Goal: Task Accomplishment & Management: Manage account settings

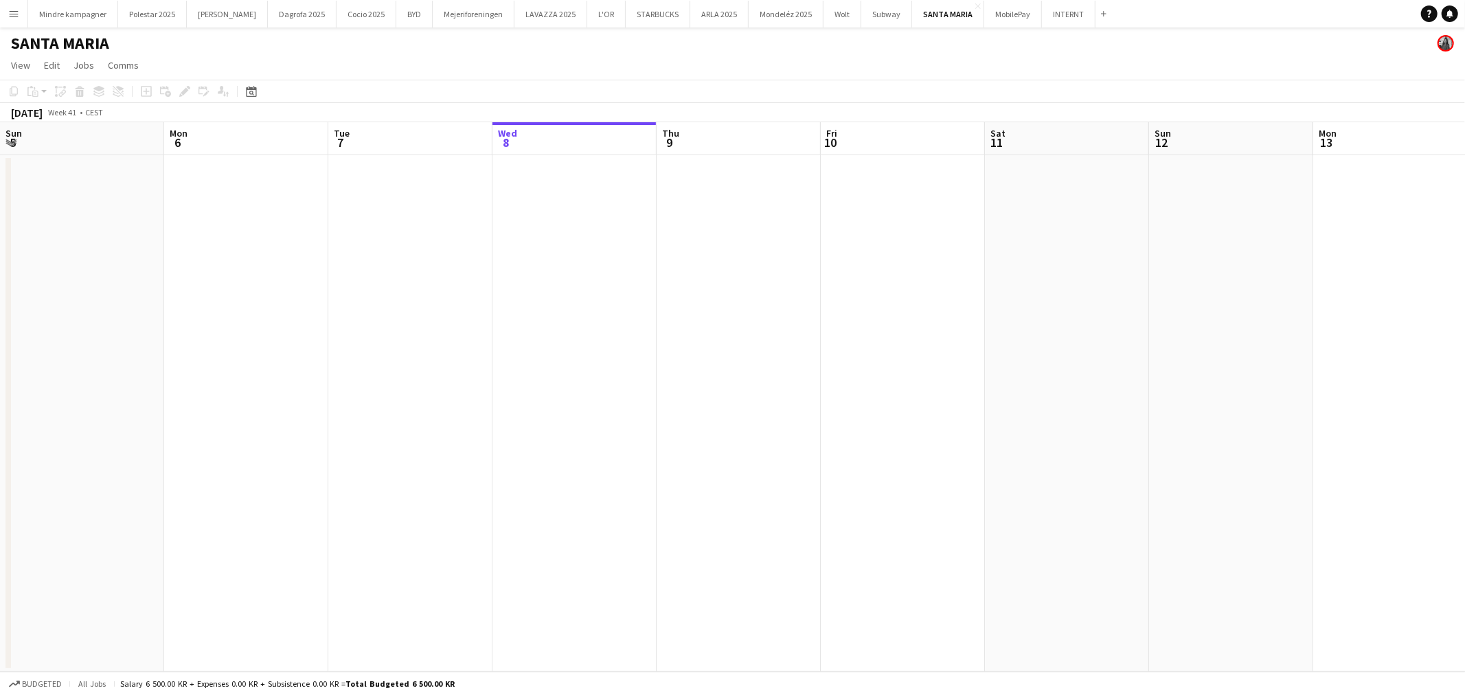
scroll to position [0, 328]
click at [984, 12] on button "MobilePay Close" at bounding box center [1013, 14] width 58 height 27
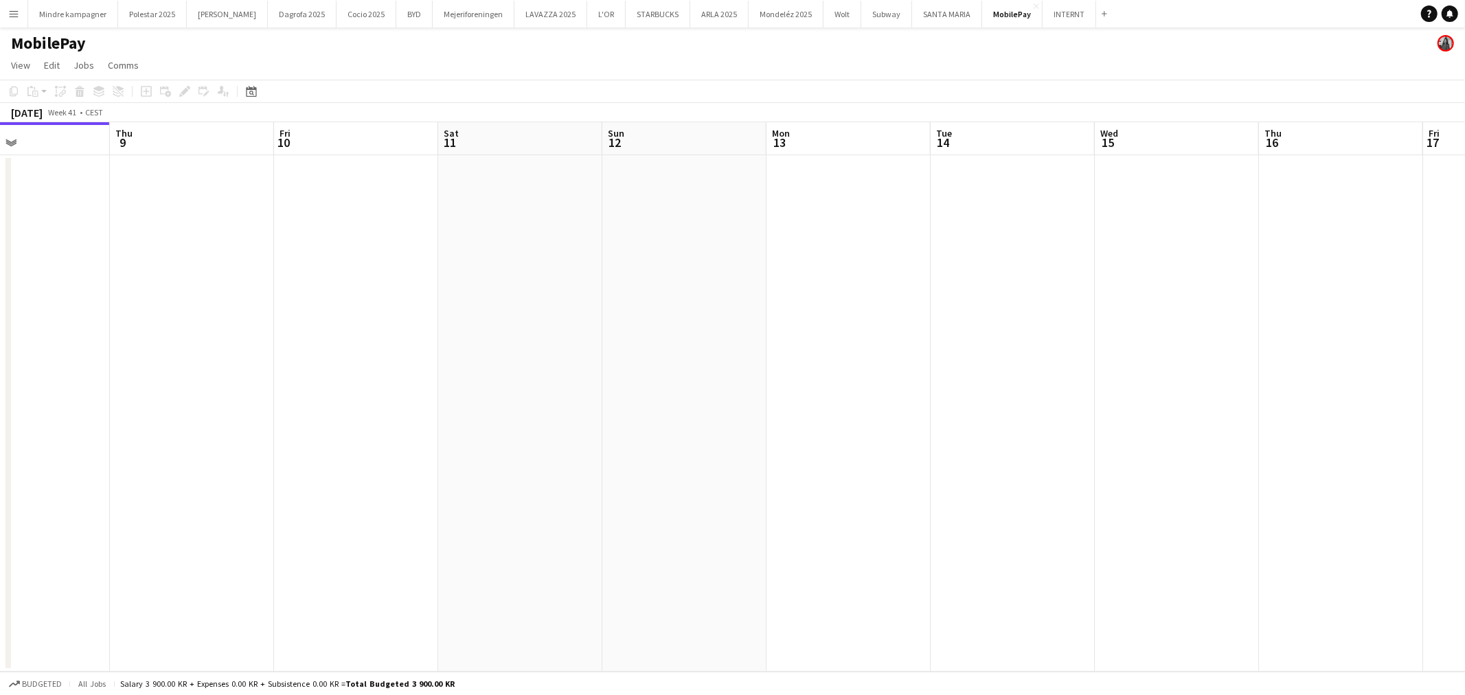
drag, startPoint x: 685, startPoint y: 418, endPoint x: 411, endPoint y: 435, distance: 274.6
click at [366, 434] on app-calendar-viewport "Sun 5 Mon 6 Tue 7 Wed 8 Thu 9 Fri 10 Sat 11 Sun 12 Mon 13 Tue 14 Wed 15 Thu 16 …" at bounding box center [732, 397] width 1465 height 550
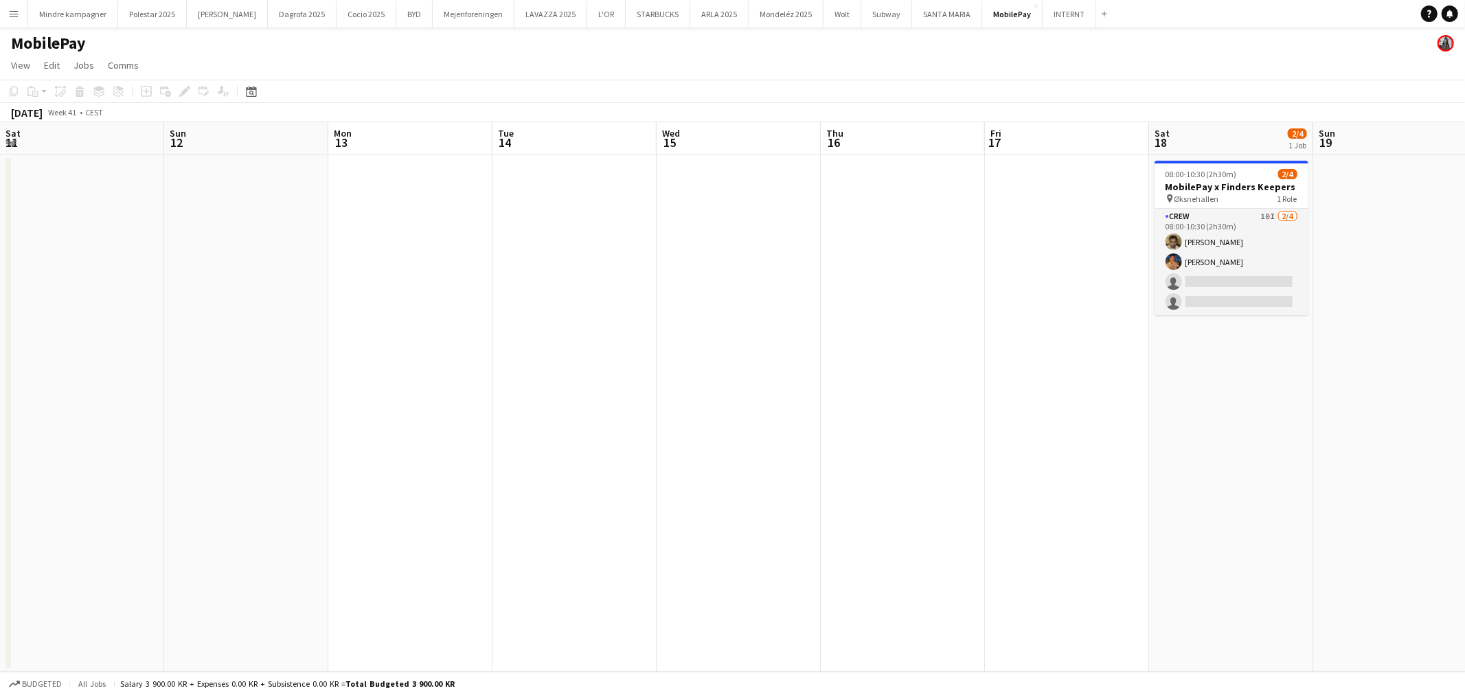
drag, startPoint x: 931, startPoint y: 433, endPoint x: 660, endPoint y: 464, distance: 272.4
click at [661, 464] on app-calendar-viewport "Wed 8 Thu 9 Fri 10 Sat 11 Sun 12 Mon 13 Tue 14 Wed 15 Thu 16 Fri 17 Sat 18 2/4 …" at bounding box center [732, 397] width 1465 height 550
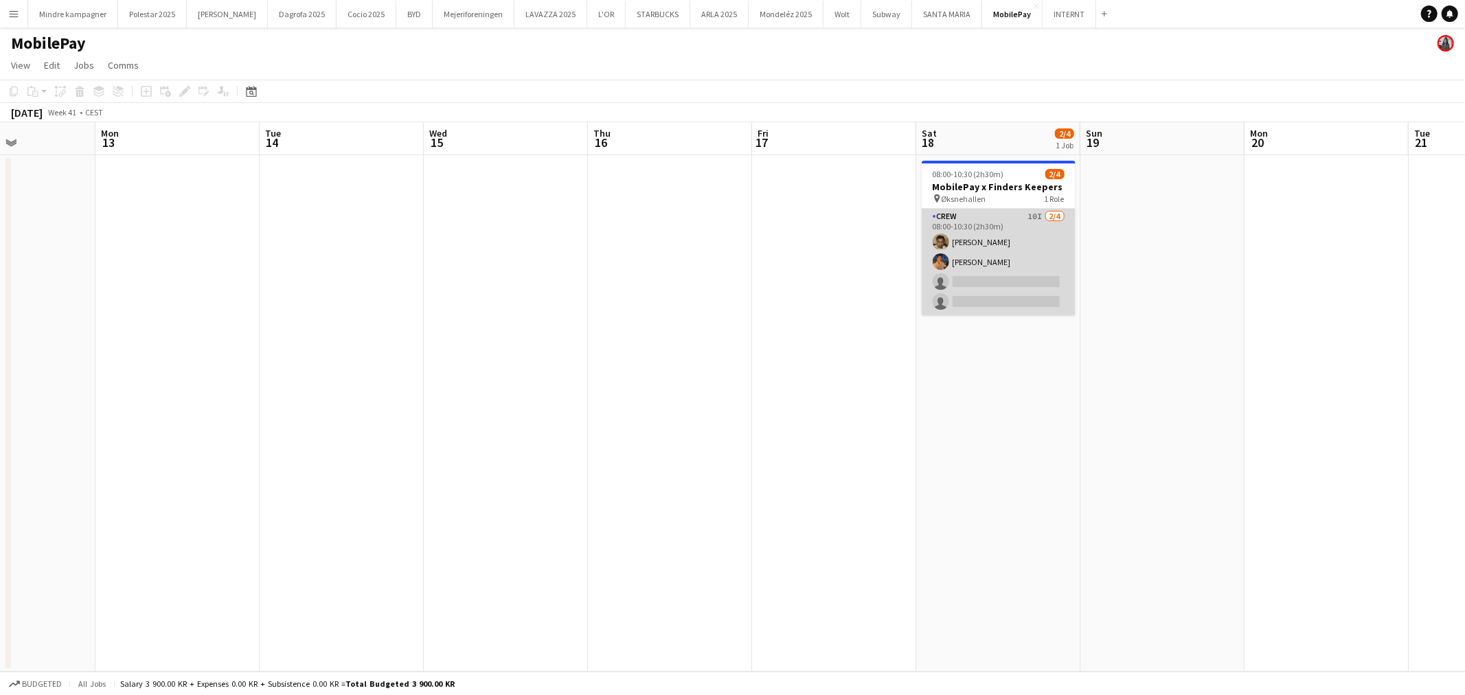
click at [998, 251] on app-card-role "Crew 10I [DATE] 08:00-10:30 (2h30m) [PERSON_NAME] [PERSON_NAME] single-neutral-…" at bounding box center [999, 262] width 154 height 106
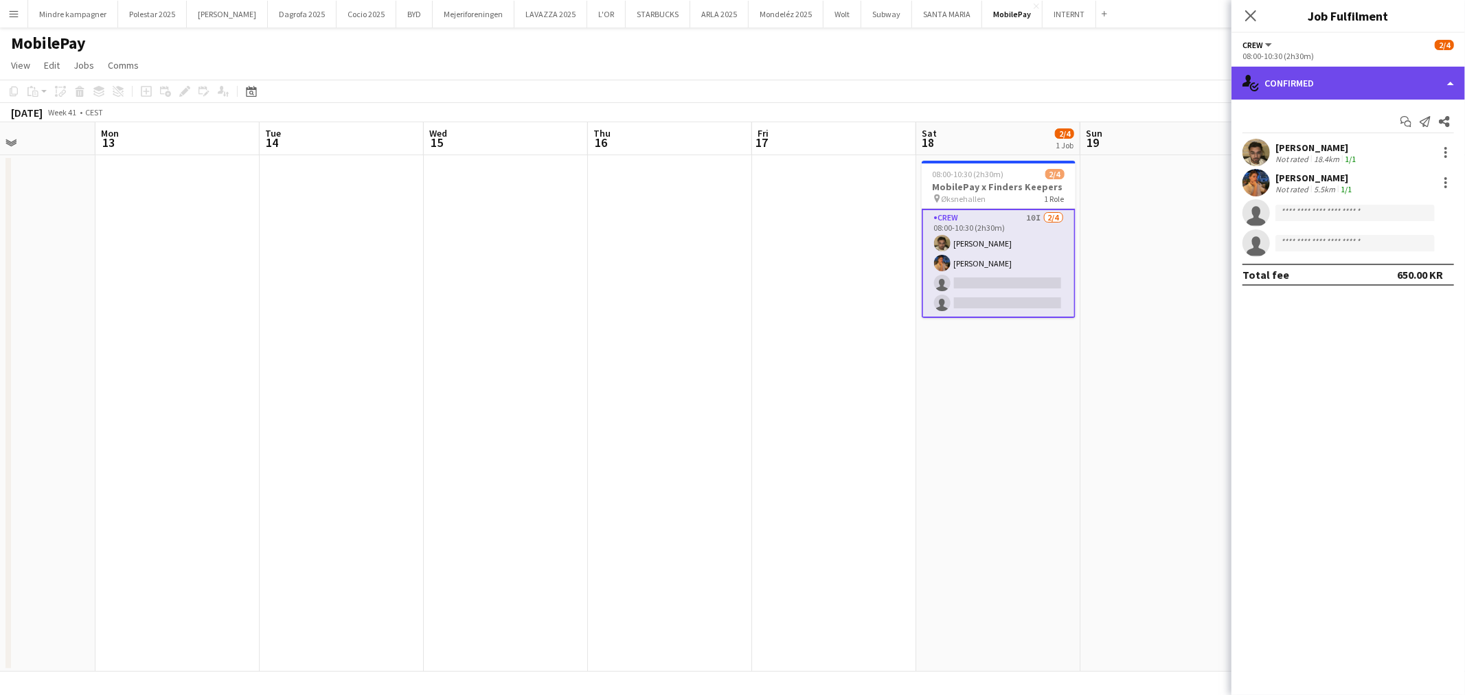
click at [1350, 79] on div "single-neutral-actions-check-2 Confirmed" at bounding box center [1349, 83] width 234 height 33
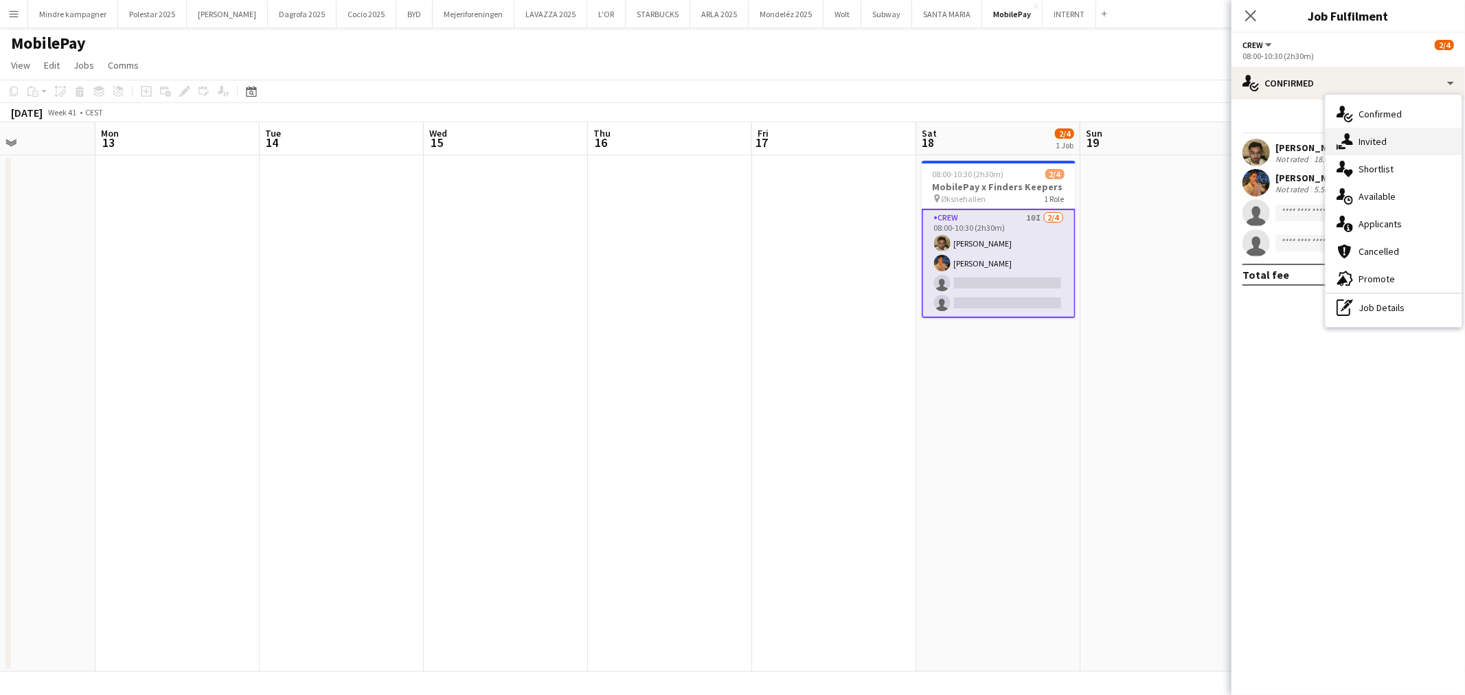
click at [1388, 141] on div "single-neutral-actions-share-1 Invited" at bounding box center [1394, 141] width 136 height 27
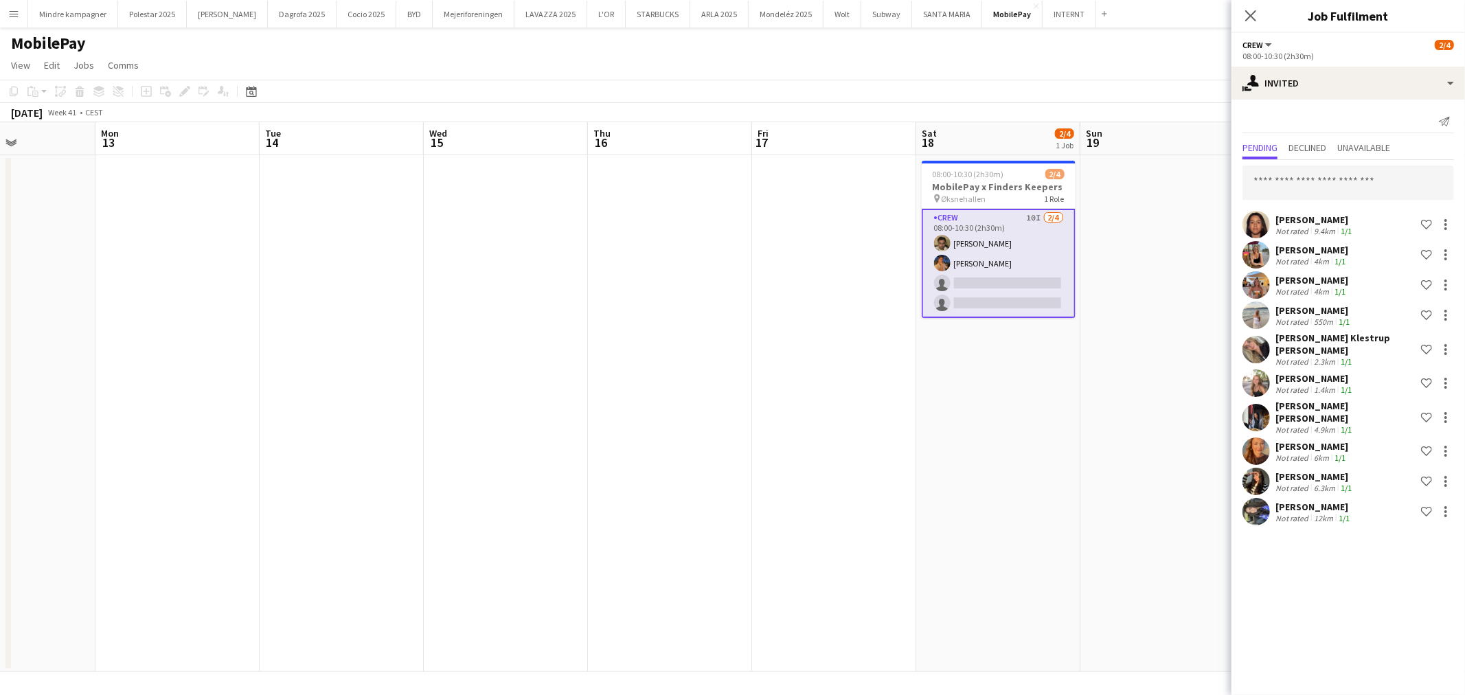
click at [1129, 475] on app-date-cell at bounding box center [1162, 413] width 164 height 517
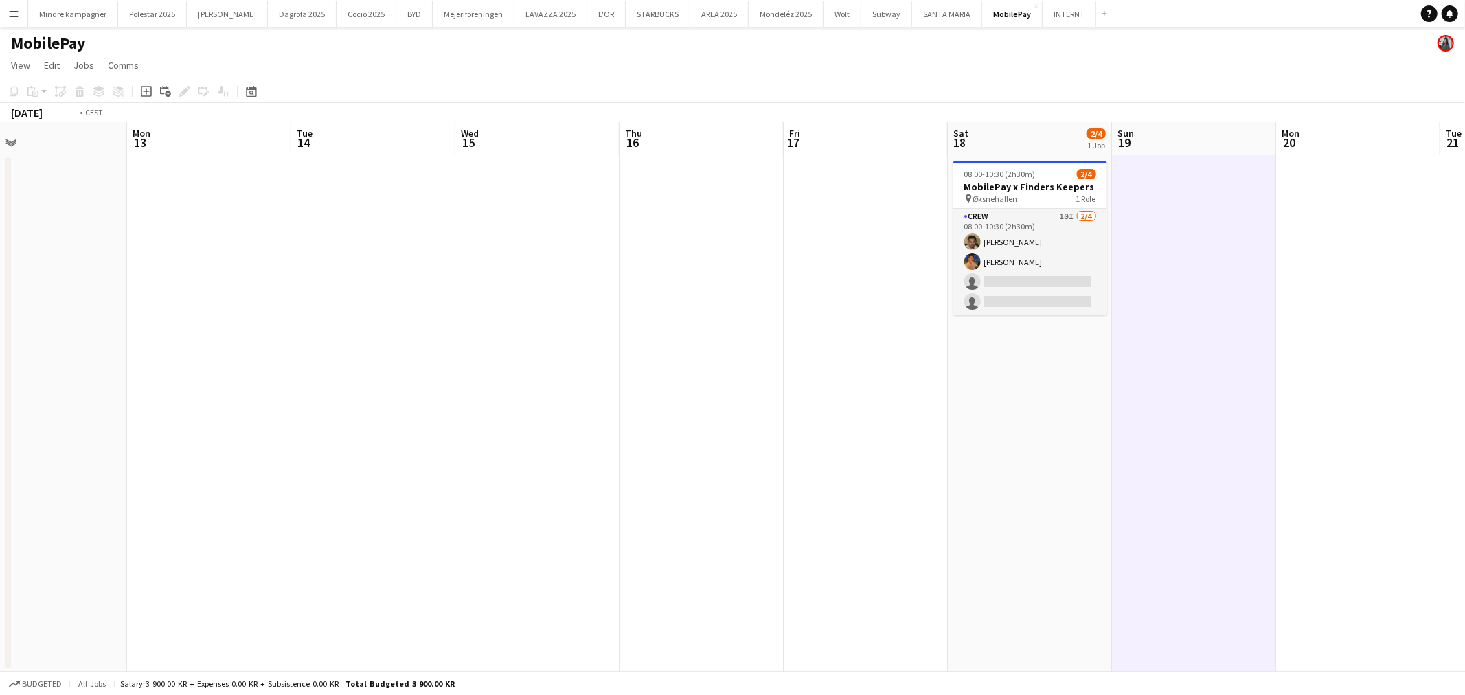
drag, startPoint x: 934, startPoint y: 437, endPoint x: 691, endPoint y: 434, distance: 243.2
click at [751, 444] on app-calendar-viewport "Thu 9 Fri 10 Sat 11 Sun 12 Mon 13 Tue 14 Wed 15 Thu 16 Fri 17 Sat 18 2/4 1 Job …" at bounding box center [732, 397] width 1465 height 550
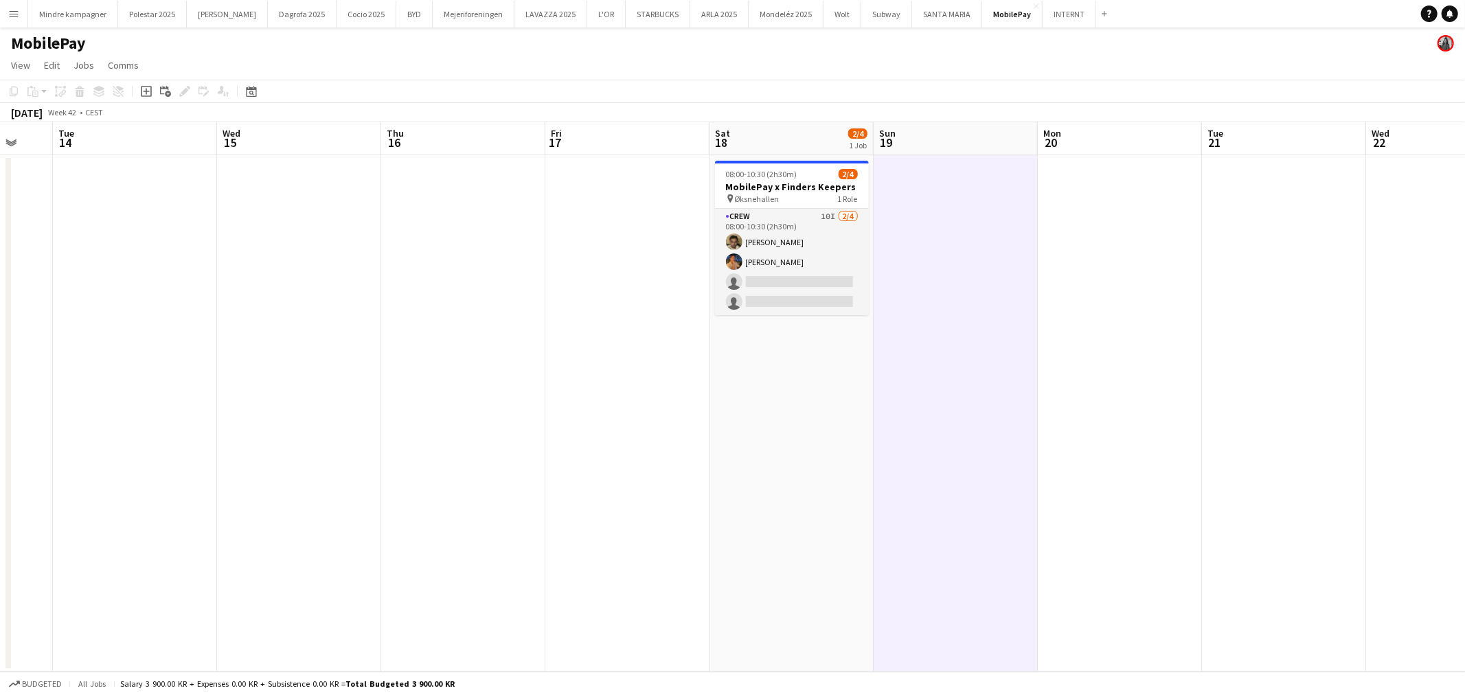
drag, startPoint x: 1032, startPoint y: 409, endPoint x: 1055, endPoint y: 406, distance: 23.5
click at [892, 409] on app-calendar-viewport "Sat 11 Sun 12 Mon 13 Tue 14 Wed 15 Thu 16 Fri 17 Sat 18 2/4 1 Job Sun 19 Mon 20…" at bounding box center [732, 397] width 1465 height 550
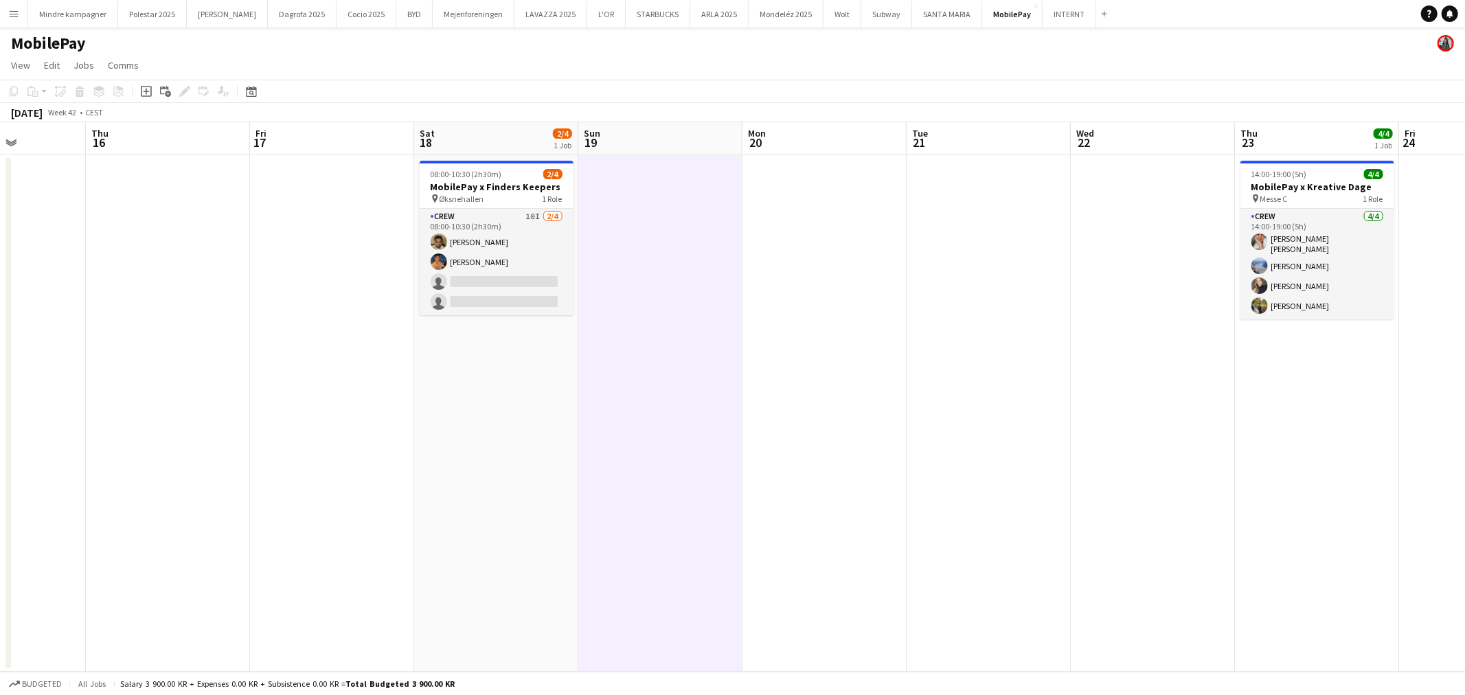
drag, startPoint x: 1121, startPoint y: 430, endPoint x: 1074, endPoint y: 433, distance: 47.5
click at [879, 433] on app-calendar-viewport "Sun 12 Mon 13 Tue 14 Wed 15 Thu 16 Fri 17 Sat 18 2/4 1 Job Sun 19 Mon 20 Tue 21…" at bounding box center [732, 397] width 1465 height 550
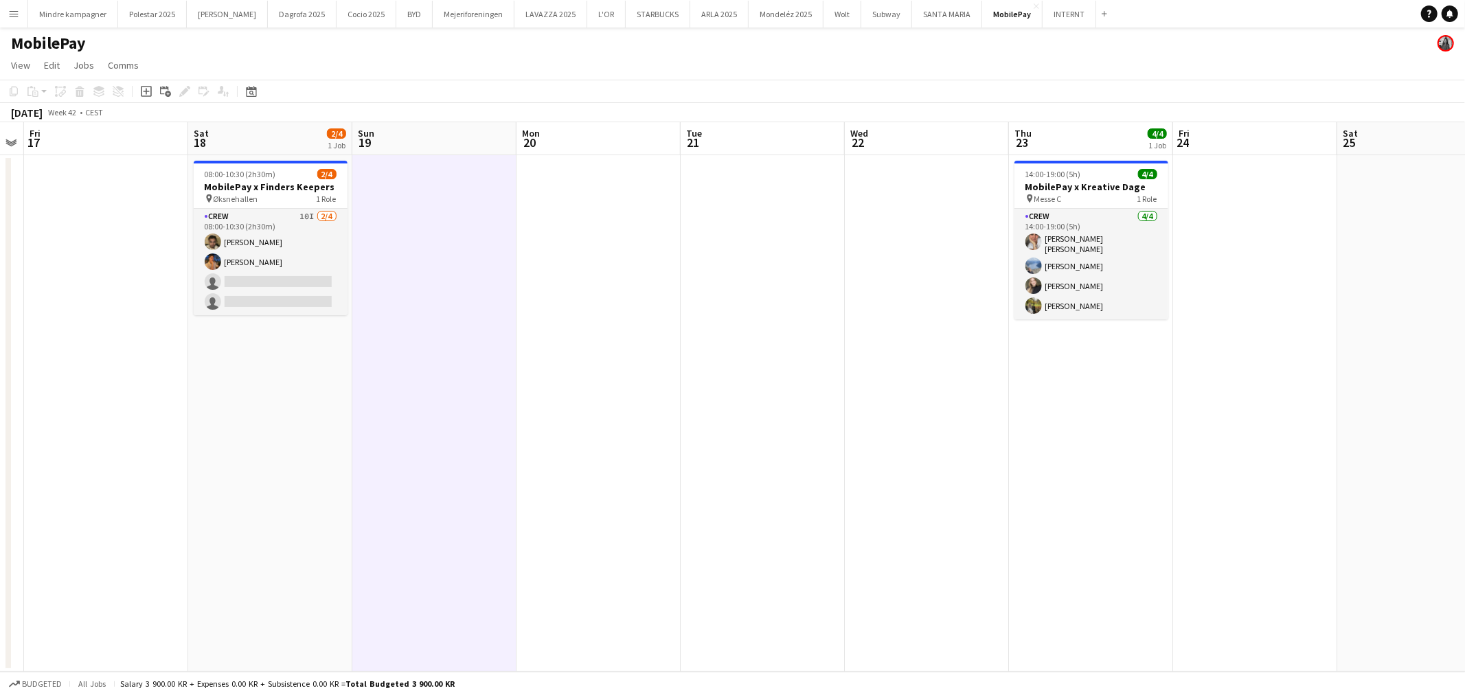
drag, startPoint x: 1085, startPoint y: 441, endPoint x: 765, endPoint y: 425, distance: 320.5
click at [769, 428] on app-calendar-viewport "Tue 14 Wed 15 Thu 16 Fri 17 Sat 18 2/4 1 Job Sun 19 Mon 20 Tue 21 Wed 22 Thu 23…" at bounding box center [732, 397] width 1465 height 550
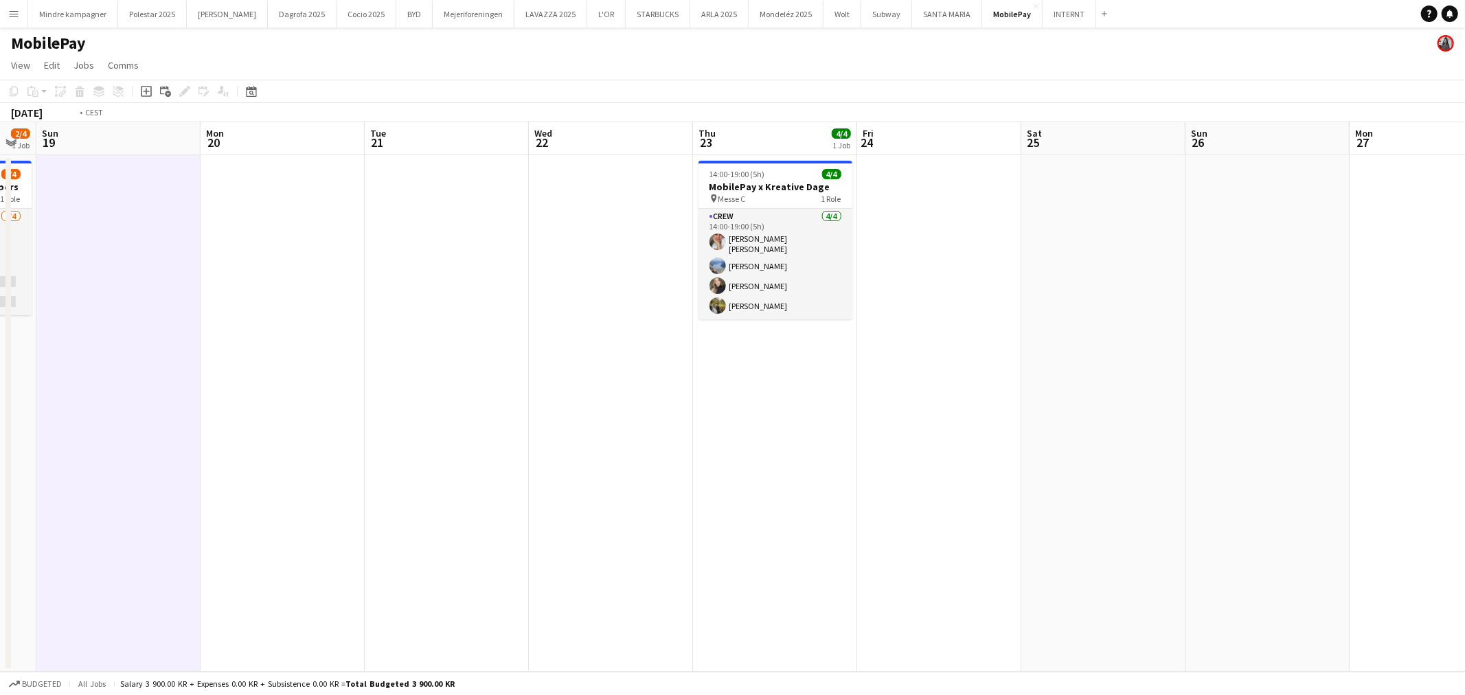
drag, startPoint x: 972, startPoint y: 445, endPoint x: 964, endPoint y: 427, distance: 19.7
click at [750, 434] on app-calendar-viewport "Thu 16 Fri 17 Sat 18 2/4 1 Job Sun 19 Mon 20 Tue 21 Wed 22 Thu 23 4/4 1 Job Fri…" at bounding box center [732, 397] width 1465 height 550
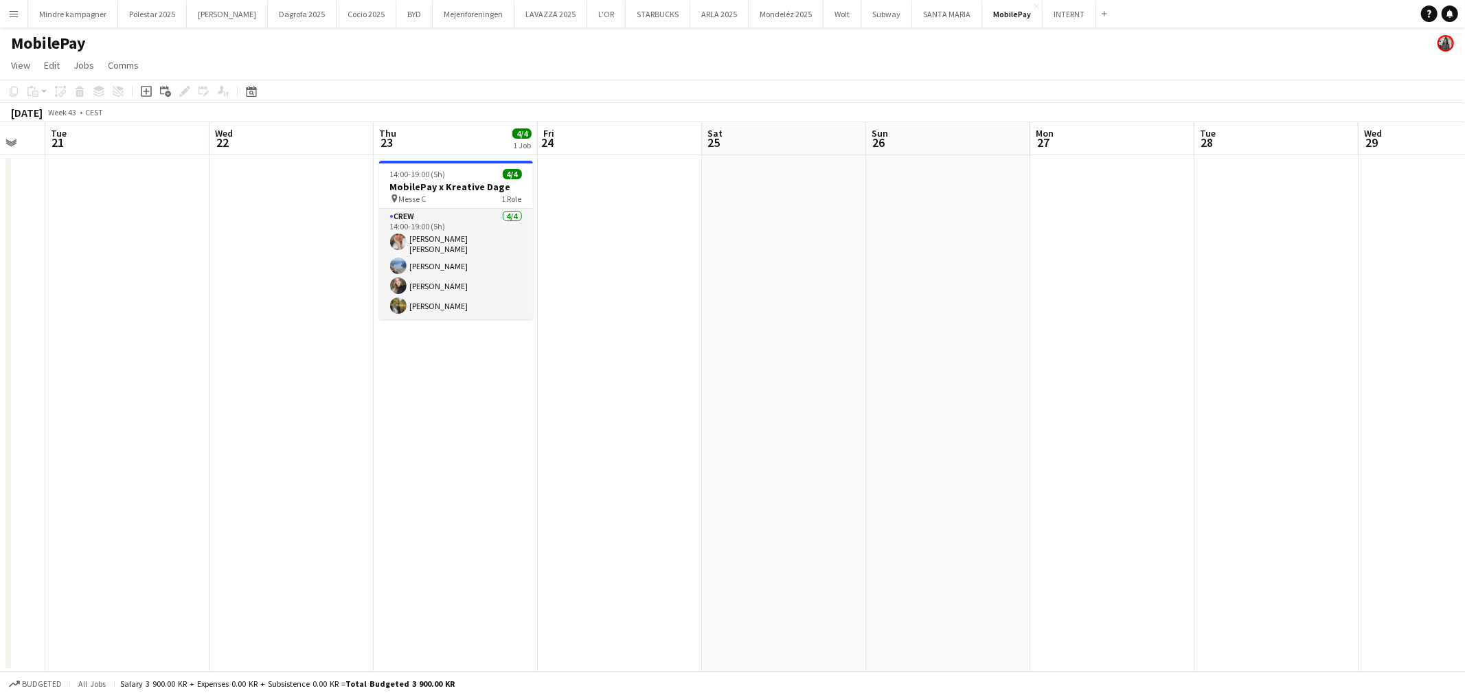
click at [821, 437] on app-calendar-viewport "Sat 18 2/4 1 Job Sun 19 Mon 20 Tue 21 Wed 22 Thu 23 4/4 1 Job Fri 24 Sat 25 Sun…" at bounding box center [732, 397] width 1465 height 550
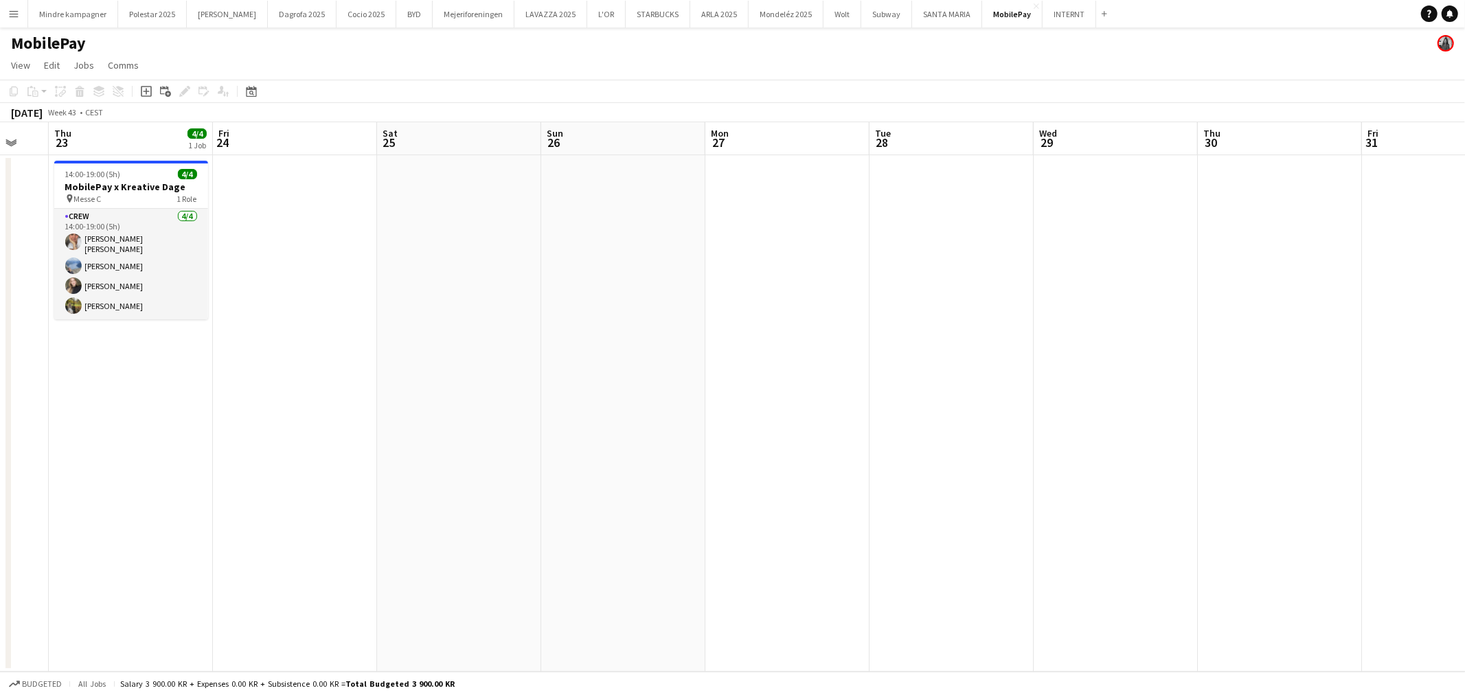
drag, startPoint x: 1028, startPoint y: 435, endPoint x: 773, endPoint y: 438, distance: 255.5
click at [782, 443] on app-calendar-viewport "Mon 20 Tue 21 Wed 22 Thu 23 4/4 1 Job Fri 24 Sat 25 Sun 26 Mon 27 Tue 28 Wed 29…" at bounding box center [732, 397] width 1465 height 550
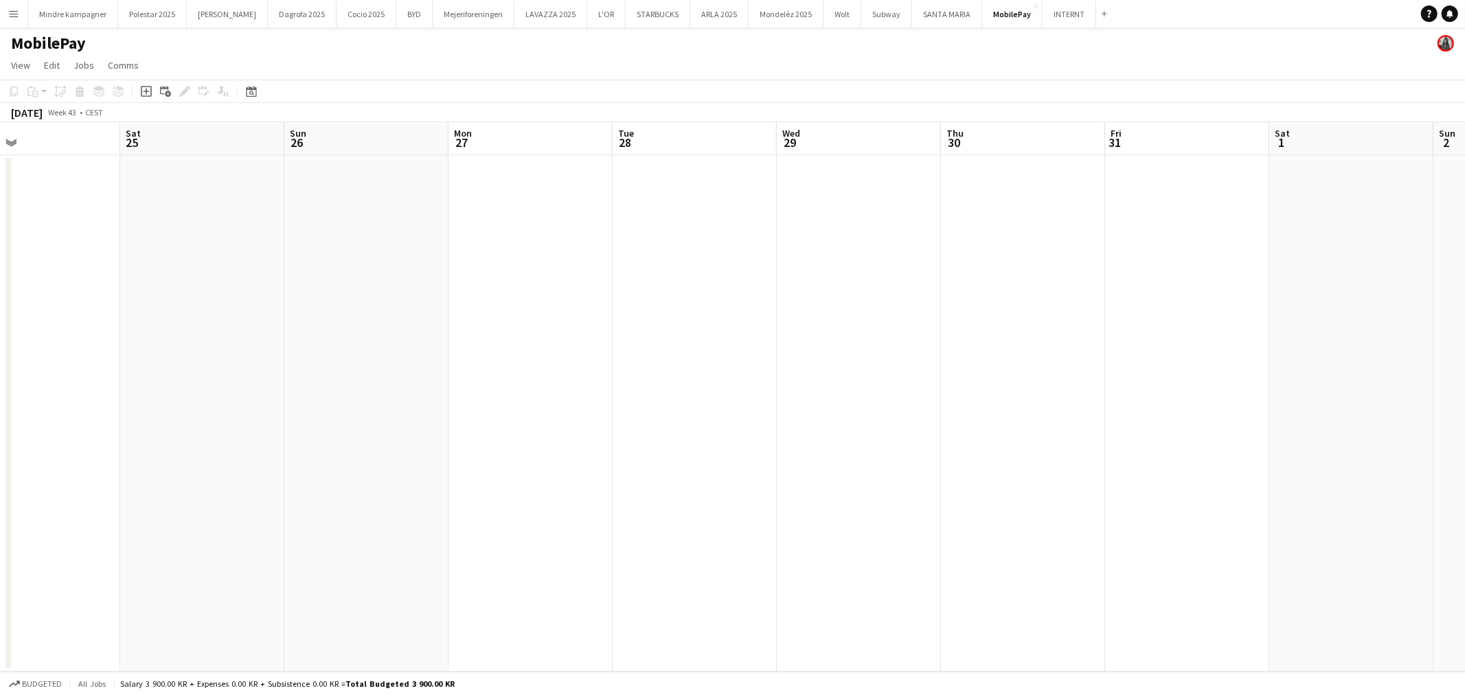
drag, startPoint x: 823, startPoint y: 442, endPoint x: 725, endPoint y: 438, distance: 98.3
click at [701, 442] on app-calendar-viewport "Wed 22 Thu 23 4/4 1 Job Fri 24 Sat 25 Sun 26 Mon 27 Tue 28 Wed 29 Thu 30 Fri 31…" at bounding box center [732, 397] width 1465 height 550
drag, startPoint x: 763, startPoint y: 454, endPoint x: 734, endPoint y: 452, distance: 29.6
click at [732, 454] on app-calendar-viewport "Thu 23 4/4 1 Job Fri 24 Sat 25 Sun 26 Mon 27 Tue 28 Wed 29 Thu 30 Fri 31 Sat 1 …" at bounding box center [732, 397] width 1465 height 550
drag, startPoint x: 859, startPoint y: 454, endPoint x: 758, endPoint y: 435, distance: 102.7
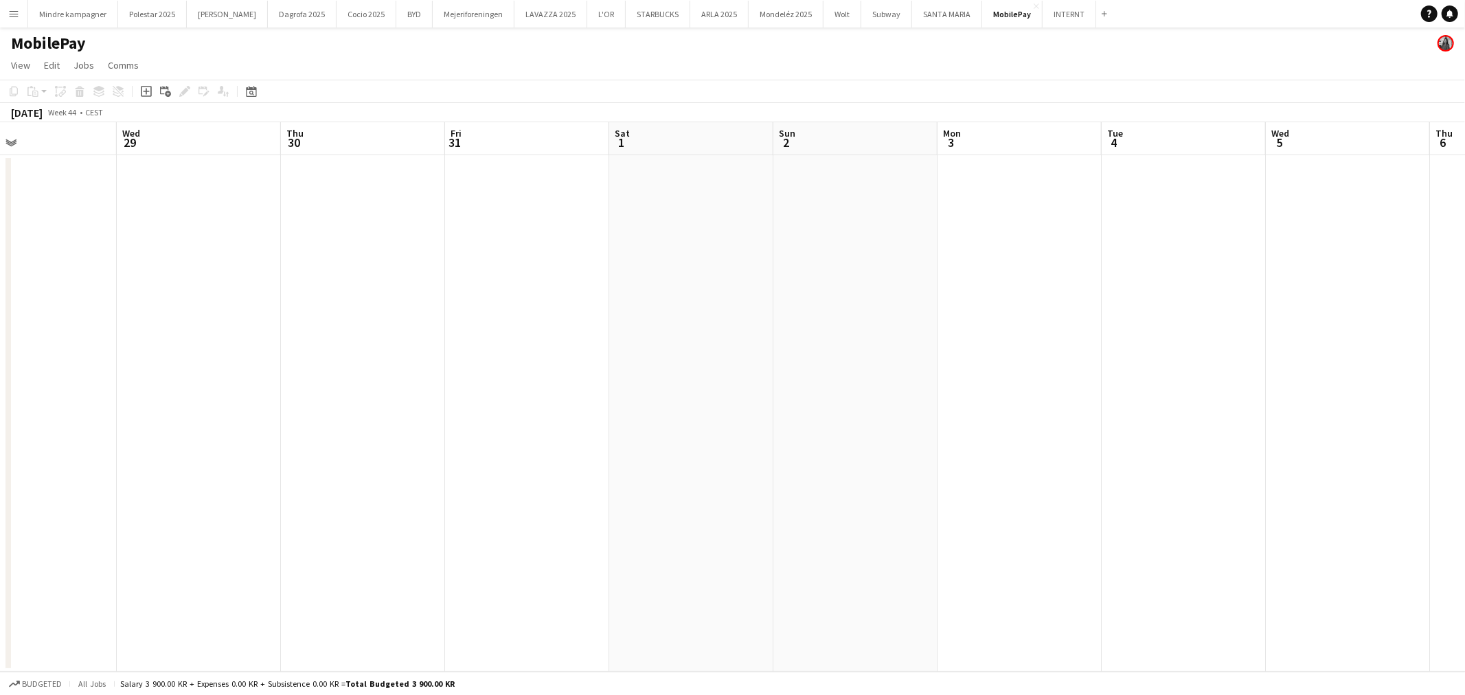
click at [736, 447] on app-calendar-viewport "Sat 25 Sun 26 Mon 27 Tue 28 Wed 29 Thu 30 Fri 31 Sat 1 Sun 2 Mon 3 Tue 4 Wed 5 …" at bounding box center [732, 397] width 1465 height 550
click at [1012, 240] on app-date-cell at bounding box center [993, 413] width 164 height 517
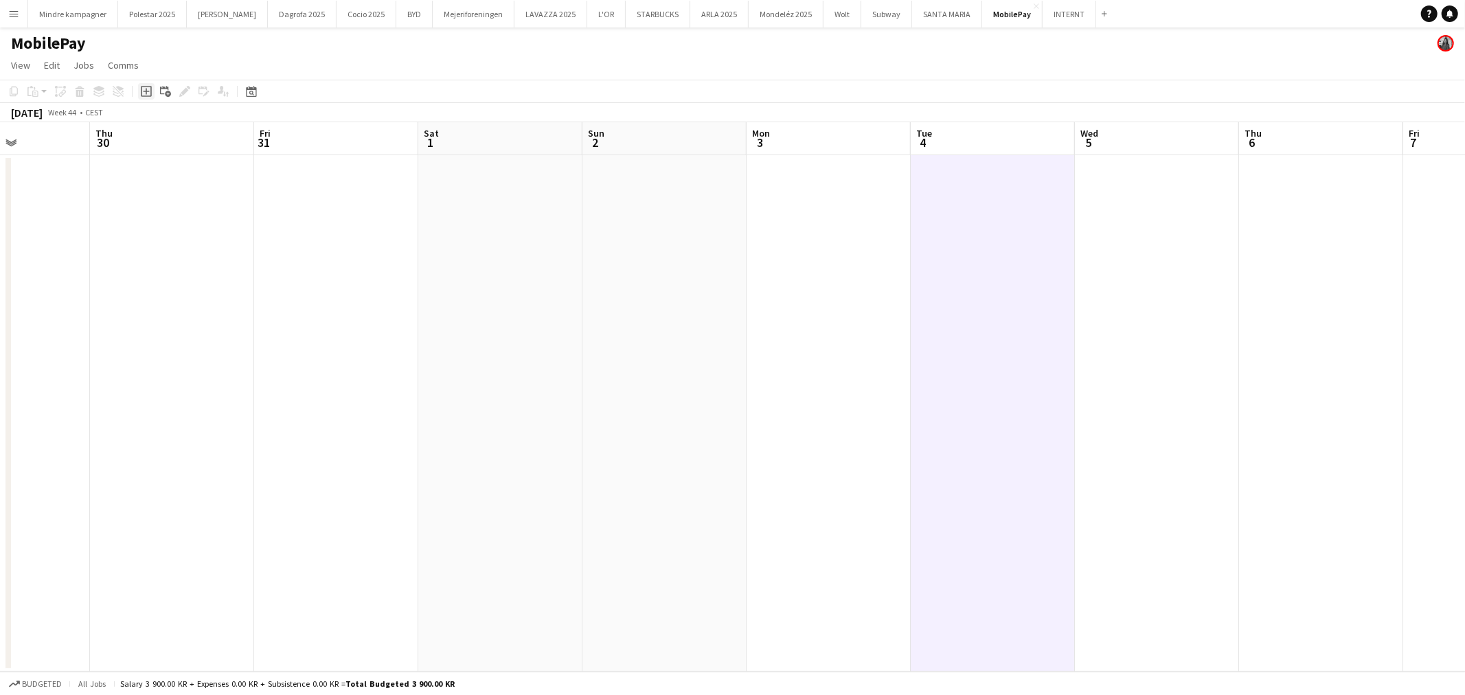
click at [148, 91] on icon "Add job" at bounding box center [146, 91] width 11 height 11
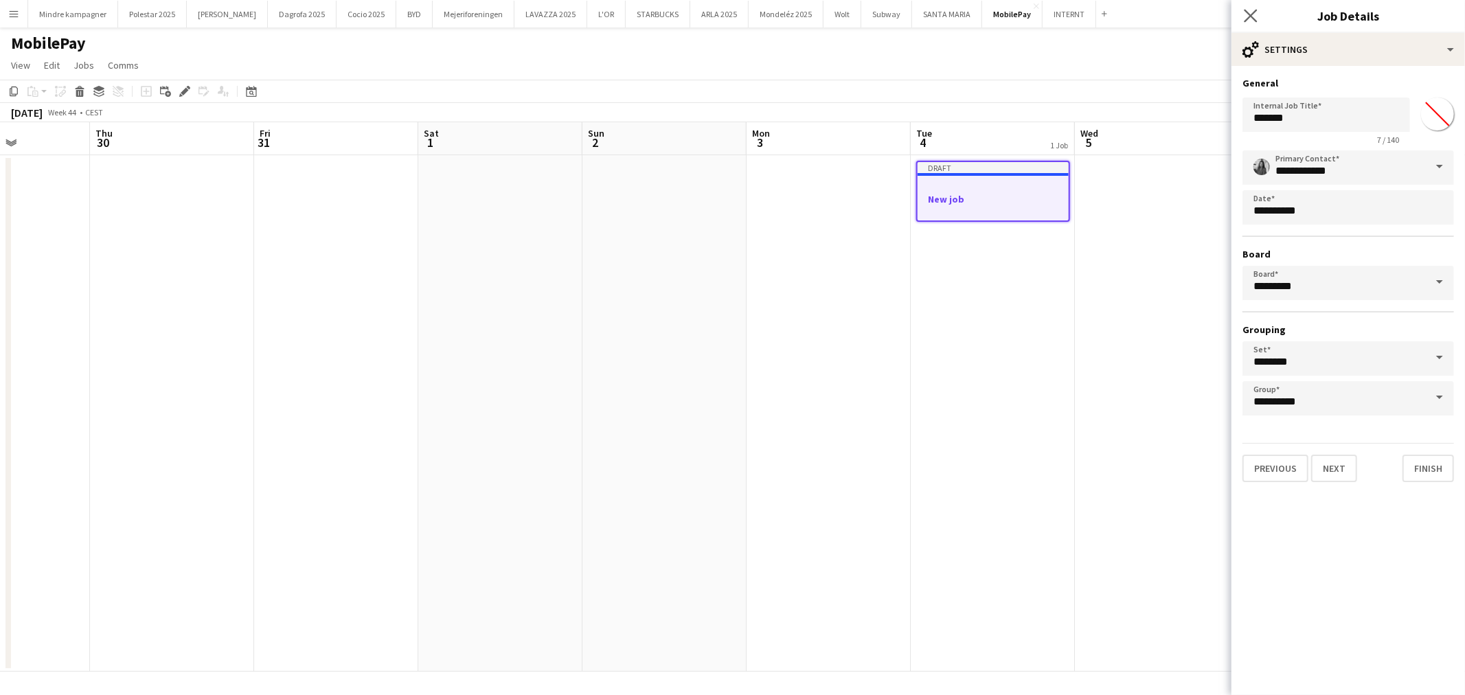
click at [1245, 8] on app-icon "Close pop-in" at bounding box center [1251, 16] width 20 height 20
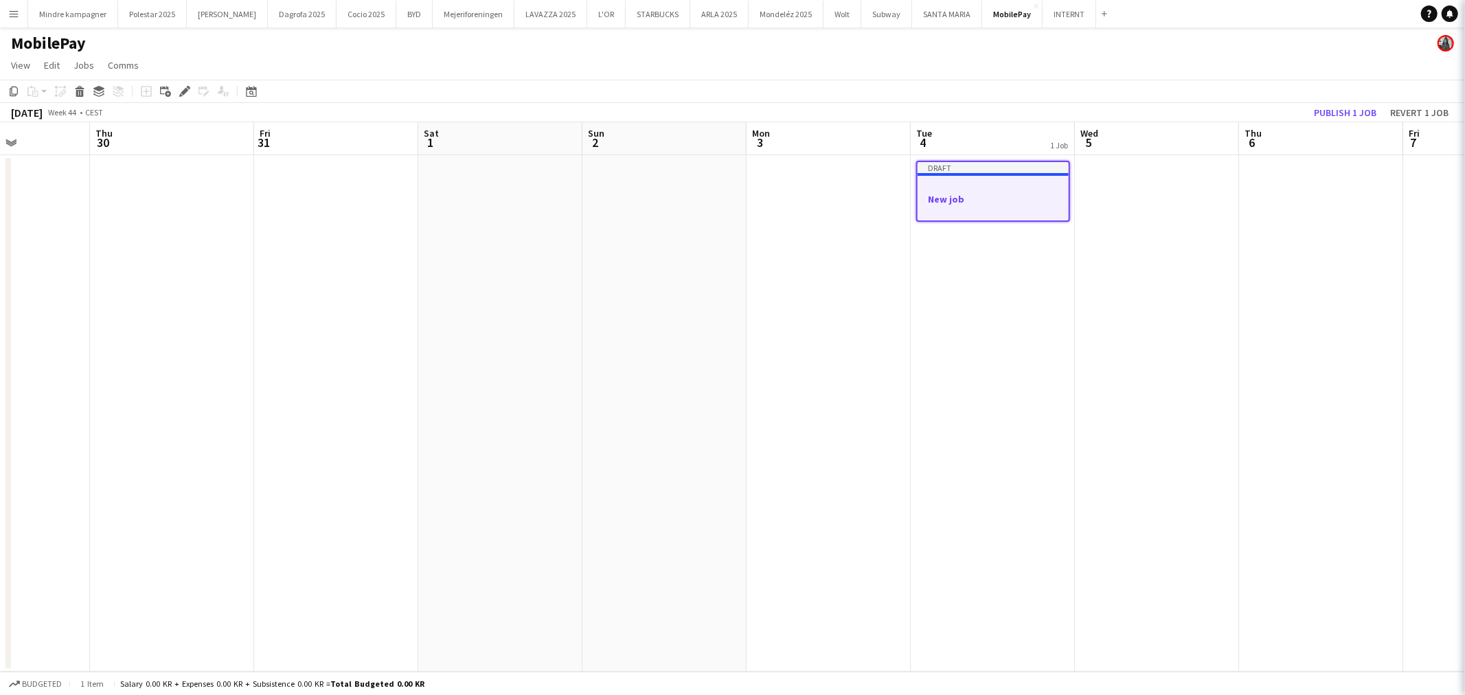
click at [996, 194] on h3 "New job" at bounding box center [993, 199] width 151 height 12
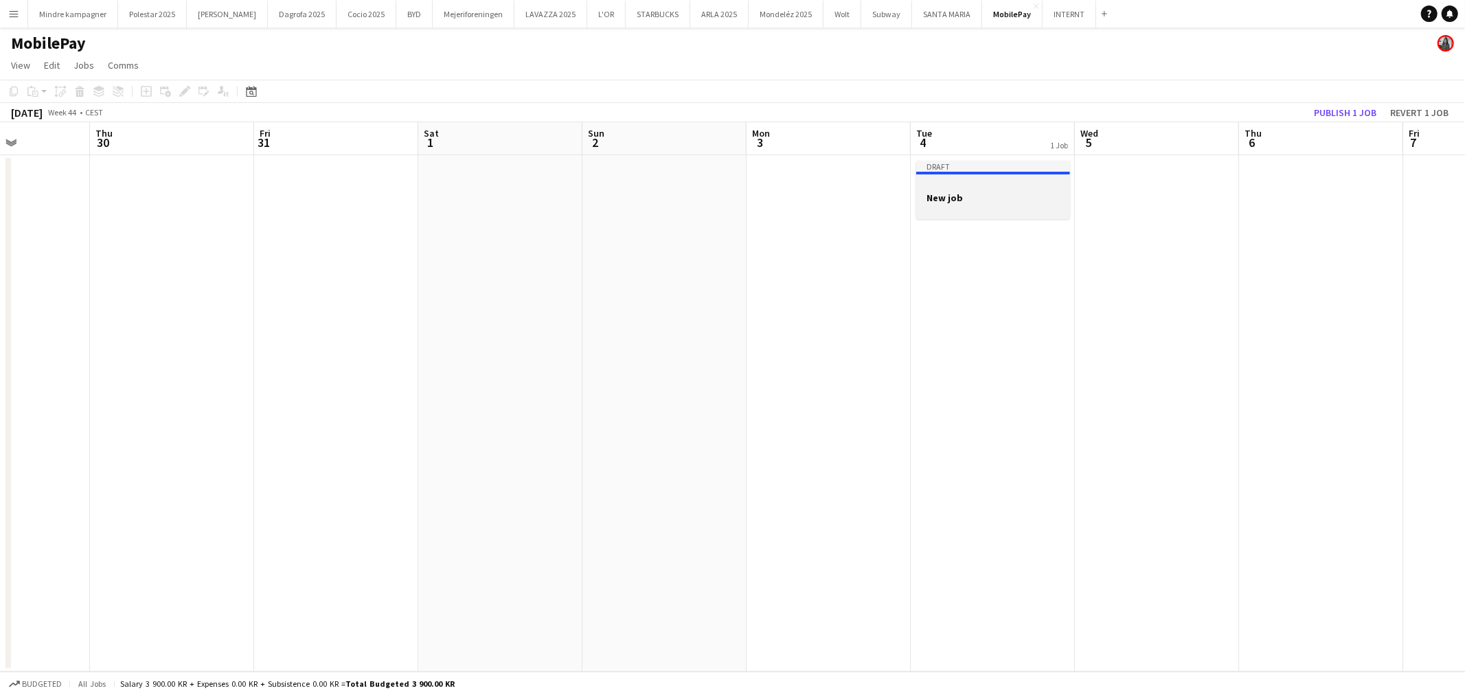
click at [973, 183] on div at bounding box center [993, 185] width 154 height 10
click at [76, 90] on icon "Delete" at bounding box center [79, 91] width 11 height 11
drag, startPoint x: 826, startPoint y: 397, endPoint x: 934, endPoint y: 399, distance: 108.5
click at [901, 399] on app-calendar-viewport "Mon 27 Tue 28 Wed 29 Thu 30 Fri 31 Sat 1 Sun 2 Mon 3 Tue 4 Wed 5 Thu 6 Fri 7 Sa…" at bounding box center [732, 397] width 1465 height 550
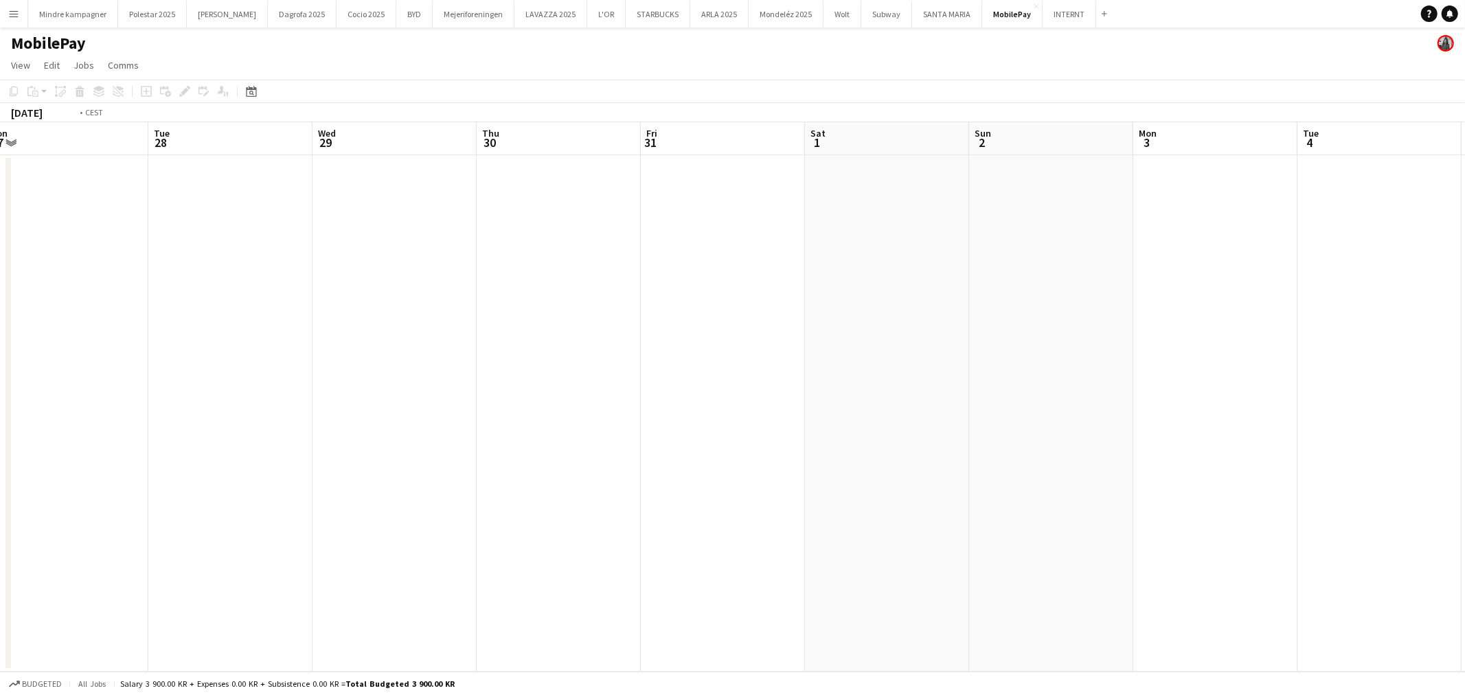
click at [708, 421] on app-calendar-viewport "Sat 25 Sun 26 Mon 27 Tue 28 Wed 29 Thu 30 Fri 31 Sat 1 Sun 2 Mon 3 Tue 4 Wed 5 …" at bounding box center [732, 397] width 1465 height 550
drag, startPoint x: 532, startPoint y: 421, endPoint x: 874, endPoint y: 417, distance: 342.1
click at [854, 418] on app-calendar-viewport "Thu 23 4/4 1 Job Fri 24 Sat 25 Sun 26 Mon 27 Tue 28 Wed 29 Thu 30 Fri 31 Sat 1 …" at bounding box center [732, 397] width 1465 height 550
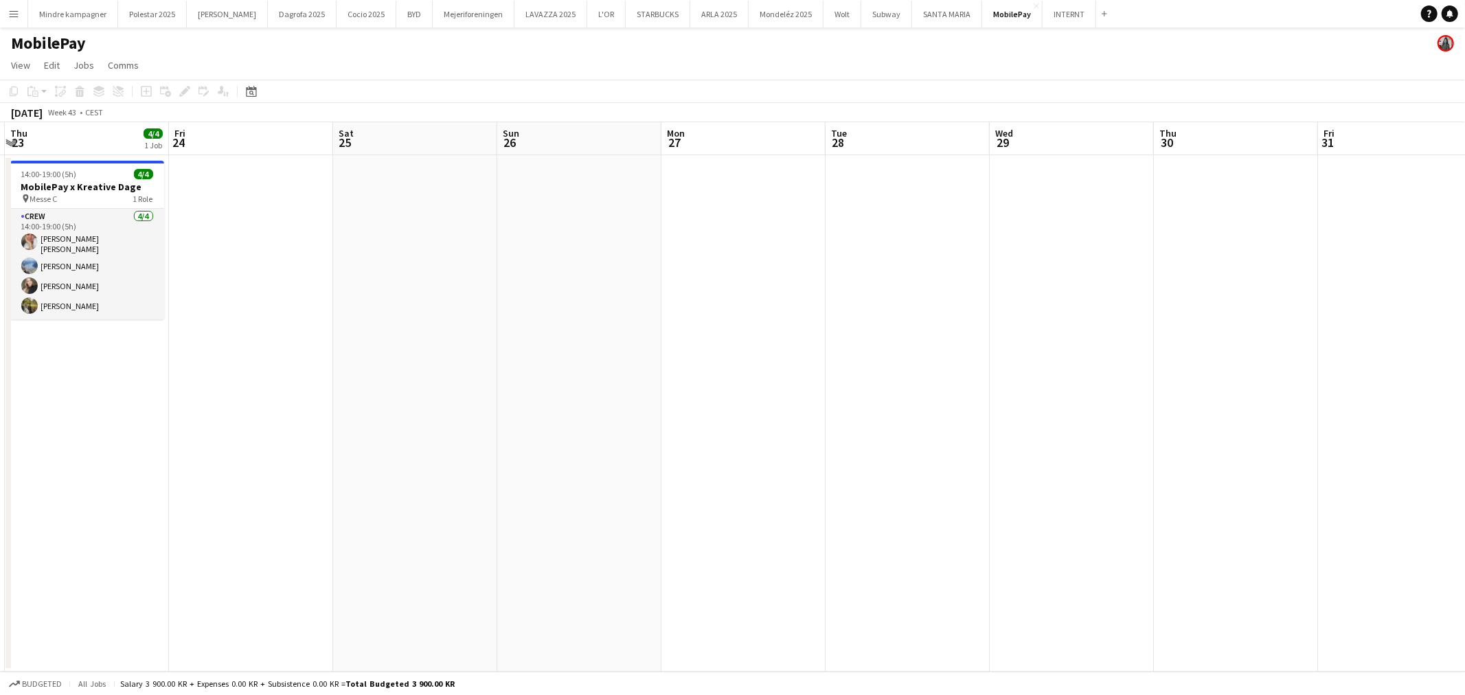
drag, startPoint x: 468, startPoint y: 419, endPoint x: 785, endPoint y: 394, distance: 318.3
click at [769, 395] on app-calendar-viewport "Tue 21 Wed 22 Thu 23 4/4 1 Job Fri 24 Sat 25 Sun 26 Mon 27 Tue 28 Wed 29 Thu 30…" at bounding box center [732, 397] width 1465 height 550
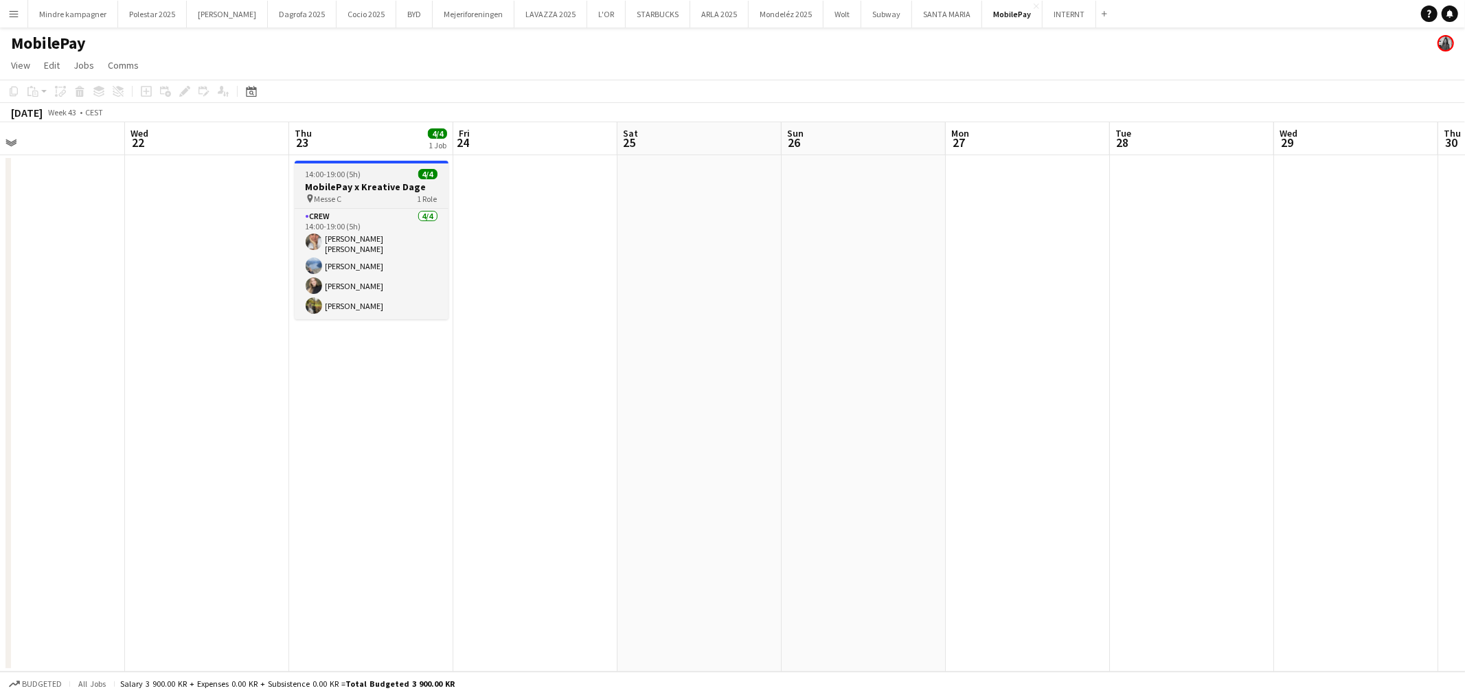
click at [339, 208] on div "Crew [DATE] 14:00-19:00 (5h) [PERSON_NAME] [PERSON_NAME] Line [PERSON_NAME] [PE…" at bounding box center [372, 263] width 154 height 111
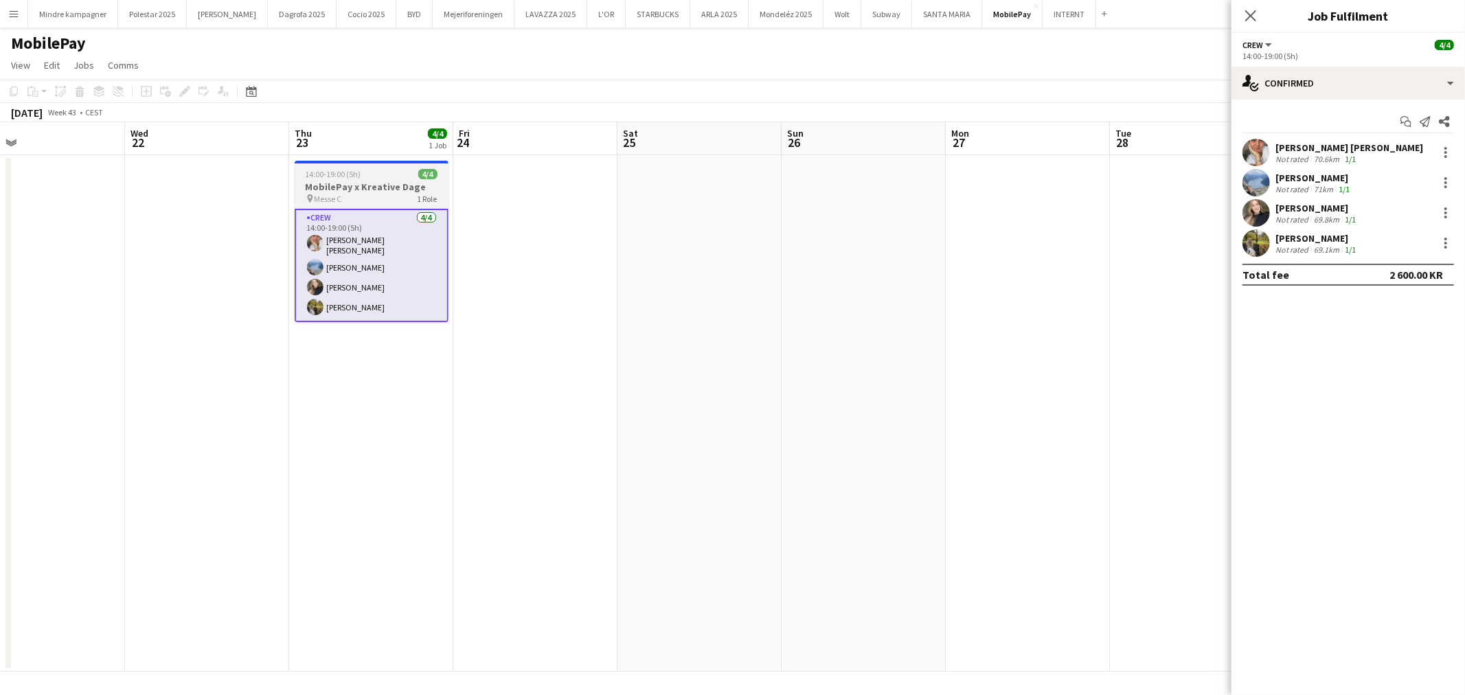
click at [346, 187] on h3 "MobilePay x Kreative Dage" at bounding box center [372, 187] width 154 height 12
click at [8, 89] on icon "Copy" at bounding box center [13, 91] width 11 height 11
drag, startPoint x: 458, startPoint y: 426, endPoint x: 671, endPoint y: 409, distance: 213.6
click at [337, 425] on app-calendar-viewport "Sun 19 Mon 20 Tue 21 Wed 22 Thu 23 4/4 1 Job Fri 24 Sat 25 Sun 26 Mon 27 Tue 28…" at bounding box center [732, 397] width 1465 height 550
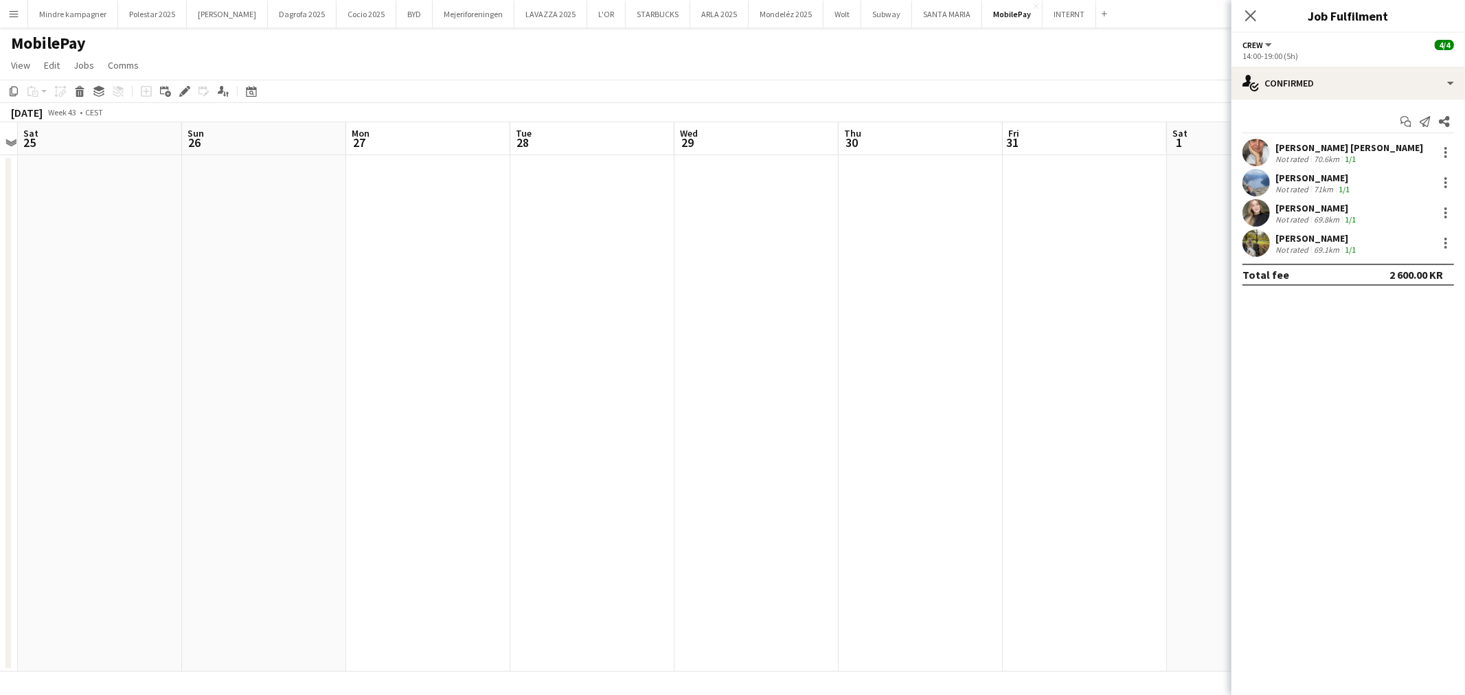
drag, startPoint x: 705, startPoint y: 425, endPoint x: 556, endPoint y: 427, distance: 148.4
click at [572, 427] on app-calendar-viewport "Wed 22 Thu 23 4/4 1 Job Fri 24 Sat 25 Sun 26 Mon 27 Tue 28 Wed 29 Thu 30 Fri 31…" at bounding box center [732, 397] width 1465 height 550
drag, startPoint x: 713, startPoint y: 433, endPoint x: 674, endPoint y: 427, distance: 39.5
click at [514, 434] on app-calendar-viewport "Sat 25 Sun 26 Mon 27 Tue 28 Wed 29 Thu 30 Fri 31 Sat 1 Sun 2 Mon 3 Tue 4 Wed 5 …" at bounding box center [732, 397] width 1465 height 550
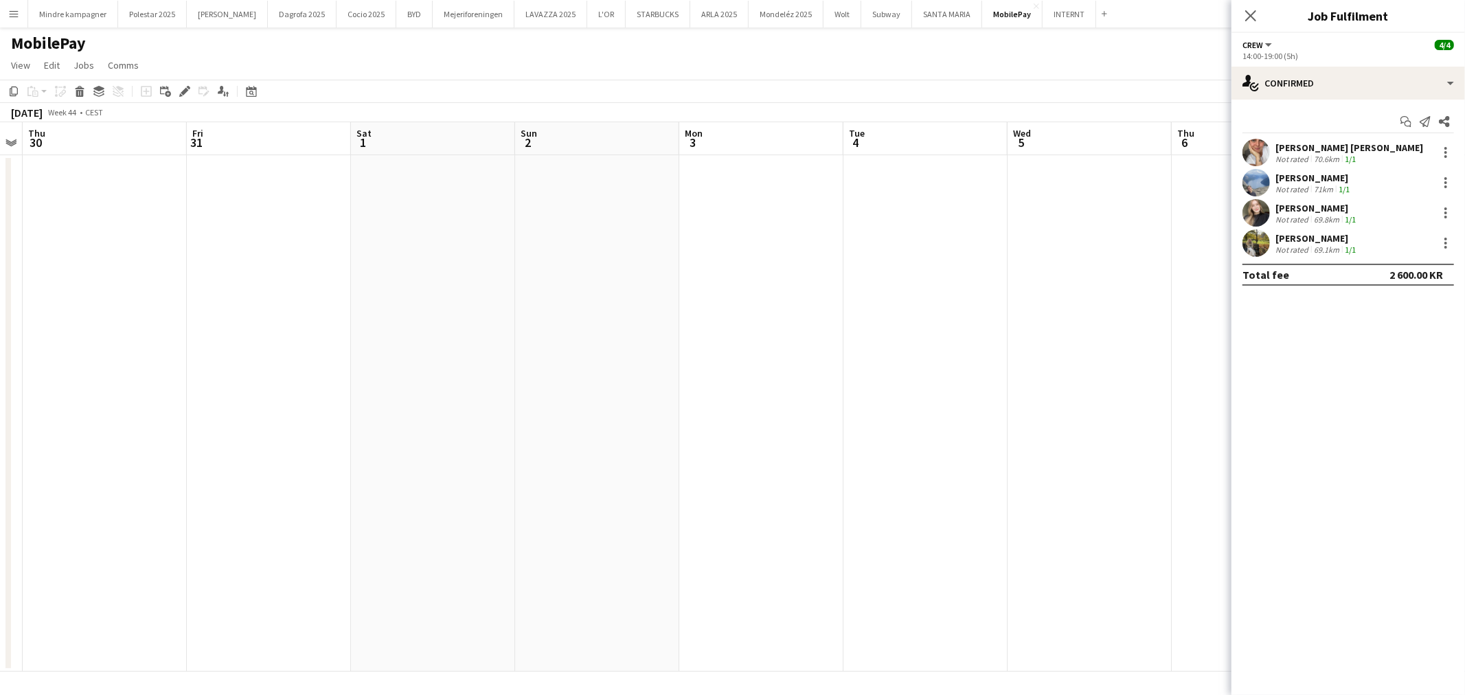
drag, startPoint x: 842, startPoint y: 429, endPoint x: 685, endPoint y: 416, distance: 157.8
click at [609, 452] on app-calendar-viewport "Mon 27 Tue 28 Wed 29 Thu 30 Fri 31 Sat 1 Sun 2 Mon 3 Tue 4 Wed 5 Thu 6 Fri 7 Sa…" at bounding box center [732, 397] width 1465 height 550
click at [744, 282] on app-date-cell at bounding box center [755, 413] width 164 height 517
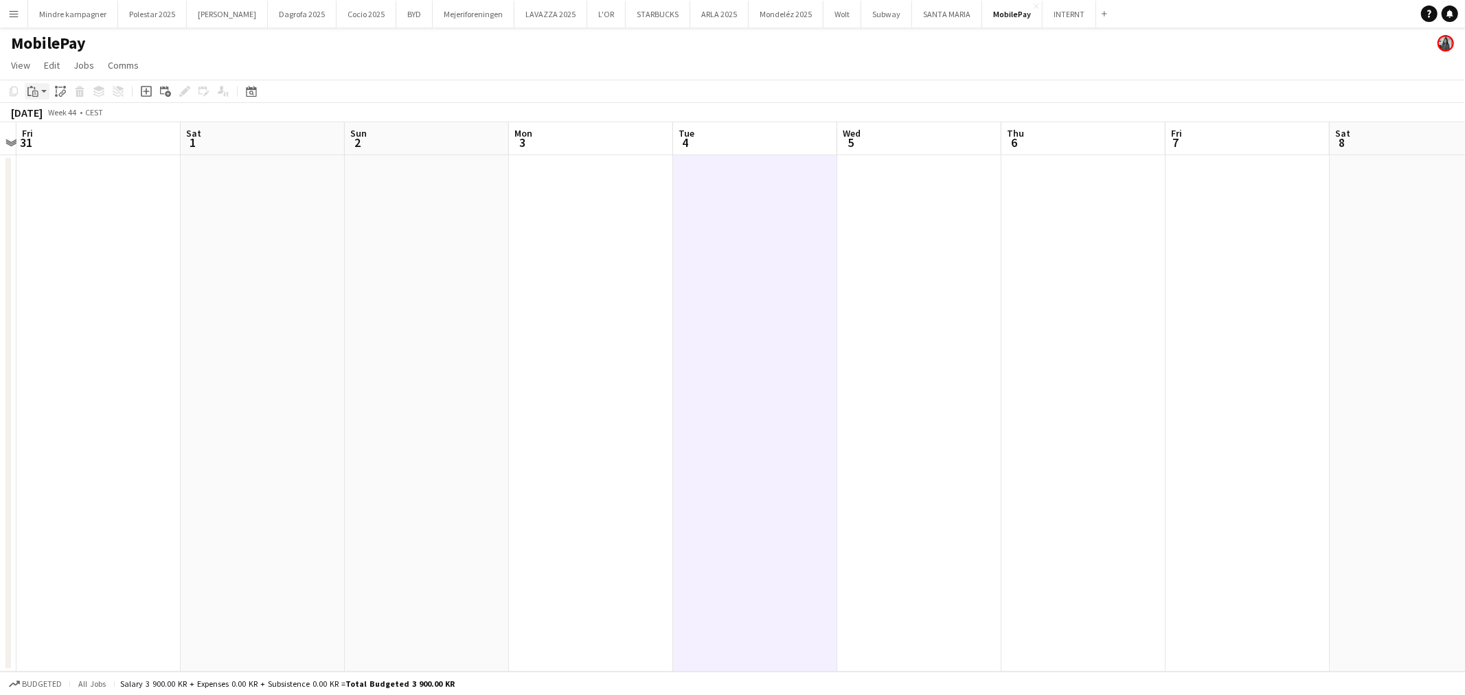
click at [32, 87] on icon at bounding box center [31, 87] width 3 height 2
click at [58, 115] on link "Paste Ctrl+V" at bounding box center [100, 117] width 129 height 12
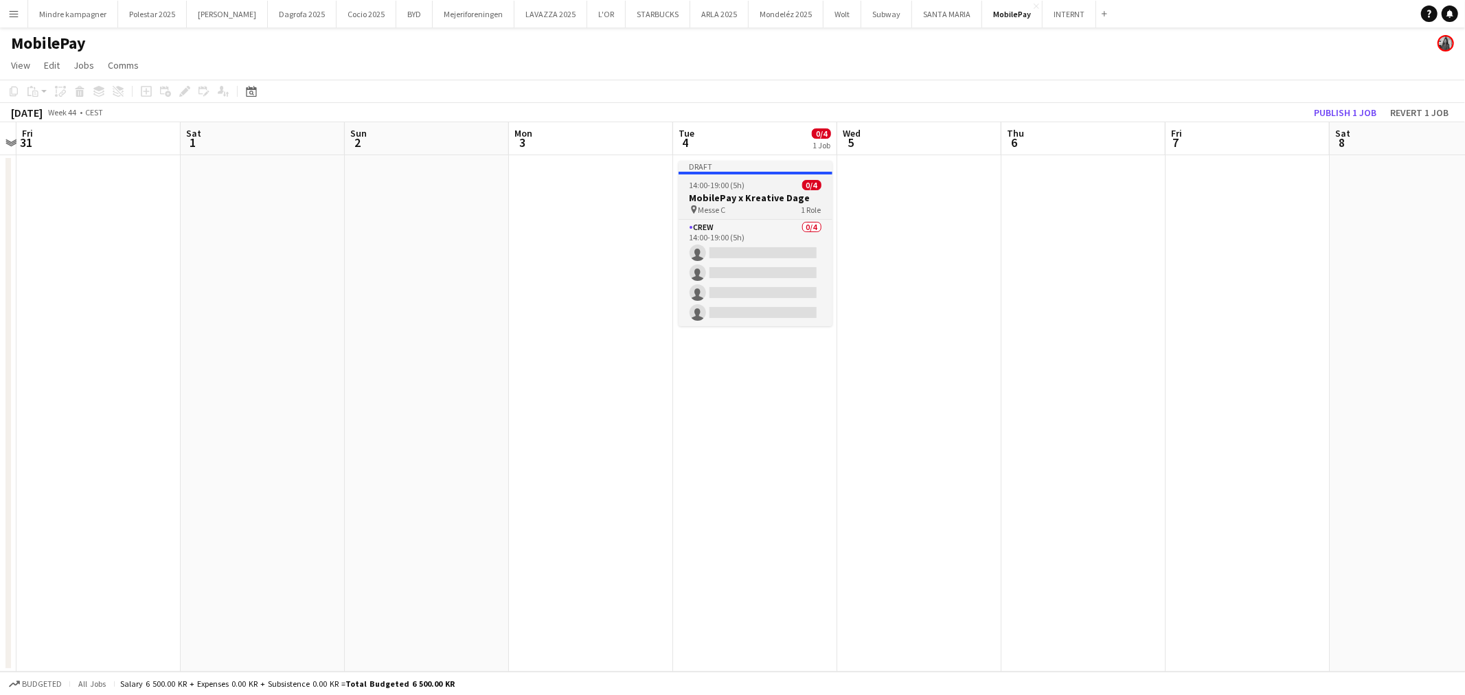
click at [749, 188] on div "14:00-19:00 (5h) 0/4" at bounding box center [756, 185] width 154 height 10
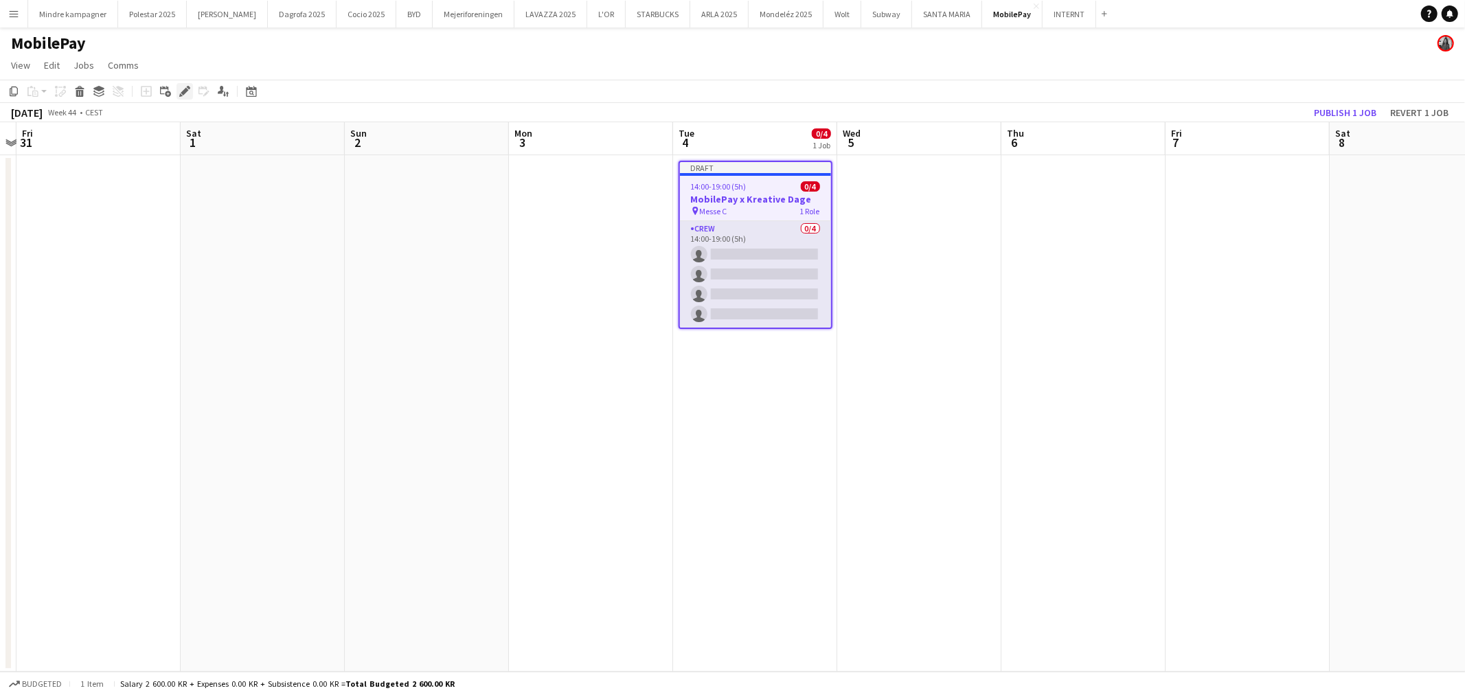
click at [181, 86] on icon "Edit" at bounding box center [184, 91] width 11 height 11
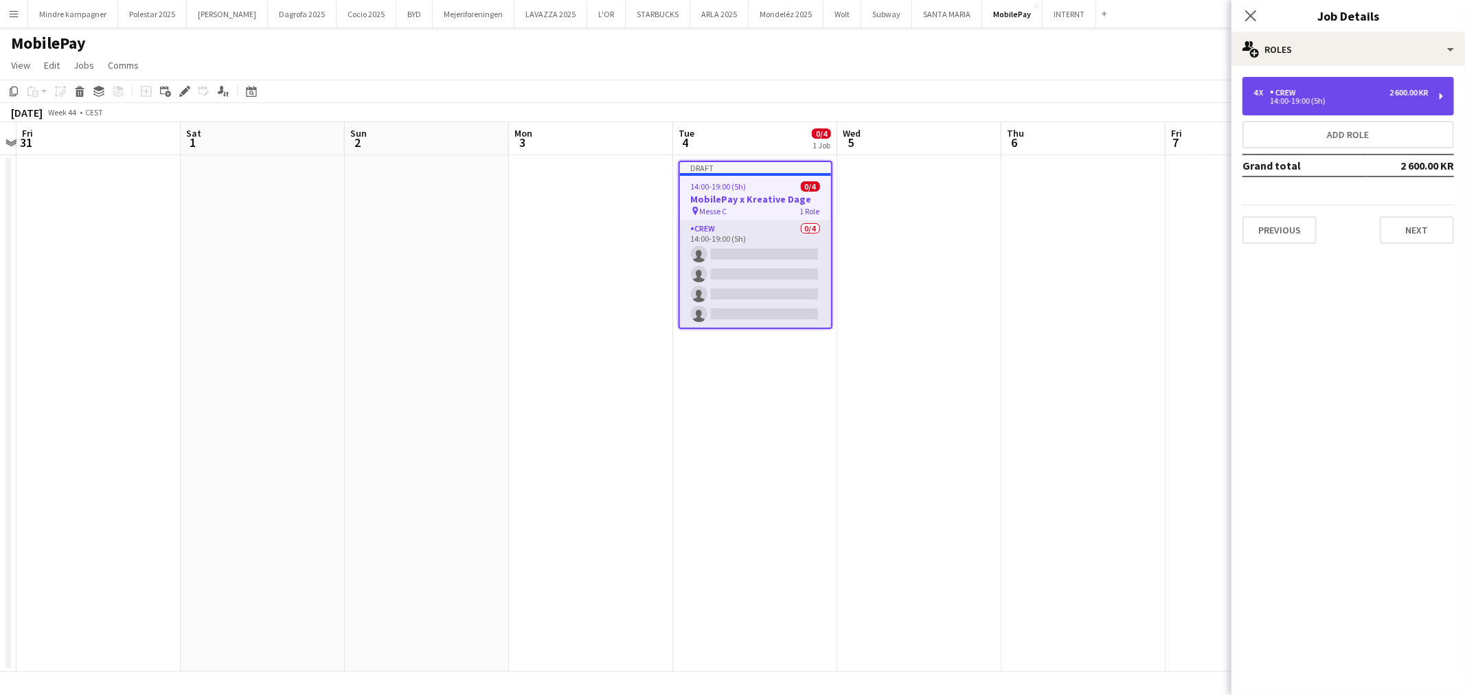
click at [1333, 100] on div "14:00-19:00 (5h)" at bounding box center [1341, 101] width 175 height 7
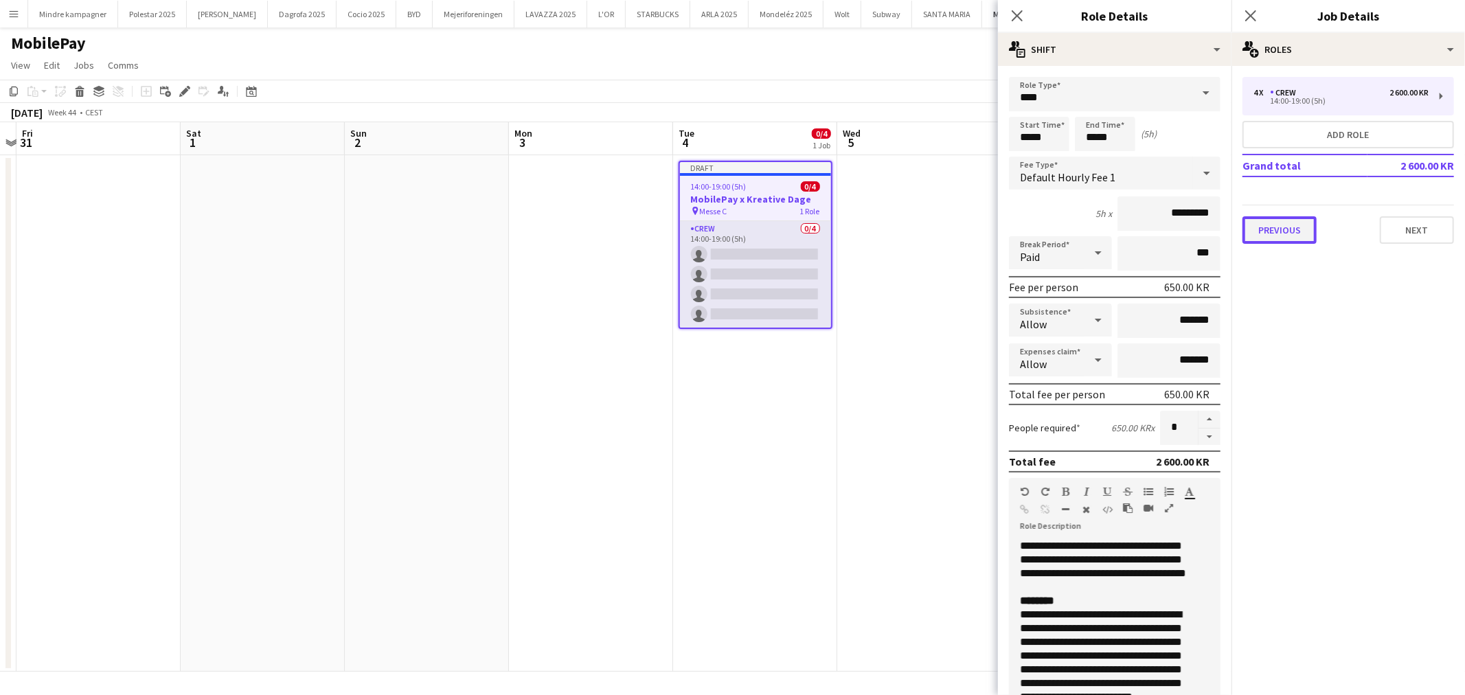
click at [1278, 236] on button "Previous" at bounding box center [1280, 229] width 74 height 27
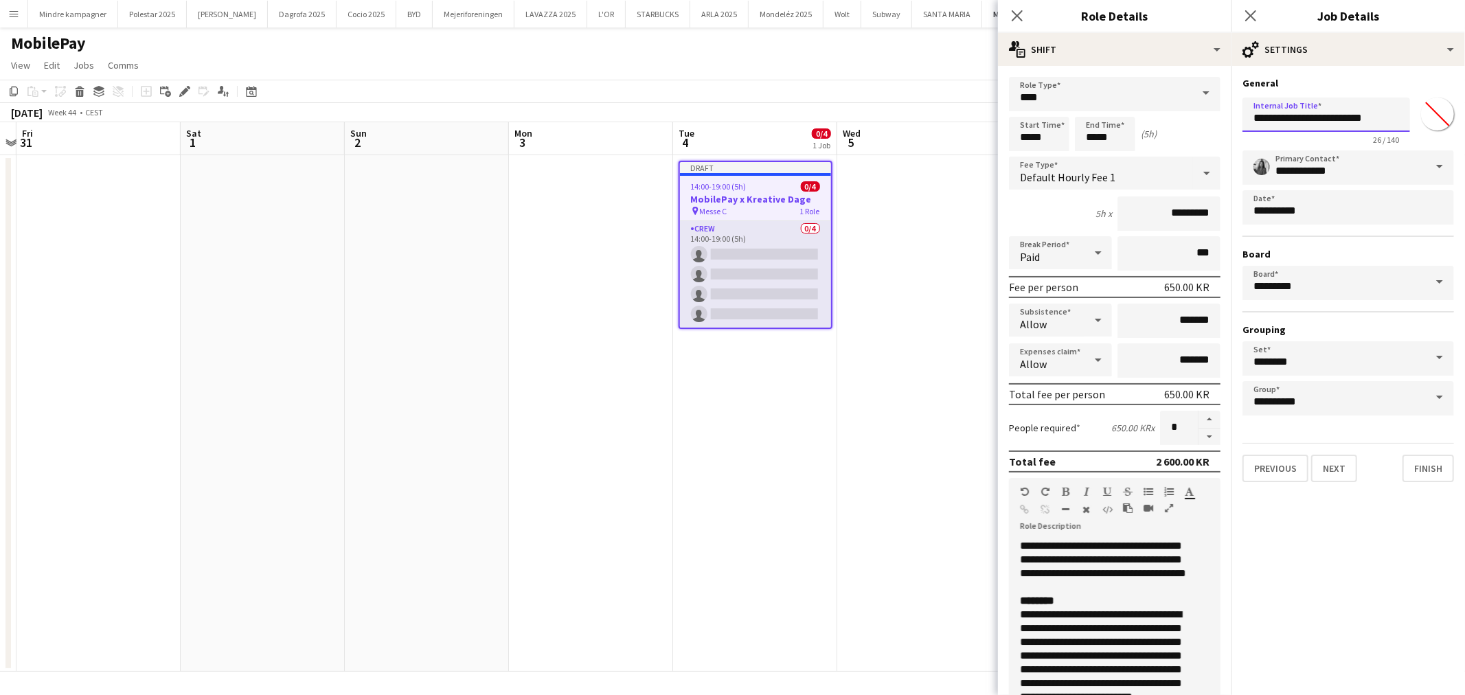
drag, startPoint x: 1381, startPoint y: 119, endPoint x: 1309, endPoint y: 120, distance: 72.1
click at [1309, 120] on input "**********" at bounding box center [1327, 115] width 168 height 34
type input "**********"
click at [1029, 139] on input "*****" at bounding box center [1039, 134] width 60 height 34
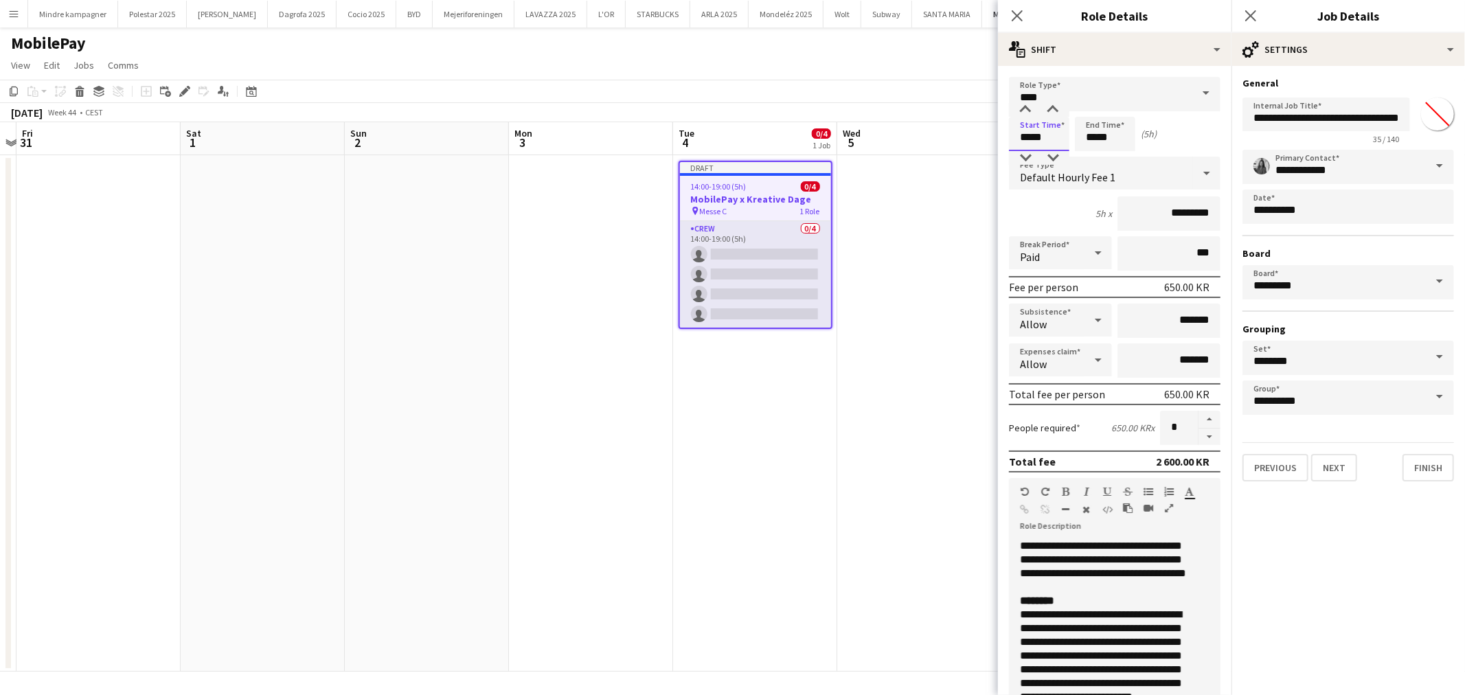
scroll to position [0, 0]
click at [1028, 153] on div at bounding box center [1025, 158] width 27 height 14
click at [1020, 161] on div at bounding box center [1025, 158] width 27 height 14
click at [1027, 158] on div at bounding box center [1025, 158] width 27 height 14
click at [1027, 159] on div at bounding box center [1025, 158] width 27 height 14
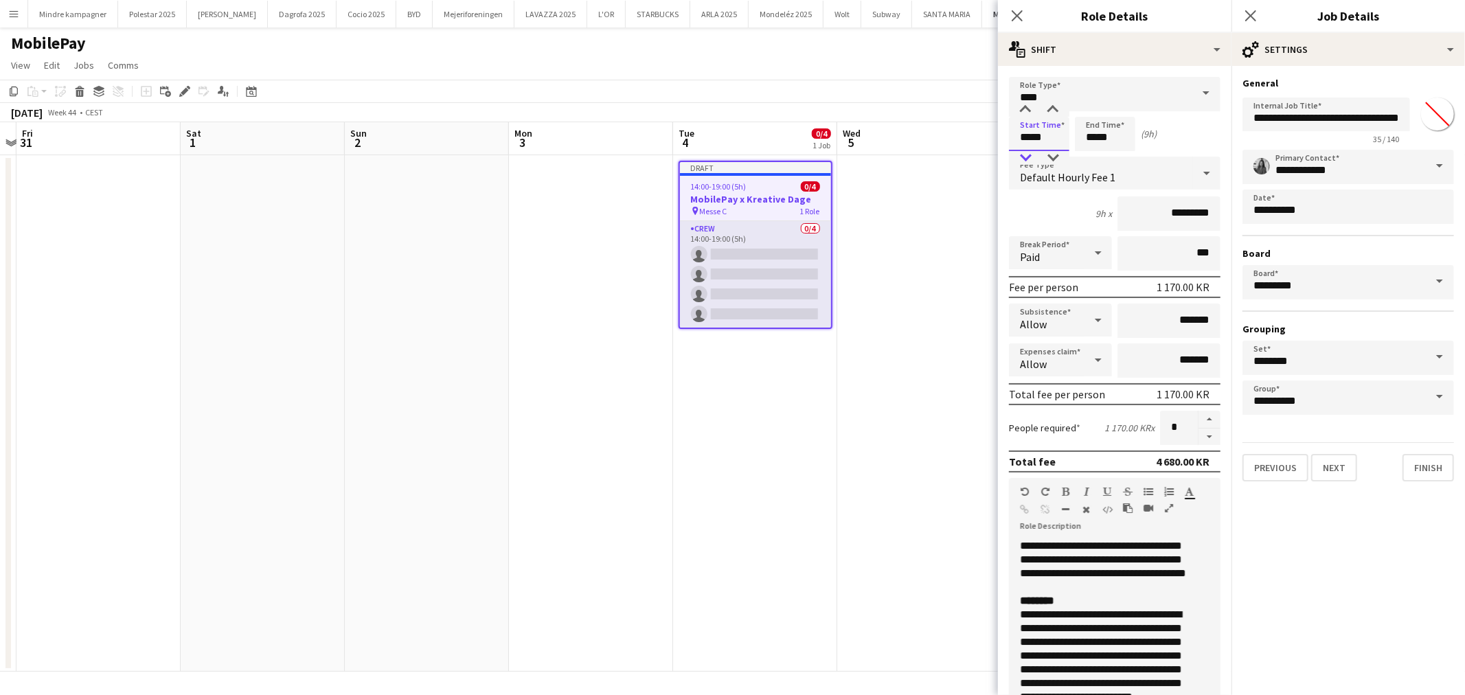
click at [1027, 159] on div at bounding box center [1025, 158] width 27 height 14
click at [1025, 156] on div at bounding box center [1025, 158] width 27 height 14
type input "*****"
click at [1025, 111] on div at bounding box center [1025, 110] width 27 height 14
click at [1091, 148] on input "*****" at bounding box center [1105, 134] width 60 height 34
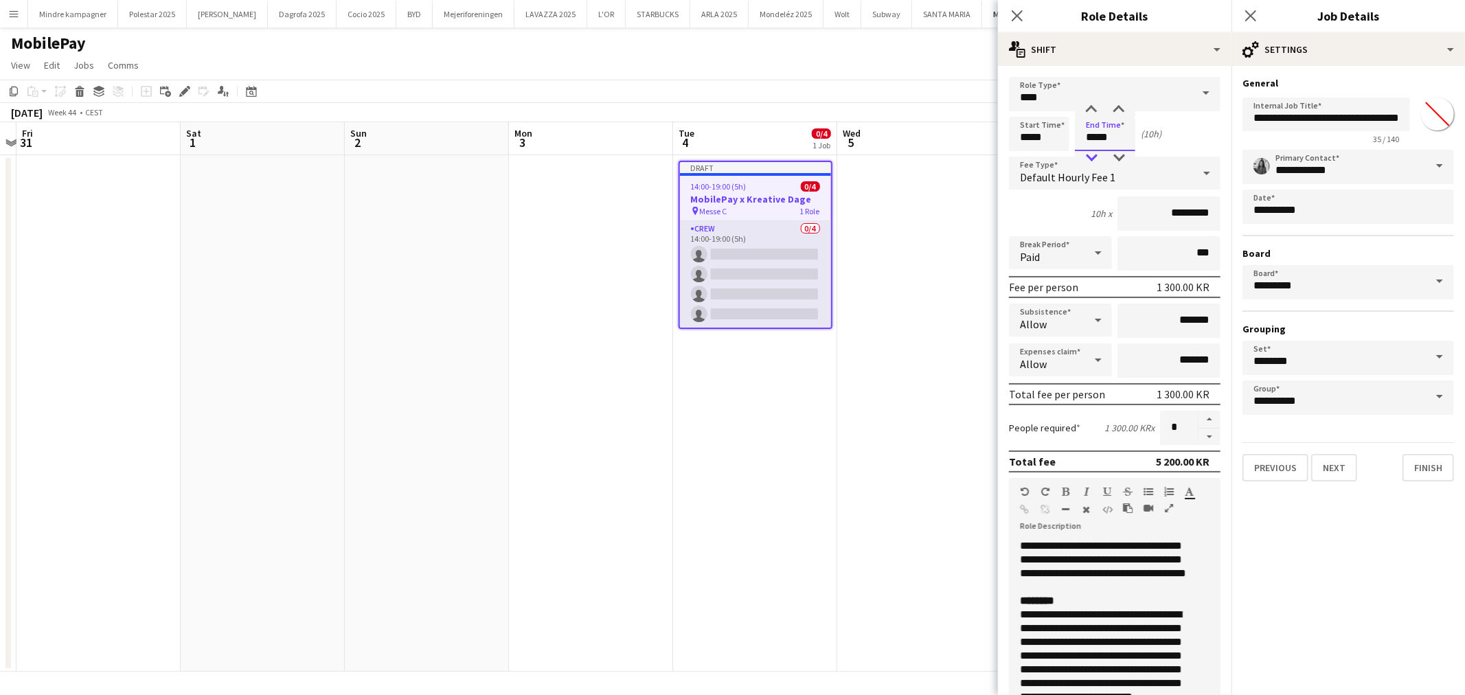
click at [1096, 159] on div at bounding box center [1091, 158] width 27 height 14
click at [1094, 158] on div at bounding box center [1091, 158] width 27 height 14
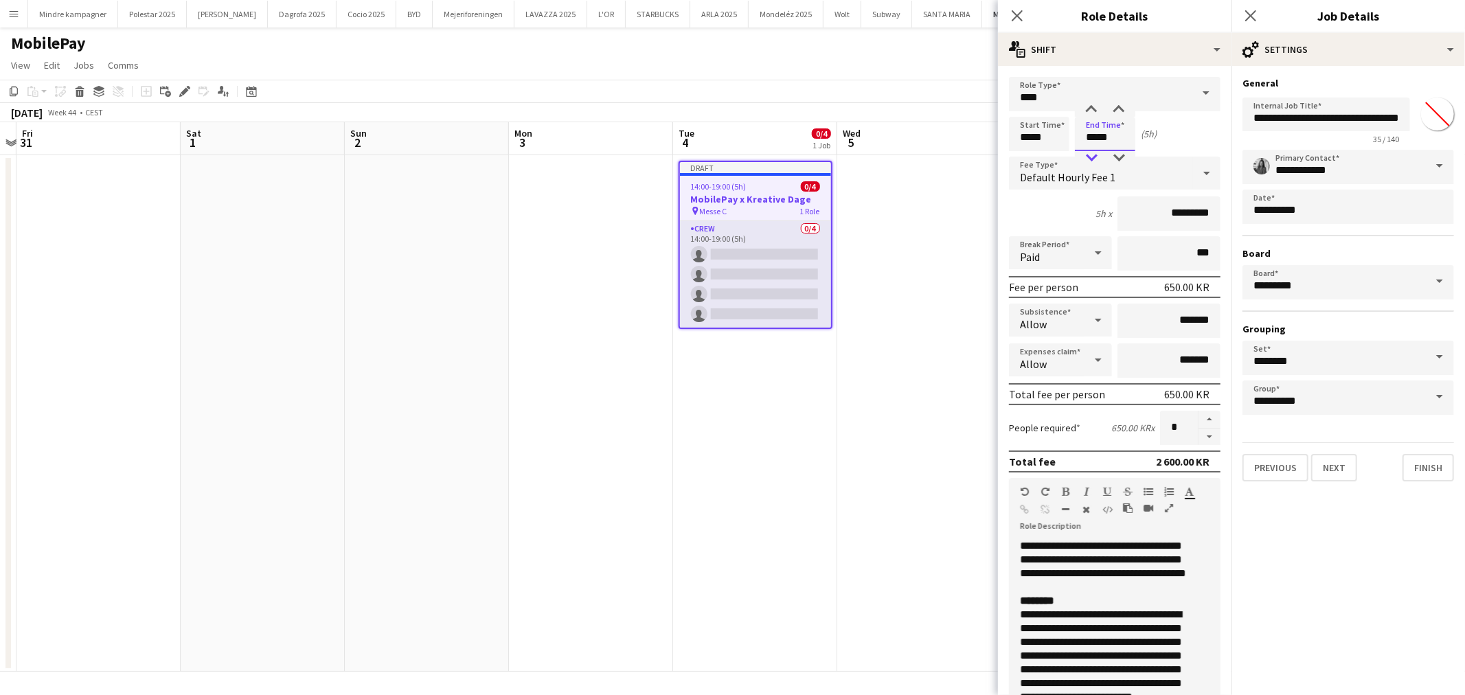
click at [1094, 158] on div at bounding box center [1091, 158] width 27 height 14
type input "*****"
click at [1084, 107] on div at bounding box center [1091, 110] width 27 height 14
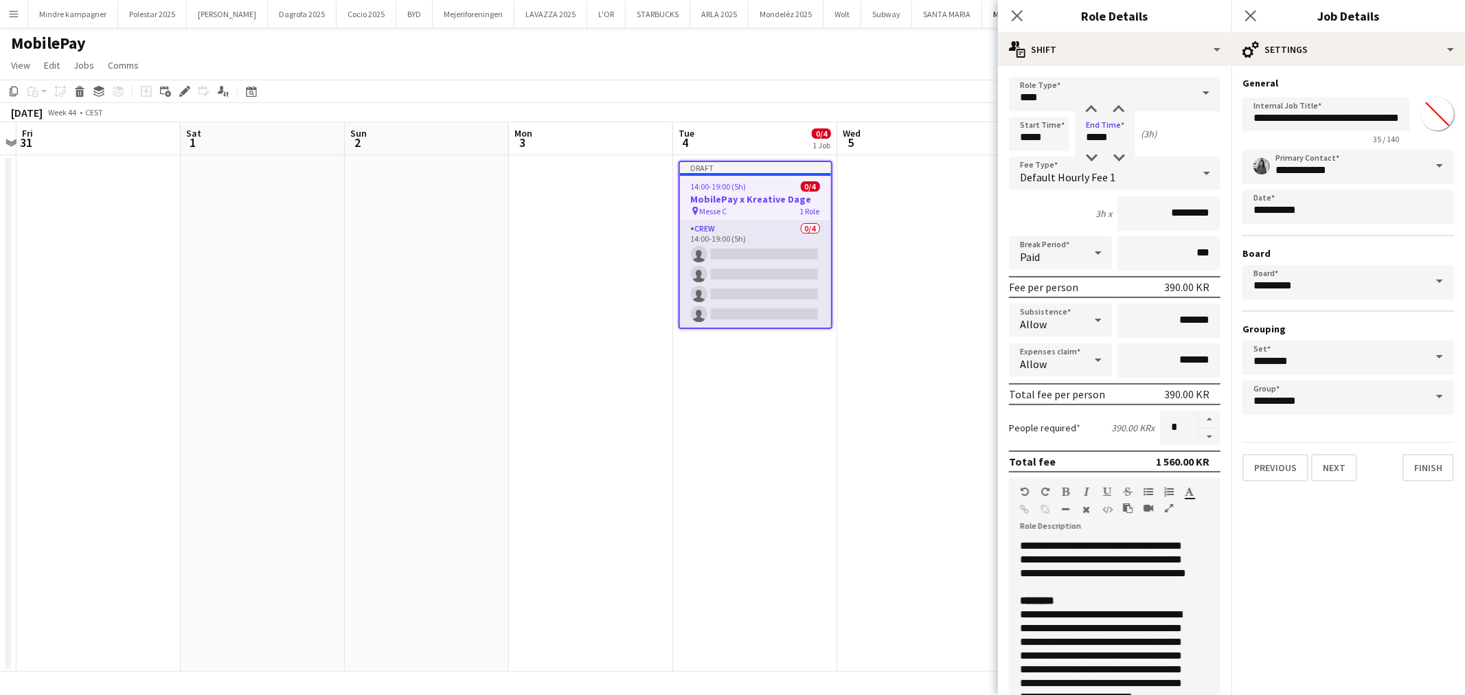
click at [1096, 582] on div "**********" at bounding box center [1109, 621] width 200 height 165
click at [1047, 641] on div "**********" at bounding box center [1103, 663] width 167 height 110
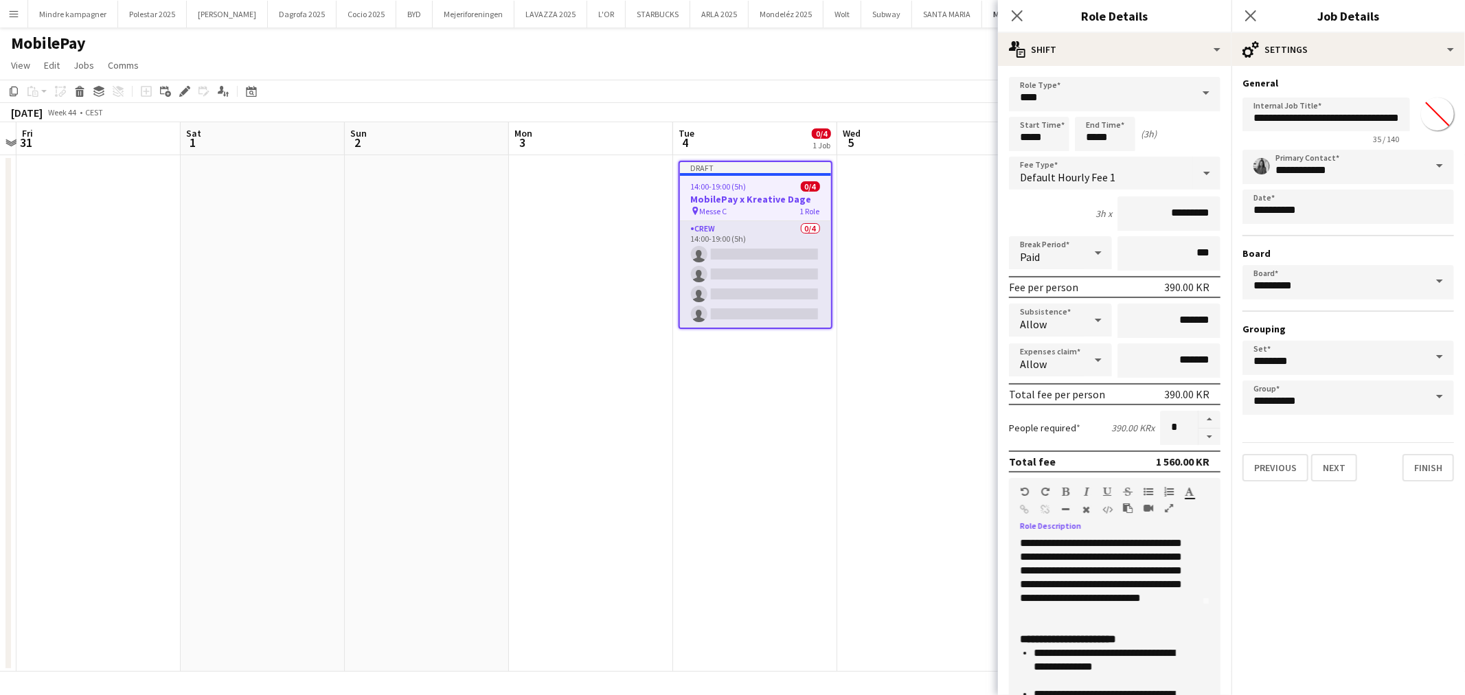
scroll to position [76, 0]
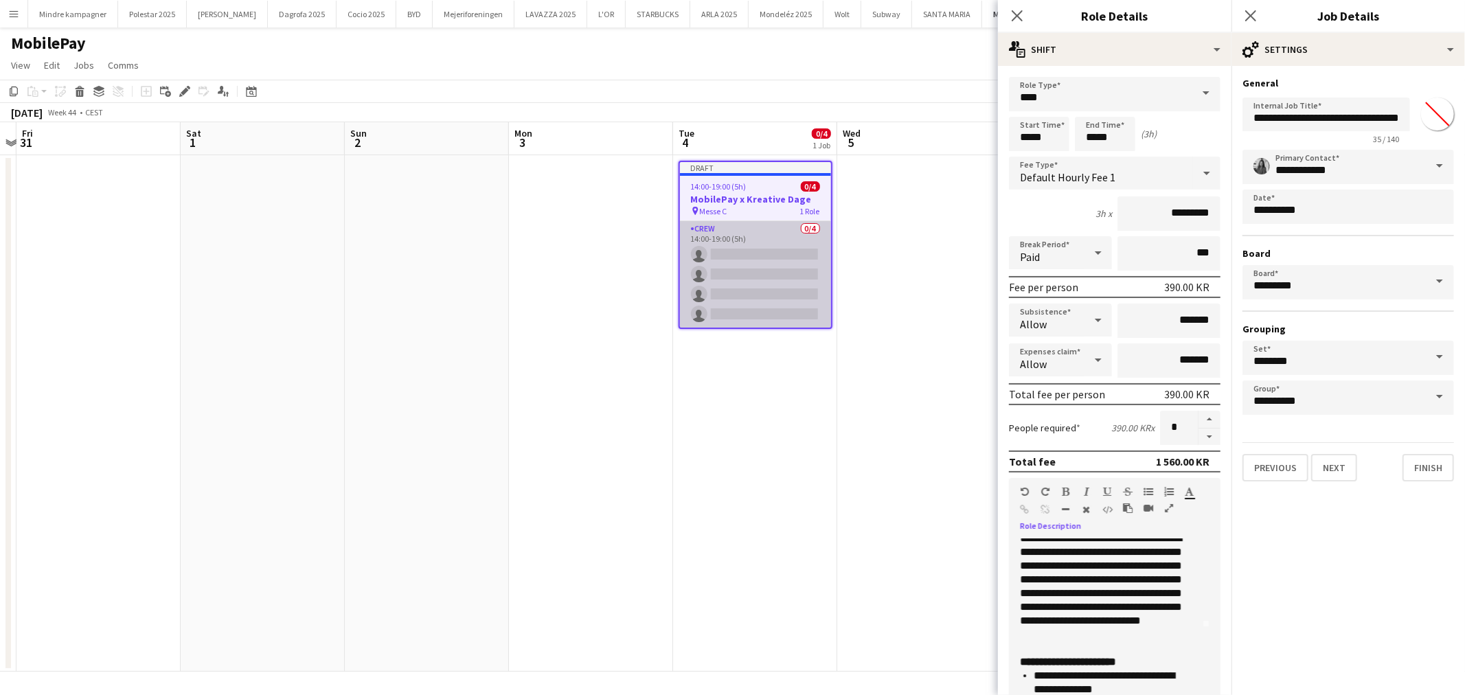
click at [746, 270] on app-card-role "Crew 0/4 14:00-19:00 (5h) single-neutral-actions single-neutral-actions single-…" at bounding box center [755, 274] width 151 height 106
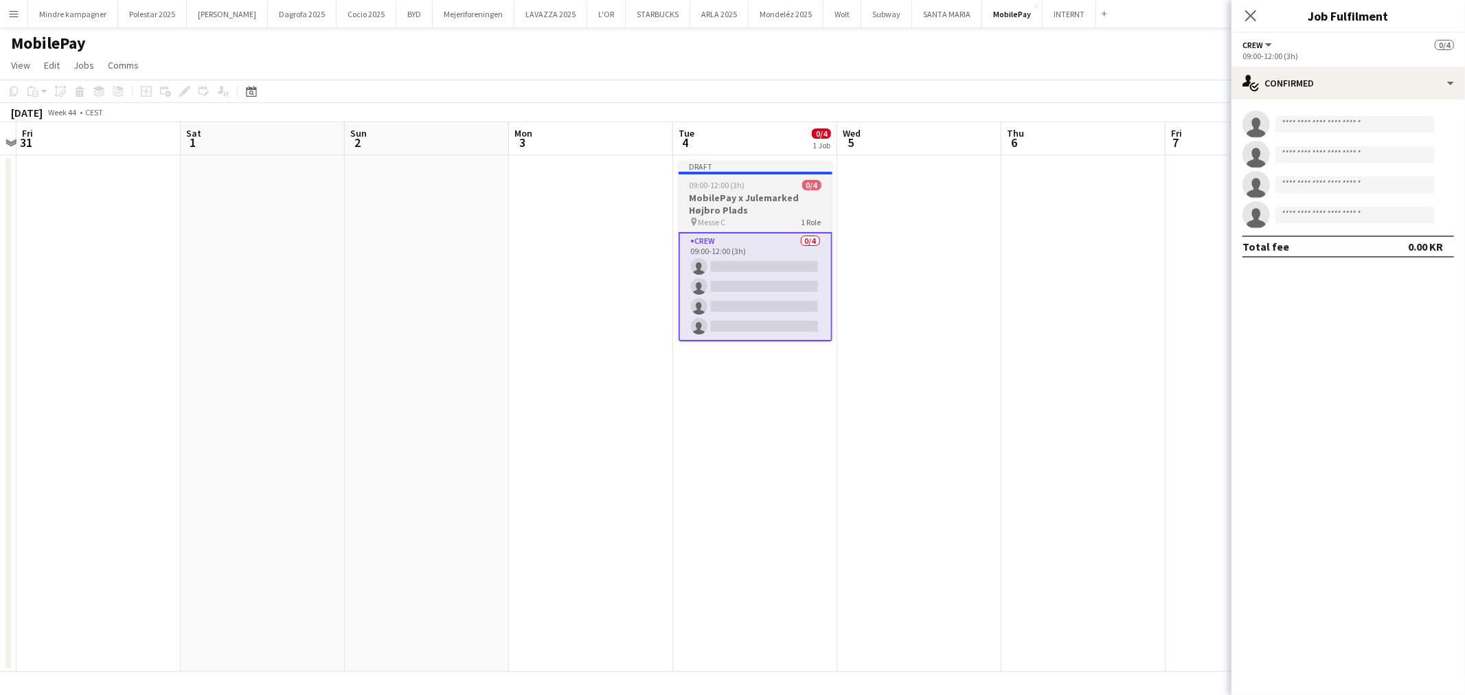
click at [761, 194] on h3 "MobilePay x Julemarked Højbro Plads" at bounding box center [756, 204] width 154 height 25
click at [188, 92] on icon "Edit" at bounding box center [184, 91] width 11 height 11
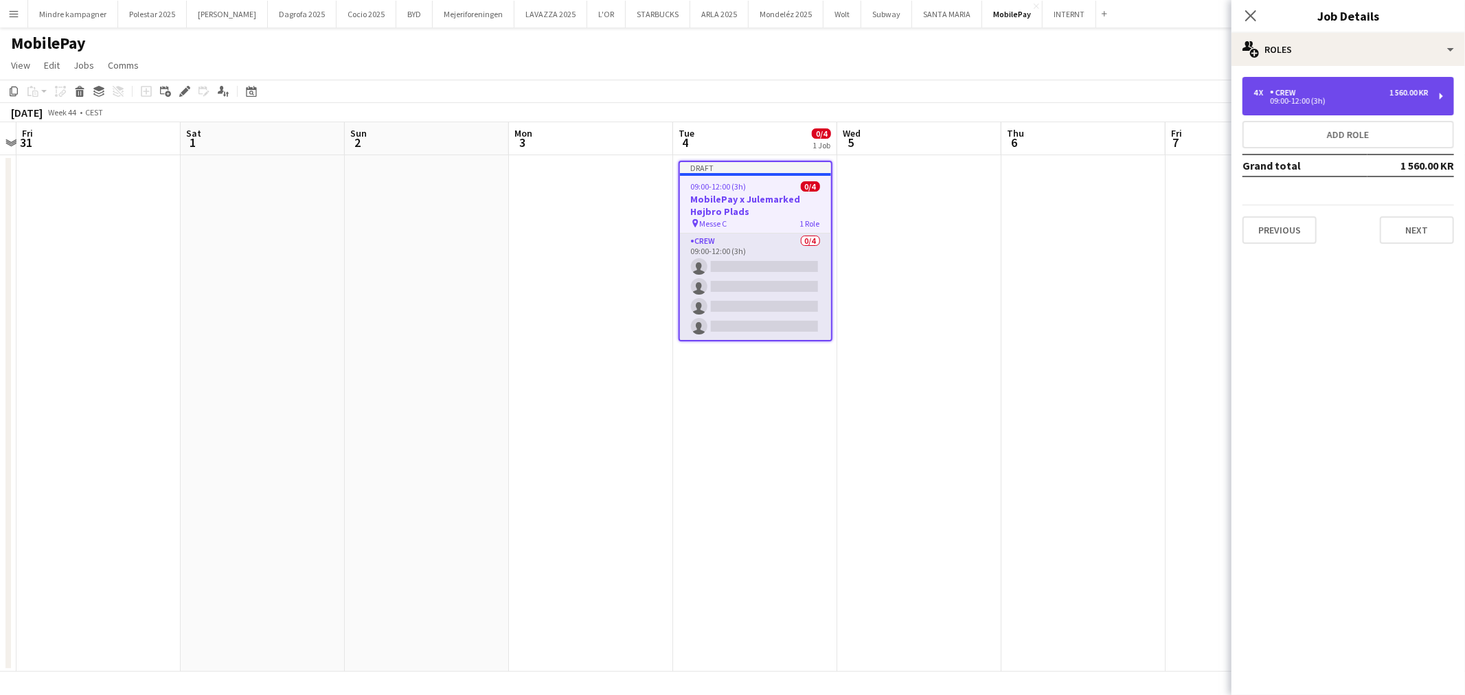
click at [1350, 100] on div "09:00-12:00 (3h)" at bounding box center [1341, 101] width 175 height 7
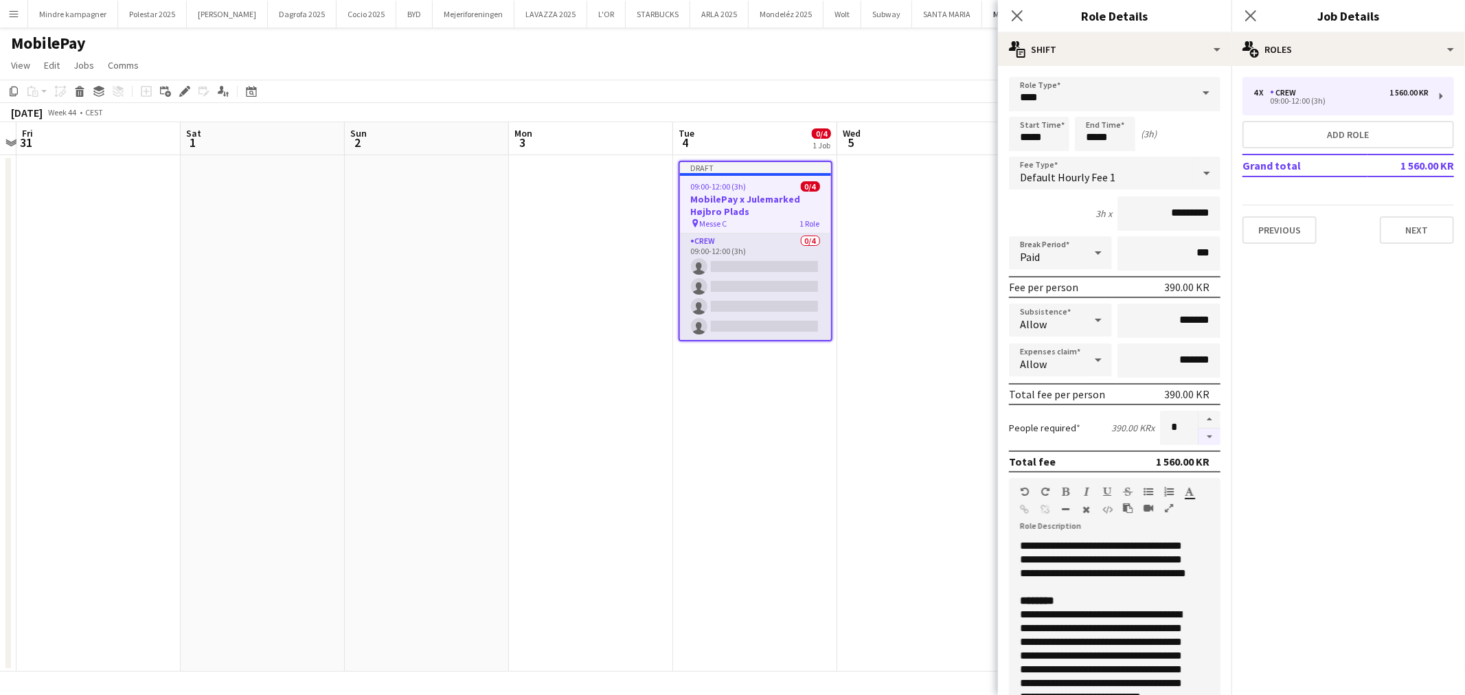
click at [1199, 430] on button "button" at bounding box center [1210, 437] width 22 height 17
type input "*"
click at [846, 503] on app-date-cell at bounding box center [919, 413] width 164 height 517
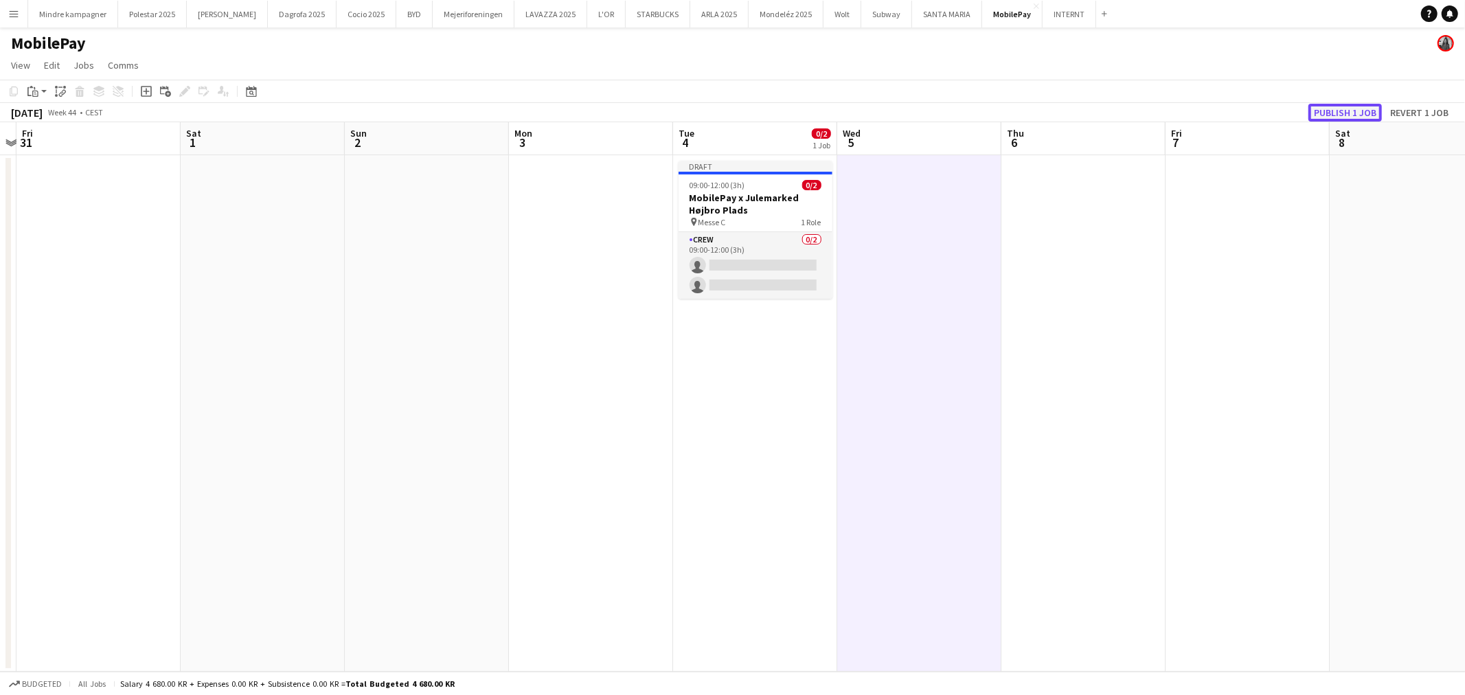
click at [1335, 109] on button "Publish 1 job" at bounding box center [1345, 113] width 73 height 18
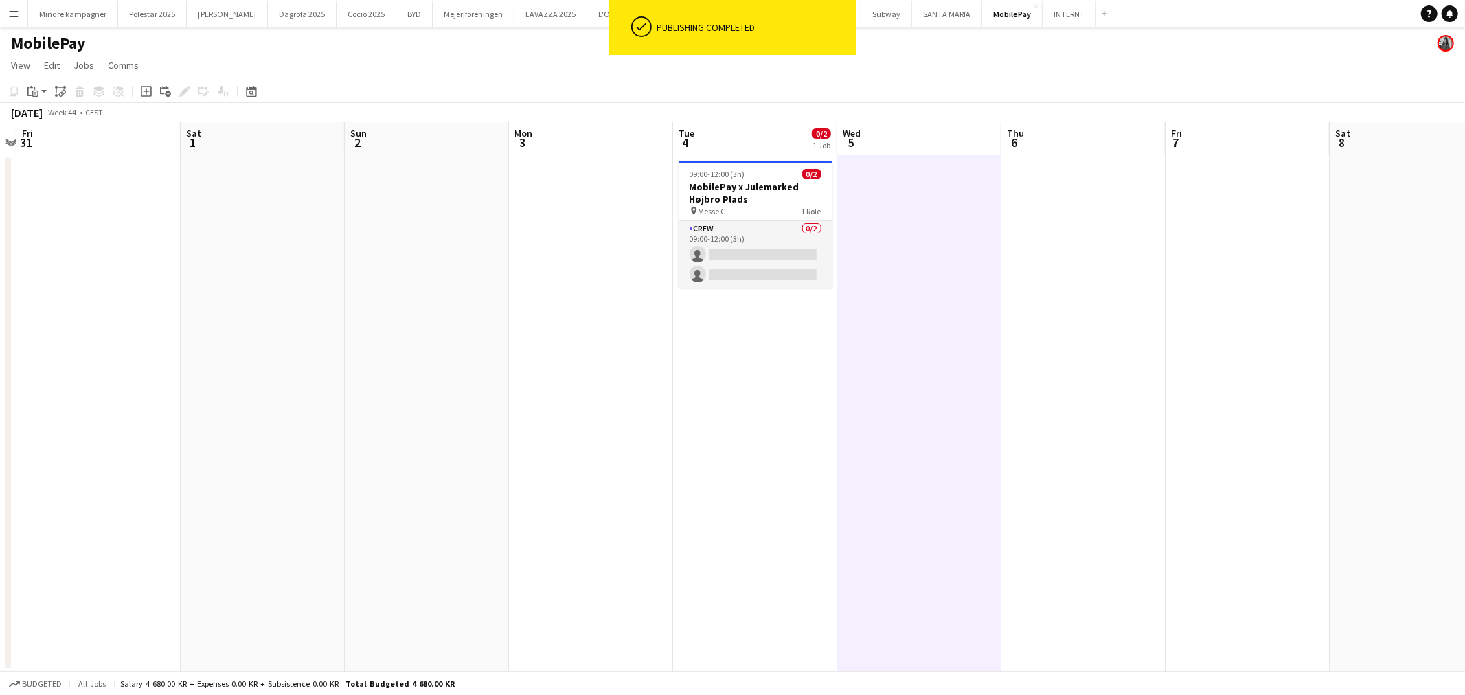
drag, startPoint x: 699, startPoint y: 462, endPoint x: 786, endPoint y: 462, distance: 87.2
click at [785, 465] on app-calendar-viewport "Tue 28 Wed 29 Thu 30 Fri 31 Sat 1 Sun 2 Mon 3 Tue 4 0/2 1 Job Wed 5 Thu 6 Fri 7…" at bounding box center [732, 397] width 1465 height 550
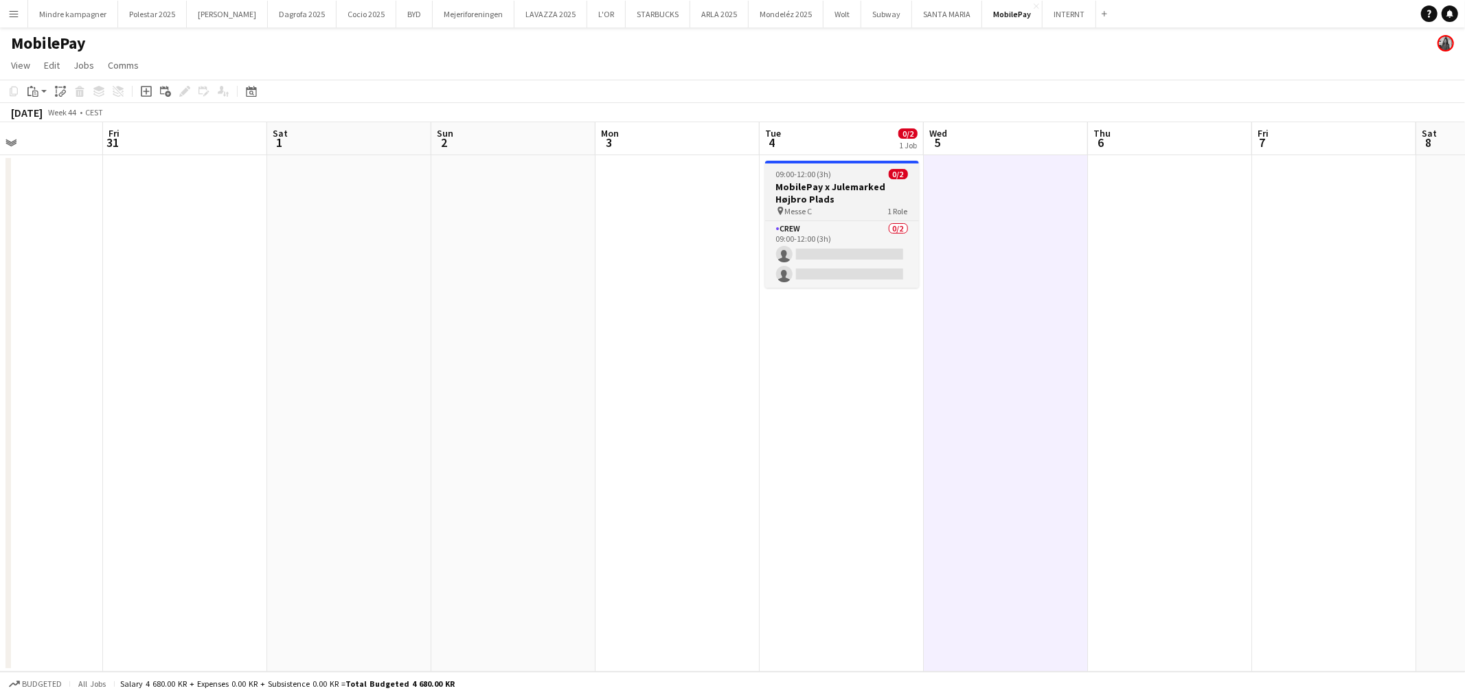
click at [802, 194] on h3 "MobilePay x Julemarked Højbro Plads" at bounding box center [842, 193] width 154 height 25
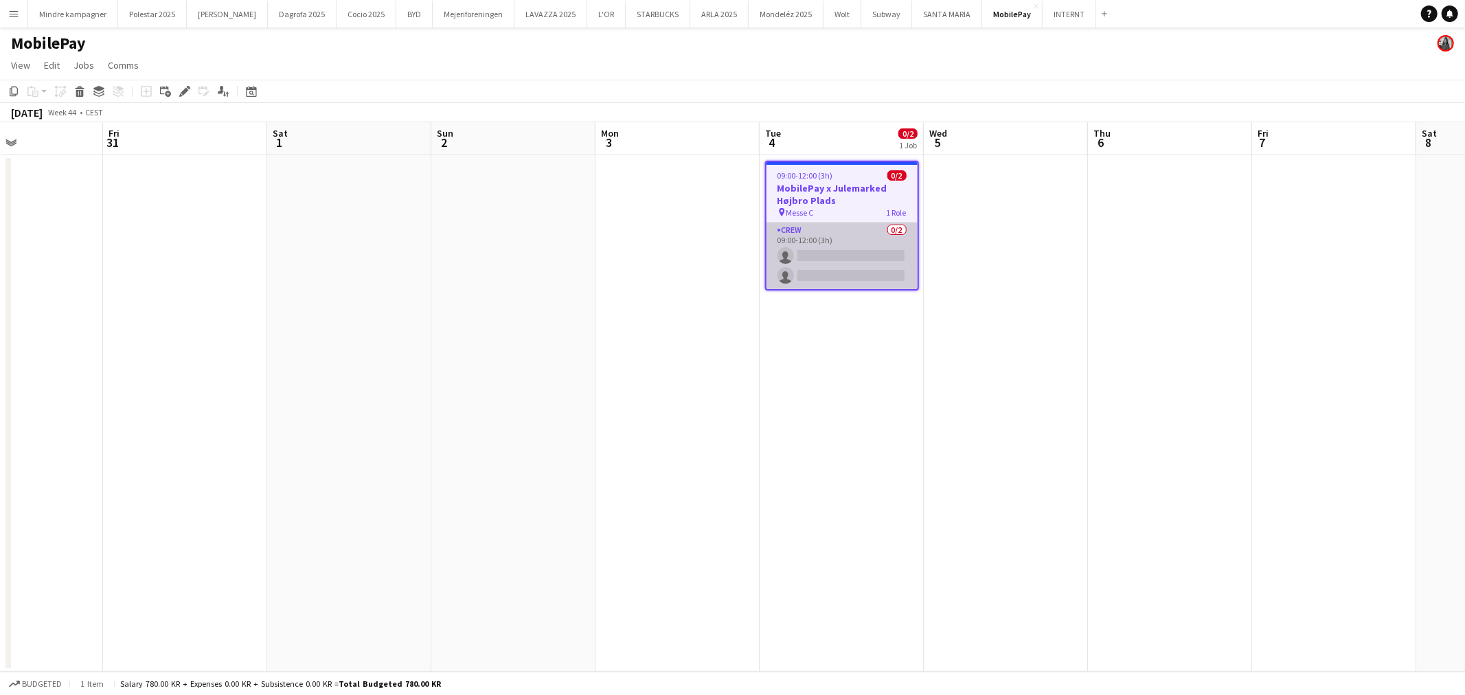
click at [833, 256] on app-card-role "Crew 0/2 09:00-12:00 (3h) single-neutral-actions single-neutral-actions" at bounding box center [842, 256] width 151 height 67
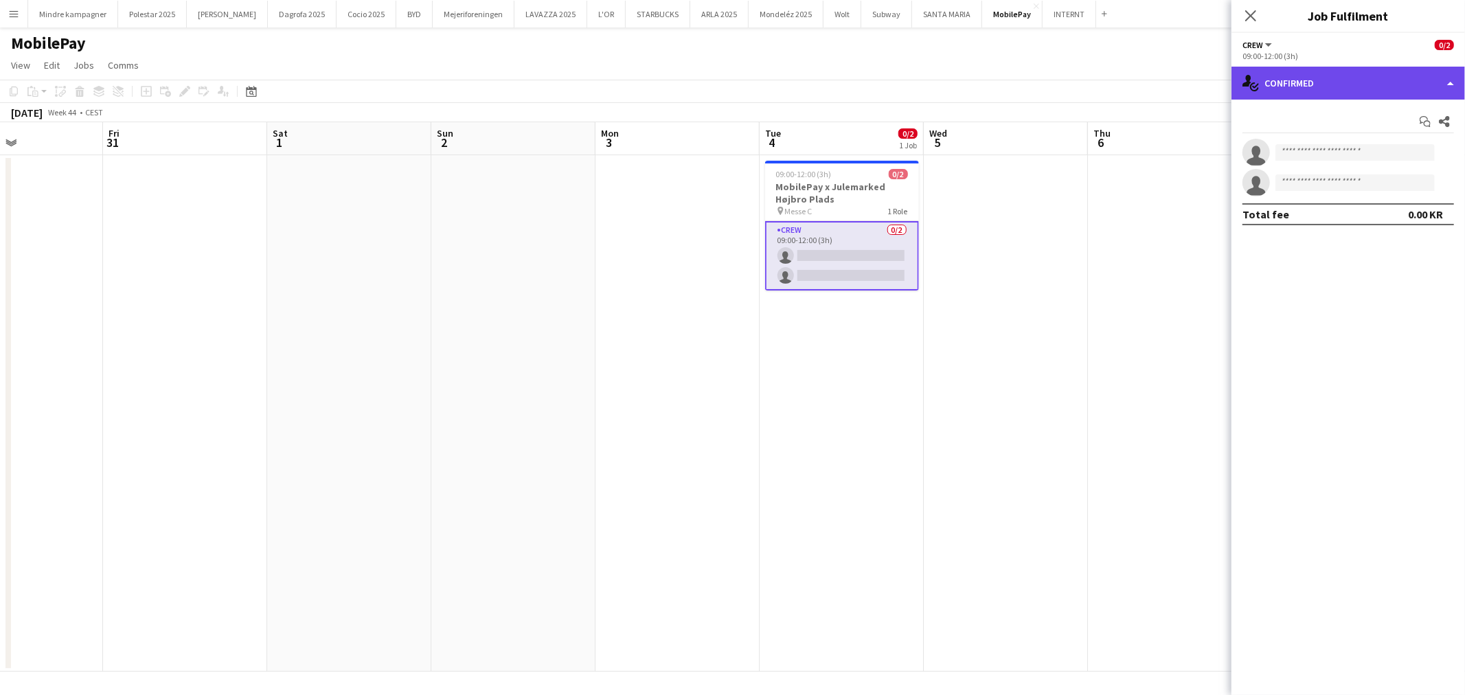
click at [1357, 90] on div "single-neutral-actions-check-2 Confirmed" at bounding box center [1349, 83] width 234 height 33
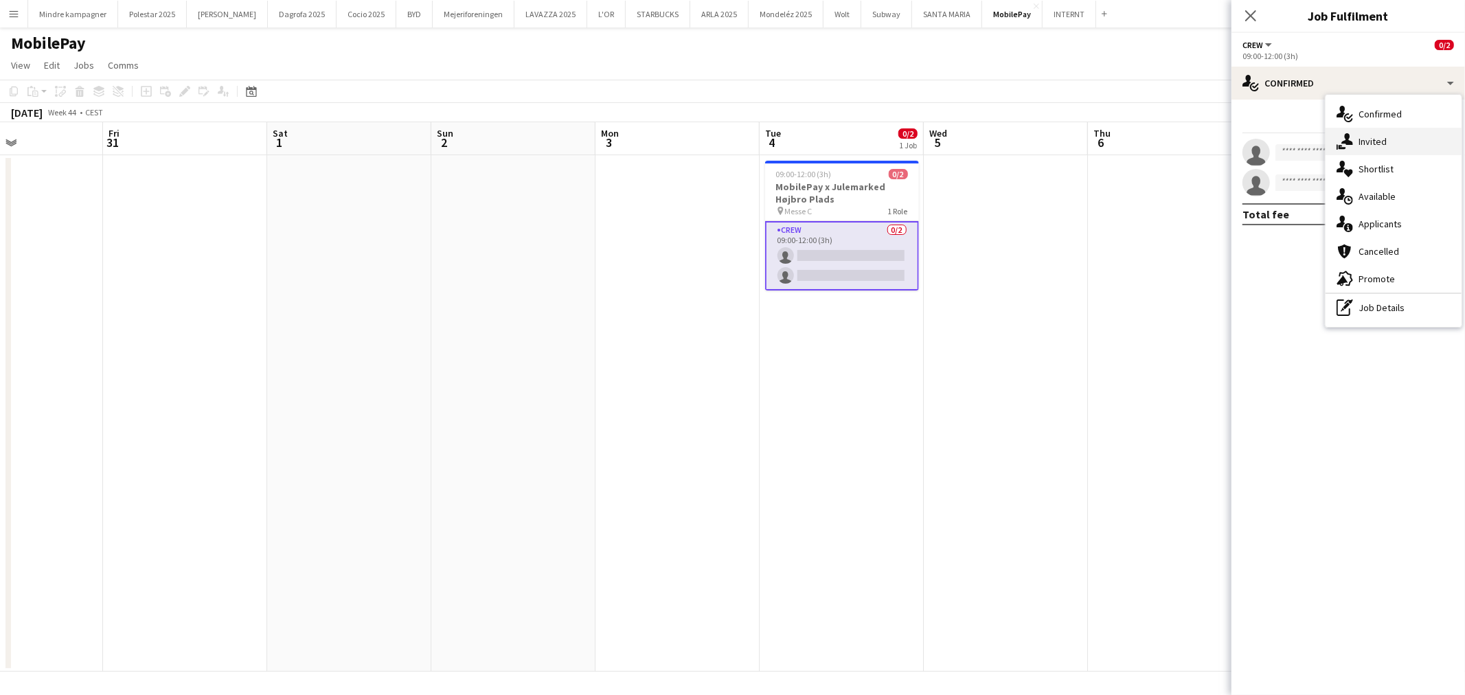
click at [1384, 139] on span "Invited" at bounding box center [1373, 141] width 28 height 12
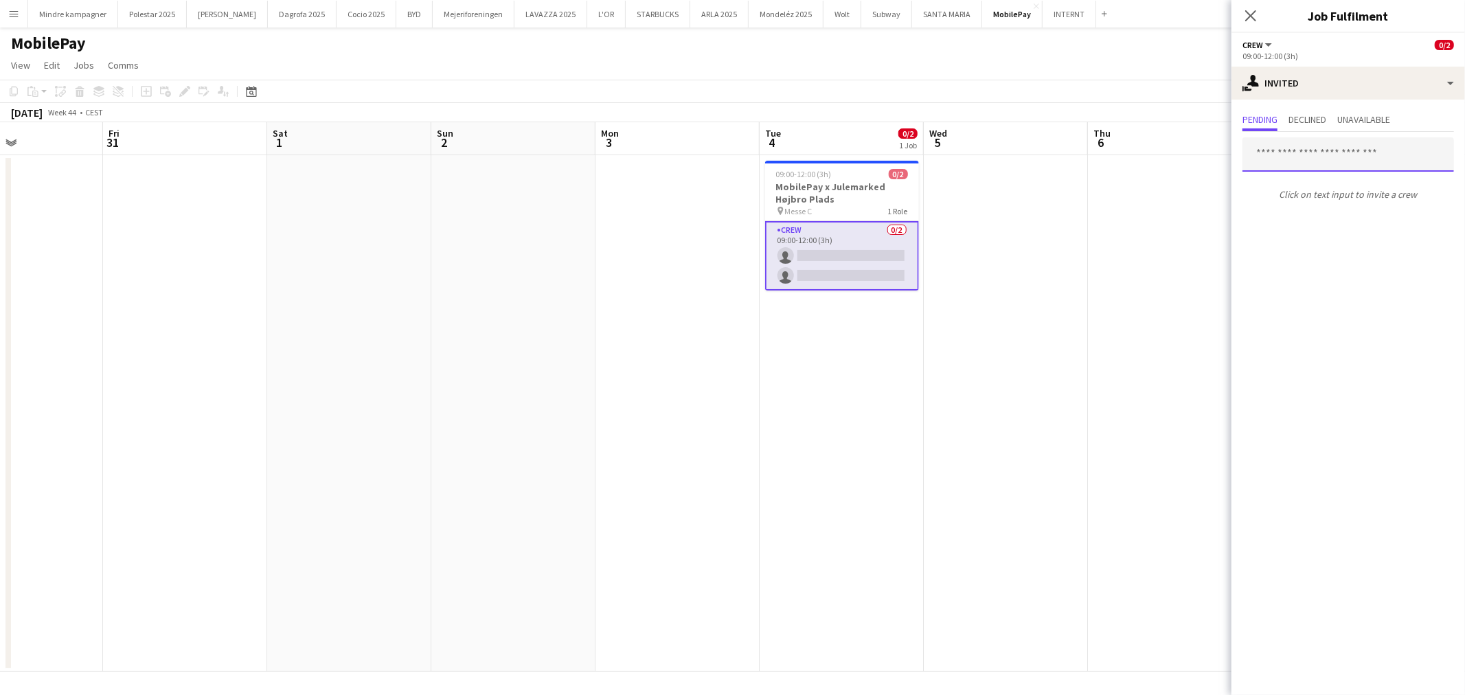
click at [1282, 157] on input "text" at bounding box center [1349, 154] width 212 height 34
type input "*****"
click at [1303, 190] on span "[PERSON_NAME]" at bounding box center [1293, 188] width 79 height 12
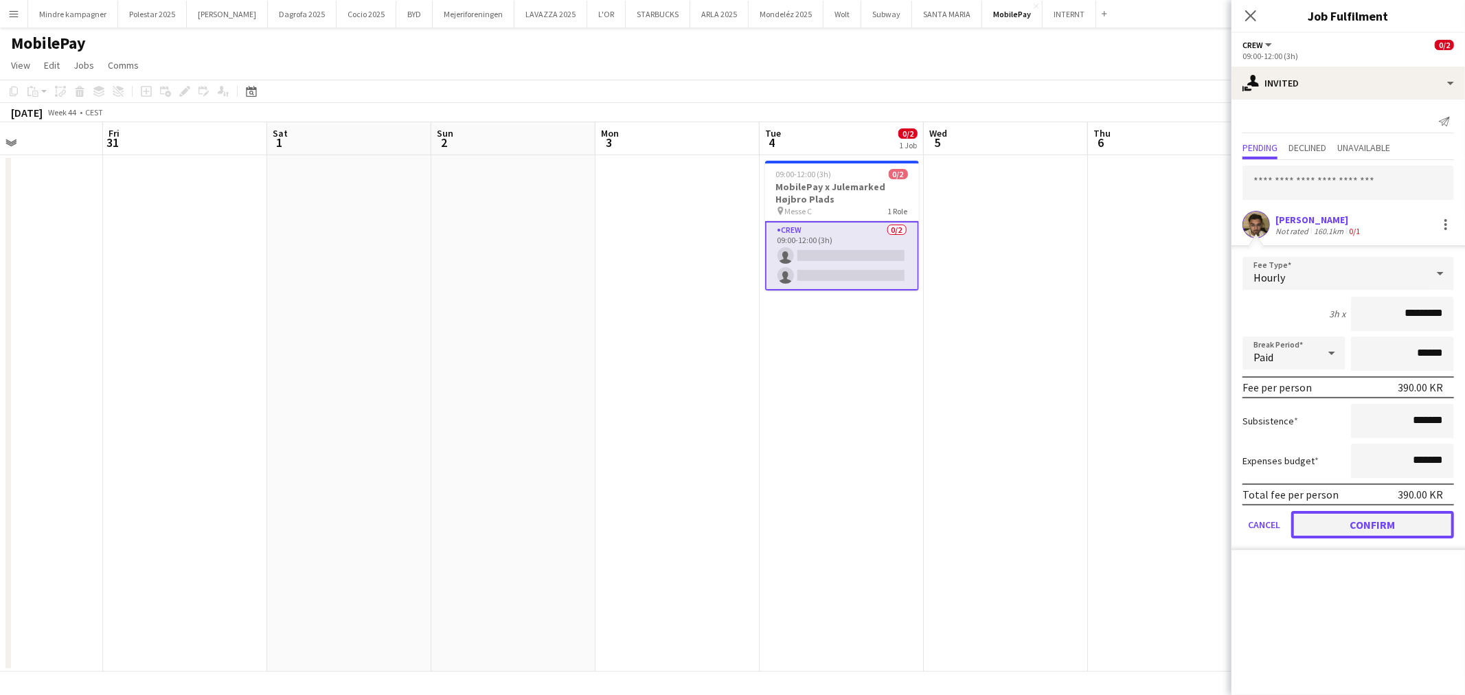
click at [1384, 524] on button "Confirm" at bounding box center [1372, 524] width 163 height 27
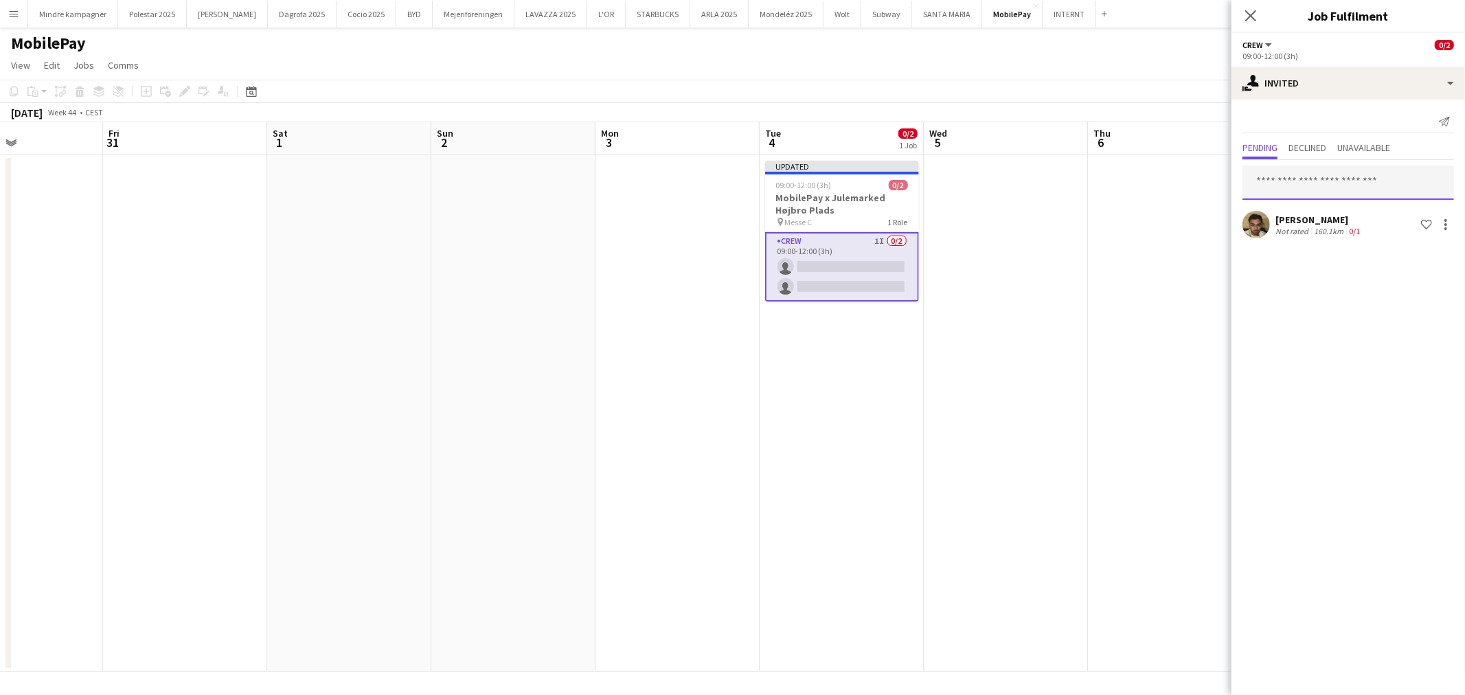
click at [1306, 183] on input "text" at bounding box center [1349, 183] width 212 height 34
type input "*****"
click at [1336, 215] on span "[PERSON_NAME] Active" at bounding box center [1349, 216] width 190 height 12
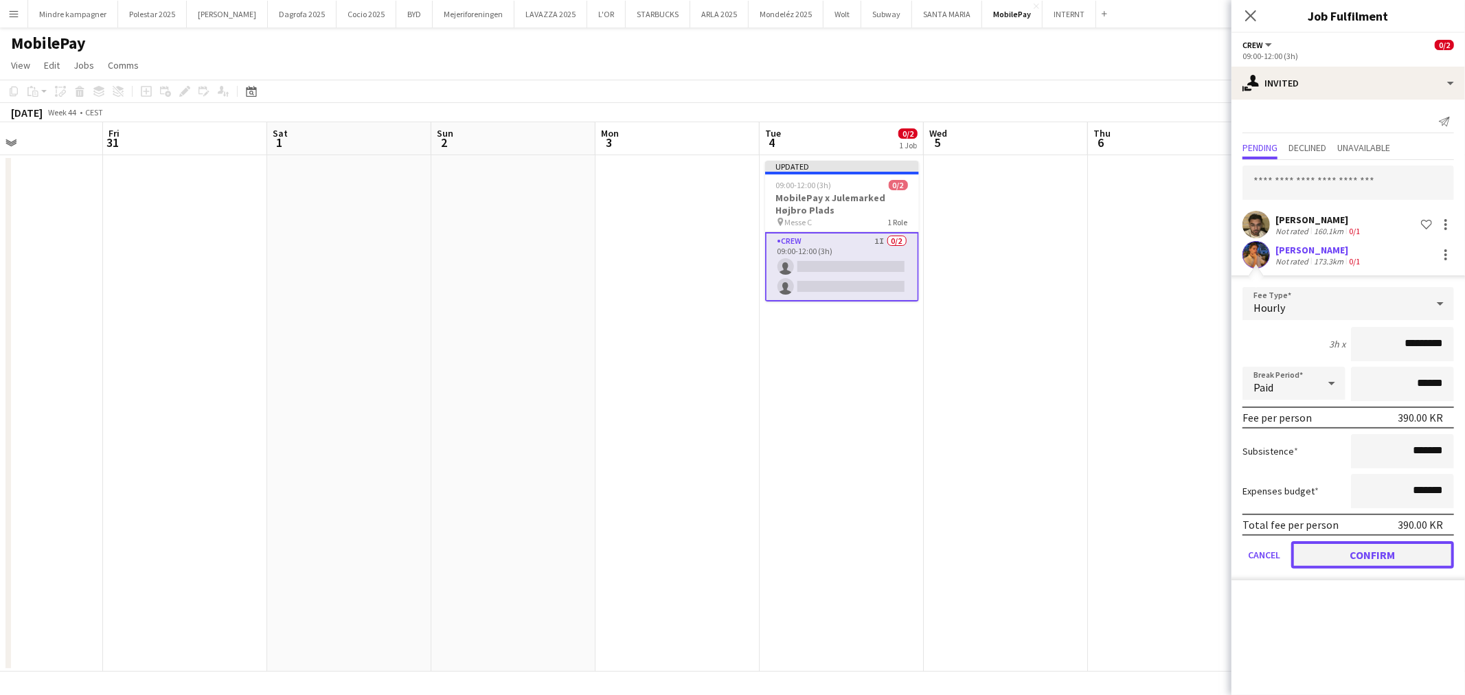
click at [1388, 558] on button "Confirm" at bounding box center [1372, 554] width 163 height 27
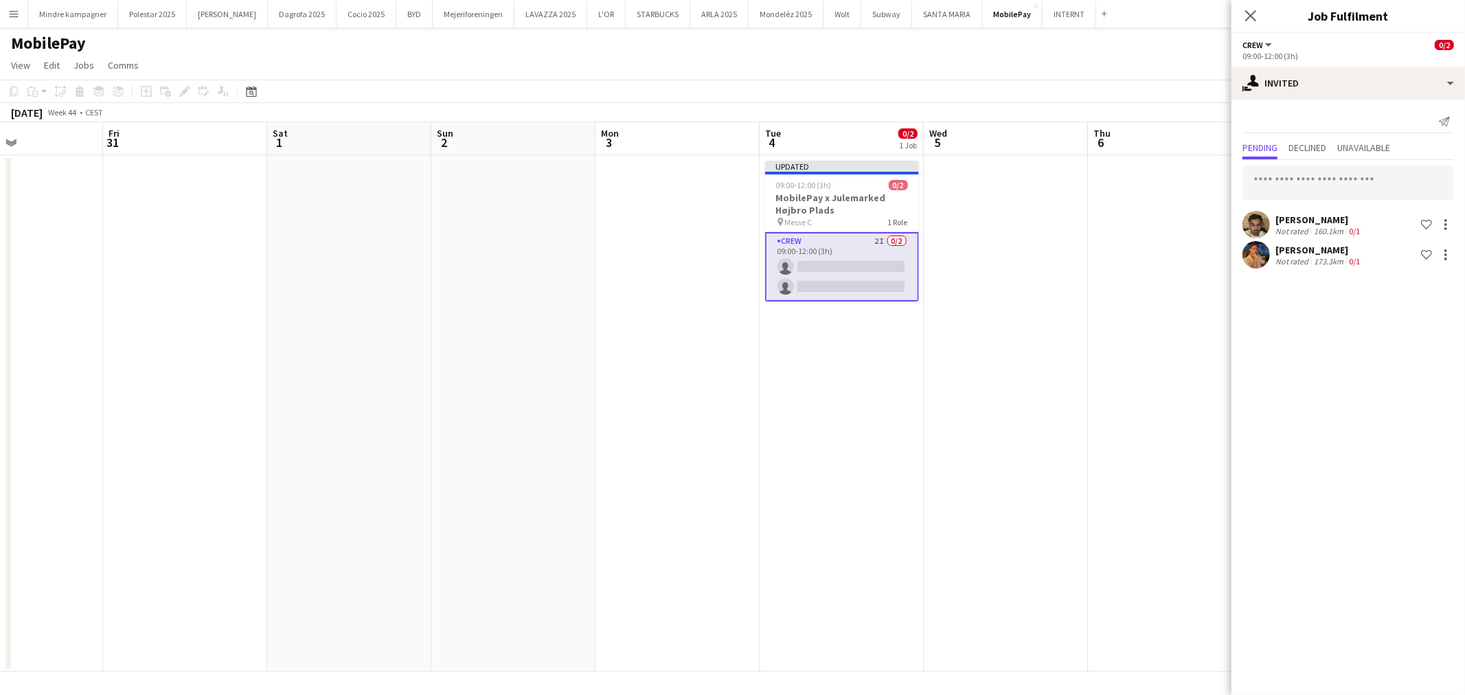
click at [1077, 505] on app-date-cell at bounding box center [1006, 413] width 164 height 517
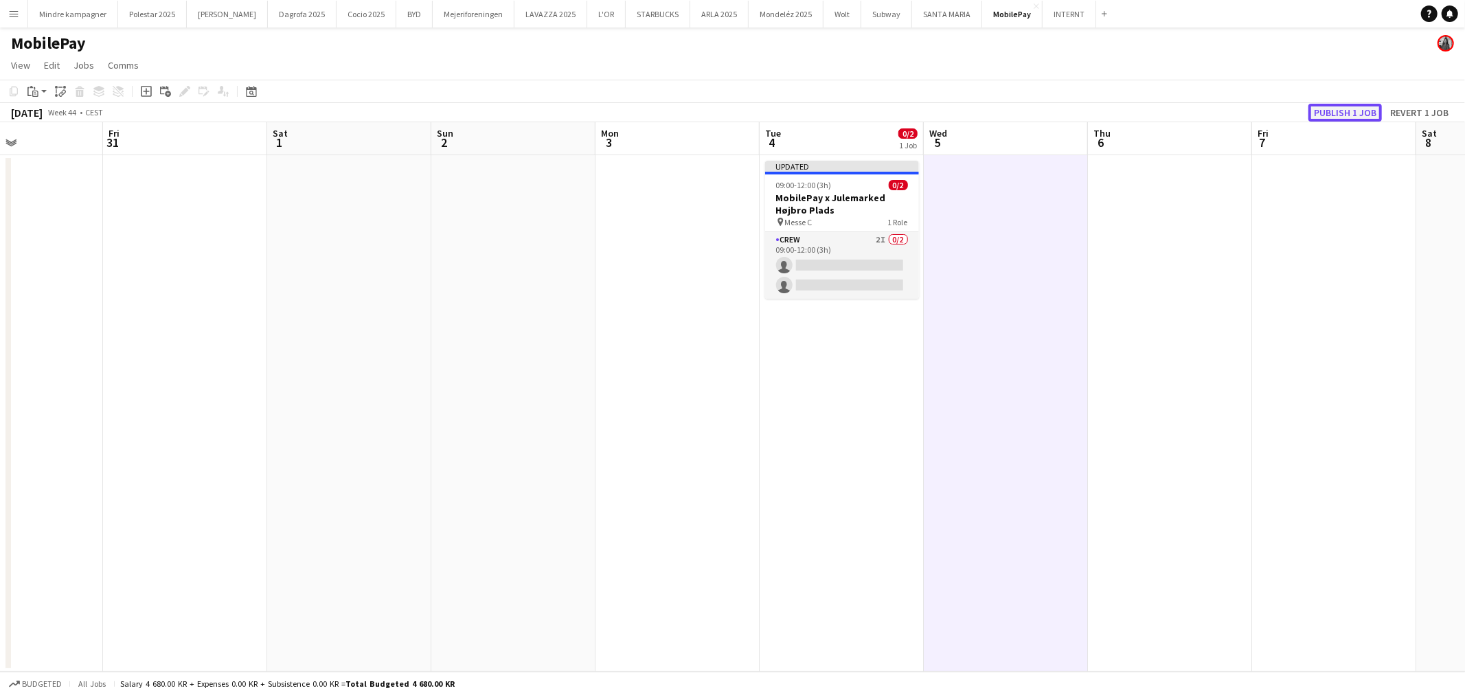
click at [1355, 113] on button "Publish 1 job" at bounding box center [1345, 113] width 73 height 18
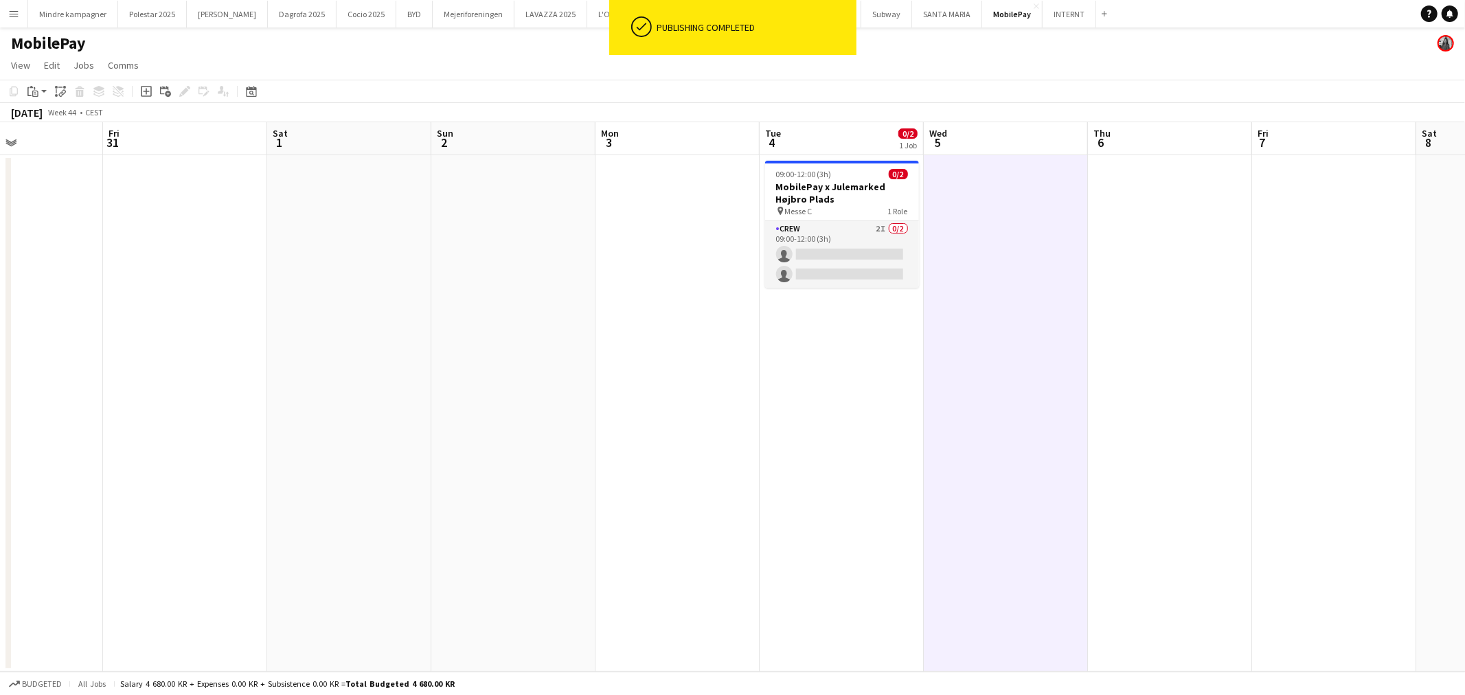
drag, startPoint x: 768, startPoint y: 420, endPoint x: 1249, endPoint y: 430, distance: 480.9
click at [1116, 429] on app-calendar-viewport "Tue 28 Wed 29 Thu 30 Fri 31 Sat 1 Sun 2 Mon 3 Tue 4 0/2 1 Job Wed 5 Thu 6 Fri 7…" at bounding box center [732, 397] width 1465 height 550
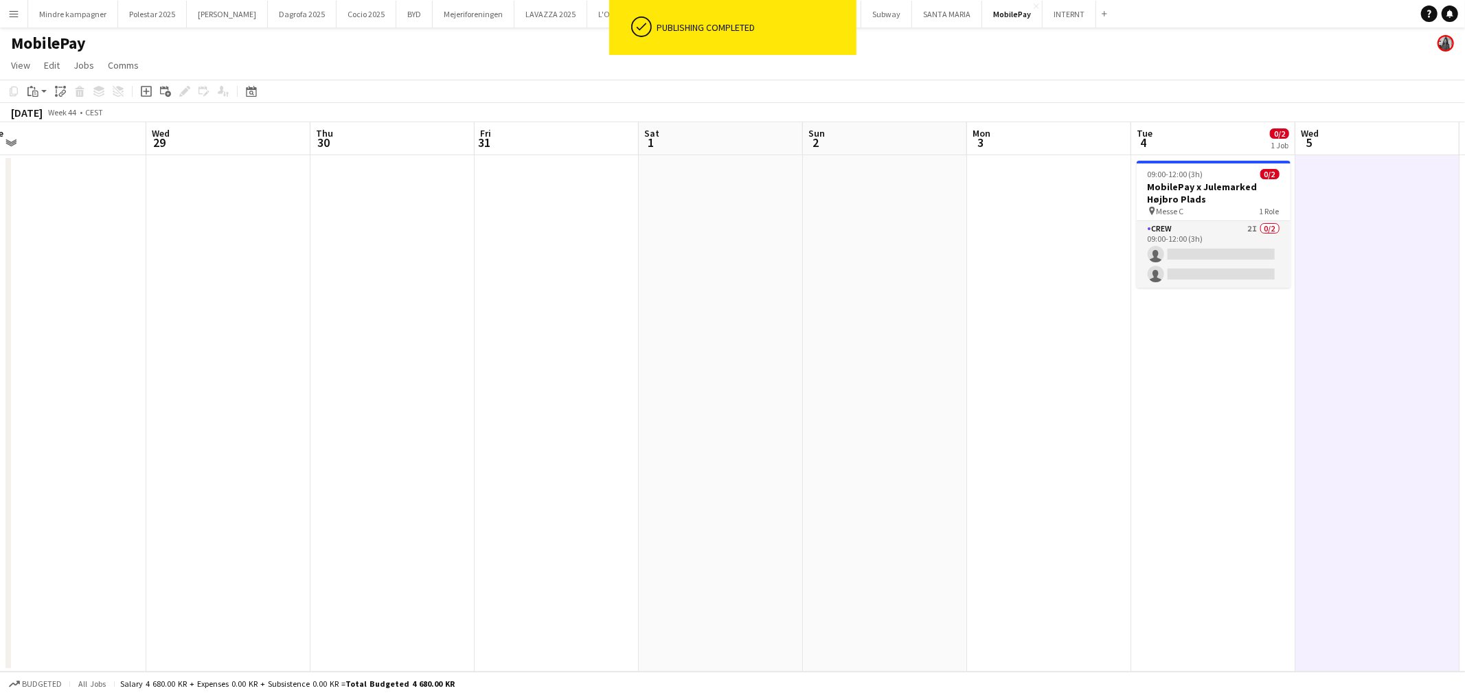
drag, startPoint x: 675, startPoint y: 506, endPoint x: 1117, endPoint y: 495, distance: 441.8
click at [916, 508] on app-calendar-viewport "Sun 26 Mon 27 Tue 28 Wed 29 Thu 30 Fri 31 Sat 1 Sun 2 Mon 3 Tue 4 0/2 1 Job Wed…" at bounding box center [732, 397] width 1465 height 550
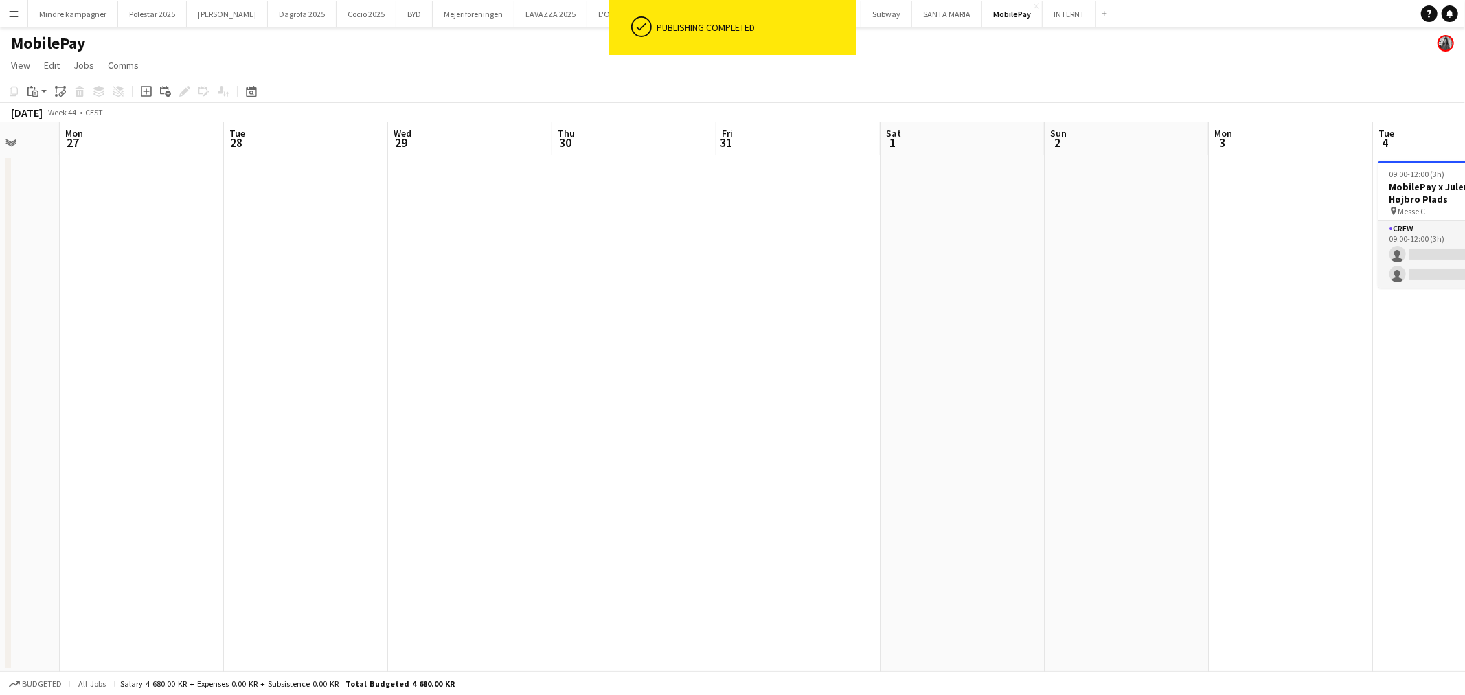
drag, startPoint x: 456, startPoint y: 512, endPoint x: 1054, endPoint y: 466, distance: 600.1
click at [1049, 466] on app-calendar-viewport "Fri 24 Sat 25 Sun 26 Mon 27 Tue 28 Wed 29 Thu 30 Fri 31 Sat 1 Sun 2 Mon 3 Tue 4…" at bounding box center [732, 397] width 1465 height 550
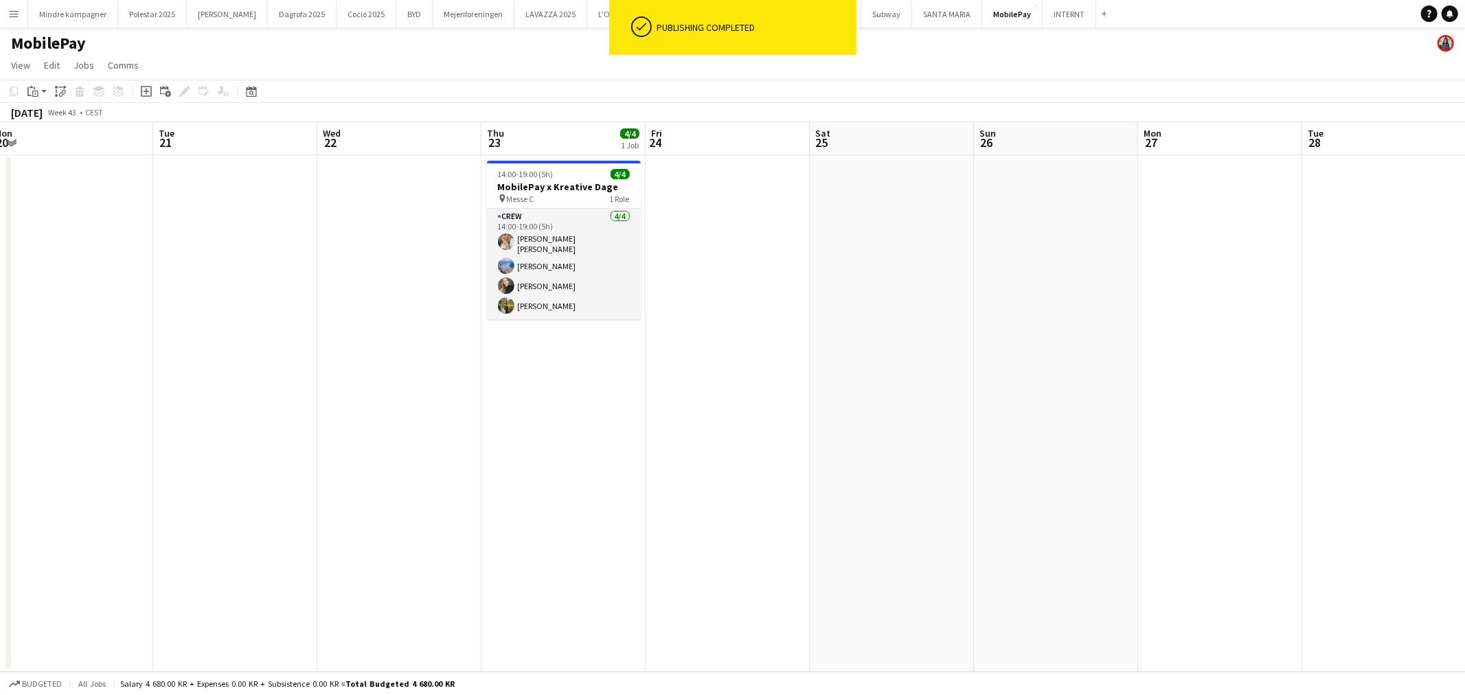
drag, startPoint x: 787, startPoint y: 466, endPoint x: 667, endPoint y: 484, distance: 121.5
click at [1010, 461] on app-calendar-viewport "Sat 18 2/4 1 Job Sun 19 Mon 20 Tue 21 Wed 22 Thu 23 4/4 1 Job Fri 24 Sat 25 Sun…" at bounding box center [732, 397] width 1465 height 550
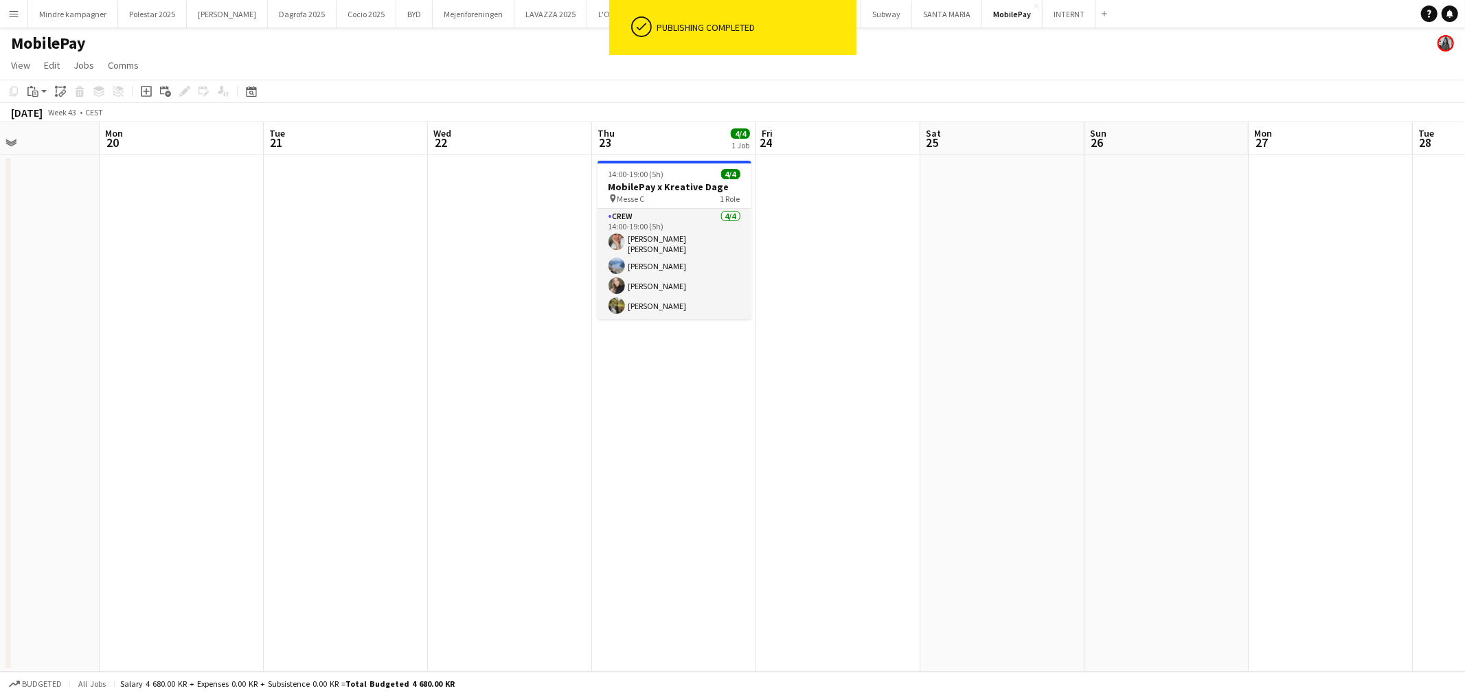
drag, startPoint x: 577, startPoint y: 488, endPoint x: 791, endPoint y: 483, distance: 213.7
click at [791, 483] on app-calendar-viewport "Fri 17 Sat 18 2/4 1 Job Sun 19 Mon 20 Tue 21 Wed 22 Thu 23 4/4 1 Job Fri 24 Sat…" at bounding box center [732, 397] width 1465 height 550
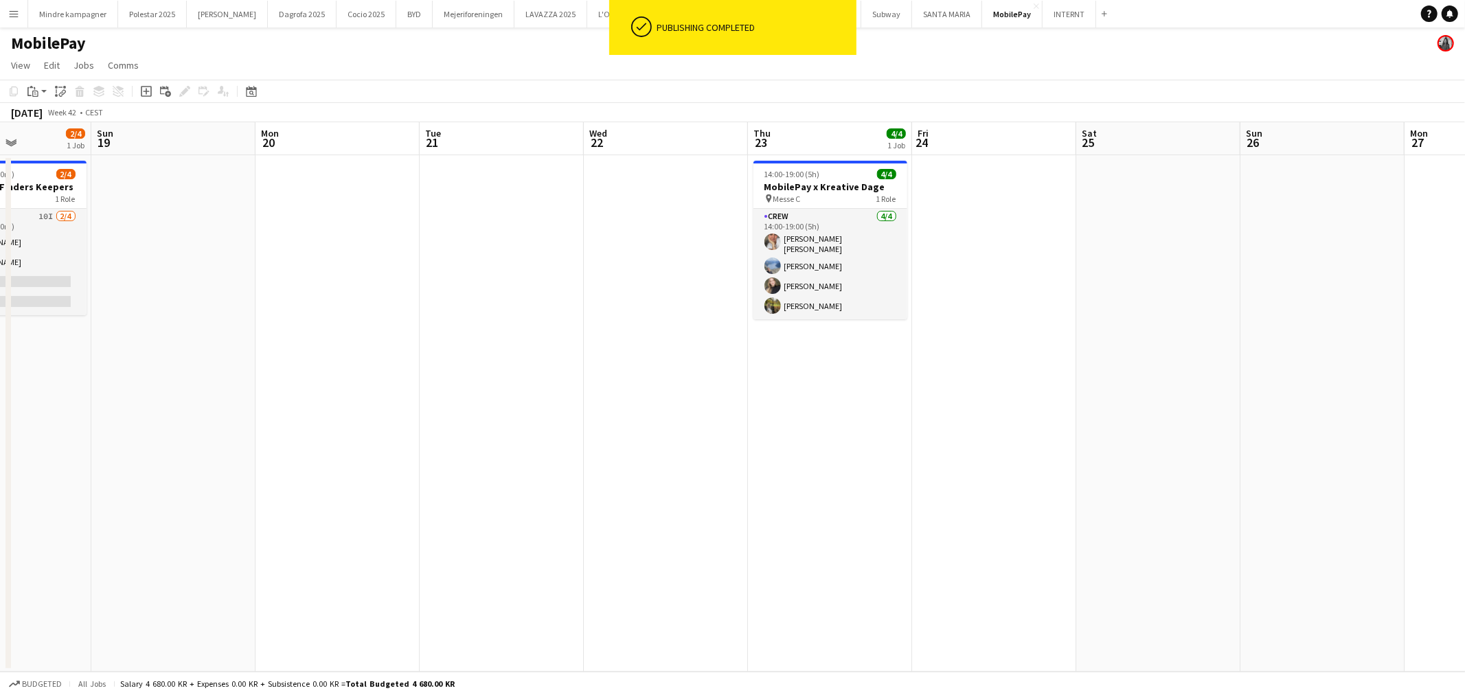
drag, startPoint x: 558, startPoint y: 438, endPoint x: 767, endPoint y: 434, distance: 208.2
click at [767, 434] on app-calendar-viewport "Thu 16 Fri 17 Sat 18 2/4 1 Job Sun 19 Mon 20 Tue 21 Wed 22 Thu 23 4/4 1 Job Fri…" at bounding box center [732, 397] width 1465 height 550
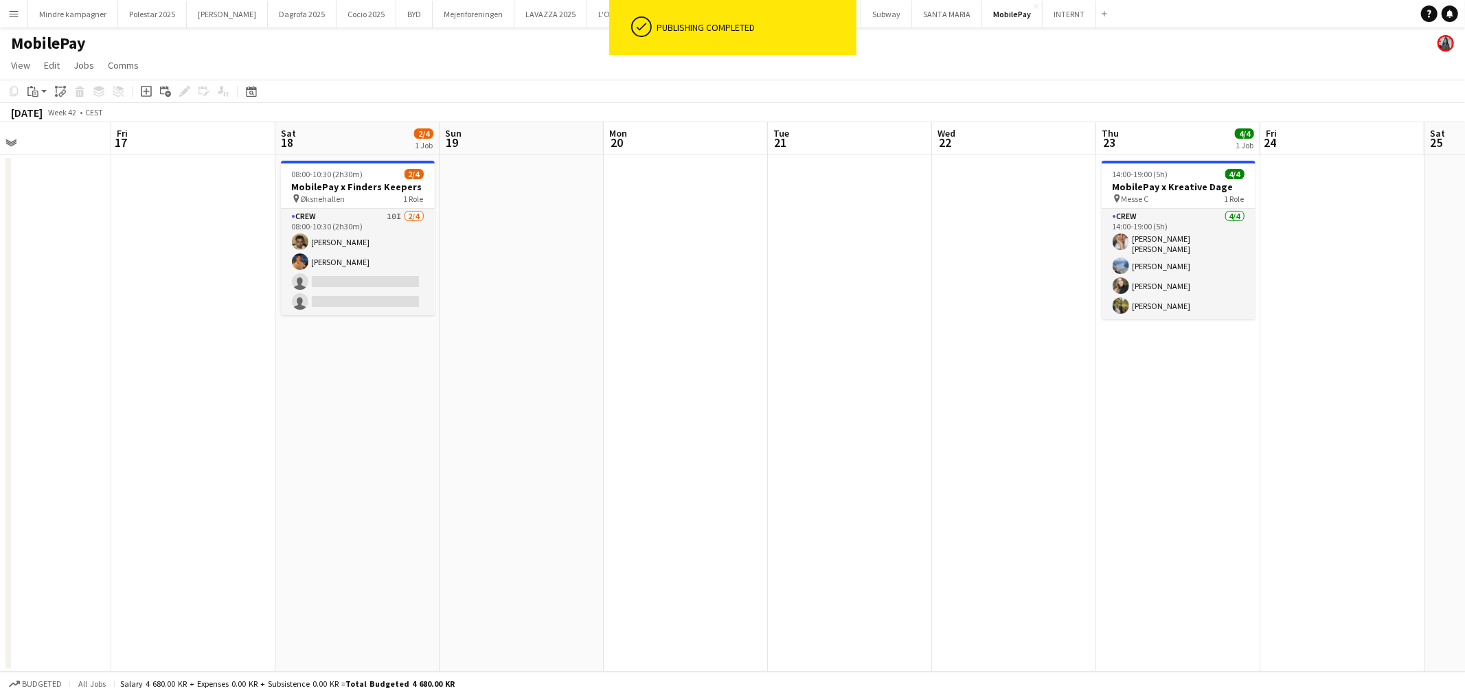
drag, startPoint x: 579, startPoint y: 474, endPoint x: 382, endPoint y: 474, distance: 197.1
click at [405, 474] on app-calendar-viewport "Tue 14 Wed 15 Thu 16 Fri 17 Sat 18 2/4 1 Job Sun 19 Mon 20 Tue 21 Wed 22 Thu 23…" at bounding box center [732, 397] width 1465 height 550
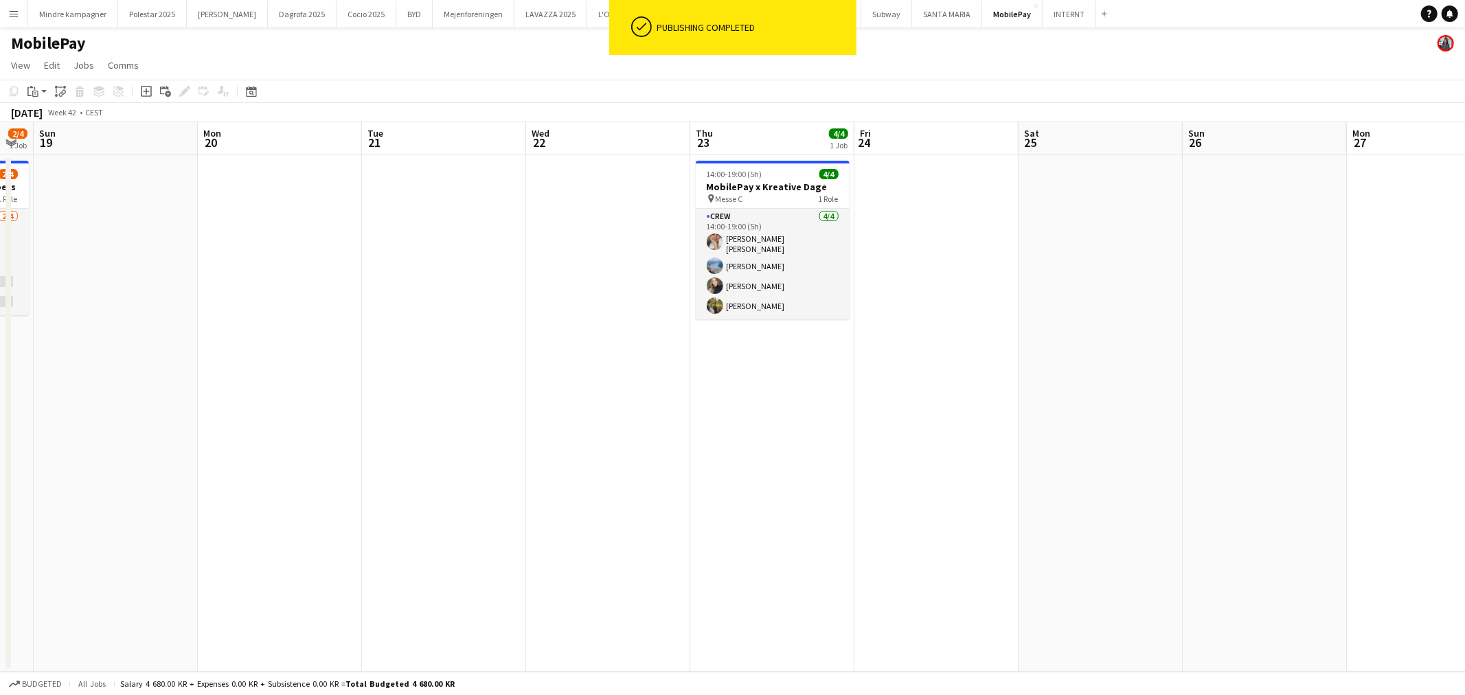
drag, startPoint x: 807, startPoint y: 508, endPoint x: 699, endPoint y: 508, distance: 108.5
click at [711, 508] on app-calendar-viewport "Thu 16 Fri 17 Sat 18 2/4 1 Job Sun 19 Mon 20 Tue 21 Wed 22 Thu 23 4/4 1 Job Fri…" at bounding box center [732, 397] width 1465 height 550
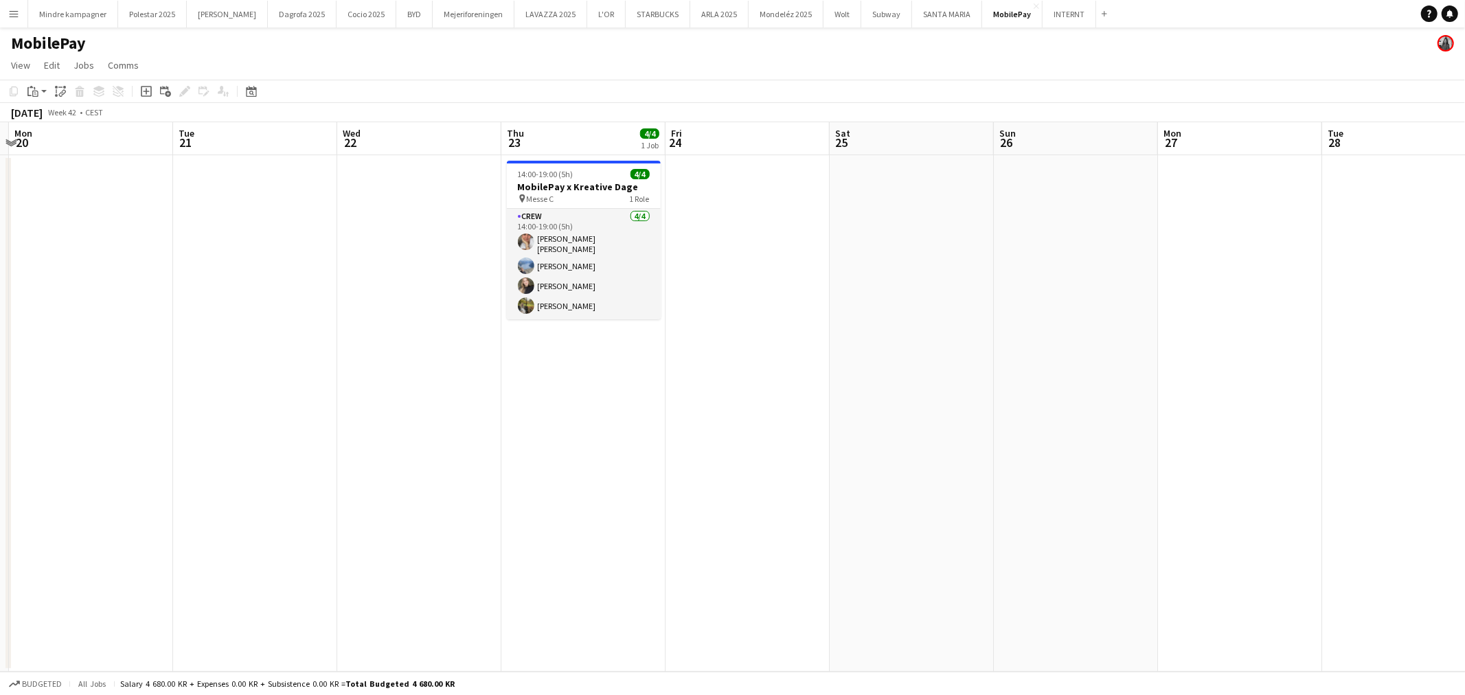
drag, startPoint x: 852, startPoint y: 489, endPoint x: 431, endPoint y: 498, distance: 421.2
click at [422, 506] on app-calendar-viewport "Fri 17 Sat 18 2/4 1 Job Sun 19 Mon 20 Tue 21 Wed 22 Thu 23 4/4 1 Job Fri 24 Sat…" at bounding box center [732, 397] width 1465 height 550
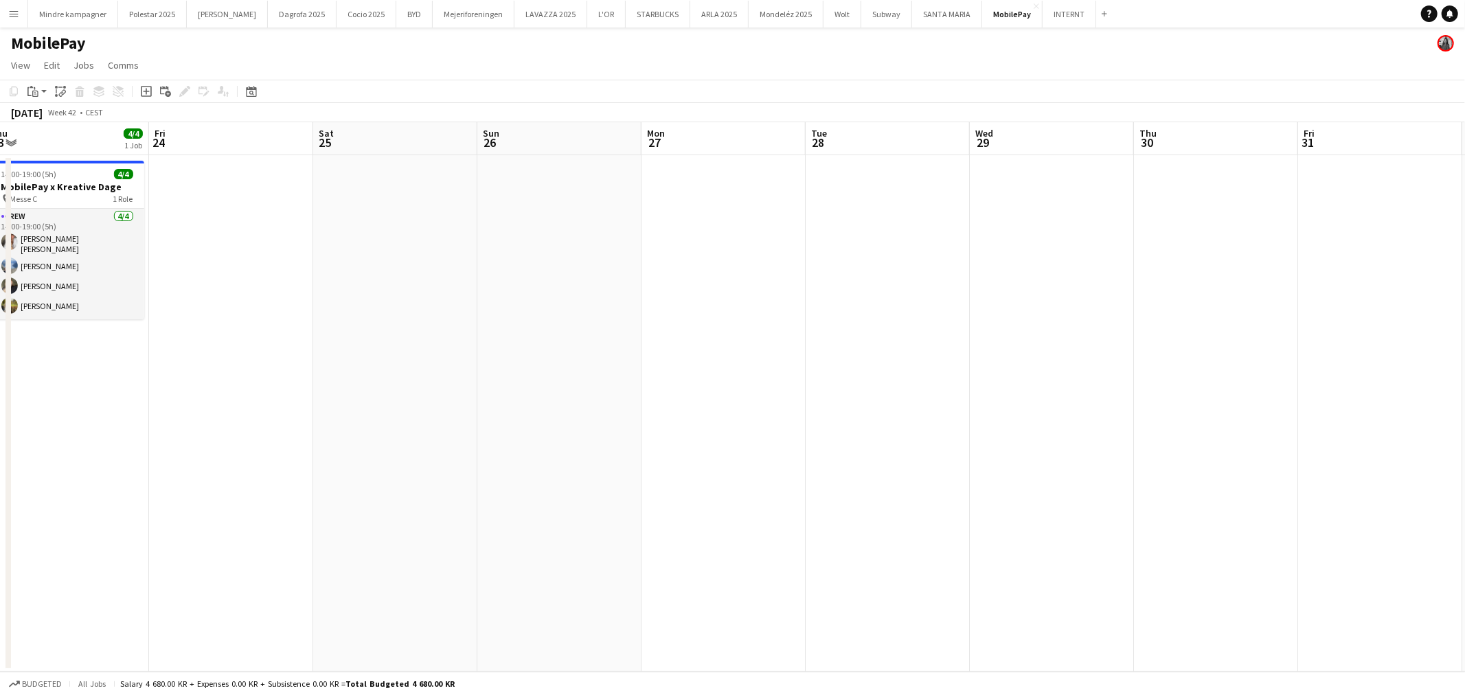
drag, startPoint x: 1028, startPoint y: 467, endPoint x: 356, endPoint y: 473, distance: 671.8
click at [360, 473] on app-calendar-viewport "Mon 20 Tue 21 Wed 22 Thu 23 4/4 1 Job Fri 24 Sat 25 Sun 26 Mon 27 Tue 28 Wed 29…" at bounding box center [732, 397] width 1465 height 550
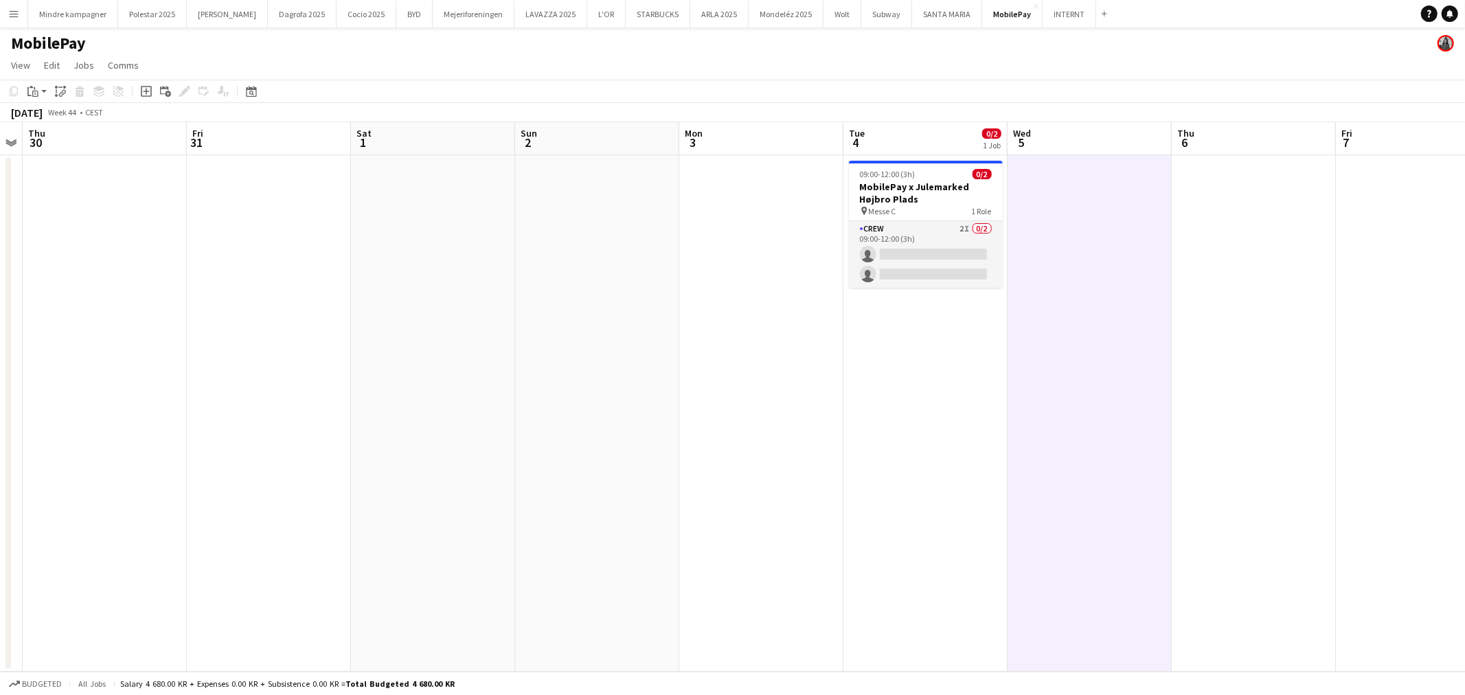
drag, startPoint x: 927, startPoint y: 470, endPoint x: 427, endPoint y: 485, distance: 500.3
click at [427, 485] on app-calendar-viewport "Mon 27 Tue 28 Wed 29 Thu 30 Fri 31 Sat 1 Sun 2 Mon 3 Tue 4 0/2 1 Job Wed 5 Thu …" at bounding box center [732, 397] width 1465 height 550
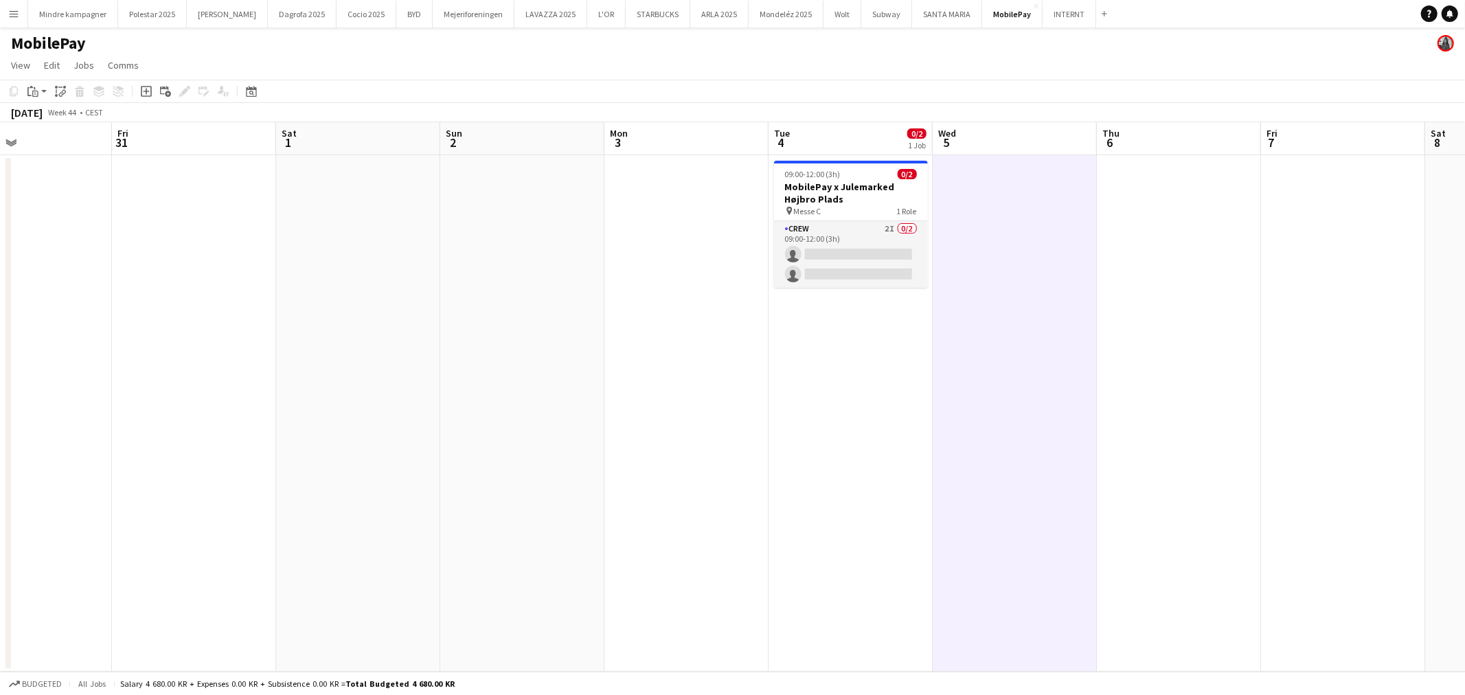
scroll to position [0, 442]
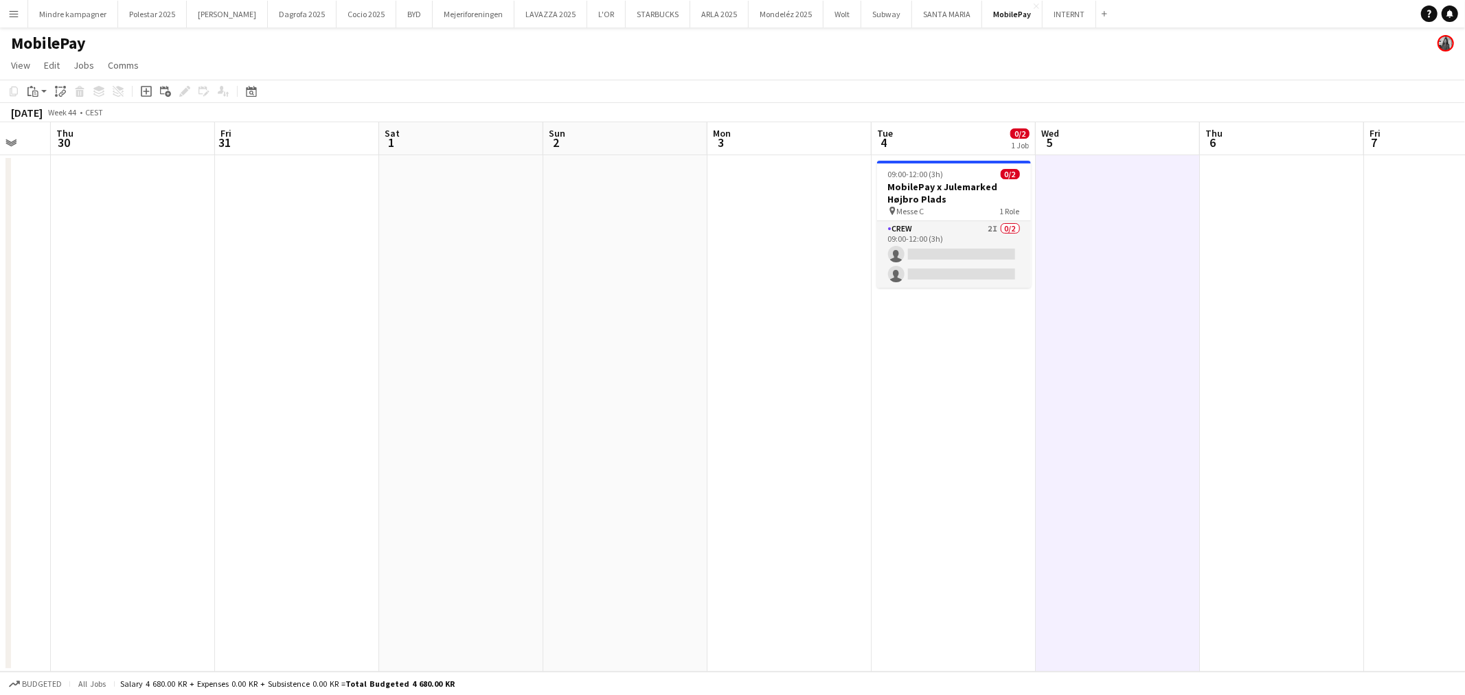
drag, startPoint x: 765, startPoint y: 467, endPoint x: 749, endPoint y: 468, distance: 15.8
click at [749, 468] on app-calendar-viewport "Mon 27 Tue 28 Wed 29 Thu 30 Fri 31 Sat 1 Sun 2 Mon 3 Tue 4 0/2 1 Job Wed 5 Thu …" at bounding box center [732, 397] width 1465 height 550
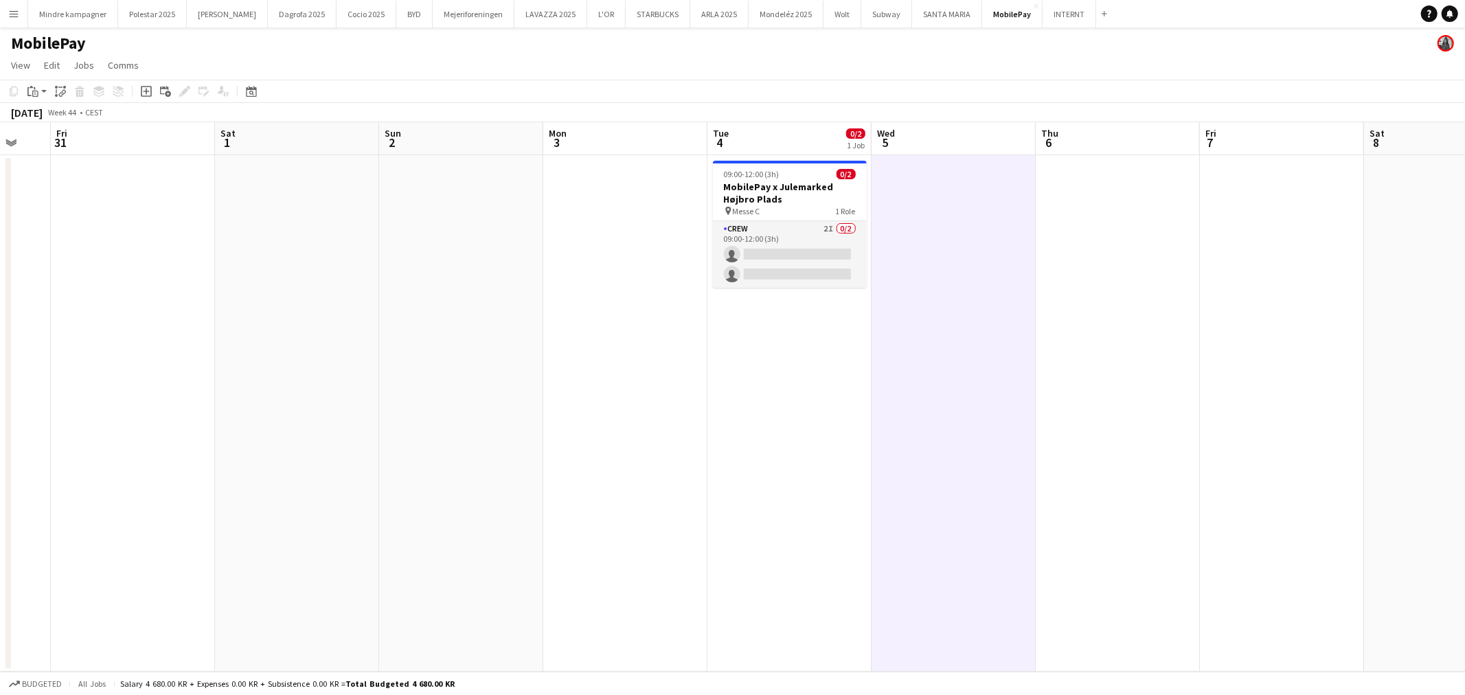
click at [991, 451] on app-date-cell at bounding box center [954, 413] width 164 height 517
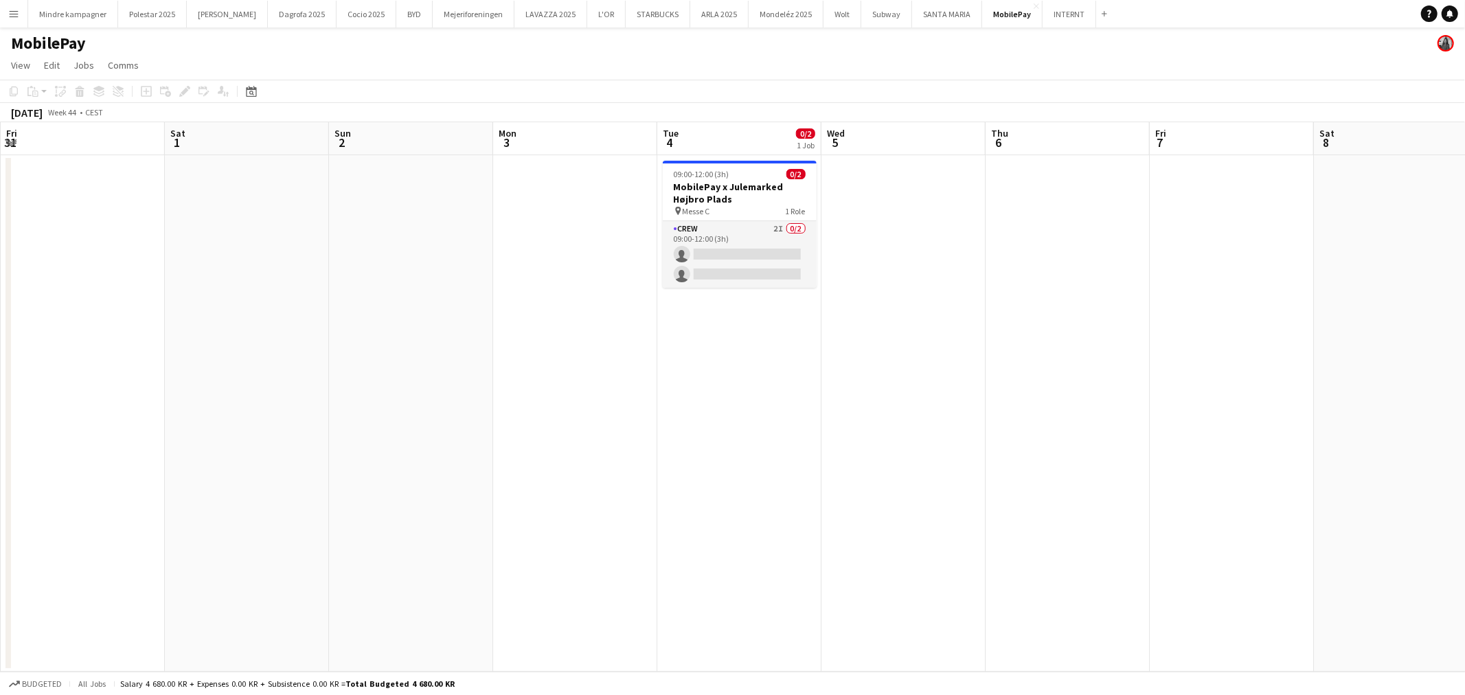
drag, startPoint x: 1210, startPoint y: 415, endPoint x: 1144, endPoint y: 426, distance: 66.2
click at [1144, 426] on app-calendar-viewport "Tue 28 Wed 29 Thu 30 Fri 31 Sat 1 Sun 2 Mon 3 Tue 4 0/2 1 Job Wed 5 Thu 6 Fri 7…" at bounding box center [732, 397] width 1465 height 550
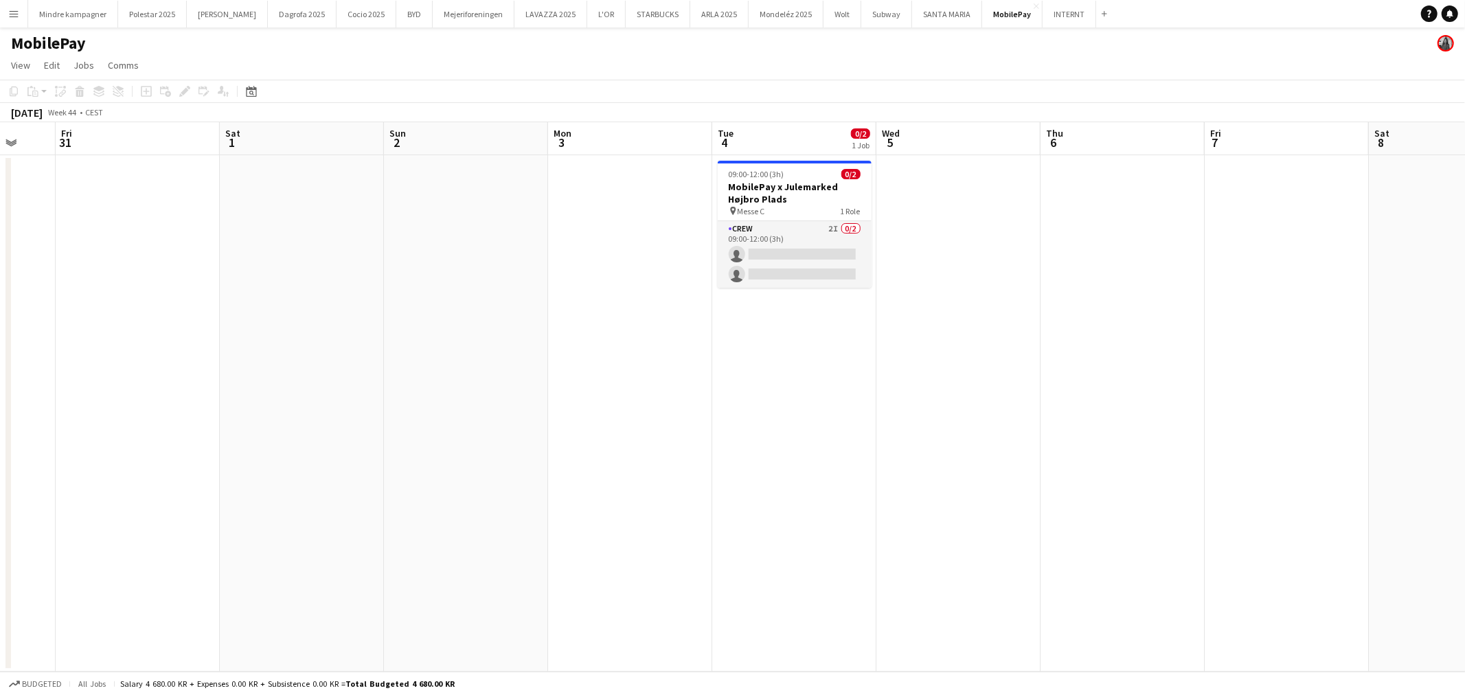
click at [1163, 438] on app-calendar-viewport "Tue 28 Wed 29 Thu 30 Fri 31 Sat 1 Sun 2 Mon 3 Tue 4 0/2 1 Job Wed 5 Thu 6 Fri 7…" at bounding box center [732, 397] width 1465 height 550
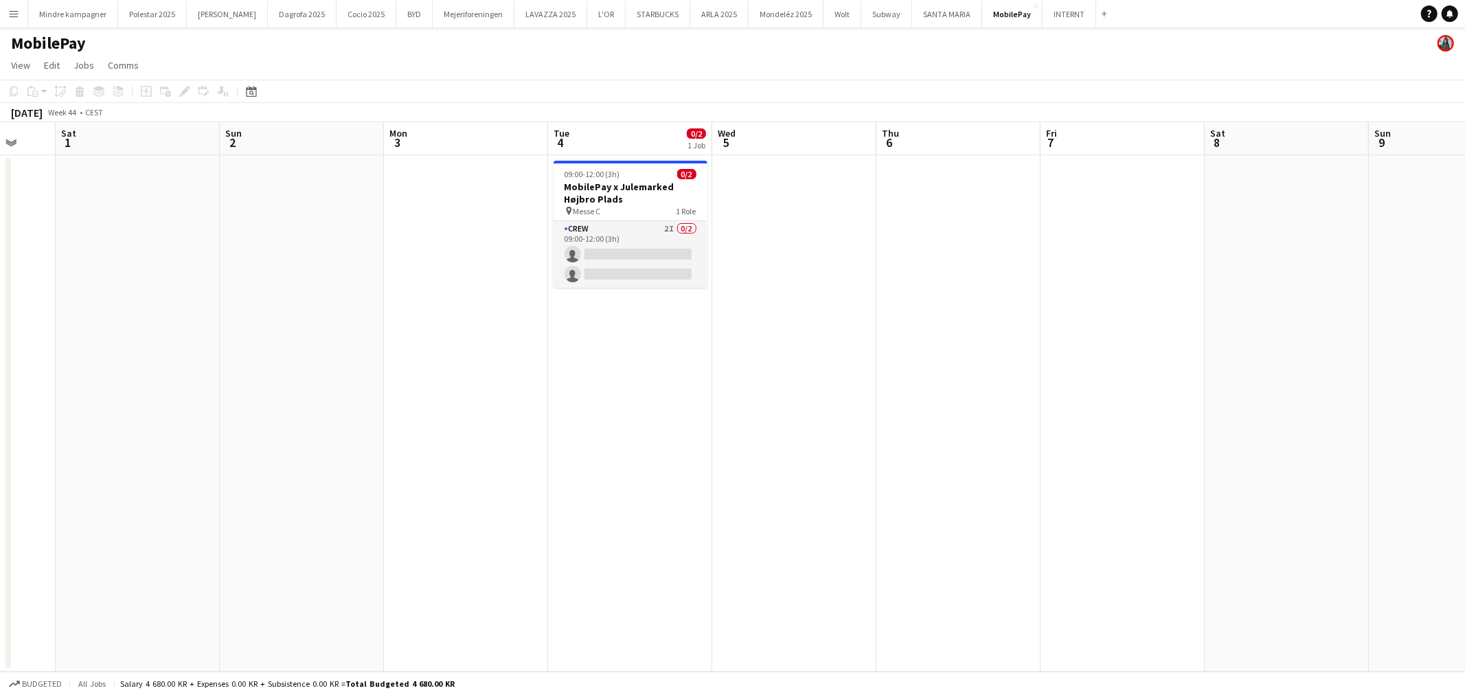
scroll to position [0, 446]
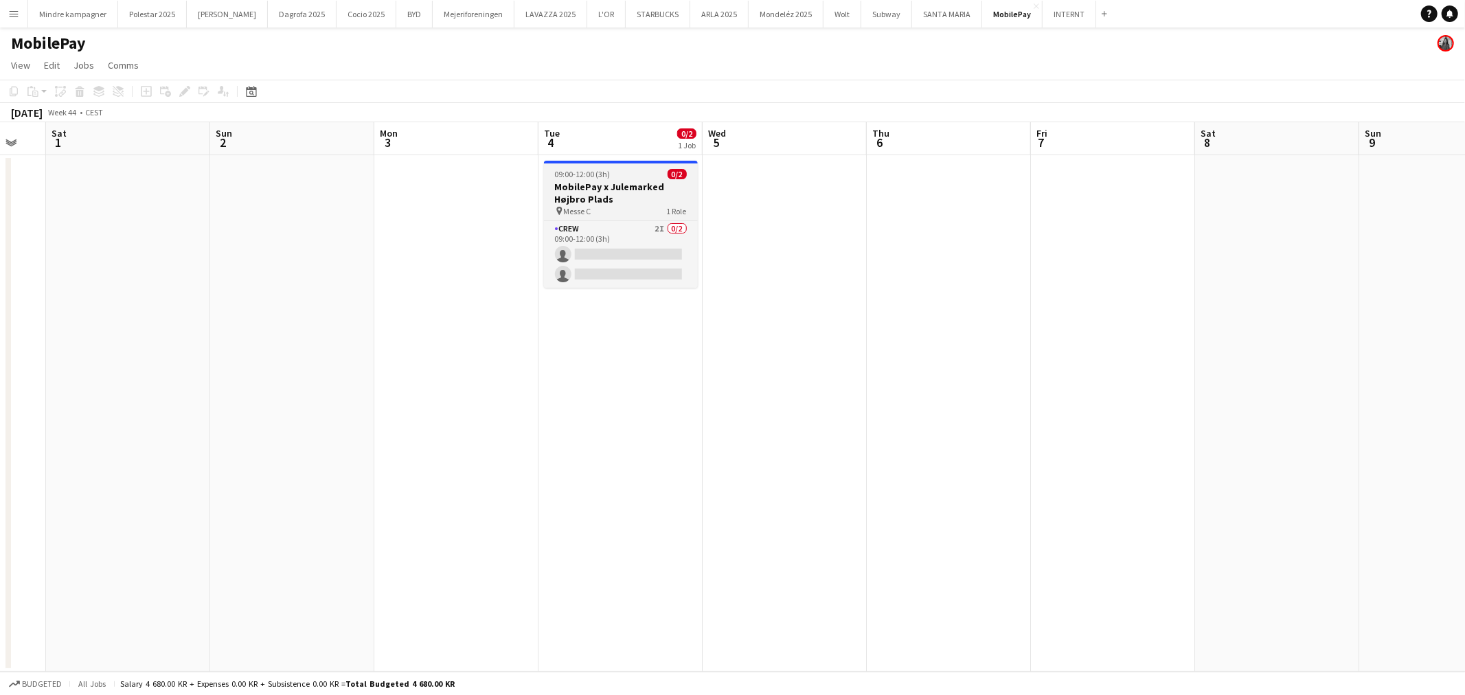
click at [599, 190] on h3 "MobilePay x Julemarked Højbro Plads" at bounding box center [621, 193] width 154 height 25
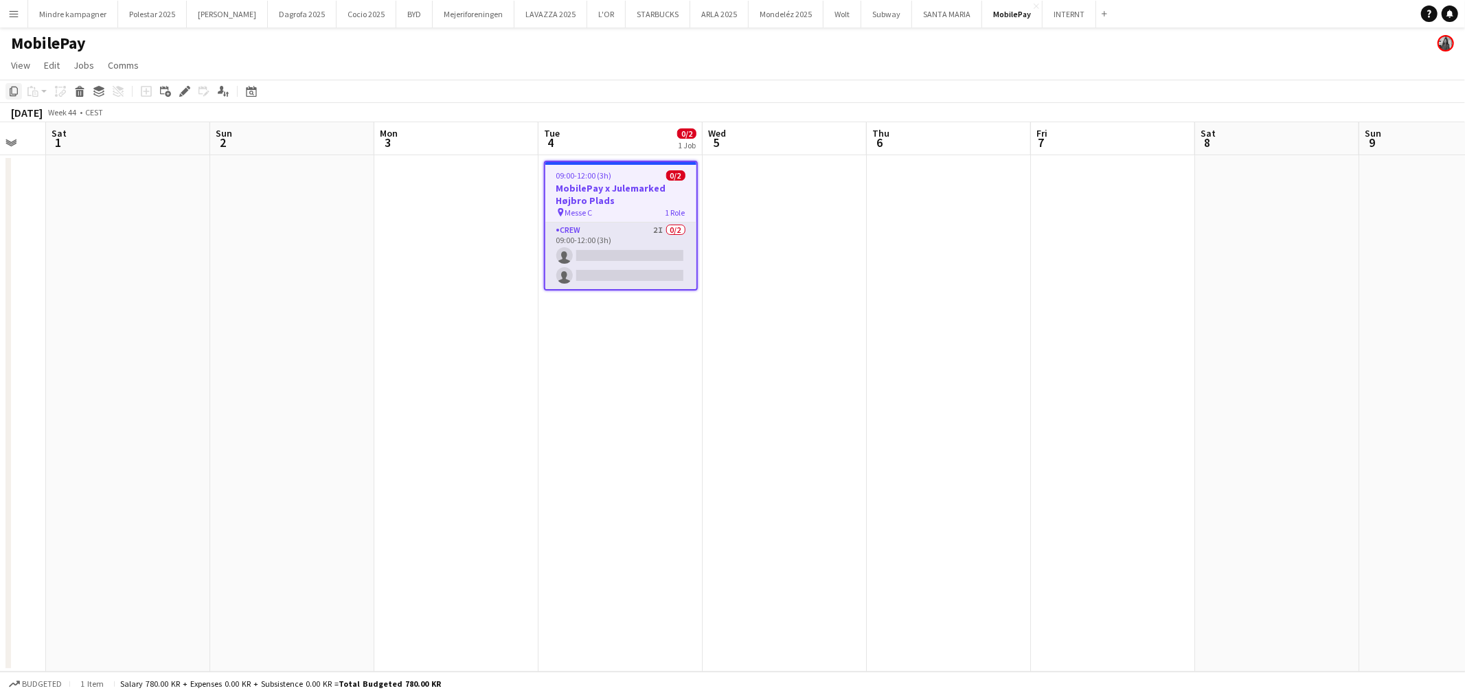
click at [8, 93] on icon "Copy" at bounding box center [13, 91] width 11 height 11
click at [1099, 304] on app-date-cell at bounding box center [1113, 413] width 164 height 517
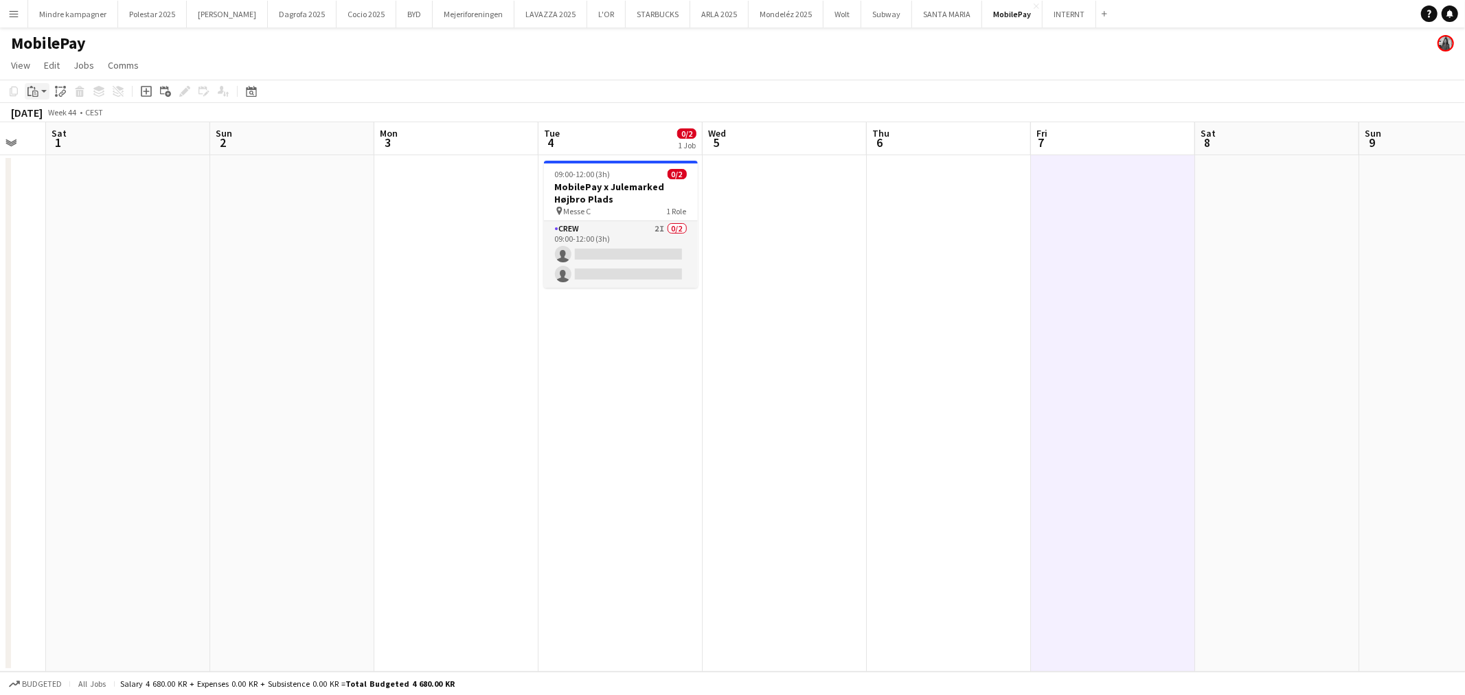
click at [43, 89] on app-action-btn "Paste" at bounding box center [37, 91] width 25 height 16
click at [58, 115] on link "Paste Ctrl+V" at bounding box center [100, 117] width 129 height 12
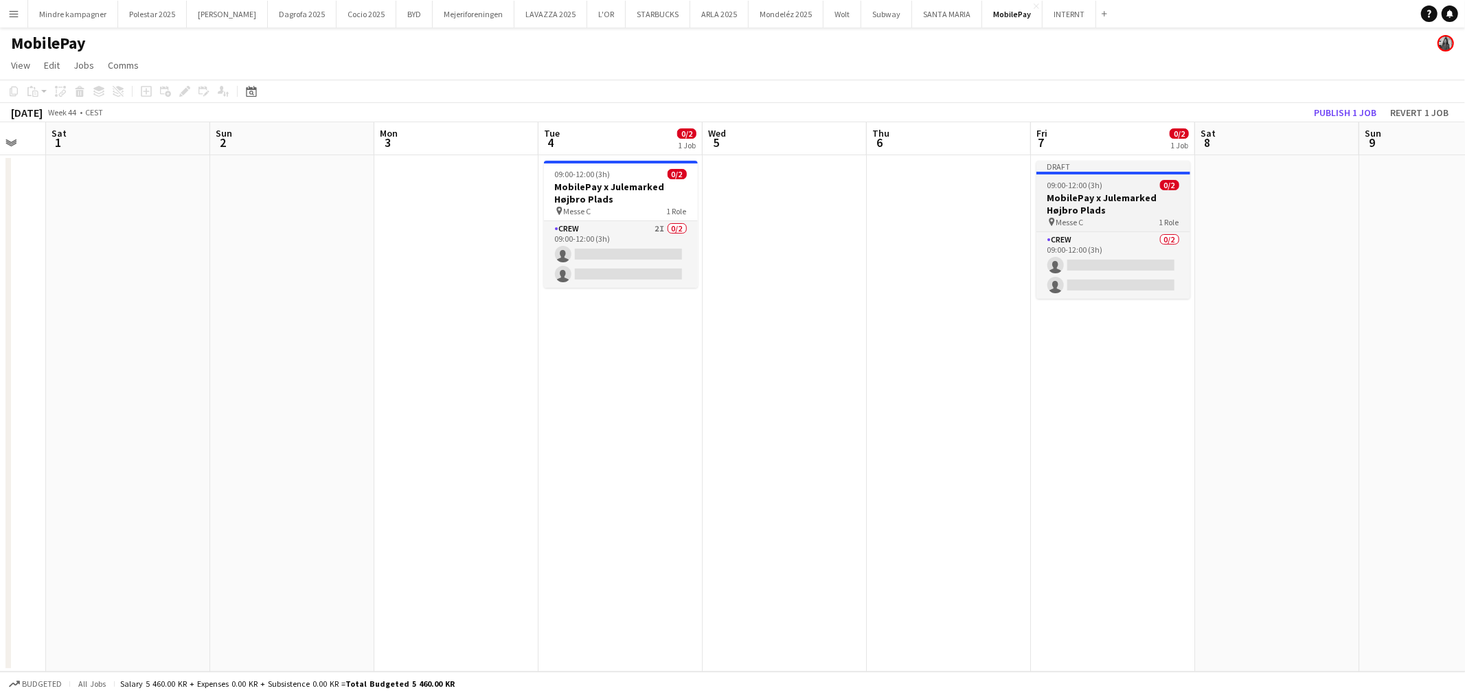
click at [1088, 213] on h3 "MobilePay x Julemarked Højbro Plads" at bounding box center [1114, 204] width 154 height 25
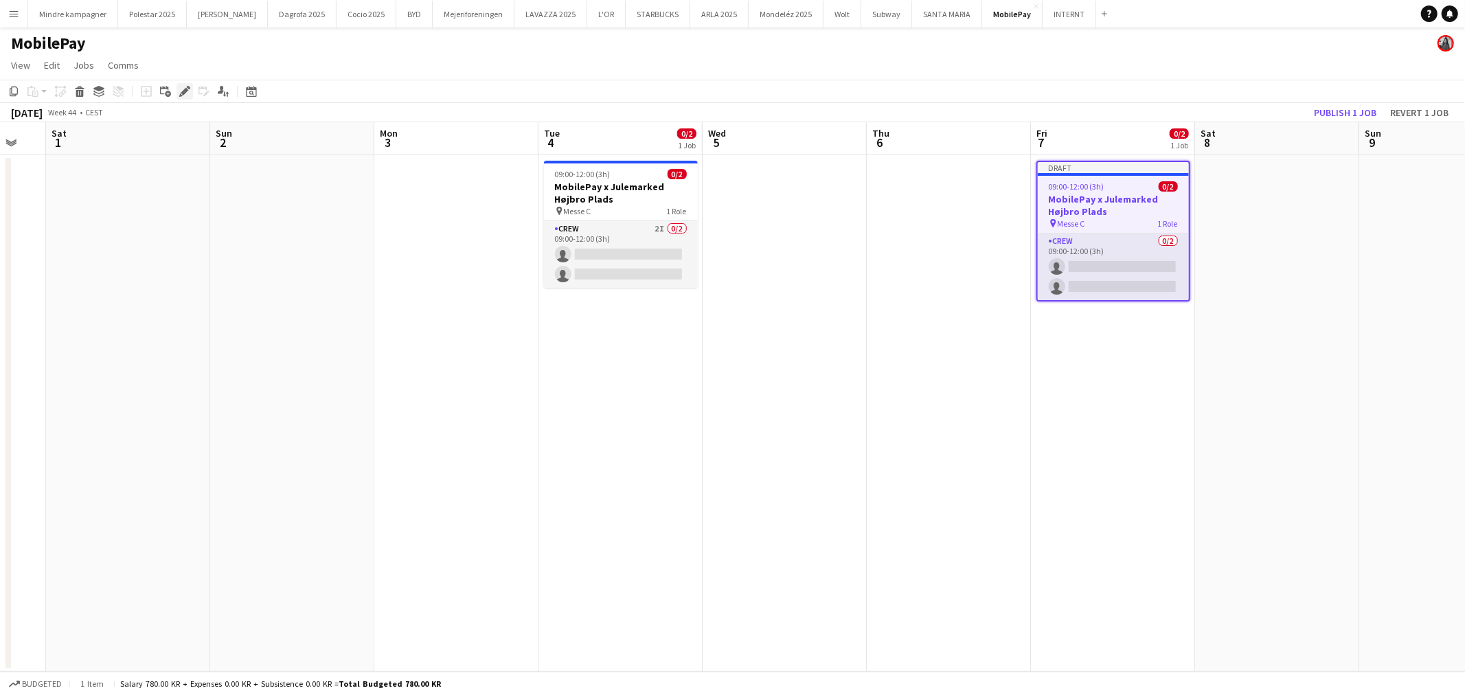
click at [182, 88] on icon "Edit" at bounding box center [184, 91] width 11 height 11
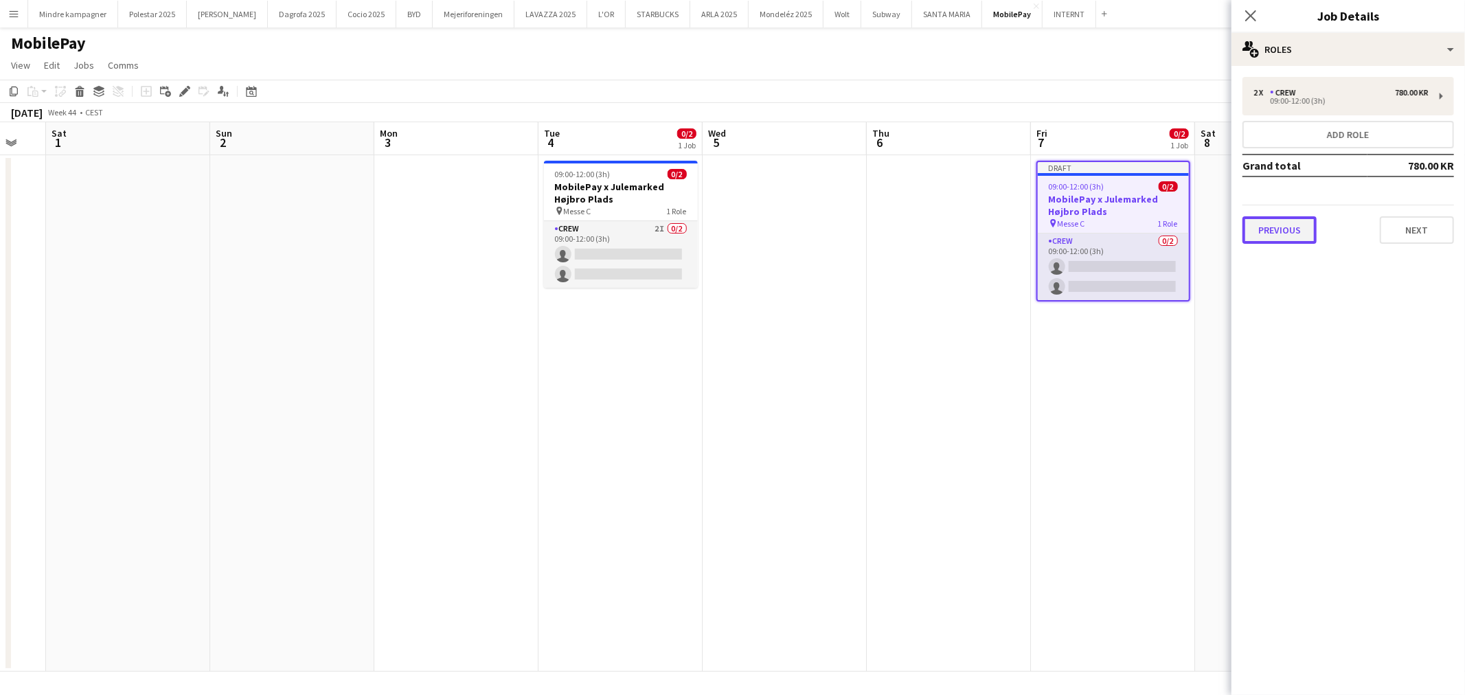
click at [1287, 218] on button "Previous" at bounding box center [1280, 229] width 74 height 27
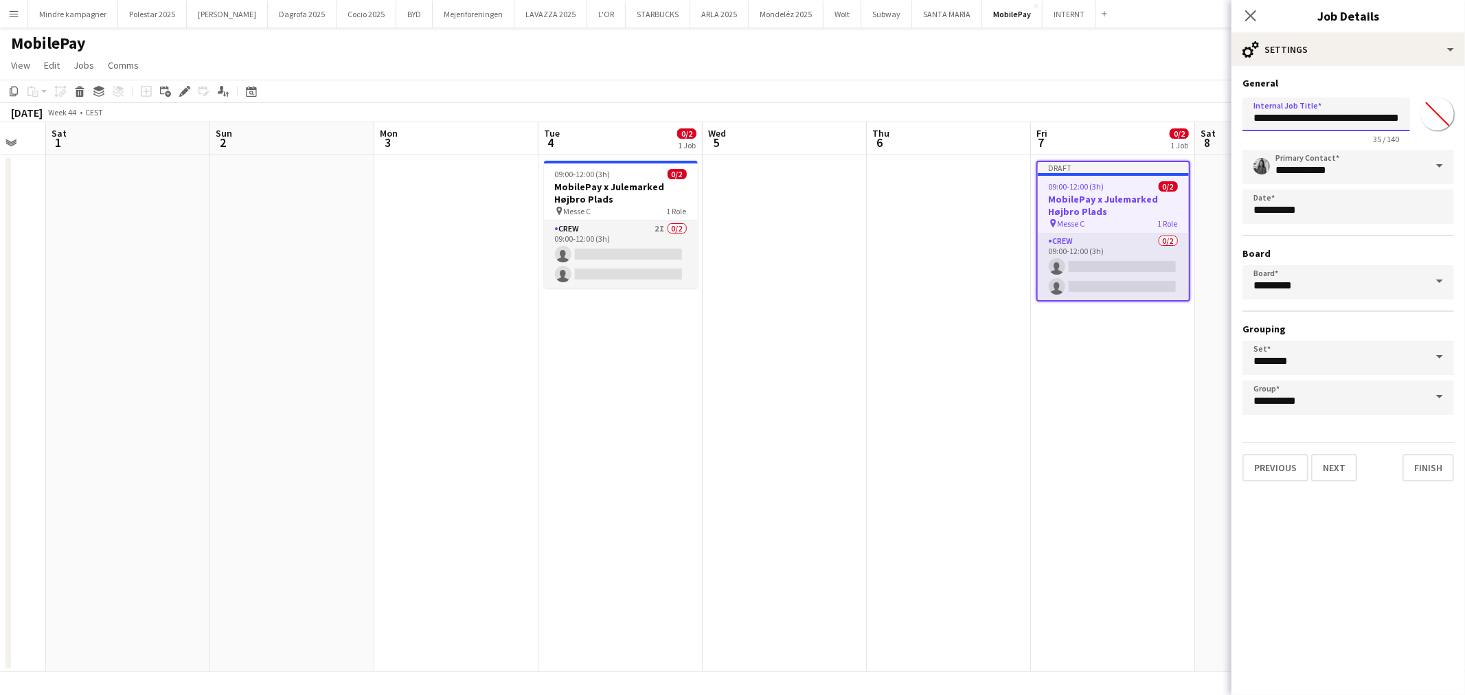
click at [1403, 117] on input "**********" at bounding box center [1327, 115] width 168 height 34
type input "**********"
click at [1120, 517] on app-date-cell "Draft 09:00-12:00 (3h) 0/2 MobilePay x Julemarked Højbro Plads pin Messe C 1 Ro…" at bounding box center [1113, 413] width 164 height 517
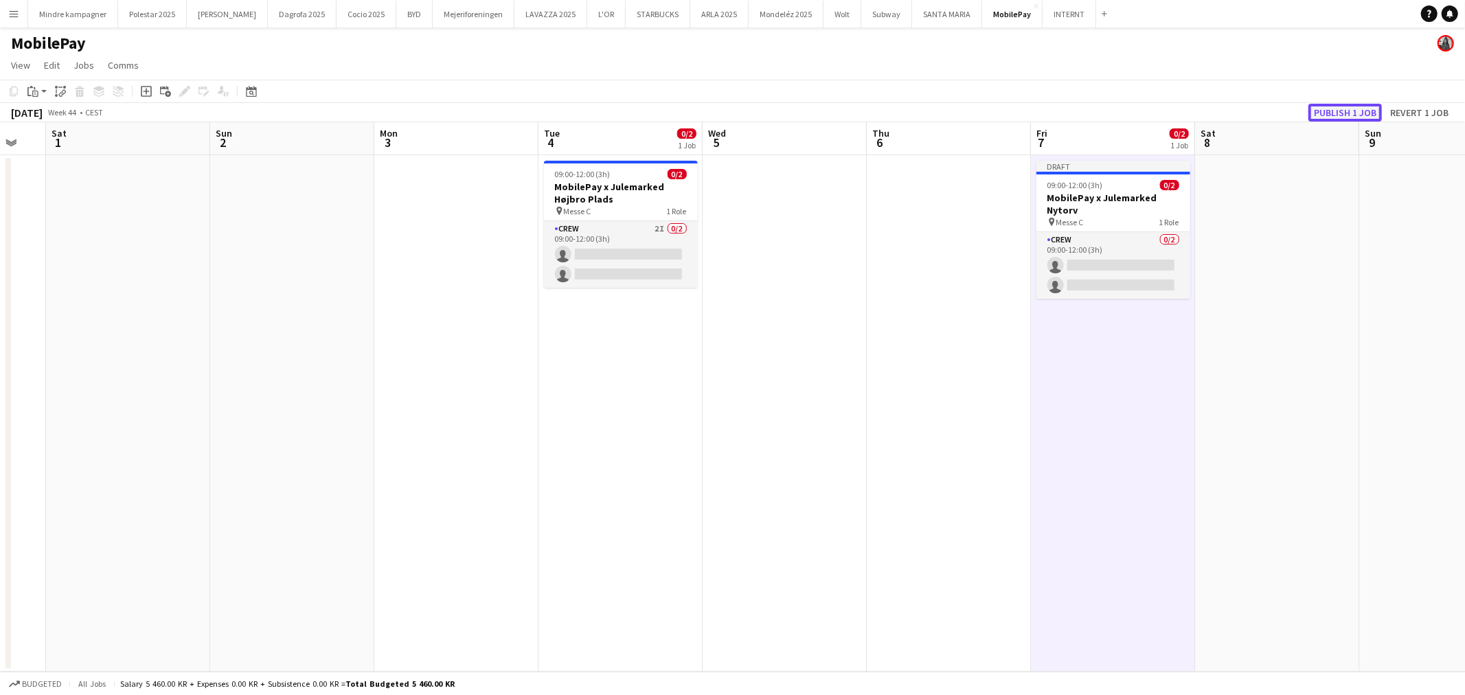
click at [1350, 112] on button "Publish 1 job" at bounding box center [1345, 113] width 73 height 18
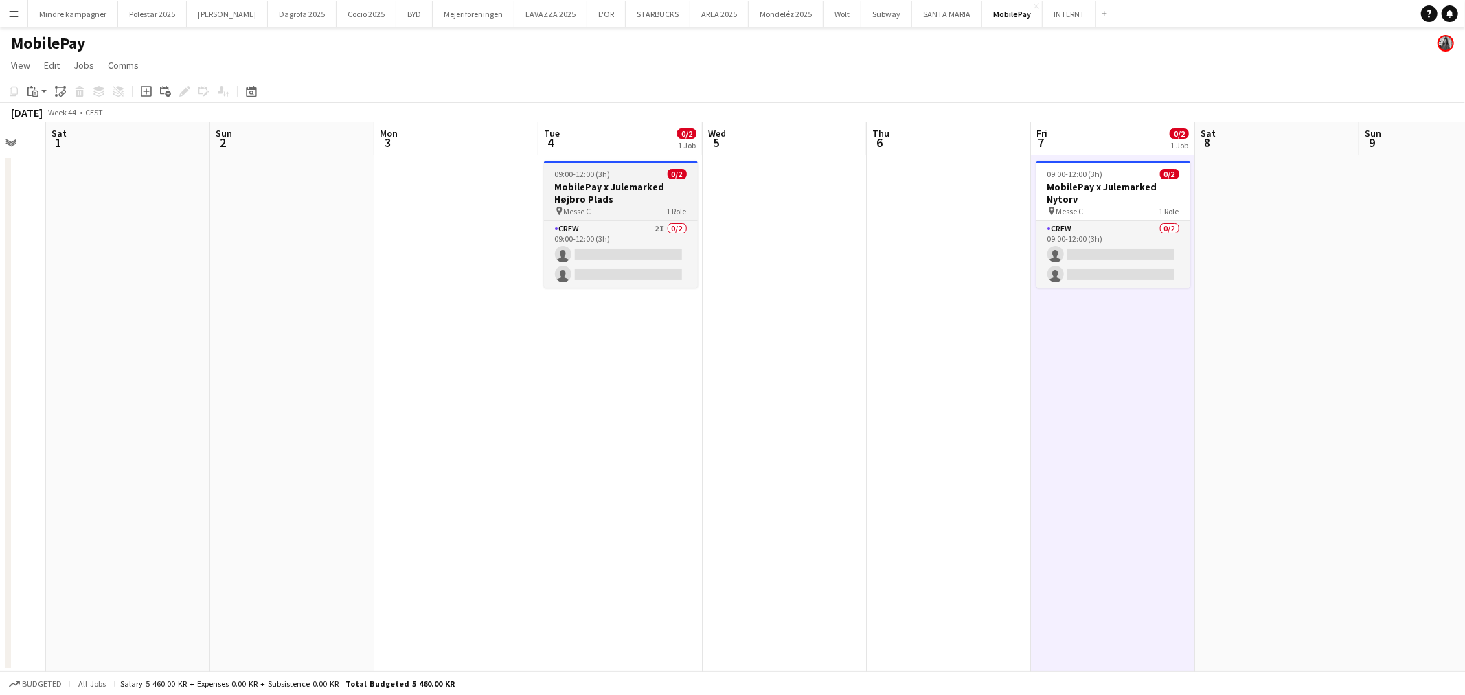
click at [609, 177] on div "09:00-12:00 (3h) 0/2" at bounding box center [621, 174] width 154 height 10
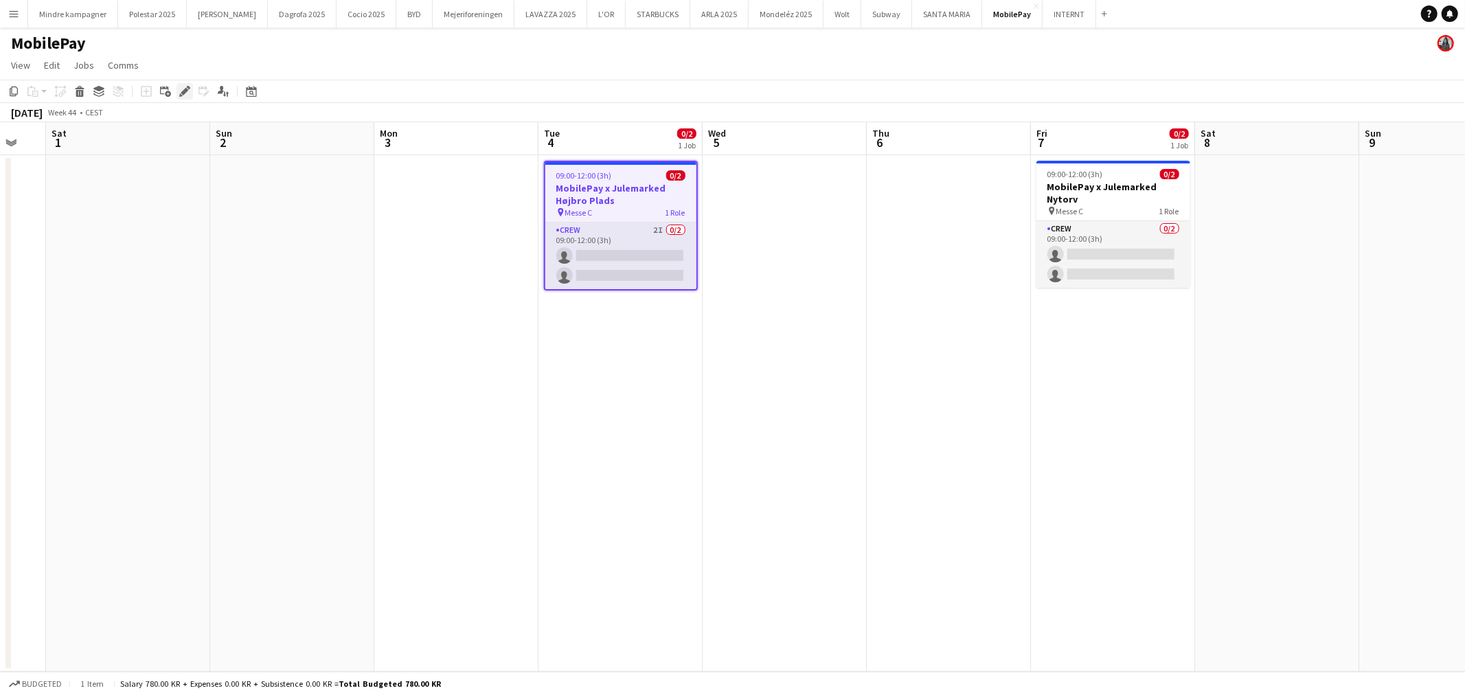
click at [179, 89] on icon "Edit" at bounding box center [184, 91] width 11 height 11
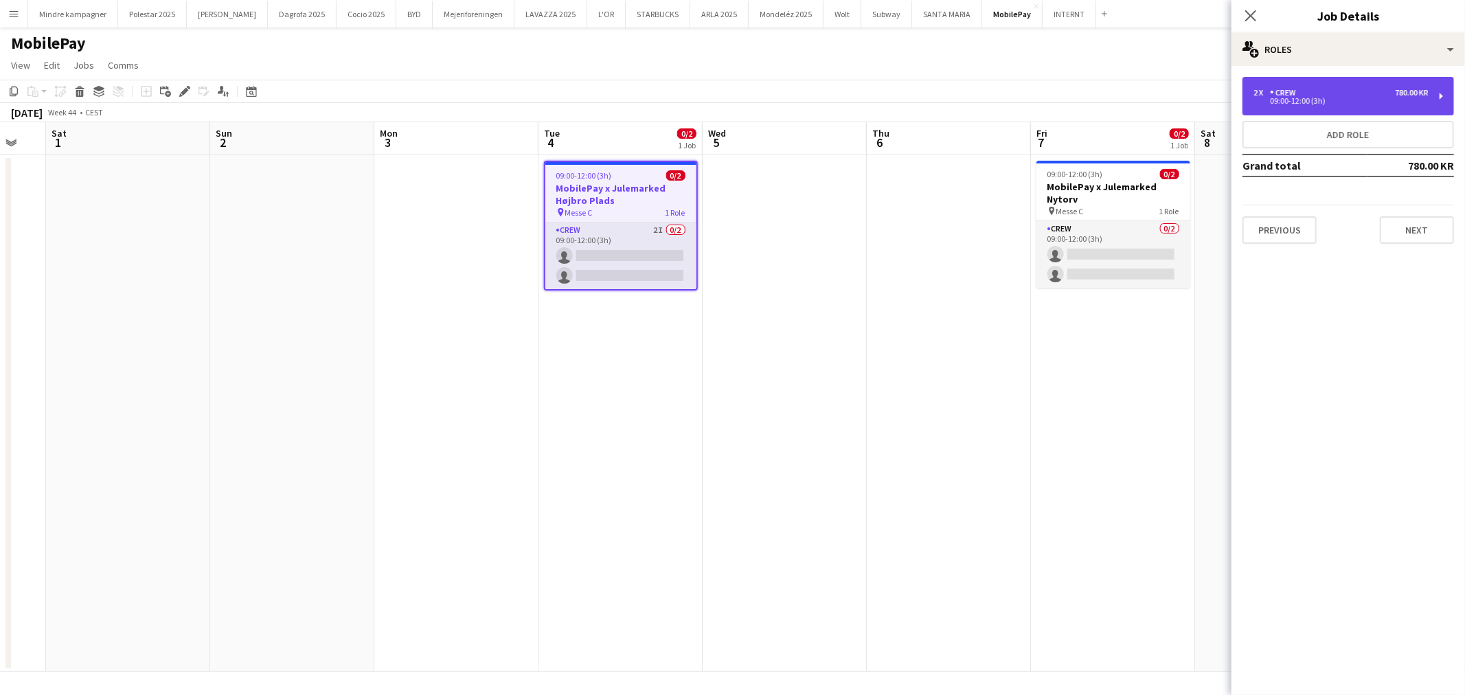
click at [1268, 92] on div "2 x" at bounding box center [1262, 93] width 16 height 10
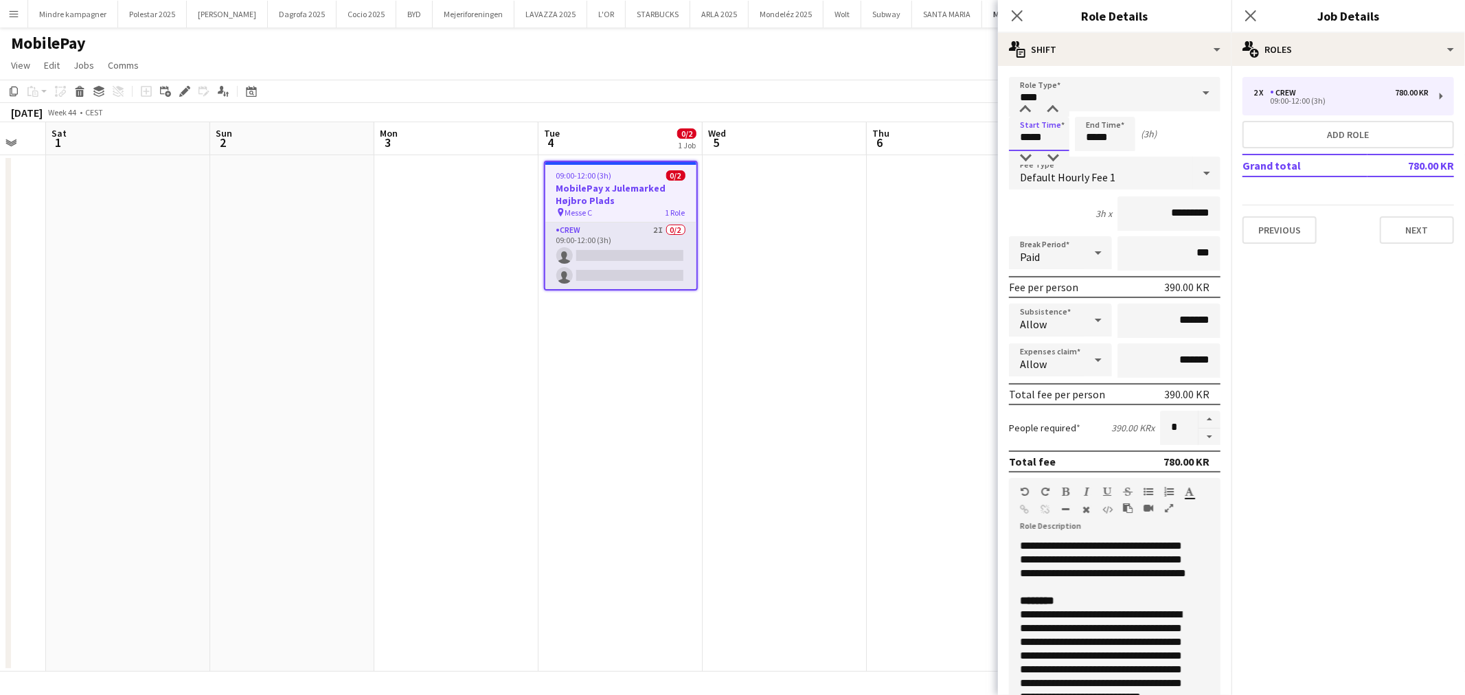
click at [1039, 129] on input "*****" at bounding box center [1039, 134] width 60 height 34
click at [1045, 108] on div at bounding box center [1052, 110] width 27 height 14
type input "*****"
click at [1043, 112] on div at bounding box center [1052, 110] width 27 height 14
click at [886, 270] on app-date-cell at bounding box center [949, 413] width 164 height 517
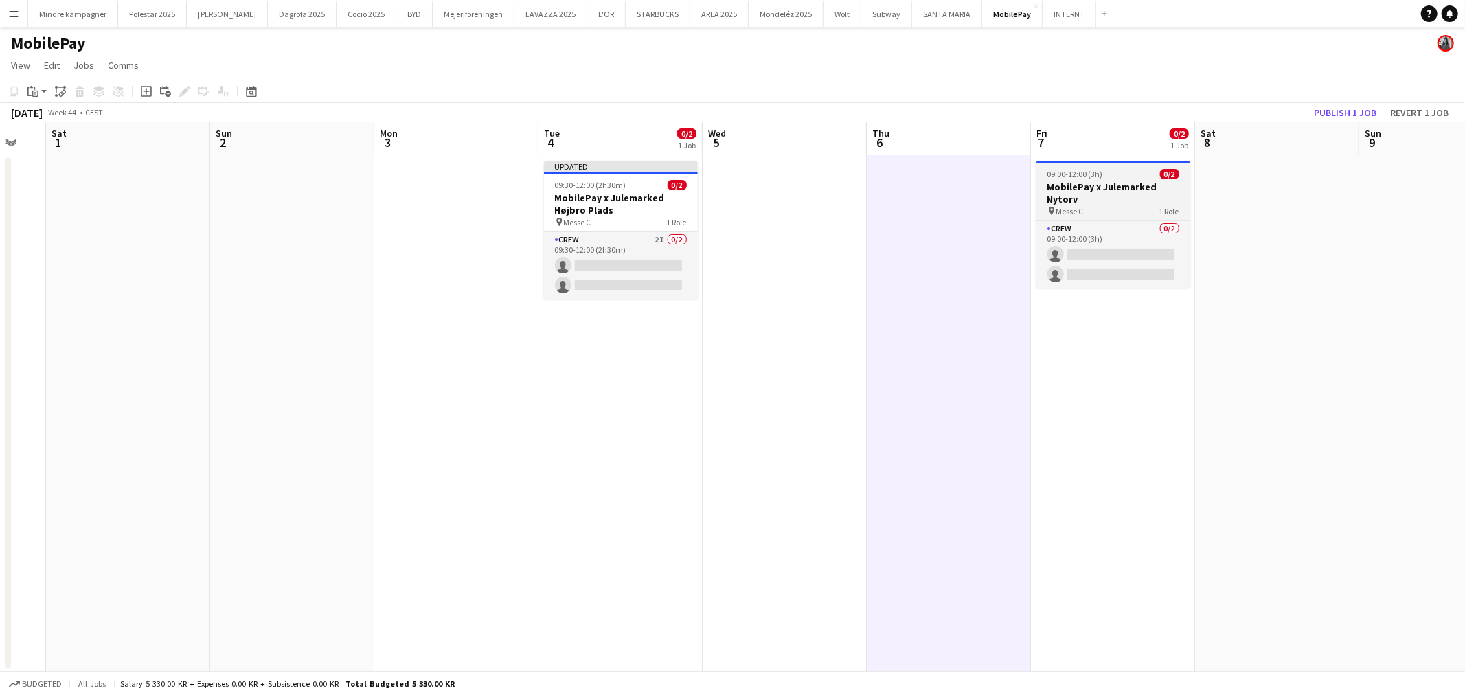
click at [1135, 183] on h3 "MobilePay x Julemarked Nytorv" at bounding box center [1114, 193] width 154 height 25
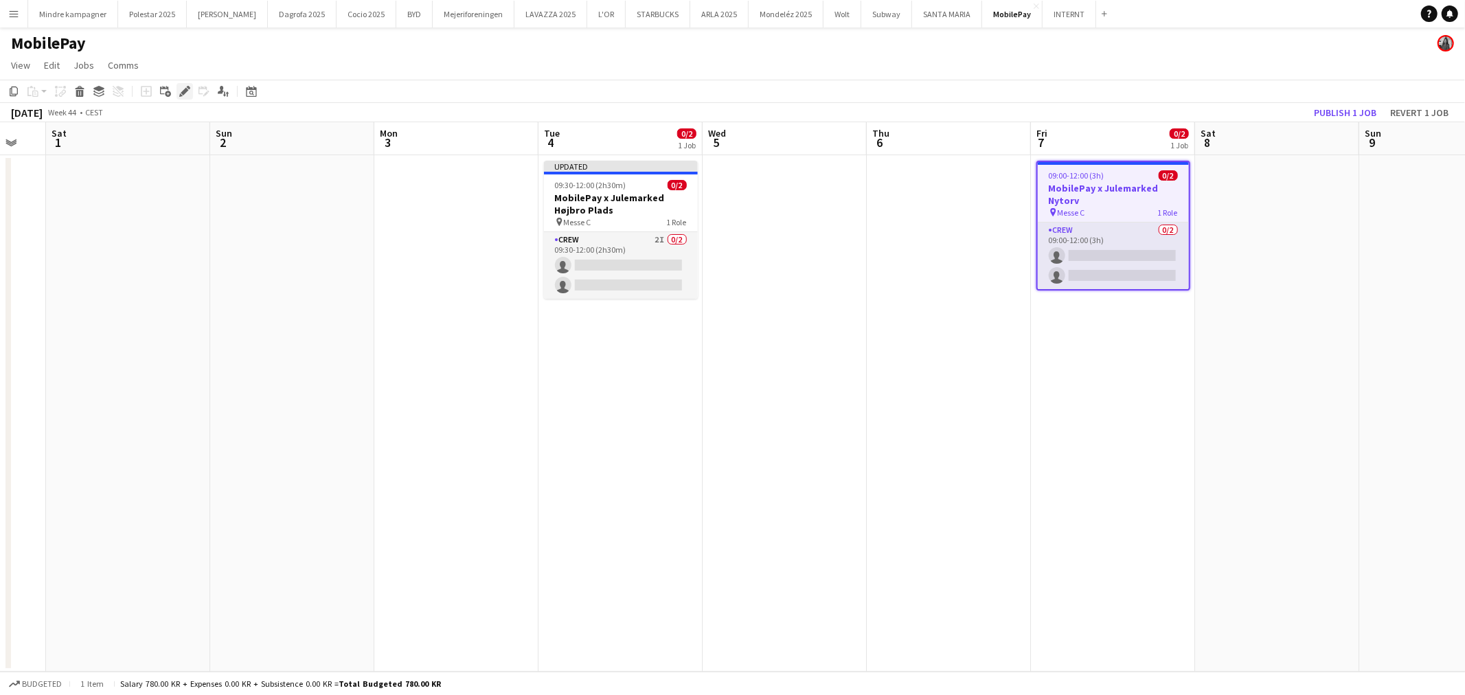
click at [180, 88] on icon "Edit" at bounding box center [184, 91] width 11 height 11
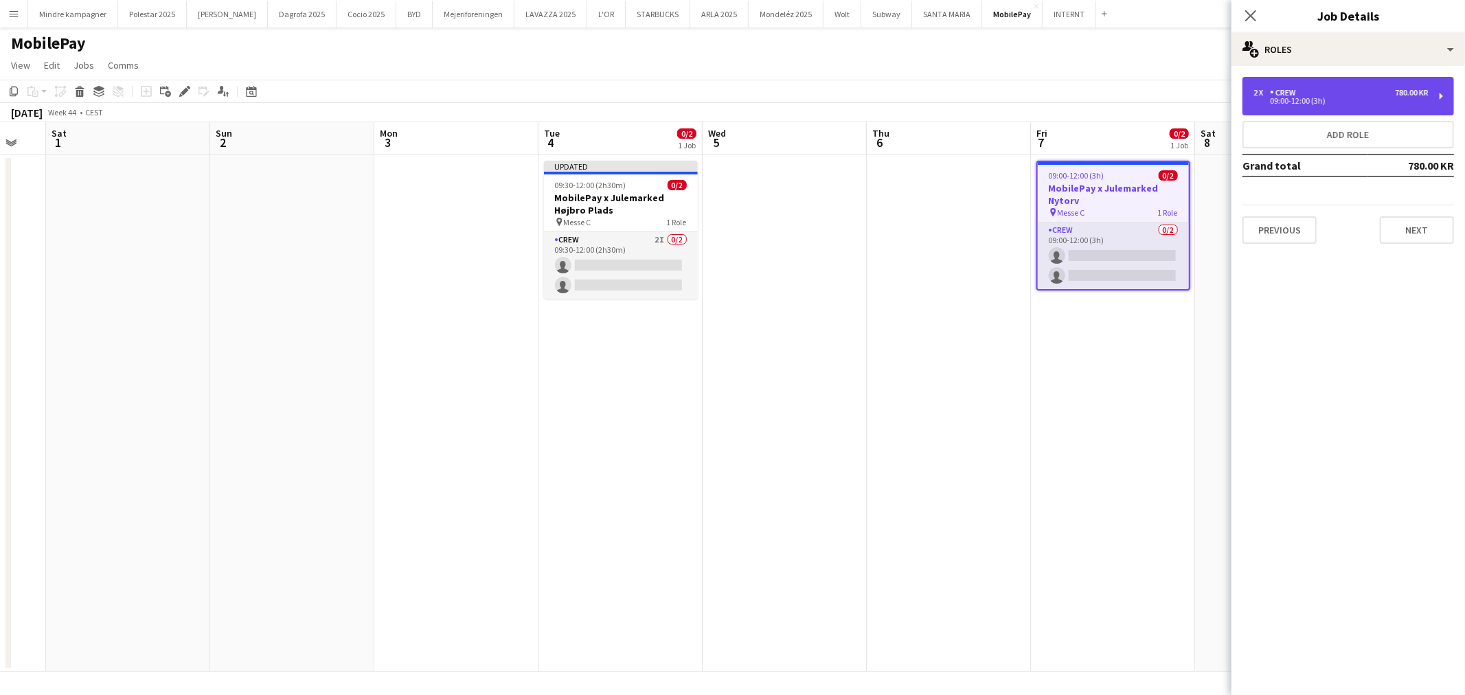
click at [1312, 109] on div "2 x Crew 780.00 KR 09:00-12:00 (3h)" at bounding box center [1349, 96] width 212 height 38
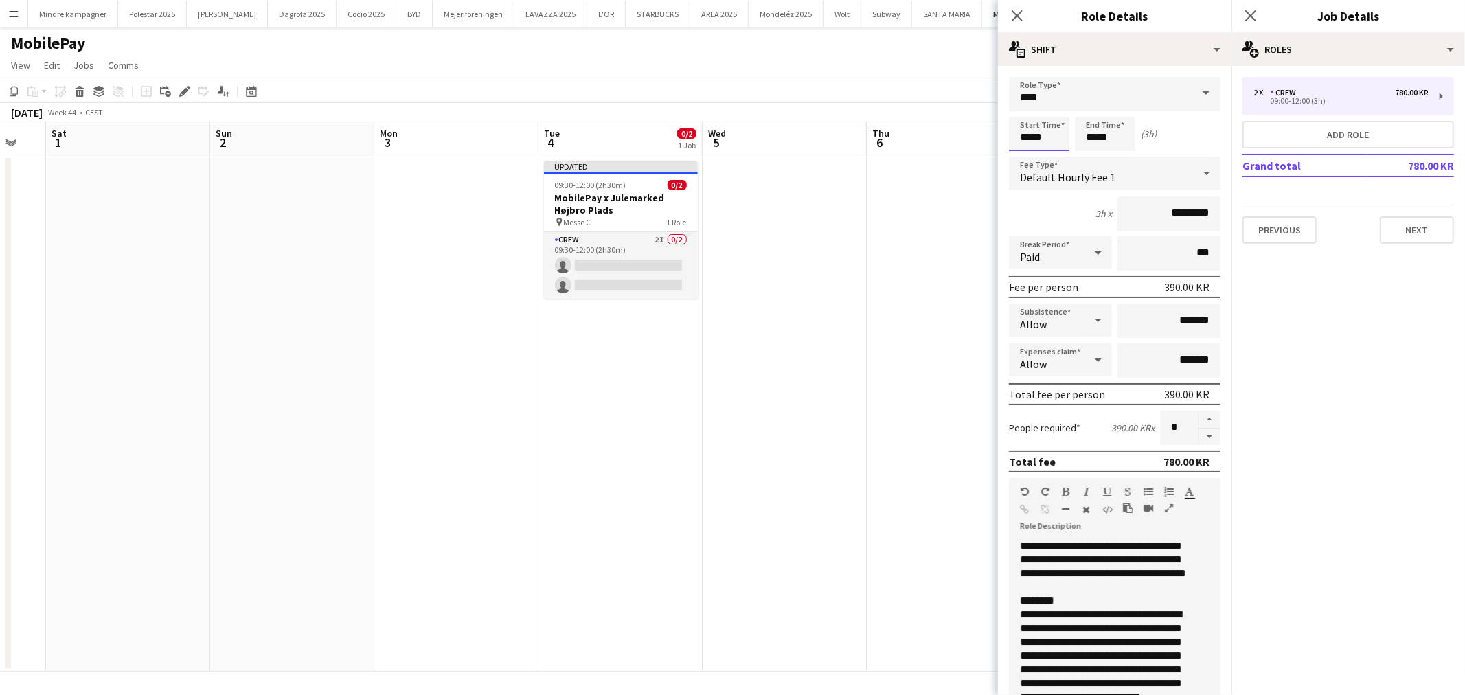
click at [1042, 134] on input "*****" at bounding box center [1039, 134] width 60 height 34
click at [1050, 111] on div at bounding box center [1052, 110] width 27 height 14
type input "*****"
click at [1051, 110] on div at bounding box center [1052, 110] width 27 height 14
click at [929, 245] on app-date-cell at bounding box center [949, 413] width 164 height 517
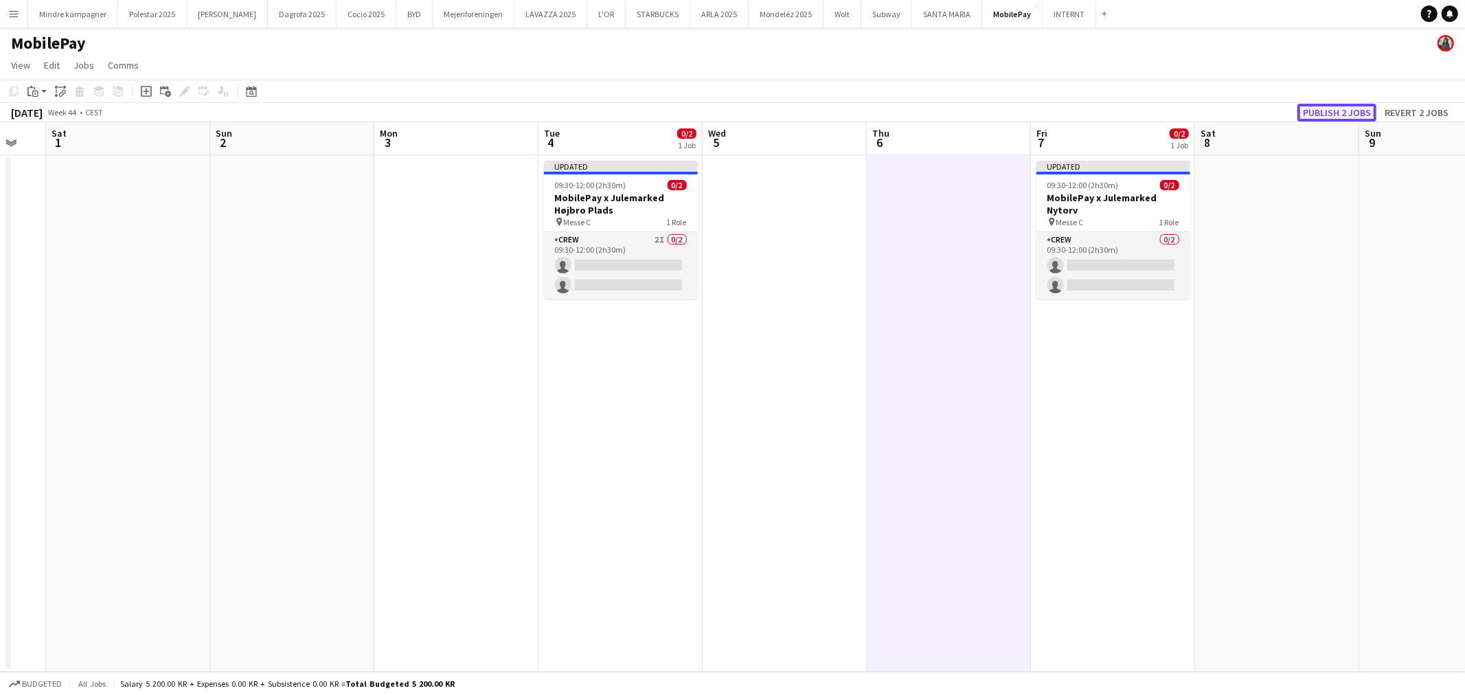
click at [1344, 112] on button "Publish 2 jobs" at bounding box center [1337, 113] width 79 height 18
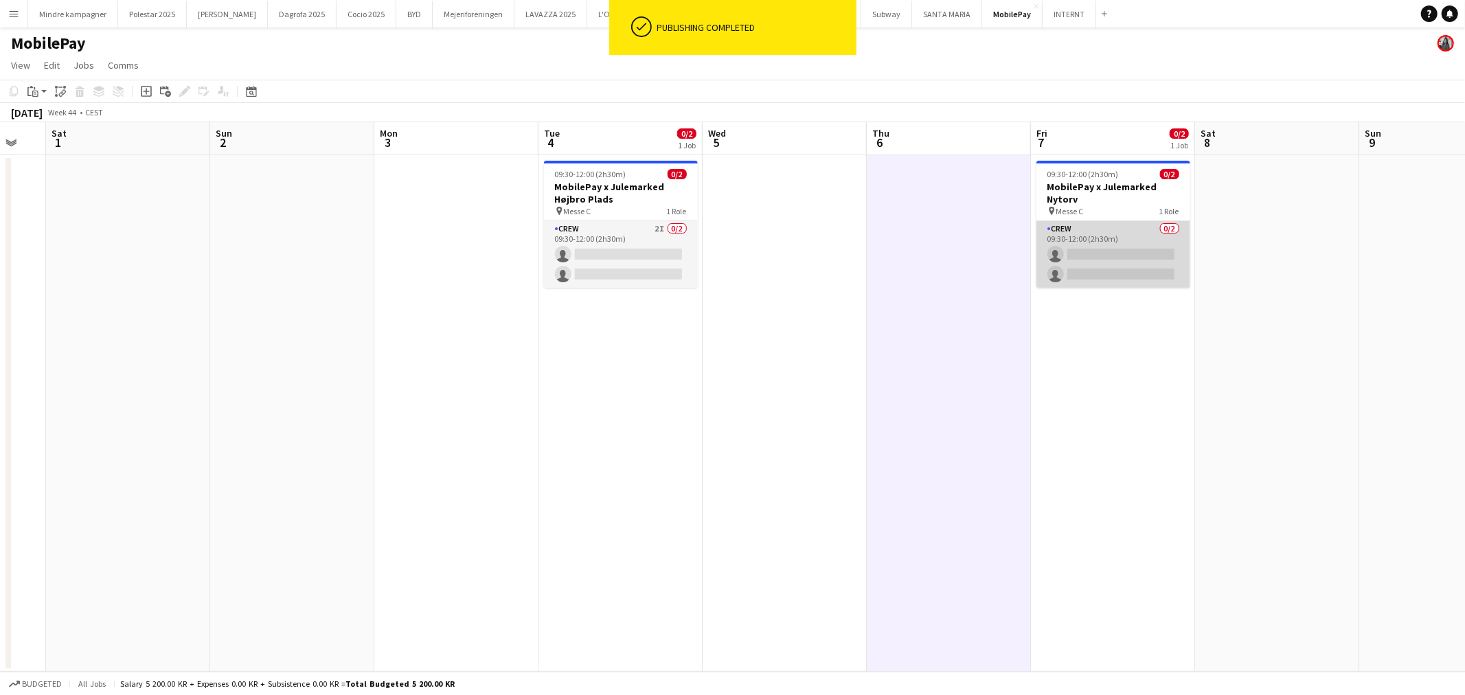
click at [1117, 231] on app-card-role "Crew 0/2 09:30-12:00 (2h30m) single-neutral-actions single-neutral-actions" at bounding box center [1114, 254] width 154 height 67
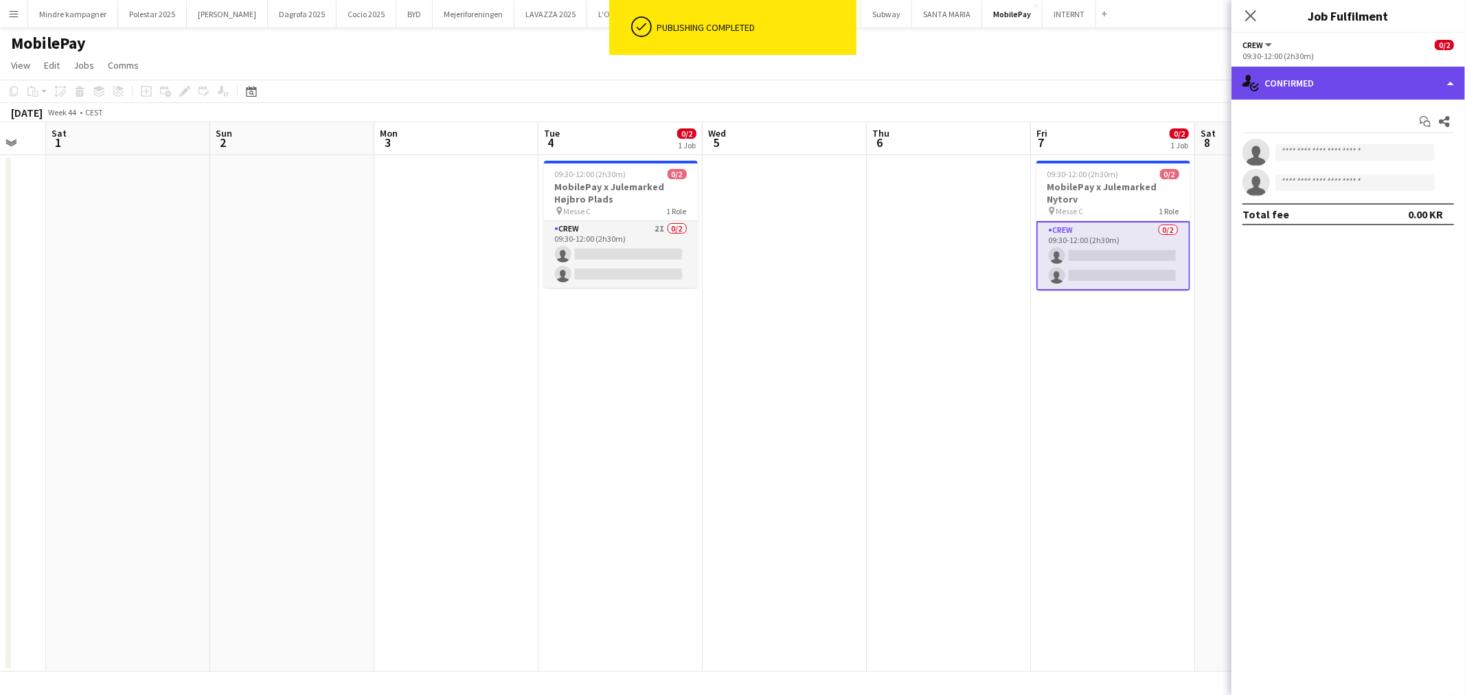
click at [1331, 88] on div "single-neutral-actions-check-2 Confirmed" at bounding box center [1349, 83] width 234 height 33
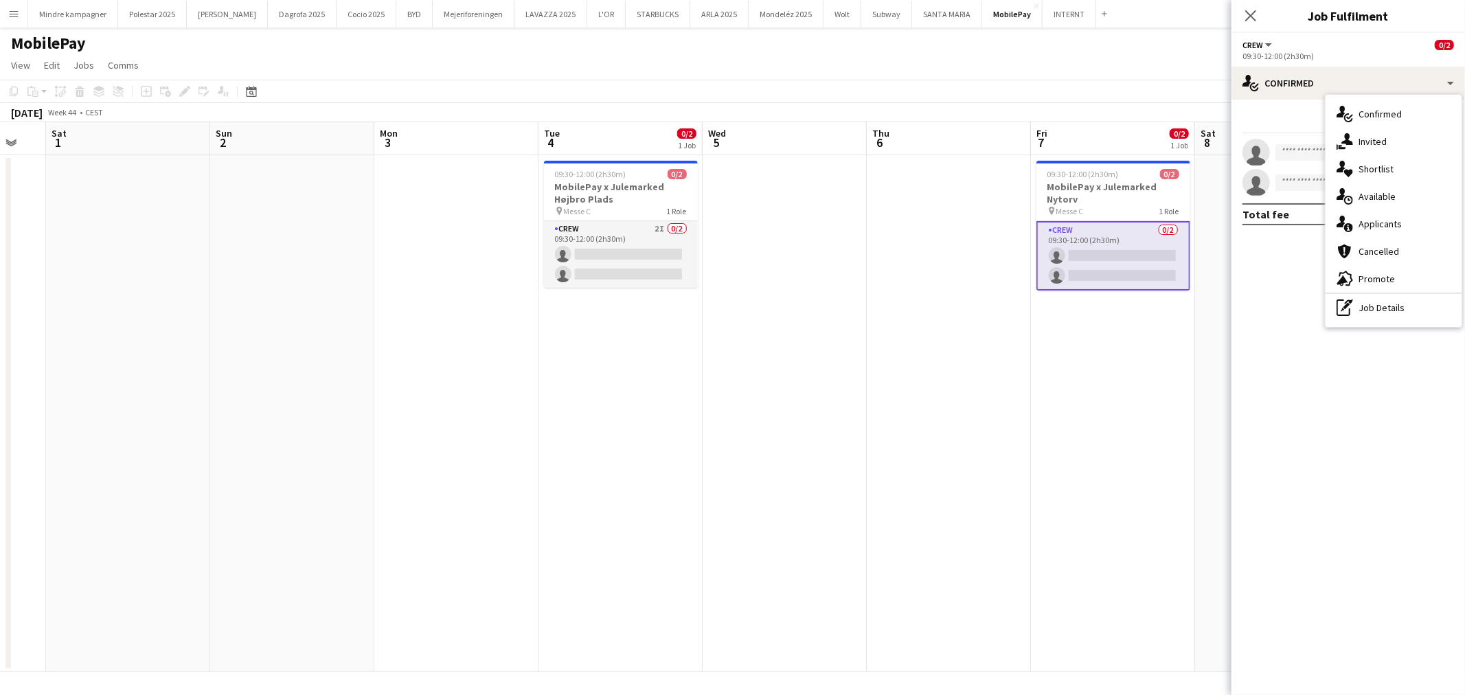
click at [1371, 142] on span "Invited" at bounding box center [1373, 141] width 28 height 12
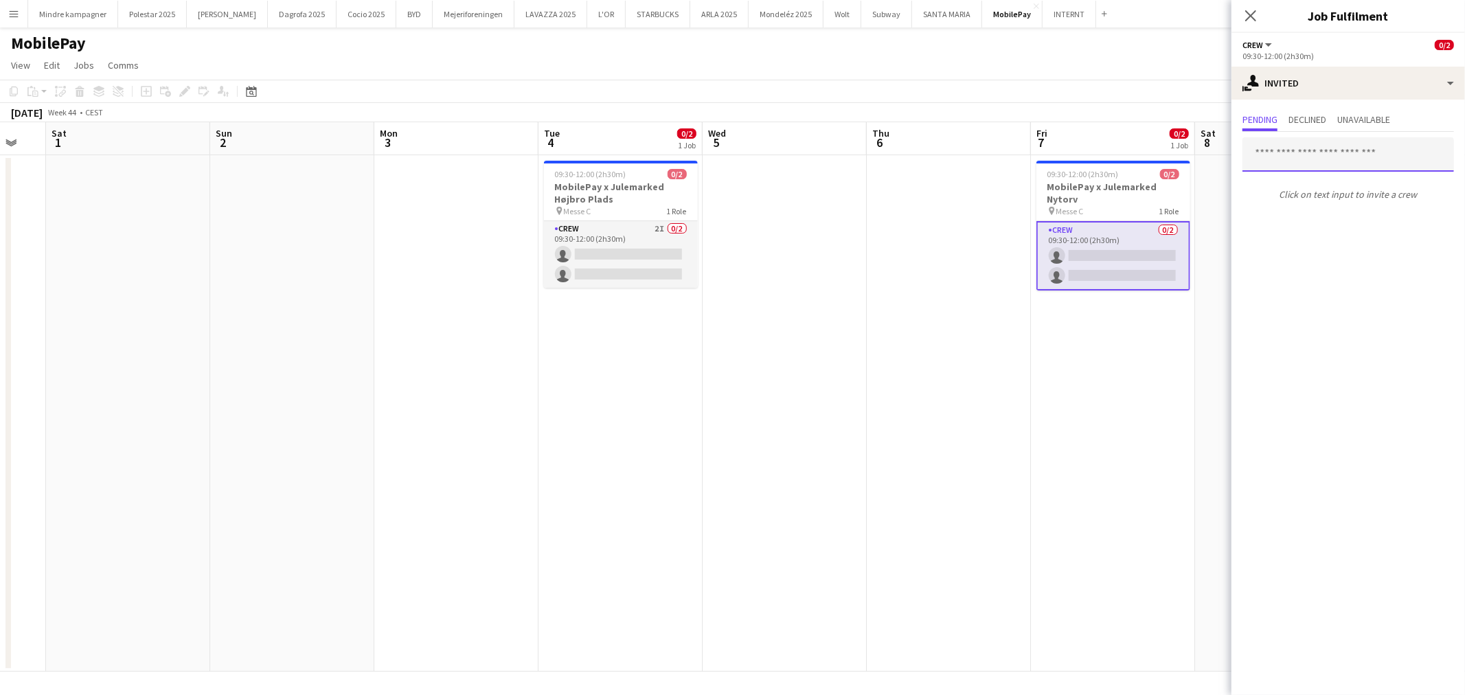
click at [1304, 149] on input "text" at bounding box center [1349, 154] width 212 height 34
type input "********"
click at [1328, 196] on span "[EMAIL_ADDRESS][DOMAIN_NAME]" at bounding box center [1349, 199] width 190 height 11
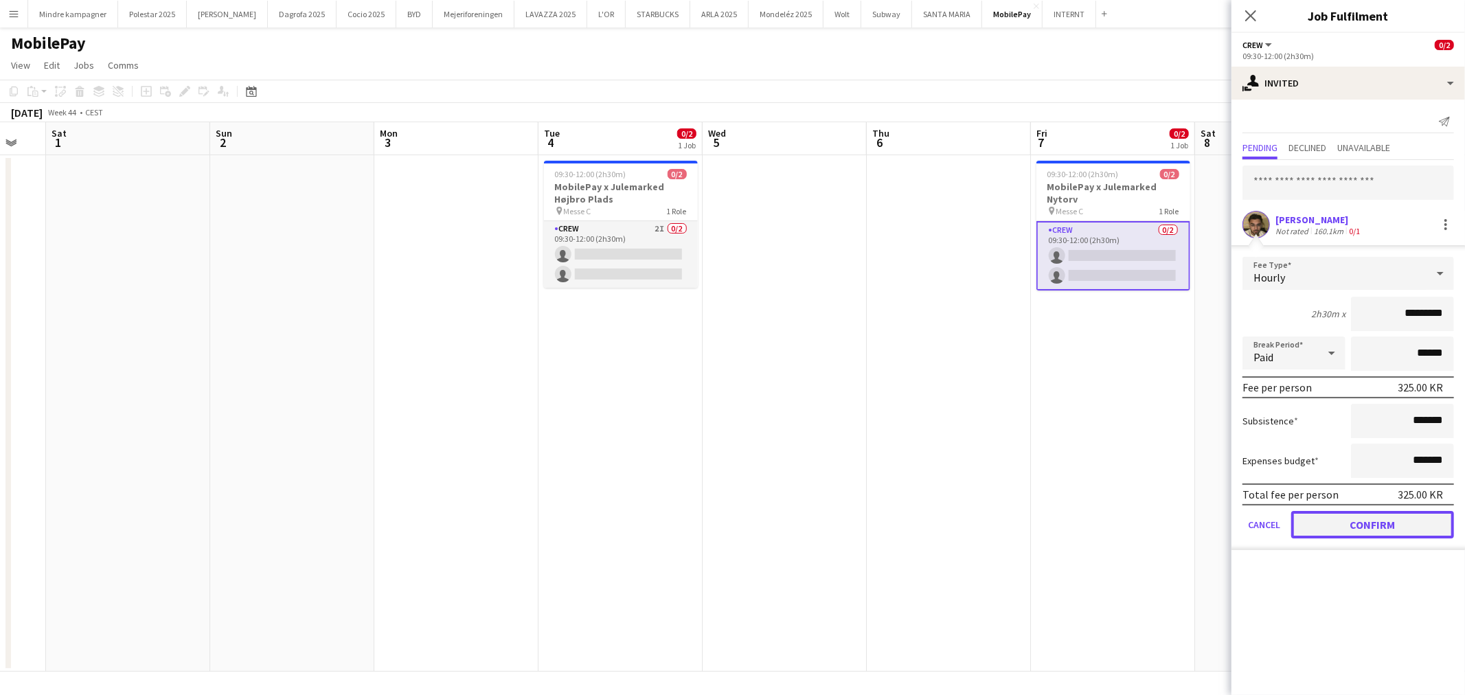
click at [1392, 516] on button "Confirm" at bounding box center [1372, 524] width 163 height 27
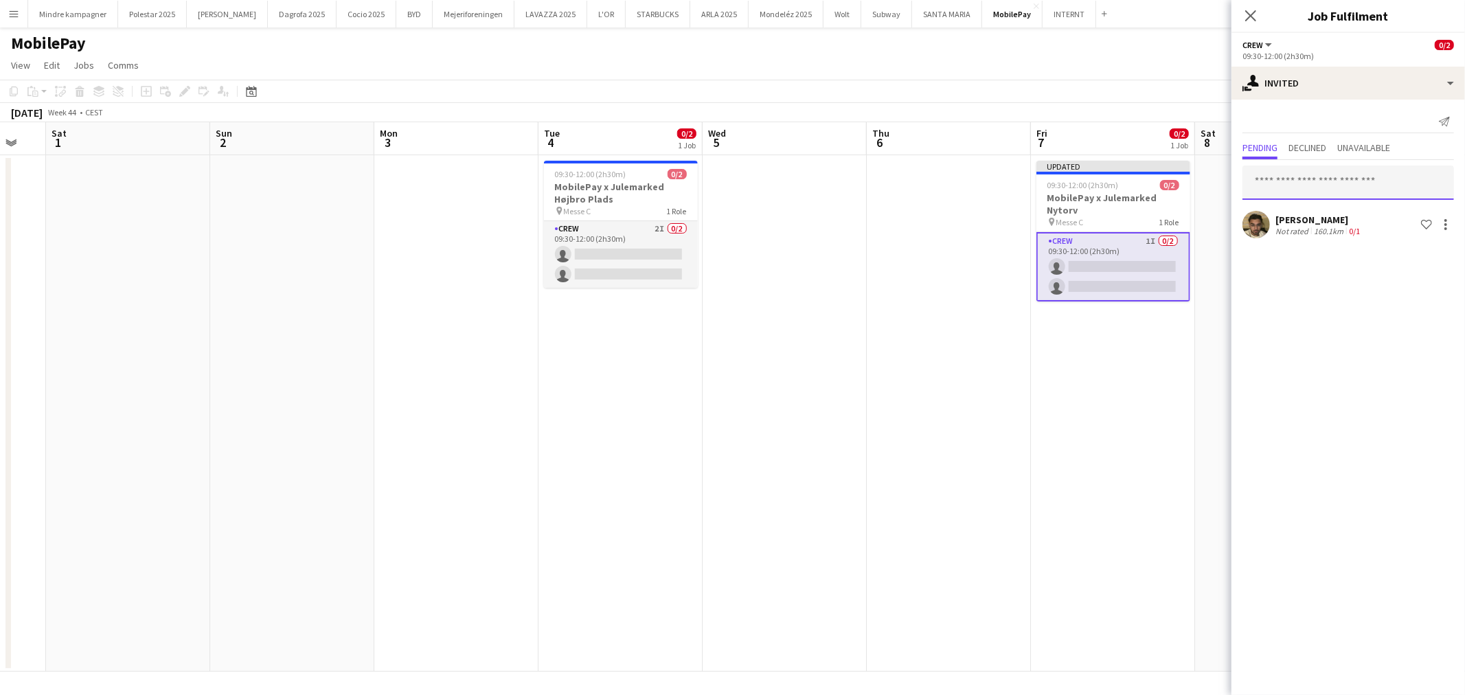
click at [1295, 181] on input "text" at bounding box center [1349, 183] width 212 height 34
click at [1146, 205] on h3 "MobilePay x Julemarked Nytorv" at bounding box center [1114, 204] width 154 height 25
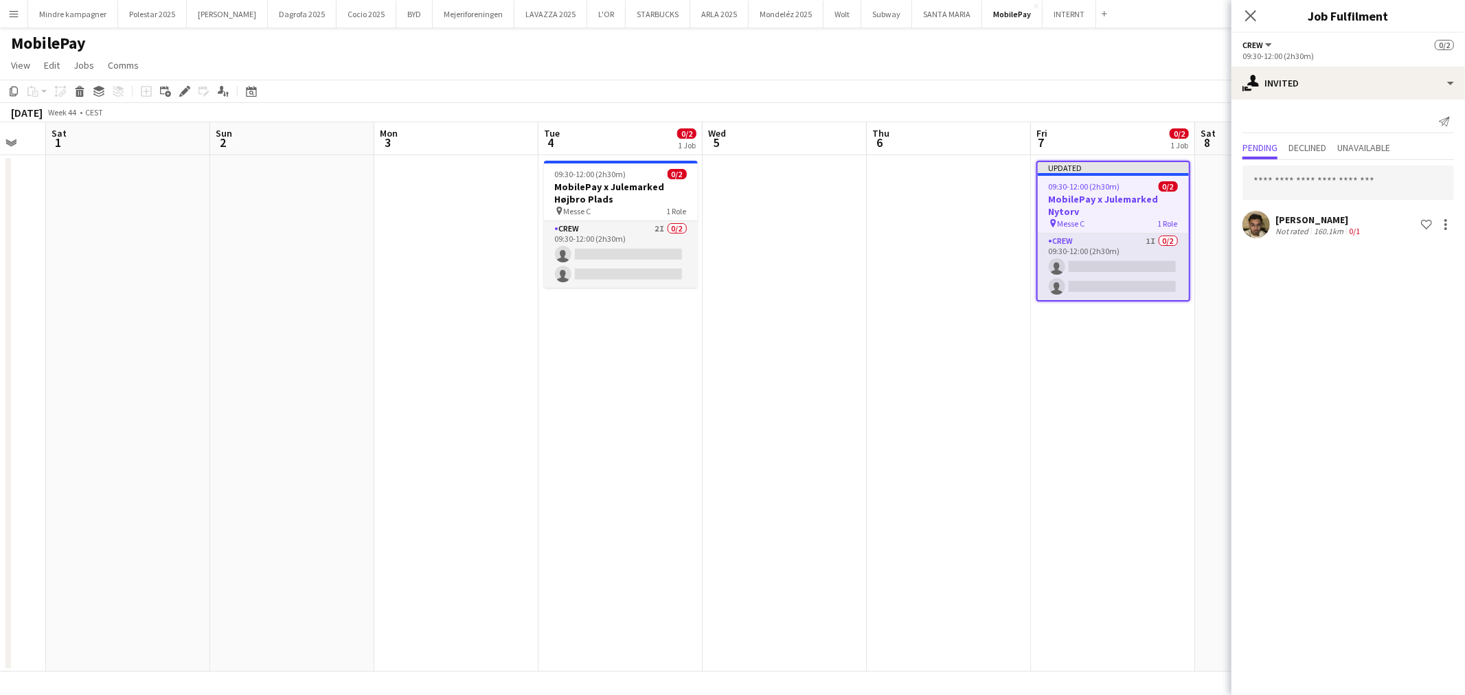
click at [193, 89] on div "Add job Add linked Job Edit Edit linked Job Applicants" at bounding box center [178, 91] width 105 height 16
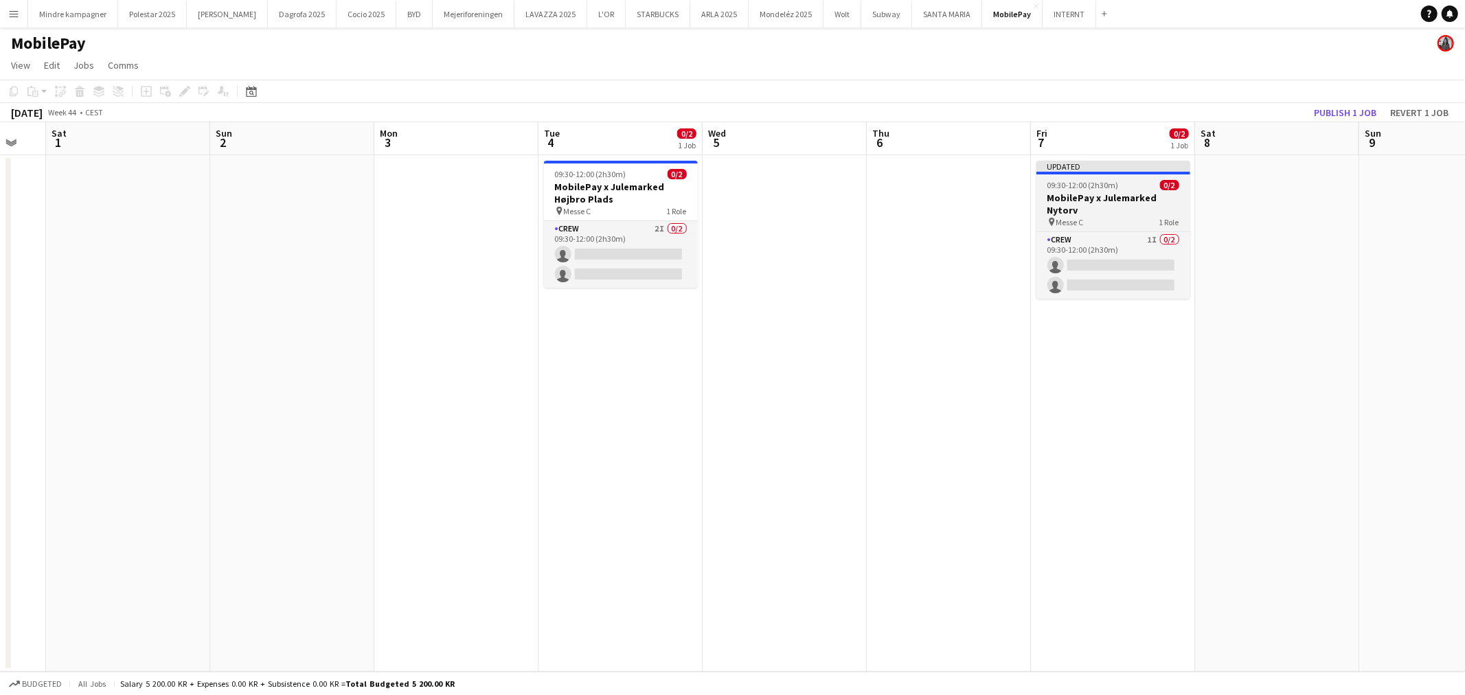
drag, startPoint x: 1094, startPoint y: 199, endPoint x: 1086, endPoint y: 194, distance: 9.9
click at [1095, 199] on h3 "MobilePay x Julemarked Nytorv" at bounding box center [1114, 204] width 154 height 25
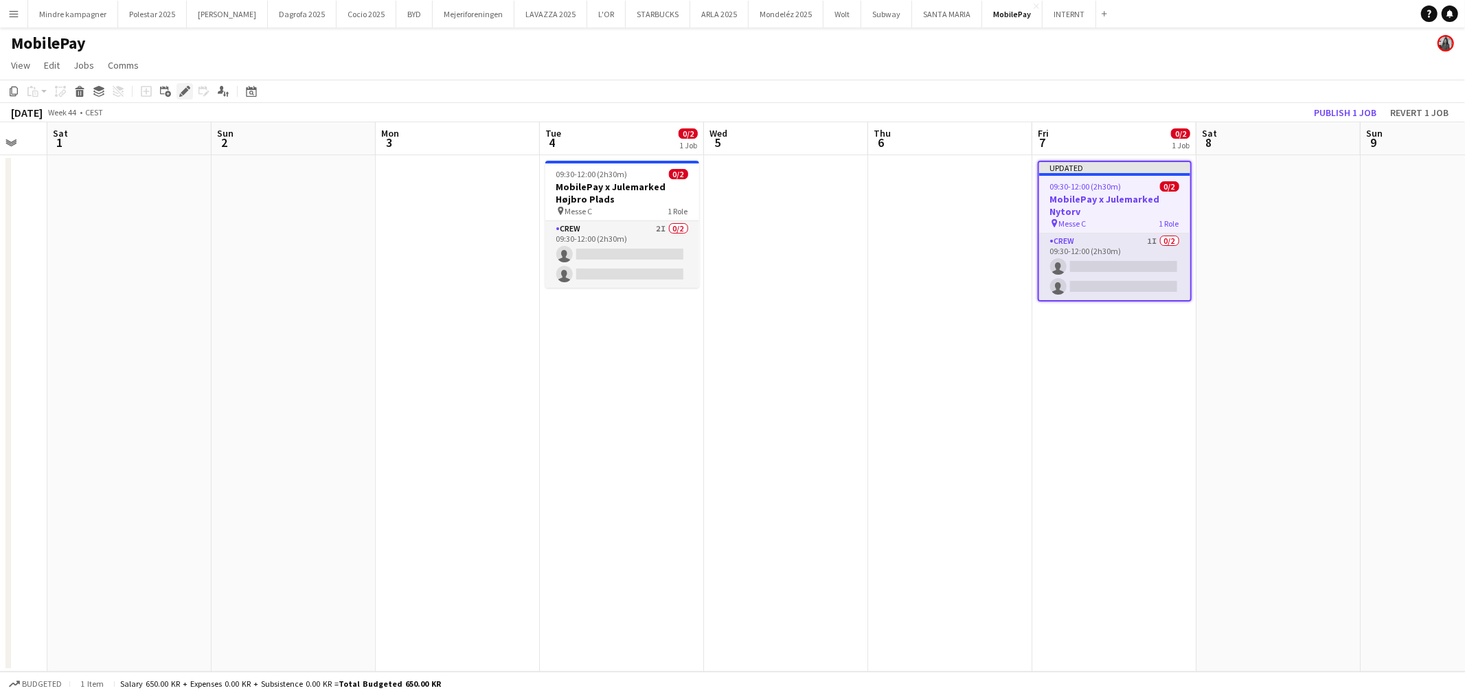
click at [179, 91] on icon "Edit" at bounding box center [184, 91] width 11 height 11
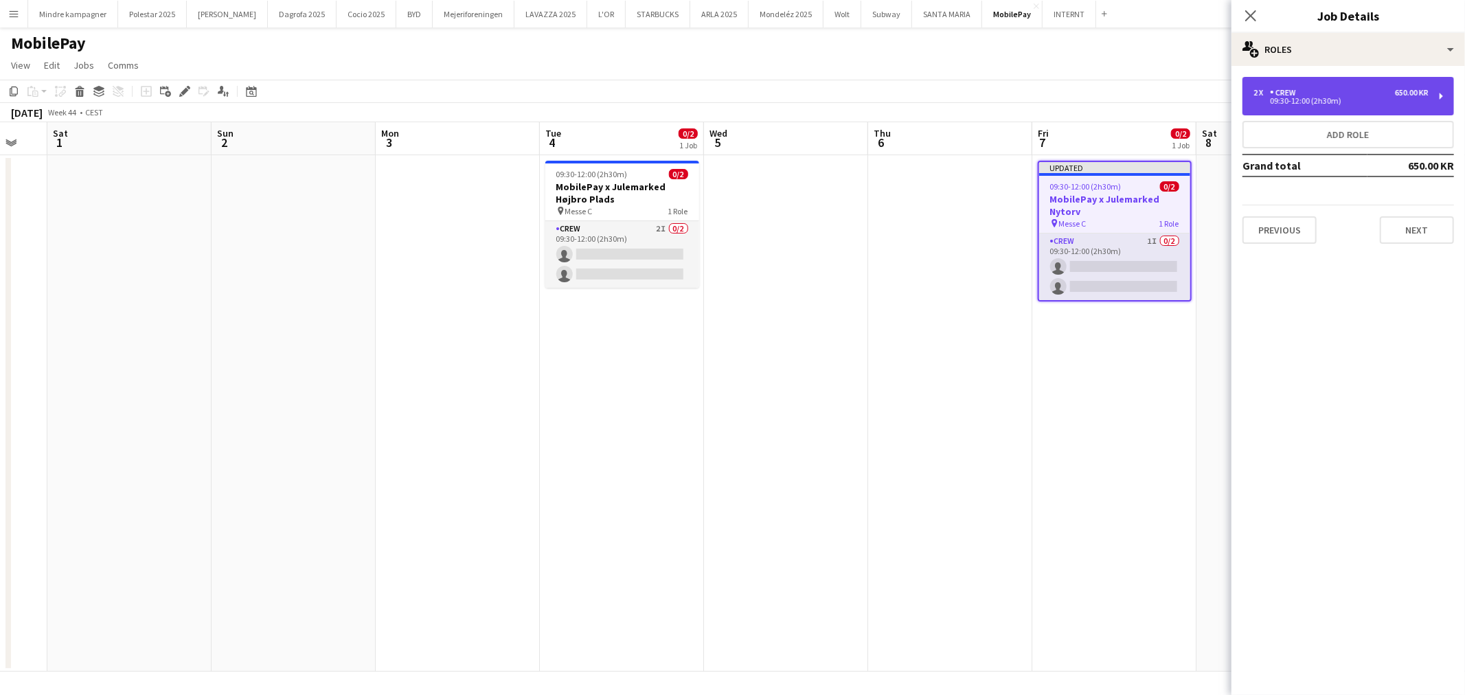
click at [1376, 93] on div "2 x Crew 650.00 KR" at bounding box center [1341, 93] width 175 height 10
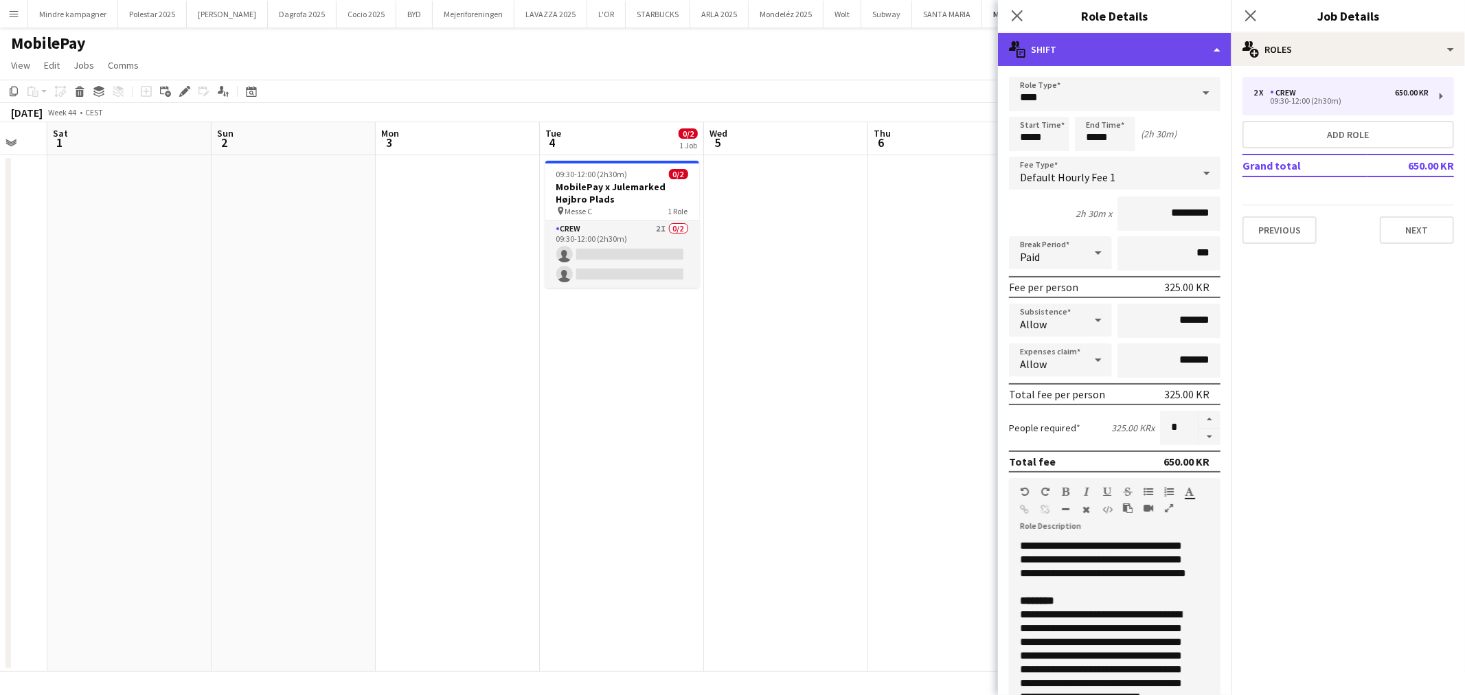
click at [1113, 50] on div "multiple-actions-text Shift" at bounding box center [1115, 49] width 234 height 33
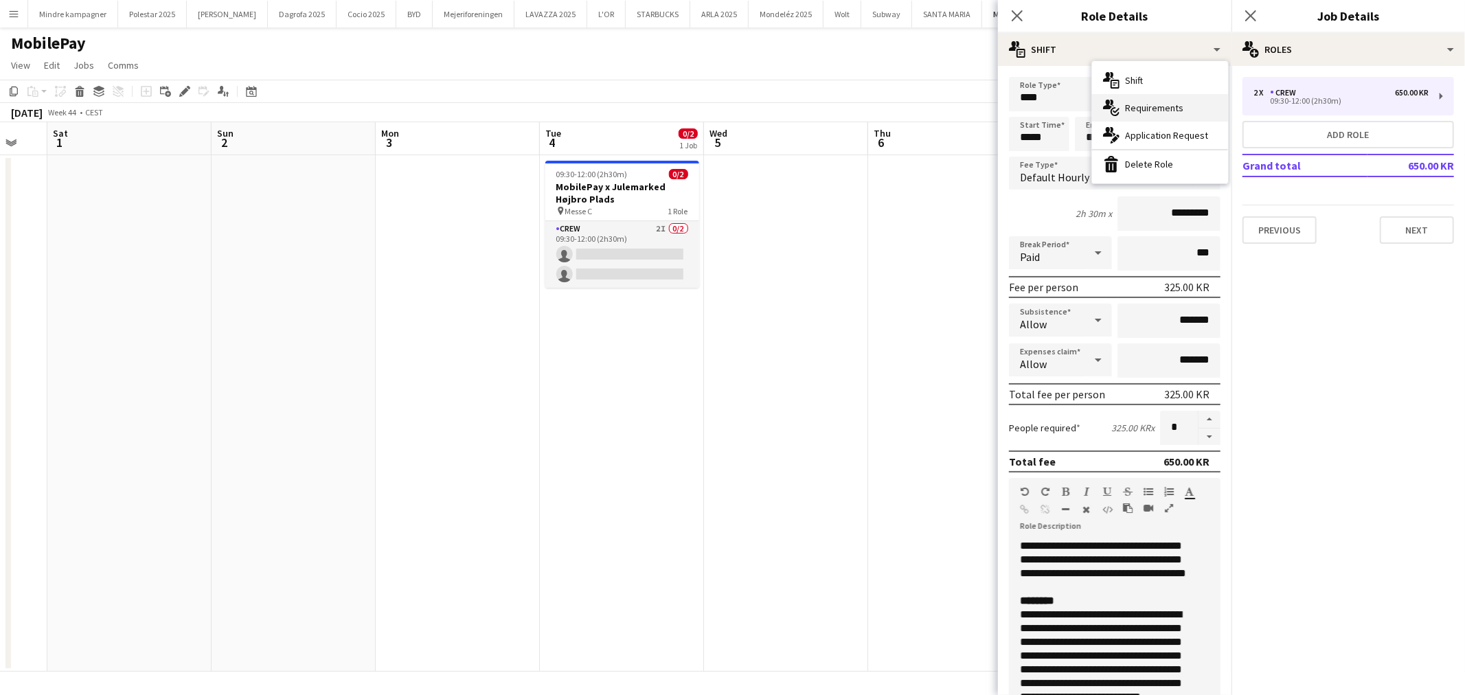
click at [1153, 102] on span "Requirements" at bounding box center [1154, 108] width 58 height 12
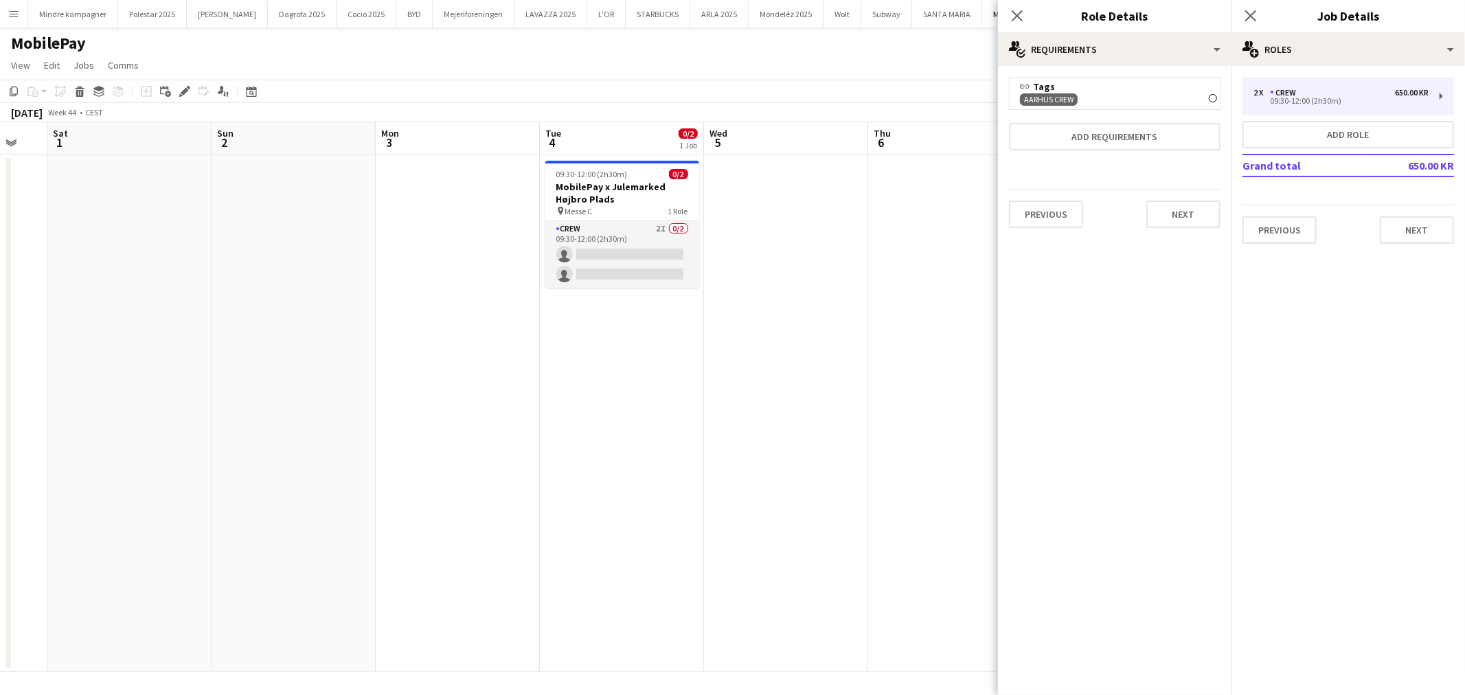
click at [1072, 99] on span "Aarhus Crew" at bounding box center [1048, 99] width 49 height 11
click at [1087, 96] on div "Aarhus Crew Remove" at bounding box center [1115, 99] width 190 height 13
click at [1092, 126] on button "Add requirements" at bounding box center [1115, 136] width 212 height 27
click at [1109, 98] on div "Aarhus Crew Remove" at bounding box center [1115, 99] width 190 height 13
click at [1231, 89] on form "link Tags [GEOGRAPHIC_DATA] Crew Remove link New Requirements Type Please selec…" at bounding box center [1115, 181] width 234 height 208
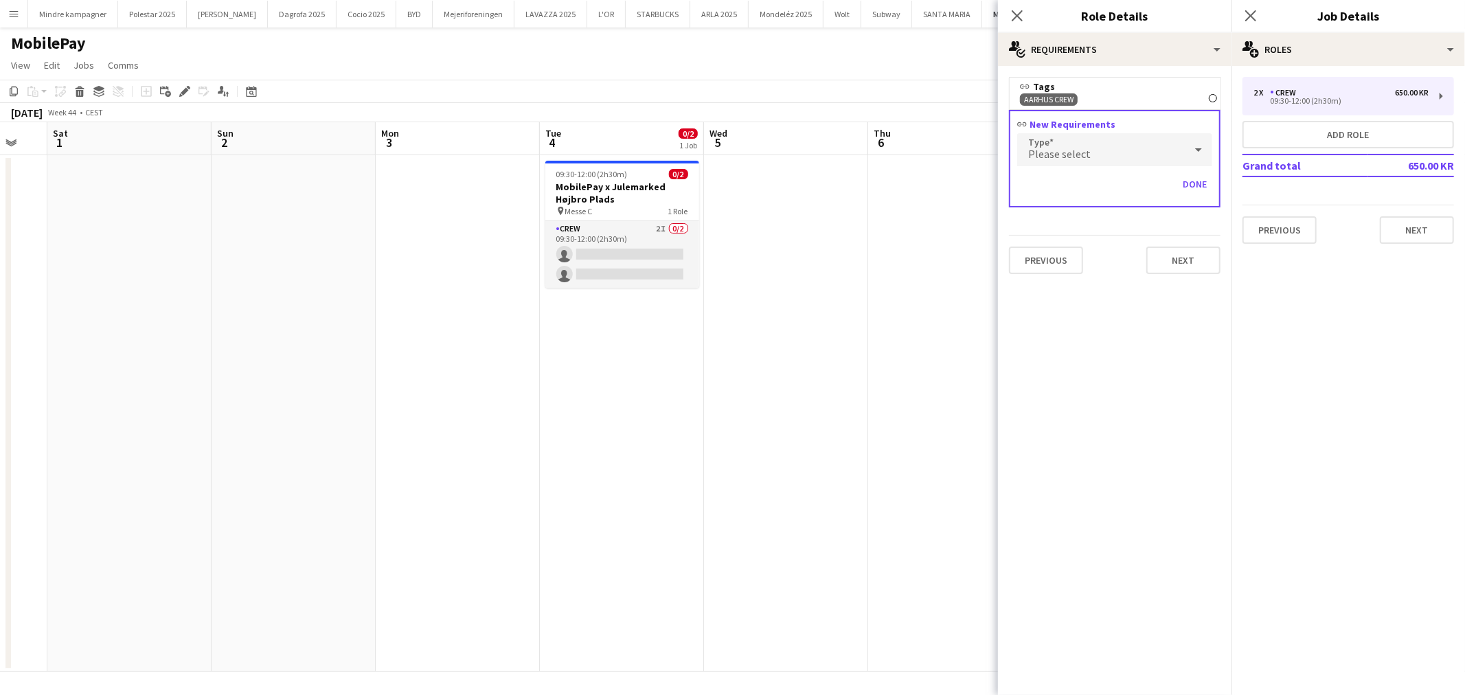
click at [1217, 97] on icon "Remove" at bounding box center [1213, 98] width 8 height 8
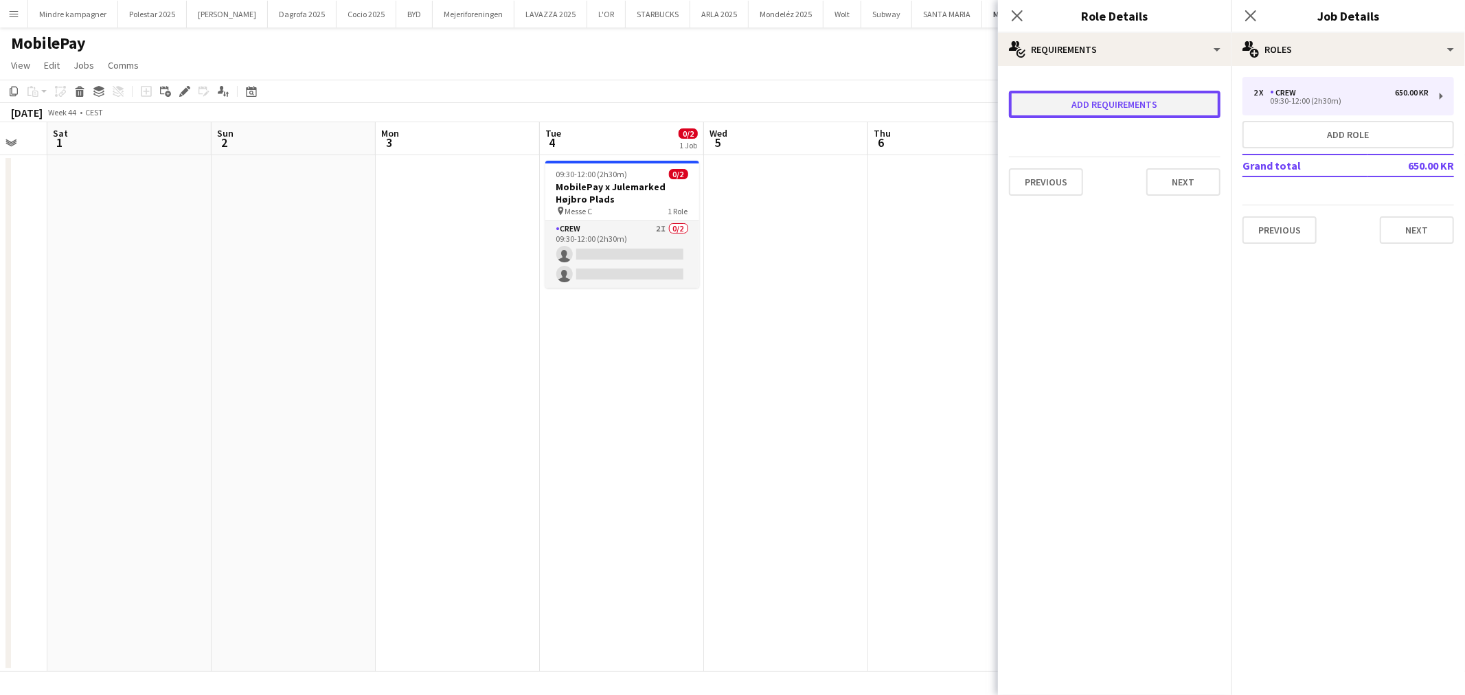
click at [1172, 104] on button "Add requirements" at bounding box center [1115, 104] width 212 height 27
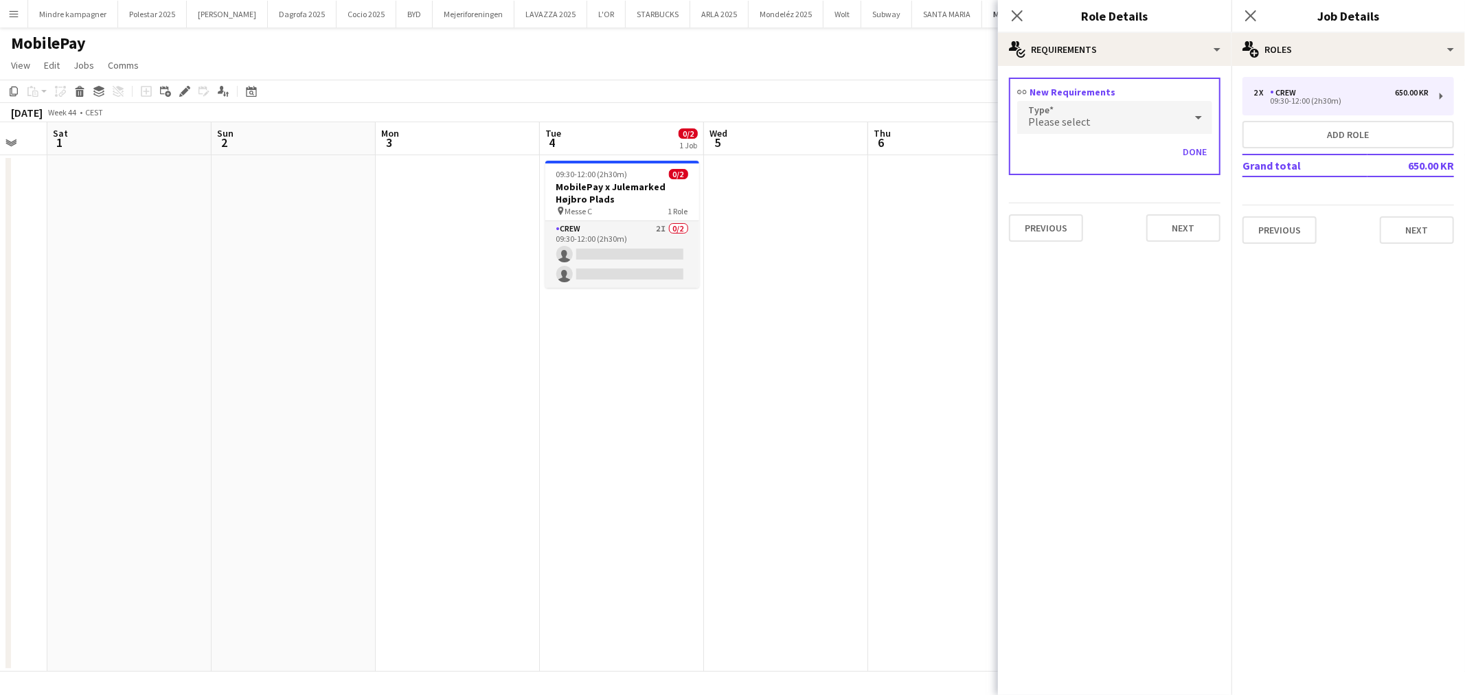
click at [1089, 120] on div "Please select" at bounding box center [1101, 117] width 168 height 33
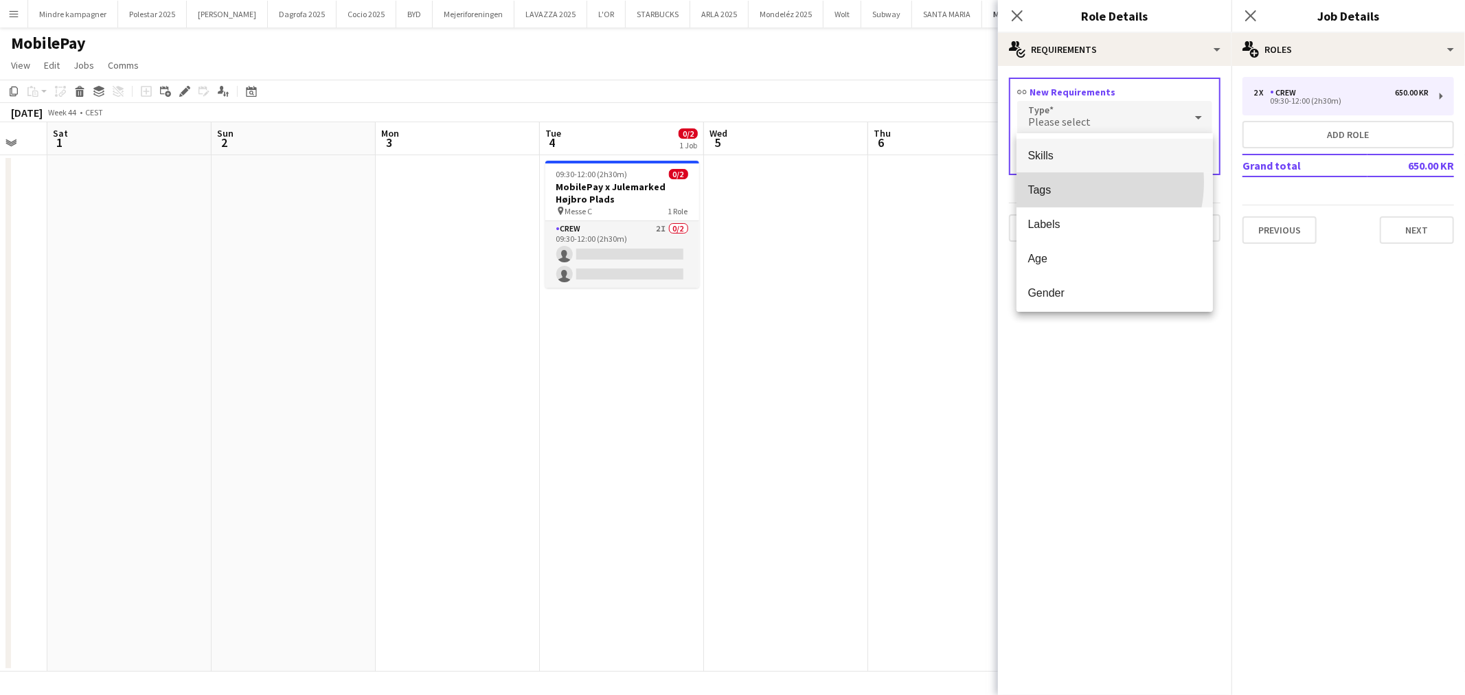
click at [1067, 182] on mat-option "Tags" at bounding box center [1115, 190] width 196 height 34
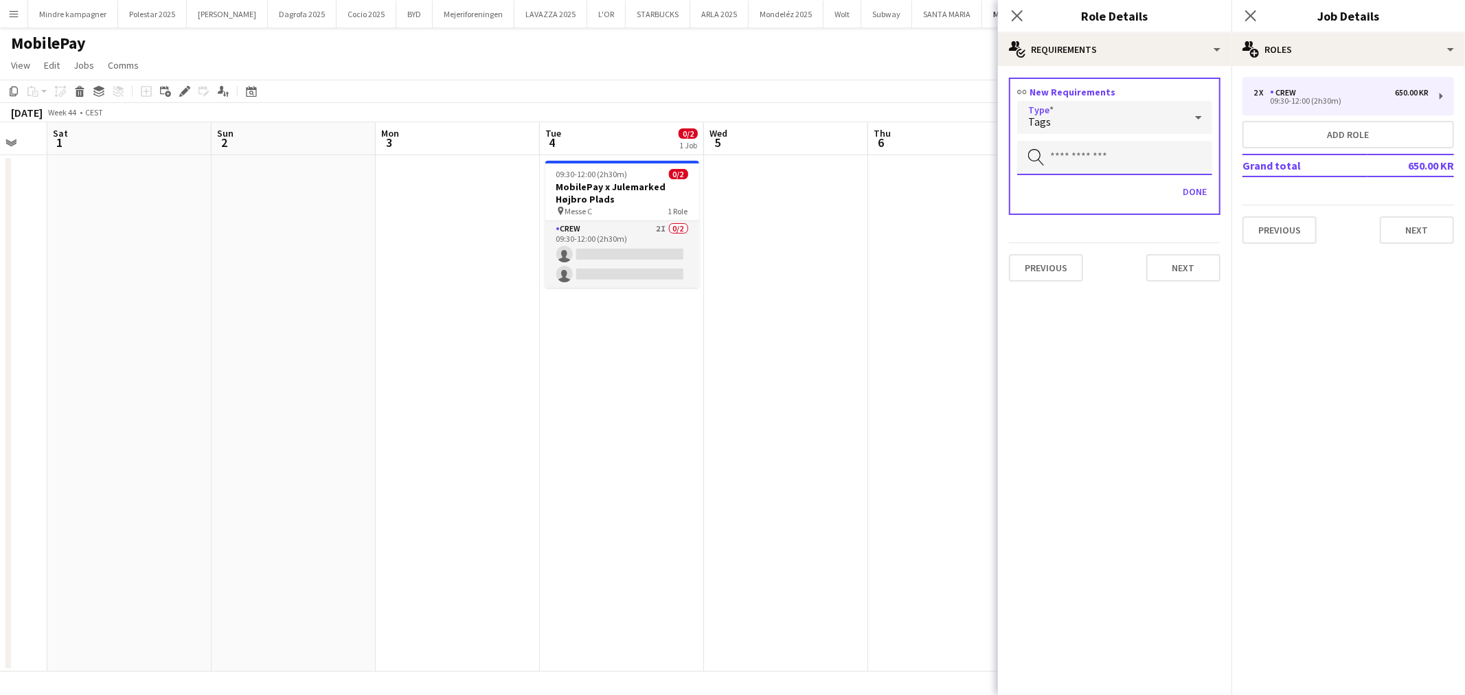
click at [1076, 162] on input "text" at bounding box center [1114, 158] width 195 height 34
type input "**"
click at [1096, 196] on span "København Crew" at bounding box center [1115, 195] width 174 height 13
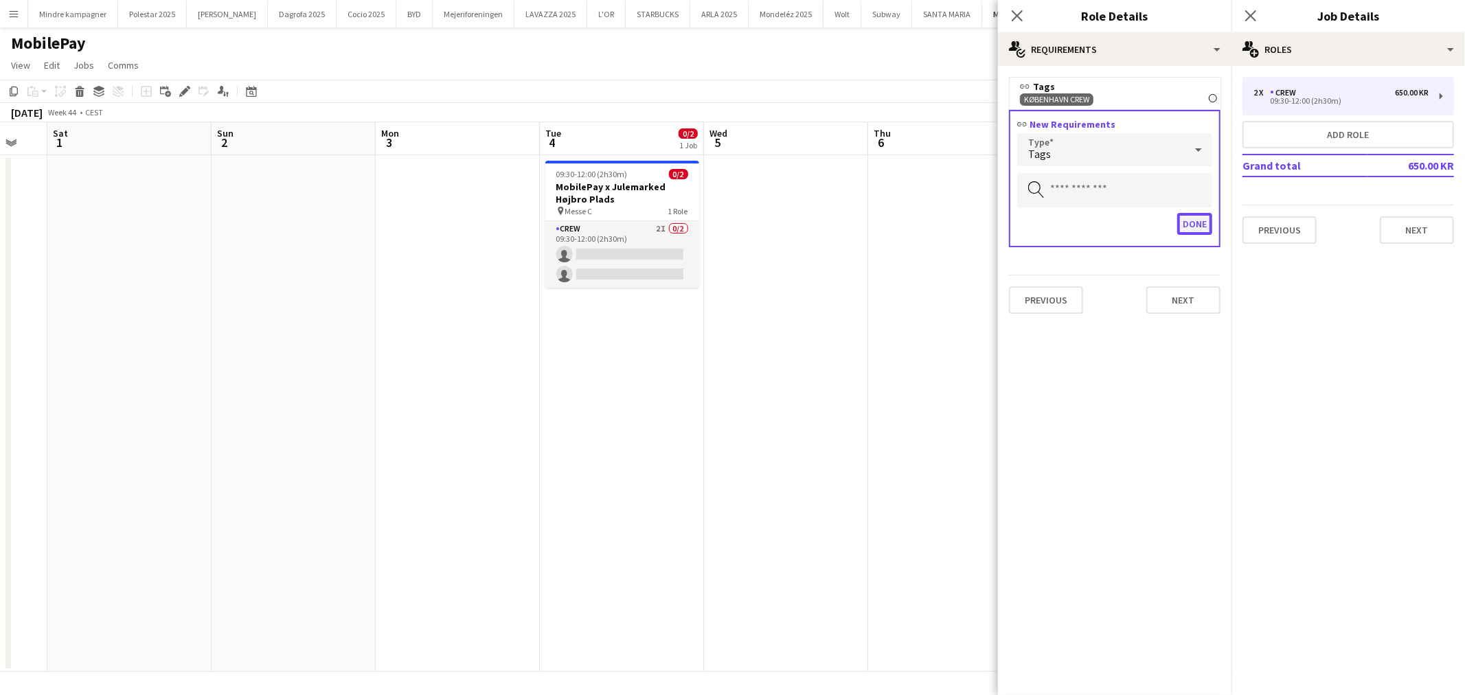
click at [1193, 217] on button "Done" at bounding box center [1194, 224] width 35 height 22
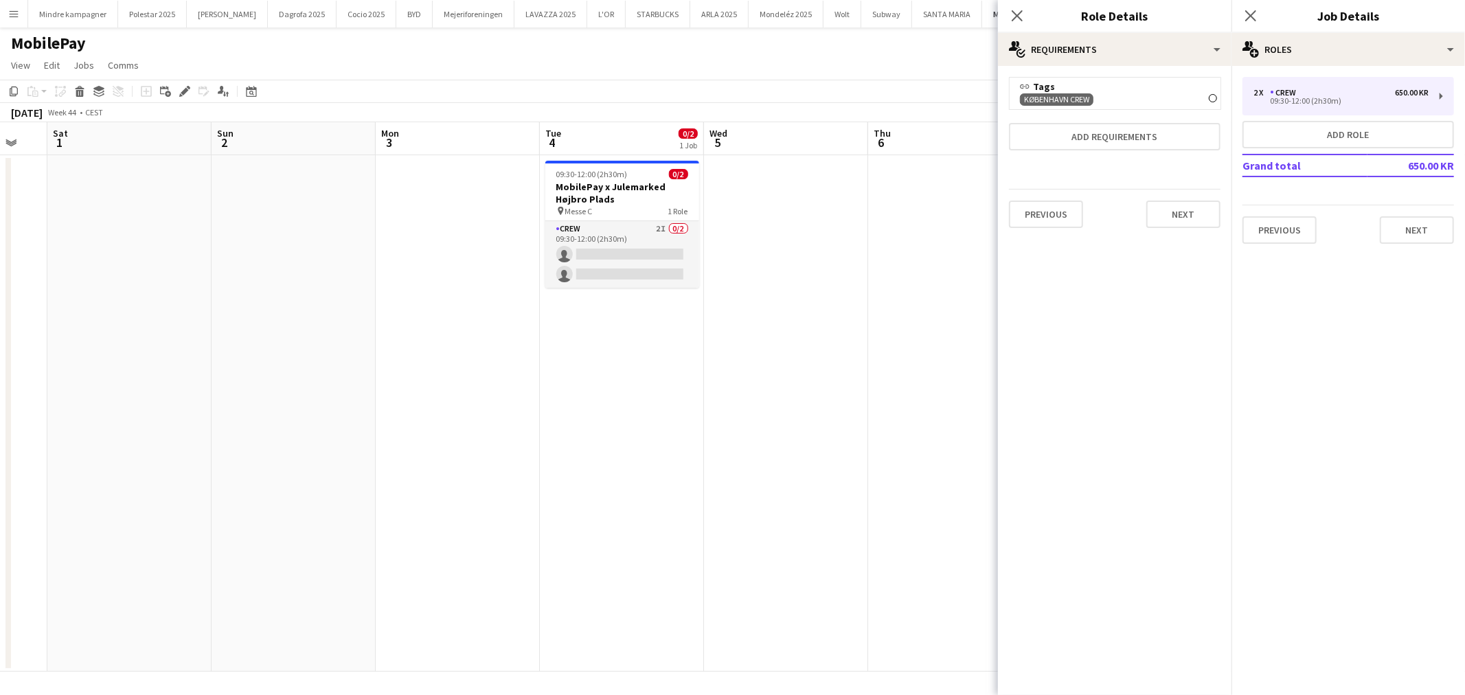
click at [904, 331] on app-date-cell at bounding box center [950, 413] width 164 height 517
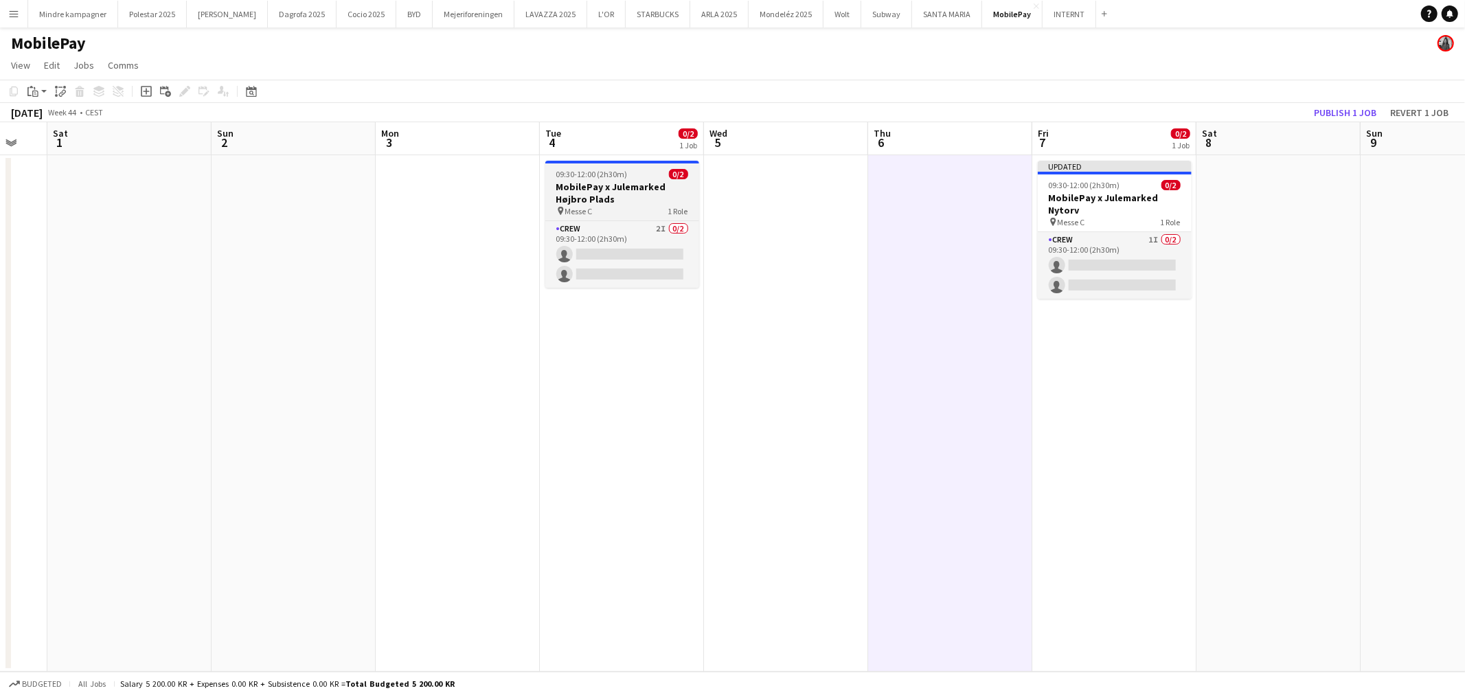
click at [626, 190] on h3 "MobilePay x Julemarked Højbro Plads" at bounding box center [622, 193] width 154 height 25
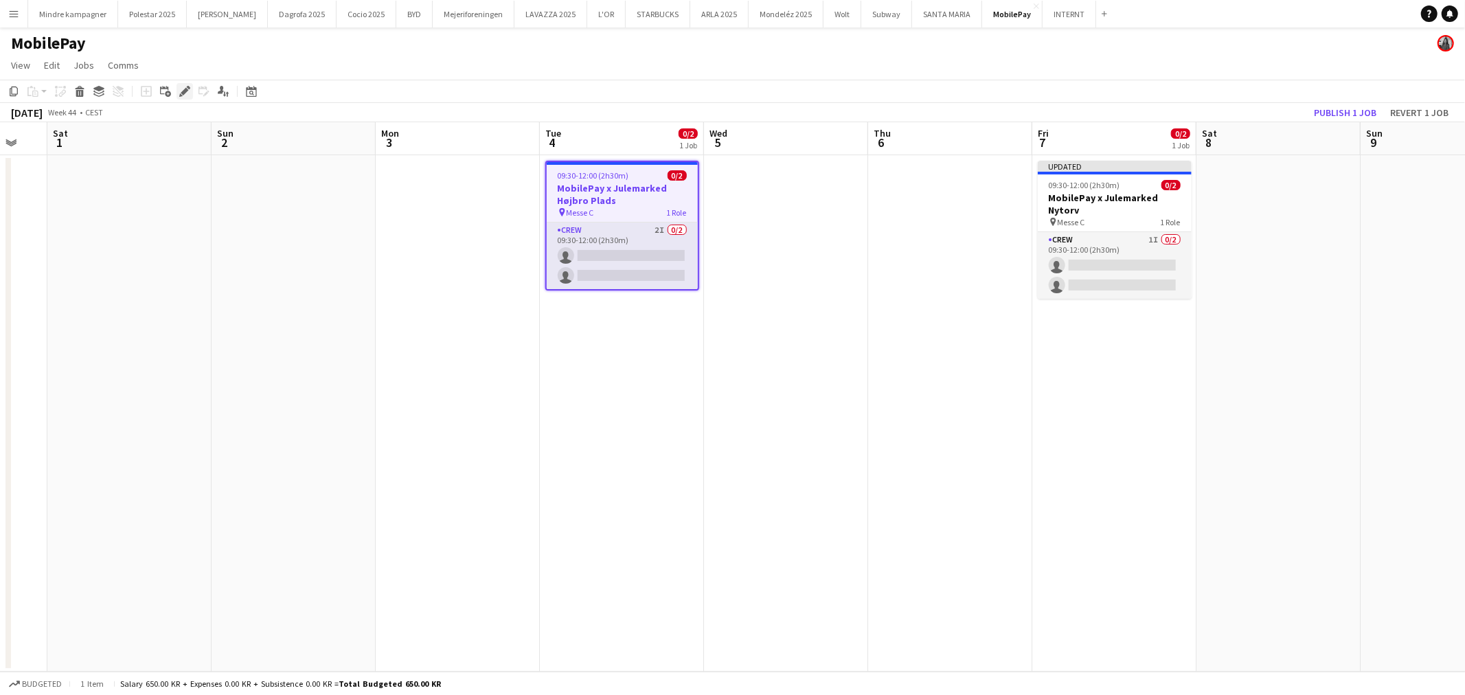
click at [188, 87] on icon at bounding box center [188, 87] width 3 height 3
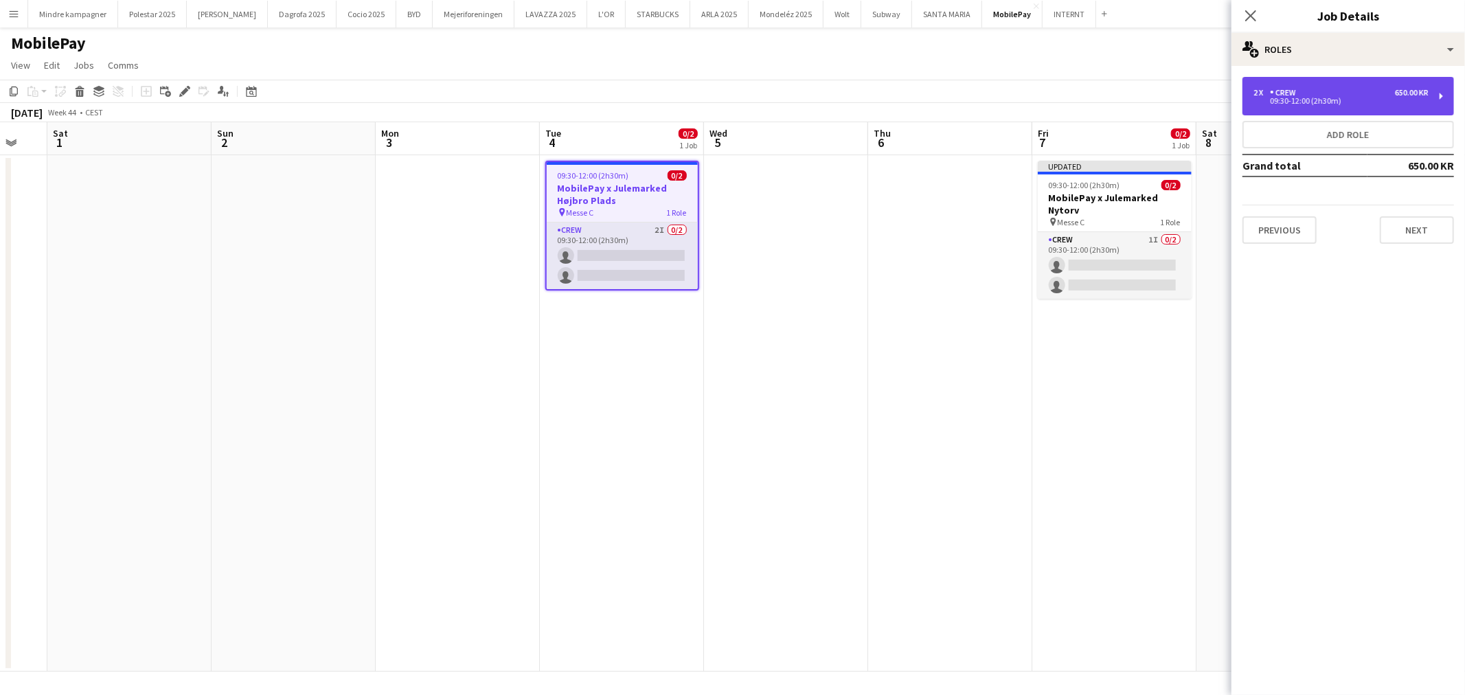
click at [1345, 92] on div "2 x Crew 650.00 KR" at bounding box center [1341, 93] width 175 height 10
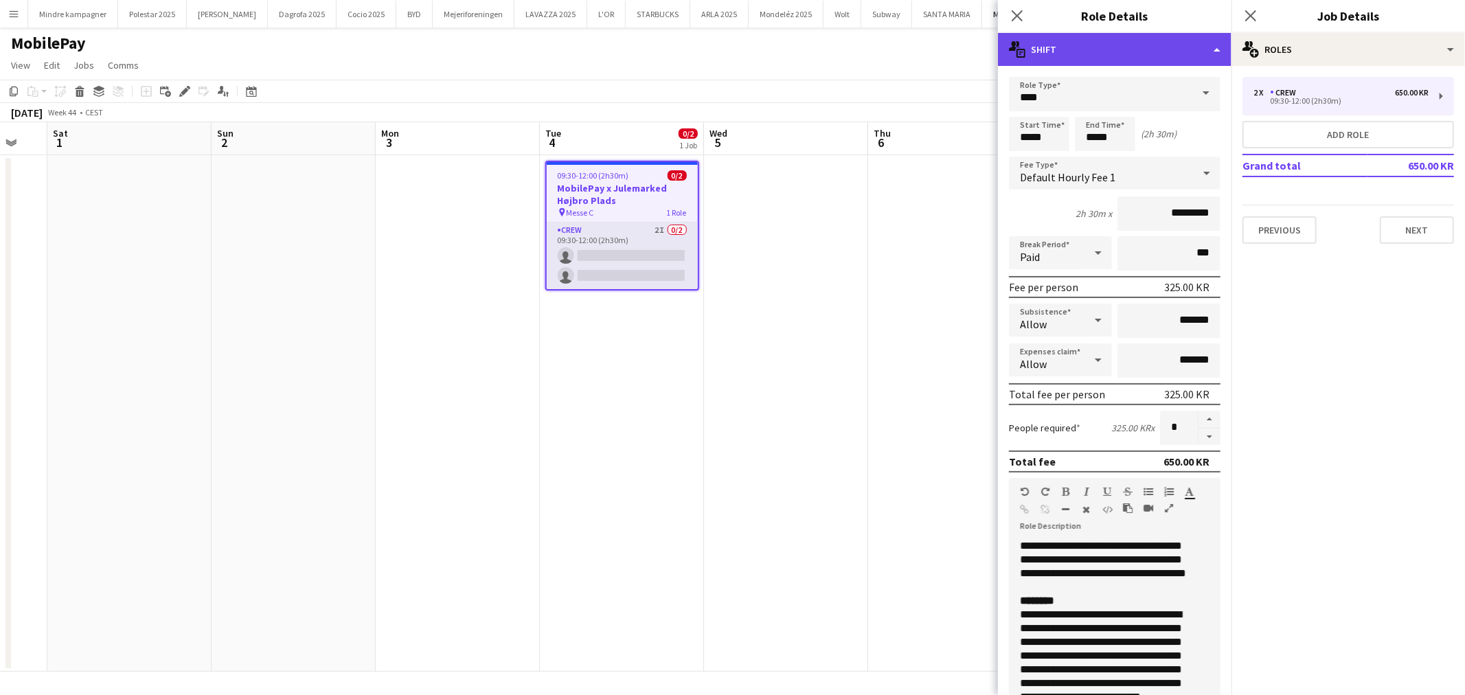
click at [1139, 42] on div "multiple-actions-text Shift" at bounding box center [1115, 49] width 234 height 33
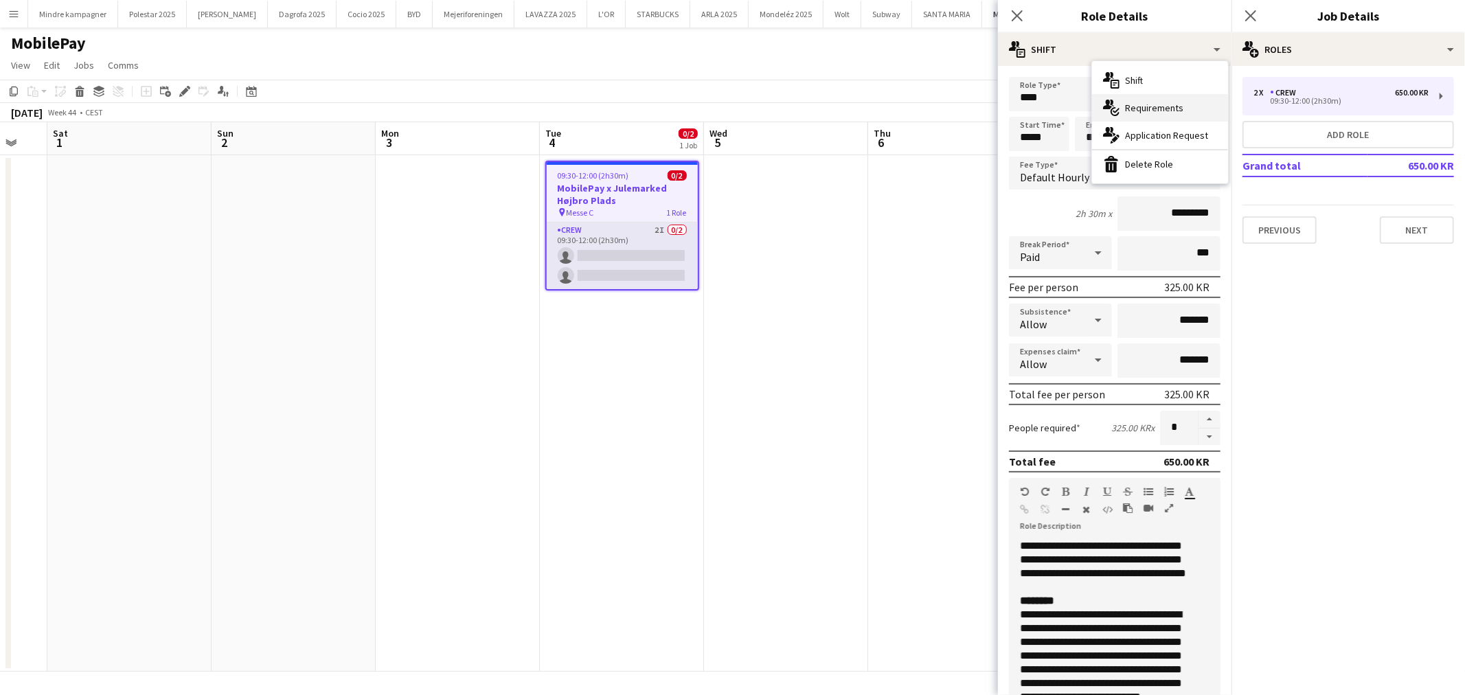
click at [1156, 111] on span "Requirements" at bounding box center [1154, 108] width 58 height 12
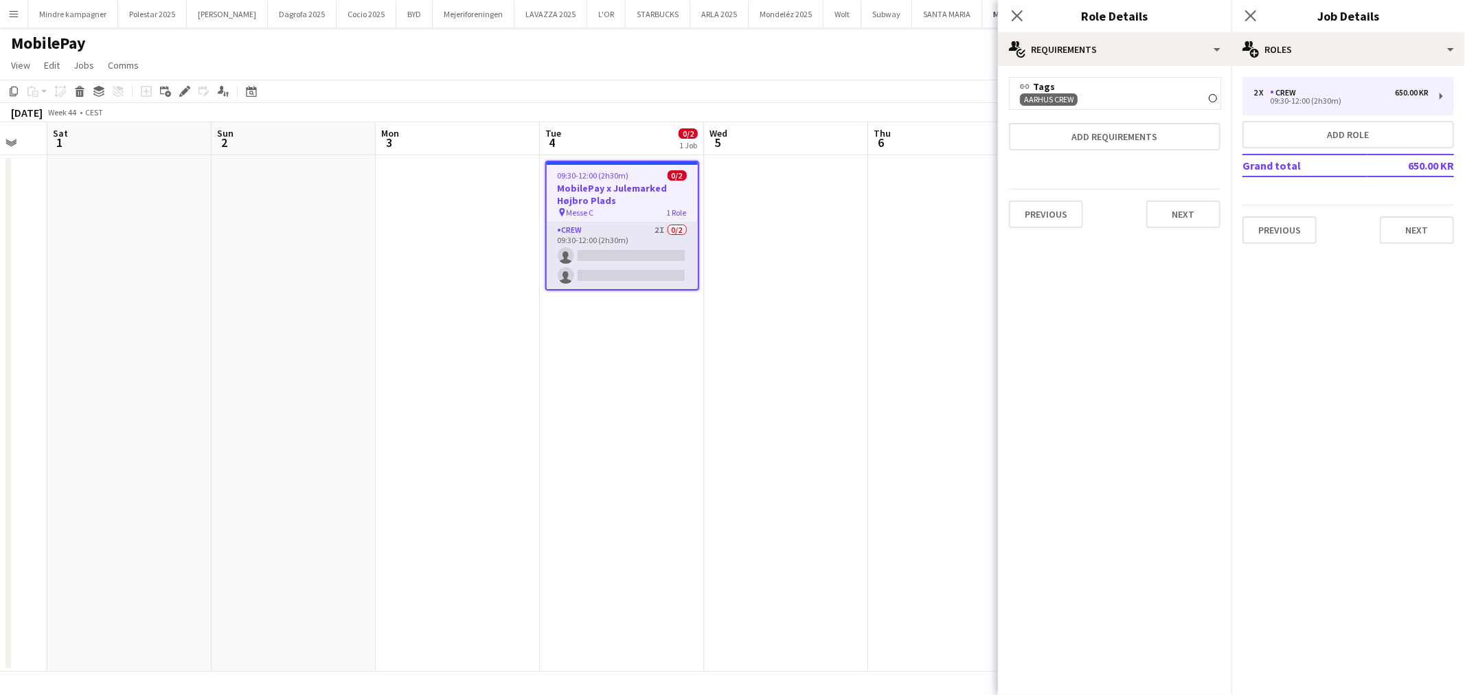
click at [1213, 98] on icon at bounding box center [1212, 97] width 5 height 5
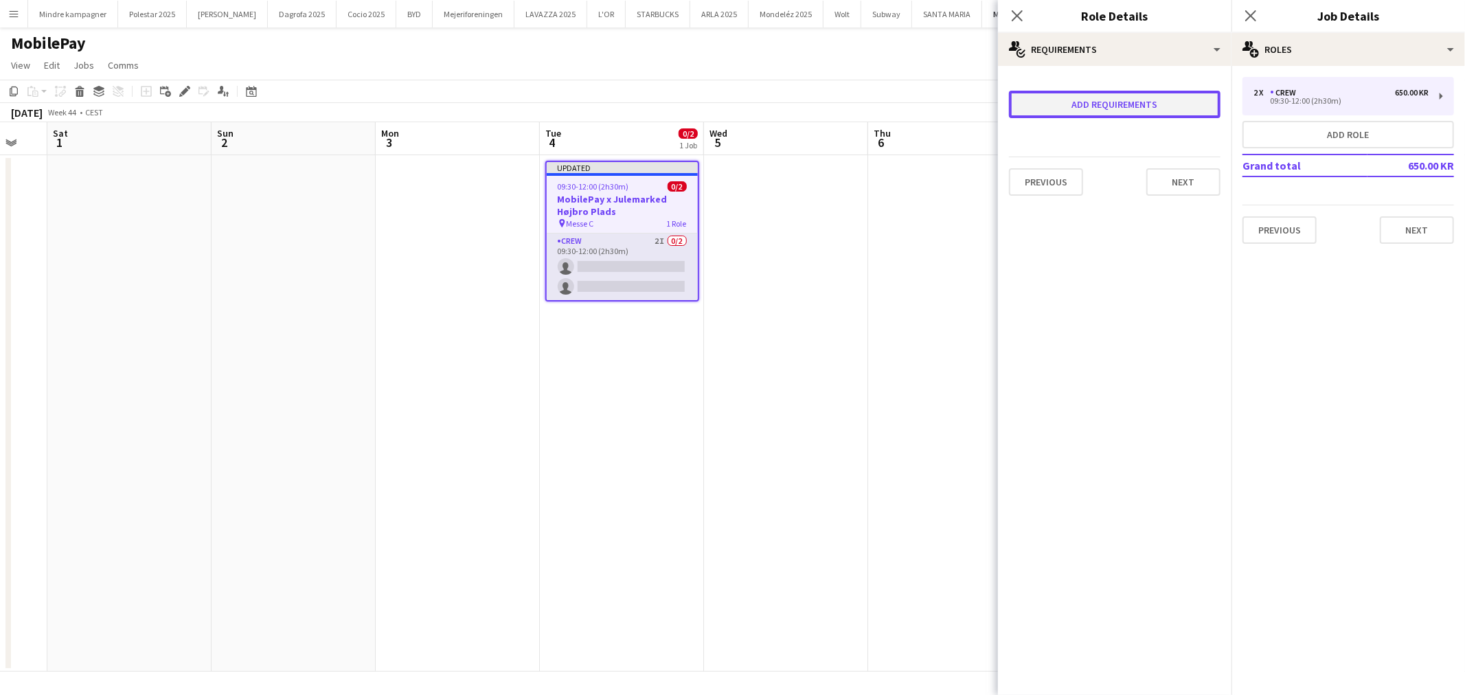
click at [1168, 106] on button "Add requirements" at bounding box center [1115, 104] width 212 height 27
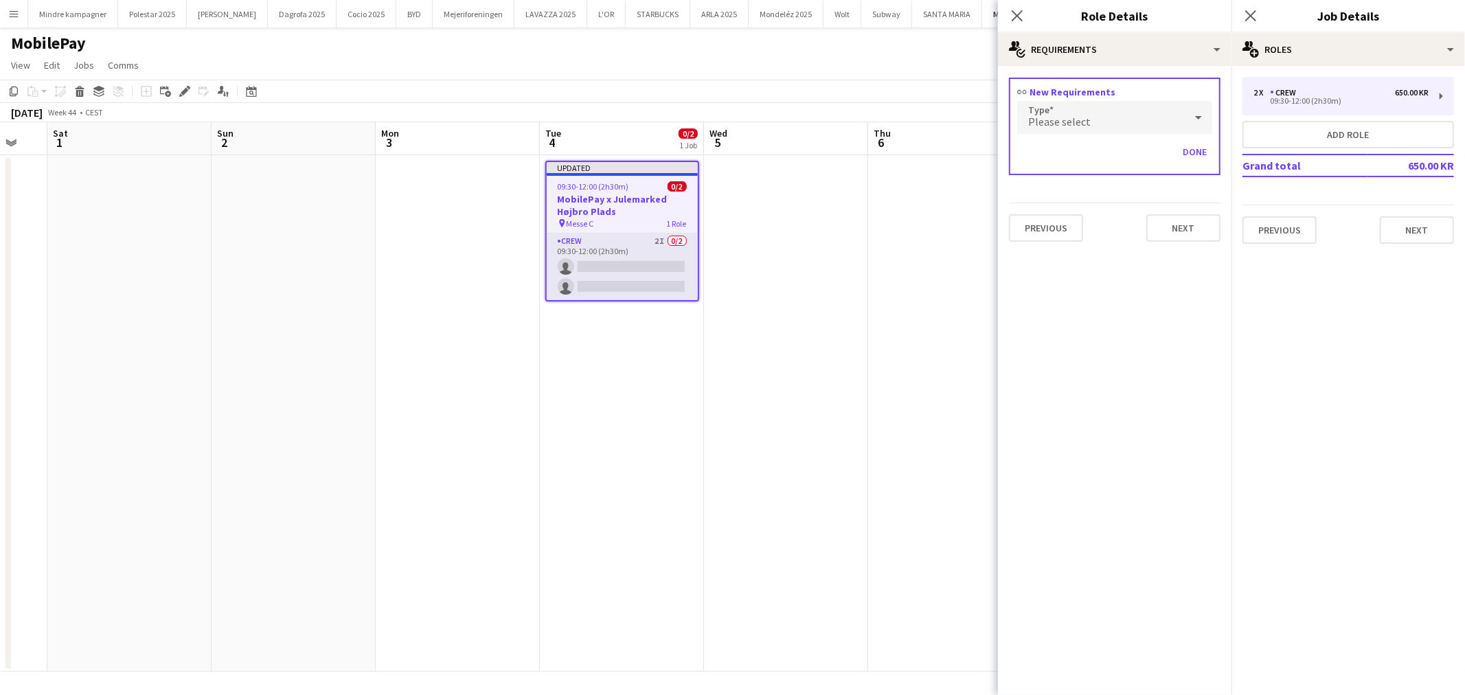
click at [1086, 120] on span "Please select" at bounding box center [1059, 122] width 63 height 14
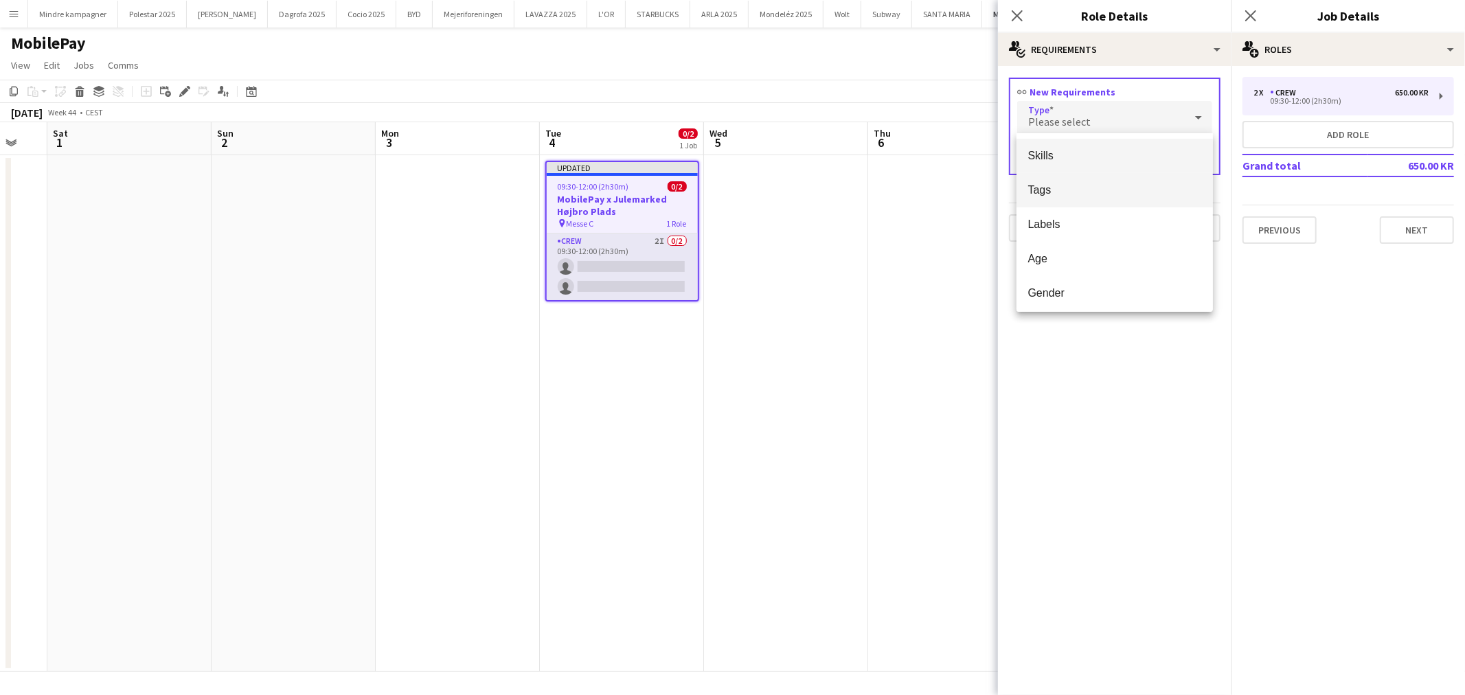
click at [1059, 190] on span "Tags" at bounding box center [1115, 189] width 174 height 13
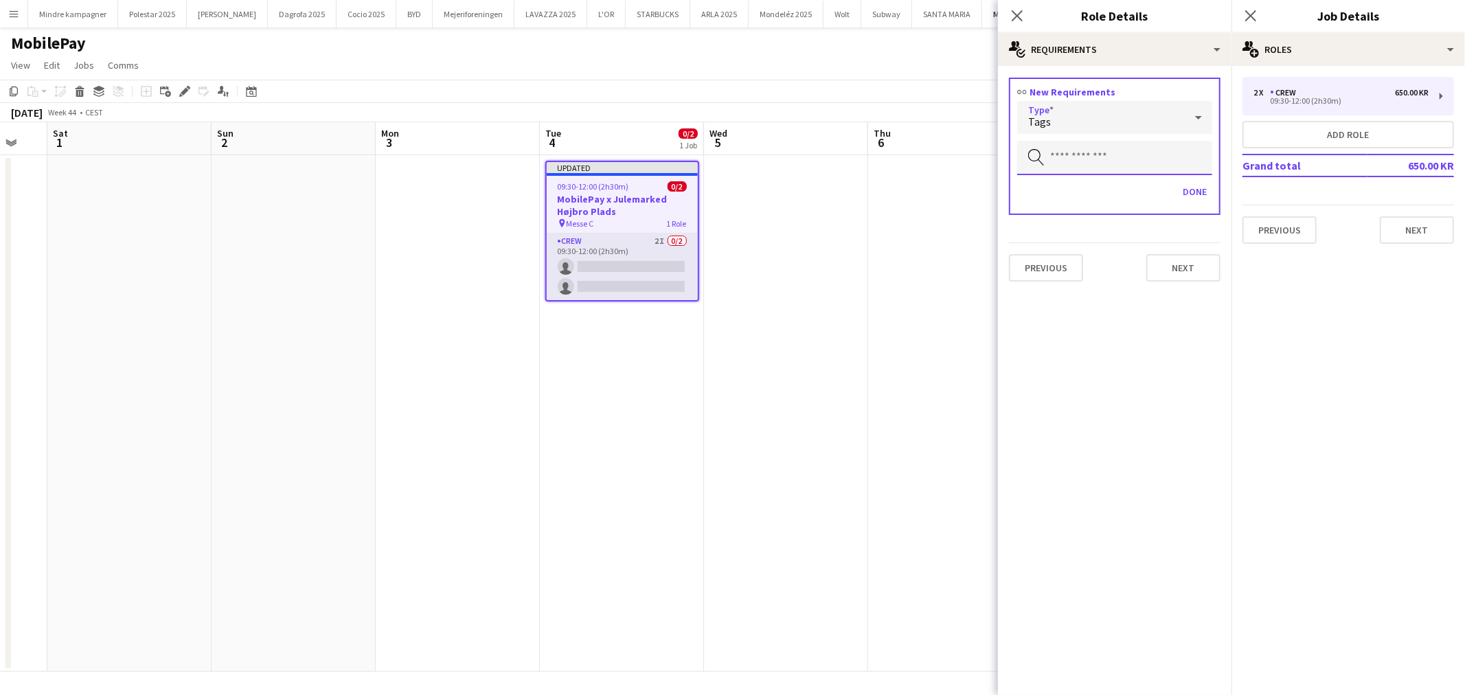
click at [1090, 149] on input "text" at bounding box center [1114, 158] width 195 height 34
type input "**"
click at [1106, 201] on span "København Crew" at bounding box center [1115, 195] width 174 height 13
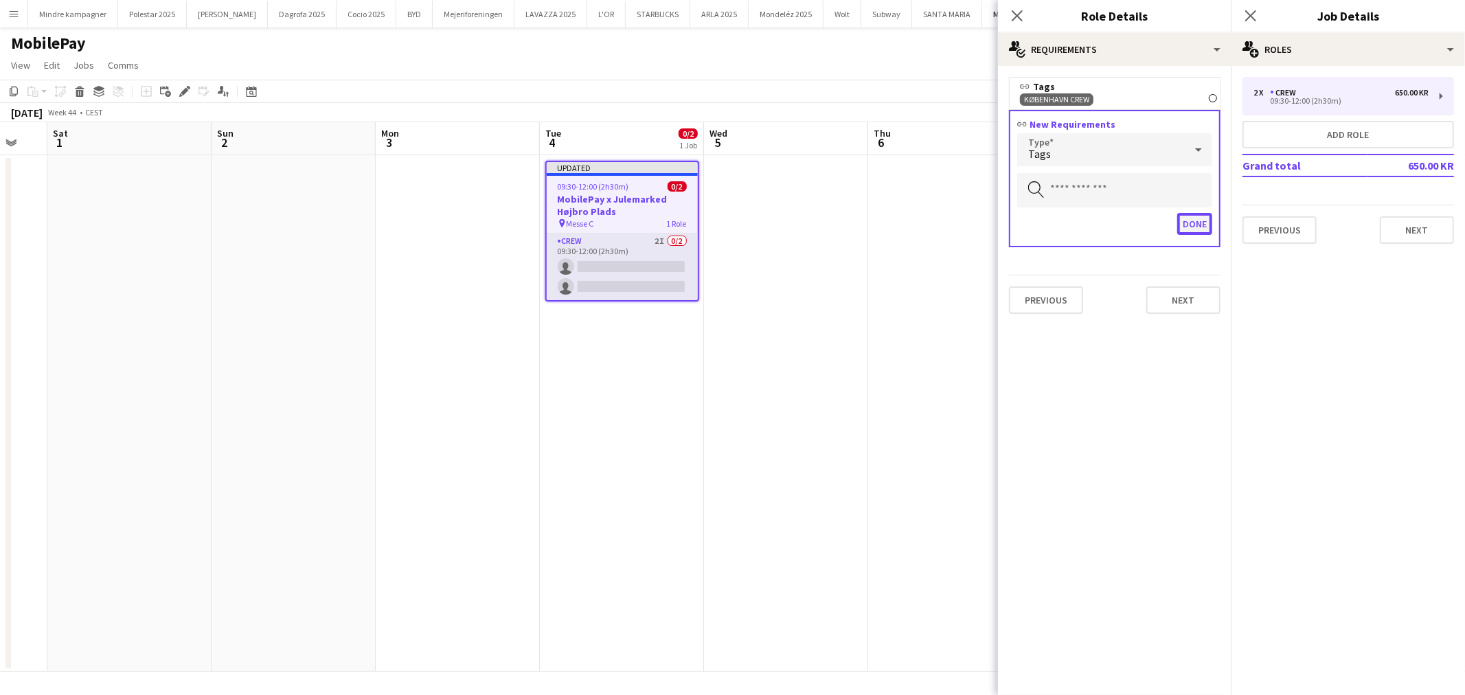
click at [1195, 223] on button "Done" at bounding box center [1194, 224] width 35 height 22
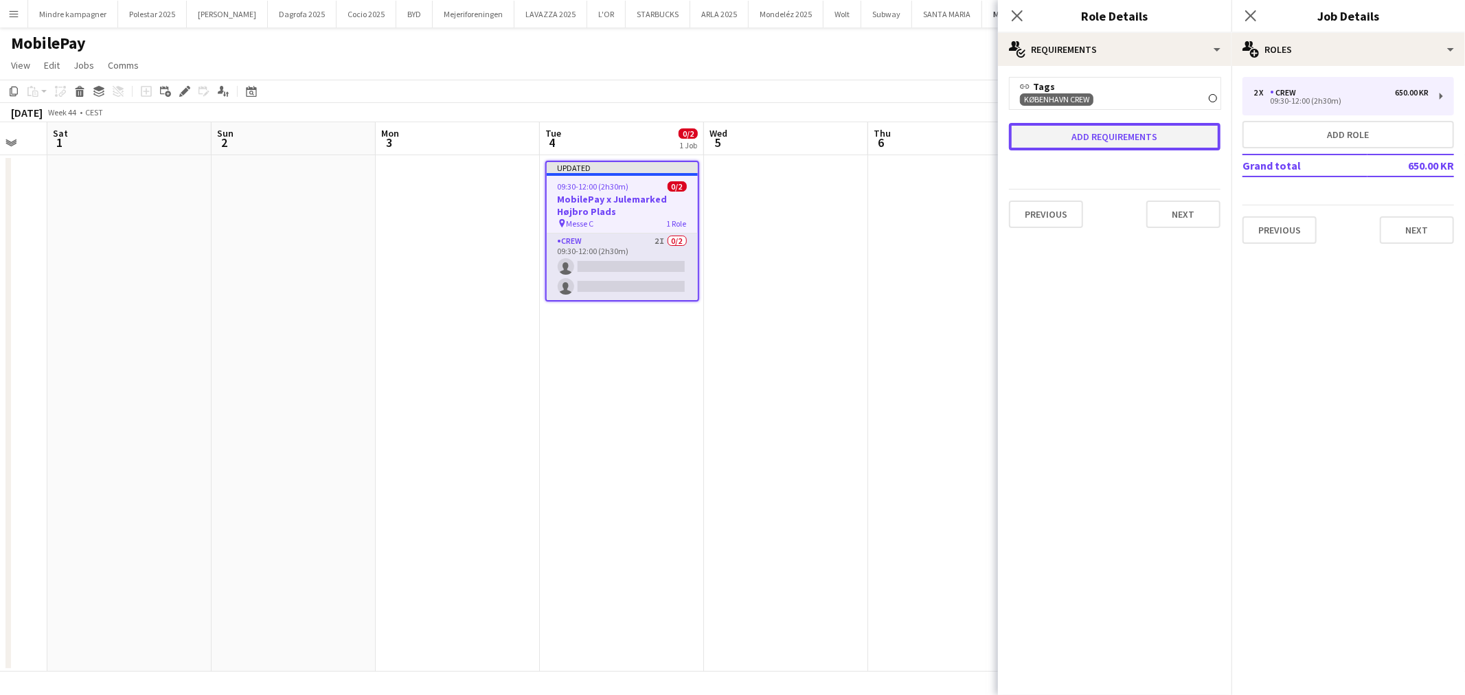
click at [1131, 144] on button "Add requirements" at bounding box center [1115, 136] width 212 height 27
click at [1195, 150] on icon at bounding box center [1198, 149] width 16 height 27
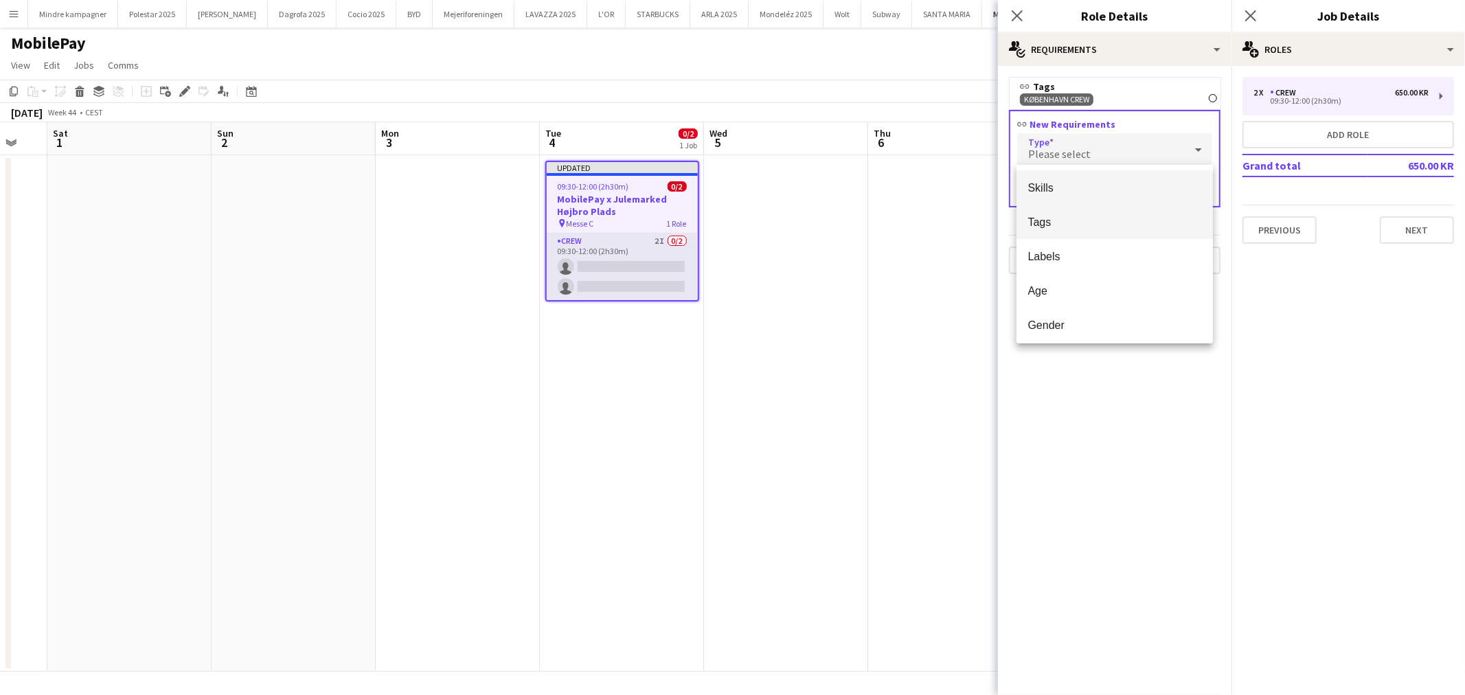
click at [1088, 222] on span "Tags" at bounding box center [1115, 222] width 174 height 13
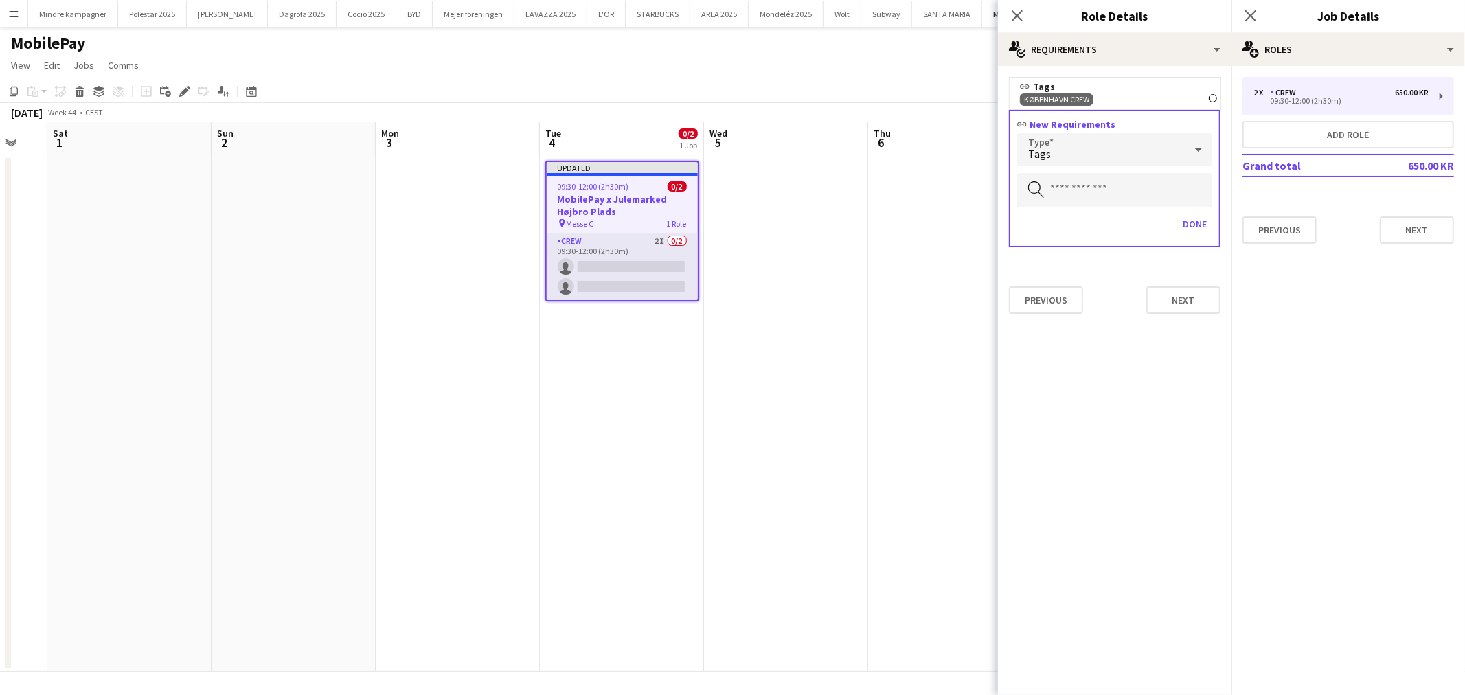
click at [887, 355] on app-date-cell at bounding box center [950, 413] width 164 height 517
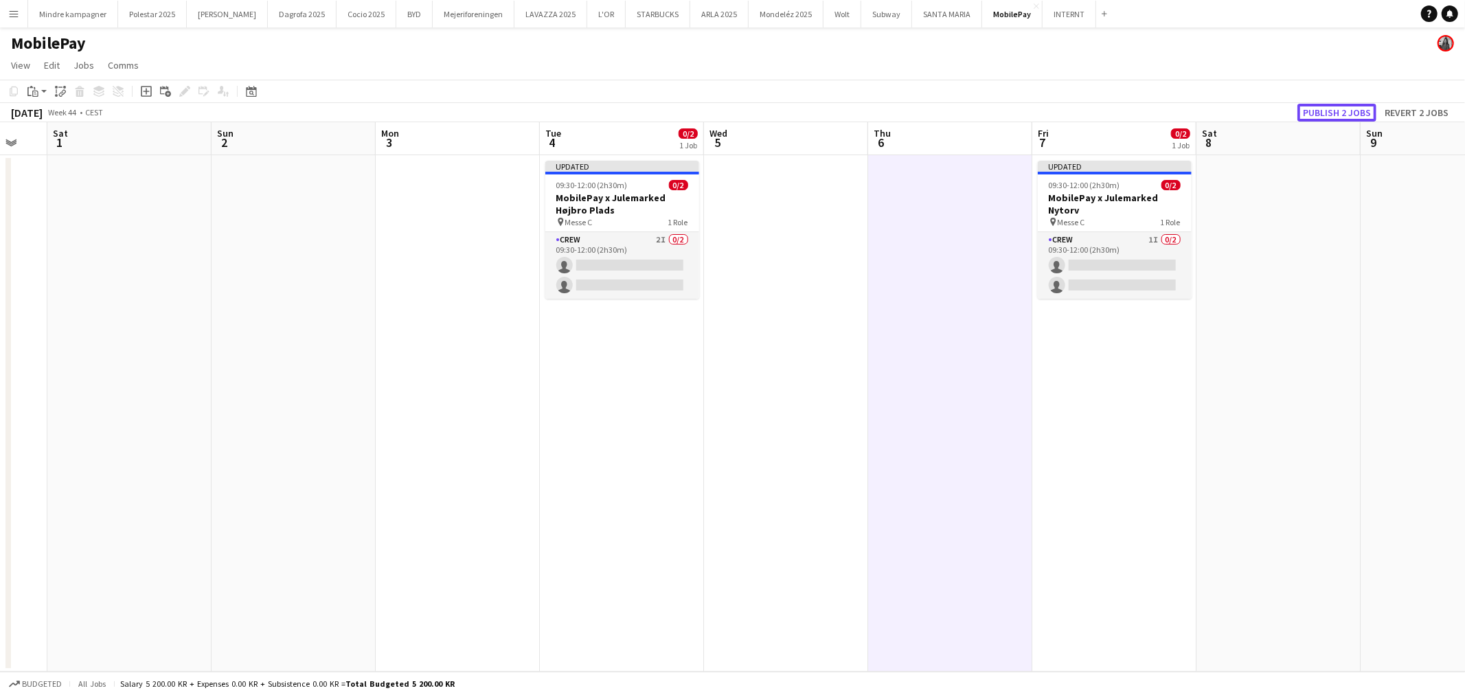
click at [1344, 110] on button "Publish 2 jobs" at bounding box center [1337, 113] width 79 height 18
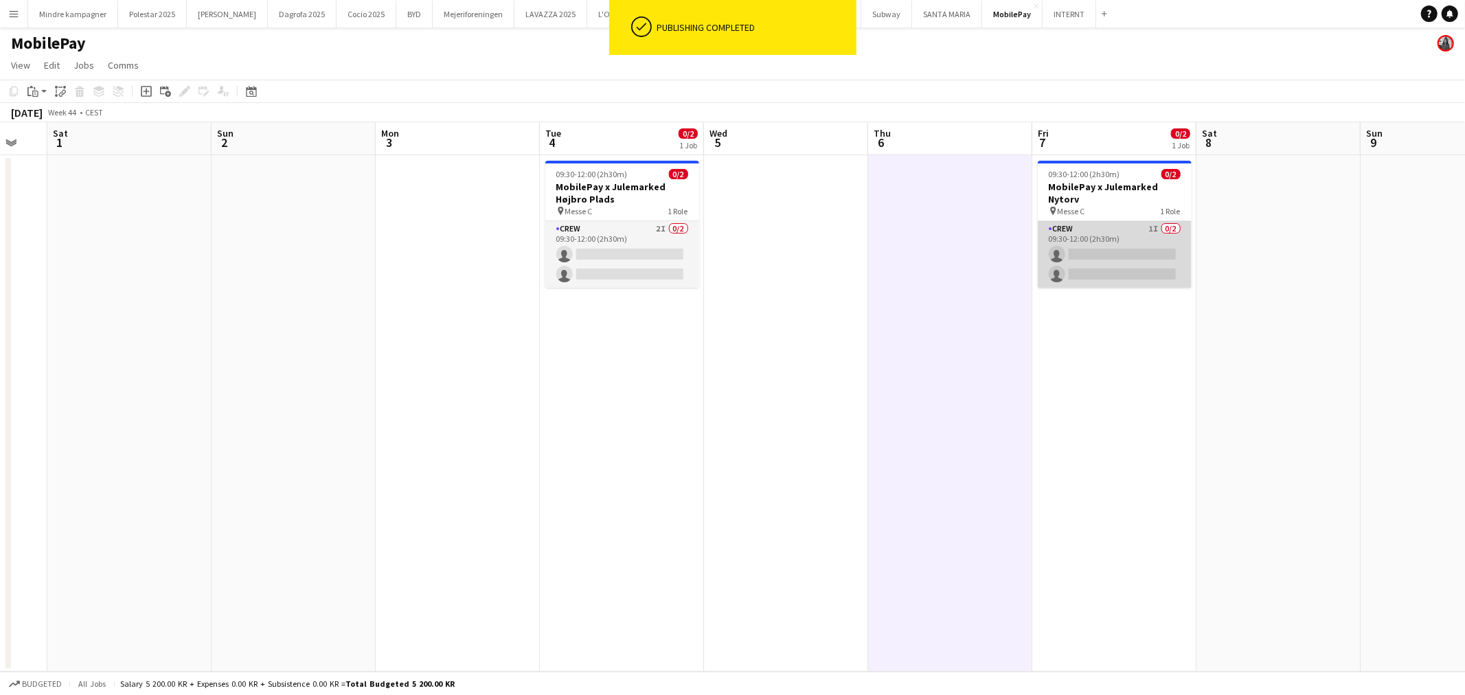
click at [1150, 241] on app-card-role "Crew 1I 0/2 09:30-12:00 (2h30m) single-neutral-actions single-neutral-actions" at bounding box center [1115, 254] width 154 height 67
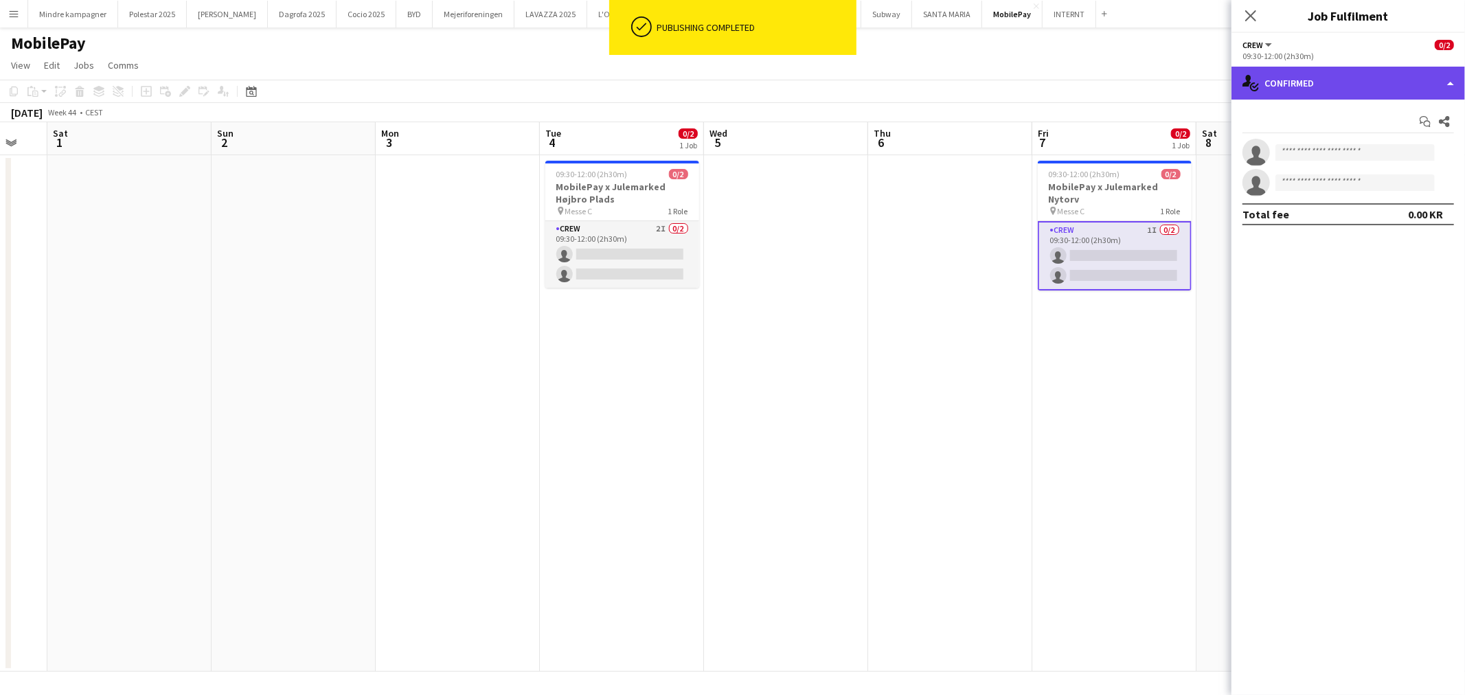
click at [1316, 91] on div "single-neutral-actions-check-2 Confirmed" at bounding box center [1349, 83] width 234 height 33
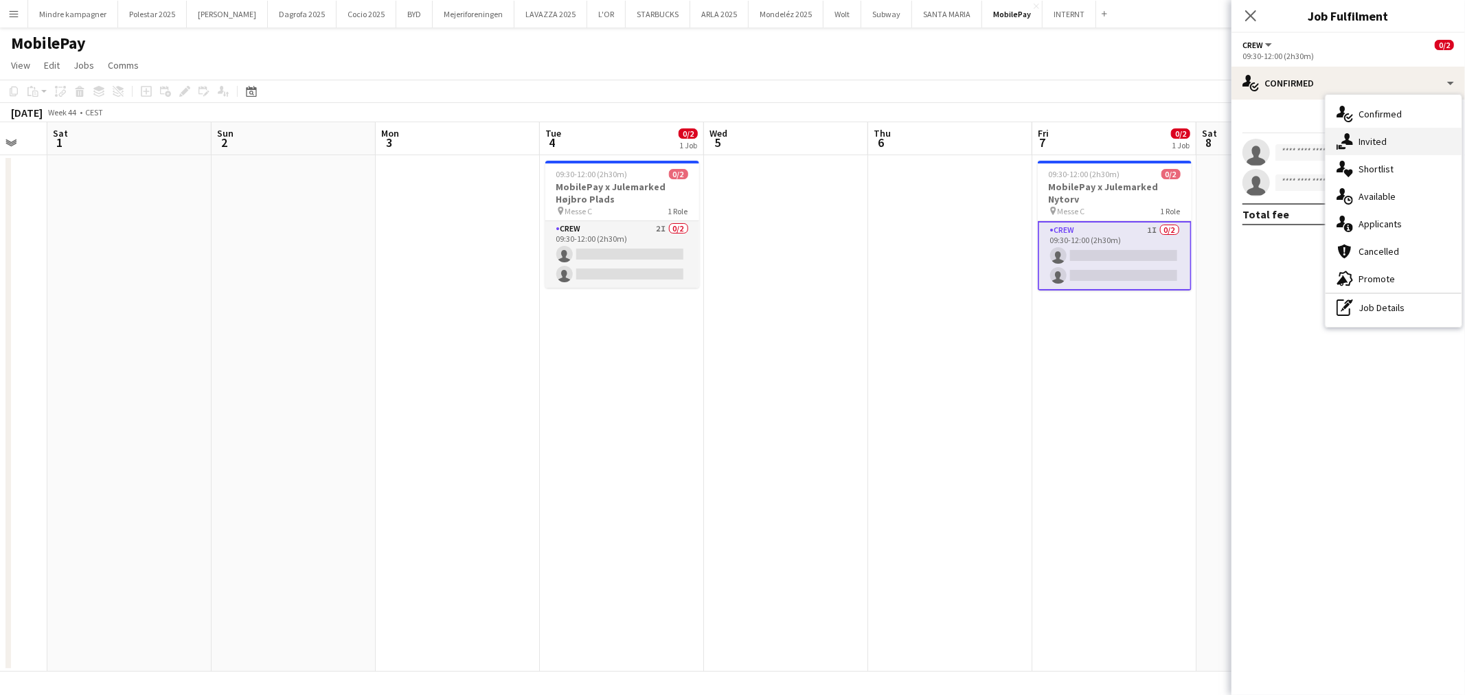
click at [1370, 142] on span "Invited" at bounding box center [1373, 141] width 28 height 12
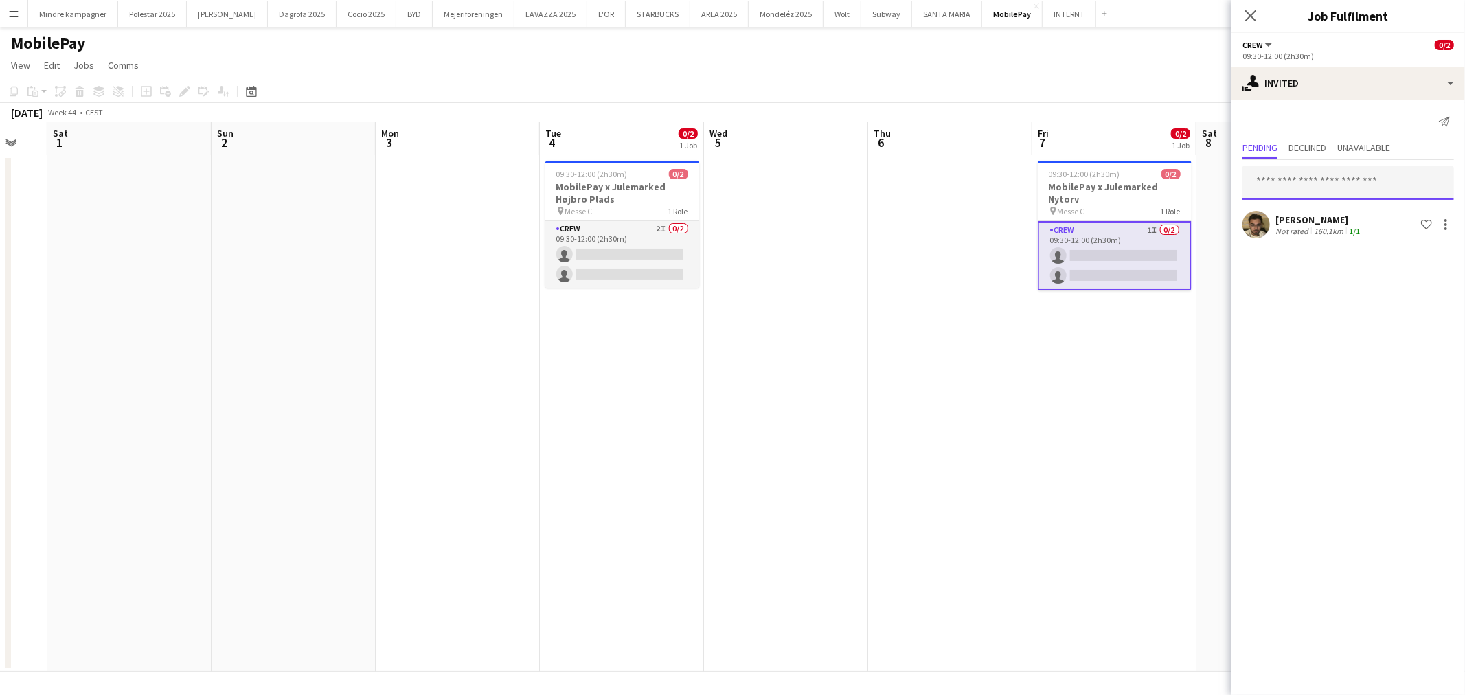
click at [1309, 185] on input "text" at bounding box center [1349, 183] width 212 height 34
type input "*****"
click at [1324, 228] on span "[EMAIL_ADDRESS][DOMAIN_NAME]" at bounding box center [1349, 227] width 190 height 11
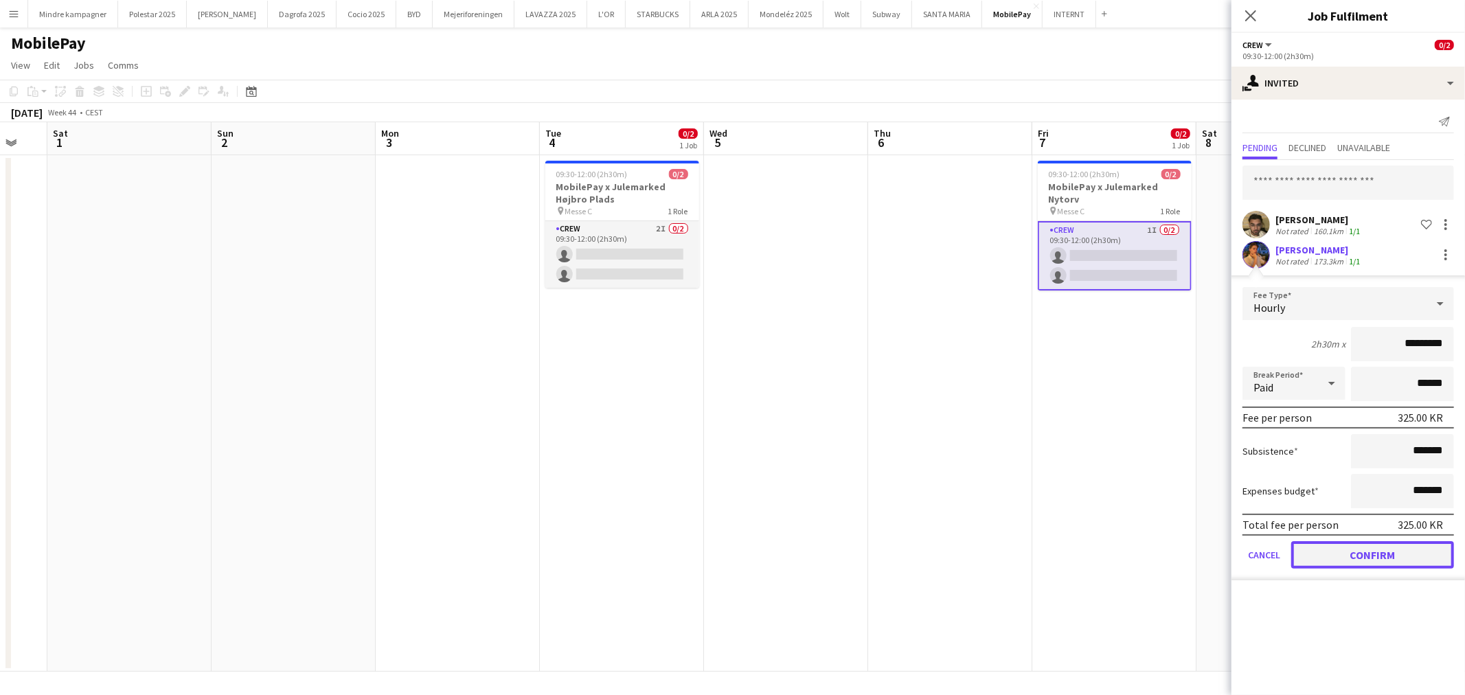
click at [1368, 546] on button "Confirm" at bounding box center [1372, 554] width 163 height 27
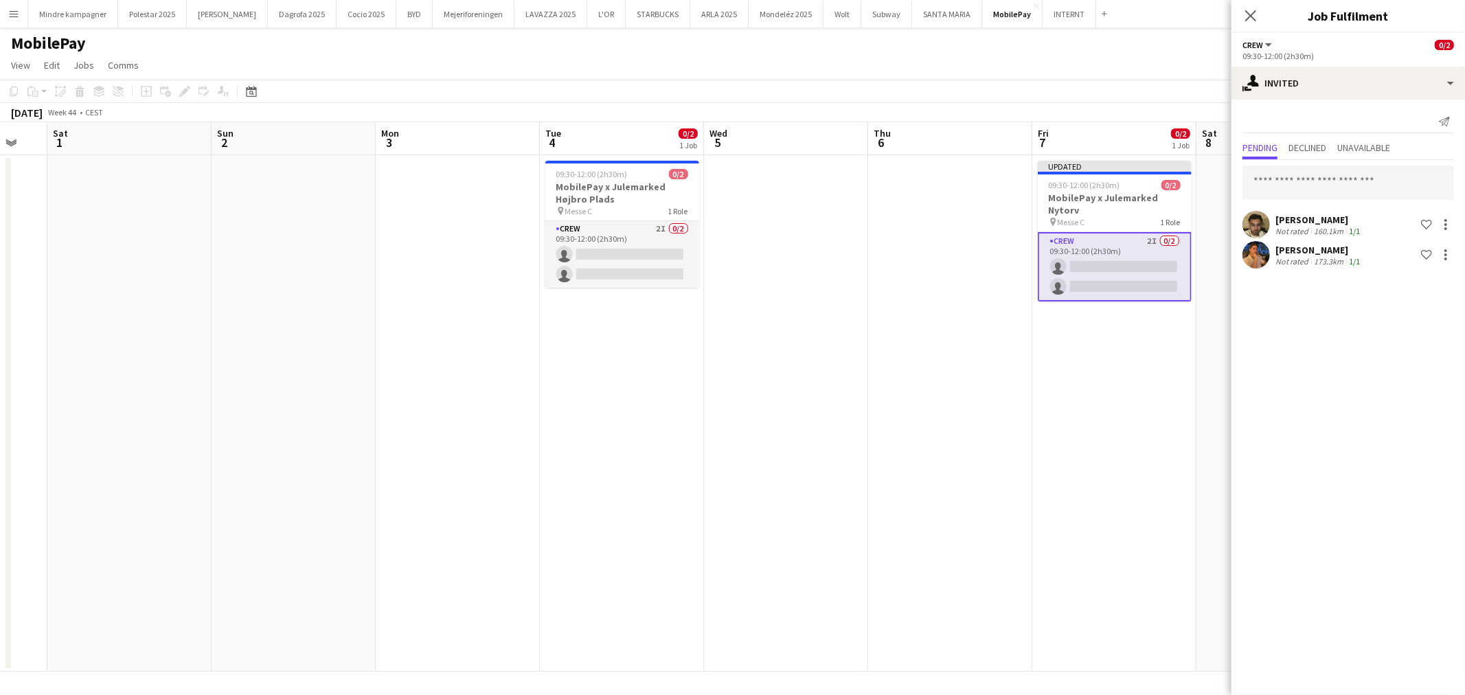
click at [944, 538] on app-date-cell at bounding box center [950, 413] width 164 height 517
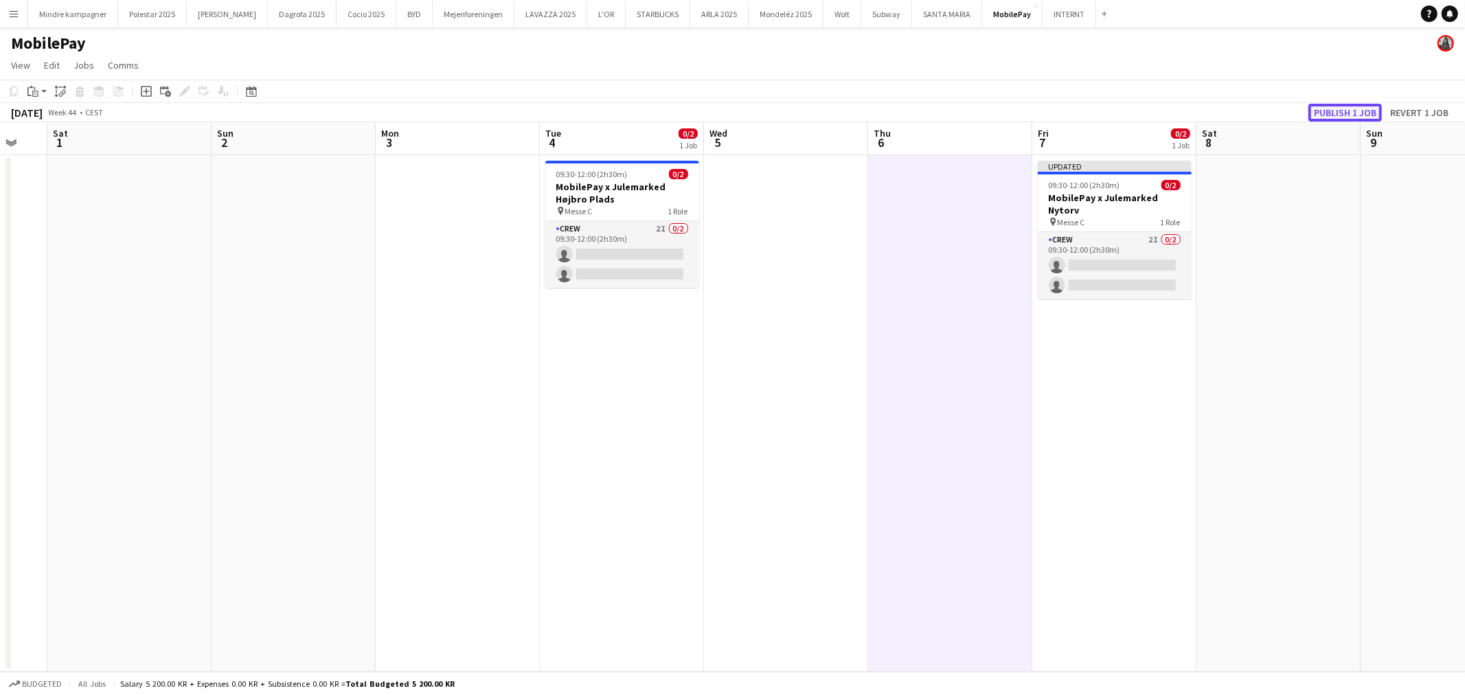
click at [1339, 109] on button "Publish 1 job" at bounding box center [1345, 113] width 73 height 18
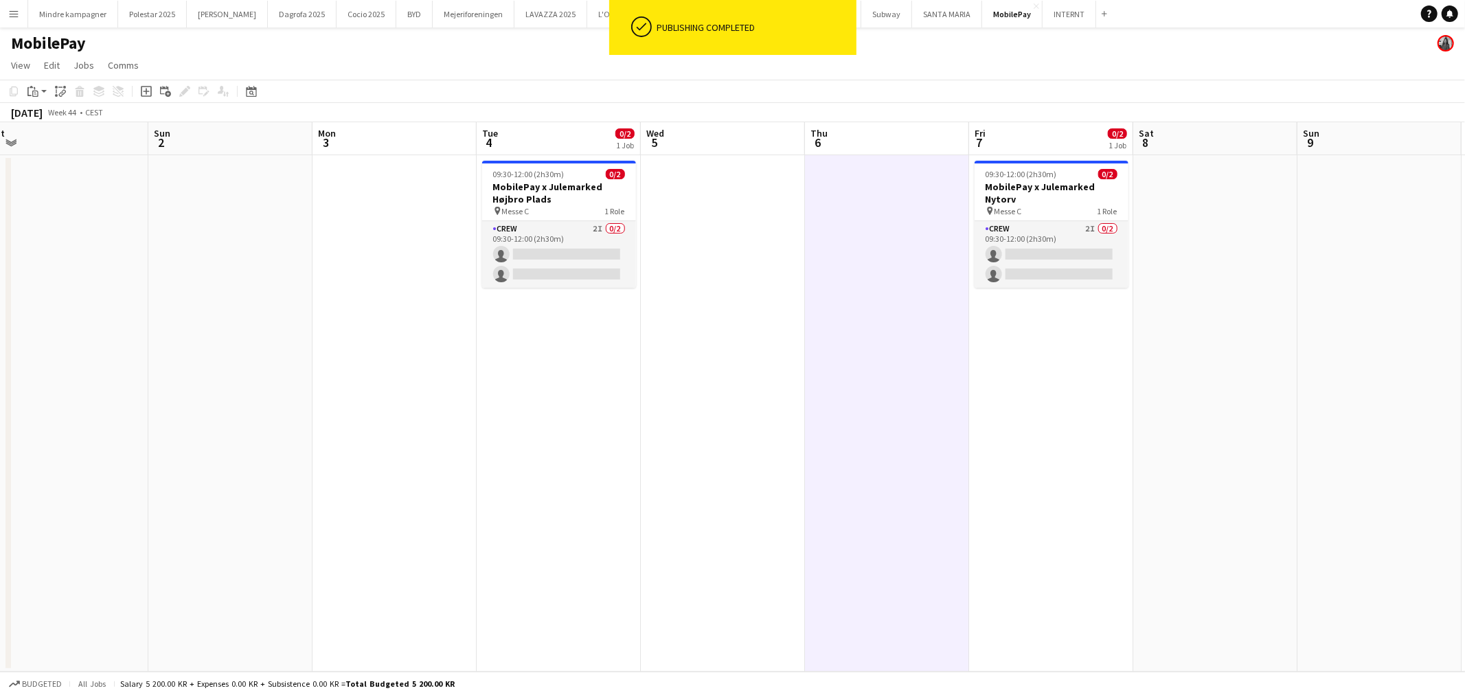
scroll to position [0, 533]
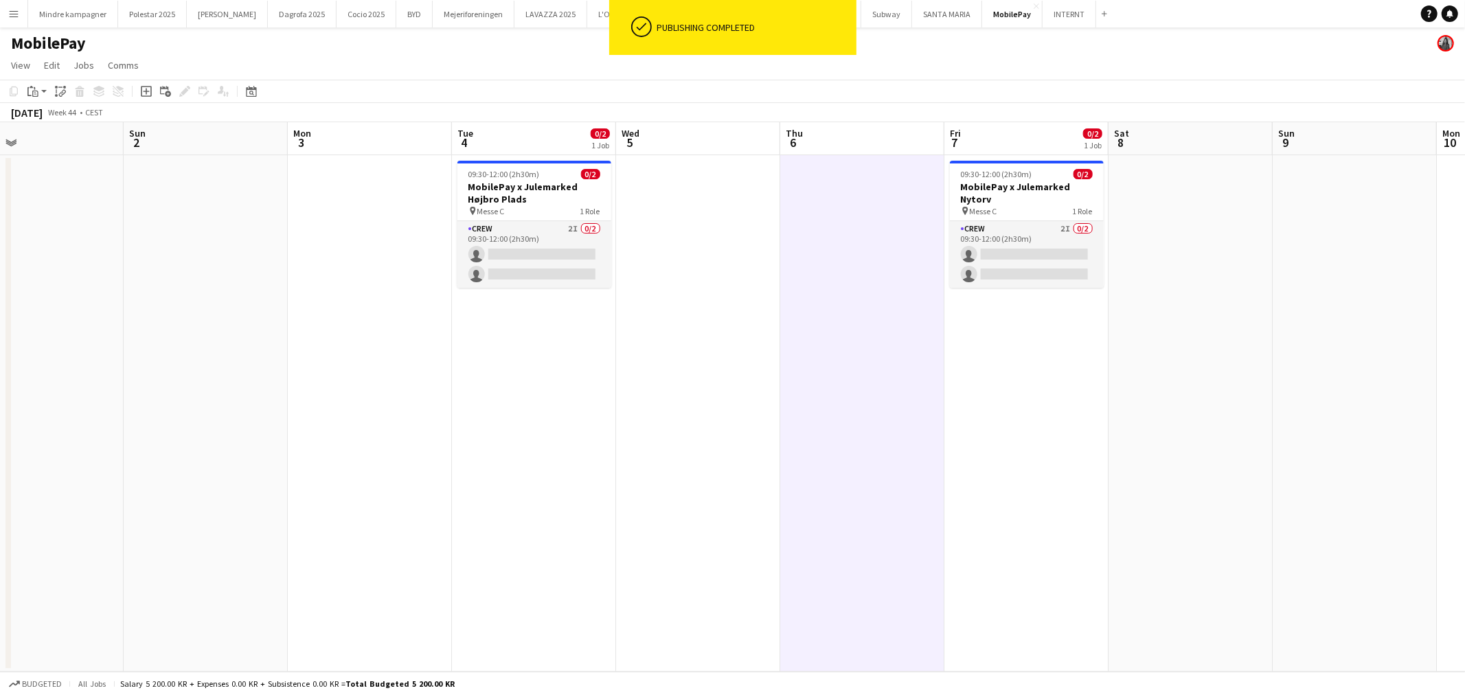
drag, startPoint x: 1256, startPoint y: 410, endPoint x: 1177, endPoint y: 419, distance: 78.8
click at [1177, 419] on app-calendar-viewport "Wed 29 Thu 30 Fri 31 Sat 1 Sun 2 Mon 3 Tue 4 0/2 1 Job Wed 5 Thu 6 Fri 7 0/2 1 …" at bounding box center [732, 397] width 1465 height 550
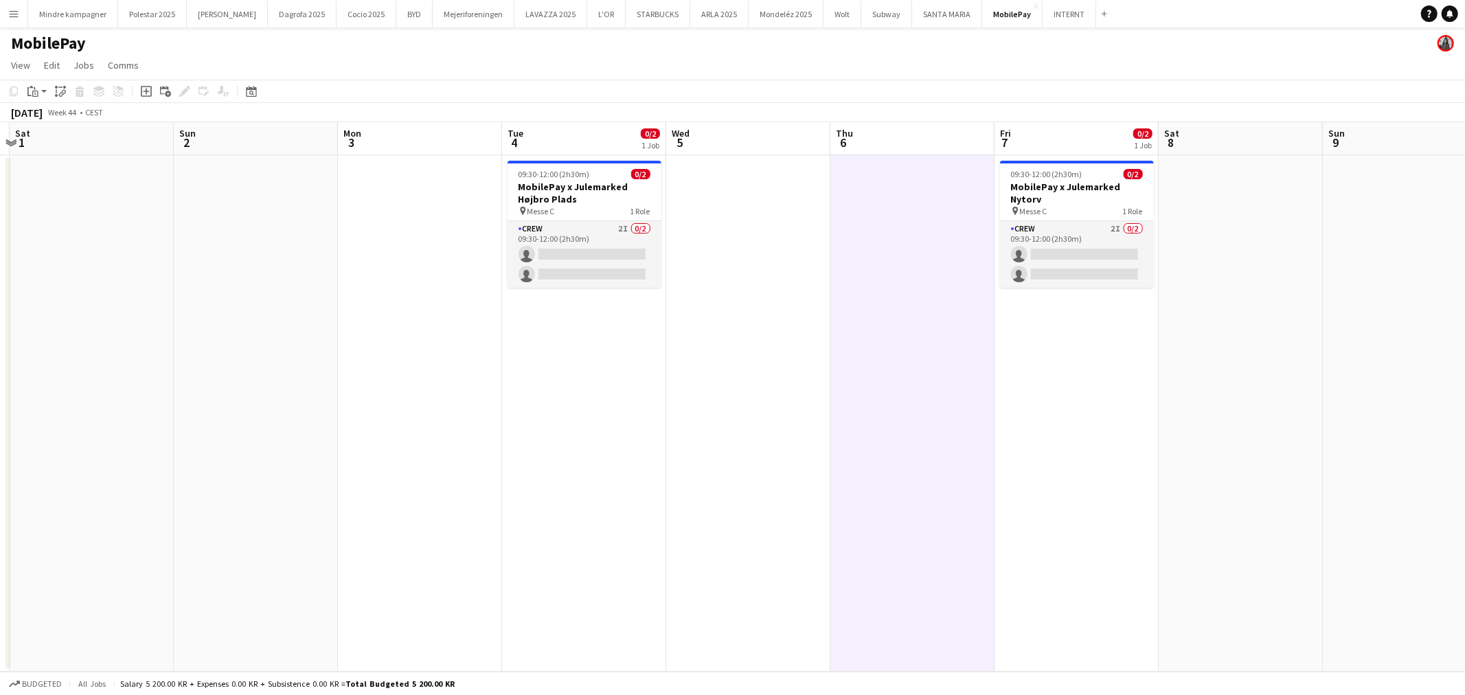
drag, startPoint x: 1138, startPoint y: 440, endPoint x: 944, endPoint y: 446, distance: 194.5
click at [944, 445] on app-calendar-viewport "Wed 29 Thu 30 Fri 31 Sat 1 Sun 2 Mon 3 Tue 4 0/2 1 Job Wed 5 Thu 6 Fri 7 0/2 1 …" at bounding box center [732, 397] width 1465 height 550
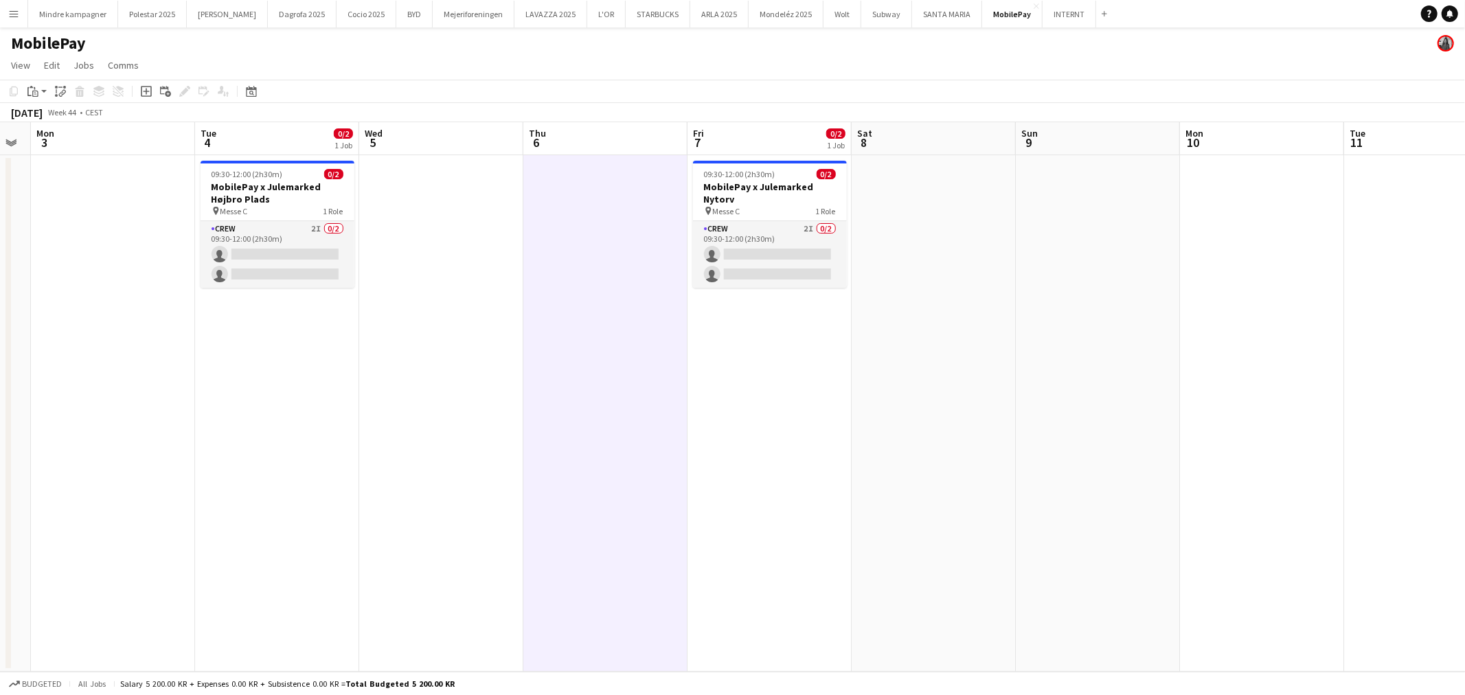
drag, startPoint x: 1231, startPoint y: 451, endPoint x: 1117, endPoint y: 462, distance: 114.6
click at [1117, 462] on app-calendar-viewport "Fri 31 Sat 1 Sun 2 Mon 3 Tue 4 0/2 1 Job Wed 5 Thu 6 Fri 7 0/2 1 Job Sat 8 Sun …" at bounding box center [732, 397] width 1465 height 550
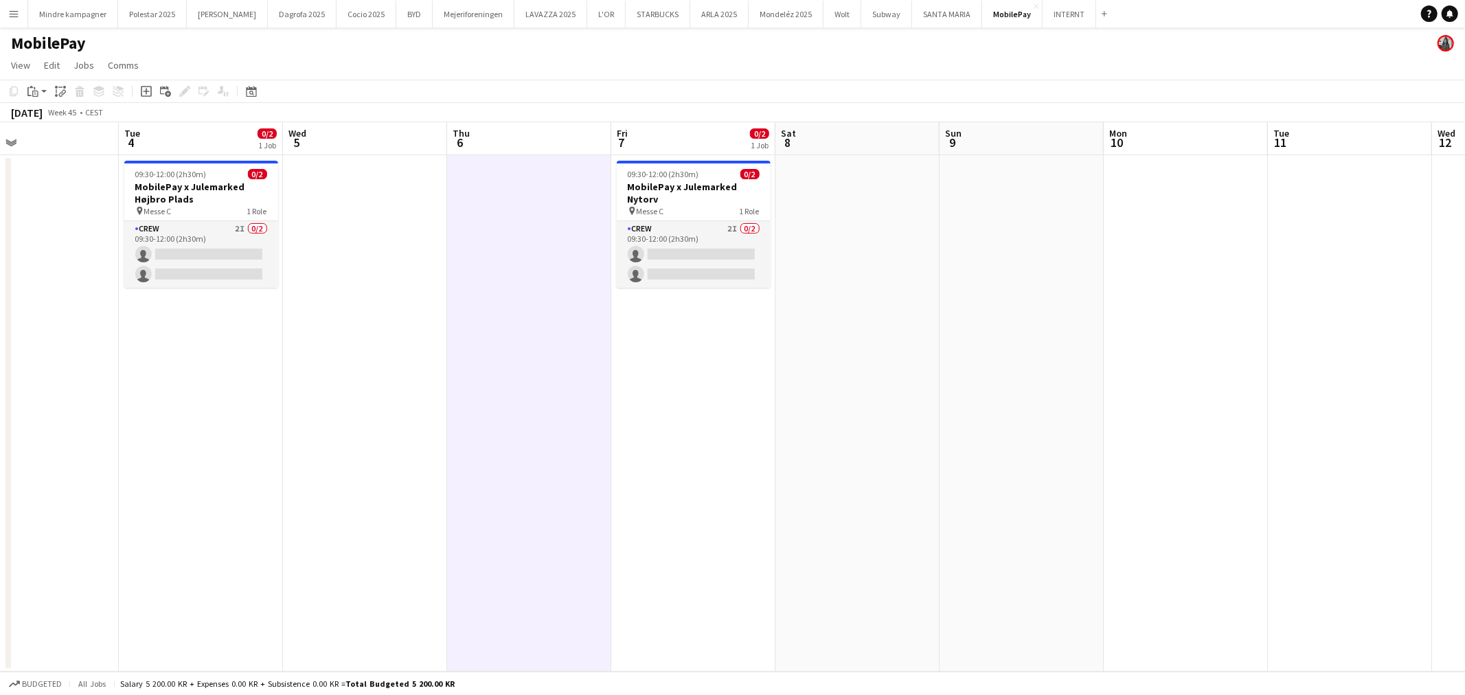
drag, startPoint x: 1031, startPoint y: 438, endPoint x: 1007, endPoint y: 447, distance: 25.9
click at [1007, 447] on app-calendar-viewport "Fri 31 Sat 1 Sun 2 Mon 3 Tue 4 0/2 1 Job Wed 5 Thu 6 Fri 7 0/2 1 Job Sat 8 Sun …" at bounding box center [732, 397] width 1465 height 550
click at [691, 194] on h3 "MobilePay x Julemarked Nytorv" at bounding box center [692, 193] width 154 height 25
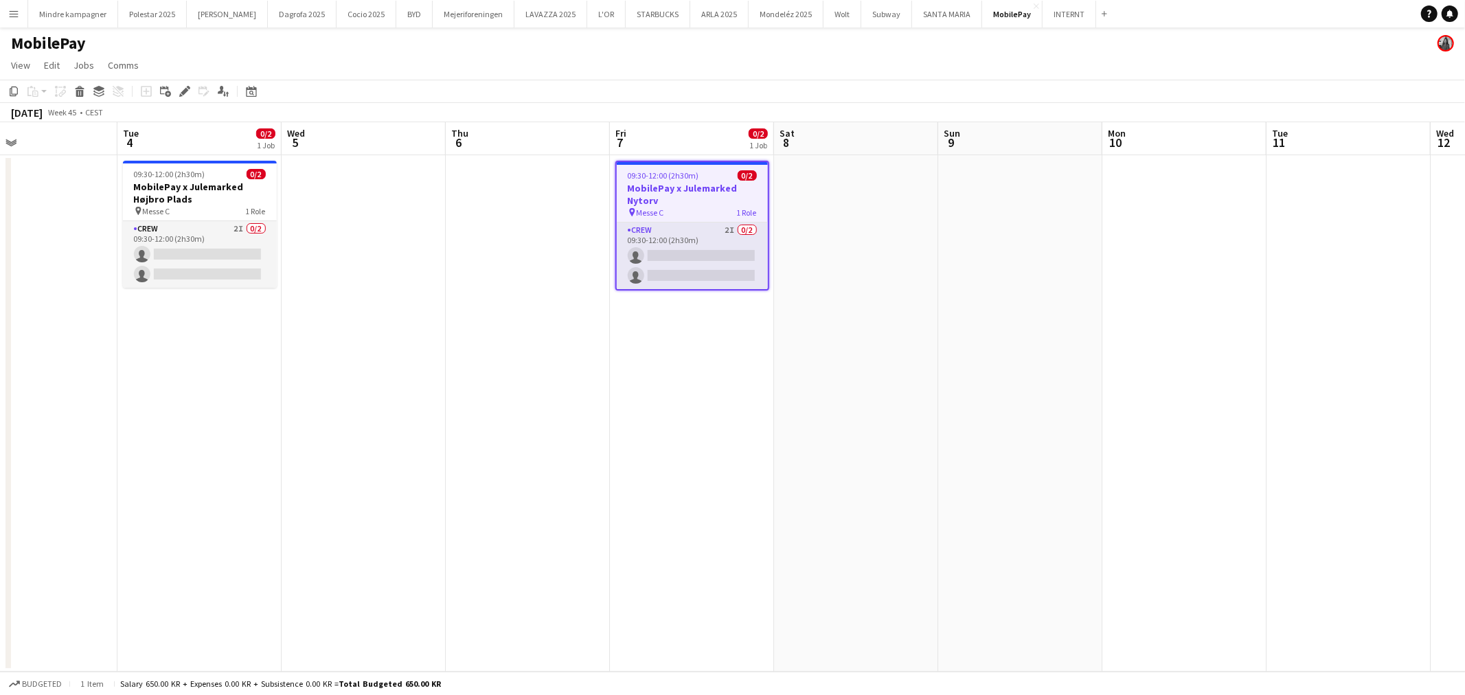
click at [689, 188] on h3 "MobilePay x Julemarked Nytorv" at bounding box center [692, 194] width 151 height 25
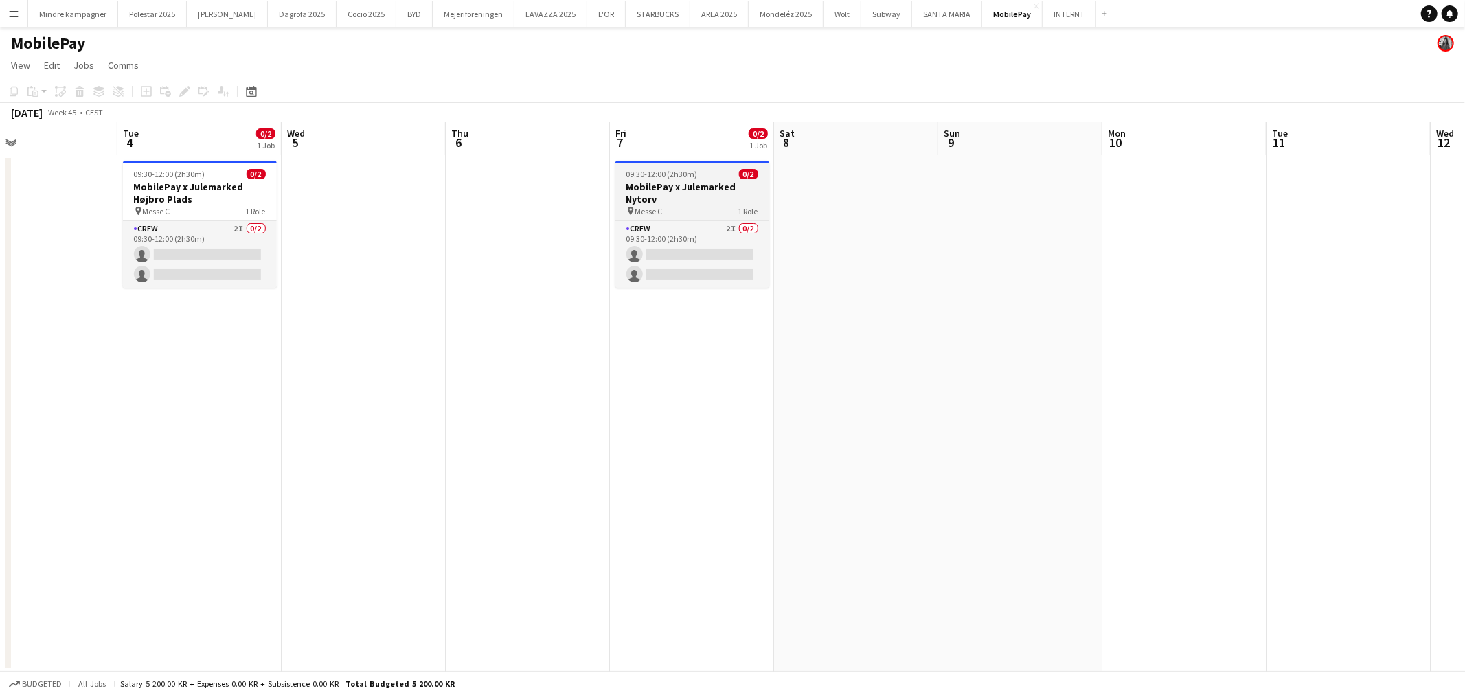
click at [689, 188] on h3 "MobilePay x Julemarked Nytorv" at bounding box center [692, 193] width 154 height 25
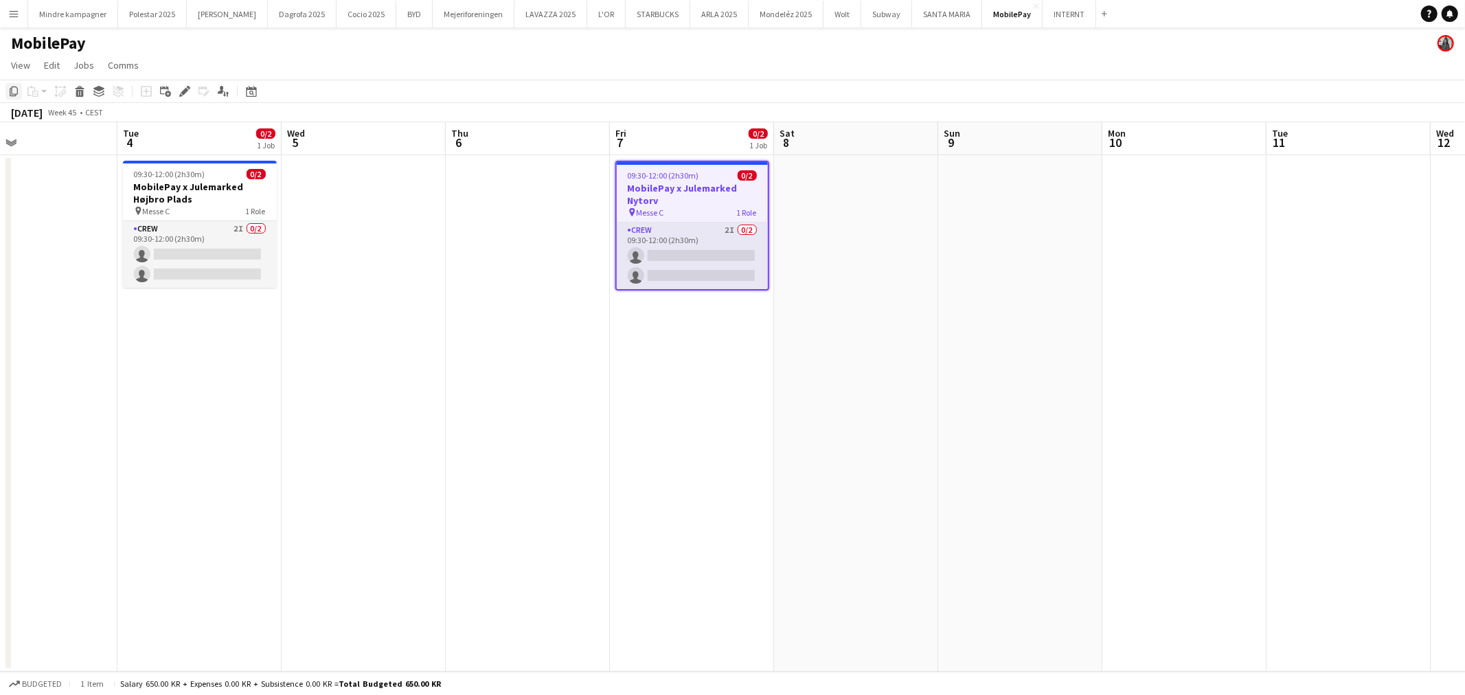
click at [14, 87] on icon at bounding box center [14, 92] width 8 height 10
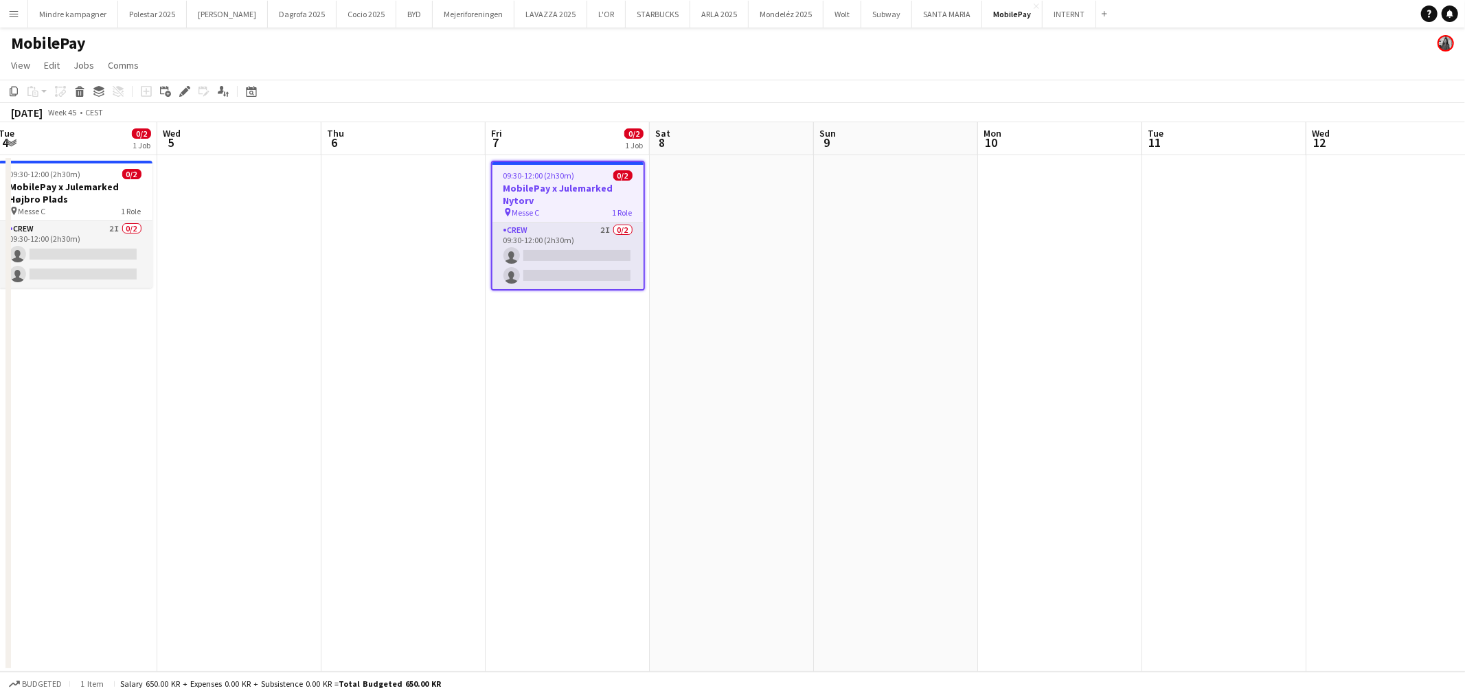
drag, startPoint x: 881, startPoint y: 363, endPoint x: 819, endPoint y: 361, distance: 61.8
click at [818, 361] on app-calendar-viewport "Sat 1 Sun 2 Mon 3 Tue 4 0/2 1 Job Wed 5 Thu 6 Fri 7 0/2 1 Job Sat 8 Sun 9 Mon 1…" at bounding box center [732, 397] width 1465 height 550
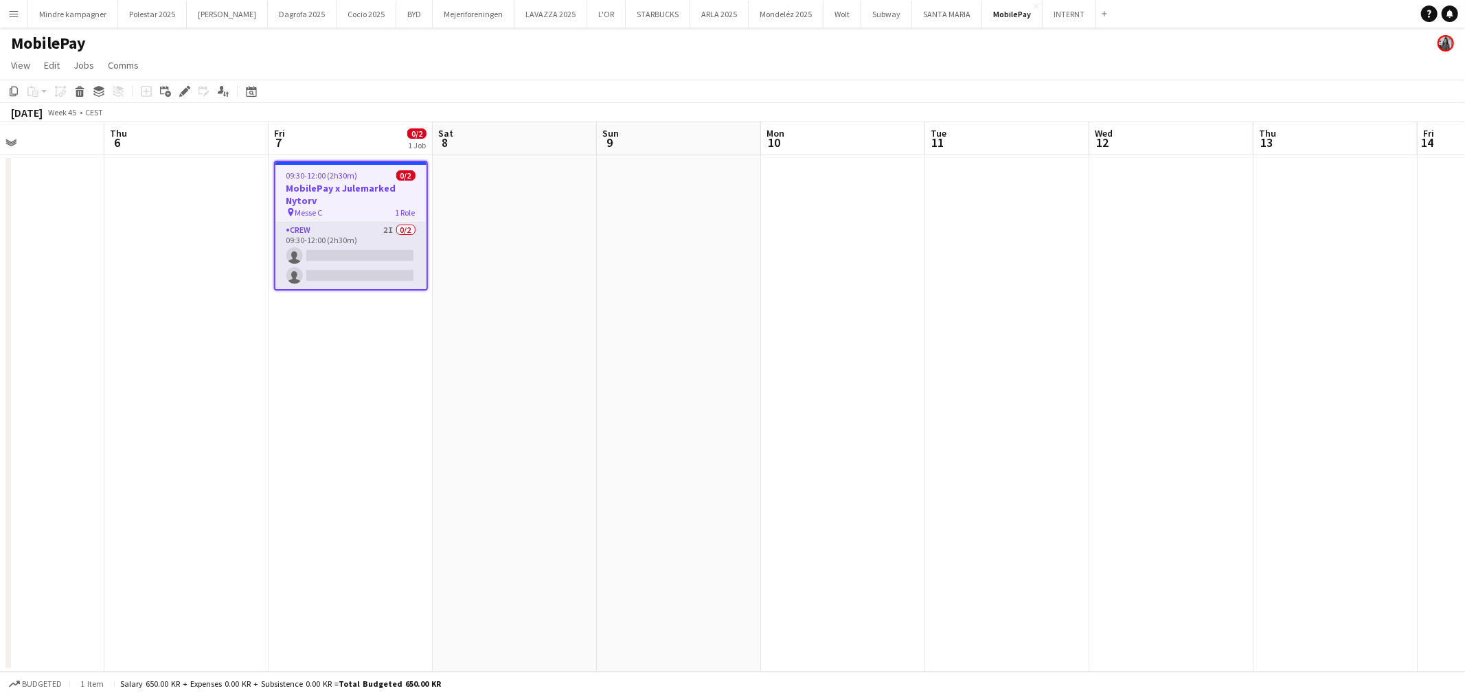
drag, startPoint x: 1055, startPoint y: 372, endPoint x: 881, endPoint y: 380, distance: 173.9
click at [881, 380] on app-calendar-viewport "Sun 2 Mon 3 Tue 4 0/2 1 Job Wed 5 Thu 6 Fri 7 0/2 1 Job Sat 8 Sun 9 Mon 10 Tue …" at bounding box center [732, 397] width 1465 height 550
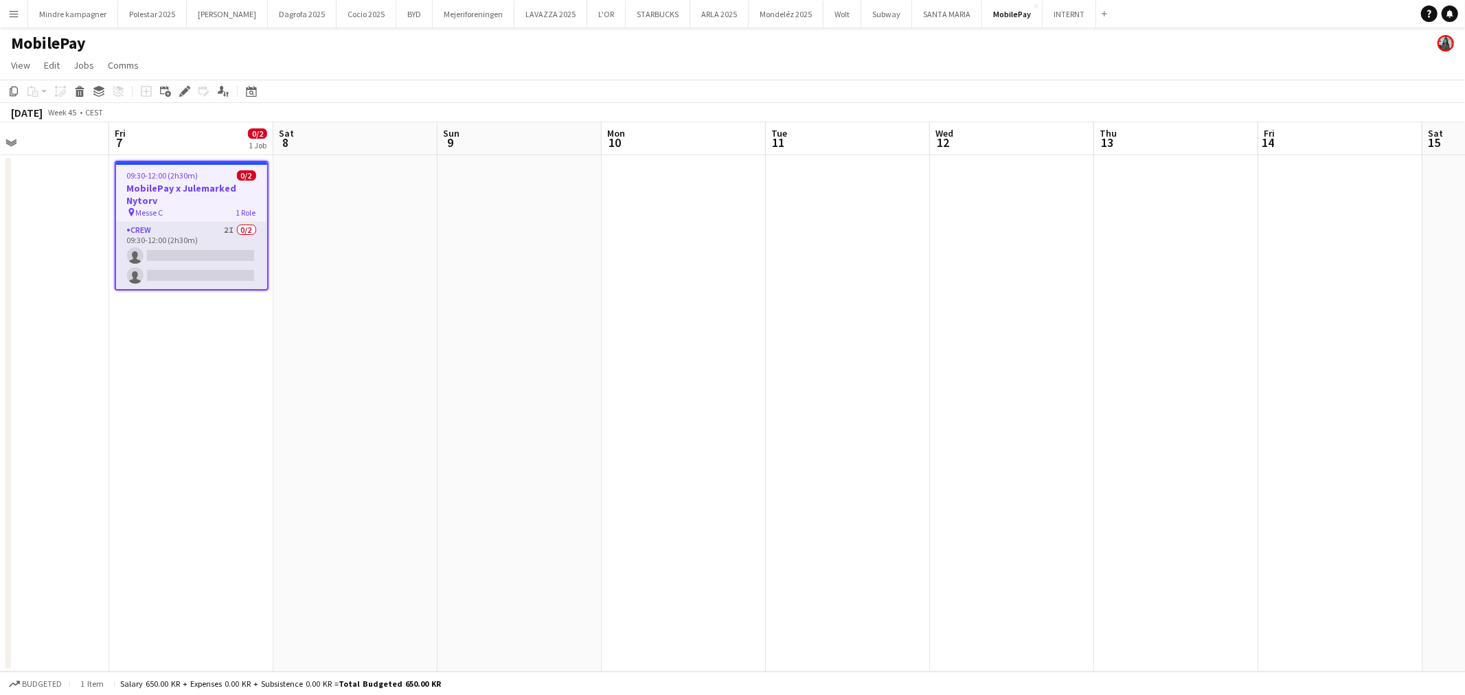
drag, startPoint x: 1143, startPoint y: 361, endPoint x: 984, endPoint y: 367, distance: 159.5
click at [984, 367] on app-calendar-viewport "Mon 3 Tue 4 0/2 1 Job Wed 5 Thu 6 Fri 7 0/2 1 Job Sat 8 Sun 9 Mon 10 Tue 11 Wed…" at bounding box center [732, 397] width 1465 height 550
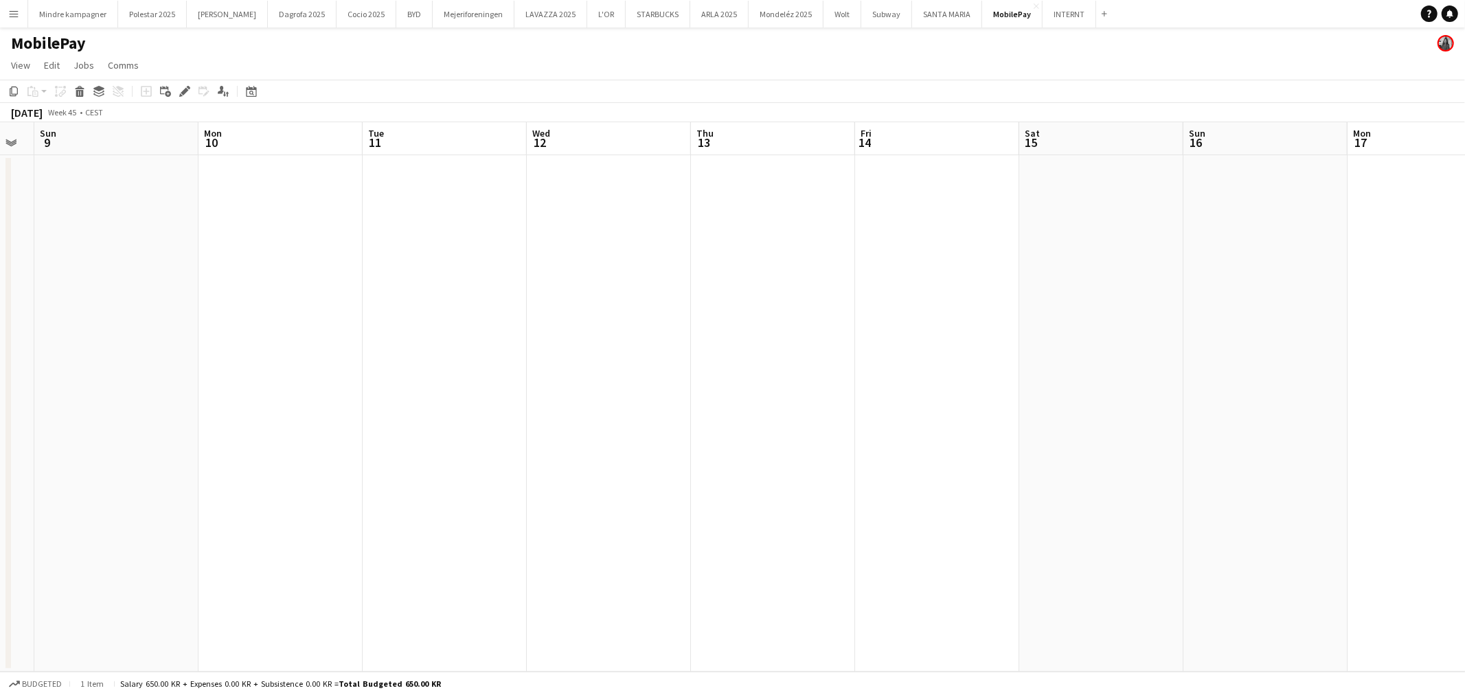
drag, startPoint x: 1140, startPoint y: 372, endPoint x: 735, endPoint y: 376, distance: 405.3
click at [735, 376] on app-calendar-viewport "Thu 6 Fri 7 0/2 1 Job Sat 8 Sun 9 Mon 10 Tue 11 Wed 12 Thu 13 Fri 14 Sat 15 Sun…" at bounding box center [732, 397] width 1465 height 550
click at [1254, 315] on app-date-cell at bounding box center [1258, 413] width 164 height 517
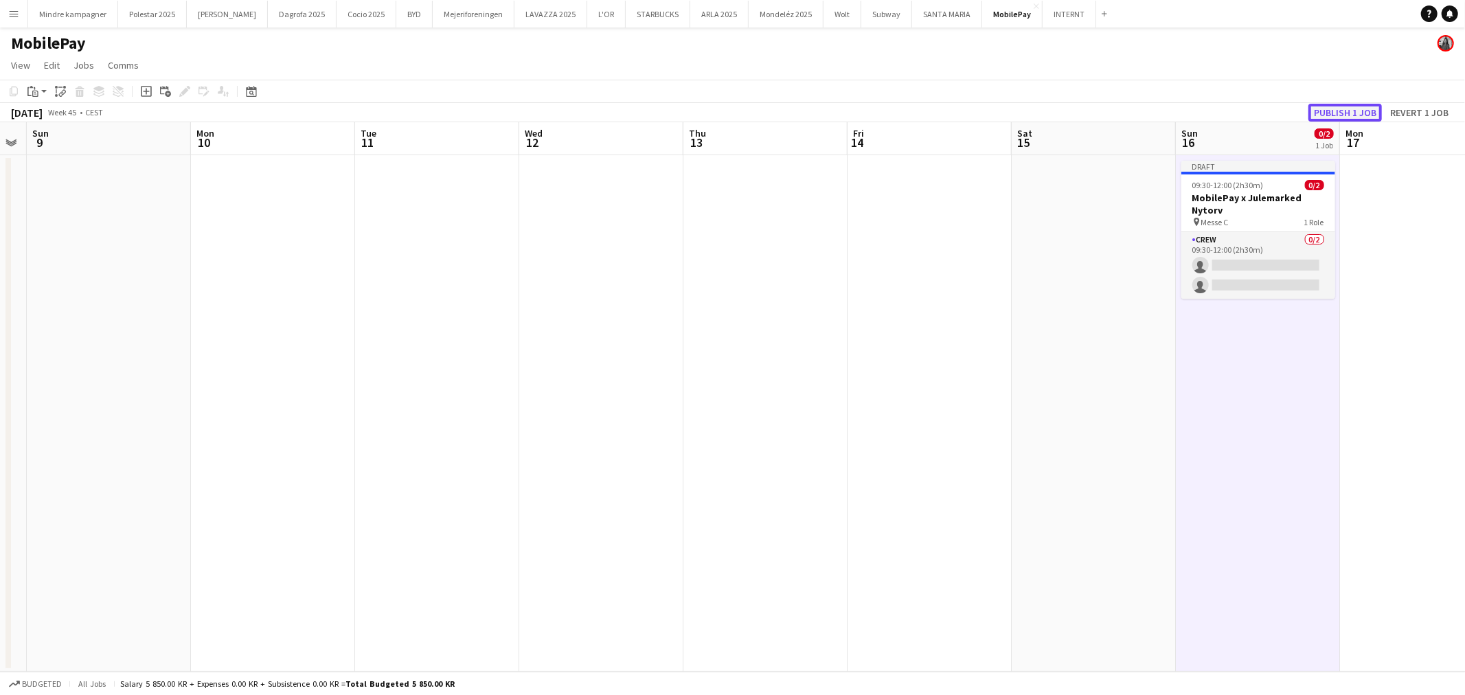
click at [1350, 112] on button "Publish 1 job" at bounding box center [1345, 113] width 73 height 18
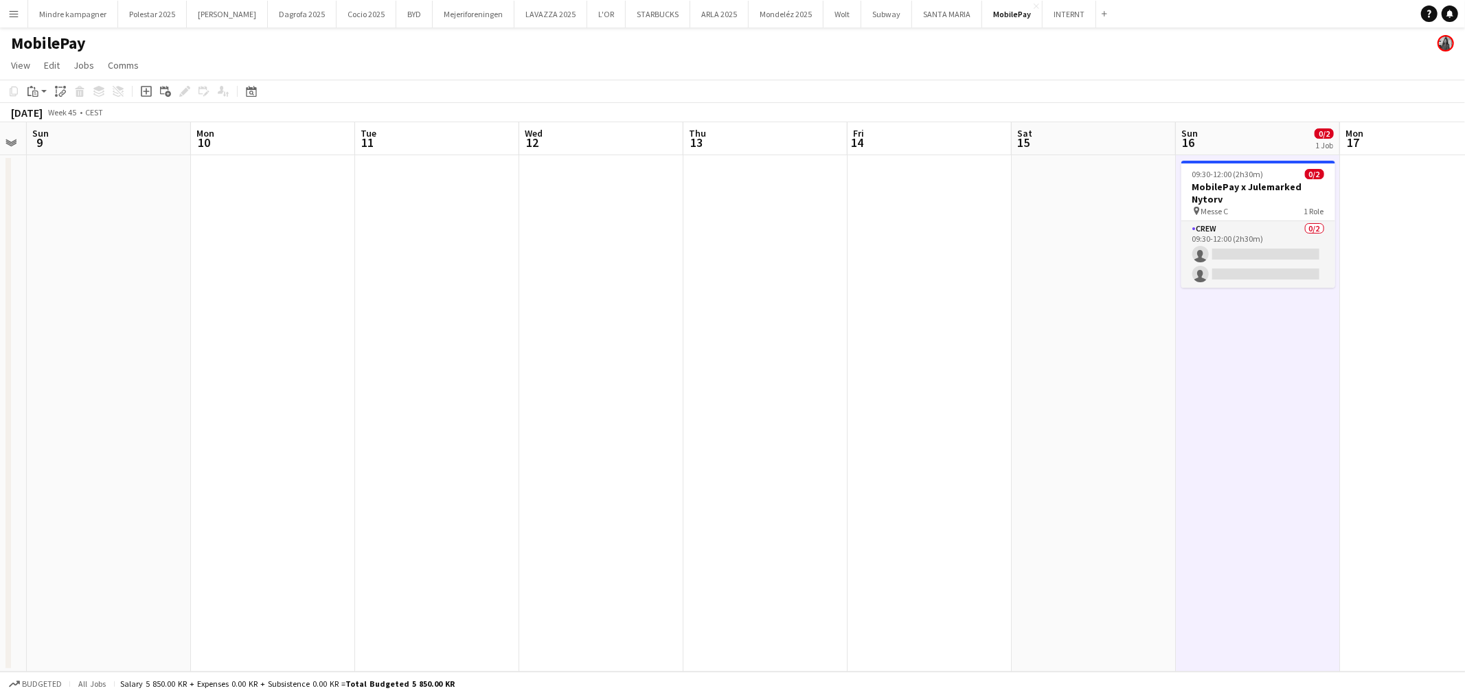
drag, startPoint x: 771, startPoint y: 455, endPoint x: 697, endPoint y: 455, distance: 74.9
click at [711, 455] on app-calendar-viewport "Thu 6 Fri 7 0/2 1 Job Sat 8 Sun 9 Mon 10 Tue 11 Wed 12 Thu 13 Fri 14 Sat 15 Sun…" at bounding box center [732, 397] width 1465 height 550
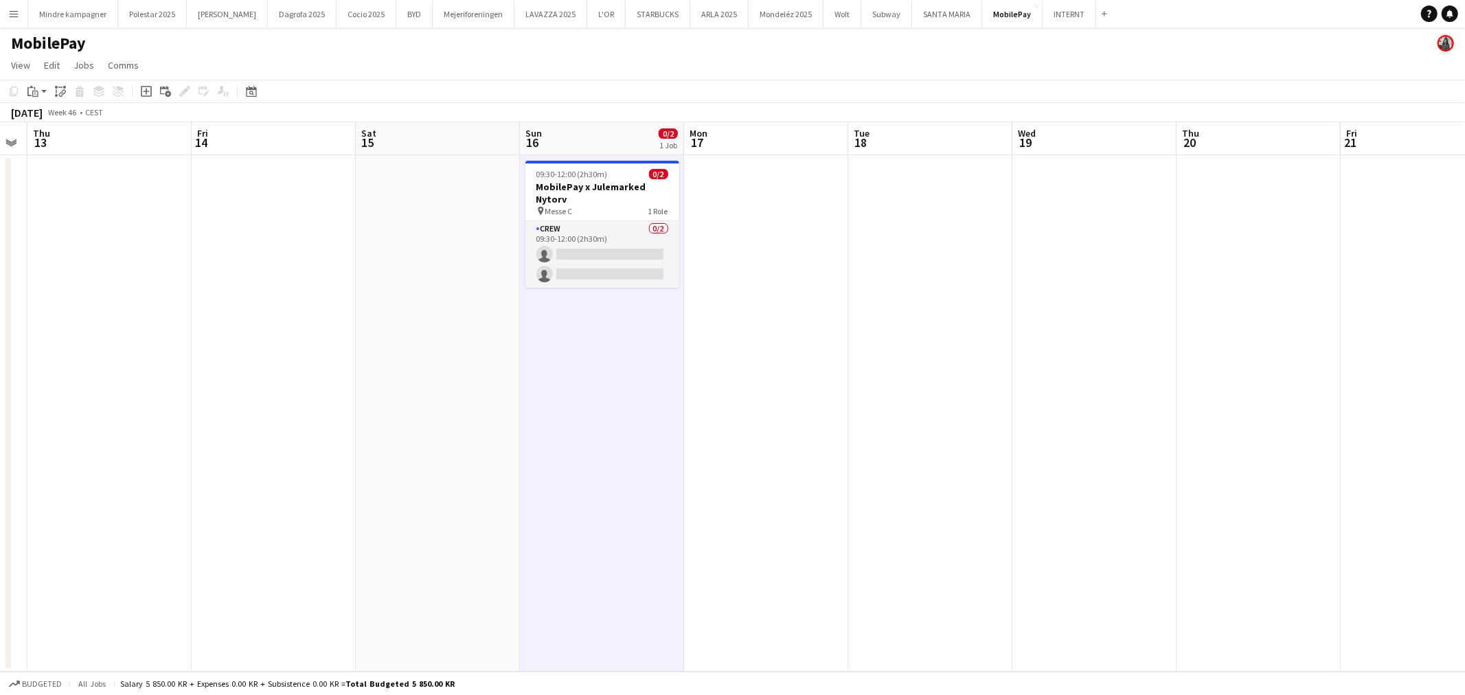
drag, startPoint x: 912, startPoint y: 446, endPoint x: 814, endPoint y: 450, distance: 98.3
click at [802, 450] on app-calendar-viewport "Mon 10 Tue 11 Wed 12 Thu 13 Fri 14 Sat 15 Sun 16 0/2 1 Job Mon 17 Tue 18 Wed 19…" at bounding box center [732, 397] width 1465 height 550
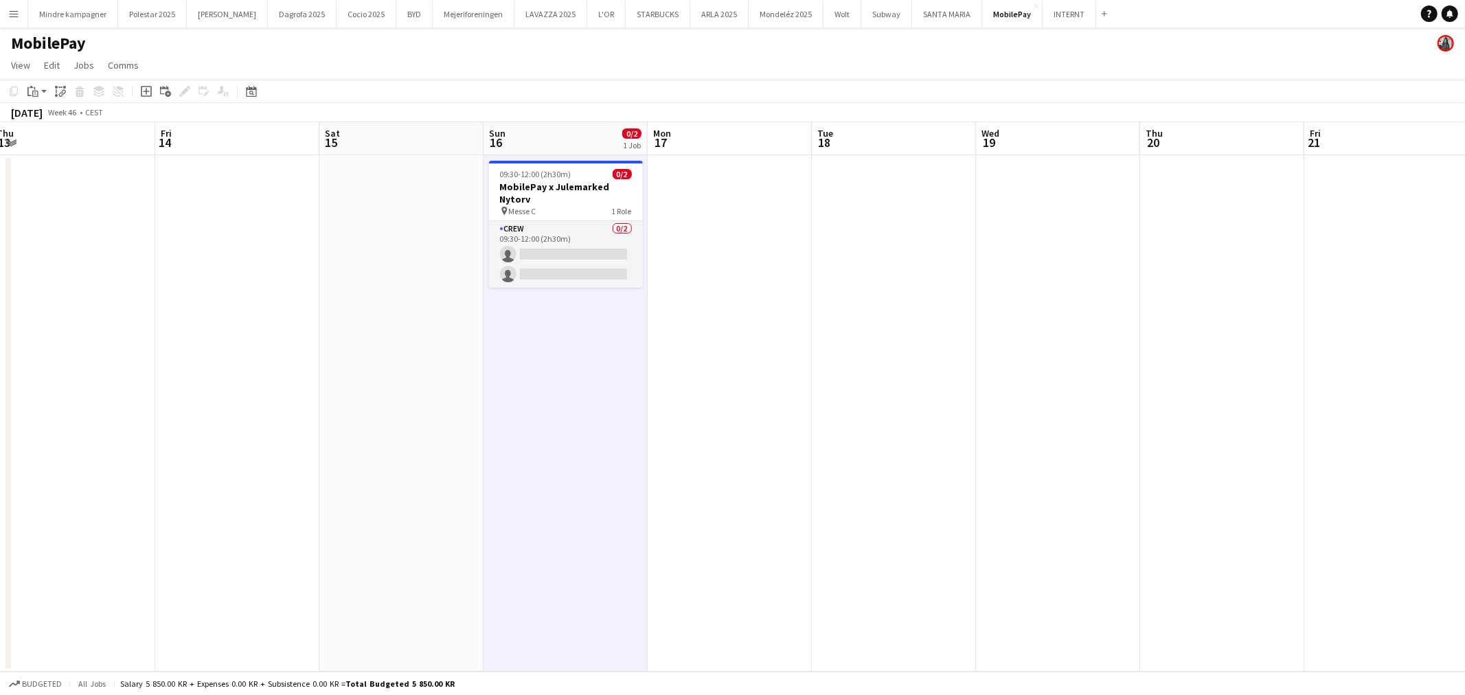
drag, startPoint x: 759, startPoint y: 492, endPoint x: 1012, endPoint y: 489, distance: 253.5
click at [985, 489] on app-calendar-viewport "Tue 11 Wed 12 Thu 13 Fri 14 Sat 15 Sun 16 0/2 1 Job Mon 17 Tue 18 Wed 19 Thu 20…" at bounding box center [732, 397] width 1465 height 550
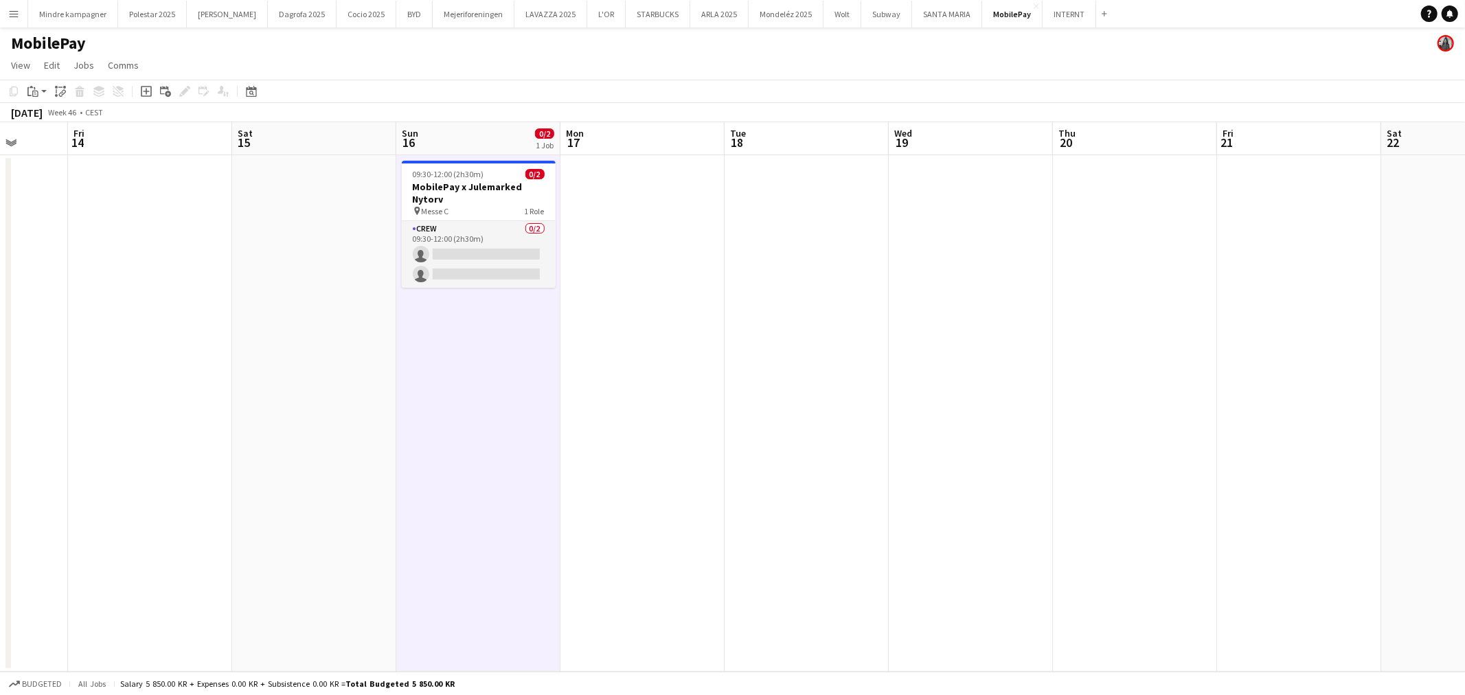
drag, startPoint x: 900, startPoint y: 502, endPoint x: 956, endPoint y: 502, distance: 56.3
click at [953, 501] on app-calendar-viewport "Tue 11 Wed 12 Thu 13 Fri 14 Sat 15 Sun 16 0/2 1 Job Mon 17 Tue 18 Wed 19 Thu 20…" at bounding box center [732, 397] width 1465 height 550
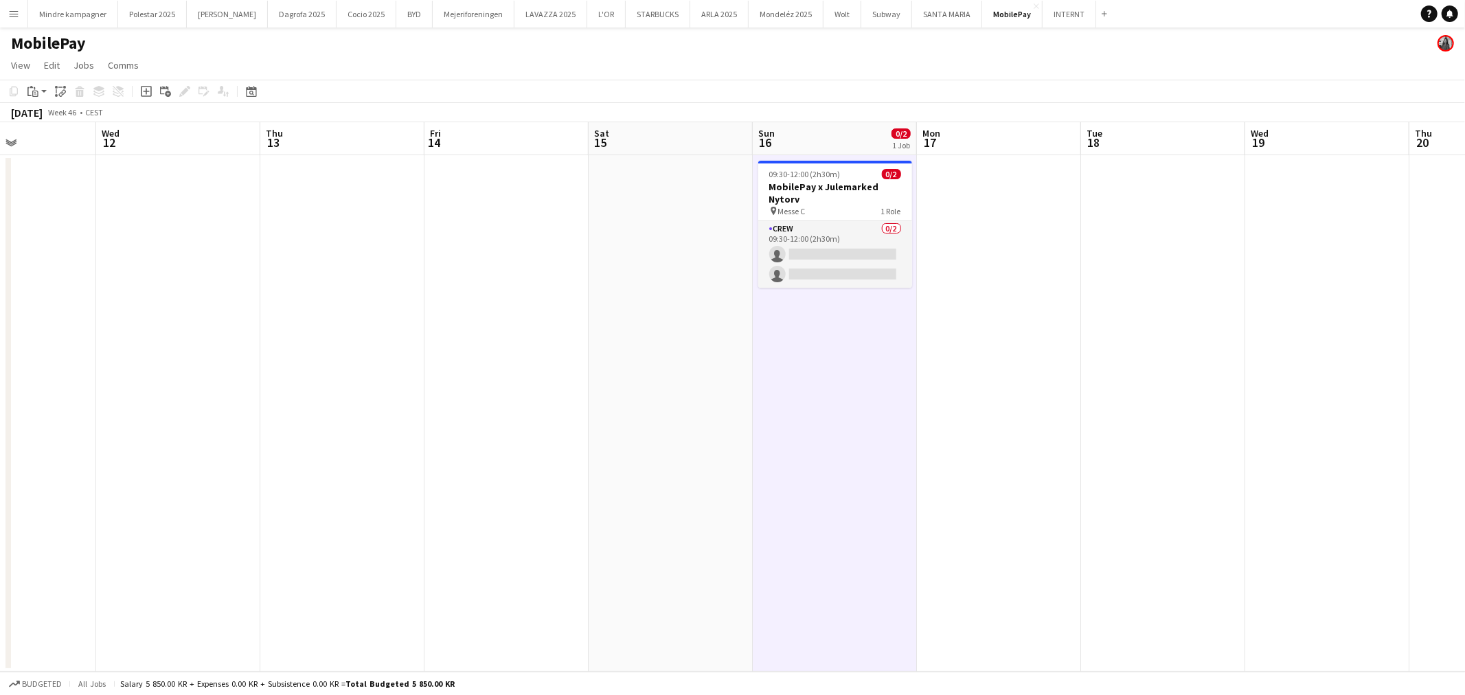
drag, startPoint x: 939, startPoint y: 499, endPoint x: 1039, endPoint y: 490, distance: 100.0
click at [1036, 488] on app-calendar-viewport "Sun 9 Mon 10 Tue 11 Wed 12 Thu 13 Fri 14 Sat 15 Sun 16 0/2 1 Job Mon 17 Tue 18 …" at bounding box center [732, 397] width 1465 height 550
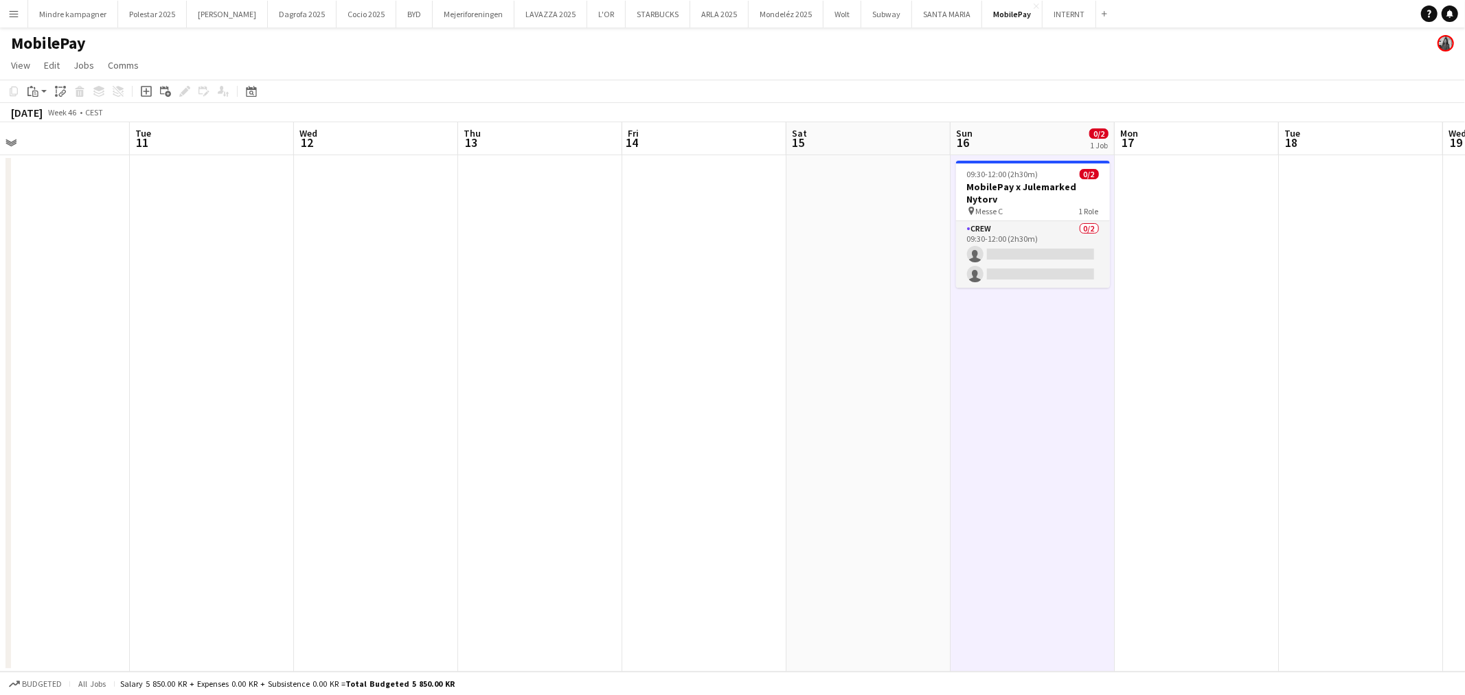
click at [1056, 493] on app-calendar-viewport "Sat 8 Sun 9 Mon 10 Tue 11 Wed 12 Thu 13 Fri 14 Sat 15 Sun 16 0/2 1 Job Mon 17 T…" at bounding box center [732, 397] width 1465 height 550
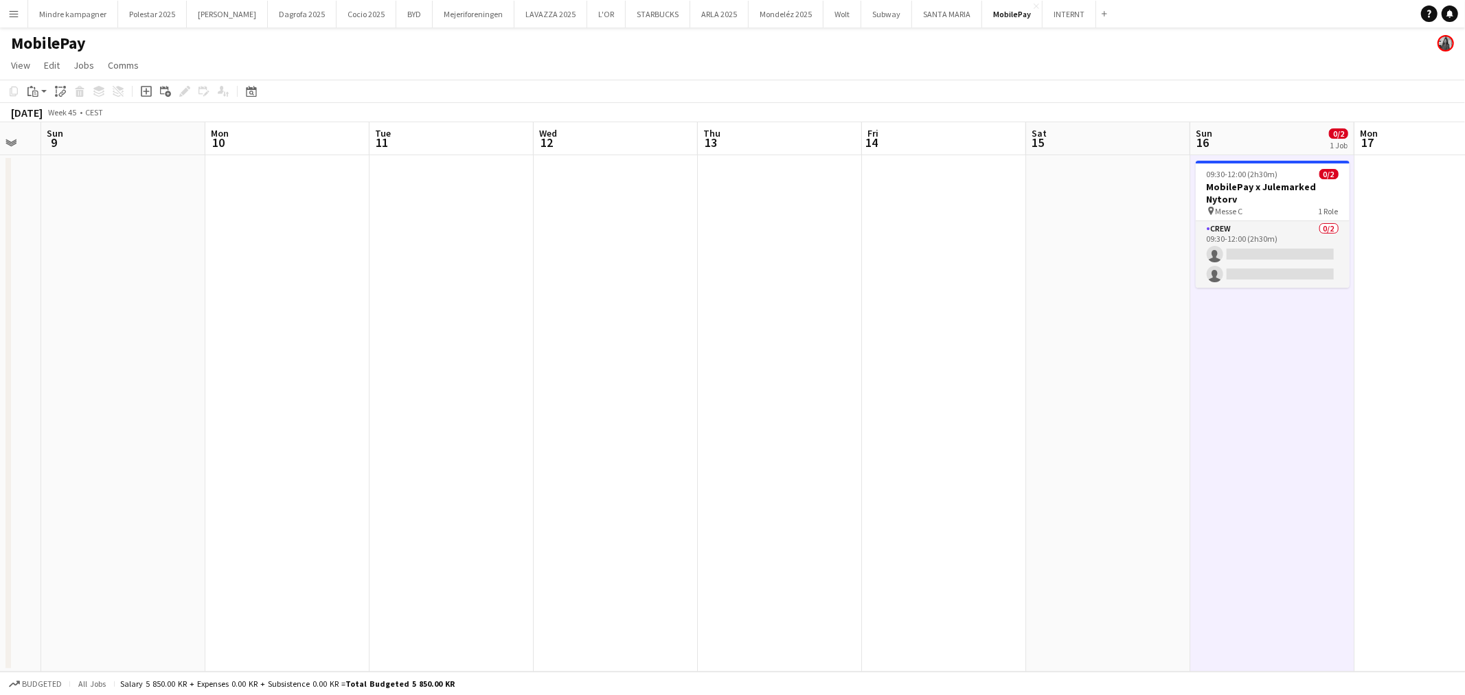
click at [1085, 486] on app-calendar-viewport "Fri 7 0/2 1 Job Sat 8 Sun 9 Mon 10 Tue 11 Wed 12 Thu 13 Fri 14 Sat 15 Sun 16 0/…" at bounding box center [732, 397] width 1465 height 550
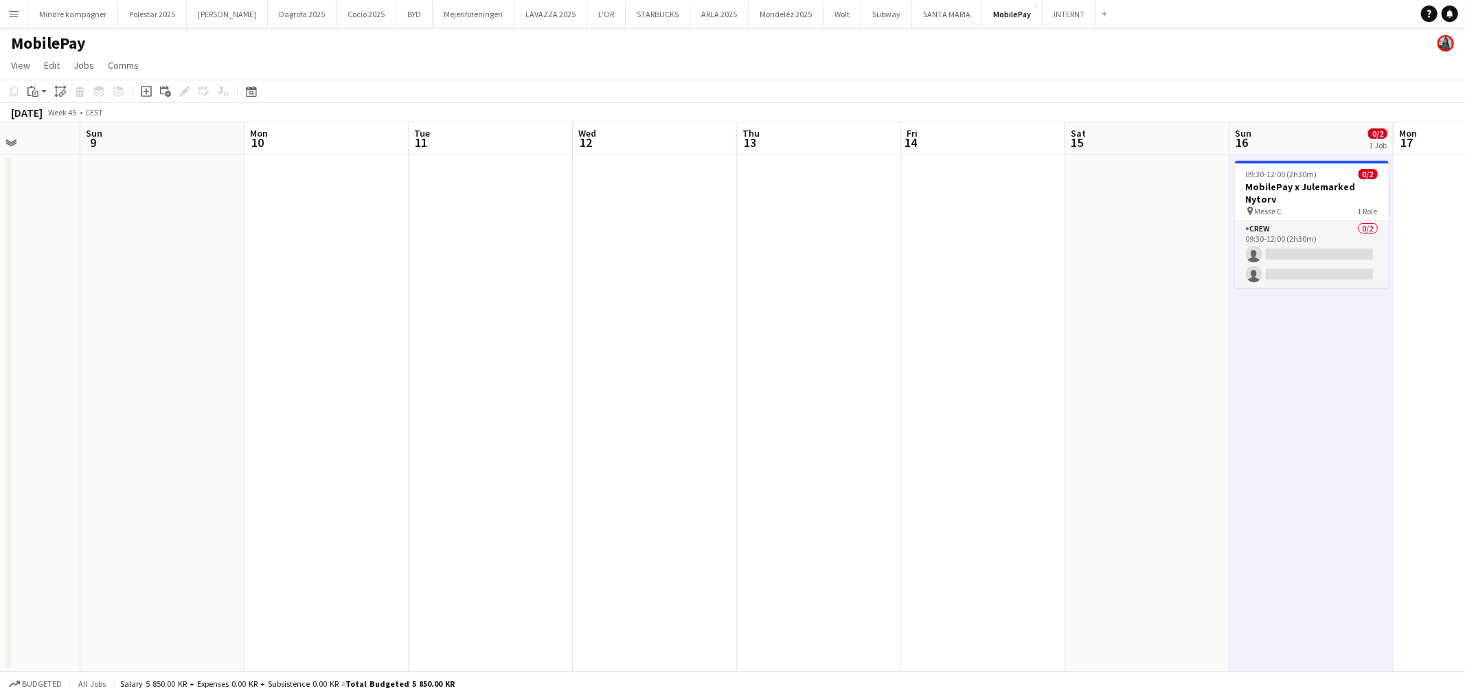
drag, startPoint x: 1056, startPoint y: 458, endPoint x: 809, endPoint y: 461, distance: 246.6
click at [802, 462] on app-calendar-viewport "Thu 6 Fri 7 0/2 1 Job Sat 8 Sun 9 Mon 10 Tue 11 Wed 12 Thu 13 Fri 14 Sat 15 Sun…" at bounding box center [732, 397] width 1465 height 550
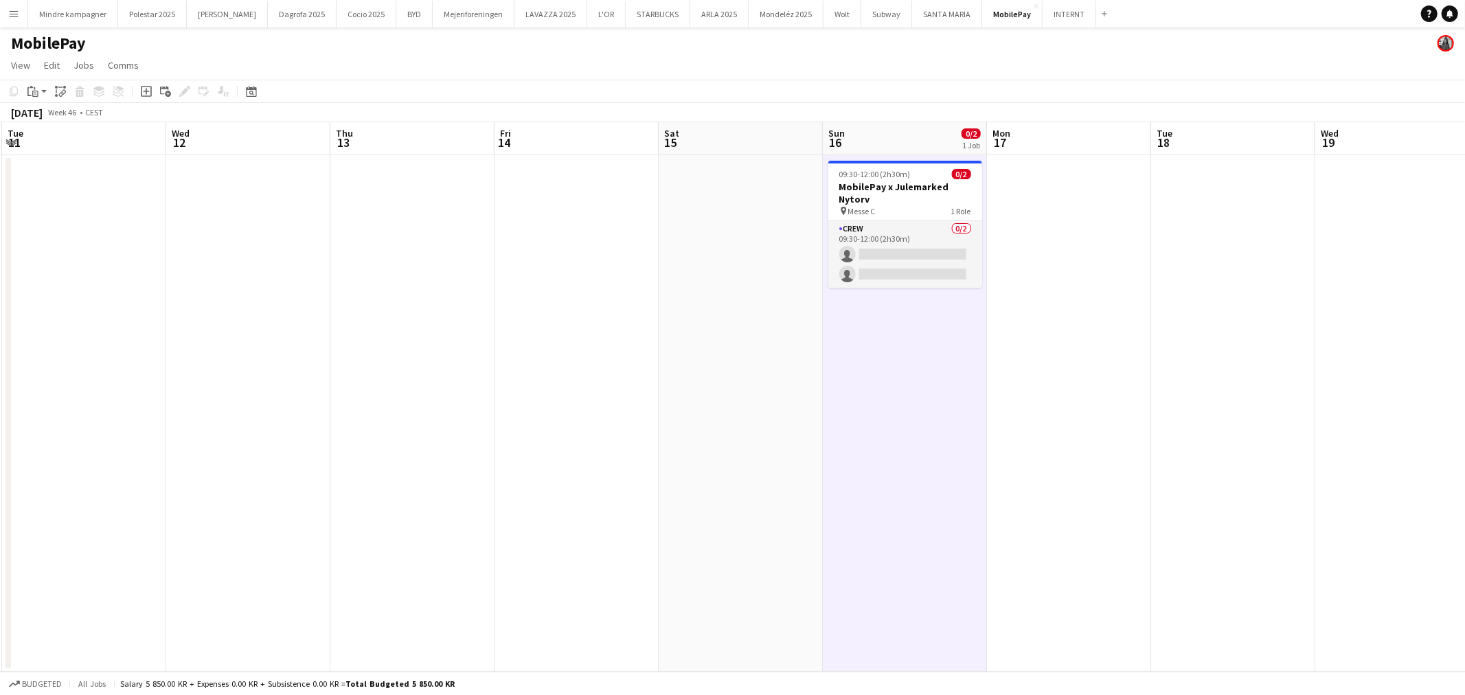
drag, startPoint x: 880, startPoint y: 507, endPoint x: 620, endPoint y: 511, distance: 260.4
click at [622, 513] on app-calendar-viewport "Sat 8 Sun 9 Mon 10 Tue 11 Wed 12 Thu 13 Fri 14 Sat 15 Sun 16 0/2 1 Job Mon 17 T…" at bounding box center [732, 397] width 1465 height 550
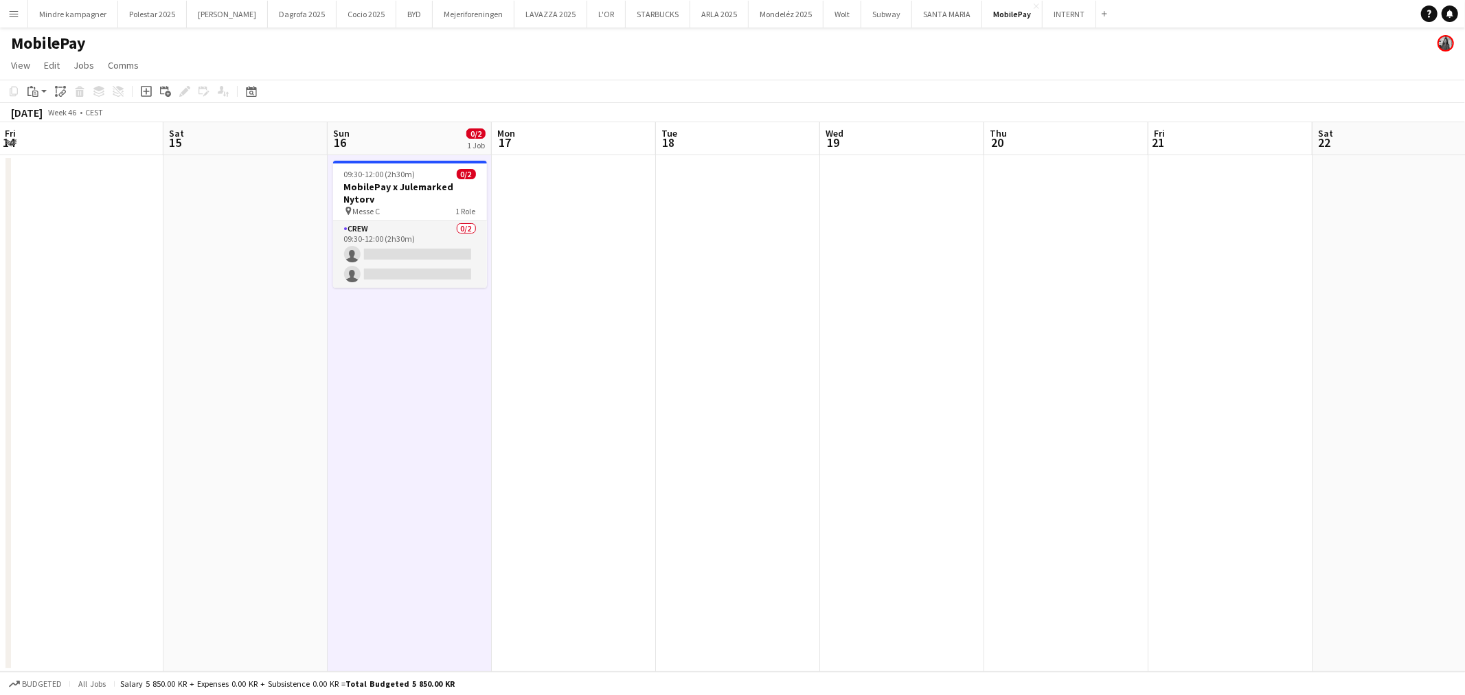
scroll to position [0, 547]
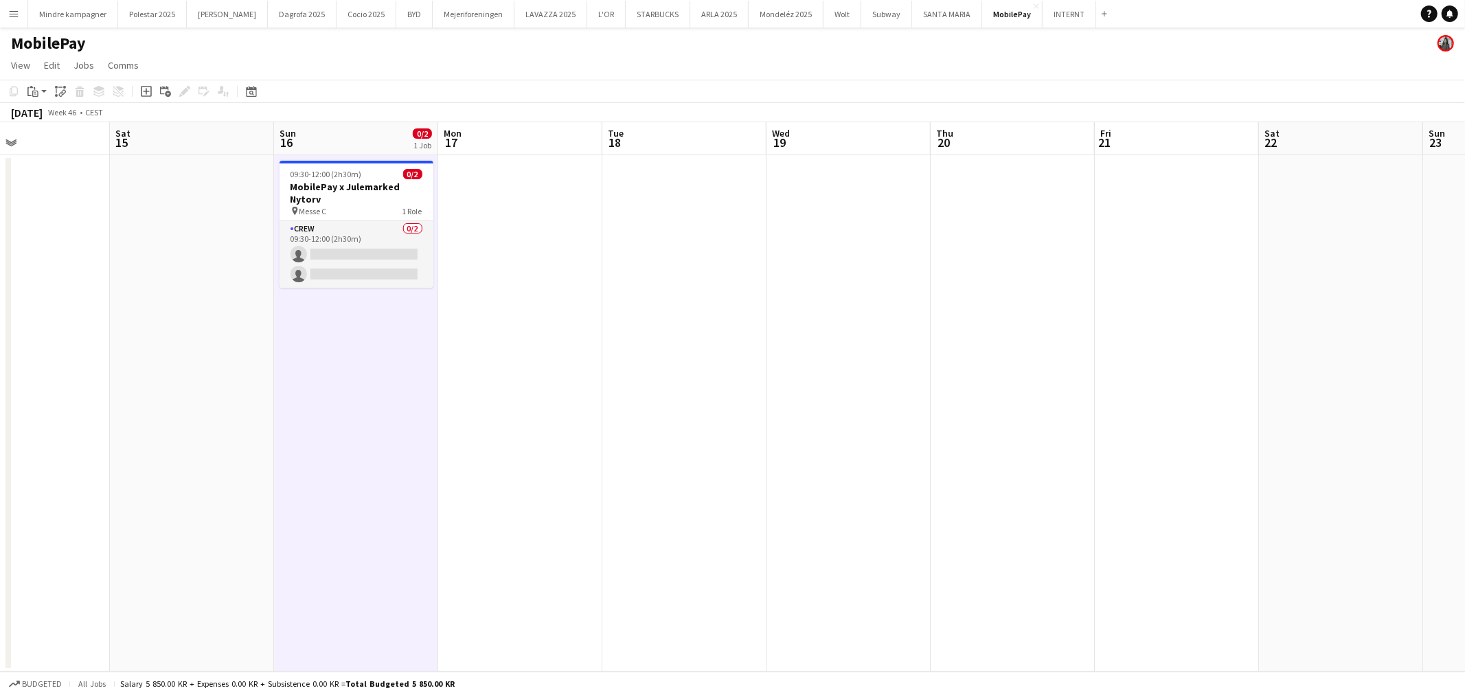
drag, startPoint x: 744, startPoint y: 415, endPoint x: 569, endPoint y: 446, distance: 178.0
click at [569, 446] on app-calendar-viewport "Tue 11 Wed 12 Thu 13 Fri 14 Sat 15 Sun 16 0/2 1 Job Mon 17 Tue 18 Wed 19 Thu 20…" at bounding box center [732, 397] width 1465 height 550
click at [321, 186] on h3 "MobilePay x Julemarked Nytorv" at bounding box center [357, 193] width 154 height 25
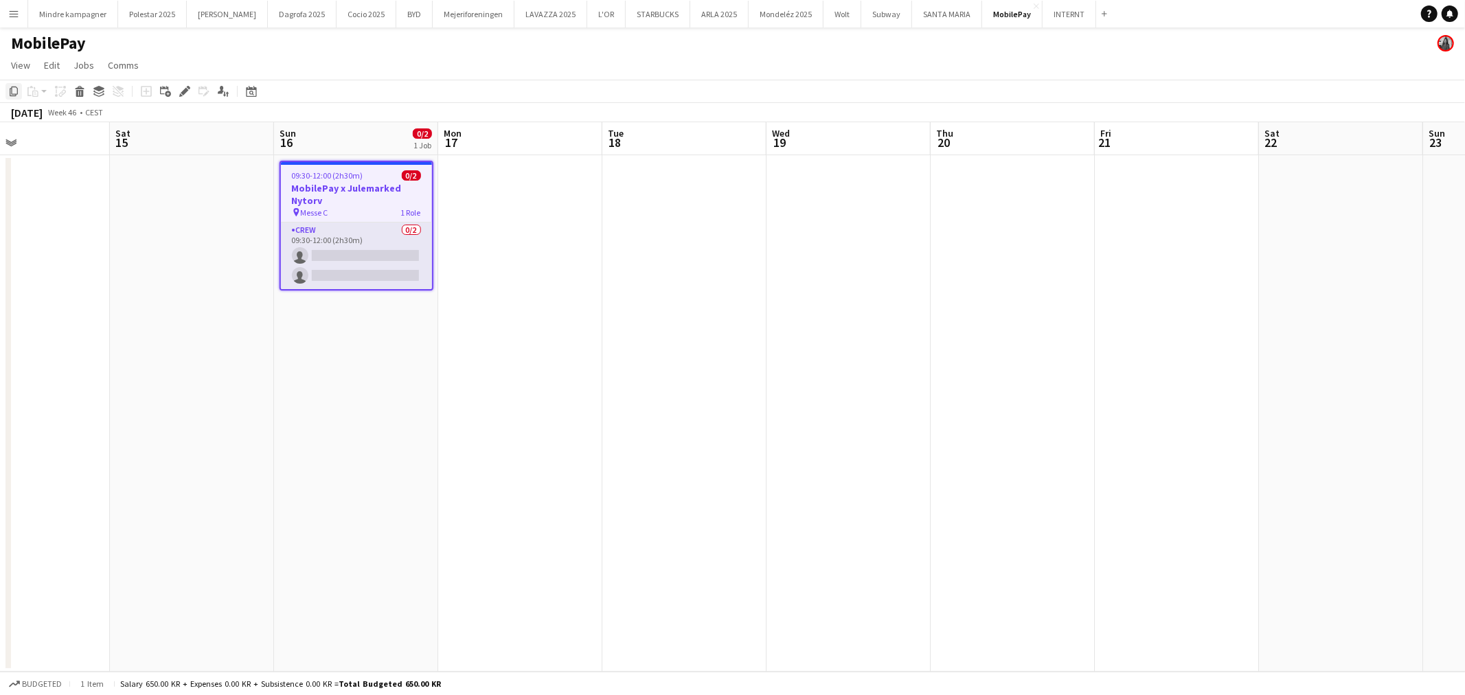
click at [14, 90] on icon "Copy" at bounding box center [13, 91] width 11 height 11
click at [76, 88] on icon "Delete" at bounding box center [79, 91] width 11 height 11
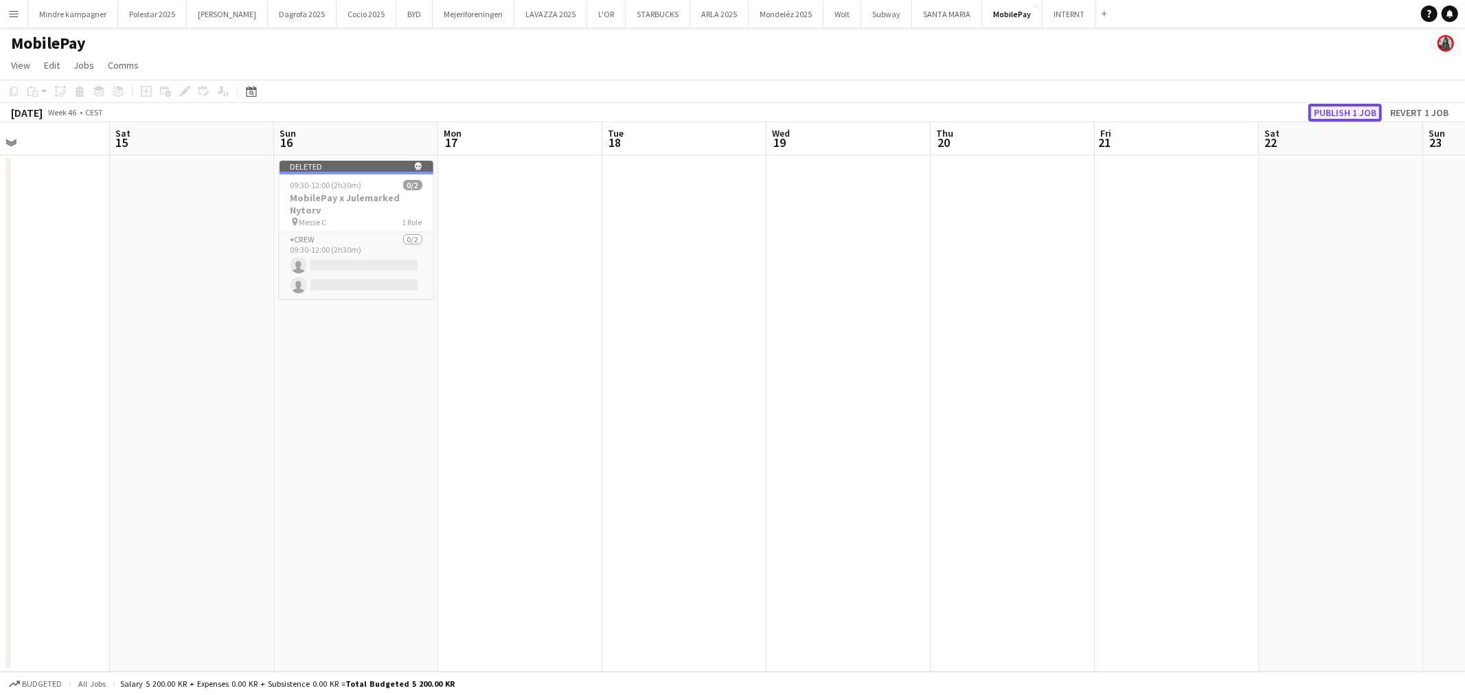
click at [1357, 111] on button "Publish 1 job" at bounding box center [1345, 113] width 73 height 18
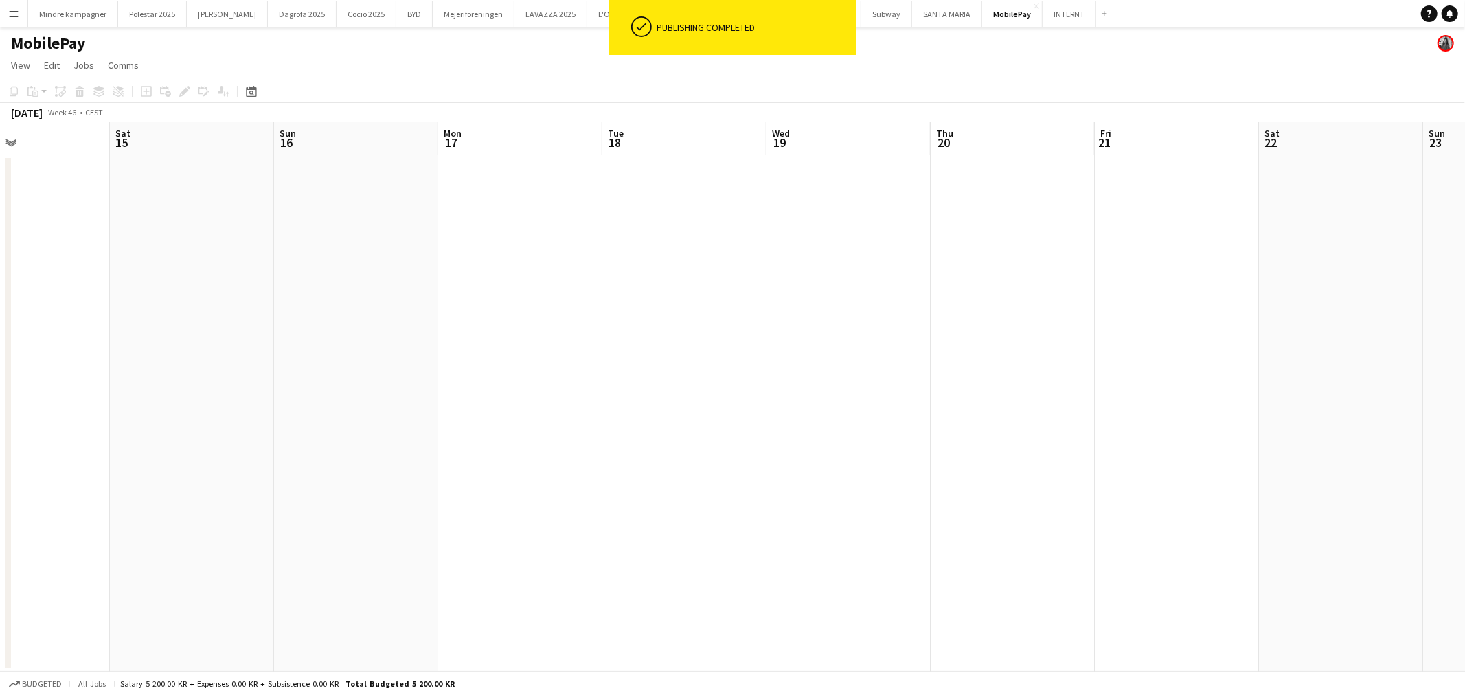
click at [490, 243] on app-date-cell at bounding box center [520, 413] width 164 height 517
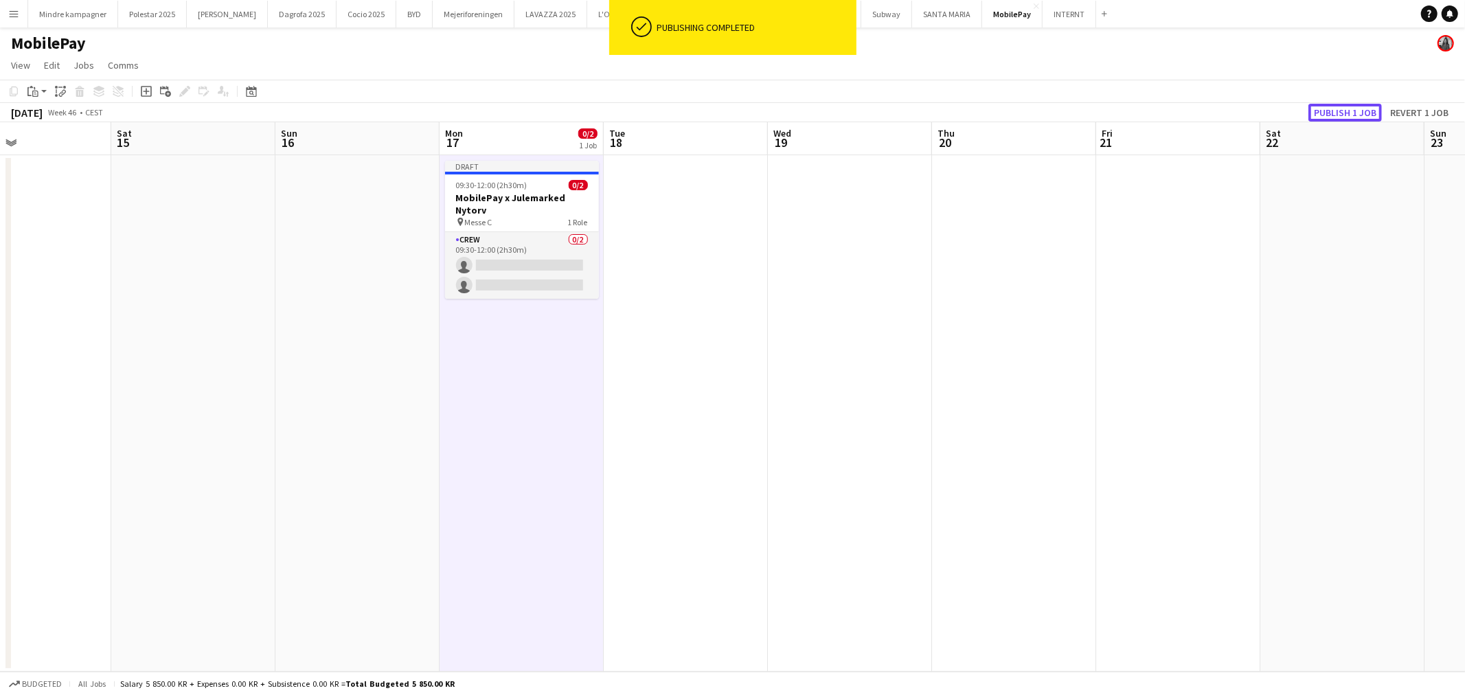
click at [1344, 111] on button "Publish 1 job" at bounding box center [1345, 113] width 73 height 18
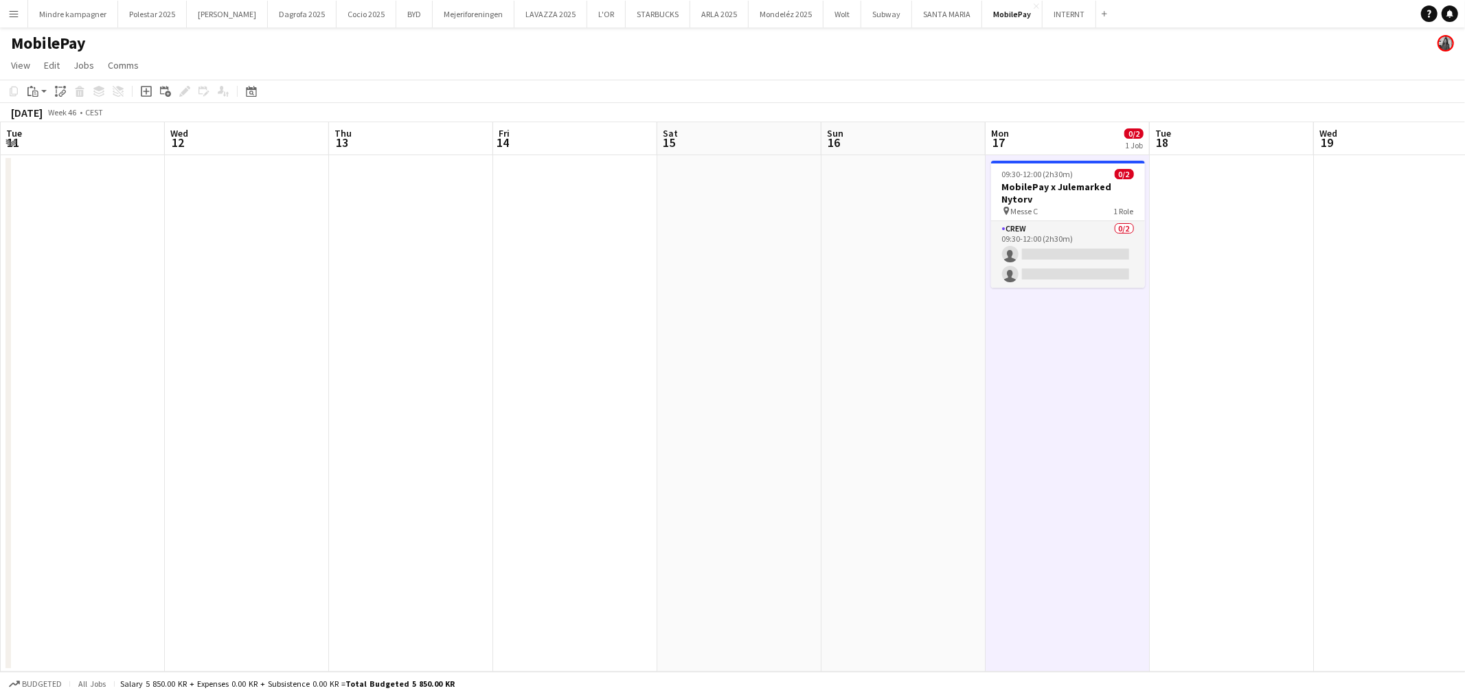
scroll to position [0, 369]
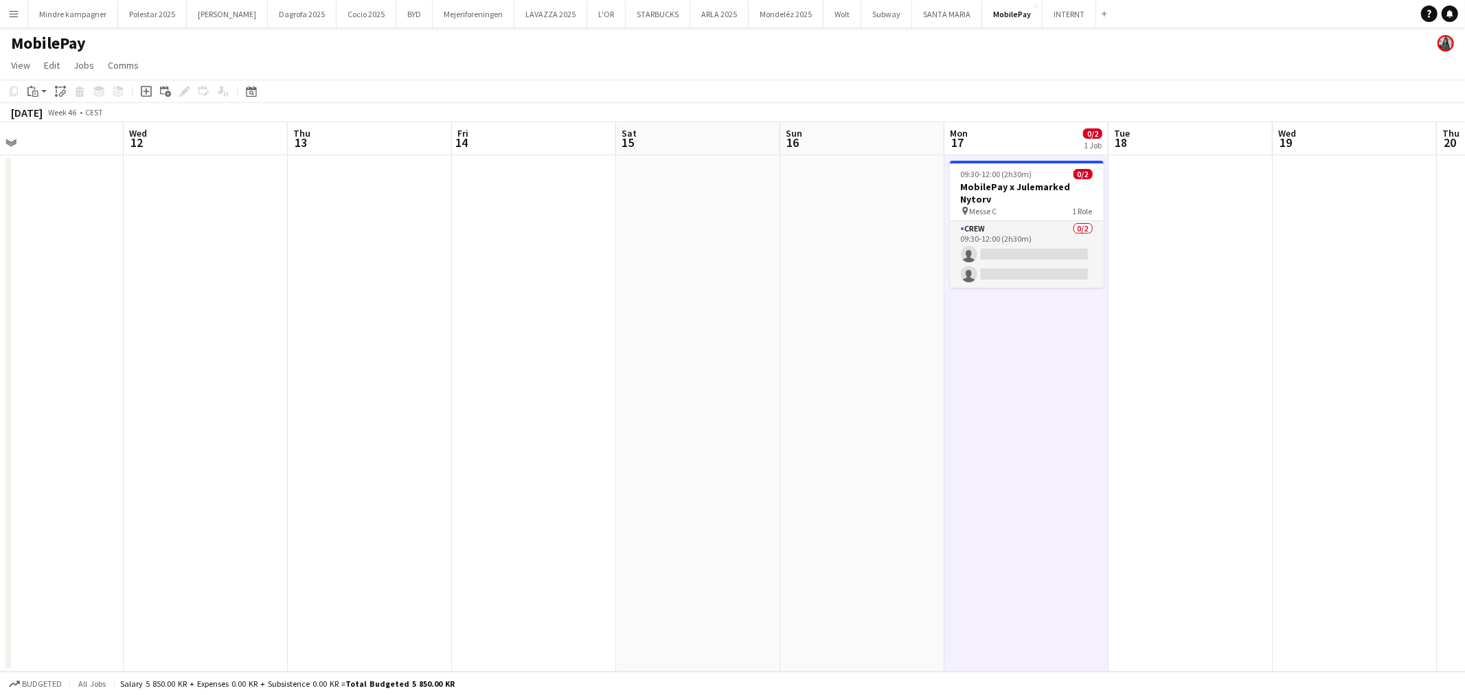
drag, startPoint x: 521, startPoint y: 401, endPoint x: 1026, endPoint y: 400, distance: 504.9
click at [1026, 400] on app-calendar-viewport "Sun 9 Mon 10 Tue 11 Wed 12 Thu 13 Fri 14 Sat 15 Sun 16 Mon 17 0/2 1 Job Tue 18 …" at bounding box center [732, 397] width 1465 height 550
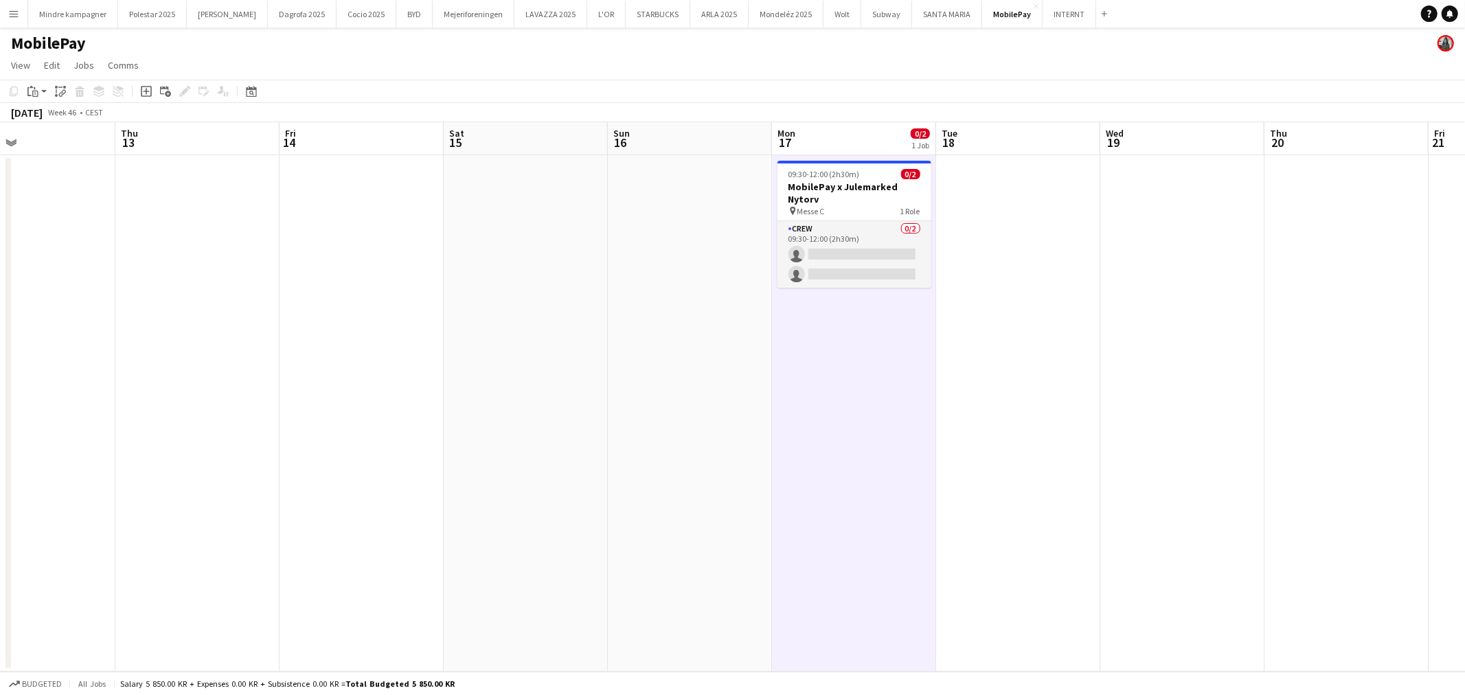
drag, startPoint x: 1320, startPoint y: 427, endPoint x: 1144, endPoint y: 443, distance: 176.6
click at [1144, 443] on app-calendar-viewport "Sun 9 Mon 10 Tue 11 Wed 12 Thu 13 Fri 14 Sat 15 Sun 16 Mon 17 0/2 1 Job Tue 18 …" at bounding box center [732, 397] width 1465 height 550
click at [765, 472] on app-date-cell at bounding box center [686, 413] width 164 height 517
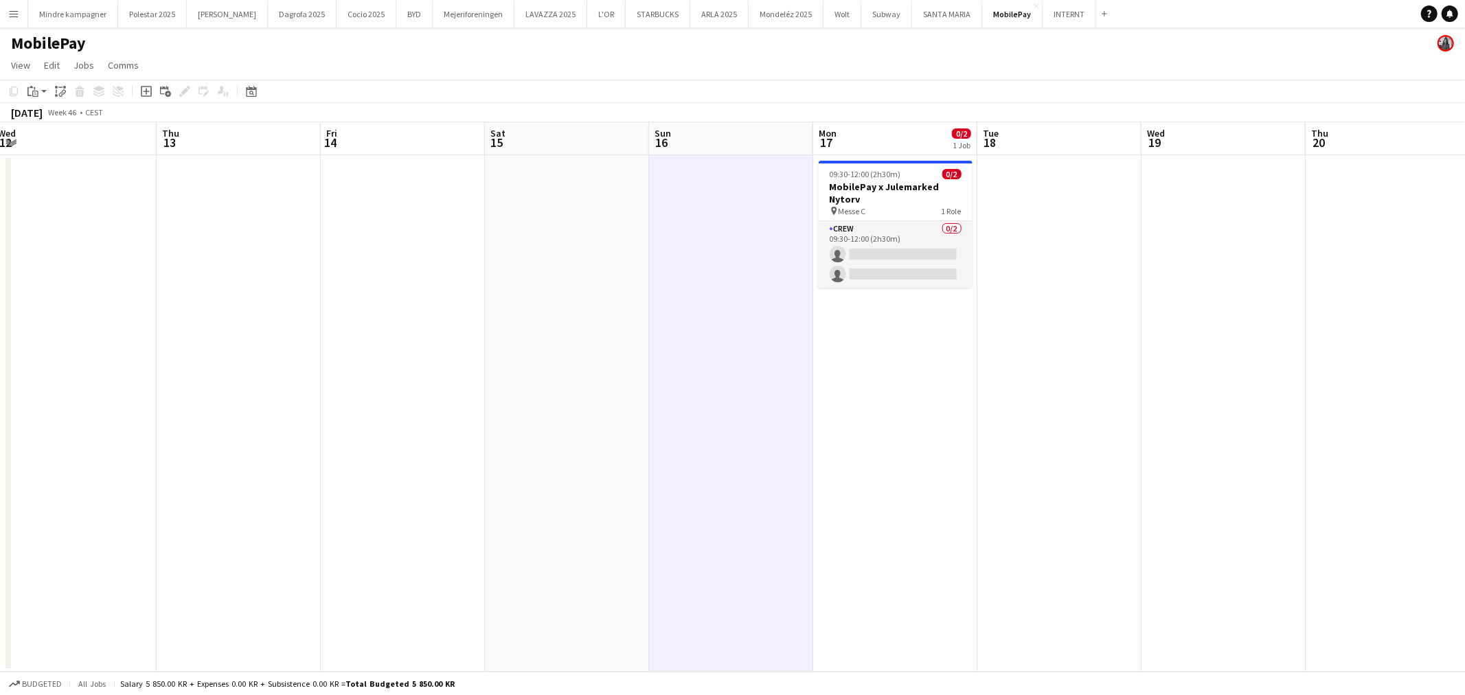
drag, startPoint x: 675, startPoint y: 475, endPoint x: 842, endPoint y: 474, distance: 166.9
click at [842, 474] on app-calendar-viewport "Sun 9 Mon 10 Tue 11 Wed 12 Thu 13 Fri 14 Sat 15 Sun 16 Mon 17 0/2 1 Job Tue 18 …" at bounding box center [732, 397] width 1465 height 550
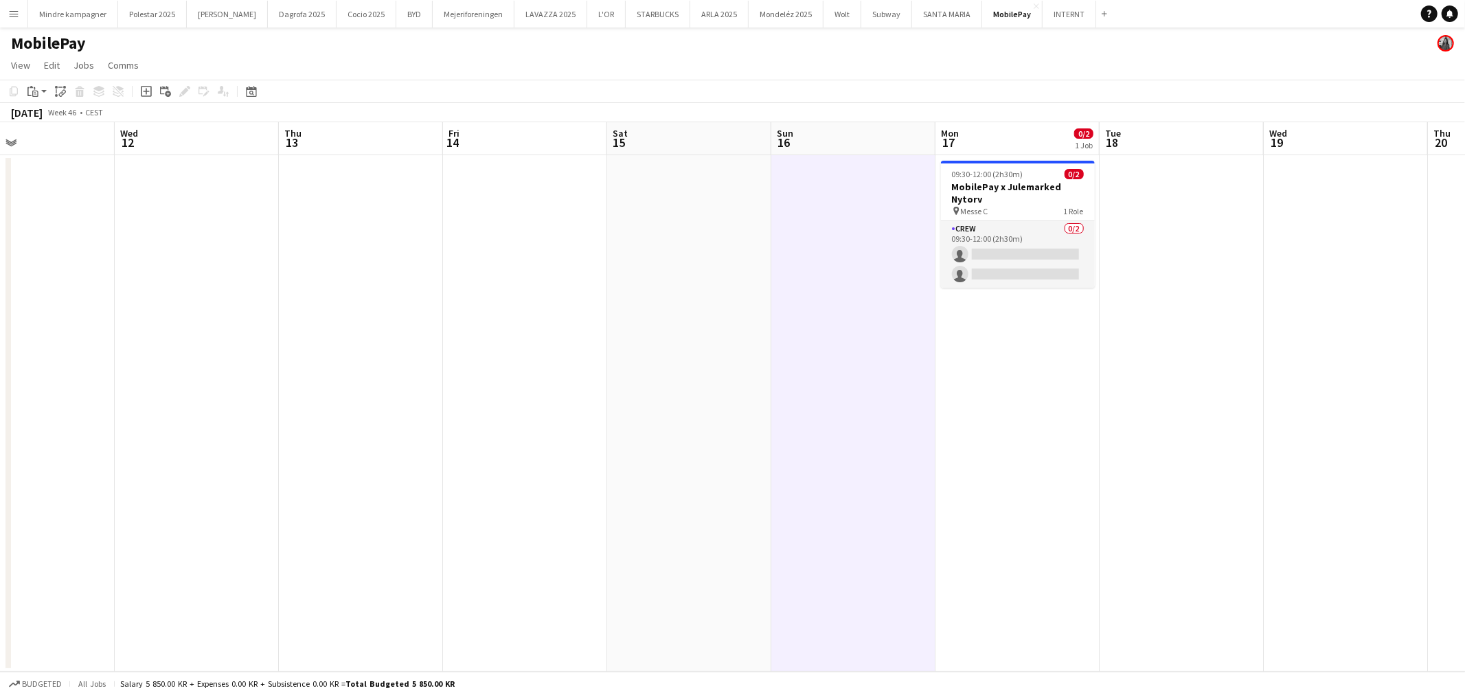
click at [650, 299] on app-date-cell at bounding box center [689, 413] width 164 height 517
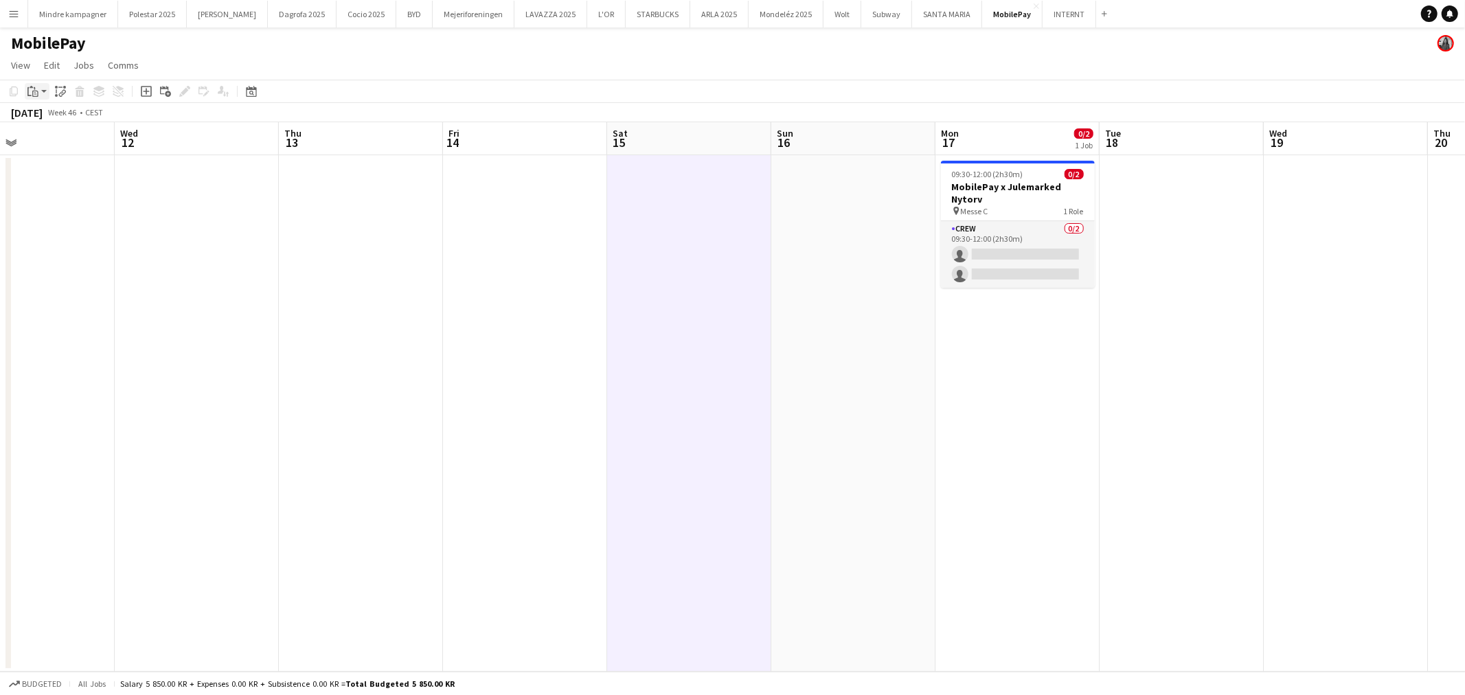
click at [30, 91] on icon "Paste" at bounding box center [32, 91] width 11 height 11
click at [55, 143] on link "Paste with crew Ctrl+Shift+V" at bounding box center [100, 141] width 129 height 12
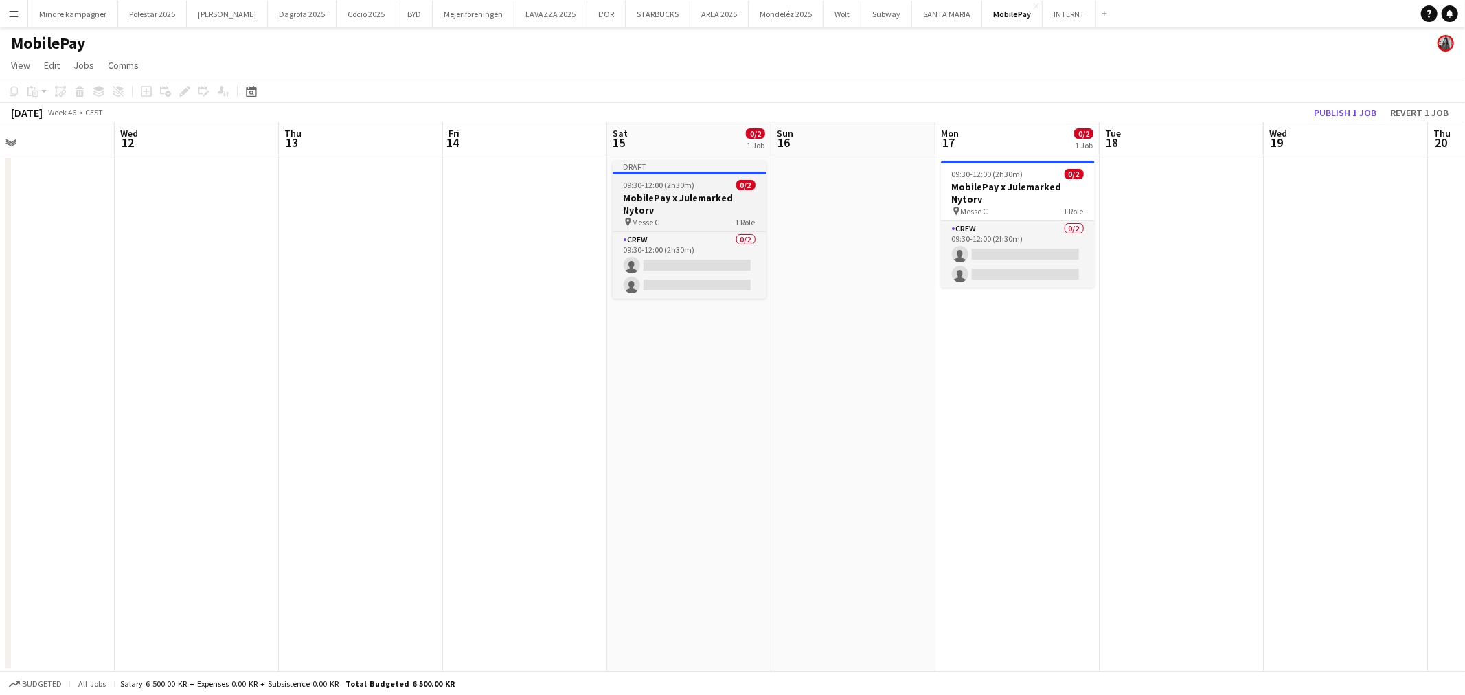
click at [675, 187] on span "09:30-12:00 (2h30m)" at bounding box center [659, 185] width 71 height 10
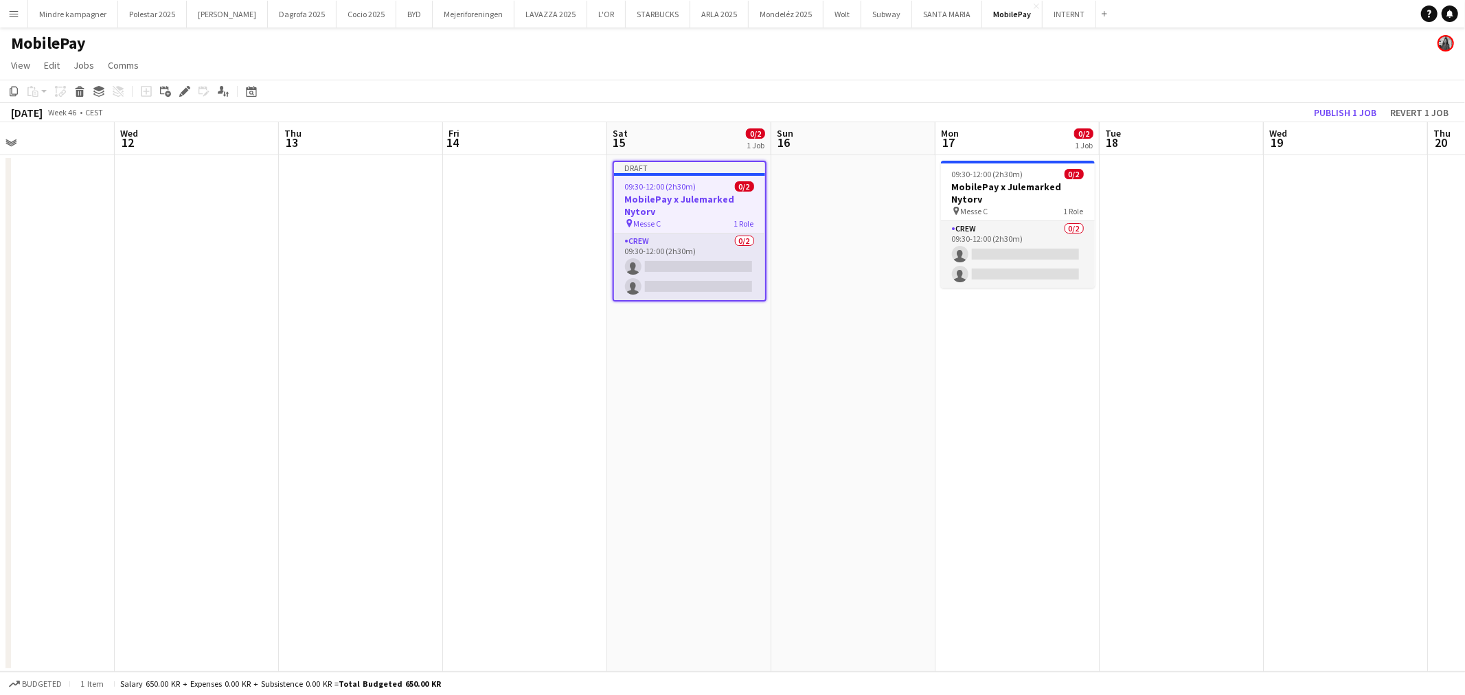
drag, startPoint x: 180, startPoint y: 86, endPoint x: 211, endPoint y: 96, distance: 32.6
click at [181, 86] on icon "Edit" at bounding box center [184, 91] width 11 height 11
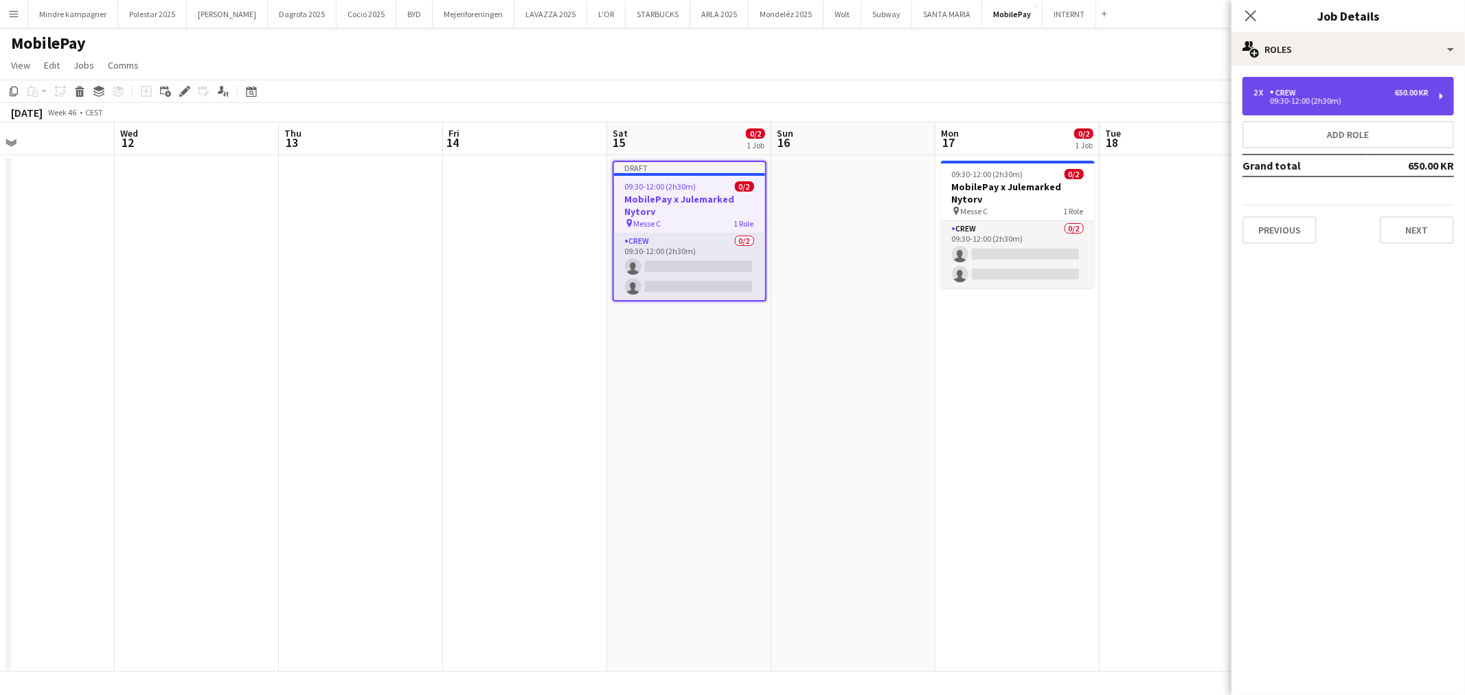
click at [1301, 104] on div "09:30-12:00 (2h30m)" at bounding box center [1341, 101] width 175 height 7
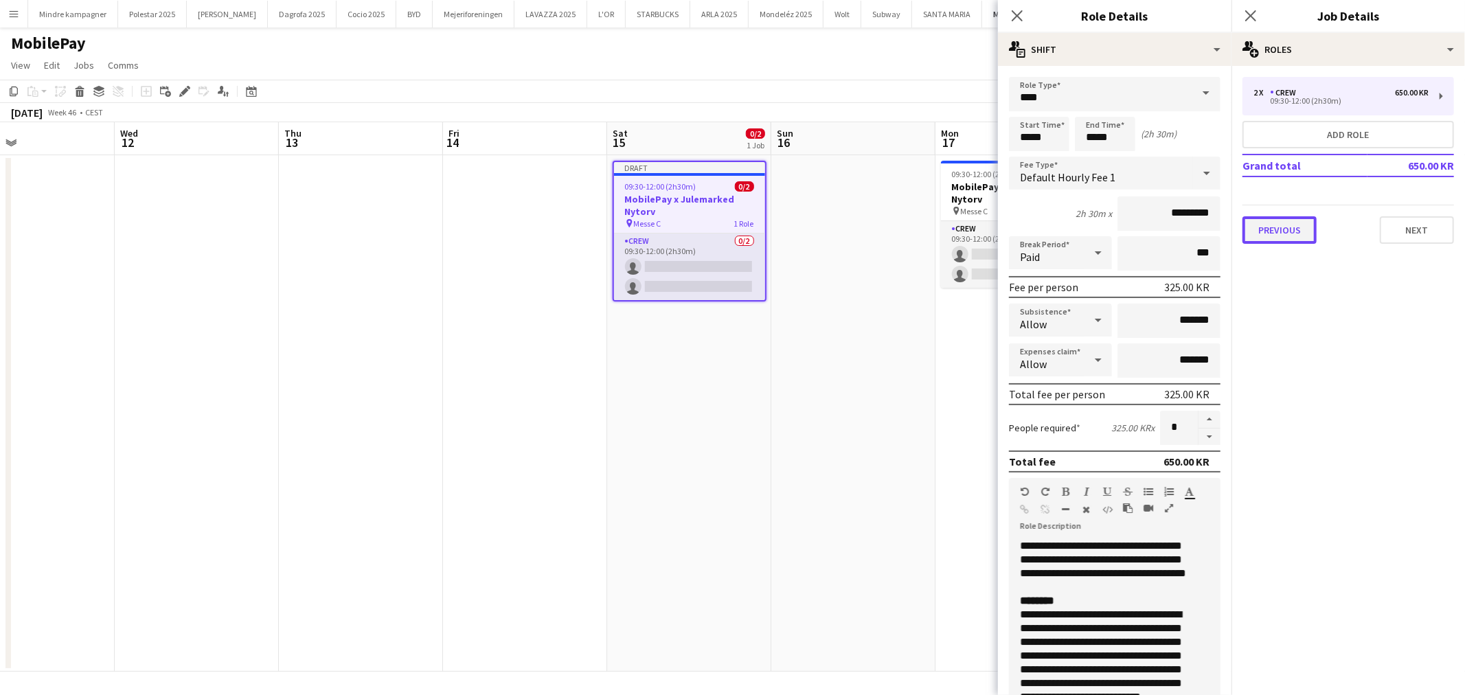
click at [1276, 229] on button "Previous" at bounding box center [1280, 229] width 74 height 27
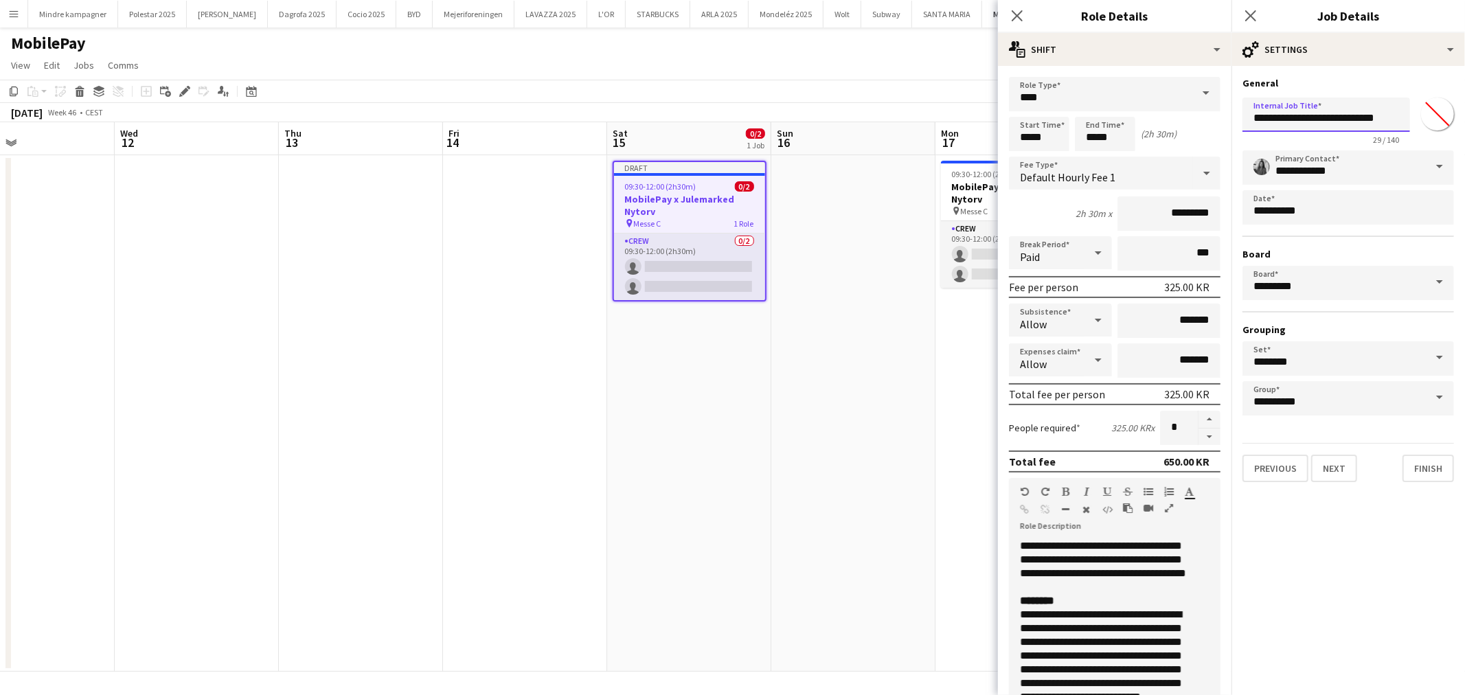
drag, startPoint x: 1404, startPoint y: 114, endPoint x: 1312, endPoint y: 120, distance: 92.3
click at [1312, 120] on input "**********" at bounding box center [1327, 115] width 168 height 34
type input "**********"
click at [886, 524] on app-date-cell at bounding box center [853, 413] width 164 height 517
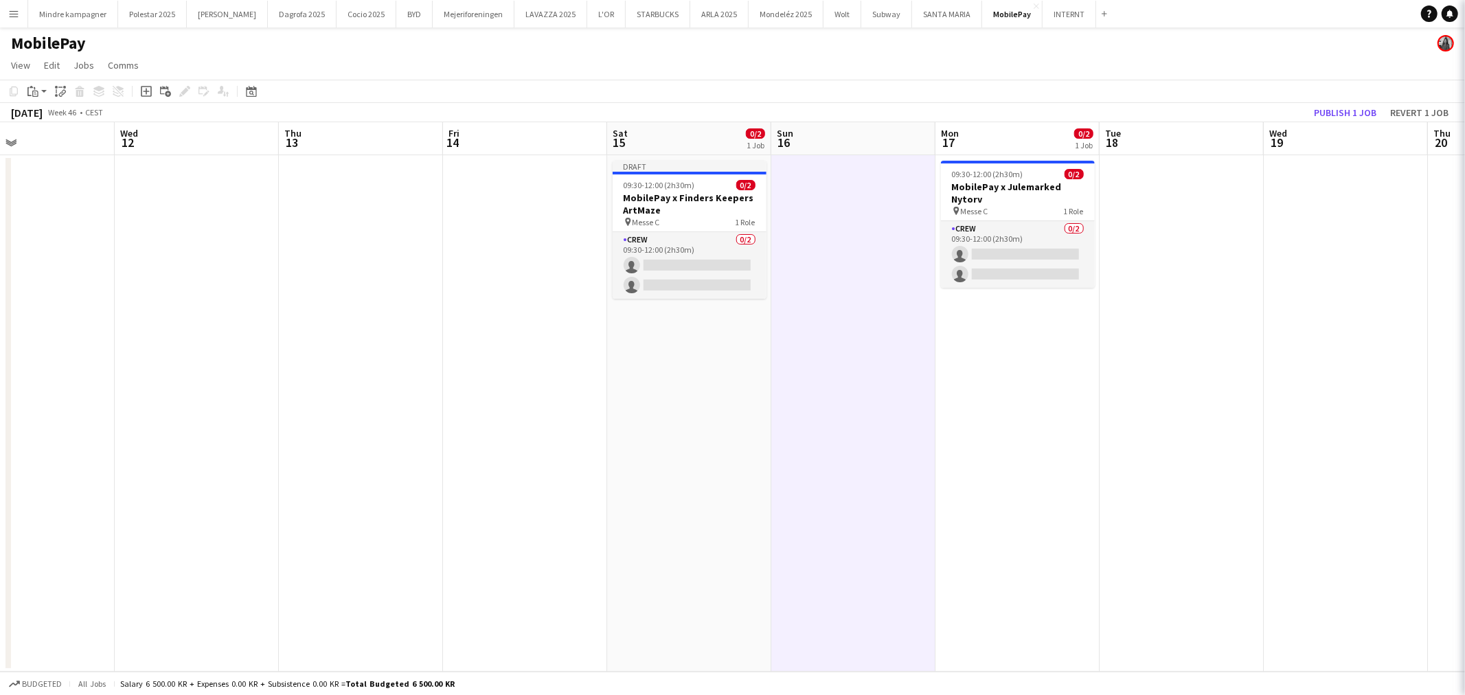
scroll to position [0, 0]
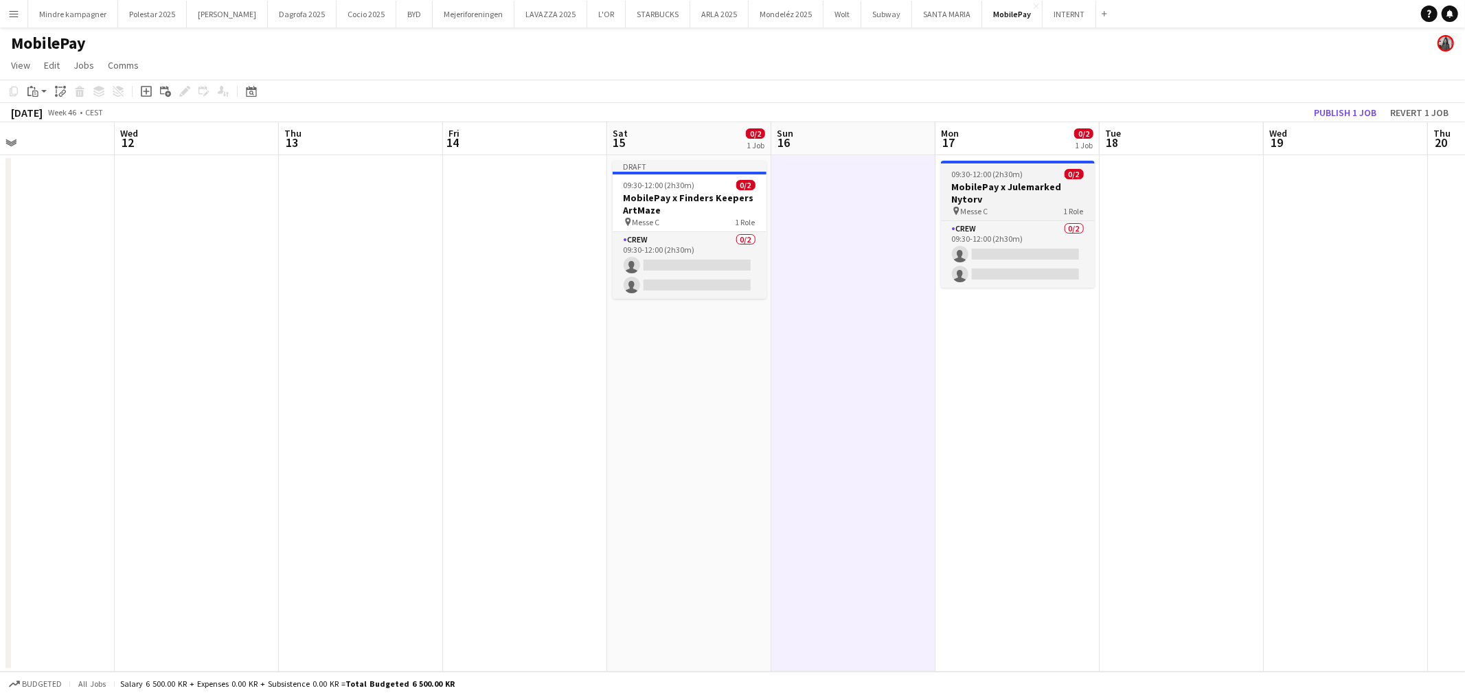
click at [989, 181] on h3 "MobilePay x Julemarked Nytorv" at bounding box center [1018, 193] width 154 height 25
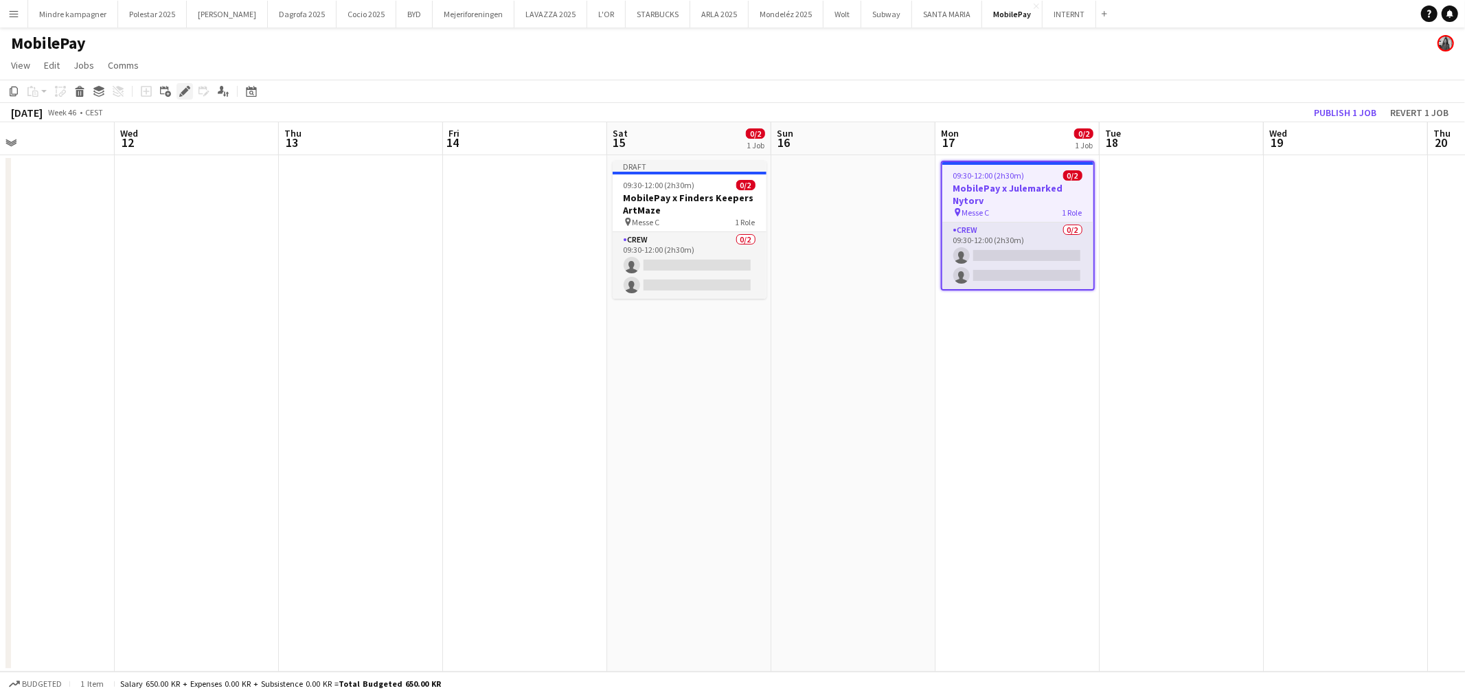
click at [179, 90] on icon "Edit" at bounding box center [184, 91] width 11 height 11
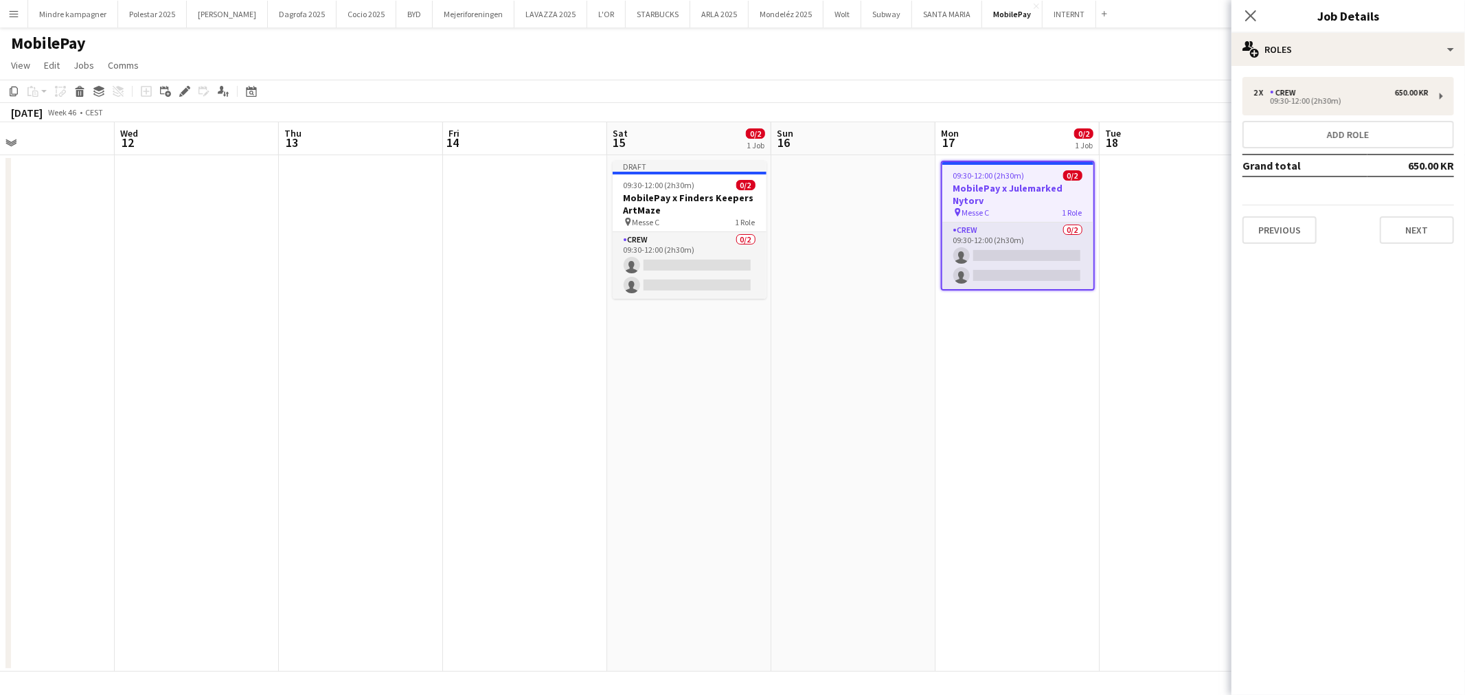
click at [1425, 212] on div "Previous Next" at bounding box center [1349, 224] width 212 height 39
click at [1431, 234] on button "Next" at bounding box center [1417, 229] width 74 height 27
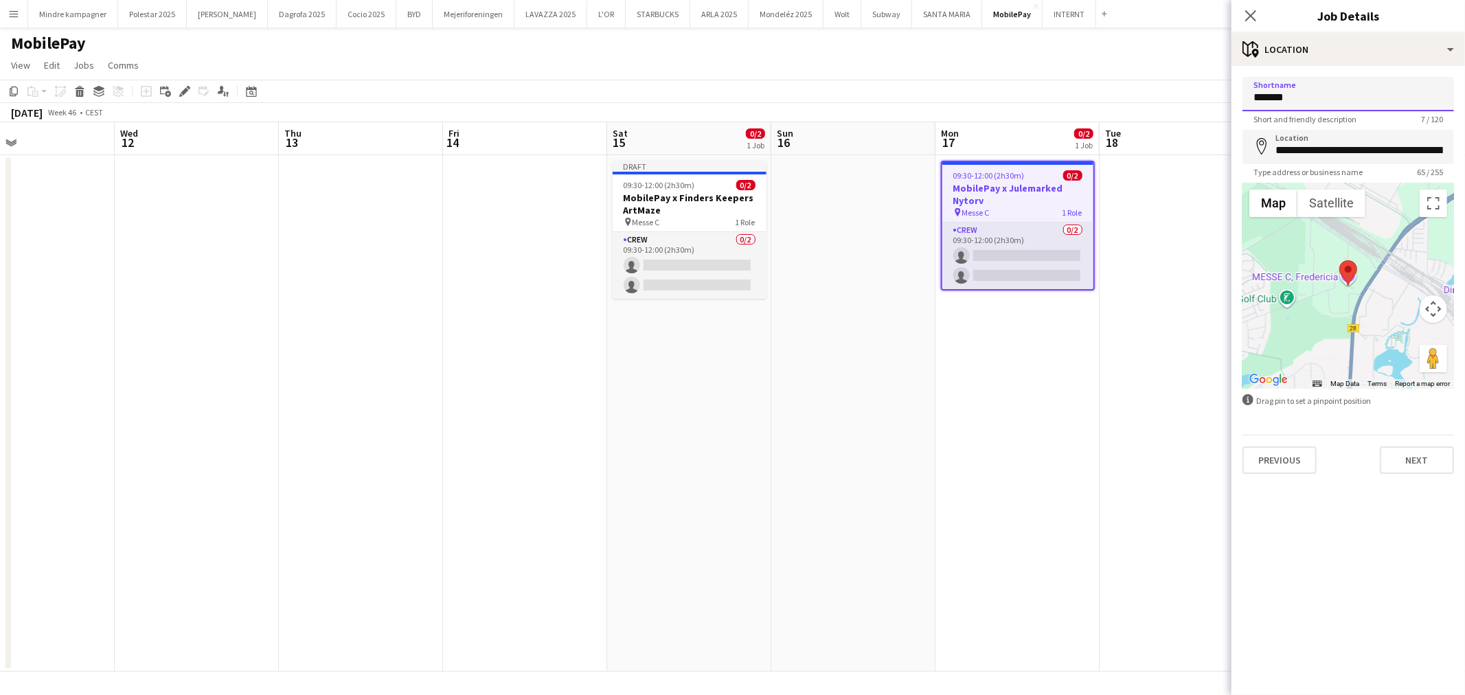
drag, startPoint x: 1309, startPoint y: 91, endPoint x: 1168, endPoint y: 89, distance: 140.1
click at [1168, 89] on body "Menu Boards Boards Boards All jobs Status Workforce Workforce My Workforce Recr…" at bounding box center [732, 347] width 1465 height 695
type input "**********"
click at [1379, 140] on input "**********" at bounding box center [1349, 147] width 212 height 34
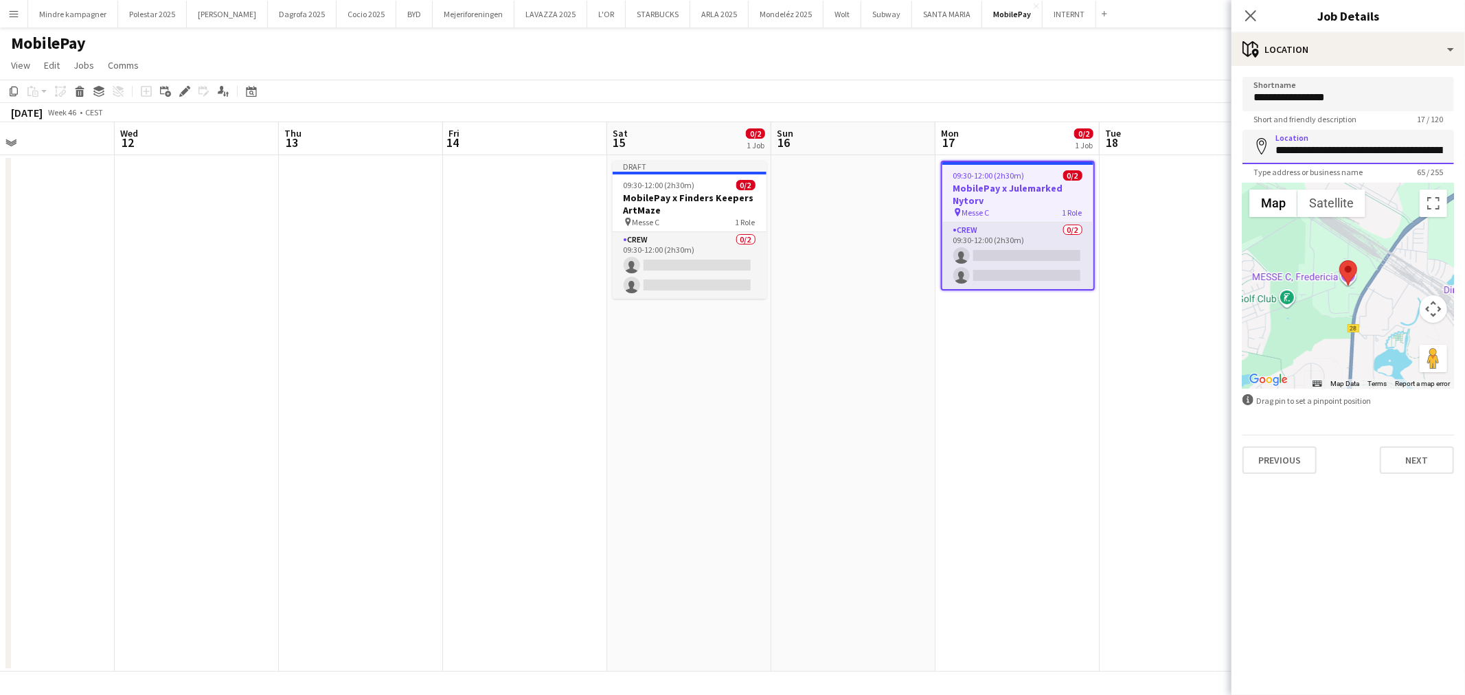
click at [1379, 140] on input "**********" at bounding box center [1349, 147] width 212 height 34
type input "**********"
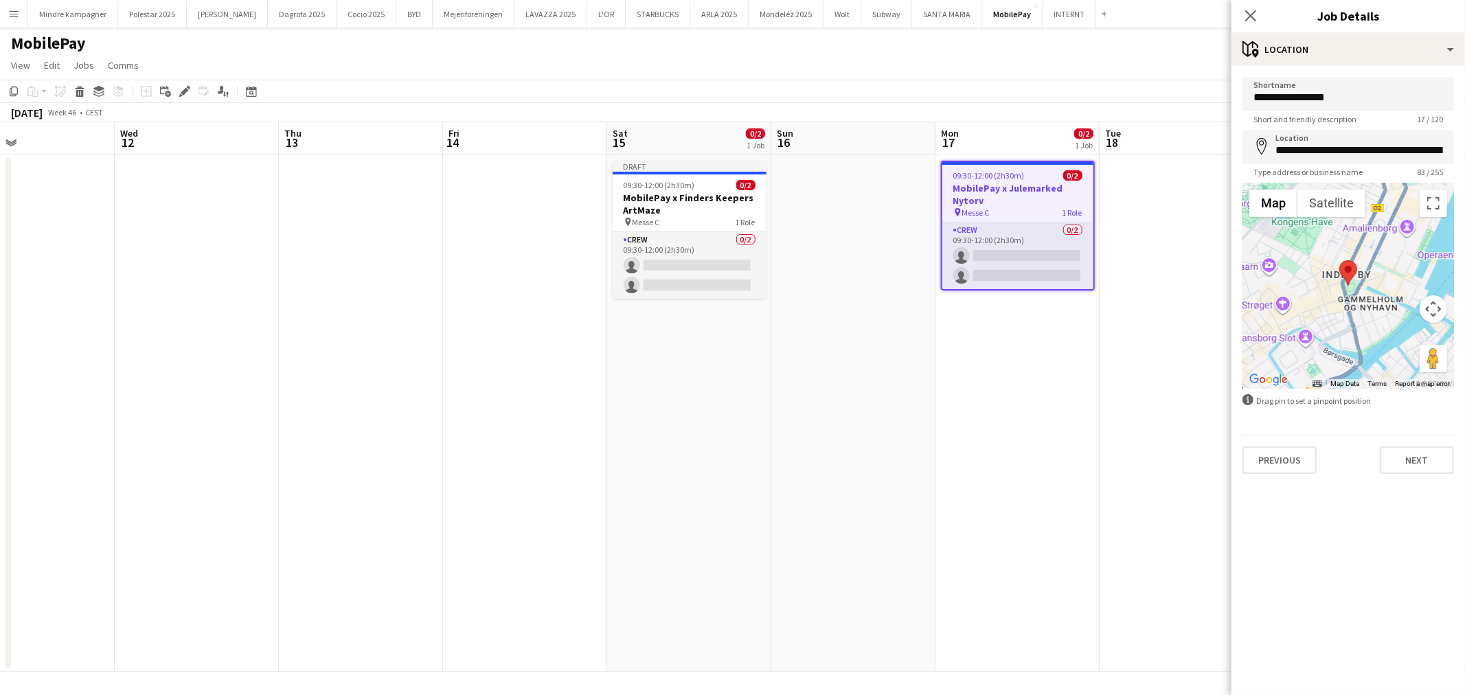
click at [1144, 491] on app-date-cell at bounding box center [1182, 413] width 164 height 517
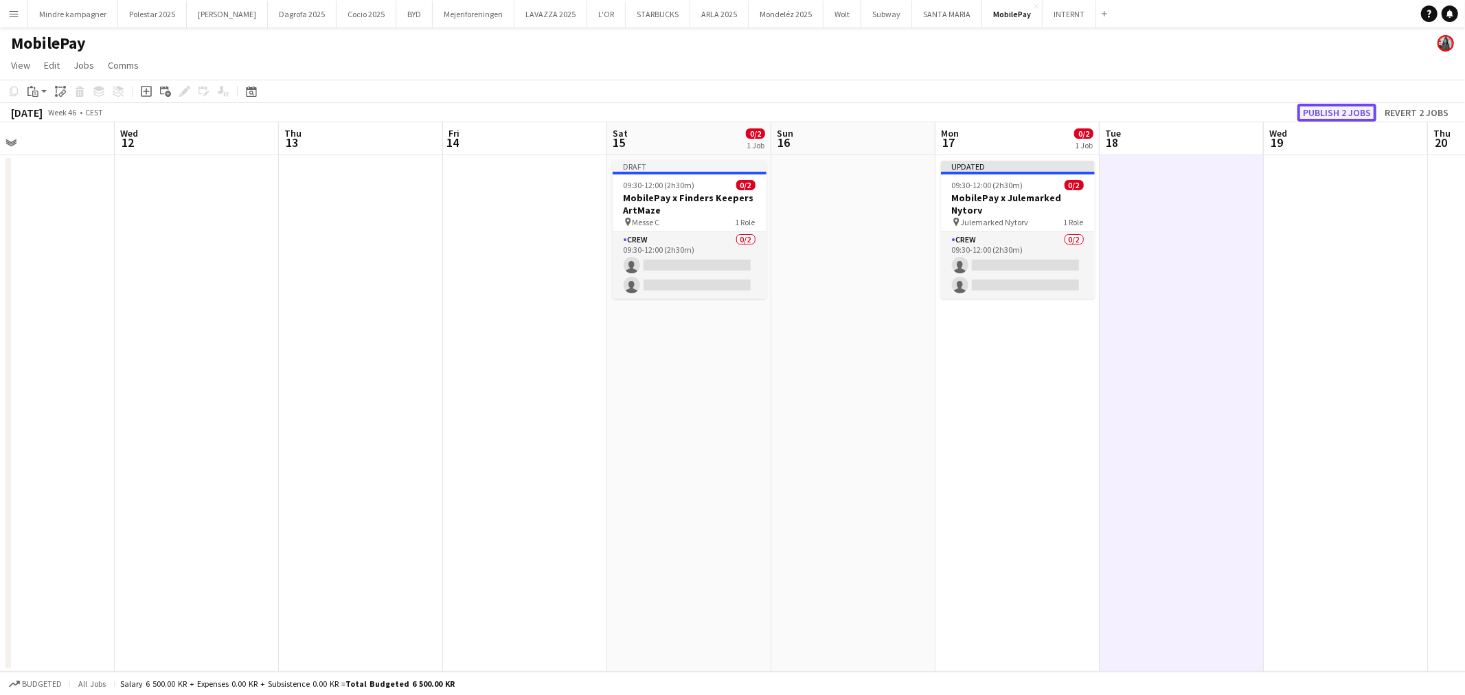
click at [1344, 109] on button "Publish 2 jobs" at bounding box center [1337, 113] width 79 height 18
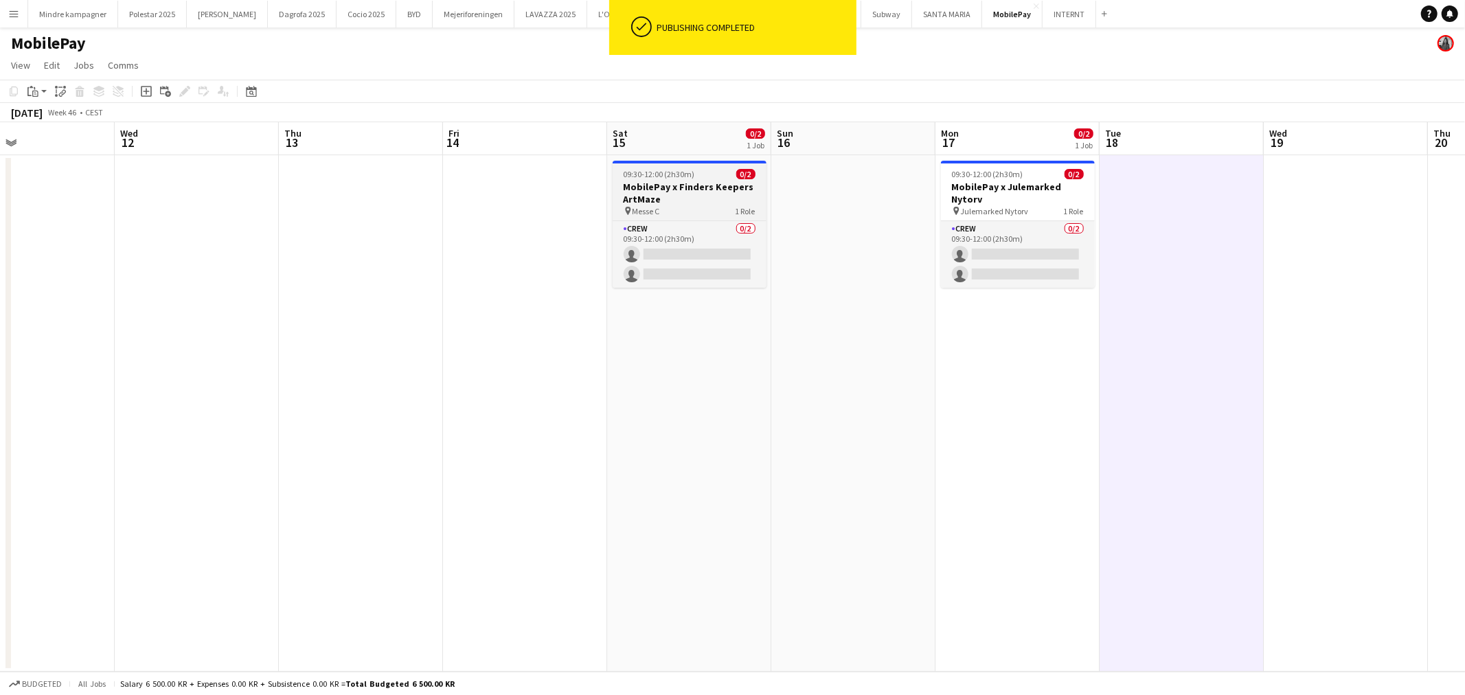
click at [718, 193] on h3 "MobilePay x Finders Keepers ArtMaze" at bounding box center [690, 193] width 154 height 25
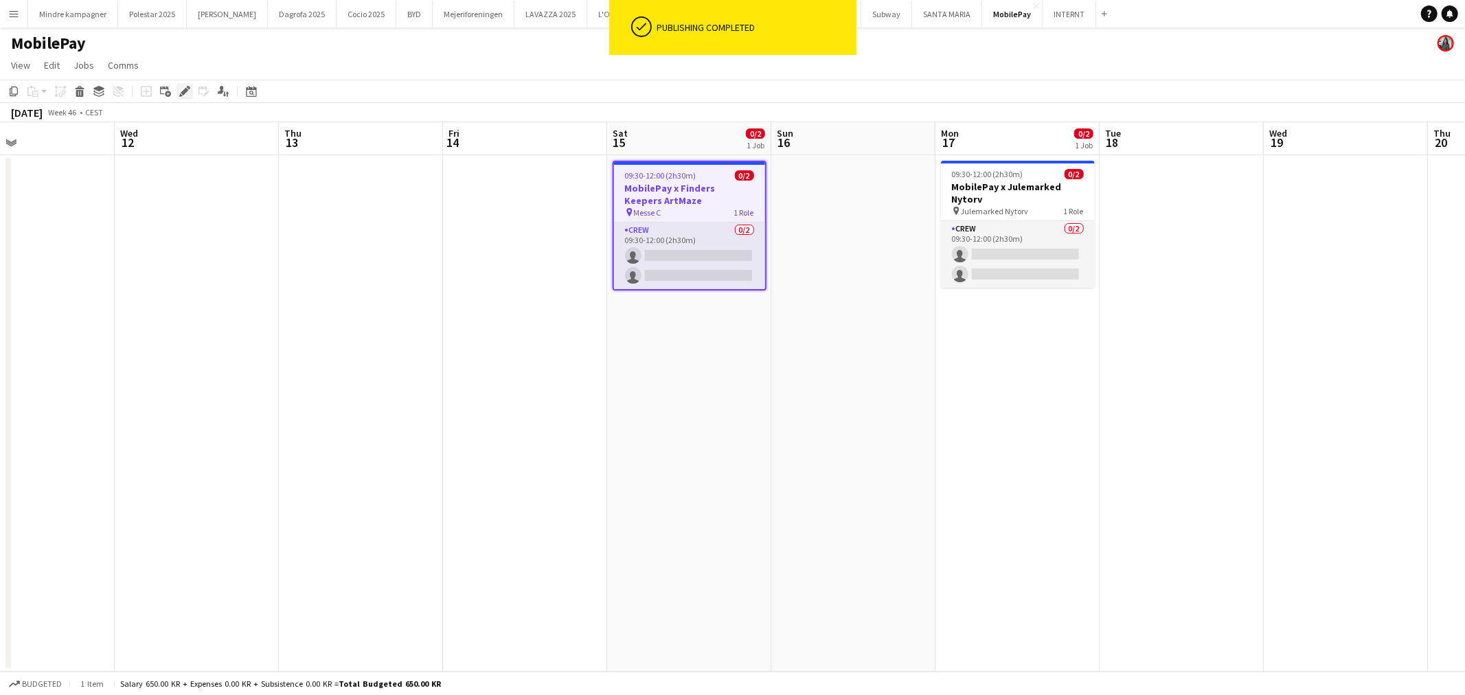
click at [179, 91] on icon "Edit" at bounding box center [184, 91] width 11 height 11
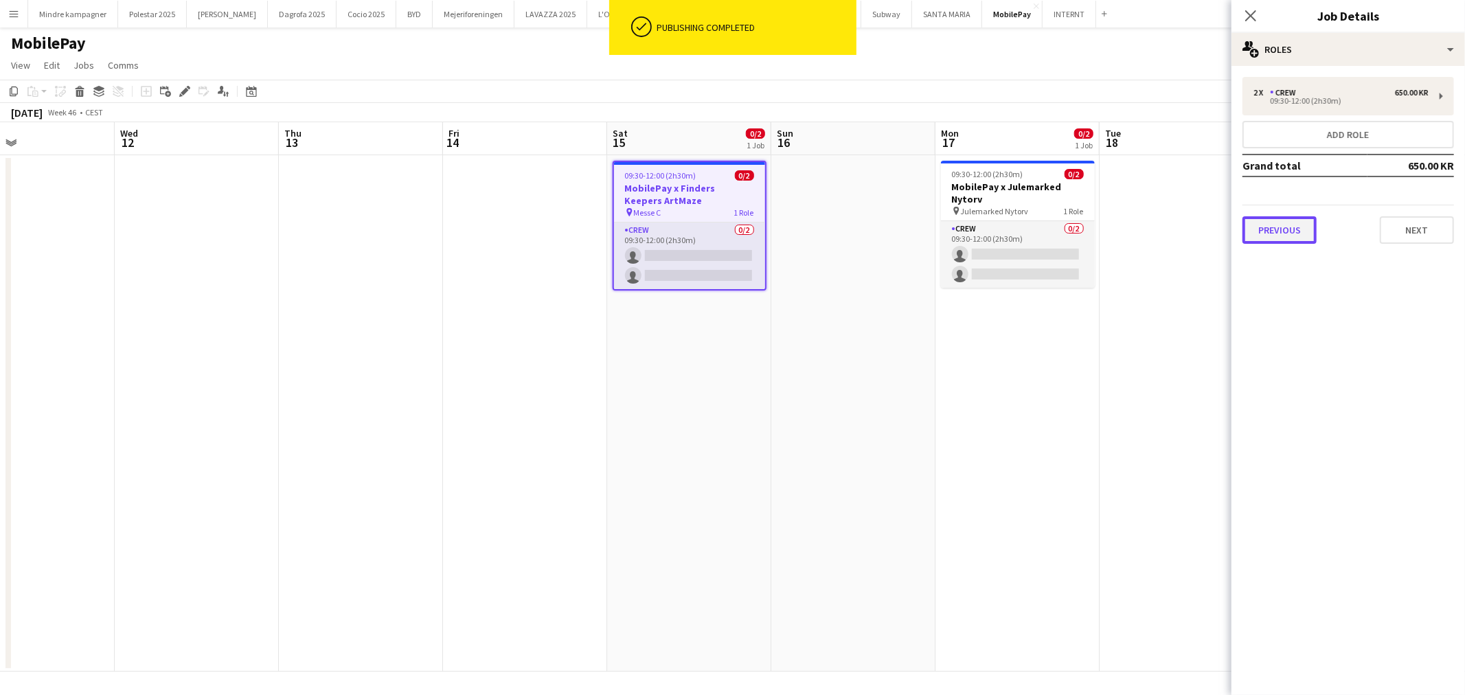
click at [1283, 227] on button "Previous" at bounding box center [1280, 229] width 74 height 27
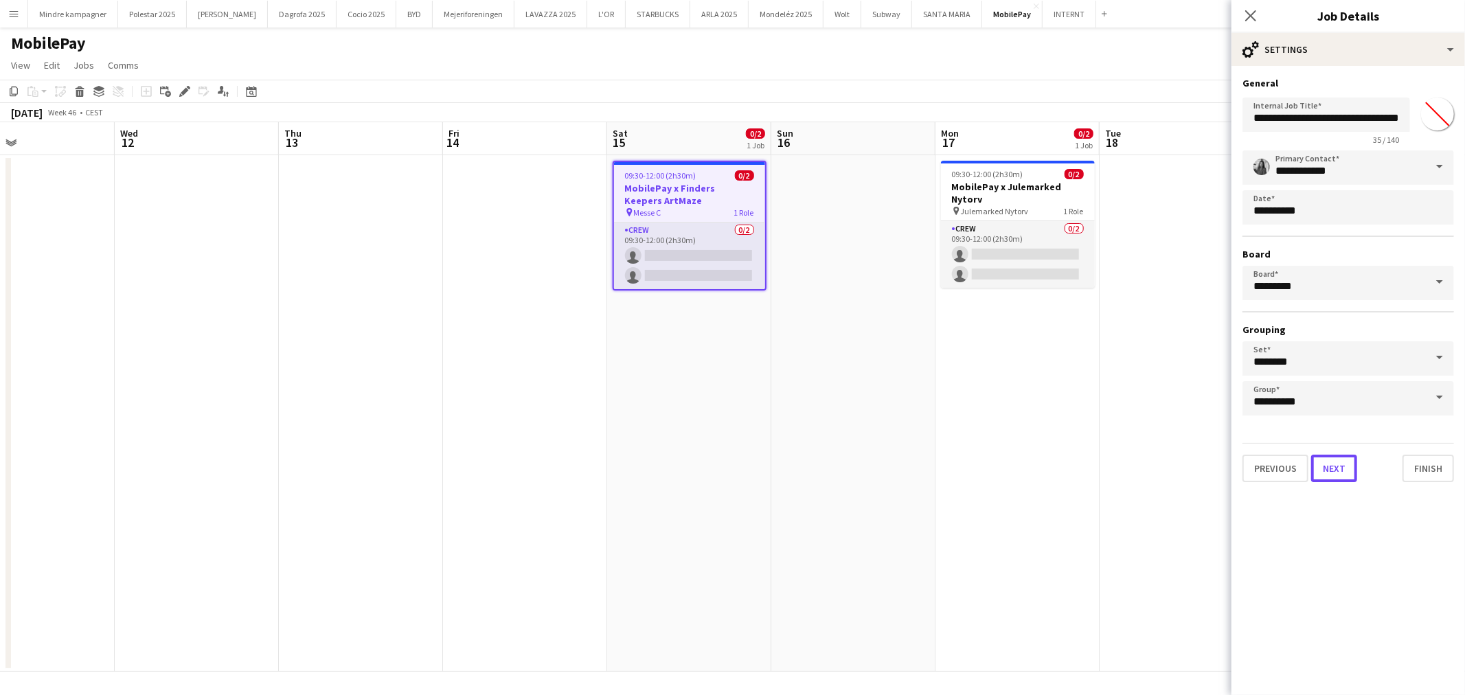
click at [1339, 462] on button "Next" at bounding box center [1334, 468] width 46 height 27
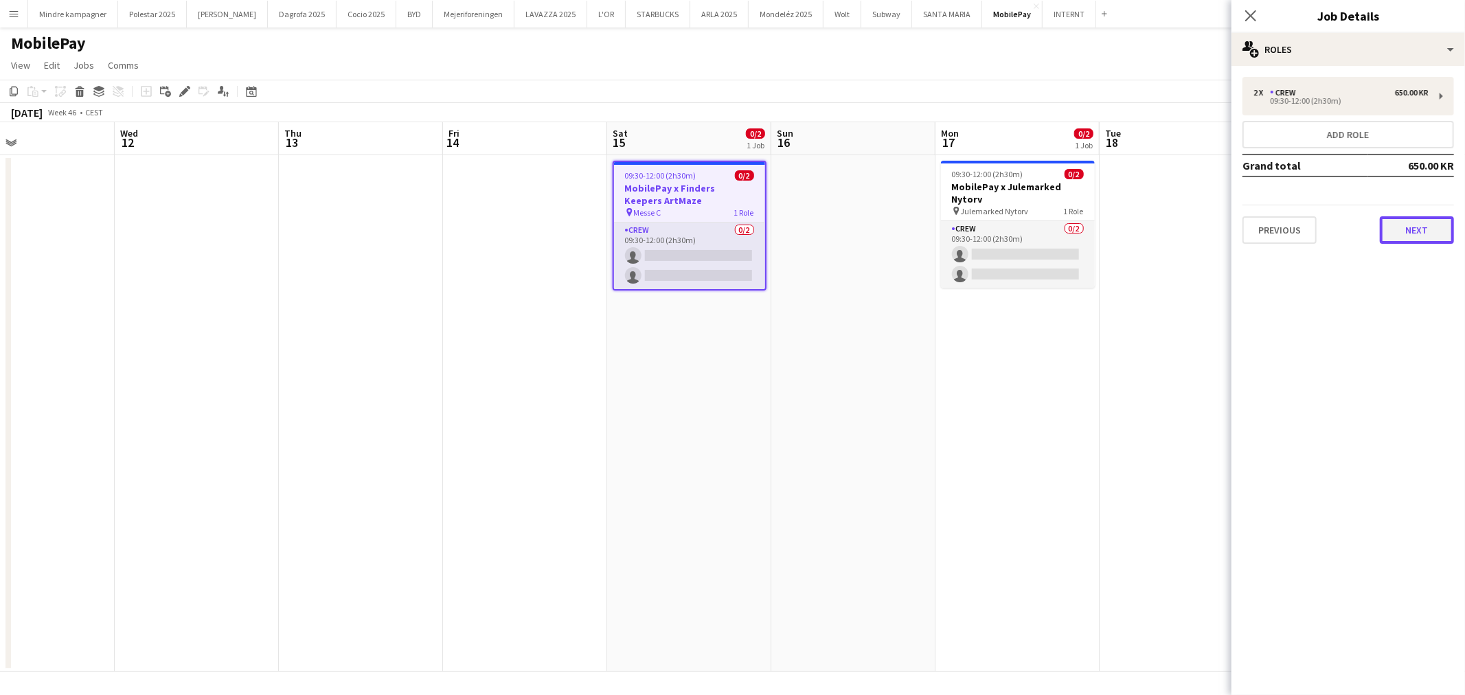
click at [1420, 218] on button "Next" at bounding box center [1417, 229] width 74 height 27
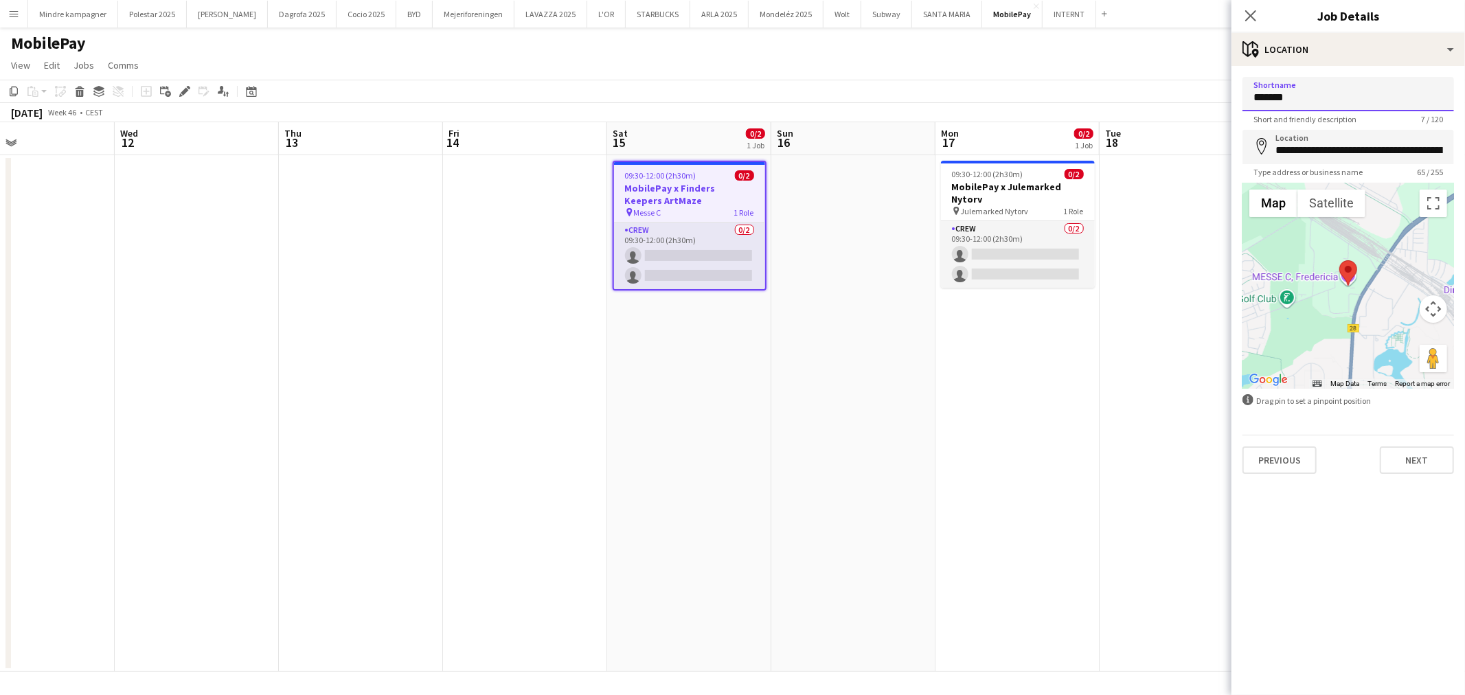
drag, startPoint x: 1300, startPoint y: 98, endPoint x: 1205, endPoint y: 85, distance: 95.6
click at [1205, 85] on body "Menu Boards Boards Boards All jobs Status Workforce Workforce My Workforce Recr…" at bounding box center [732, 347] width 1465 height 695
type input "*"
type input "*******"
click at [1329, 148] on input "**********" at bounding box center [1349, 147] width 212 height 34
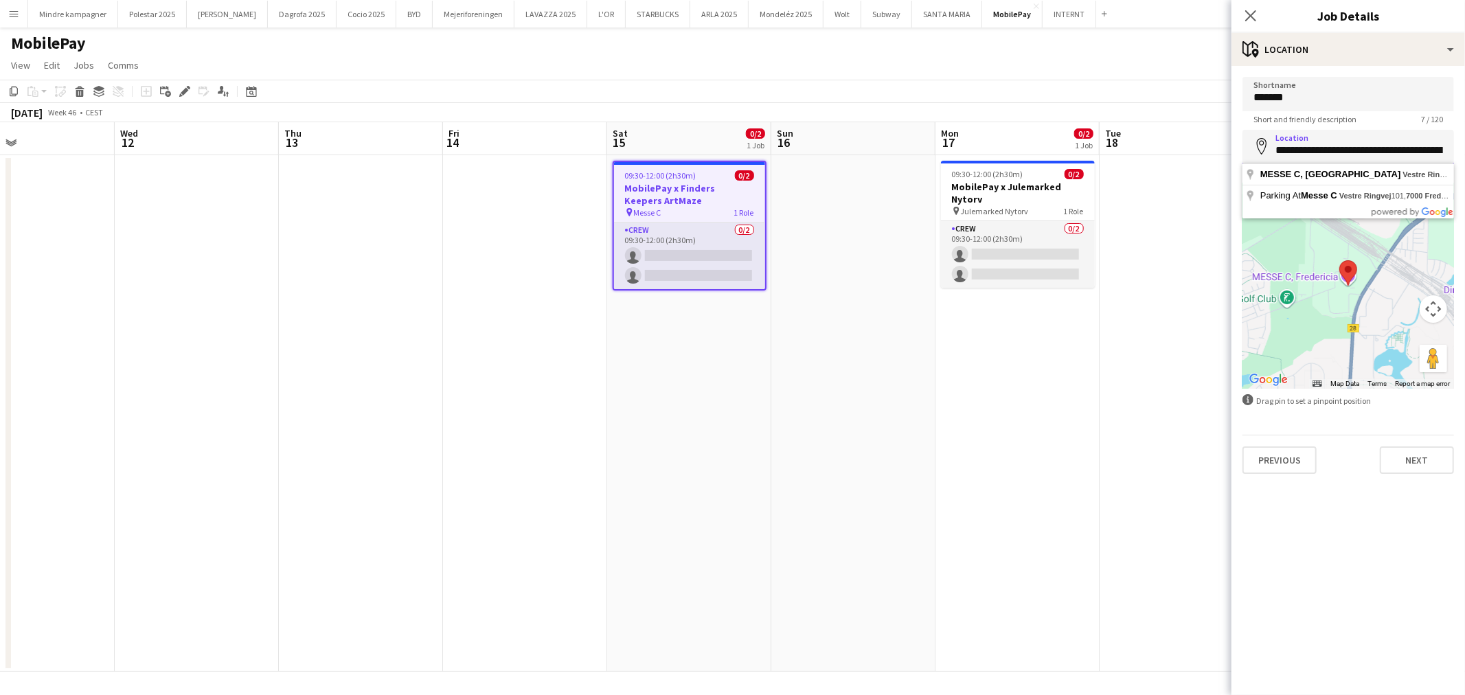
click at [1329, 148] on input "**********" at bounding box center [1349, 147] width 212 height 34
type input "*"
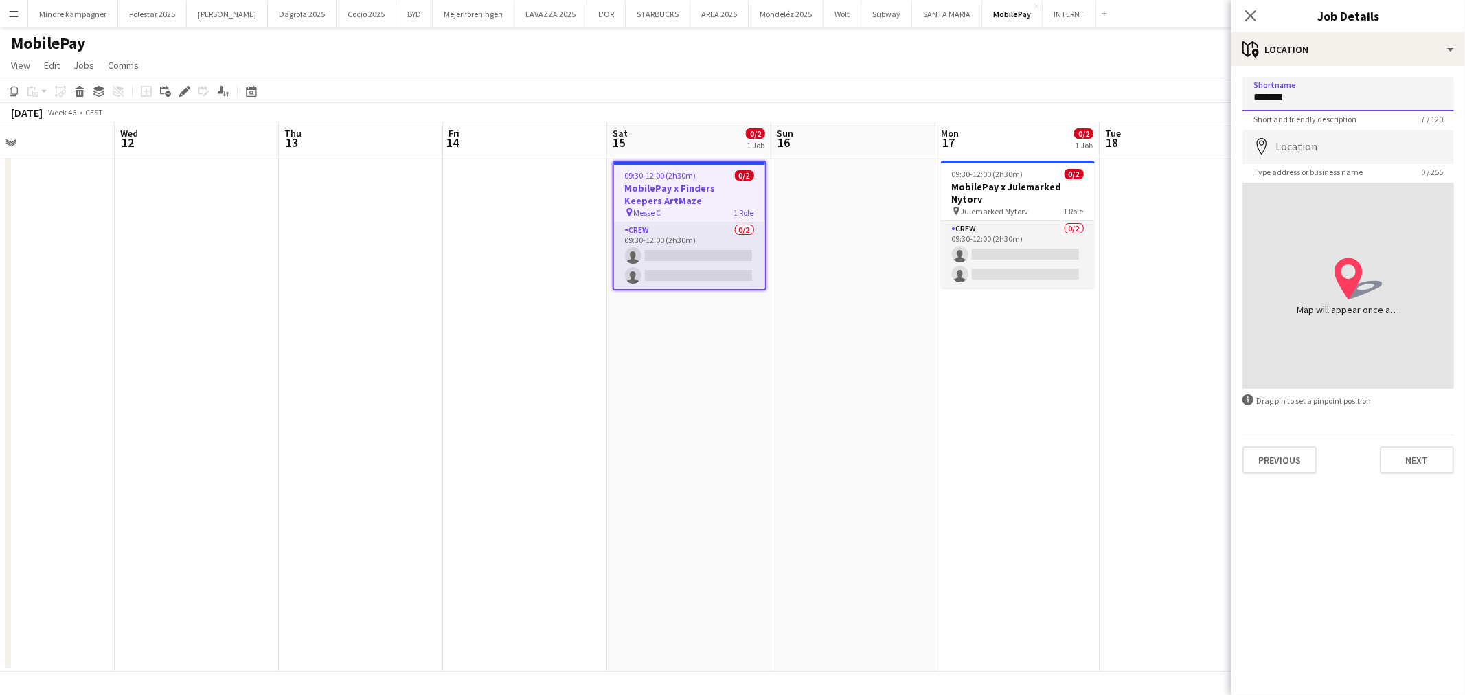
click at [1261, 95] on input "*******" at bounding box center [1349, 94] width 212 height 34
type input "**********"
click at [1305, 139] on input "Location" at bounding box center [1349, 147] width 212 height 34
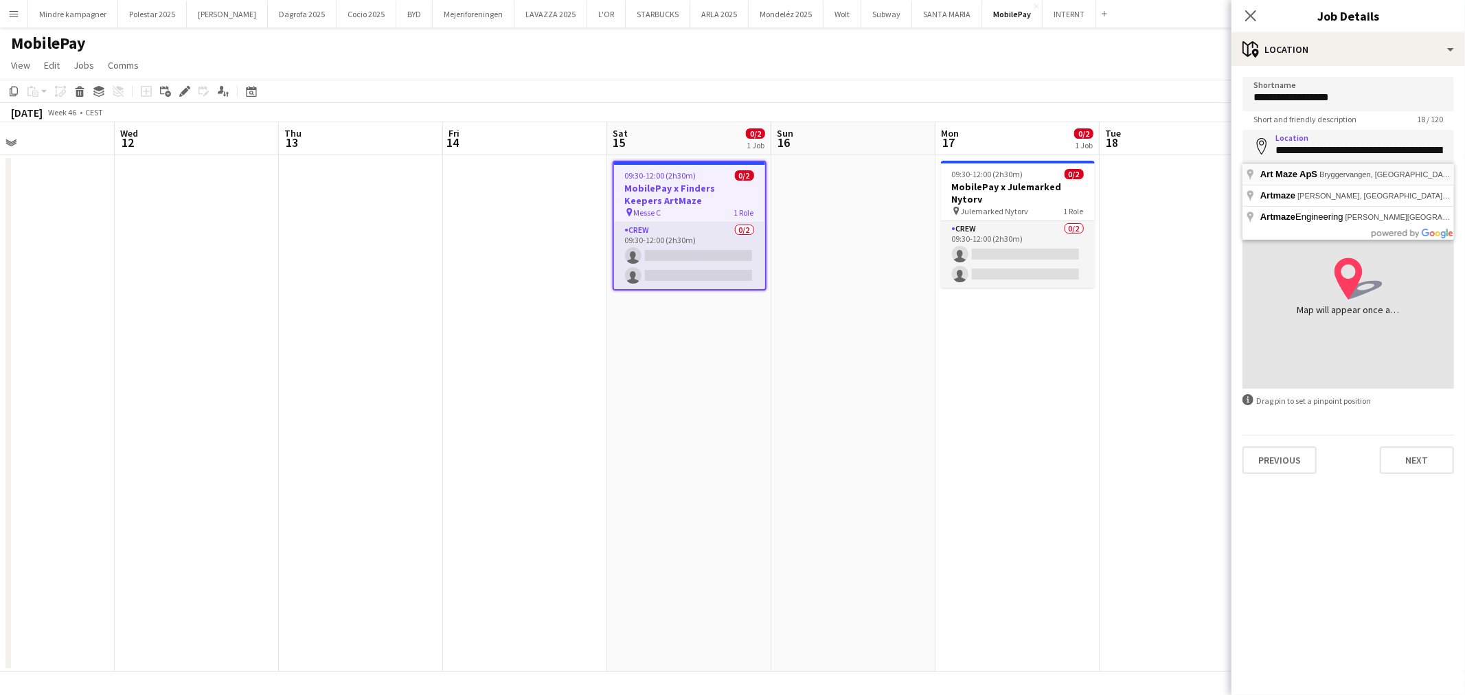
type input "**********"
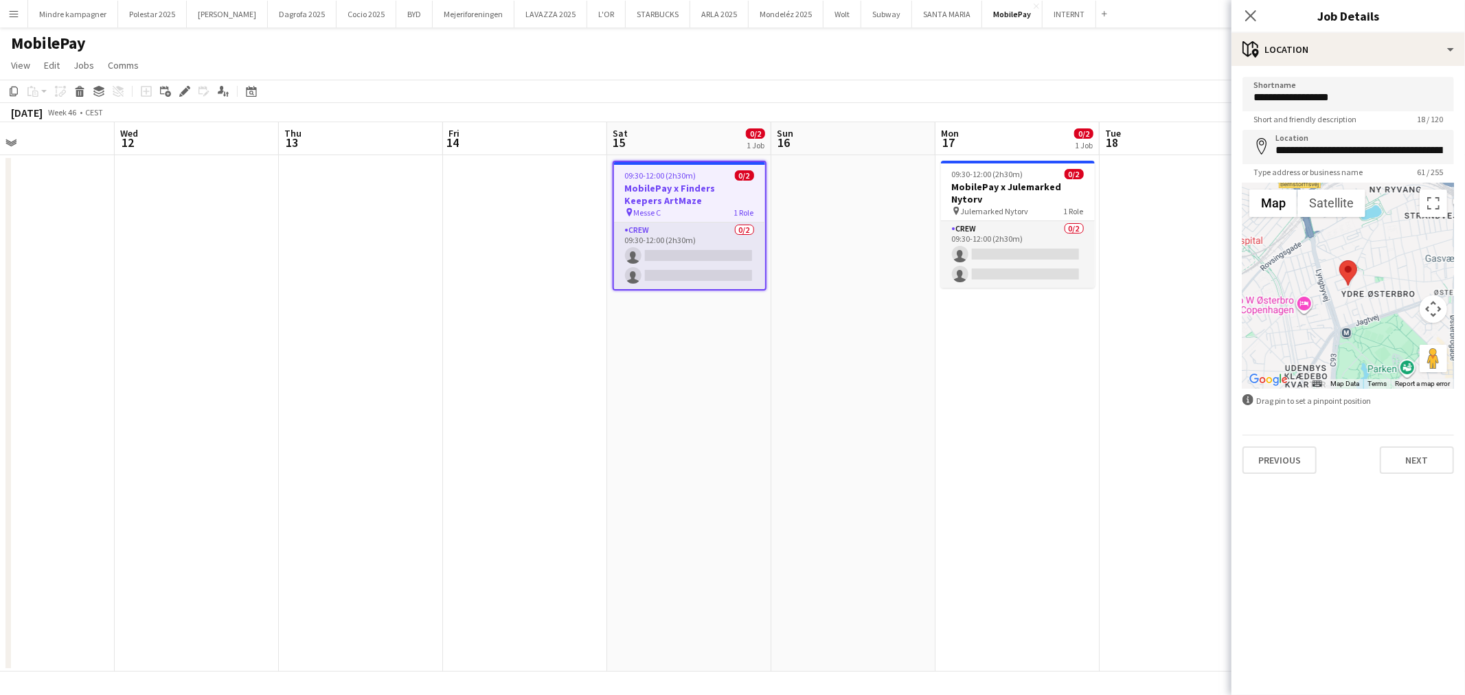
click at [1094, 537] on app-date-cell "09:30-12:00 (2h30m) 0/2 MobilePay x Julemarked Nytorv pin Julemarked Nytorv 1 R…" at bounding box center [1018, 413] width 164 height 517
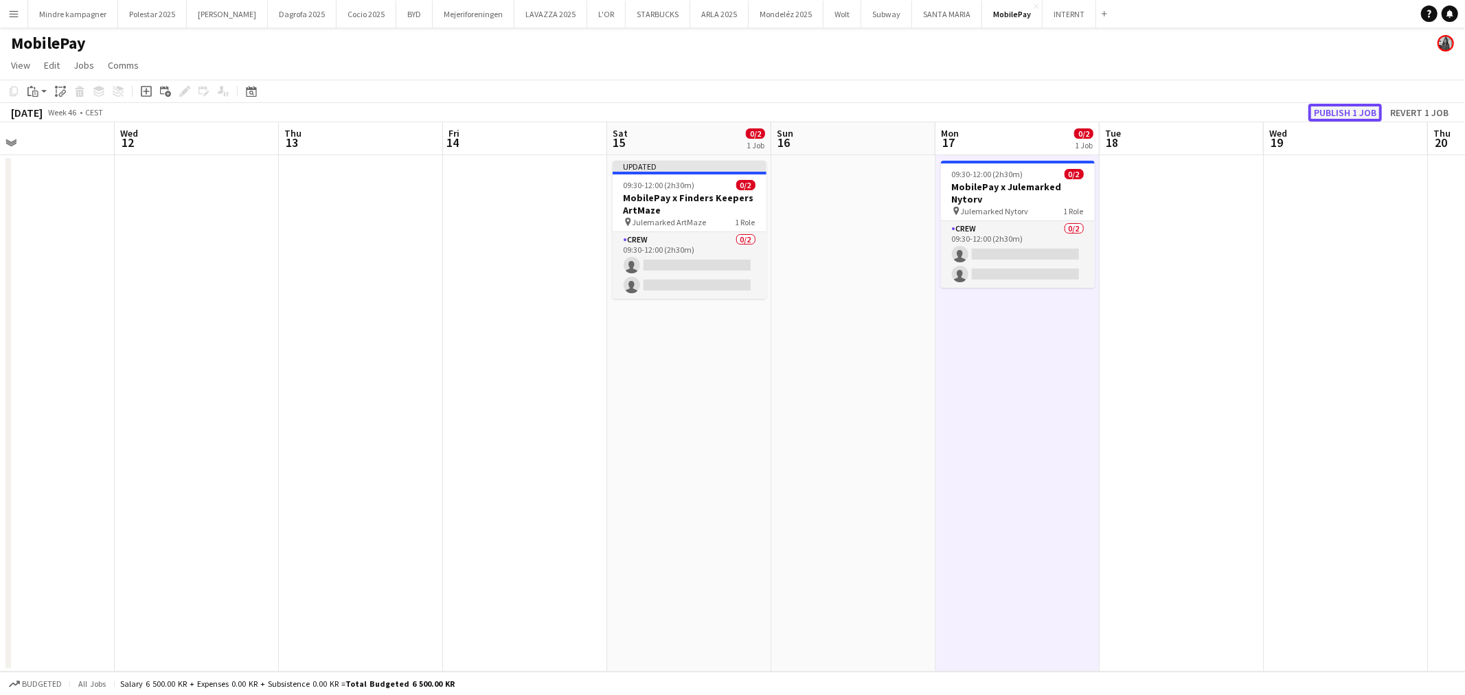
click at [1342, 114] on button "Publish 1 job" at bounding box center [1345, 113] width 73 height 18
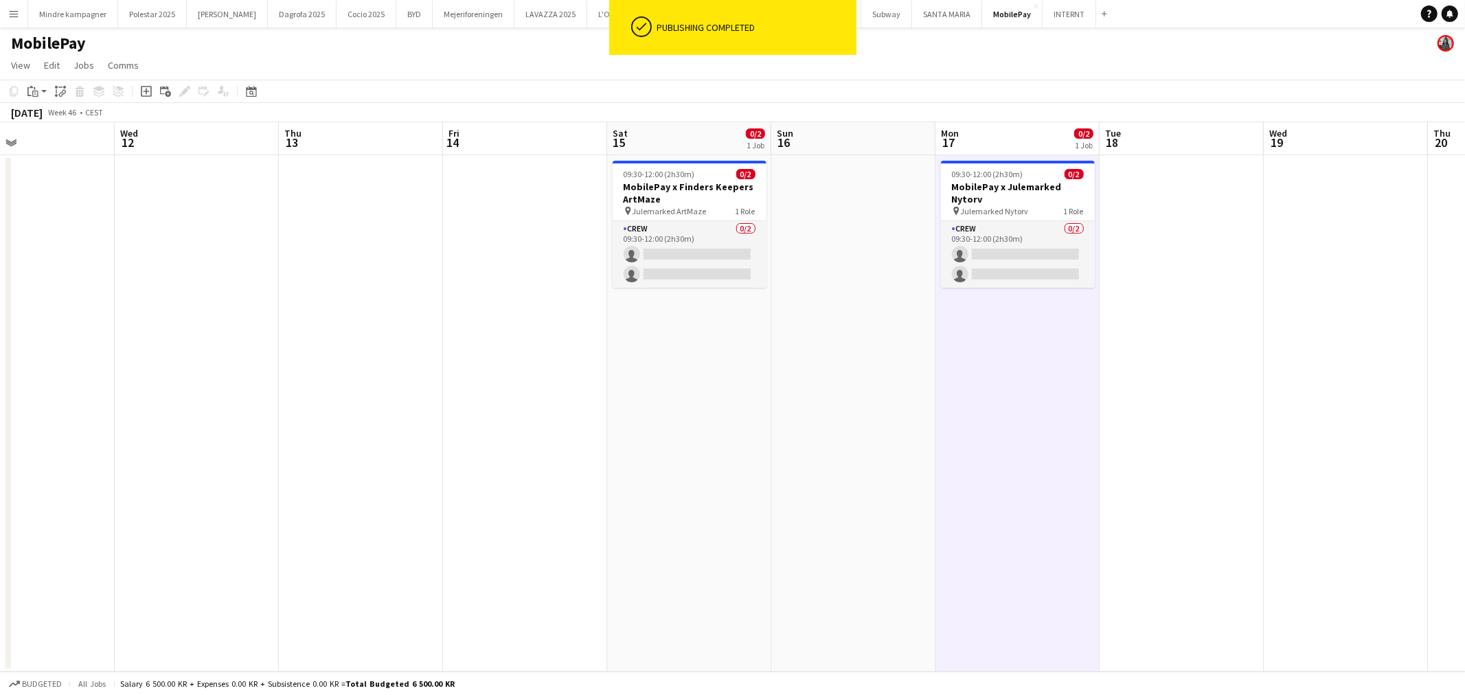
drag, startPoint x: 413, startPoint y: 444, endPoint x: 875, endPoint y: 427, distance: 462.6
click at [850, 413] on app-calendar-viewport "Sun 9 Mon 10 Tue 11 Wed 12 Thu 13 Fri 14 Sat 15 0/2 1 Job Sun 16 Mon 17 0/2 1 J…" at bounding box center [732, 397] width 1465 height 550
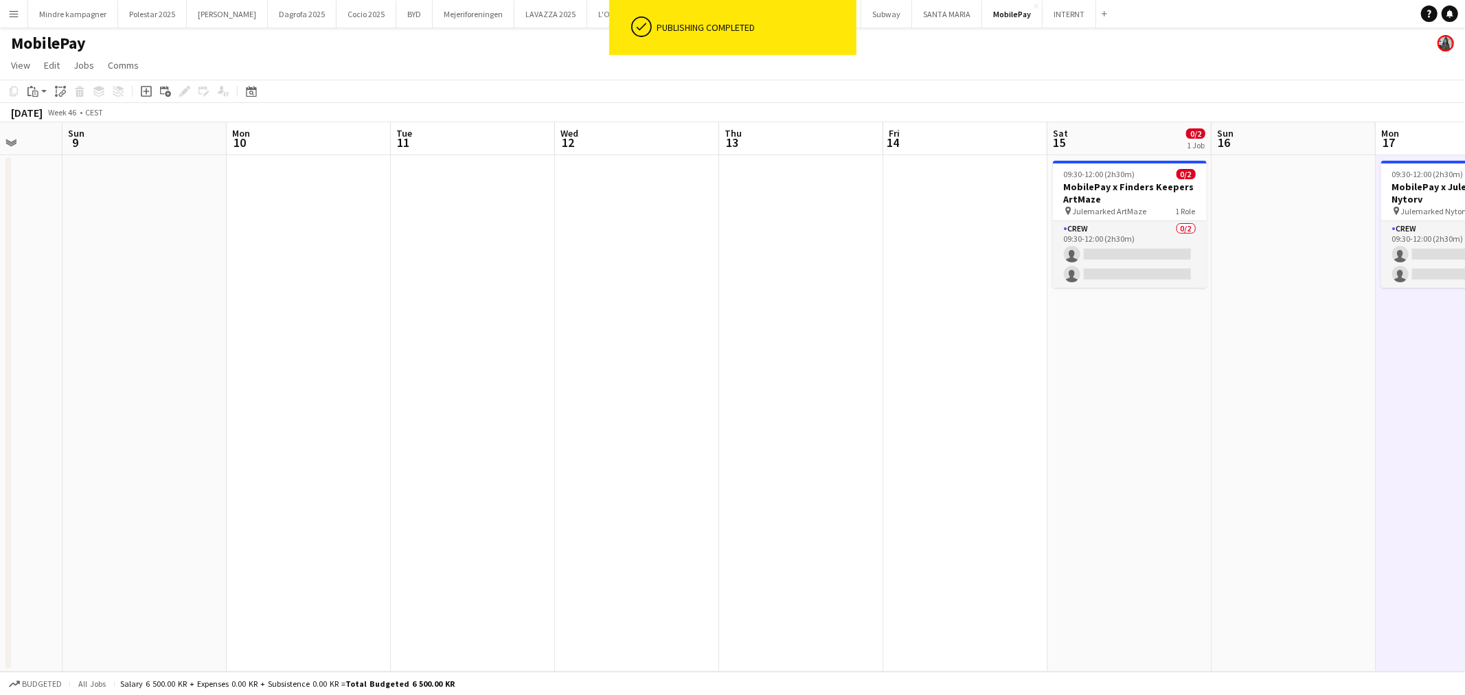
drag, startPoint x: 303, startPoint y: 456, endPoint x: 898, endPoint y: 440, distance: 595.8
click at [884, 438] on app-calendar-viewport "Thu 6 Fri 7 0/2 1 Job Sat 8 Sun 9 Mon 10 Tue 11 Wed 12 Thu 13 Fri 14 Sat 15 0/2…" at bounding box center [732, 397] width 1465 height 550
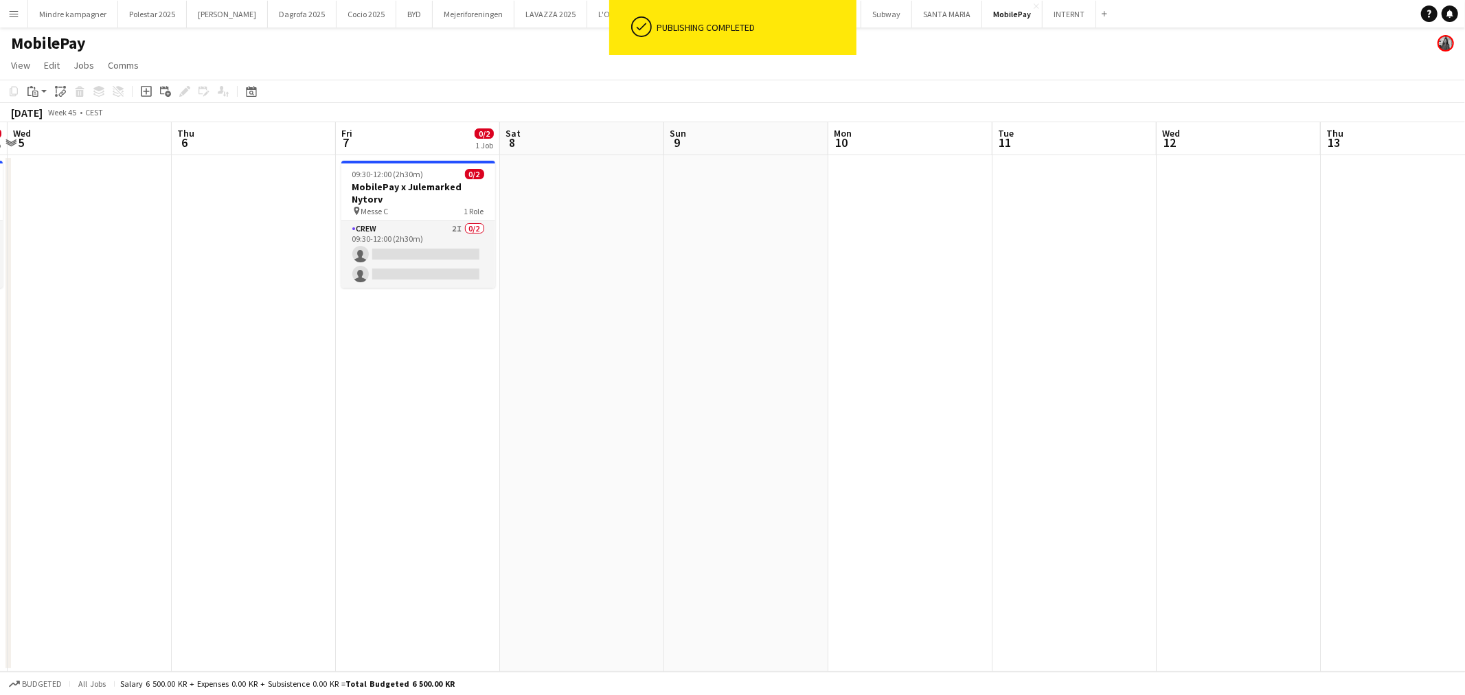
drag, startPoint x: 893, startPoint y: 470, endPoint x: 509, endPoint y: 495, distance: 384.8
click at [530, 491] on app-calendar-viewport "Mon 3 Tue 4 0/2 1 Job Wed 5 Thu 6 Fri 7 0/2 1 Job Sat 8 Sun 9 Mon 10 Tue 11 Wed…" at bounding box center [732, 397] width 1465 height 550
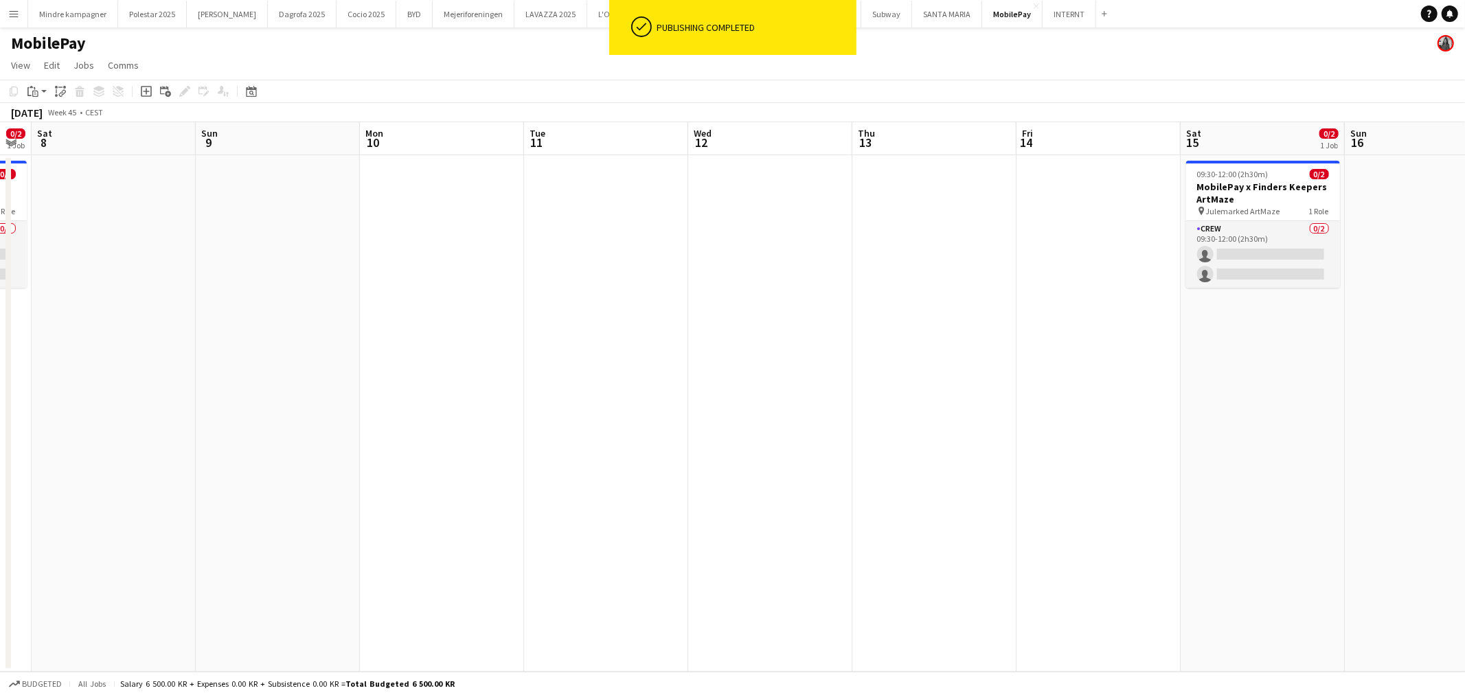
drag, startPoint x: 957, startPoint y: 471, endPoint x: 868, endPoint y: 479, distance: 89.7
click at [868, 479] on app-calendar-viewport "Wed 5 Thu 6 Fri 7 0/2 1 Job Sat 8 Sun 9 Mon 10 Tue 11 Wed 12 Thu 13 Fri 14 Sat …" at bounding box center [732, 397] width 1465 height 550
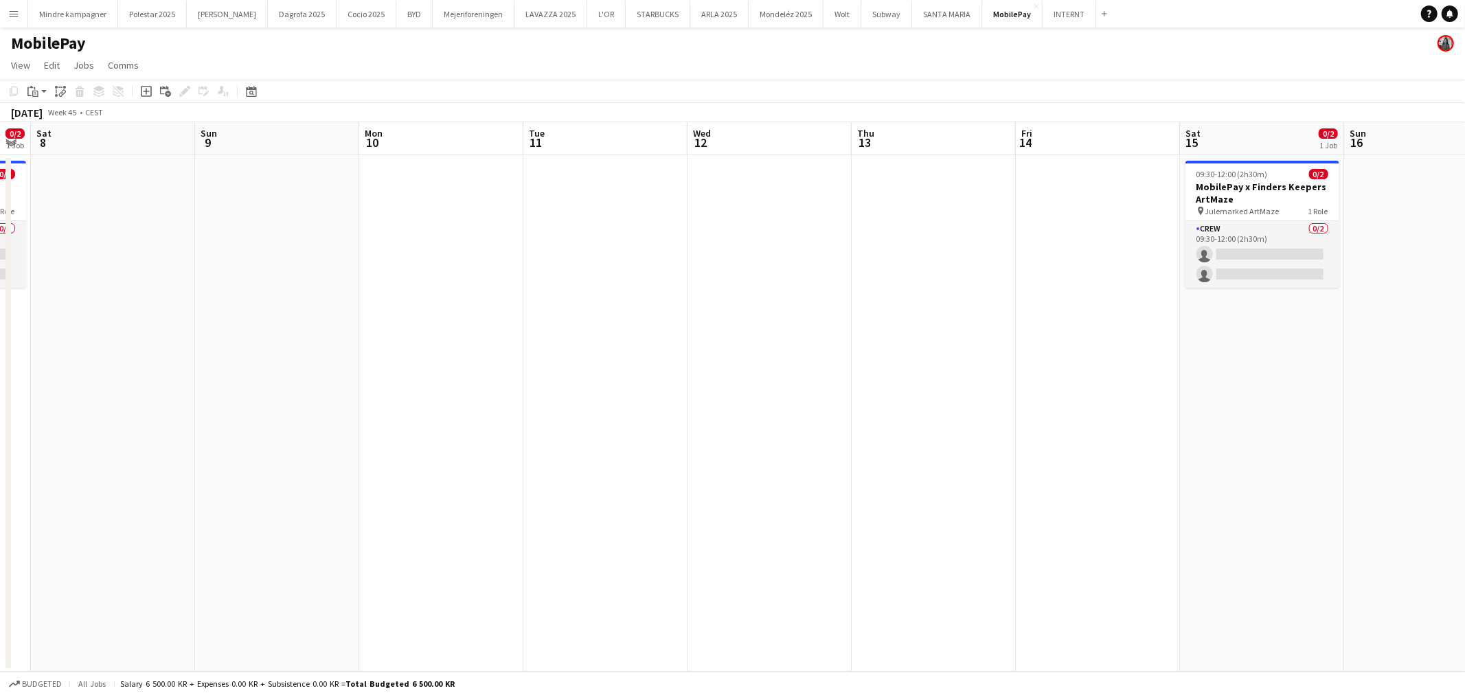
click at [806, 483] on app-calendar-viewport "Wed 5 Thu 6 Fri 7 0/2 1 Job Sat 8 Sun 9 Mon 10 Tue 11 Wed 12 Thu 13 Fri 14 Sat …" at bounding box center [732, 397] width 1465 height 550
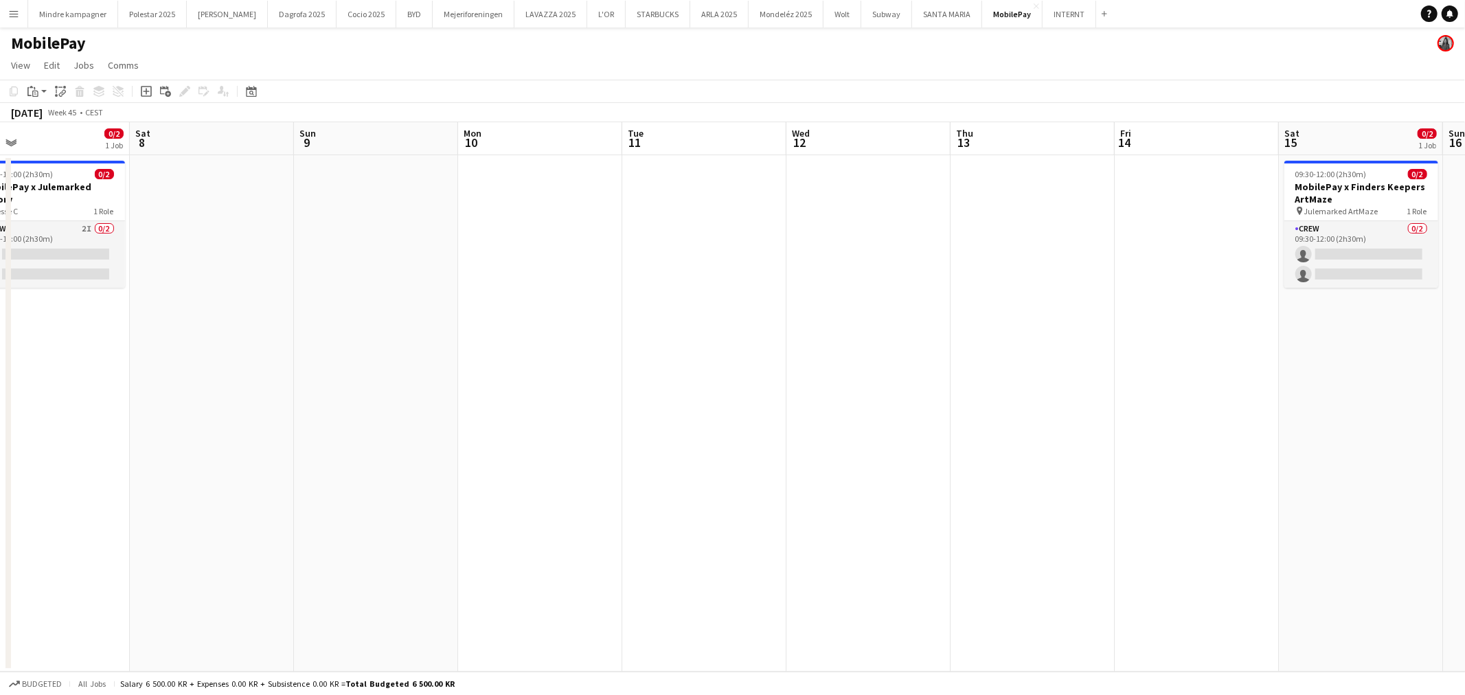
drag, startPoint x: 686, startPoint y: 488, endPoint x: 1010, endPoint y: 488, distance: 324.9
click at [1010, 488] on app-calendar-viewport "Wed 5 Thu 6 Fri 7 0/2 1 Job Sat 8 Sun 9 Mon 10 Tue 11 Wed 12 Thu 13 Fri 14 Sat …" at bounding box center [732, 397] width 1465 height 550
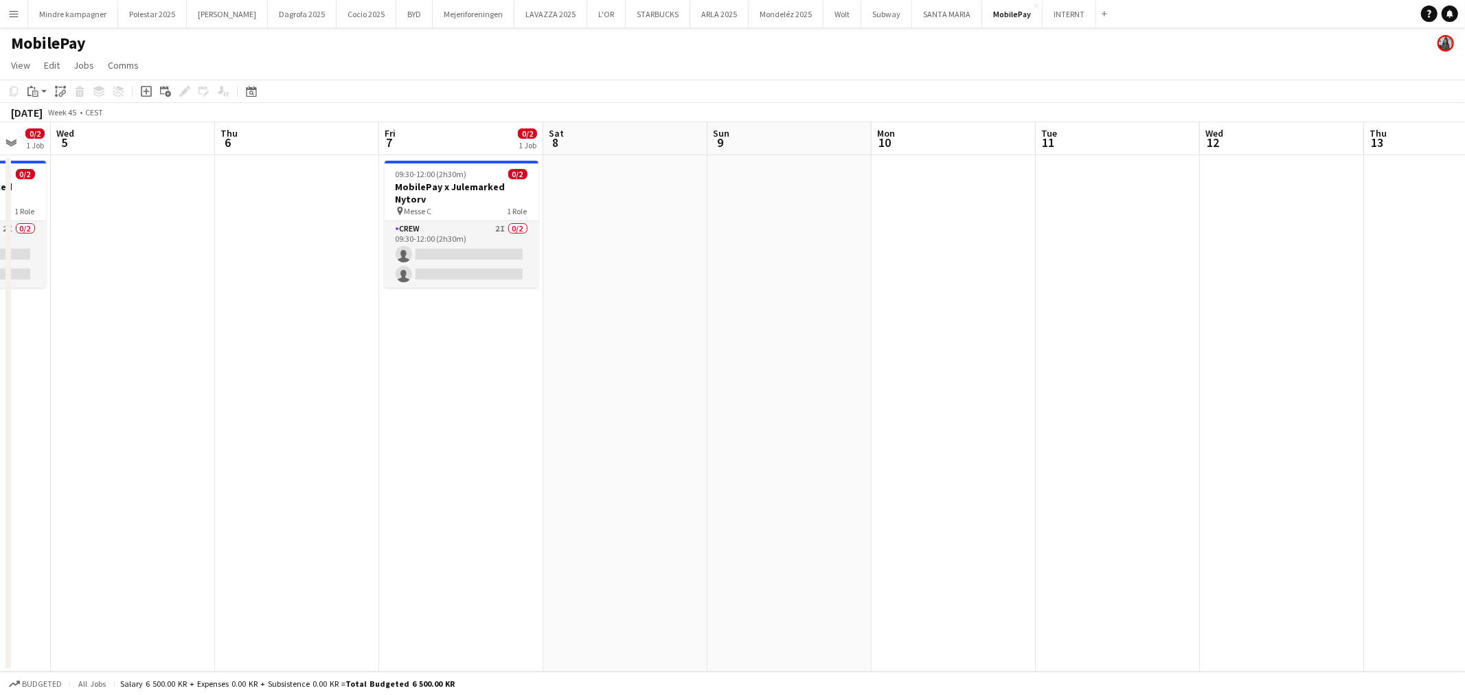
drag, startPoint x: 452, startPoint y: 459, endPoint x: 560, endPoint y: 459, distance: 107.8
click at [560, 459] on app-calendar-viewport "Mon 3 Tue 4 0/2 1 Job Wed 5 Thu 6 Fri 7 0/2 1 Job Sat 8 Sun 9 Mon 10 Tue 11 Wed…" at bounding box center [732, 397] width 1465 height 550
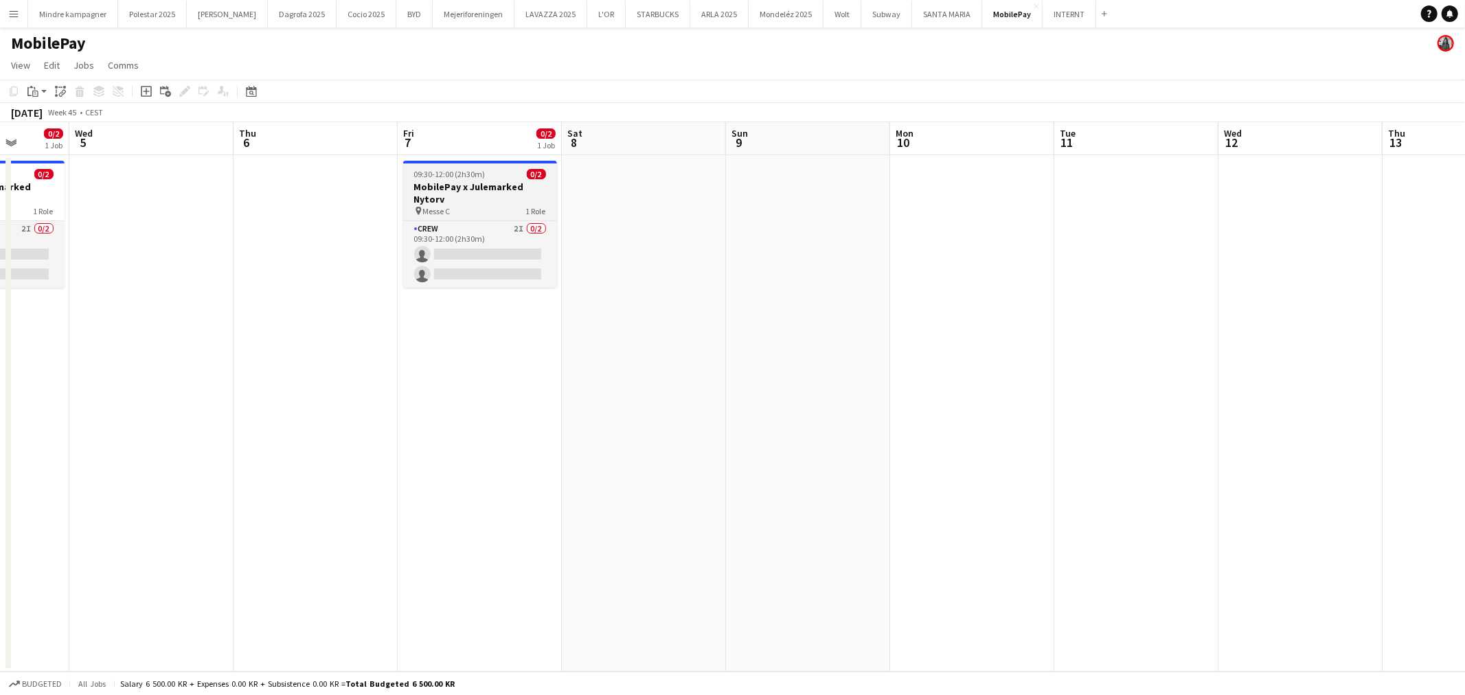
drag, startPoint x: 475, startPoint y: 188, endPoint x: 468, endPoint y: 190, distance: 7.0
click at [474, 189] on h3 "MobilePay x Julemarked Nytorv" at bounding box center [480, 193] width 154 height 25
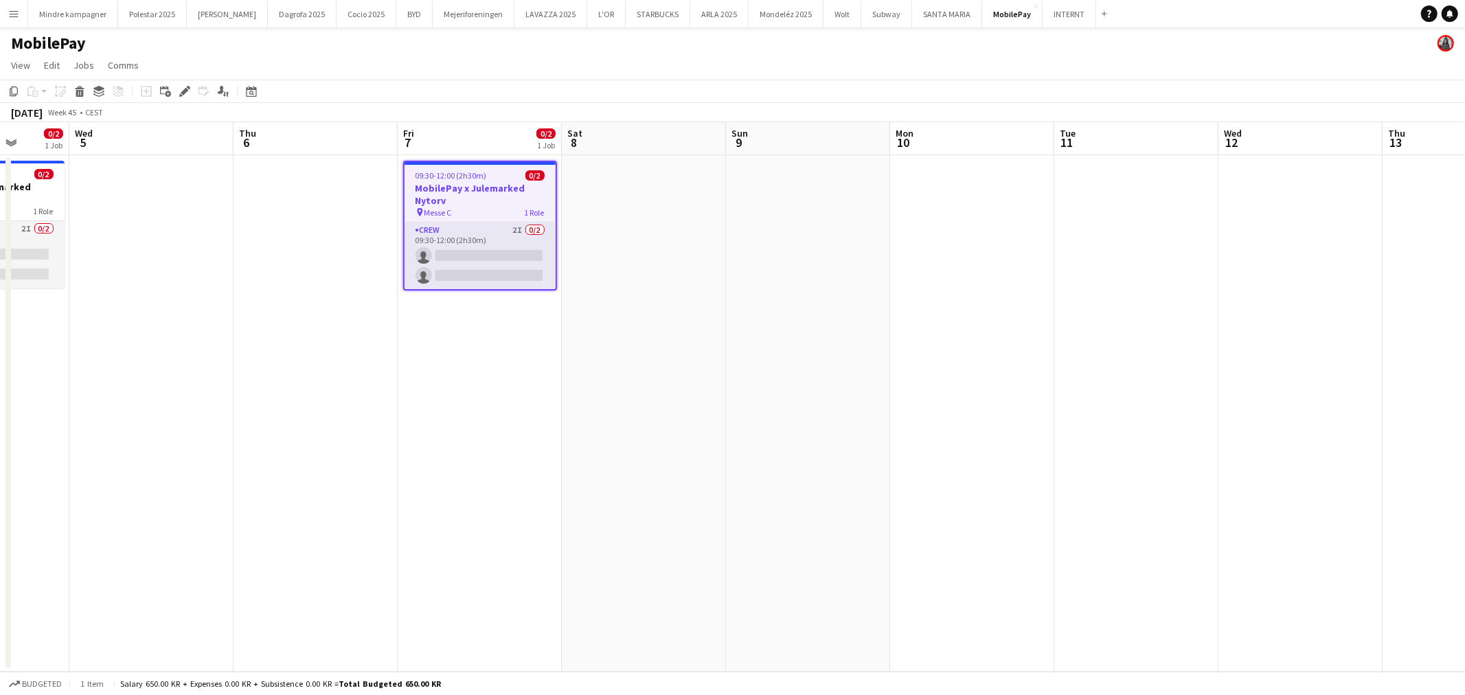
scroll to position [0, 425]
click at [179, 93] on icon "Edit" at bounding box center [184, 91] width 11 height 11
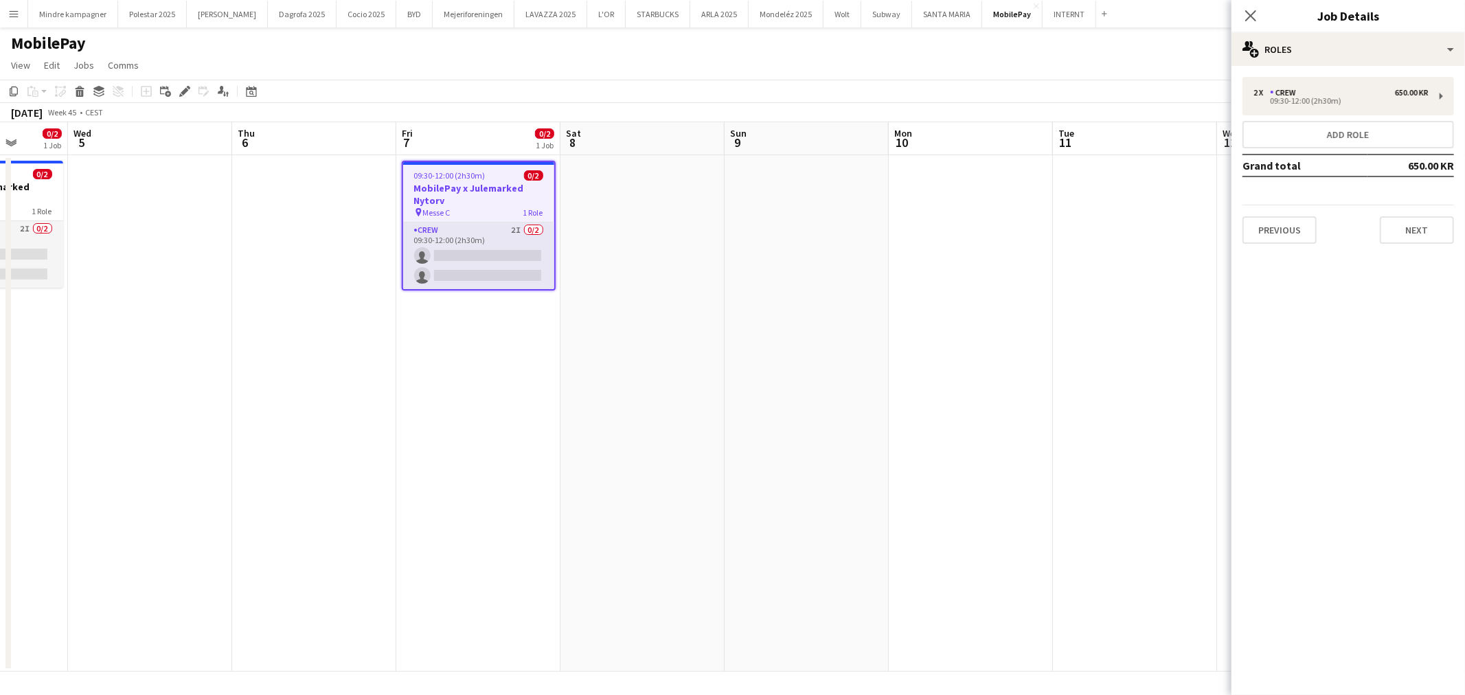
drag, startPoint x: 749, startPoint y: 401, endPoint x: 482, endPoint y: 429, distance: 268.7
click at [532, 421] on app-calendar-viewport "Sun 2 Mon 3 Tue 4 0/2 1 Job Wed 5 Thu 6 Fri 7 0/2 1 Job Sat 8 Sun 9 Mon 10 Tue …" at bounding box center [732, 397] width 1465 height 550
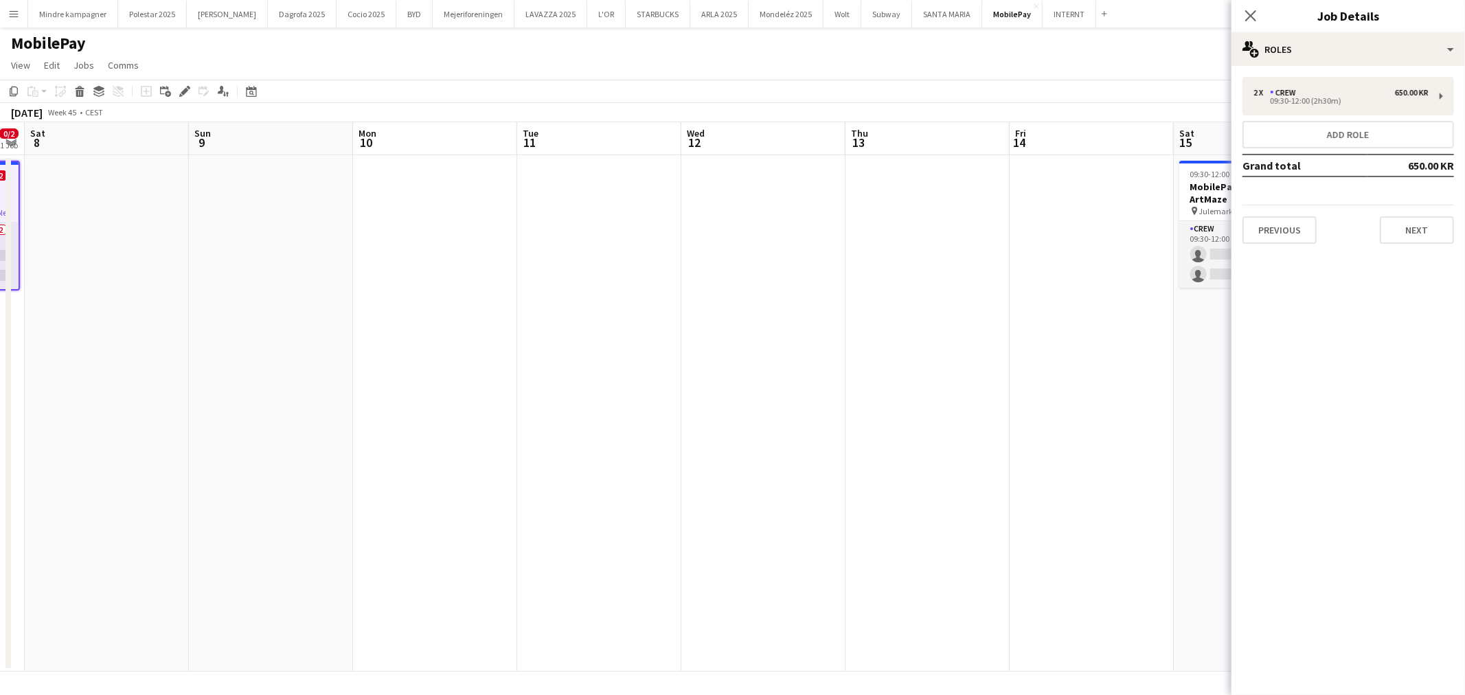
drag, startPoint x: 782, startPoint y: 451, endPoint x: 777, endPoint y: 435, distance: 17.2
click at [415, 466] on app-calendar-viewport "Wed 5 Thu 6 Fri 7 0/2 1 Job Sat 8 Sun 9 Mon 10 Tue 11 Wed 12 Thu 13 Fri 14 Sat …" at bounding box center [732, 397] width 1465 height 550
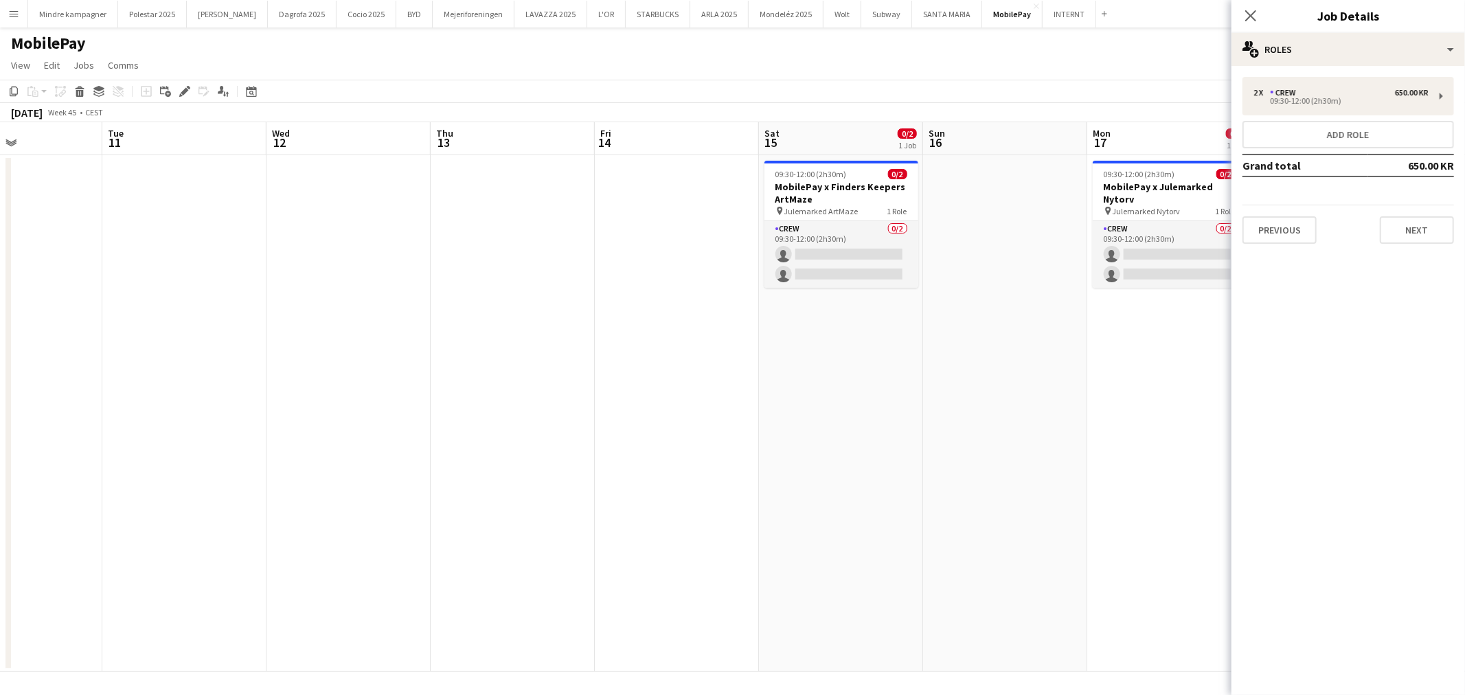
scroll to position [0, 438]
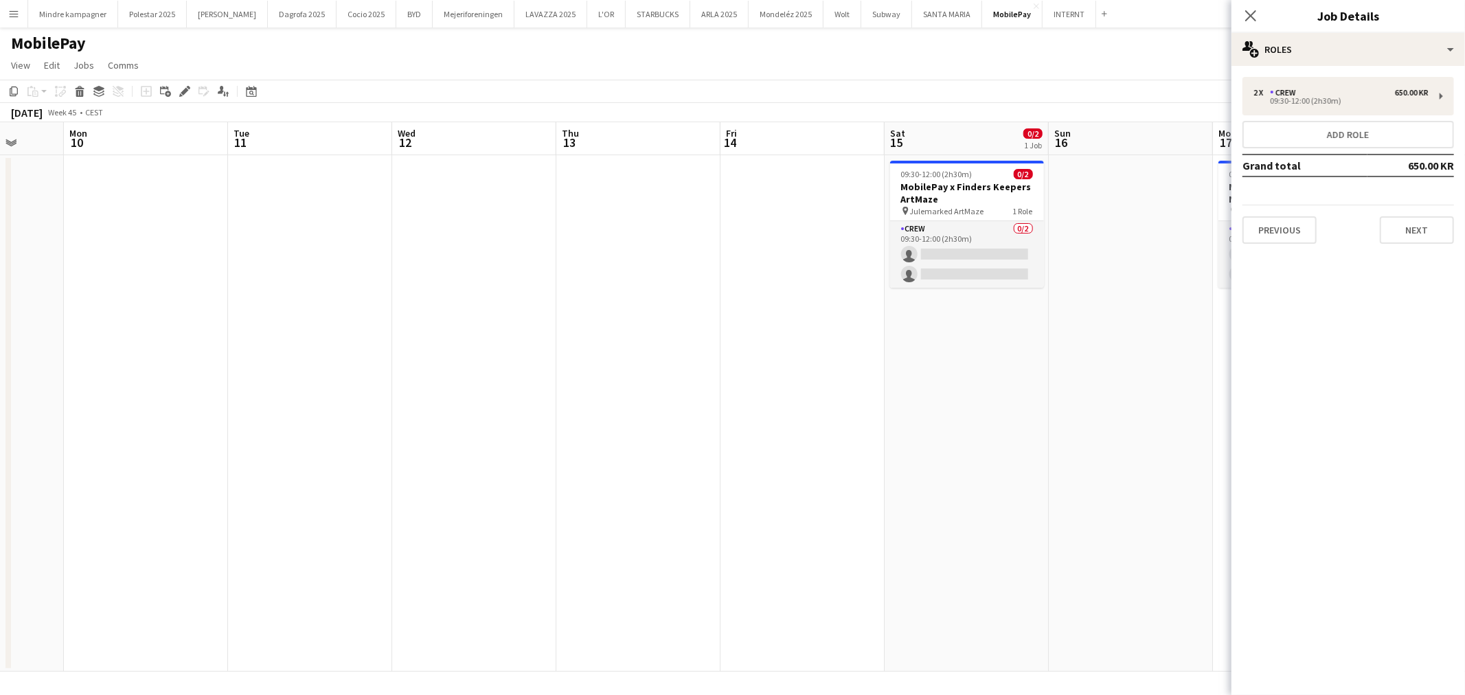
drag, startPoint x: 833, startPoint y: 455, endPoint x: 725, endPoint y: 467, distance: 108.5
click at [725, 467] on app-calendar-viewport "Fri 7 0/2 1 Job Sat 8 Sun 9 Mon 10 Tue 11 Wed 12 Thu 13 Fri 14 Sat 15 0/2 1 Job…" at bounding box center [732, 397] width 1465 height 550
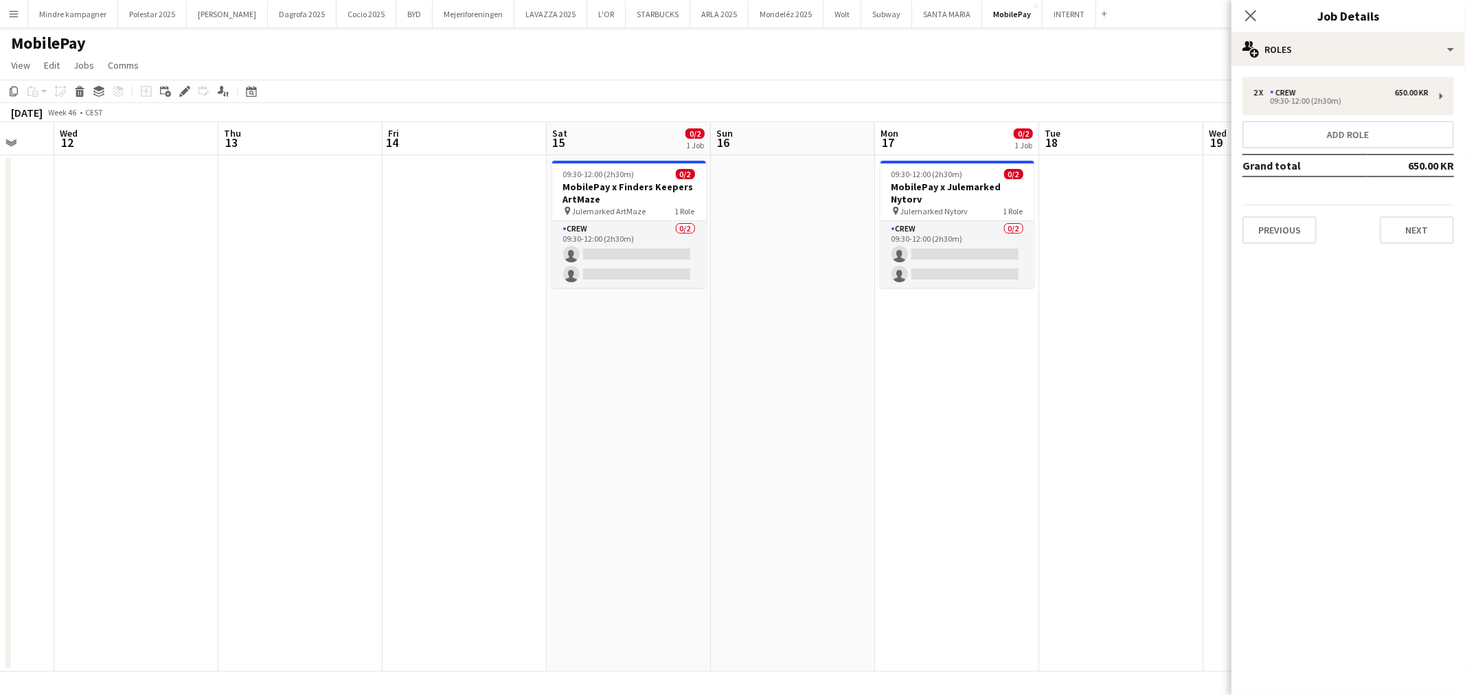
drag, startPoint x: 683, startPoint y: 488, endPoint x: 1059, endPoint y: 477, distance: 375.9
click at [1020, 479] on app-calendar-viewport "Sun 9 Mon 10 Tue 11 Wed 12 Thu 13 Fri 14 Sat 15 0/2 1 Job Sun 16 Mon 17 0/2 1 J…" at bounding box center [732, 397] width 1465 height 550
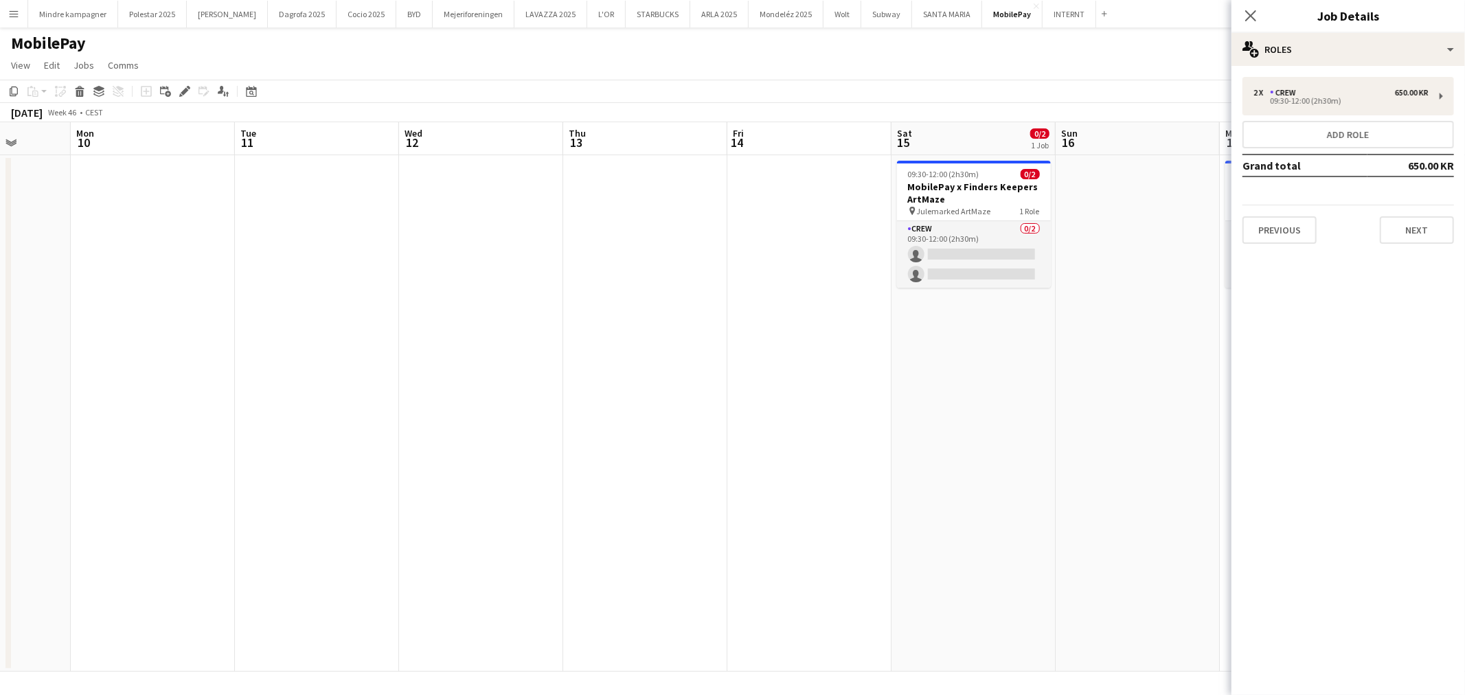
drag, startPoint x: 454, startPoint y: 490, endPoint x: 912, endPoint y: 455, distance: 458.9
click at [733, 459] on app-calendar-viewport "Fri 7 0/2 1 Job Sat 8 Sun 9 Mon 10 Tue 11 Wed 12 Thu 13 Fri 14 Sat 15 0/2 1 Job…" at bounding box center [732, 397] width 1465 height 550
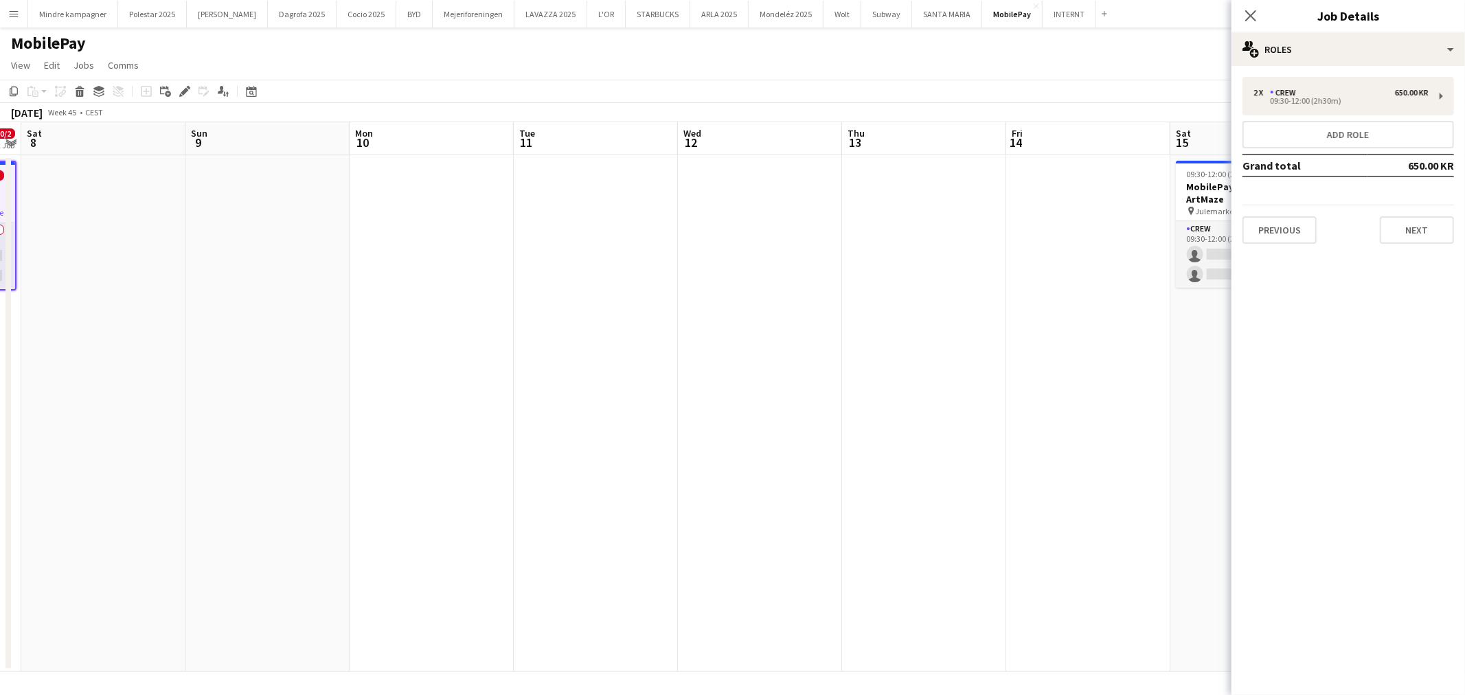
scroll to position [0, 451]
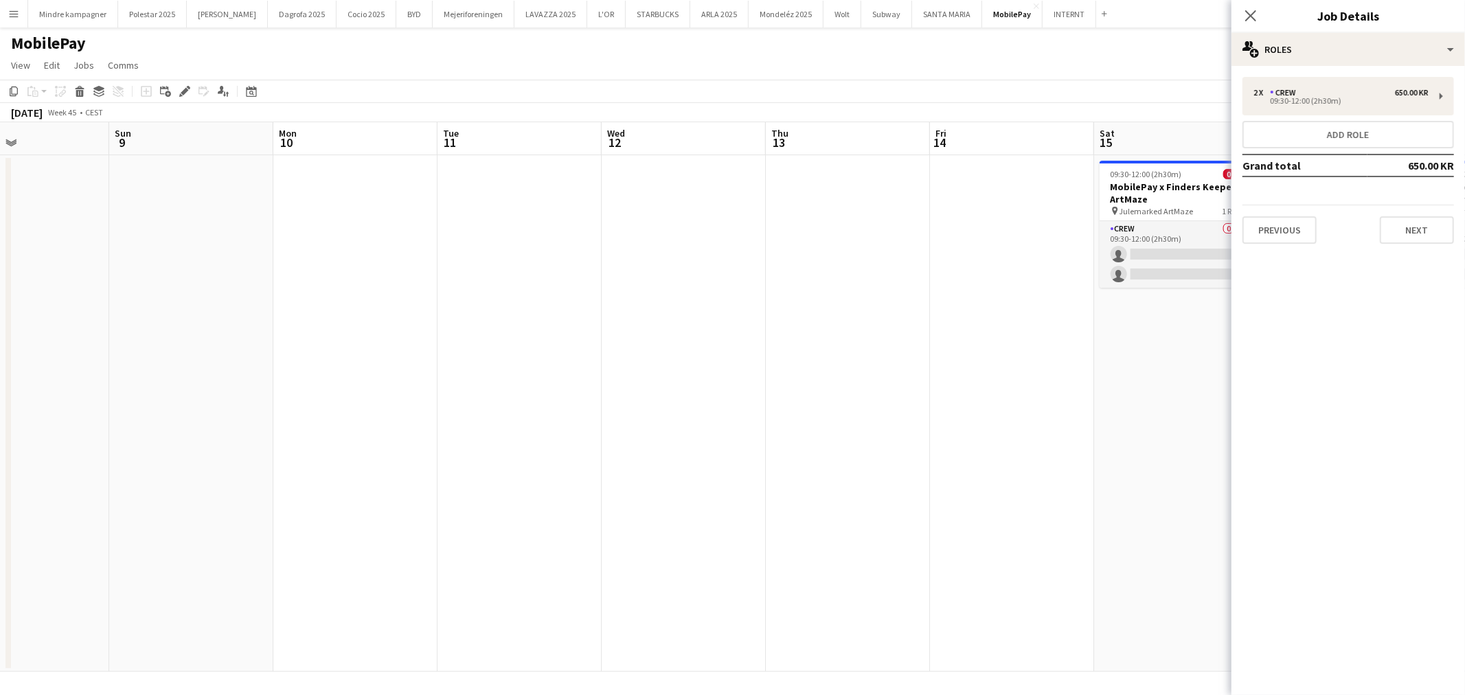
drag, startPoint x: 621, startPoint y: 488, endPoint x: 1031, endPoint y: 423, distance: 415.1
click at [970, 431] on app-calendar-viewport "Thu 6 Fri 7 0/2 1 Job Sat 8 Sun 9 Mon 10 Tue 11 Wed 12 Thu 13 Fri 14 Sat 15 0/2…" at bounding box center [732, 397] width 1465 height 550
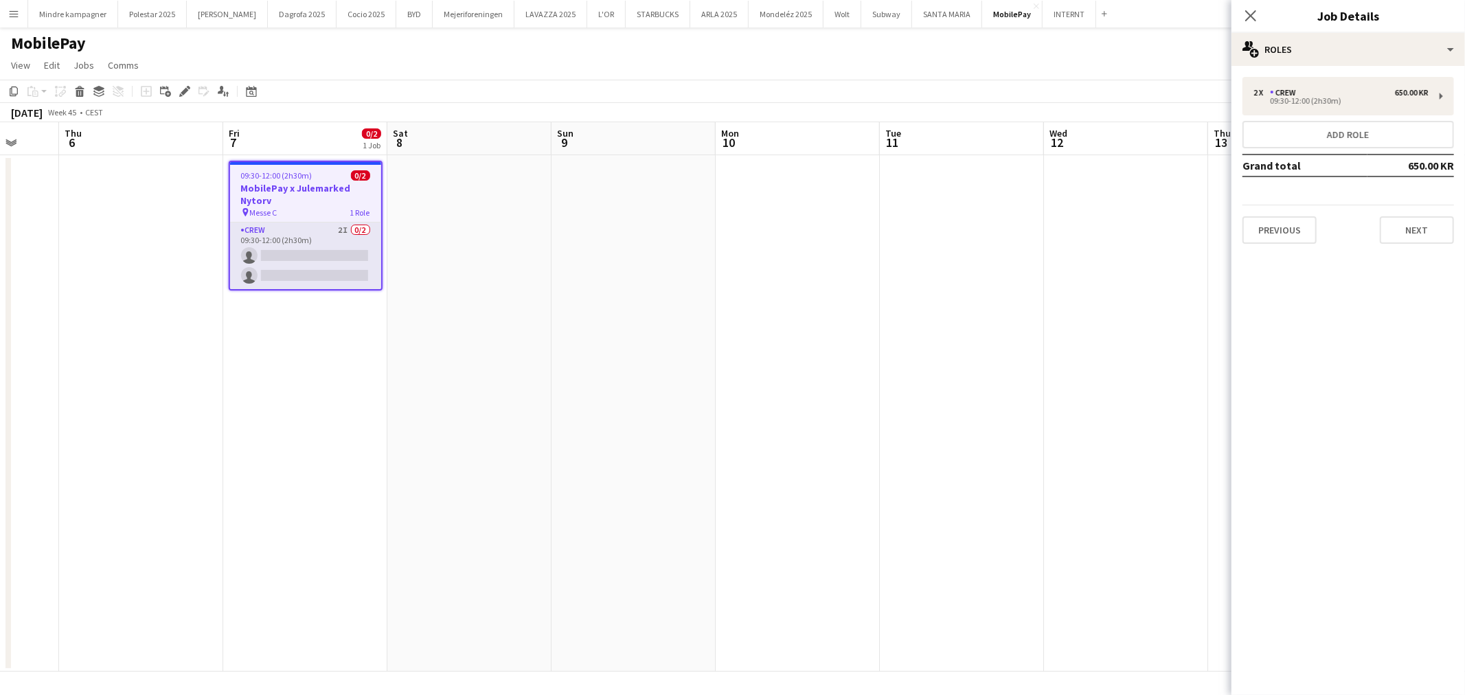
drag, startPoint x: 883, startPoint y: 372, endPoint x: 576, endPoint y: 381, distance: 307.2
click at [576, 381] on app-calendar-viewport "Mon 3 Tue 4 0/2 1 Job Wed 5 Thu 6 Fri 7 0/2 1 Job Sat 8 Sun 9 Mon 10 Tue 11 Wed…" at bounding box center [732, 397] width 1465 height 550
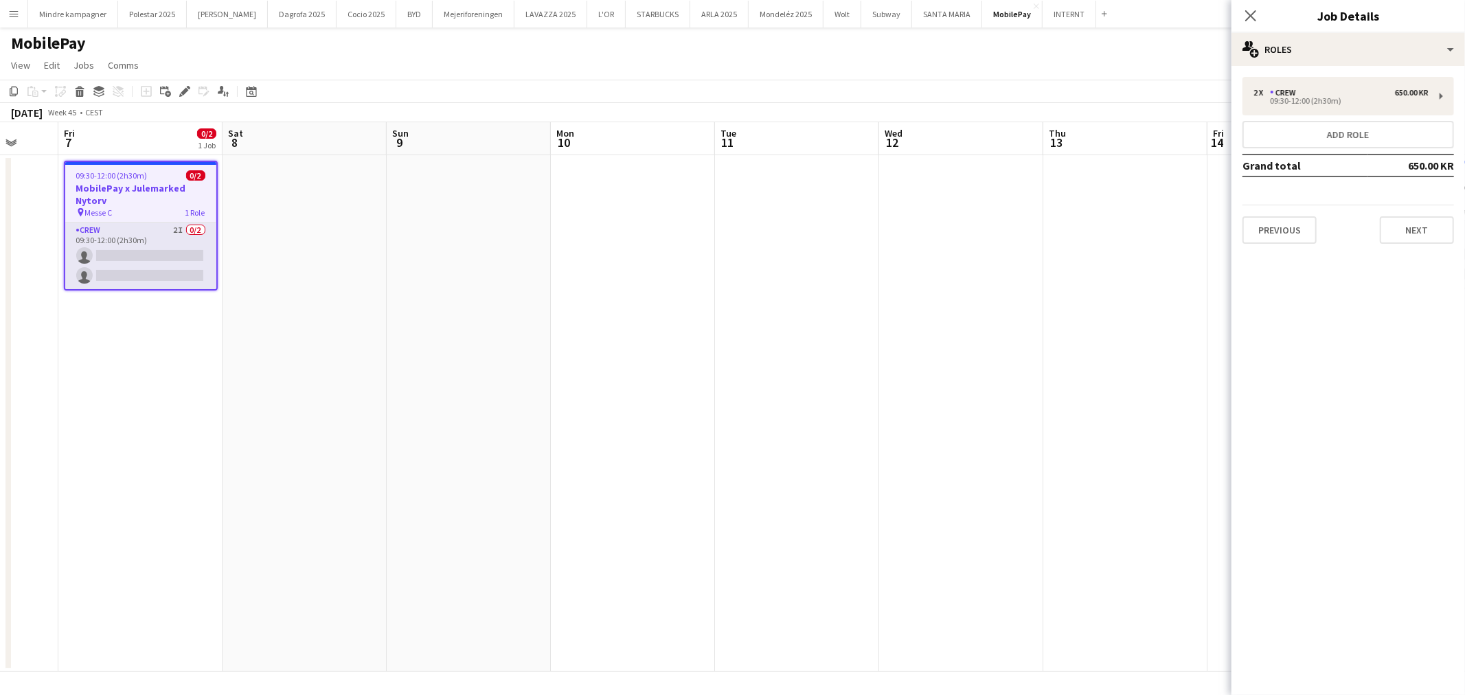
drag, startPoint x: 591, startPoint y: 373, endPoint x: 827, endPoint y: 285, distance: 251.5
click at [922, 355] on app-calendar-viewport "Wed 5 Thu 6 Fri 7 0/2 1 Job Sat 8 Sun 9 Mon 10 Tue 11 Wed 12 Thu 13 Fri 14 Sat …" at bounding box center [732, 397] width 1465 height 550
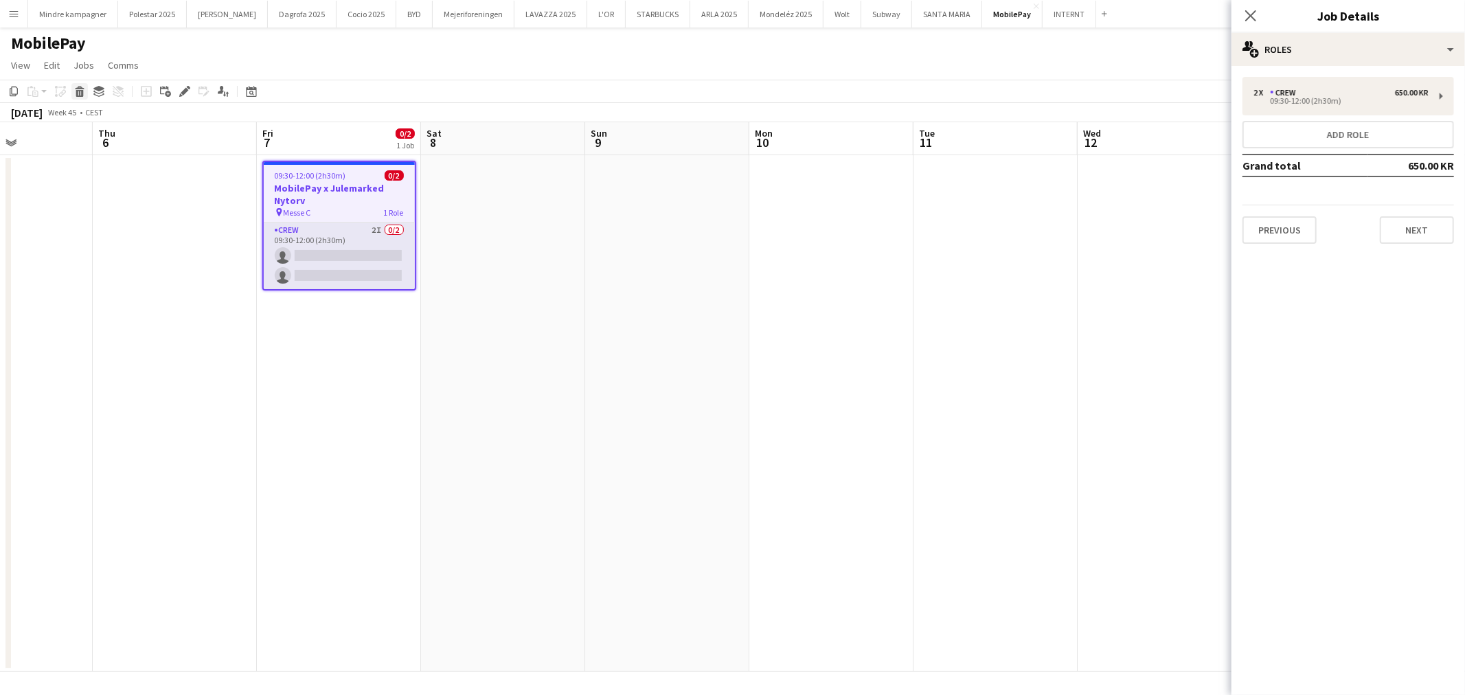
click at [78, 91] on icon at bounding box center [80, 93] width 8 height 7
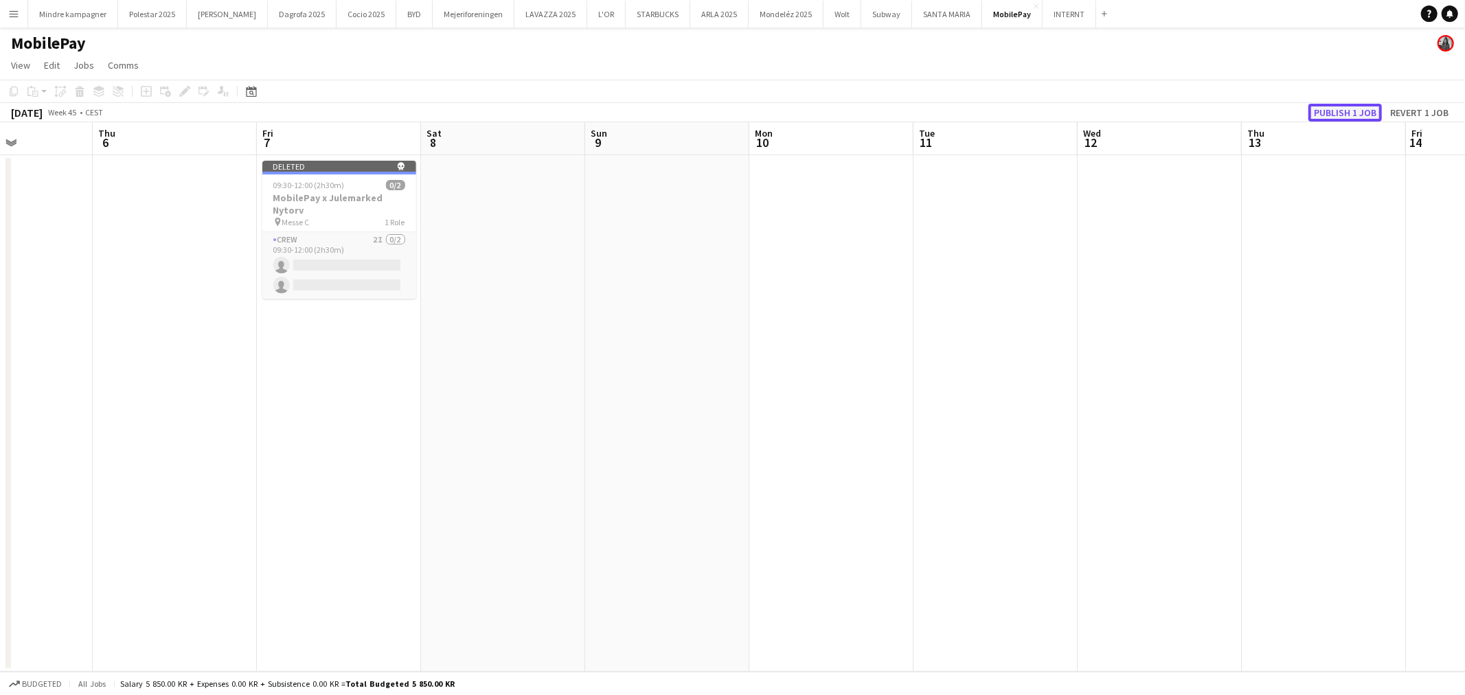
click at [1350, 109] on button "Publish 1 job" at bounding box center [1345, 113] width 73 height 18
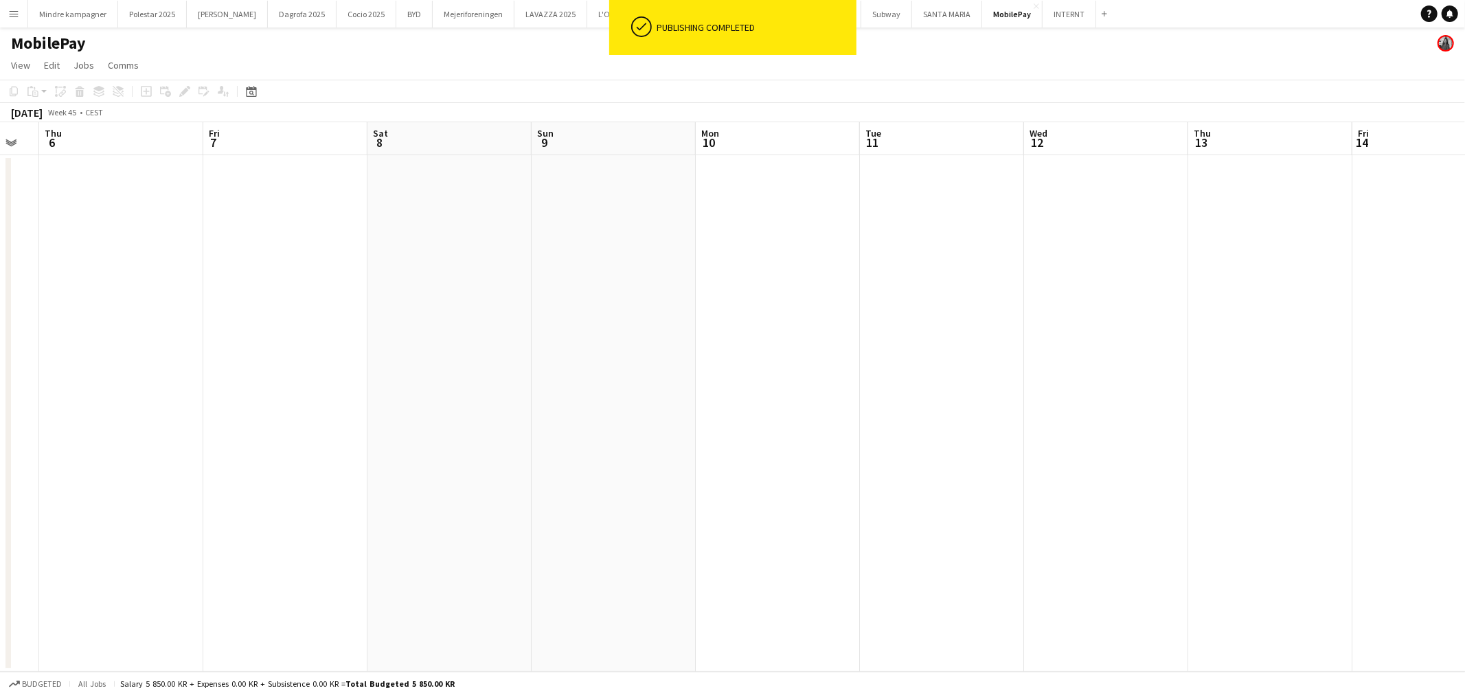
drag, startPoint x: 1120, startPoint y: 372, endPoint x: 631, endPoint y: 390, distance: 490.1
click at [636, 390] on app-calendar-viewport "Mon 3 Tue 4 0/2 1 Job Wed 5 Thu 6 Fri 7 Sat 8 Sun 9 Mon 10 Tue 11 Wed 12 Thu 13…" at bounding box center [732, 397] width 1465 height 550
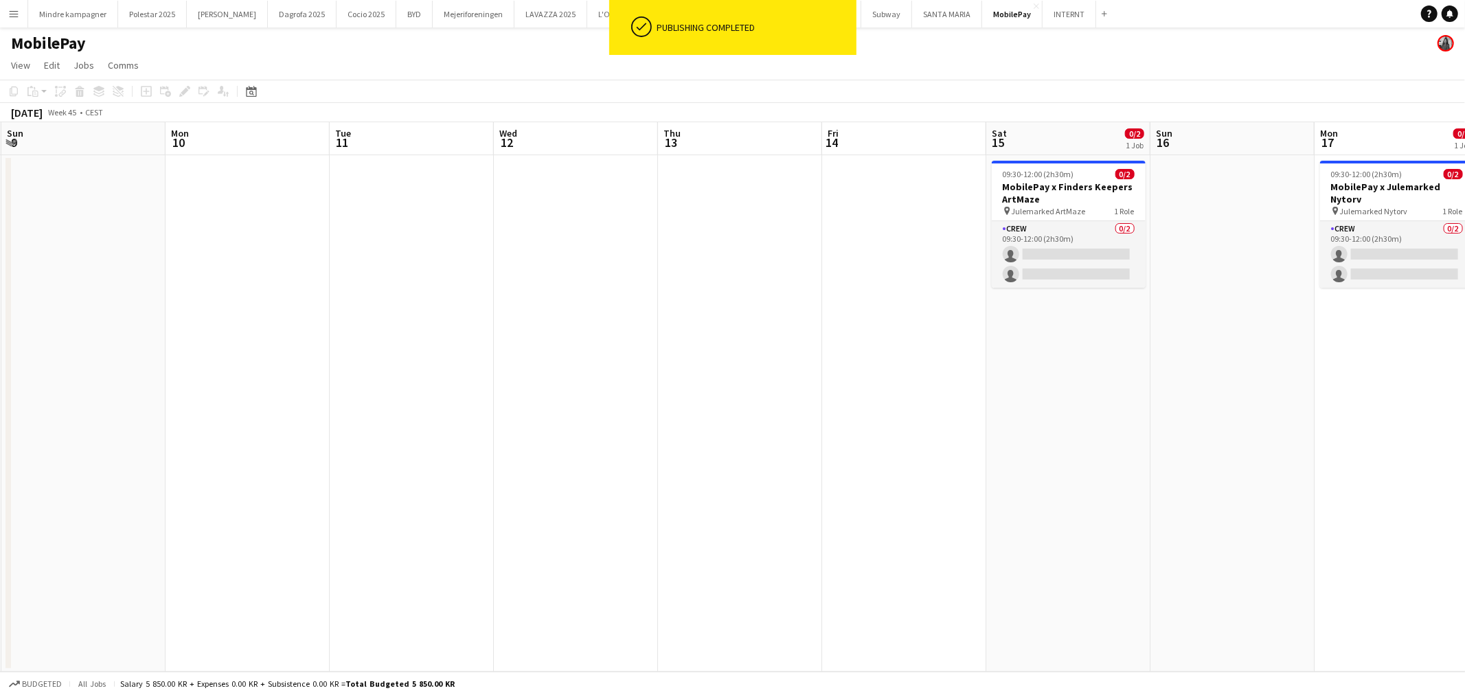
drag, startPoint x: 1013, startPoint y: 390, endPoint x: 759, endPoint y: 409, distance: 254.8
click at [763, 409] on app-calendar-viewport "Thu 6 Fri 7 Sat 8 Sun 9 Mon 10 Tue 11 Wed 12 Thu 13 Fri 14 Sat 15 0/2 1 Job Sun…" at bounding box center [732, 397] width 1465 height 550
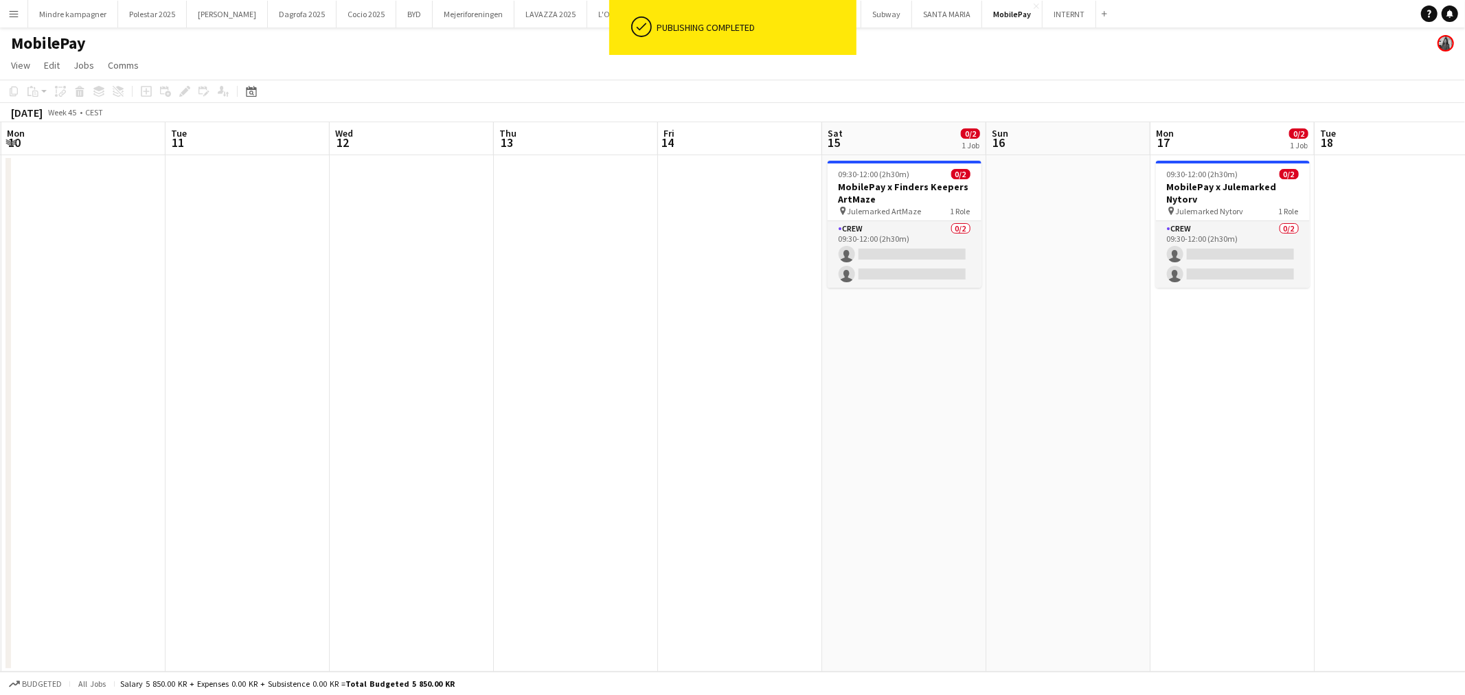
scroll to position [0, 509]
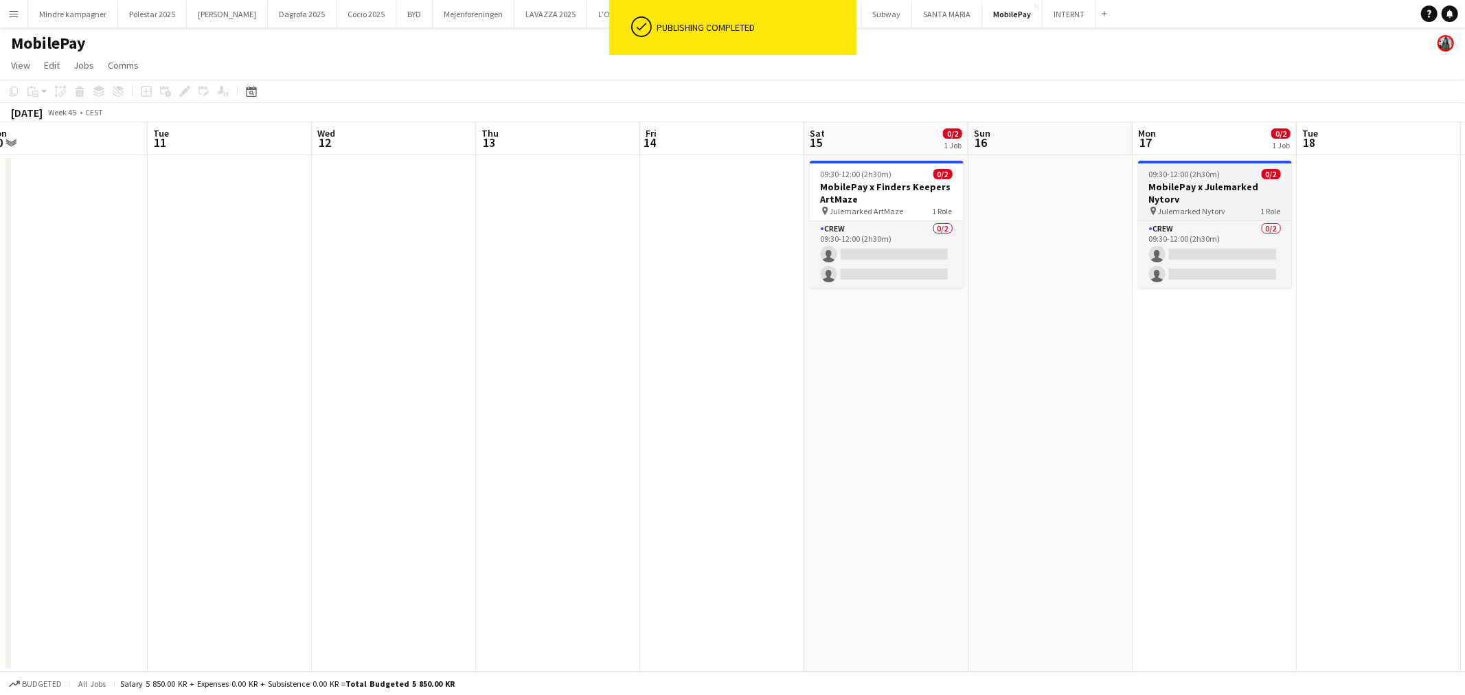
click at [1197, 183] on h3 "MobilePay x Julemarked Nytorv" at bounding box center [1215, 193] width 154 height 25
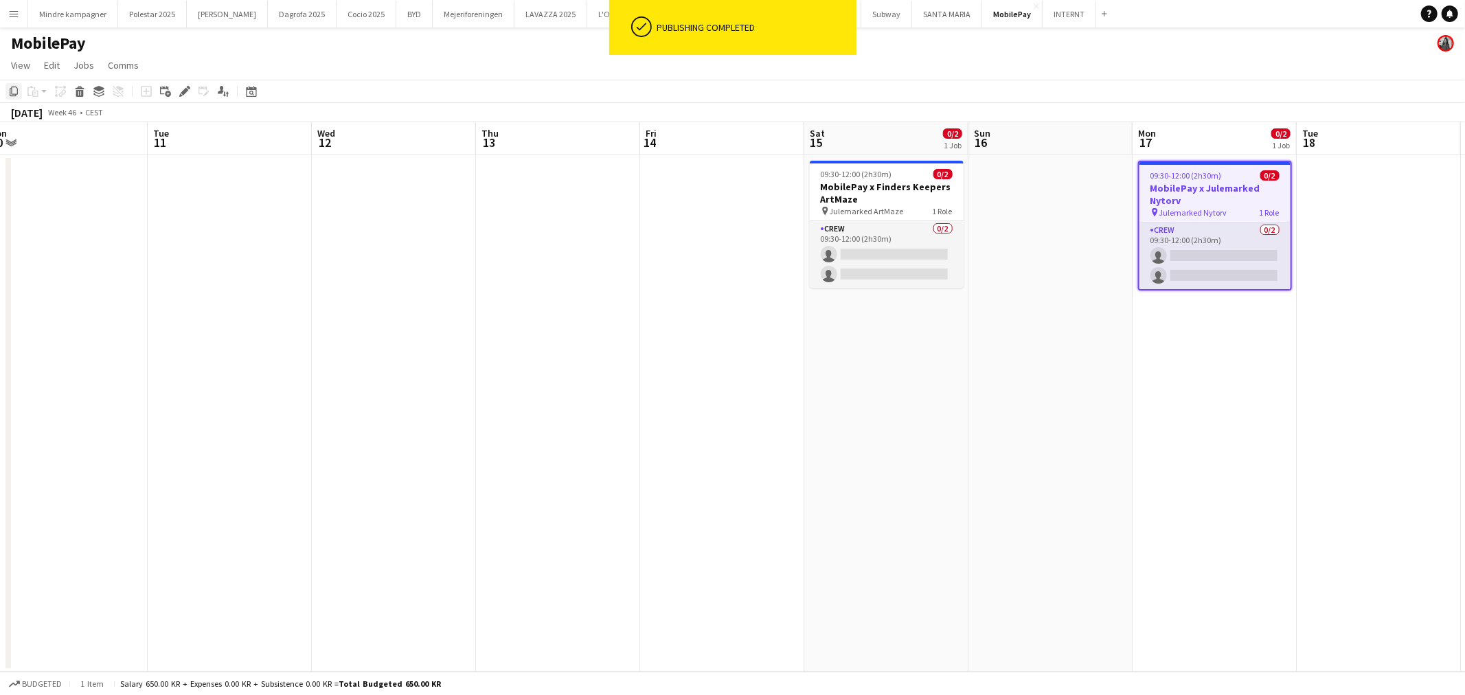
click at [9, 89] on icon "Copy" at bounding box center [13, 91] width 11 height 11
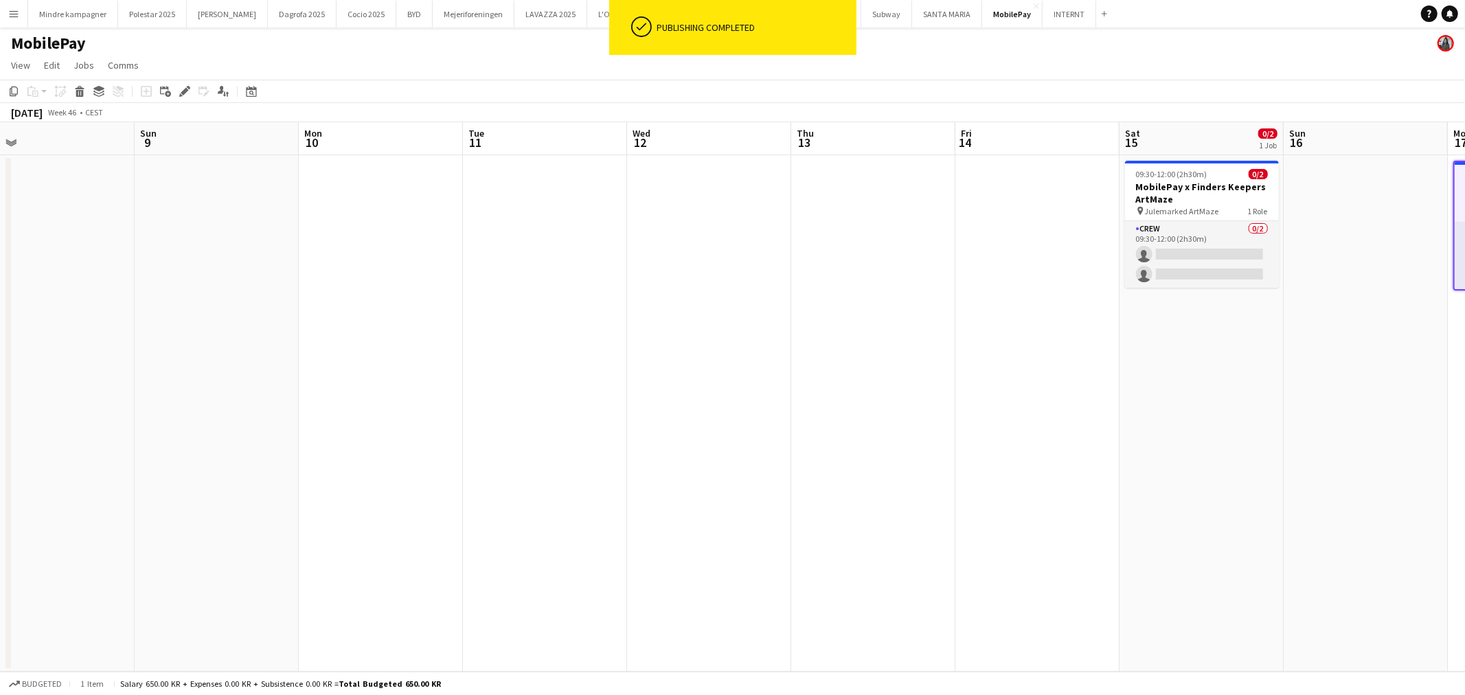
drag, startPoint x: 319, startPoint y: 362, endPoint x: 1053, endPoint y: 400, distance: 735.3
click at [1048, 400] on app-calendar-viewport "Fri 7 Sat 8 Sun 9 Mon 10 Tue 11 Wed 12 Thu 13 Fri 14 Sat 15 0/2 1 Job Sun 16 Mo…" at bounding box center [732, 397] width 1465 height 550
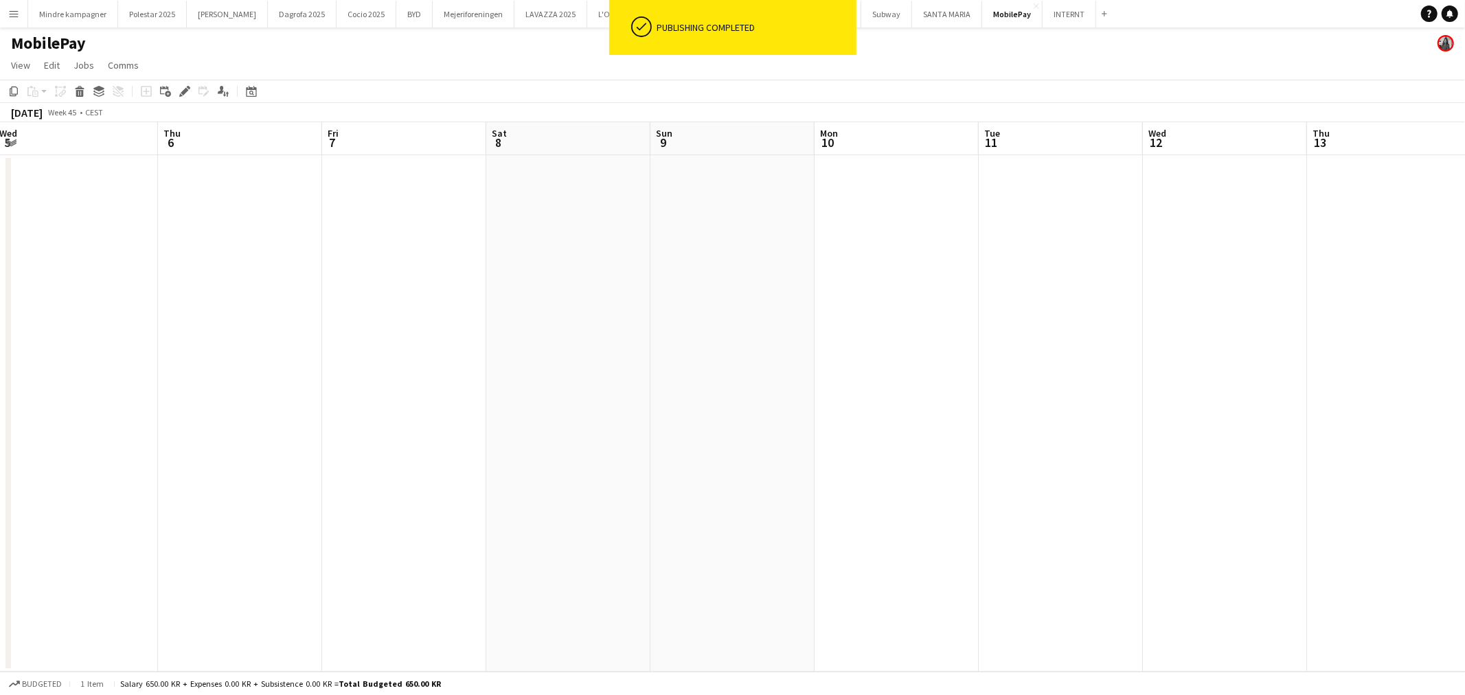
drag, startPoint x: 515, startPoint y: 445, endPoint x: 848, endPoint y: 427, distance: 333.6
click at [828, 431] on app-calendar-viewport "Mon 3 Tue 4 0/2 1 Job Wed 5 Thu 6 Fri 7 Sat 8 Sun 9 Mon 10 Tue 11 Wed 12 Thu 13…" at bounding box center [732, 397] width 1465 height 550
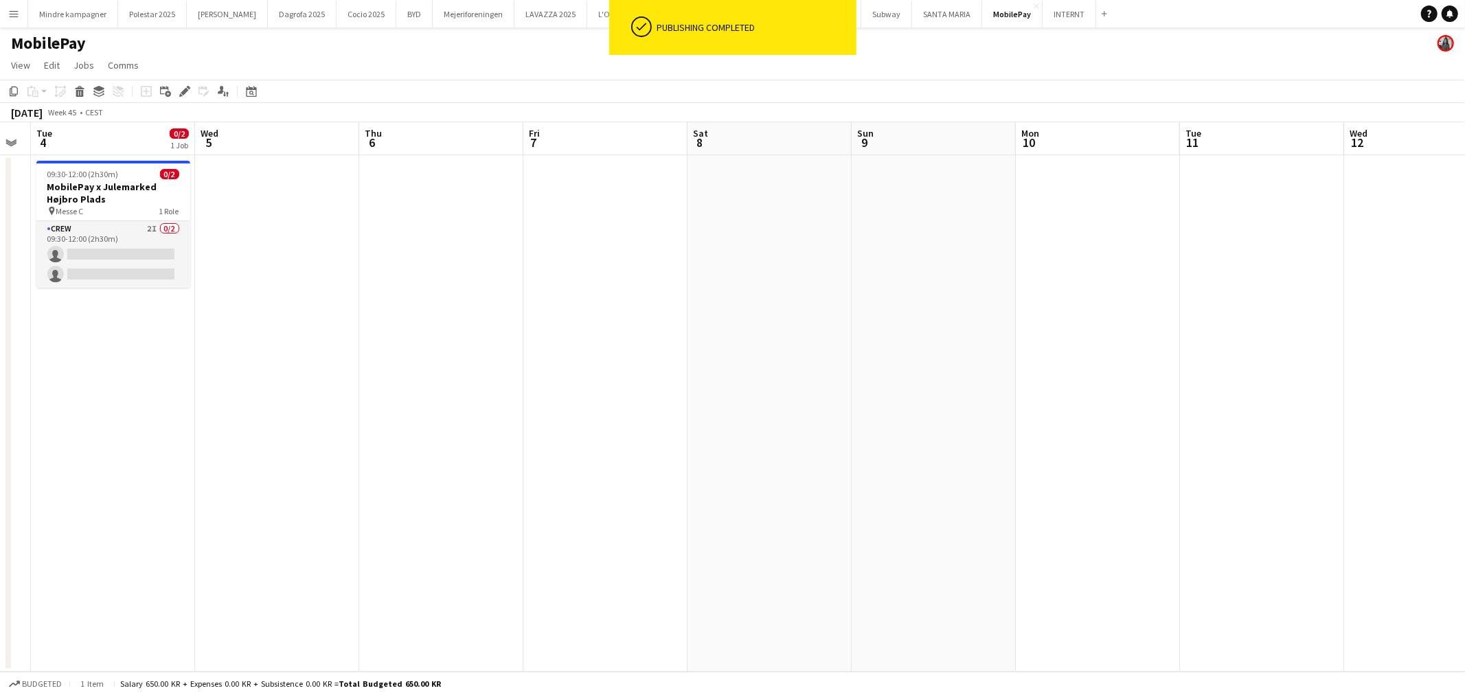
scroll to position [0, 482]
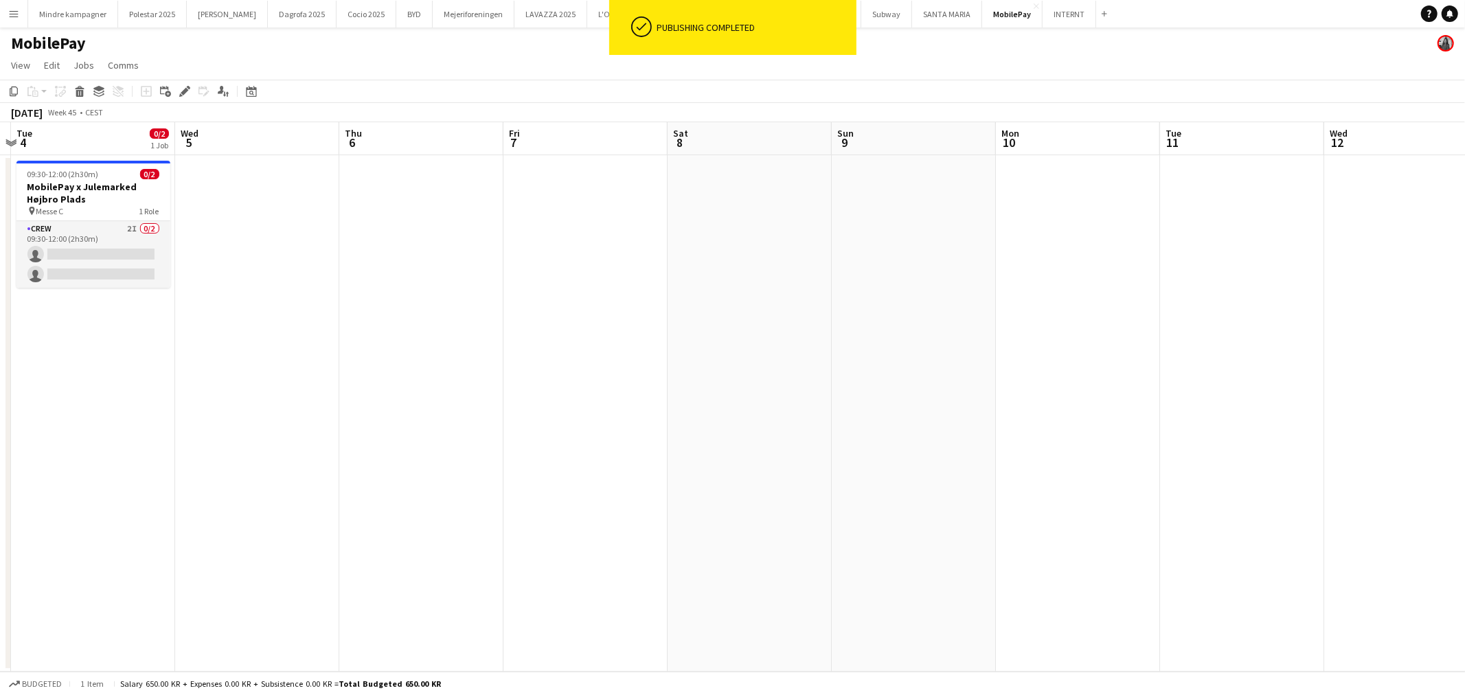
drag, startPoint x: 783, startPoint y: 344, endPoint x: 711, endPoint y: 351, distance: 72.5
click at [711, 351] on app-calendar-viewport "Sat 1 Sun 2 Mon 3 Tue 4 0/2 1 Job Wed 5 Thu 6 Fri 7 Sat 8 Sun 9 Mon 10 Tue 11 W…" at bounding box center [732, 397] width 1465 height 550
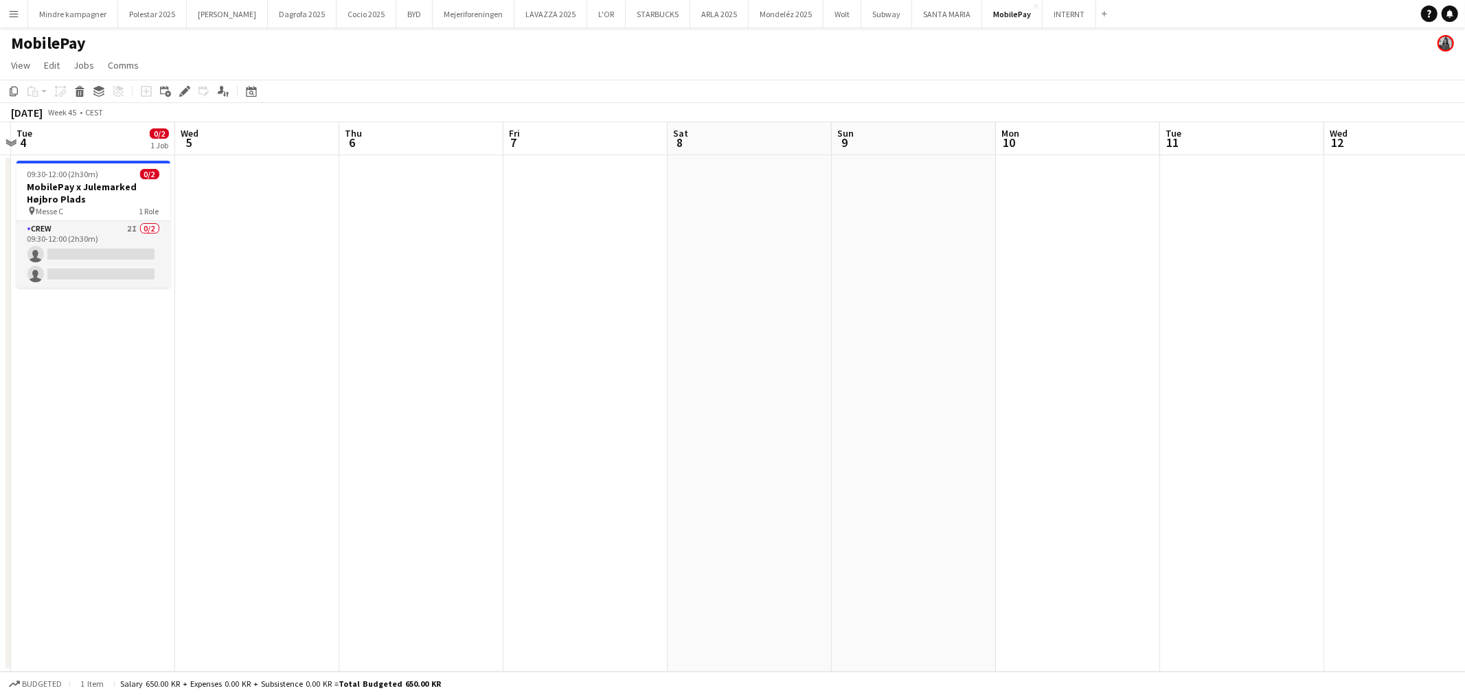
click at [581, 310] on app-date-cell at bounding box center [585, 413] width 164 height 517
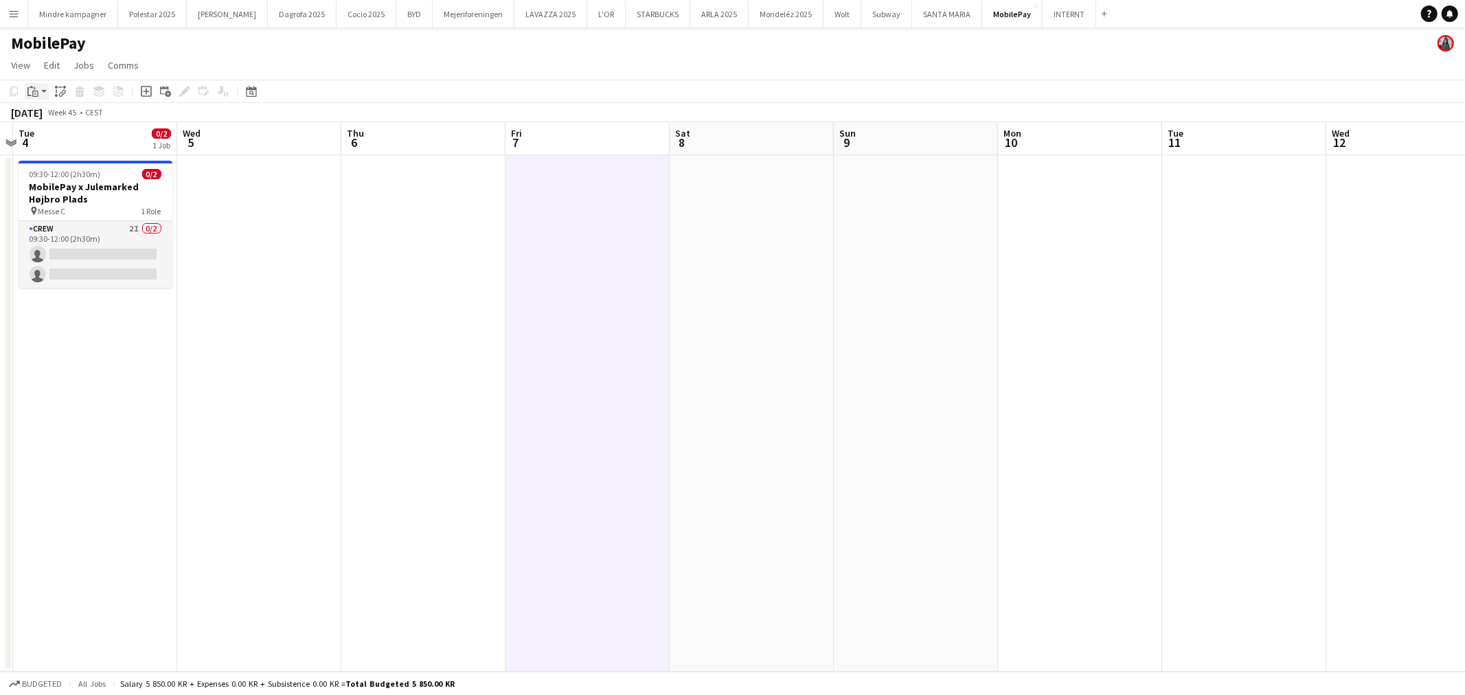
click at [32, 90] on icon "Paste" at bounding box center [32, 91] width 11 height 11
click at [63, 138] on link "Paste with crew Ctrl+Shift+V" at bounding box center [100, 141] width 129 height 12
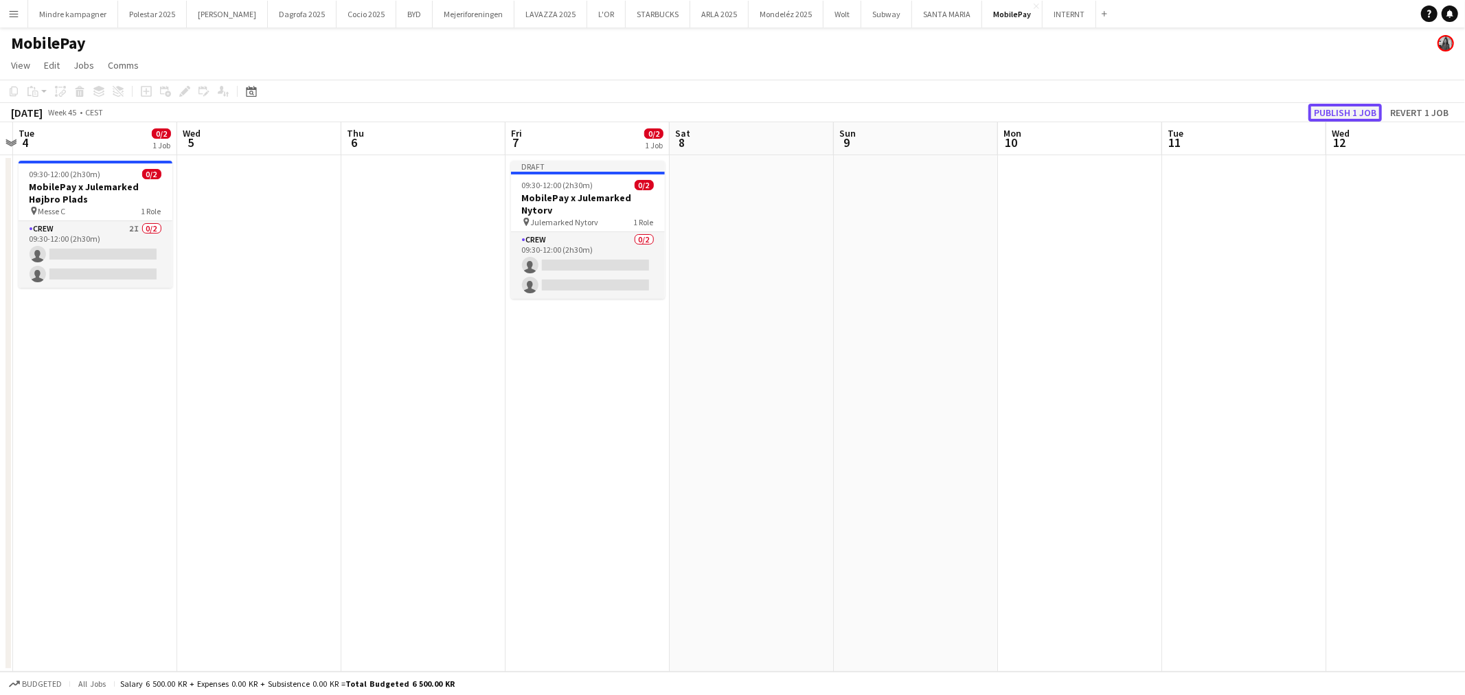
click at [1340, 113] on button "Publish 1 job" at bounding box center [1345, 113] width 73 height 18
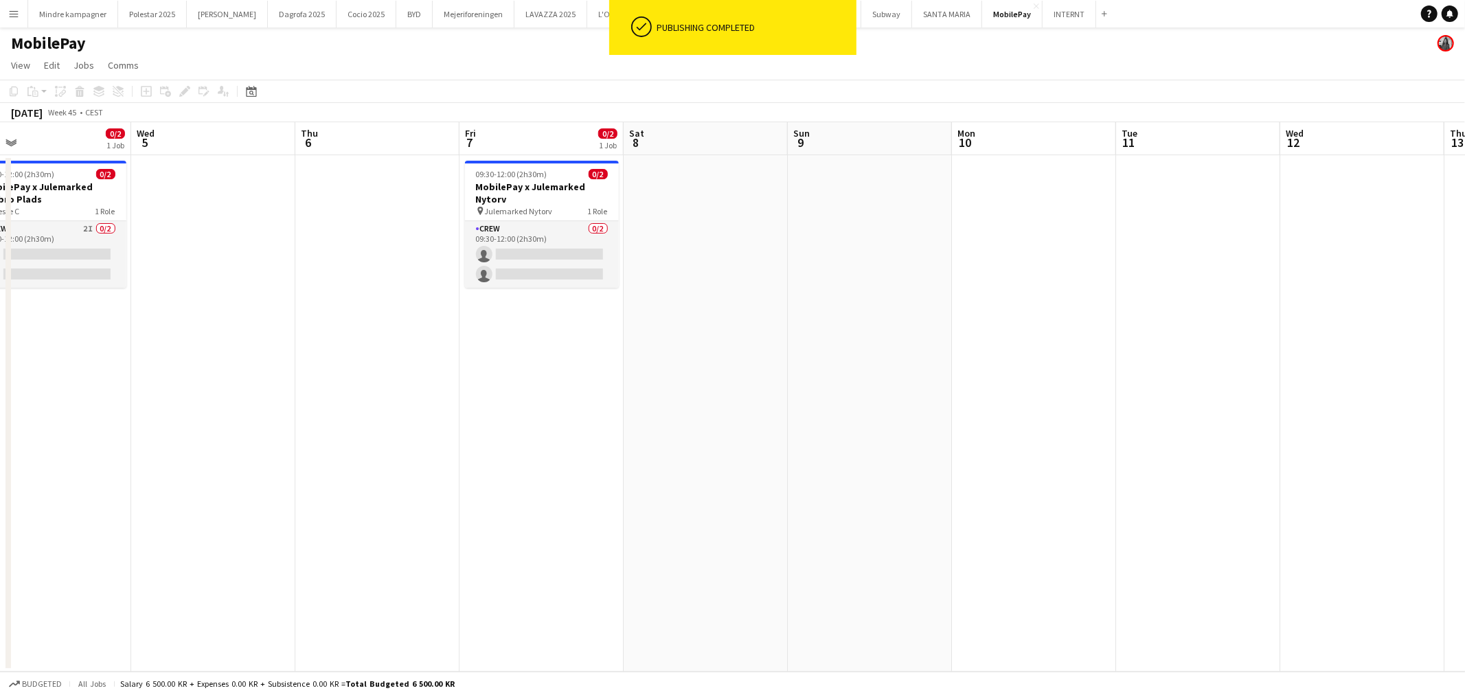
drag, startPoint x: 1041, startPoint y: 486, endPoint x: 1008, endPoint y: 483, distance: 32.4
click at [1011, 488] on app-calendar-viewport "Sat 1 Sun 2 Mon 3 Tue 4 0/2 1 Job Wed 5 Thu 6 Fri 7 0/2 1 Job Sat 8 Sun 9 Mon 1…" at bounding box center [732, 397] width 1465 height 550
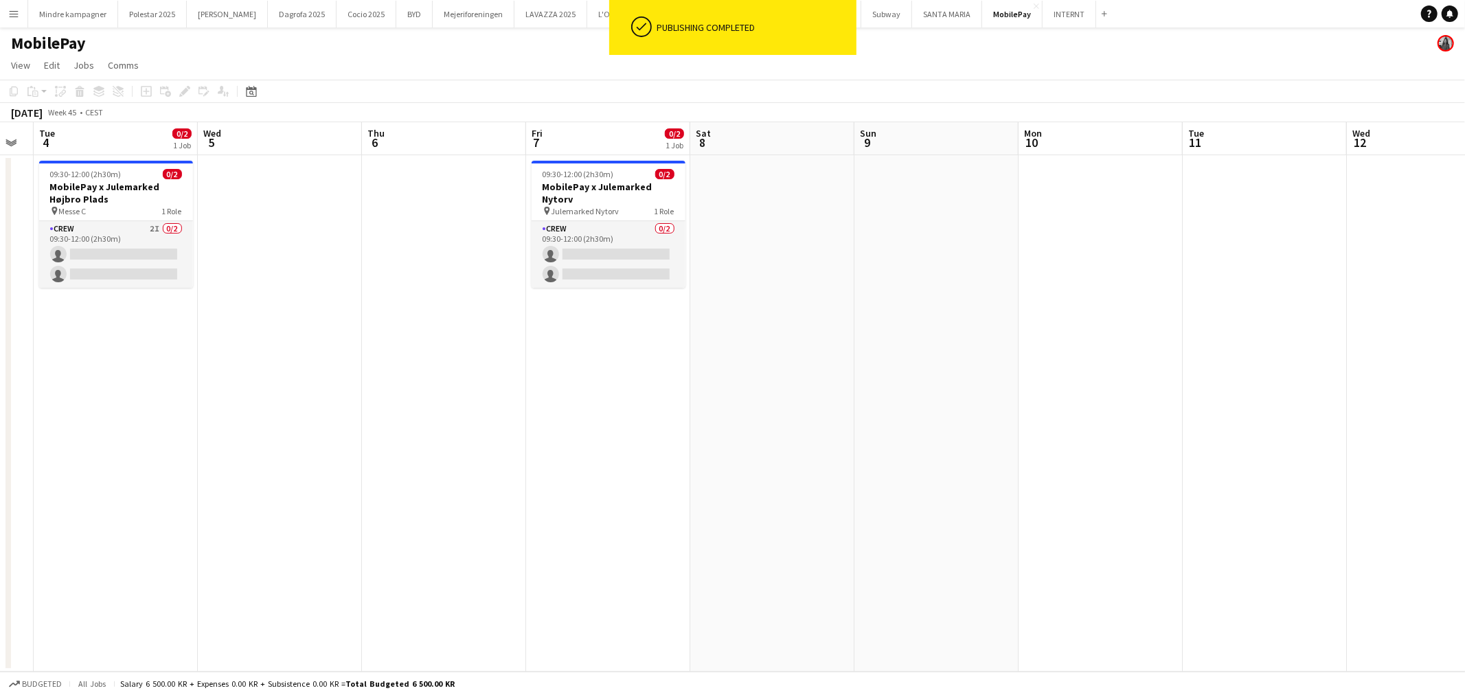
drag, startPoint x: 1187, startPoint y: 497, endPoint x: 640, endPoint y: 493, distance: 546.8
click at [650, 493] on app-calendar-viewport "Sat 1 Sun 2 Mon 3 Tue 4 0/2 1 Job Wed 5 Thu 6 Fri 7 0/2 1 Job Sat 8 Sun 9 Mon 1…" at bounding box center [732, 397] width 1465 height 550
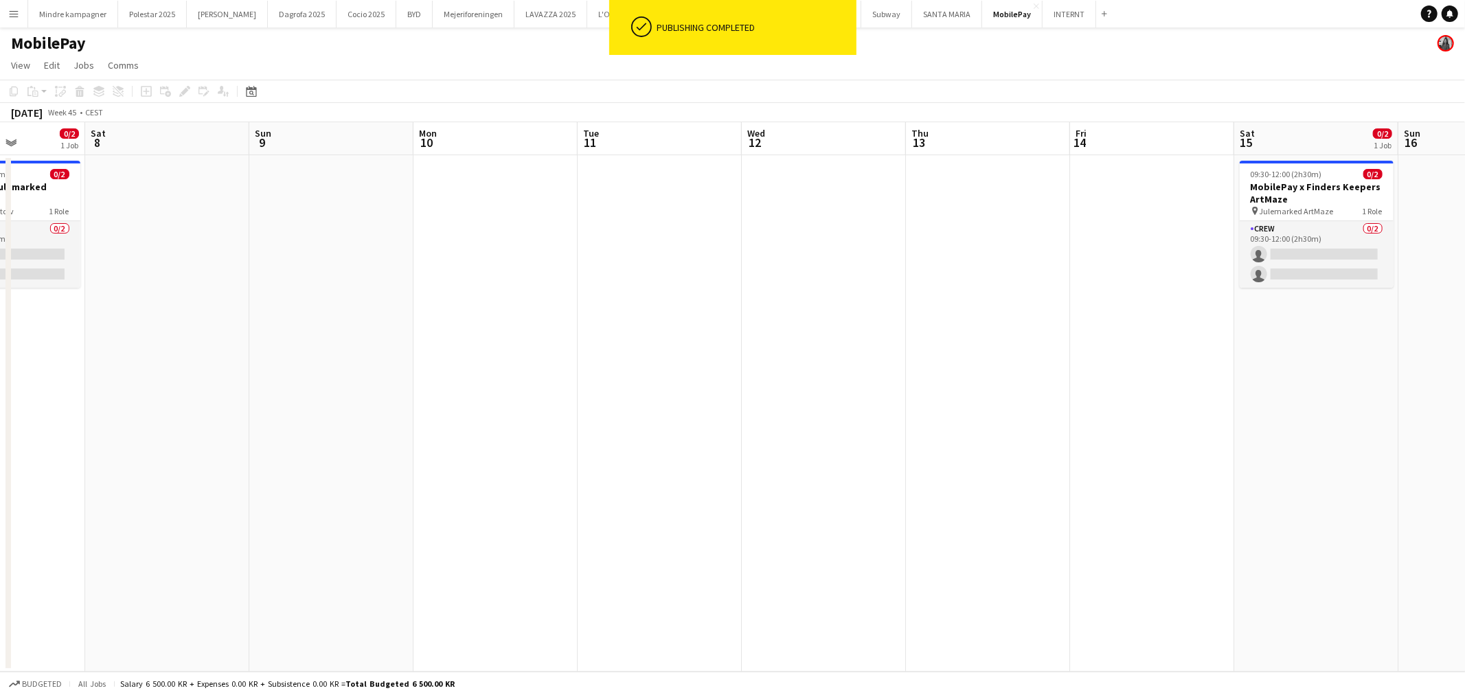
drag, startPoint x: 1042, startPoint y: 486, endPoint x: 773, endPoint y: 490, distance: 268.6
click at [798, 489] on app-calendar-viewport "Wed 5 Thu 6 Fri 7 0/2 1 Job Sat 8 Sun 9 Mon 10 Tue 11 Wed 12 Thu 13 Fri 14 Sat …" at bounding box center [732, 397] width 1465 height 550
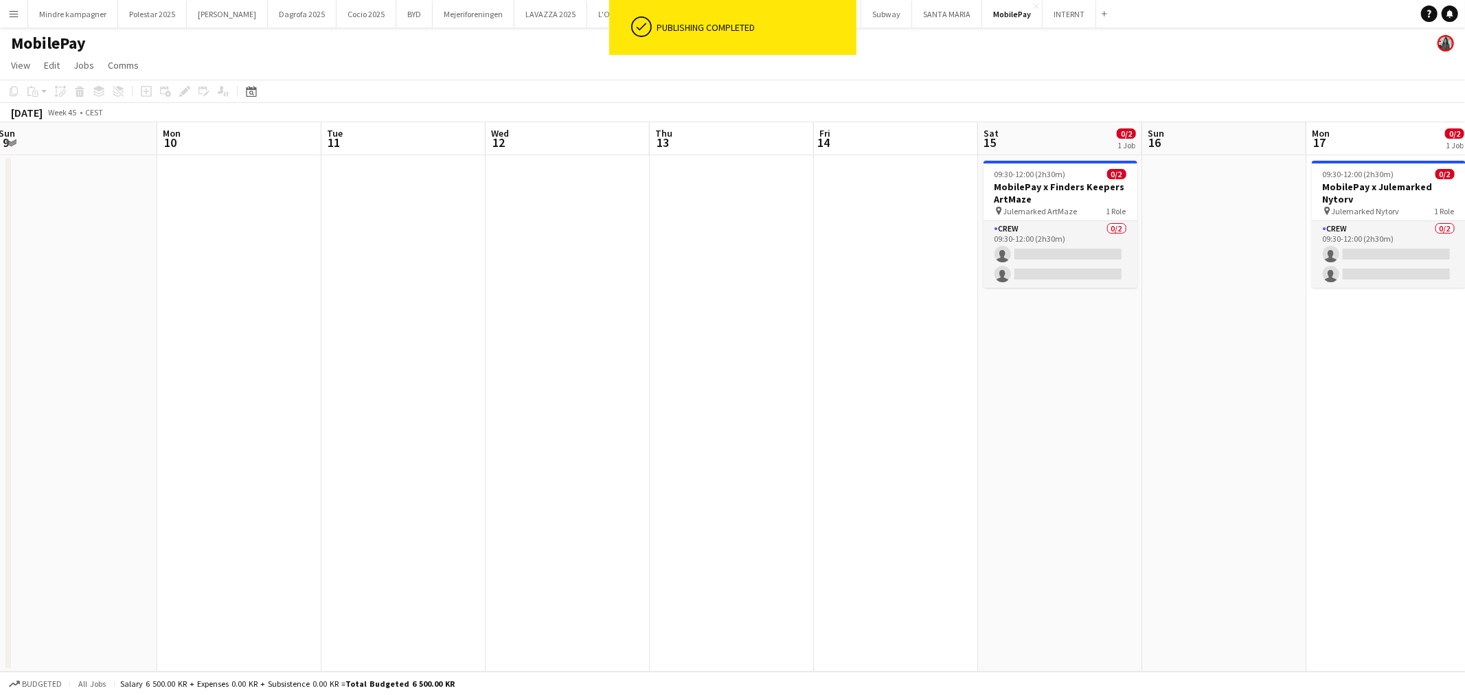
drag, startPoint x: 1094, startPoint y: 489, endPoint x: 819, endPoint y: 510, distance: 276.3
click at [769, 512] on app-calendar-viewport "Thu 6 Fri 7 0/2 1 Job Sat 8 Sun 9 Mon 10 Tue 11 Wed 12 Thu 13 Fri 14 Sat 15 0/2…" at bounding box center [732, 397] width 1465 height 550
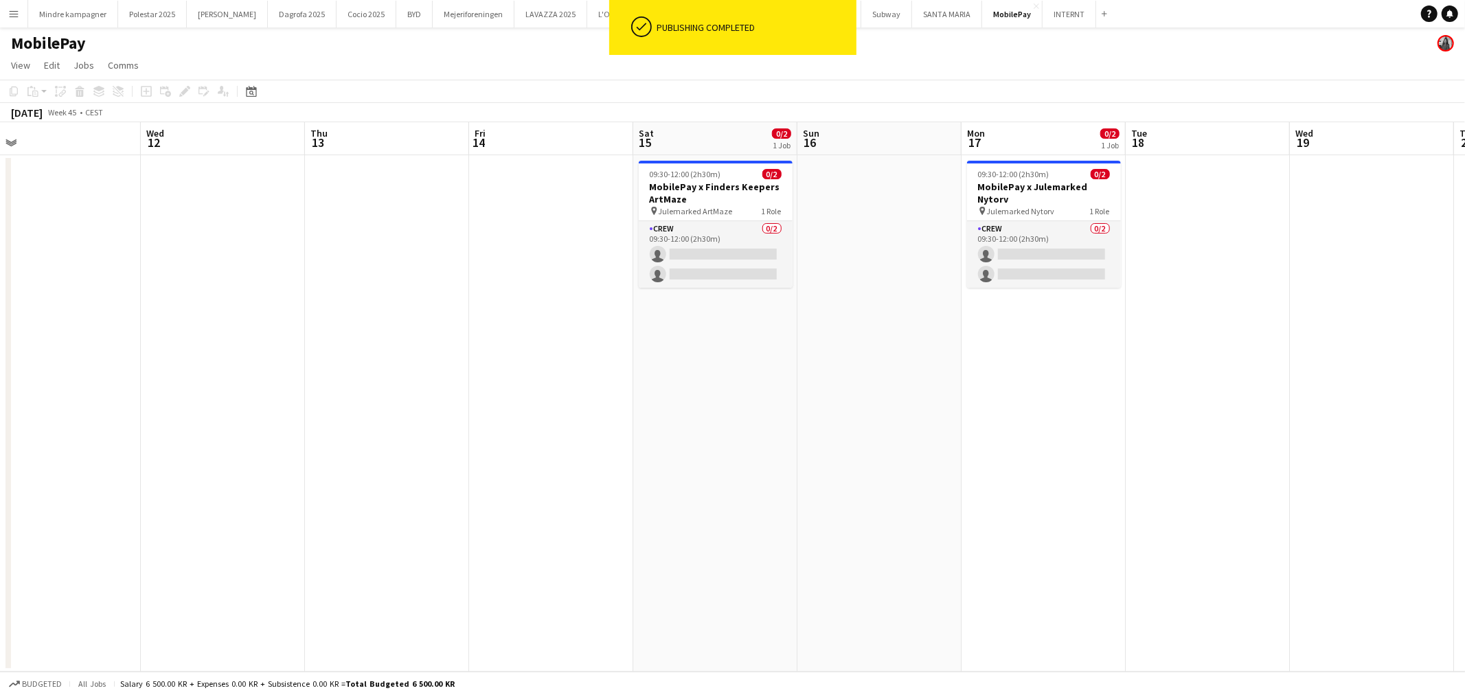
drag, startPoint x: 1137, startPoint y: 488, endPoint x: 905, endPoint y: 512, distance: 232.7
click at [928, 510] on app-calendar-viewport "Sun 9 Mon 10 Tue 11 Wed 12 Thu 13 Fri 14 Sat 15 0/2 1 Job Sun 16 Mon 17 0/2 1 J…" at bounding box center [732, 397] width 1465 height 550
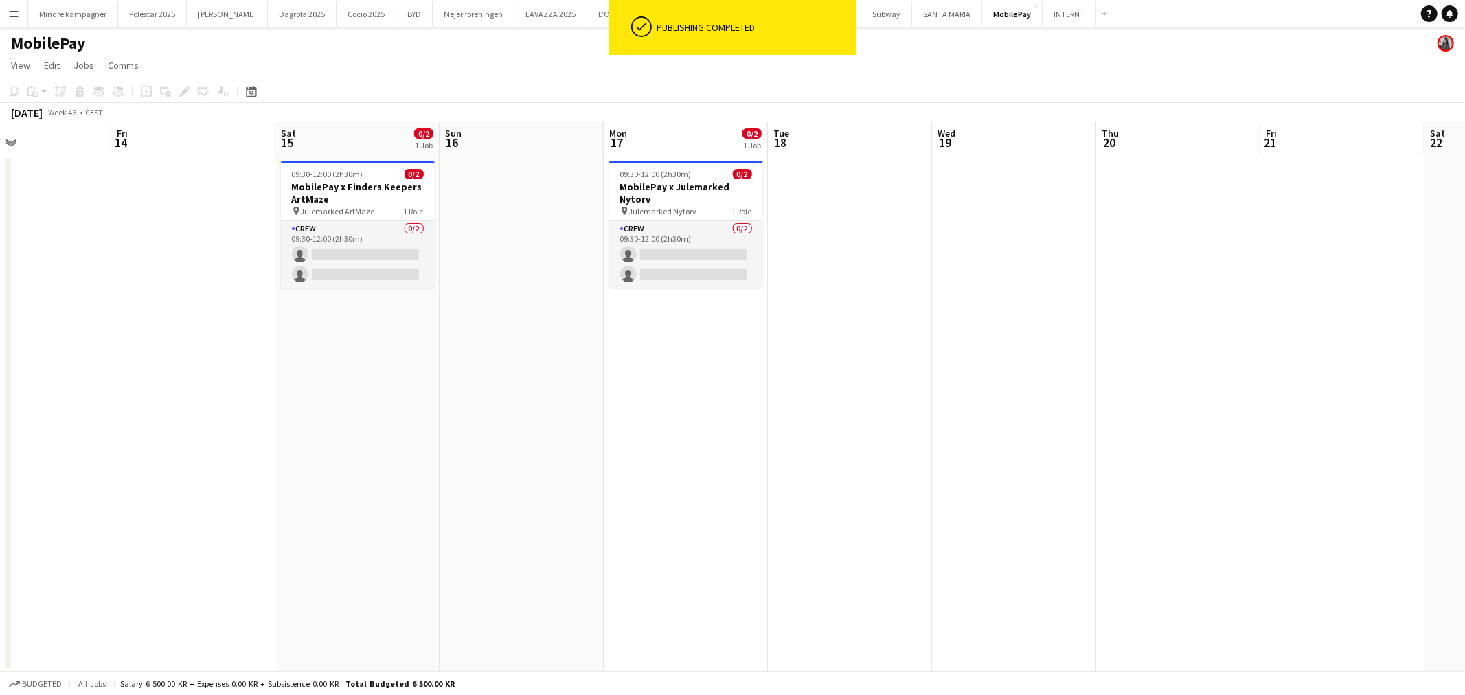
drag, startPoint x: 1293, startPoint y: 475, endPoint x: 1210, endPoint y: 493, distance: 85.8
click at [1200, 497] on app-calendar-viewport "Mon 10 Tue 11 Wed 12 Thu 13 Fri 14 Sat 15 0/2 1 Job Sun 16 Mon 17 0/2 1 Job Tue…" at bounding box center [732, 397] width 1465 height 550
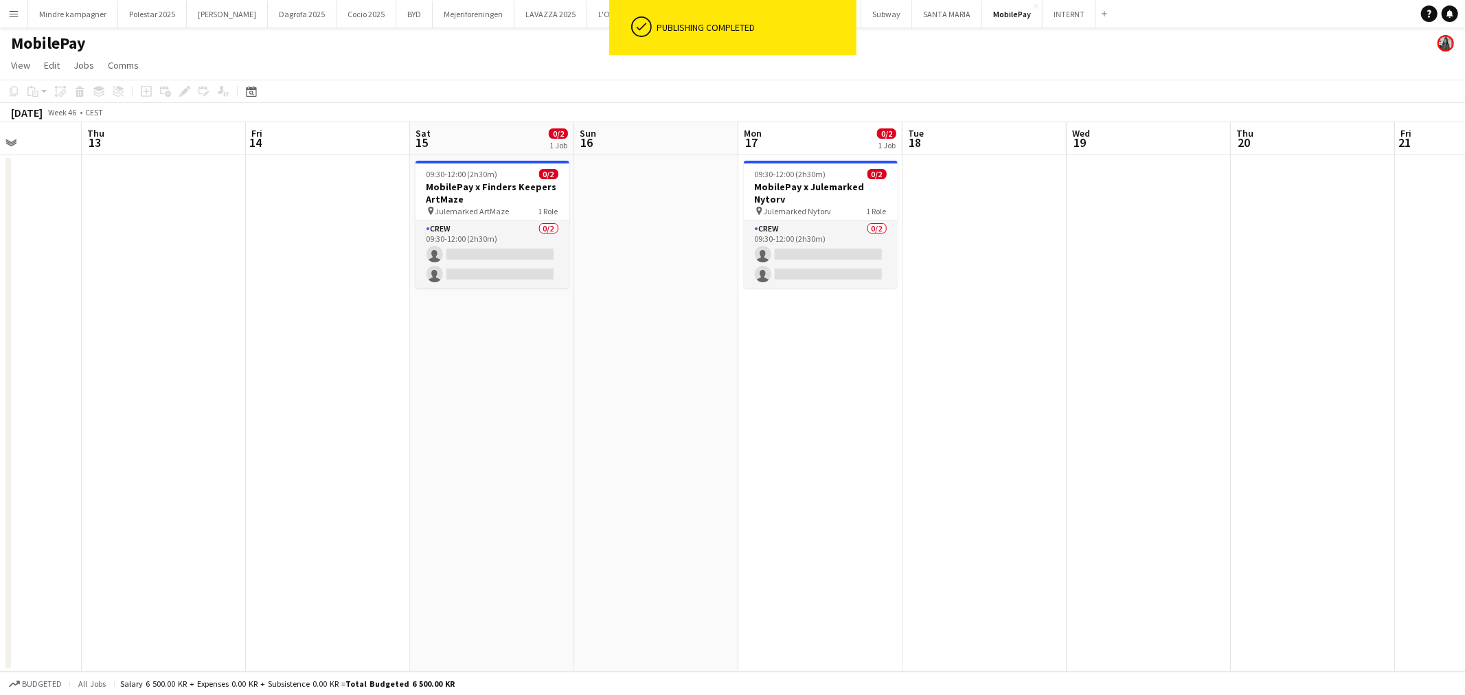
drag, startPoint x: 1045, startPoint y: 491, endPoint x: 932, endPoint y: 502, distance: 113.9
click at [936, 503] on app-calendar-viewport "Mon 10 Tue 11 Wed 12 Thu 13 Fri 14 Sat 15 0/2 1 Job Sun 16 Mon 17 0/2 1 Job Tue…" at bounding box center [732, 397] width 1465 height 550
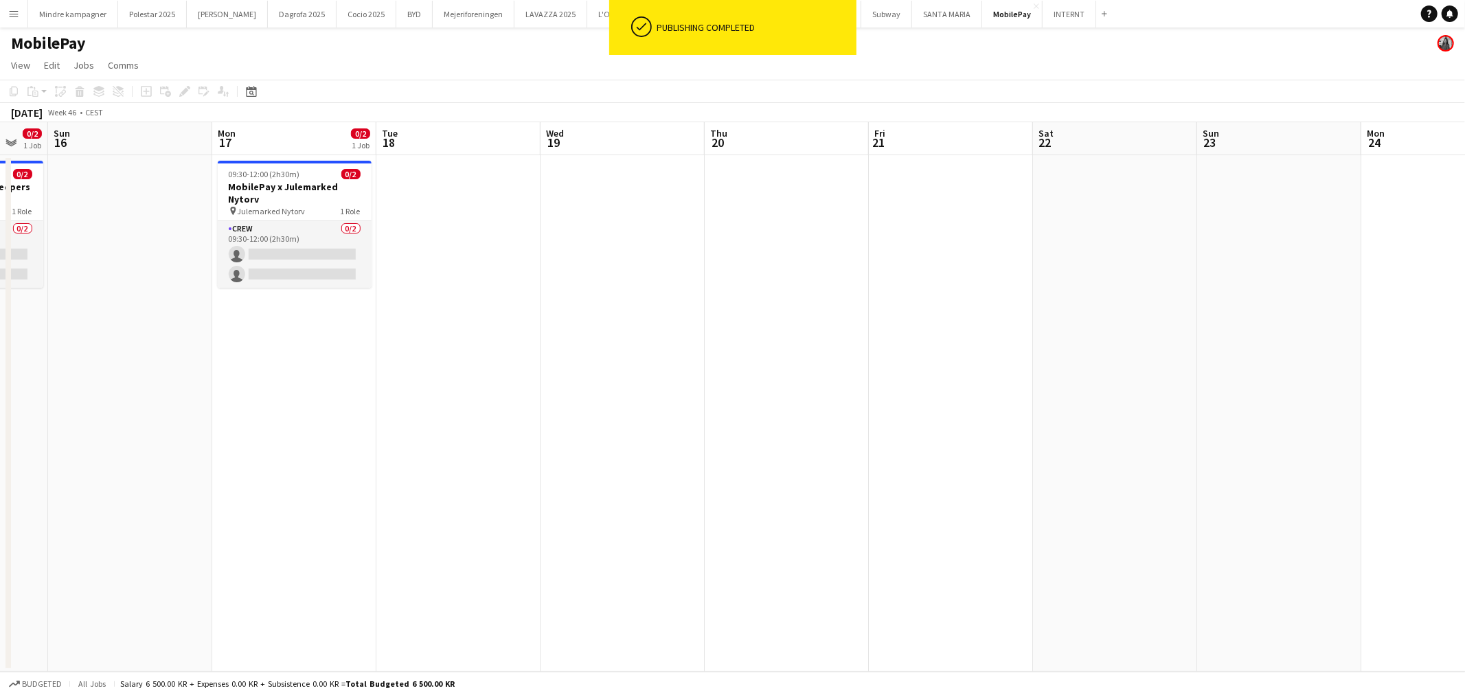
drag, startPoint x: 955, startPoint y: 464, endPoint x: 742, endPoint y: 479, distance: 213.4
click at [742, 479] on app-calendar-viewport "Thu 13 Fri 14 Sat 15 0/2 1 Job Sun 16 Mon 17 0/2 1 Job Tue 18 Wed 19 Thu 20 Fri…" at bounding box center [732, 397] width 1465 height 550
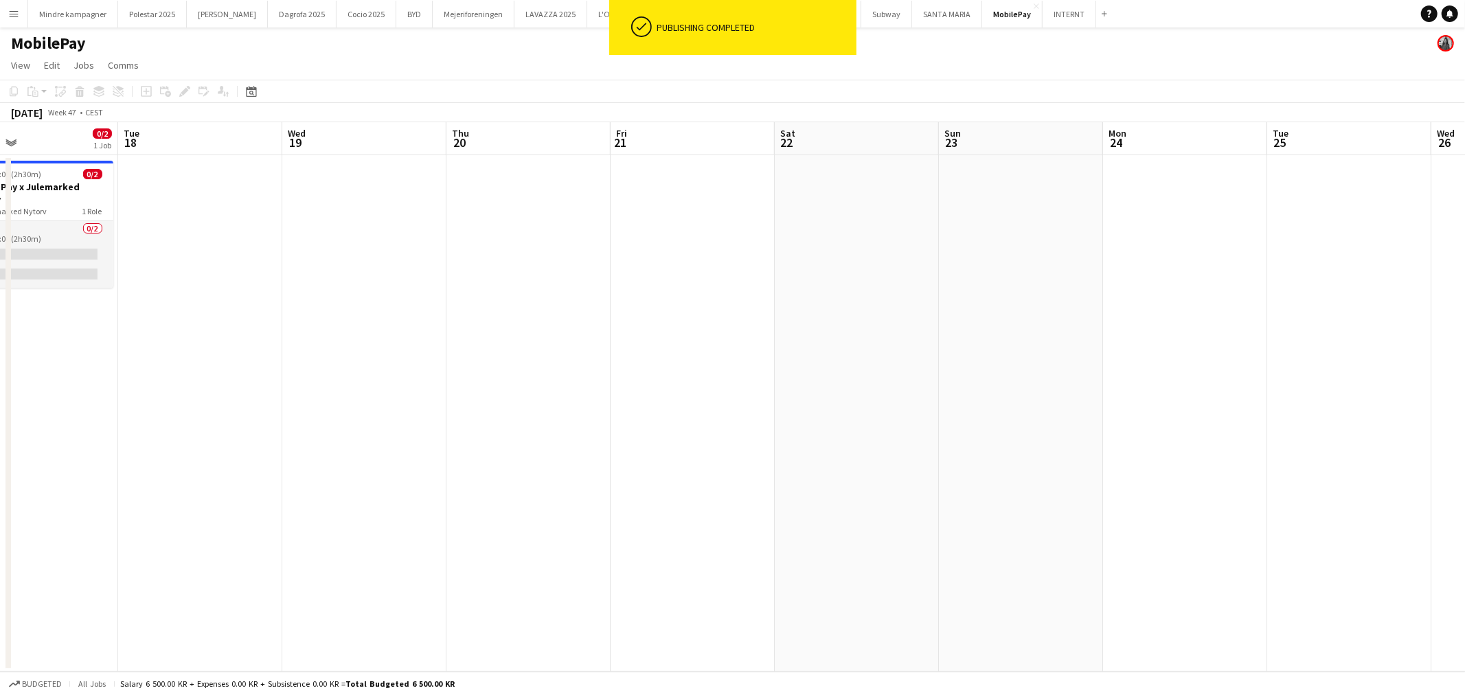
drag, startPoint x: 855, startPoint y: 444, endPoint x: 1146, endPoint y: 438, distance: 290.6
click at [1146, 438] on app-calendar-viewport "Sat 15 0/2 1 Job Sun 16 Mon 17 0/2 1 Job Tue 18 Wed 19 Thu 20 Fri 21 Sat 22 Sun…" at bounding box center [732, 397] width 1465 height 550
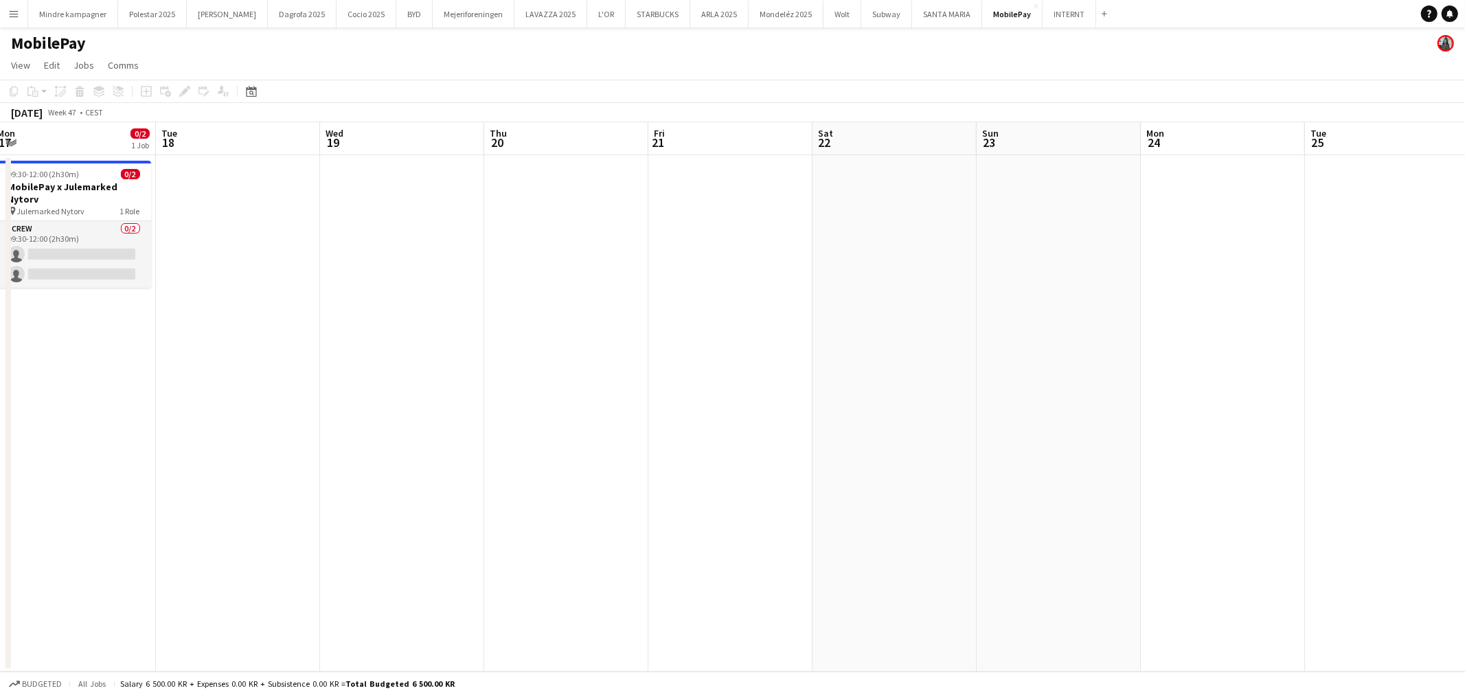
drag, startPoint x: 902, startPoint y: 435, endPoint x: 1117, endPoint y: 440, distance: 215.1
click at [1118, 430] on app-calendar-viewport "Sat 15 0/2 1 Job Sun 16 Mon 17 0/2 1 Job Tue 18 Wed 19 Thu 20 Fri 21 Sat 22 Sun…" at bounding box center [732, 397] width 1465 height 550
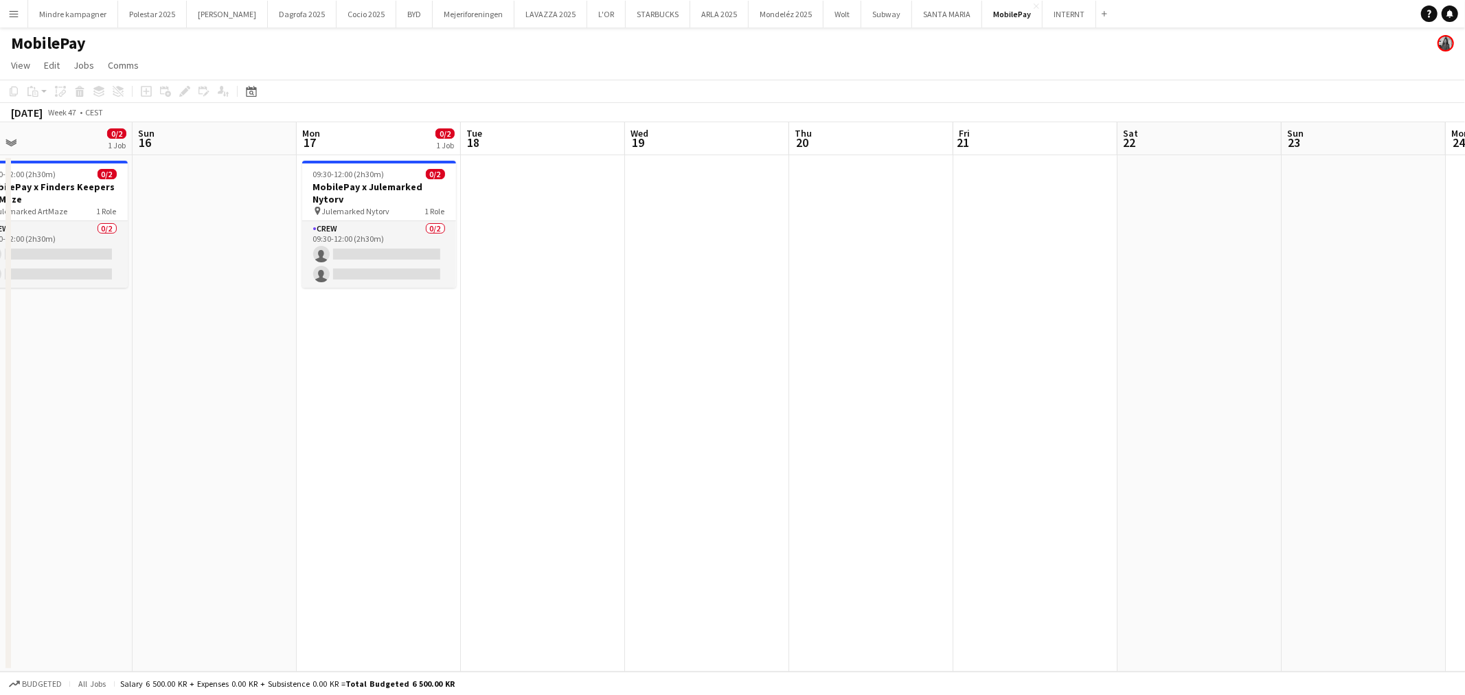
drag
click at [1025, 442] on app-calendar-viewport "Thu 13 Fri 14 Sat 15 0/2 1 Job Sun 16 Mon 17 0/2 1 Job Tue 18 Wed 19 Thu 20 Fri…" at bounding box center [732, 397] width 1465 height 550
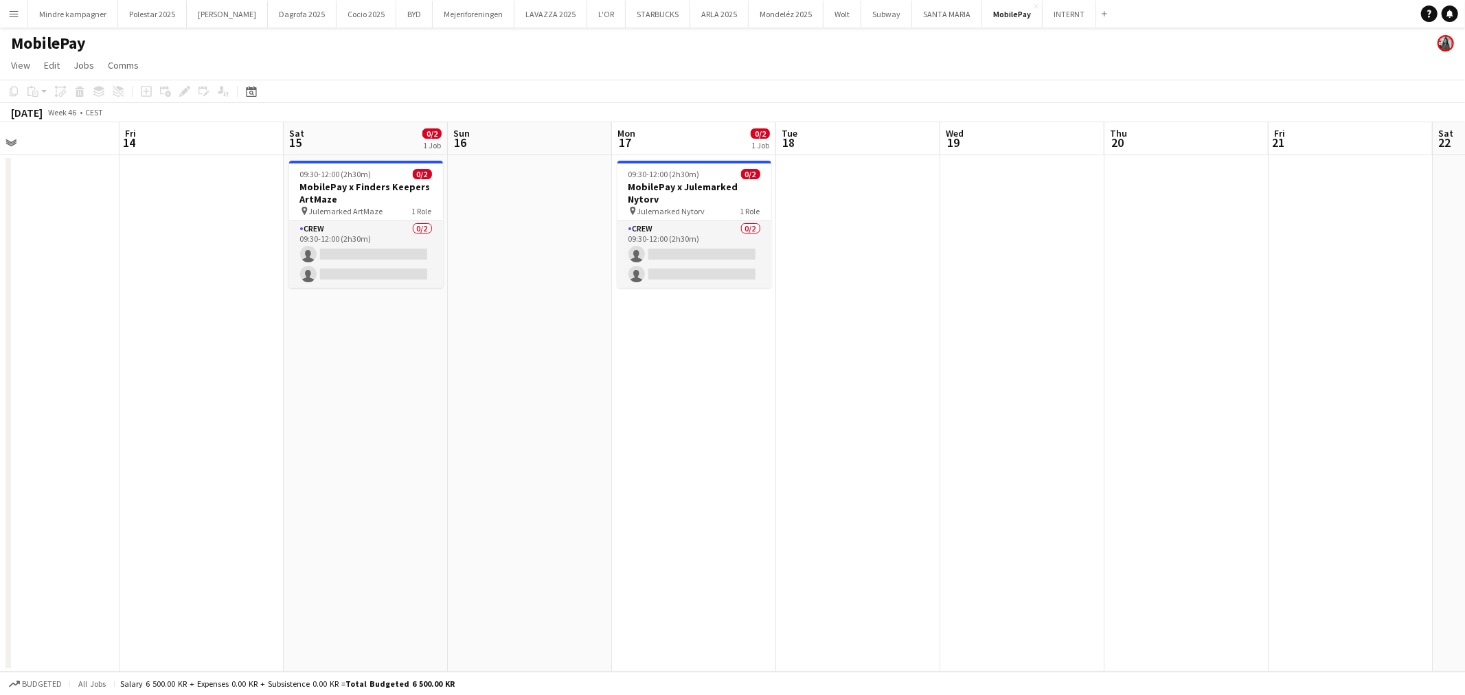
click at [761, 461] on app-calendar-viewport "Tue 11 Wed 12 Thu 13 Fri 14 Sat 15 0/2 1 Job Sun 16 Mon 17 0/2 1 Job Tue 18 Wed…" at bounding box center [732, 397] width 1465 height 550
click at [372, 196] on h3 "MobilePay x Finders Keepers ArtMaze" at bounding box center [371, 193] width 154 height 25
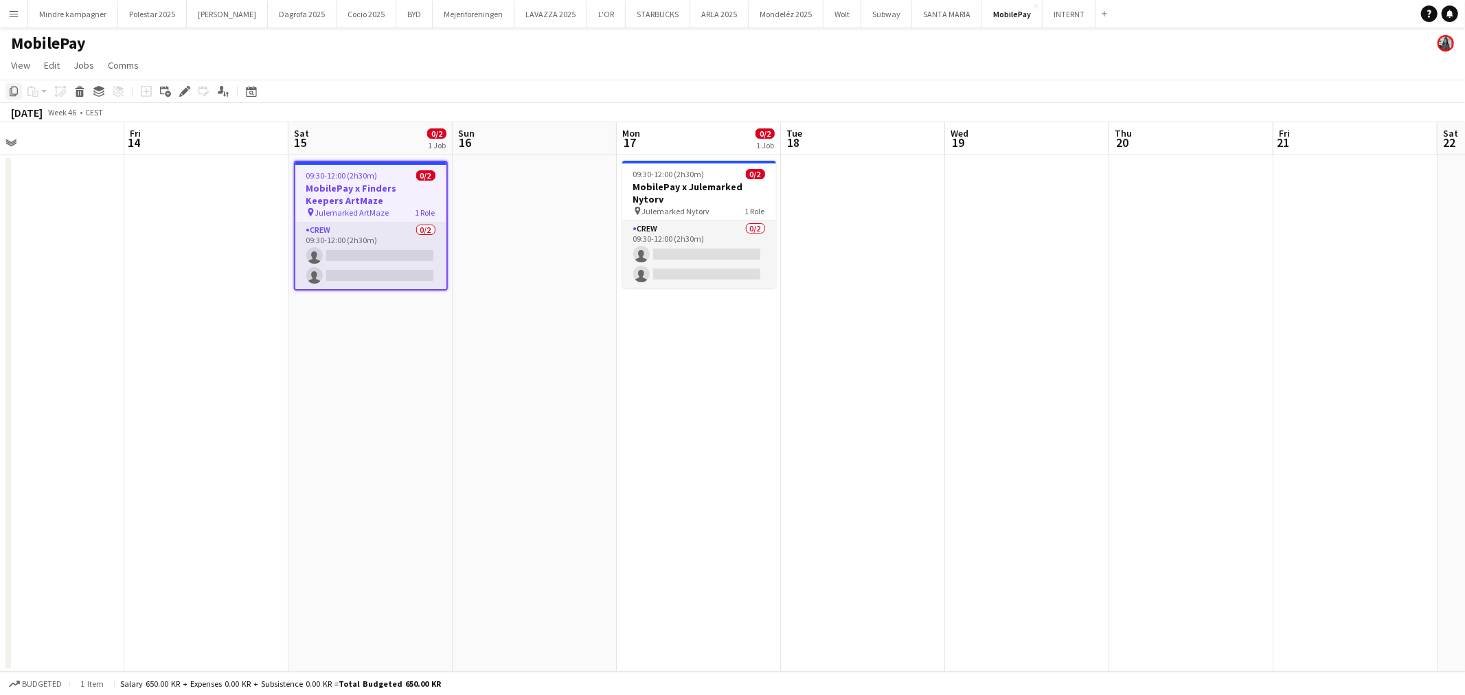
click at [12, 90] on icon "Copy" at bounding box center [13, 91] width 11 height 11
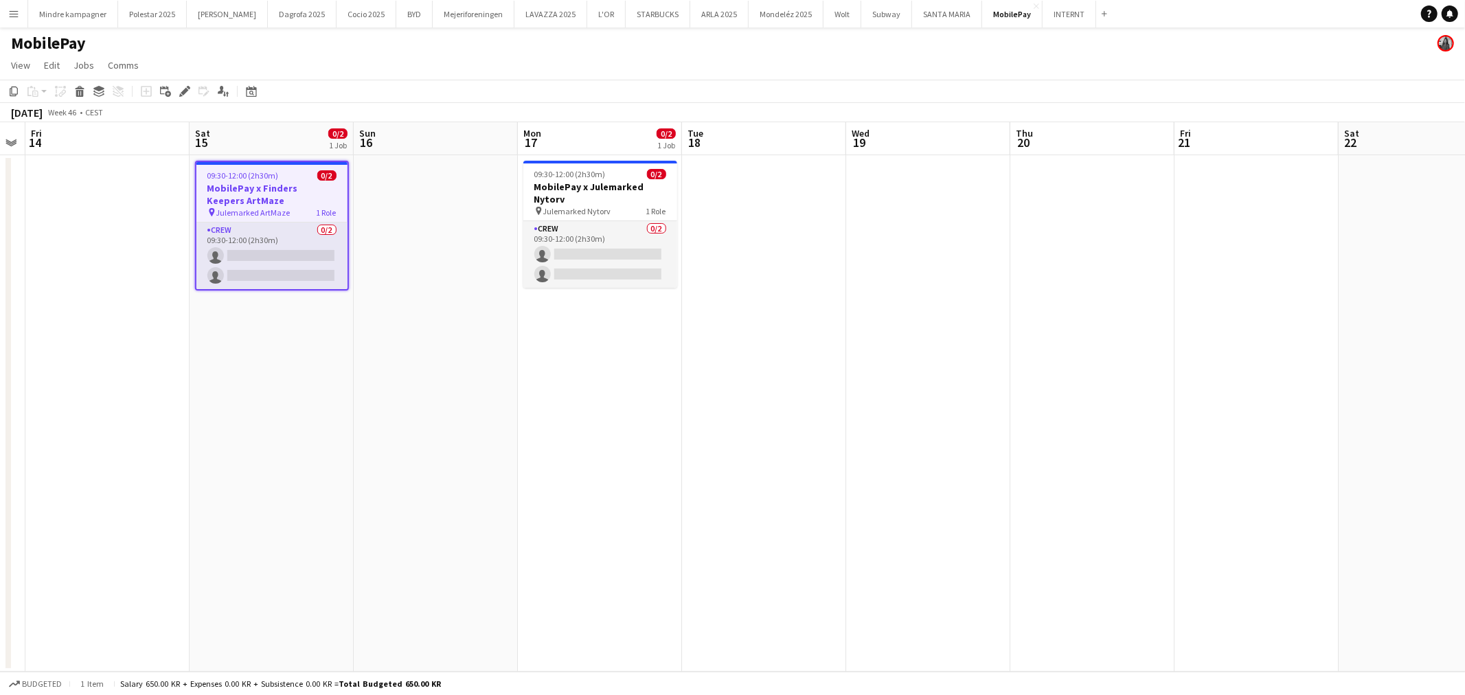
scroll to position [0, 499]
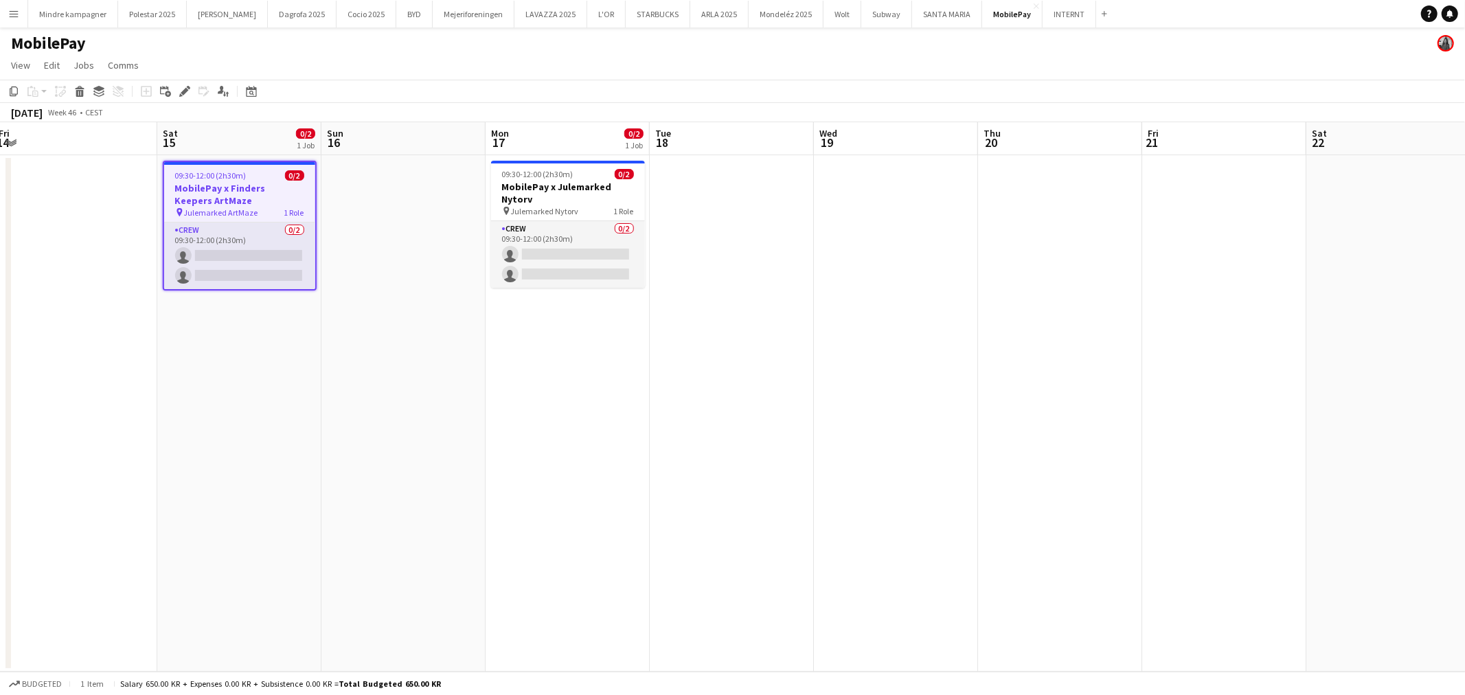
click at [950, 349] on app-calendar-viewport "Tue 11 Wed 12 Thu 13 Fri 14 Sat 15 0/2 1 Job Sun 16 Mon 17 0/2 1 Job Tue 18 Wed…" at bounding box center [732, 397] width 1465 height 550
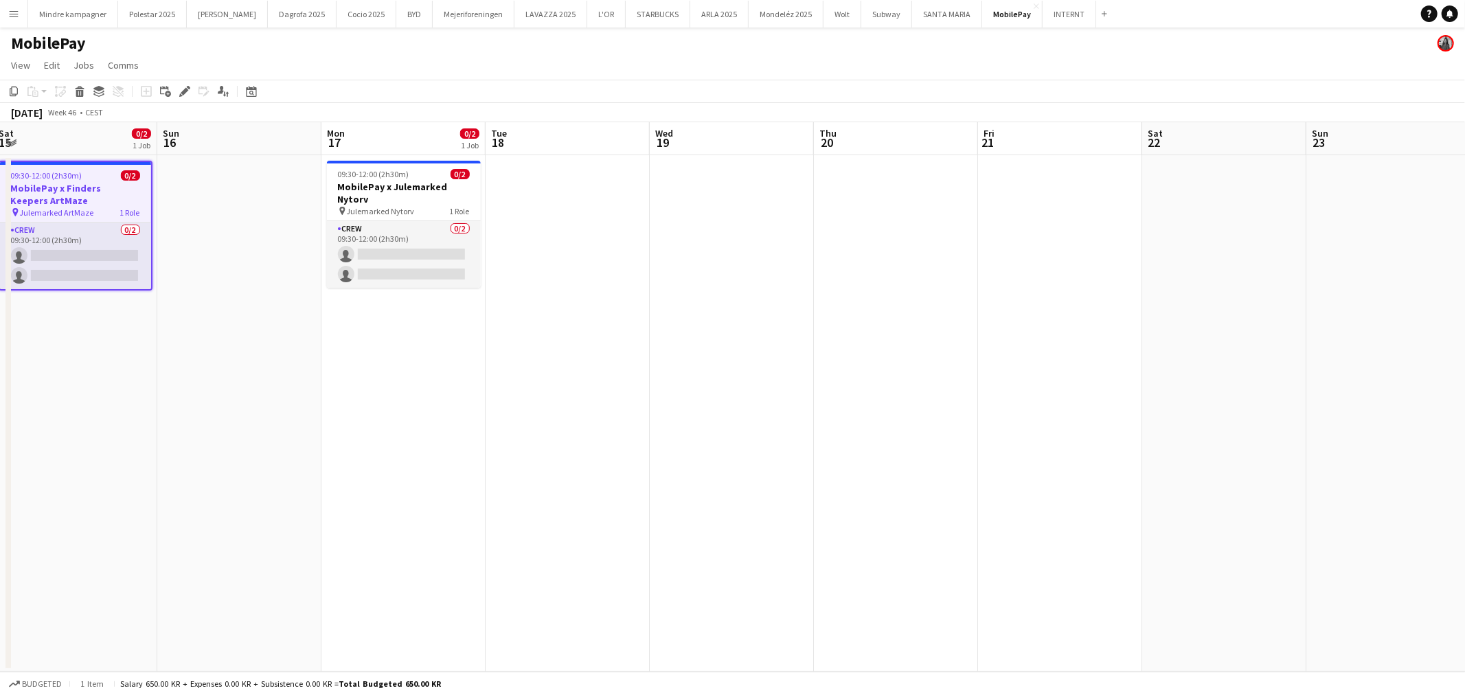
click at [1175, 304] on app-date-cell at bounding box center [1224, 413] width 164 height 517
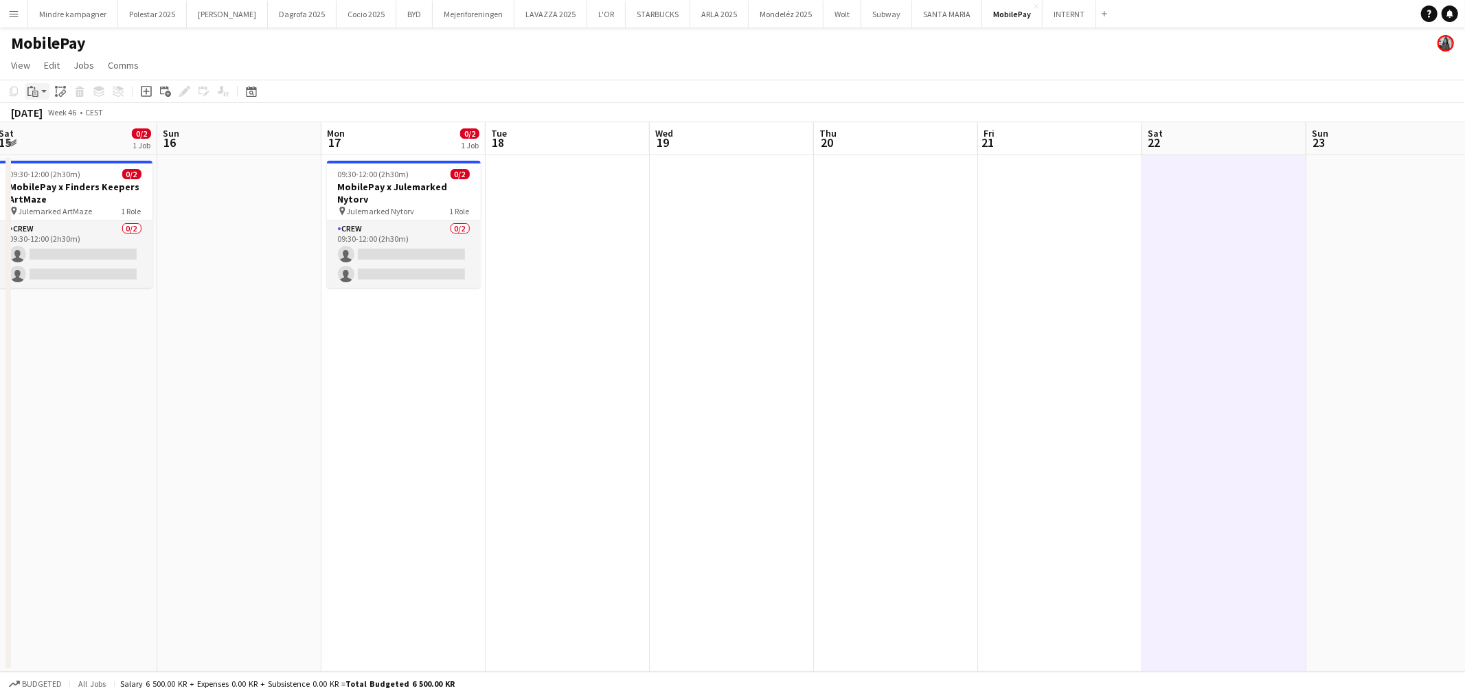
click at [36, 87] on icon "Paste" at bounding box center [32, 91] width 11 height 11
click at [58, 139] on link "Paste with crew Ctrl+Shift+V" at bounding box center [100, 141] width 129 height 12
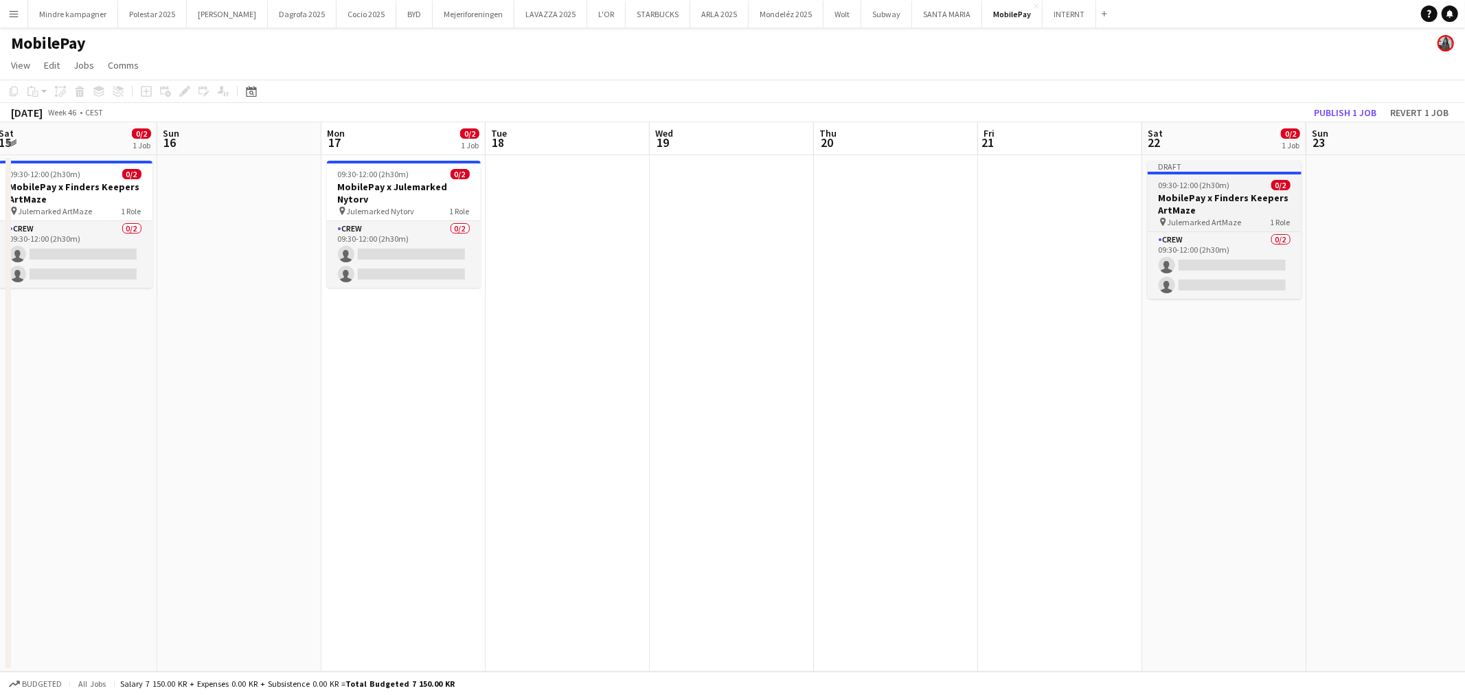
click at [1230, 199] on h3 "MobilePay x Finders Keepers ArtMaze" at bounding box center [1225, 204] width 154 height 25
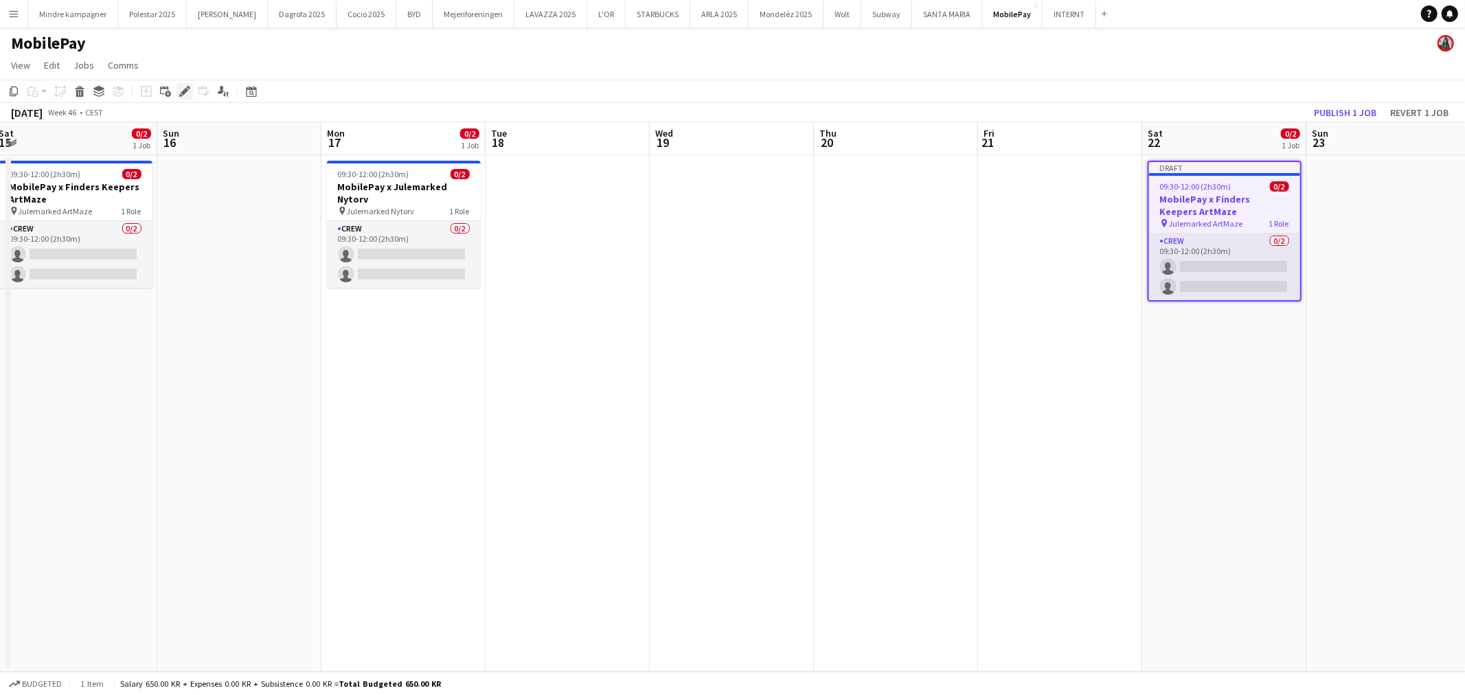
click at [182, 94] on icon at bounding box center [185, 92] width 8 height 8
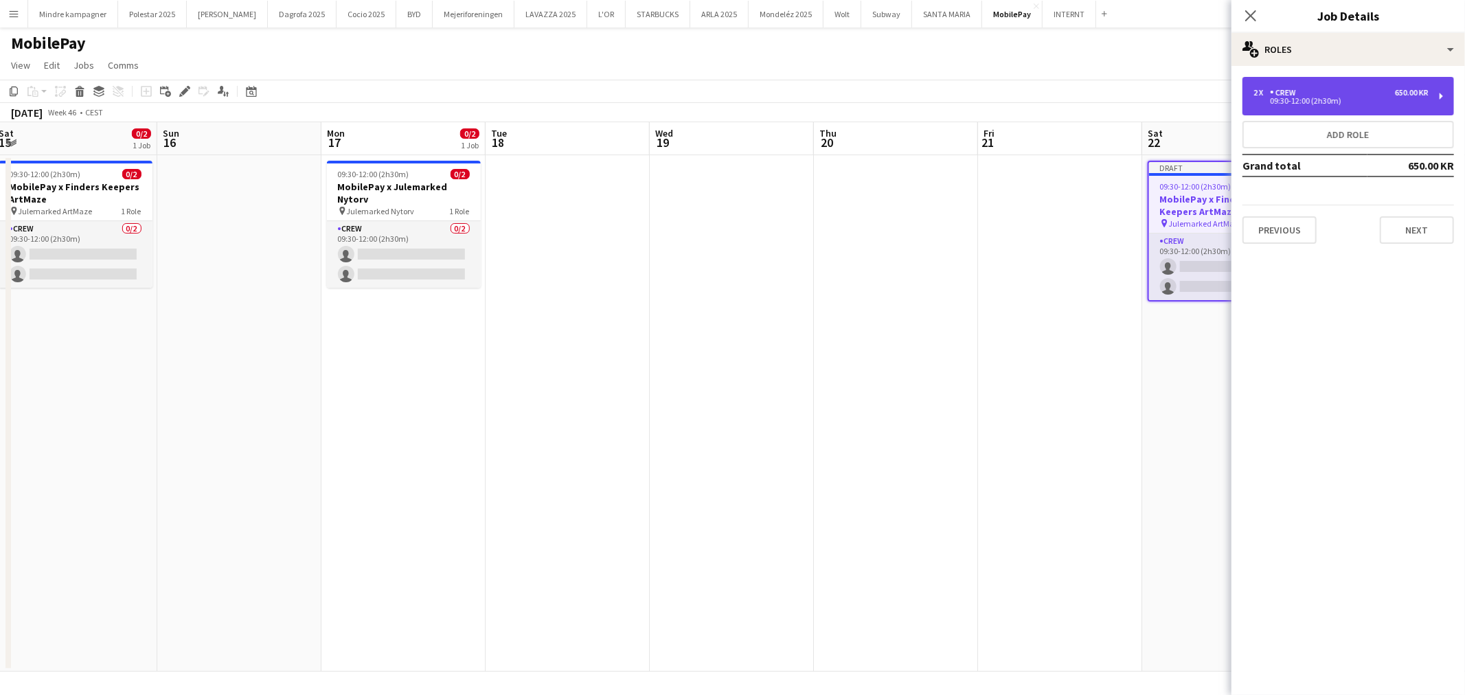
click at [1344, 105] on div "2 x Crew 650.00 KR 09:30-12:00 (2h30m)" at bounding box center [1349, 96] width 212 height 38
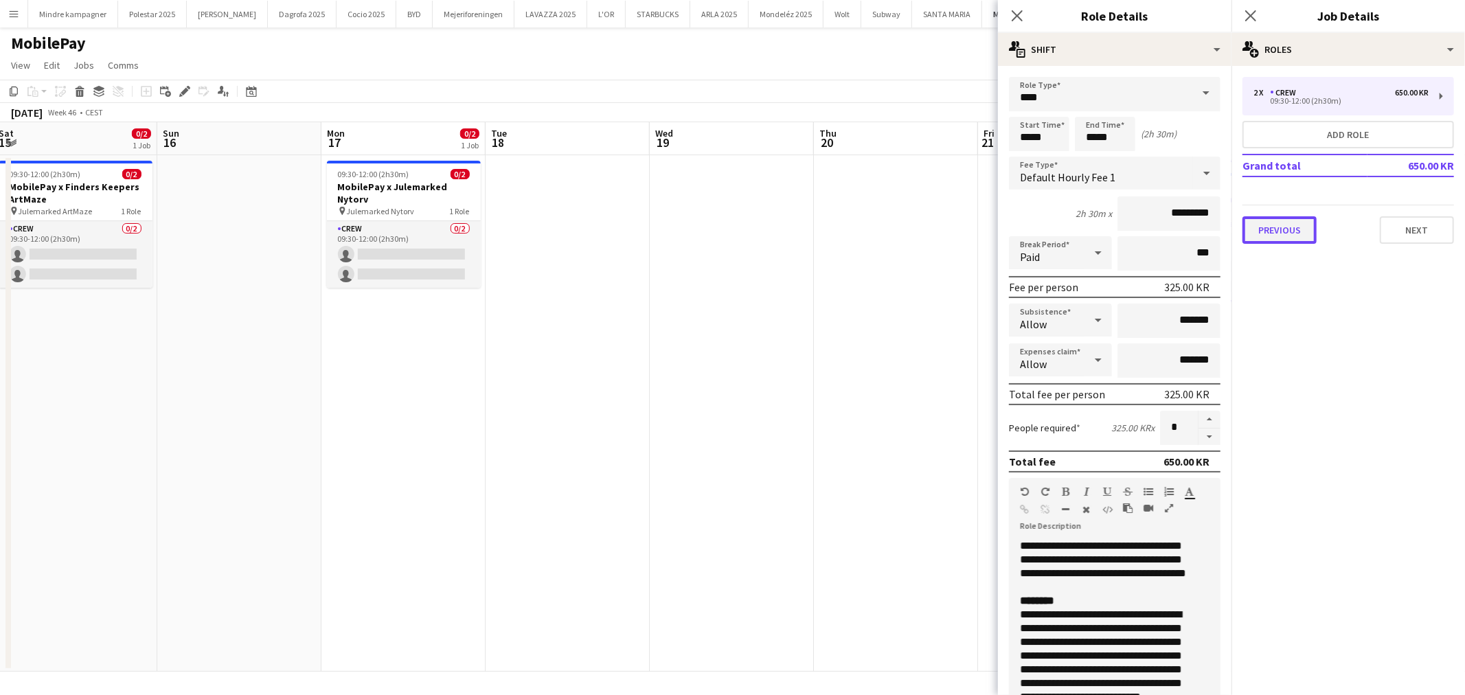
click at [1280, 236] on button "Previous" at bounding box center [1280, 229] width 74 height 27
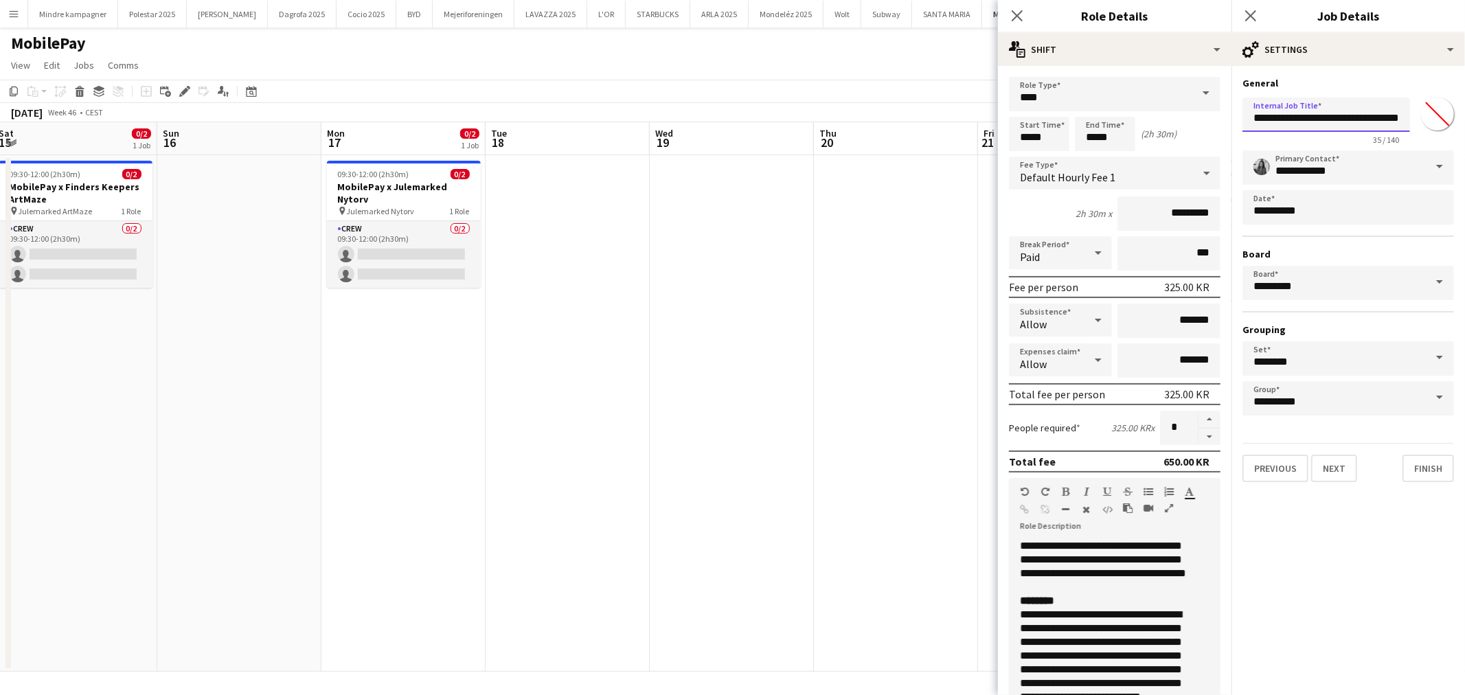
click at [1399, 117] on input "**********" at bounding box center [1327, 115] width 168 height 34
type input "**********"
click at [814, 450] on app-date-cell at bounding box center [896, 413] width 164 height 517
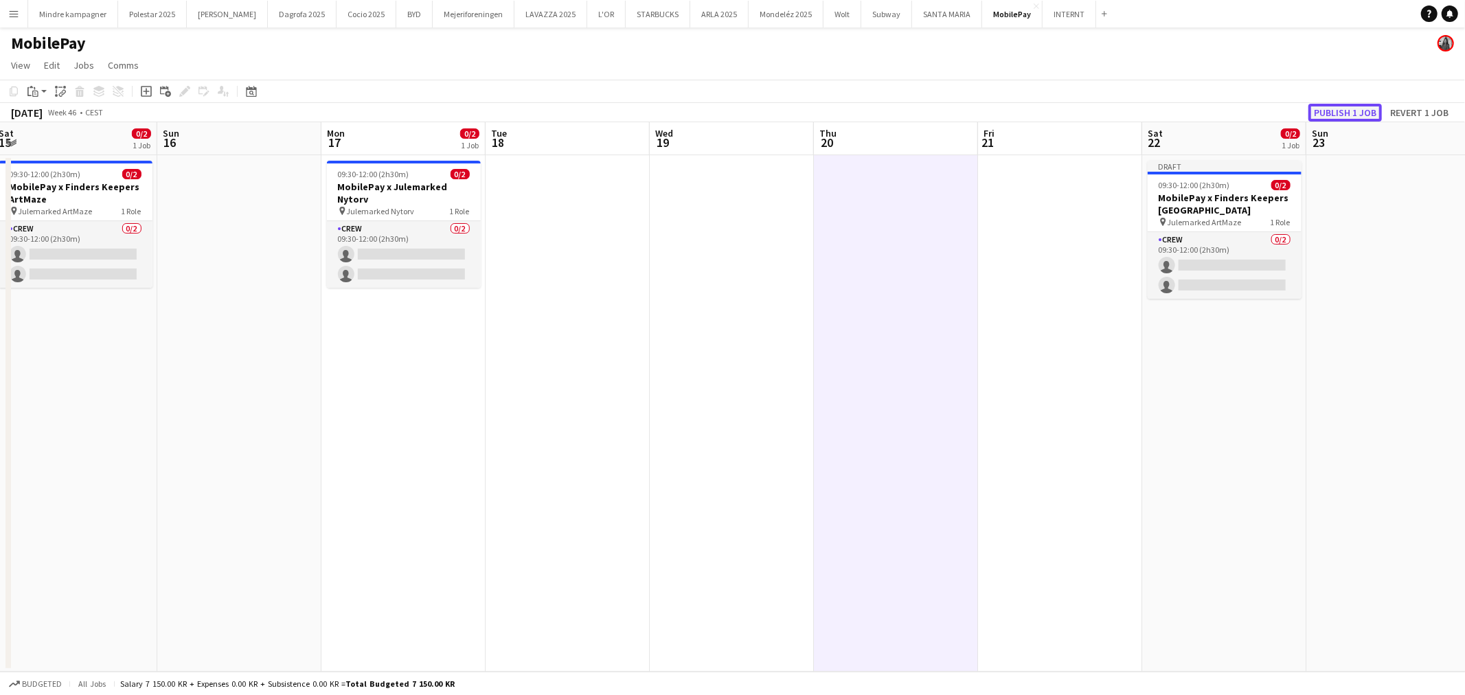
click at [1367, 111] on button "Publish 1 job" at bounding box center [1345, 113] width 73 height 18
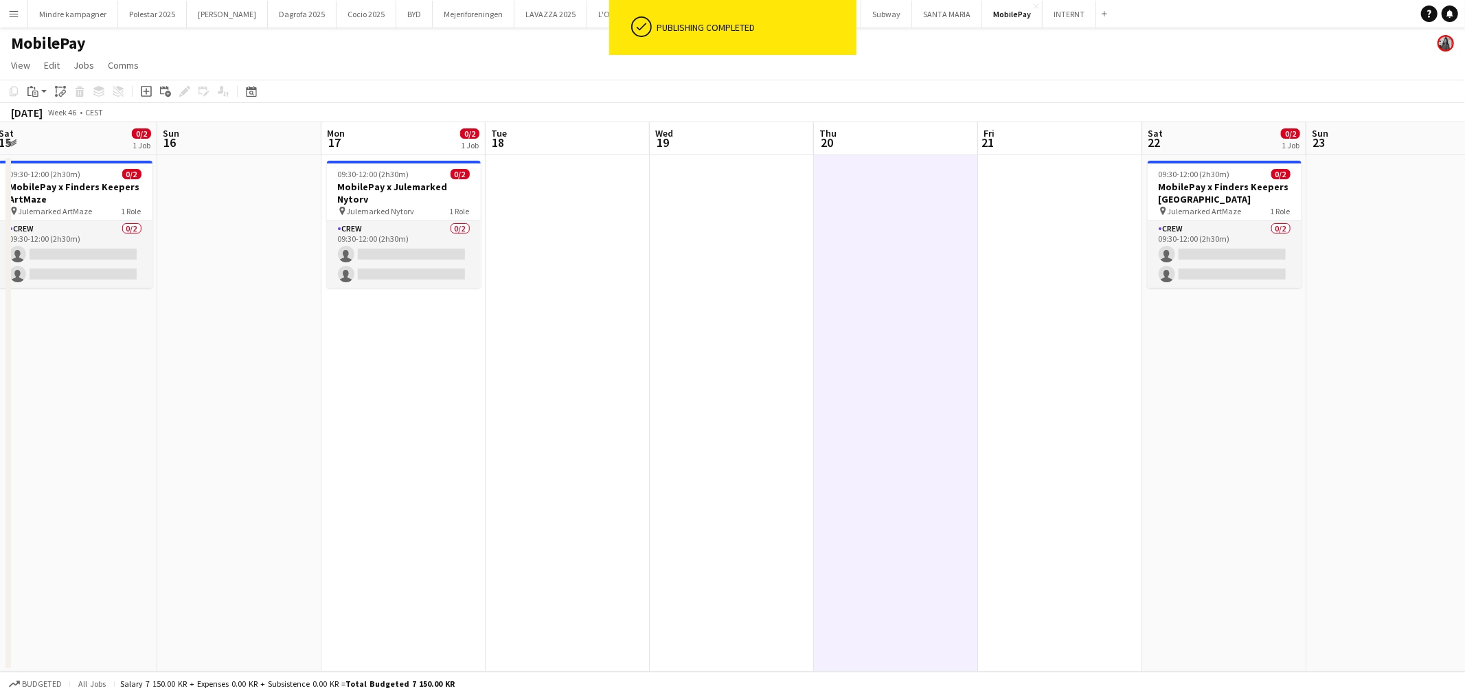
click at [1206, 202] on h3 "MobilePay x Finders Keepers [GEOGRAPHIC_DATA]" at bounding box center [1225, 193] width 154 height 25
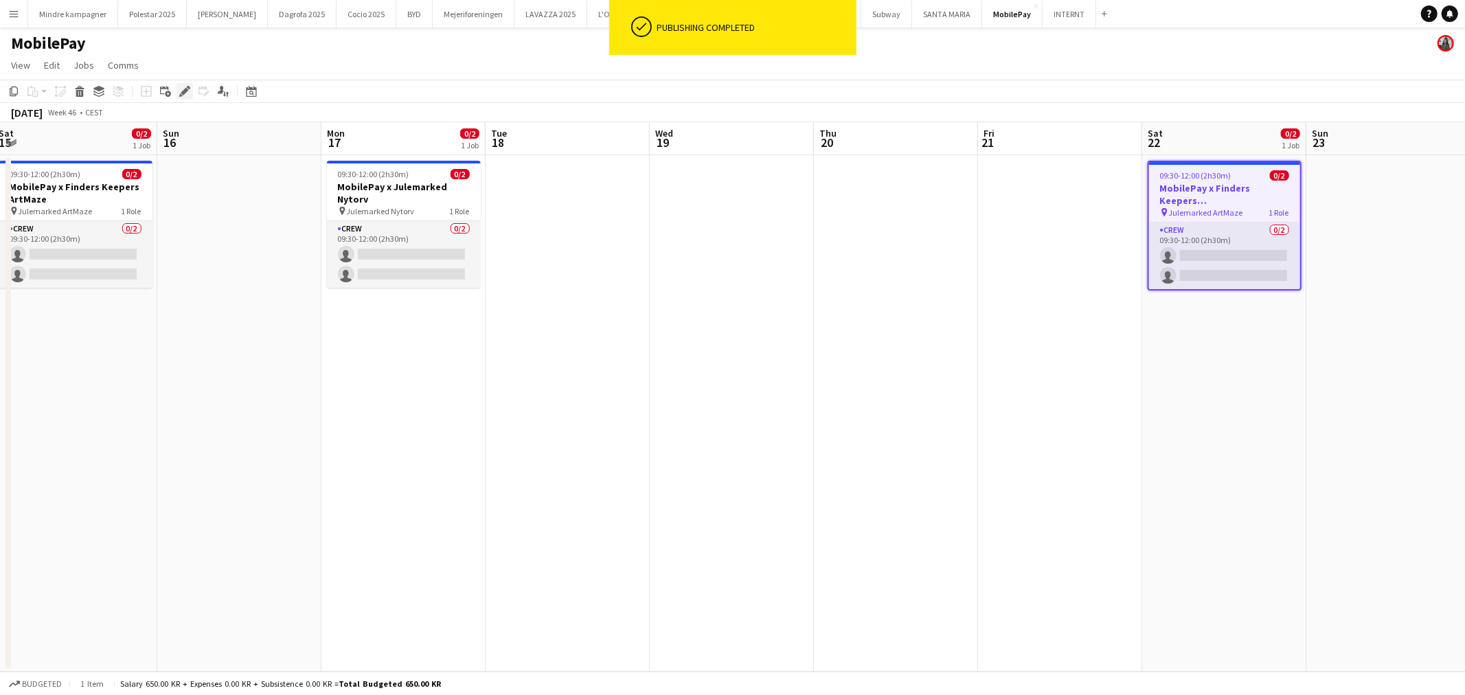
click at [181, 89] on icon "Edit" at bounding box center [184, 91] width 11 height 11
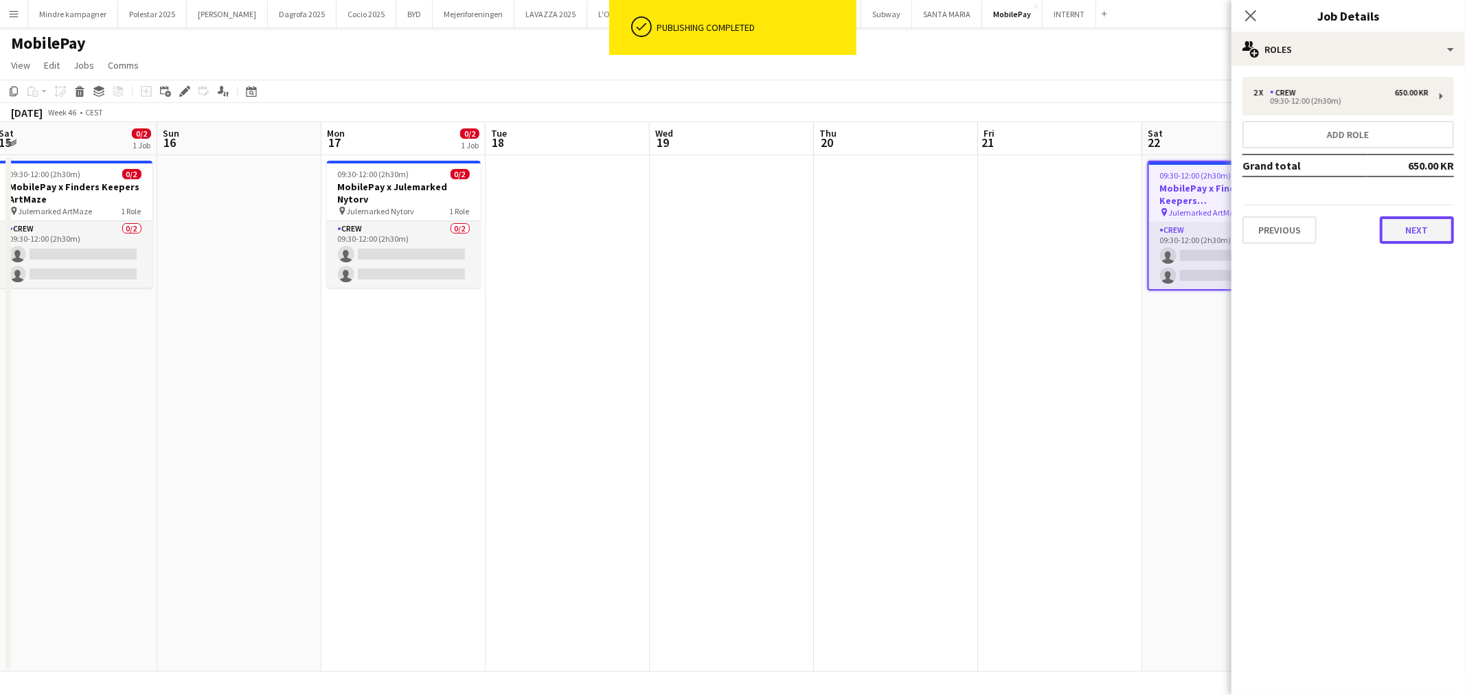
click at [1418, 217] on button "Next" at bounding box center [1417, 229] width 74 height 27
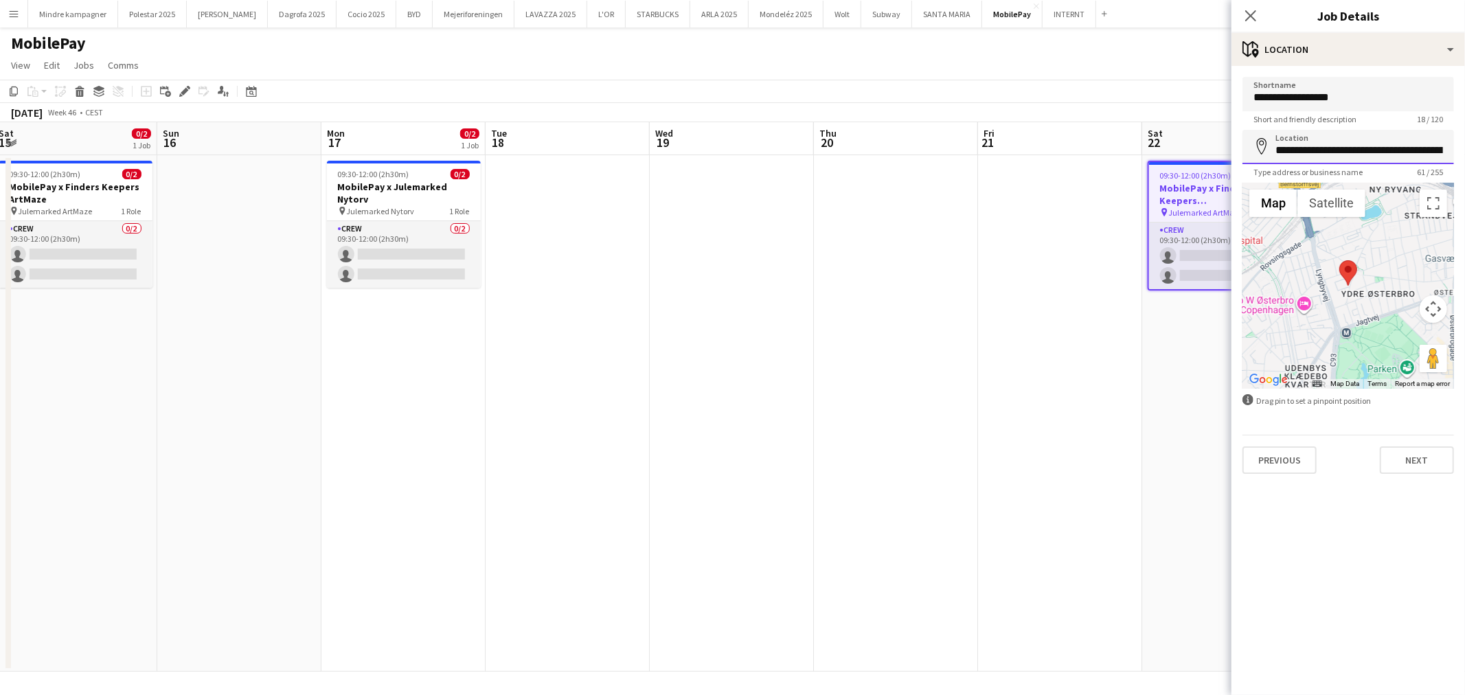
click at [1320, 151] on input "**********" at bounding box center [1349, 147] width 212 height 34
click at [1331, 104] on input "**********" at bounding box center [1349, 94] width 212 height 34
click at [1331, 102] on input "**********" at bounding box center [1349, 94] width 212 height 34
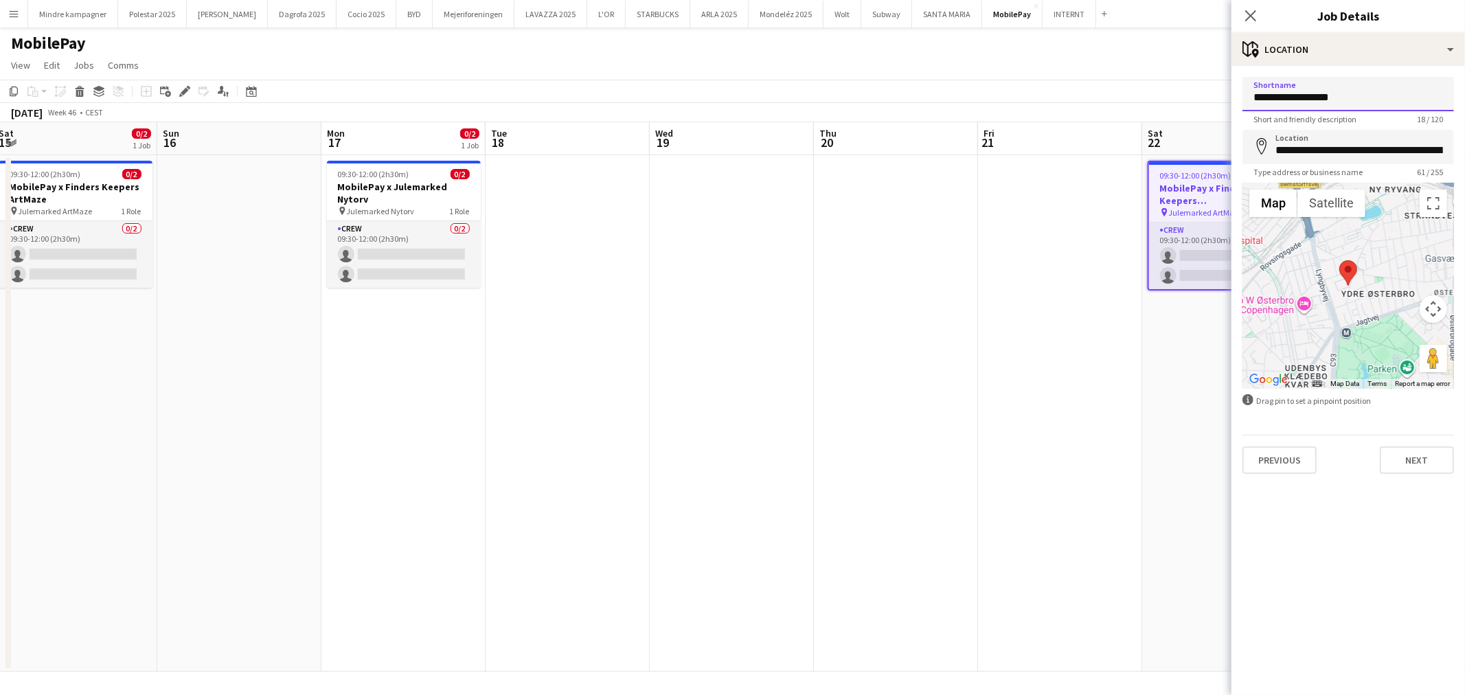
click at [1331, 101] on input "**********" at bounding box center [1349, 94] width 212 height 34
type input "**********"
click at [1379, 152] on input "**********" at bounding box center [1349, 147] width 212 height 34
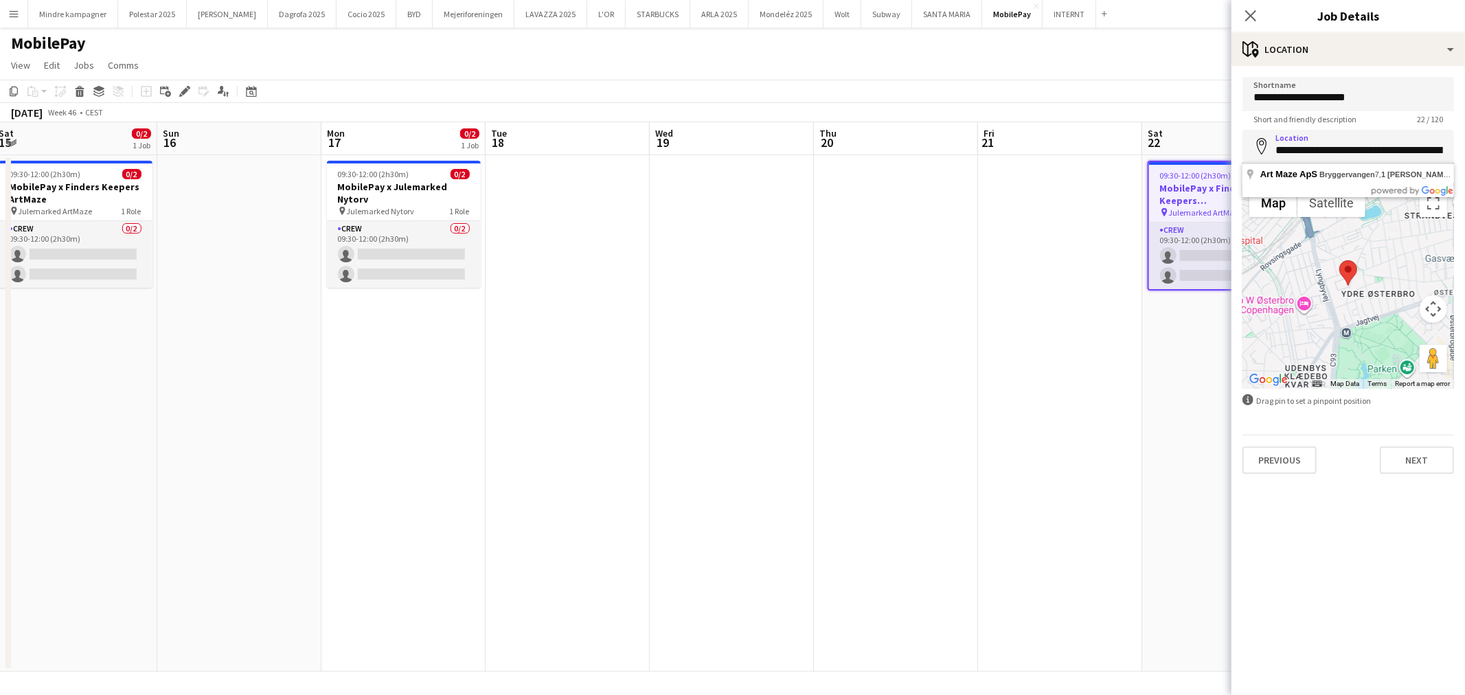
click at [1379, 152] on input "**********" at bounding box center [1349, 147] width 212 height 34
click at [1369, 146] on input "**********" at bounding box center [1349, 147] width 212 height 34
click at [1350, 146] on input "**********" at bounding box center [1349, 147] width 212 height 34
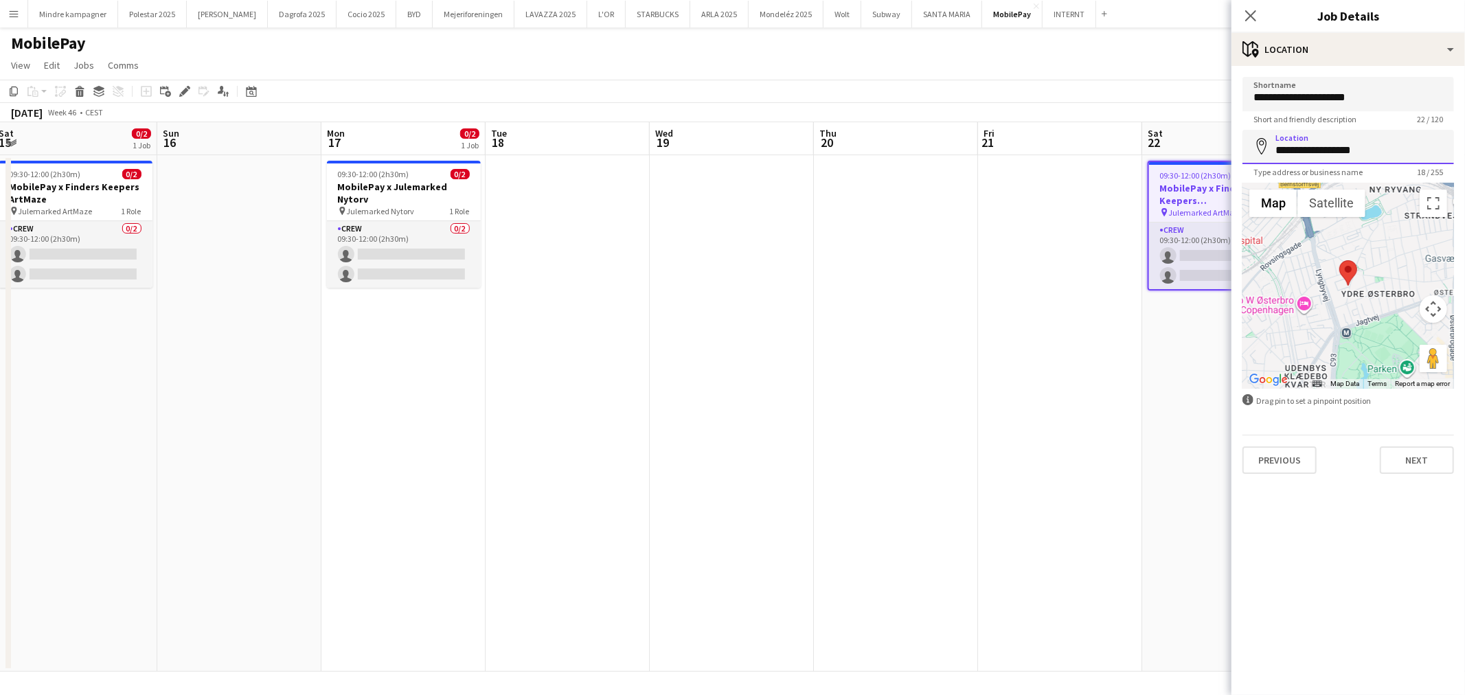
click at [1350, 146] on input "**********" at bounding box center [1349, 147] width 212 height 34
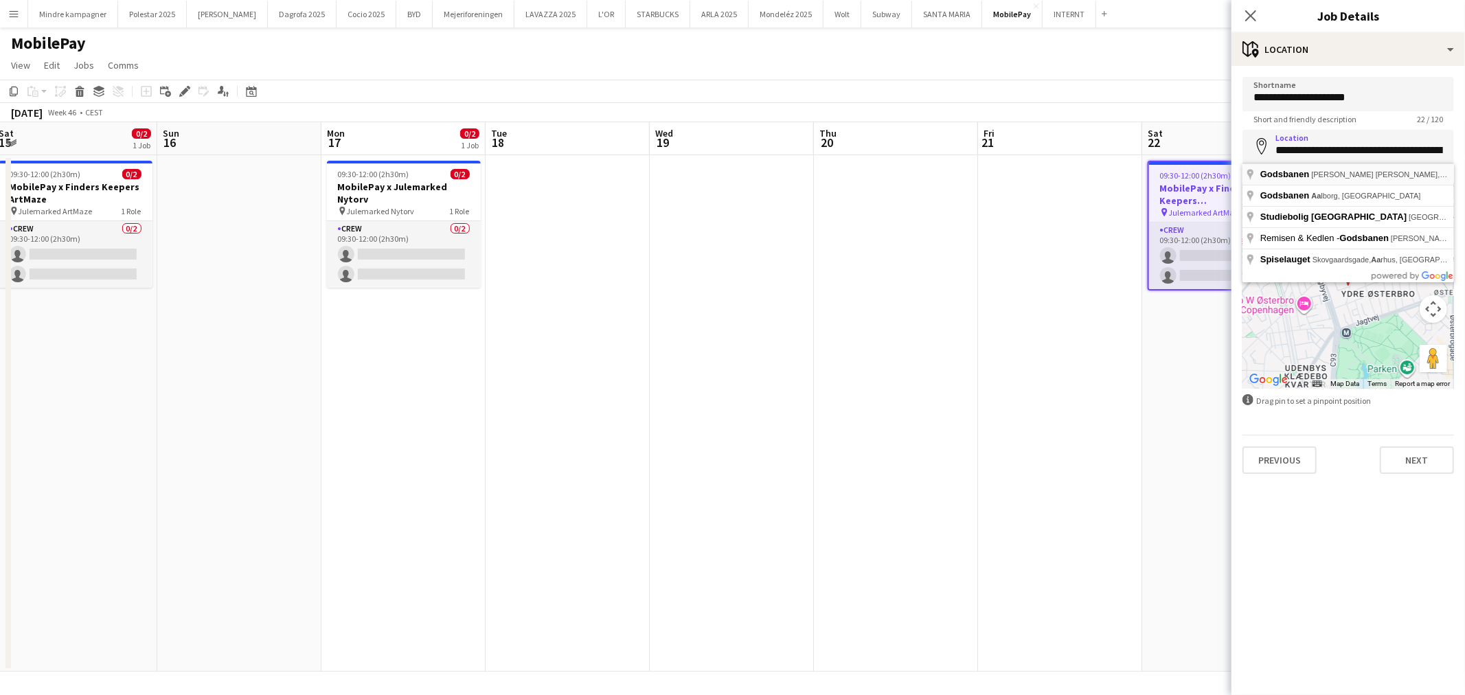
type input "**********"
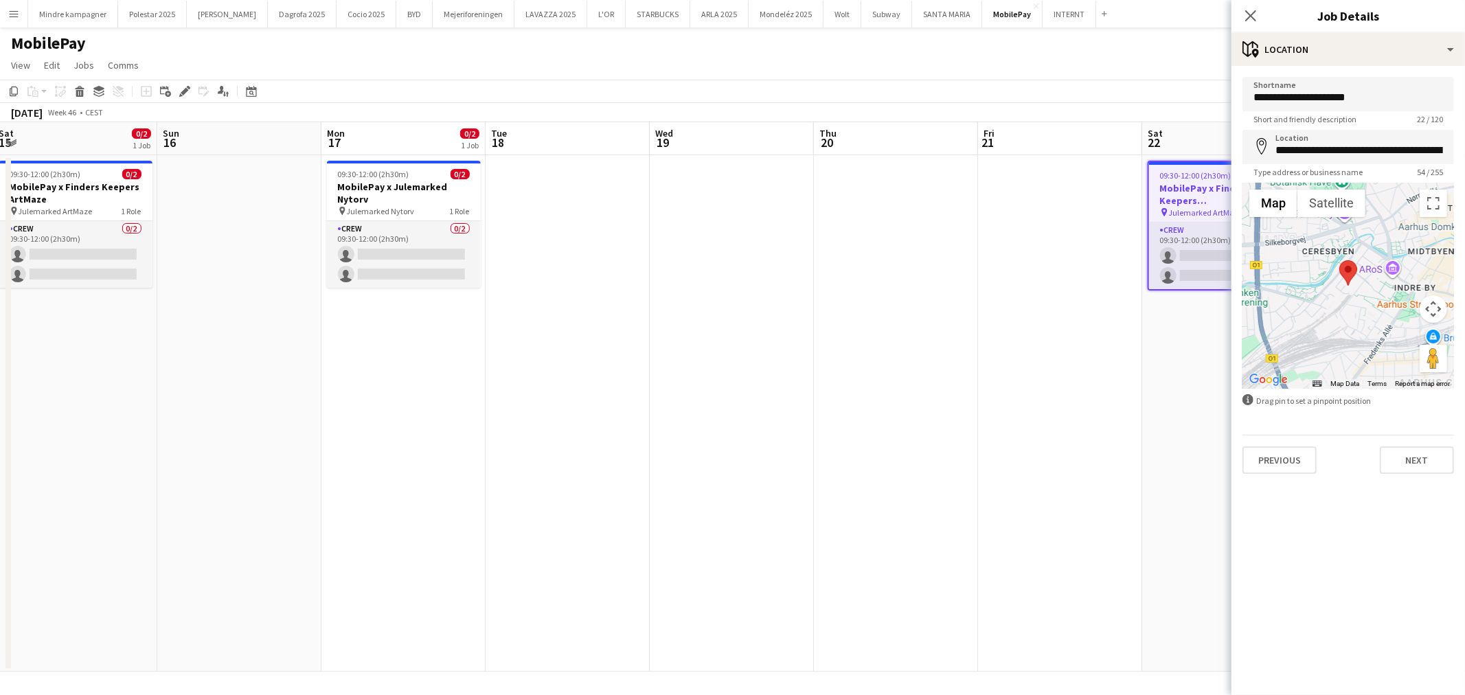
click at [1139, 412] on app-date-cell at bounding box center [1060, 413] width 164 height 517
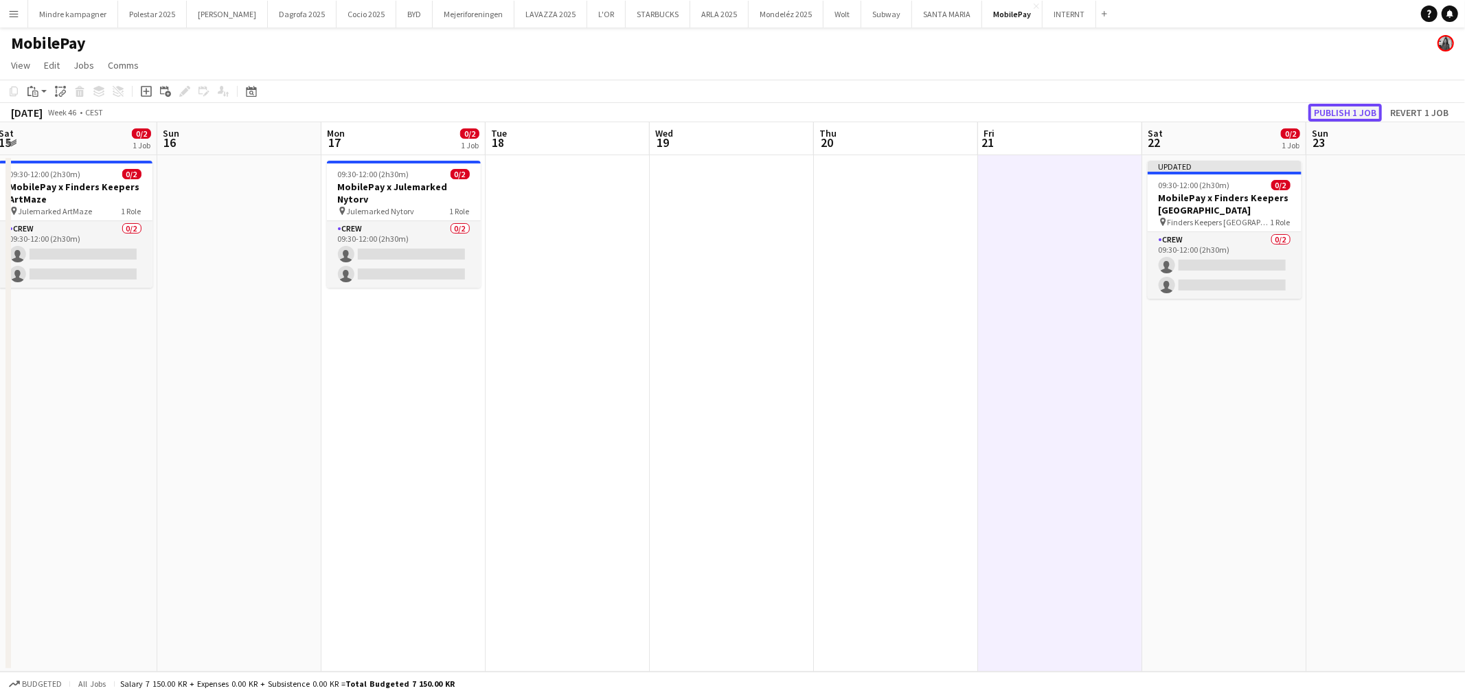
click at [1355, 109] on button "Publish 1 job" at bounding box center [1345, 113] width 73 height 18
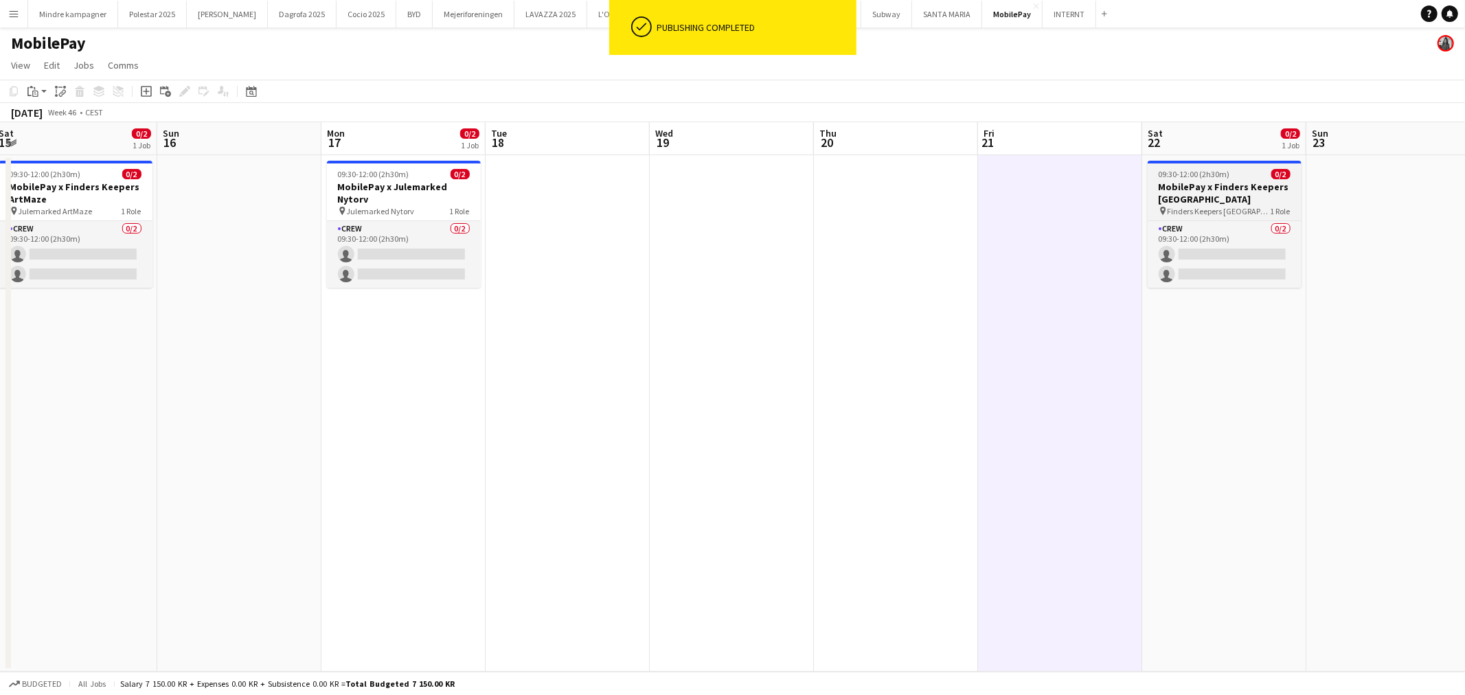
click at [1232, 198] on h3 "MobilePay x Finders Keepers [GEOGRAPHIC_DATA]" at bounding box center [1225, 193] width 154 height 25
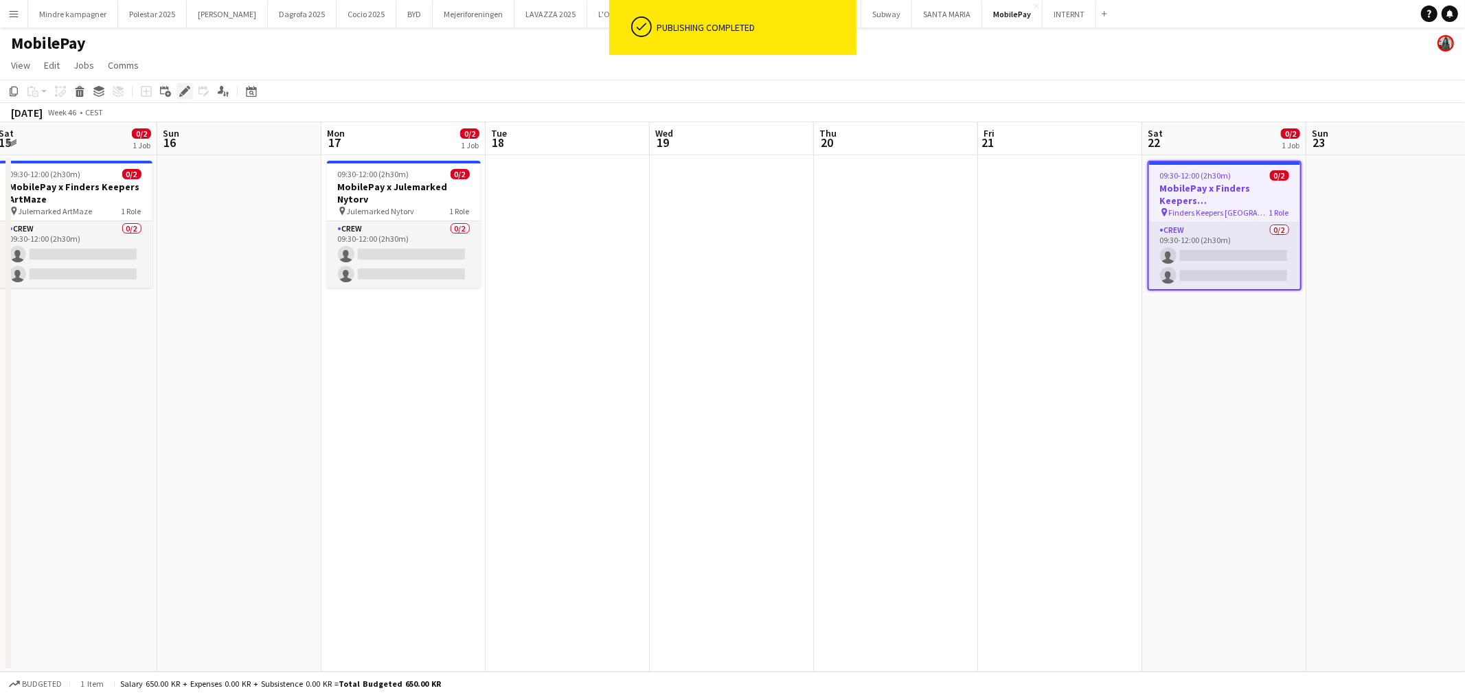
click at [180, 87] on icon "Edit" at bounding box center [184, 91] width 11 height 11
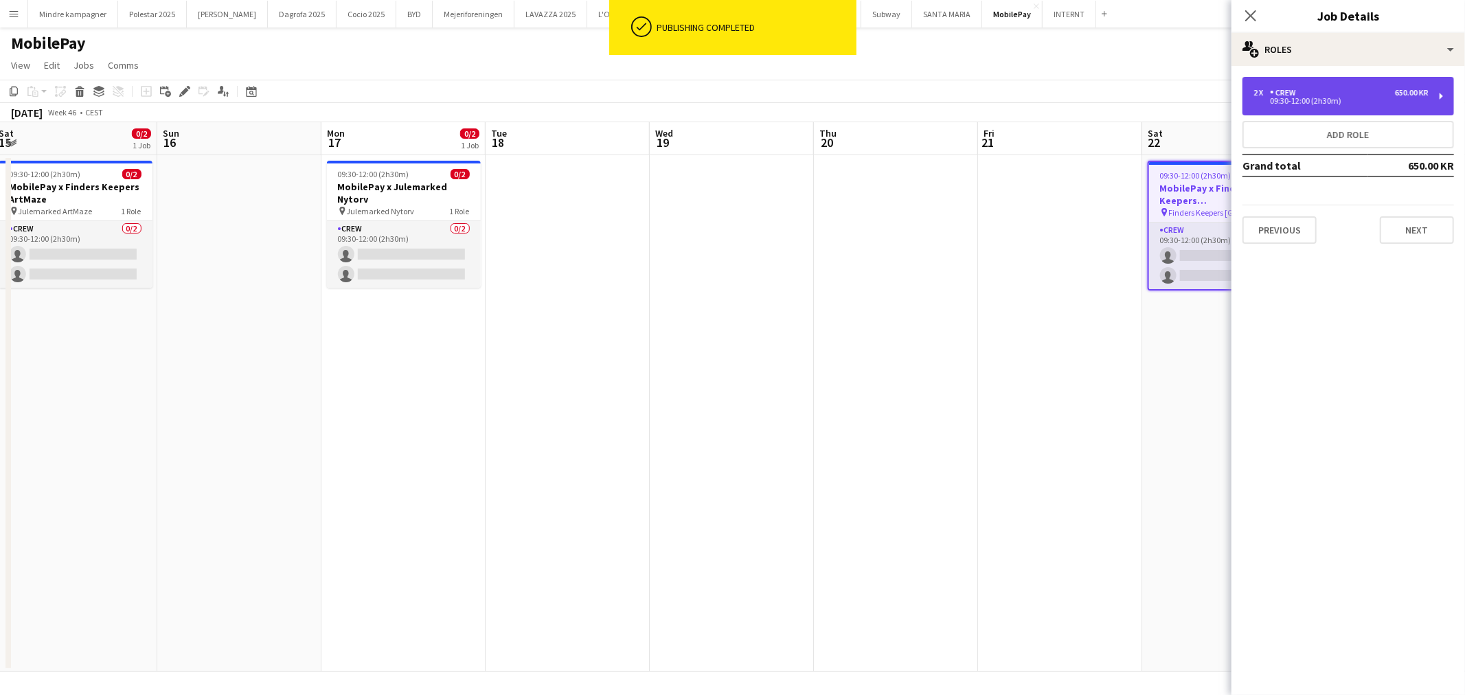
click at [1364, 96] on div "2 x Crew 650.00 KR" at bounding box center [1341, 93] width 175 height 10
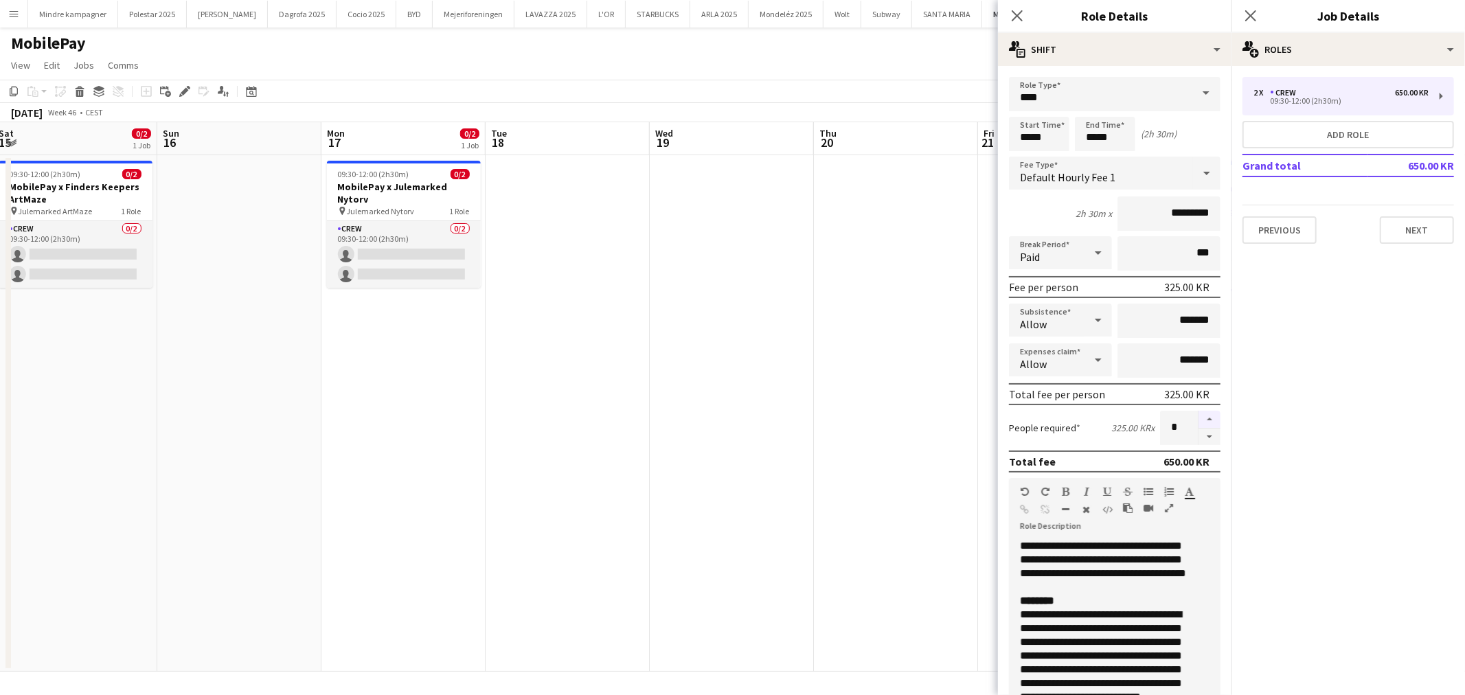
click at [1201, 411] on button "button" at bounding box center [1210, 420] width 22 height 18
click at [1203, 431] on button "button" at bounding box center [1210, 437] width 22 height 17
type input "*"
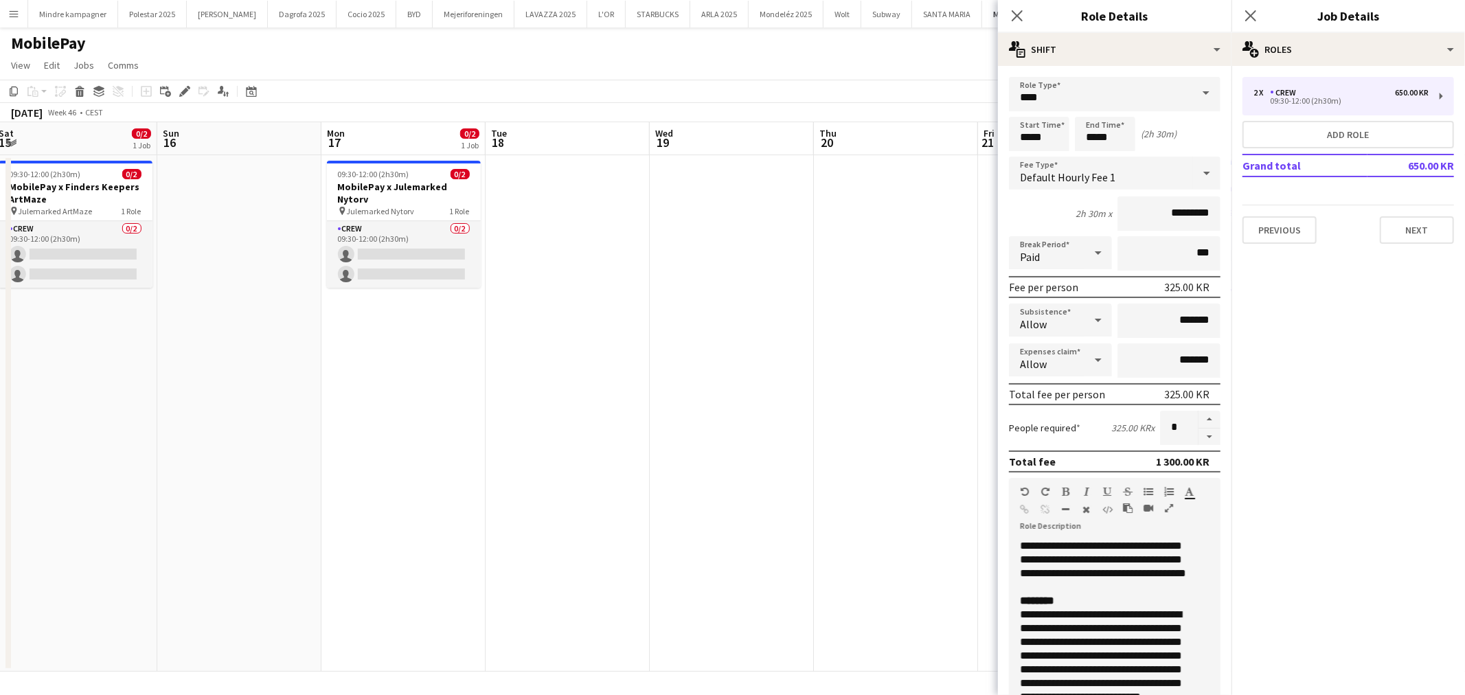
drag, startPoint x: 835, startPoint y: 469, endPoint x: 849, endPoint y: 454, distance: 20.4
click at [835, 470] on app-date-cell at bounding box center [896, 413] width 164 height 517
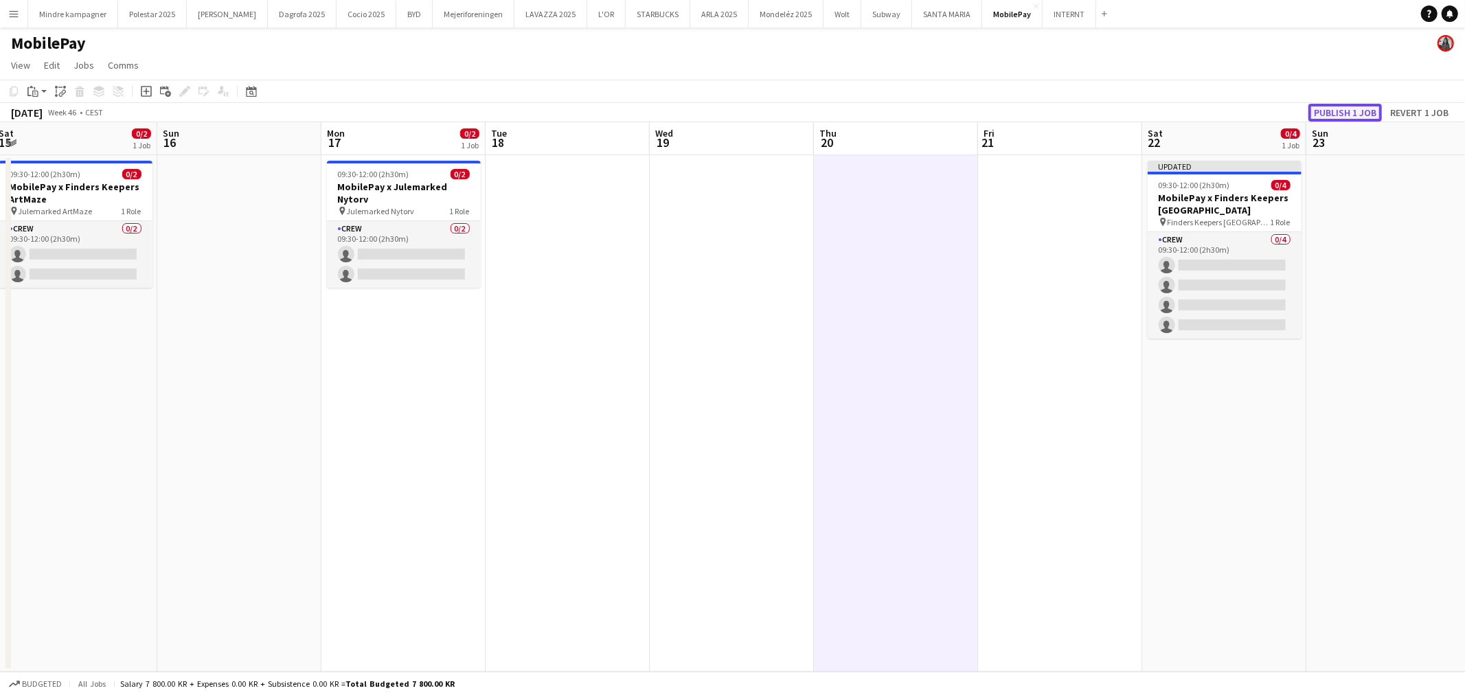
click at [1367, 109] on button "Publish 1 job" at bounding box center [1345, 113] width 73 height 18
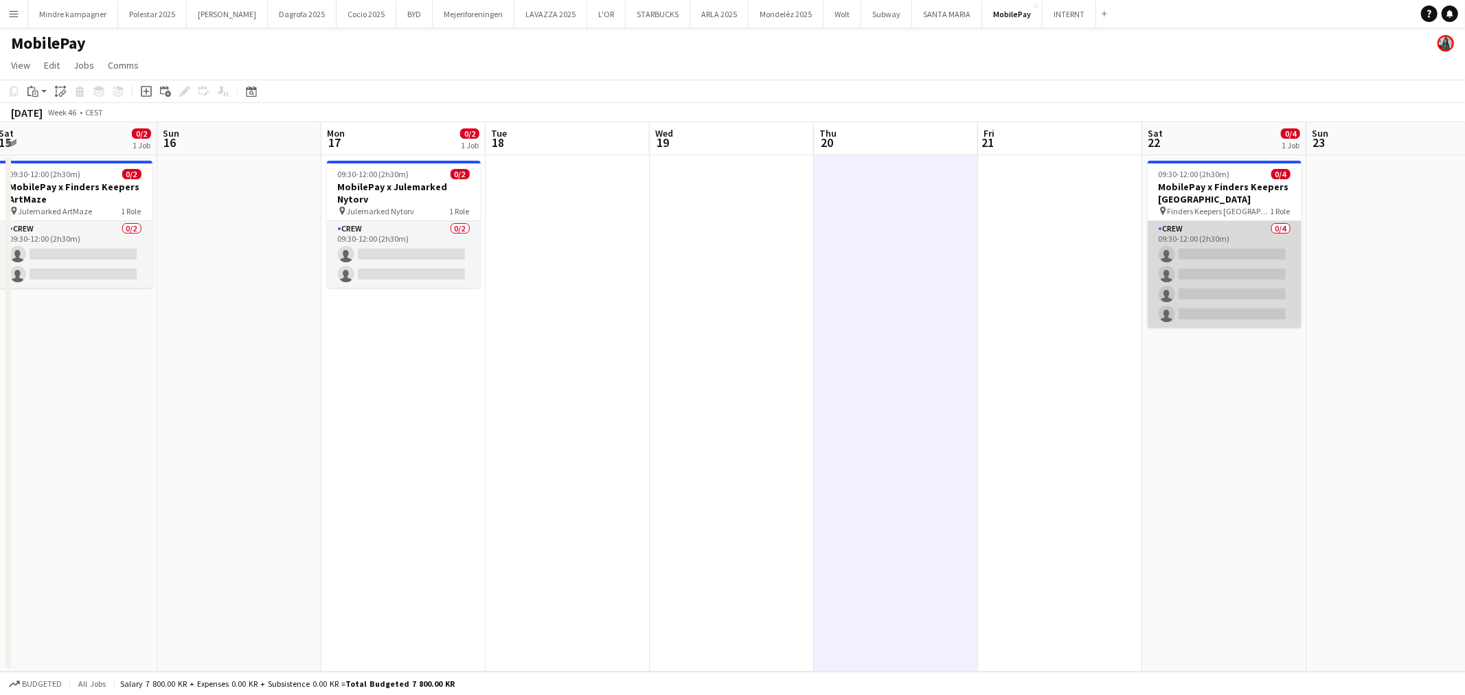
click at [1212, 242] on app-card-role "Crew 0/4 09:30-12:00 (2h30m) single-neutral-actions single-neutral-actions sing…" at bounding box center [1225, 274] width 154 height 106
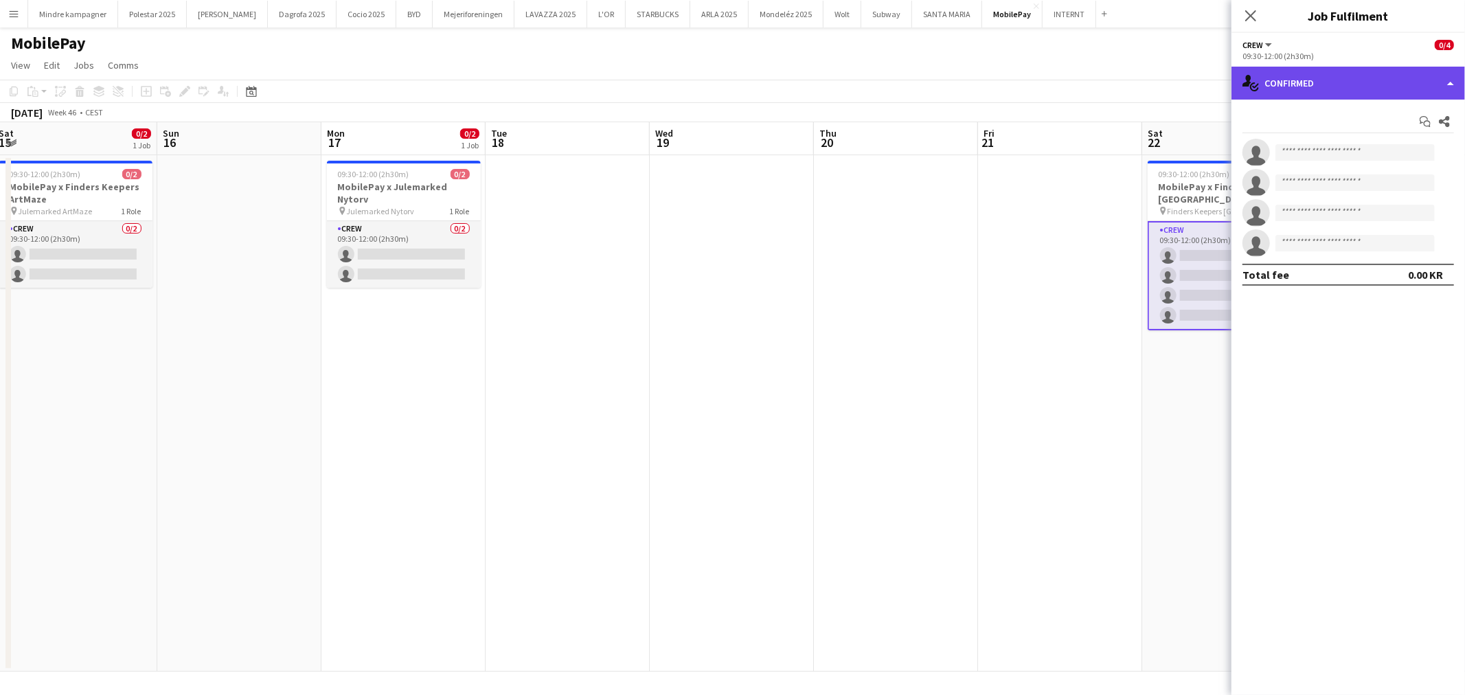
click at [1321, 78] on div "single-neutral-actions-check-2 Confirmed" at bounding box center [1349, 83] width 234 height 33
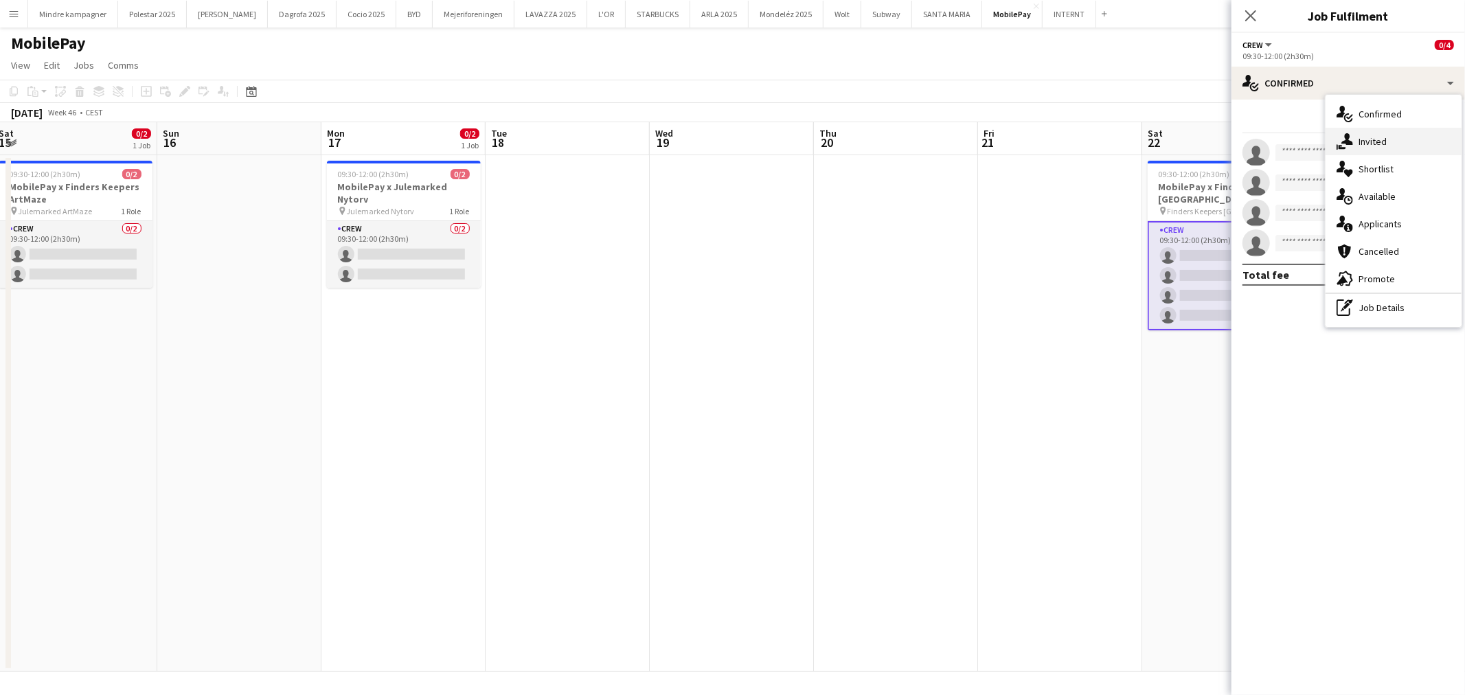
click at [1381, 139] on span "Invited" at bounding box center [1373, 141] width 28 height 12
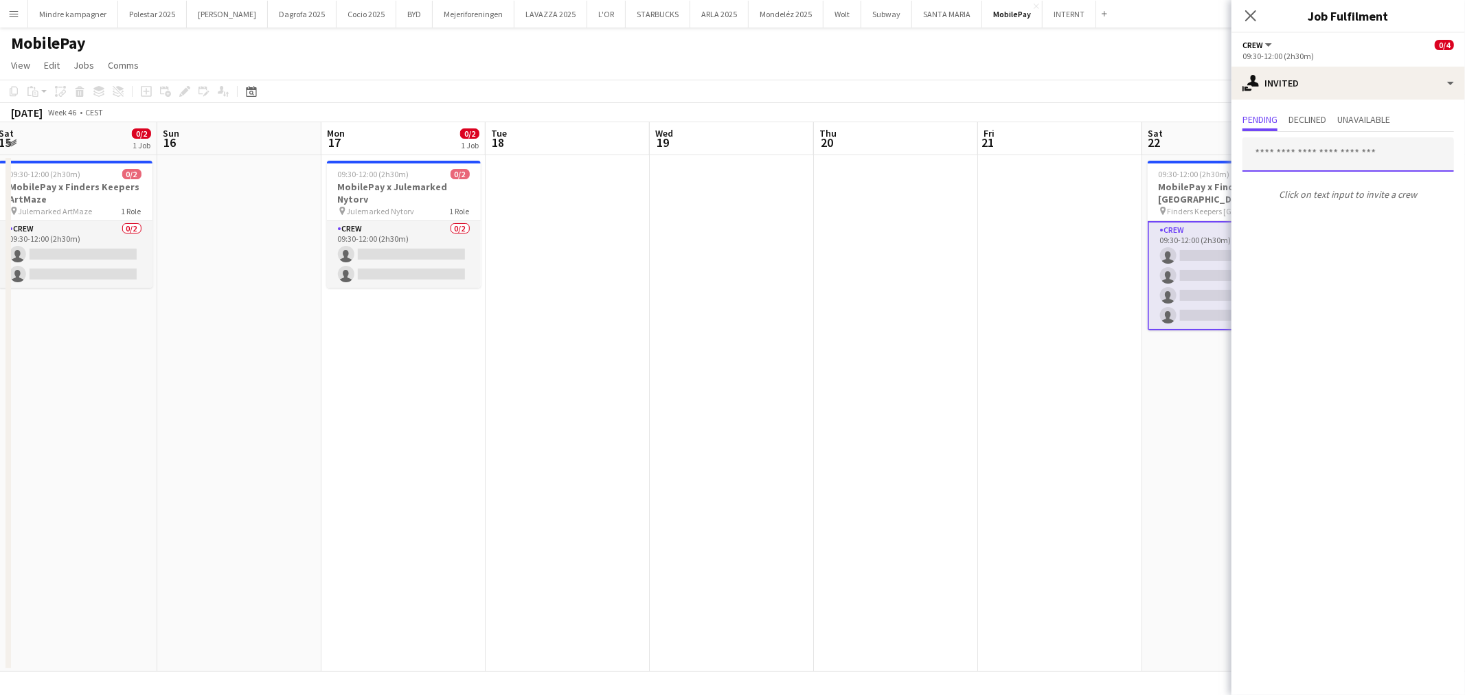
click at [1322, 156] on input "text" at bounding box center [1349, 154] width 212 height 34
drag, startPoint x: 732, startPoint y: 495, endPoint x: 1089, endPoint y: 471, distance: 358.7
click at [1041, 470] on app-calendar-viewport "Wed 12 Thu 13 Fri 14 Sat 15 0/2 1 Job Sun 16 Mon 17 0/2 1 Job Tue 18 Wed 19 Thu…" at bounding box center [732, 397] width 1465 height 550
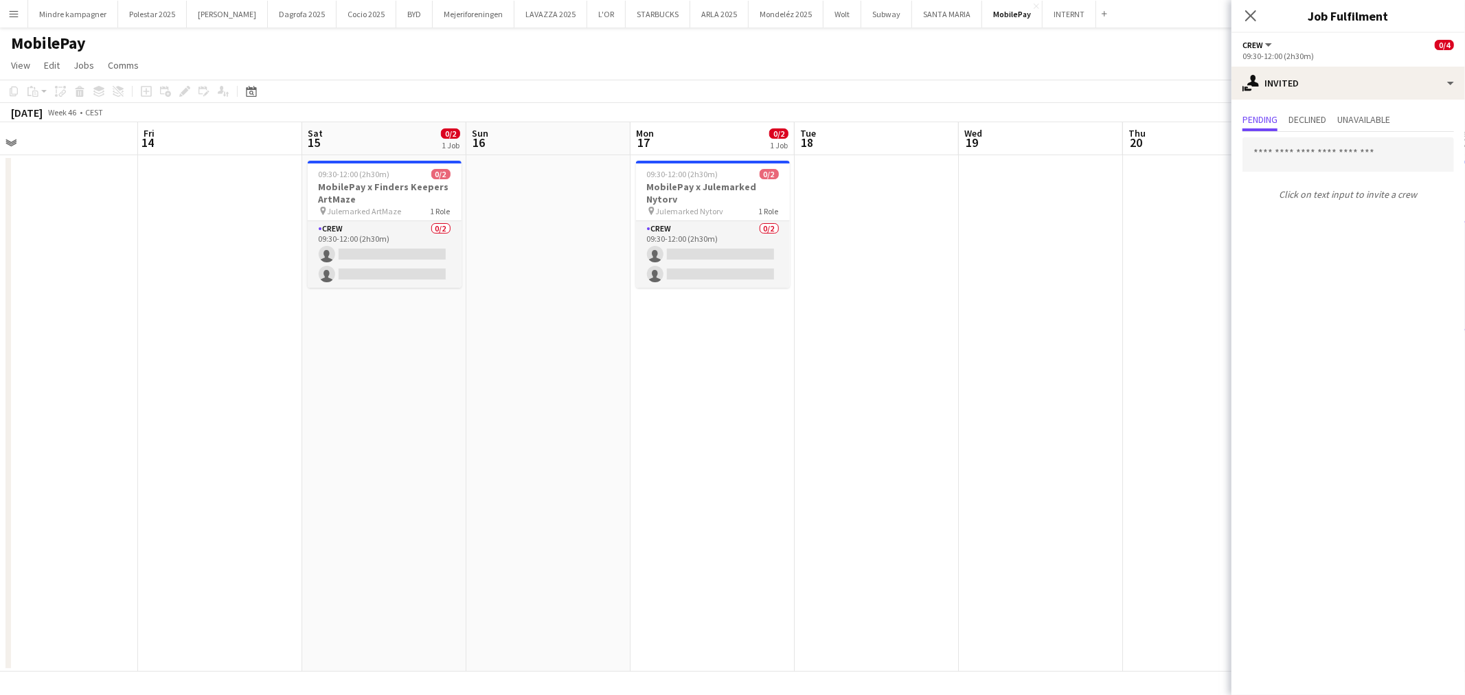
drag, startPoint x: 660, startPoint y: 513, endPoint x: 998, endPoint y: 502, distance: 338.1
click at [949, 503] on app-calendar-viewport "Tue 11 Wed 12 Thu 13 Fri 14 Sat 15 0/2 1 Job Sun 16 Mon 17 0/2 1 Job Tue 18 Wed…" at bounding box center [732, 397] width 1465 height 550
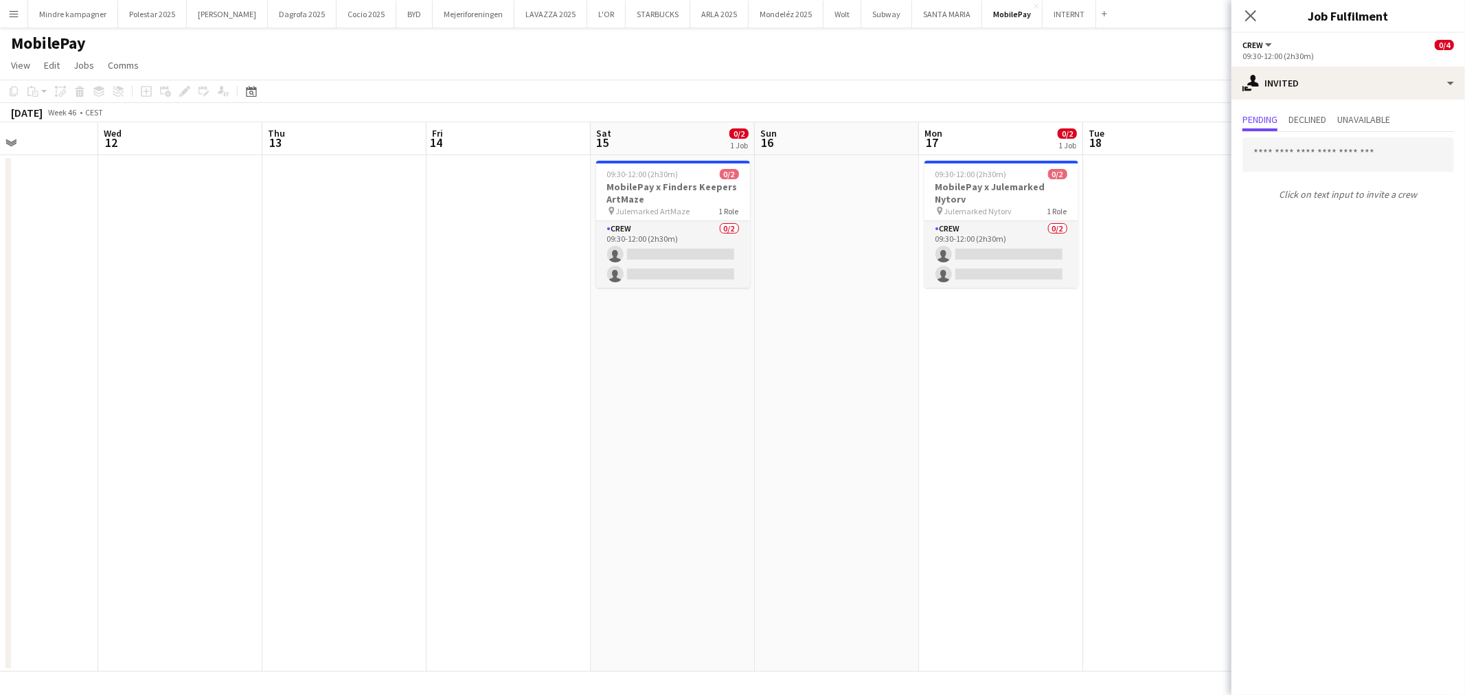
drag, startPoint x: 602, startPoint y: 519, endPoint x: 783, endPoint y: 500, distance: 182.4
click at [1058, 500] on app-calendar-viewport "Sun 9 Mon 10 Tue 11 Wed 12 Thu 13 Fri 14 Sat 15 0/2 1 Job Sun 16 Mon 17 0/2 1 J…" at bounding box center [732, 397] width 1465 height 550
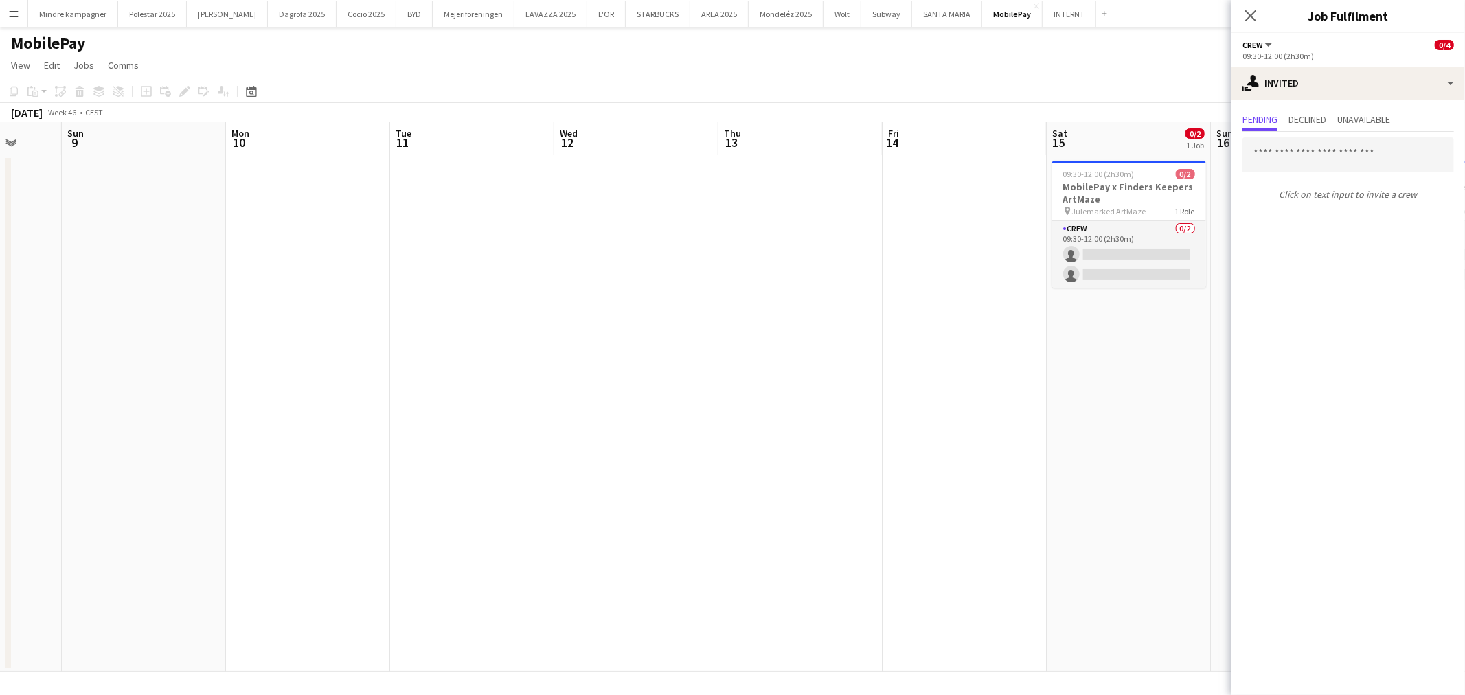
drag, startPoint x: 837, startPoint y: 516, endPoint x: 890, endPoint y: 515, distance: 52.9
click at [980, 515] on app-calendar-viewport "Thu 6 Fri 7 0/2 1 Job Sat 8 Sun 9 Mon 10 Tue 11 Wed 12 Thu 13 Fri 14 Sat 15 0/2…" at bounding box center [732, 397] width 1465 height 550
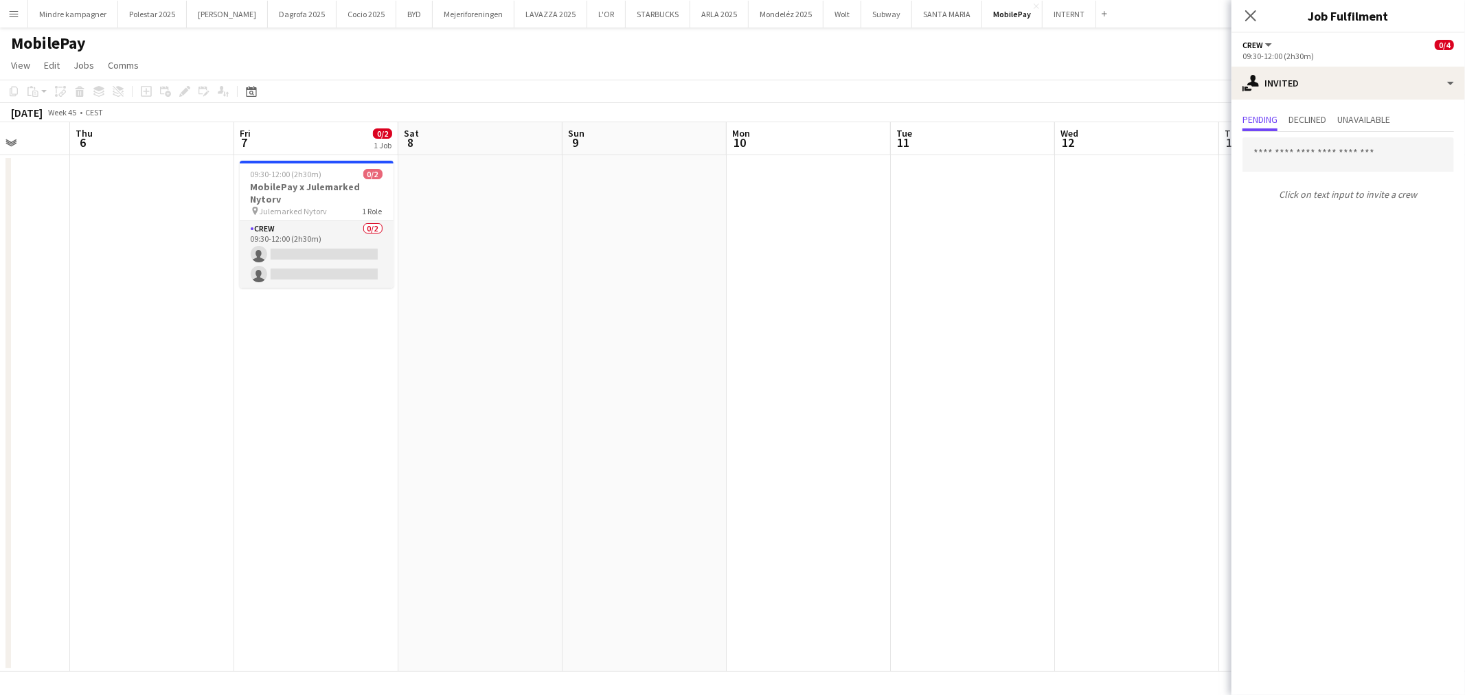
click at [929, 501] on app-calendar-viewport "Tue 4 0/2 1 Job Wed 5 Thu 6 Fri 7 0/2 1 Job Sat 8 Sun 9 Mon 10 Tue 11 Wed 12 Th…" at bounding box center [732, 397] width 1465 height 550
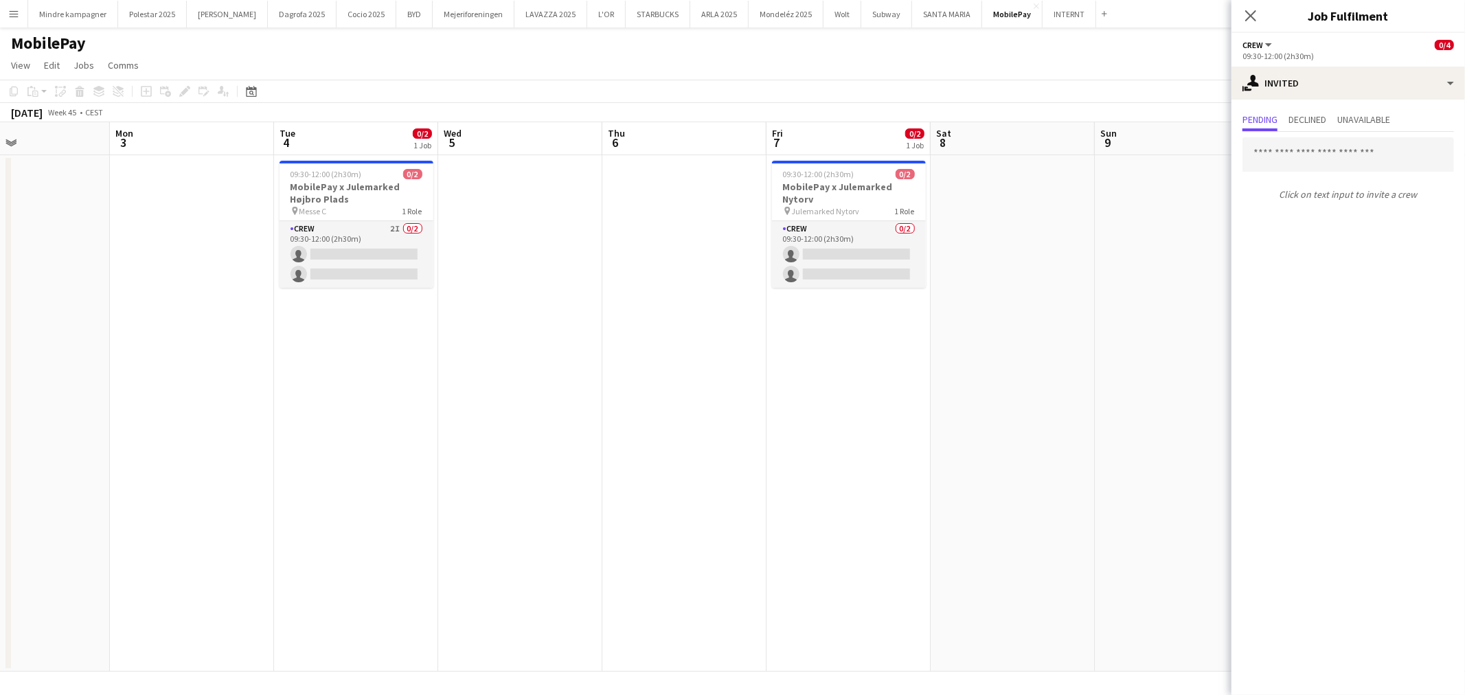
drag, startPoint x: 518, startPoint y: 506, endPoint x: 944, endPoint y: 499, distance: 425.9
click at [944, 499] on app-calendar-viewport "Fri 31 Sat 1 Sun 2 Mon 3 Tue 4 0/2 1 Job Wed 5 Thu 6 Fri 7 0/2 1 Job Sat 8 Sun …" at bounding box center [732, 397] width 1465 height 550
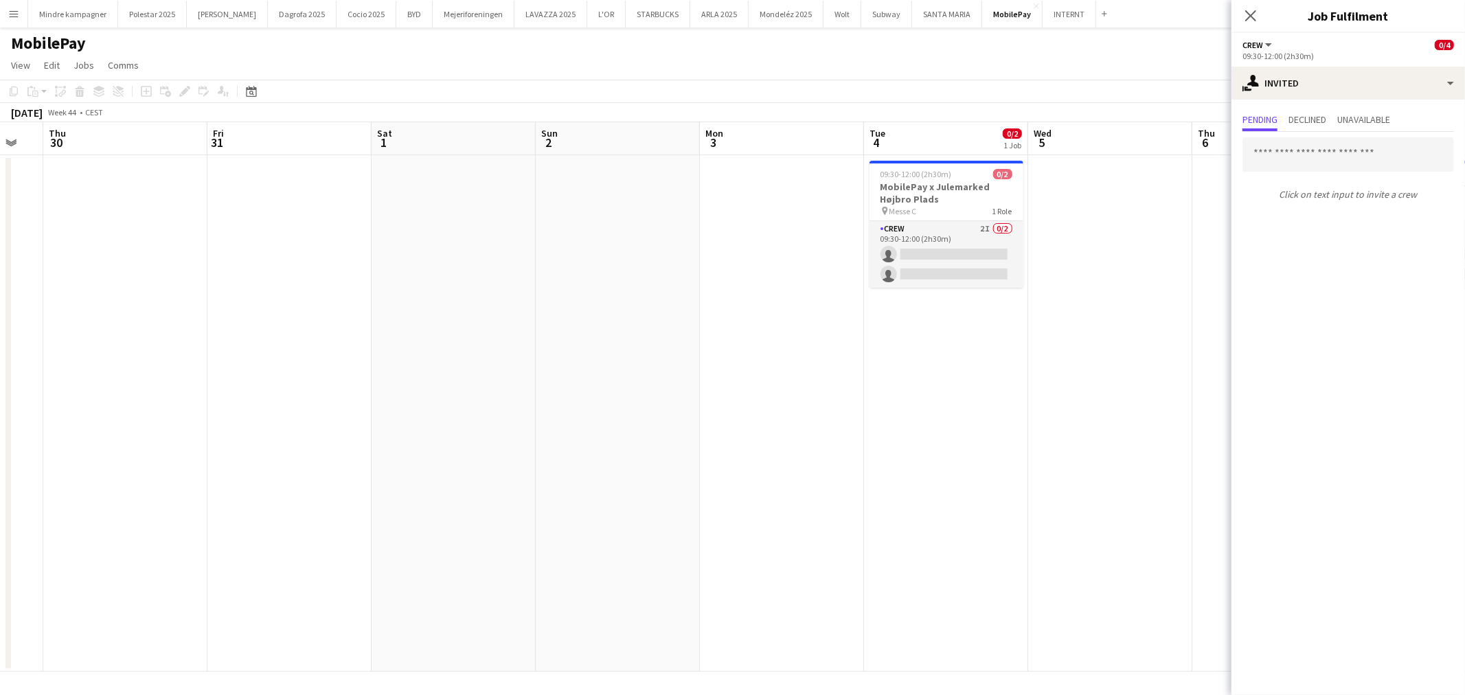
drag, startPoint x: 392, startPoint y: 465, endPoint x: 969, endPoint y: 448, distance: 577.9
click at [890, 448] on app-calendar-viewport "Tue 28 Wed 29 Thu 30 Fri 31 Sat 1 Sun 2 Mon 3 Tue 4 0/2 1 Job Wed 5 Thu 6 Fri 7…" at bounding box center [732, 397] width 1465 height 550
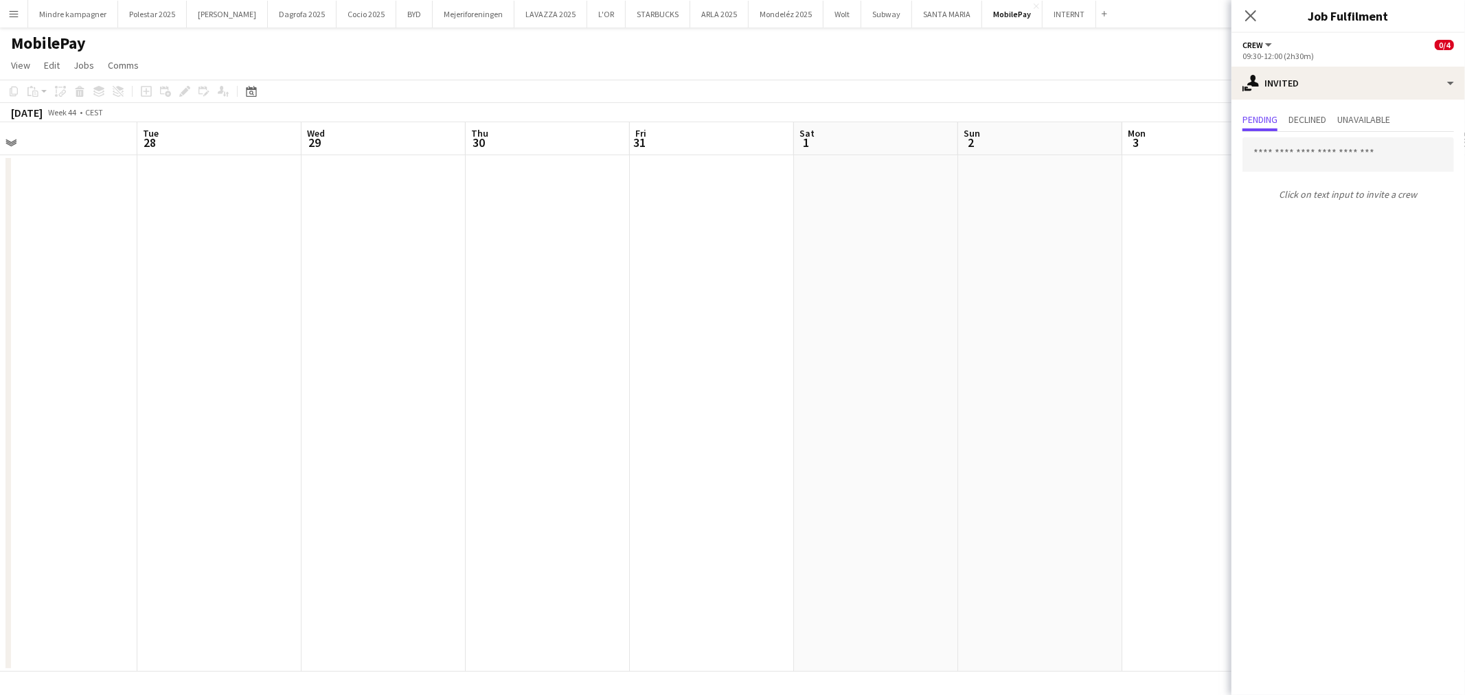
drag, startPoint x: 420, startPoint y: 458, endPoint x: 949, endPoint y: 459, distance: 528.2
click at [925, 459] on app-calendar-viewport "Sat 25 Sun 26 Mon 27 Tue 28 Wed 29 Thu 30 Fri 31 Sat 1 Sun 2 Mon 3 Tue 4 0/2 1 …" at bounding box center [732, 397] width 1465 height 550
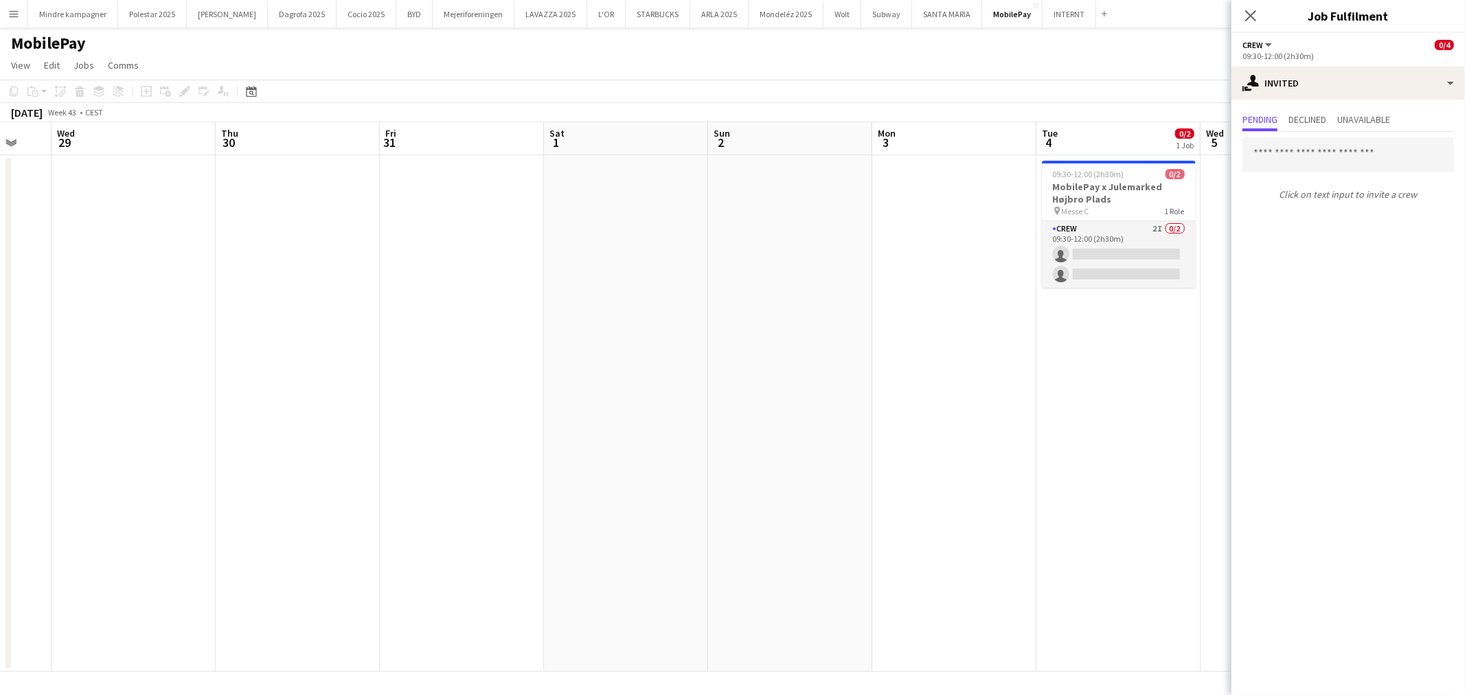
drag, startPoint x: 799, startPoint y: 463, endPoint x: 124, endPoint y: 459, distance: 674.5
click at [124, 459] on app-calendar-viewport "Sun 26 Mon 27 Tue 28 Wed 29 Thu 30 Fri 31 Sat 1 Sun 2 Mon 3 Tue 4 0/2 1 Job Wed…" at bounding box center [732, 397] width 1465 height 550
drag, startPoint x: 300, startPoint y: 451, endPoint x: 883, endPoint y: 463, distance: 582.6
click at [883, 463] on app-calendar-viewport "Sun 26 Mon 27 Tue 28 Wed 29 Thu 30 Fri 31 Sat 1 Sun 2 Mon 3 Tue 4 0/2 1 Job Wed…" at bounding box center [732, 397] width 1465 height 550
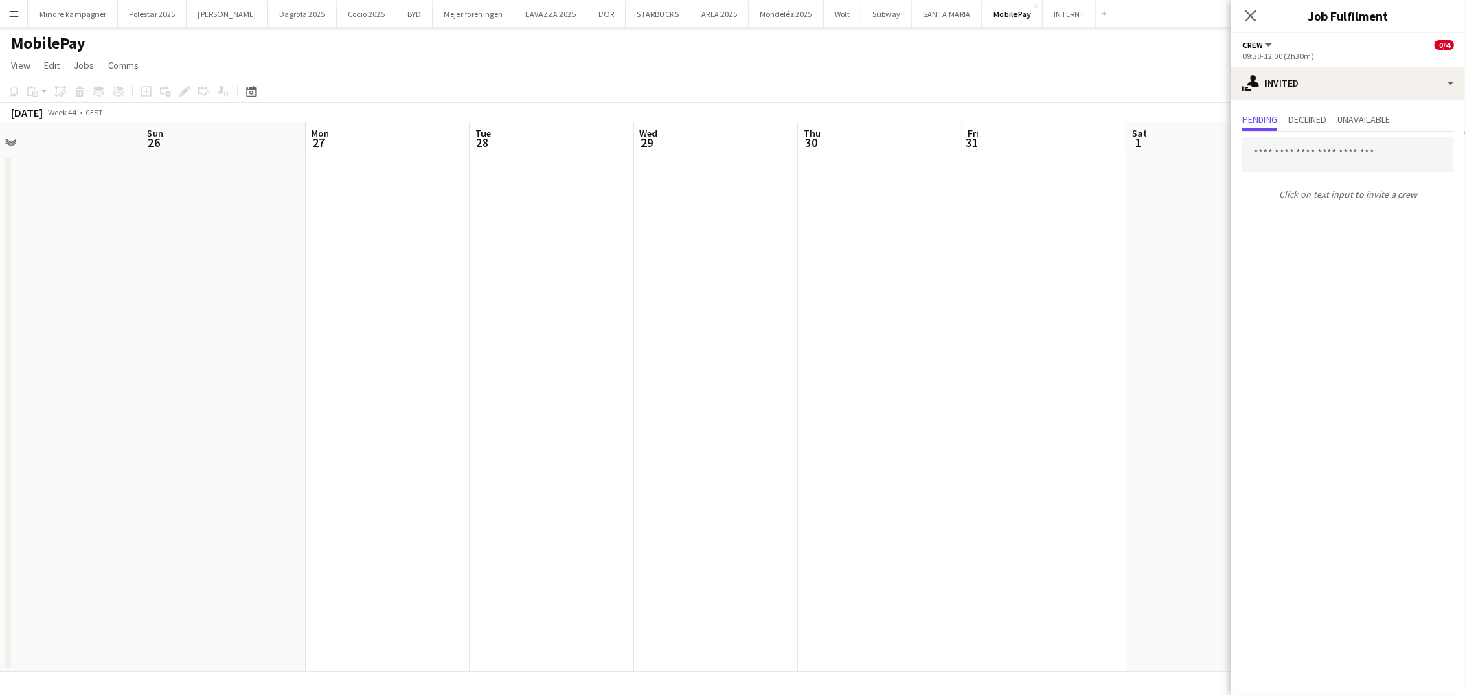
drag, startPoint x: 412, startPoint y: 456, endPoint x: 589, endPoint y: 456, distance: 176.5
click at [791, 462] on app-calendar-viewport "Thu 23 4/4 1 Job Fri 24 Sat 25 Sun 26 Mon 27 Tue 28 Wed 29 Thu 30 Fri 31 Sat 1 …" at bounding box center [732, 397] width 1465 height 550
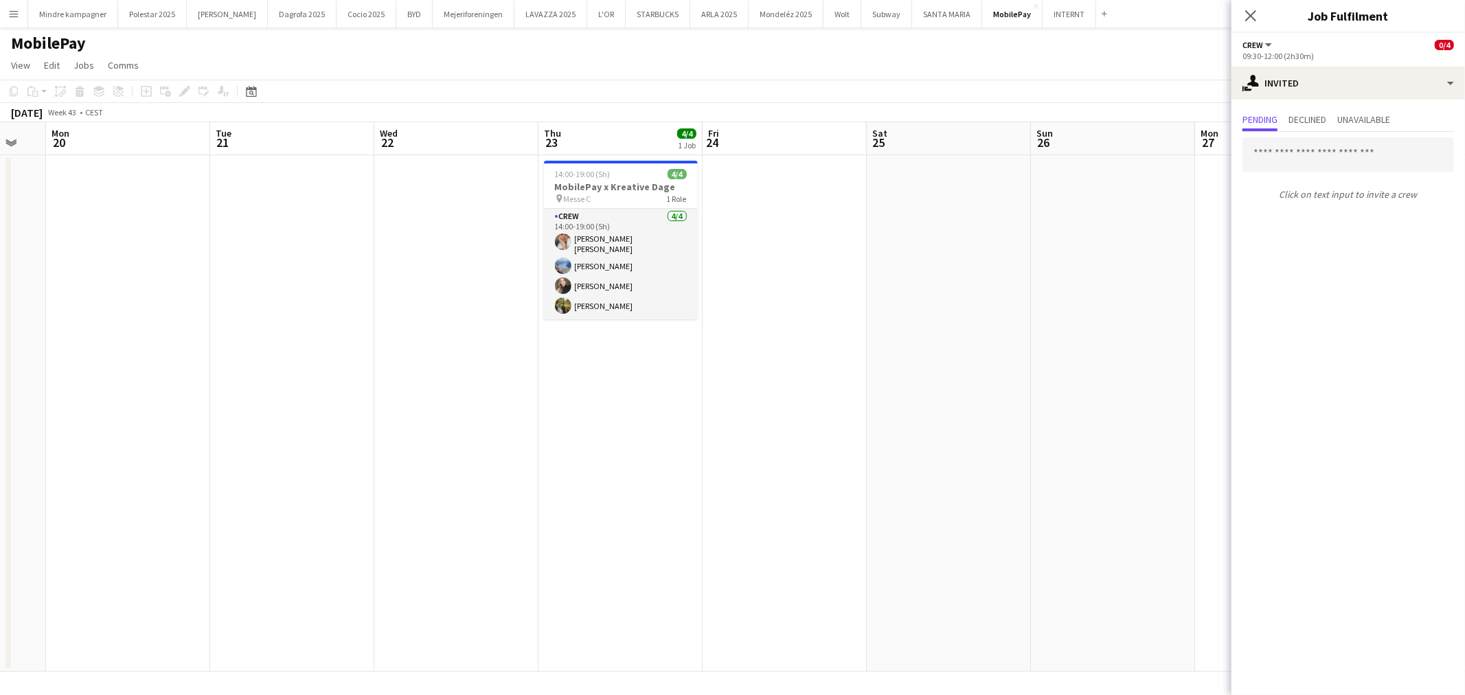
scroll to position [0, 435]
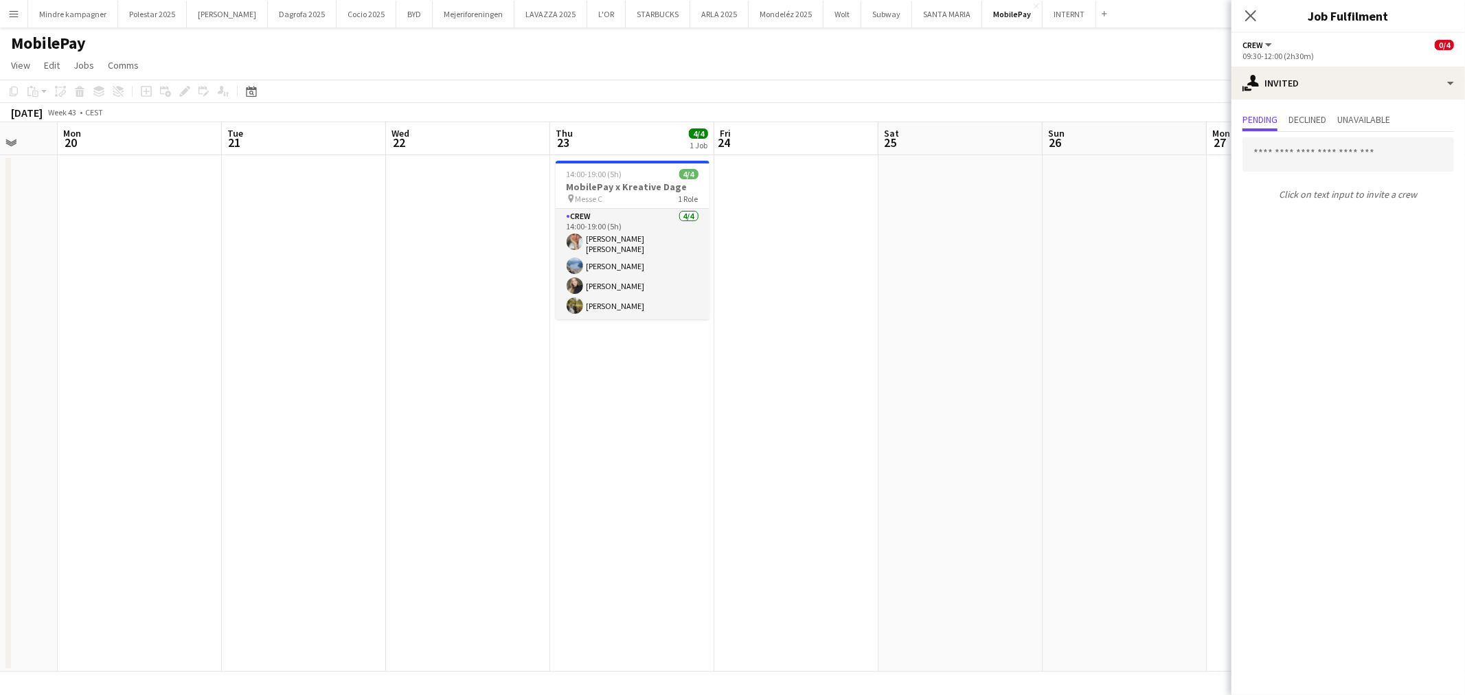
drag, startPoint x: 650, startPoint y: 457, endPoint x: 931, endPoint y: 456, distance: 280.9
click at [931, 456] on app-calendar-viewport "Fri 17 Sat 18 2/4 1 Job Sun 19 Mon 20 Tue 21 Wed 22 Thu 23 4/4 1 Job Fri 24 Sat…" at bounding box center [732, 397] width 1465 height 550
click at [1326, 154] on input "text" at bounding box center [1349, 154] width 212 height 34
type input "*****"
click at [1345, 202] on span "[EMAIL_ADDRESS][DOMAIN_NAME]" at bounding box center [1349, 199] width 190 height 11
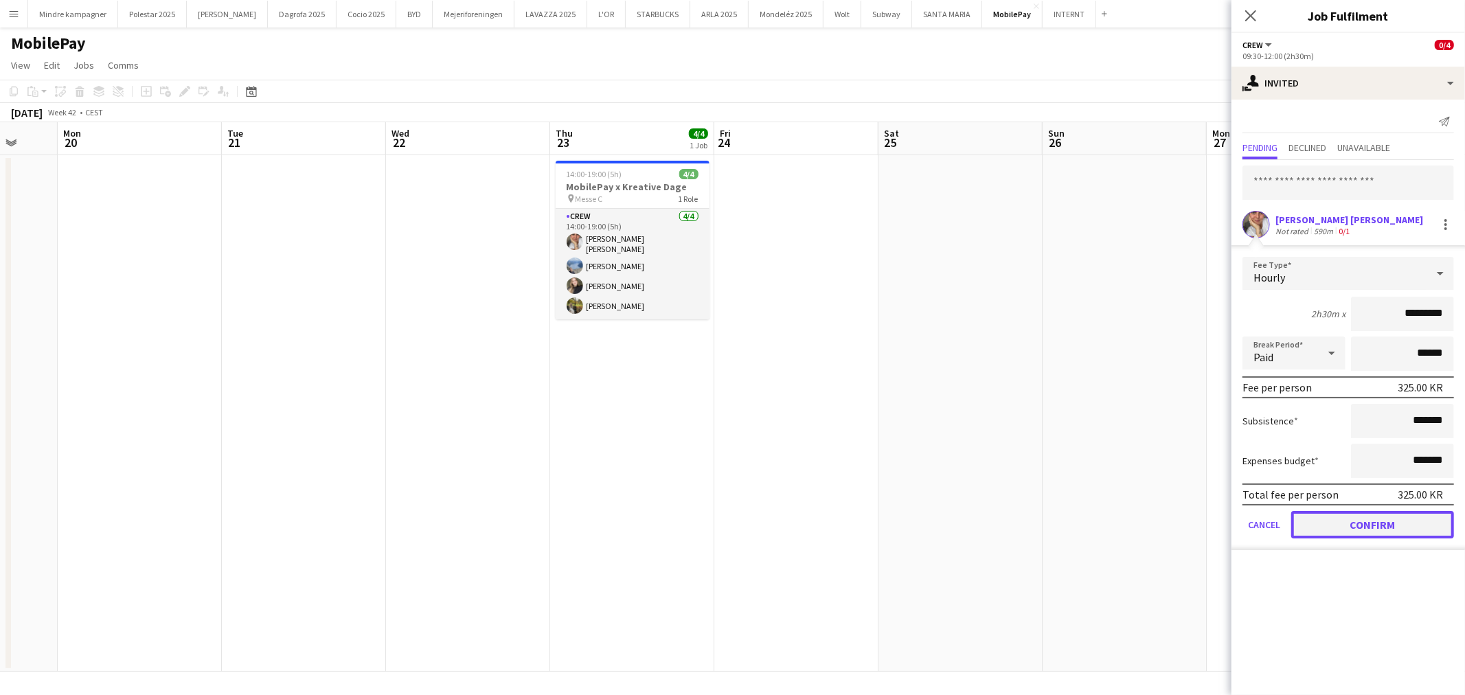
click at [1386, 519] on button "Confirm" at bounding box center [1372, 524] width 163 height 27
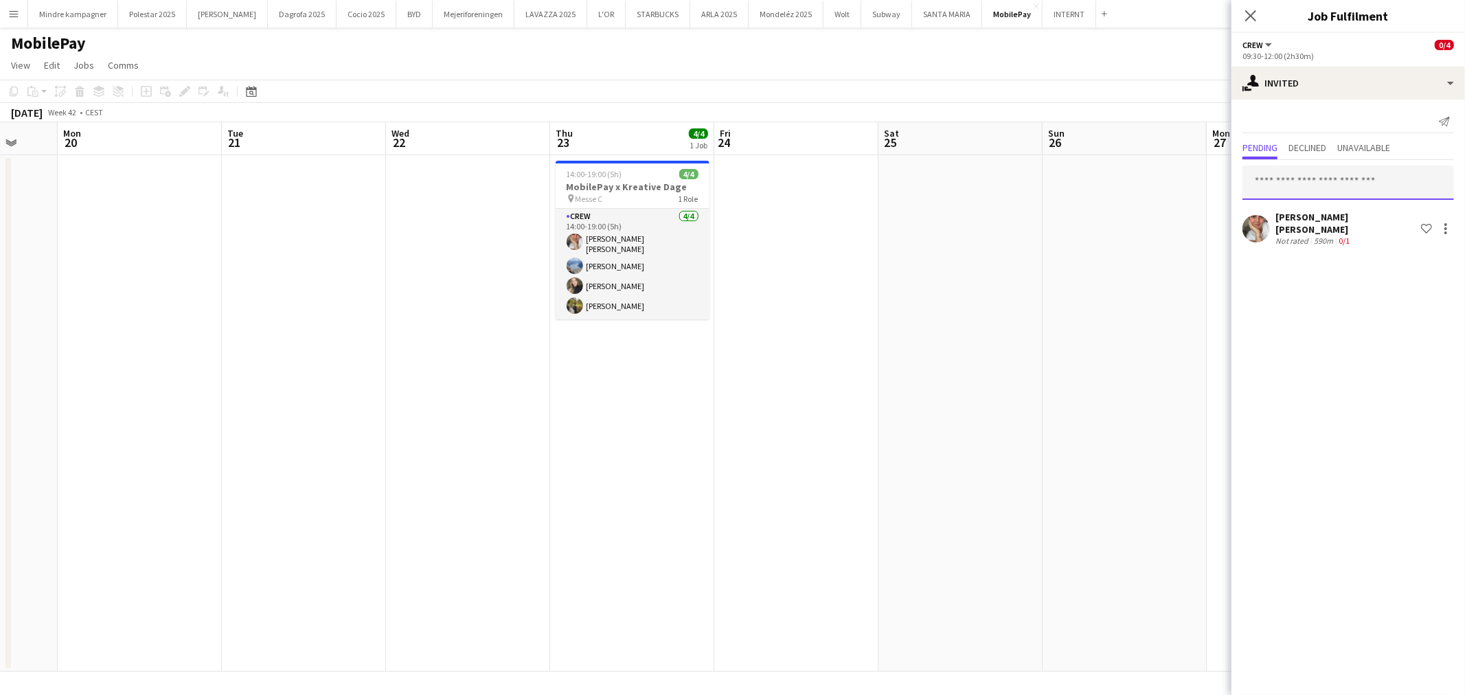
click at [1322, 189] on input "text" at bounding box center [1349, 183] width 212 height 34
type input "*"
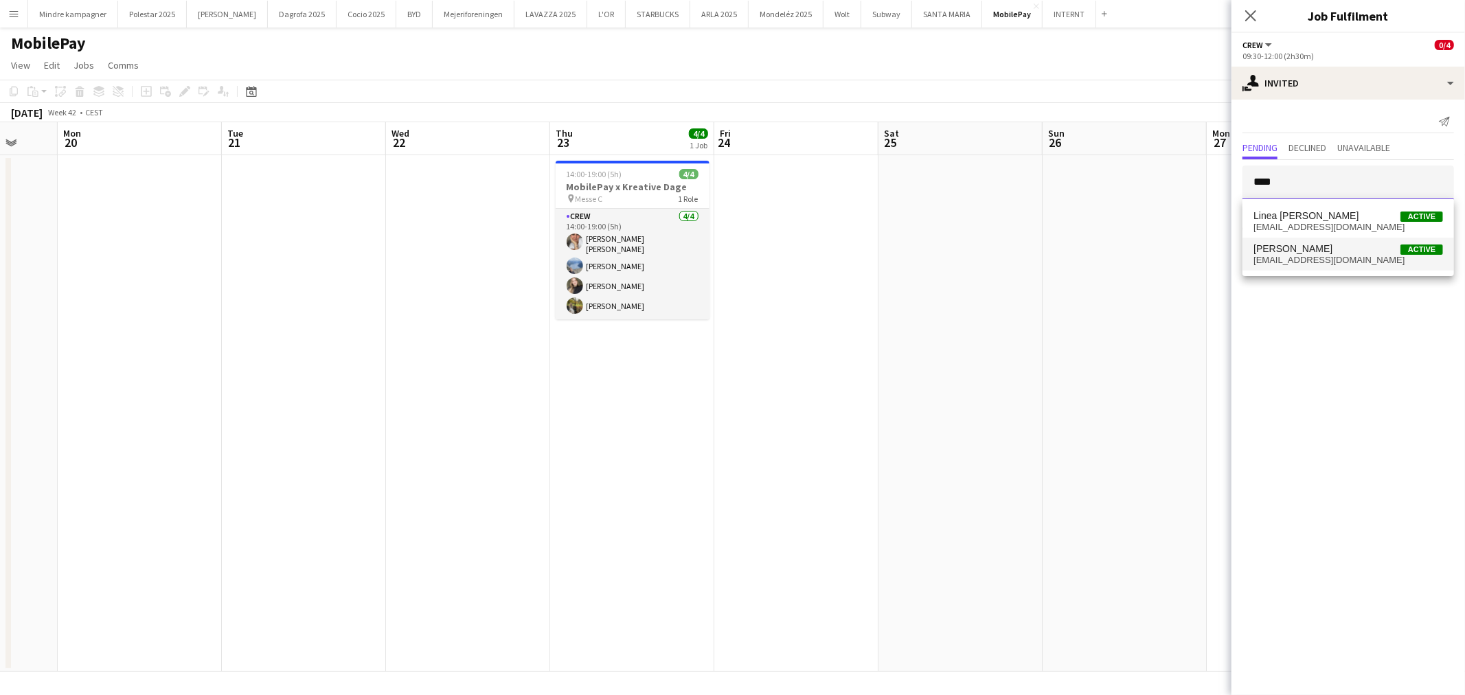
type input "****"
click at [1328, 255] on span "[EMAIL_ADDRESS][DOMAIN_NAME]" at bounding box center [1349, 260] width 190 height 11
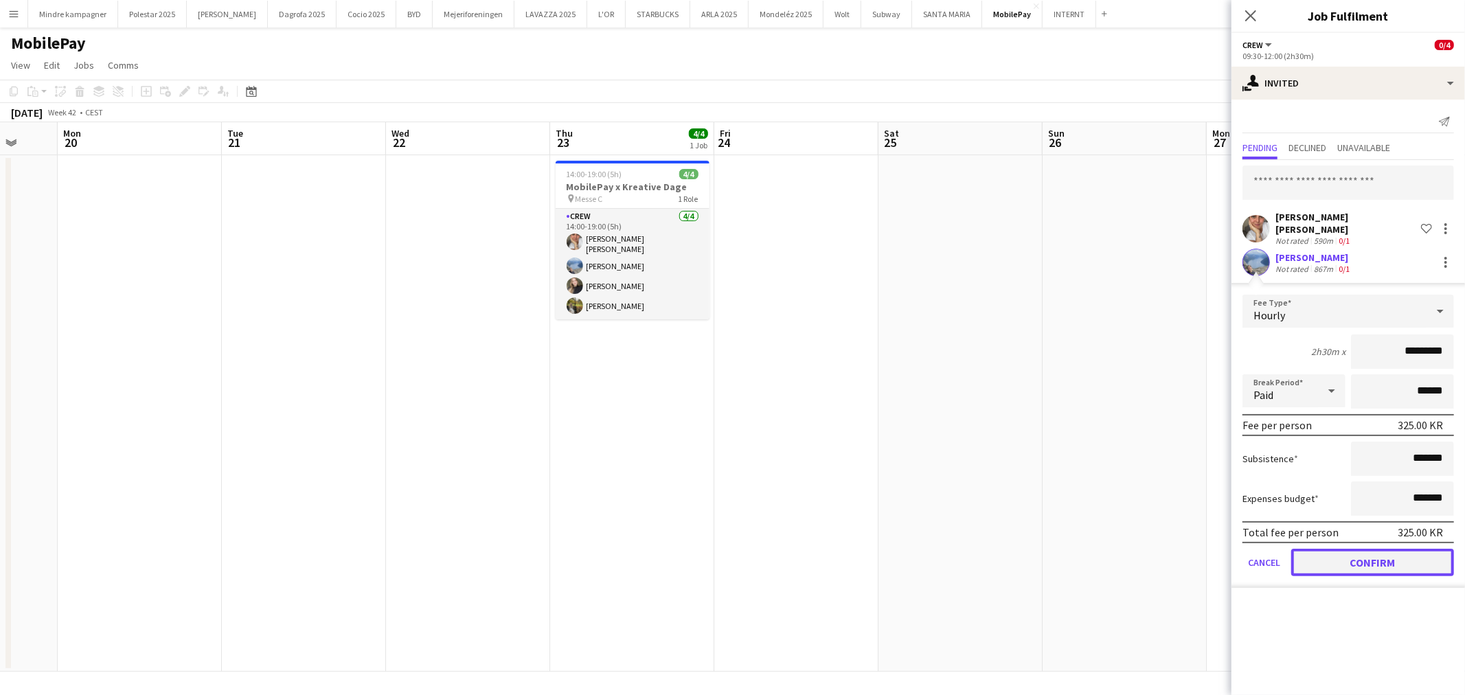
click at [1396, 549] on button "Confirm" at bounding box center [1372, 562] width 163 height 27
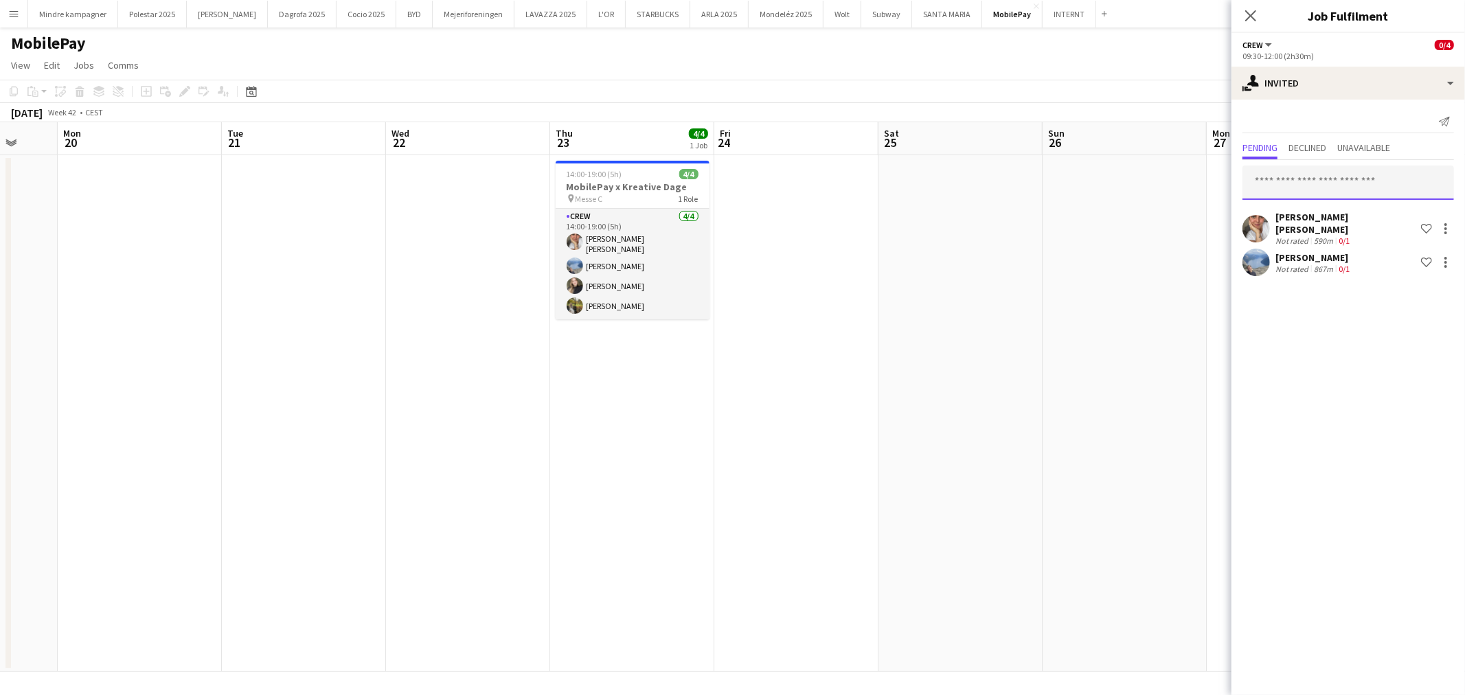
click at [1300, 183] on input "text" at bounding box center [1349, 183] width 212 height 34
type input "*"
type input "*****"
click at [1314, 227] on span "[EMAIL_ADDRESS][DOMAIN_NAME]" at bounding box center [1349, 227] width 190 height 11
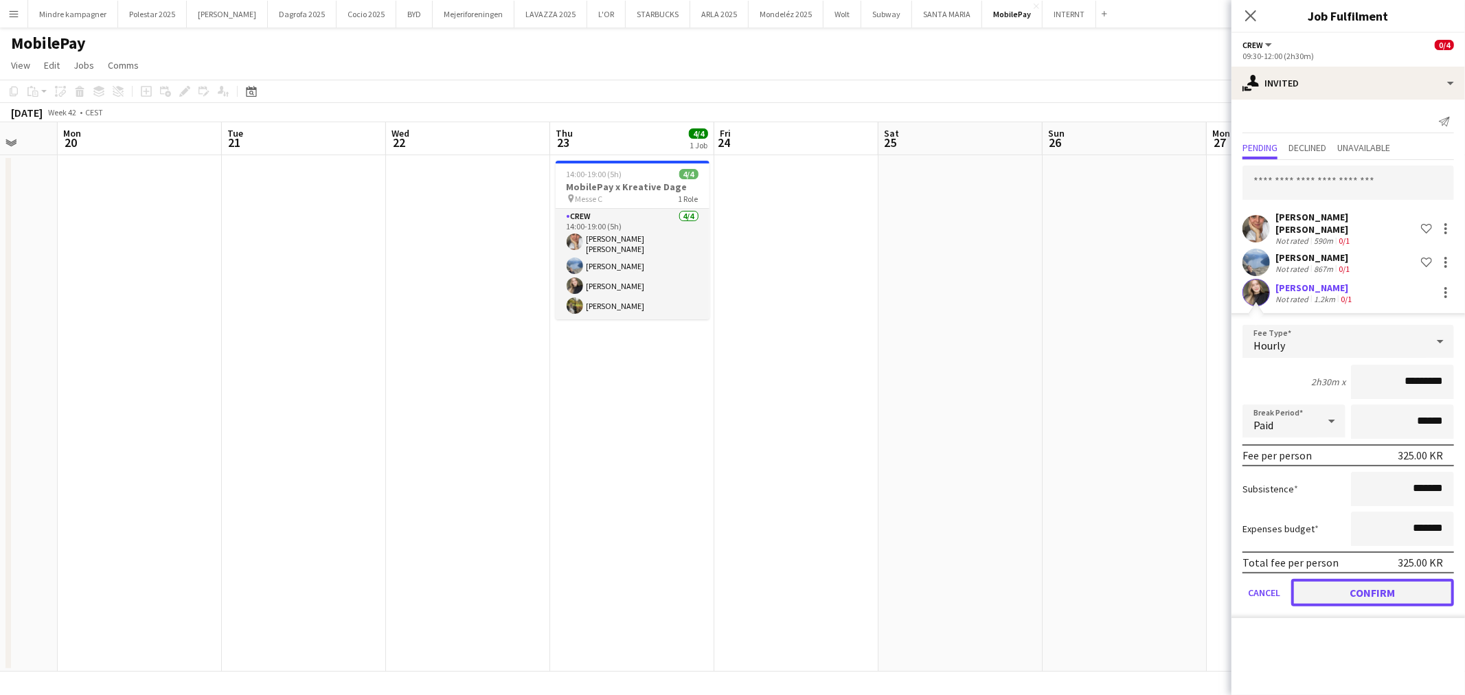
click at [1377, 589] on button "Confirm" at bounding box center [1372, 592] width 163 height 27
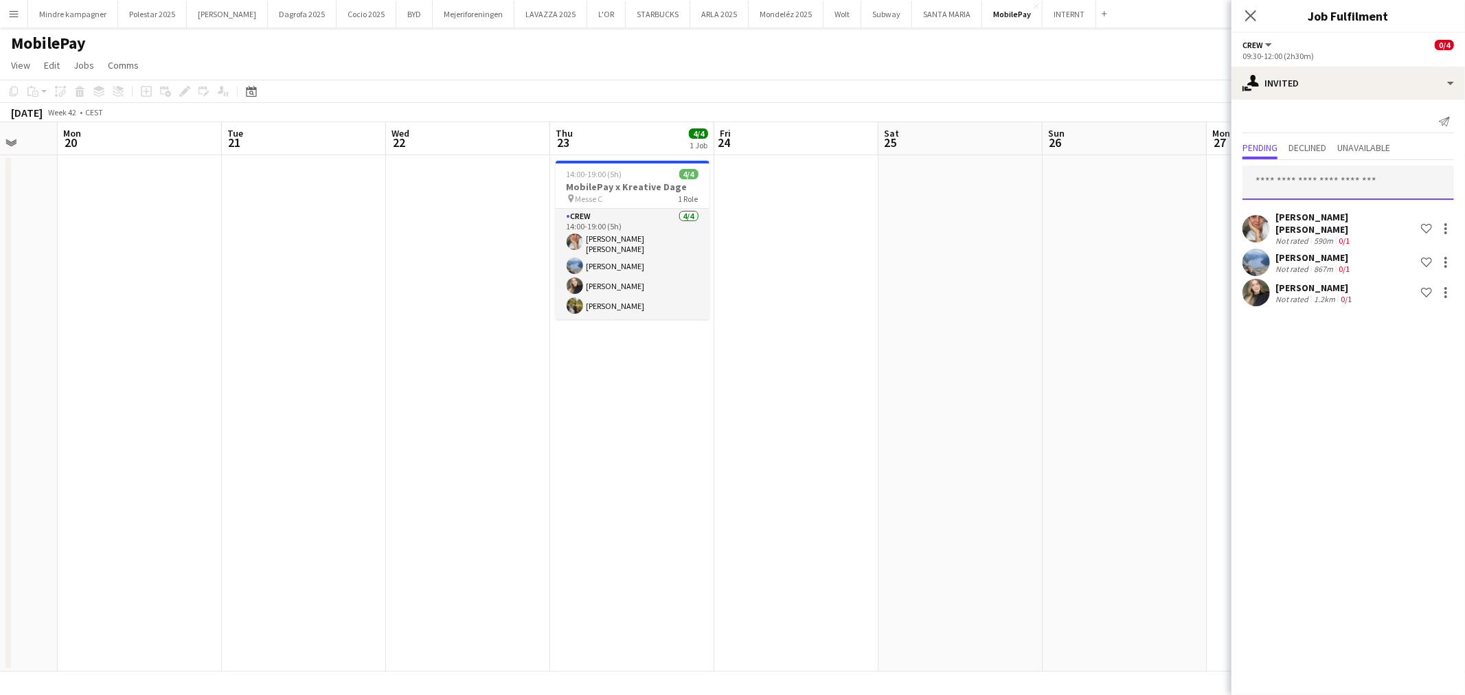
click at [1323, 188] on input "text" at bounding box center [1349, 183] width 212 height 34
type input "*****"
click at [1323, 216] on span "[PERSON_NAME]" at bounding box center [1293, 216] width 79 height 12
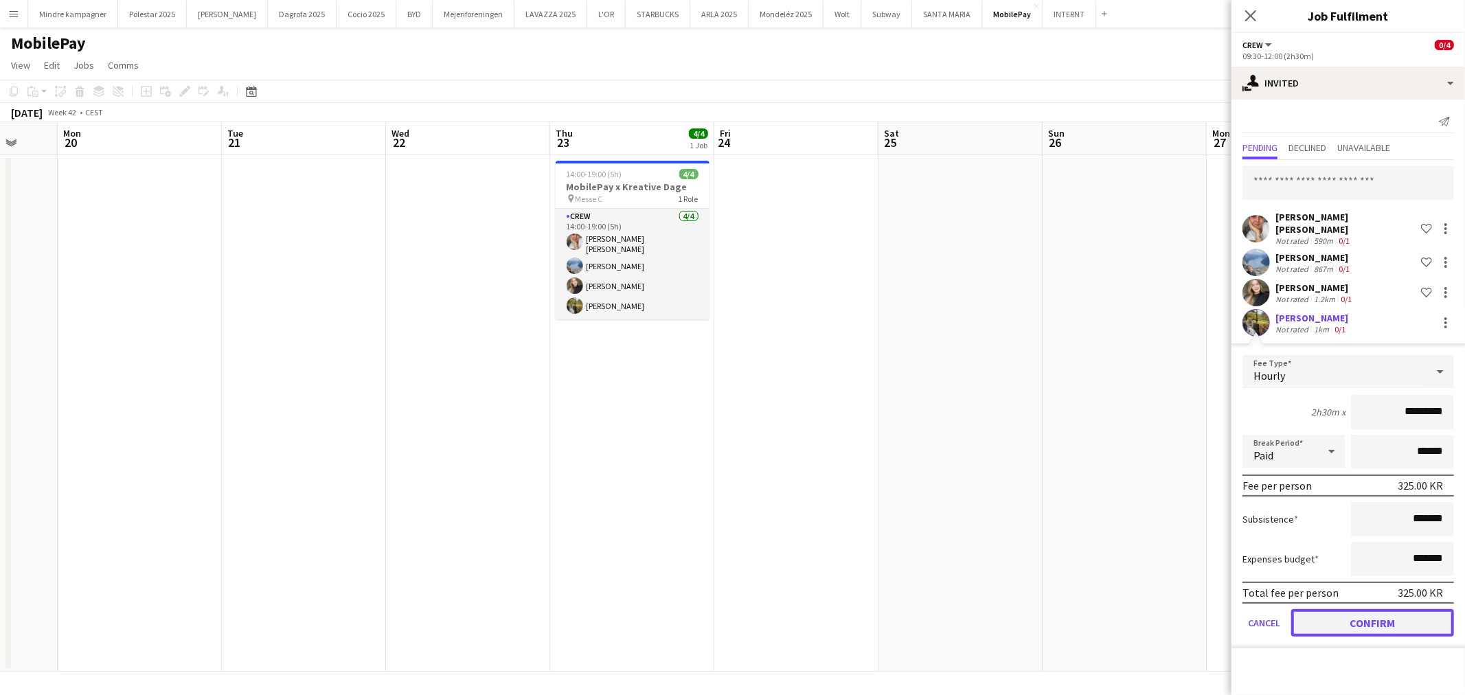
click at [1403, 613] on button "Confirm" at bounding box center [1372, 622] width 163 height 27
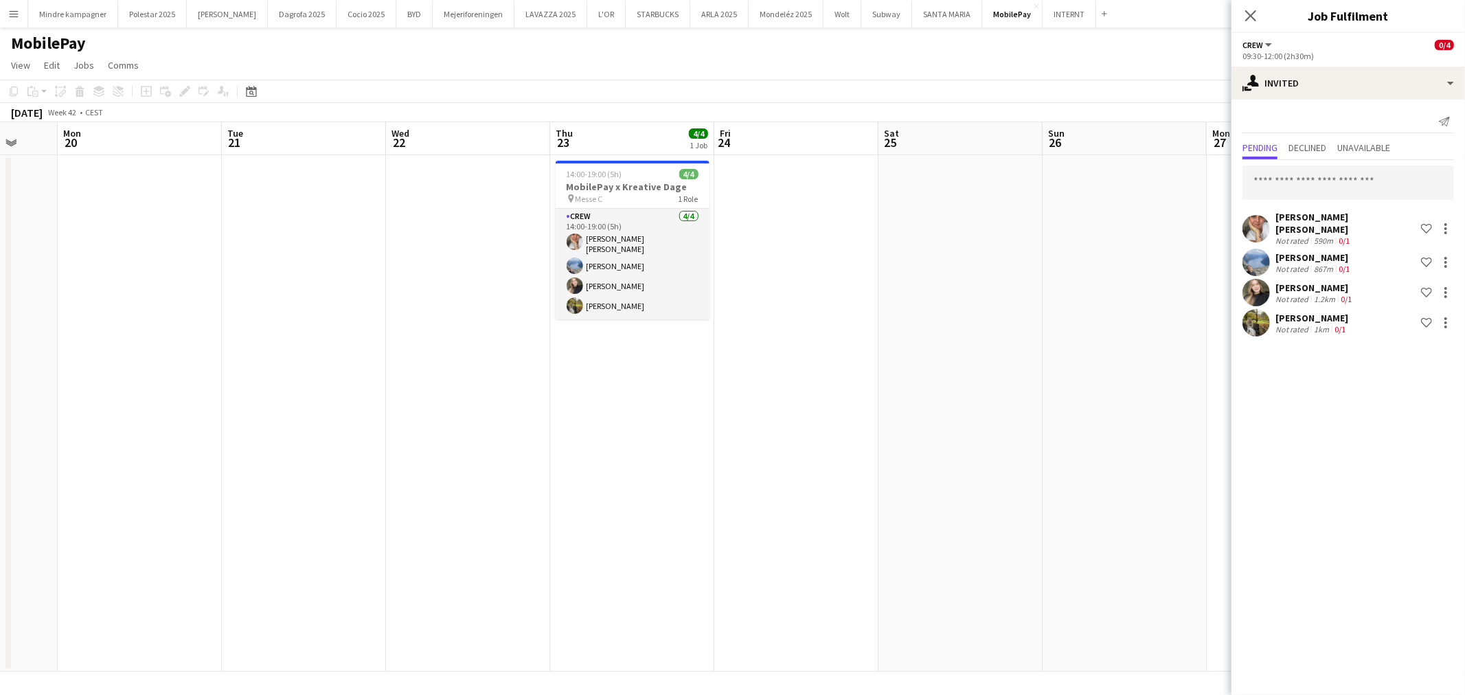
click at [1067, 477] on app-date-cell at bounding box center [1125, 413] width 164 height 517
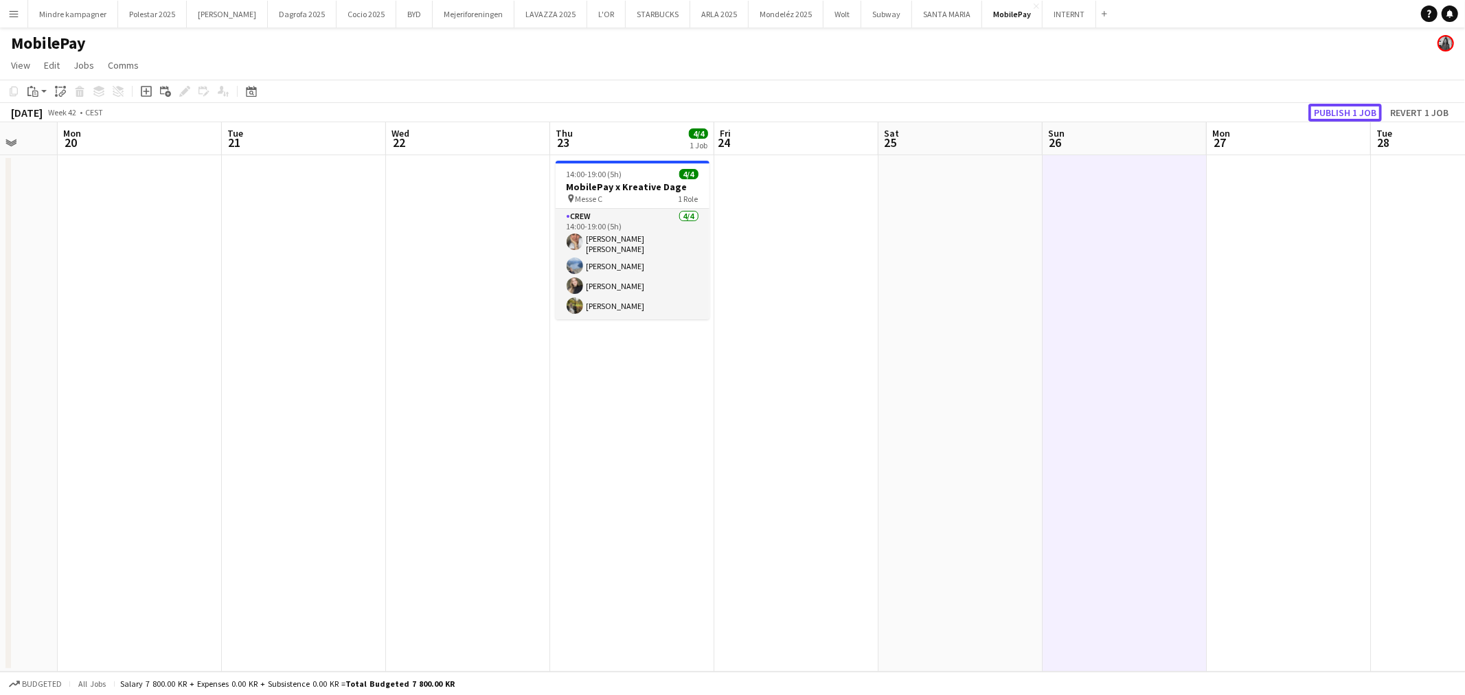
click at [1356, 107] on button "Publish 1 job" at bounding box center [1345, 113] width 73 height 18
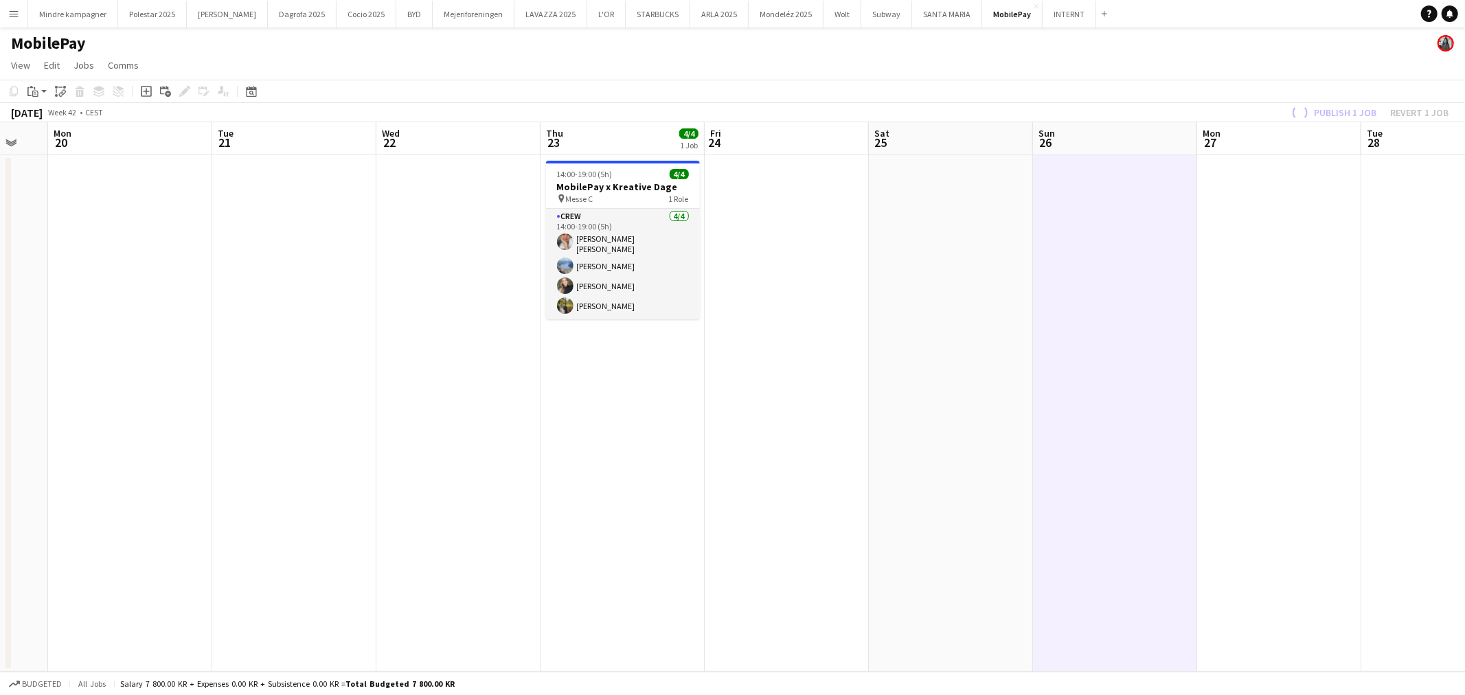
drag, startPoint x: 1265, startPoint y: 508, endPoint x: 690, endPoint y: 498, distance: 574.3
click at [694, 499] on app-calendar-viewport "Fri 17 Sat 18 2/4 1 Job Sun 19 Mon 20 Tue 21 Wed 22 Thu 23 4/4 1 Job Fri 24 Sat…" at bounding box center [732, 397] width 1465 height 550
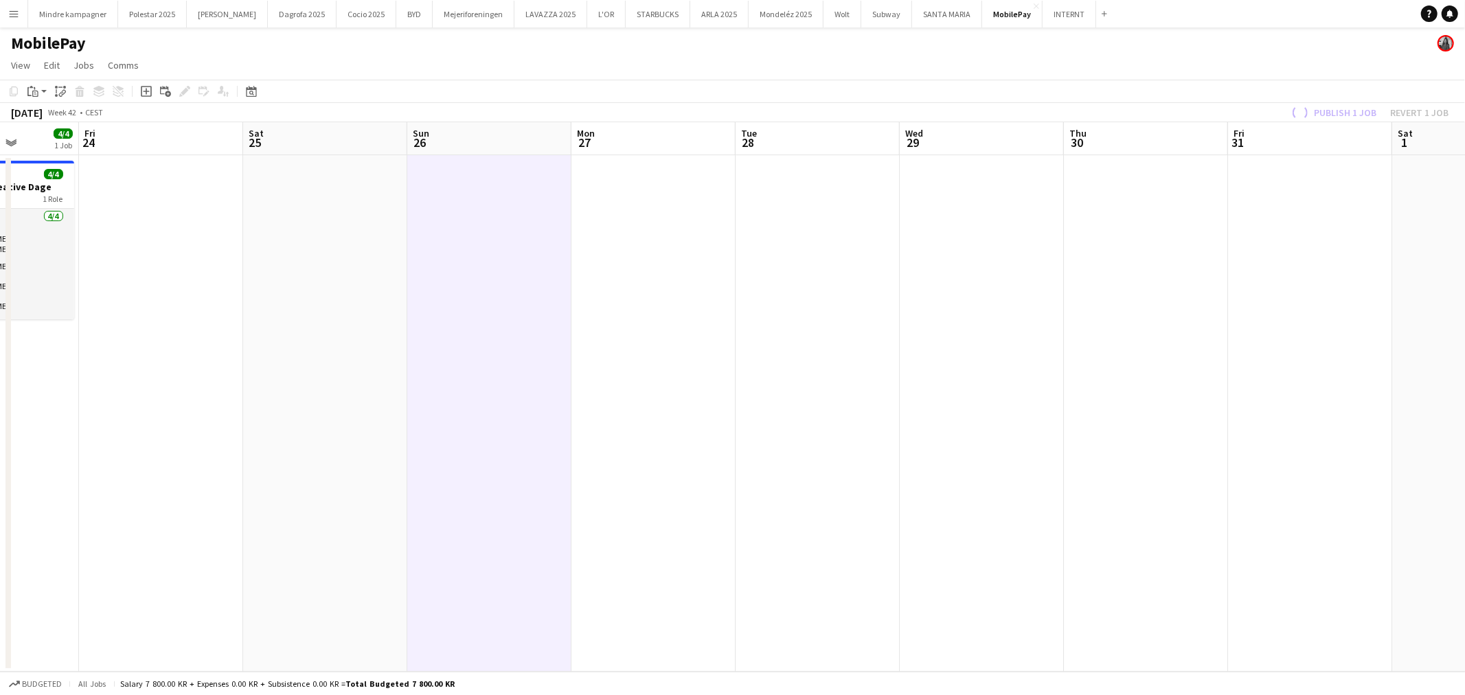
drag, startPoint x: 959, startPoint y: 489, endPoint x: 621, endPoint y: 484, distance: 338.0
click at [665, 484] on app-calendar-viewport "Tue 21 Wed 22 Thu 23 4/4 1 Job Fri 24 Sat 25 Sun 26 Mon 27 Tue 28 Wed 29 Thu 30…" at bounding box center [732, 397] width 1465 height 550
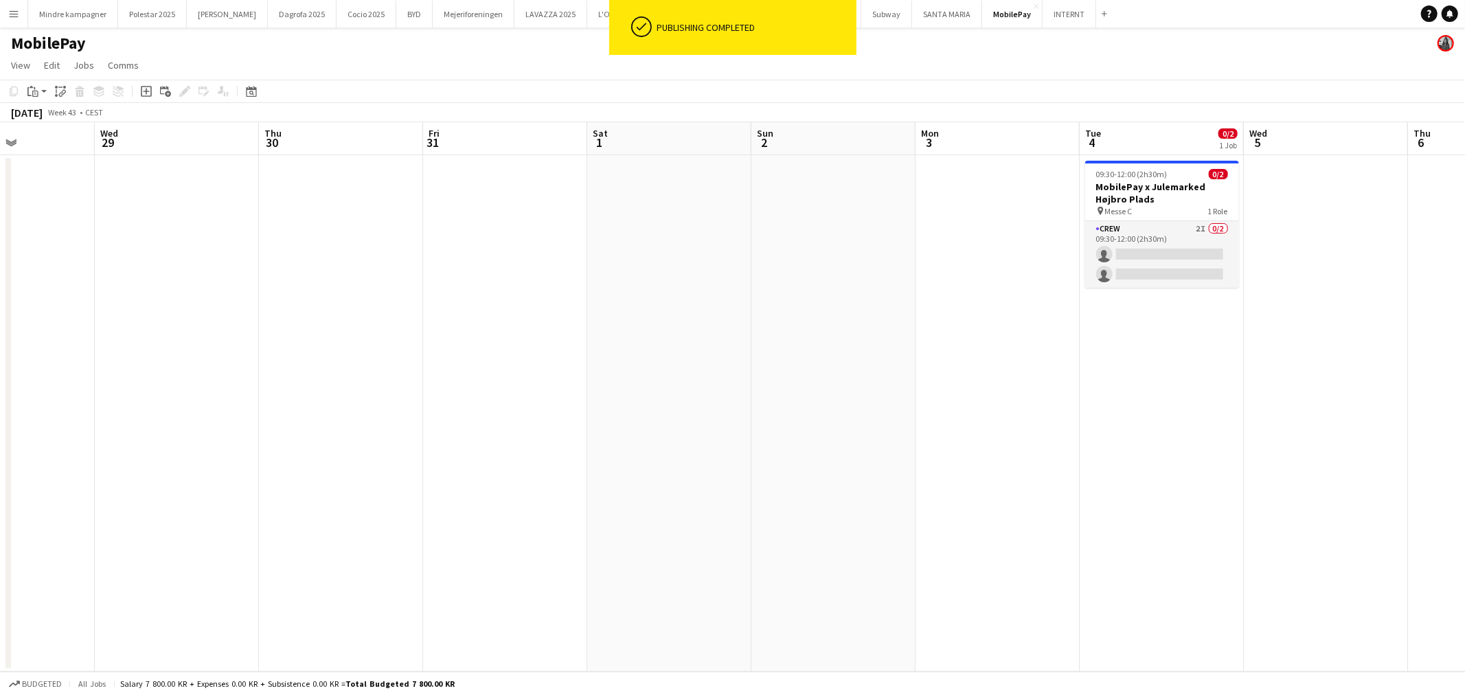
drag, startPoint x: 963, startPoint y: 452, endPoint x: 866, endPoint y: 449, distance: 96.9
click at [644, 455] on app-calendar-viewport "Sat 25 Sun 26 Mon 27 Tue 28 Wed 29 Thu 30 Fri 31 Sat 1 Sun 2 Mon 3 Tue 4 0/2 1 …" at bounding box center [732, 397] width 1465 height 550
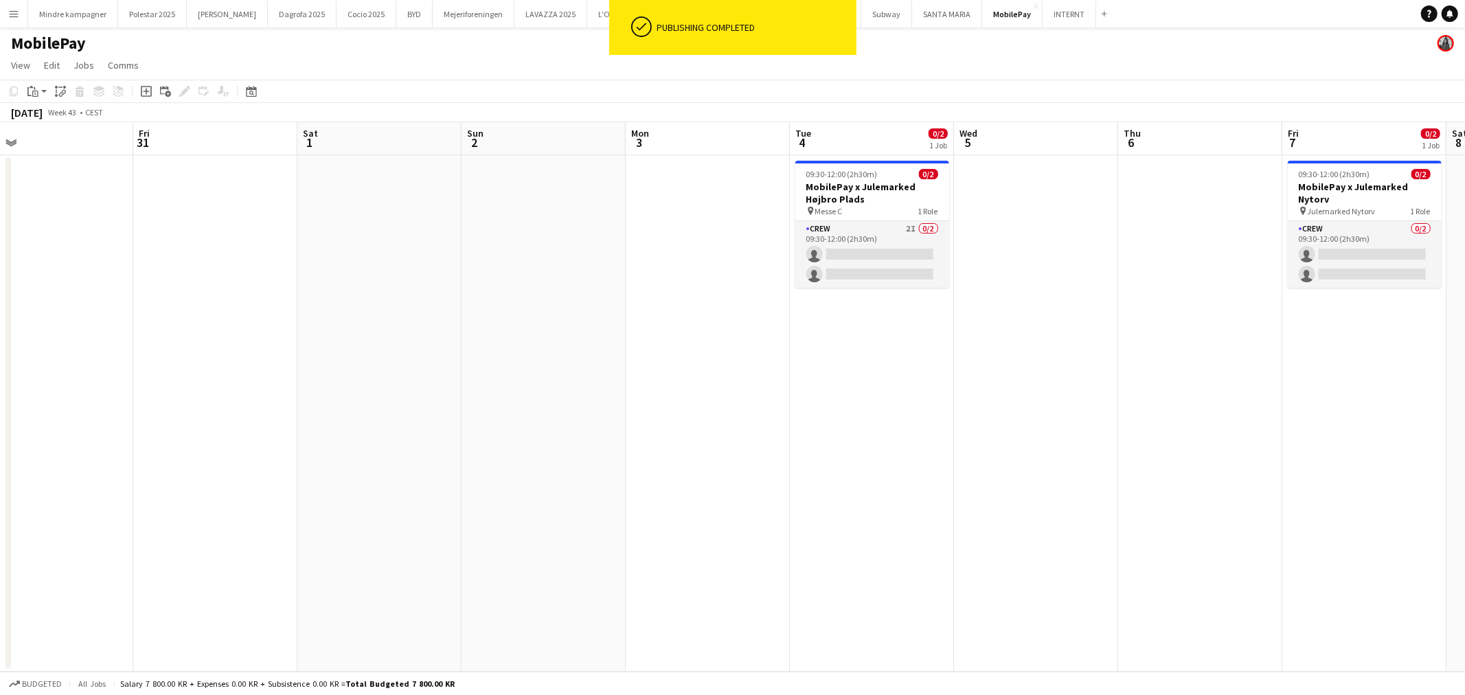
drag, startPoint x: 1096, startPoint y: 449, endPoint x: 800, endPoint y: 442, distance: 296.8
click at [641, 445] on app-calendar-viewport "Tue 28 Wed 29 Thu 30 Fri 31 Sat 1 Sun 2 Mon 3 Tue 4 0/2 1 Job Wed 5 Thu 6 Fri 7…" at bounding box center [732, 397] width 1465 height 550
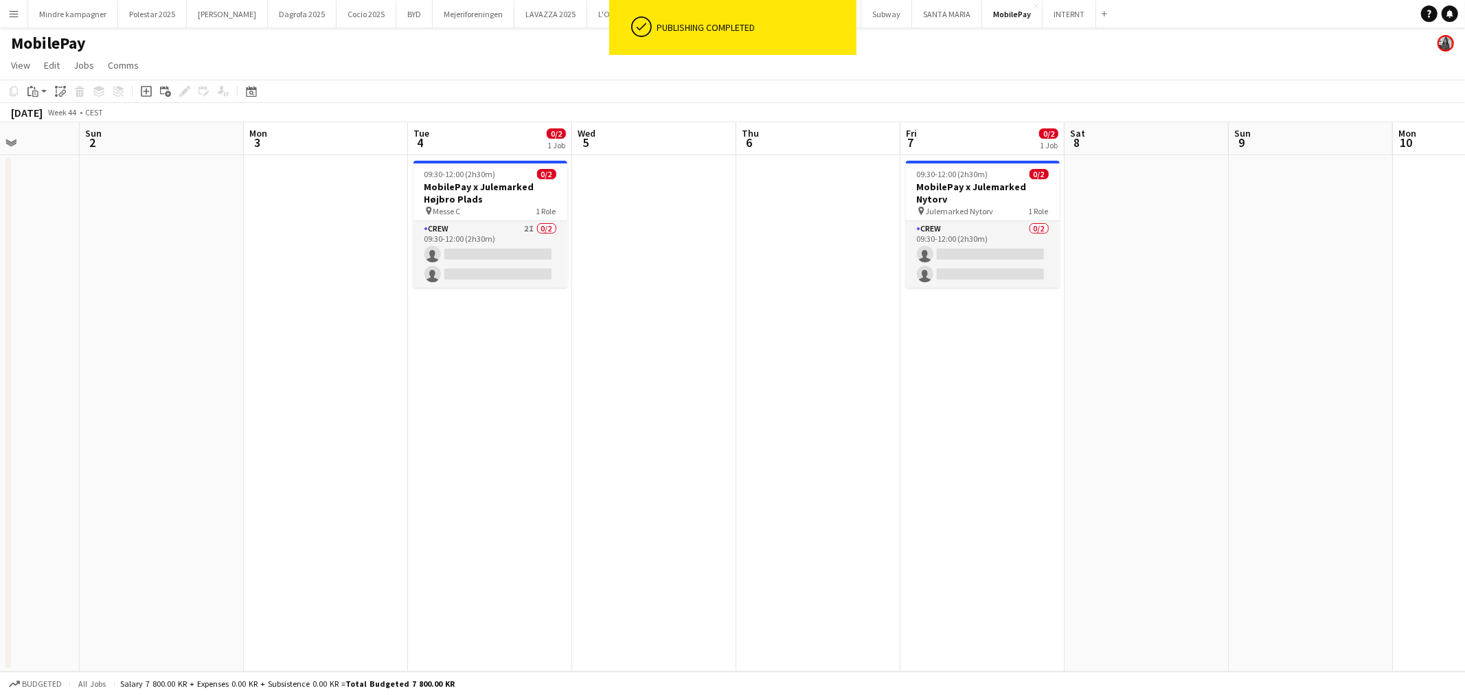
drag, startPoint x: 1027, startPoint y: 442, endPoint x: 937, endPoint y: 442, distance: 90.0
click at [940, 442] on app-calendar-viewport "Thu 30 Fri 31 Sat 1 Sun 2 Mon 3 Tue 4 0/2 1 Job Wed 5 Thu 6 Fri 7 0/2 1 Job Sat…" at bounding box center [732, 397] width 1465 height 550
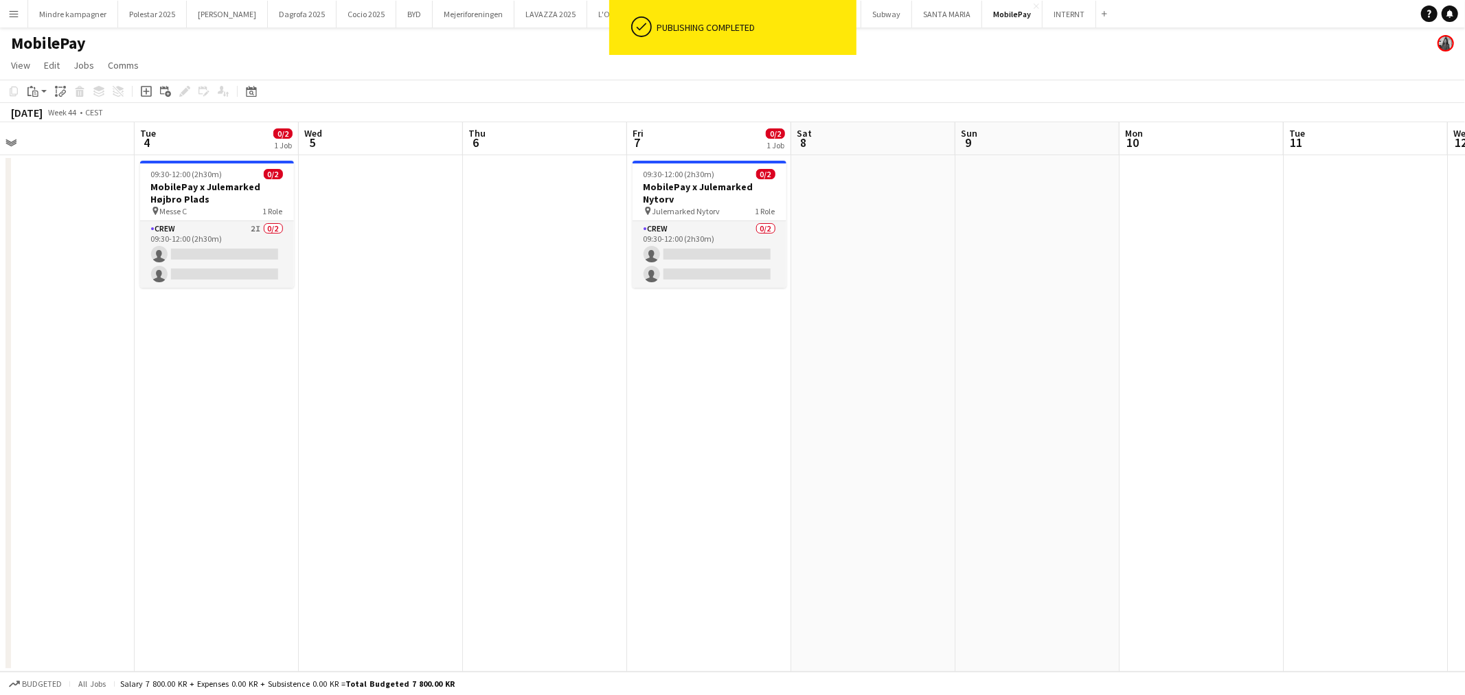
drag, startPoint x: 1221, startPoint y: 460, endPoint x: 764, endPoint y: 457, distance: 457.5
click at [781, 457] on app-calendar-viewport "Fri 31 Sat 1 Sun 2 Mon 3 Tue 4 0/2 1 Job Wed 5 Thu 6 Fri 7 0/2 1 Job Sat 8 Sun …" at bounding box center [732, 397] width 1465 height 550
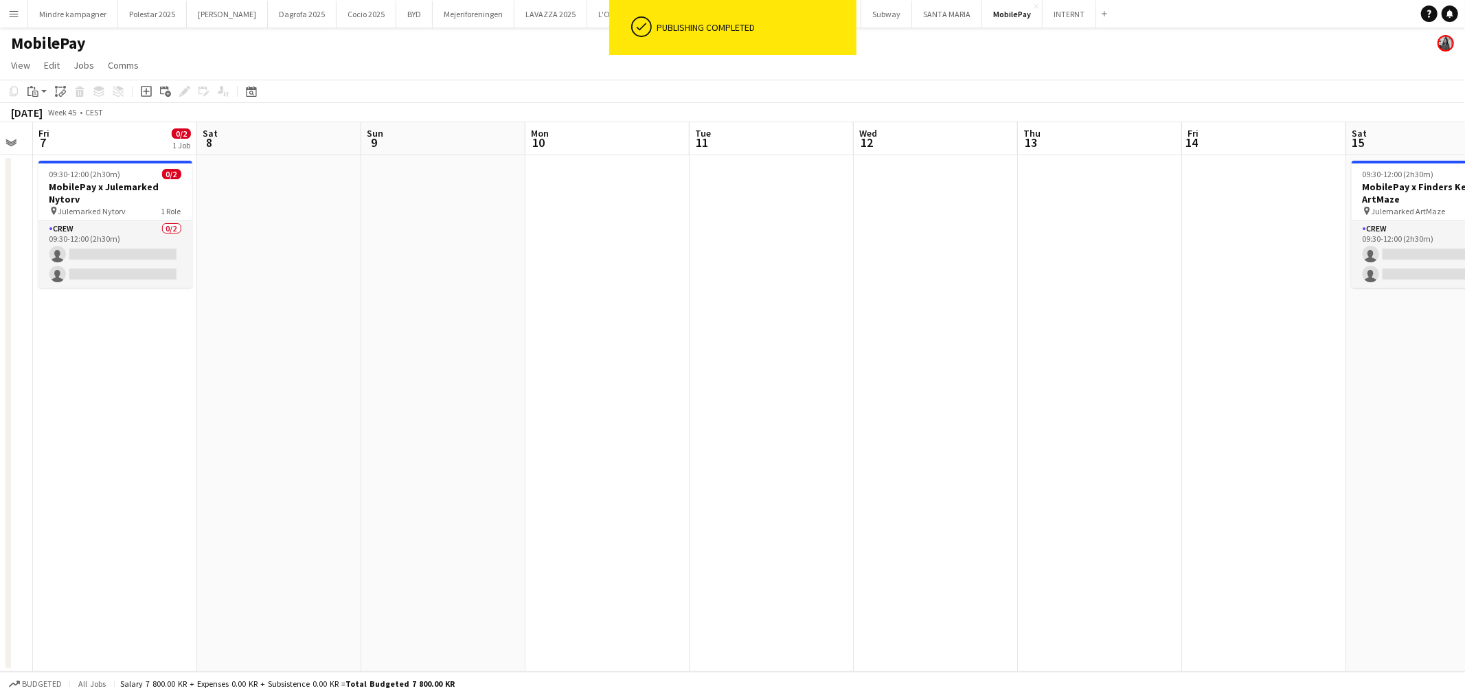
drag, startPoint x: 1130, startPoint y: 471, endPoint x: 604, endPoint y: 457, distance: 525.7
click at [617, 457] on app-calendar-viewport "Mon 3 Tue 4 0/2 1 Job Wed 5 Thu 6 Fri 7 0/2 1 Job Sat 8 Sun 9 Mon 10 Tue 11 Wed…" at bounding box center [732, 397] width 1465 height 550
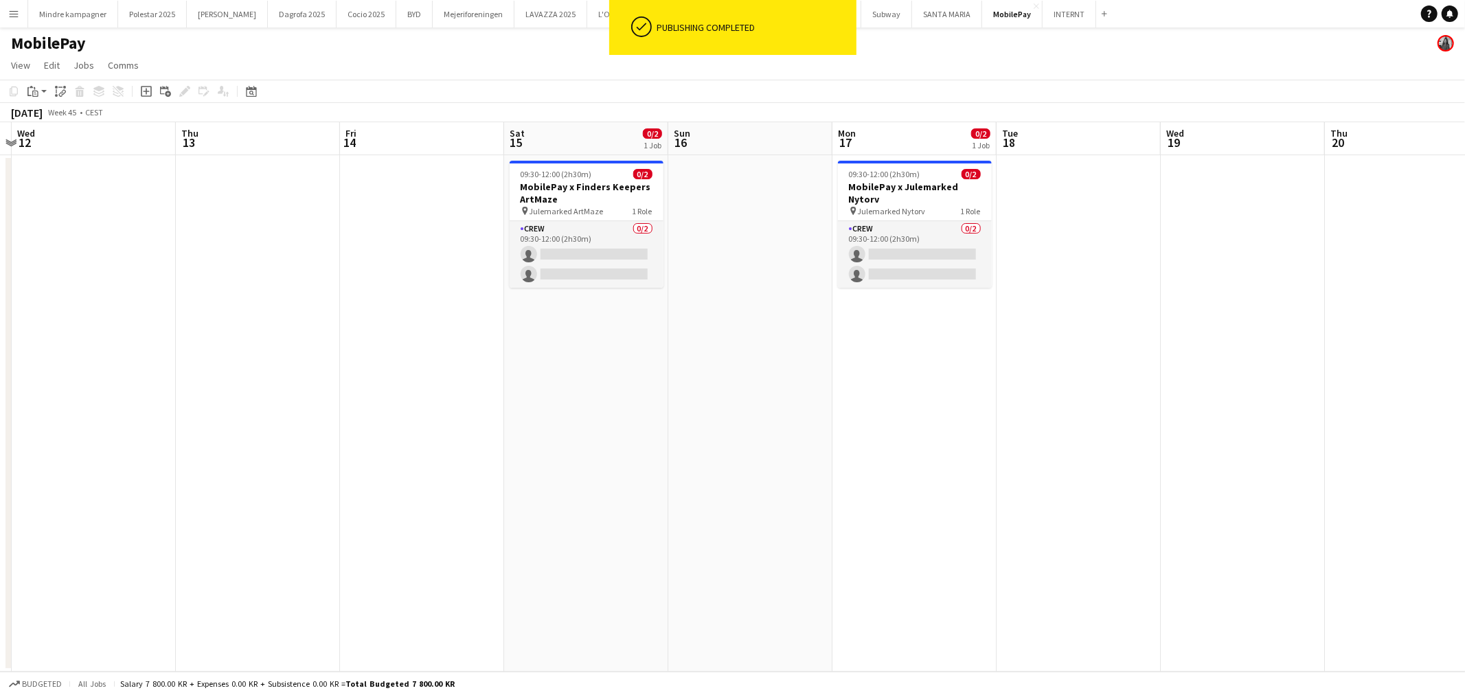
scroll to position [0, 428]
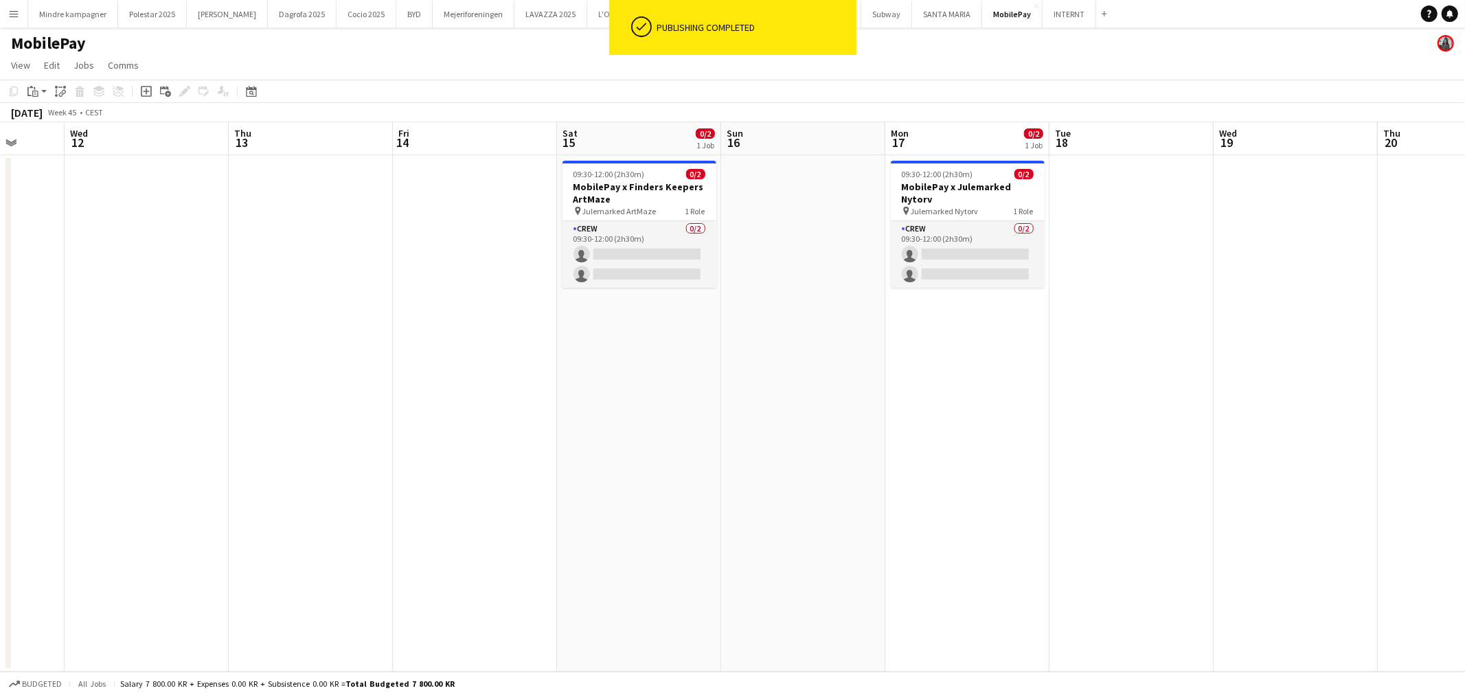
drag, startPoint x: 1115, startPoint y: 449, endPoint x: 691, endPoint y: 456, distance: 423.9
click at [691, 456] on app-calendar-viewport "Sun 9 Mon 10 Tue 11 Wed 12 Thu 13 Fri 14 Sat 15 0/2 1 Job Sun 16 Mon 17 0/2 1 J…" at bounding box center [732, 397] width 1465 height 550
click at [650, 179] on div "09:30-12:00 (2h30m) 0/2" at bounding box center [640, 174] width 154 height 10
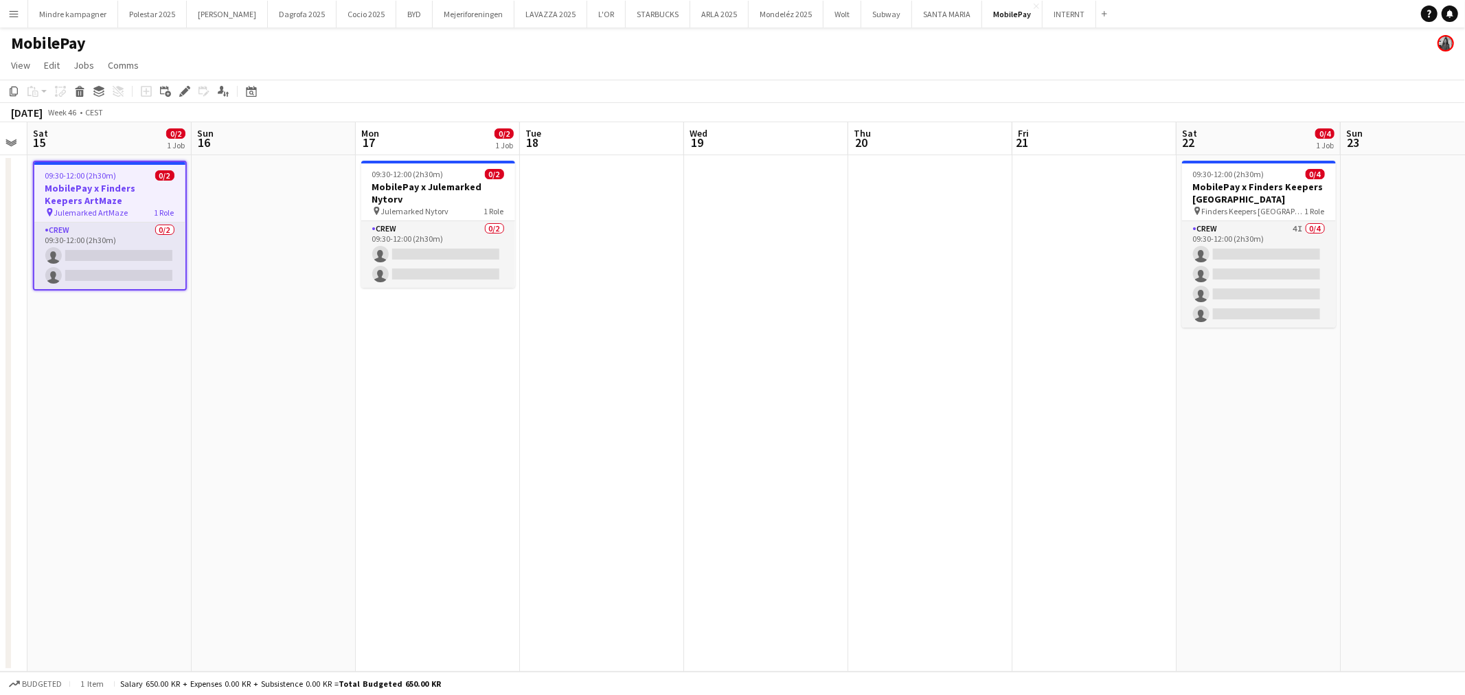
drag, startPoint x: 551, startPoint y: 306, endPoint x: 823, endPoint y: 328, distance: 273.0
click at [482, 313] on app-calendar-viewport "Wed 12 Thu 13 Fri 14 Sat 15 0/2 1 Job Sun 16 Mon 17 0/2 1 Job Tue 18 Wed 19 Thu…" at bounding box center [732, 397] width 1465 height 550
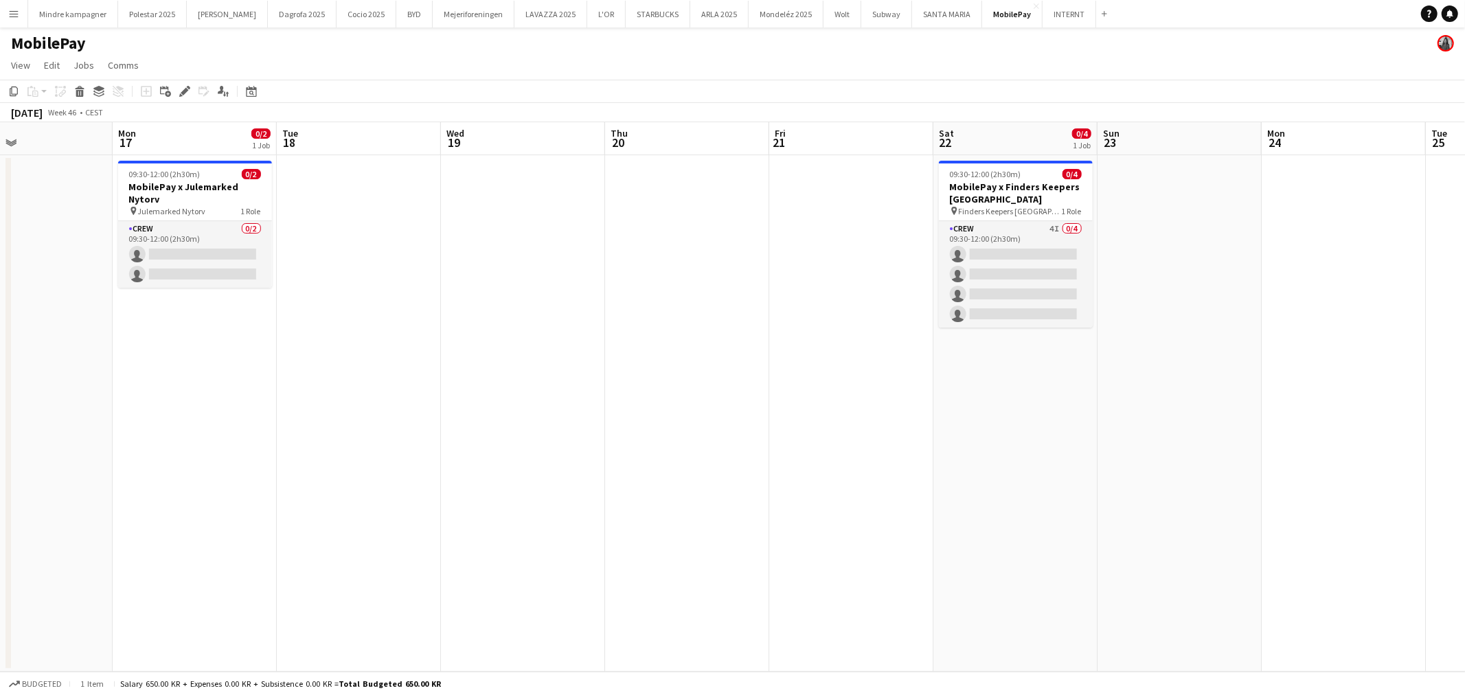
drag, startPoint x: 1097, startPoint y: 343, endPoint x: 1019, endPoint y: 354, distance: 78.3
click at [1019, 354] on app-calendar-viewport "Thu 13 Fri 14 Sat 15 0/2 1 Job Sun 16 Mon 17 0/2 1 Job Tue 18 Wed 19 Thu 20 Fri…" at bounding box center [732, 397] width 1465 height 550
click at [1028, 208] on span "Finders Keepers [GEOGRAPHIC_DATA]" at bounding box center [1004, 211] width 103 height 10
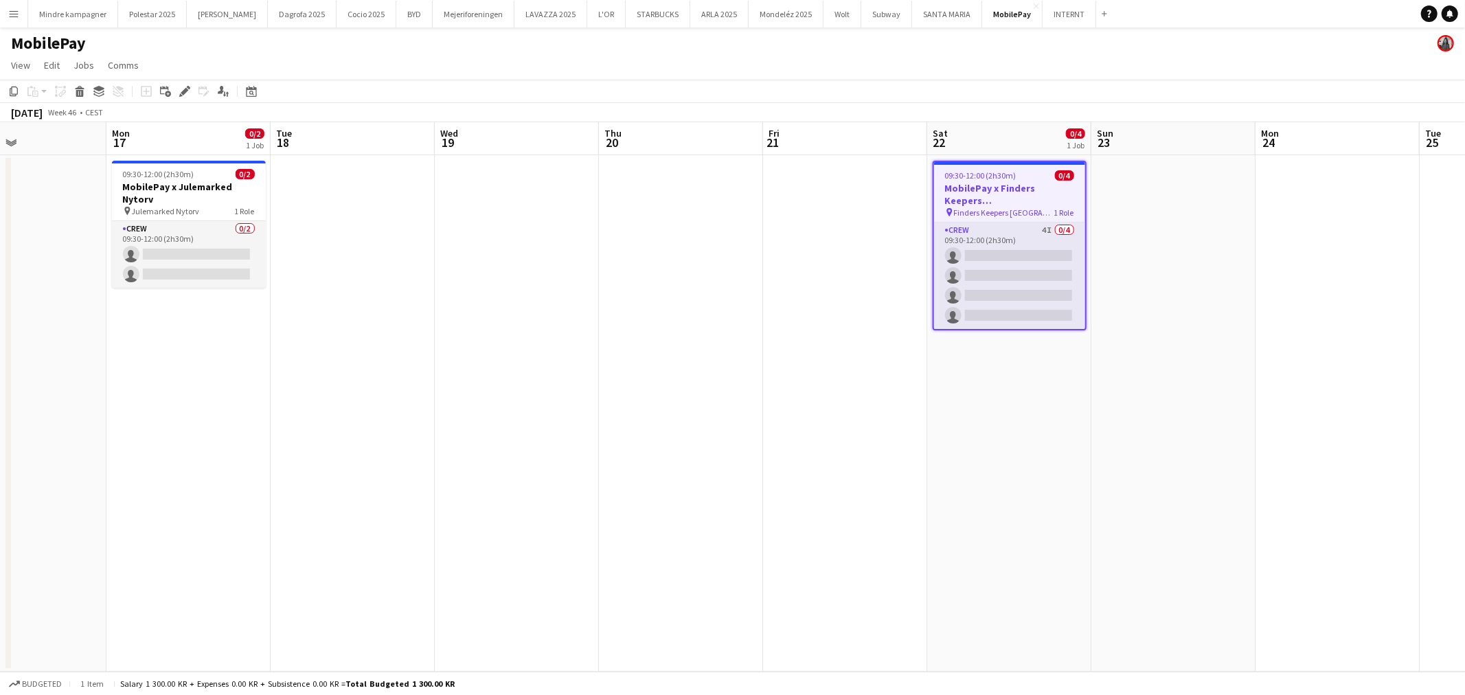
drag, startPoint x: 185, startPoint y: 91, endPoint x: 237, endPoint y: 93, distance: 51.6
click at [186, 91] on icon at bounding box center [185, 92] width 8 height 8
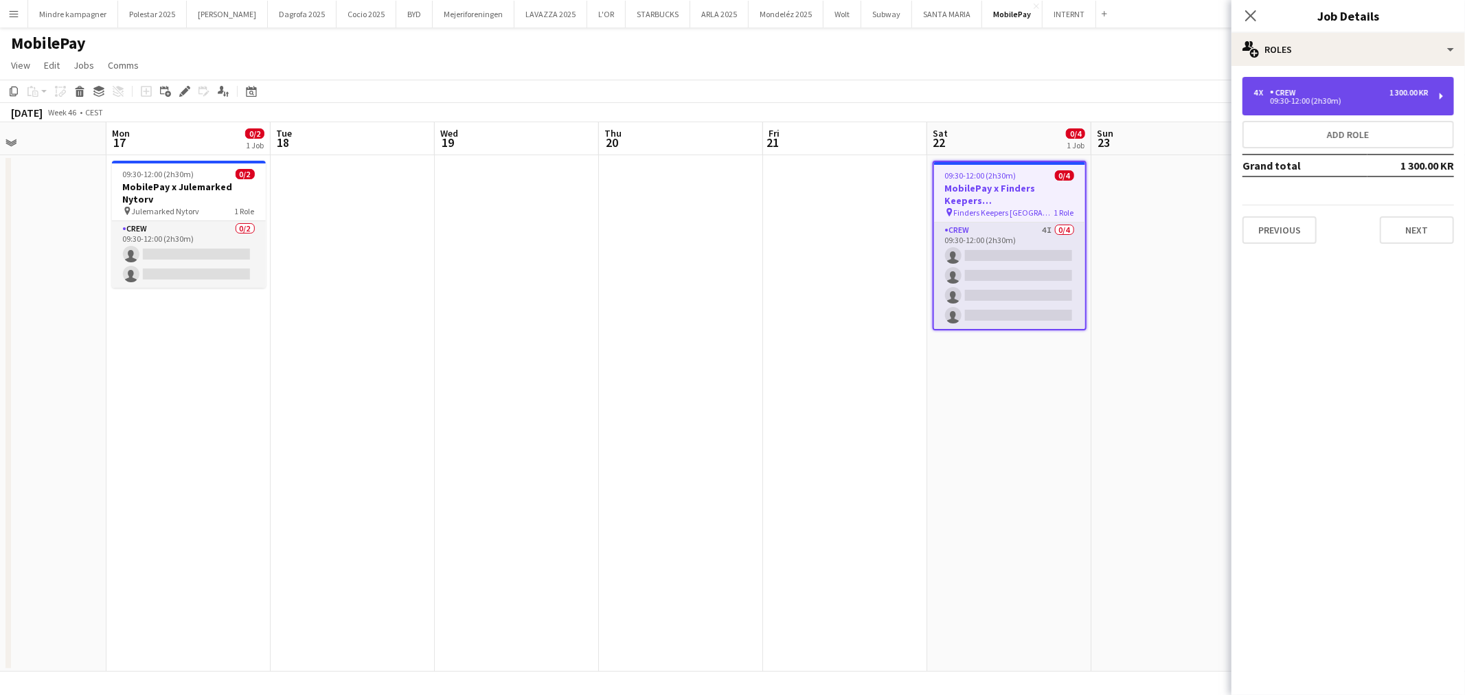
click at [1382, 95] on div "4 x Crew 1 300.00 KR" at bounding box center [1341, 93] width 175 height 10
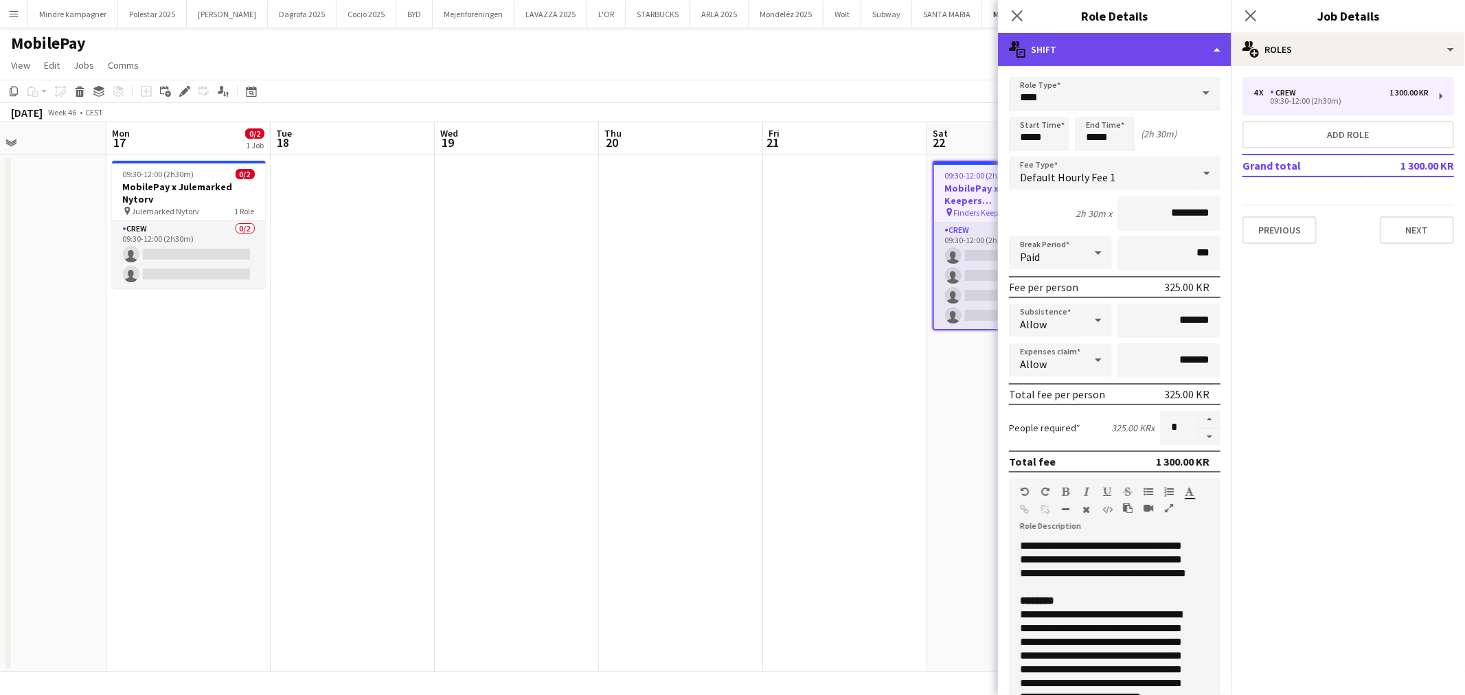
click at [1069, 59] on div "multiple-actions-text Shift" at bounding box center [1115, 49] width 234 height 33
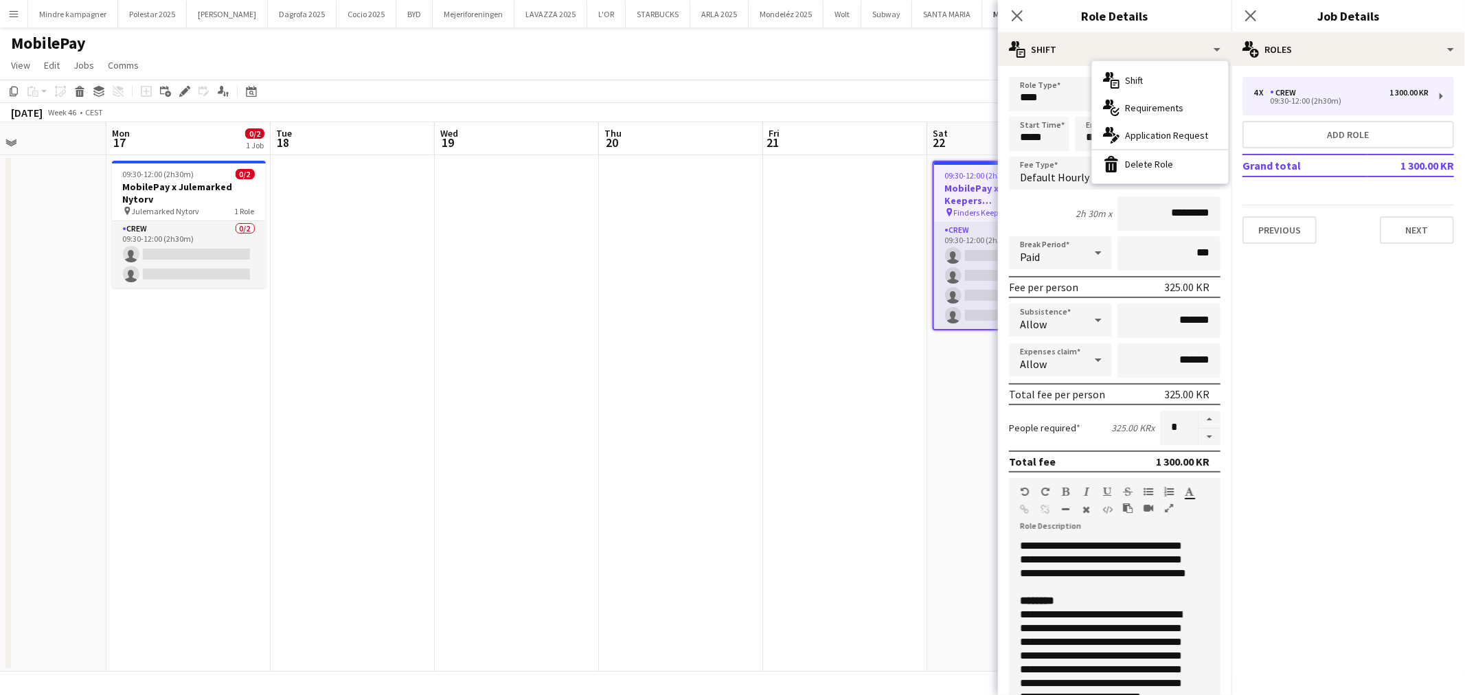
click at [1138, 106] on span "Requirements" at bounding box center [1154, 108] width 58 height 12
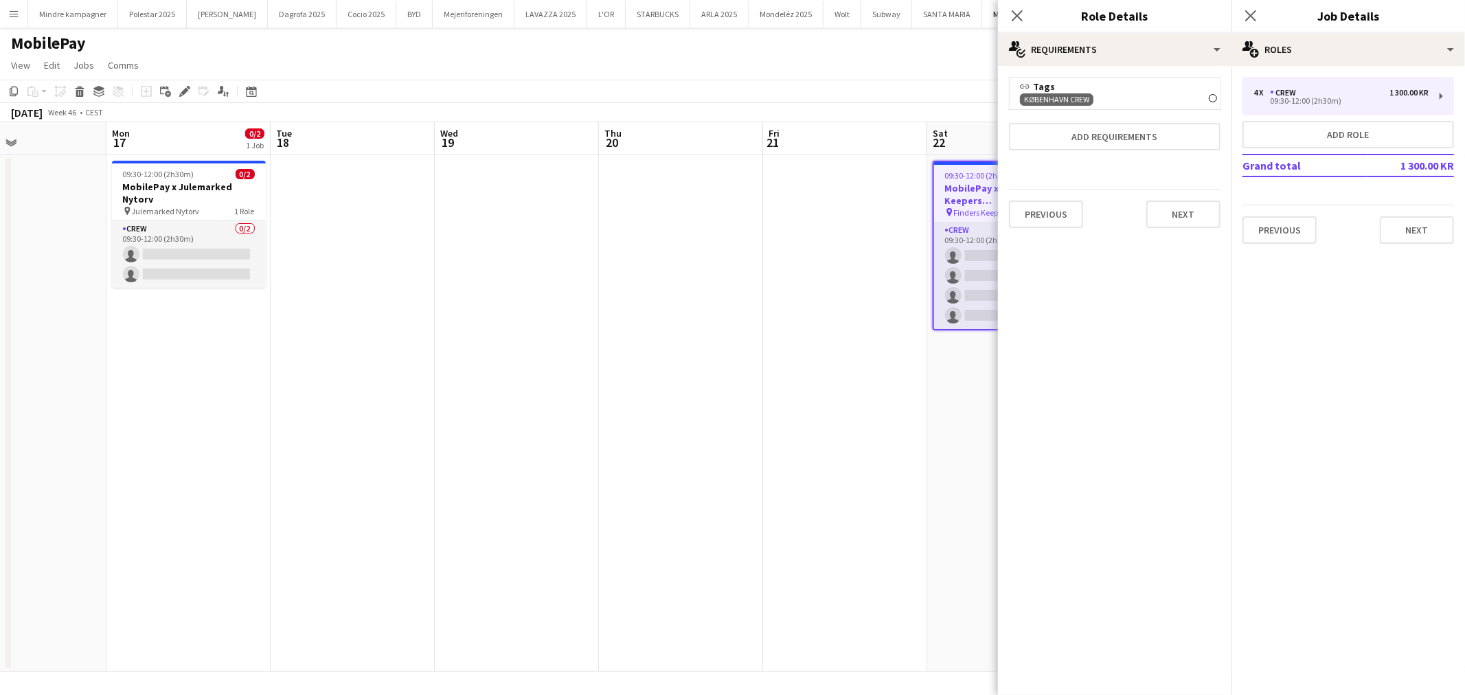
click at [1206, 93] on div "[GEOGRAPHIC_DATA] Crew Remove" at bounding box center [1115, 99] width 190 height 13
click at [1210, 96] on icon "Remove" at bounding box center [1213, 98] width 8 height 8
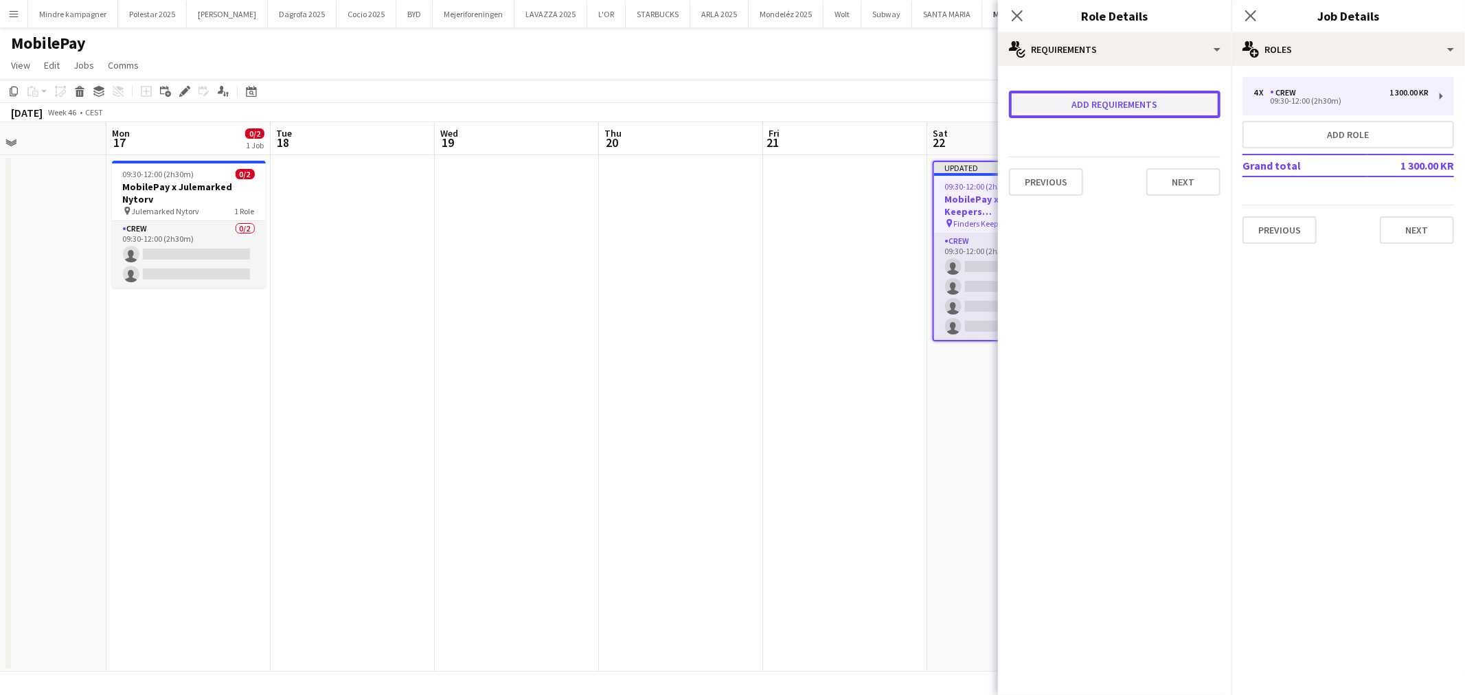
click at [1144, 110] on button "Add requirements" at bounding box center [1115, 104] width 212 height 27
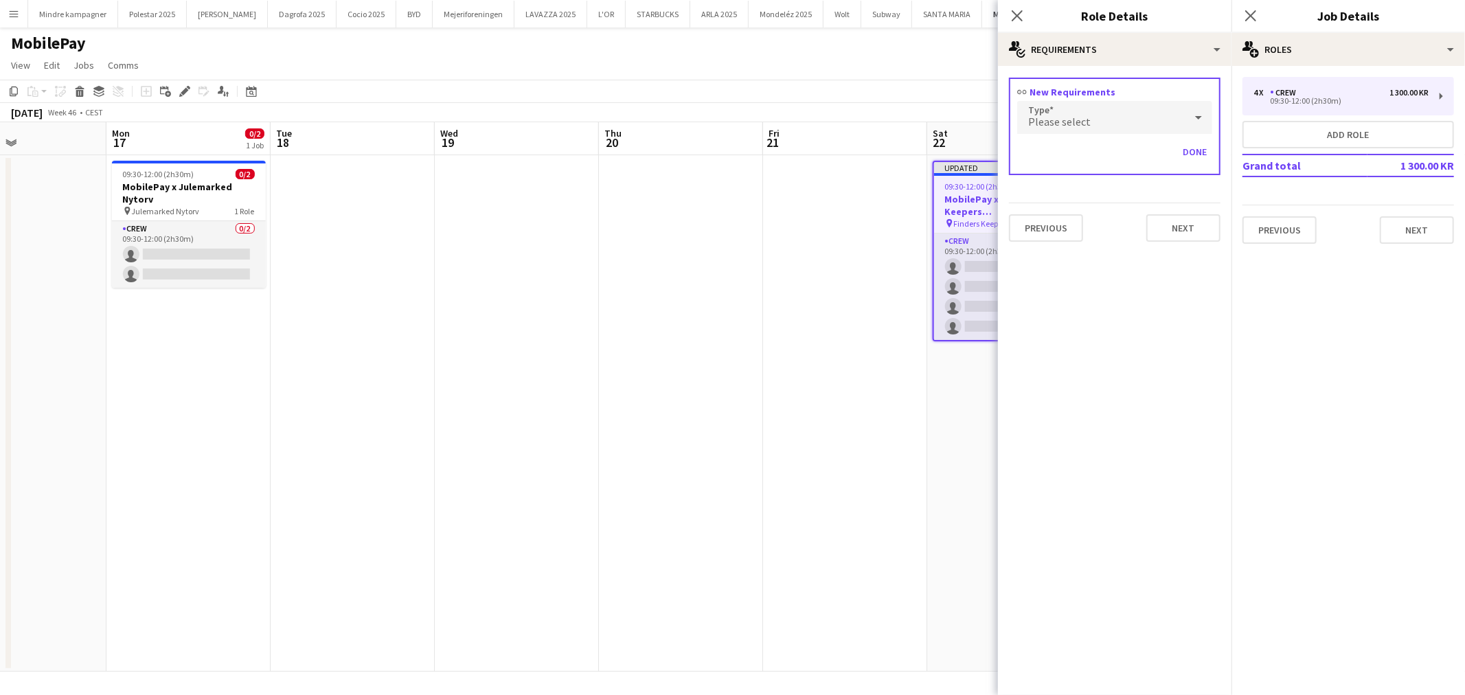
click at [1114, 128] on div "Please select" at bounding box center [1101, 117] width 168 height 33
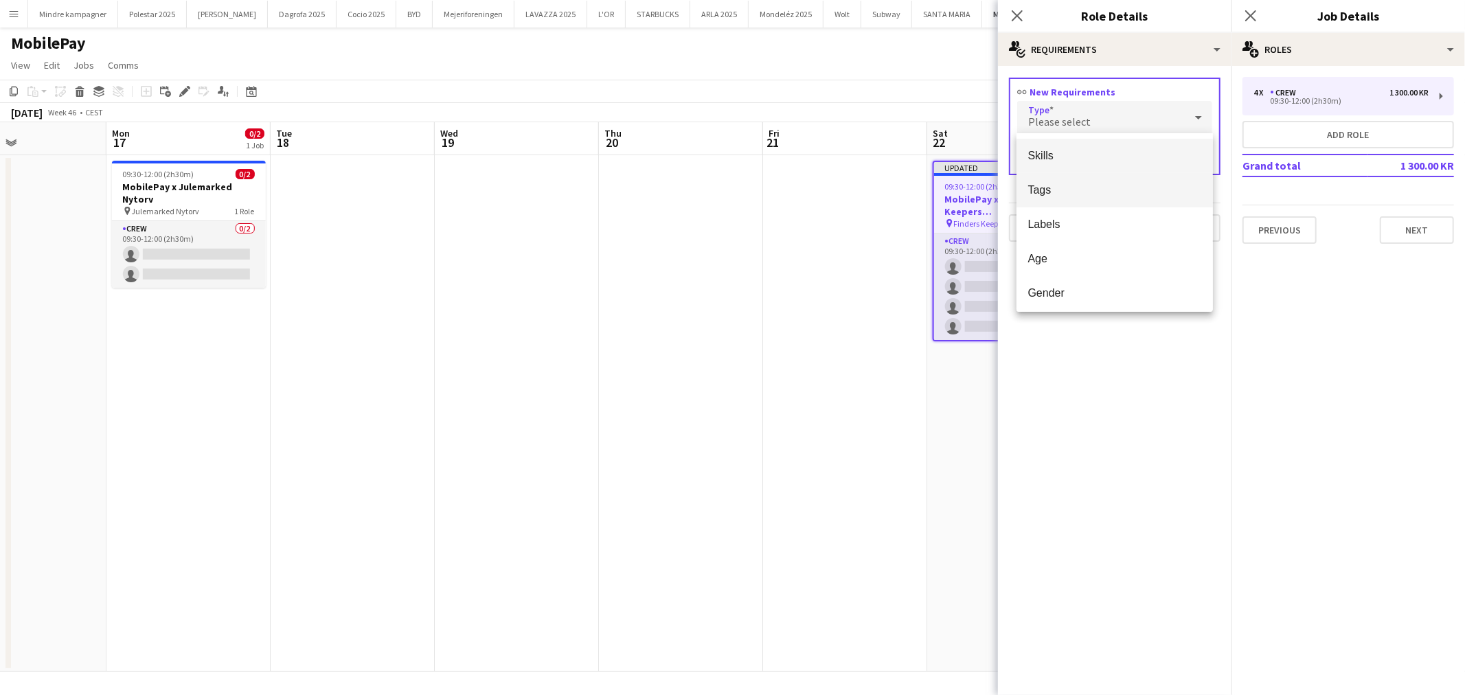
click at [1068, 188] on span "Tags" at bounding box center [1115, 189] width 174 height 13
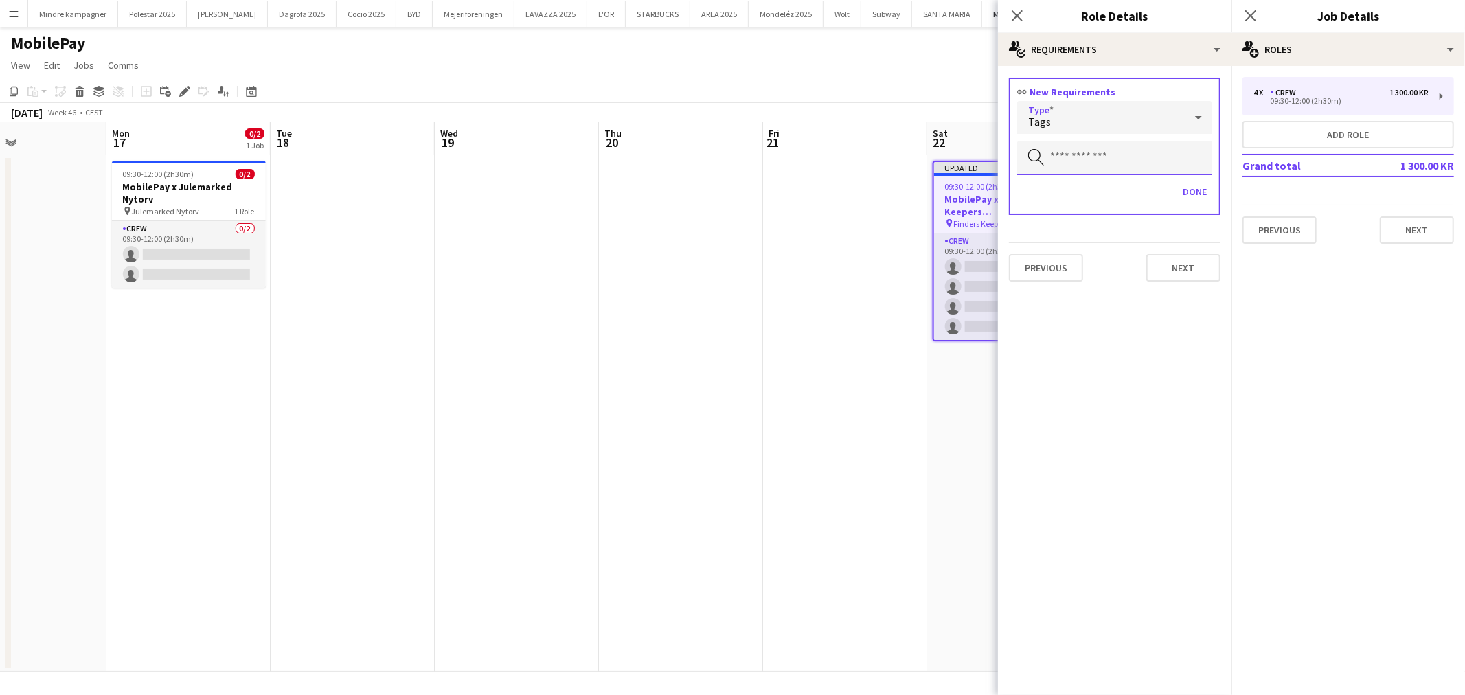
click at [1086, 159] on input "text" at bounding box center [1114, 158] width 195 height 34
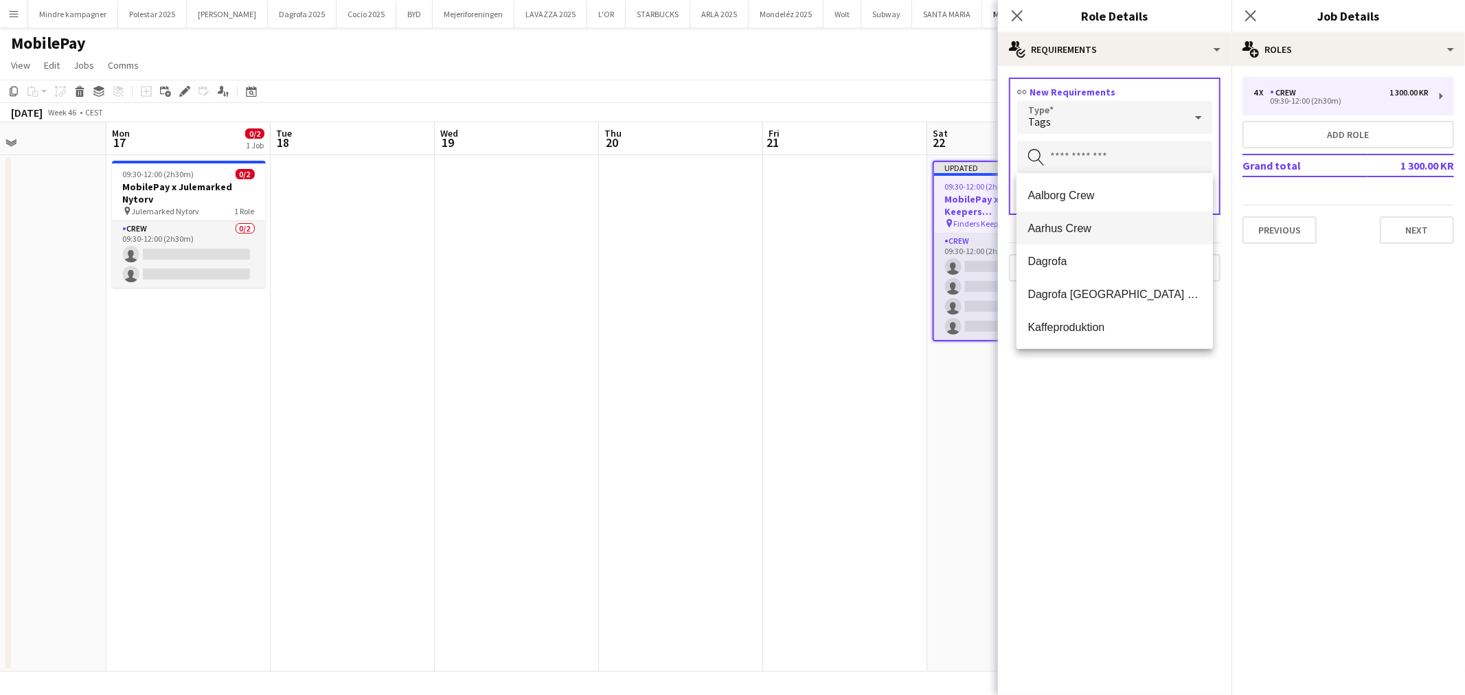
click at [1063, 227] on span "Aarhus Crew" at bounding box center [1115, 228] width 174 height 13
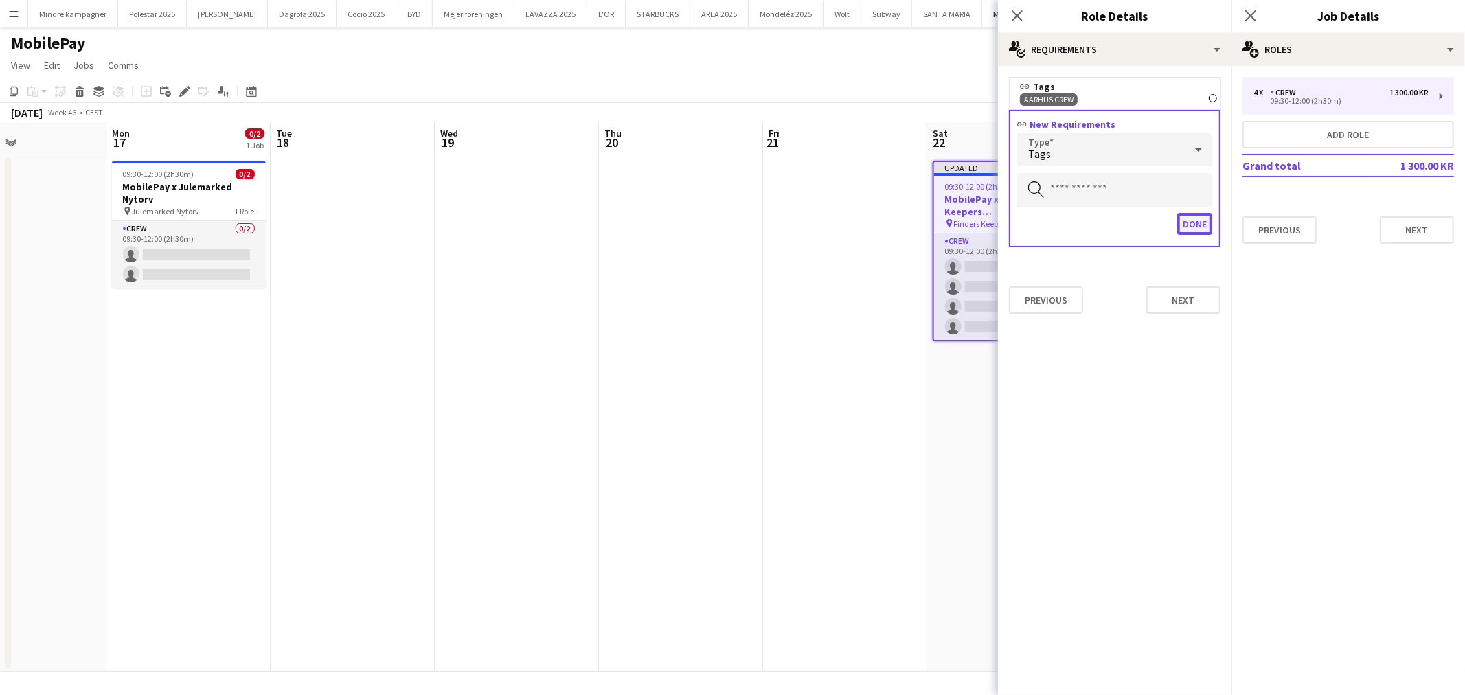
click at [1197, 218] on button "Done" at bounding box center [1194, 224] width 35 height 22
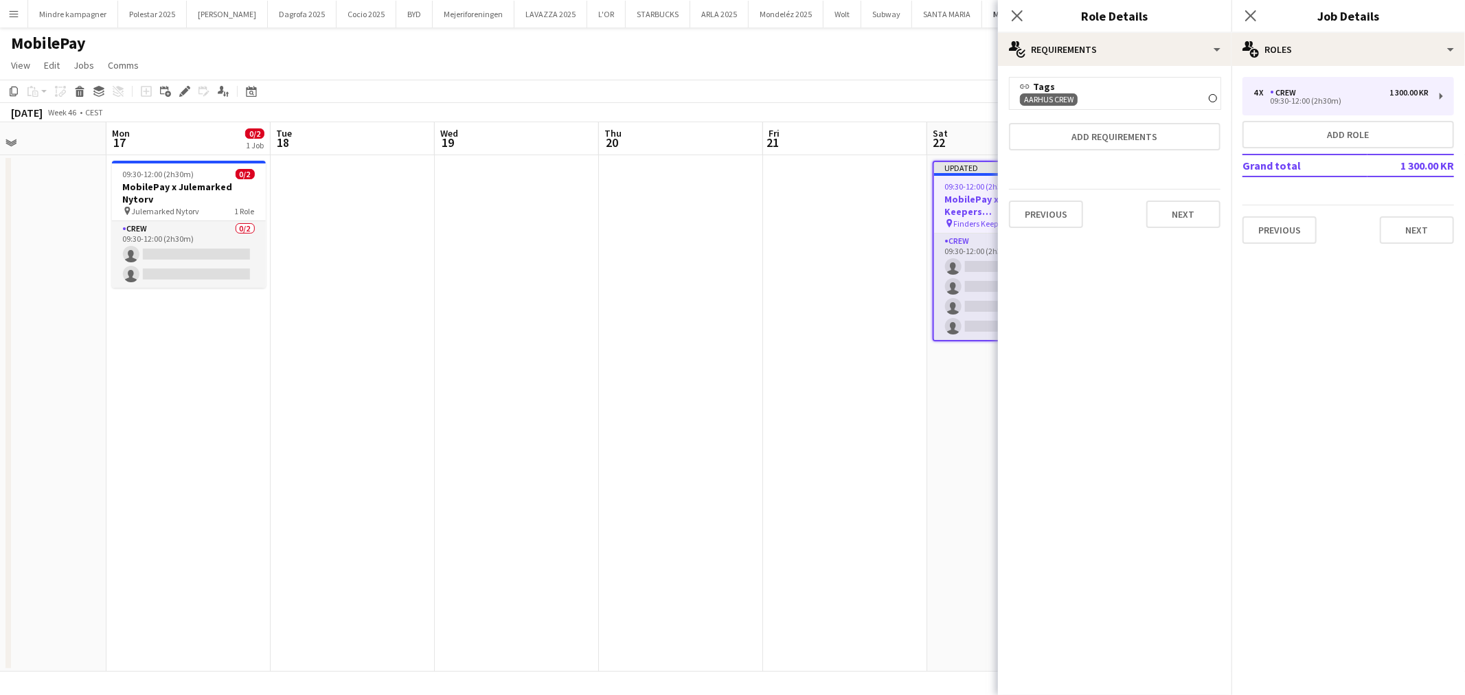
click at [785, 488] on app-date-cell at bounding box center [845, 413] width 164 height 517
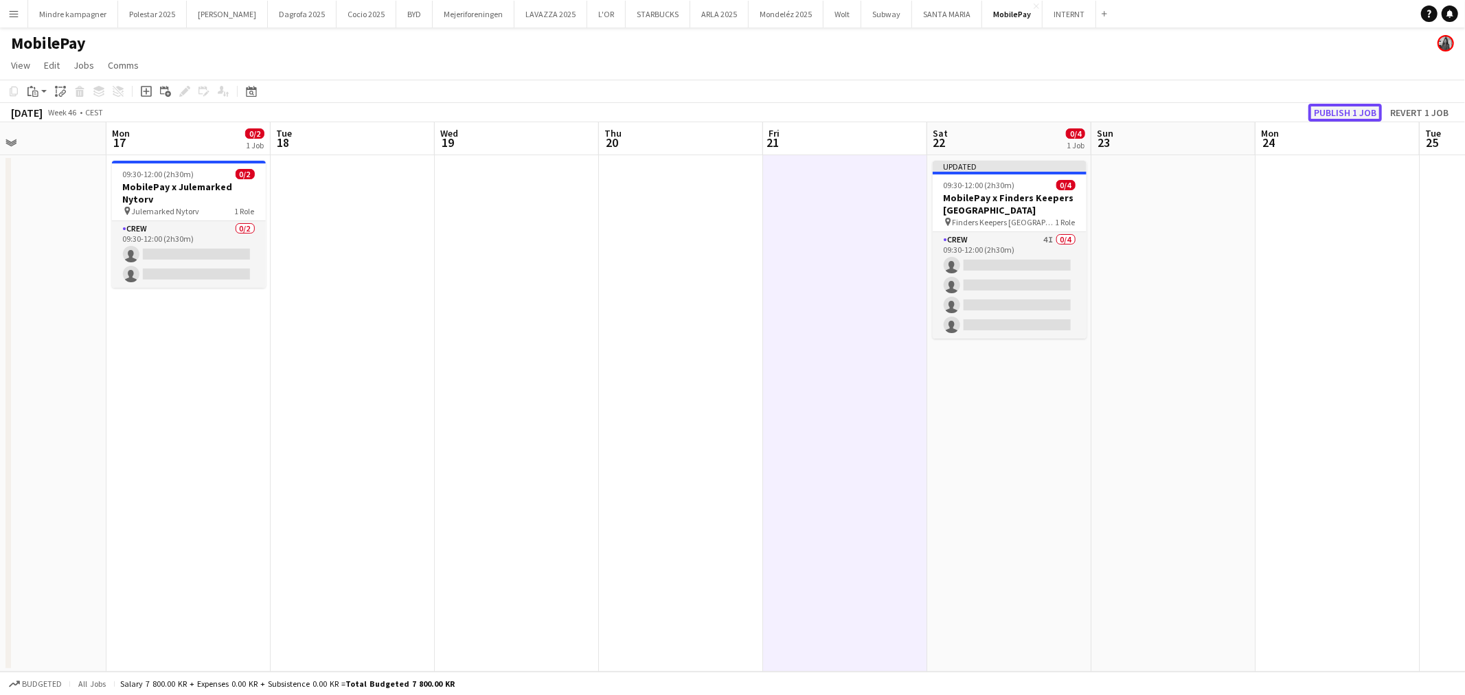
click at [1350, 112] on button "Publish 1 job" at bounding box center [1345, 113] width 73 height 18
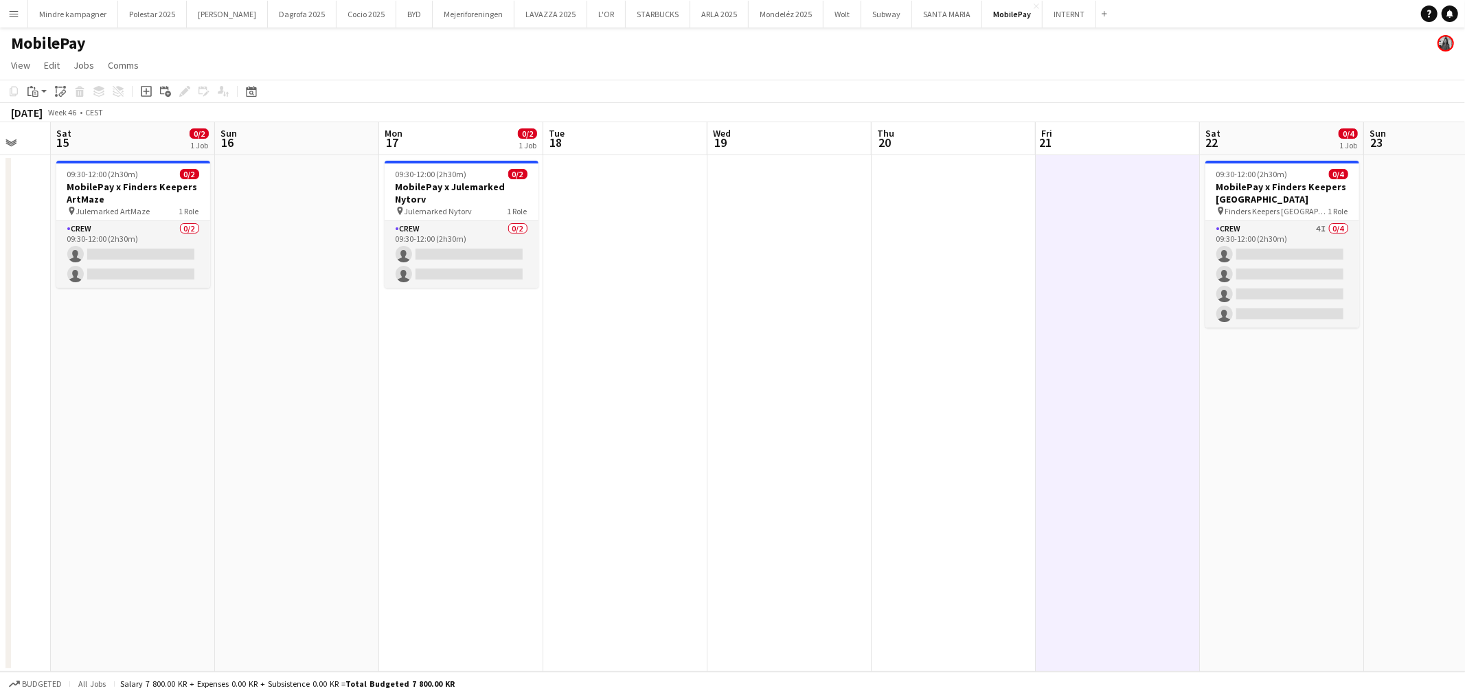
drag, startPoint x: 533, startPoint y: 346, endPoint x: 826, endPoint y: 357, distance: 293.5
click at [805, 353] on app-calendar-viewport "Thu 13 Fri 14 Sat 15 0/2 1 Job Sun 16 Mon 17 0/2 1 Job Tue 18 Wed 19 Thu 20 Fri…" at bounding box center [732, 397] width 1465 height 550
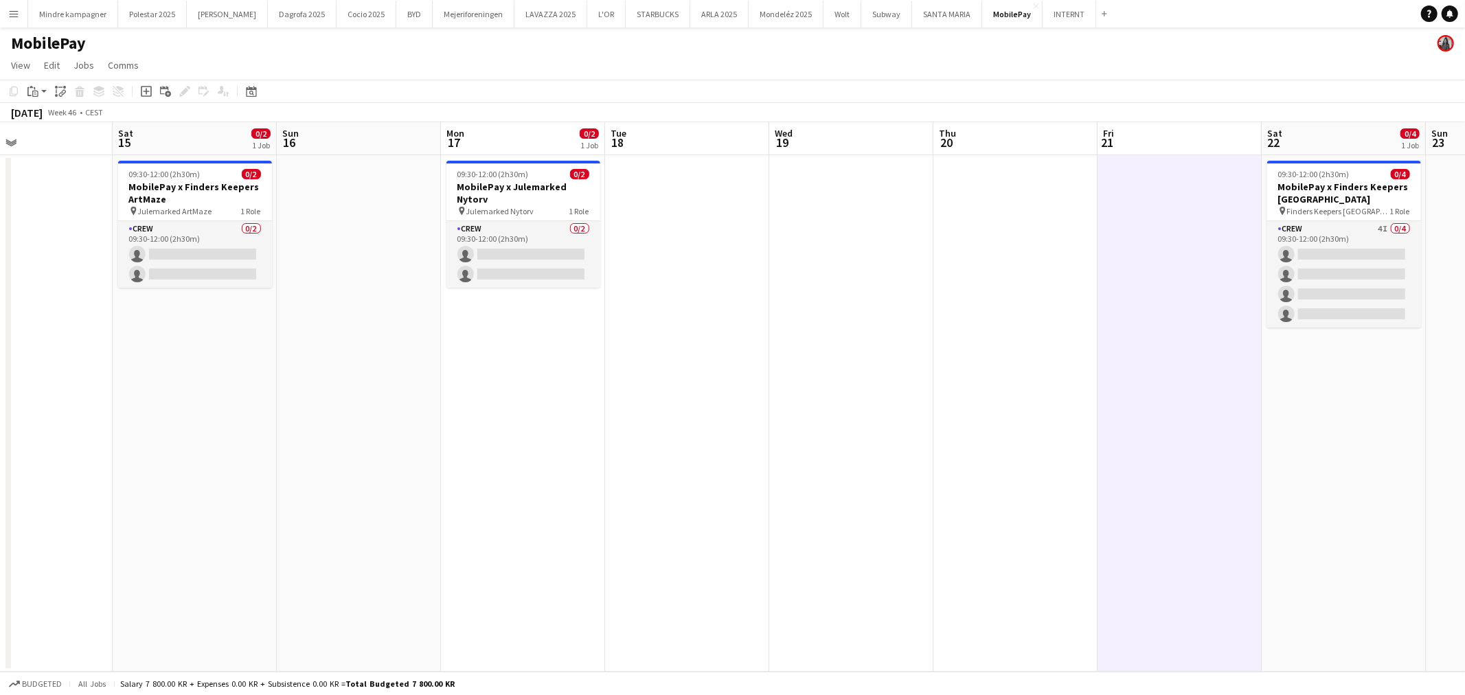
drag, startPoint x: 544, startPoint y: 374, endPoint x: 1021, endPoint y: 390, distance: 477.7
click at [925, 380] on app-calendar-viewport "Wed 12 Thu 13 Fri 14 Sat 15 0/2 1 Job Sun 16 Mon 17 0/2 1 Job Tue 18 Wed 19 Thu…" at bounding box center [732, 397] width 1465 height 550
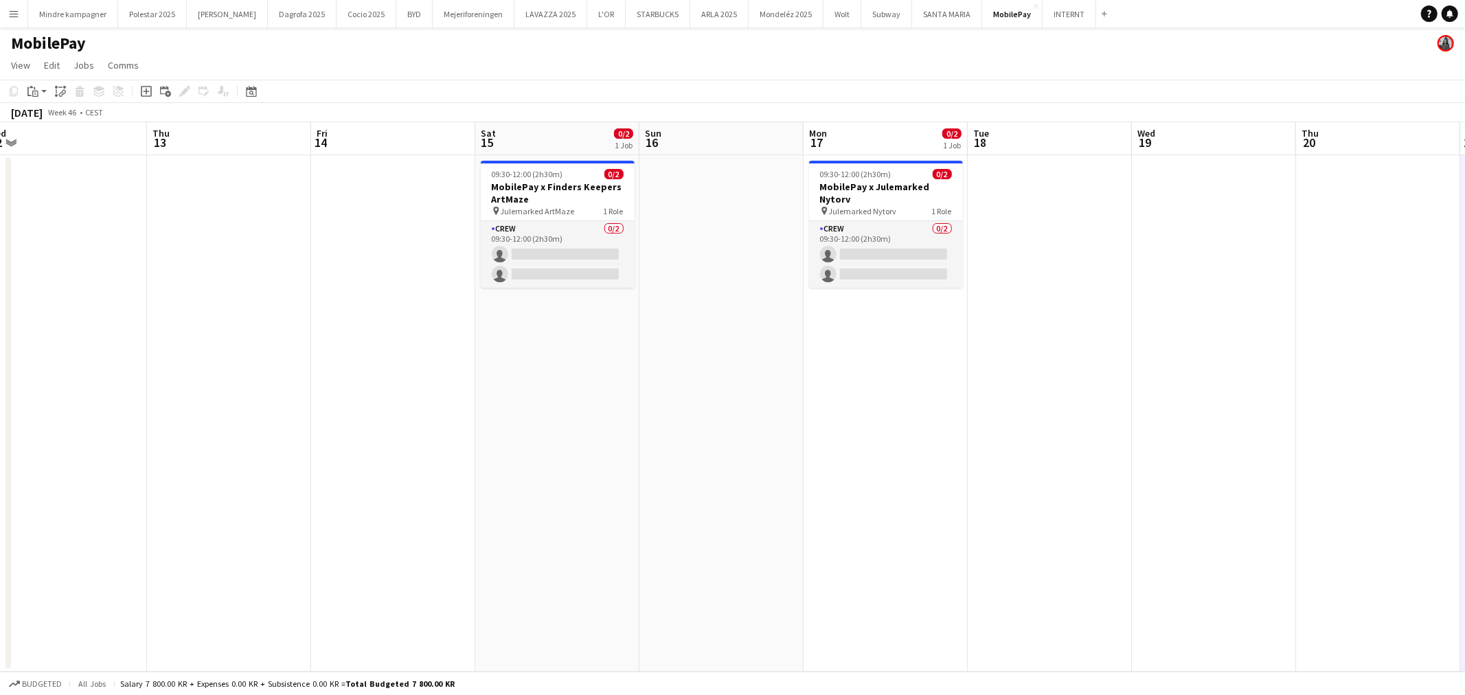
drag, startPoint x: 730, startPoint y: 430, endPoint x: 865, endPoint y: 431, distance: 135.3
click at [865, 431] on app-calendar-viewport "Mon 10 Tue 11 Wed 12 Thu 13 Fri 14 Sat 15 0/2 1 Job Sun 16 Mon 17 0/2 1 Job Tue…" at bounding box center [732, 397] width 1465 height 550
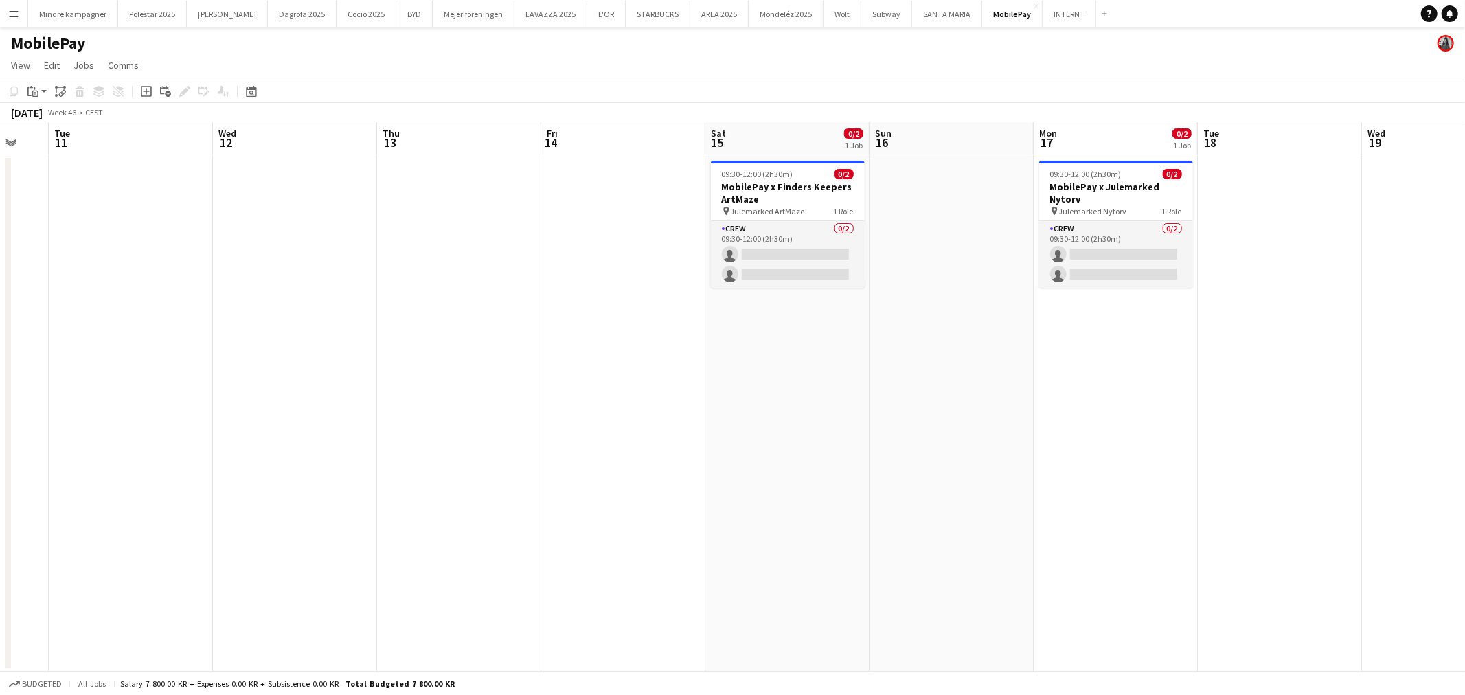
scroll to position [0, 433]
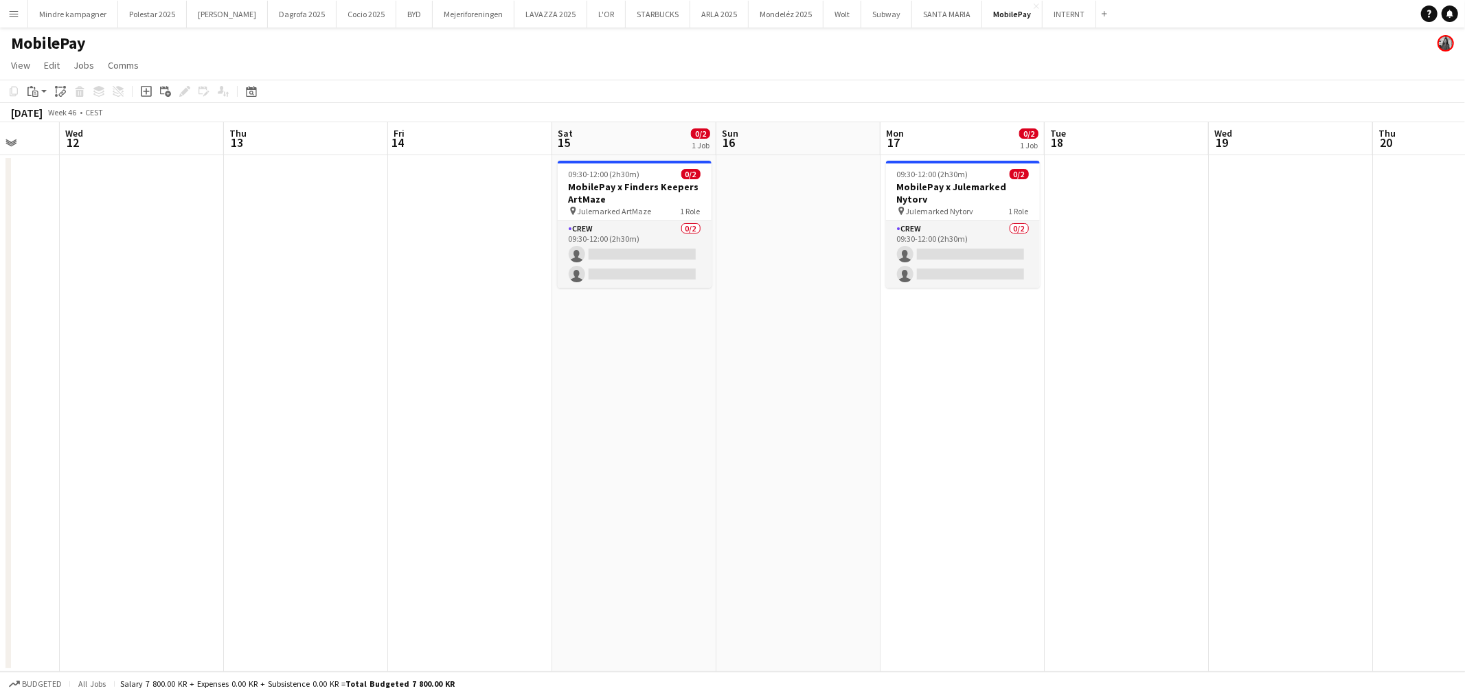
drag, startPoint x: 692, startPoint y: 419, endPoint x: 768, endPoint y: 420, distance: 76.3
click at [768, 420] on app-calendar-viewport "Sun 9 Mon 10 Tue 11 Wed 12 Thu 13 Fri 14 Sat 15 0/2 1 Job Sun 16 Mon 17 0/2 1 J…" at bounding box center [732, 397] width 1465 height 550
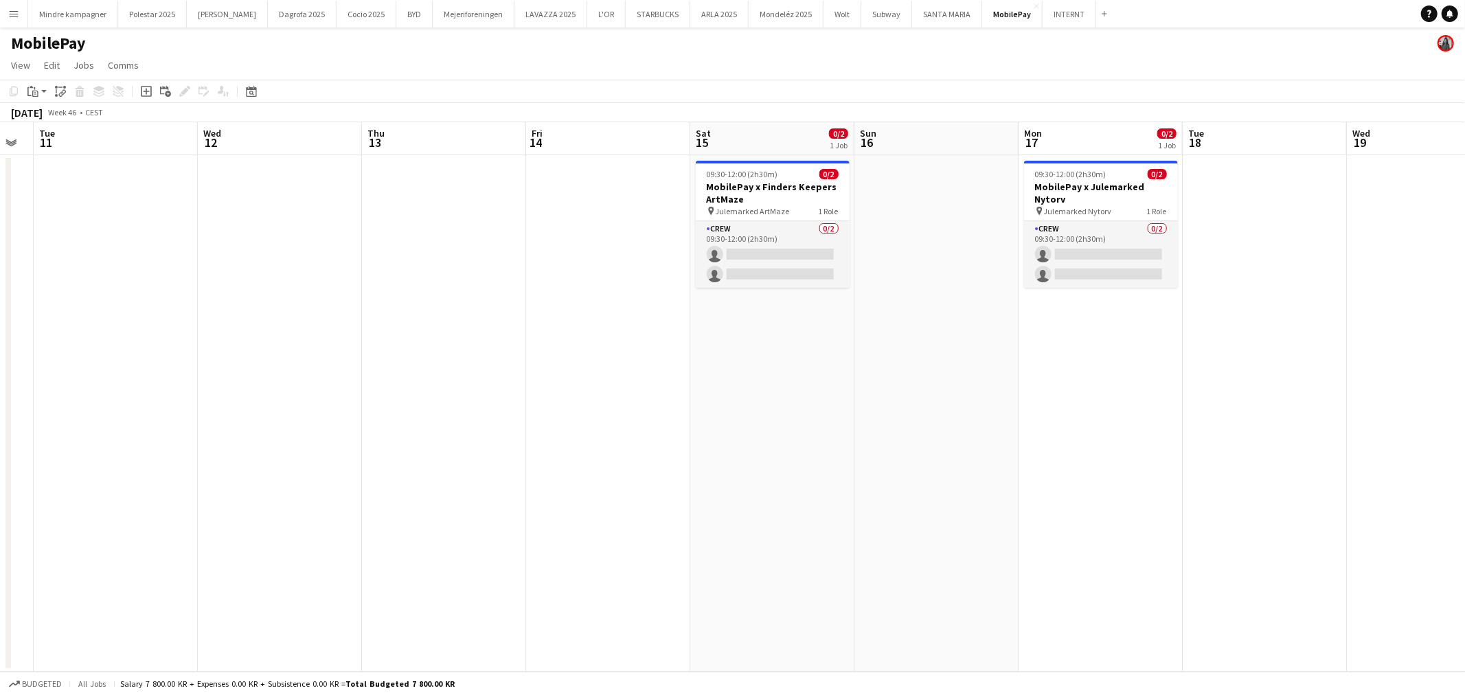
drag, startPoint x: 1059, startPoint y: 453, endPoint x: 802, endPoint y: 485, distance: 258.8
click at [818, 481] on app-calendar-viewport "Sat 8 Sun 9 Mon 10 Tue 11 Wed 12 Thu 13 Fri 14 Sat 15 0/2 1 Job Sun 16 Mon 17 0…" at bounding box center [732, 397] width 1465 height 550
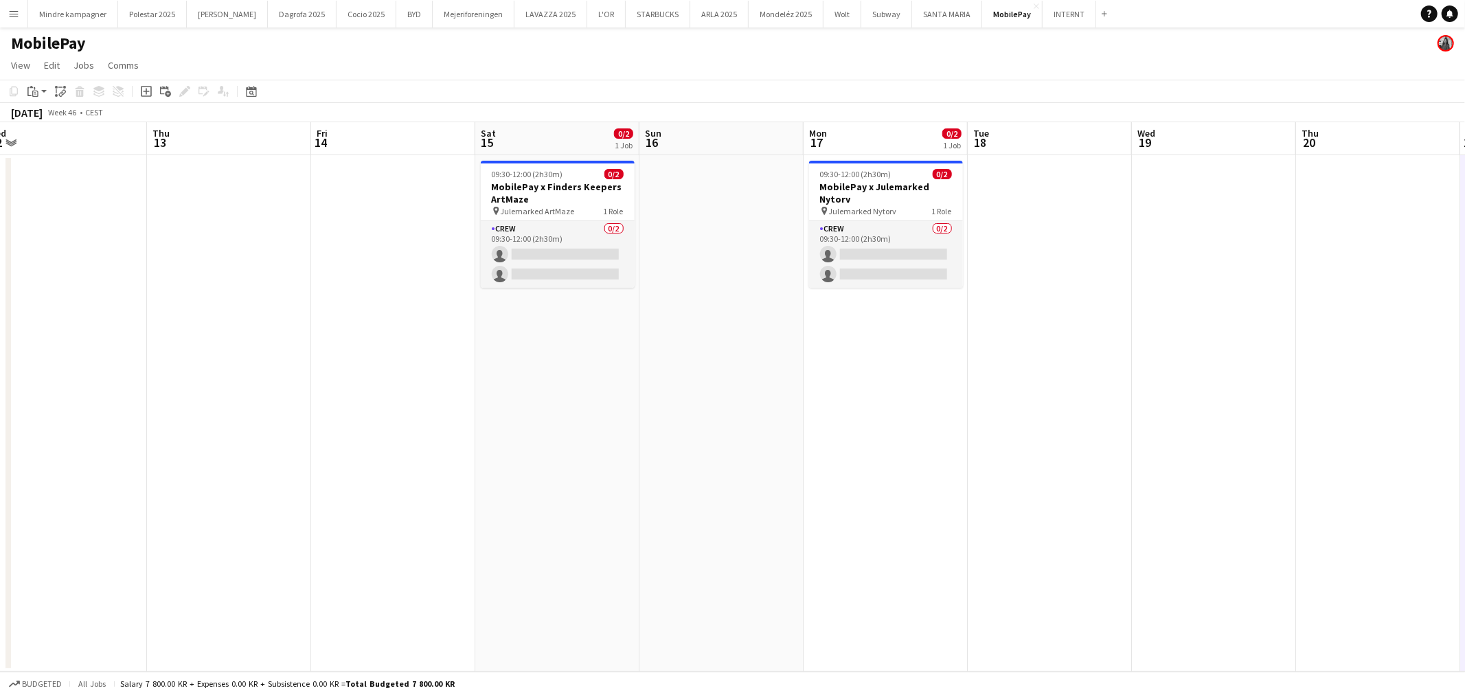
drag, startPoint x: 957, startPoint y: 517, endPoint x: 646, endPoint y: 546, distance: 312.6
click at [656, 543] on app-calendar-viewport "Sun 9 Mon 10 Tue 11 Wed 12 Thu 13 Fri 14 Sat 15 0/2 1 Job Sun 16 Mon 17 0/2 1 J…" at bounding box center [732, 397] width 1465 height 550
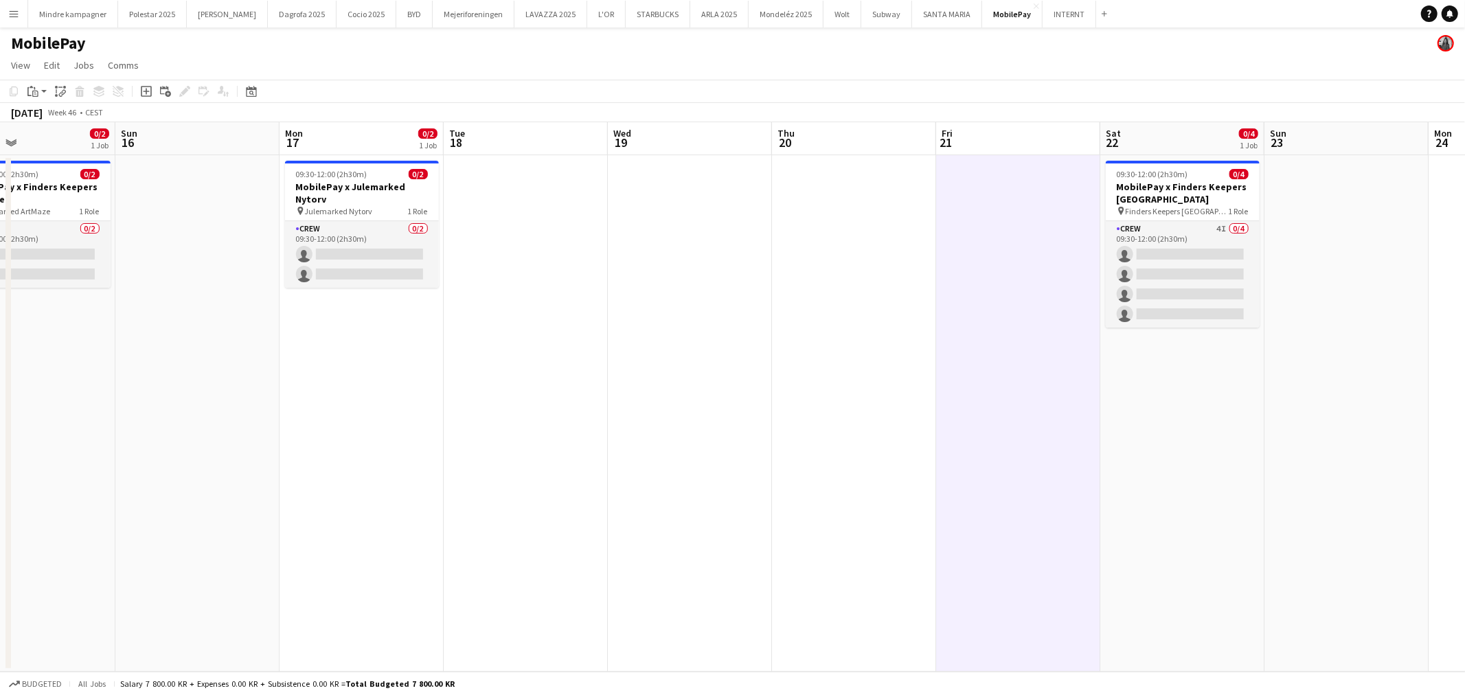
click at [624, 548] on app-calendar-viewport "Wed 12 Thu 13 Fri 14 Sat 15 0/2 1 Job Sun 16 Mon 17 0/2 1 Job Tue 18 Wed 19 Thu…" at bounding box center [732, 397] width 1465 height 550
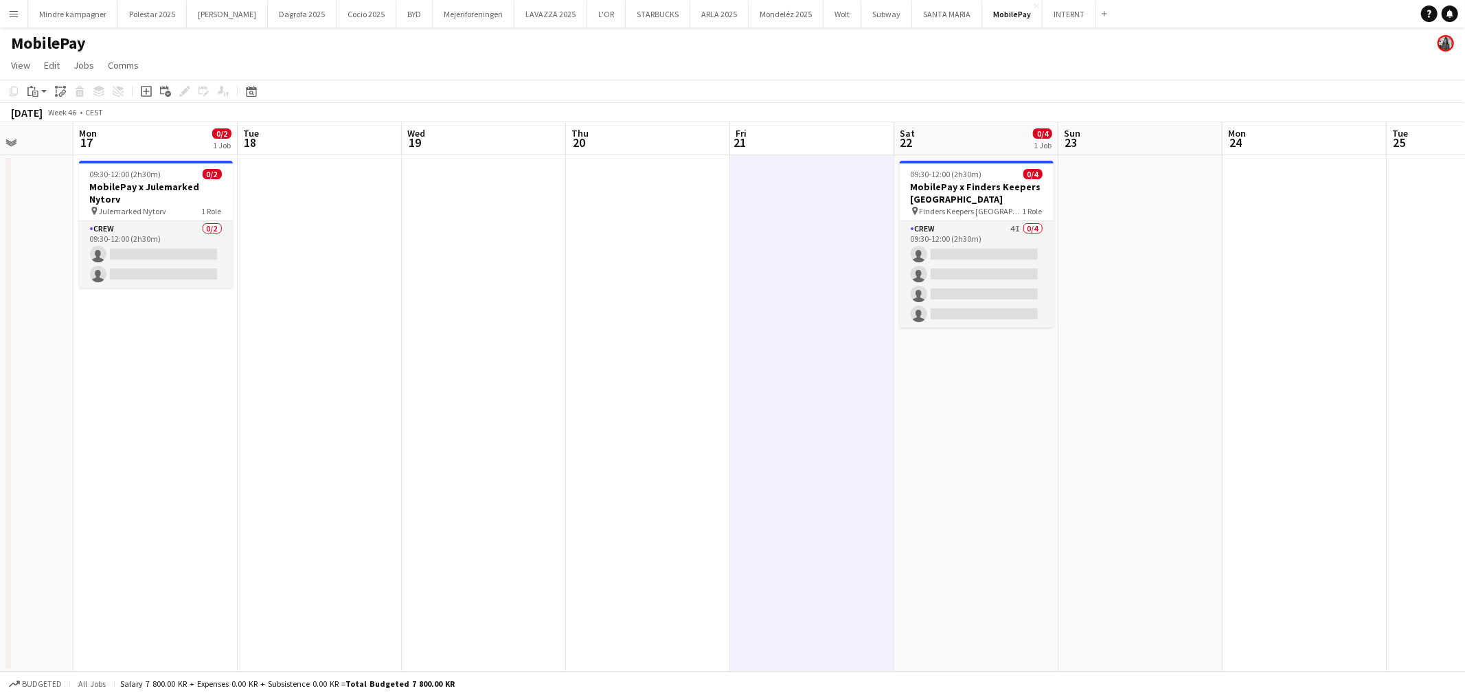
scroll to position [0, 431]
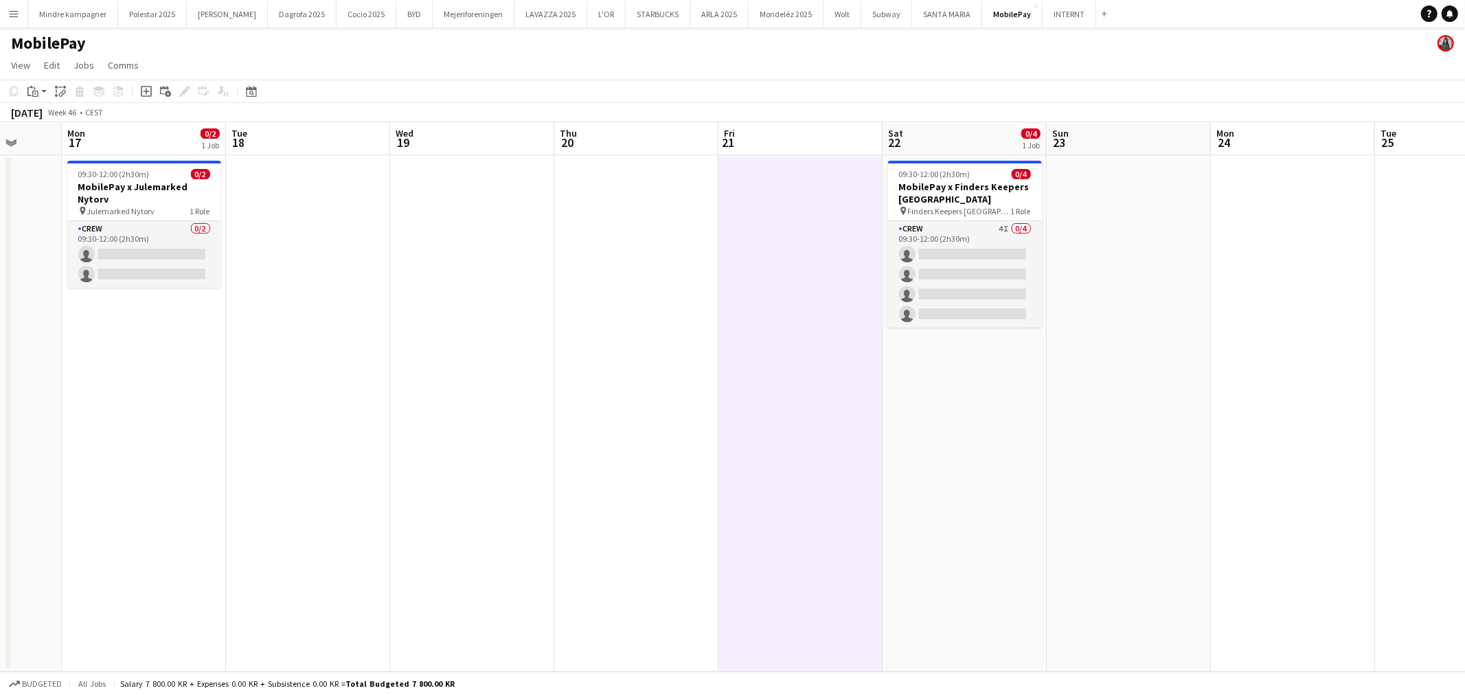
drag, startPoint x: 960, startPoint y: 532, endPoint x: 826, endPoint y: 543, distance: 134.5
click at [826, 543] on app-calendar-viewport "Fri 14 Sat 15 0/2 1 Job Sun 16 Mon 17 0/2 1 Job Tue 18 Wed 19 Thu 20 Fri 21 Sat…" at bounding box center [732, 397] width 1465 height 550
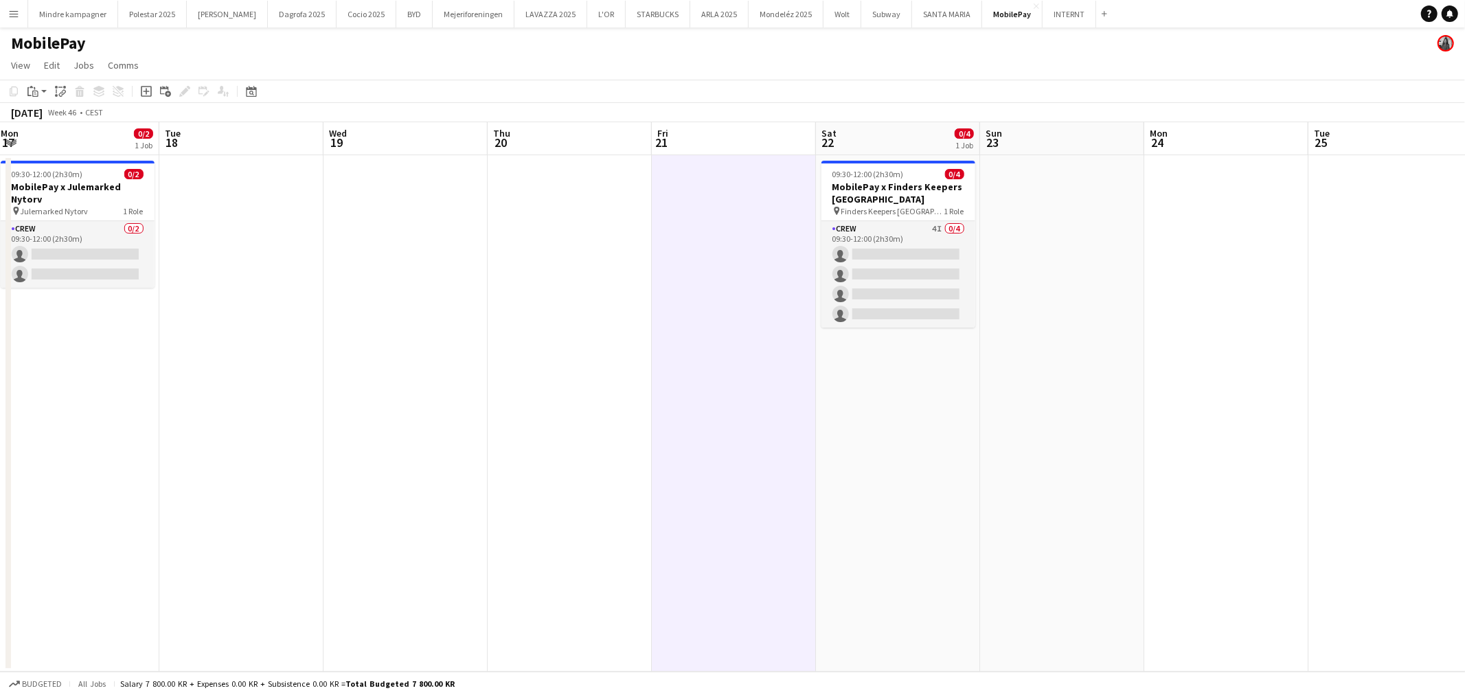
scroll to position [0, 565]
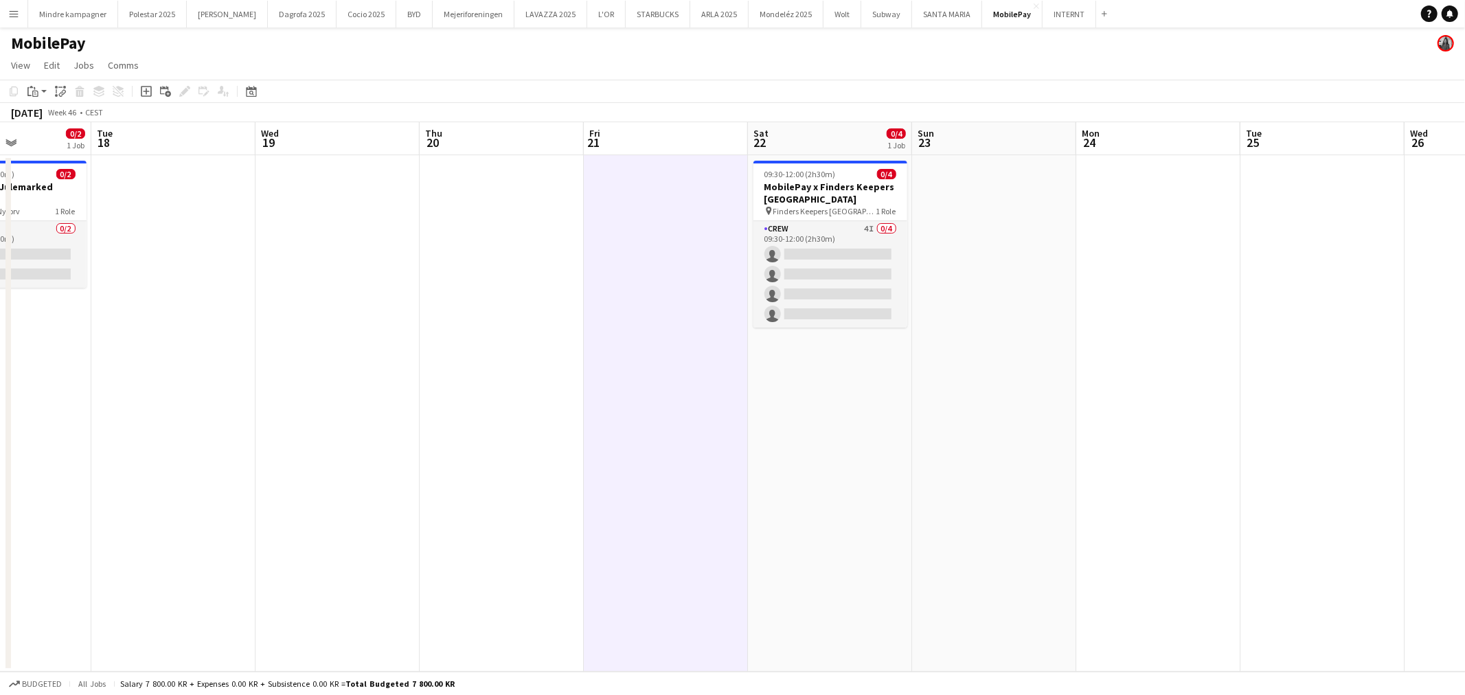
drag, startPoint x: 1121, startPoint y: 479, endPoint x: 986, endPoint y: 484, distance: 134.7
click at [986, 484] on app-calendar-viewport "Fri 14 Sat 15 0/2 1 Job Sun 16 Mon 17 0/2 1 Job Tue 18 Wed 19 Thu 20 Fri 21 Sat…" at bounding box center [732, 397] width 1465 height 550
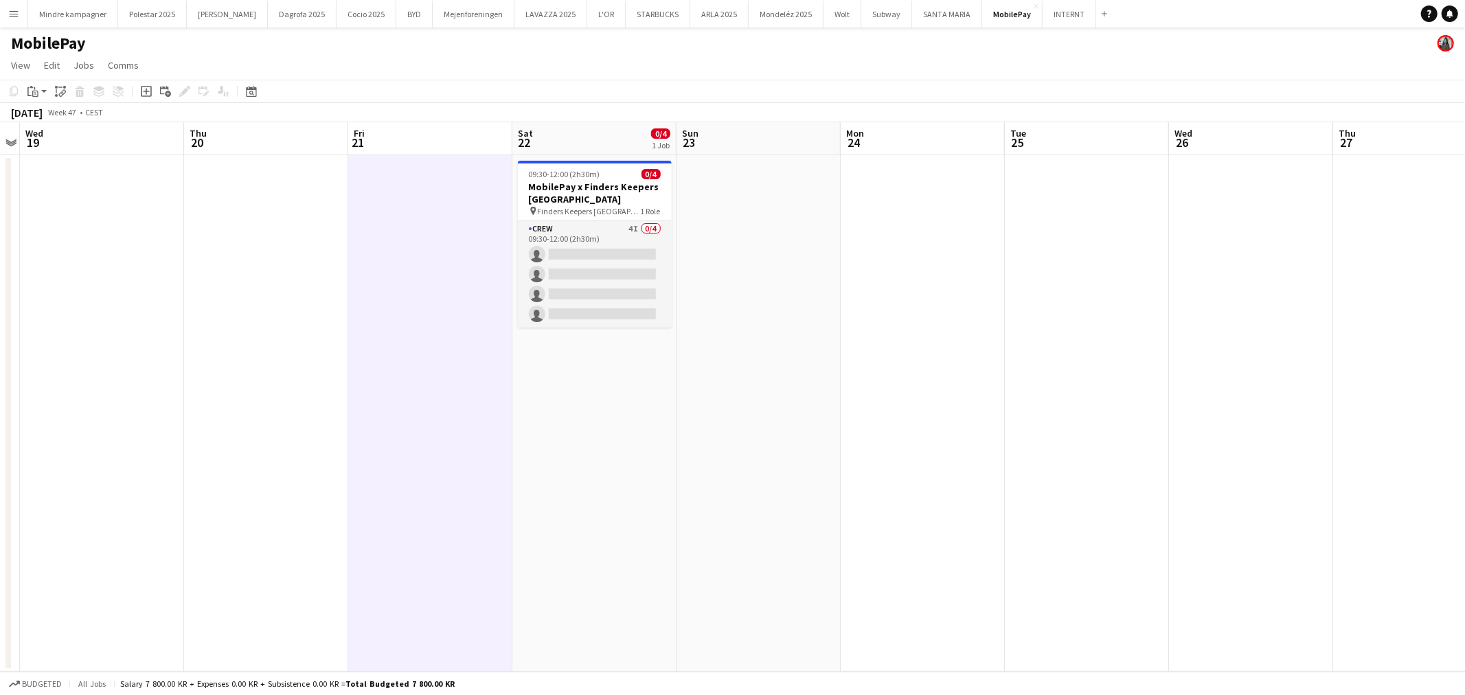
drag, startPoint x: 895, startPoint y: 472, endPoint x: 830, endPoint y: 478, distance: 65.5
click at [824, 479] on app-calendar-viewport "Sun 16 Mon 17 0/2 1 Job Tue 18 Wed 19 Thu 20 Fri 21 Sat 22 0/4 1 Job Sun 23 Mon…" at bounding box center [732, 397] width 1465 height 550
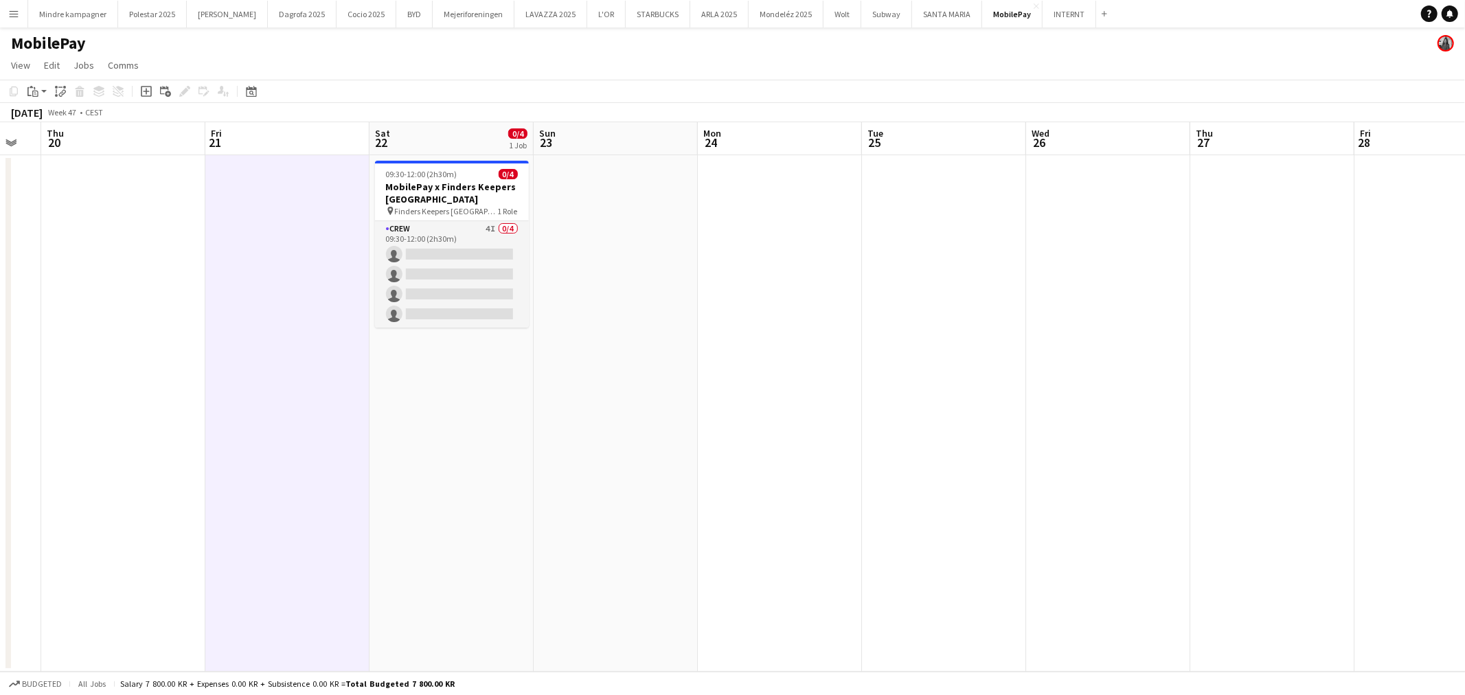
drag, startPoint x: 949, startPoint y: 477, endPoint x: 743, endPoint y: 488, distance: 206.4
click at [744, 486] on app-calendar-viewport "Mon 17 0/2 1 Job Tue 18 Wed 19 Thu 20 Fri 21 Sat 22 0/4 1 Job Sun 23 Mon 24 Tue…" at bounding box center [732, 397] width 1465 height 550
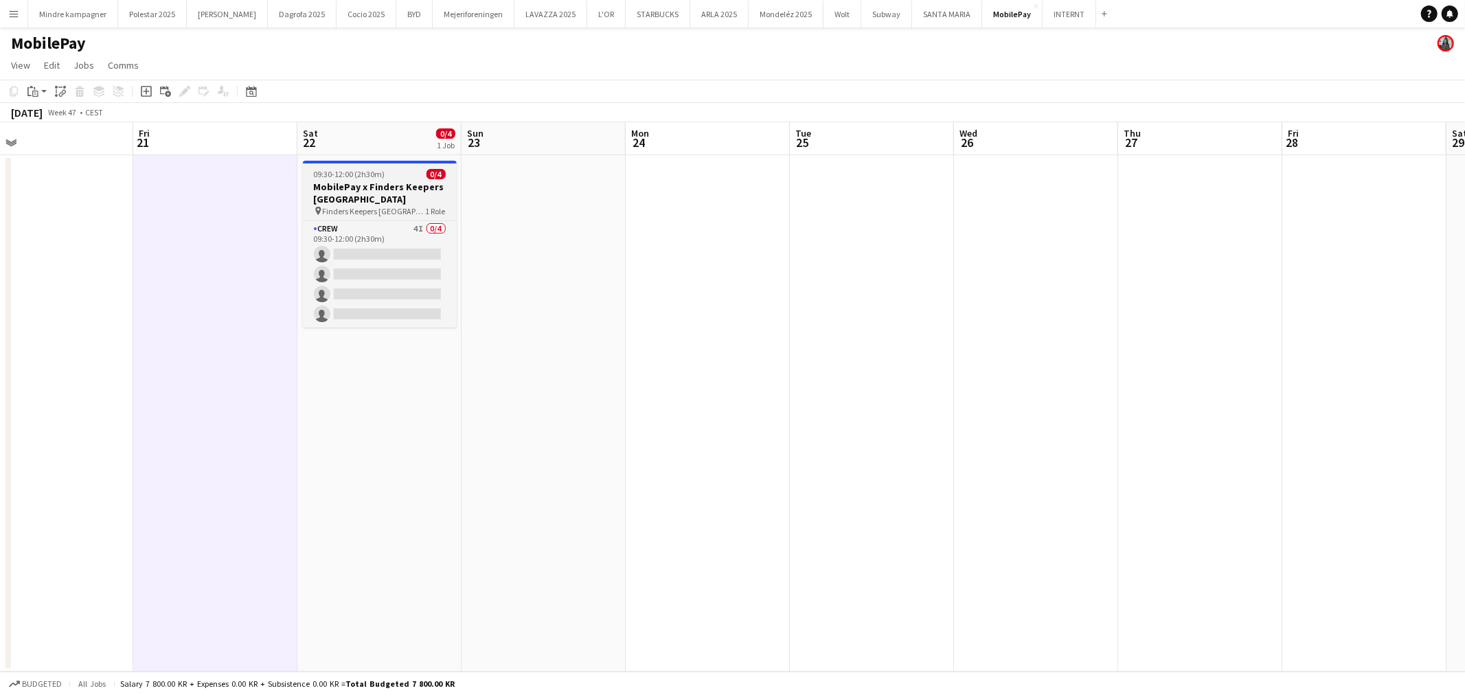
click at [372, 191] on h3 "MobilePay x Finders Keepers [GEOGRAPHIC_DATA]" at bounding box center [380, 193] width 154 height 25
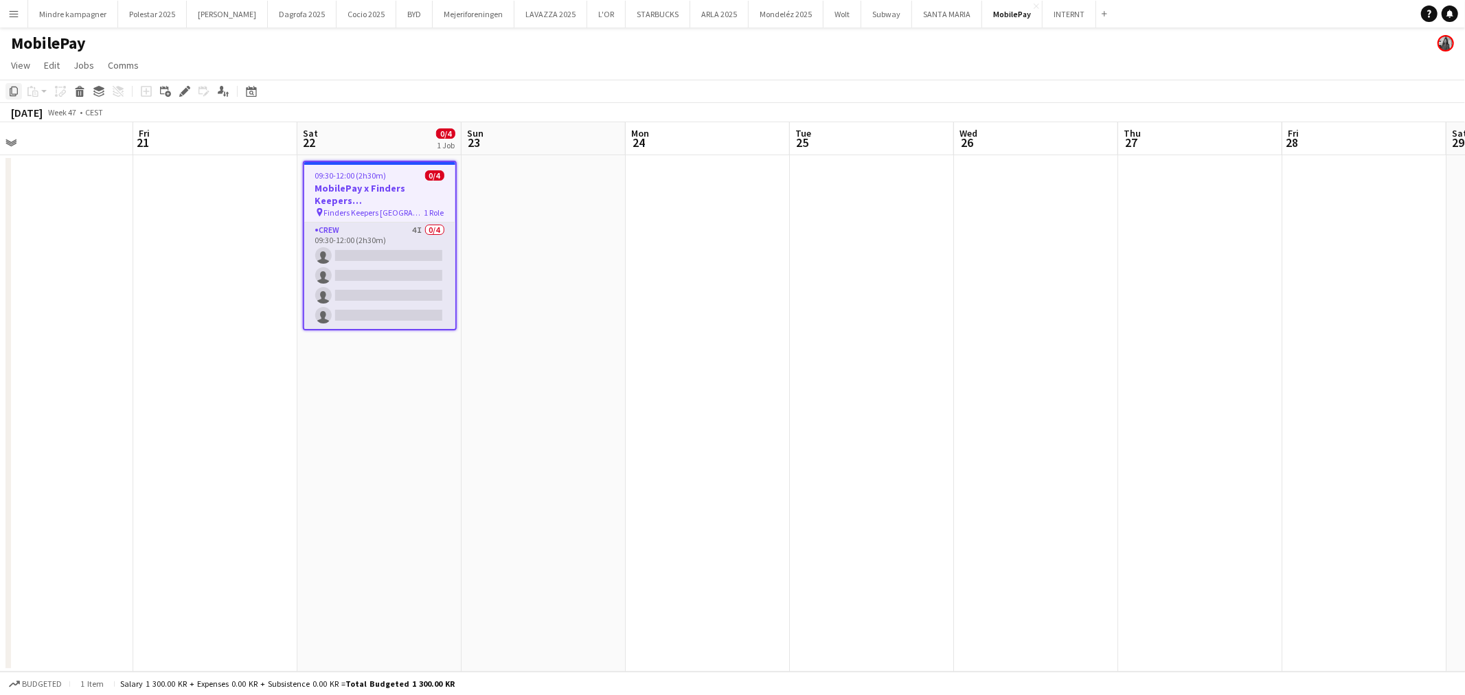
click at [8, 91] on icon "Copy" at bounding box center [13, 91] width 11 height 11
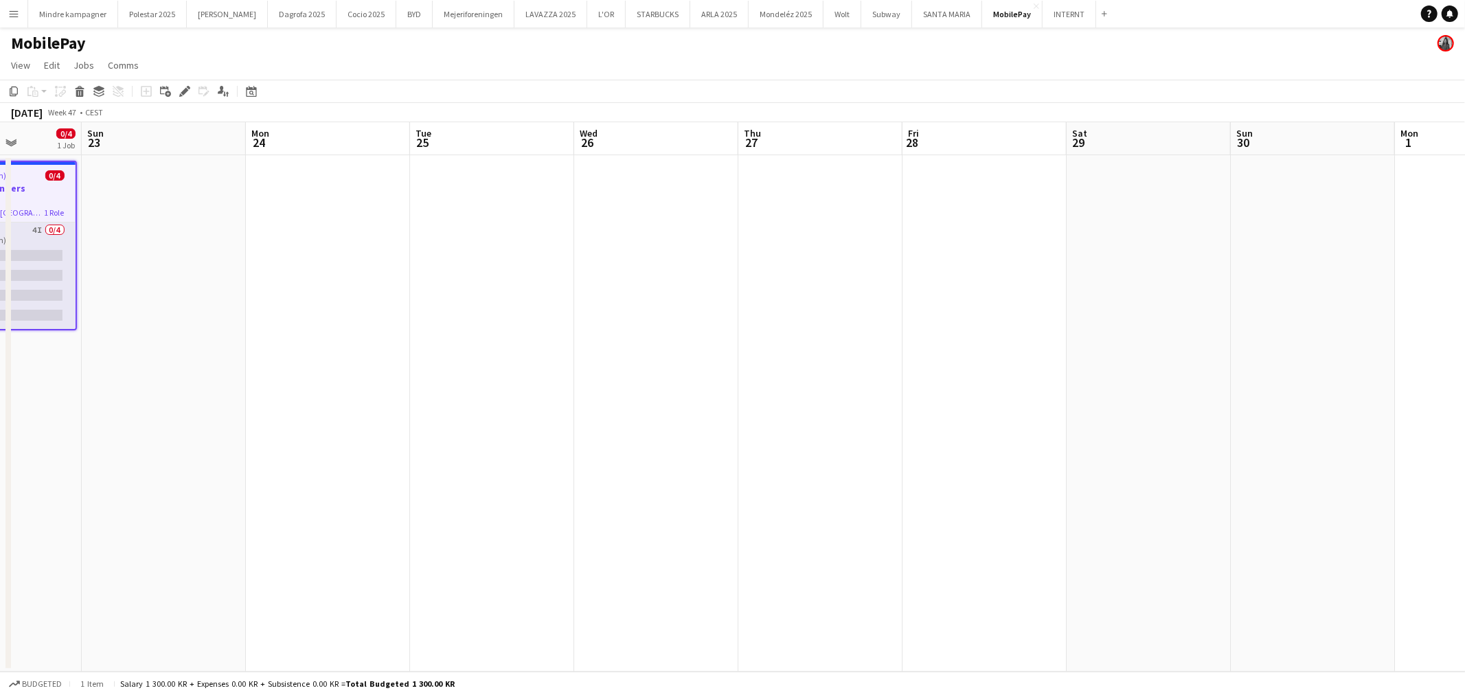
scroll to position [0, 493]
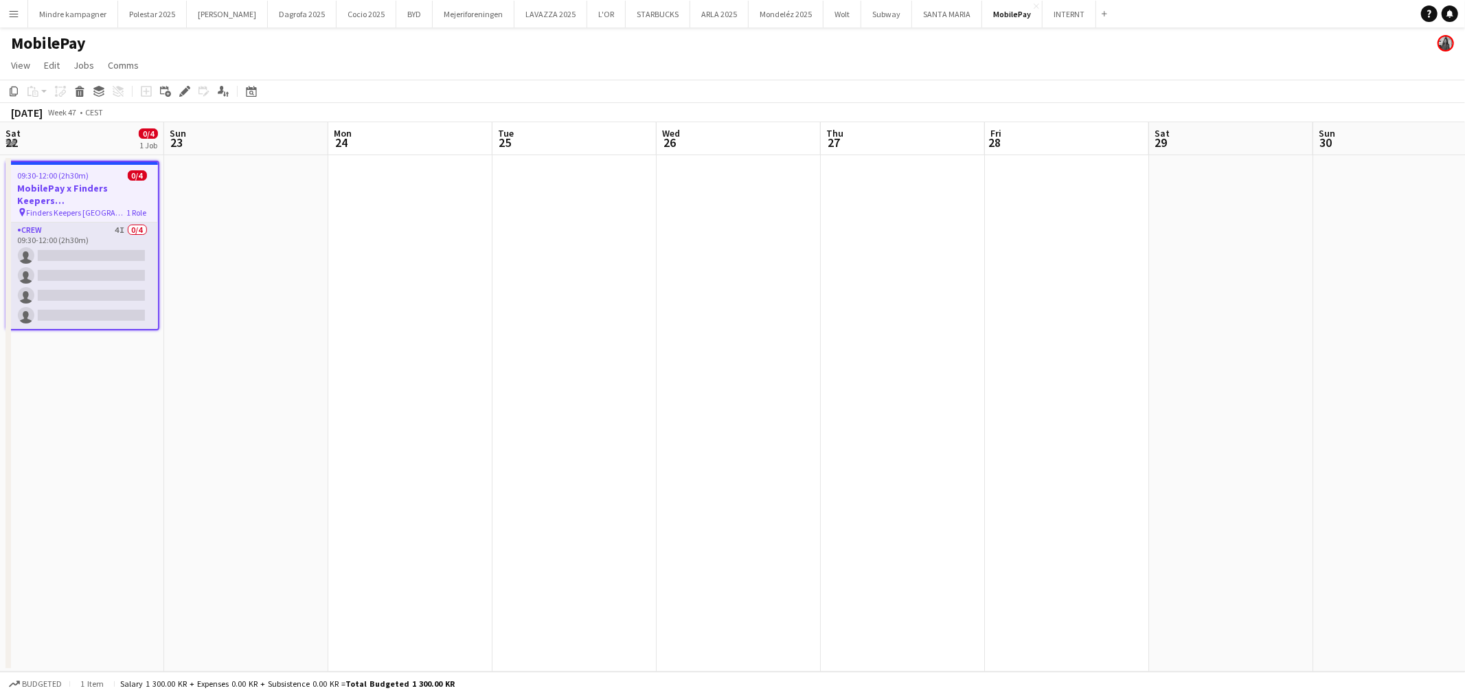
drag, startPoint x: 1056, startPoint y: 358, endPoint x: 758, endPoint y: 389, distance: 299.8
click at [758, 389] on app-calendar-viewport "Wed 19 Thu 20 Fri 21 Sat 22 0/4 1 Job Sun 23 Mon 24 Tue 25 Wed 26 Thu 27 Fri 28…" at bounding box center [732, 397] width 1465 height 550
click at [1068, 300] on app-date-cell at bounding box center [1067, 413] width 164 height 517
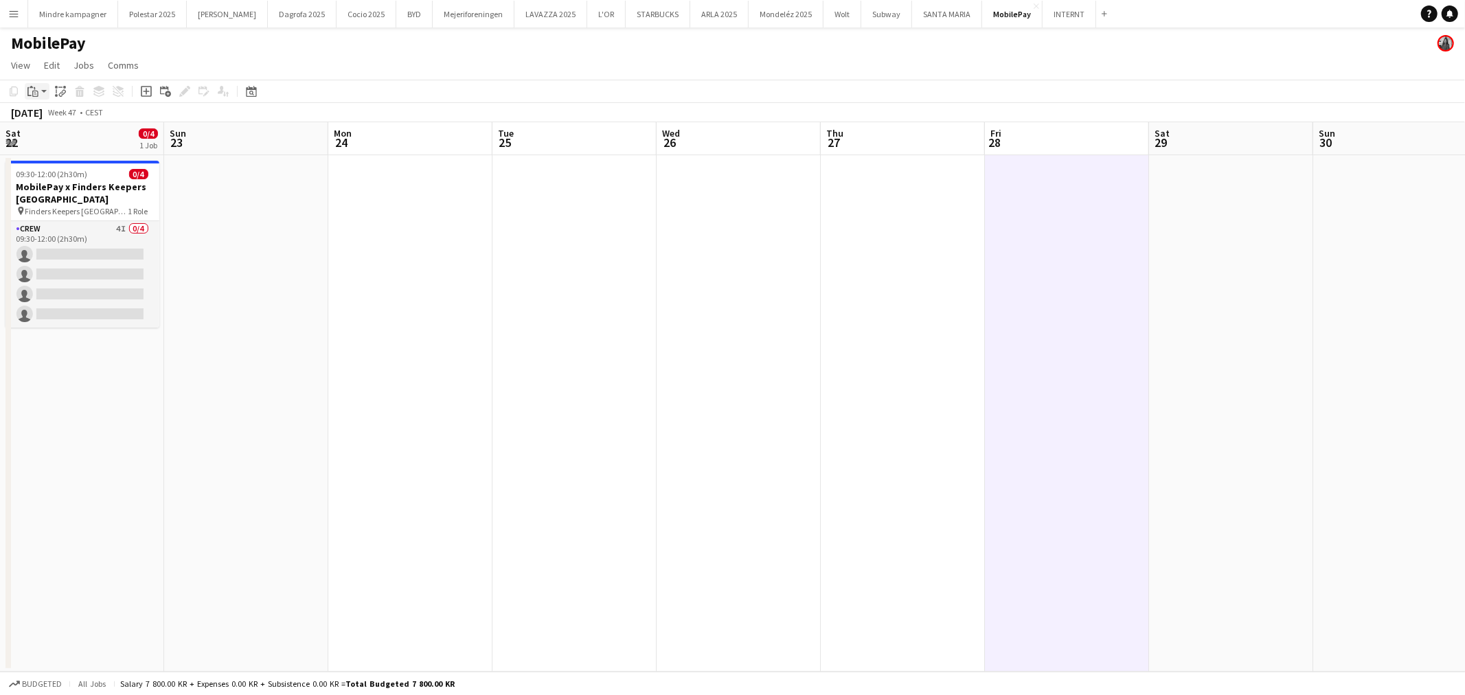
click at [35, 92] on icon at bounding box center [35, 92] width 2 height 1
click at [65, 136] on link "Paste with crew Ctrl+Shift+V" at bounding box center [100, 141] width 129 height 12
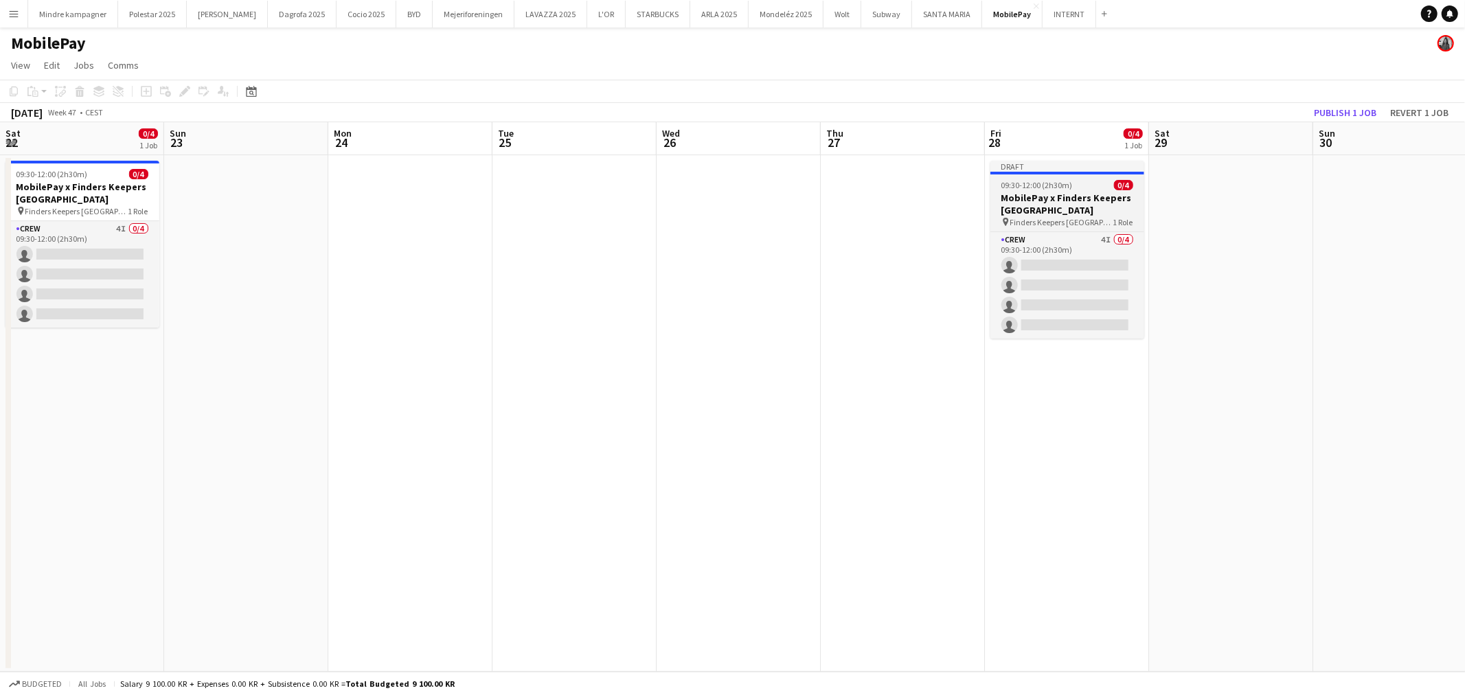
click at [1047, 217] on span "Finders Keepers [GEOGRAPHIC_DATA]" at bounding box center [1061, 222] width 103 height 10
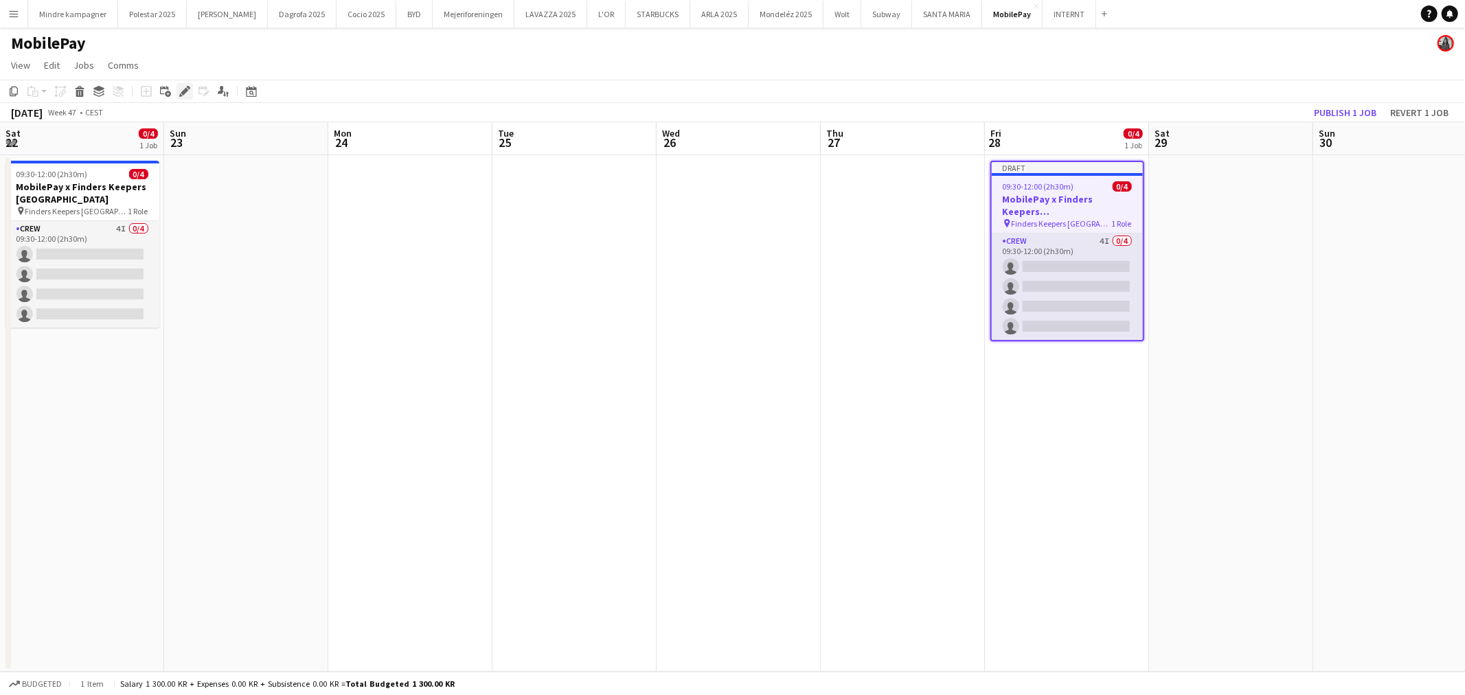
click at [185, 86] on icon "Edit" at bounding box center [184, 91] width 11 height 11
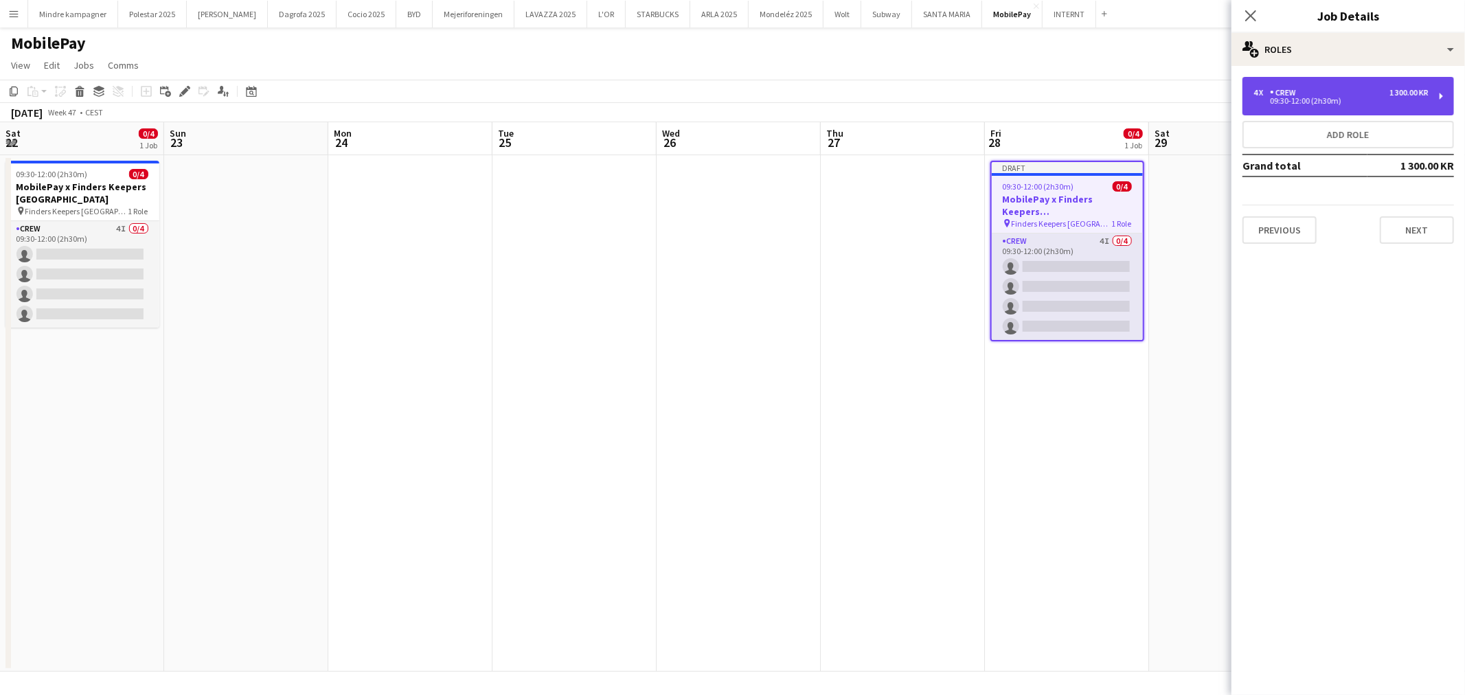
click at [1369, 93] on div "4 x Crew 1 300.00 KR" at bounding box center [1341, 93] width 175 height 10
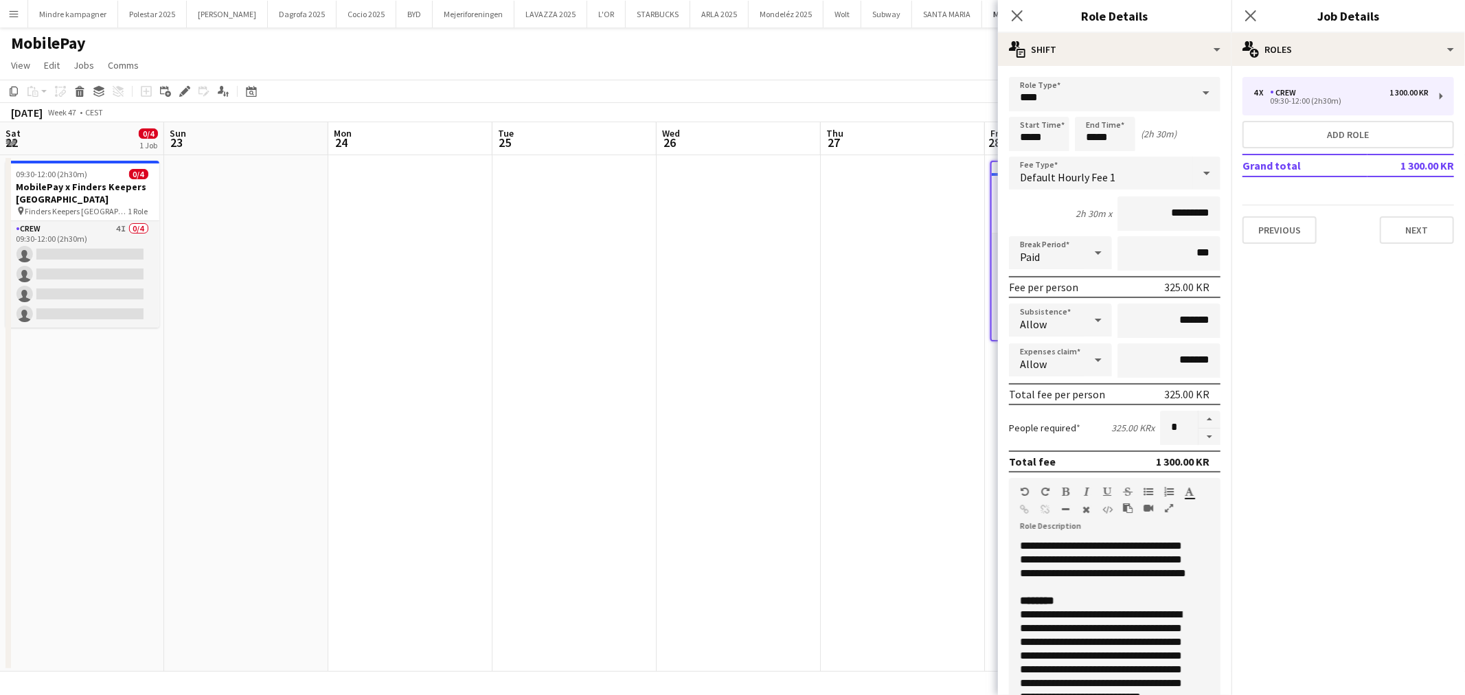
click at [862, 437] on app-date-cell at bounding box center [903, 413] width 164 height 517
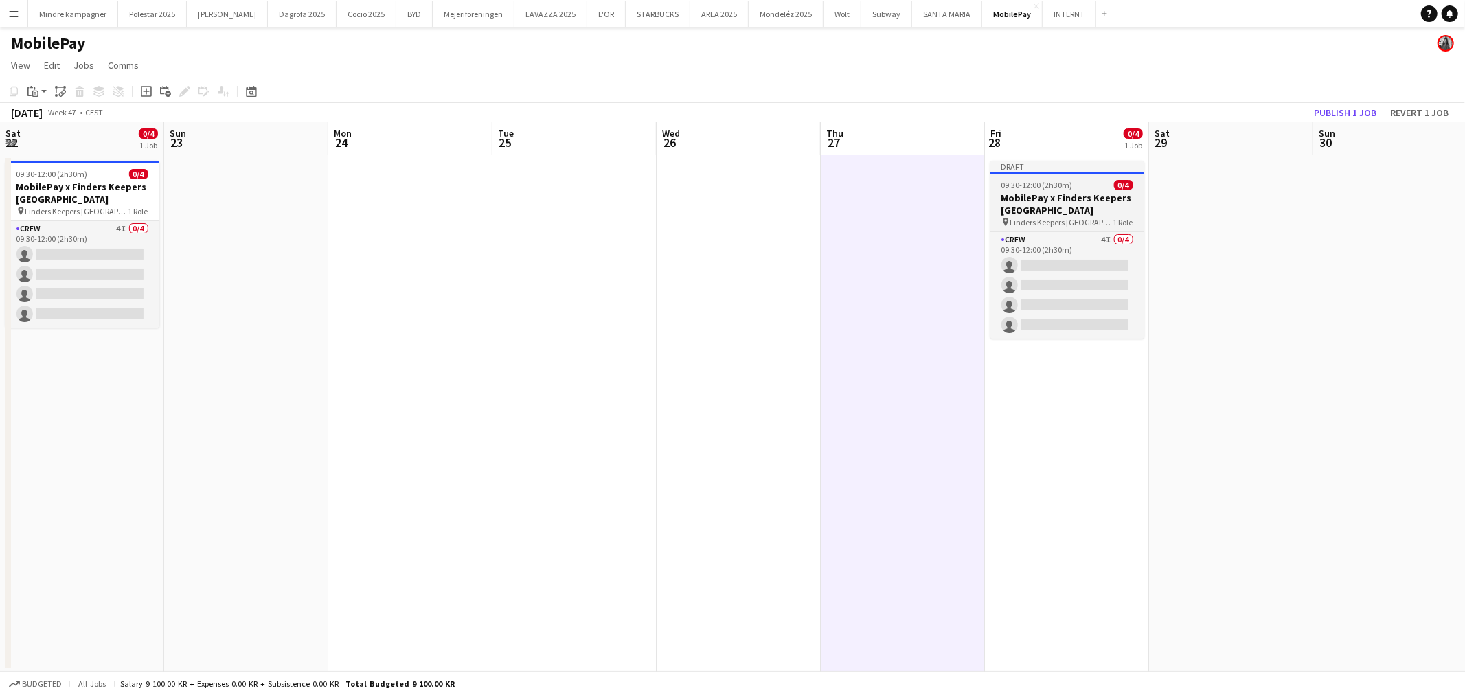
click at [1054, 211] on h3 "MobilePay x Finders Keepers [GEOGRAPHIC_DATA]" at bounding box center [1068, 204] width 154 height 25
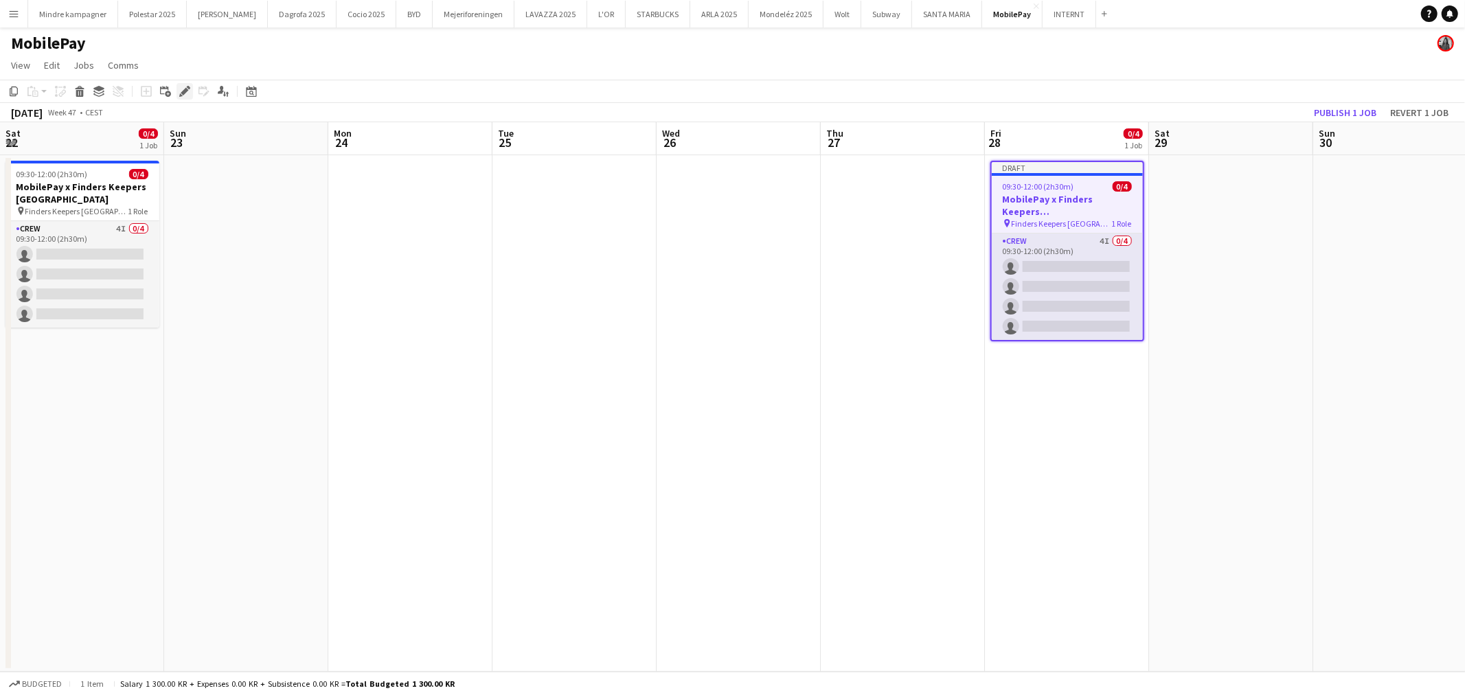
click at [183, 89] on icon at bounding box center [185, 92] width 8 height 8
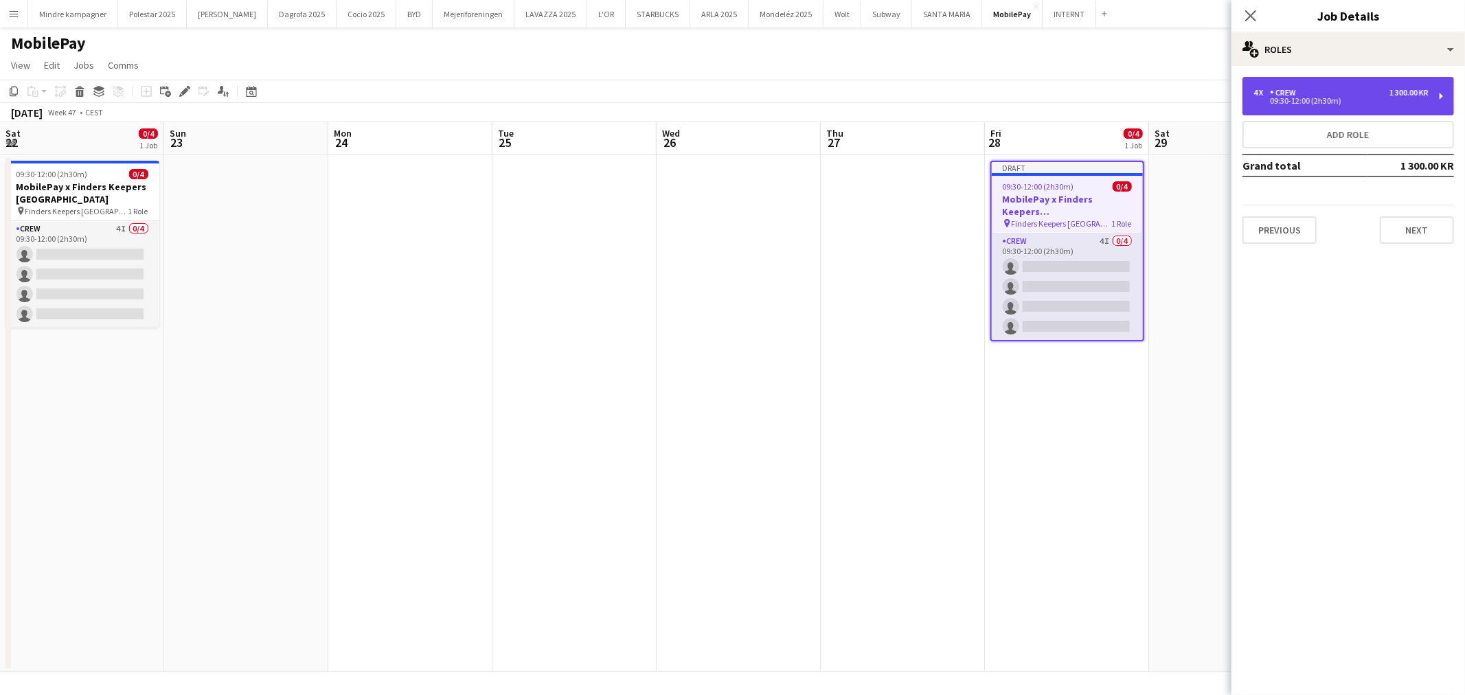
click at [1326, 98] on div "09:30-12:00 (2h30m)" at bounding box center [1341, 101] width 175 height 7
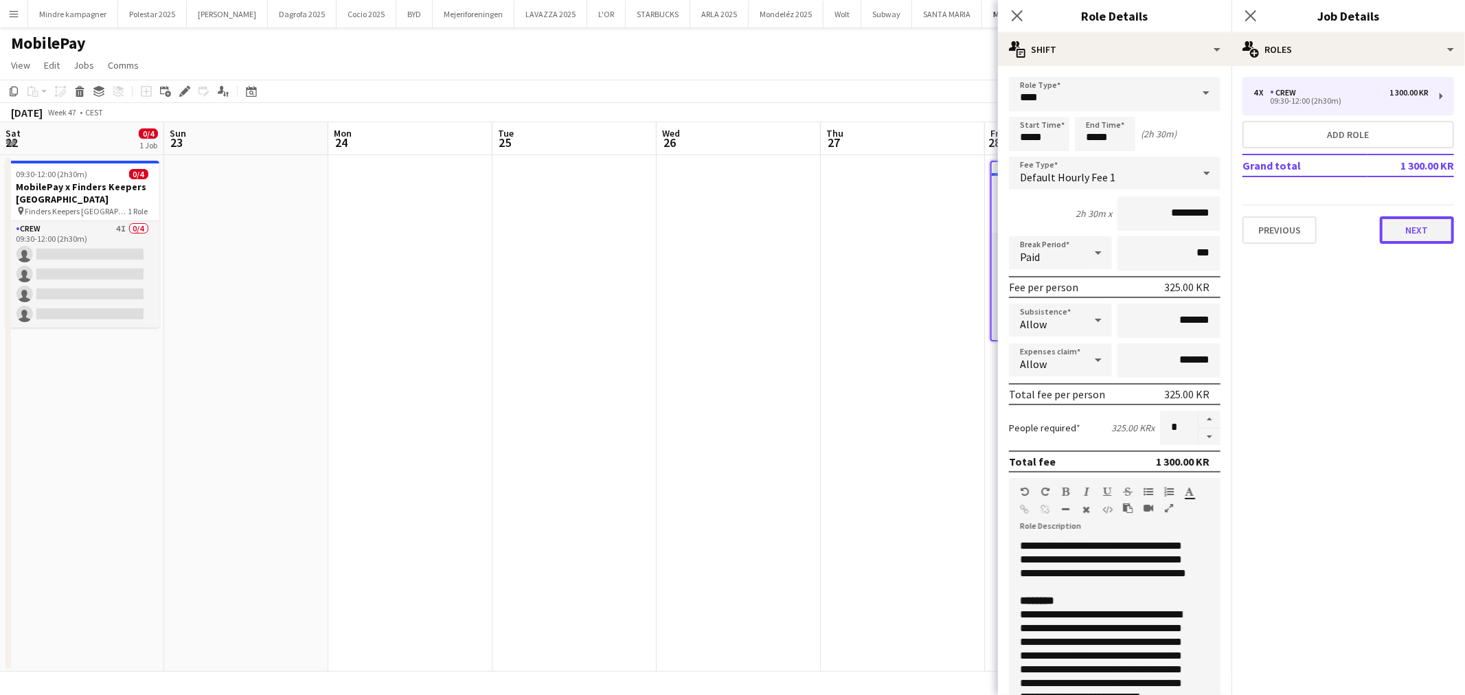
click at [1412, 229] on button "Next" at bounding box center [1417, 229] width 74 height 27
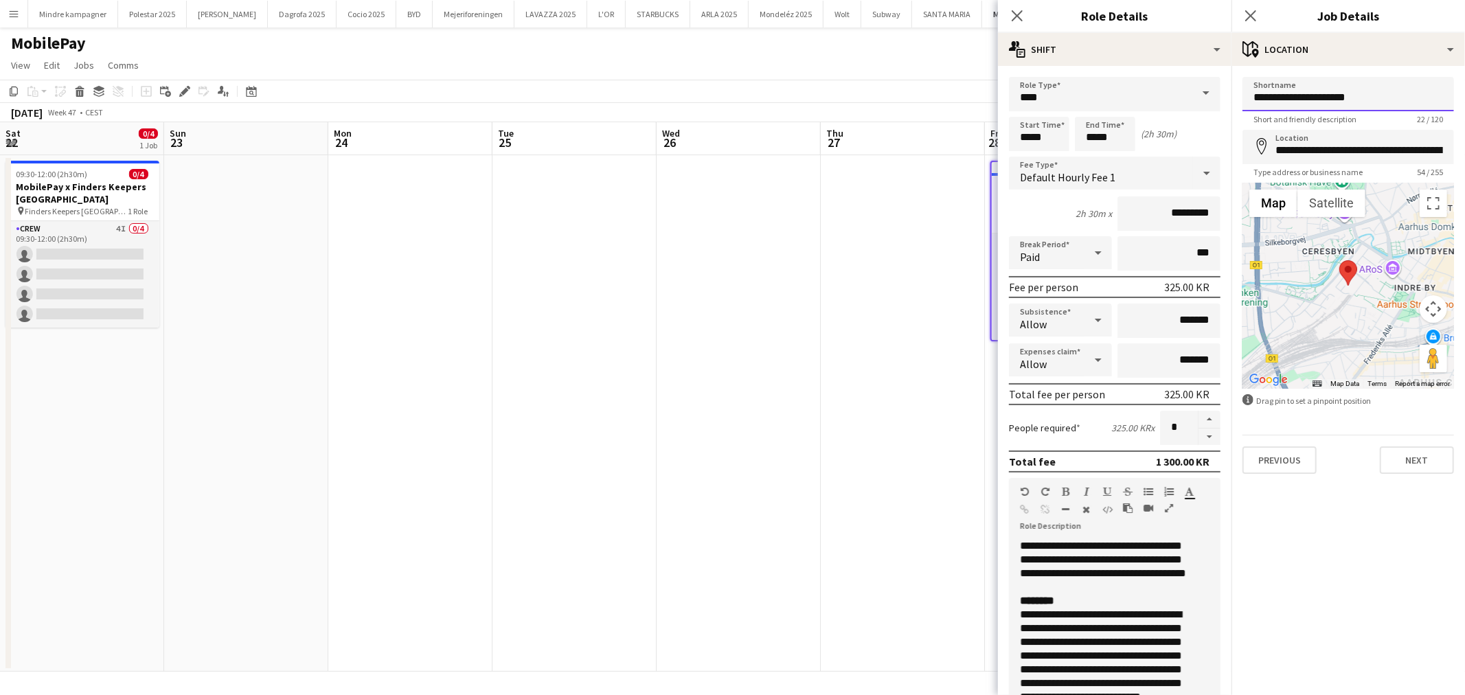
click at [1383, 86] on input "**********" at bounding box center [1349, 94] width 212 height 34
click at [1383, 93] on input "**********" at bounding box center [1349, 94] width 212 height 34
type input "**********"
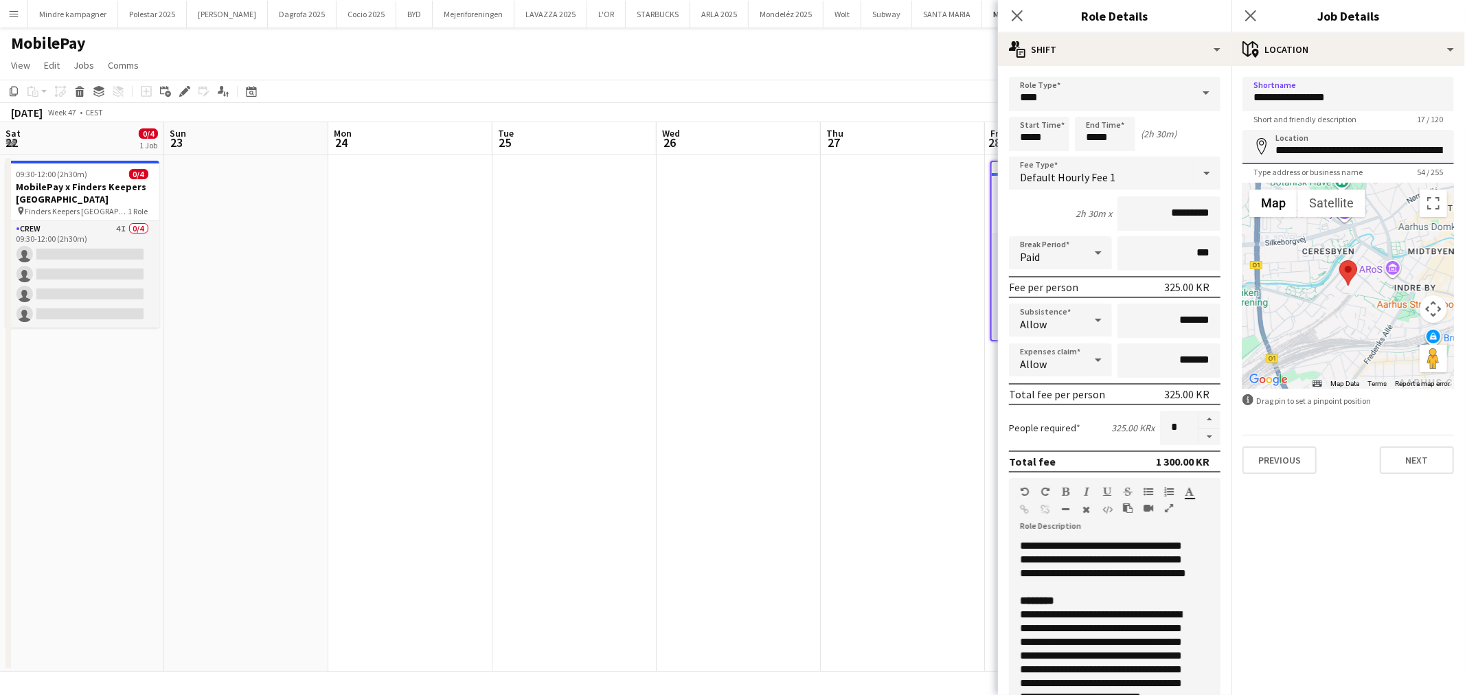
click at [1355, 148] on input "**********" at bounding box center [1349, 147] width 212 height 34
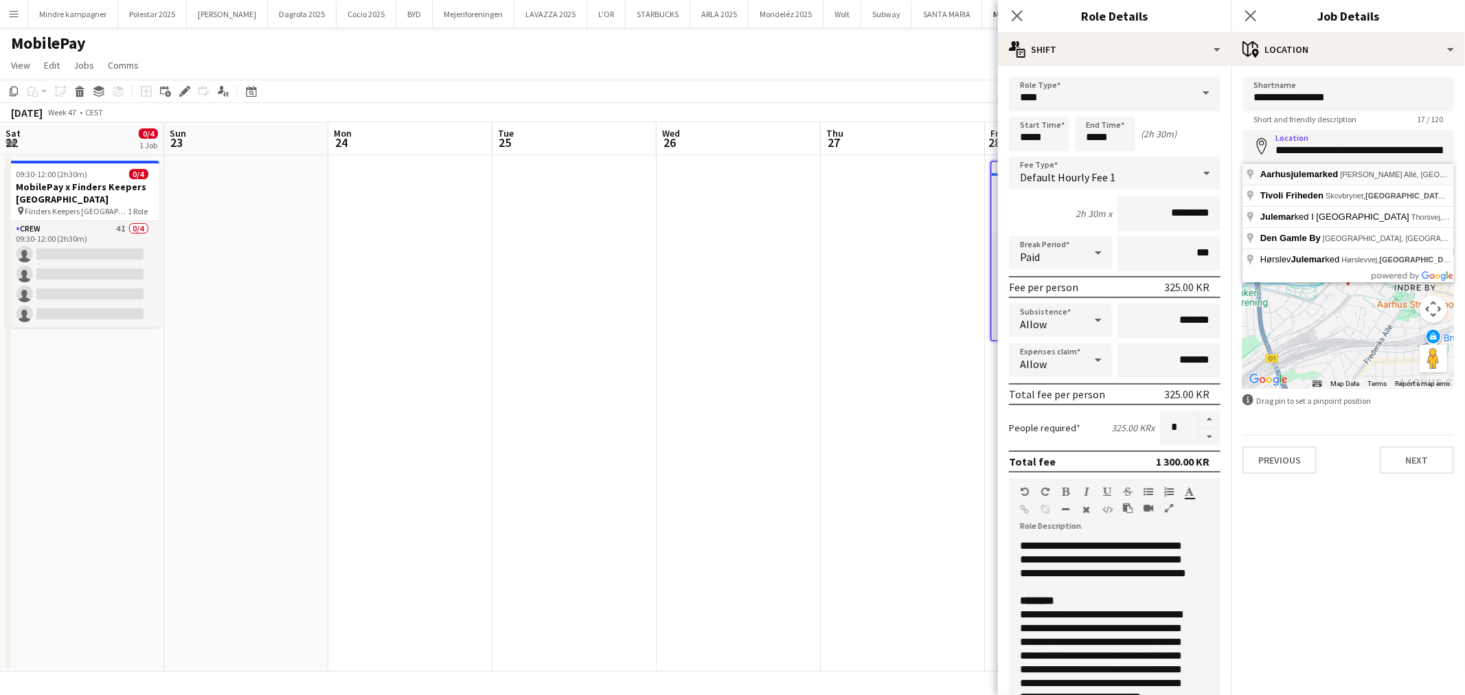
type input "**********"
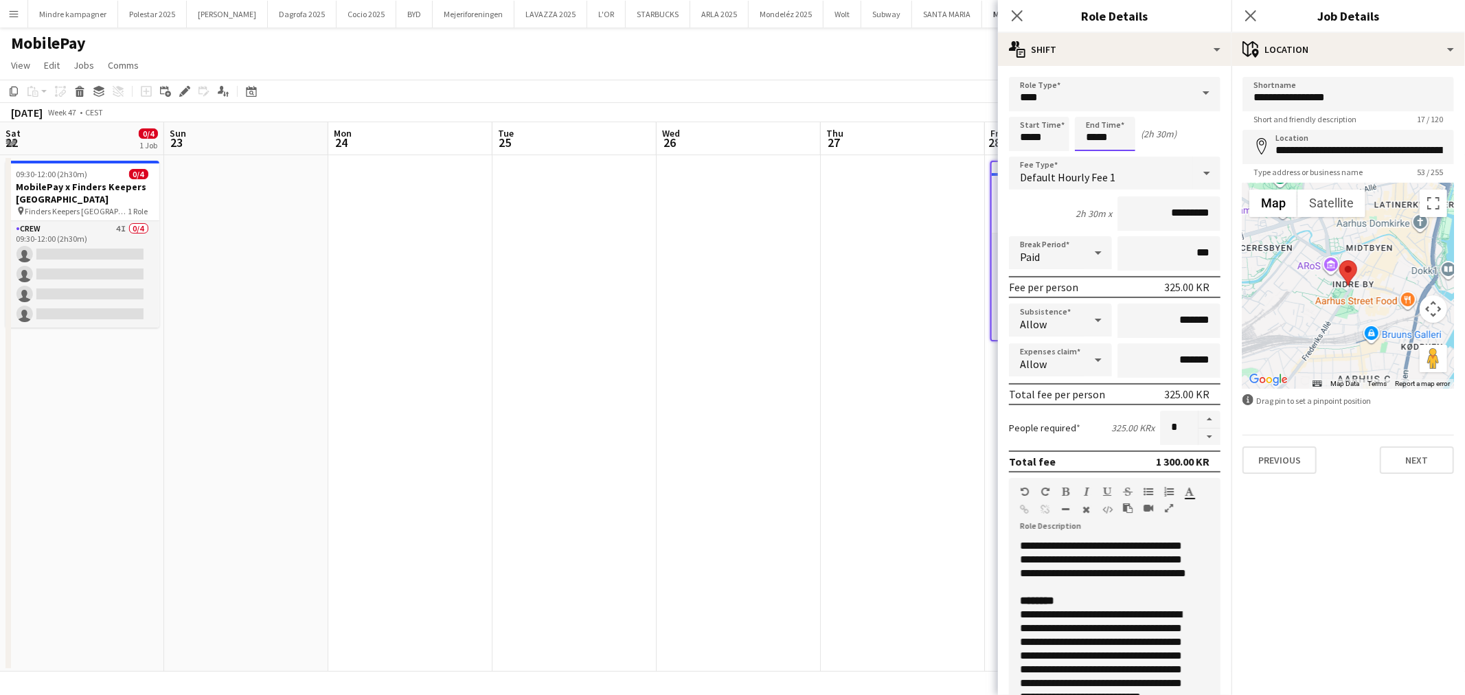
click at [1098, 140] on input "*****" at bounding box center [1105, 134] width 60 height 34
type input "*****"
click at [1087, 156] on div at bounding box center [1091, 158] width 27 height 14
click at [1027, 146] on input "*****" at bounding box center [1039, 134] width 60 height 34
type input "*****"
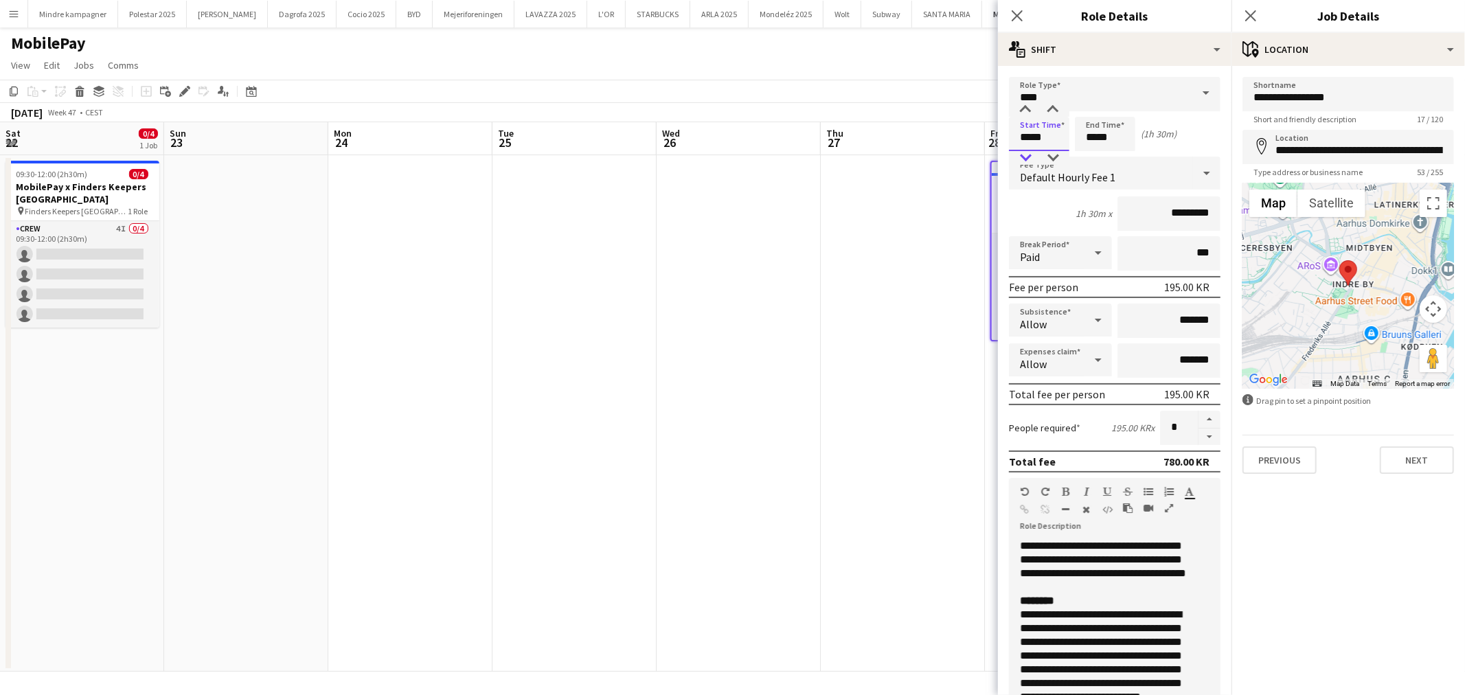
click at [1027, 156] on div at bounding box center [1025, 158] width 27 height 14
click at [922, 312] on app-date-cell at bounding box center [903, 413] width 164 height 517
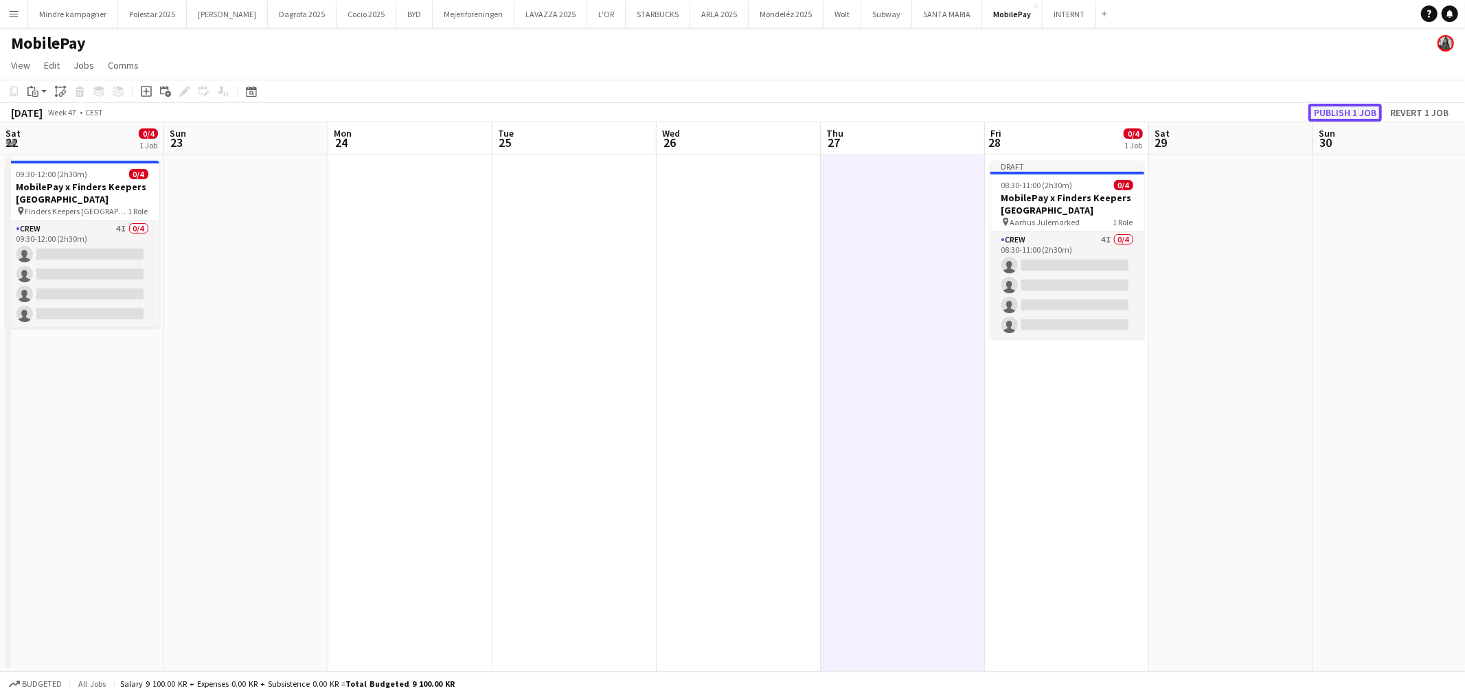
click at [1347, 106] on button "Publish 1 job" at bounding box center [1345, 113] width 73 height 18
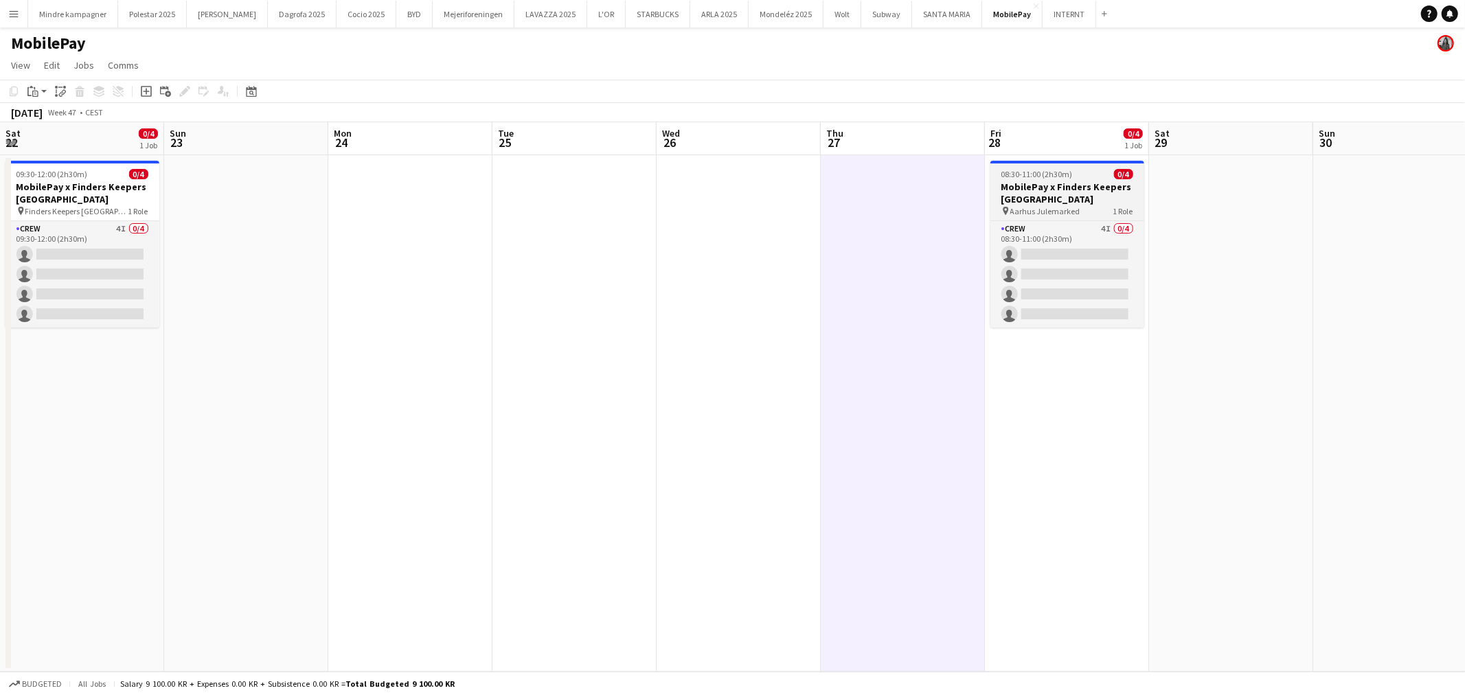
click at [1080, 193] on h3 "MobilePay x Finders Keepers [GEOGRAPHIC_DATA]" at bounding box center [1068, 193] width 154 height 25
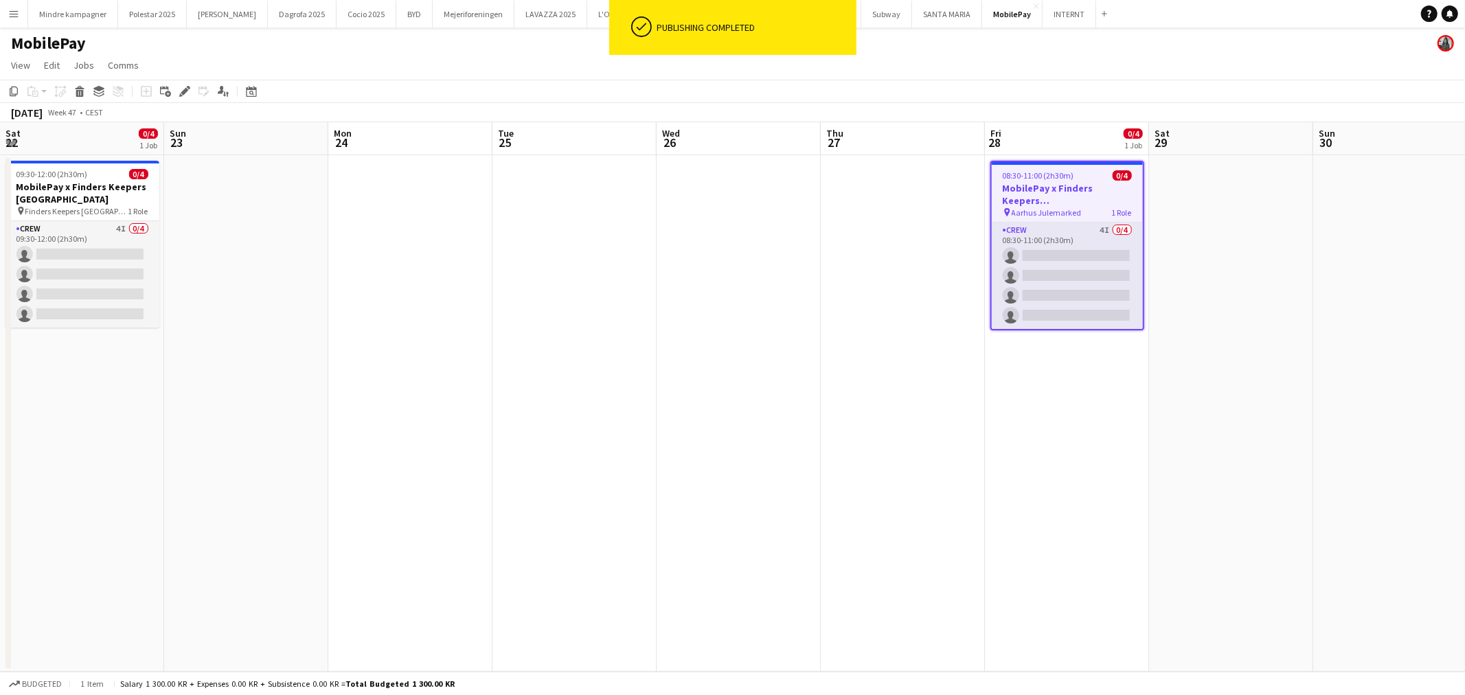
click at [194, 89] on div "Add job Add linked Job Edit Edit linked Job Applicants" at bounding box center [178, 91] width 105 height 16
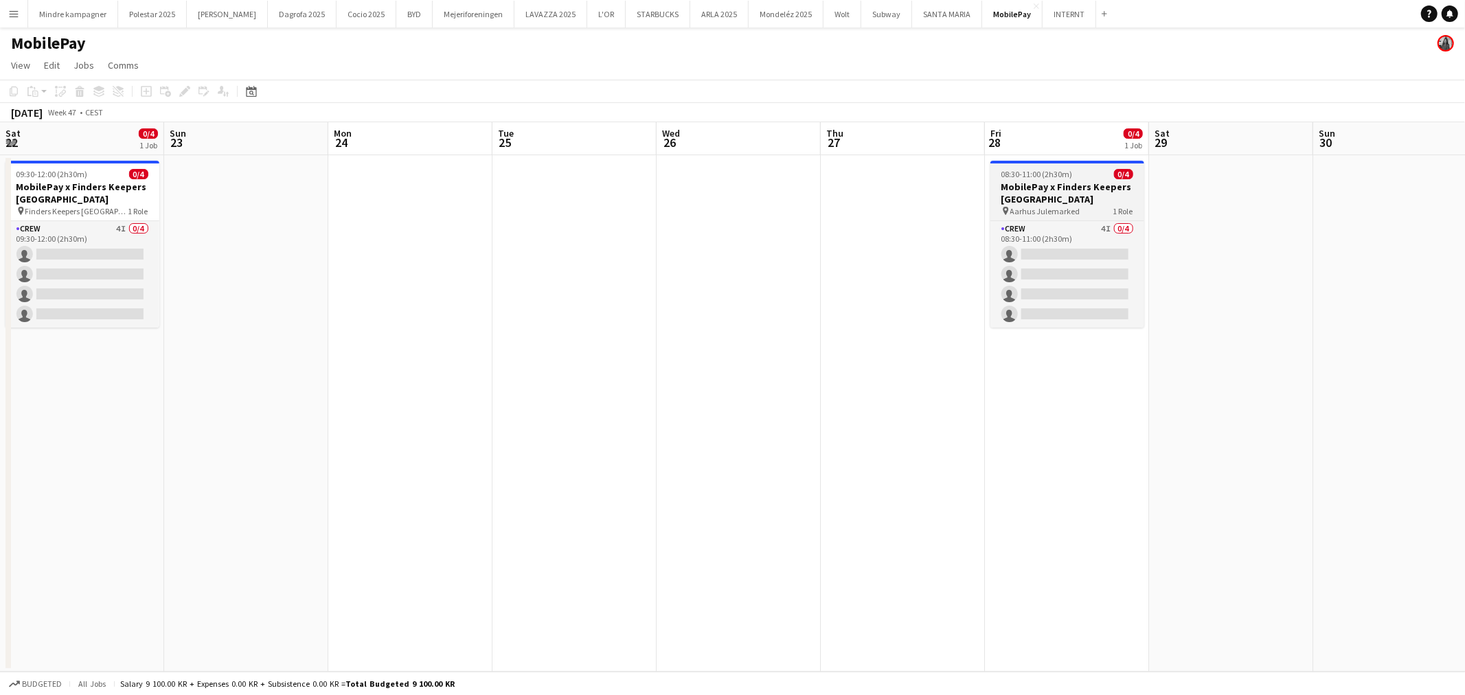
click at [1017, 190] on h3 "MobilePay x Finders Keepers [GEOGRAPHIC_DATA]" at bounding box center [1068, 193] width 154 height 25
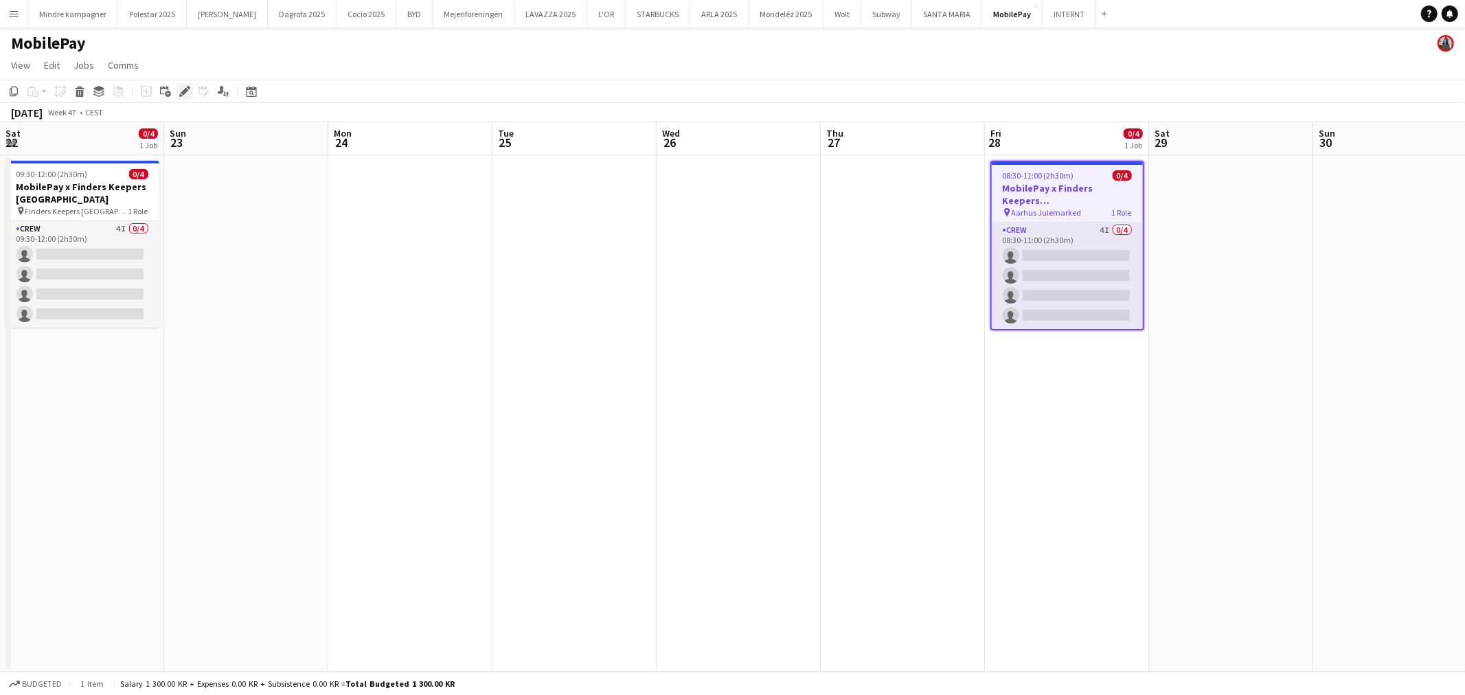
click at [188, 92] on icon "Edit" at bounding box center [184, 91] width 11 height 11
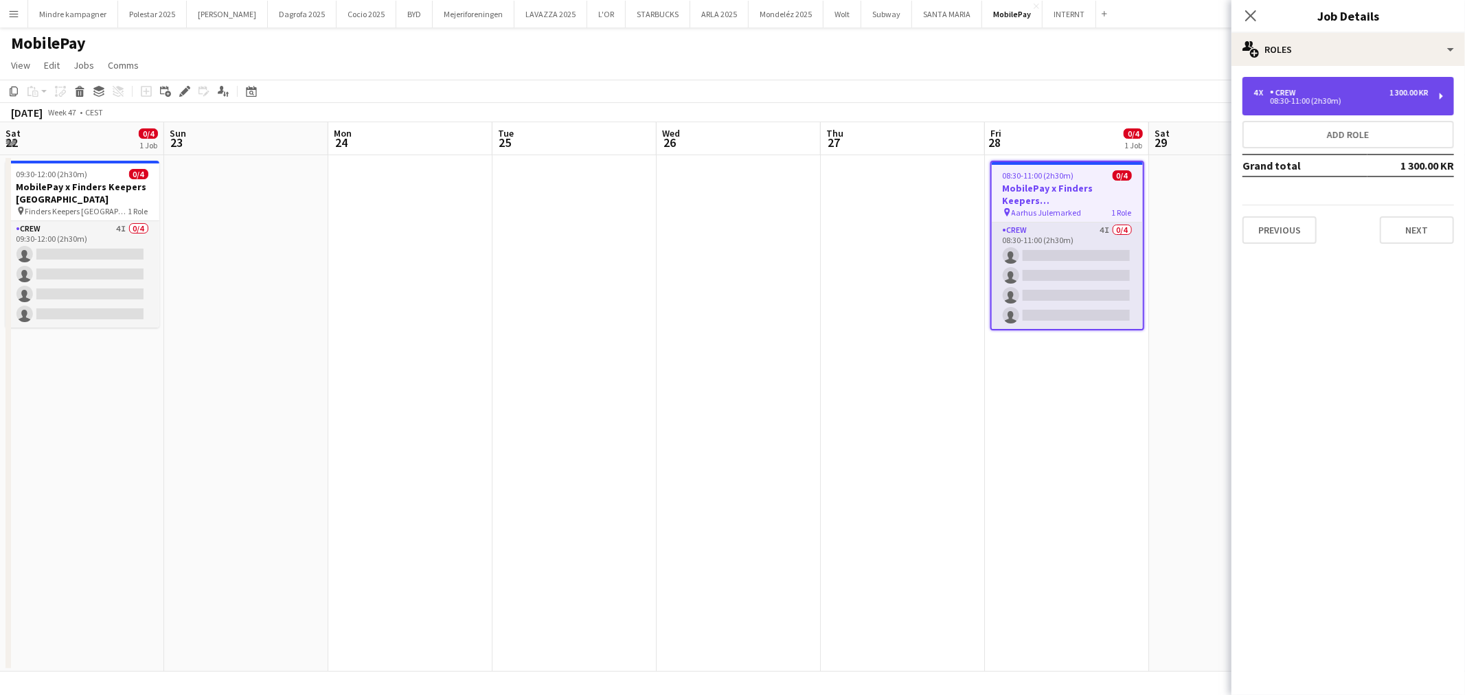
click at [1392, 99] on div "08:30-11:00 (2h30m)" at bounding box center [1341, 101] width 175 height 7
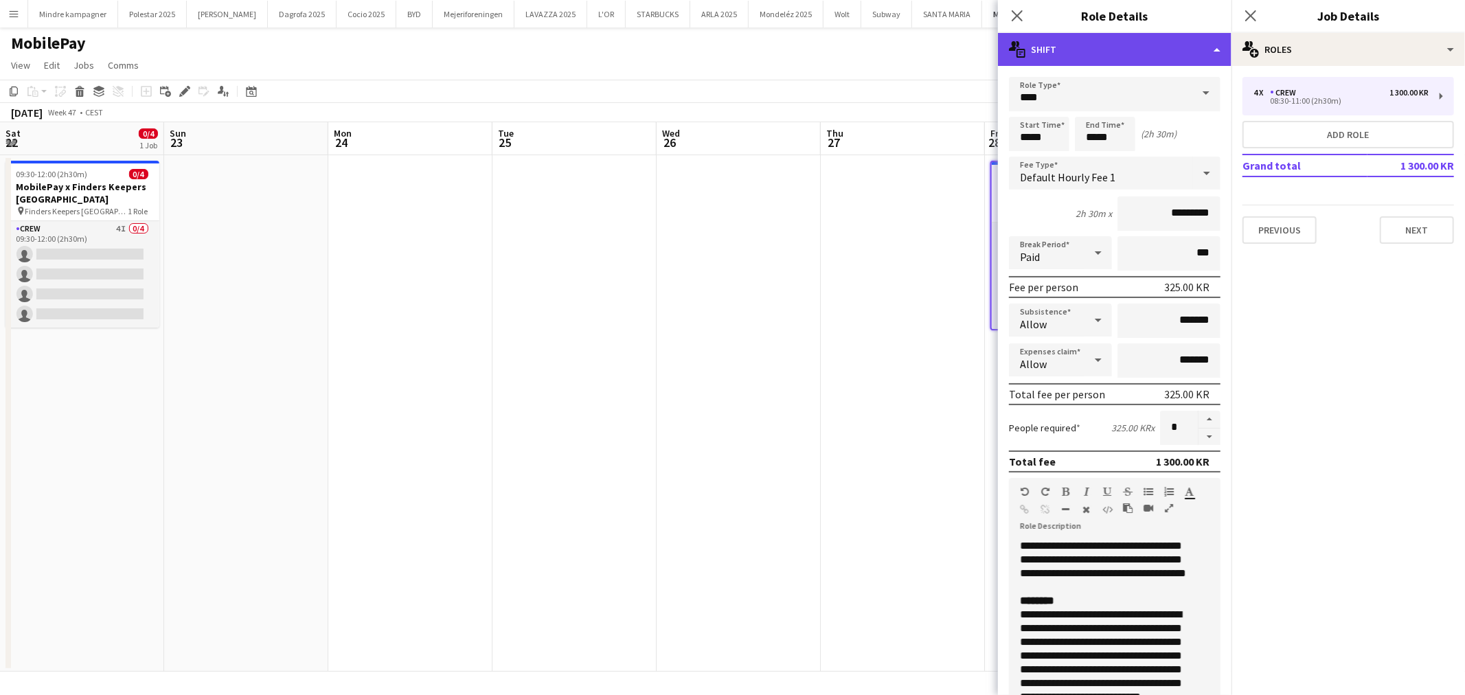
click at [1074, 44] on div "multiple-actions-text Shift" at bounding box center [1115, 49] width 234 height 33
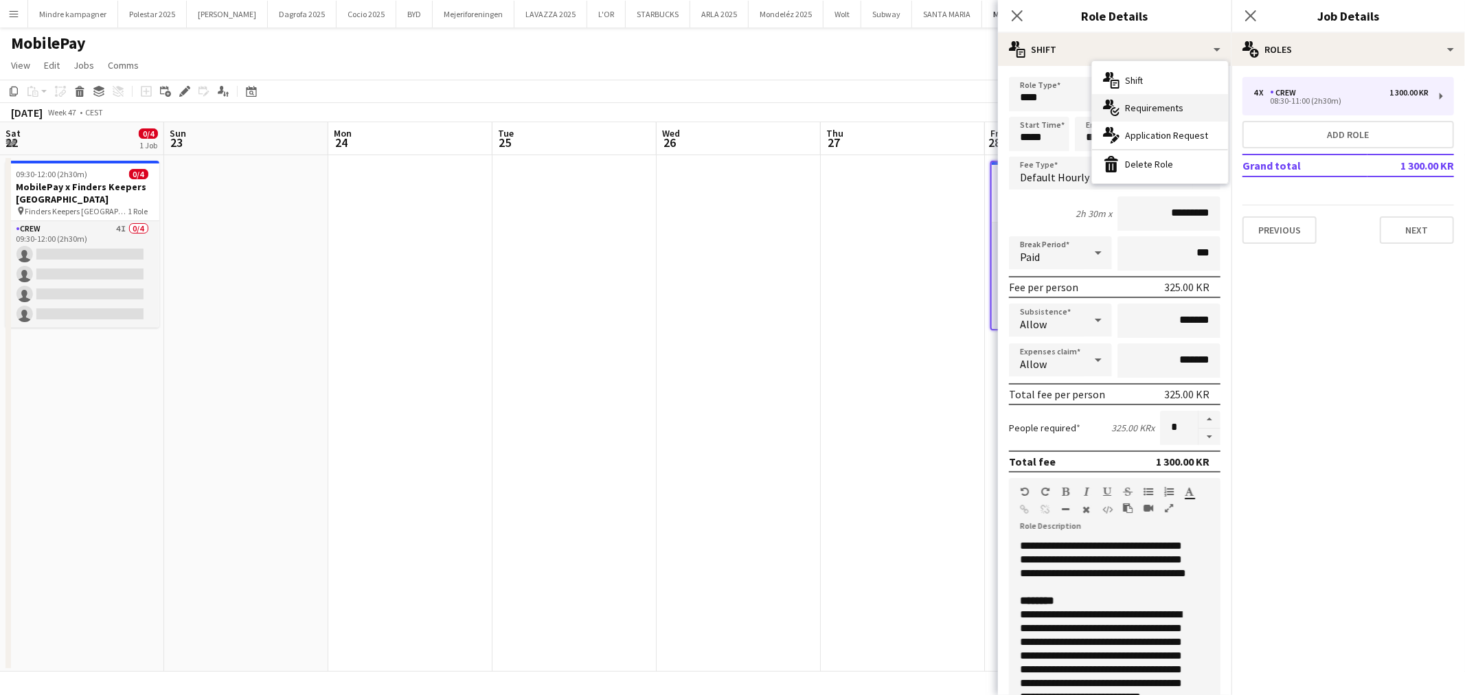
click at [1138, 100] on div "multiple-actions-check-2 Requirements" at bounding box center [1160, 107] width 136 height 27
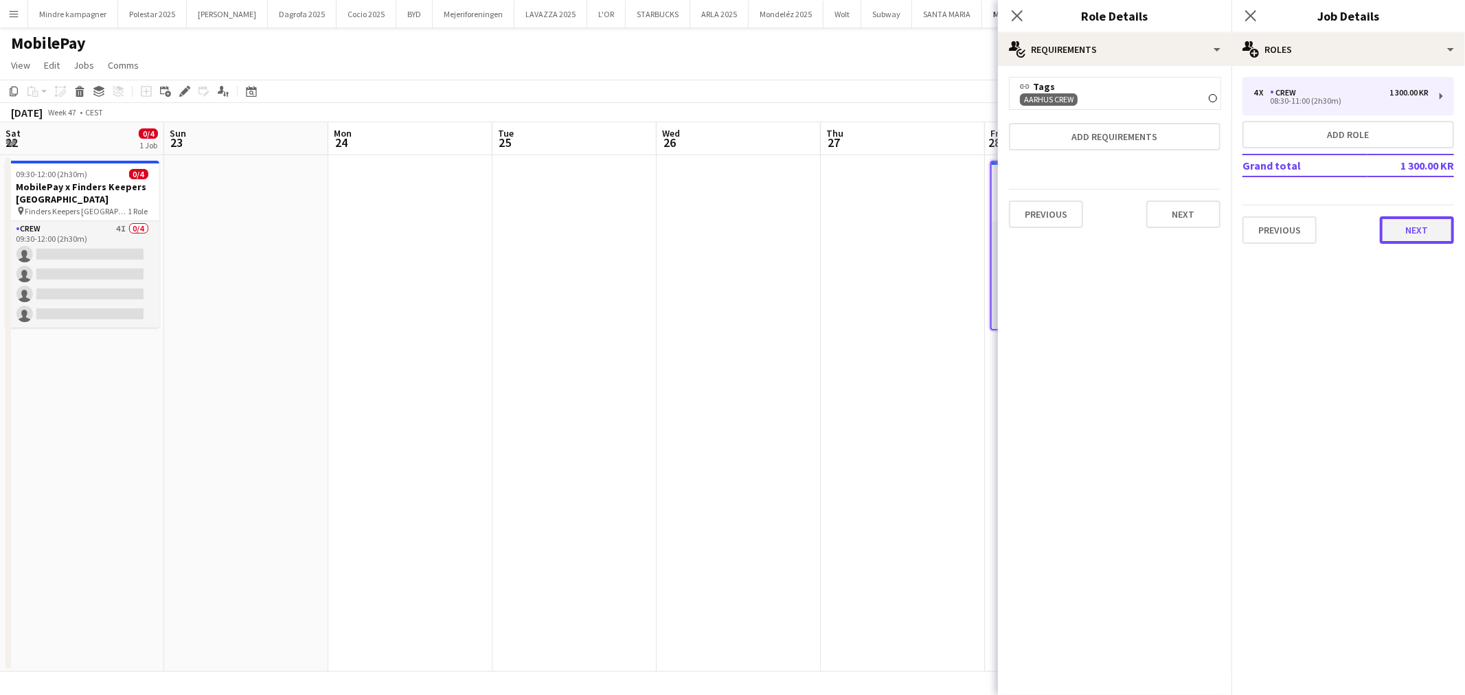
click at [1409, 216] on button "Next" at bounding box center [1417, 229] width 74 height 27
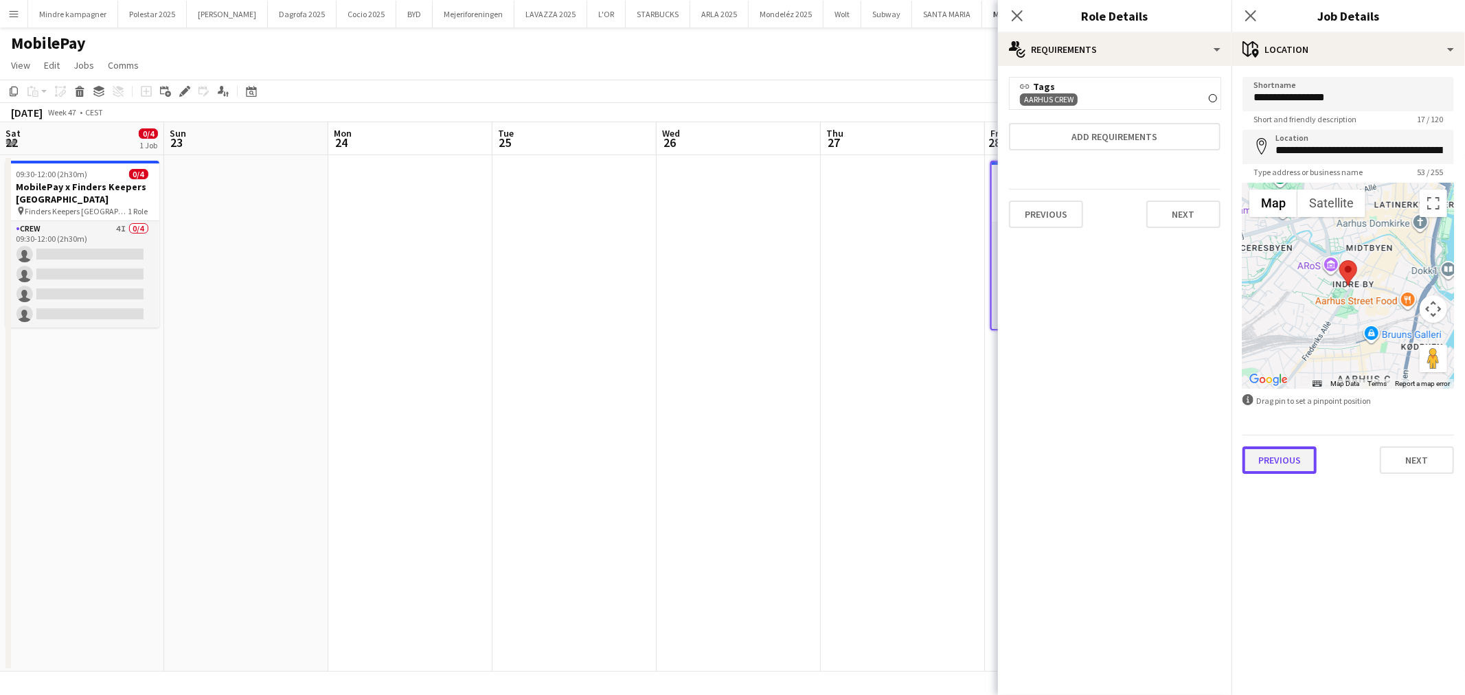
click at [1282, 468] on button "Previous" at bounding box center [1280, 459] width 74 height 27
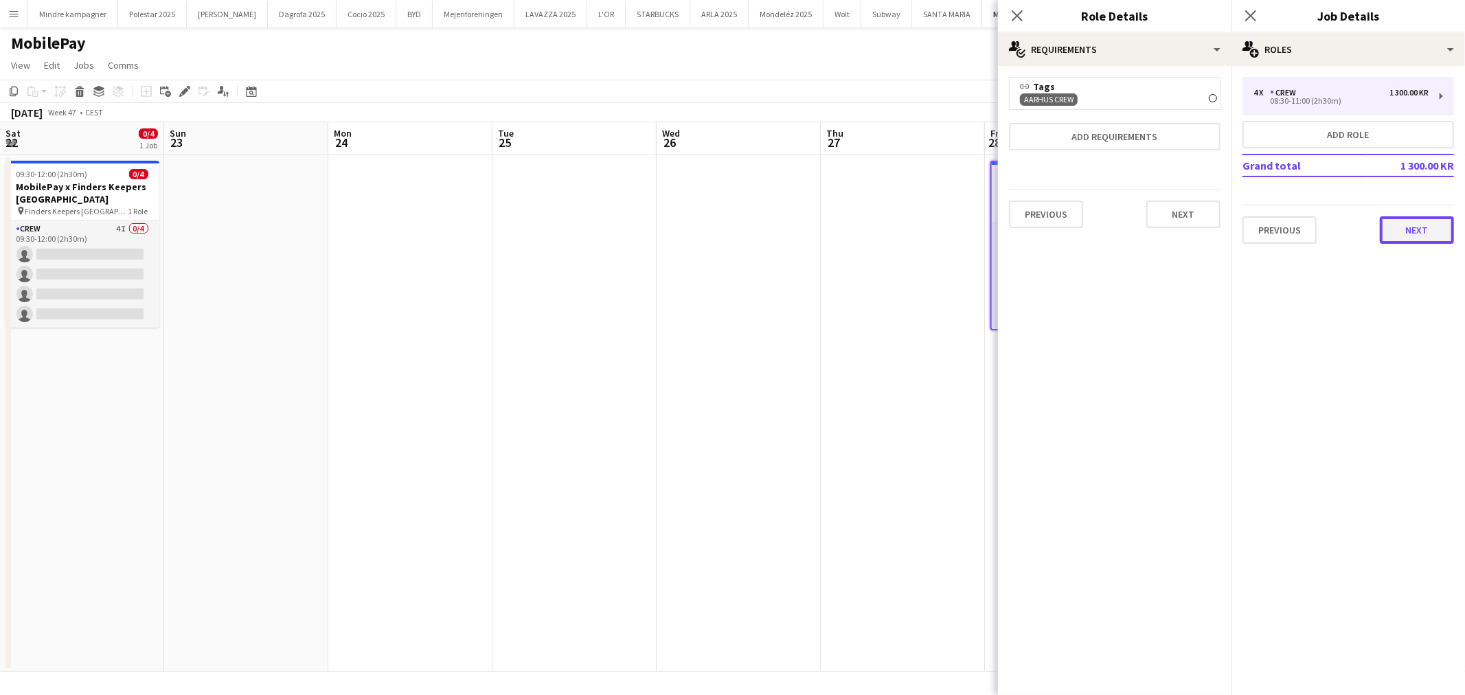
click at [1397, 220] on button "Next" at bounding box center [1417, 229] width 74 height 27
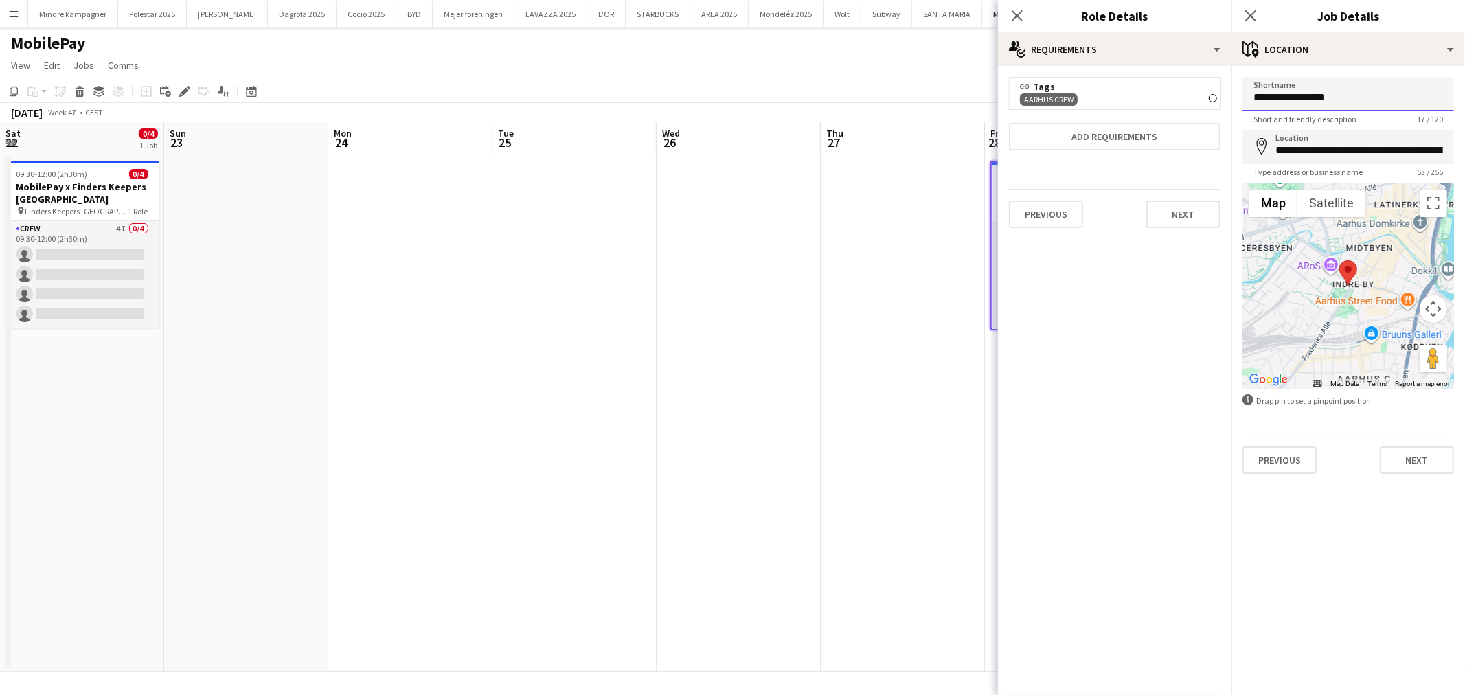
click at [1324, 92] on input "**********" at bounding box center [1349, 94] width 212 height 34
click at [1280, 454] on button "Previous" at bounding box center [1280, 459] width 74 height 27
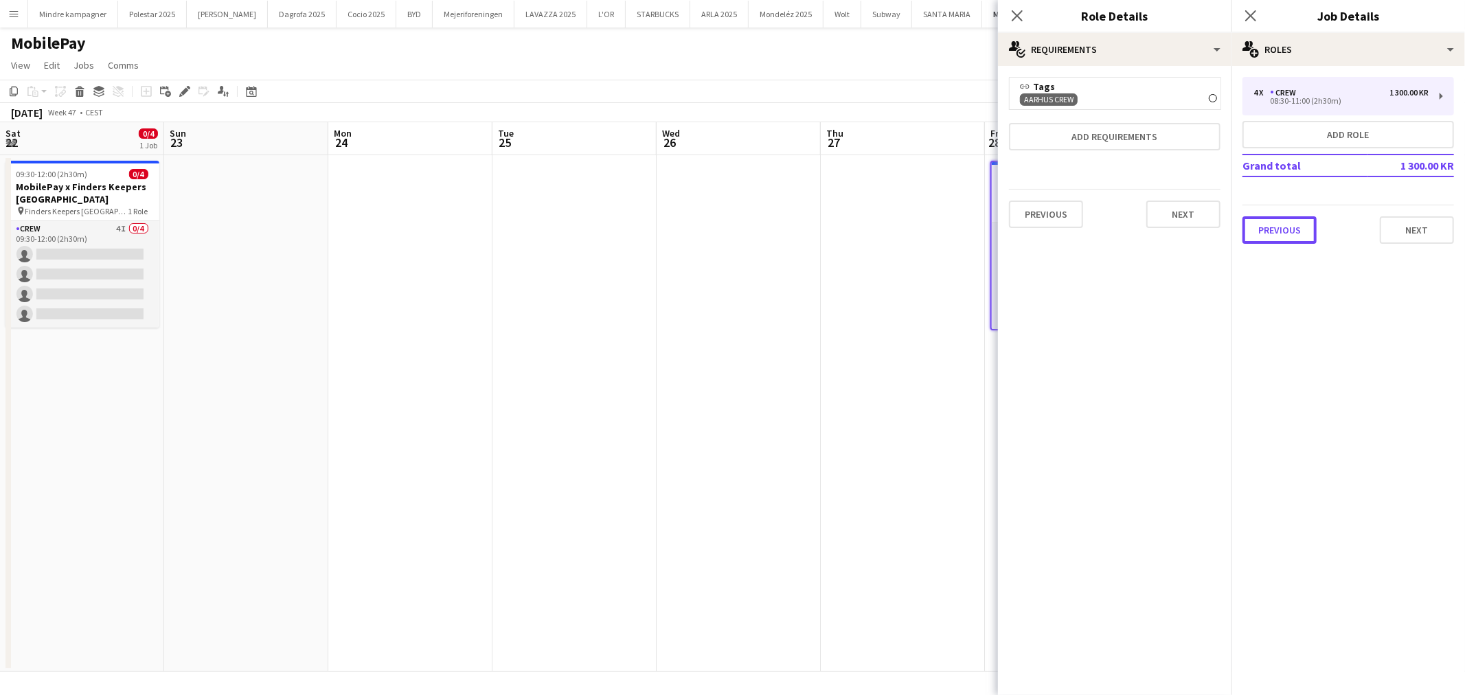
click at [1282, 216] on button "Previous" at bounding box center [1280, 229] width 74 height 27
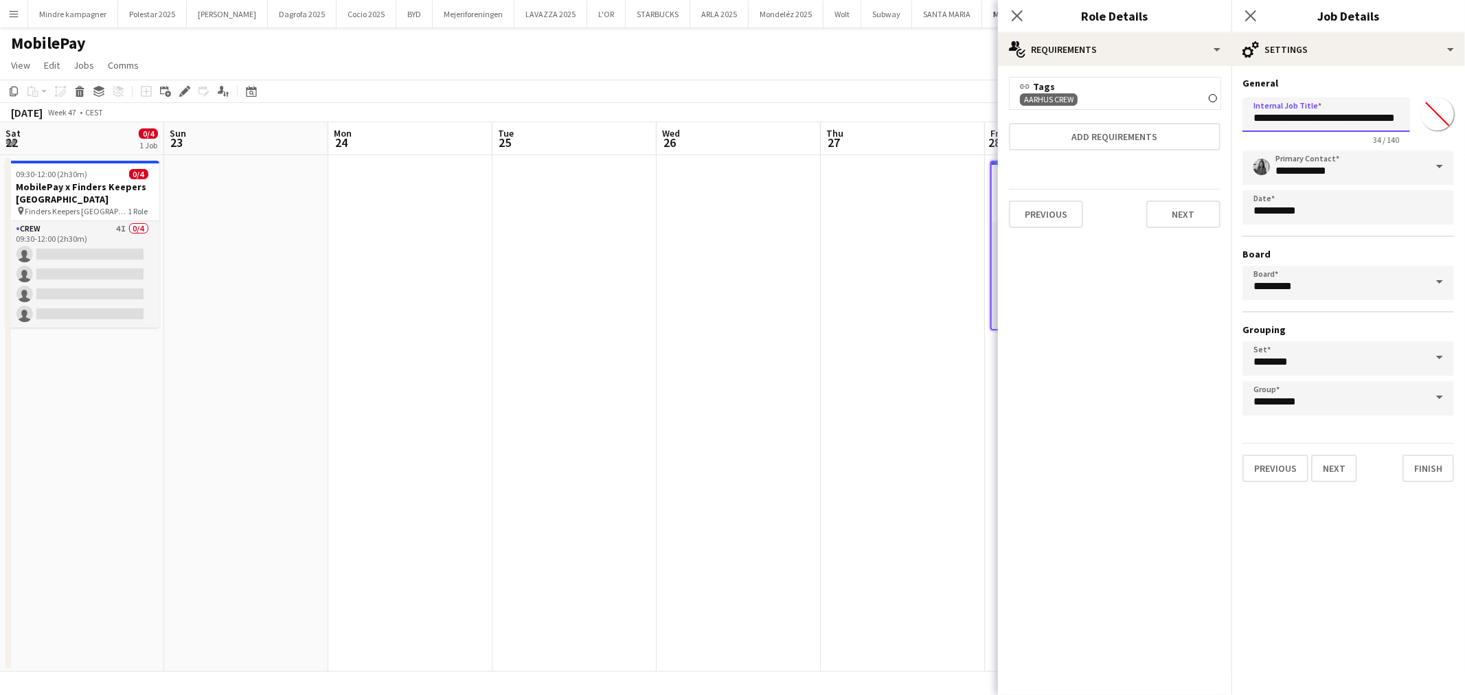
scroll to position [0, 18]
drag, startPoint x: 1309, startPoint y: 115, endPoint x: 1508, endPoint y: 100, distance: 199.1
click at [1464, 100] on html "Menu Boards Boards Boards All jobs Status Workforce Workforce My Workforce Recr…" at bounding box center [732, 347] width 1465 height 695
paste input "text"
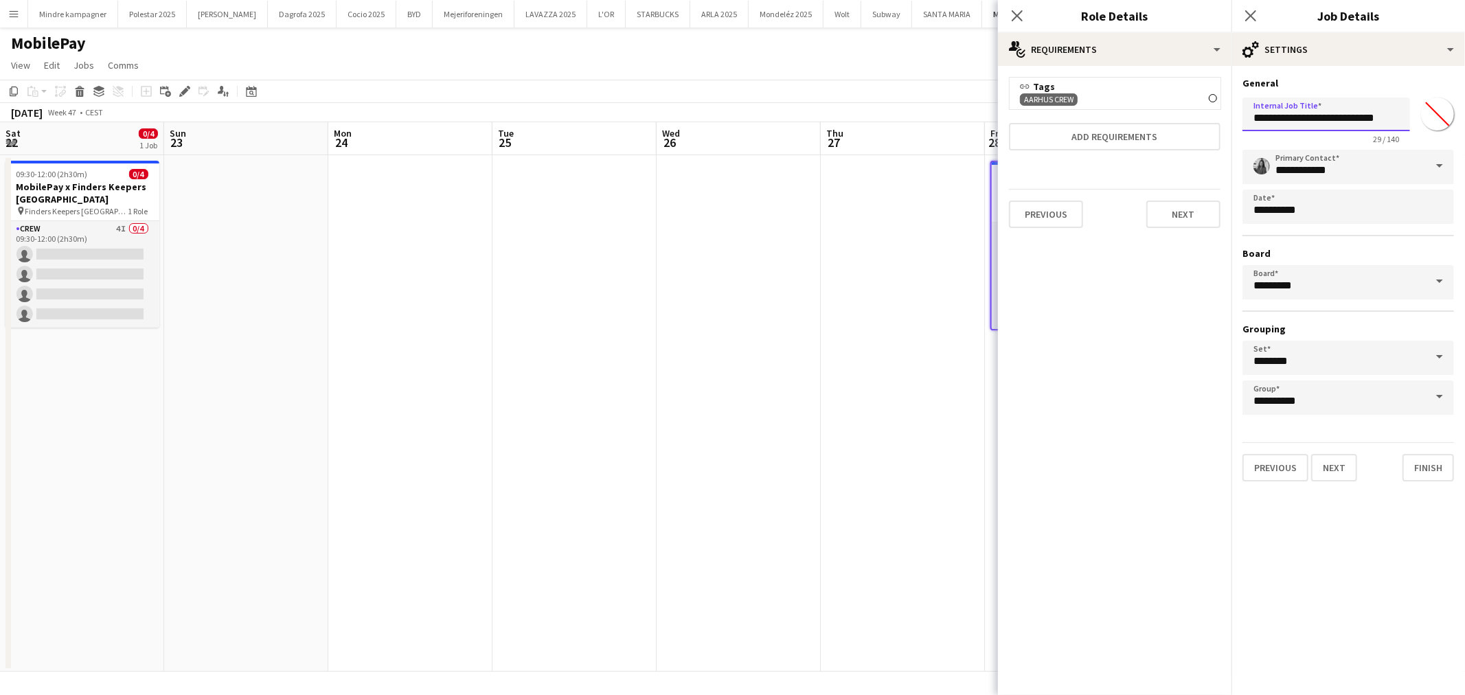
type input "**********"
click at [780, 421] on app-date-cell at bounding box center [739, 413] width 164 height 517
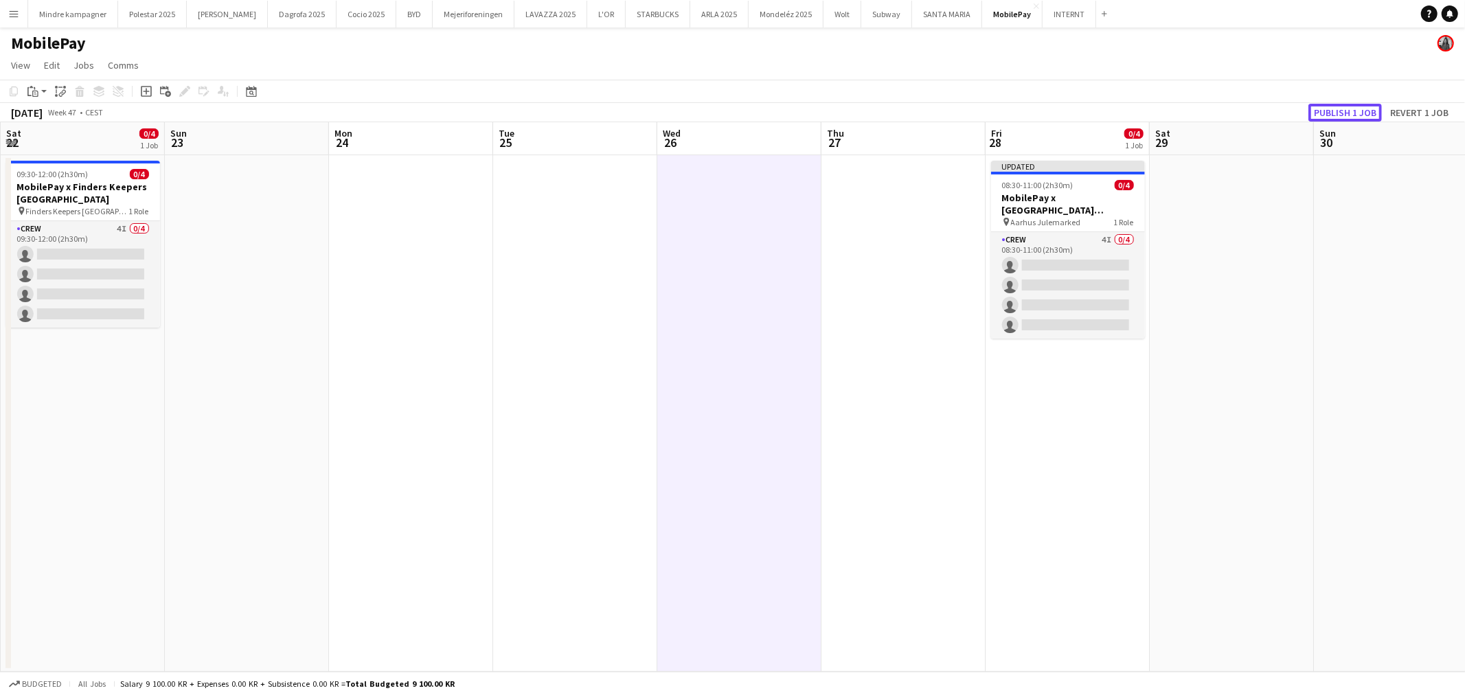
click at [1340, 111] on button "Publish 1 job" at bounding box center [1345, 113] width 73 height 18
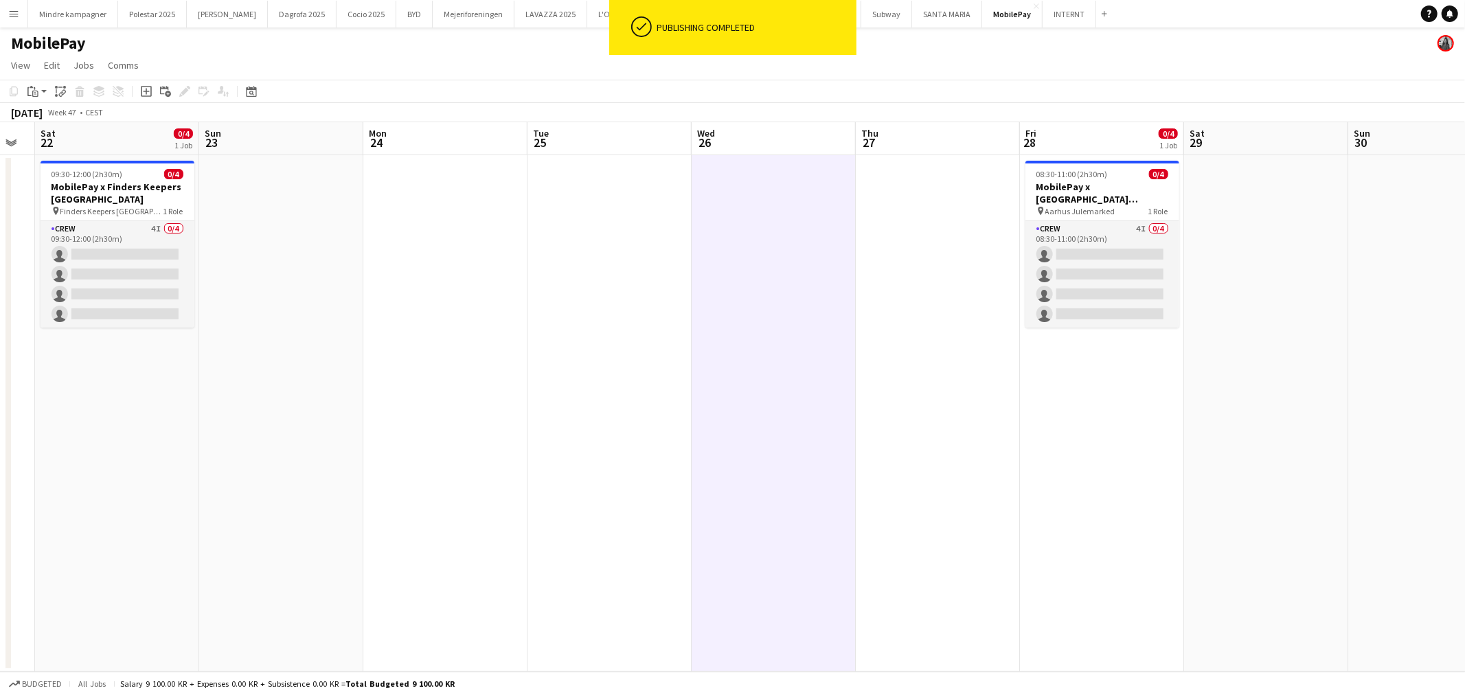
drag, startPoint x: 1034, startPoint y: 490, endPoint x: 894, endPoint y: 476, distance: 140.9
click at [887, 492] on app-calendar-viewport "Wed 19 Thu 20 Fri 21 Sat 22 0/4 1 Job Sun 23 Mon 24 Tue 25 Wed 26 Thu 27 Fri 28…" at bounding box center [732, 397] width 1465 height 550
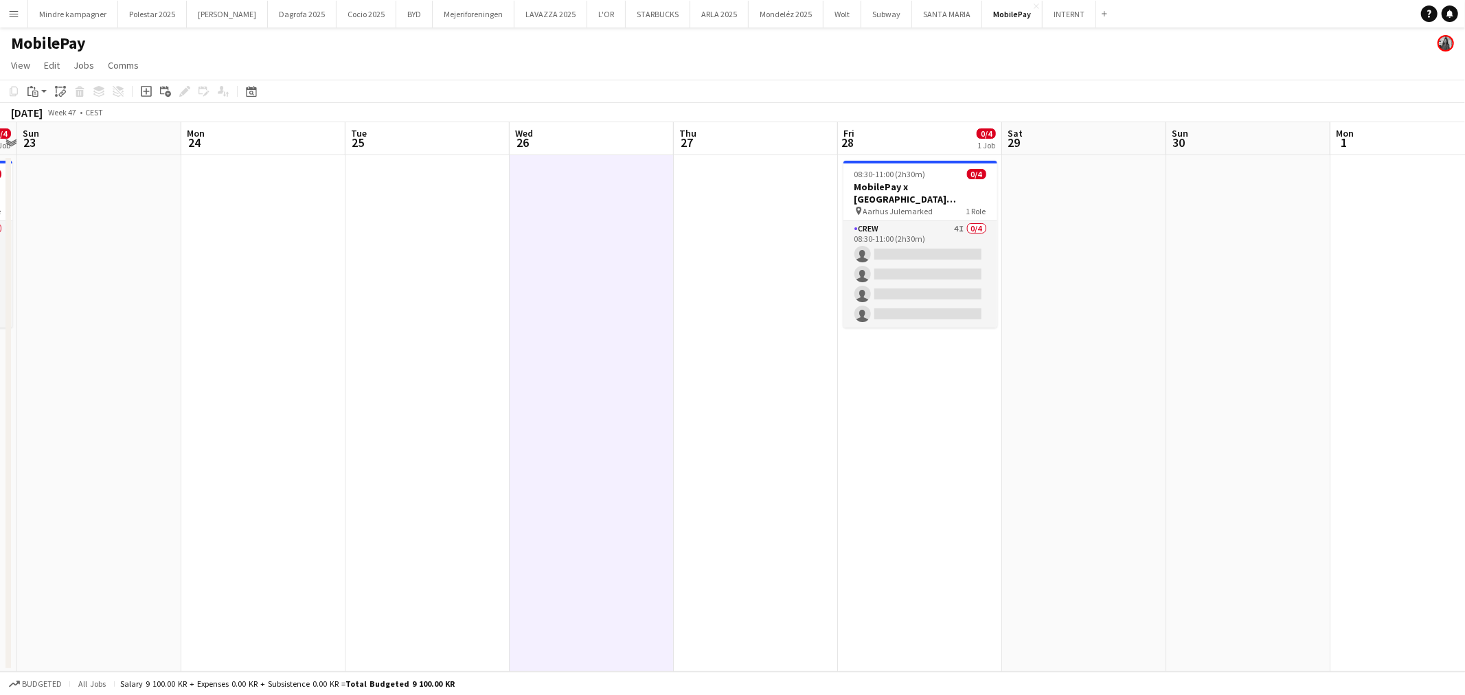
click at [1059, 273] on app-date-cell at bounding box center [1084, 413] width 164 height 517
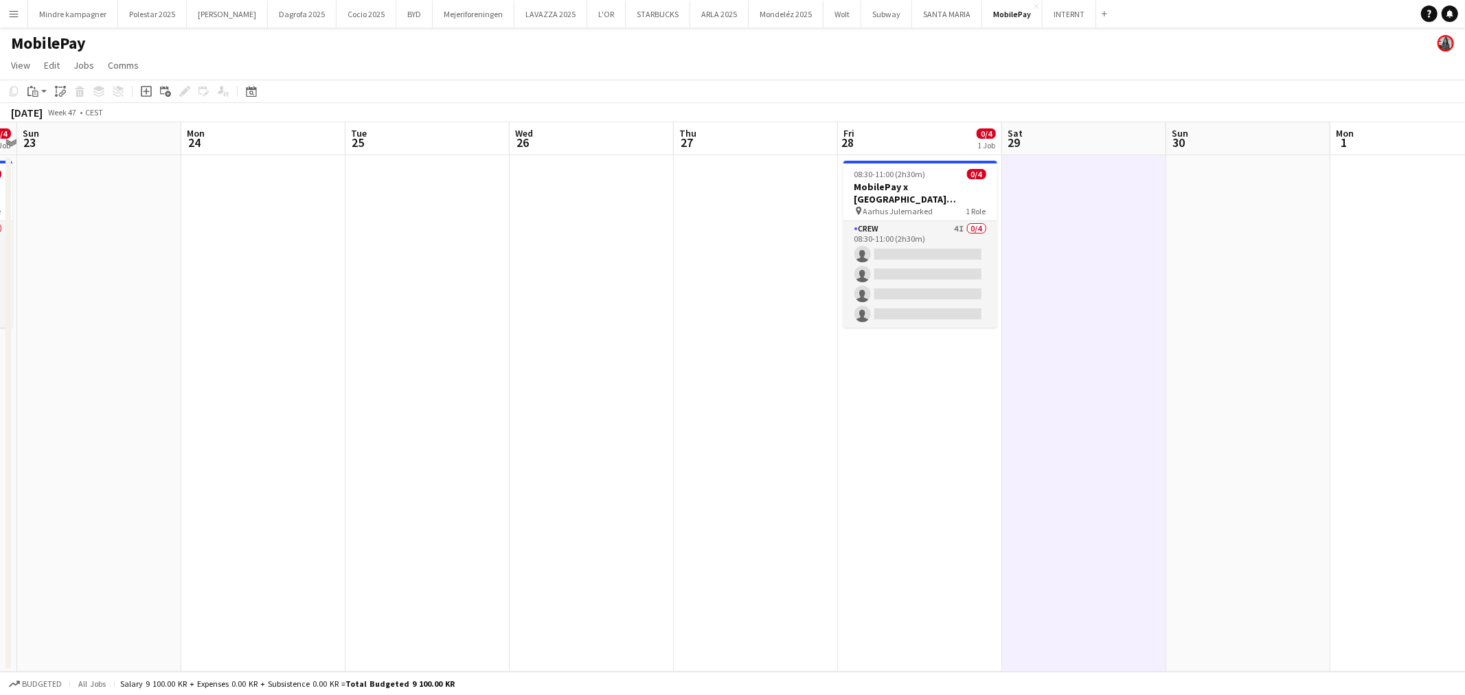
drag, startPoint x: 750, startPoint y: 285, endPoint x: 892, endPoint y: 286, distance: 141.5
click at [890, 286] on app-calendar-viewport "Thu 20 Fri 21 Sat 22 0/4 1 Job Sun 23 Mon 24 Tue 25 Wed 26 Thu 27 Fri 28 0/4 1 …" at bounding box center [732, 397] width 1465 height 550
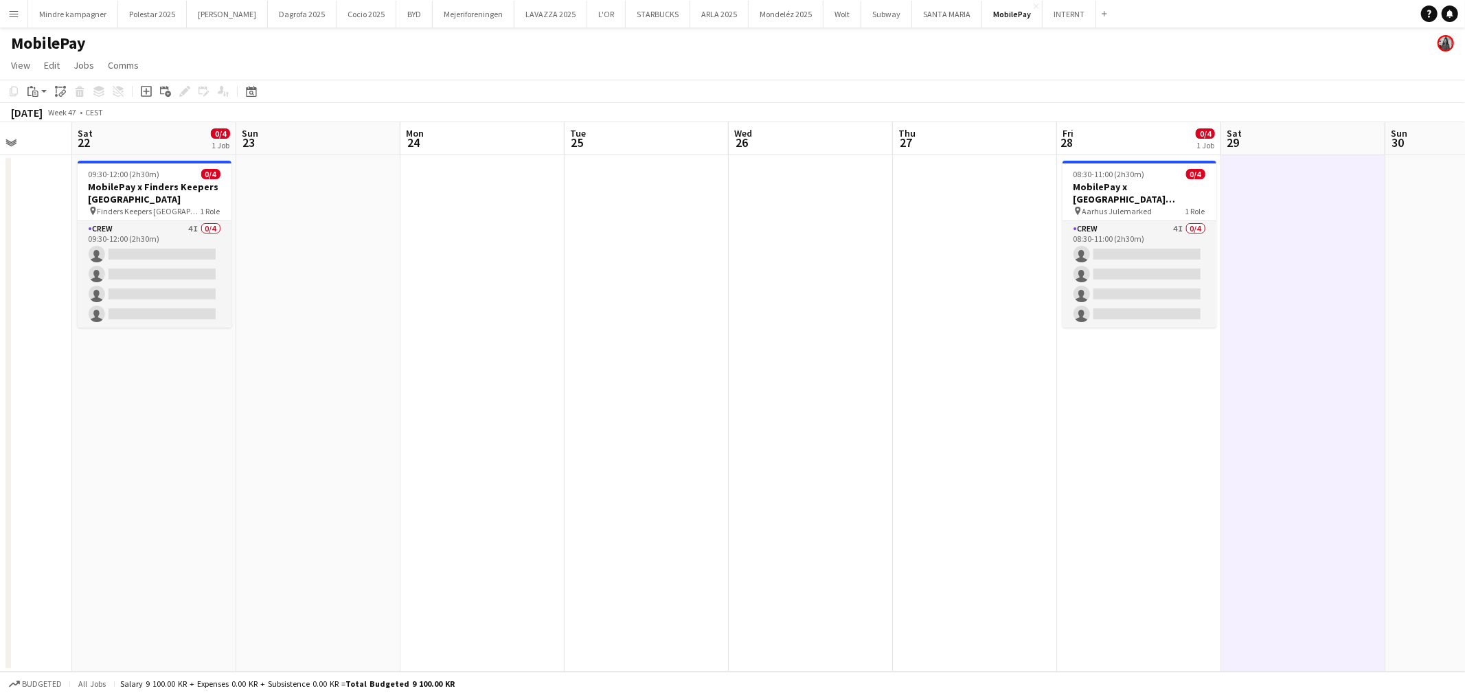
drag, startPoint x: 510, startPoint y: 378, endPoint x: 783, endPoint y: 372, distance: 273.4
click at [758, 371] on app-calendar-viewport "Wed 19 Thu 20 Fri 21 Sat 22 0/4 1 Job Sun 23 Mon 24 Tue 25 Wed 26 Thu 27 Fri 28…" at bounding box center [732, 397] width 1465 height 550
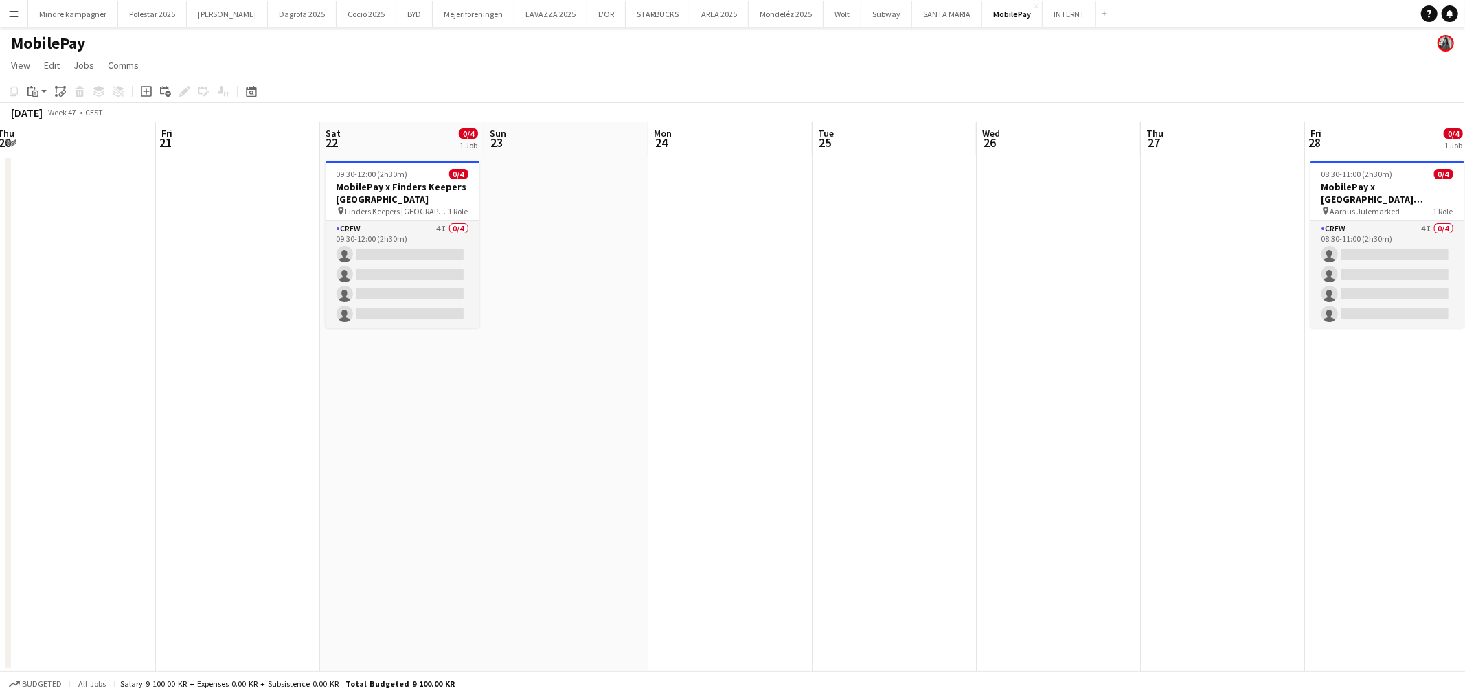
drag, startPoint x: 574, startPoint y: 395, endPoint x: 703, endPoint y: 398, distance: 129.2
click at [804, 389] on app-calendar-viewport "Tue 18 Wed 19 Thu 20 Fri 21 Sat 22 0/4 1 Job Sun 23 Mon 24 Tue 25 Wed 26 Thu 27…" at bounding box center [732, 397] width 1465 height 550
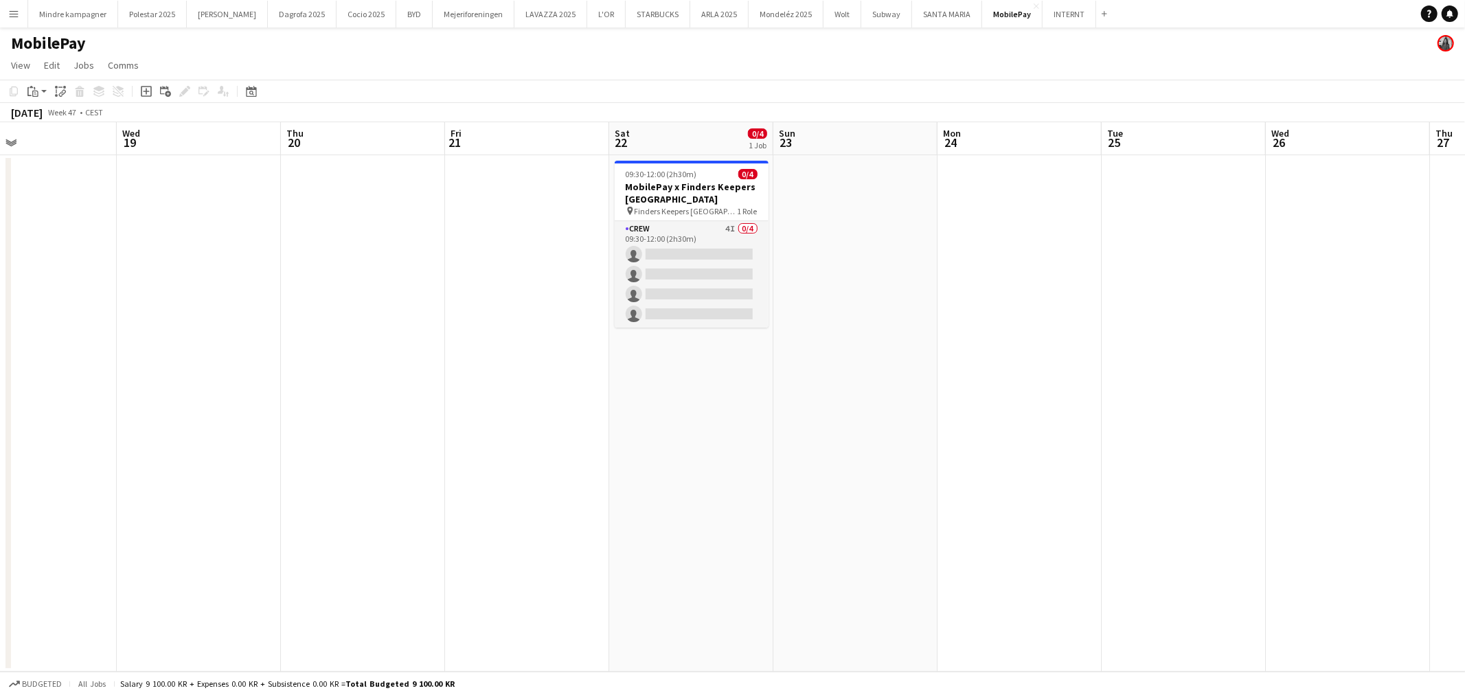
click at [849, 381] on app-calendar-viewport "Sun 16 Mon 17 0/2 1 Job Tue 18 Wed 19 Thu 20 Fri 21 Sat 22 0/4 1 Job Sun 23 Mon…" at bounding box center [732, 397] width 1465 height 550
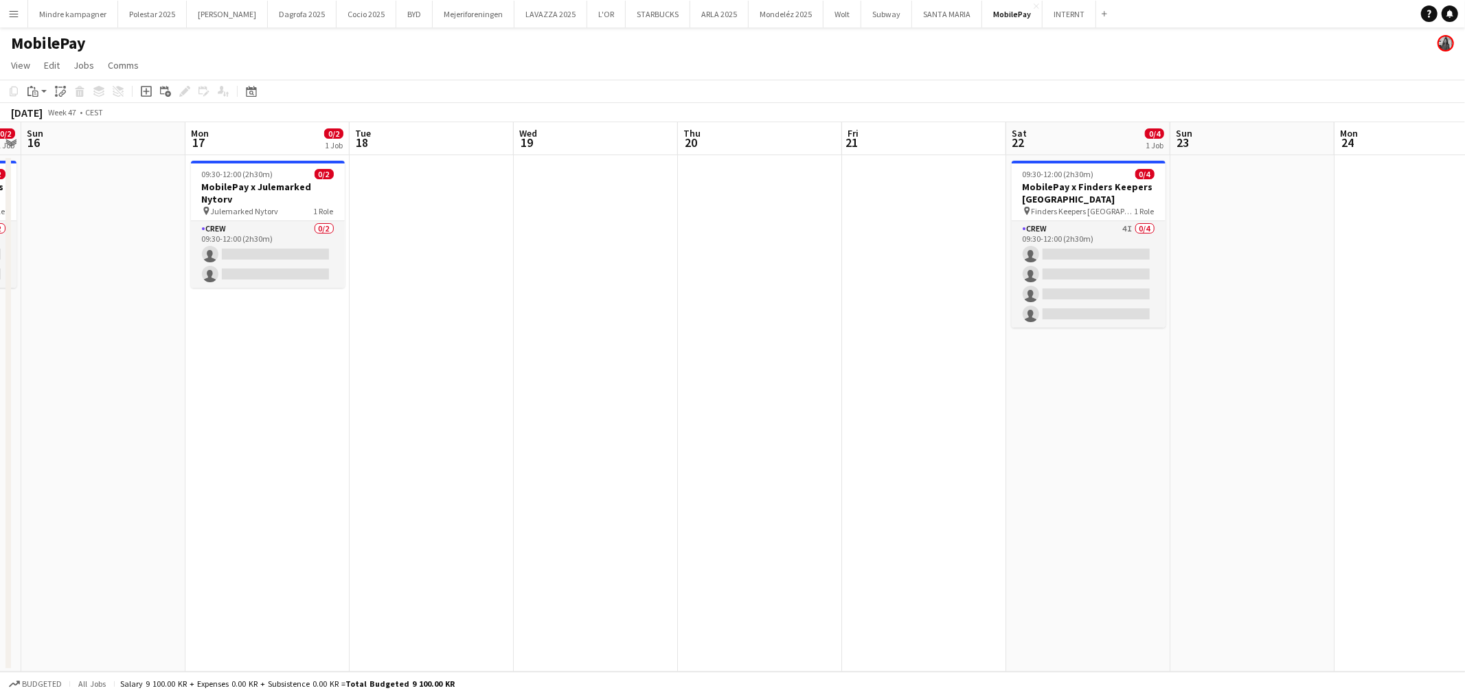
click at [550, 411] on app-calendar-viewport "Fri 14 Sat 15 0/2 1 Job Sun 16 Mon 17 0/2 1 Job Tue 18 Wed 19 Thu 20 Fri 21 Sat…" at bounding box center [732, 397] width 1465 height 550
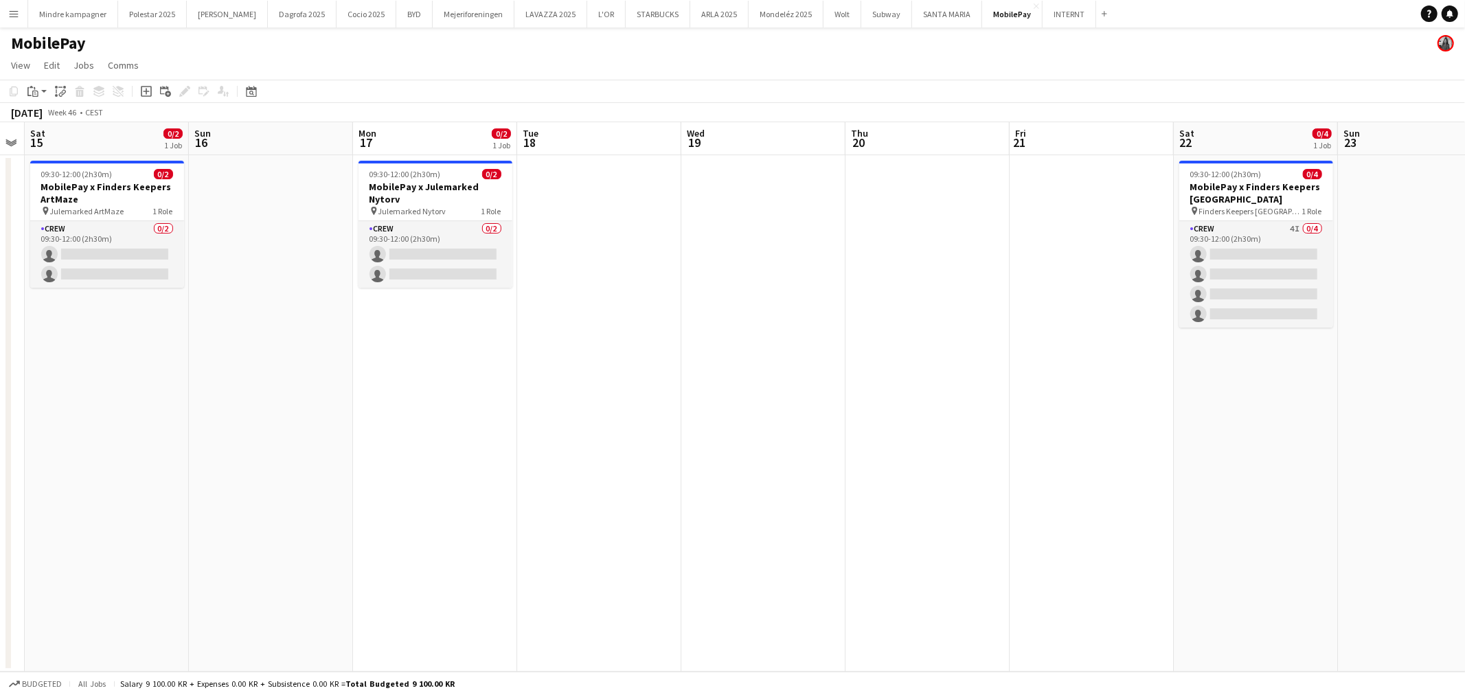
click at [262, 403] on app-calendar-viewport "Thu 13 Fri 14 Sat 15 0/2 1 Job Sun 16 Mon 17 0/2 1 Job Tue 18 Wed 19 Thu 20 Fri…" at bounding box center [732, 397] width 1465 height 550
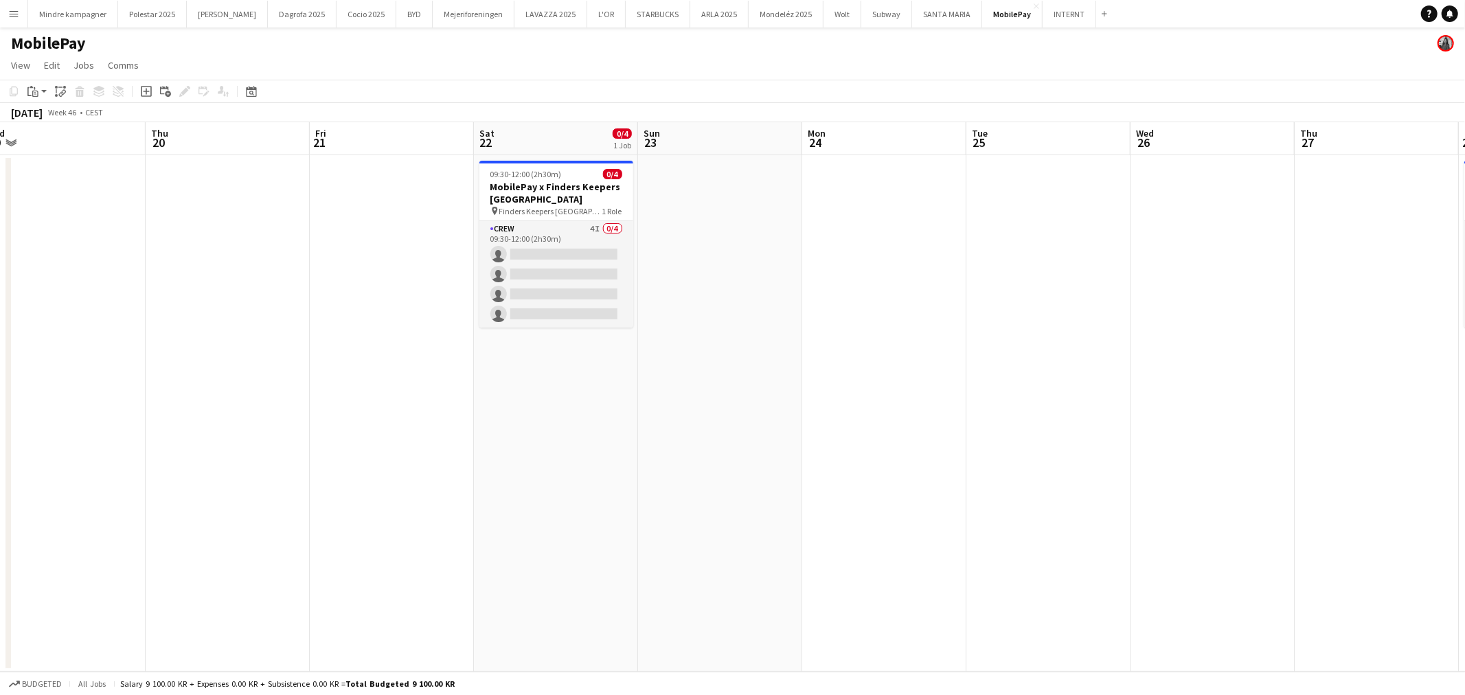
drag, startPoint x: 813, startPoint y: 416, endPoint x: 617, endPoint y: 392, distance: 197.2
click at [624, 422] on app-calendar-viewport "Sun 16 Mon 17 0/2 1 Job Tue 18 Wed 19 Thu 20 Fri 21 Sat 22 0/4 1 Job Sun 23 Mon…" at bounding box center [732, 397] width 1465 height 550
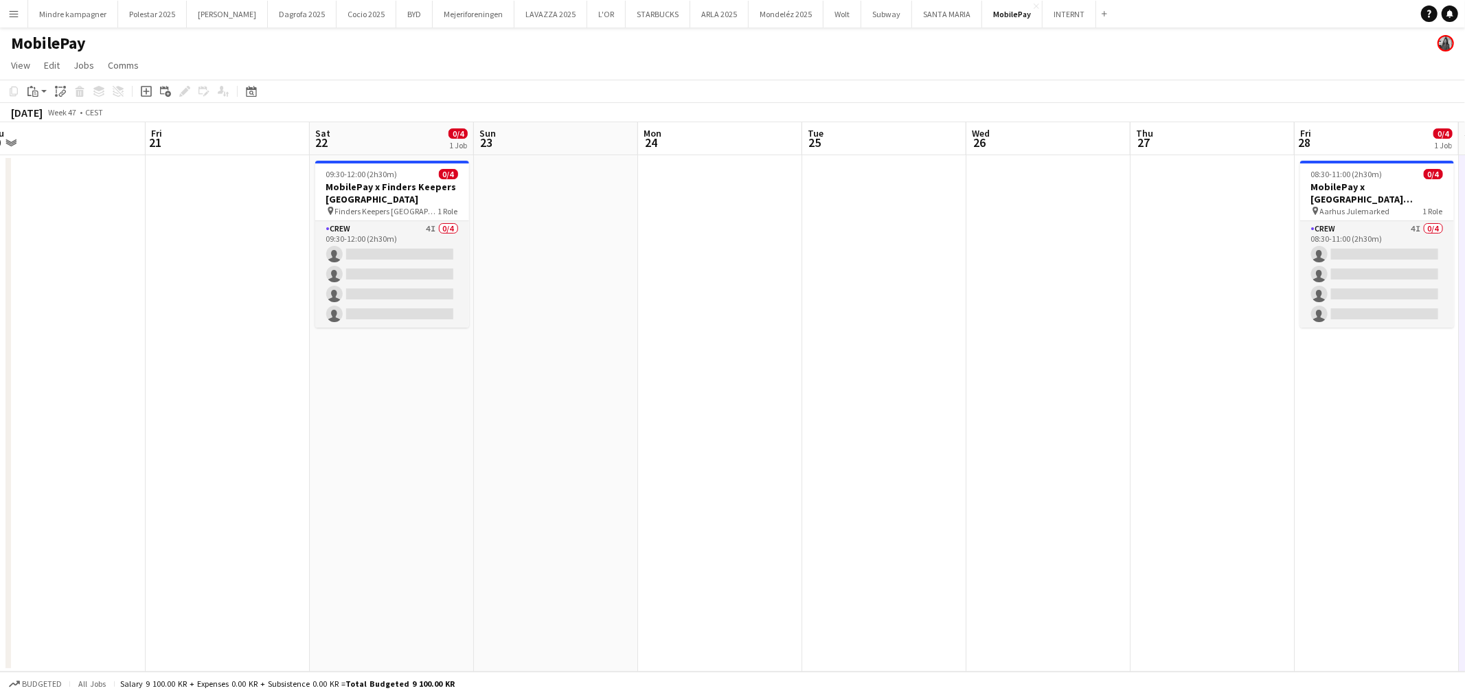
scroll to position [0, 540]
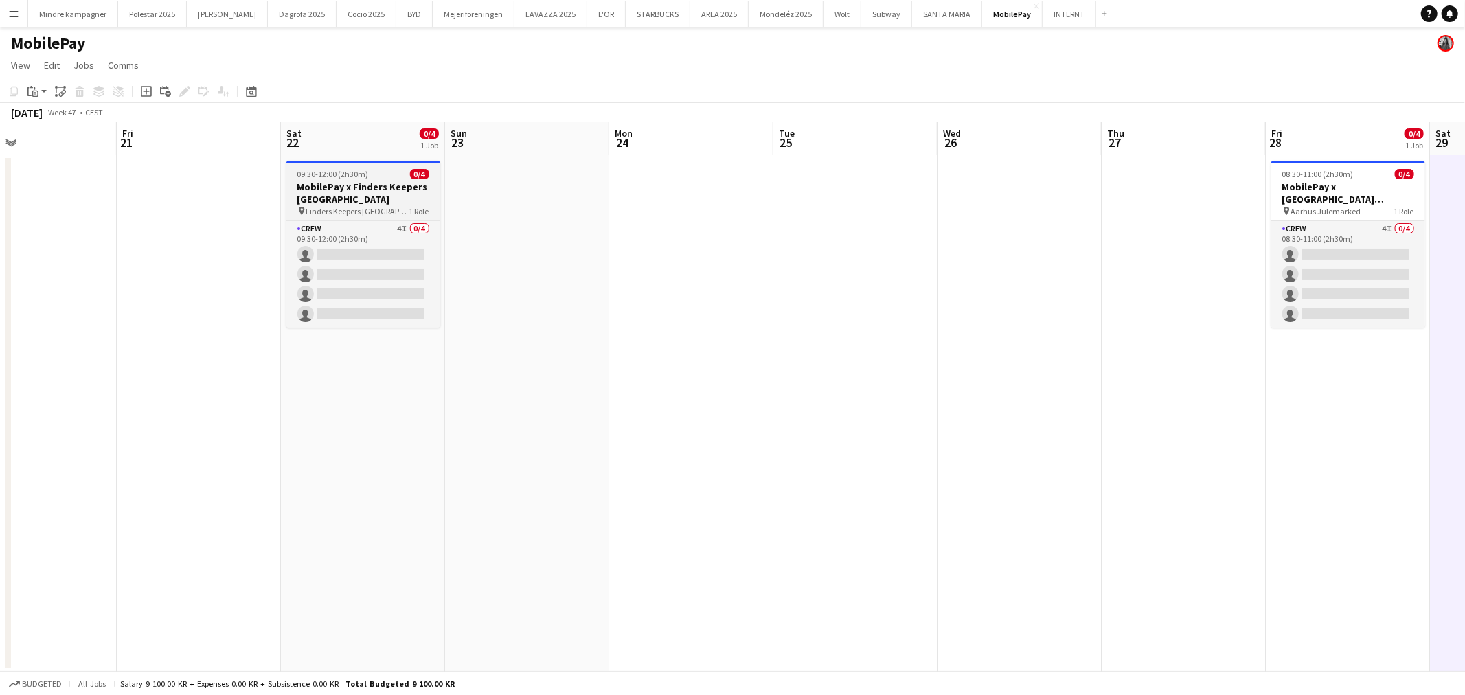
click at [358, 194] on h3 "MobilePay x Finders Keepers [GEOGRAPHIC_DATA]" at bounding box center [363, 193] width 154 height 25
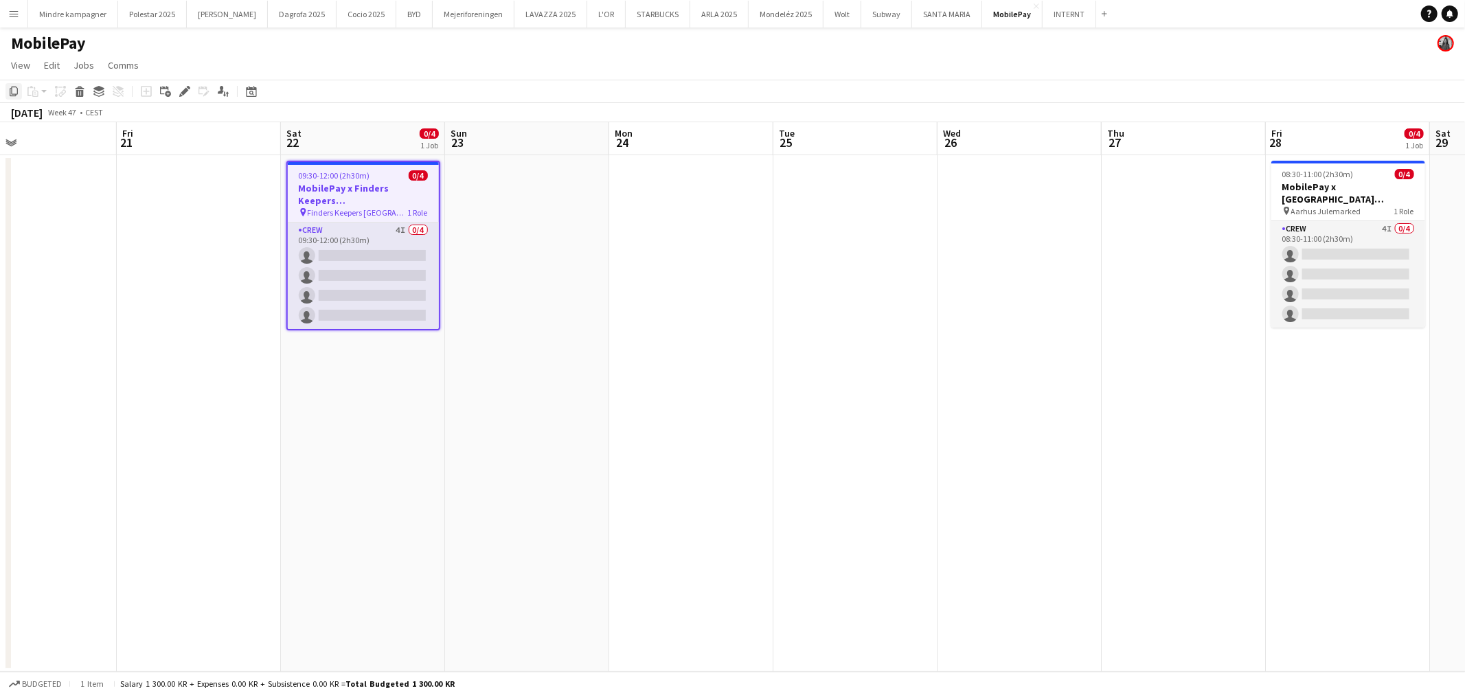
click at [10, 87] on icon "Copy" at bounding box center [13, 91] width 11 height 11
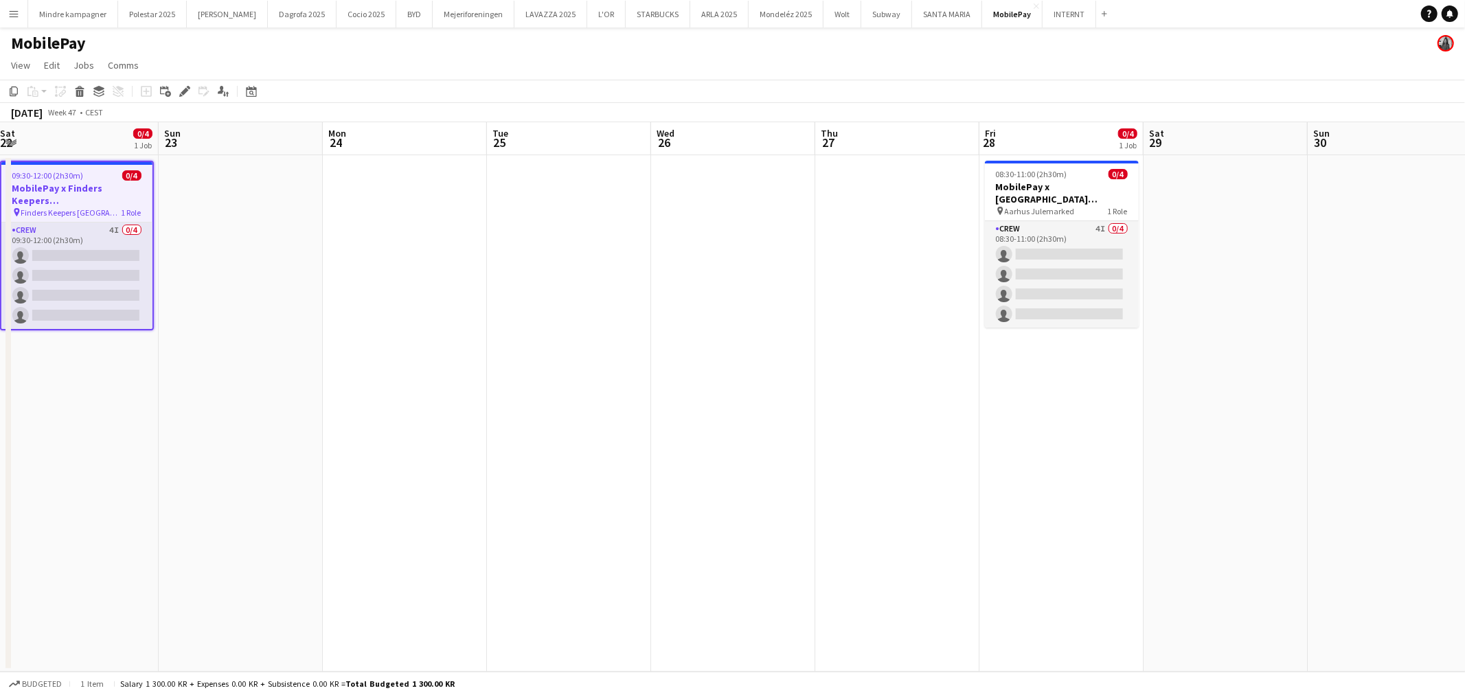
drag, startPoint x: 982, startPoint y: 424, endPoint x: 565, endPoint y: 435, distance: 417.8
click at [596, 434] on app-calendar-viewport "Wed 19 Thu 20 Fri 21 Sat 22 0/4 1 Job Sun 23 Mon 24 Tue 25 Wed 26 Thu 27 Fri 28…" at bounding box center [732, 397] width 1465 height 550
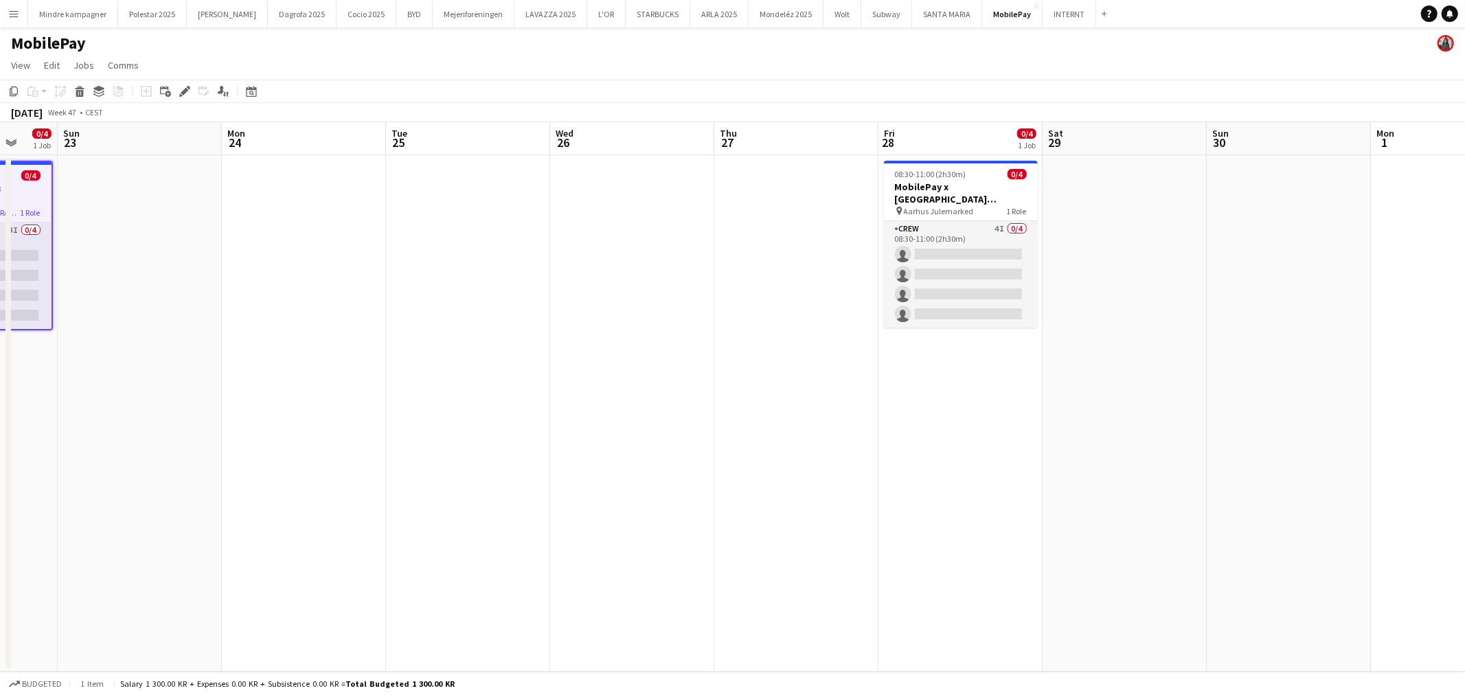
drag, startPoint x: 924, startPoint y: 449, endPoint x: 552, endPoint y: 445, distance: 372.3
click at [571, 445] on app-calendar-viewport "Thu 20 Fri 21 Sat 22 0/4 1 Job Sun 23 Mon 24 Tue 25 Wed 26 Thu 27 Fri 28 0/4 1 …" at bounding box center [732, 397] width 1465 height 550
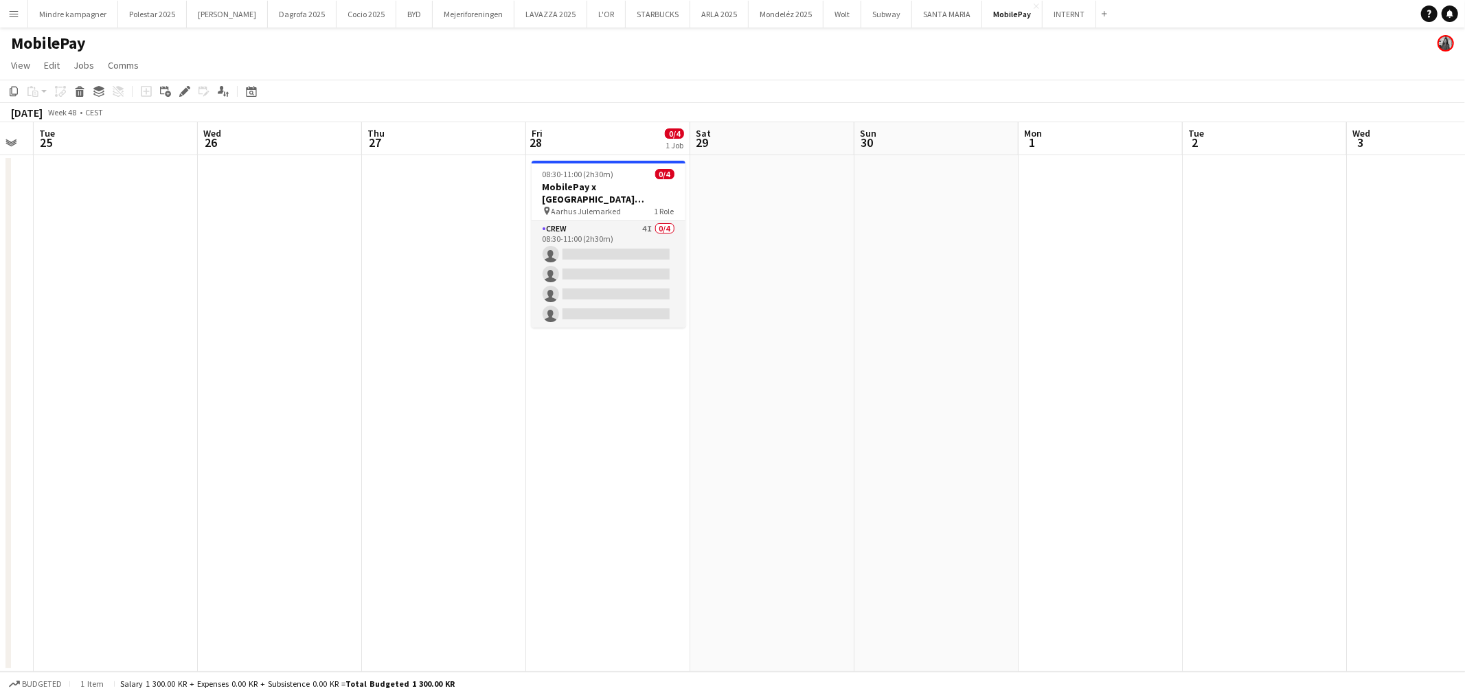
click at [795, 279] on app-date-cell at bounding box center [772, 413] width 164 height 517
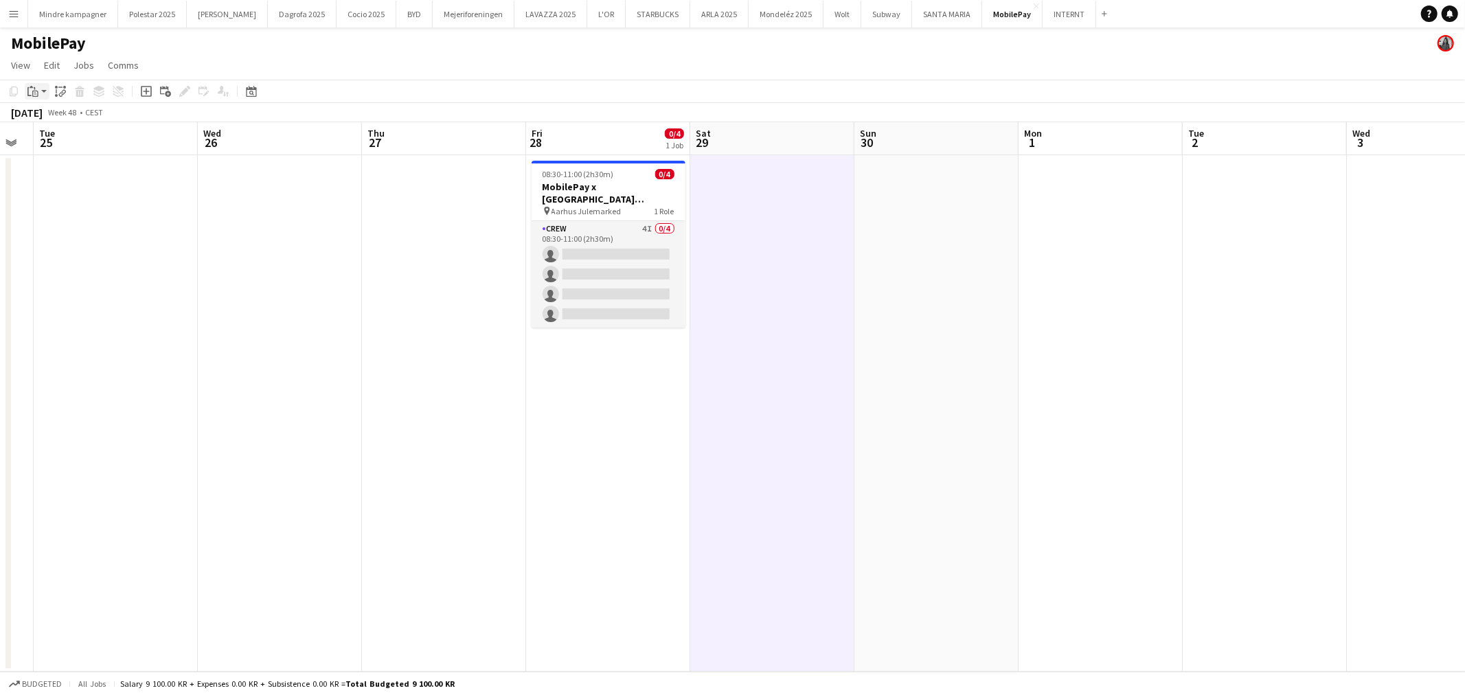
click at [30, 94] on icon "Paste" at bounding box center [32, 91] width 11 height 11
click at [99, 143] on link "Paste with crew Ctrl+Shift+V" at bounding box center [100, 141] width 129 height 12
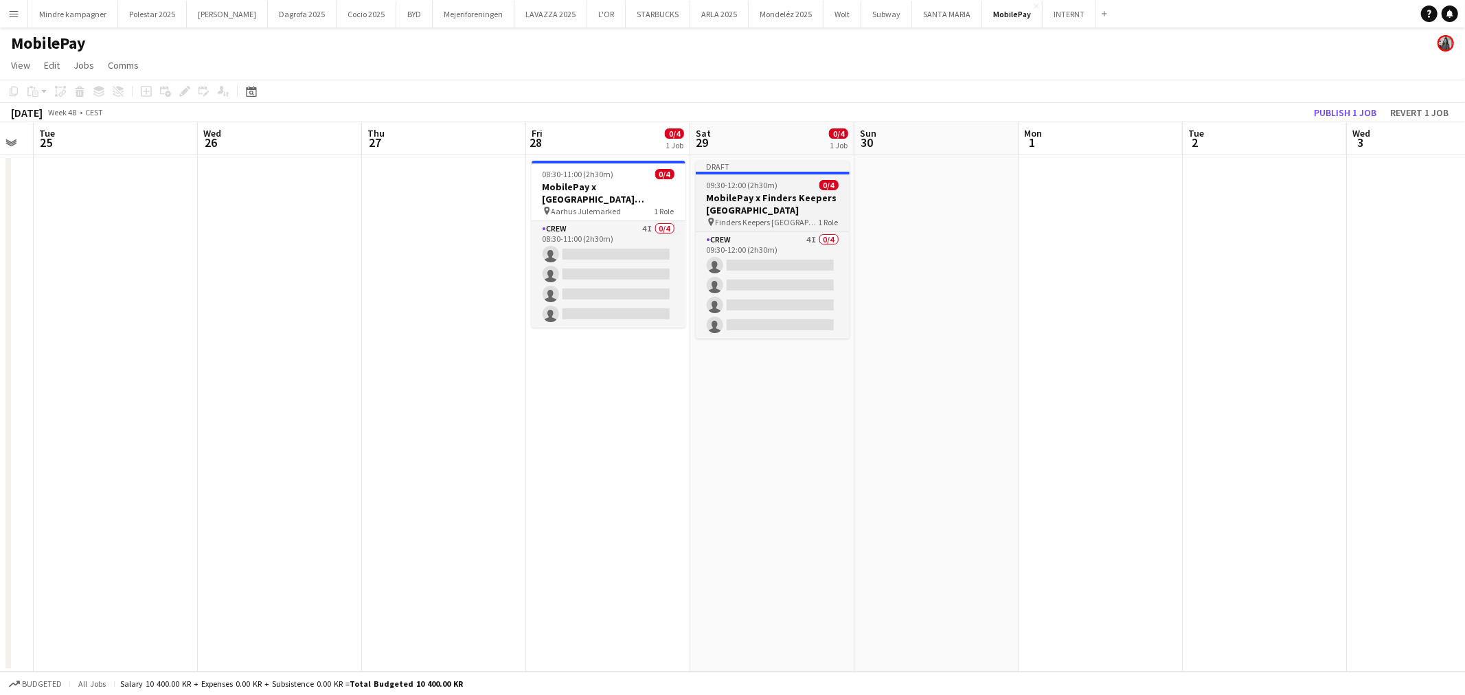
click at [774, 202] on h3 "MobilePay x Finders Keepers [GEOGRAPHIC_DATA]" at bounding box center [773, 204] width 154 height 25
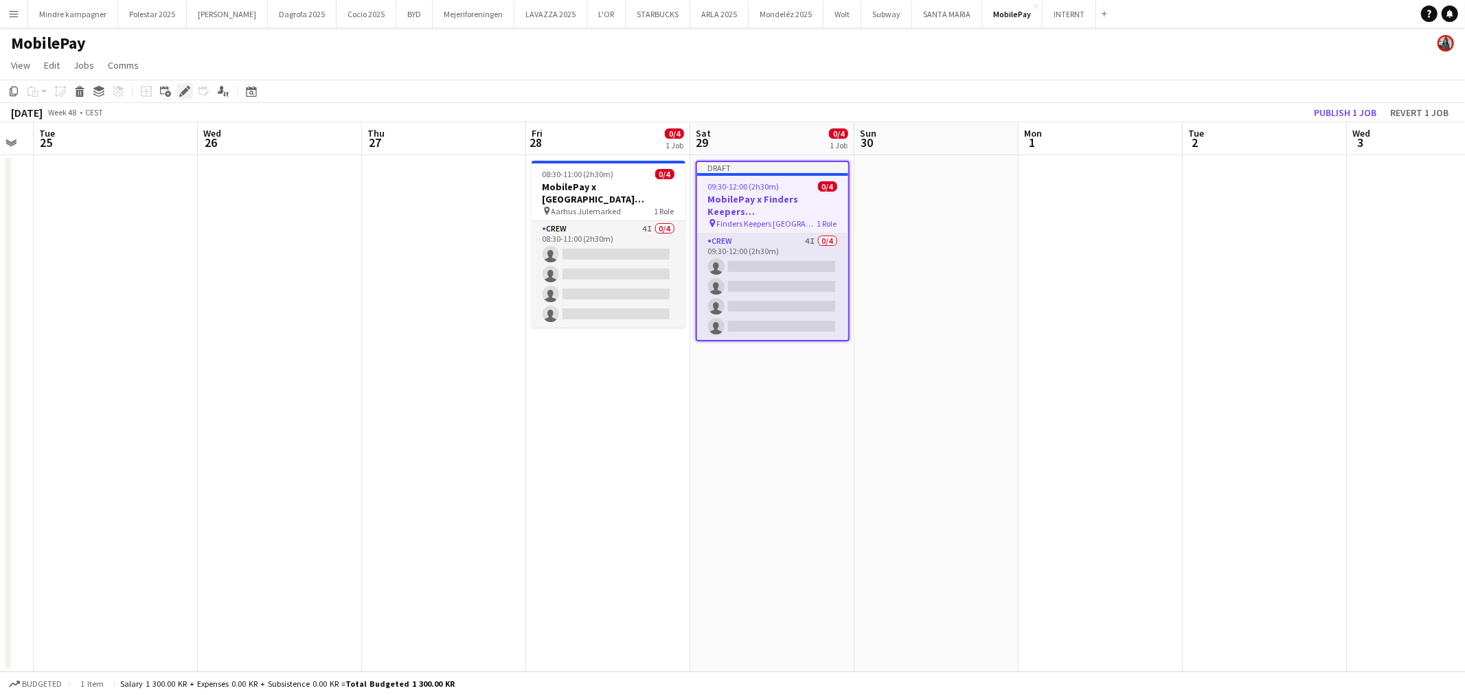
click at [179, 93] on icon "Edit" at bounding box center [184, 91] width 11 height 11
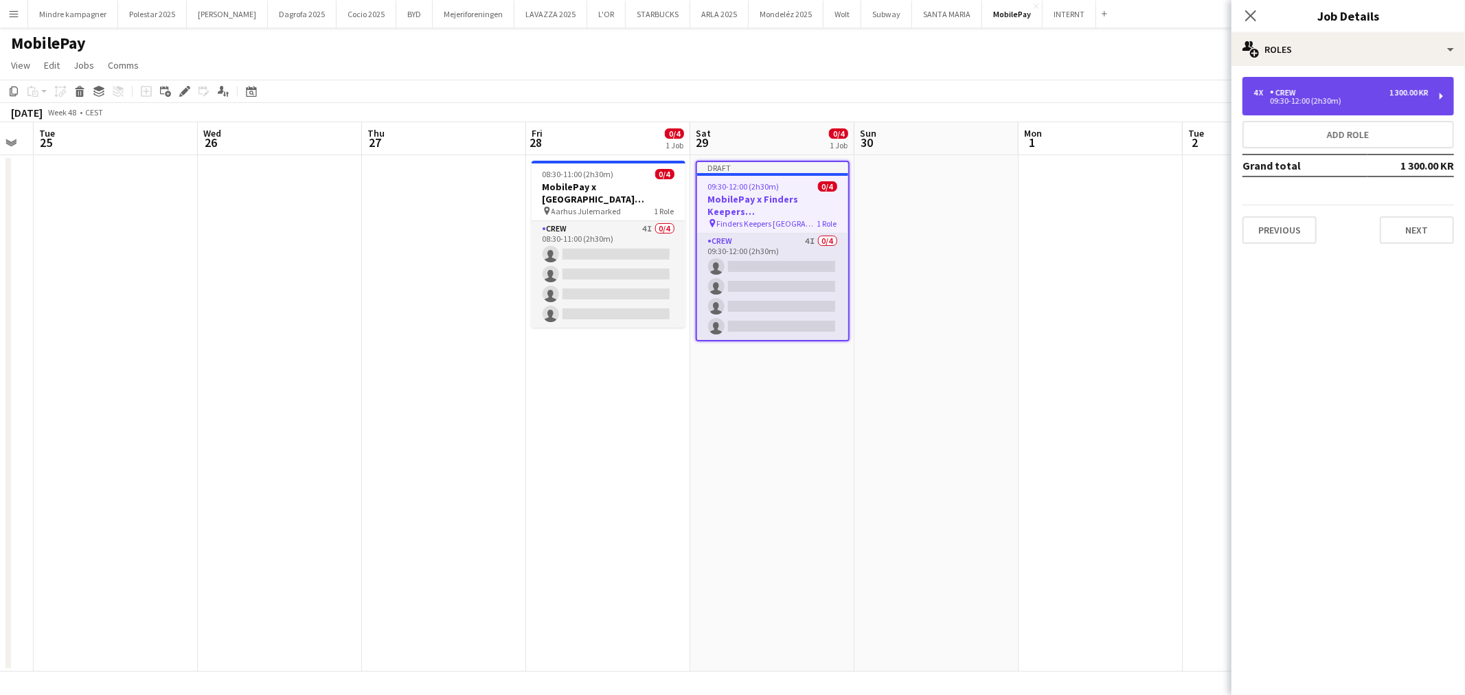
click at [1295, 98] on div "09:30-12:00 (2h30m)" at bounding box center [1341, 101] width 175 height 7
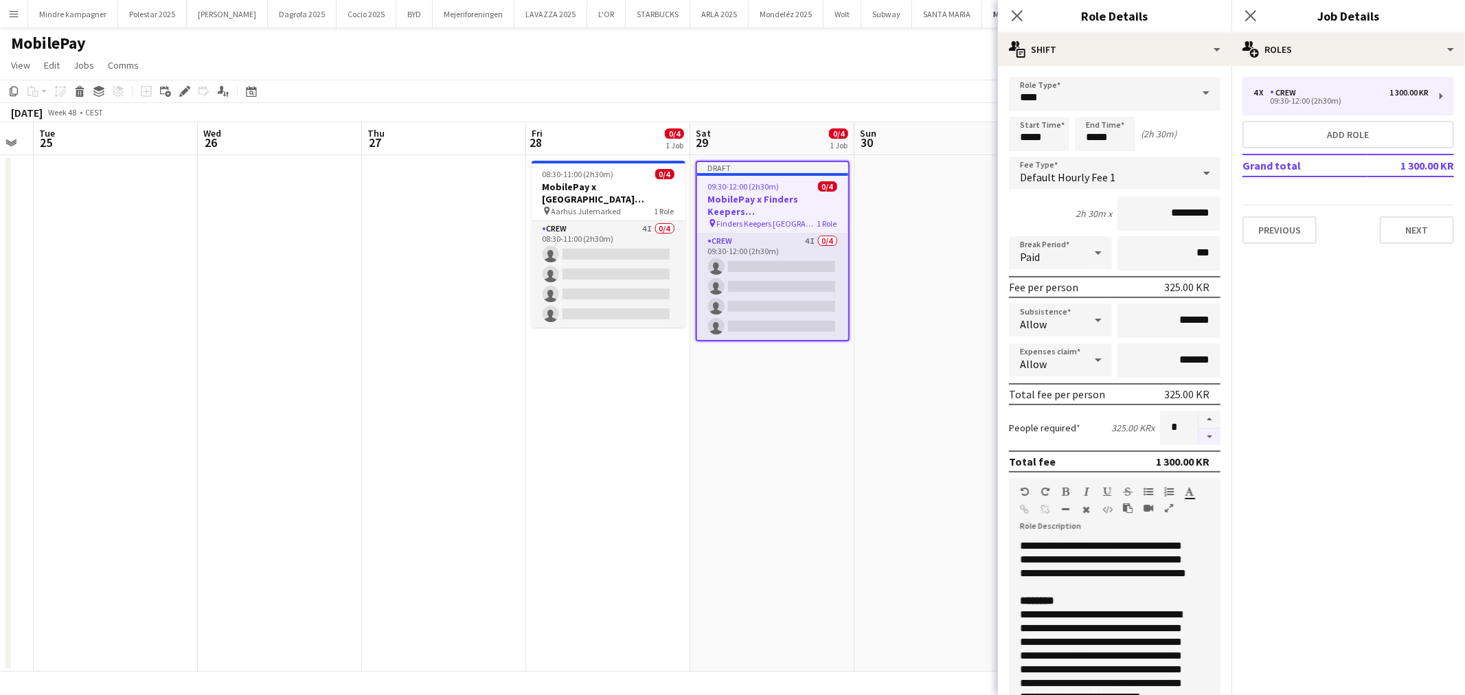
click at [1199, 433] on button "button" at bounding box center [1210, 437] width 22 height 17
type input "*"
click at [1293, 229] on button "Previous" at bounding box center [1280, 229] width 74 height 27
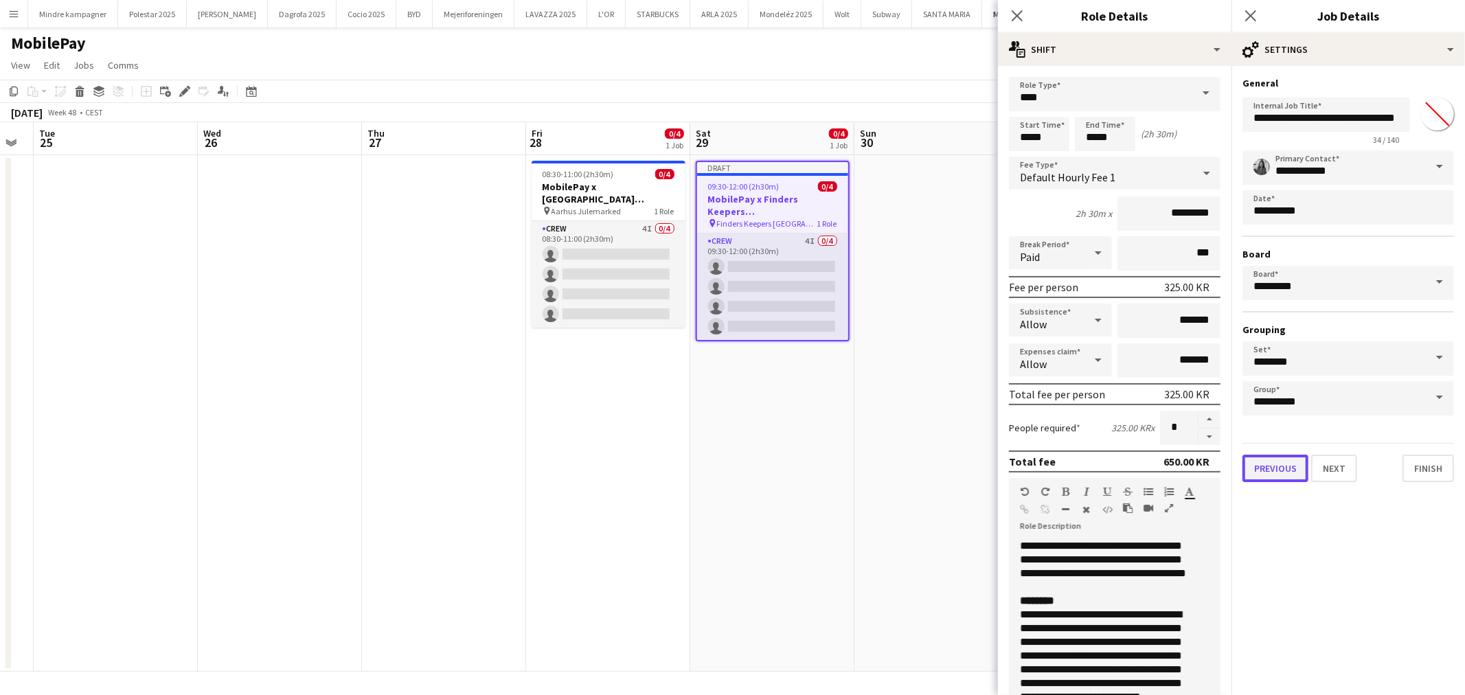
click at [1274, 468] on button "Previous" at bounding box center [1276, 468] width 66 height 27
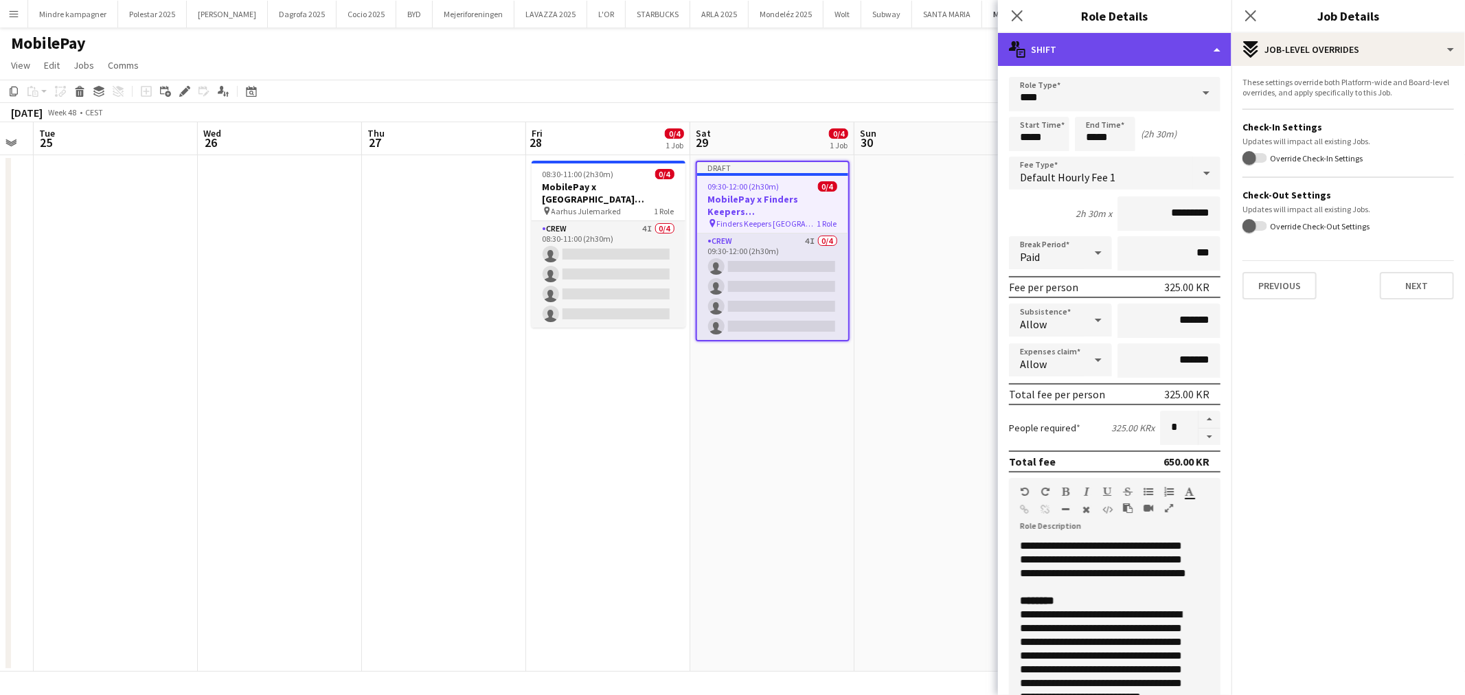
click at [1137, 47] on div "multiple-actions-text Shift" at bounding box center [1115, 49] width 234 height 33
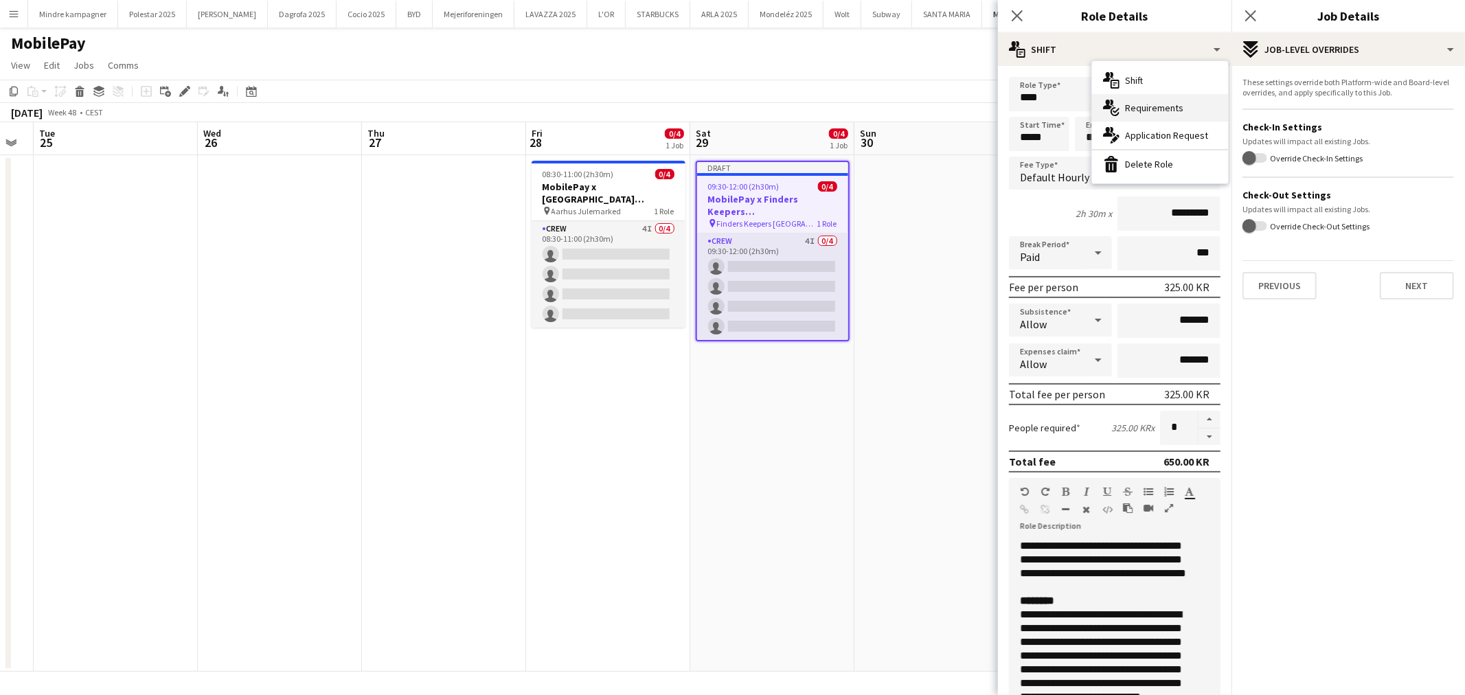
click at [1150, 104] on span "Requirements" at bounding box center [1154, 108] width 58 height 12
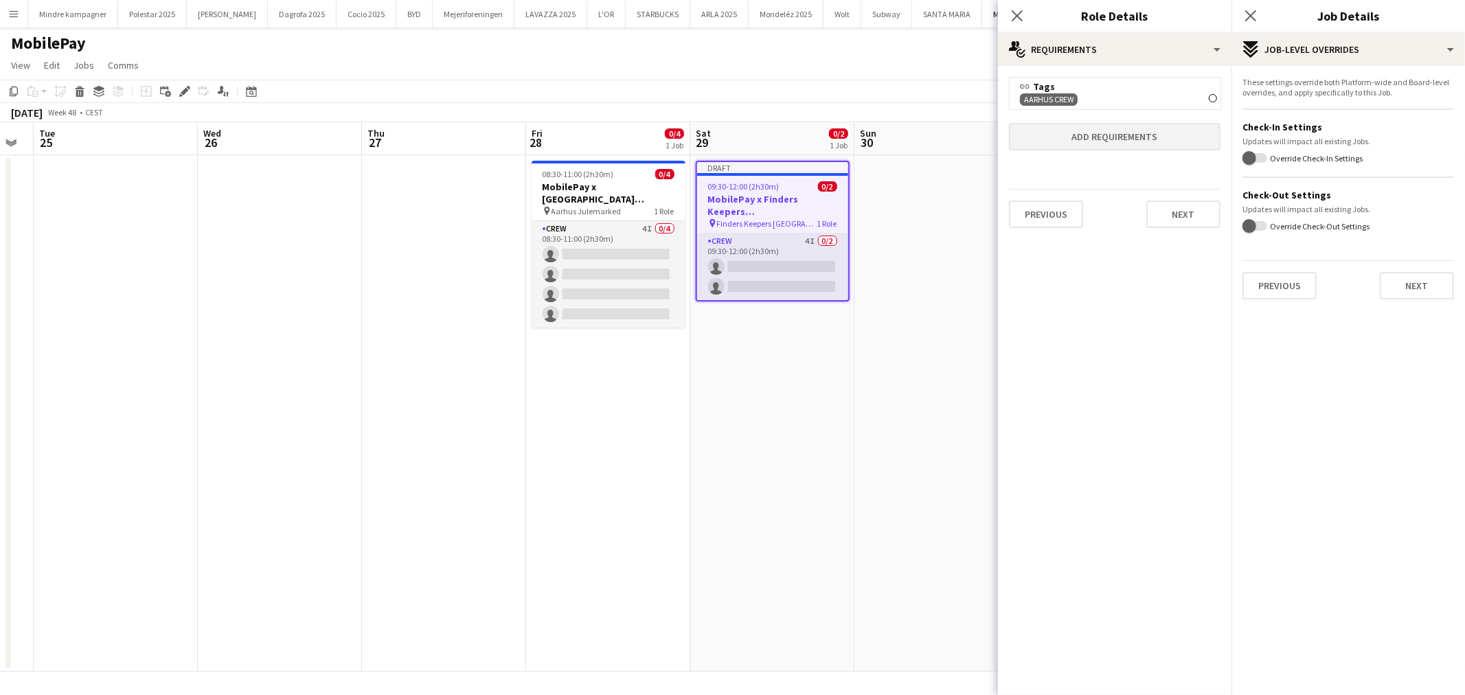
click at [1211, 99] on icon "Remove" at bounding box center [1213, 98] width 8 height 8
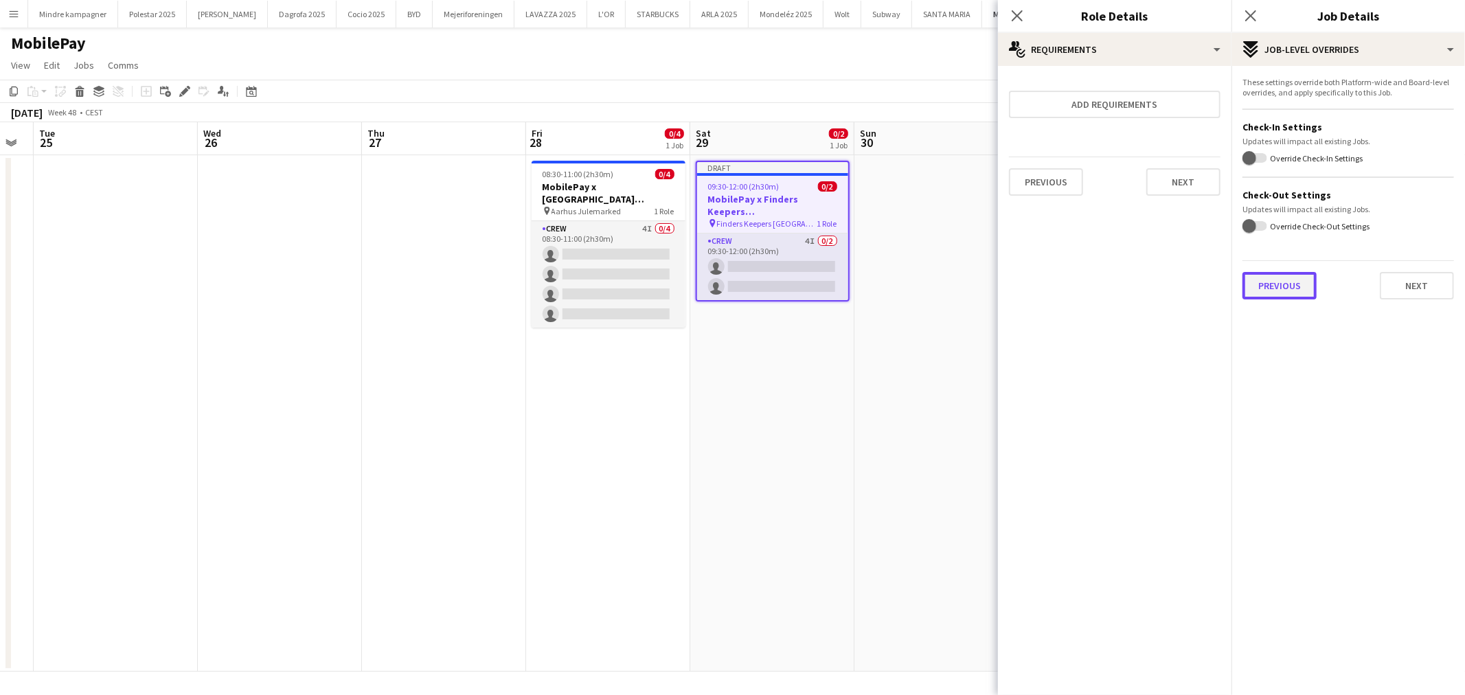
click at [1269, 285] on button "Previous" at bounding box center [1280, 285] width 74 height 27
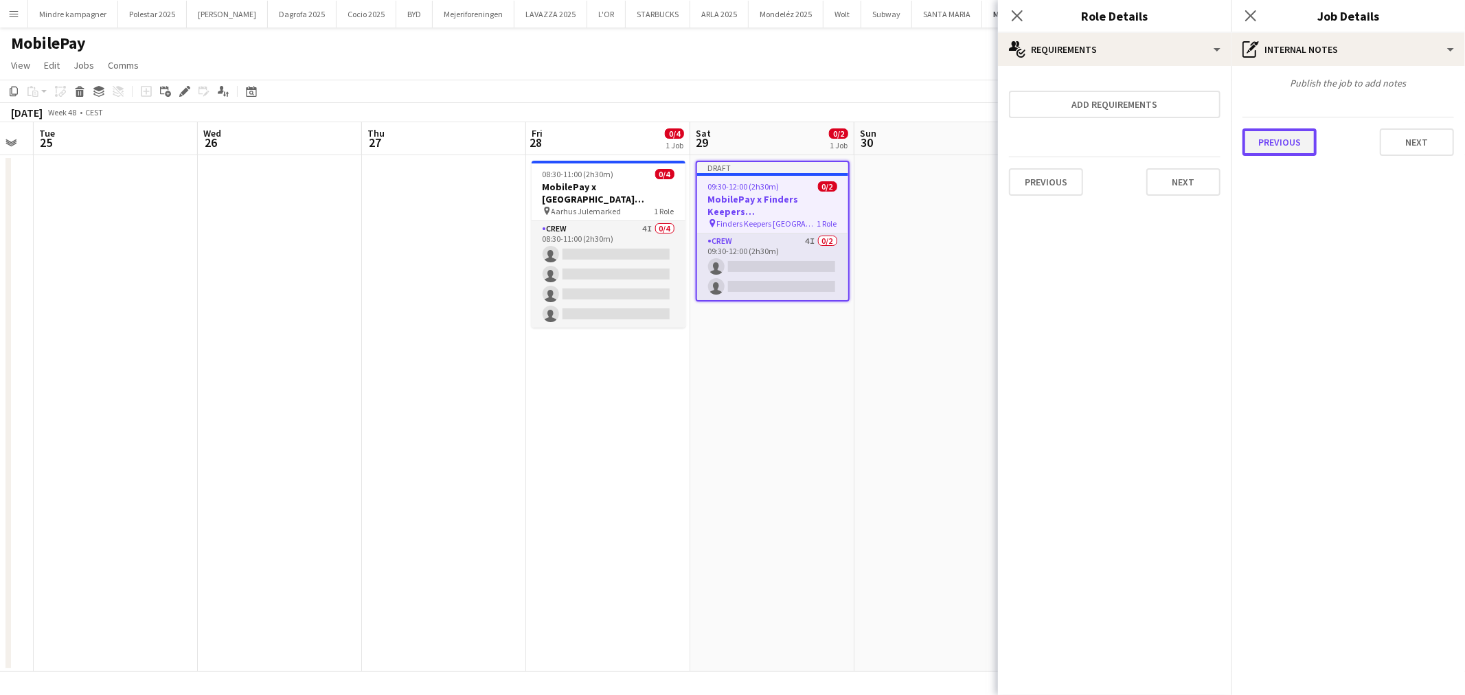
click at [1274, 145] on button "Previous" at bounding box center [1280, 141] width 74 height 27
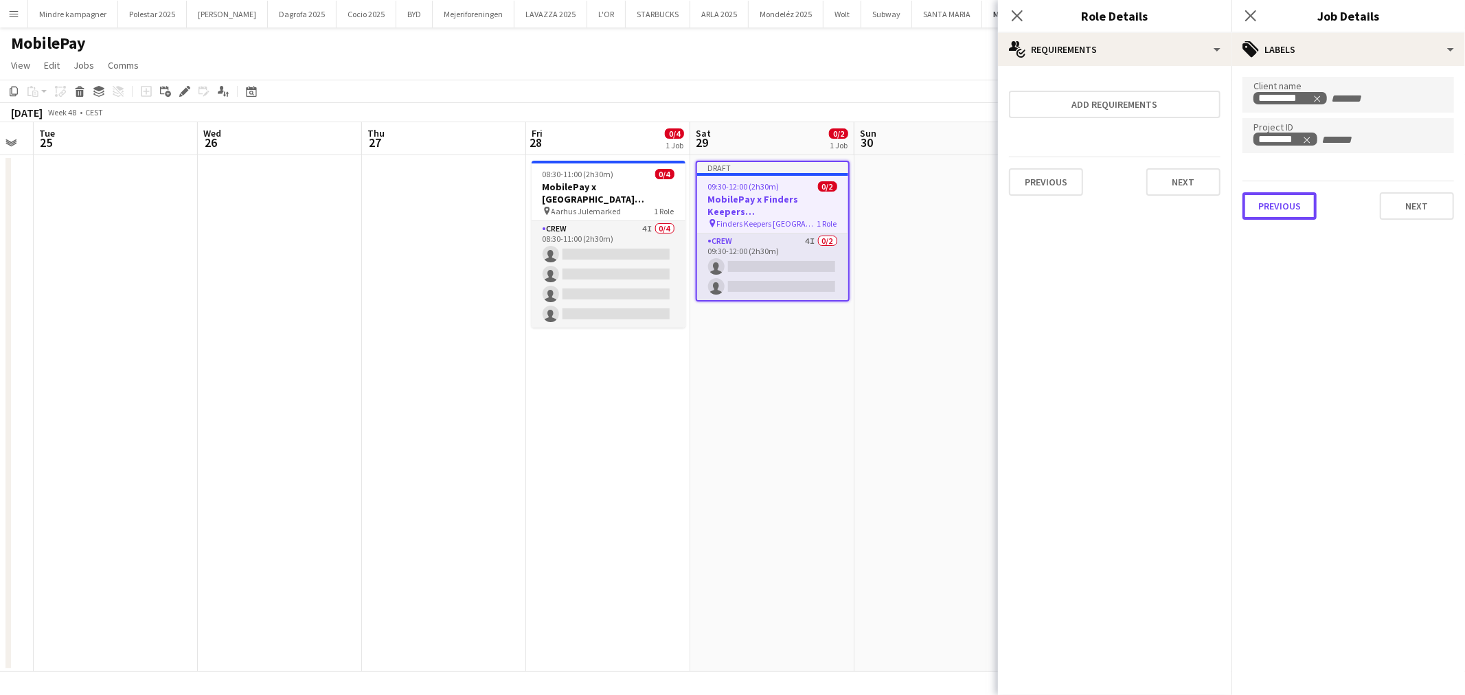
click at [1287, 200] on button "Previous" at bounding box center [1280, 205] width 74 height 27
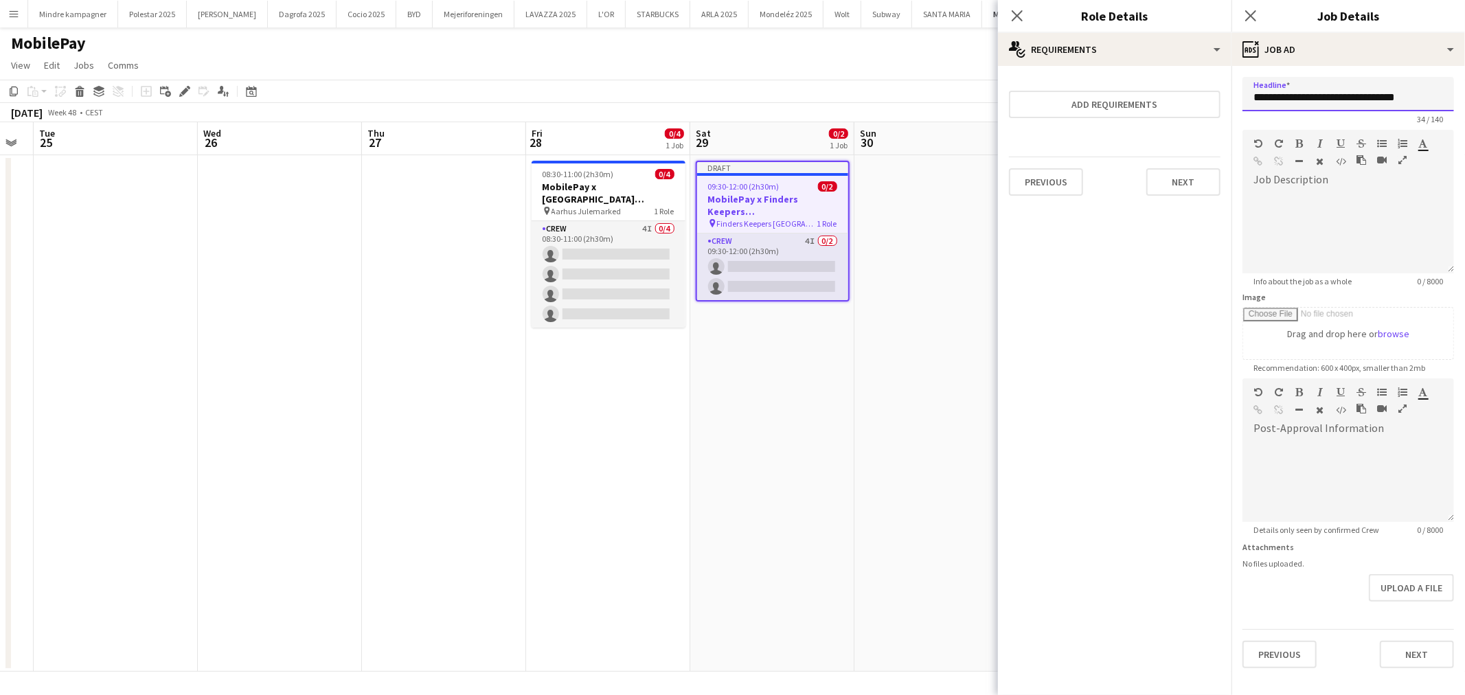
drag, startPoint x: 1434, startPoint y: 104, endPoint x: 1312, endPoint y: 101, distance: 122.3
click at [1312, 101] on input "**********" at bounding box center [1349, 94] width 212 height 34
type input "**********"
click at [1424, 654] on button "Next" at bounding box center [1417, 654] width 74 height 27
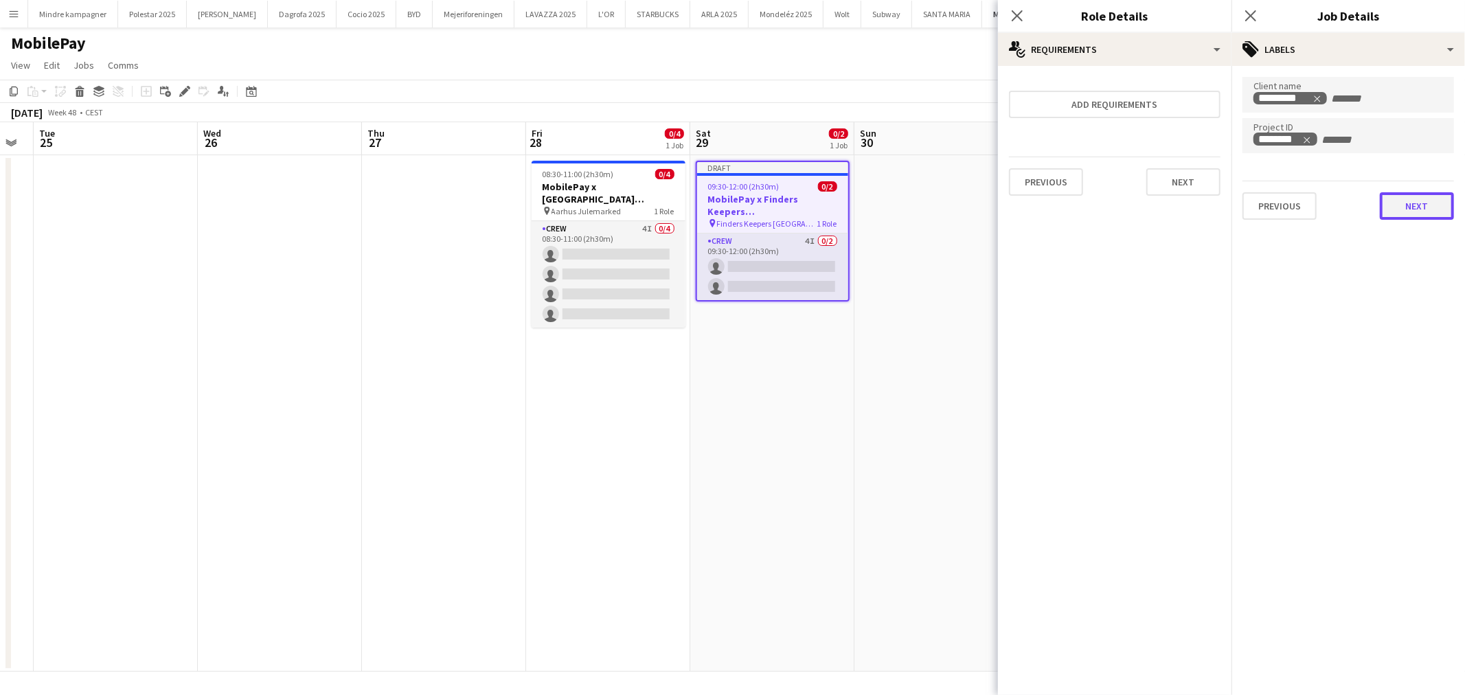
click at [1426, 203] on button "Next" at bounding box center [1417, 205] width 74 height 27
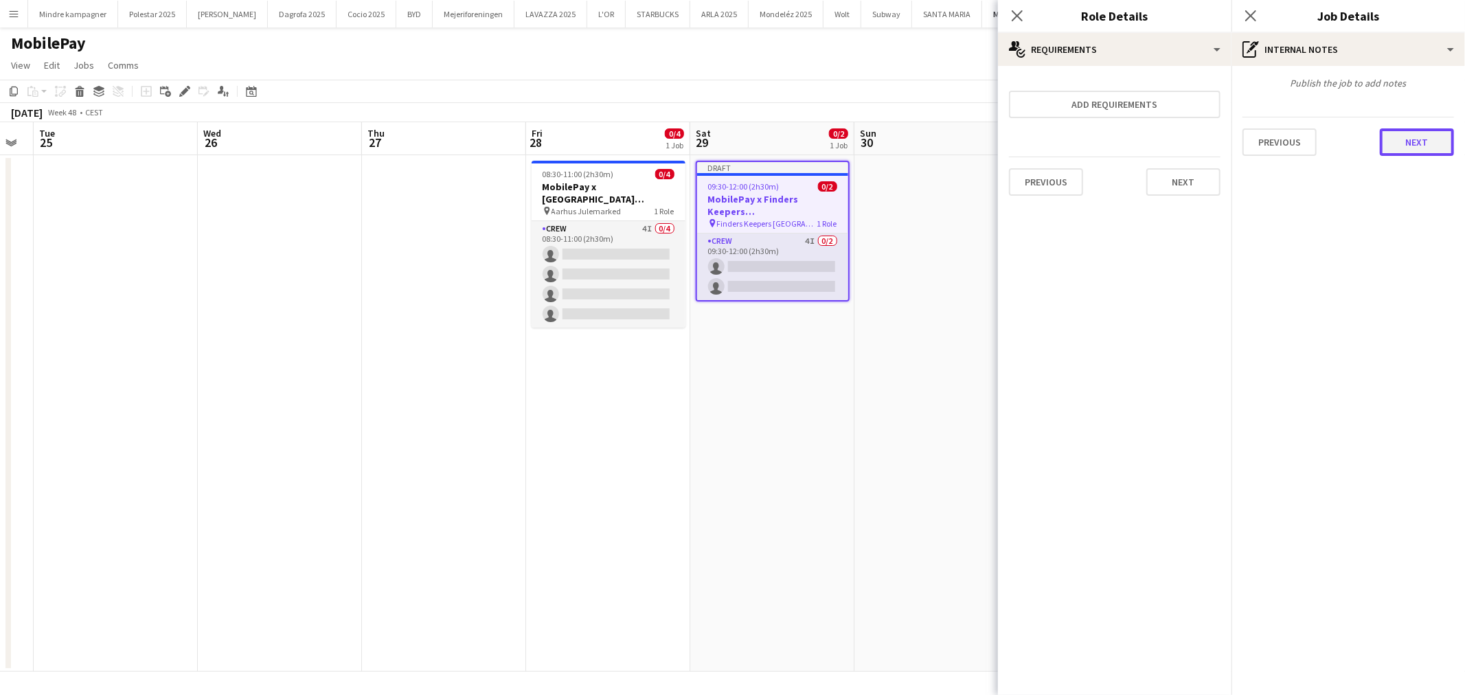
click at [1430, 147] on button "Next" at bounding box center [1417, 141] width 74 height 27
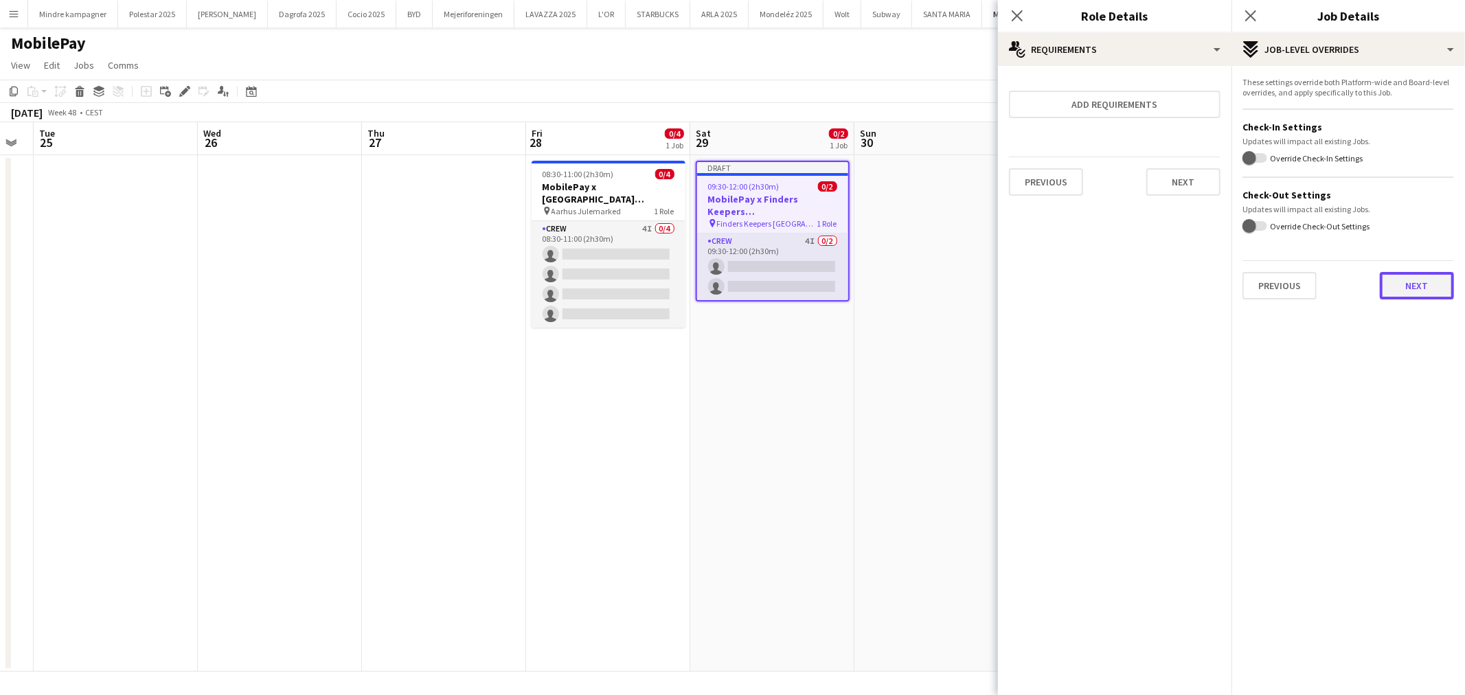
click at [1420, 280] on button "Next" at bounding box center [1417, 285] width 74 height 27
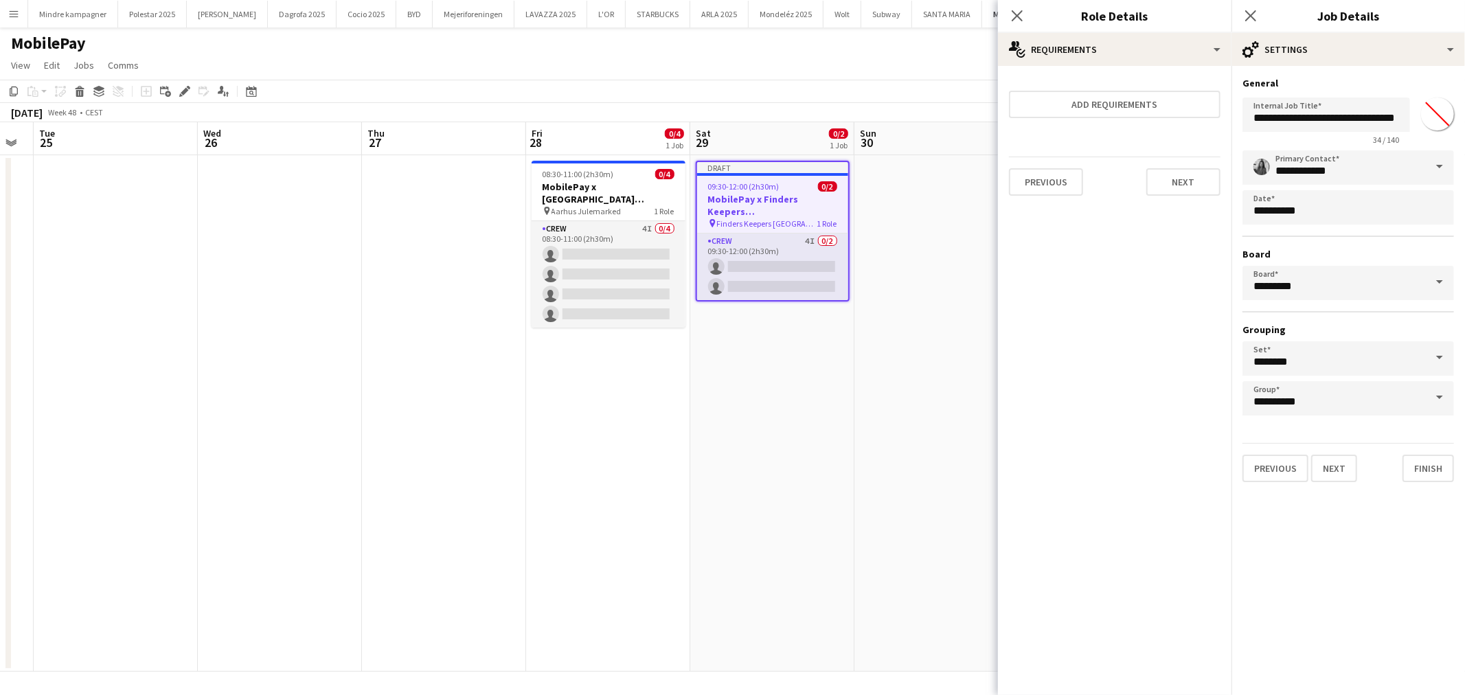
click at [1355, 459] on div "Previous Next Finish" at bounding box center [1349, 462] width 212 height 39
click at [1347, 468] on button "Next" at bounding box center [1334, 468] width 46 height 27
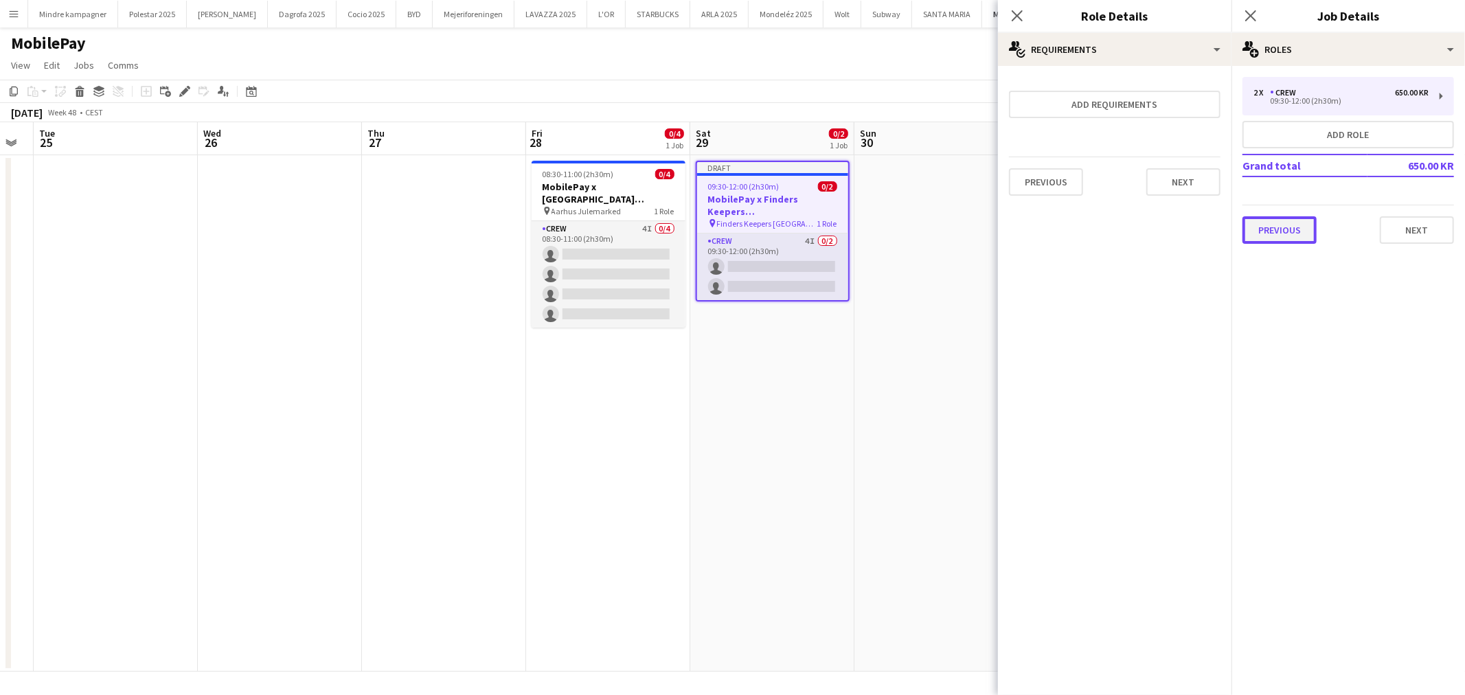
click at [1301, 223] on button "Previous" at bounding box center [1280, 229] width 74 height 27
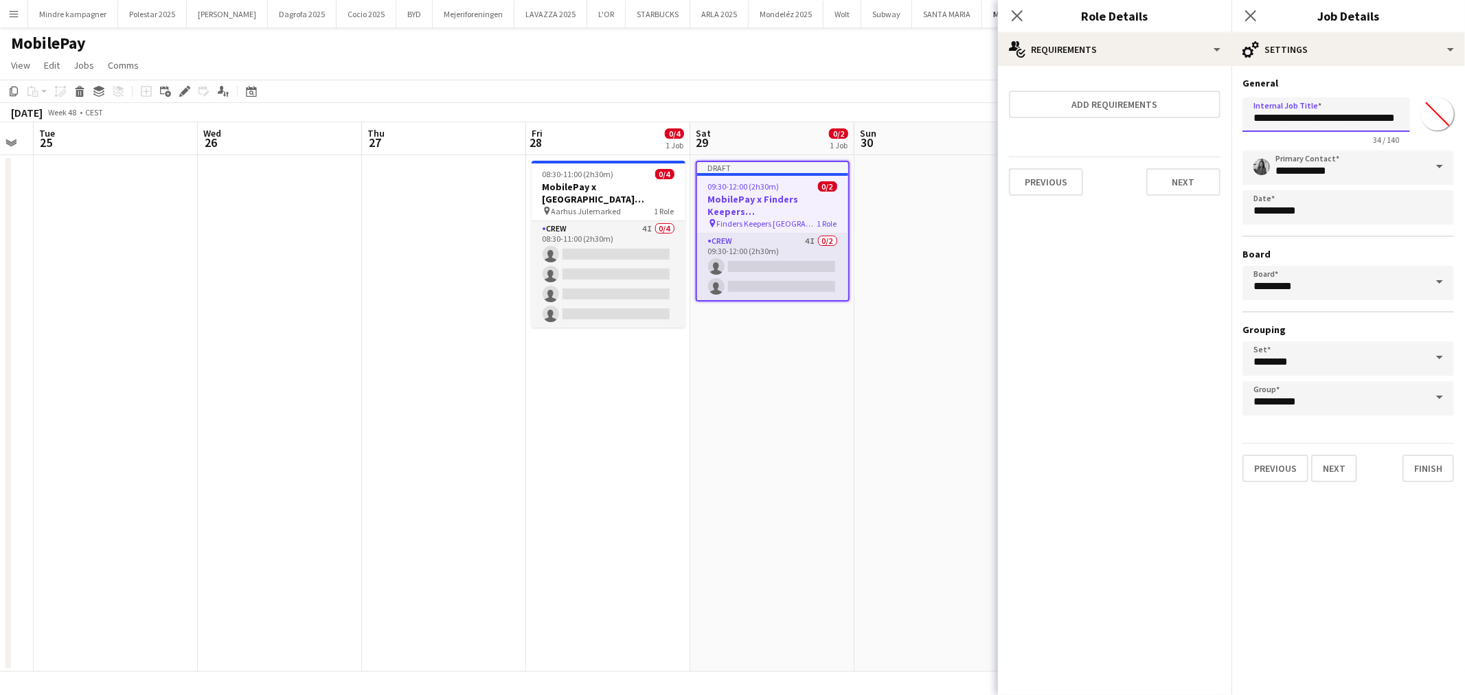
scroll to position [0, 18]
drag, startPoint x: 1312, startPoint y: 115, endPoint x: 1458, endPoint y: 115, distance: 146.3
click at [1458, 115] on form "**********" at bounding box center [1349, 279] width 234 height 405
type input "**********"
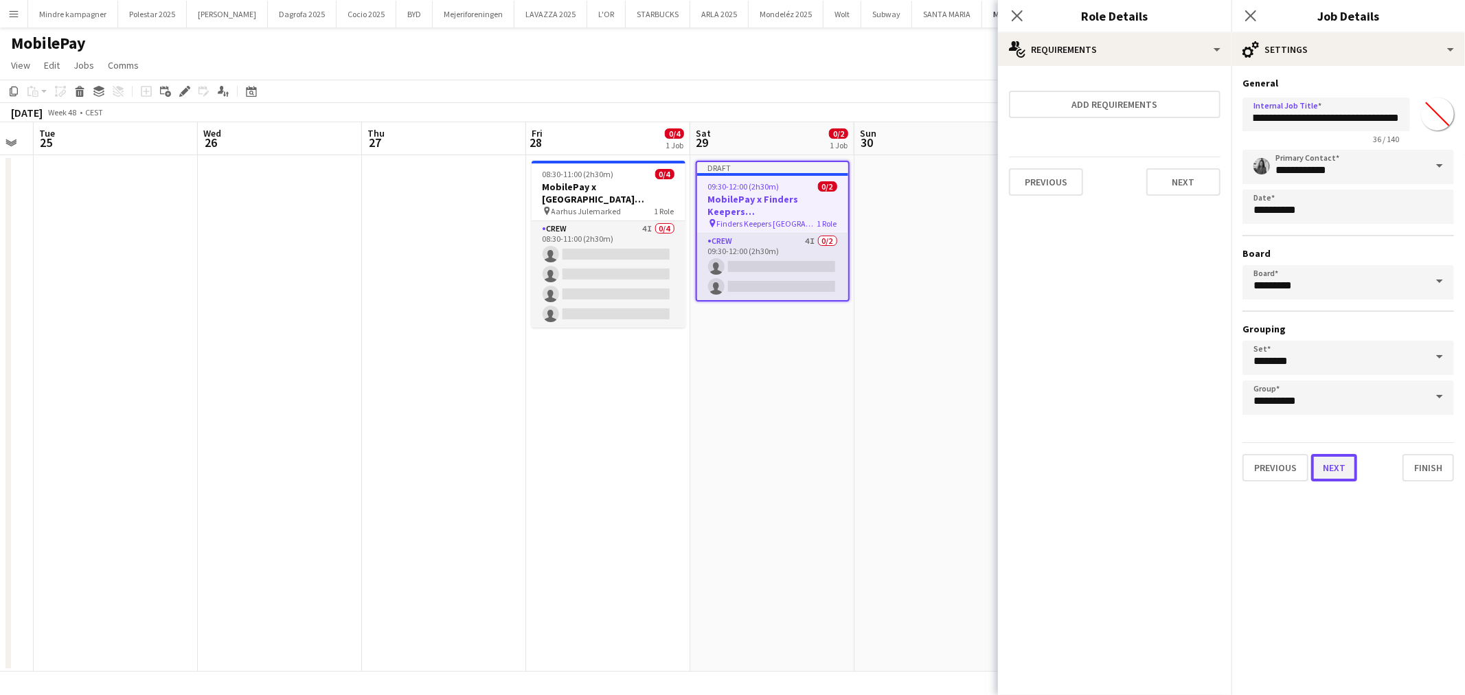
click at [1344, 461] on button "Next" at bounding box center [1334, 467] width 46 height 27
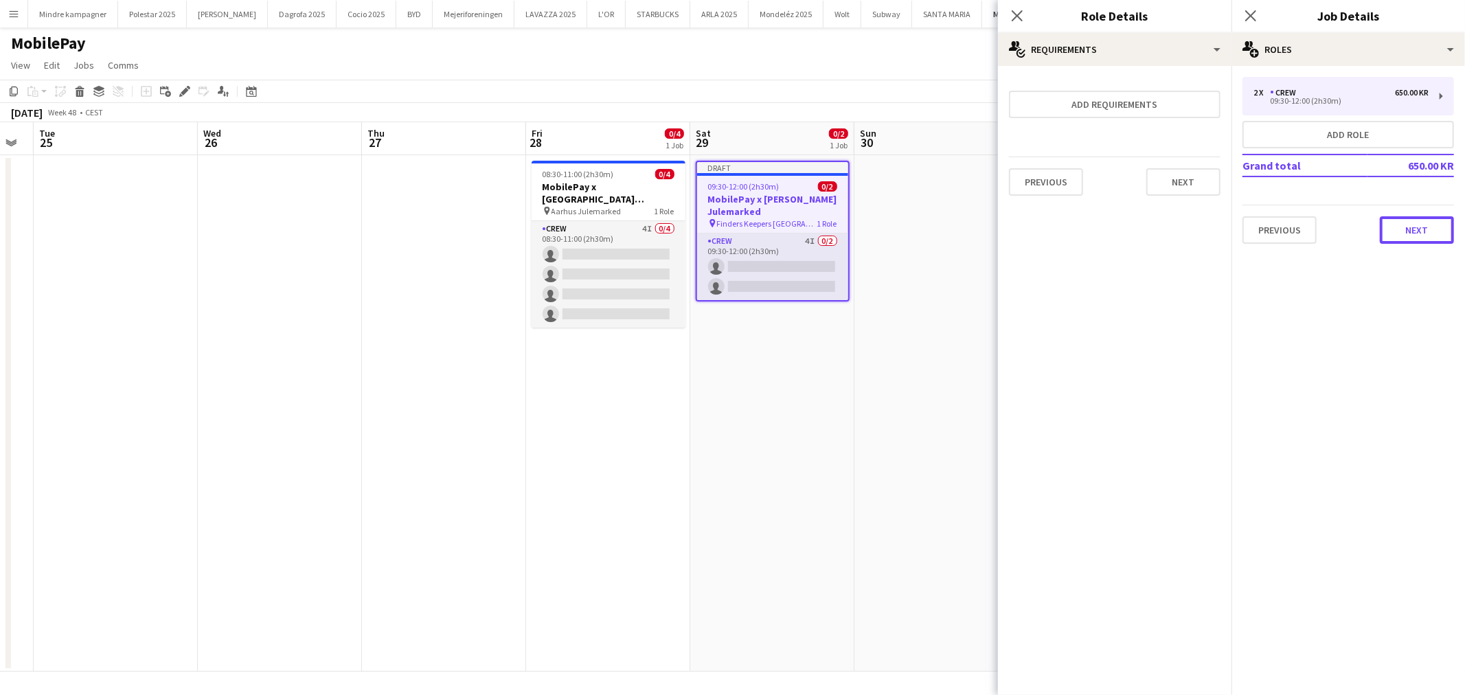
click at [1420, 222] on button "Next" at bounding box center [1417, 229] width 74 height 27
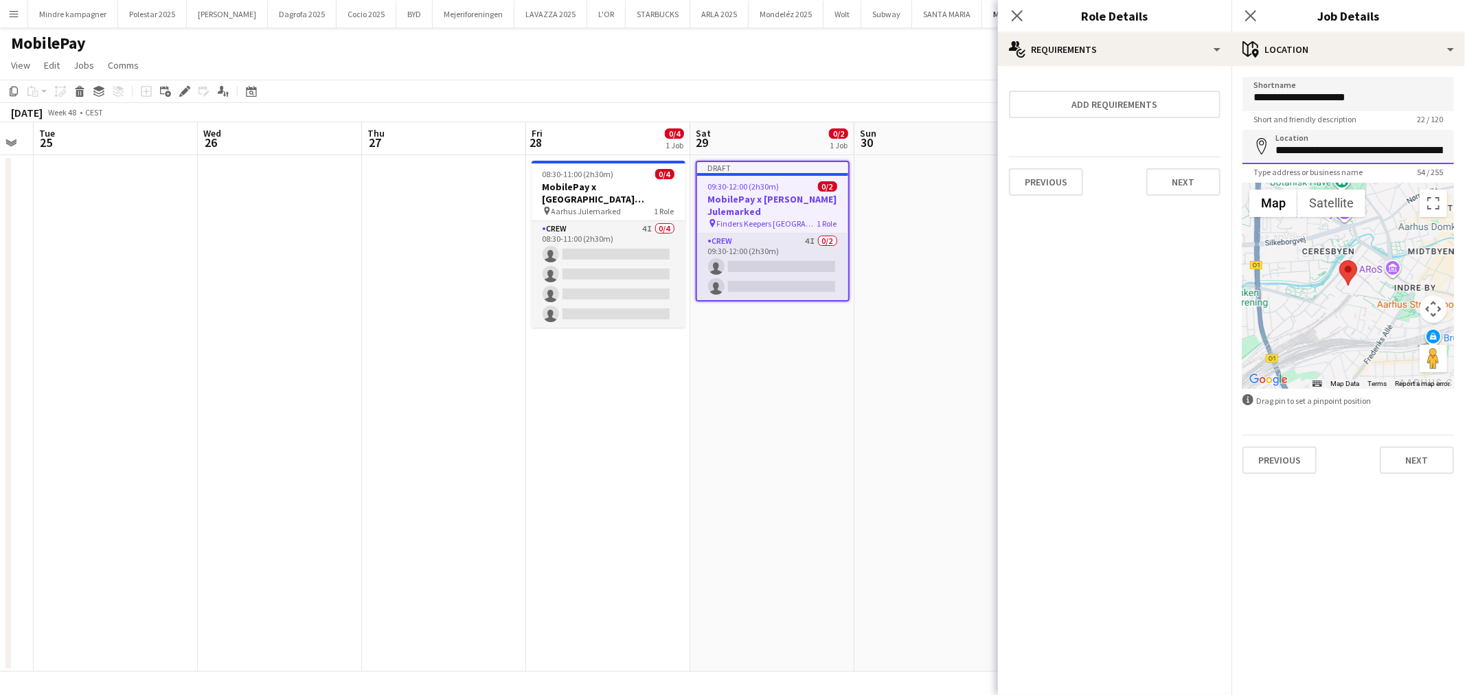
click at [1367, 155] on input "**********" at bounding box center [1349, 147] width 212 height 34
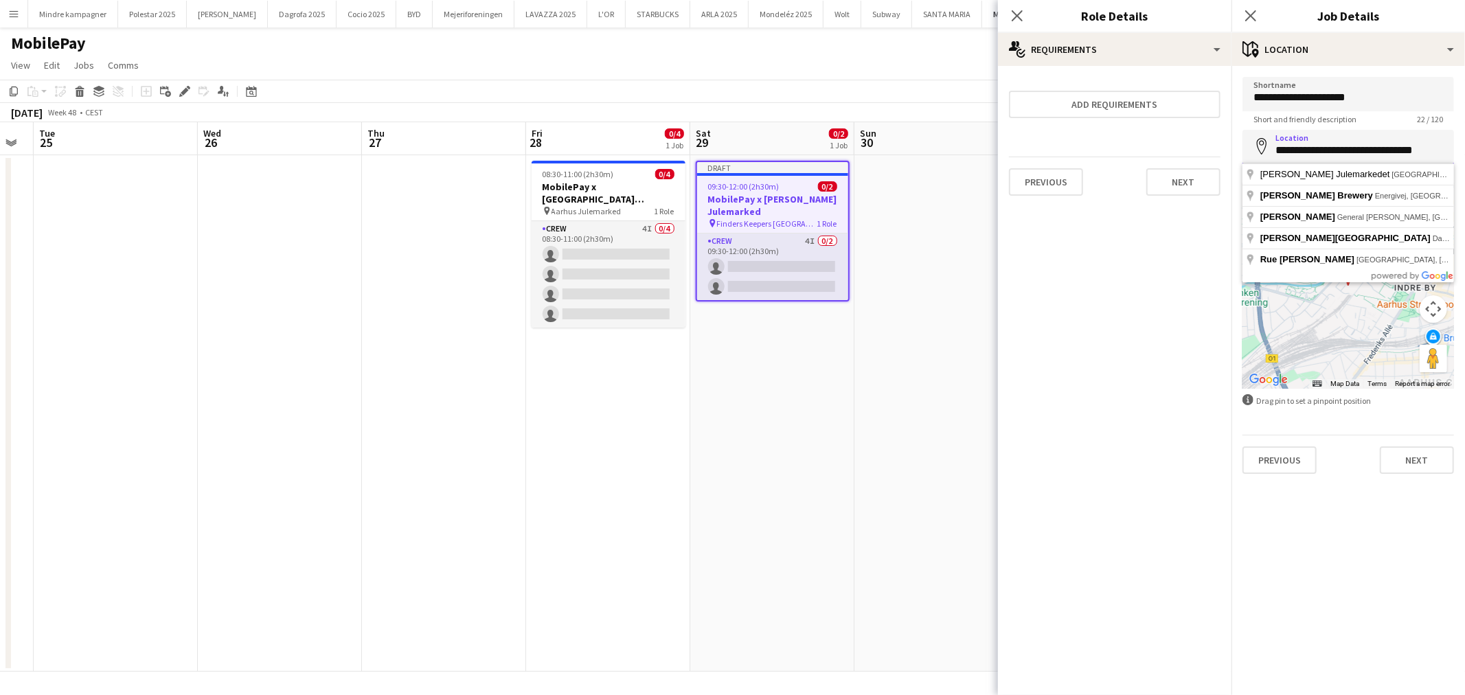
type input "**********"
click at [1365, 155] on input "**********" at bounding box center [1349, 147] width 212 height 34
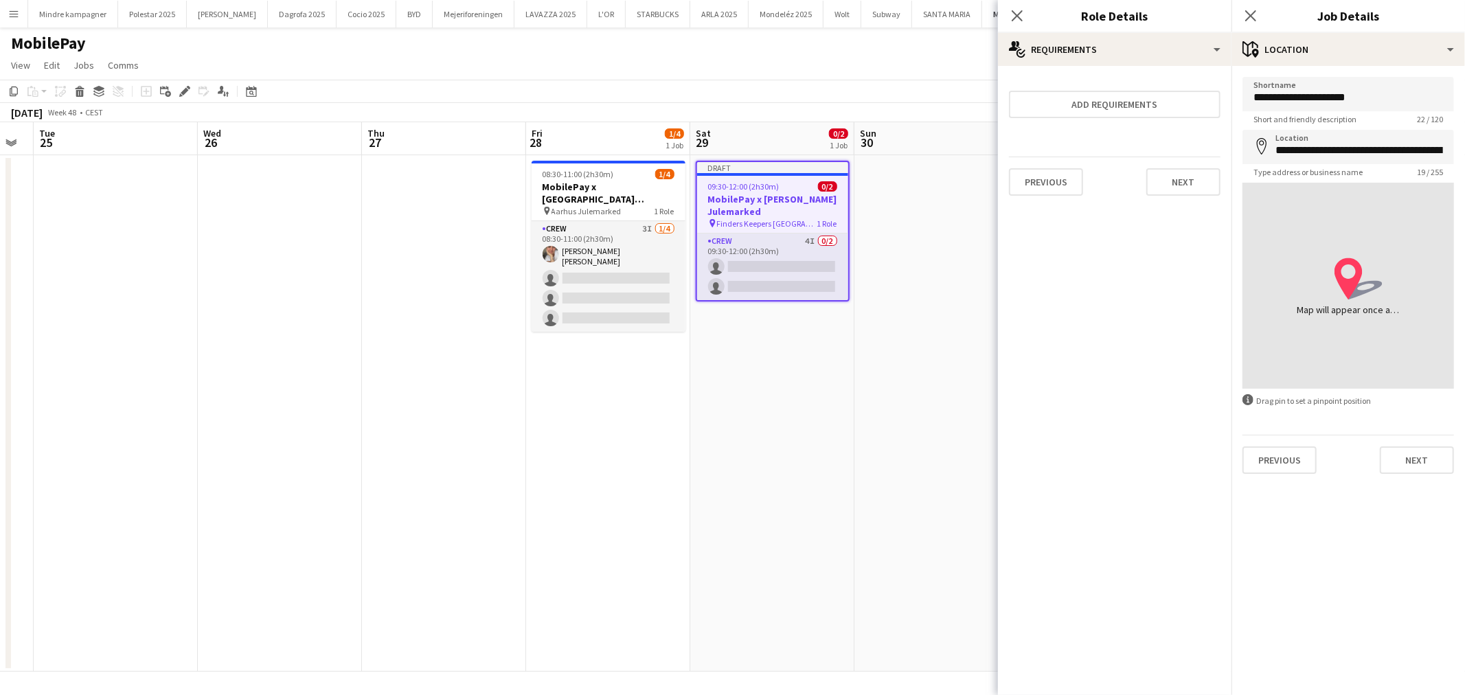
type input "**********"
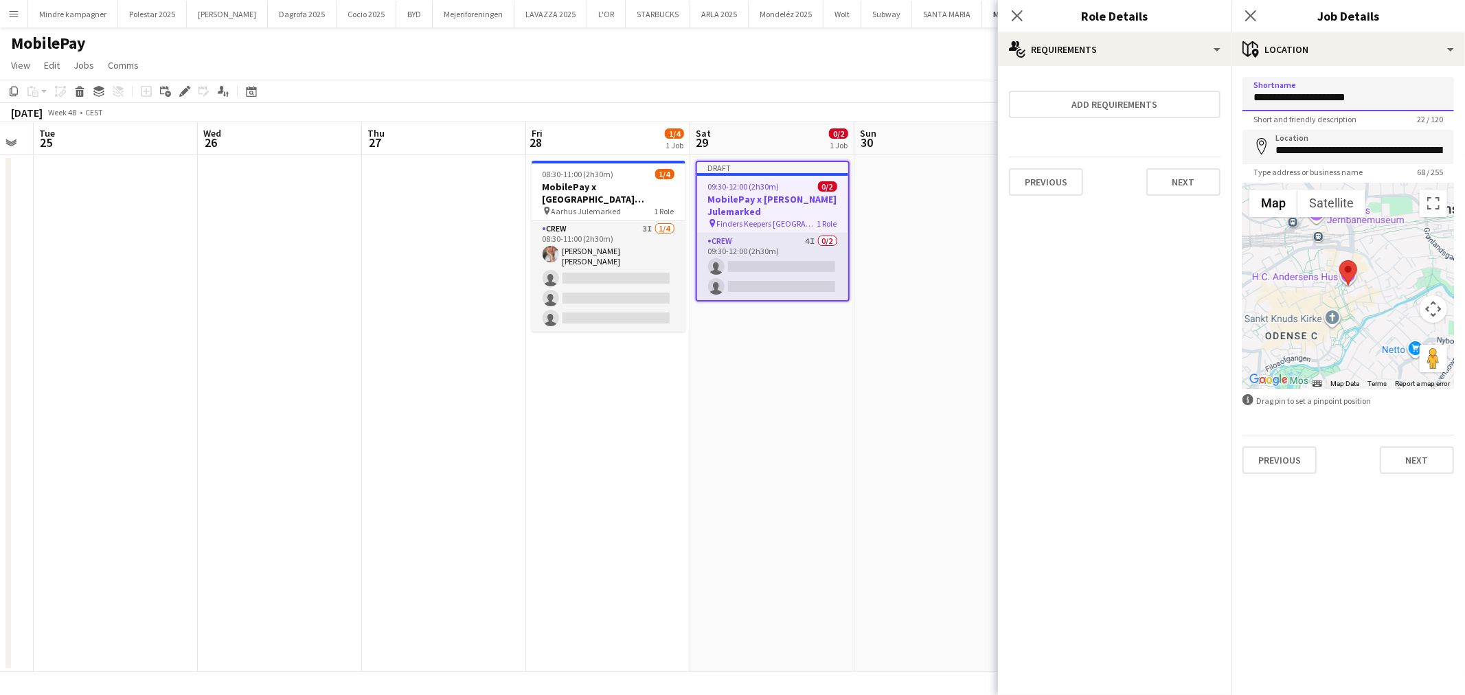
drag, startPoint x: 1348, startPoint y: 98, endPoint x: 1230, endPoint y: 102, distance: 117.5
click at [1230, 103] on body "Menu Boards Boards Boards All jobs Status Workforce Workforce My Workforce Recr…" at bounding box center [732, 347] width 1465 height 695
type input "*"
type input "**********"
click at [843, 483] on app-date-cell "Draft 09:30-12:00 (2h30m) 0/2 MobilePay x [PERSON_NAME] Julemarked pin Finders …" at bounding box center [772, 413] width 164 height 517
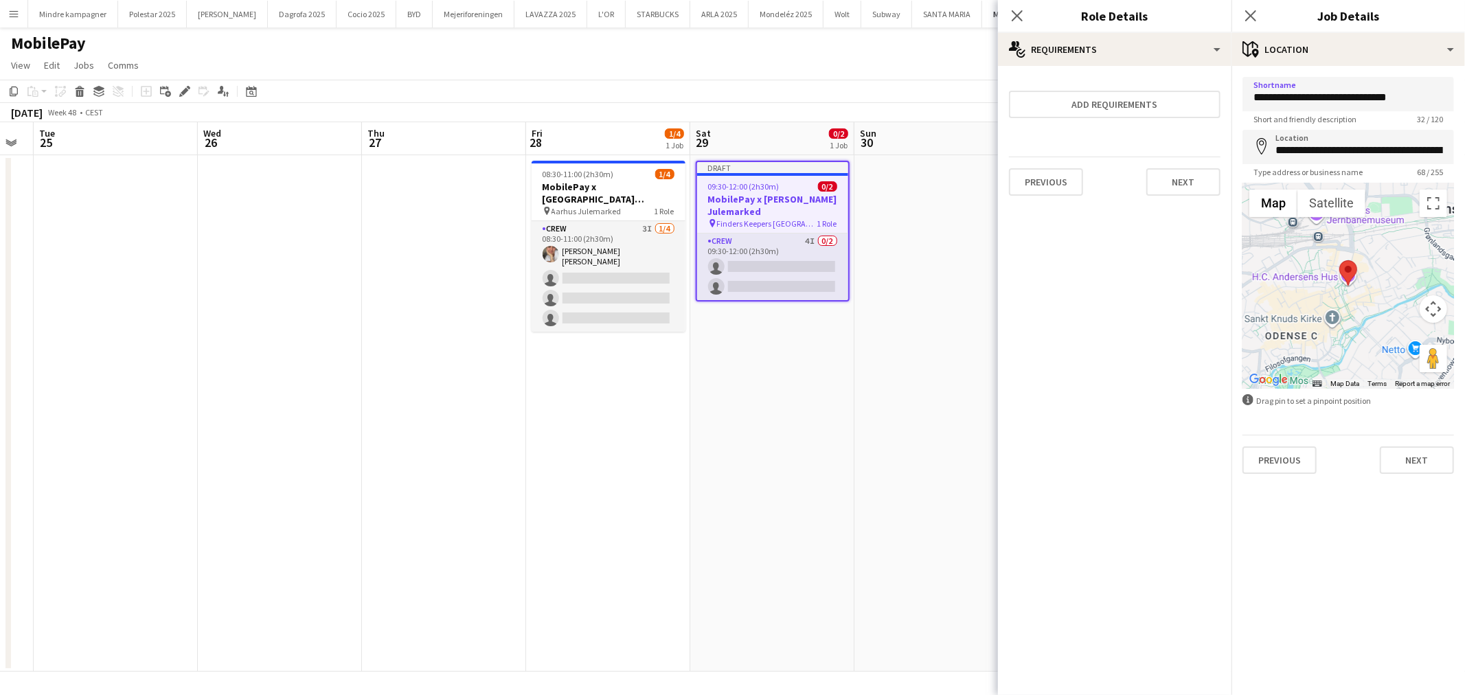
scroll to position [0, 458]
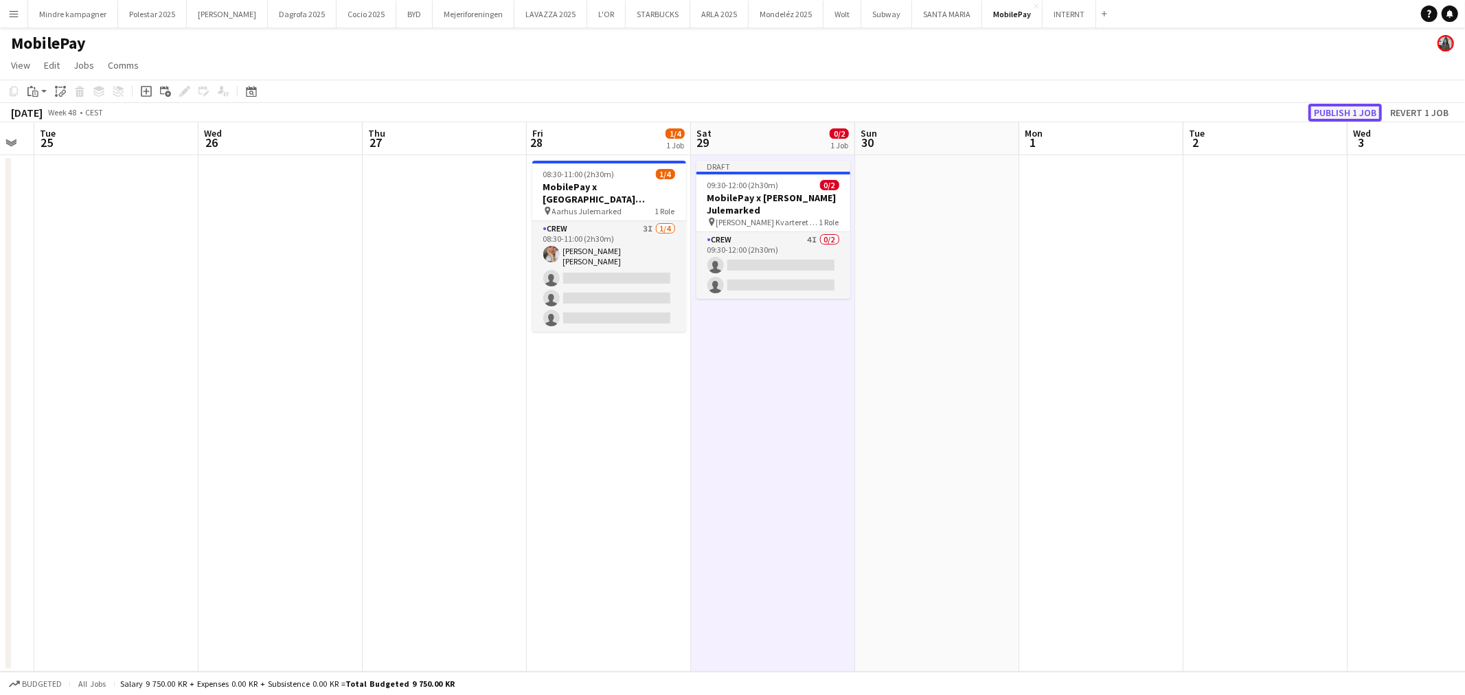
click at [1342, 109] on button "Publish 1 job" at bounding box center [1345, 113] width 73 height 18
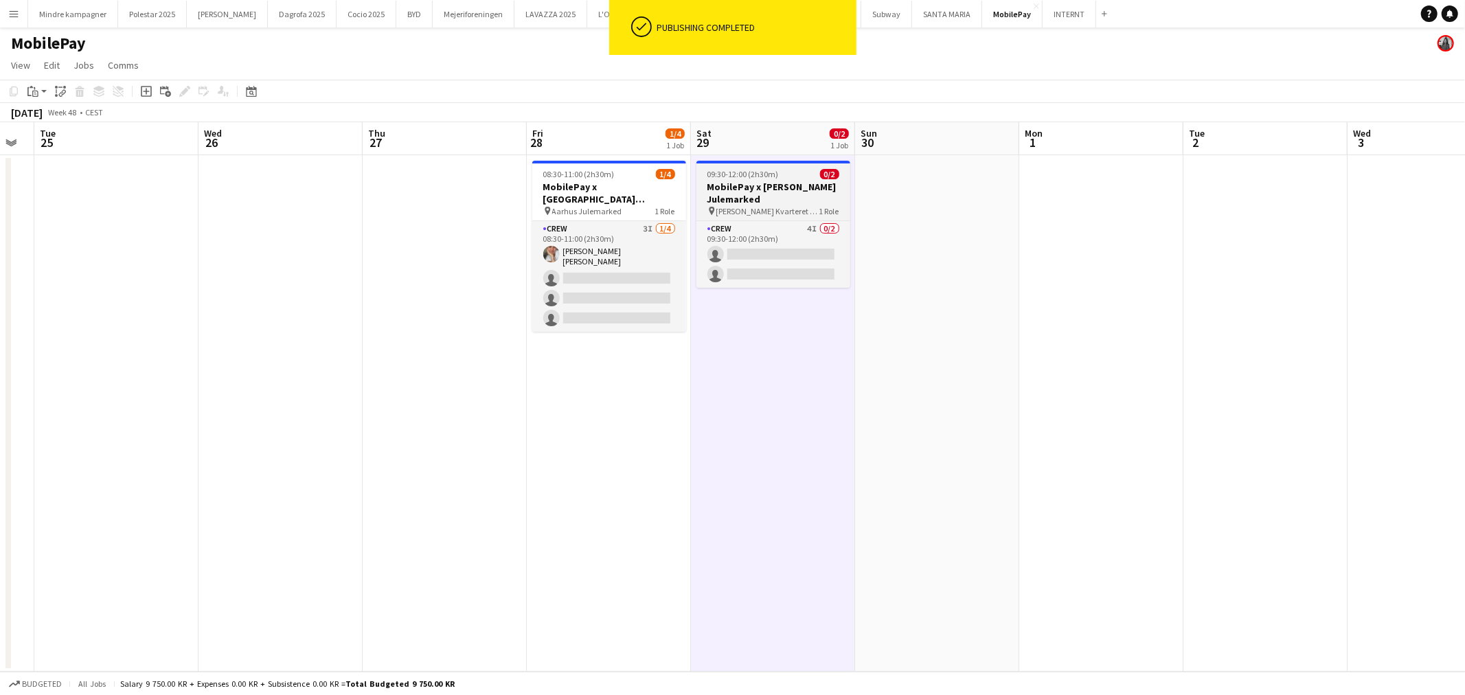
click at [771, 187] on h3 "MobilePay x [PERSON_NAME] Julemarked" at bounding box center [774, 193] width 154 height 25
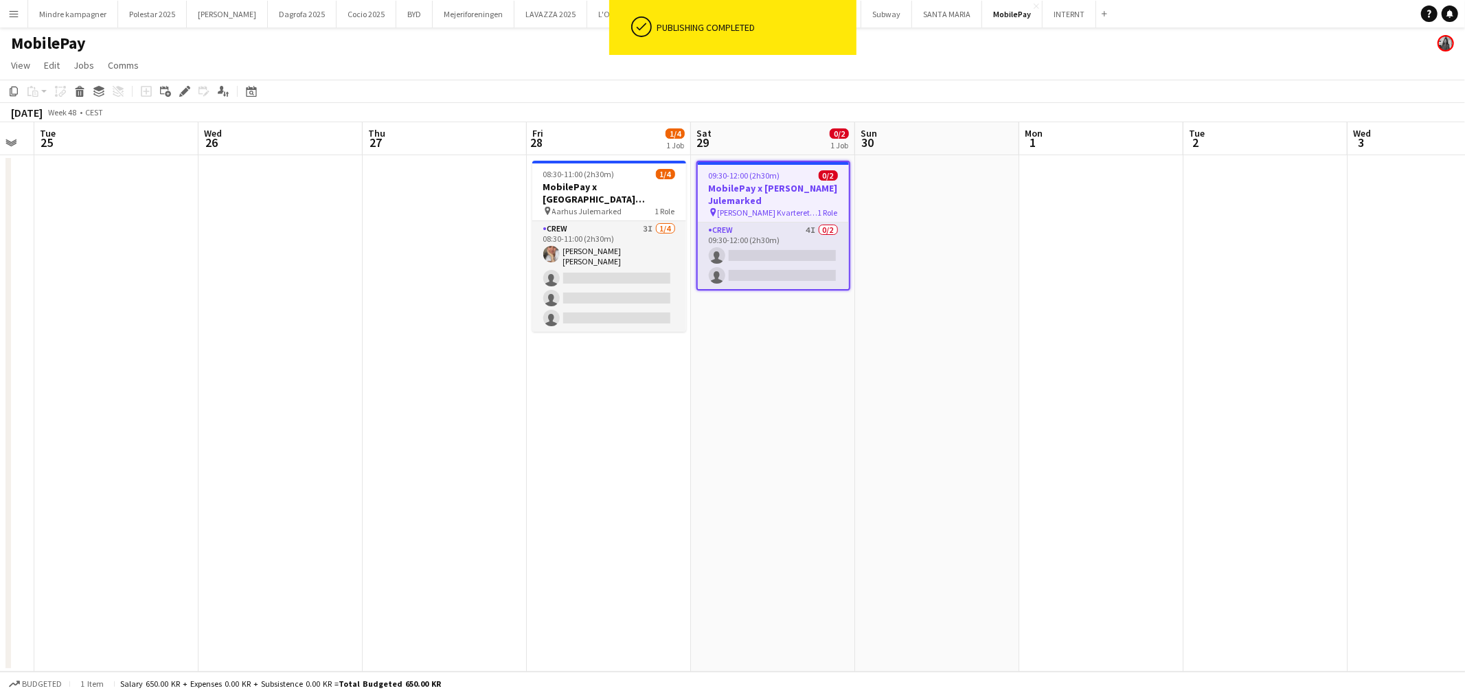
click at [991, 455] on app-date-cell at bounding box center [937, 413] width 164 height 517
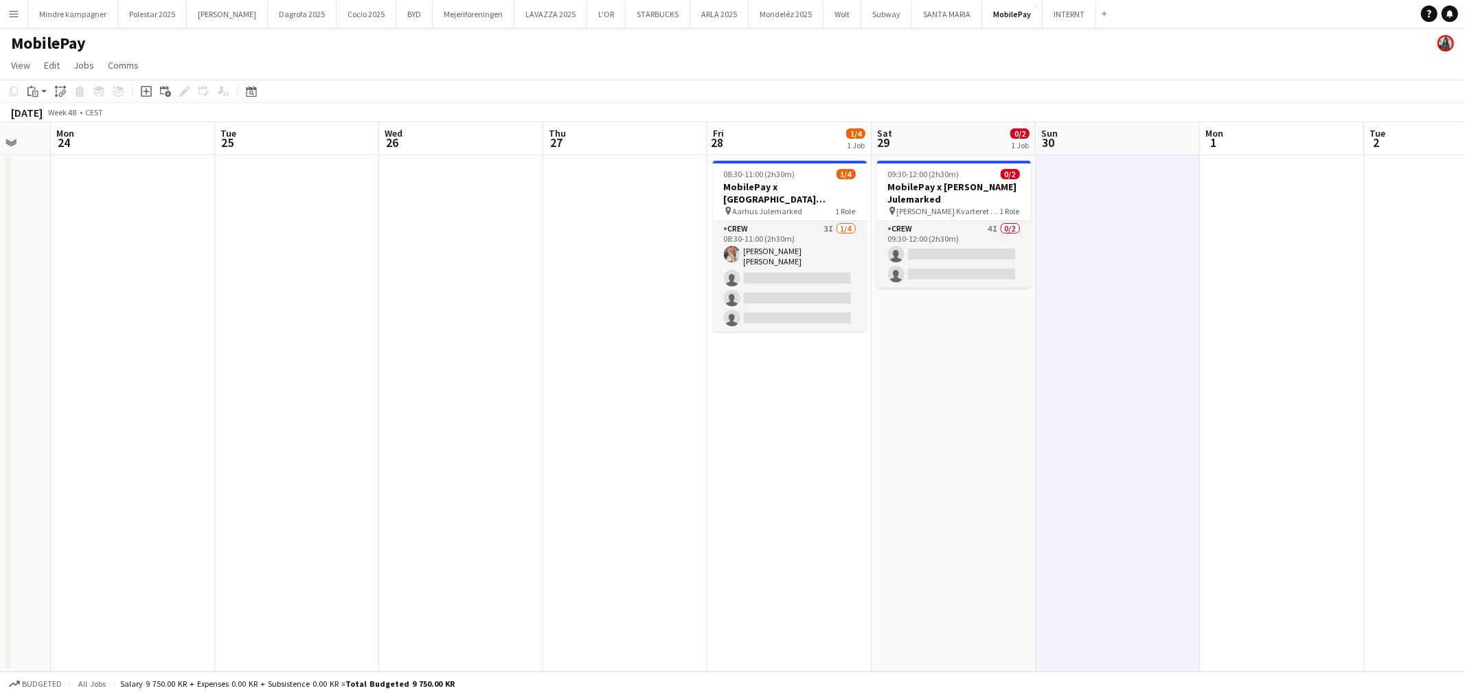
drag, startPoint x: 551, startPoint y: 489, endPoint x: 820, endPoint y: 496, distance: 269.4
click at [880, 500] on app-calendar-viewport "Sat 22 0/4 1 Job Sun 23 Mon 24 Tue 25 Wed 26 Thu 27 Fri 28 1/4 1 Job Sat 29 0/2…" at bounding box center [732, 397] width 1465 height 550
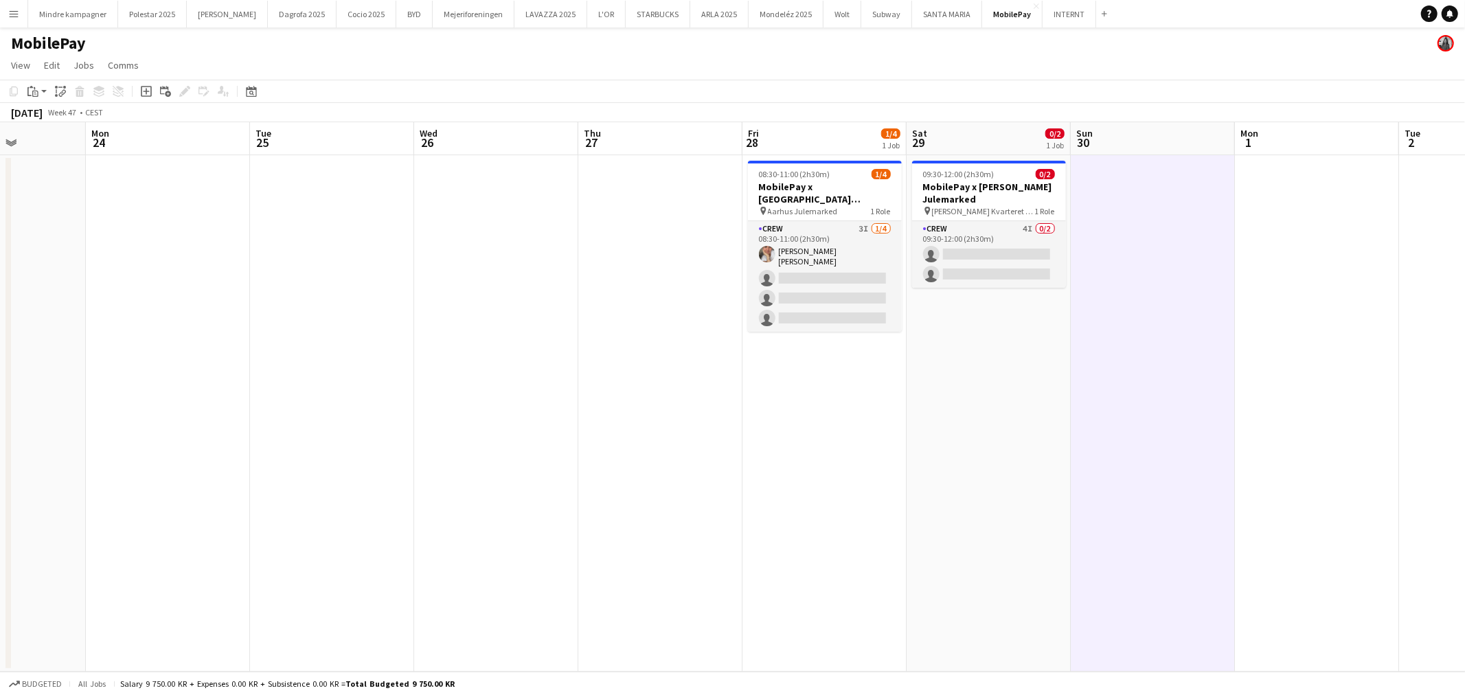
drag, startPoint x: 598, startPoint y: 506, endPoint x: 790, endPoint y: 502, distance: 192.4
click at [831, 508] on app-calendar-viewport "Fri 21 Sat 22 0/4 1 Job Sun 23 Mon 24 Tue 25 Wed 26 Thu 27 Fri 28 1/4 1 Job Sat…" at bounding box center [732, 397] width 1465 height 550
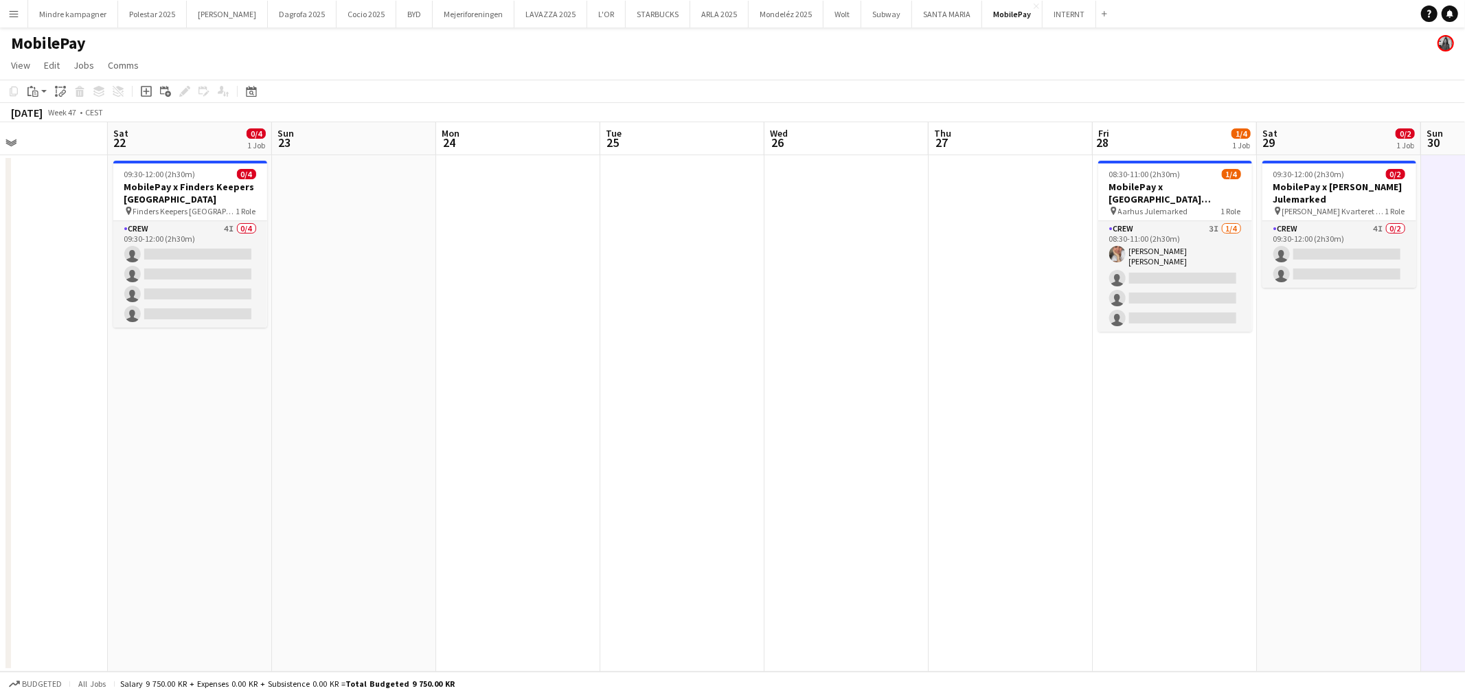
drag, startPoint x: 842, startPoint y: 511, endPoint x: 897, endPoint y: 511, distance: 55.0
click at [897, 511] on app-calendar-viewport "Wed 19 Thu 20 Fri 21 Sat 22 0/4 1 Job Sun 23 Mon 24 Tue 25 Wed 26 Thu 27 Fri 28…" at bounding box center [732, 397] width 1465 height 550
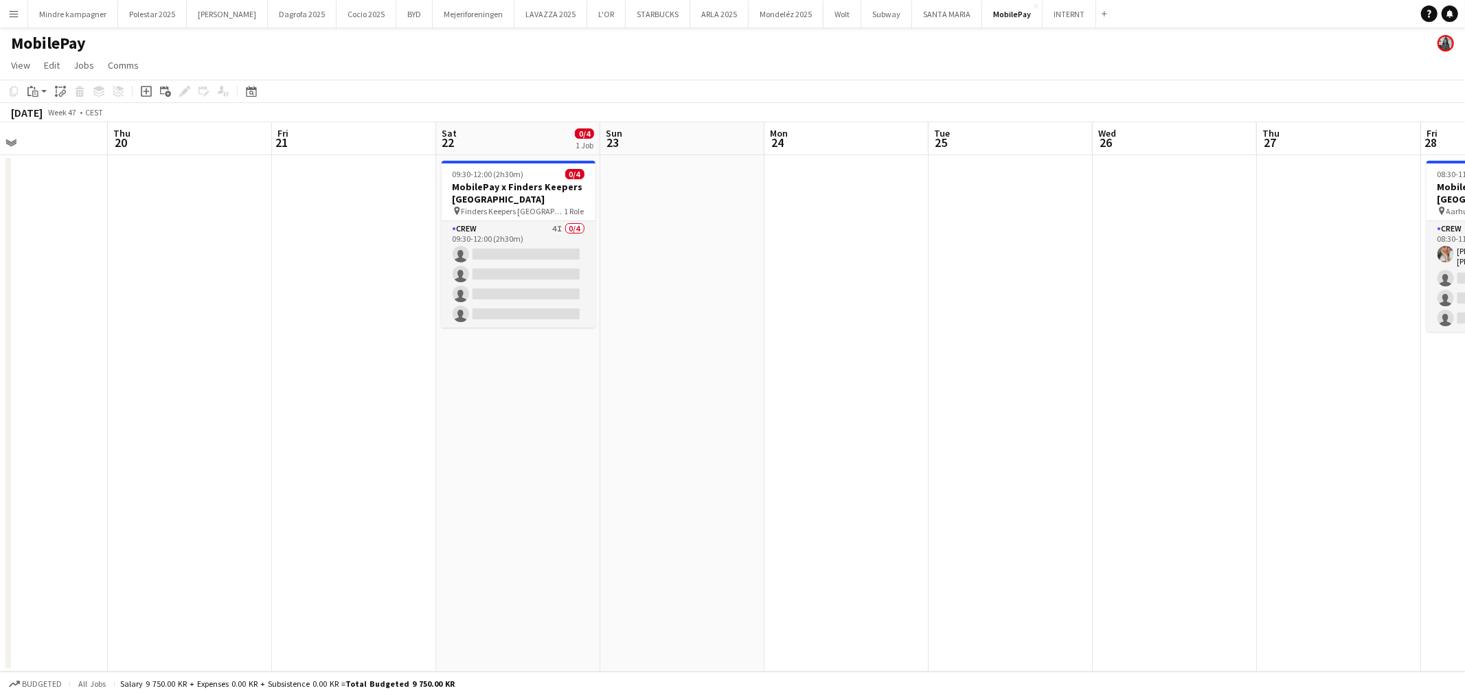
scroll to position [0, 330]
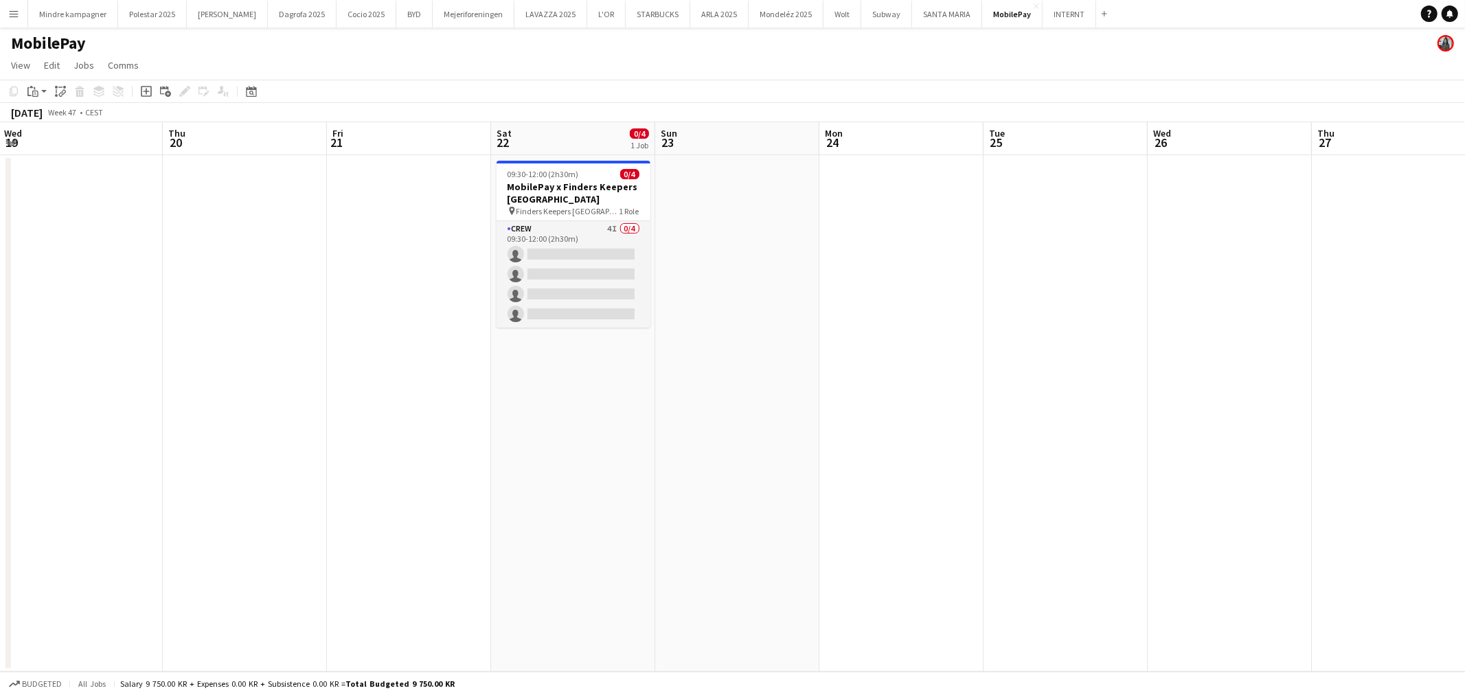
drag, startPoint x: 475, startPoint y: 449, endPoint x: 776, endPoint y: 433, distance: 301.3
click at [774, 433] on app-calendar-viewport "Mon 17 0/2 1 Job Tue 18 Wed 19 Thu 20 Fri 21 Sat 22 0/4 1 Job Sun 23 Mon 24 Tue…" at bounding box center [732, 397] width 1465 height 550
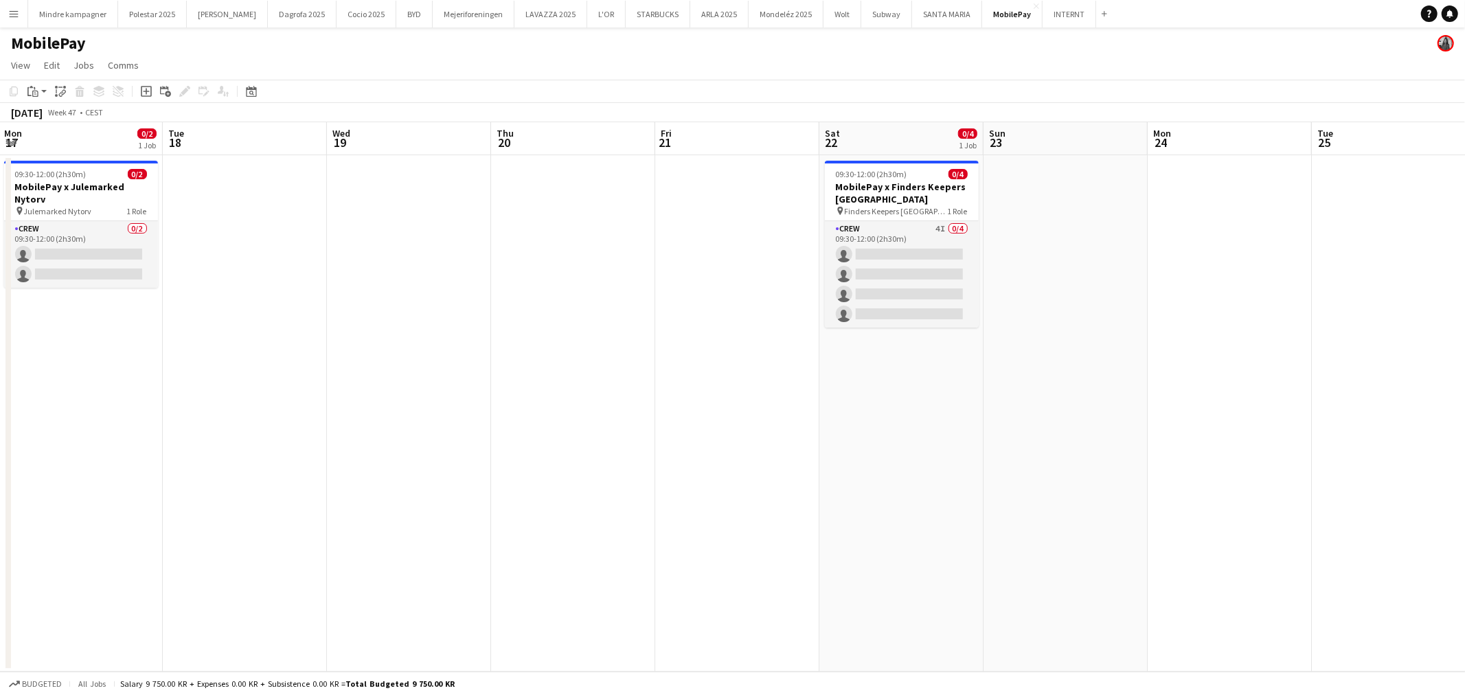
scroll to position [0, 333]
drag, startPoint x: 629, startPoint y: 343, endPoint x: 832, endPoint y: 359, distance: 203.9
click at [733, 359] on app-calendar-viewport "Sat 15 0/2 1 Job Sun 16 Mon 17 0/2 1 Job Tue 18 Wed 19 Thu 20 Fri 21 Sat 22 0/4…" at bounding box center [732, 397] width 1465 height 550
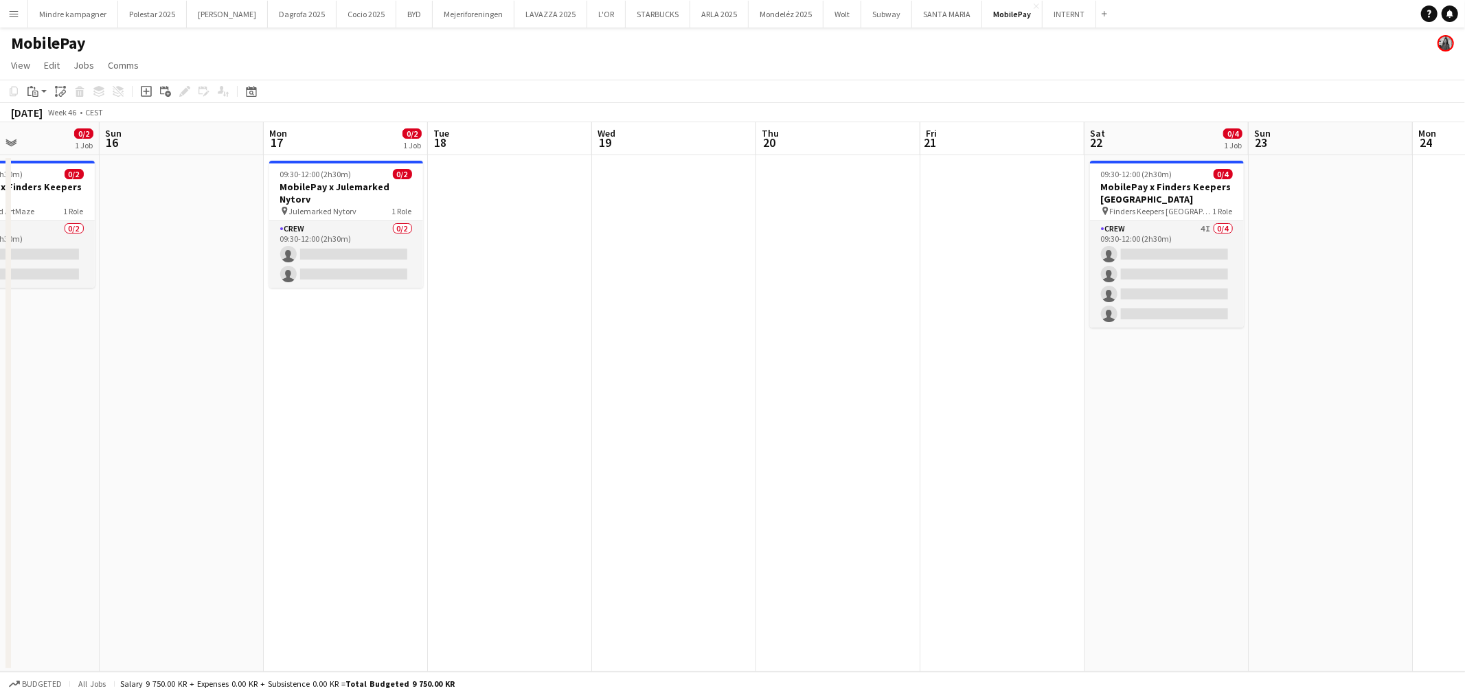
drag, startPoint x: 739, startPoint y: 423, endPoint x: 862, endPoint y: 410, distance: 123.6
click at [857, 412] on app-calendar-viewport "Thu 13 Fri 14 Sat 15 0/2 1 Job Sun 16 Mon 17 0/2 1 Job Tue 18 Wed 19 Thu 20 Fri…" at bounding box center [732, 397] width 1465 height 550
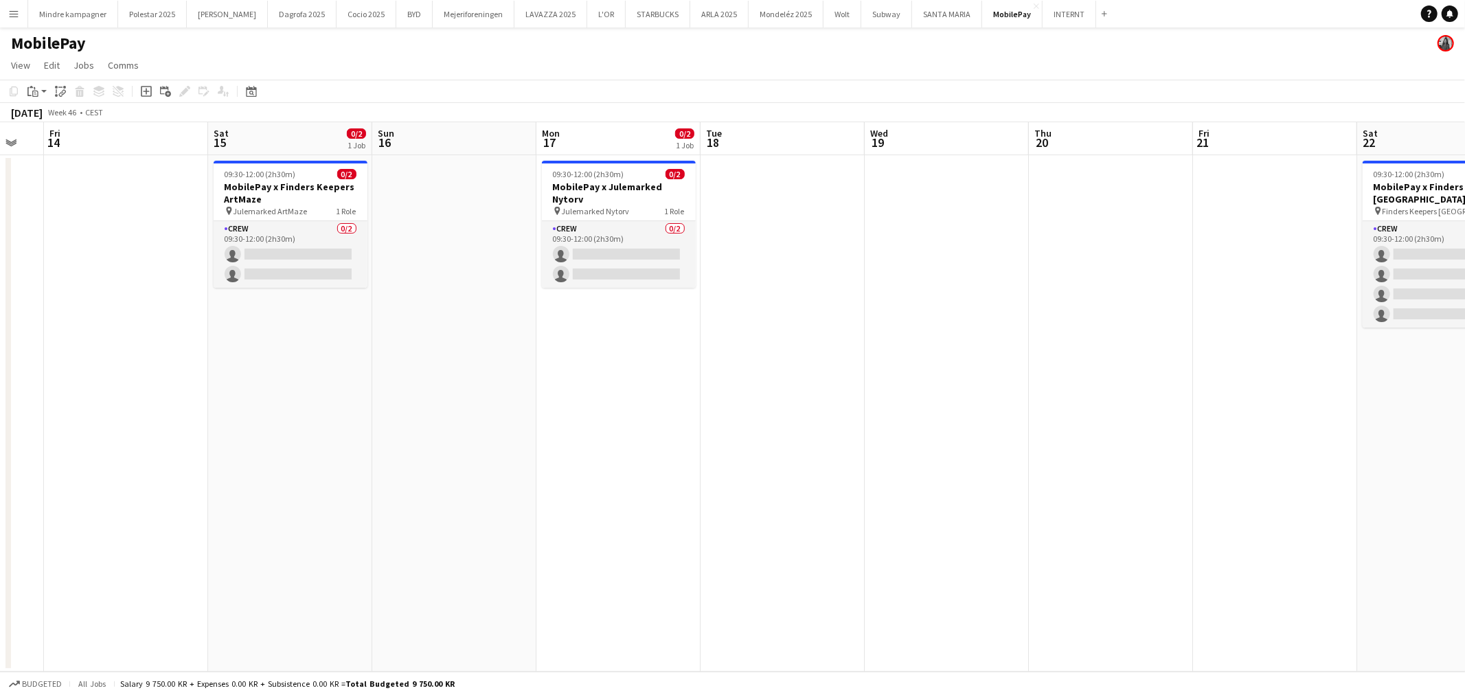
click at [523, 459] on app-calendar-viewport "Wed 12 Thu 13 Fri 14 Sat 15 0/2 1 Job Sun 16 Mon 17 0/2 1 Job Tue 18 Wed 19 Thu…" at bounding box center [732, 397] width 1465 height 550
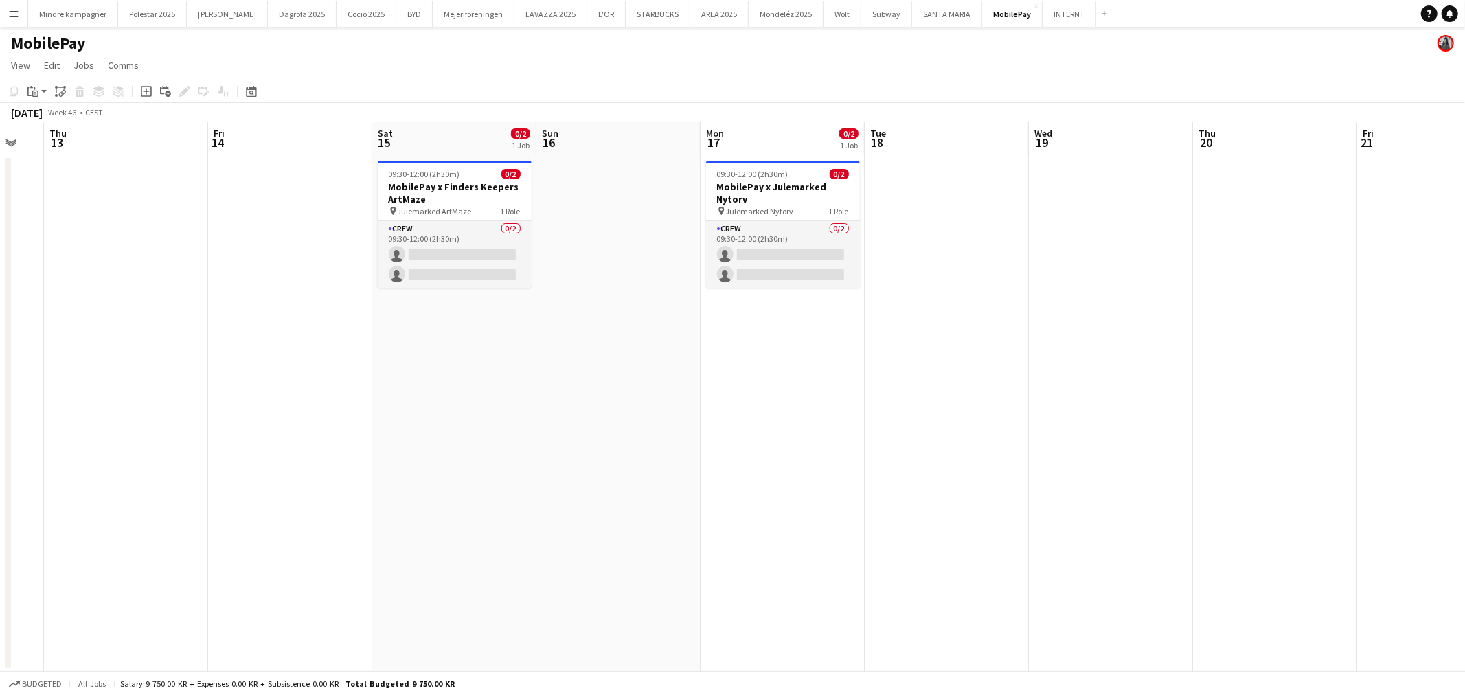
scroll to position [0, 414]
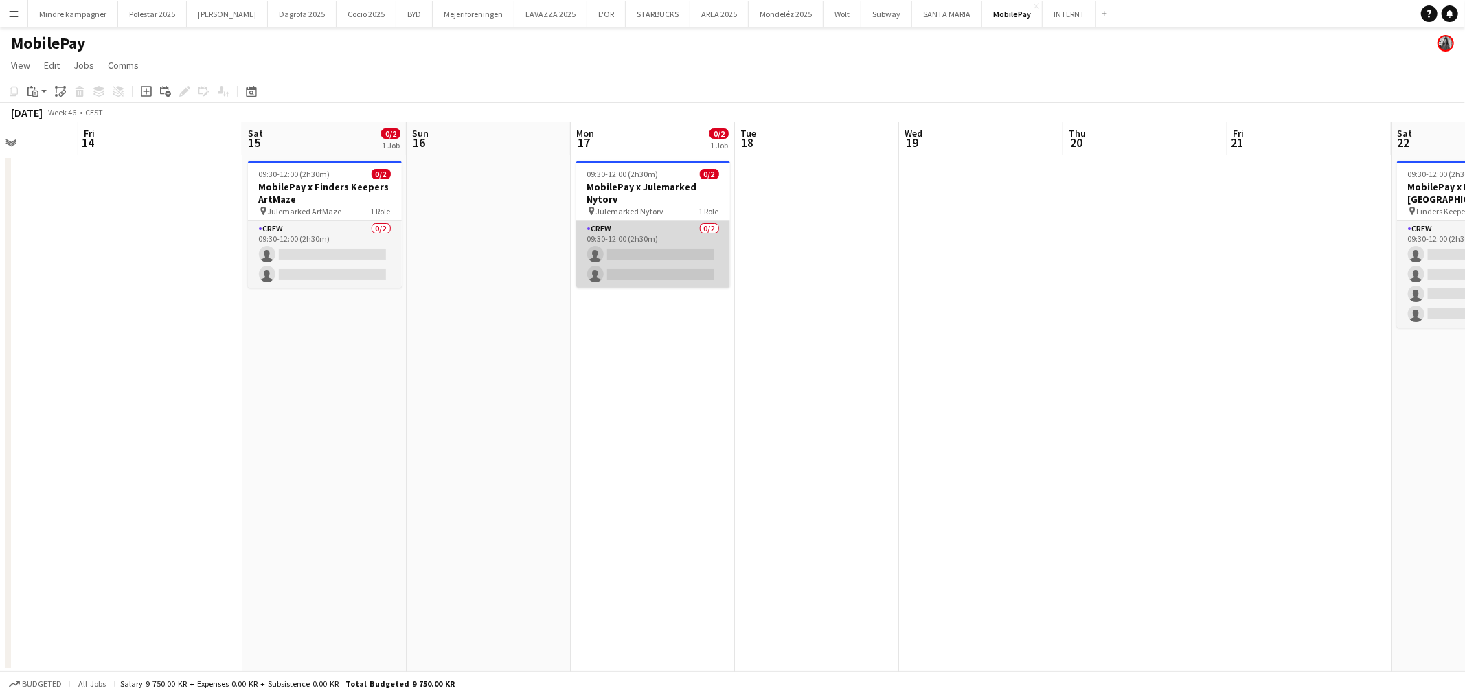
click at [694, 232] on app-card-role "Crew 0/2 09:30-12:00 (2h30m) single-neutral-actions single-neutral-actions" at bounding box center [653, 254] width 154 height 67
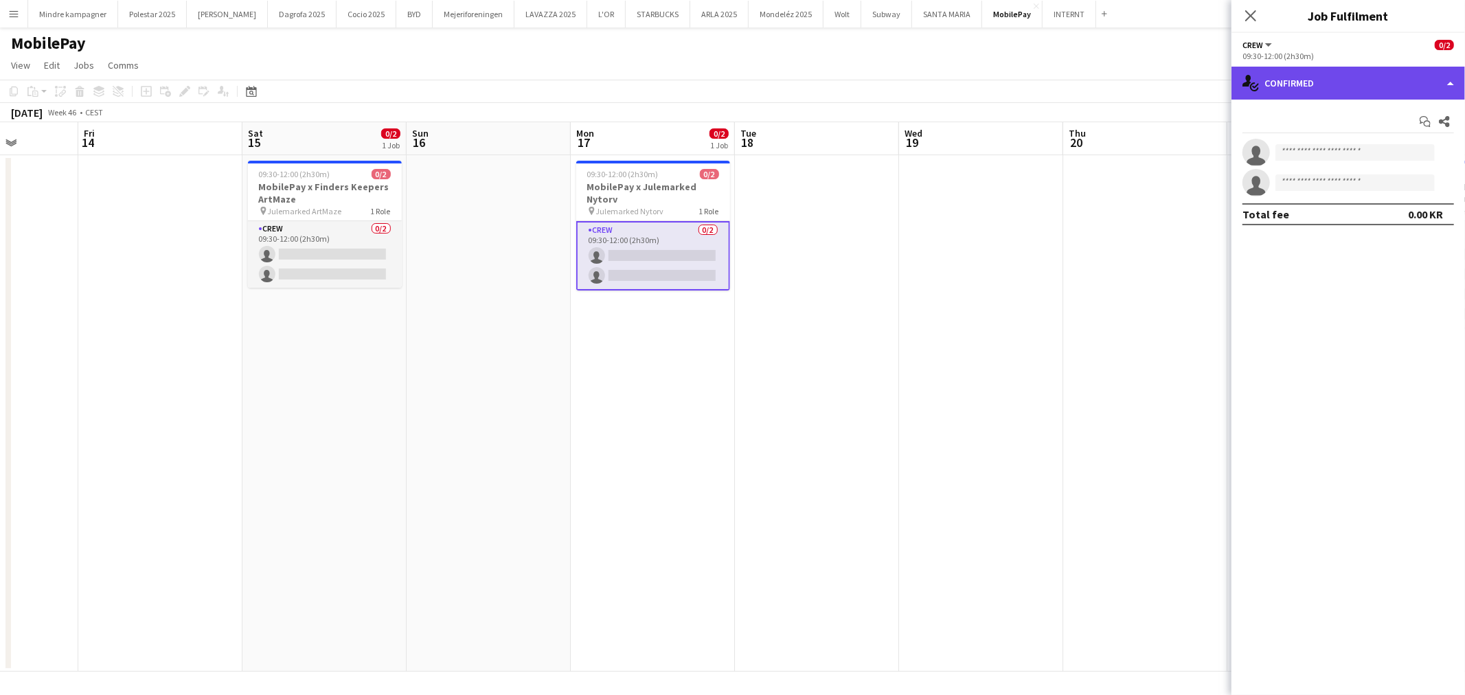
click at [1367, 84] on div "single-neutral-actions-check-2 Confirmed" at bounding box center [1349, 83] width 234 height 33
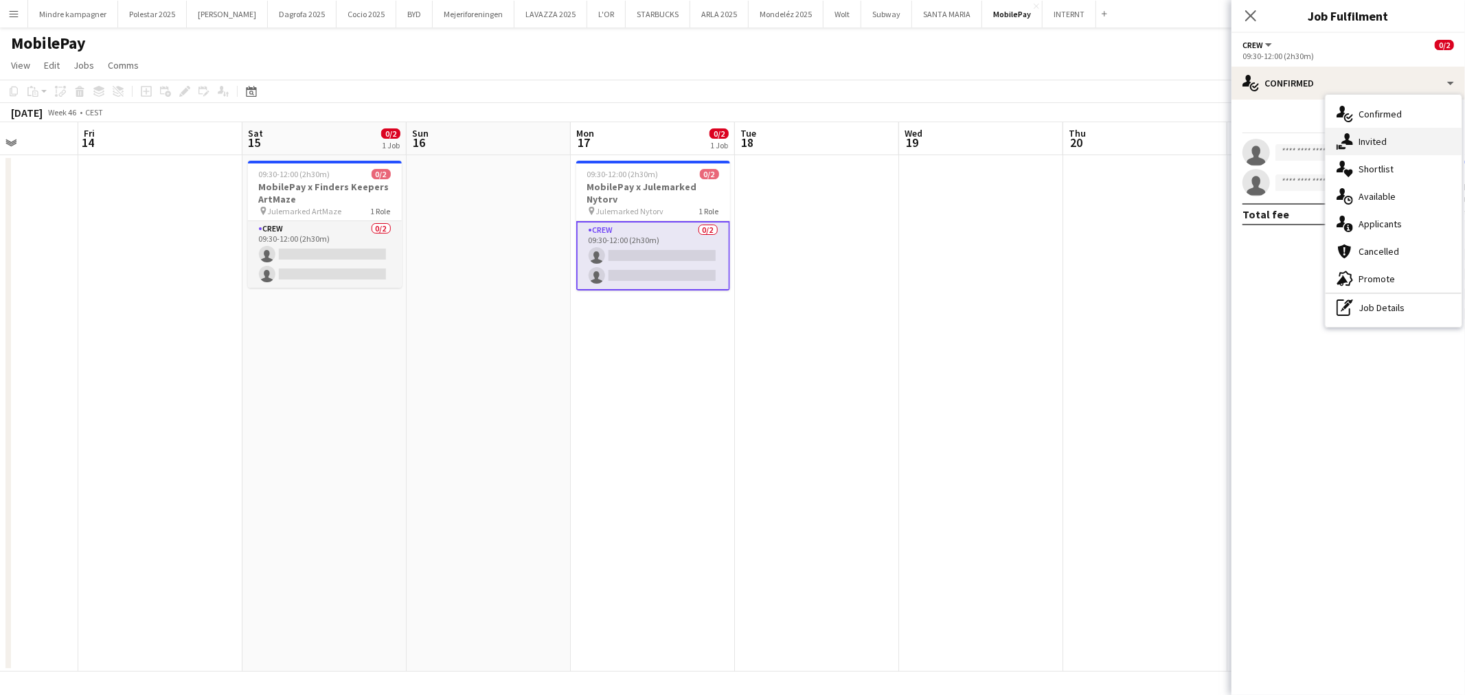
click at [1384, 145] on span "Invited" at bounding box center [1373, 141] width 28 height 12
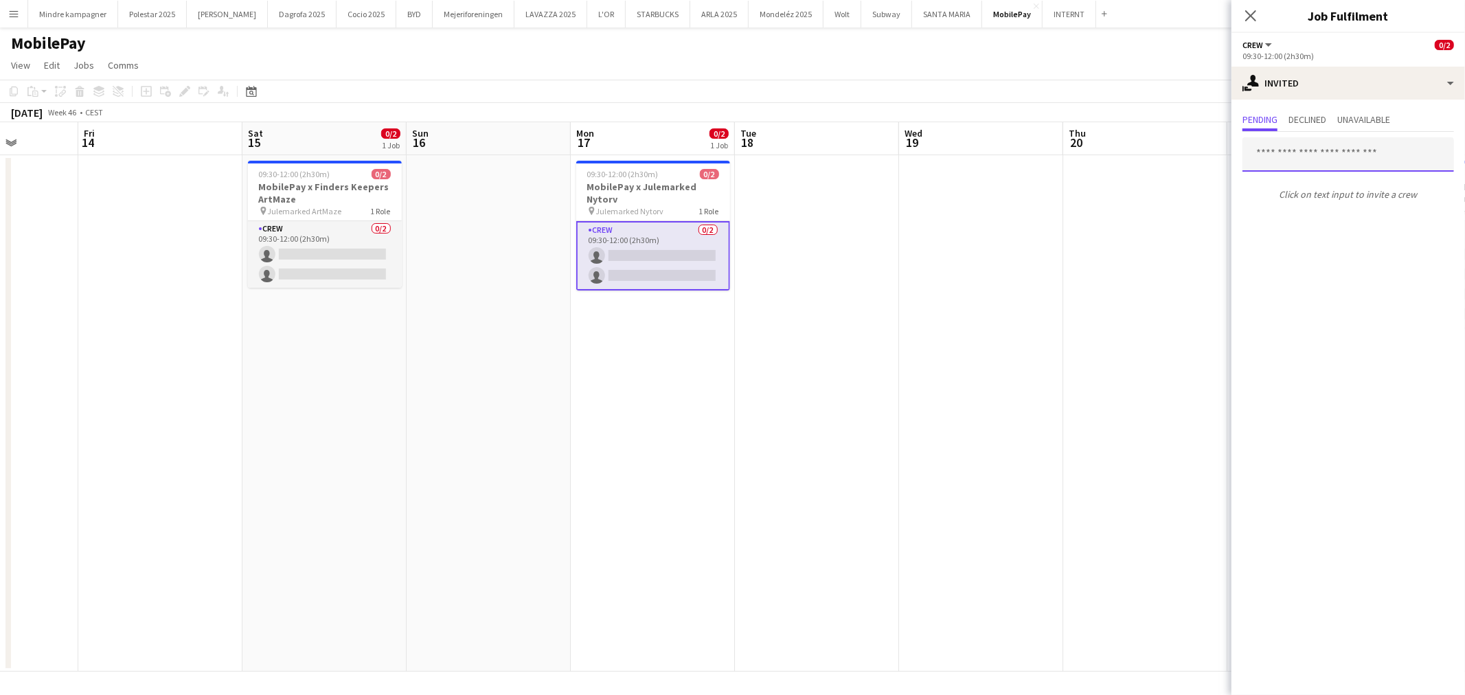
click at [1311, 156] on input "text" at bounding box center [1349, 154] width 212 height 34
type input "********"
click at [1323, 205] on mat-option "[PERSON_NAME] Active [EMAIL_ADDRESS][DOMAIN_NAME]" at bounding box center [1349, 193] width 212 height 33
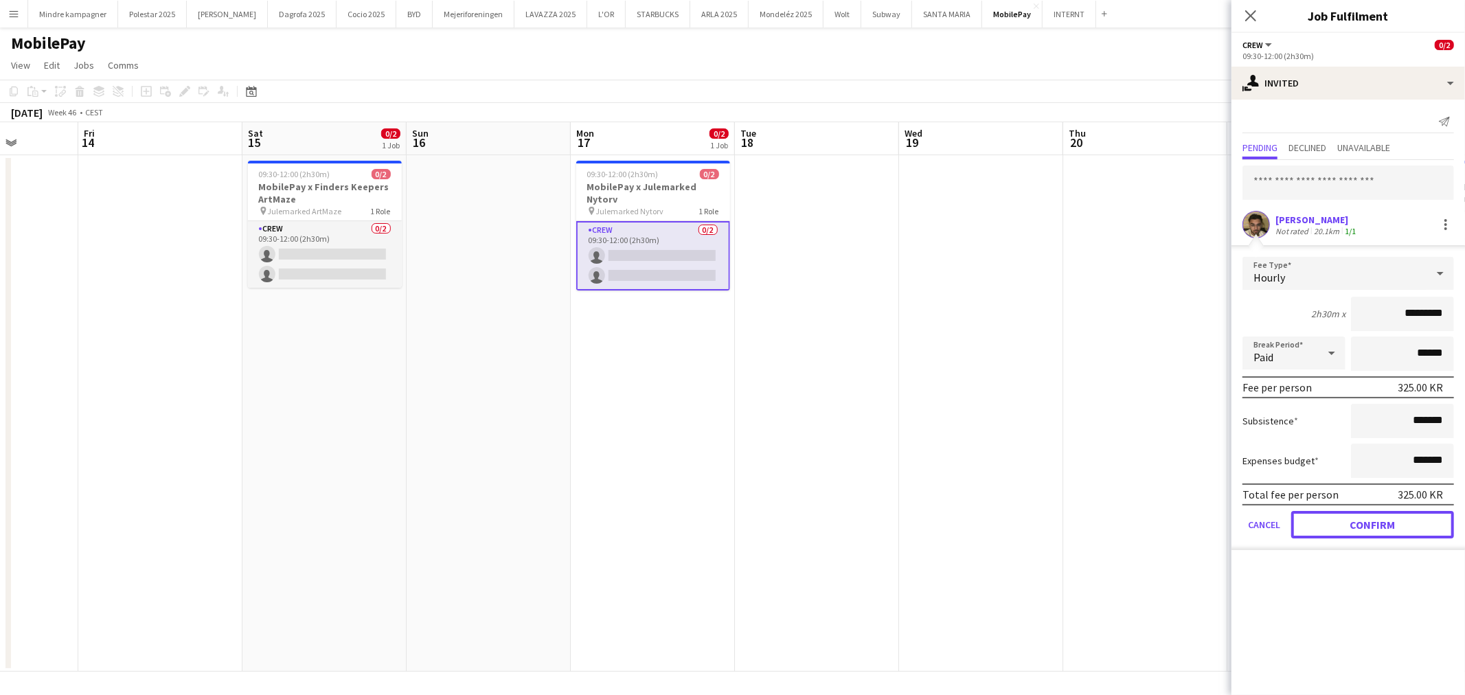
click at [1410, 517] on button "Confirm" at bounding box center [1372, 524] width 163 height 27
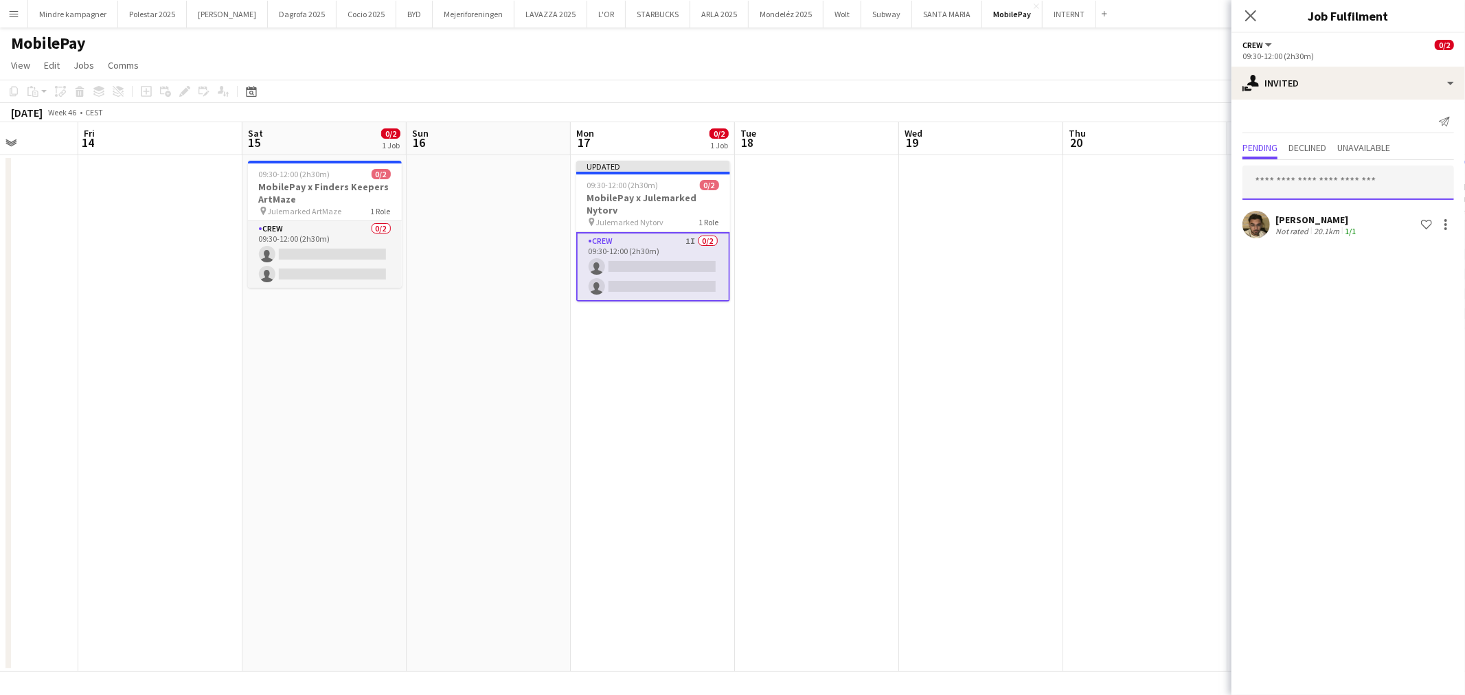
click at [1324, 188] on input "text" at bounding box center [1349, 183] width 212 height 34
type input "*****"
click at [1338, 229] on span "[EMAIL_ADDRESS][DOMAIN_NAME]" at bounding box center [1349, 227] width 190 height 11
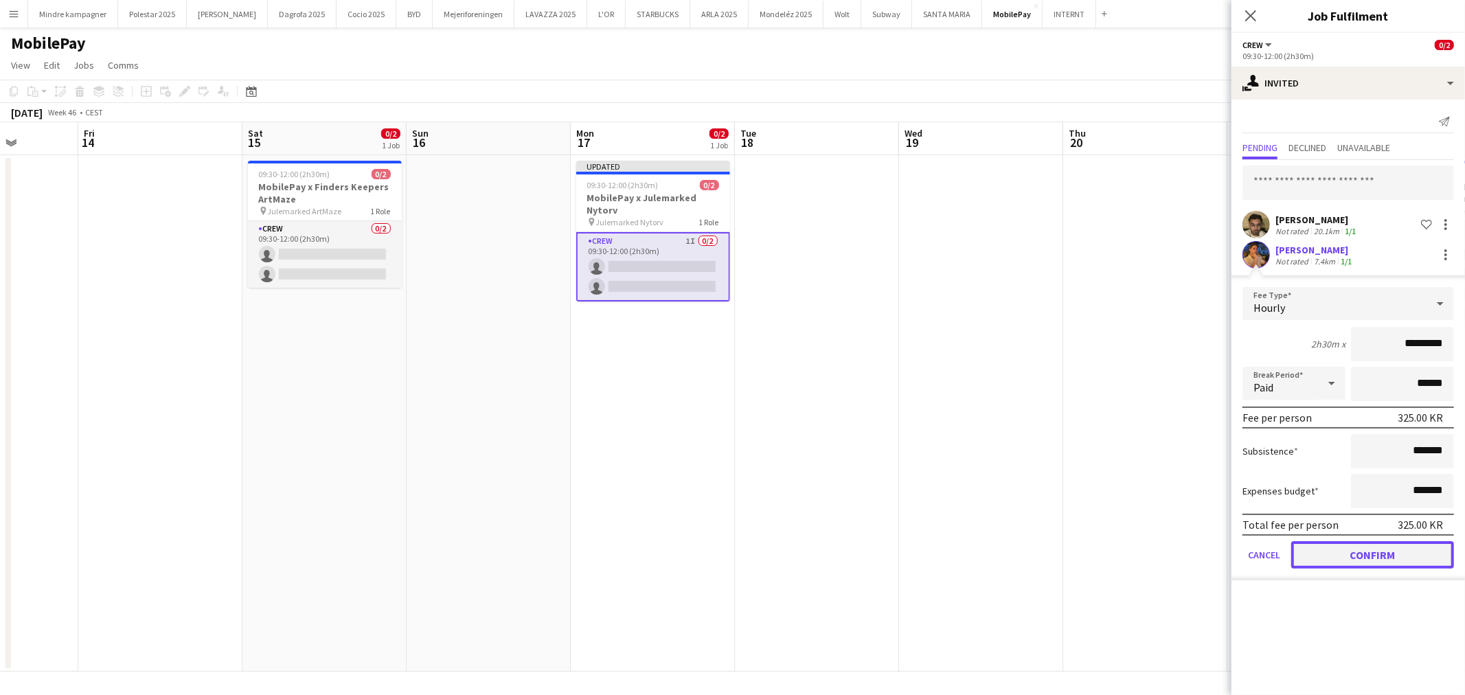
click at [1408, 559] on button "Confirm" at bounding box center [1372, 554] width 163 height 27
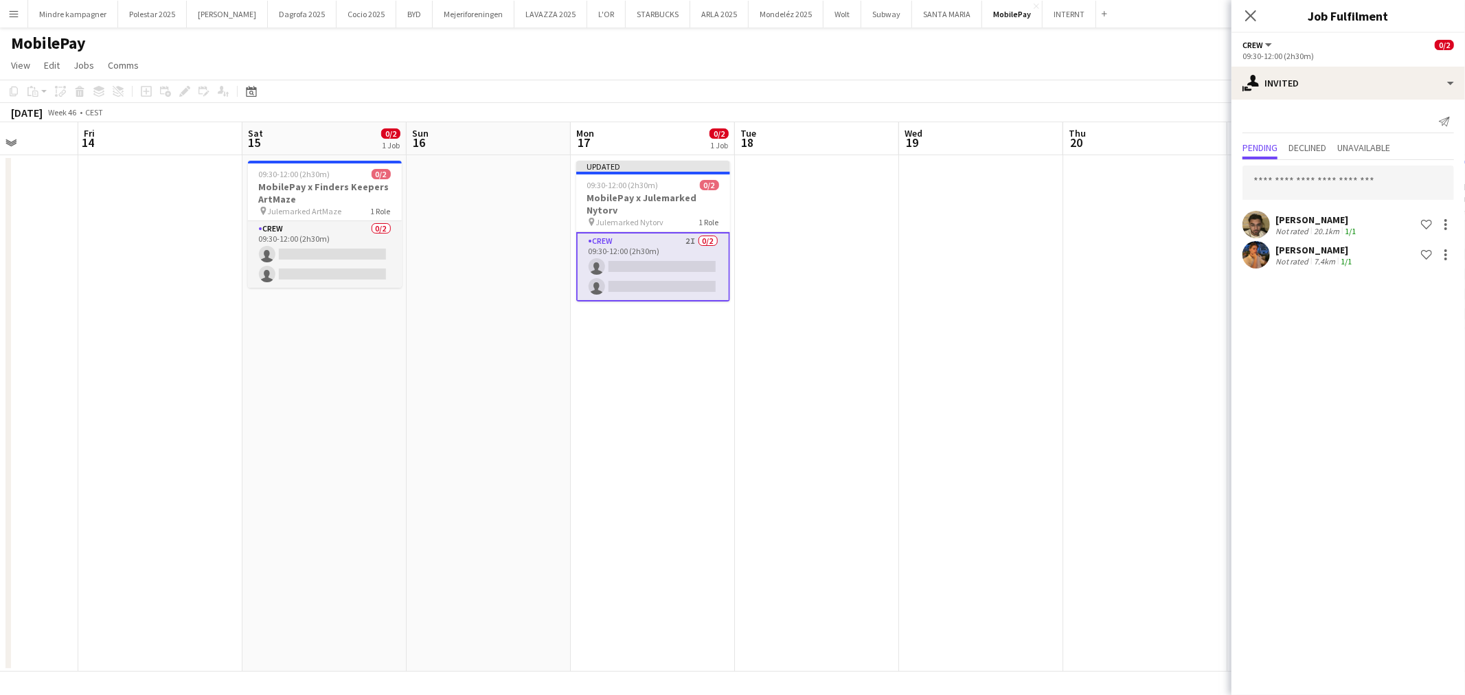
click at [889, 440] on app-date-cell at bounding box center [817, 413] width 164 height 517
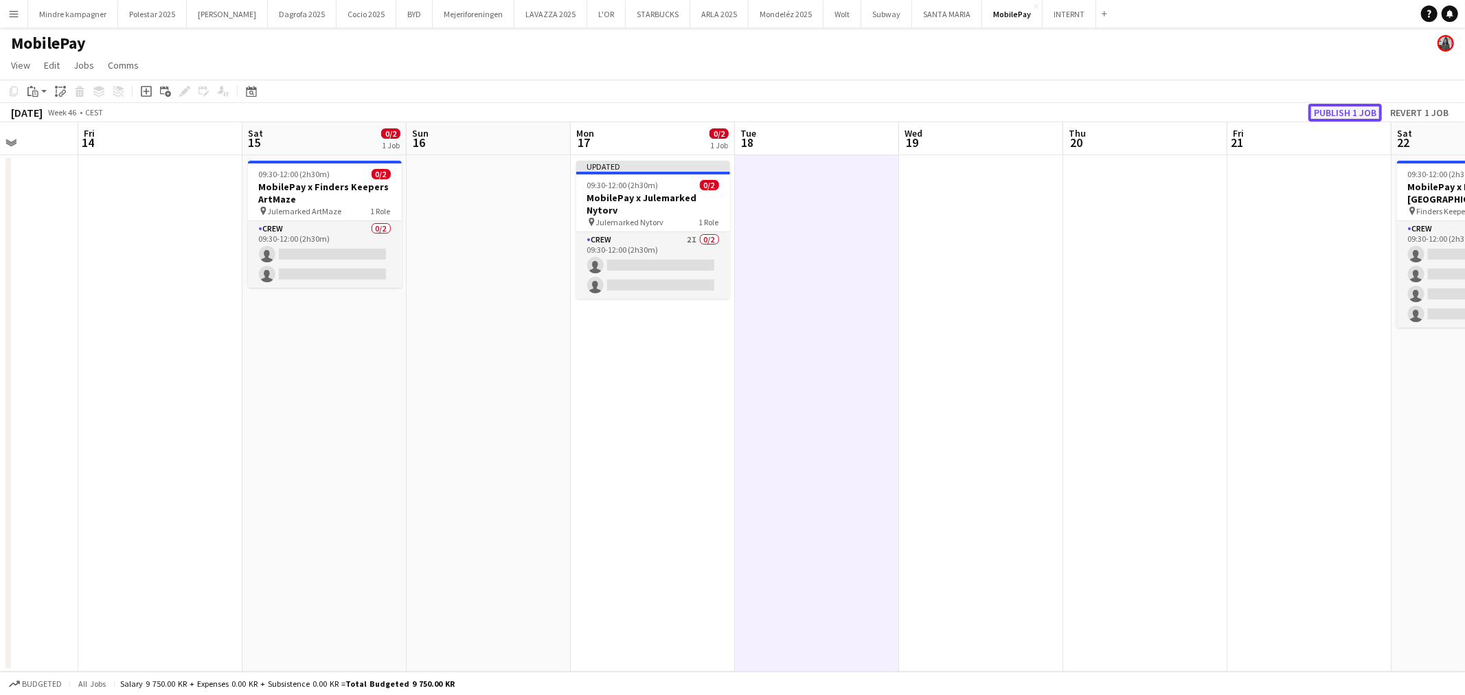
click at [1366, 113] on button "Publish 1 job" at bounding box center [1345, 113] width 73 height 18
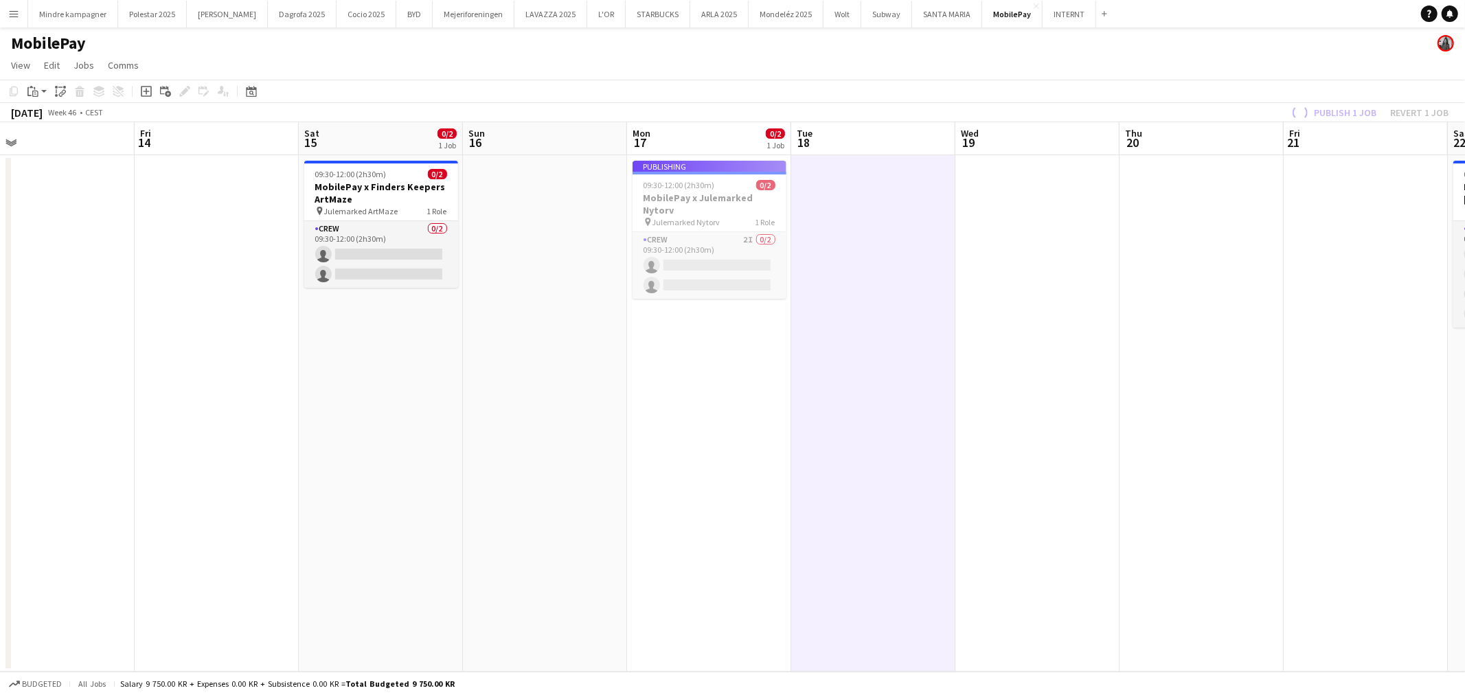
drag, startPoint x: 409, startPoint y: 394, endPoint x: 706, endPoint y: 399, distance: 296.8
click at [692, 400] on app-calendar-viewport "Tue 11 Wed 12 Thu 13 Fri 14 Sat 15 0/2 1 Job Sun 16 Mon 17 0/2 1 Job Tue 18 Wed…" at bounding box center [732, 397] width 1465 height 550
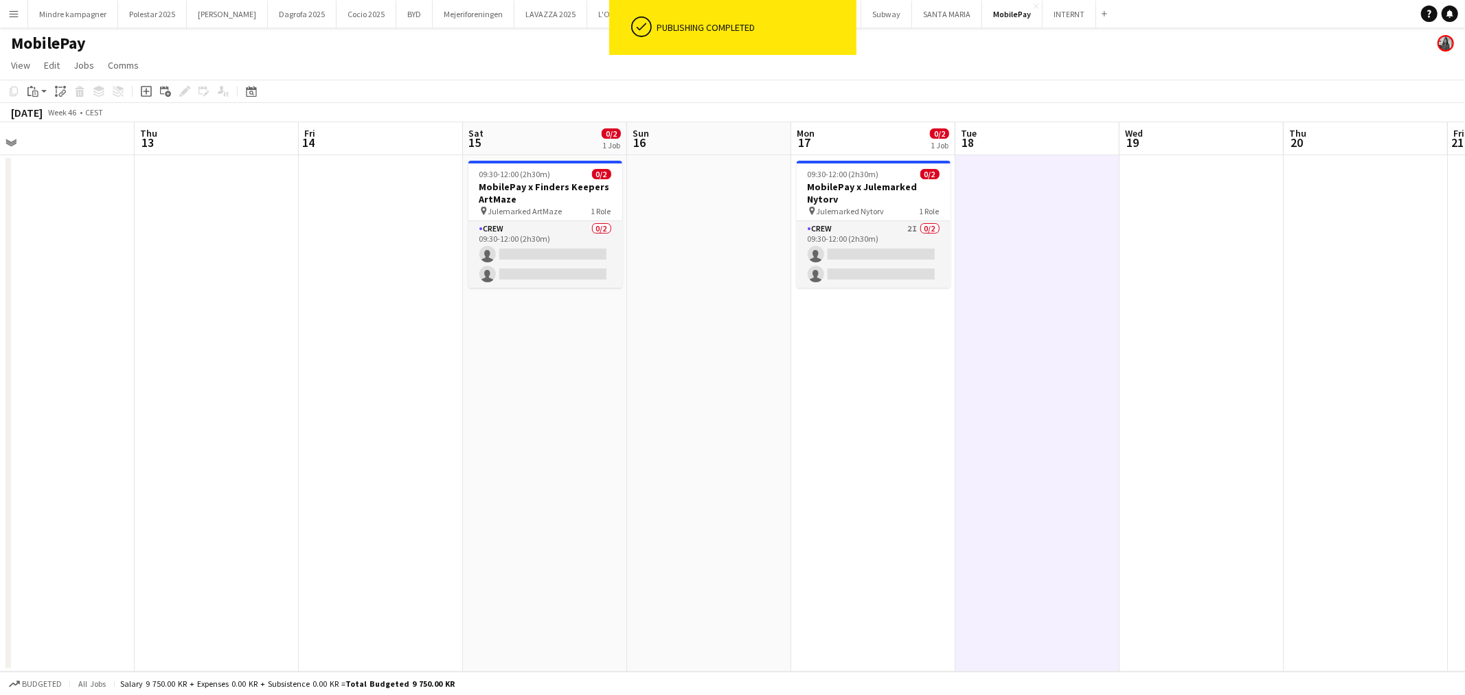
scroll to position [0, 295]
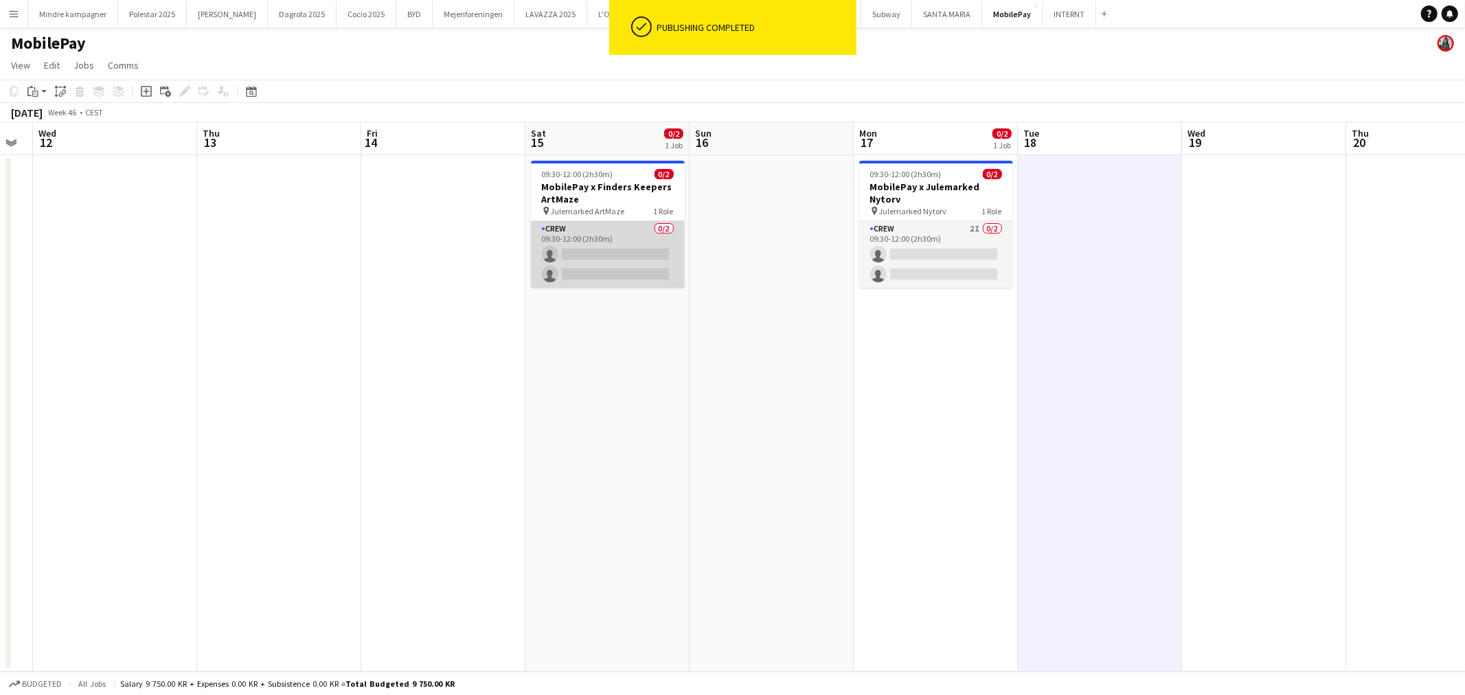
click at [608, 228] on app-card-role "Crew 0/2 09:30-12:00 (2h30m) single-neutral-actions single-neutral-actions" at bounding box center [608, 254] width 154 height 67
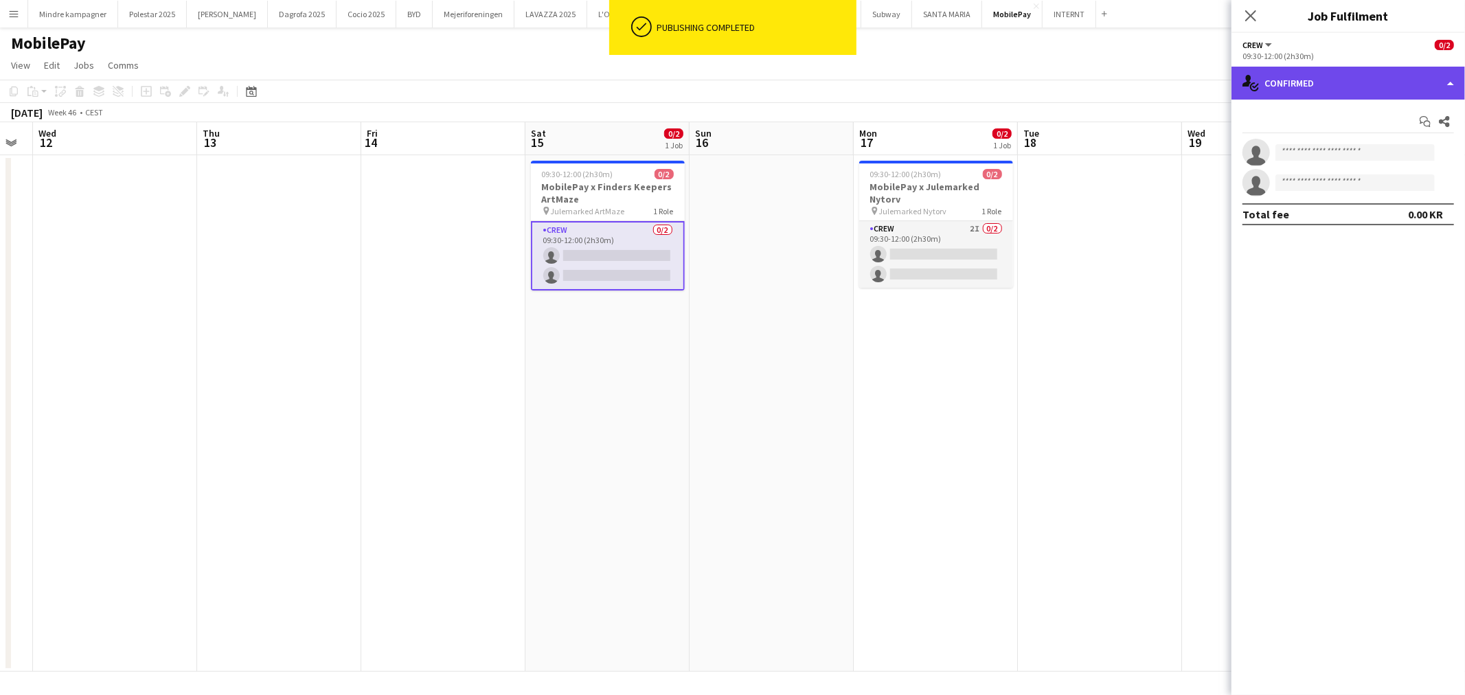
click at [1315, 89] on div "single-neutral-actions-check-2 Confirmed" at bounding box center [1349, 83] width 234 height 33
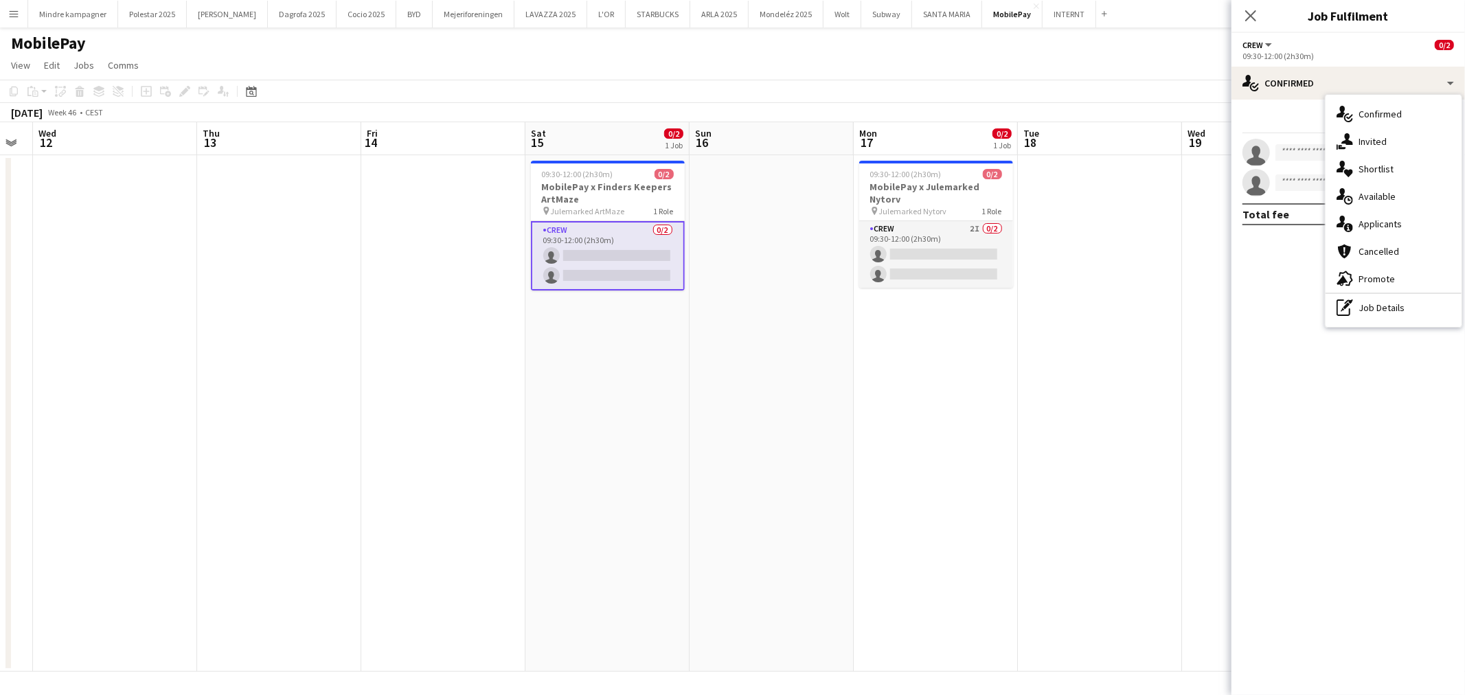
click at [1371, 142] on span "Invited" at bounding box center [1373, 141] width 28 height 12
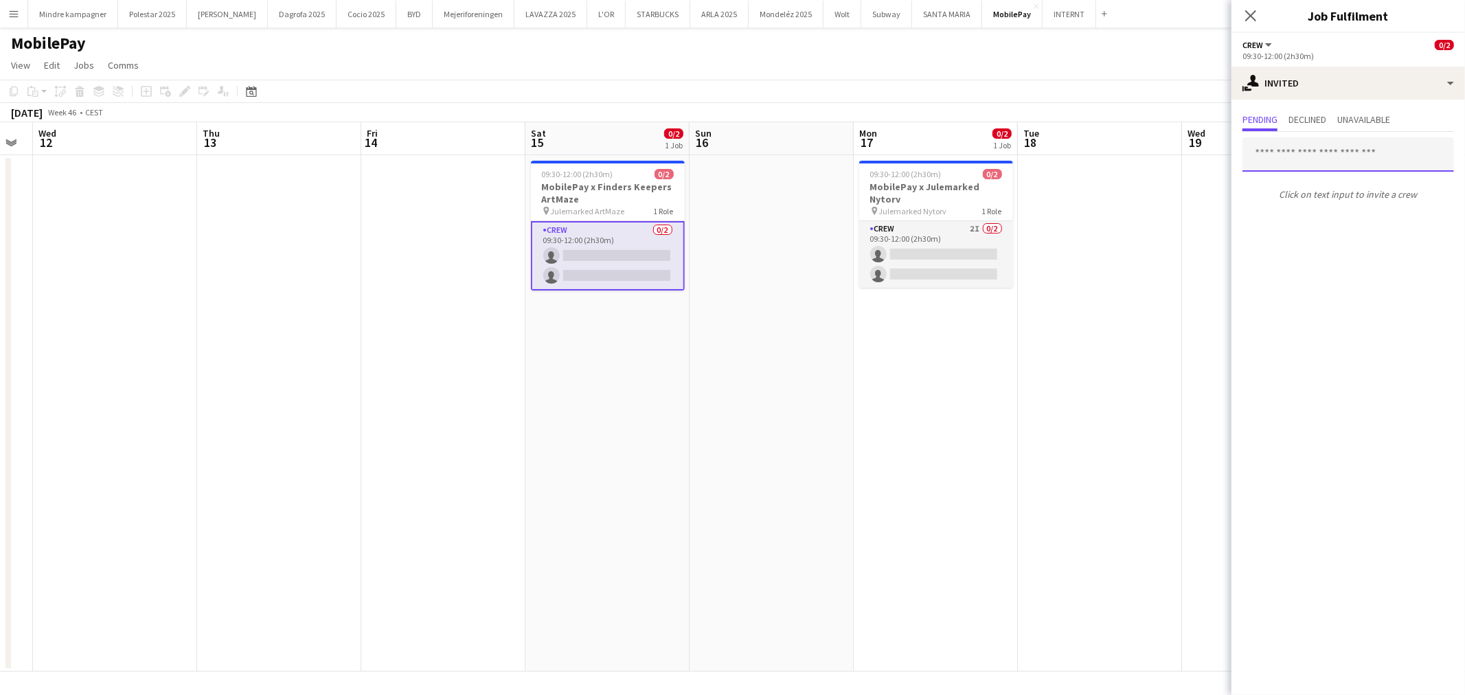
click at [1297, 159] on input "text" at bounding box center [1349, 154] width 212 height 34
type input "*****"
click at [1308, 182] on span "[PERSON_NAME]" at bounding box center [1293, 188] width 79 height 12
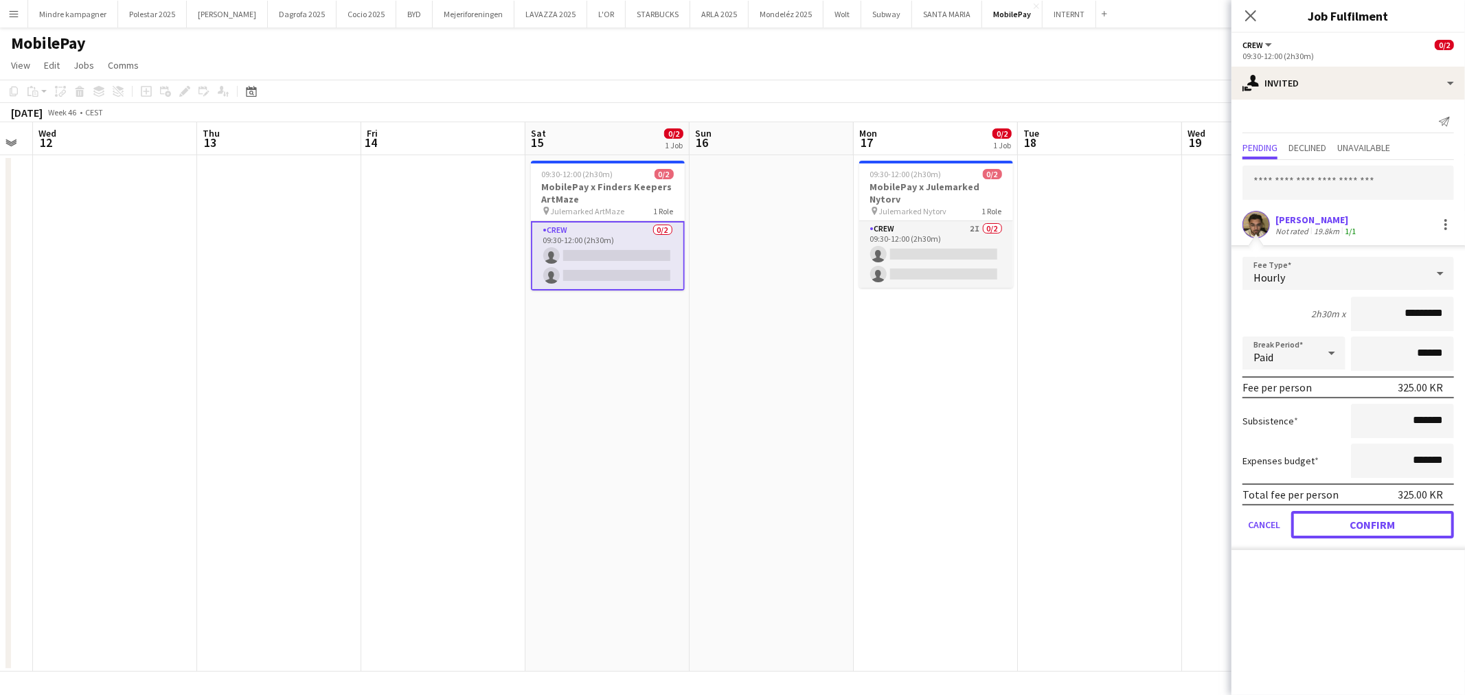
click at [1413, 522] on button "Confirm" at bounding box center [1372, 524] width 163 height 27
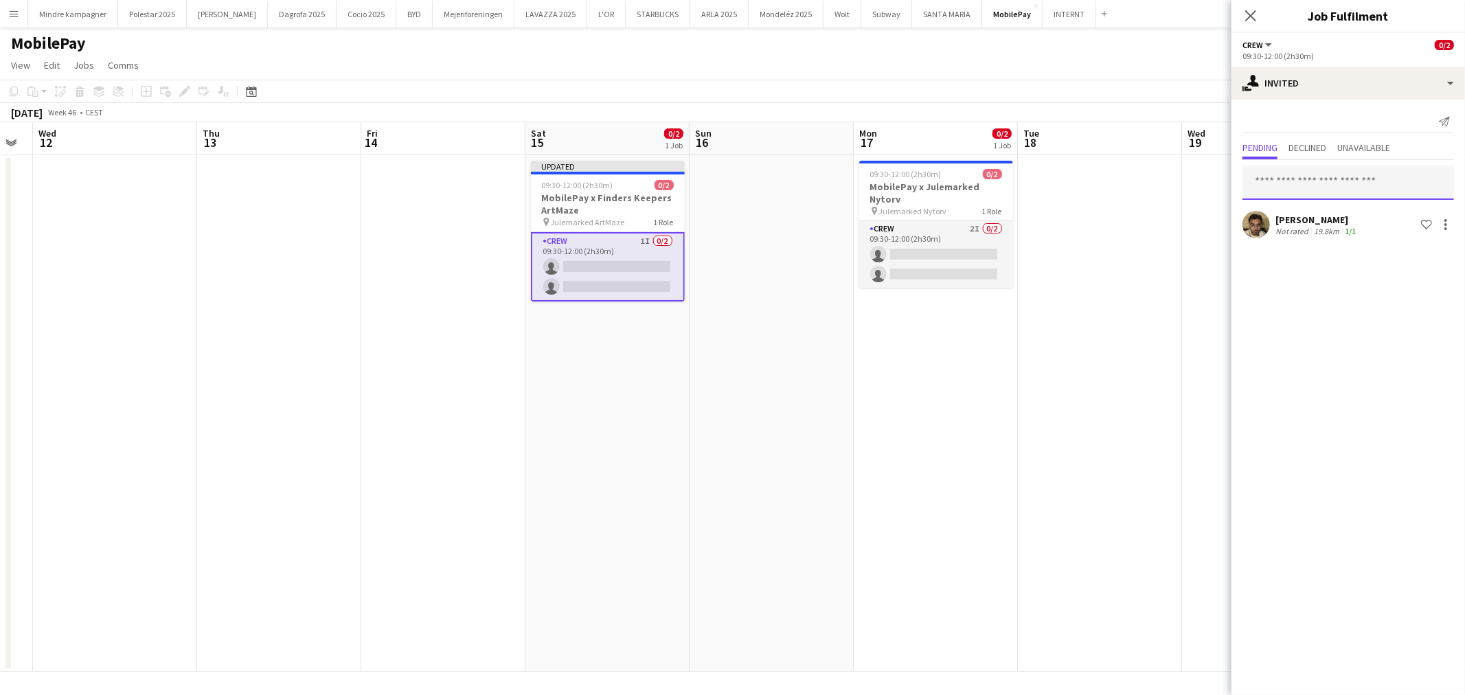
click at [1317, 187] on input "text" at bounding box center [1349, 183] width 212 height 34
type input "*****"
click at [1326, 210] on span "[PERSON_NAME] Active" at bounding box center [1349, 216] width 190 height 12
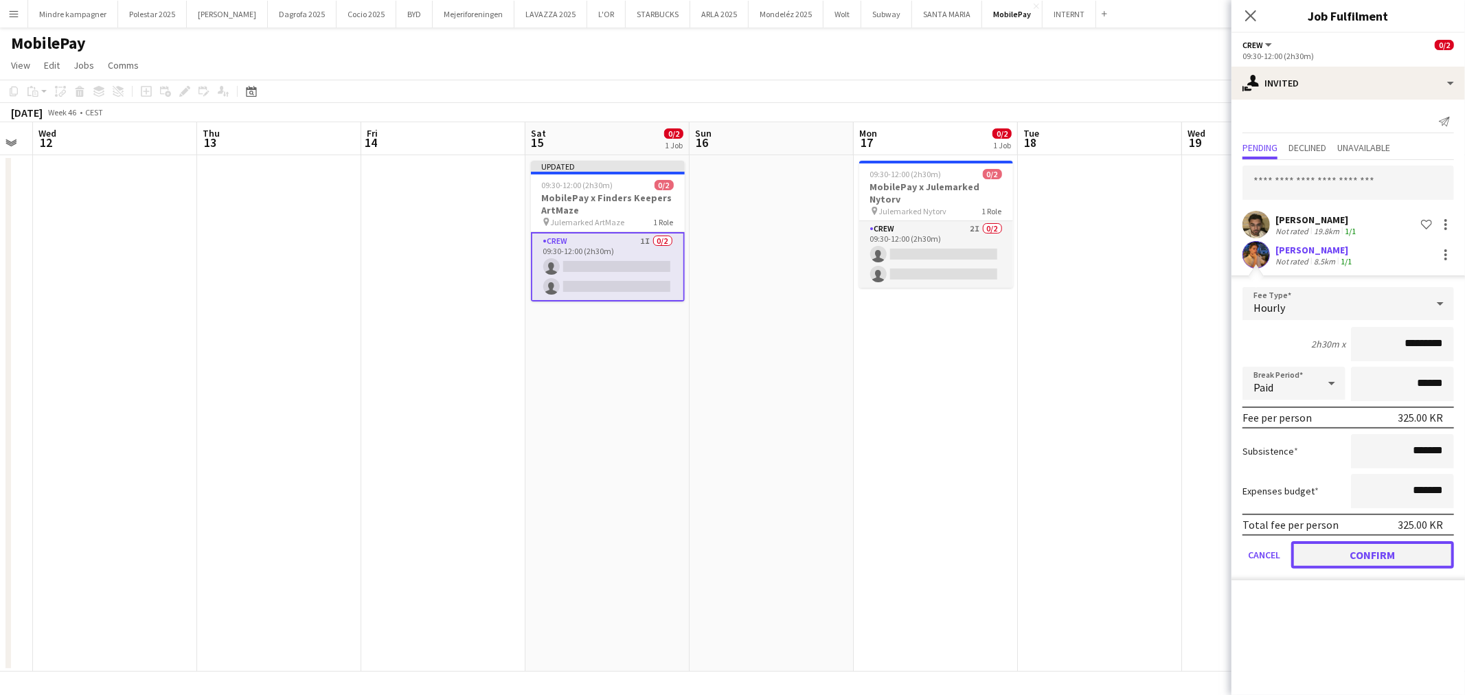
click at [1420, 552] on button "Confirm" at bounding box center [1372, 554] width 163 height 27
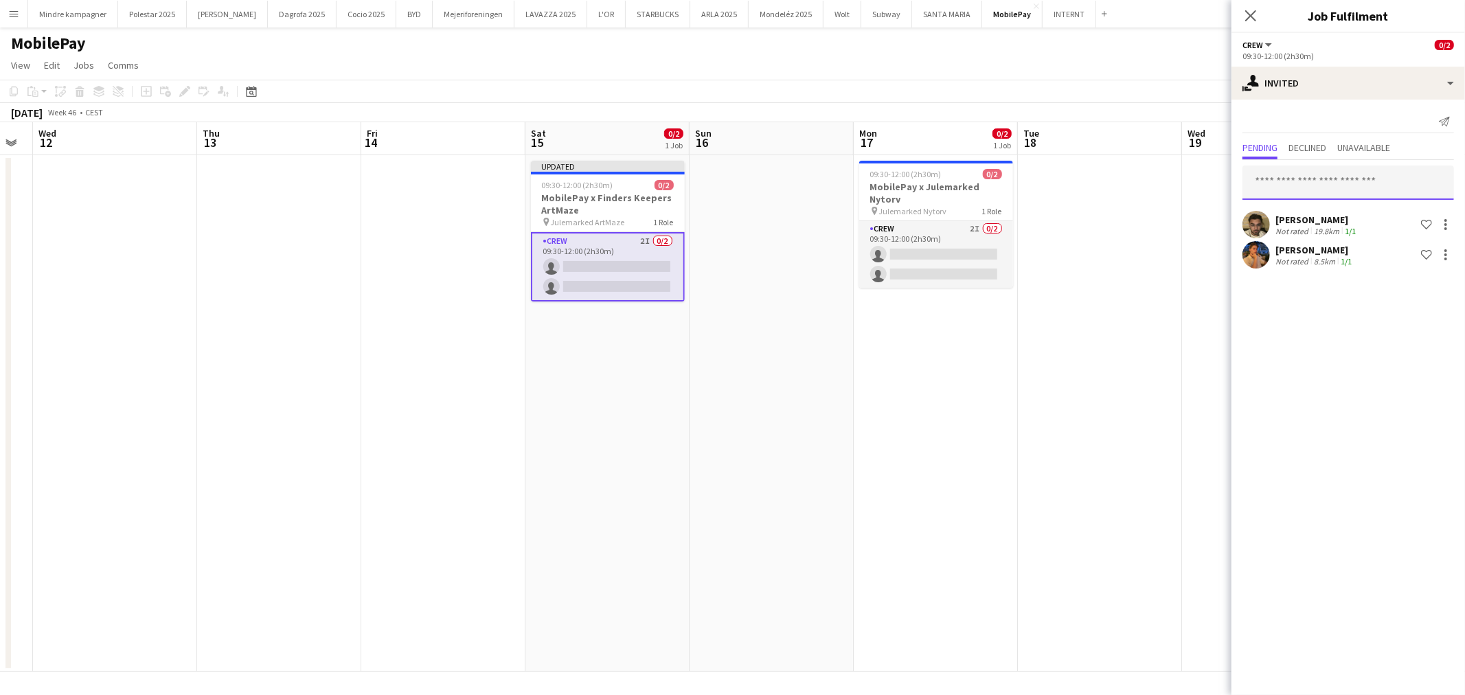
click at [1300, 180] on input "text" at bounding box center [1349, 183] width 212 height 34
type input "****"
click at [1324, 227] on span "[EMAIL_ADDRESS][DOMAIN_NAME]" at bounding box center [1349, 227] width 190 height 11
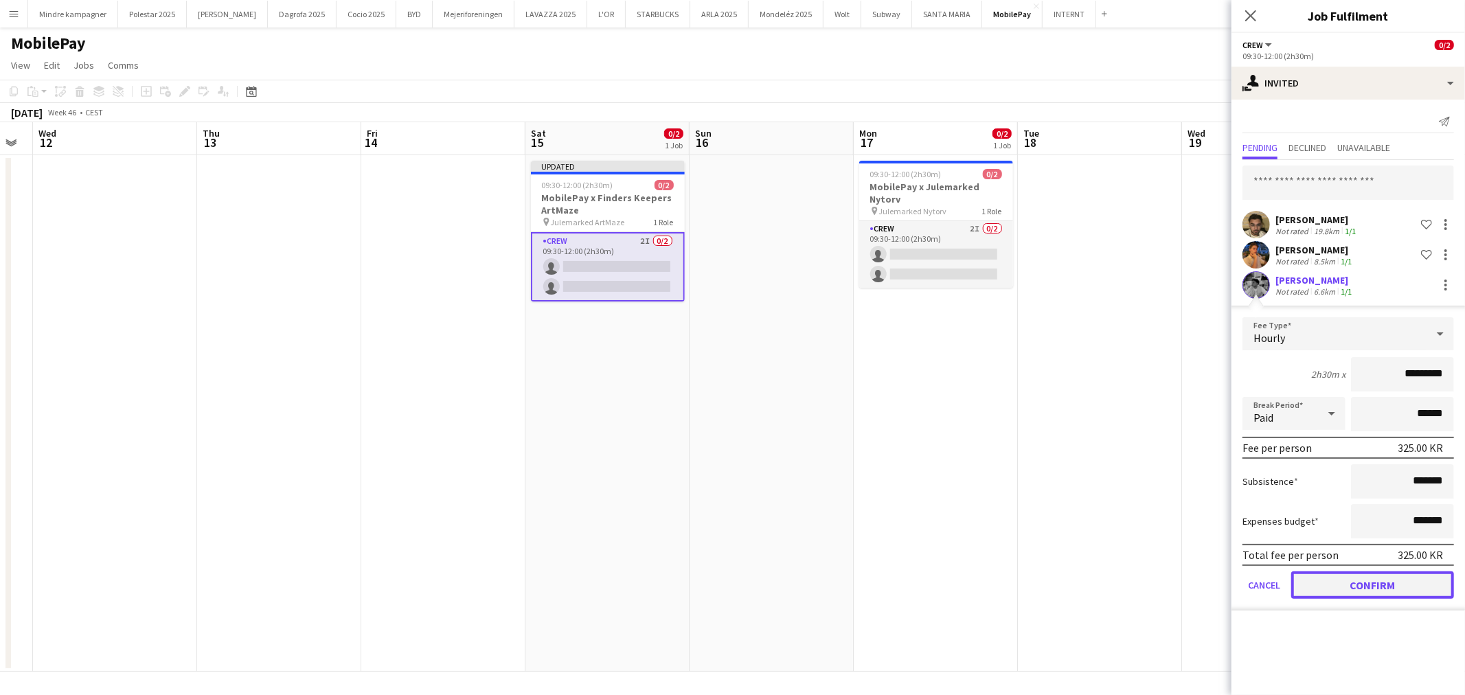
click at [1383, 580] on button "Confirm" at bounding box center [1372, 584] width 163 height 27
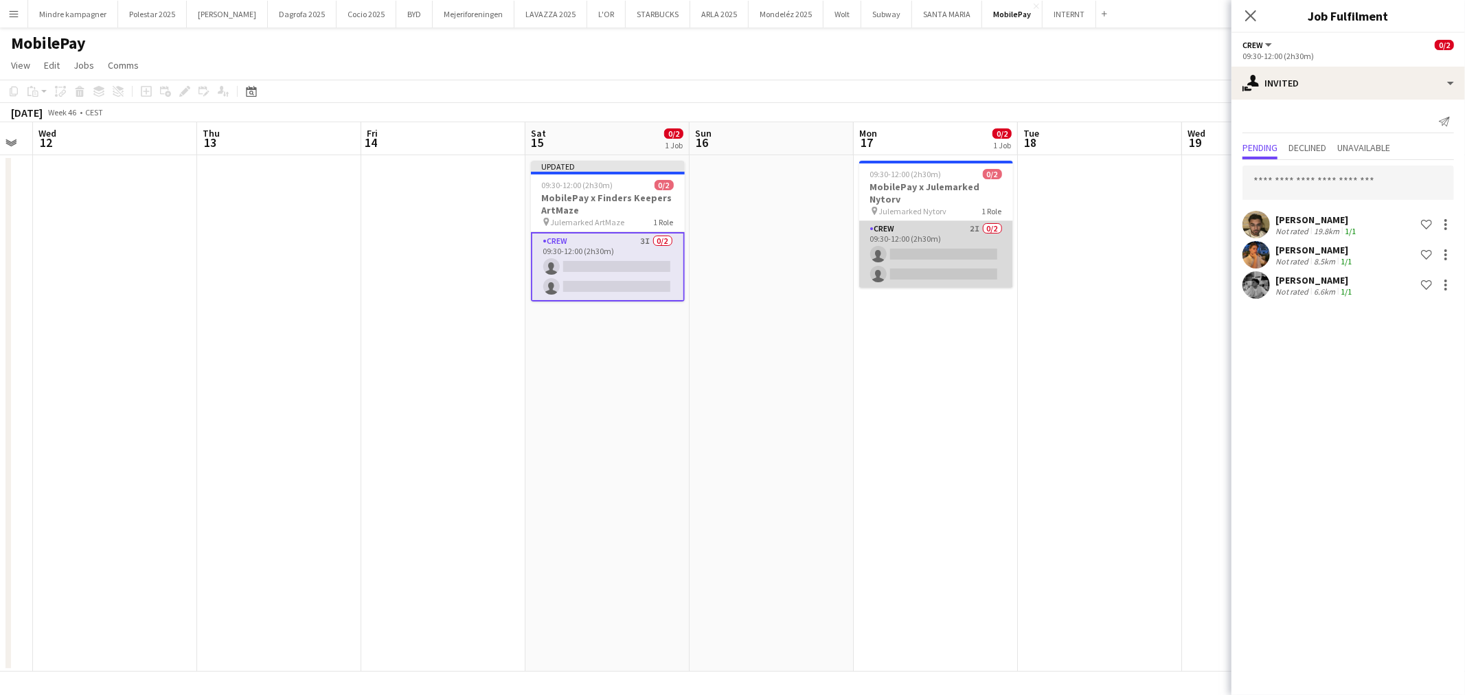
click at [959, 224] on app-card-role "Crew 2I 0/2 09:30-12:00 (2h30m) single-neutral-actions single-neutral-actions" at bounding box center [936, 254] width 154 height 67
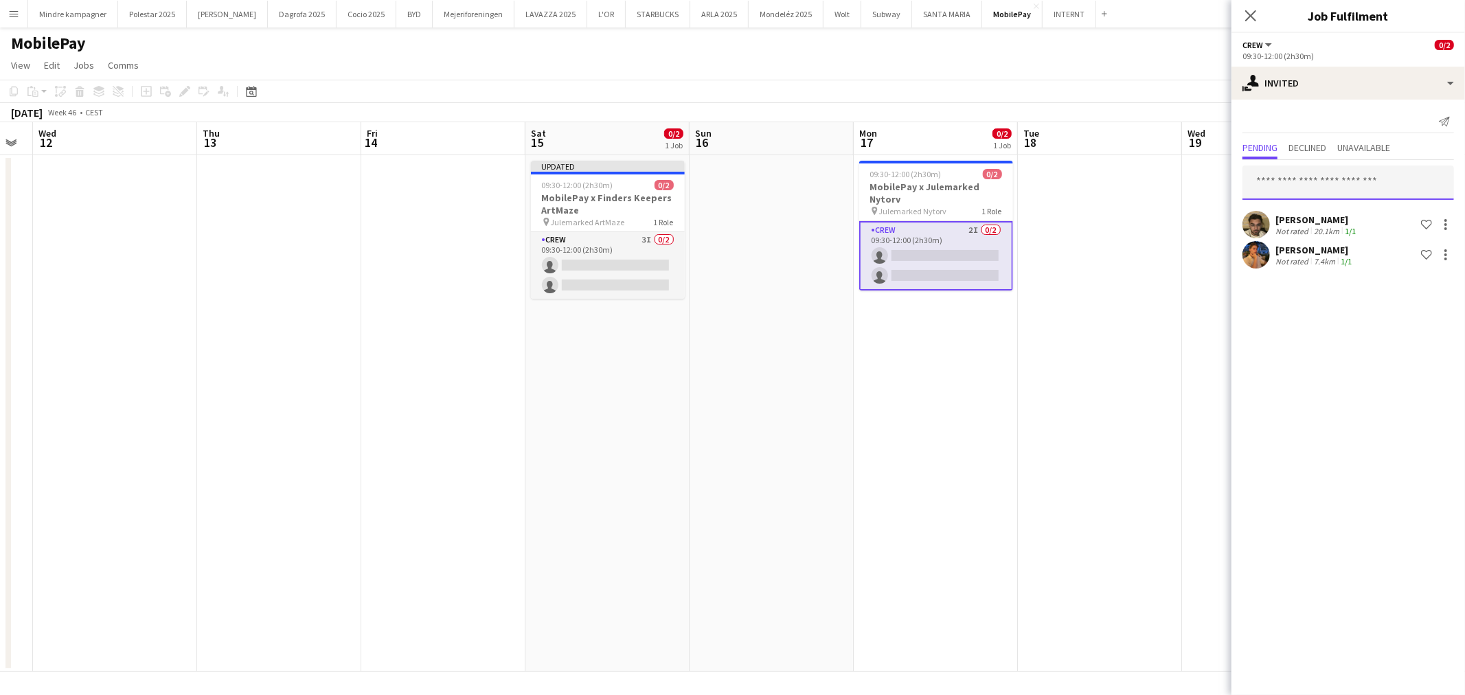
click at [1365, 180] on input "text" at bounding box center [1349, 183] width 212 height 34
type input "****"
click at [1348, 229] on span "[EMAIL_ADDRESS][DOMAIN_NAME]" at bounding box center [1349, 227] width 190 height 11
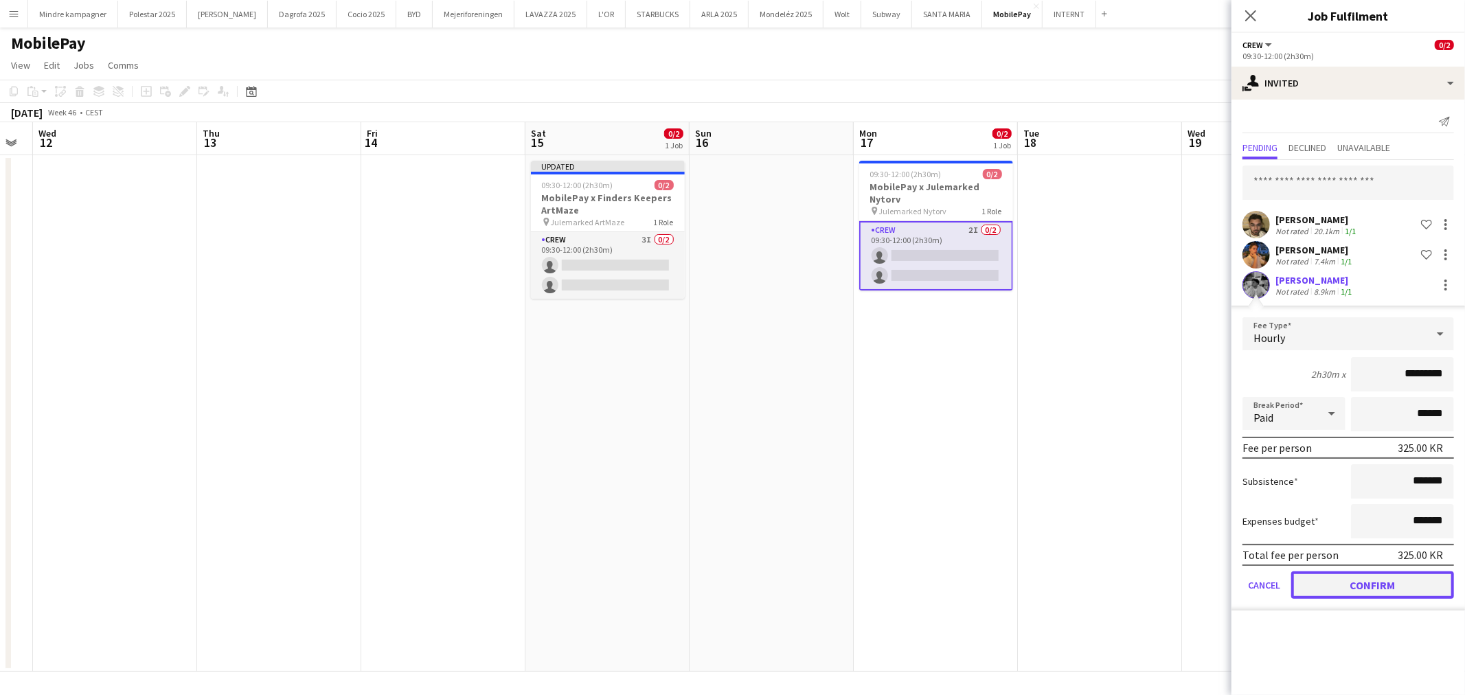
click at [1402, 574] on button "Confirm" at bounding box center [1372, 584] width 163 height 27
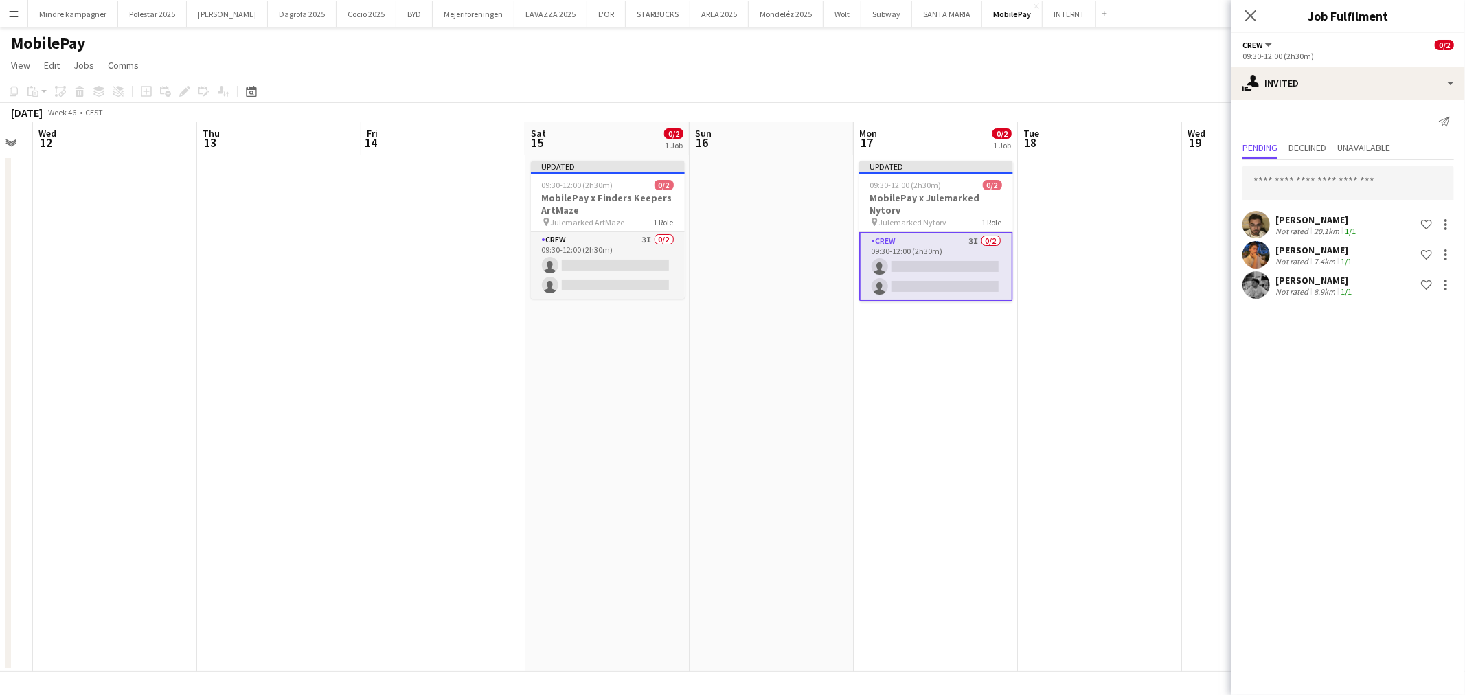
drag, startPoint x: 840, startPoint y: 506, endPoint x: 1100, endPoint y: 525, distance: 260.4
click at [1100, 525] on app-calendar-viewport "Mon 10 Tue 11 Wed 12 Thu 13 Fri 14 Sat 15 0/2 1 Job Sun 16 Mon 17 0/2 1 Job Tue…" at bounding box center [732, 397] width 1465 height 550
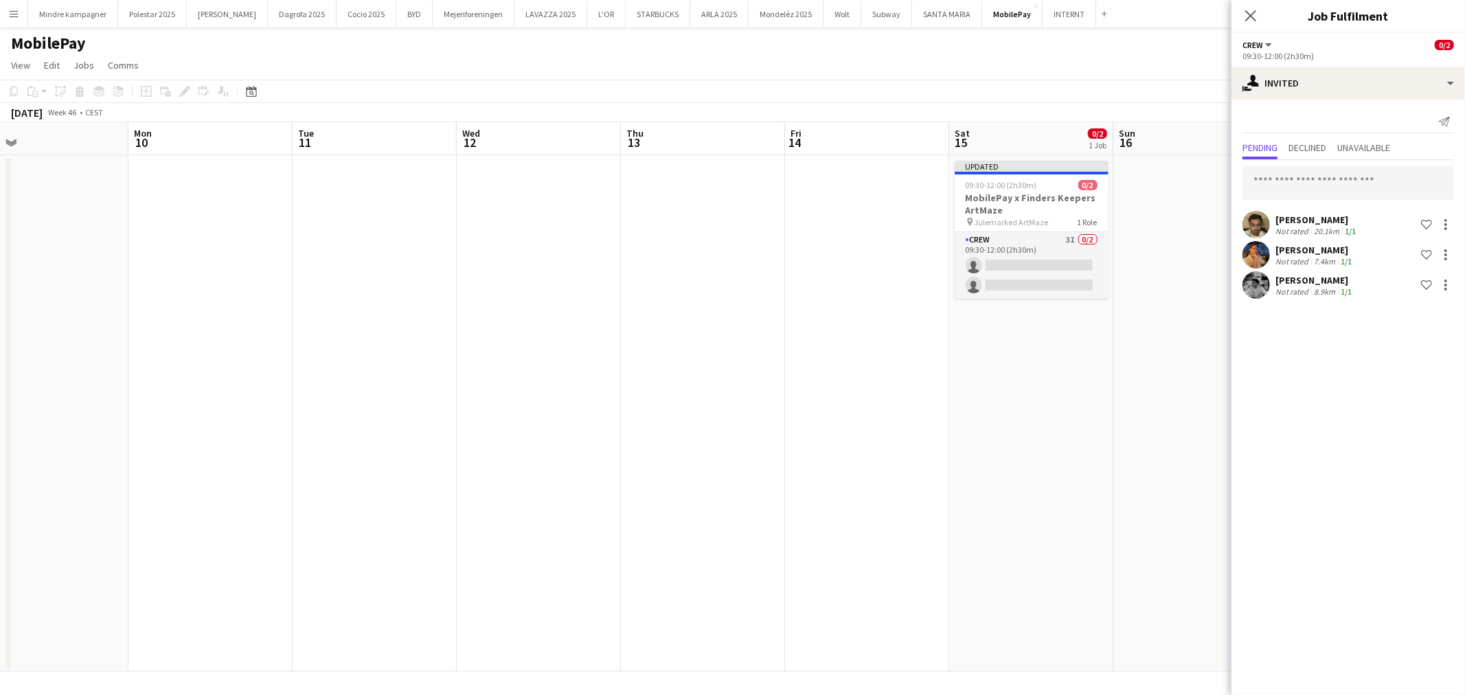
drag, startPoint x: 613, startPoint y: 483, endPoint x: 873, endPoint y: 483, distance: 259.6
click at [962, 485] on app-calendar-viewport "Fri 7 0/2 1 Job Sat 8 Sun 9 Mon 10 Tue 11 Wed 12 Thu 13 Fri 14 Sat 15 0/2 1 Job…" at bounding box center [732, 397] width 1465 height 550
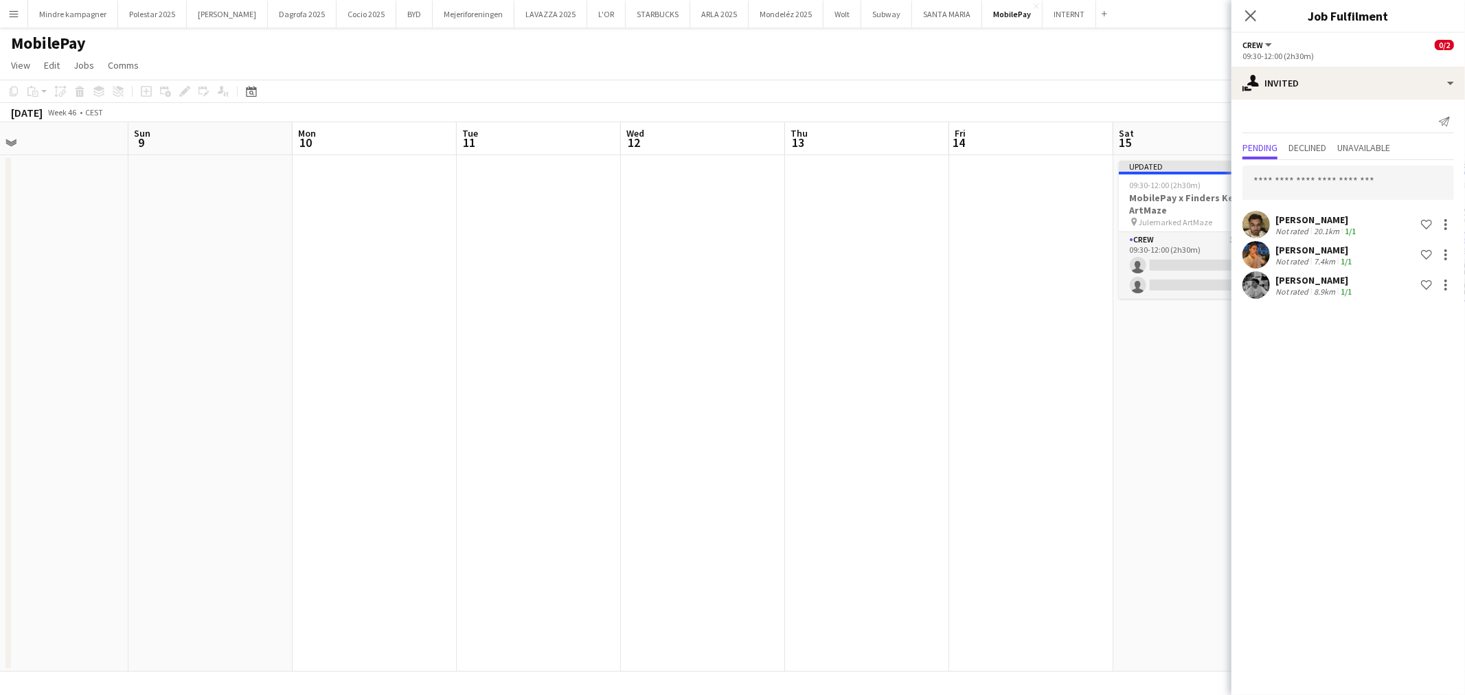
drag, startPoint x: 550, startPoint y: 495, endPoint x: 632, endPoint y: 484, distance: 82.5
click at [1021, 499] on app-calendar-viewport "Thu 6 Fri 7 0/2 1 Job Sat 8 Sun 9 Mon 10 Tue 11 Wed 12 Thu 13 Fri 14 Sat 15 0/2…" at bounding box center [732, 397] width 1465 height 550
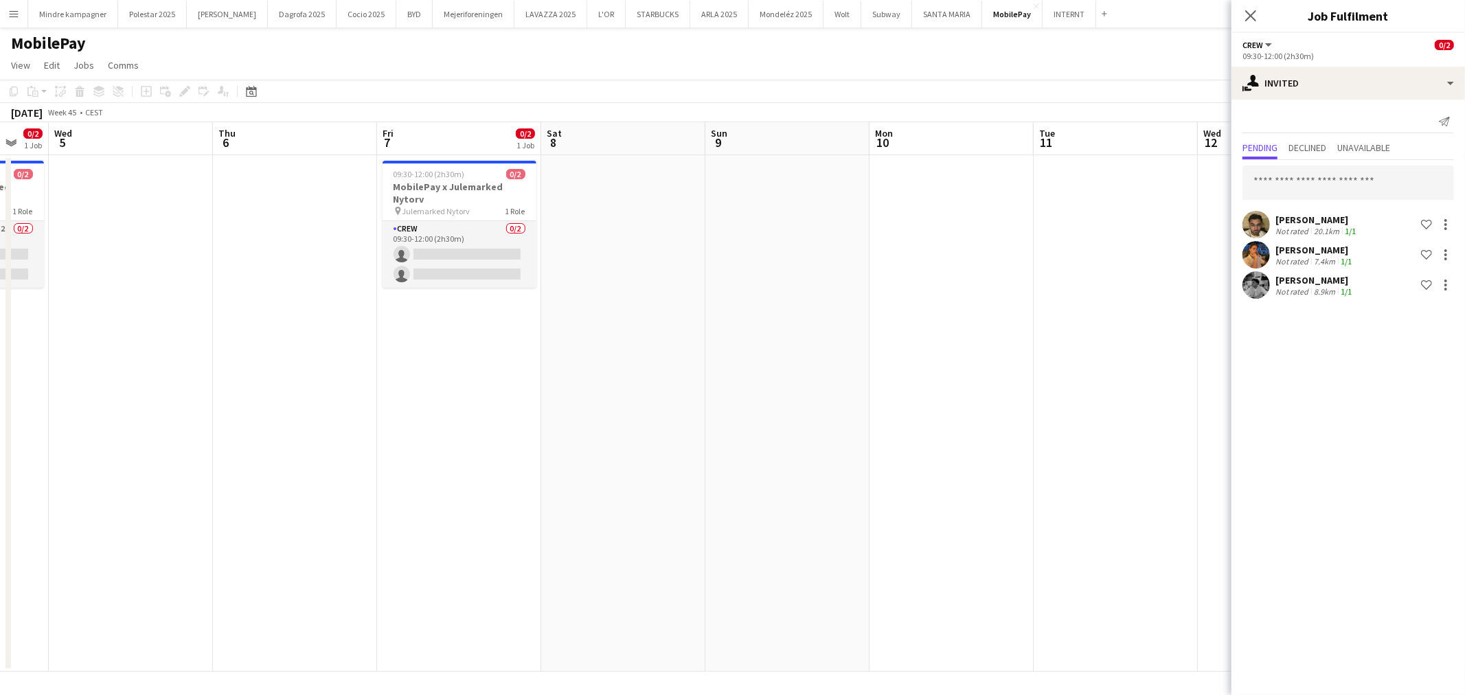
drag, startPoint x: 602, startPoint y: 485, endPoint x: 999, endPoint y: 488, distance: 397.7
click at [952, 488] on app-calendar-viewport "Mon 3 Tue 4 0/2 1 Job Wed 5 Thu 6 Fri 7 0/2 1 Job Sat 8 Sun 9 Mon 10 Tue 11 Wed…" at bounding box center [732, 397] width 1465 height 550
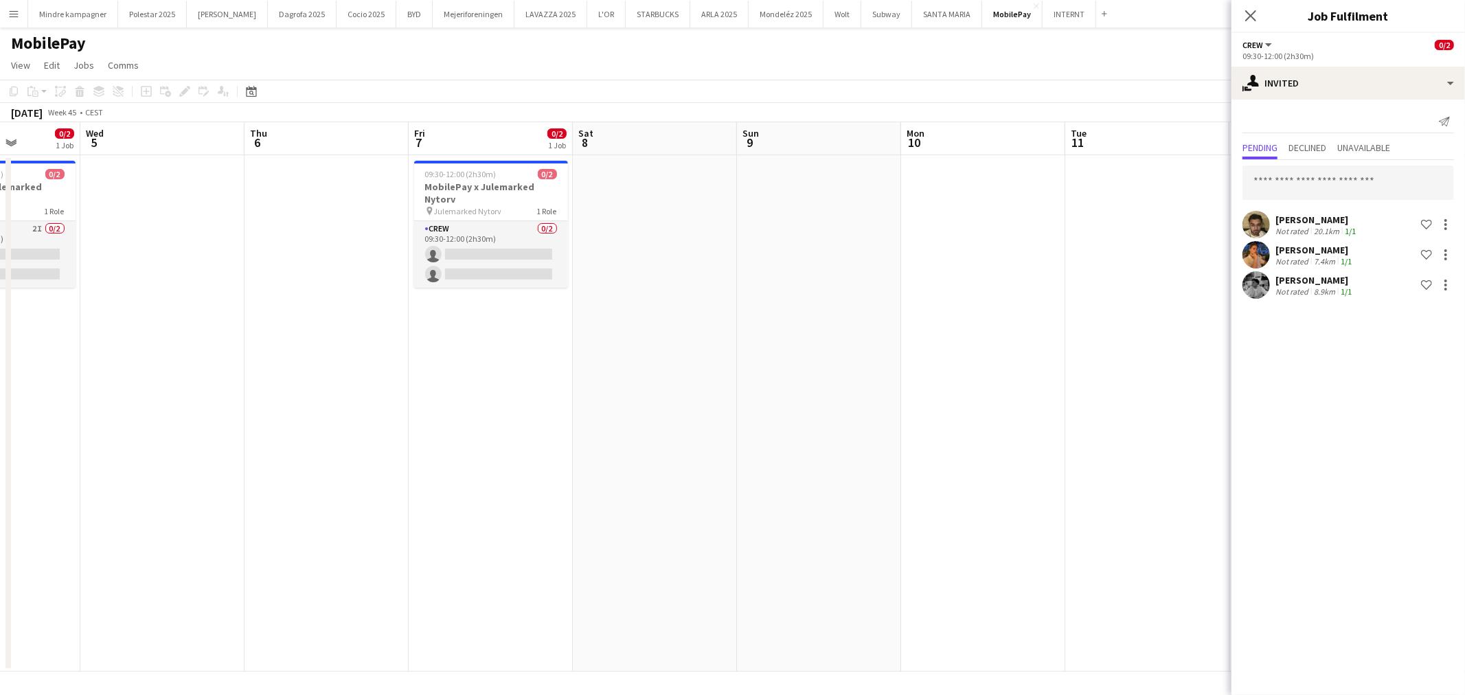
scroll to position [0, 412]
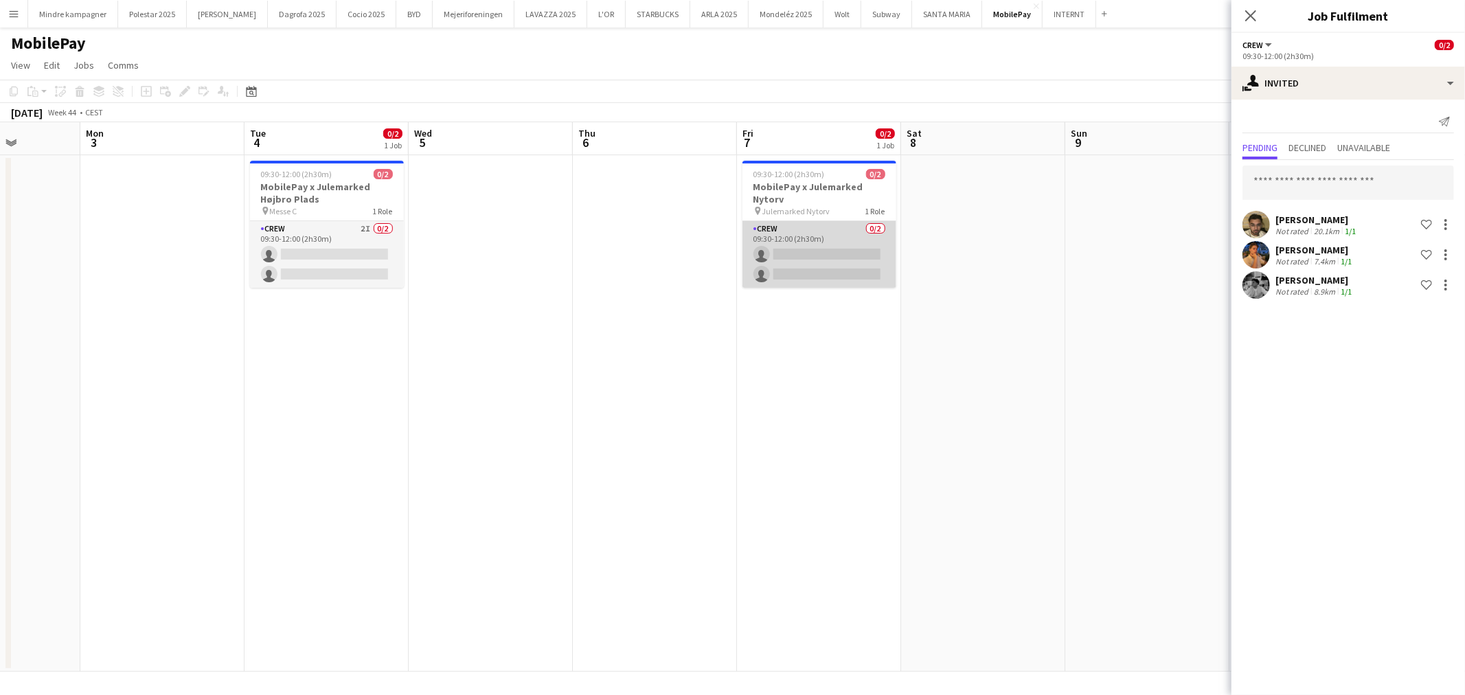
click at [817, 227] on app-card-role "Crew 0/2 09:30-12:00 (2h30m) single-neutral-actions single-neutral-actions" at bounding box center [820, 254] width 154 height 67
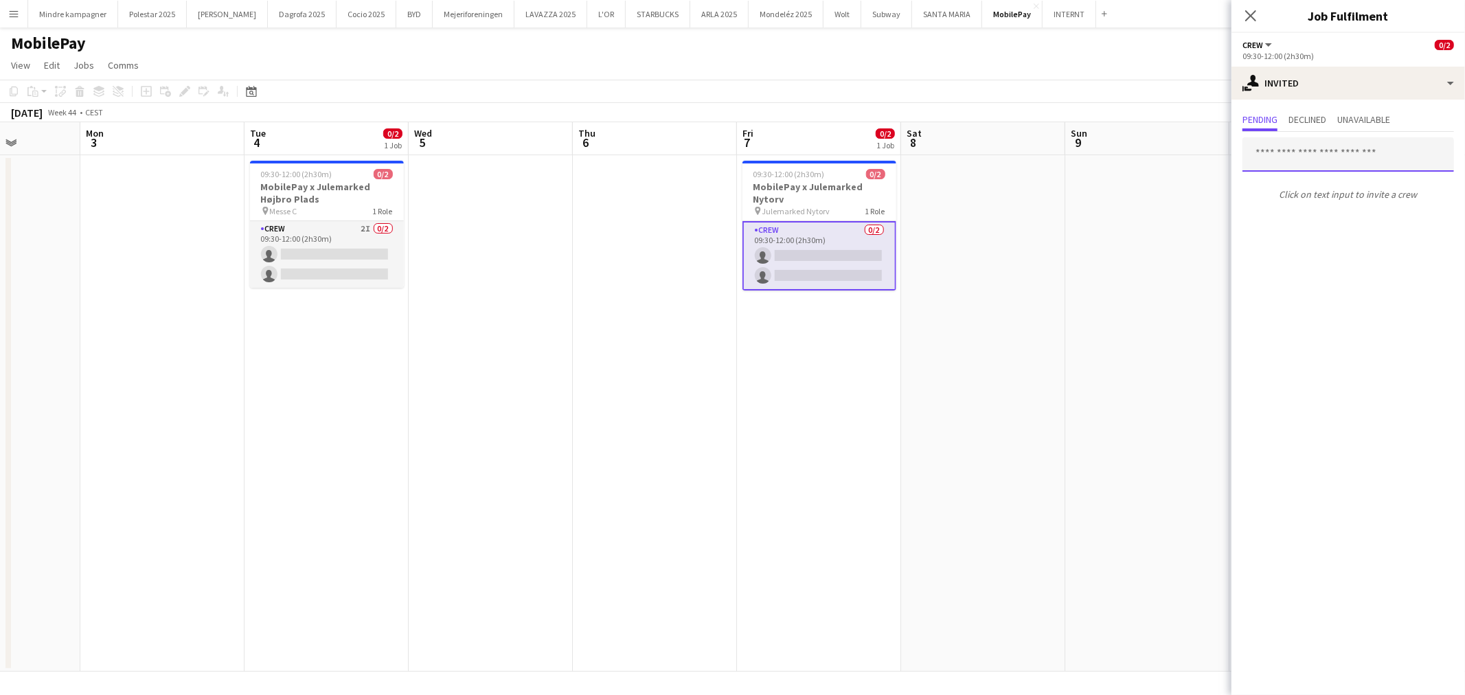
click at [1324, 156] on input "text" at bounding box center [1349, 154] width 212 height 34
type input "****"
click at [1300, 192] on span "[PERSON_NAME]" at bounding box center [1293, 188] width 79 height 12
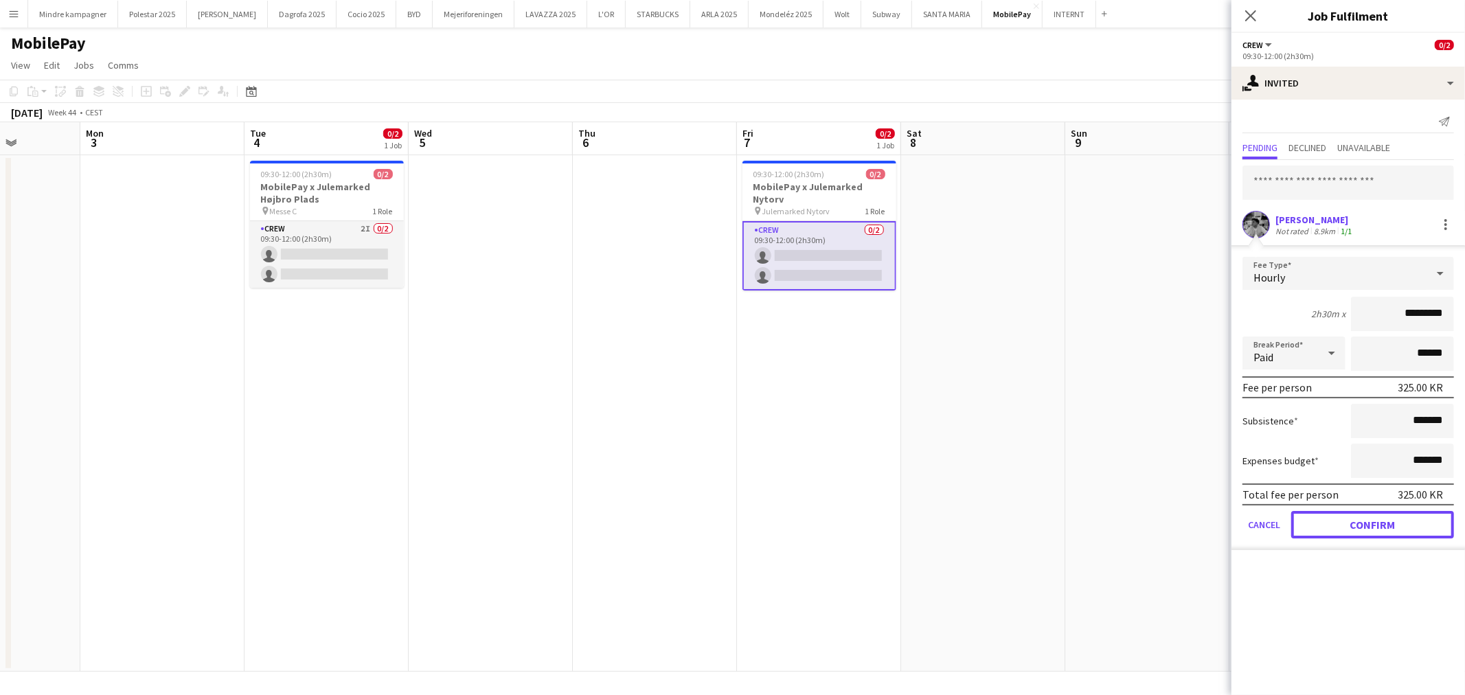
click at [1396, 519] on button "Confirm" at bounding box center [1372, 524] width 163 height 27
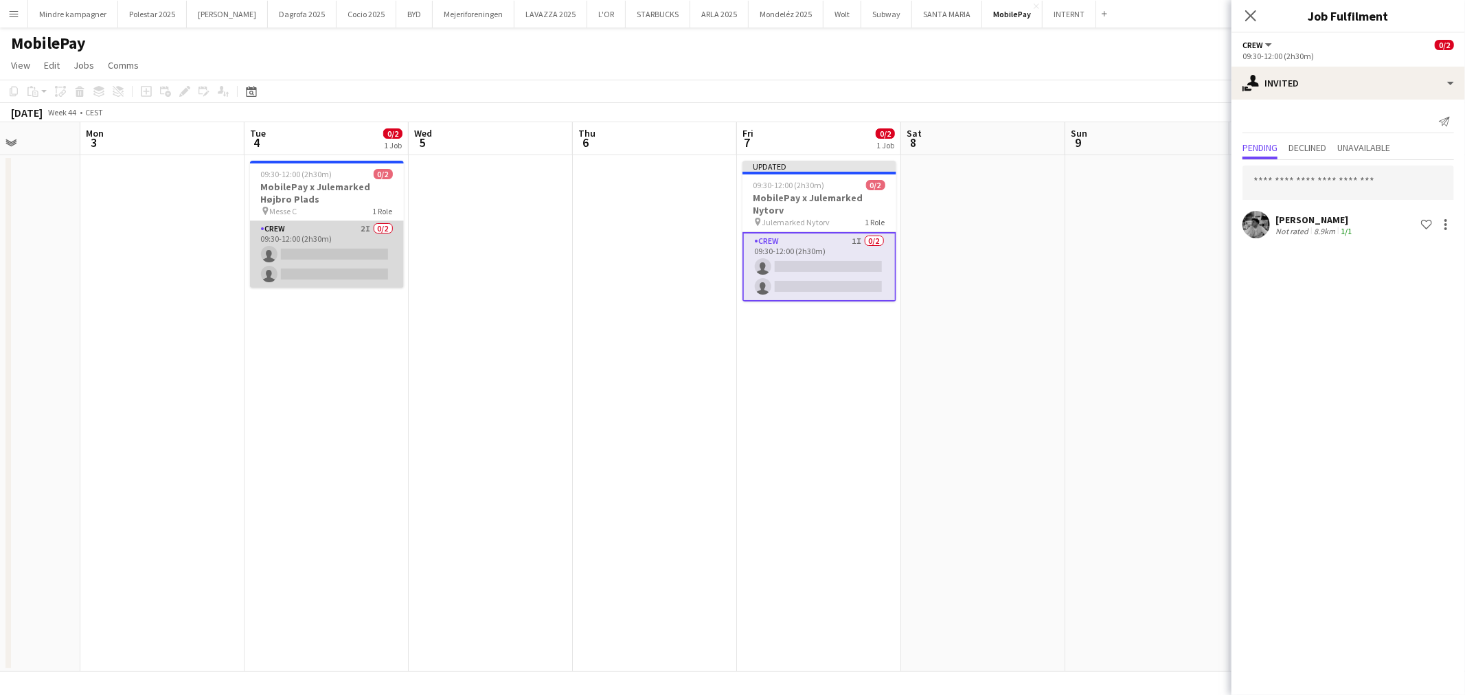
click at [296, 236] on app-card-role "Crew 2I 0/2 09:30-12:00 (2h30m) single-neutral-actions single-neutral-actions" at bounding box center [327, 254] width 154 height 67
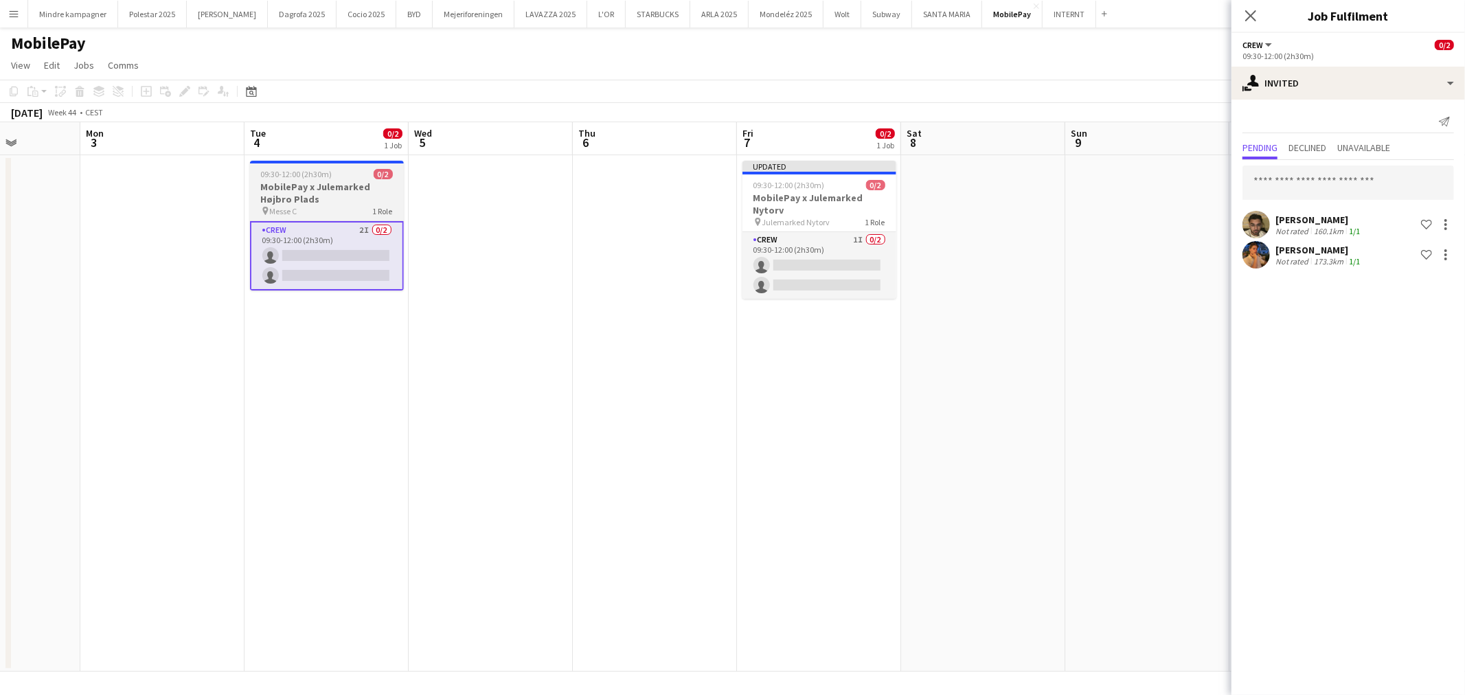
click at [316, 202] on h3 "MobilePay x Julemarked Højbro Plads" at bounding box center [327, 193] width 154 height 25
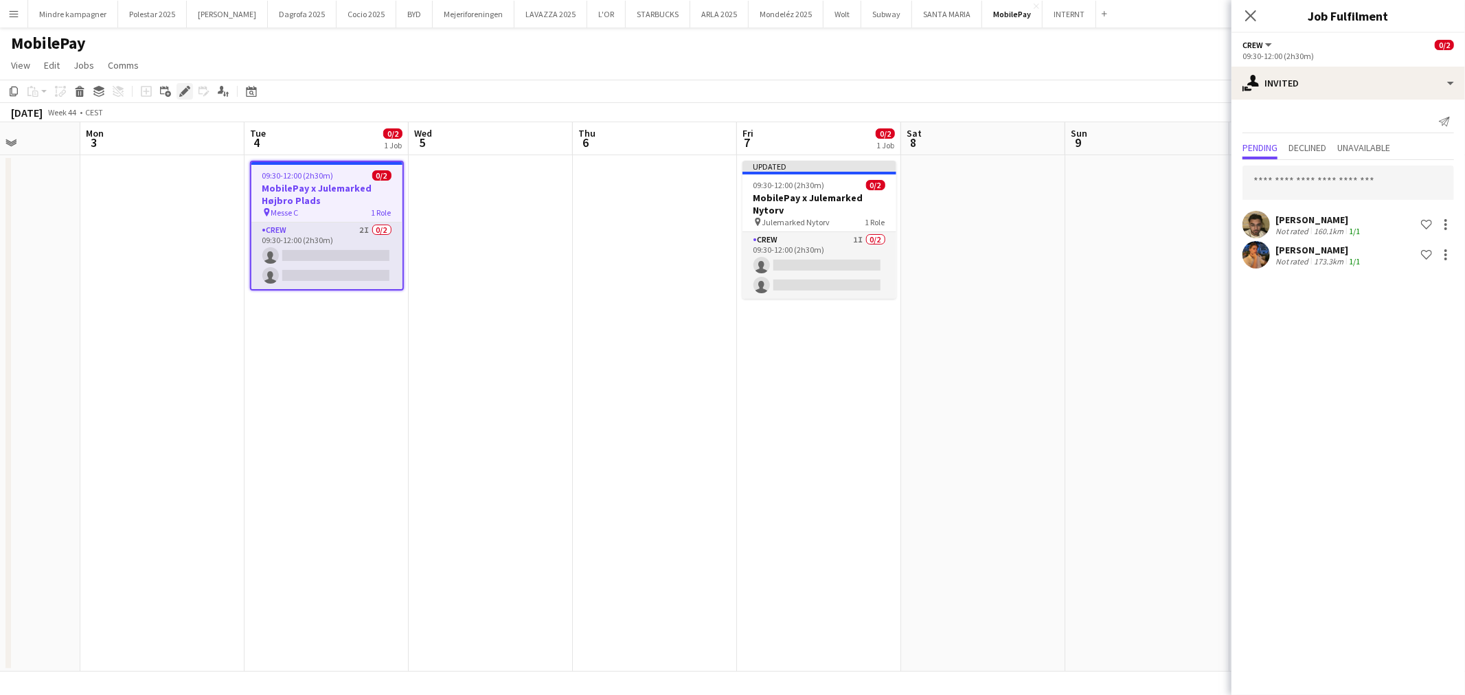
click at [182, 88] on icon "Edit" at bounding box center [184, 91] width 11 height 11
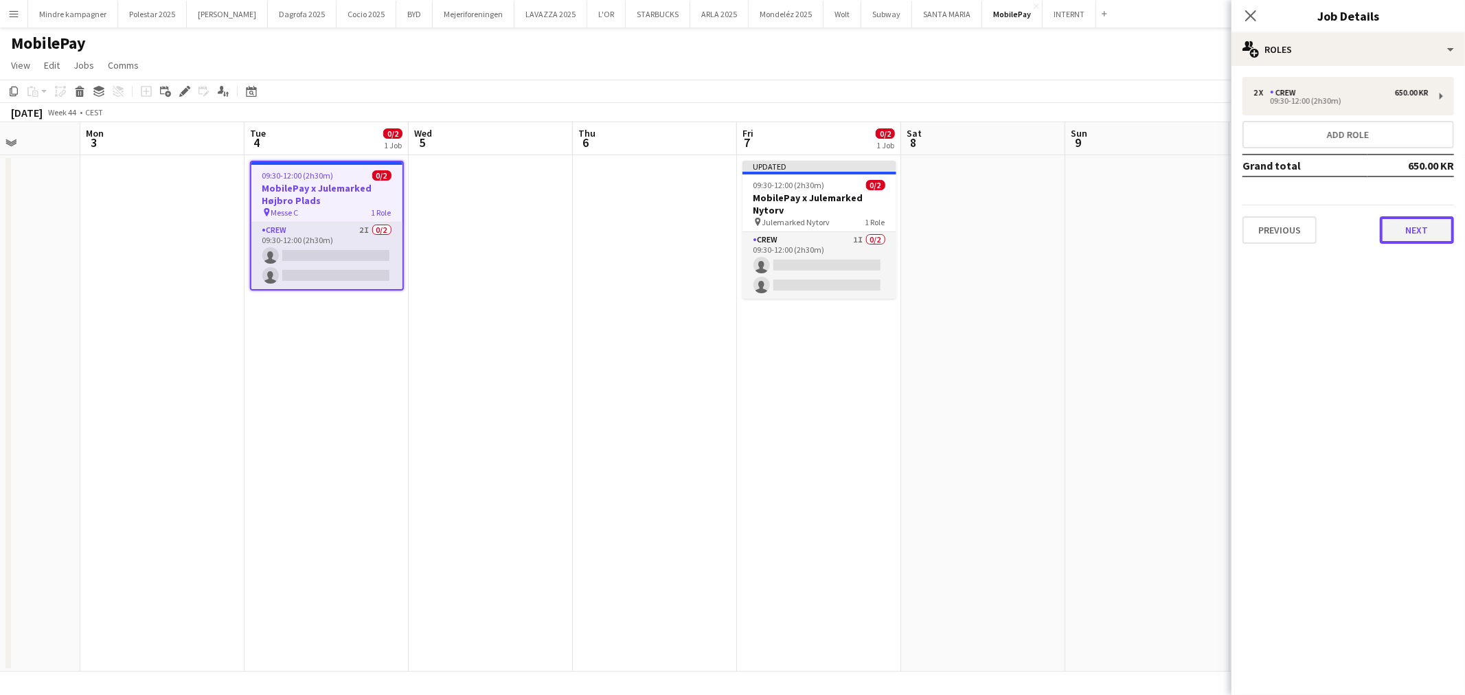
click at [1412, 220] on button "Next" at bounding box center [1417, 229] width 74 height 27
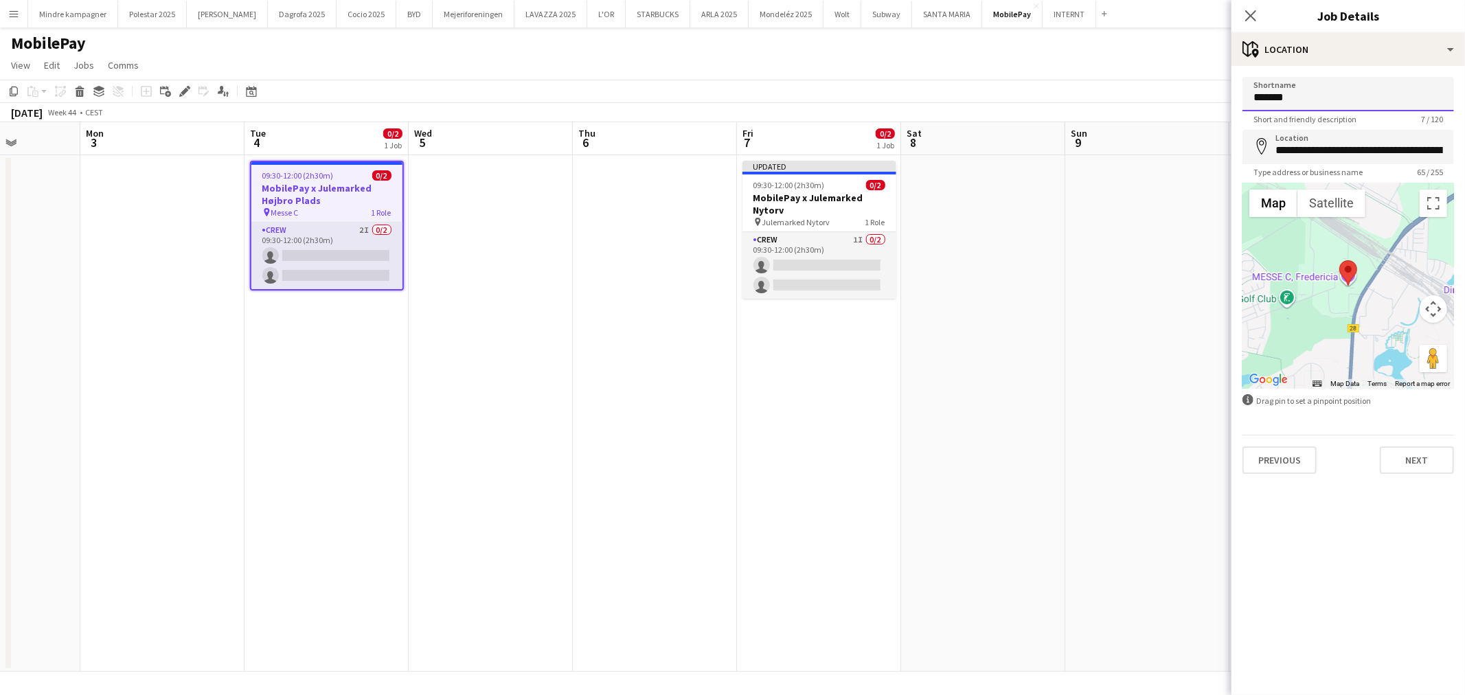
click at [1315, 95] on input "*******" at bounding box center [1349, 94] width 212 height 34
type input "**********"
click at [1352, 160] on input "**********" at bounding box center [1349, 147] width 212 height 34
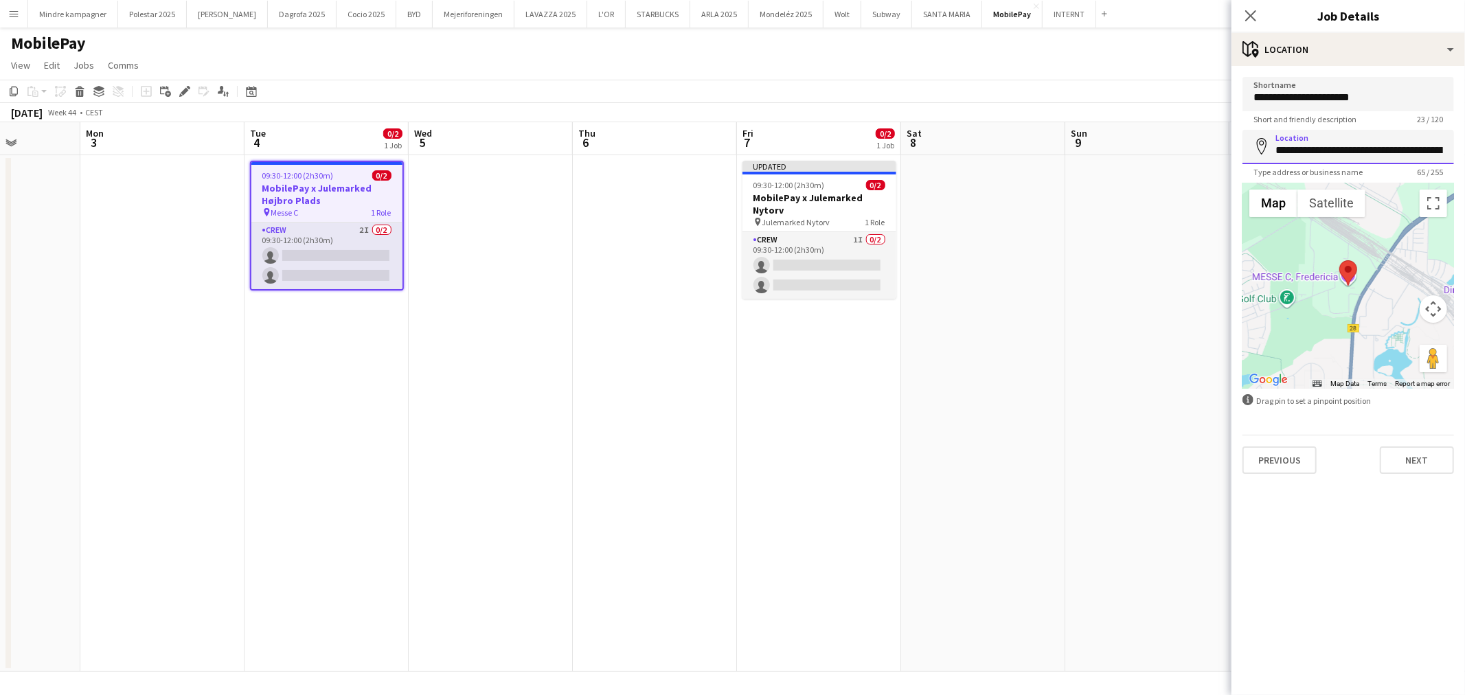
click at [1352, 160] on input "**********" at bounding box center [1349, 147] width 212 height 34
type input "**********"
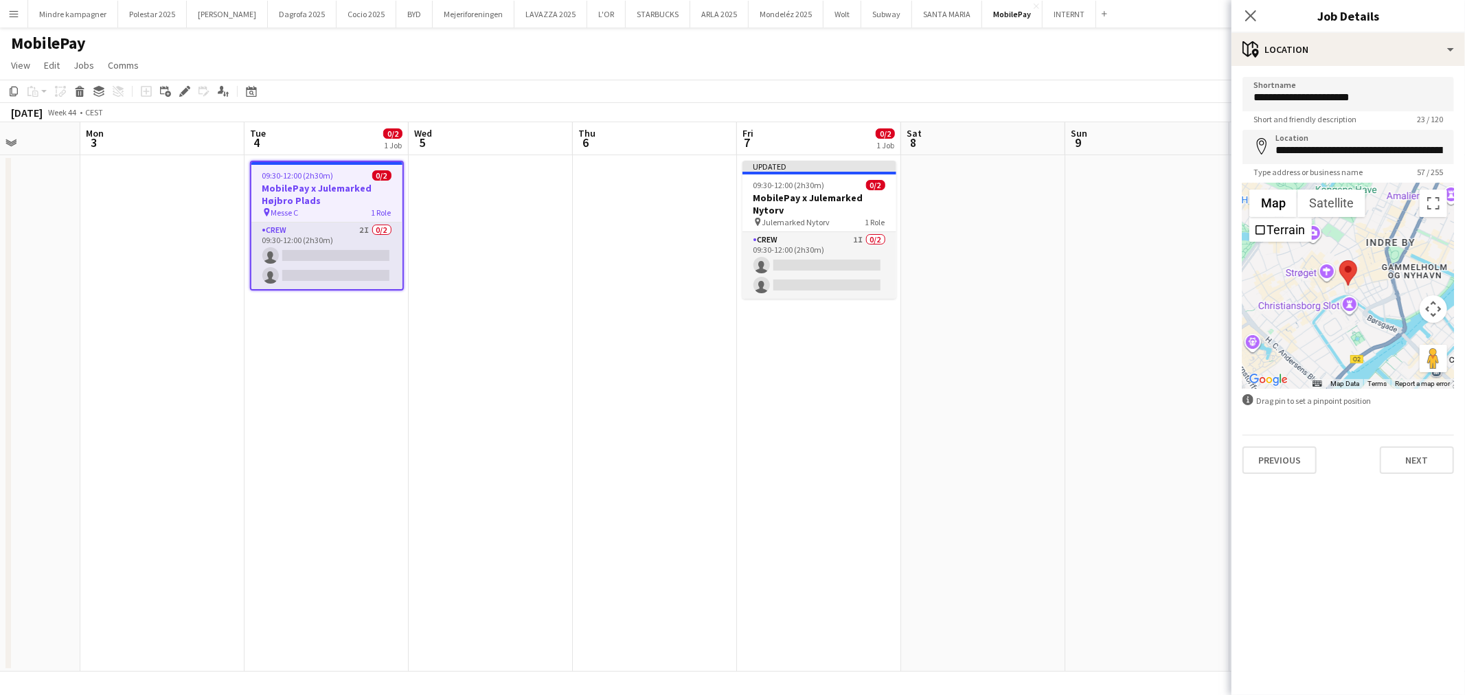
click at [1094, 339] on app-date-cell at bounding box center [1147, 413] width 164 height 517
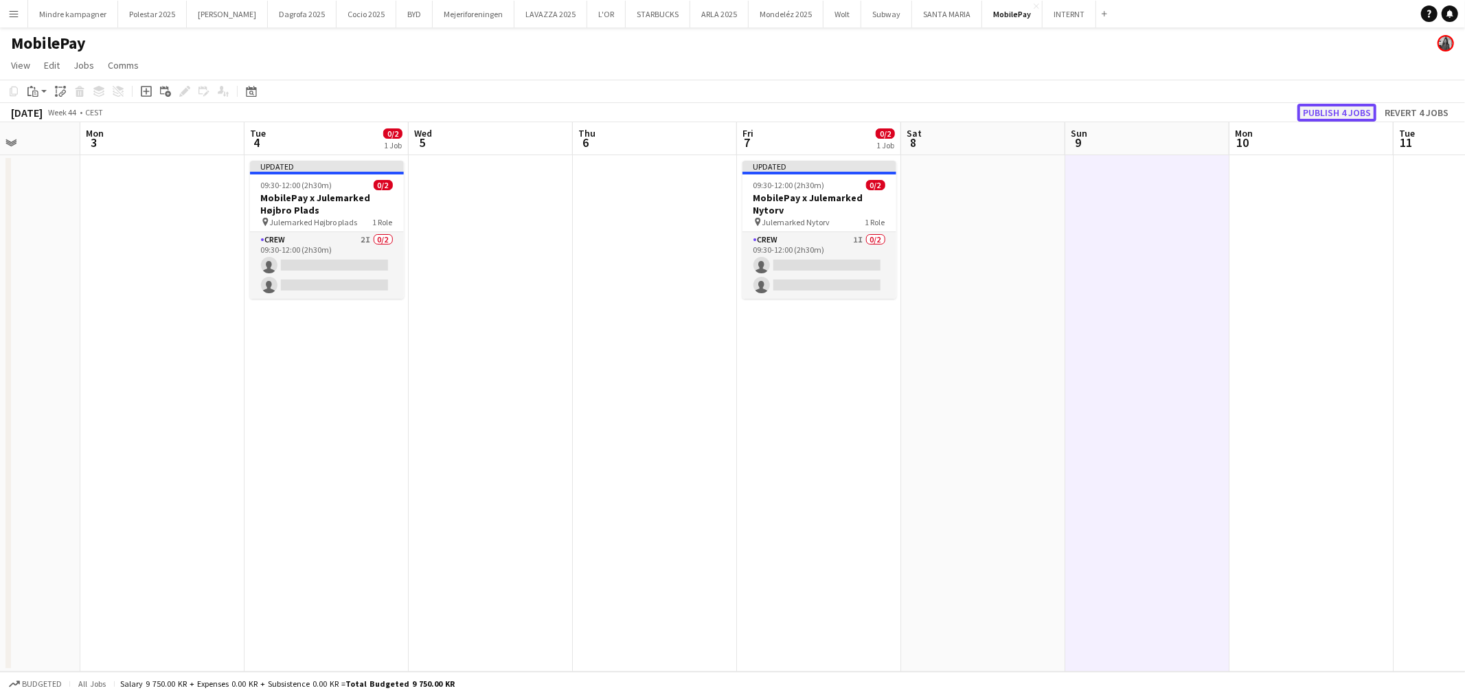
click at [1328, 106] on button "Publish 4 jobs" at bounding box center [1337, 113] width 79 height 18
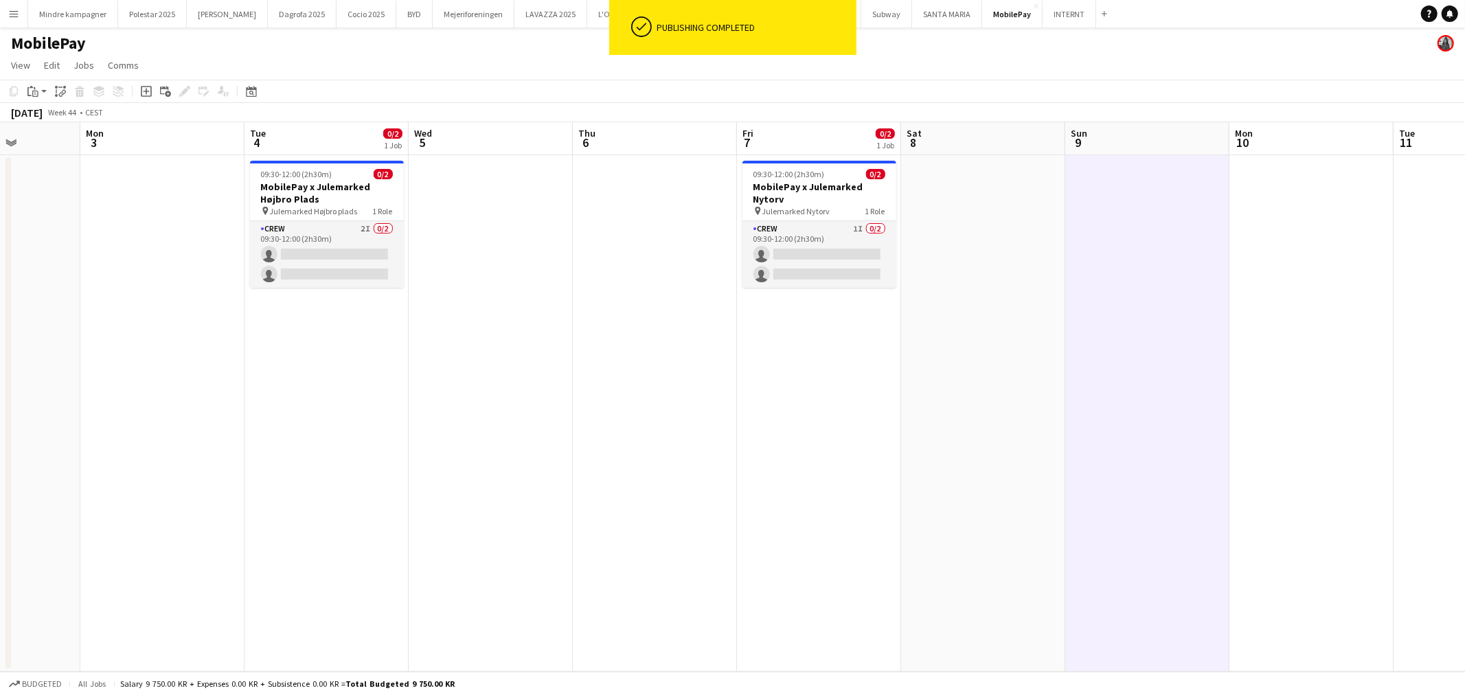
drag, startPoint x: 297, startPoint y: 409, endPoint x: 505, endPoint y: 409, distance: 208.1
click at [502, 409] on app-calendar-viewport "Fri 31 Sat 1 Sun 2 Mon 3 Tue 4 0/2 1 Job Wed 5 Thu 6 Fri 7 0/2 1 Job Sat 8 Sun …" at bounding box center [732, 397] width 1465 height 550
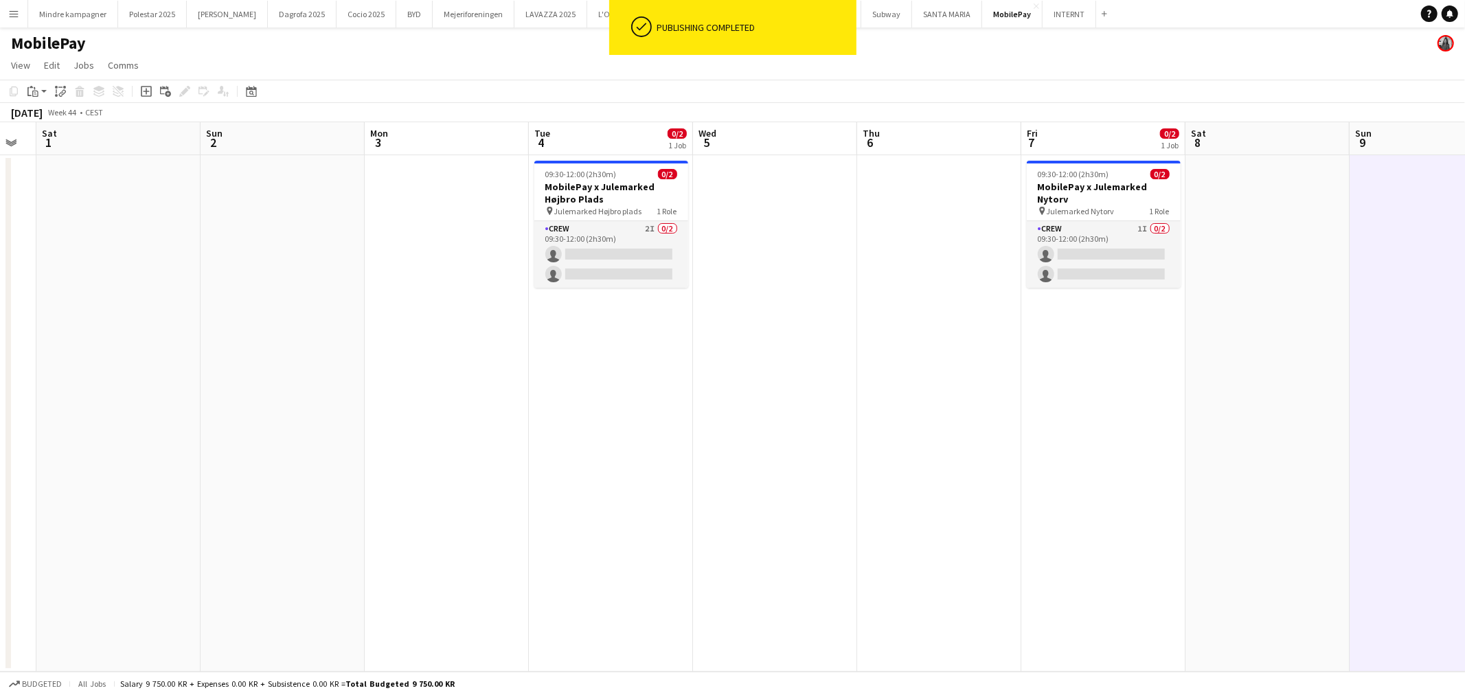
click at [802, 425] on app-calendar-viewport "Thu 30 Fri 31 Sat 1 Sun 2 Mon 3 Tue 4 0/2 1 Job Wed 5 Thu 6 Fri 7 0/2 1 Job Sat…" at bounding box center [732, 397] width 1465 height 550
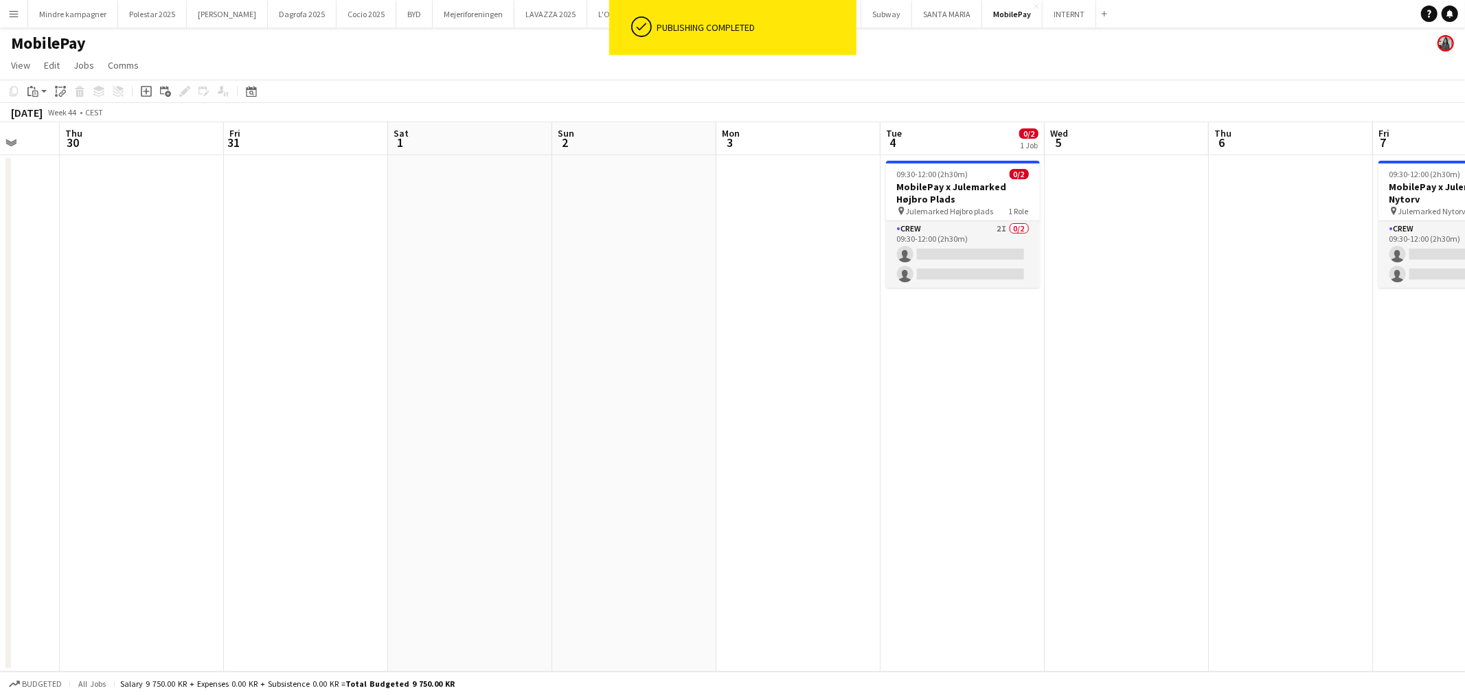
click at [1106, 376] on app-calendar-viewport "Mon 27 Tue 28 Wed 29 Thu 30 Fri 31 Sat 1 Sun 2 Mon 3 Tue 4 0/2 1 Job Wed 5 Thu …" at bounding box center [732, 397] width 1465 height 550
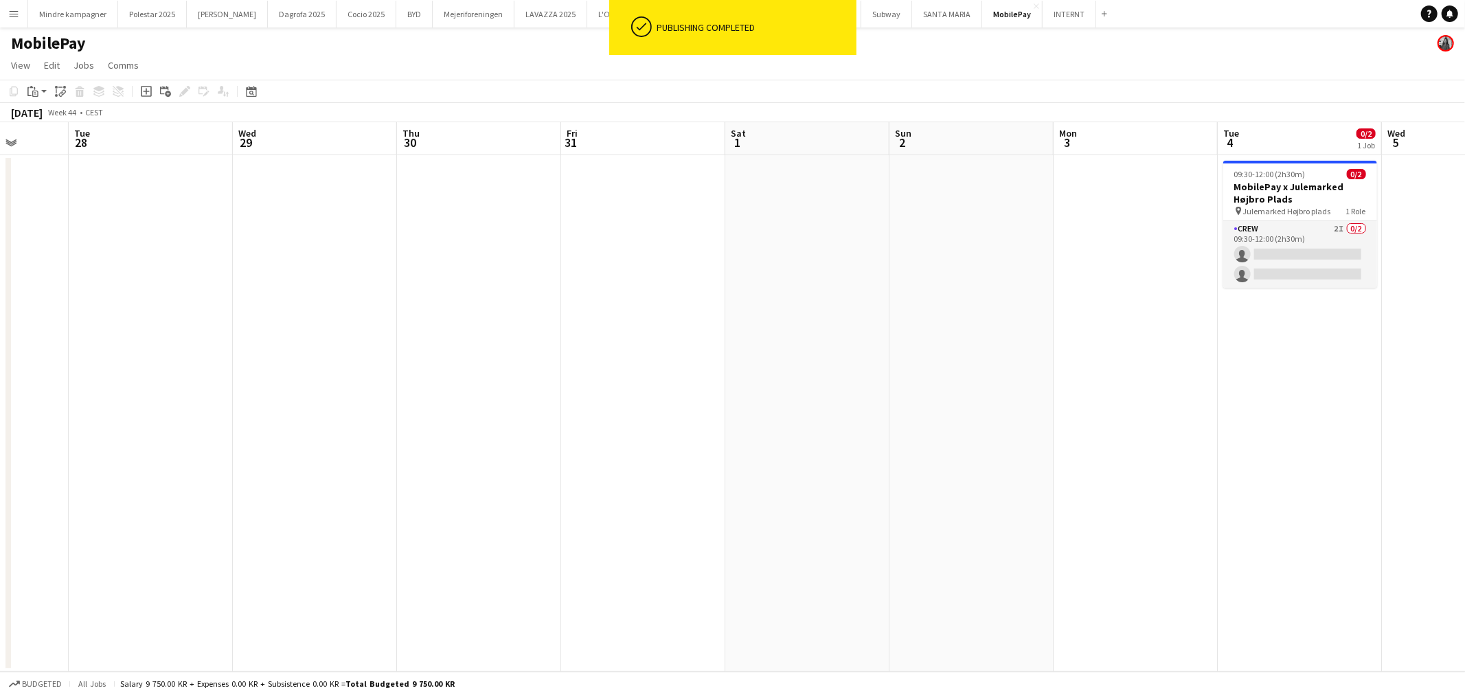
drag, startPoint x: 615, startPoint y: 401, endPoint x: 1019, endPoint y: 389, distance: 404.1
click at [971, 389] on app-calendar-viewport "Sat 25 Sun 26 Mon 27 Tue 28 Wed 29 Thu 30 Fri 31 Sat 1 Sun 2 Mon 3 Tue 4 0/2 1 …" at bounding box center [732, 397] width 1465 height 550
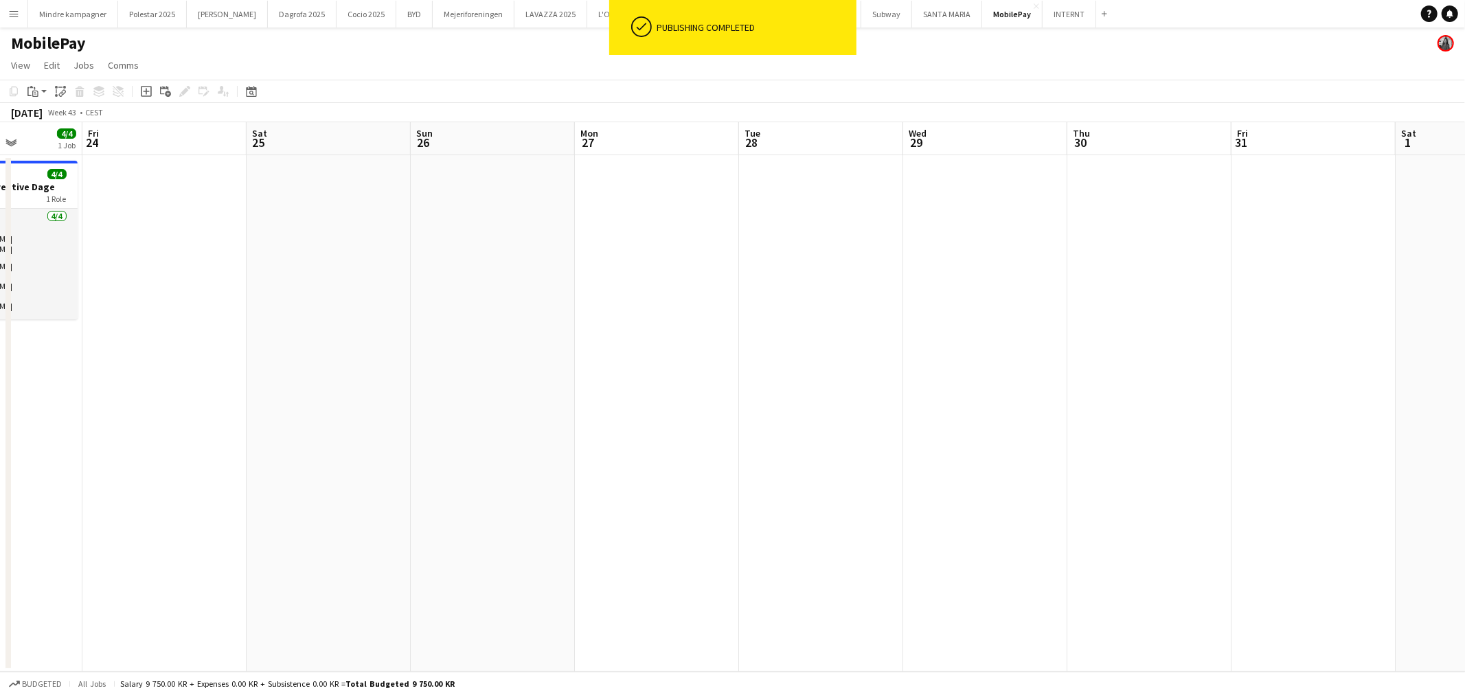
scroll to position [0, 283]
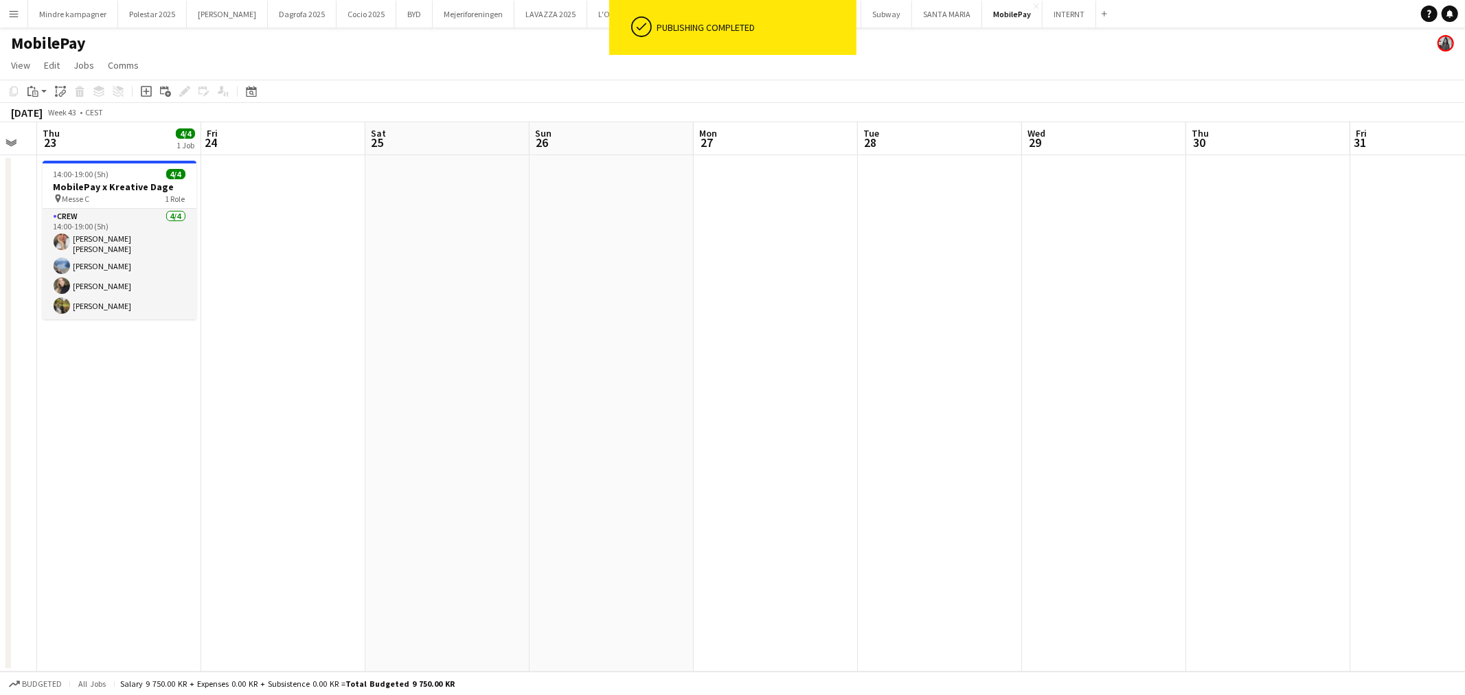
drag, startPoint x: 442, startPoint y: 407, endPoint x: 1037, endPoint y: 387, distance: 595.2
click at [896, 385] on app-calendar-viewport "Tue 21 Wed 22 Thu 23 4/4 1 Job Fri 24 Sat 25 Sun 26 Mon 27 Tue 28 Wed 29 Thu 30…" at bounding box center [732, 397] width 1465 height 550
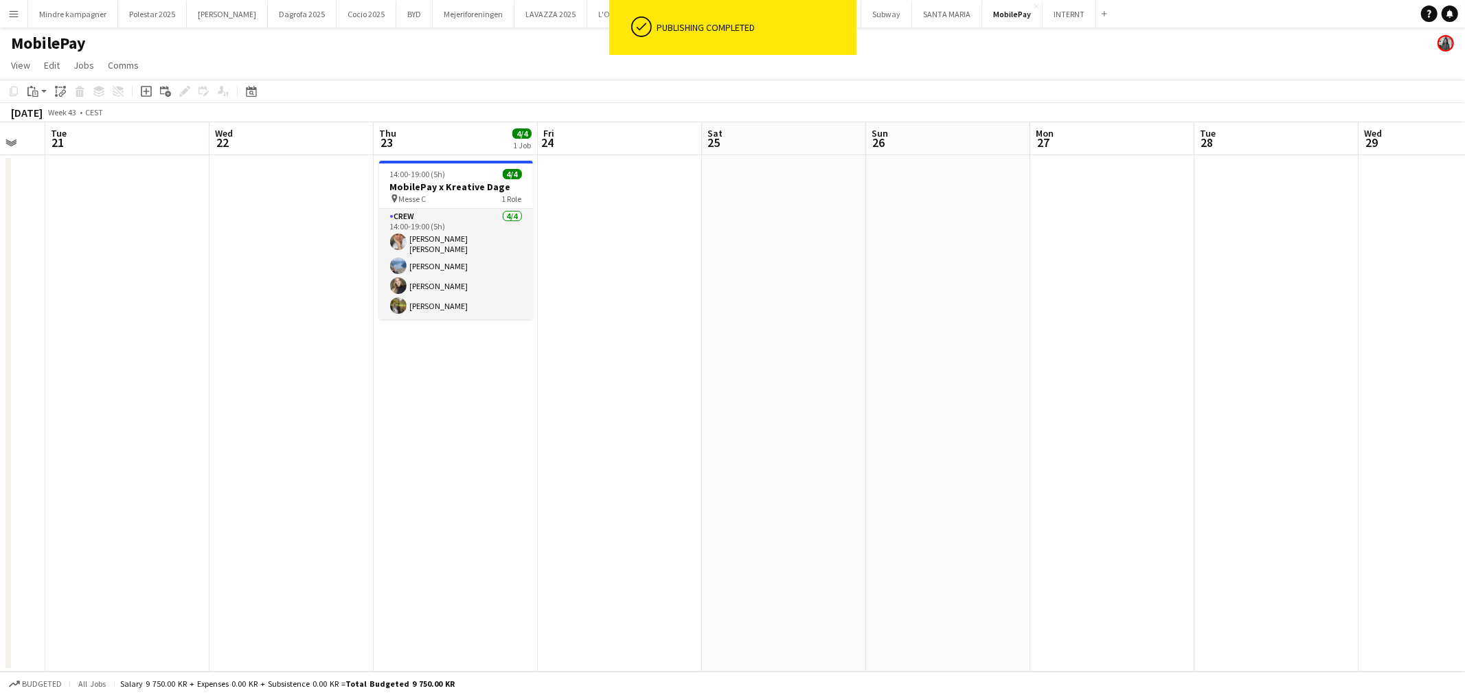
click at [458, 190] on h3 "MobilePay x Kreative Dage" at bounding box center [456, 187] width 154 height 12
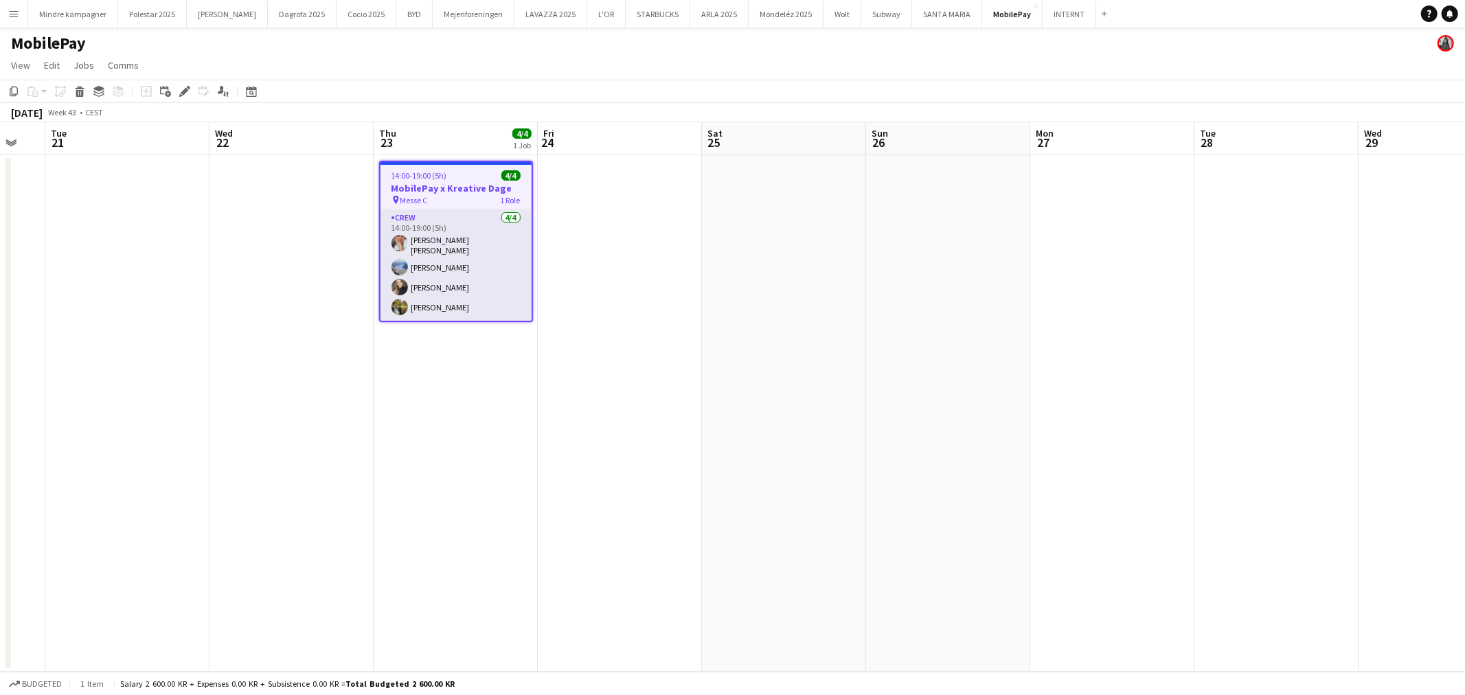
click at [974, 522] on app-calendar-viewport "Sun 19 Mon 20 Tue 21 Wed 22 Thu 23 4/4 1 Job Fri 24 Sat 25 Sun 26 Mon 27 Tue 28…" at bounding box center [732, 397] width 1465 height 550
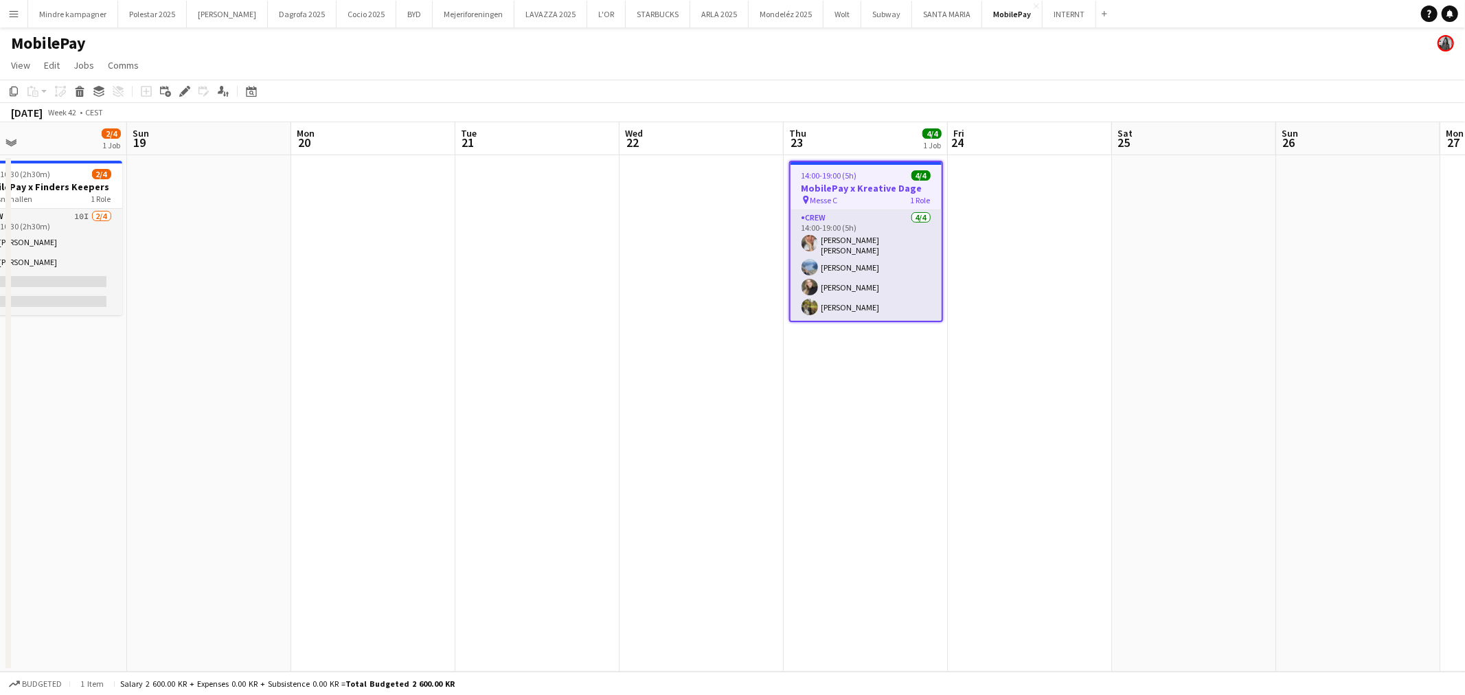
drag, startPoint x: 959, startPoint y: 506, endPoint x: 1201, endPoint y: 503, distance: 241.8
click at [1170, 507] on app-calendar-viewport "Thu 16 Fri 17 Sat 18 2/4 1 Job Sun 19 Mon 20 Tue 21 Wed 22 Thu 23 4/4 1 Job Fri…" at bounding box center [732, 397] width 1465 height 550
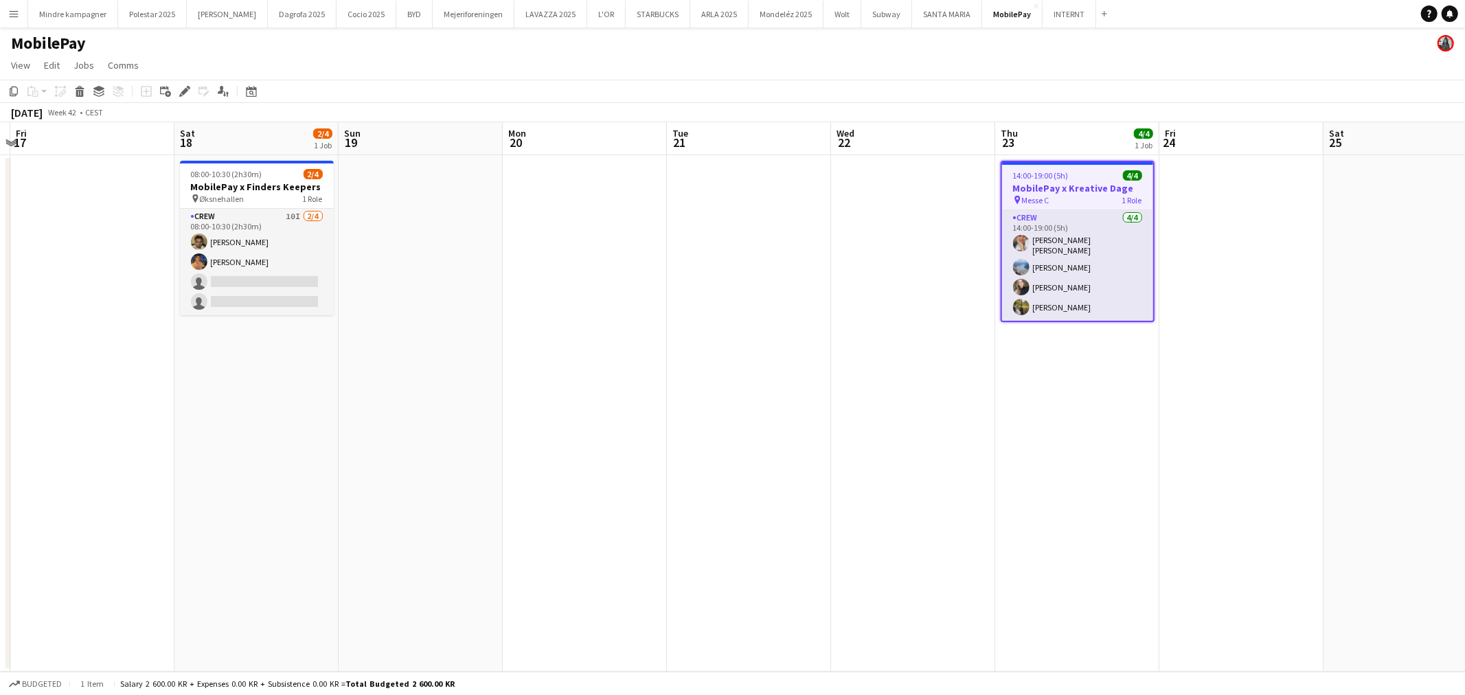
drag, startPoint x: 834, startPoint y: 523, endPoint x: 582, endPoint y: 528, distance: 252.1
click at [547, 528] on app-calendar-viewport "Wed 15 Thu 16 Fri 17 Sat 18 2/4 1 Job Sun 19 Mon 20 Tue 21 Wed 22 Thu 23 4/4 1 …" at bounding box center [732, 397] width 1465 height 550
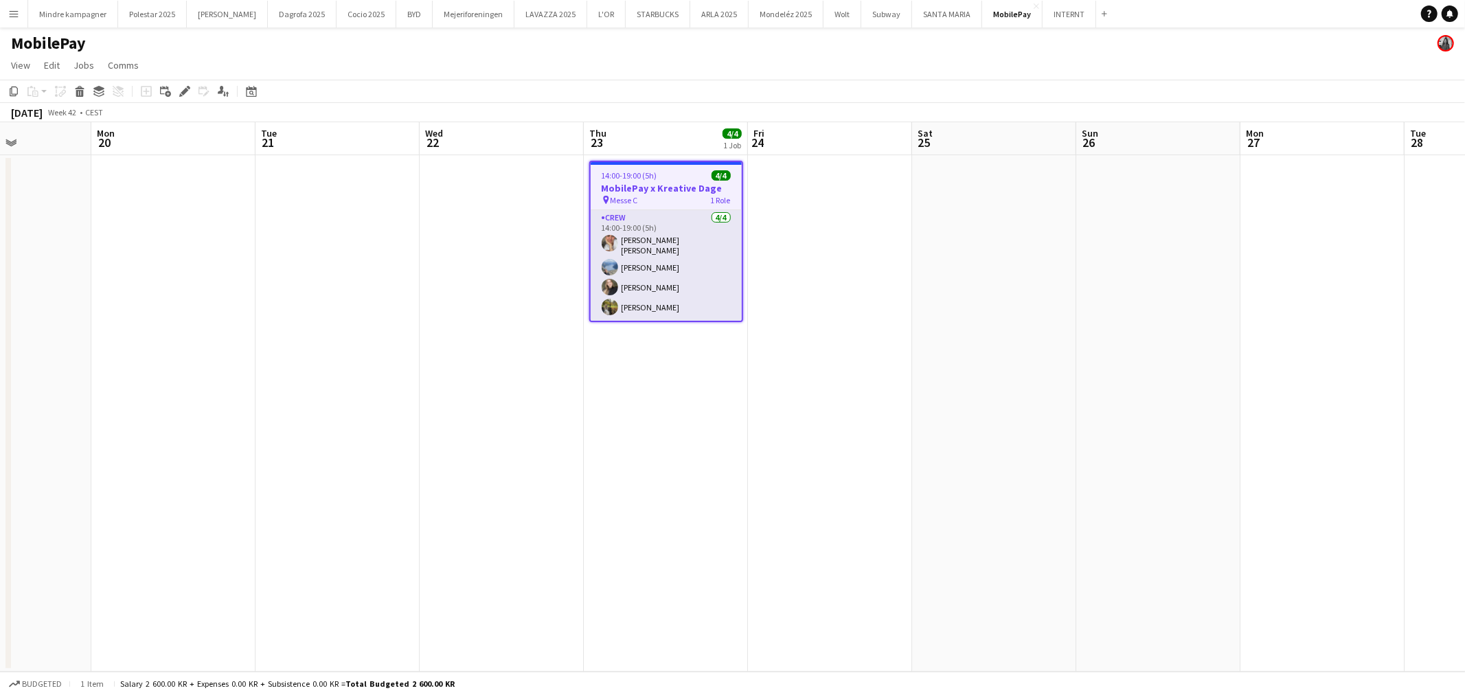
drag, startPoint x: 754, startPoint y: 523, endPoint x: 547, endPoint y: 516, distance: 206.2
click at [585, 519] on app-calendar-viewport "Fri 17 Sat 18 2/4 1 Job Sun 19 Mon 20 Tue 21 Wed 22 Thu 23 4/4 1 Job Fri 24 Sat…" at bounding box center [732, 397] width 1465 height 550
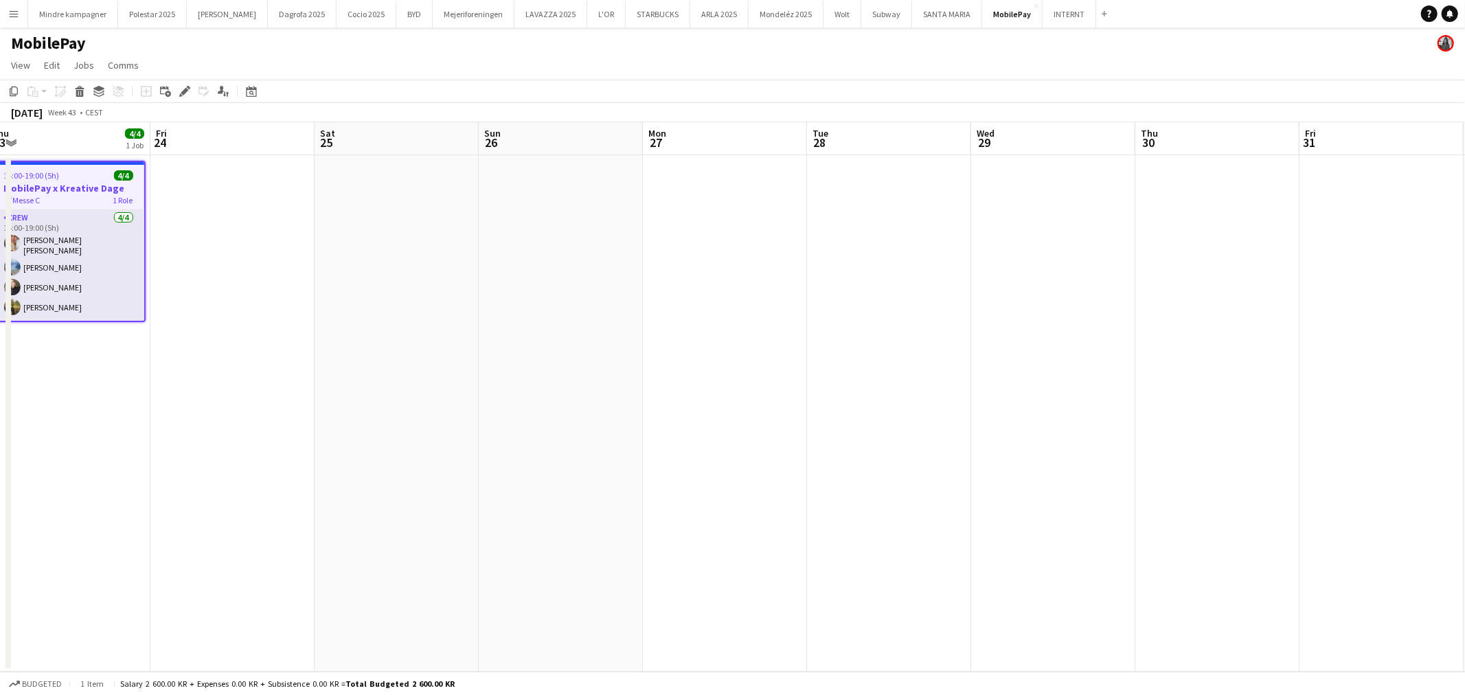
drag, startPoint x: 1003, startPoint y: 529, endPoint x: 1185, endPoint y: 479, distance: 188.8
click at [1352, 508] on app-calendar-viewport "Mon 20 Tue 21 Wed 22 Thu 23 4/4 1 Job Fri 24 Sat 25 Sun 26 Mon 27 Tue 28 Wed 29…" at bounding box center [732, 397] width 1465 height 550
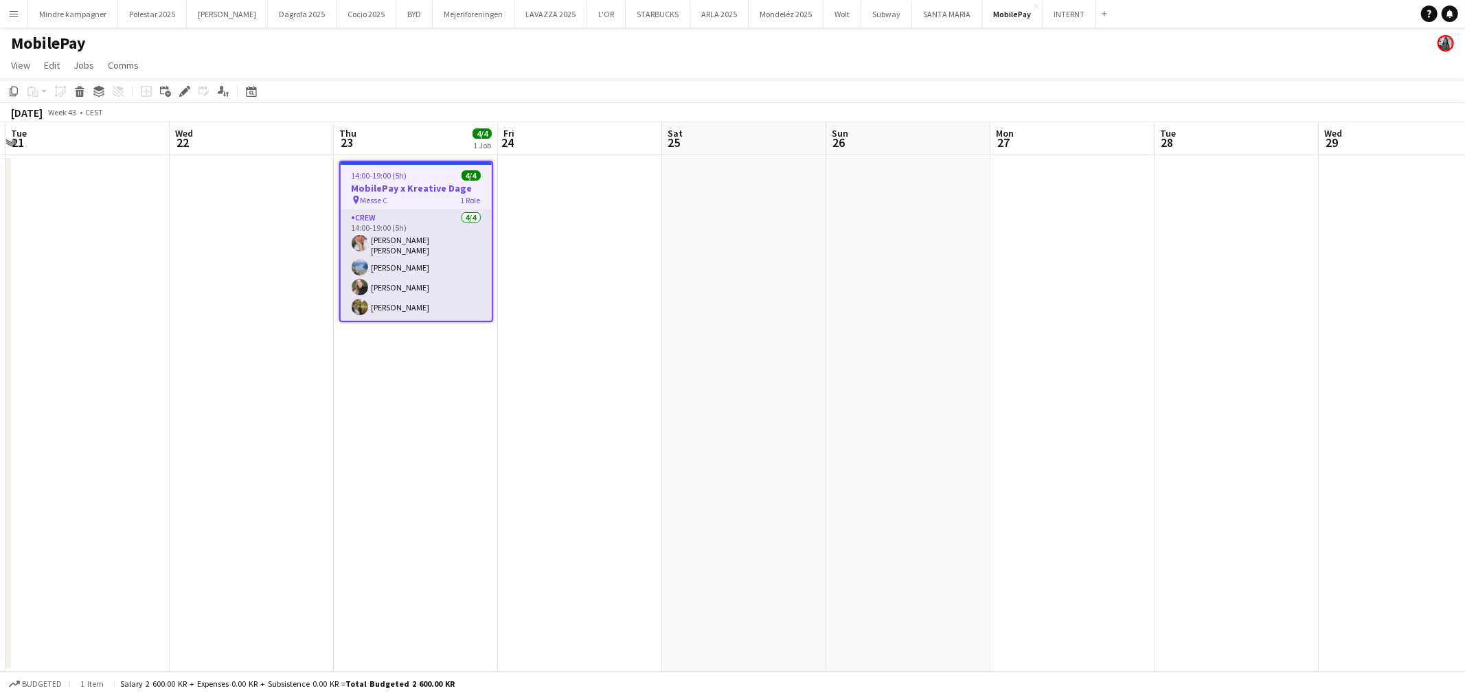
drag, startPoint x: 666, startPoint y: 446, endPoint x: 451, endPoint y: 457, distance: 216.0
click at [861, 422] on app-calendar-viewport "Sun 19 Mon 20 Tue 21 Wed 22 Thu 23 4/4 1 Job Fri 24 Sat 25 Sun 26 Mon 27 Tue 28…" at bounding box center [732, 397] width 1465 height 550
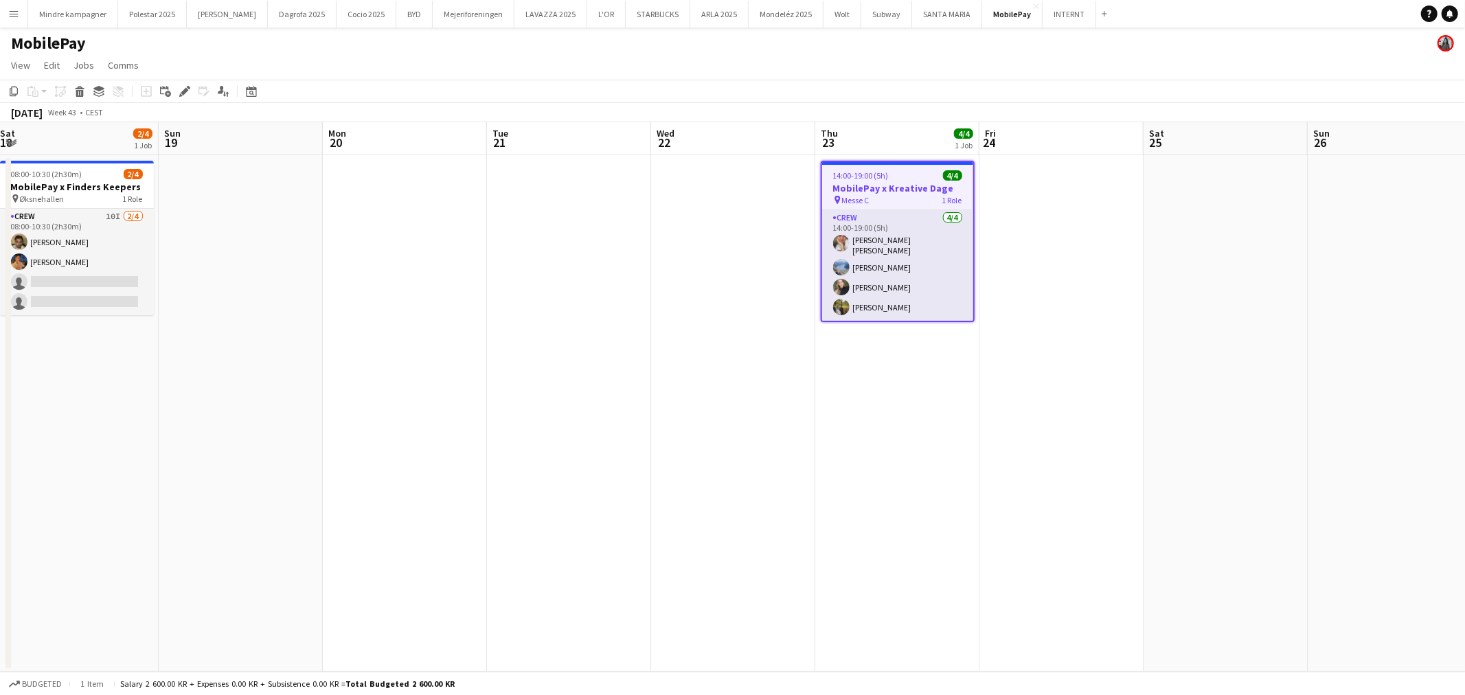
drag, startPoint x: 394, startPoint y: 478, endPoint x: 658, endPoint y: 392, distance: 277.6
click at [657, 418] on app-calendar-viewport "Thu 16 Fri 17 Sat 18 2/4 1 Job Sun 19 Mon 20 Tue 21 Wed 22 Thu 23 4/4 1 Job Fri…" at bounding box center [732, 397] width 1465 height 550
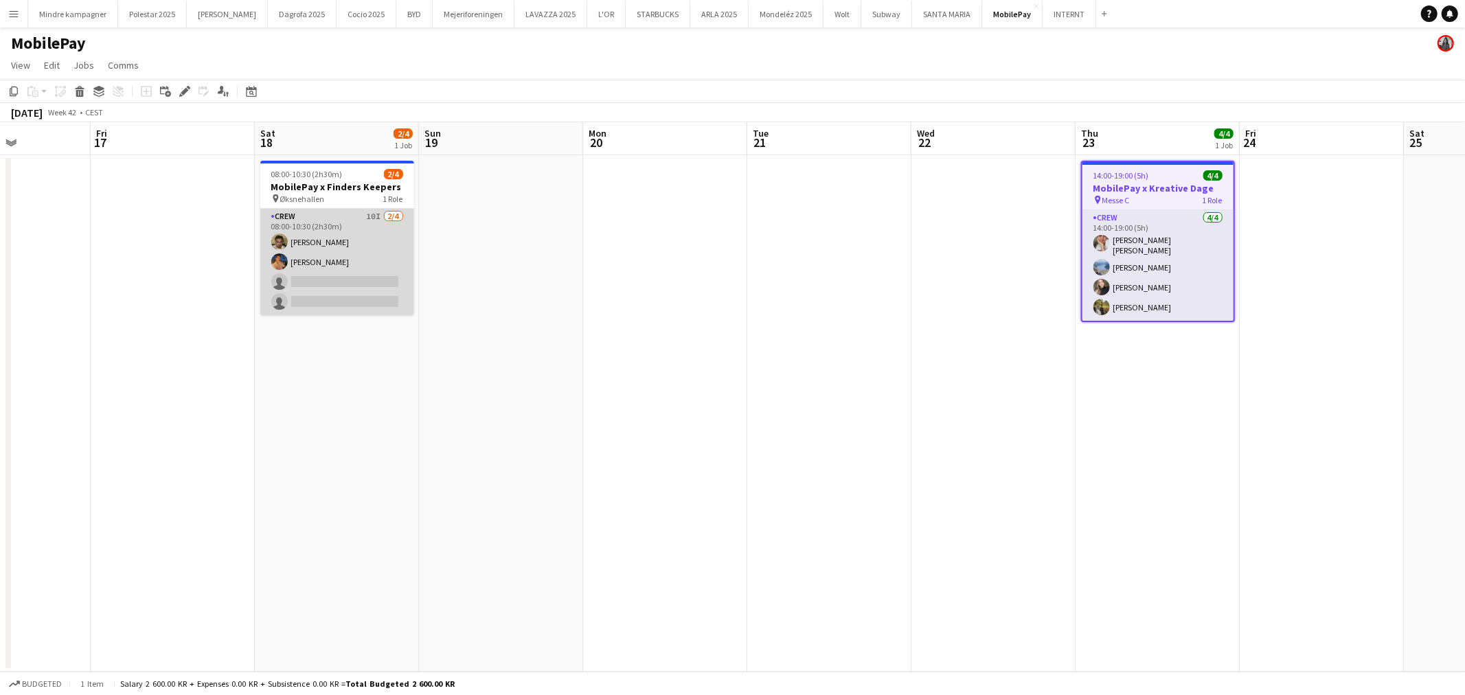
click at [315, 264] on app-card-role "Crew 10I [DATE] 08:00-10:30 (2h30m) [PERSON_NAME] [PERSON_NAME] single-neutral-…" at bounding box center [337, 262] width 154 height 106
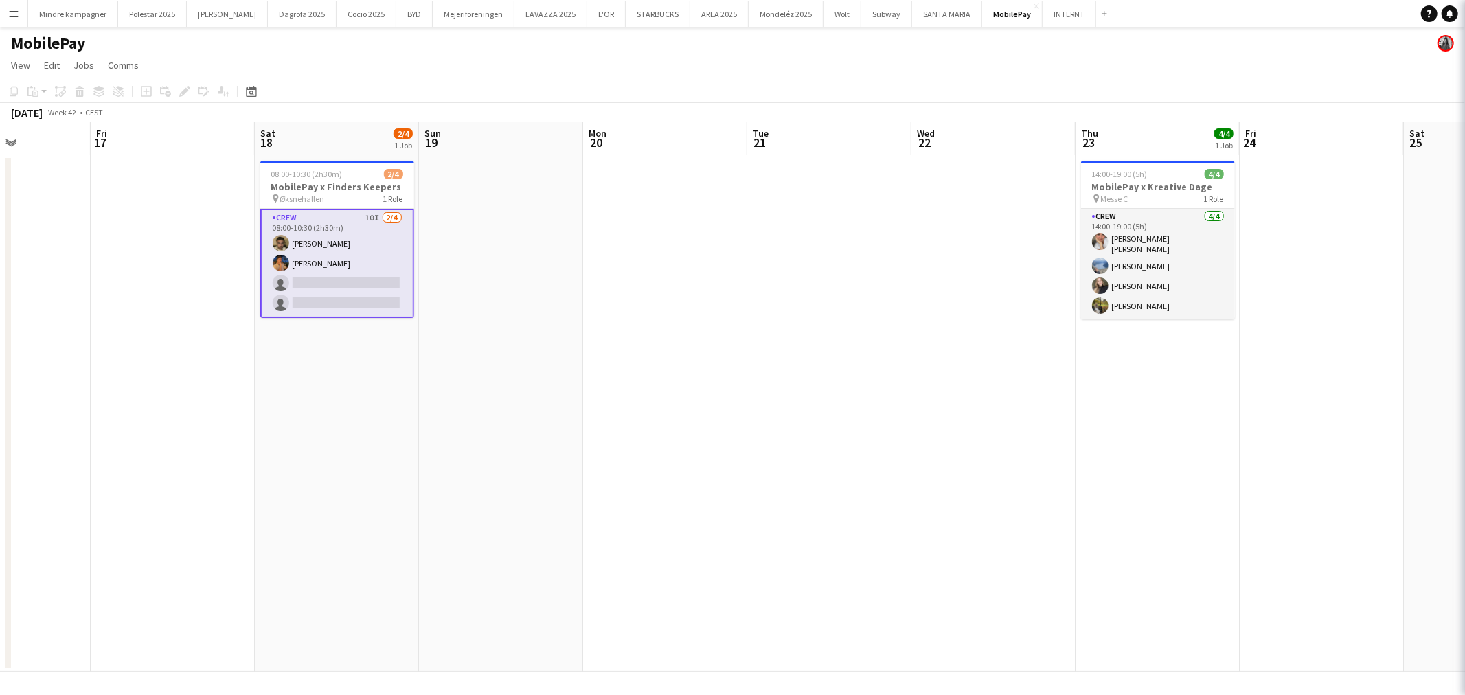
scroll to position [0, 401]
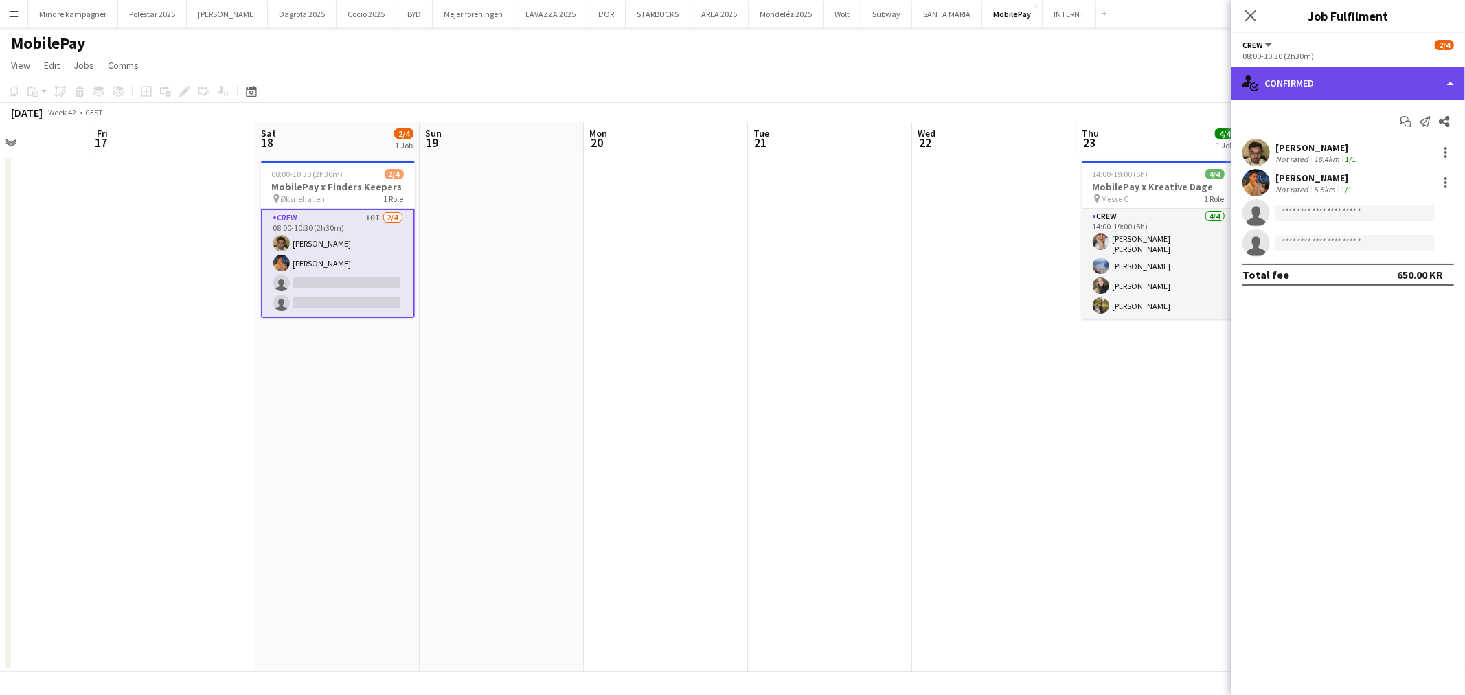
click at [1306, 85] on div "single-neutral-actions-check-2 Confirmed" at bounding box center [1349, 83] width 234 height 33
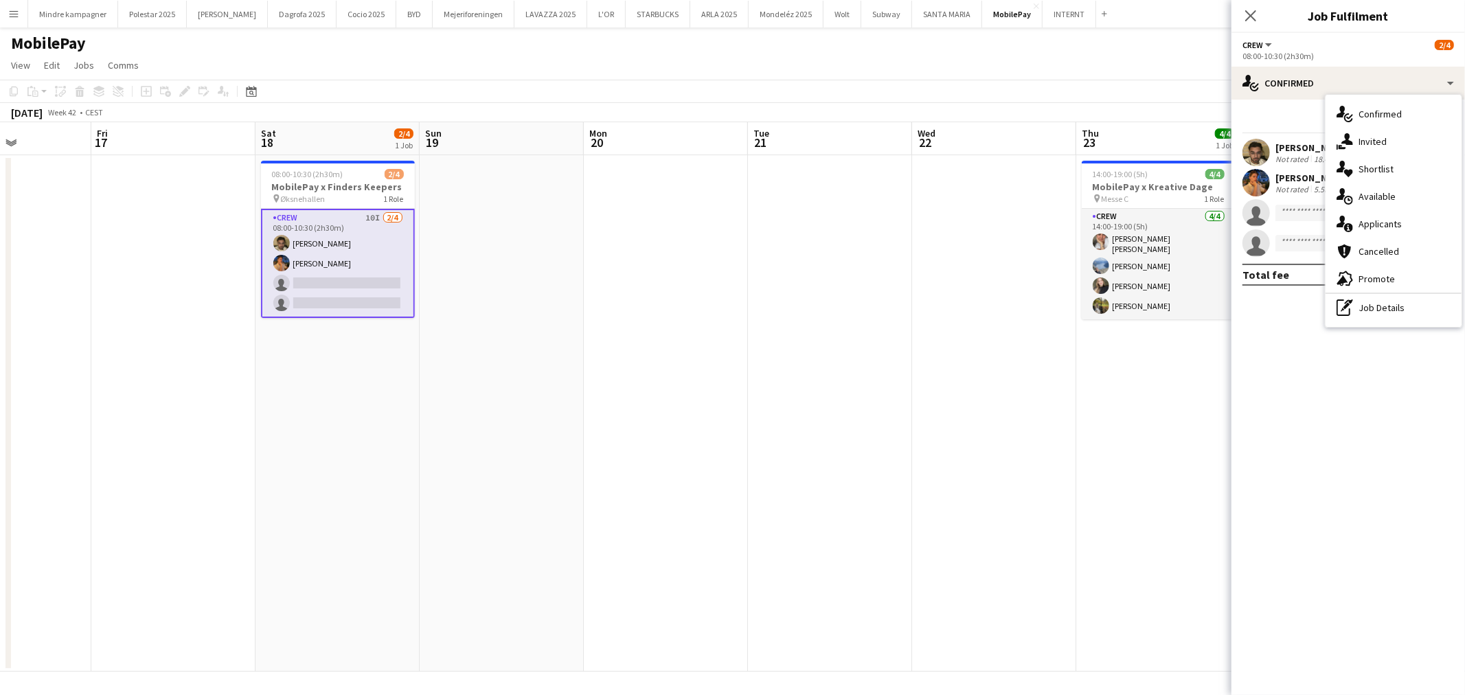
click at [1366, 143] on span "Invited" at bounding box center [1373, 141] width 28 height 12
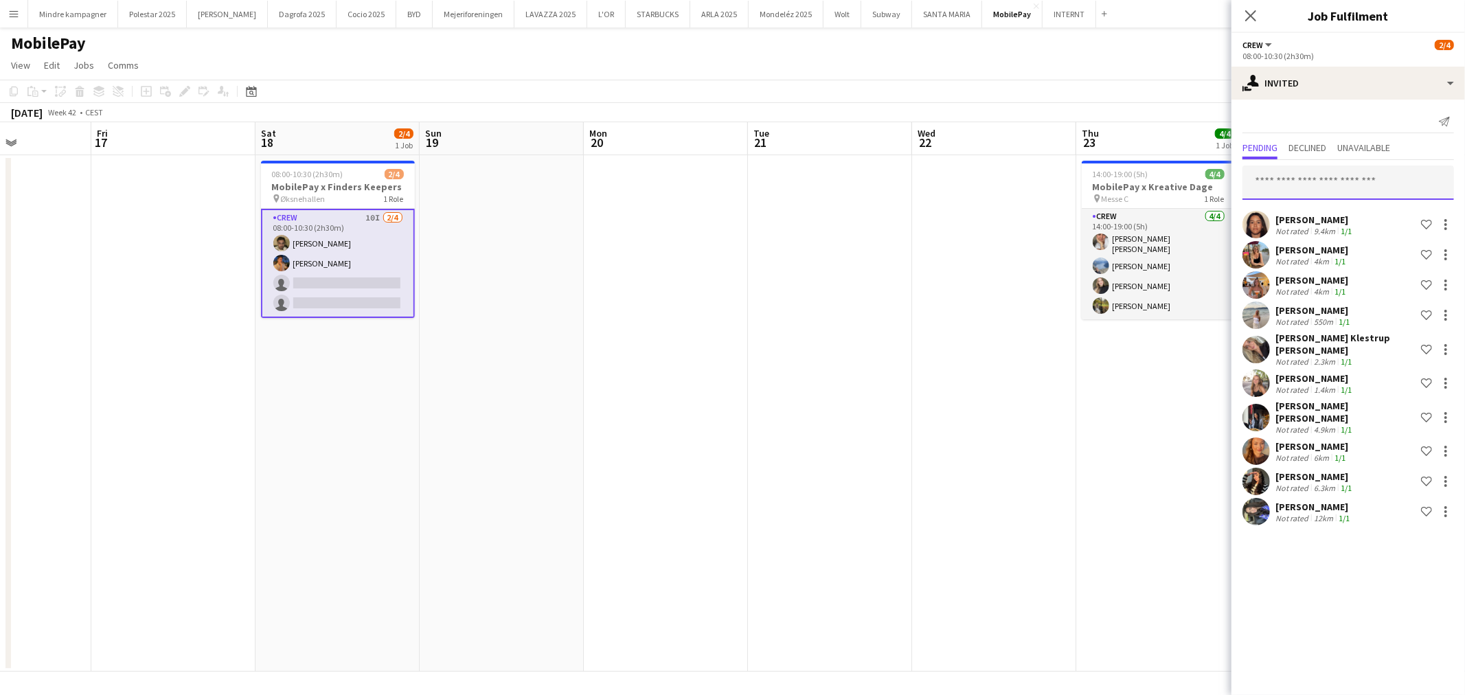
click at [1309, 183] on input "text" at bounding box center [1349, 183] width 212 height 34
type input "*"
type input "****"
click at [1324, 215] on span "[PERSON_NAME] Active" at bounding box center [1349, 216] width 190 height 12
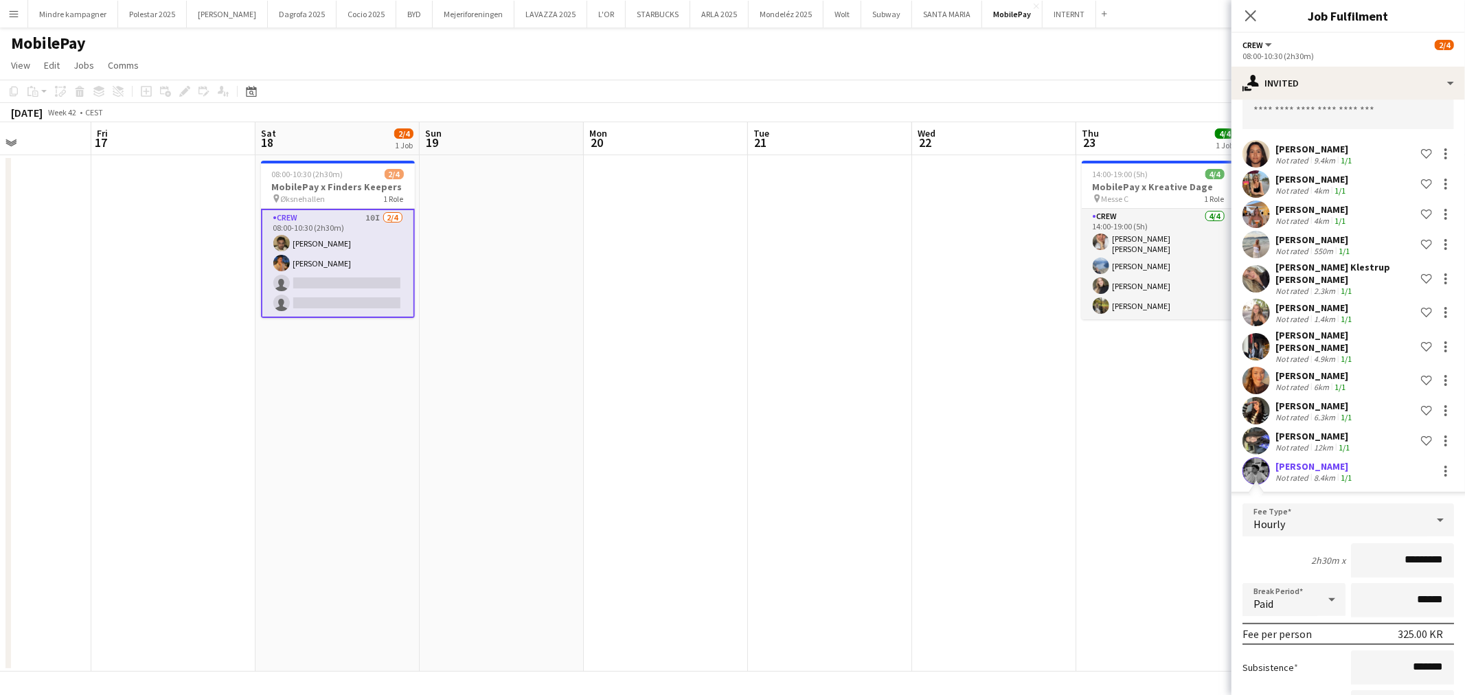
scroll to position [166, 0]
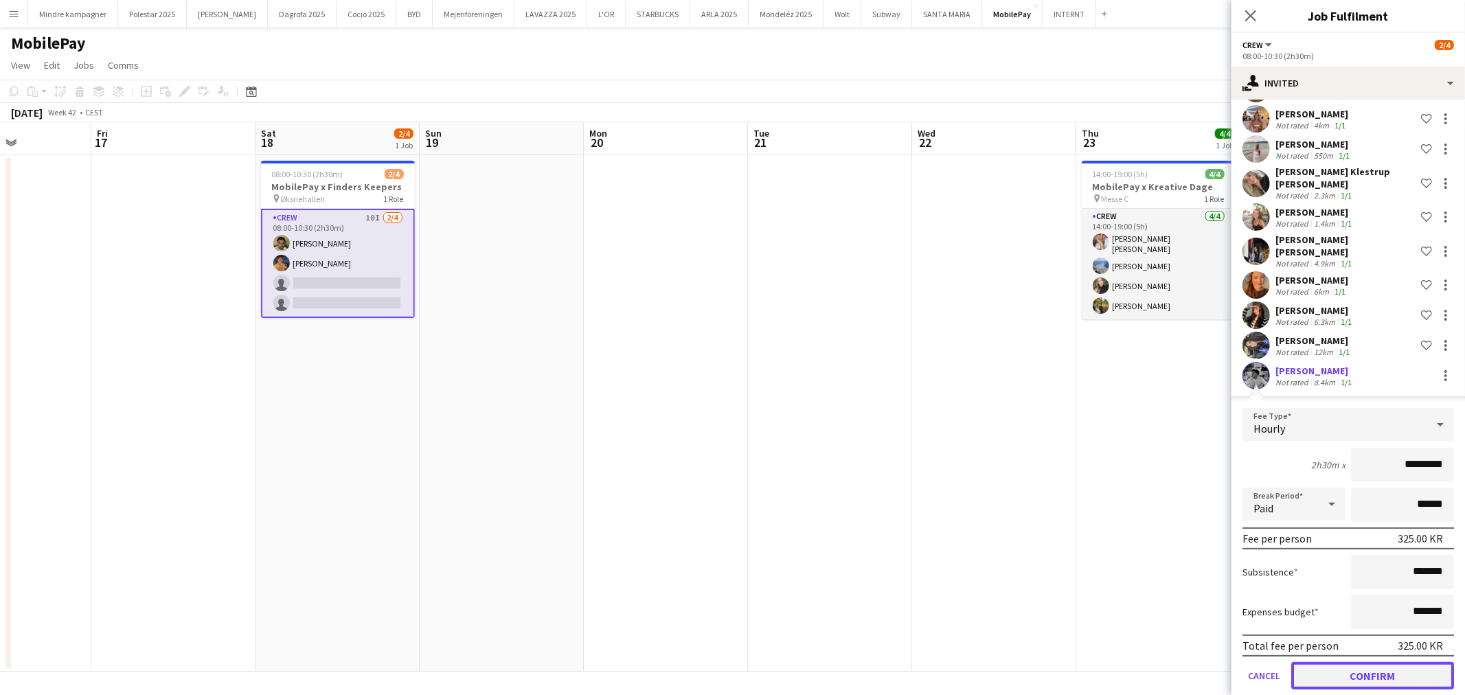
click at [1416, 662] on button "Confirm" at bounding box center [1372, 675] width 163 height 27
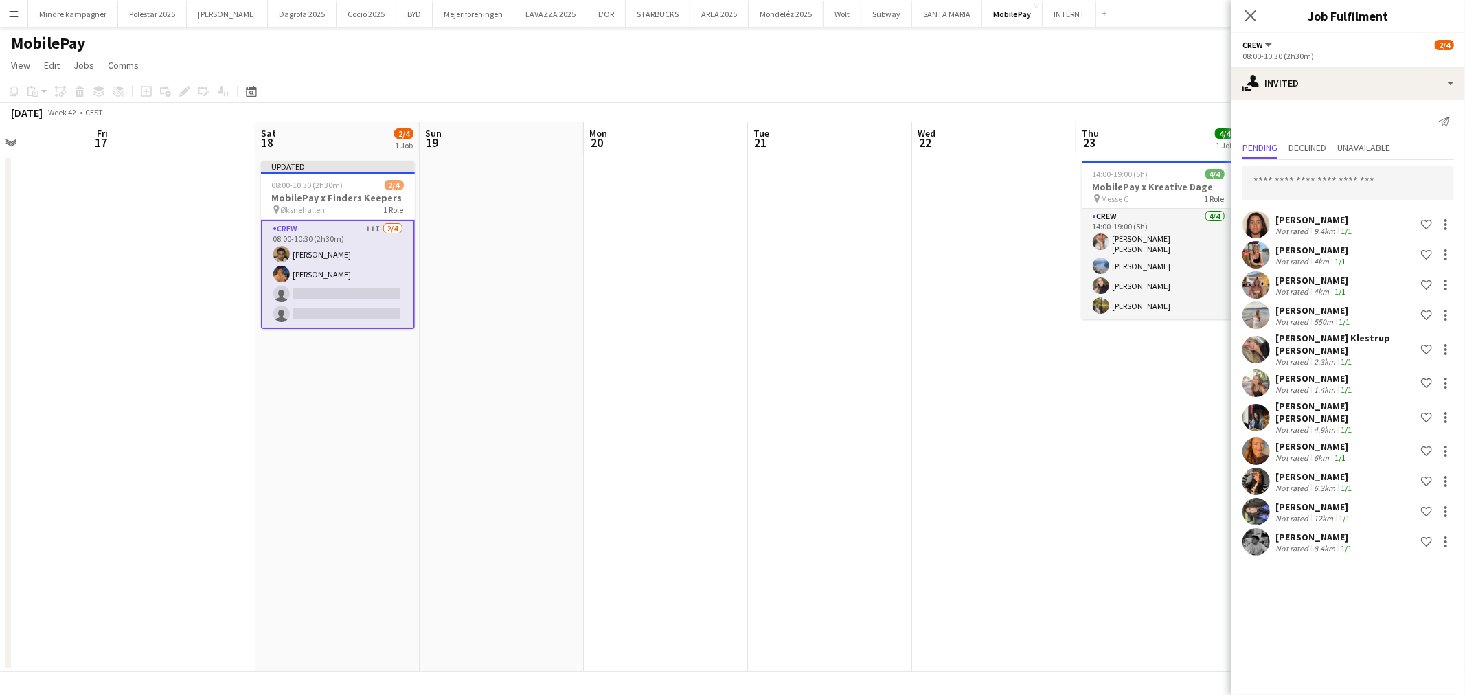
scroll to position [0, 0]
click at [1059, 523] on app-date-cell at bounding box center [994, 413] width 164 height 517
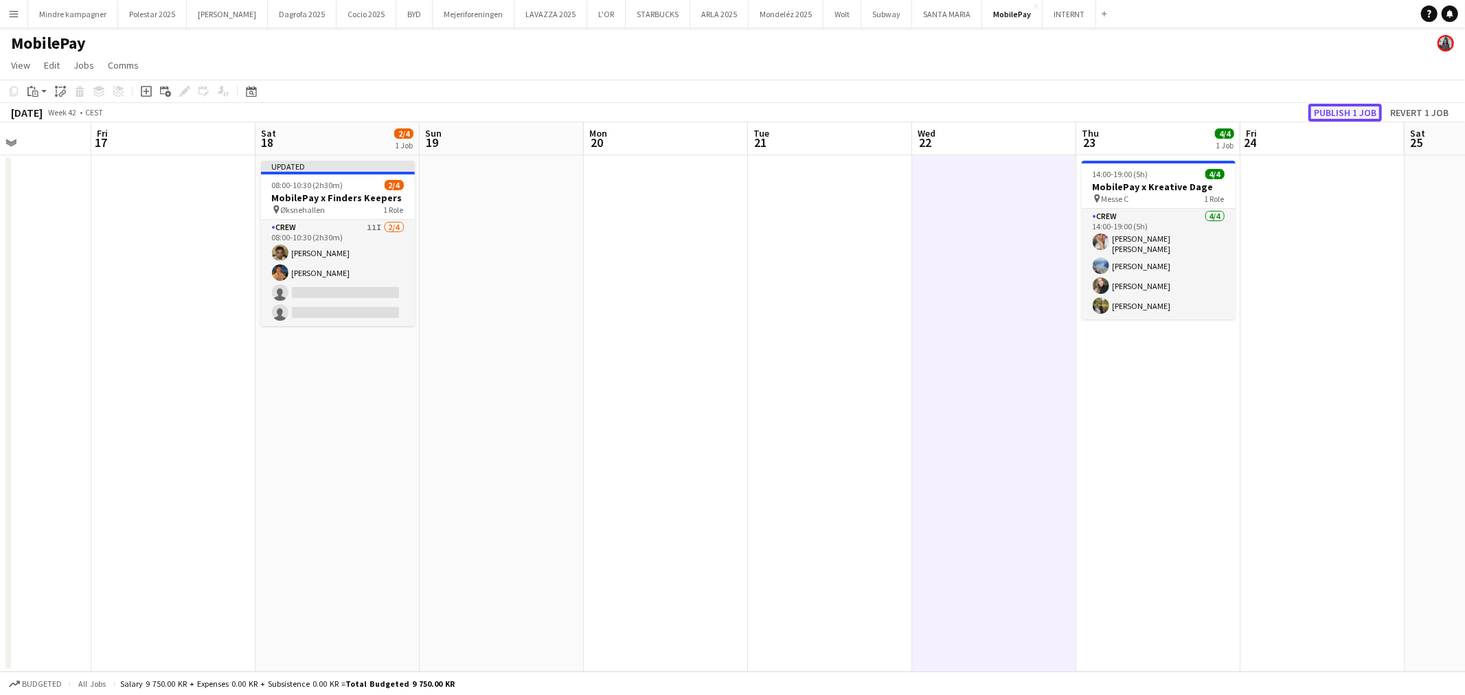
click at [1350, 106] on button "Publish 1 job" at bounding box center [1345, 113] width 73 height 18
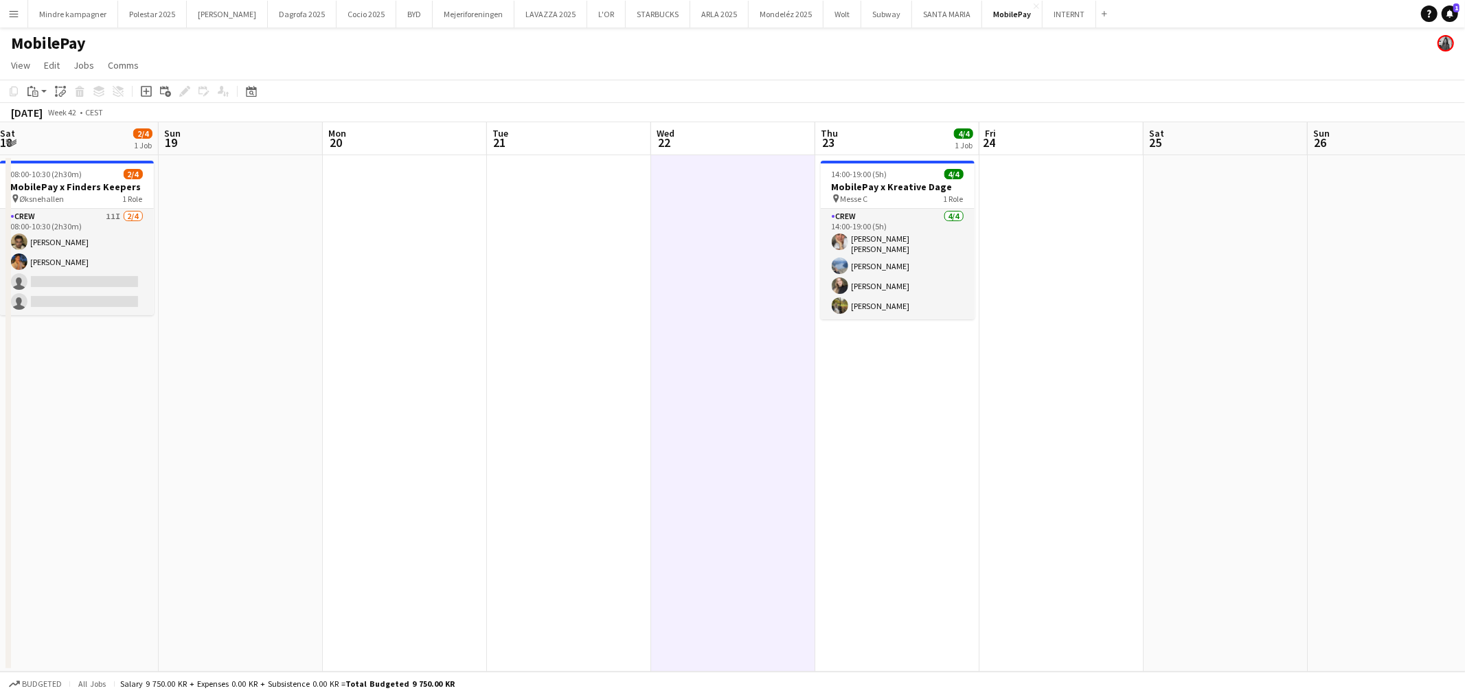
drag, startPoint x: 577, startPoint y: 373, endPoint x: 302, endPoint y: 400, distance: 276.1
click at [302, 400] on app-calendar-viewport "Wed 15 Thu 16 Fri 17 Sat 18 2/4 1 Job Sun 19 Mon 20 Tue 21 Wed 22 Thu 23 4/4 1 …" at bounding box center [732, 397] width 1465 height 550
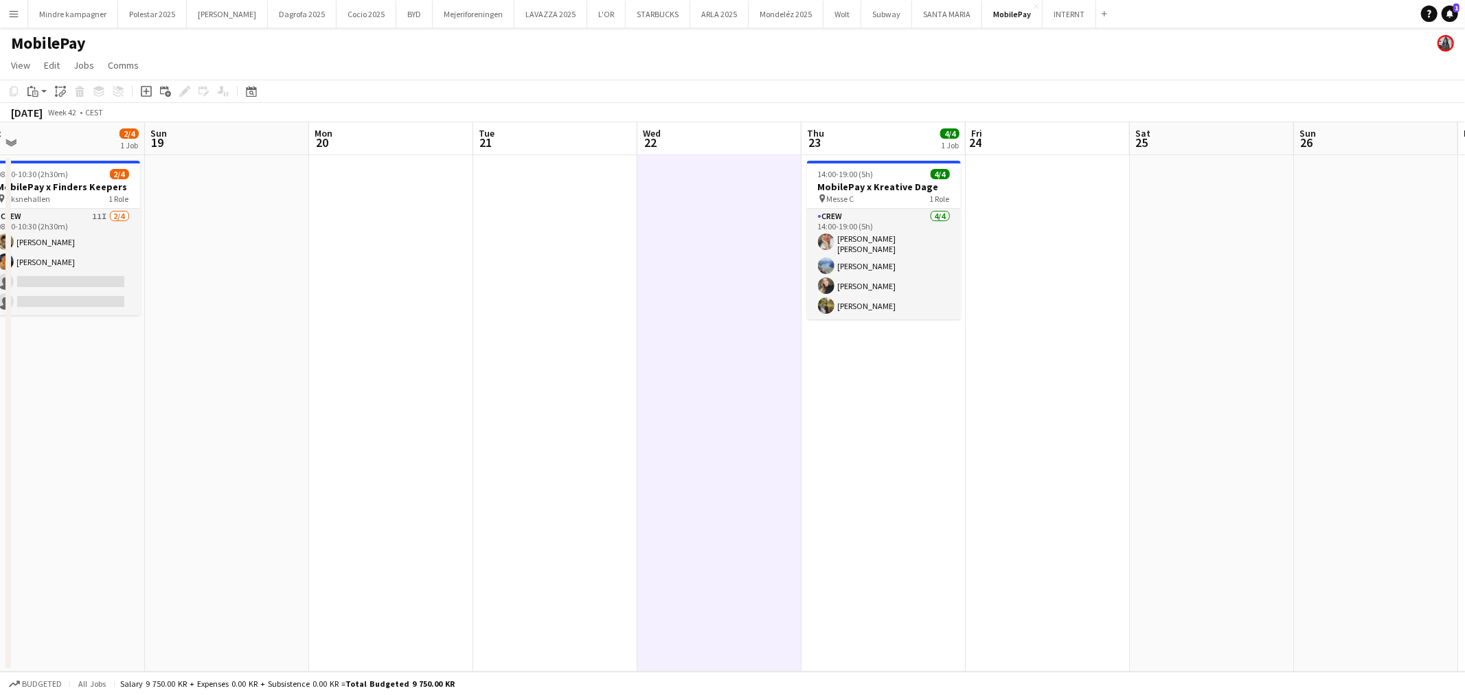
drag, startPoint x: 859, startPoint y: 437, endPoint x: 883, endPoint y: 445, distance: 25.4
click at [489, 433] on app-calendar-viewport "Wed 15 Thu 16 Fri 17 Sat 18 2/4 1 Job Sun 19 Mon 20 Tue 21 Wed 22 Thu 23 4/4 1 …" at bounding box center [732, 397] width 1465 height 550
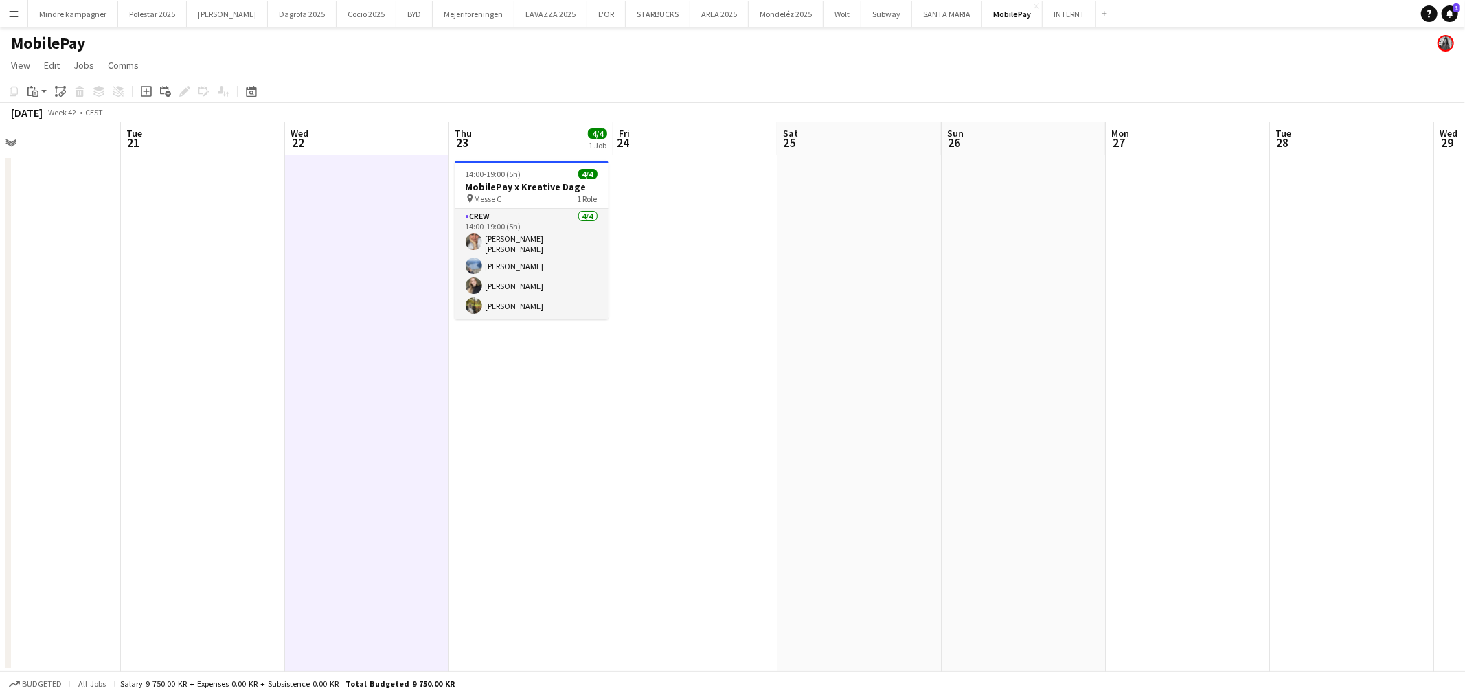
click at [546, 463] on app-calendar-viewport "Sat 18 2/4 1 Job Sun 19 Mon 20 Tue 21 Wed 22 Thu 23 4/4 1 Job Fri 24 Sat 25 Sun…" at bounding box center [732, 397] width 1465 height 550
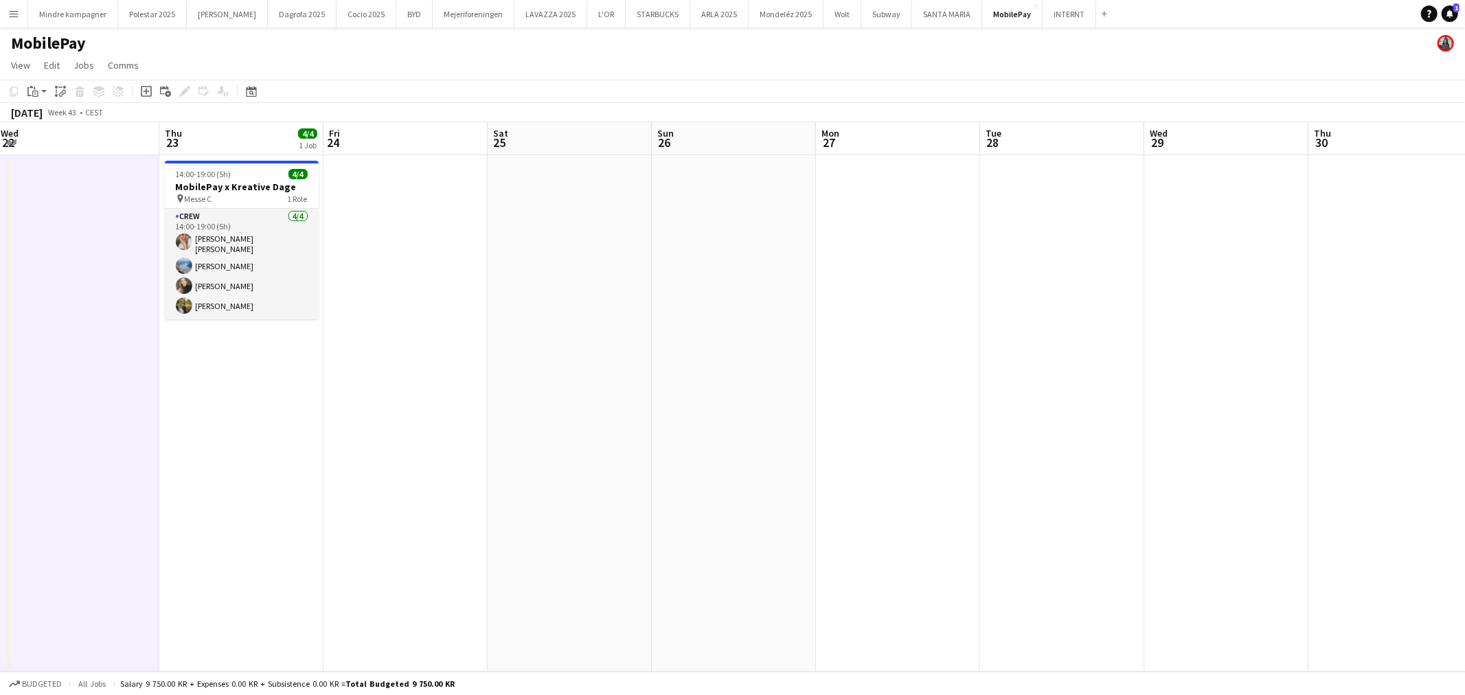
drag, startPoint x: 1091, startPoint y: 440, endPoint x: 641, endPoint y: 497, distance: 453.6
click at [616, 504] on app-calendar-viewport "Mon 20 Tue 21 Wed 22 Thu 23 4/4 1 Job Fri 24 Sat 25 Sun 26 Mon 27 Tue 28 Wed 29…" at bounding box center [732, 397] width 1465 height 550
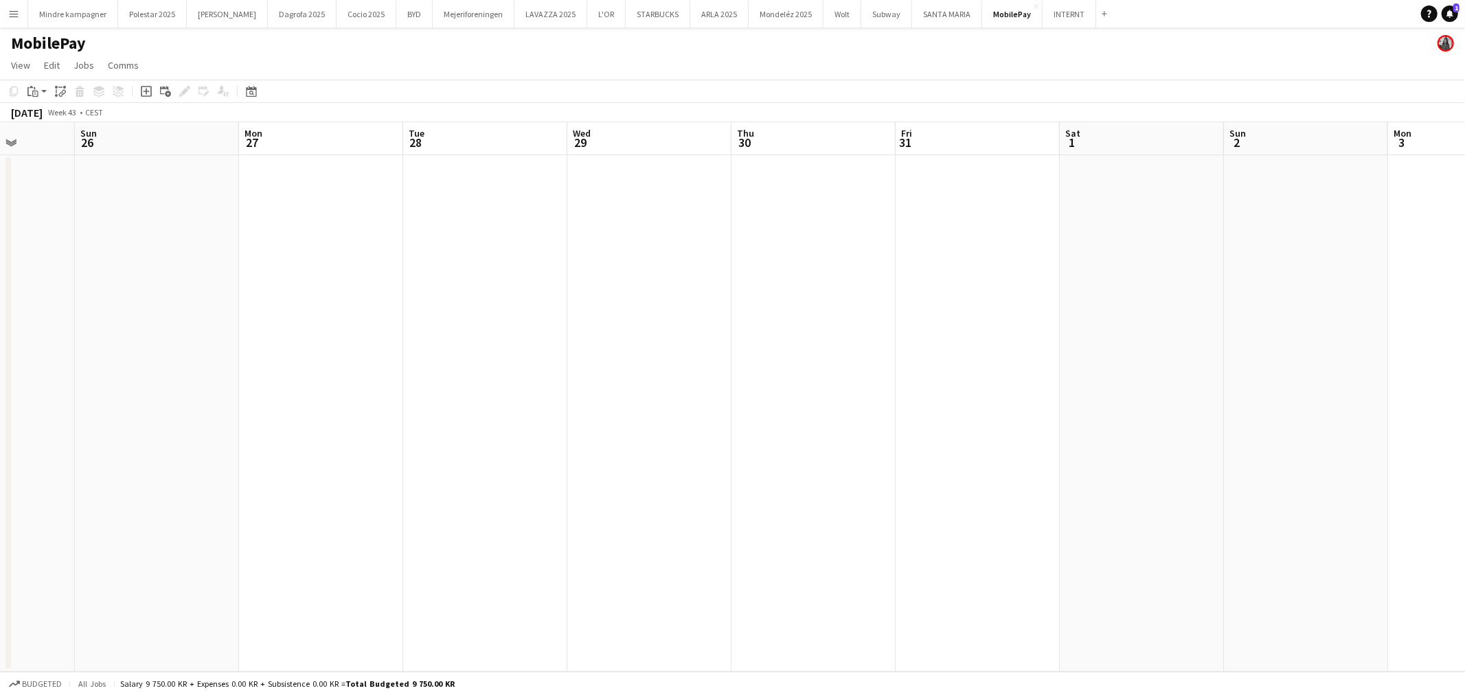
drag, startPoint x: 934, startPoint y: 492, endPoint x: 379, endPoint y: 498, distance: 555.0
click at [388, 499] on app-calendar-viewport "Thu 23 4/4 1 Job Fri 24 Sat 25 Sun 26 Mon 27 Tue 28 Wed 29 Thu 30 Fri 31 Sat 1 …" at bounding box center [732, 397] width 1465 height 550
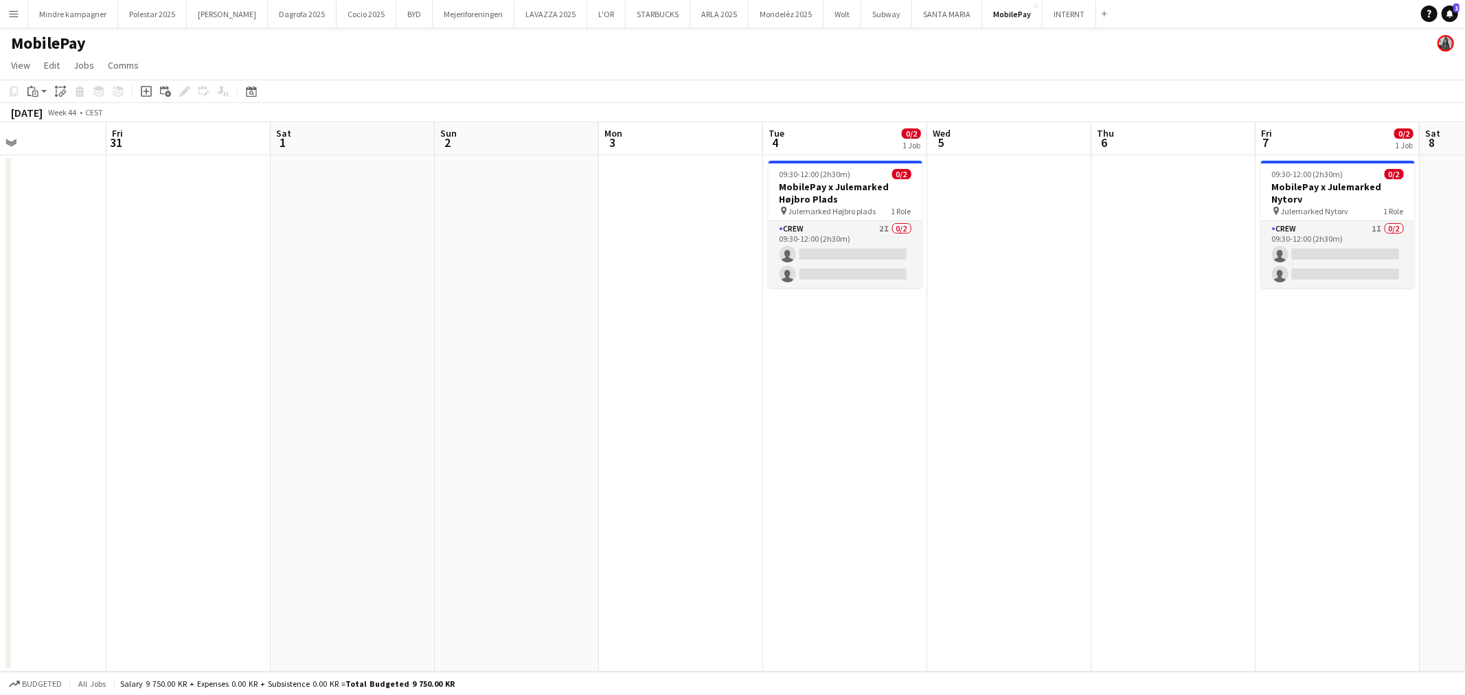
drag, startPoint x: 925, startPoint y: 468, endPoint x: 830, endPoint y: 468, distance: 94.8
click at [832, 477] on app-calendar-viewport "Mon 27 Tue 28 Wed 29 Thu 30 Fri 31 Sat 1 Sun 2 Mon 3 Tue 4 0/2 1 Job Wed 5 Thu …" at bounding box center [732, 397] width 1465 height 550
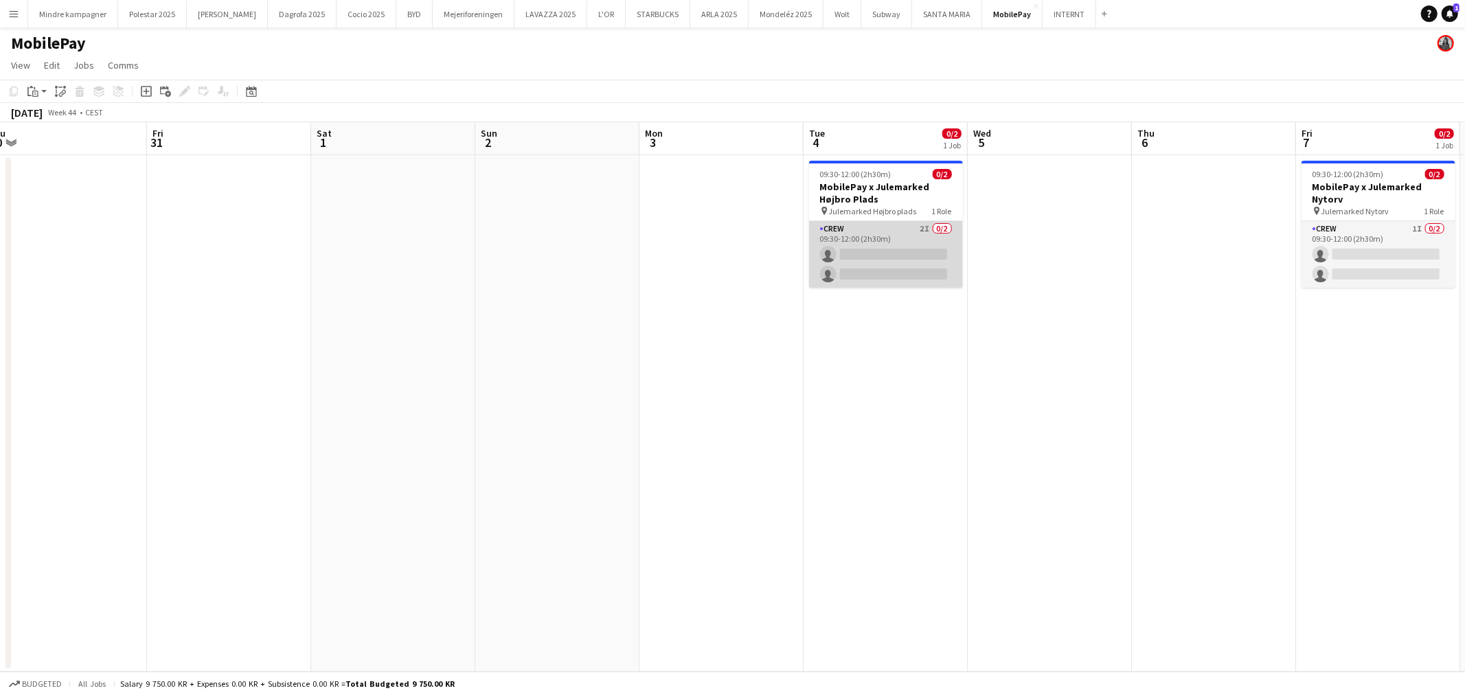
click at [927, 242] on app-card-role "Crew 2I 0/2 09:30-12:00 (2h30m) single-neutral-actions single-neutral-actions" at bounding box center [886, 254] width 154 height 67
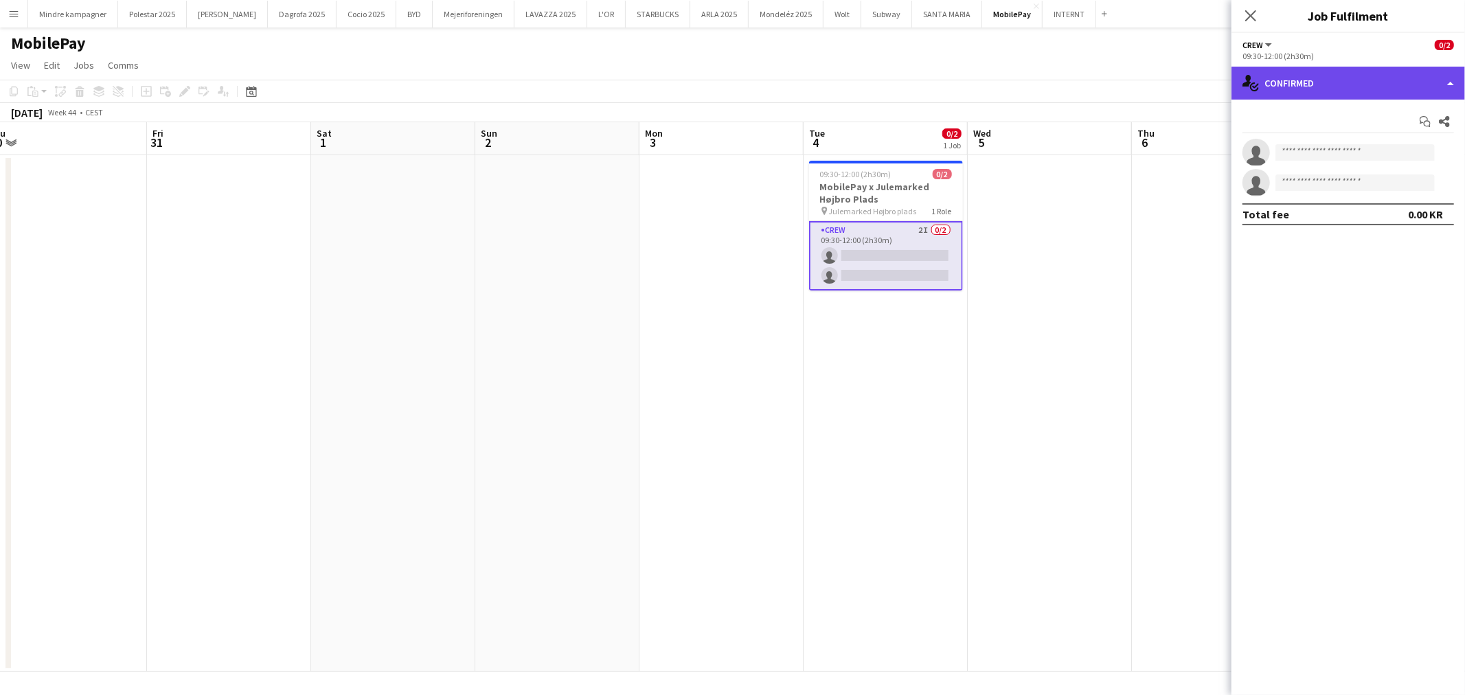
click at [1337, 87] on div "single-neutral-actions-check-2 Confirmed" at bounding box center [1349, 83] width 234 height 33
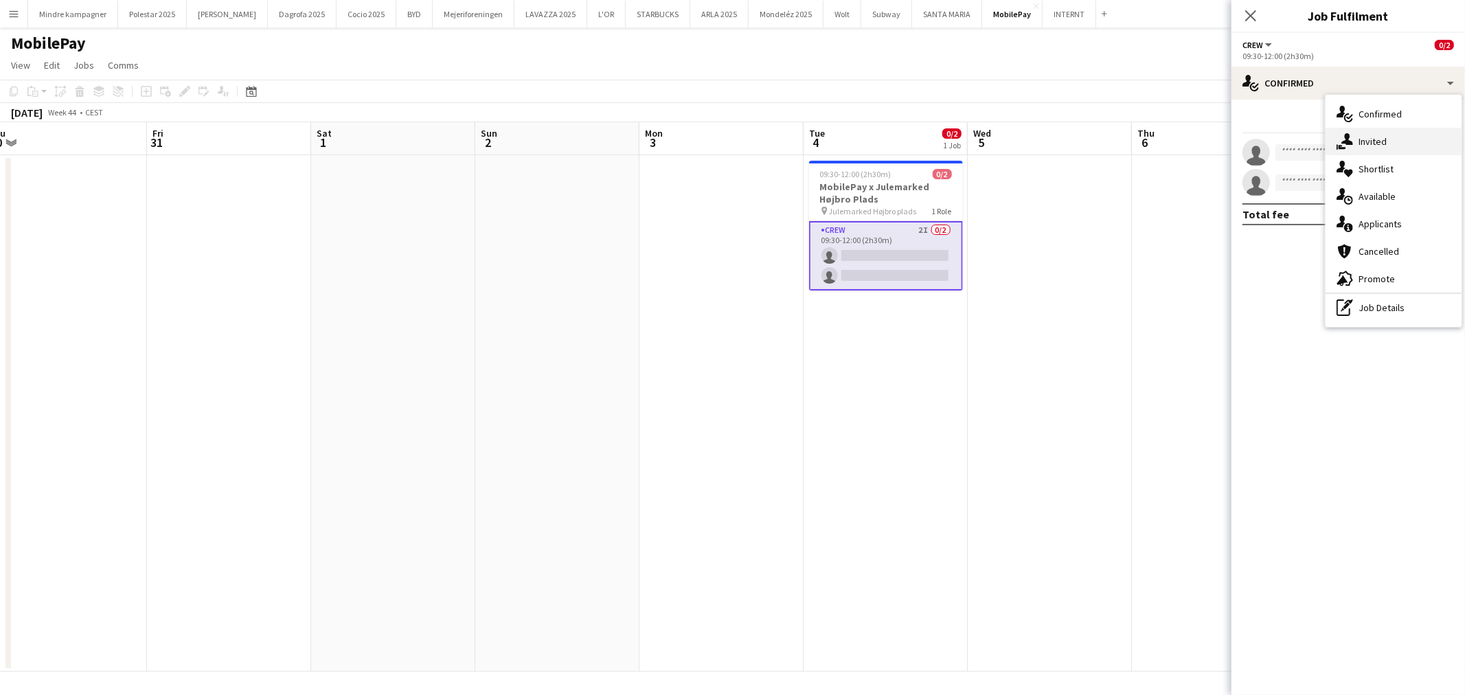
click at [1372, 139] on span "Invited" at bounding box center [1373, 141] width 28 height 12
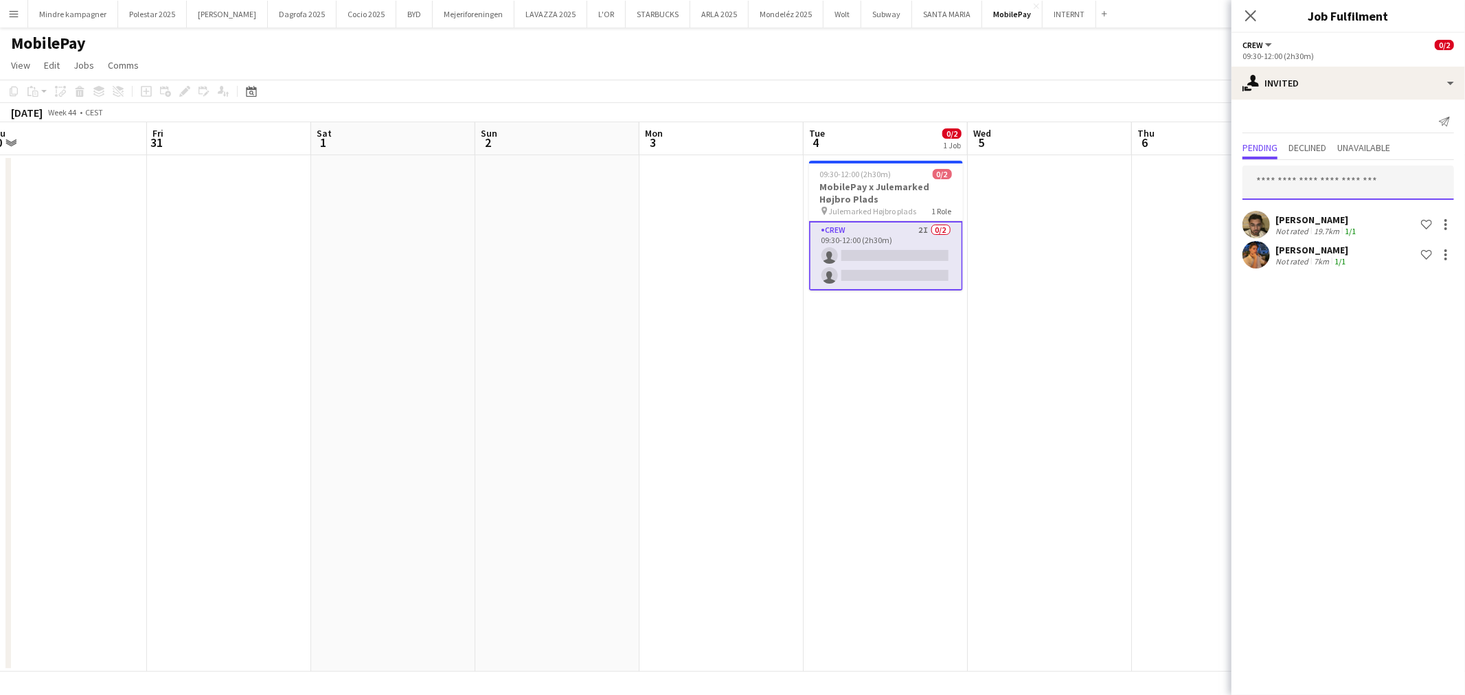
click at [1323, 179] on input "text" at bounding box center [1349, 183] width 212 height 34
type input "****"
click at [1350, 232] on mat-option "[PERSON_NAME] Active [EMAIL_ADDRESS][DOMAIN_NAME]" at bounding box center [1349, 221] width 212 height 33
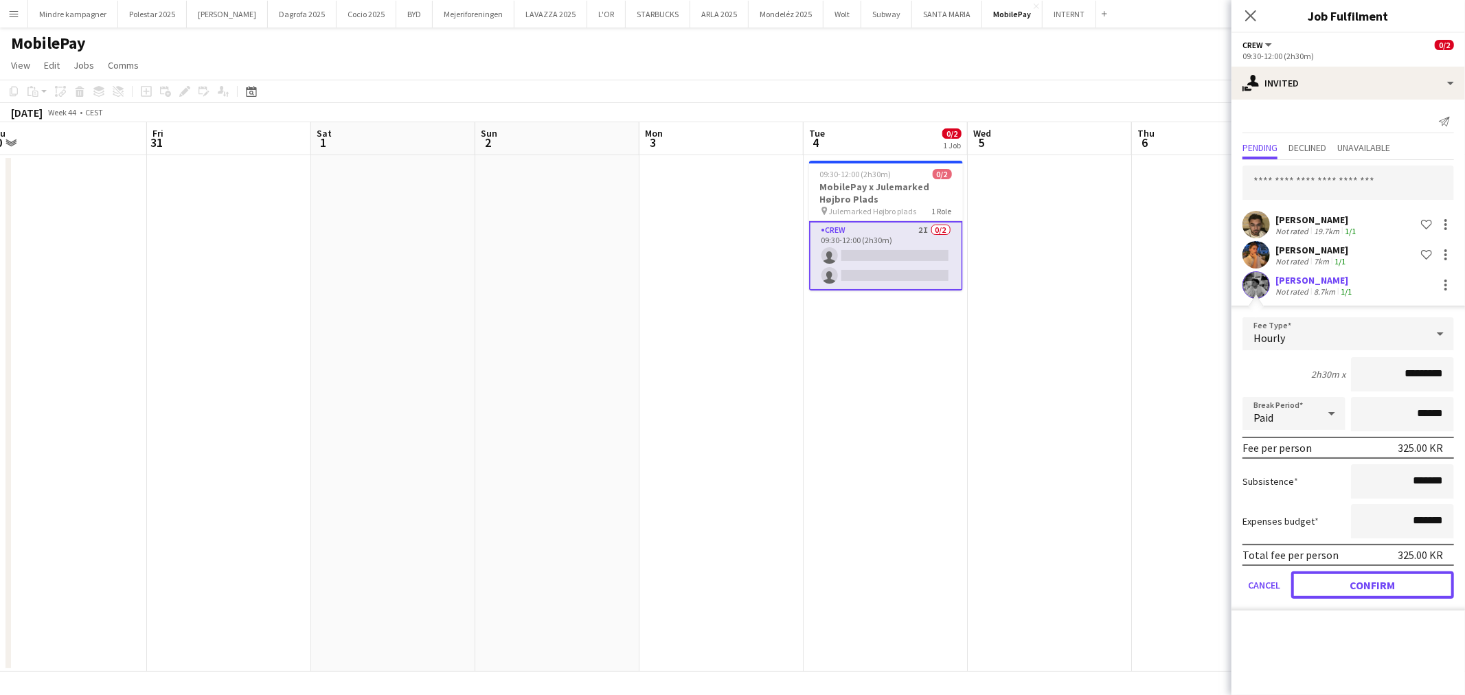
click at [1399, 591] on button "Confirm" at bounding box center [1372, 584] width 163 height 27
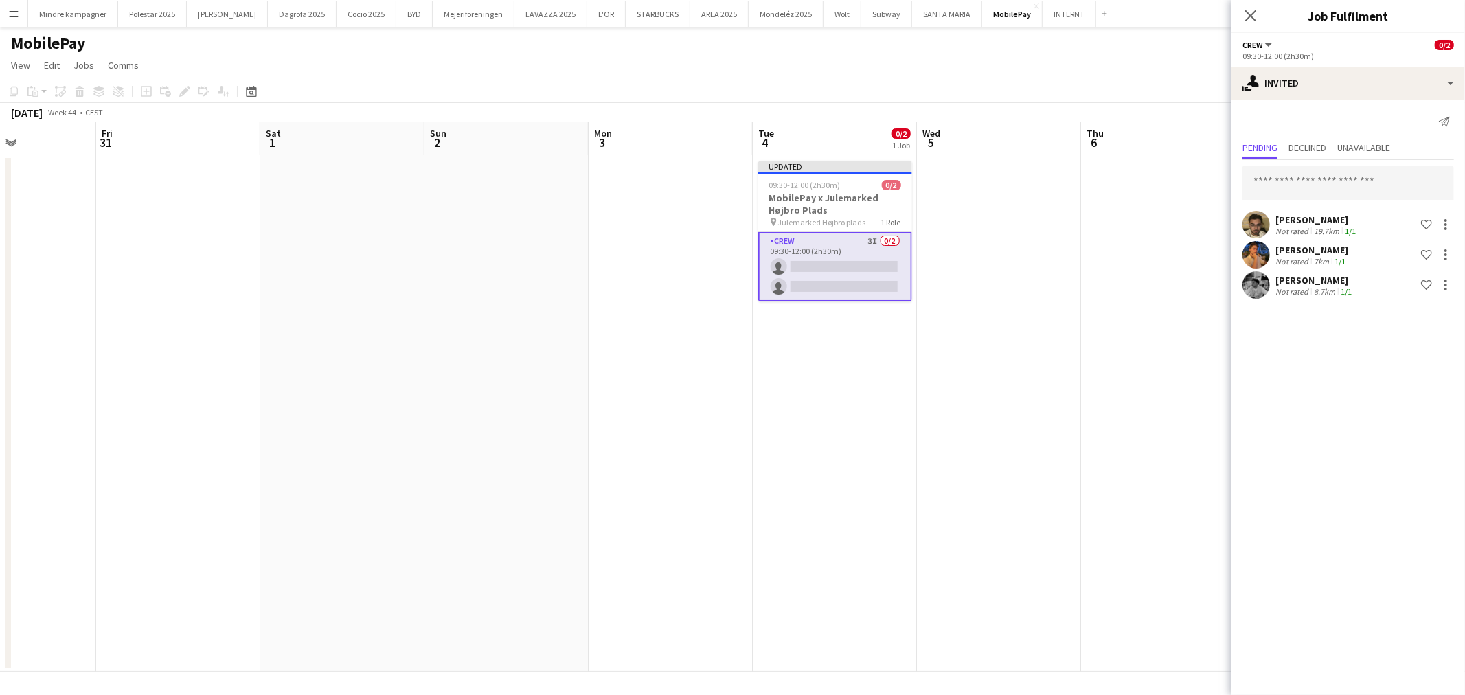
drag, startPoint x: 1144, startPoint y: 525, endPoint x: 861, endPoint y: 527, distance: 282.3
click at [862, 530] on app-calendar-viewport "Mon 27 Tue 28 Wed 29 Thu 30 Fri 31 Sat 1 Sun 2 Mon 3 Tue 4 0/2 1 Job Wed 5 Thu …" at bounding box center [732, 397] width 1465 height 550
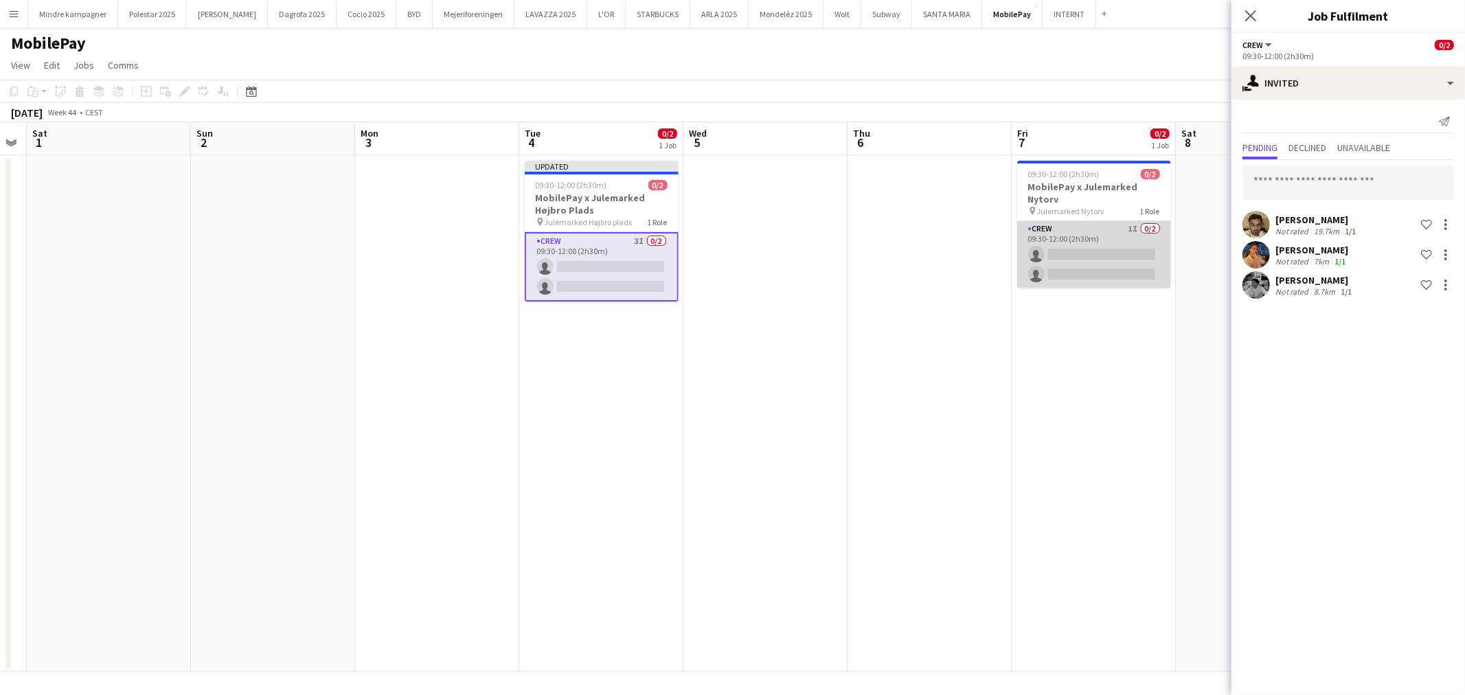
click at [1097, 236] on app-card-role "Crew 1I 0/2 09:30-12:00 (2h30m) single-neutral-actions single-neutral-actions" at bounding box center [1094, 254] width 154 height 67
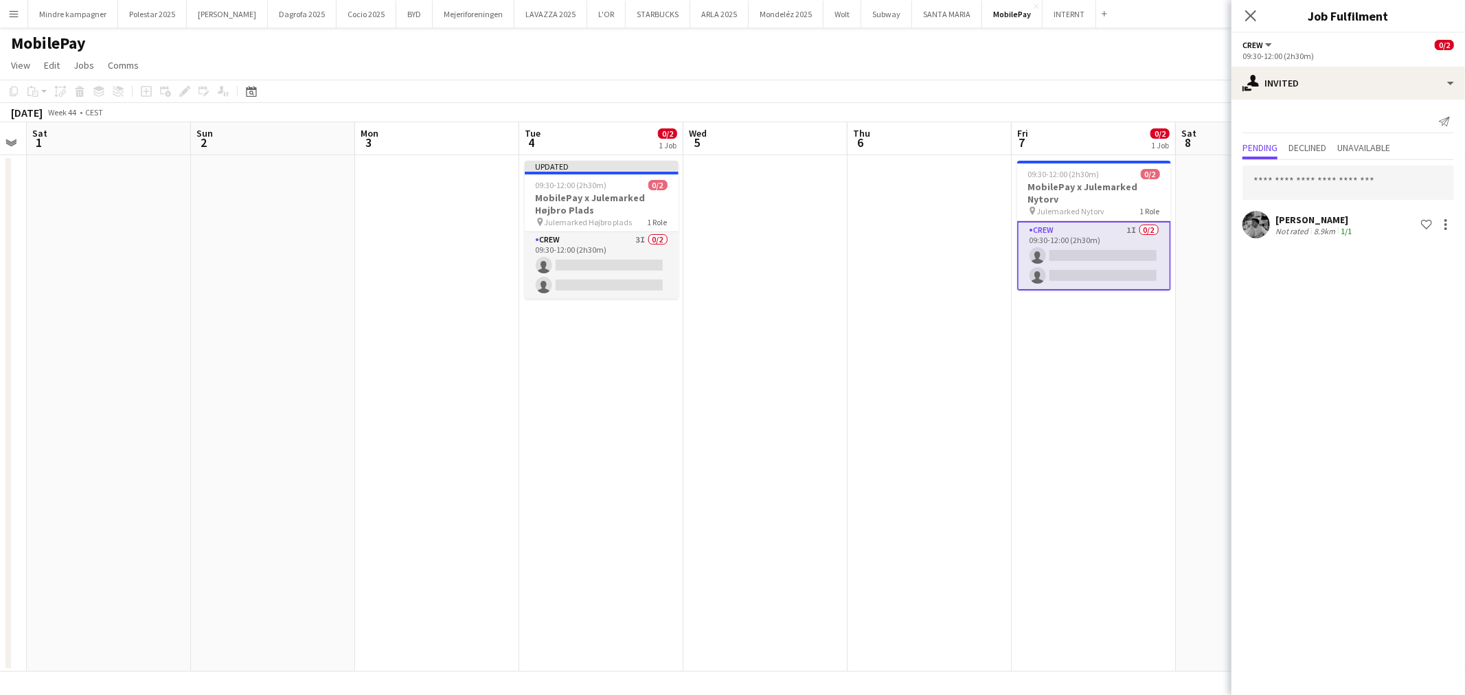
drag, startPoint x: 1178, startPoint y: 385, endPoint x: 876, endPoint y: 416, distance: 303.1
click at [857, 416] on app-calendar-viewport "Wed 29 Thu 30 Fri 31 Sat 1 Sun 2 Mon 3 Tue 4 0/2 1 Job Wed 5 Thu 6 Fri 7 0/2 1 …" at bounding box center [732, 397] width 1465 height 550
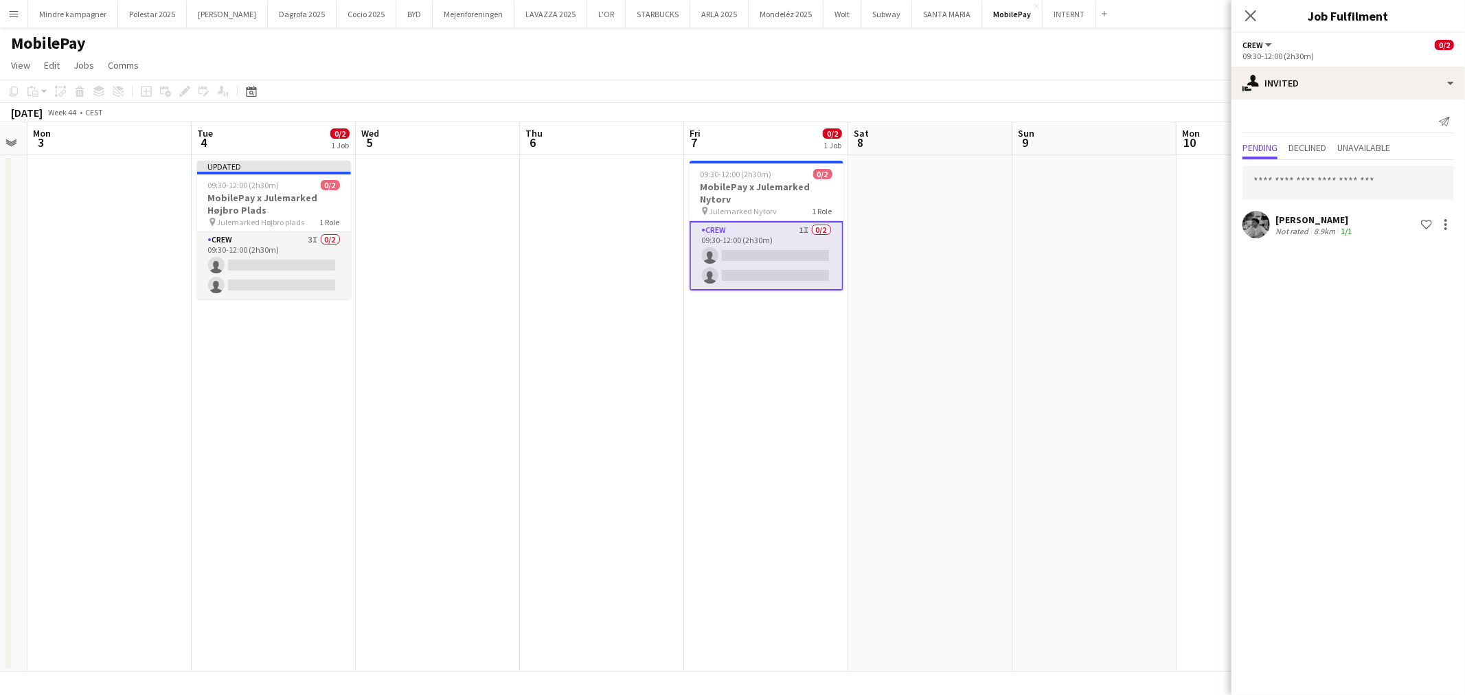
drag, startPoint x: 997, startPoint y: 442, endPoint x: 814, endPoint y: 429, distance: 183.2
click at [713, 434] on app-calendar-viewport "Fri 31 Sat 1 Sun 2 Mon 3 Tue 4 0/2 1 Job Wed 5 Thu 6 Fri 7 0/2 1 Job Sat 8 Sun …" at bounding box center [732, 397] width 1465 height 550
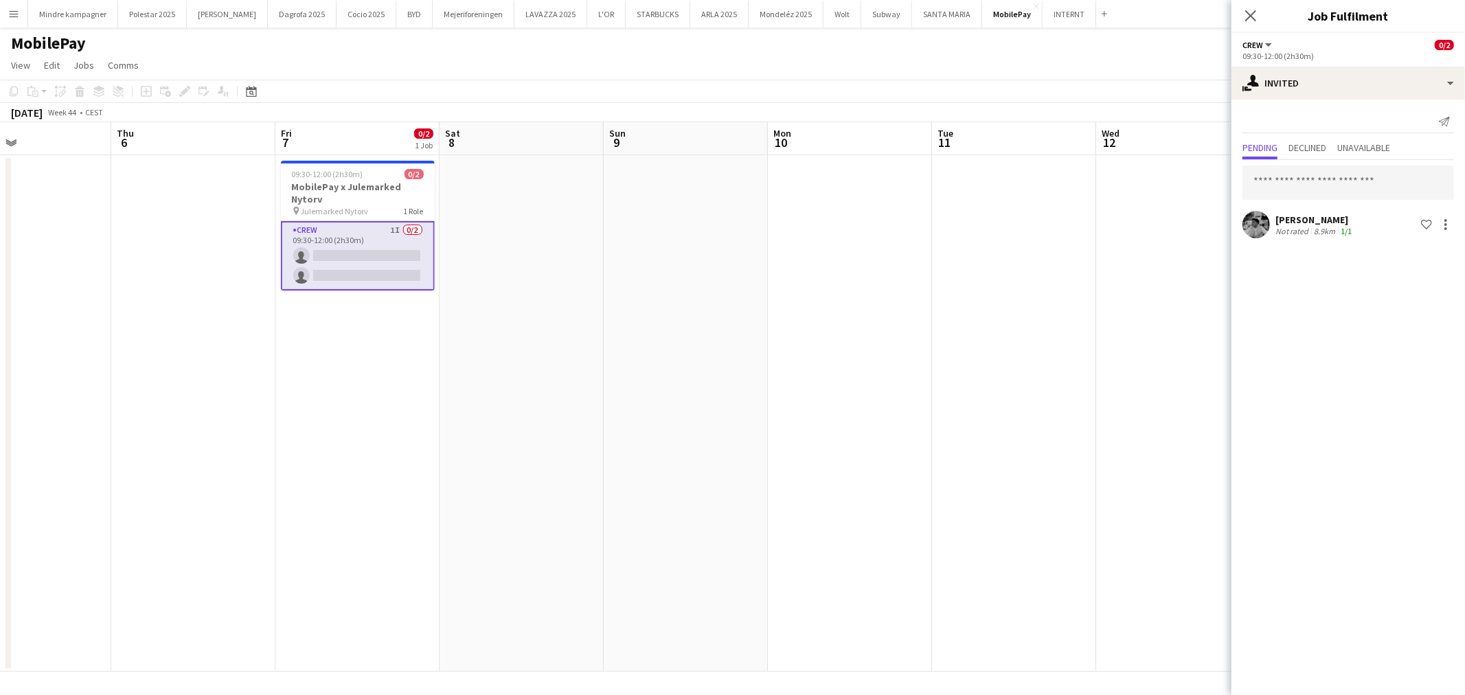
drag, startPoint x: 780, startPoint y: 434, endPoint x: 739, endPoint y: 430, distance: 41.4
click at [672, 435] on app-calendar-viewport "Sun 2 Mon 3 Tue 4 0/2 1 Job Wed 5 Thu 6 Fri 7 0/2 1 Job Sat 8 Sun 9 Mon 10 Tue …" at bounding box center [732, 397] width 1465 height 550
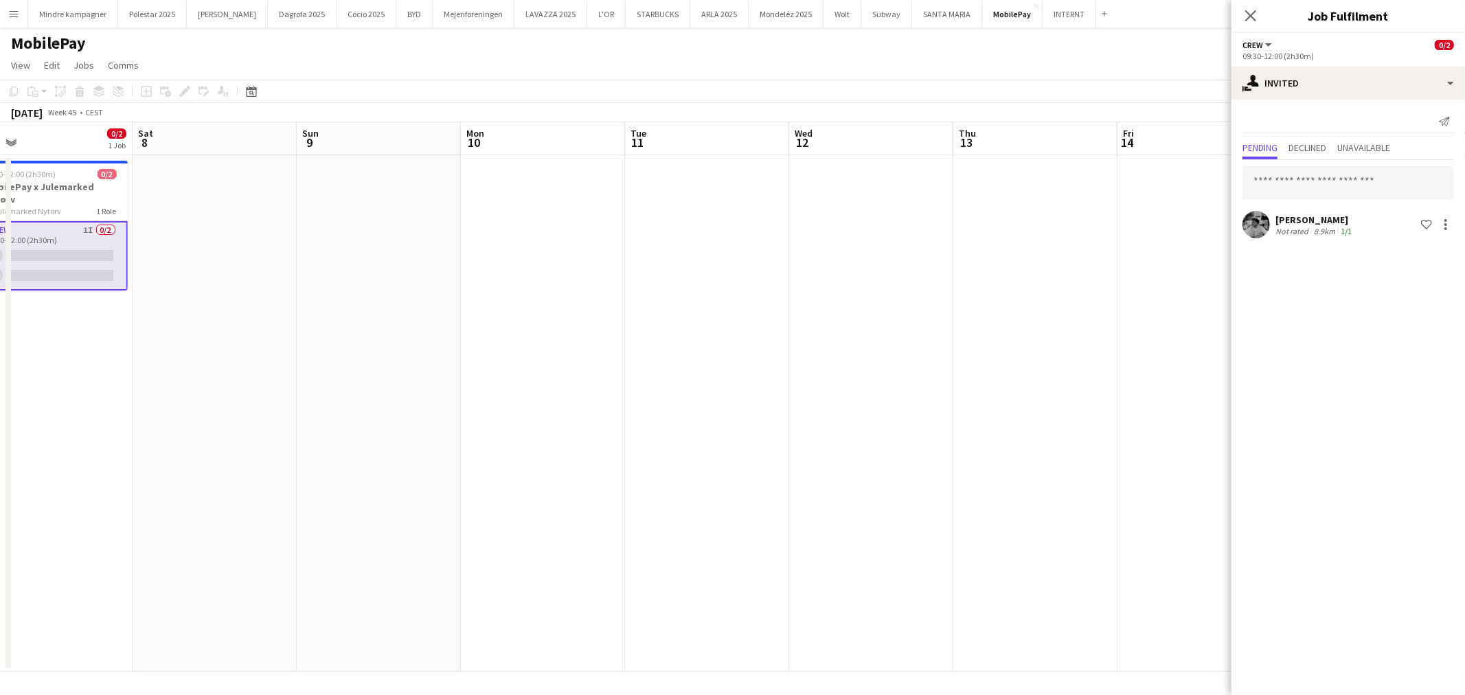
click at [607, 438] on app-calendar-viewport "Tue 4 0/2 1 Job Wed 5 Thu 6 Fri 7 0/2 1 Job Sat 8 Sun 9 Mon 10 Tue 11 Wed 12 Th…" at bounding box center [732, 397] width 1465 height 550
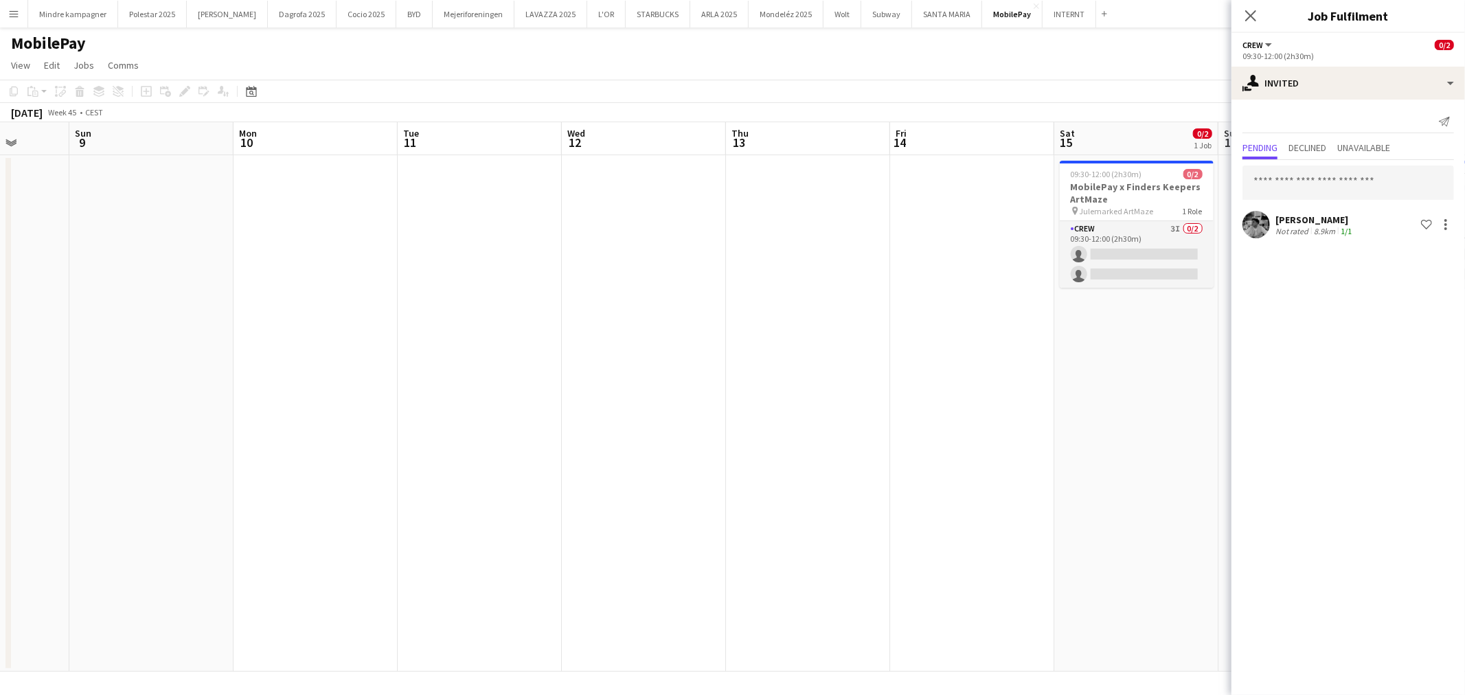
drag, startPoint x: 773, startPoint y: 416, endPoint x: 601, endPoint y: 429, distance: 172.2
click at [600, 430] on app-calendar-viewport "Thu 6 Fri 7 0/2 1 Job Sat 8 Sun 9 Mon 10 Tue 11 Wed 12 Thu 13 Fri 14 Sat 15 0/2…" at bounding box center [732, 397] width 1465 height 550
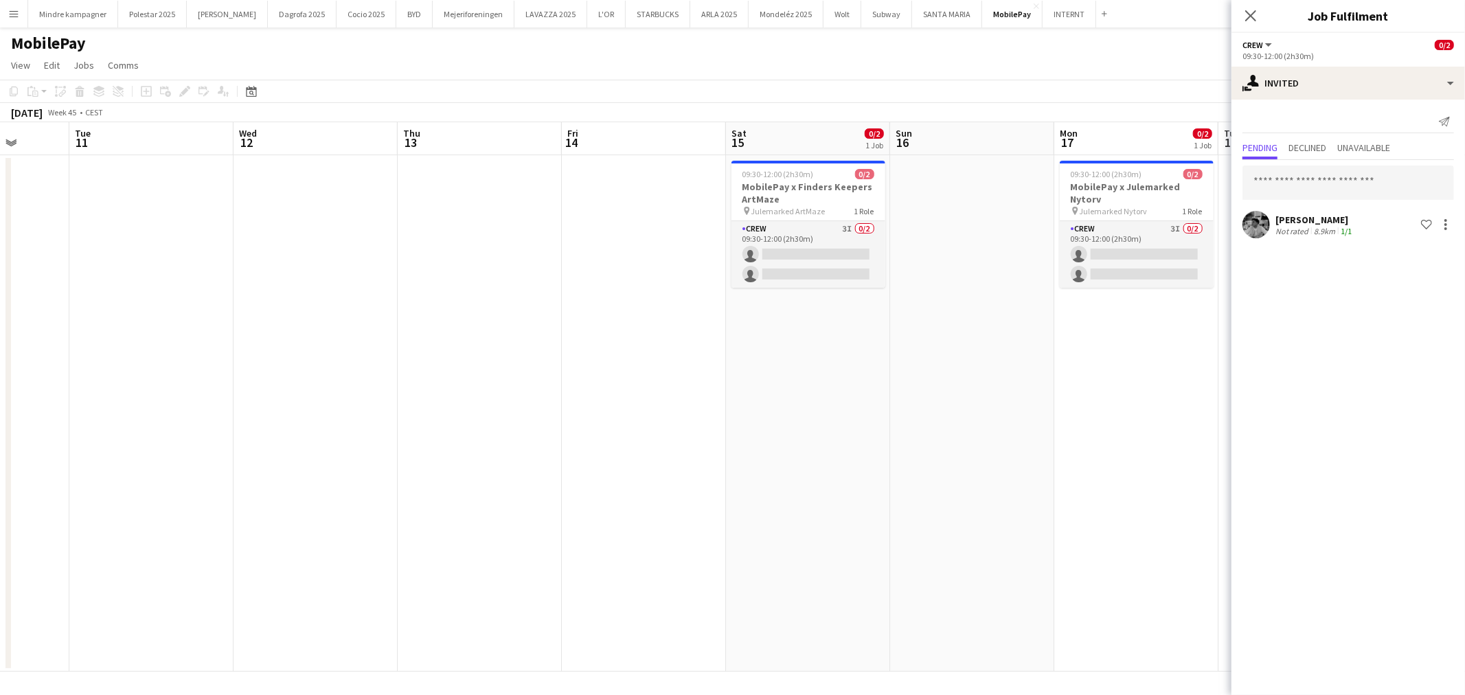
scroll to position [0, 422]
click at [833, 240] on app-card-role "Crew 3I 0/2 09:30-12:00 (2h30m) single-neutral-actions single-neutral-actions" at bounding box center [809, 254] width 154 height 67
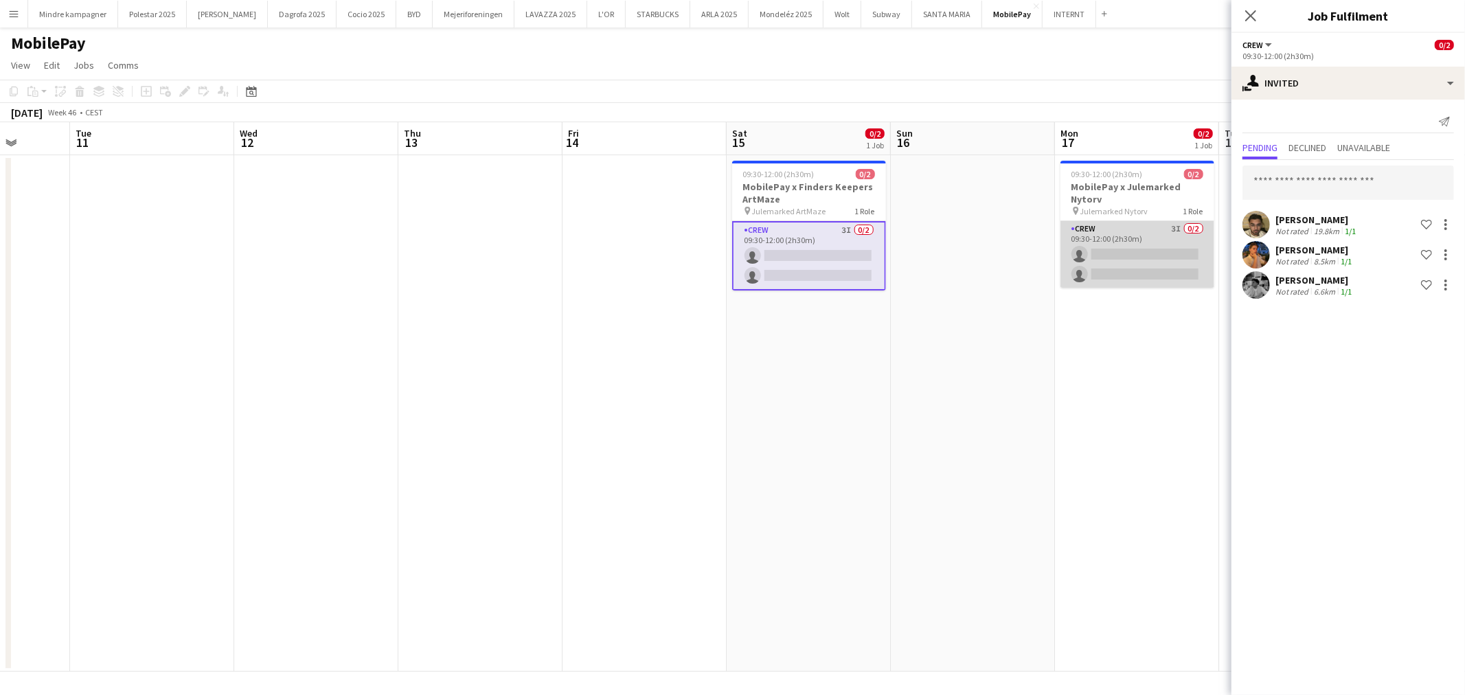
click at [1146, 240] on app-card-role "Crew 3I 0/2 09:30-12:00 (2h30m) single-neutral-actions single-neutral-actions" at bounding box center [1138, 254] width 154 height 67
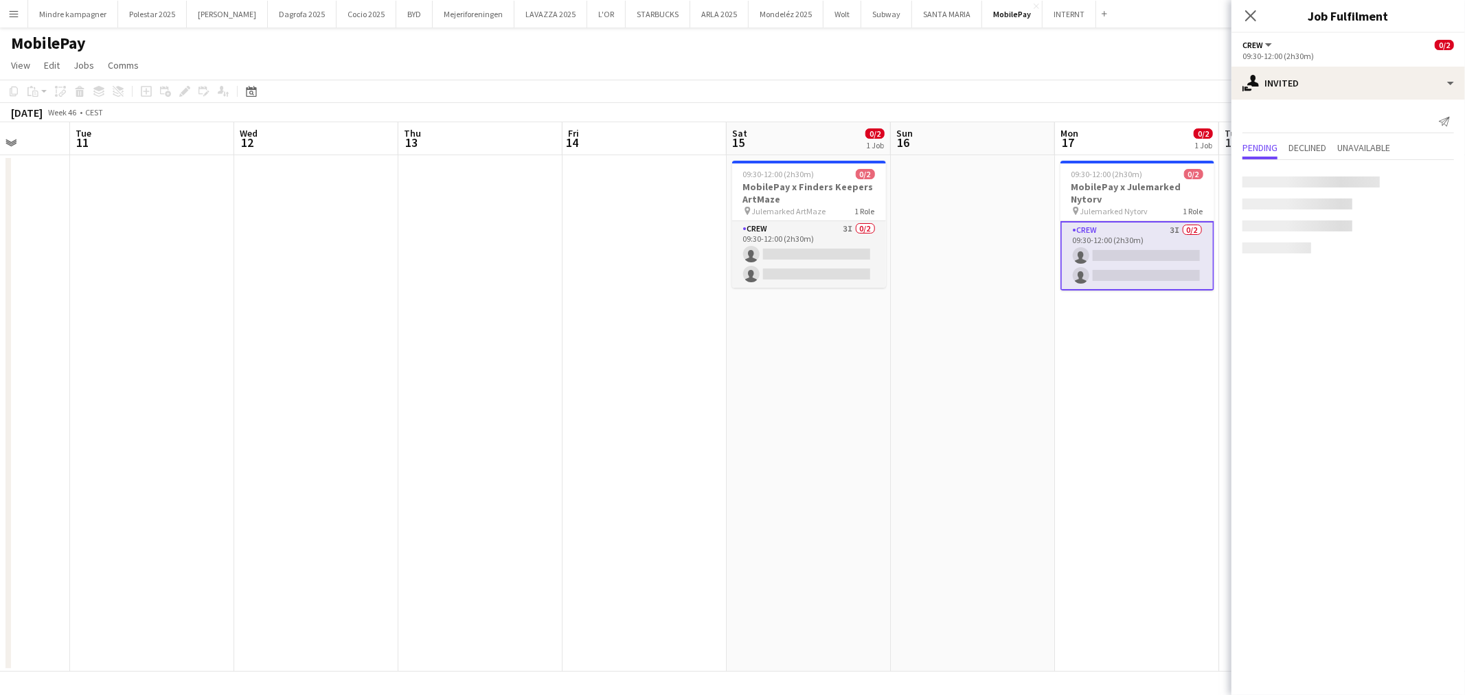
scroll to position [0, 422]
drag, startPoint x: 802, startPoint y: 491, endPoint x: 747, endPoint y: 493, distance: 55.0
click at [747, 493] on app-calendar-viewport "Sat 8 Sun 9 Mon 10 Tue 11 Wed 12 Thu 13 Fri 14 Sat 15 0/2 1 Job Sun 16 Mon 17 0…" at bounding box center [732, 397] width 1465 height 550
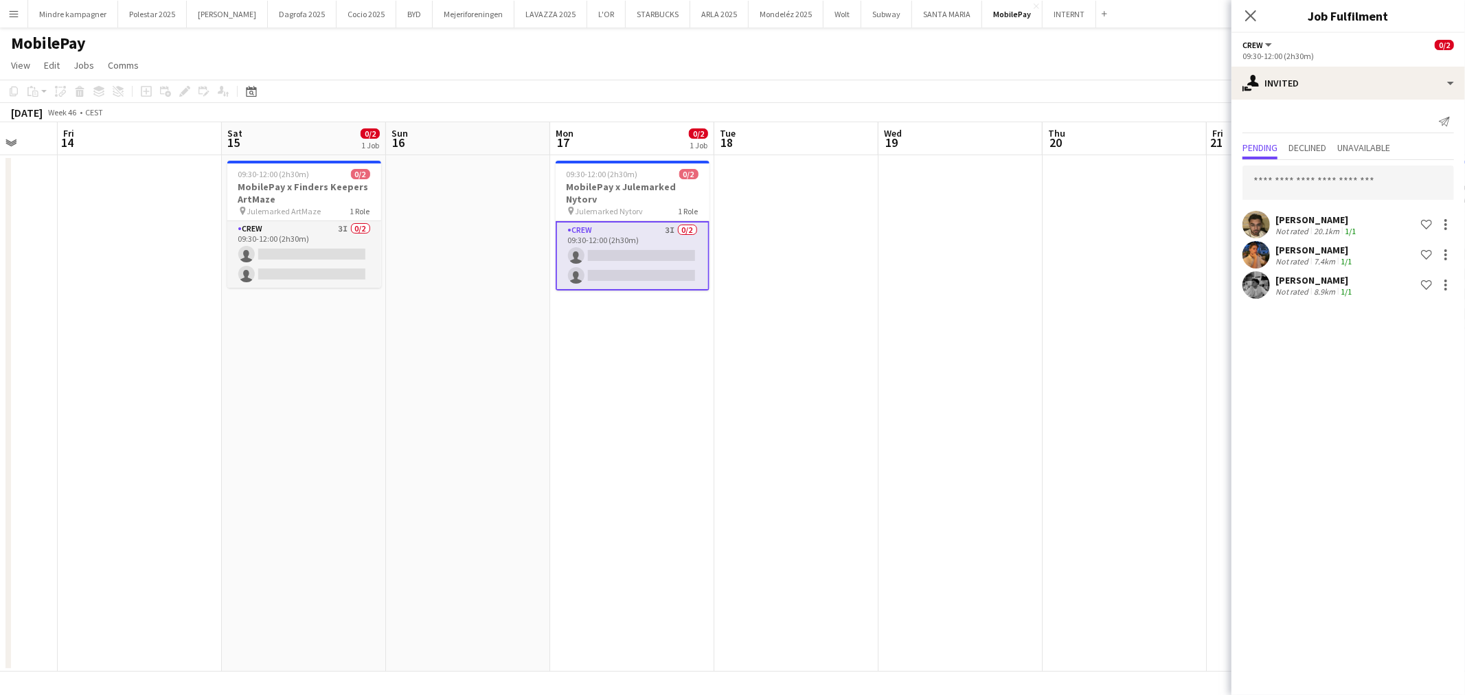
drag, startPoint x: 740, startPoint y: 486, endPoint x: 500, endPoint y: 493, distance: 240.5
click at [510, 491] on app-calendar-viewport "Tue 11 Wed 12 Thu 13 Fri 14 Sat 15 0/2 1 Job Sun 16 Mon 17 0/2 1 Job Tue 18 Wed…" at bounding box center [732, 397] width 1465 height 550
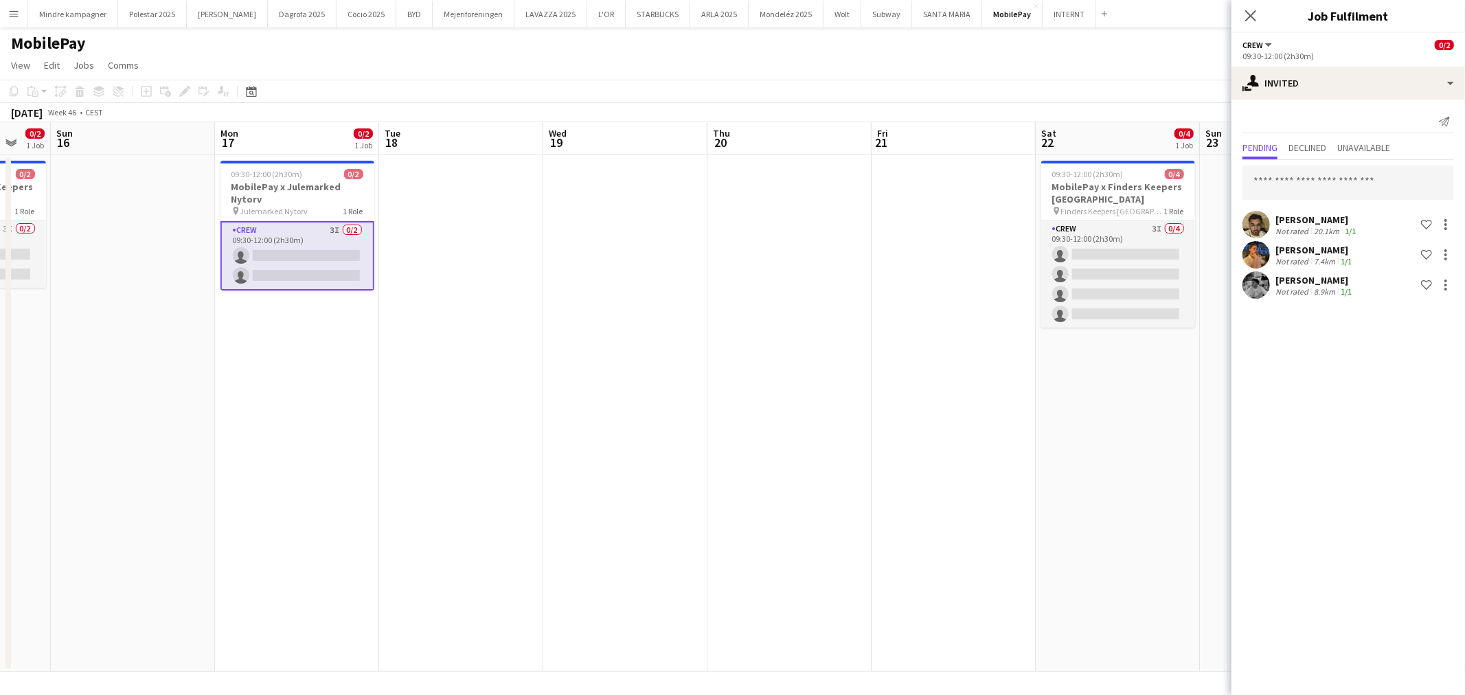
drag, startPoint x: 870, startPoint y: 495, endPoint x: 721, endPoint y: 503, distance: 148.6
click at [696, 504] on app-calendar-viewport "Thu 13 Fri 14 Sat 15 0/2 1 Job Sun 16 Mon 17 0/2 1 Job Tue 18 Wed 19 Thu 20 Fri…" at bounding box center [732, 397] width 1465 height 550
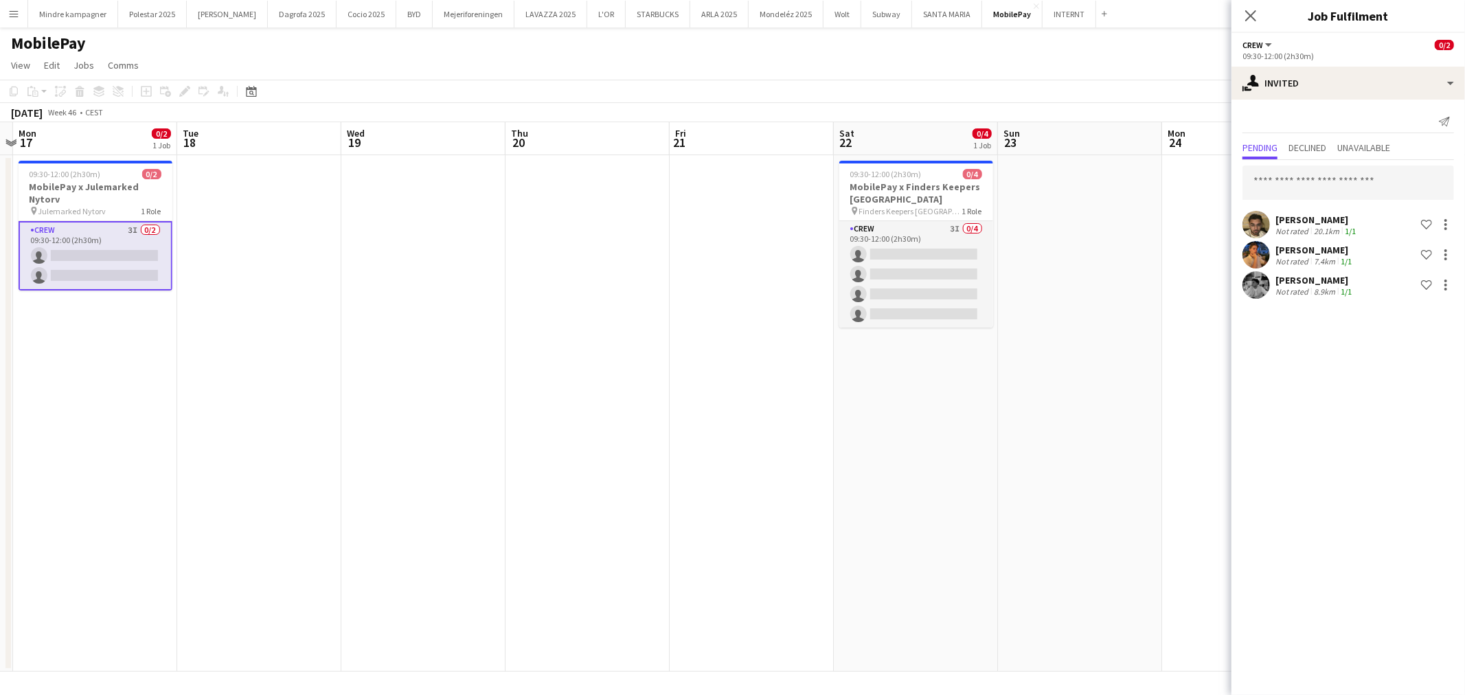
drag, startPoint x: 1046, startPoint y: 472, endPoint x: 495, endPoint y: 509, distance: 552.8
click at [497, 509] on app-calendar-viewport "Fri 14 Sat 15 0/2 1 Job Sun 16 Mon 17 0/2 1 Job Tue 18 Wed 19 Thu 20 Fri 21 Sat…" at bounding box center [732, 397] width 1465 height 550
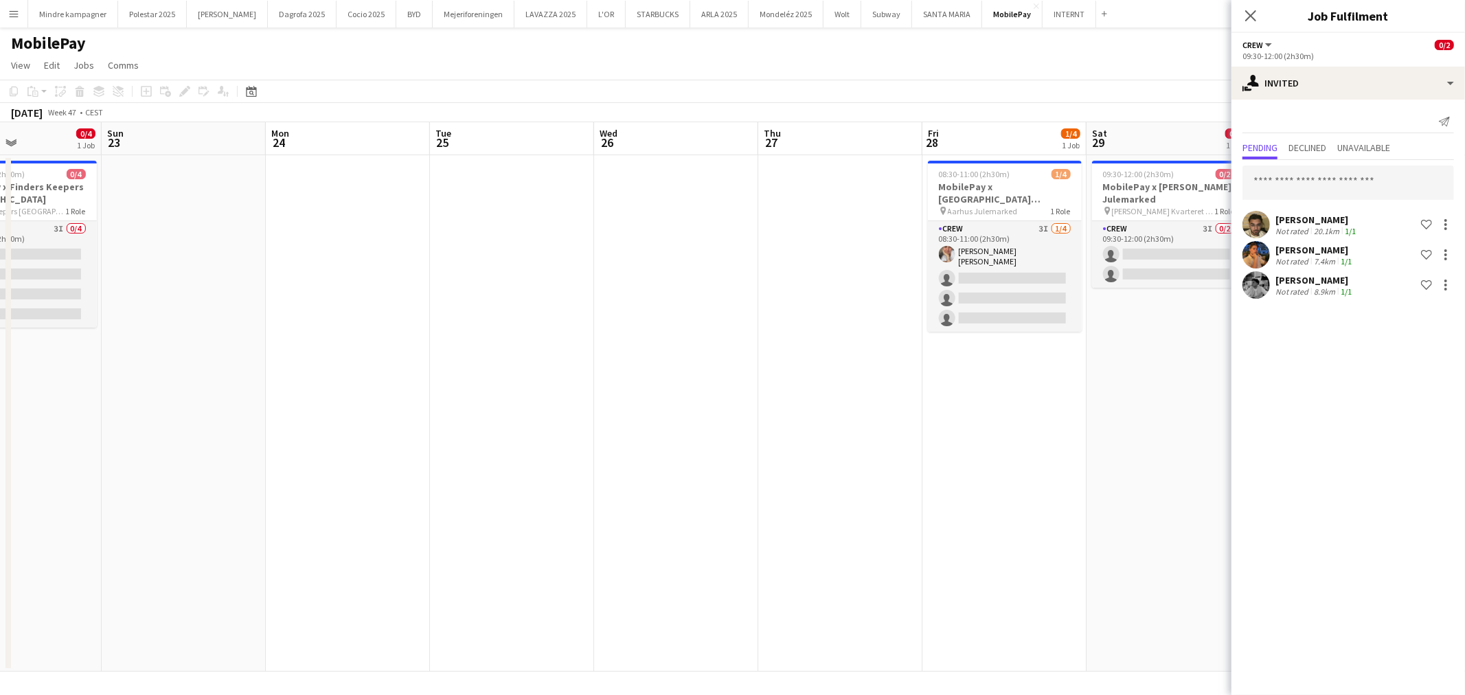
drag, startPoint x: 894, startPoint y: 510, endPoint x: 485, endPoint y: 523, distance: 408.9
click at [383, 524] on app-calendar-viewport "Wed 19 Thu 20 Fri 21 Sat 22 0/4 1 Job Sun 23 Mon 24 Tue 25 Wed 26 Thu 27 Fri 28…" at bounding box center [732, 397] width 1465 height 550
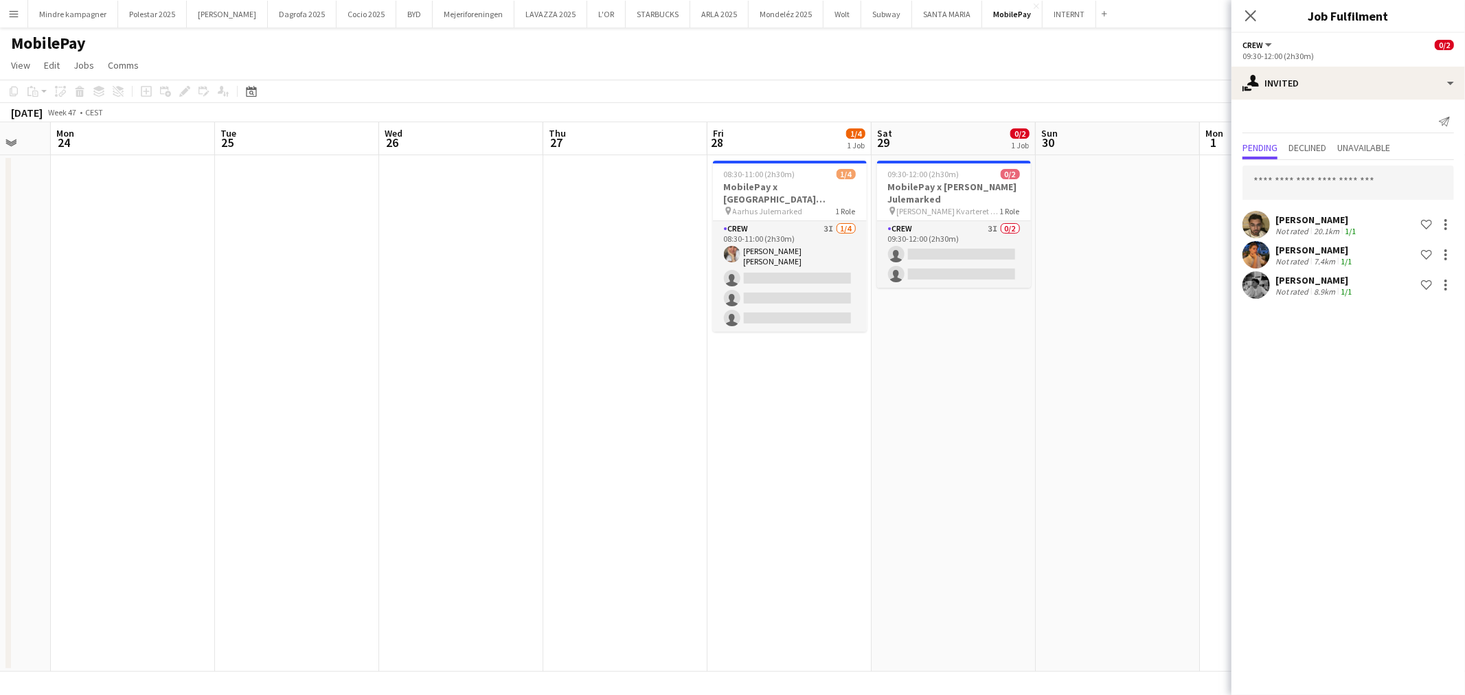
scroll to position [0, 484]
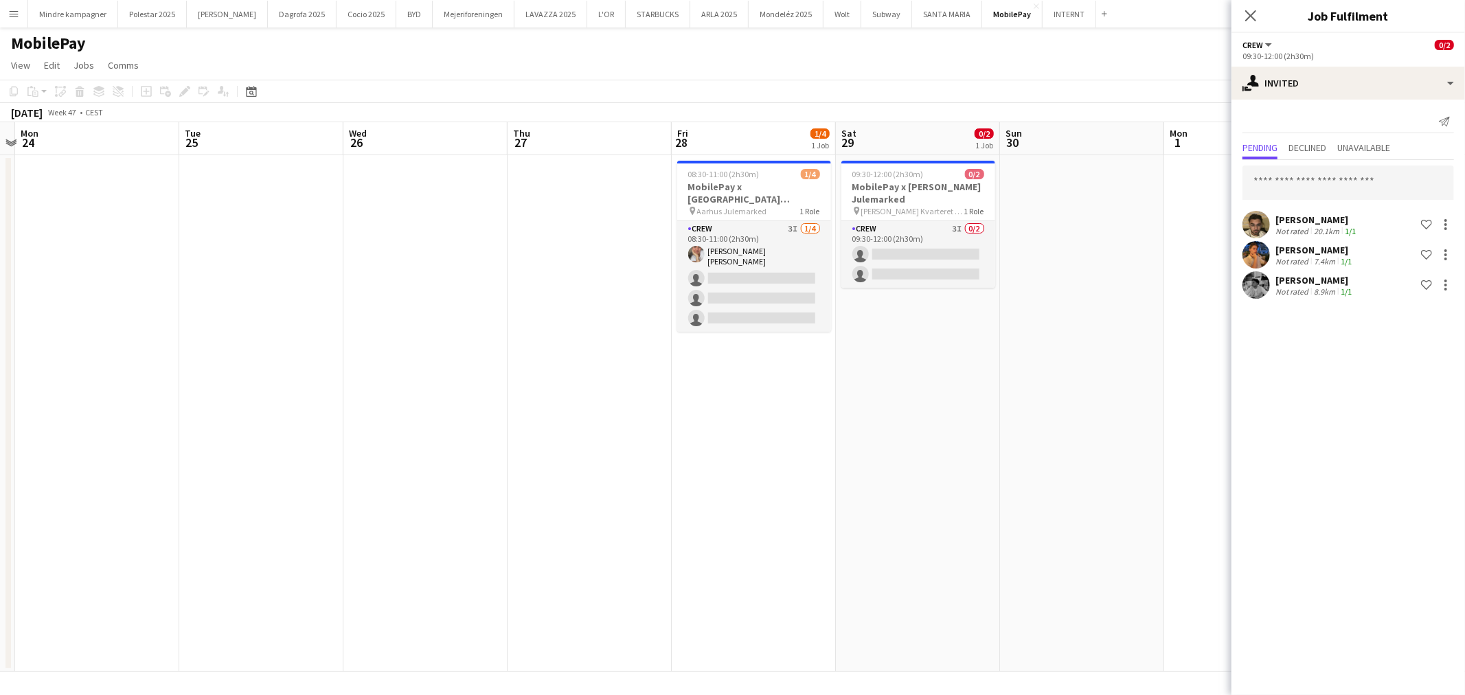
drag, startPoint x: 871, startPoint y: 525, endPoint x: 692, endPoint y: 537, distance: 179.7
click at [692, 537] on app-calendar-viewport "Fri 21 Sat 22 0/4 1 Job Sun 23 Mon 24 Tue 25 Wed 26 Thu 27 Fri 28 1/4 1 Job Sat…" at bounding box center [732, 397] width 1465 height 550
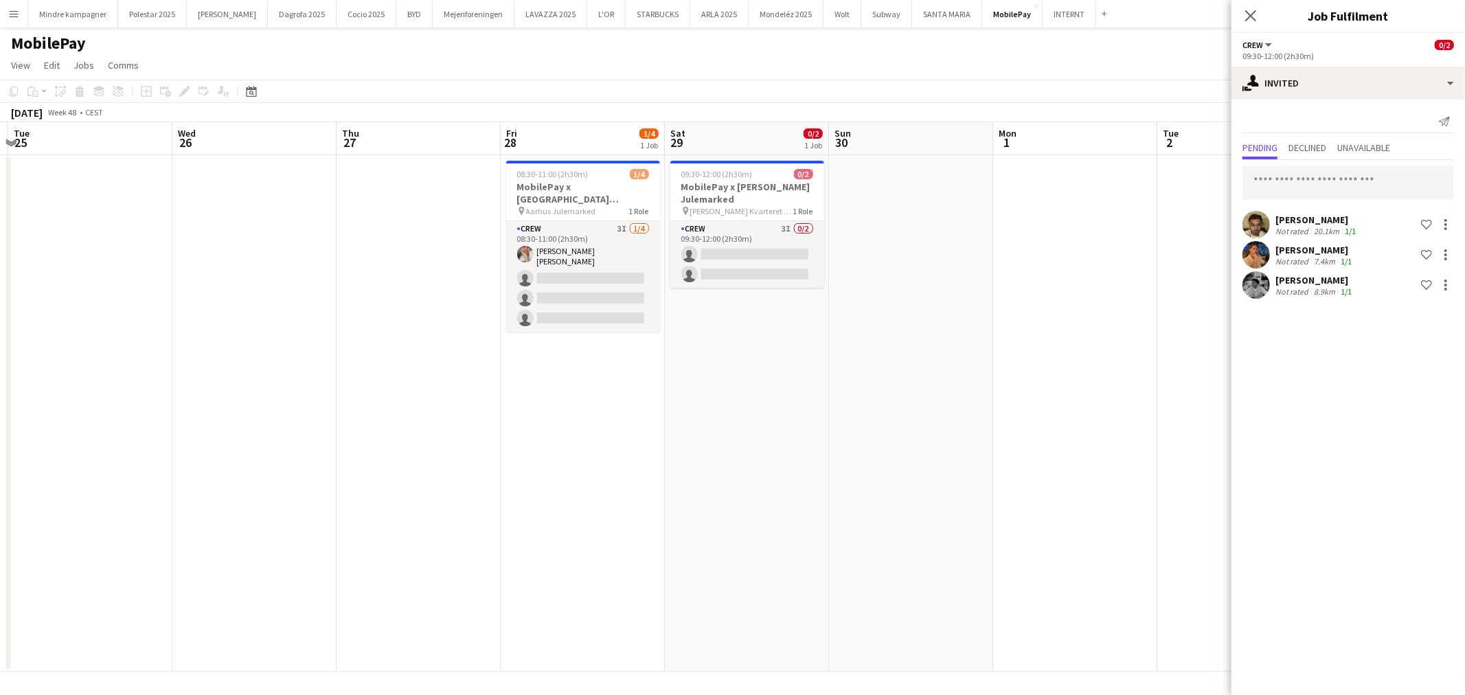
click at [749, 444] on app-date-cell "09:30-12:00 (2h30m) 0/2 MobilePay x [PERSON_NAME] Julemarked pin [PERSON_NAME] …" at bounding box center [747, 413] width 164 height 517
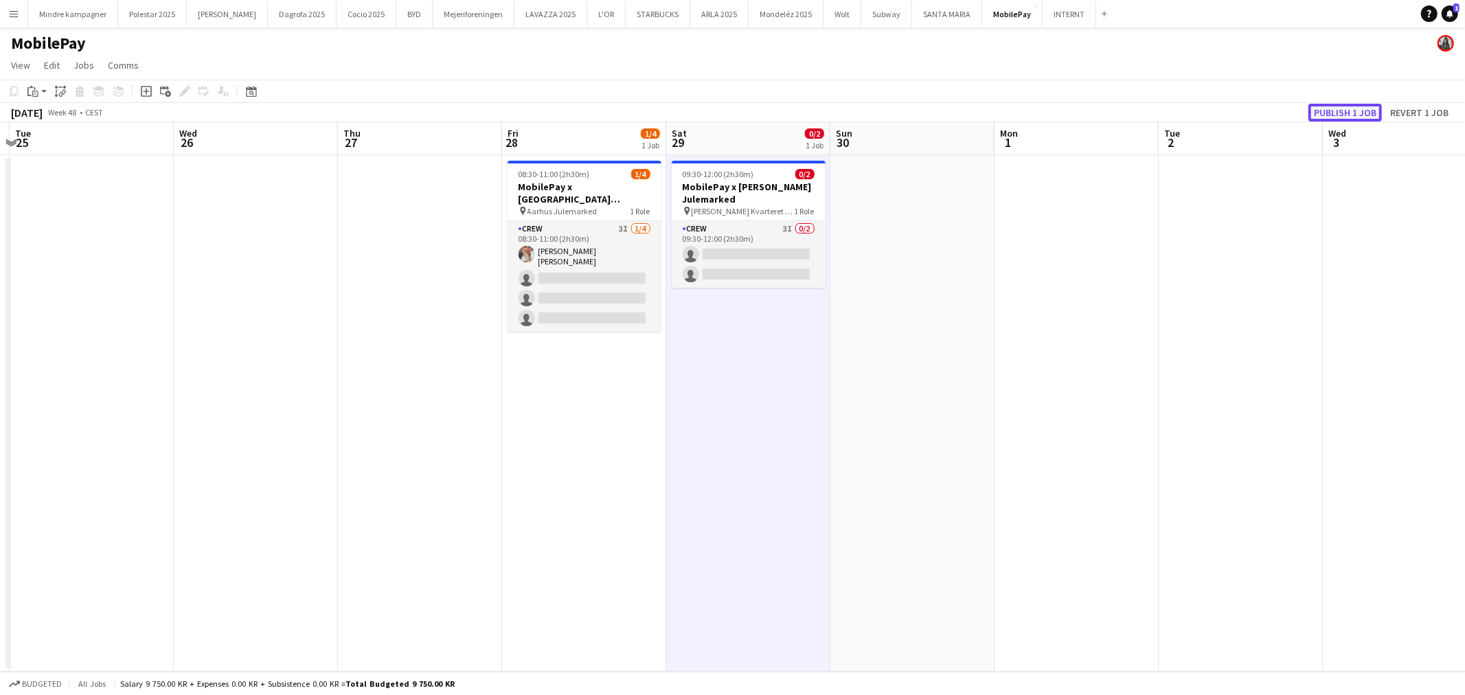
click at [1343, 111] on button "Publish 1 job" at bounding box center [1345, 113] width 73 height 18
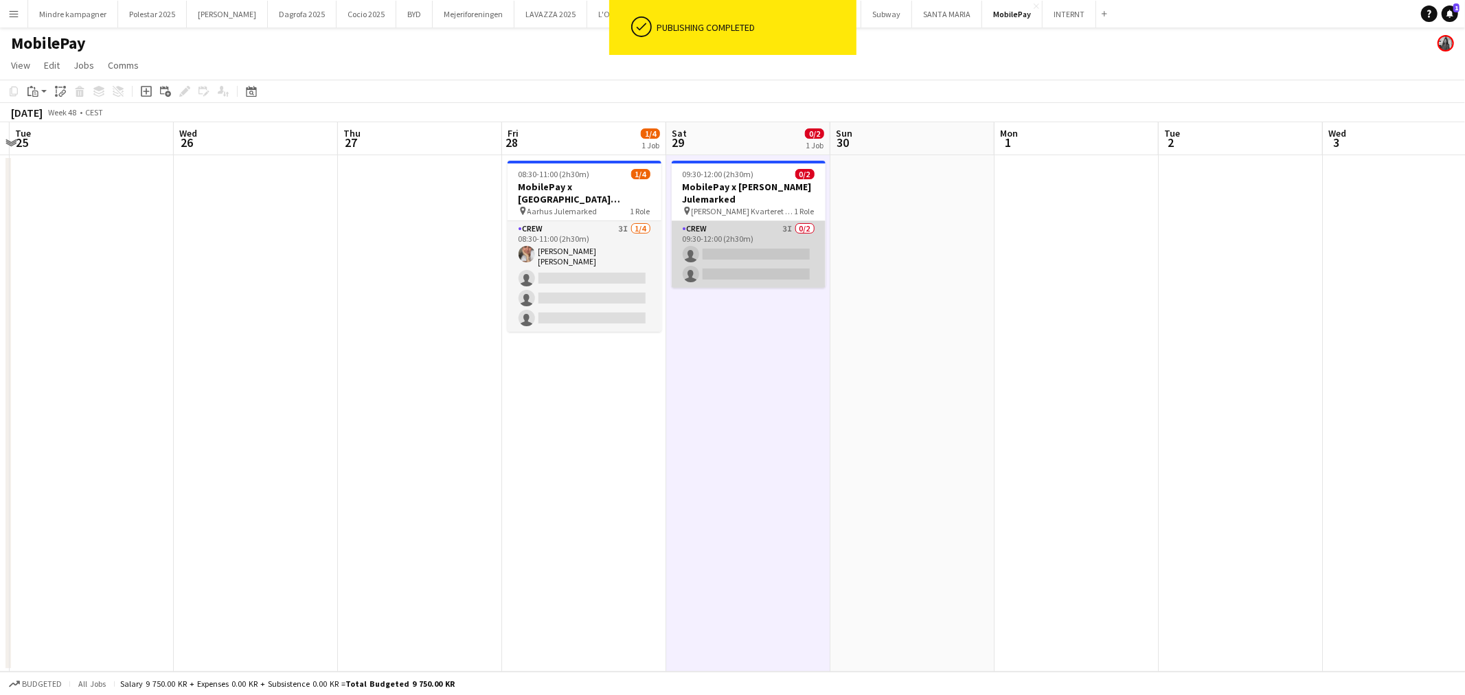
click at [752, 236] on app-card-role "Crew 3I 0/2 09:30-12:00 (2h30m) single-neutral-actions single-neutral-actions" at bounding box center [749, 254] width 154 height 67
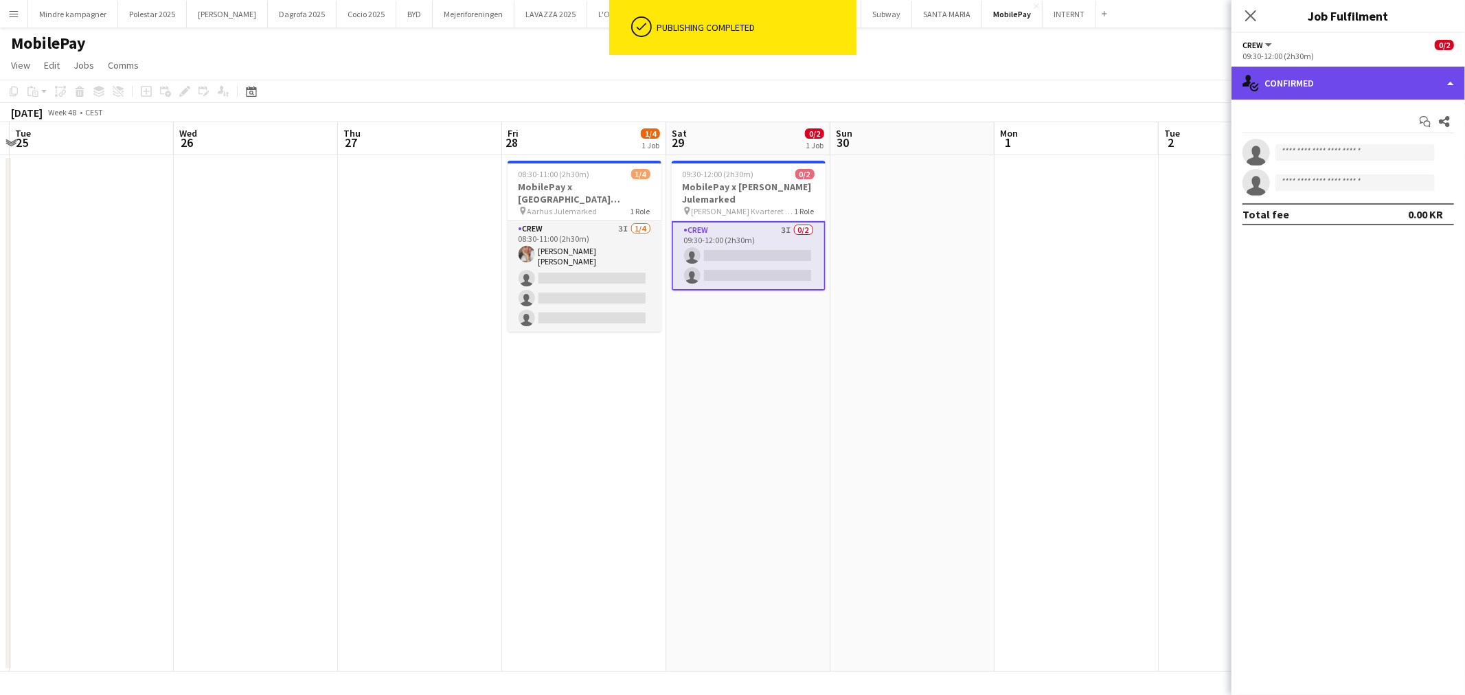
click at [1352, 87] on div "single-neutral-actions-check-2 Confirmed" at bounding box center [1349, 83] width 234 height 33
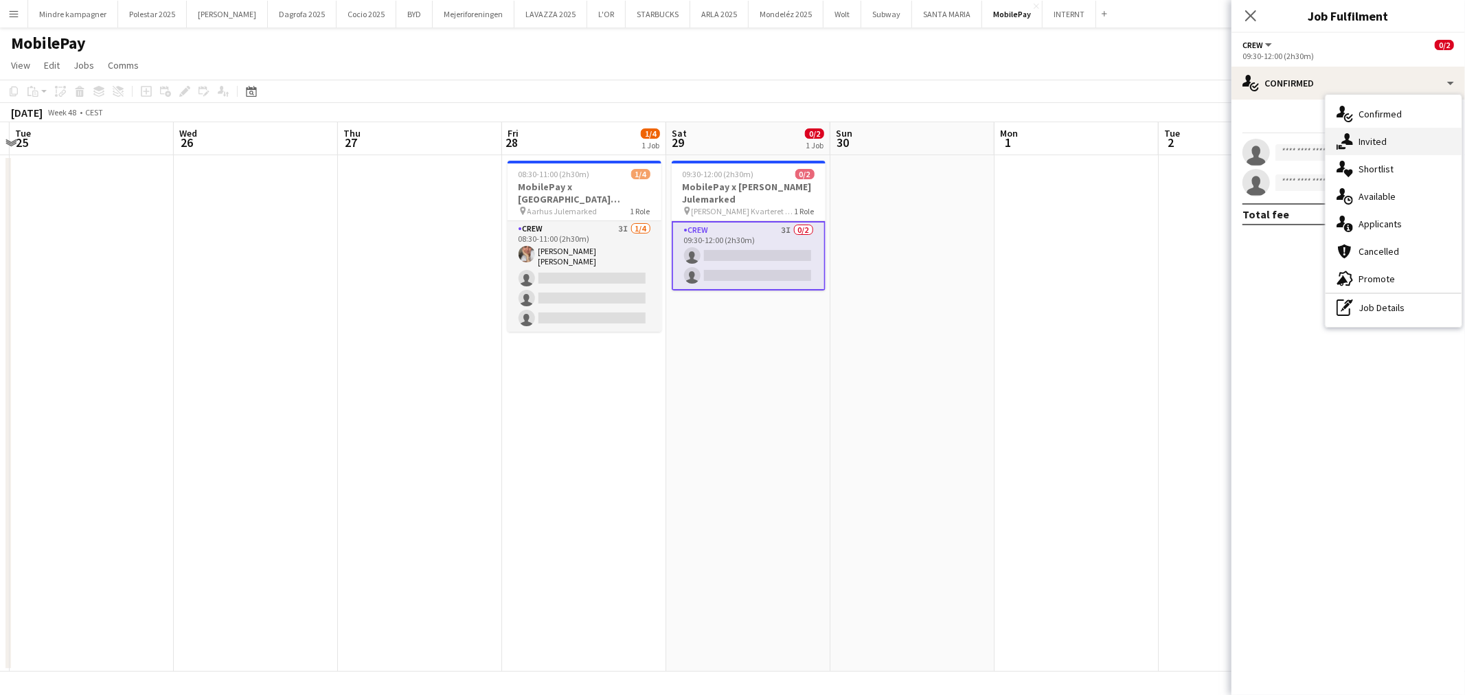
click at [1395, 138] on div "single-neutral-actions-share-1 Invited" at bounding box center [1394, 141] width 136 height 27
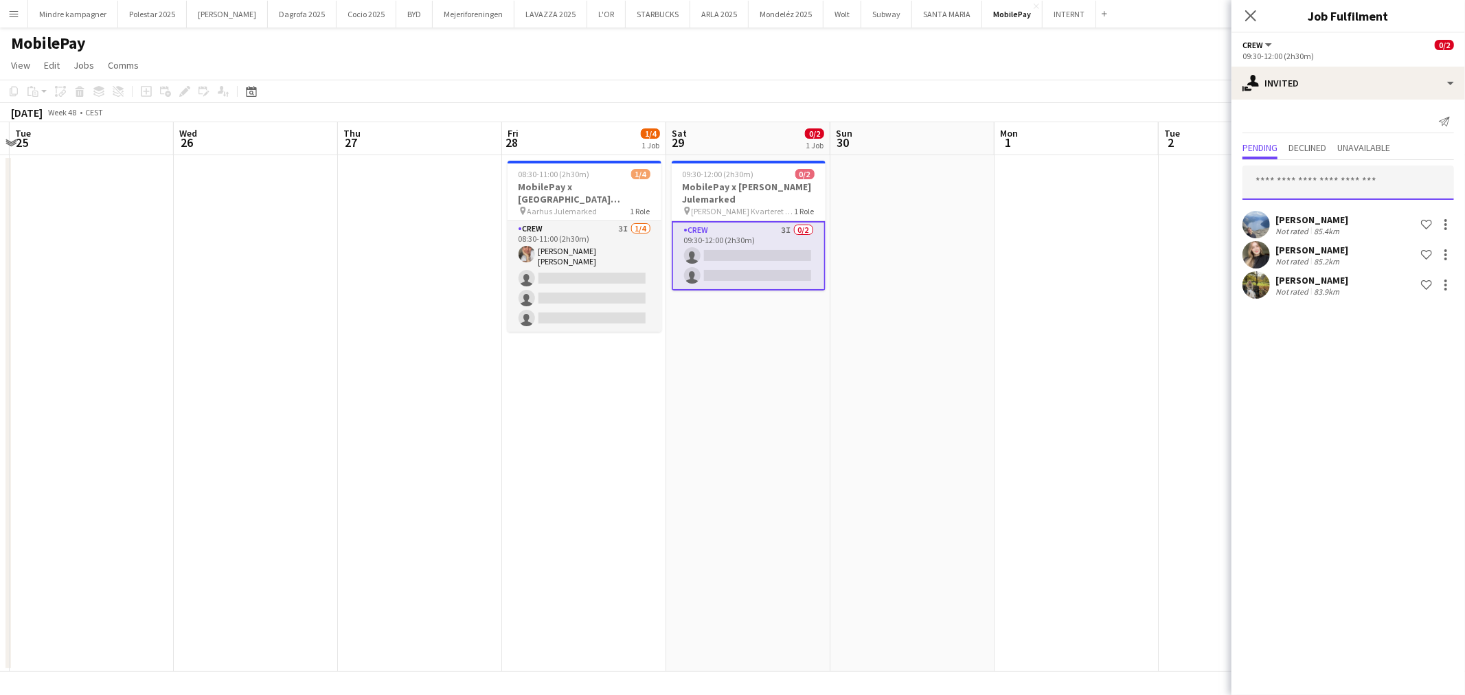
click at [1333, 190] on input "text" at bounding box center [1349, 183] width 212 height 34
type input "*****"
click at [1323, 208] on mat-option "[PERSON_NAME] Active [EMAIL_ADDRESS][DOMAIN_NAME]" at bounding box center [1349, 221] width 212 height 33
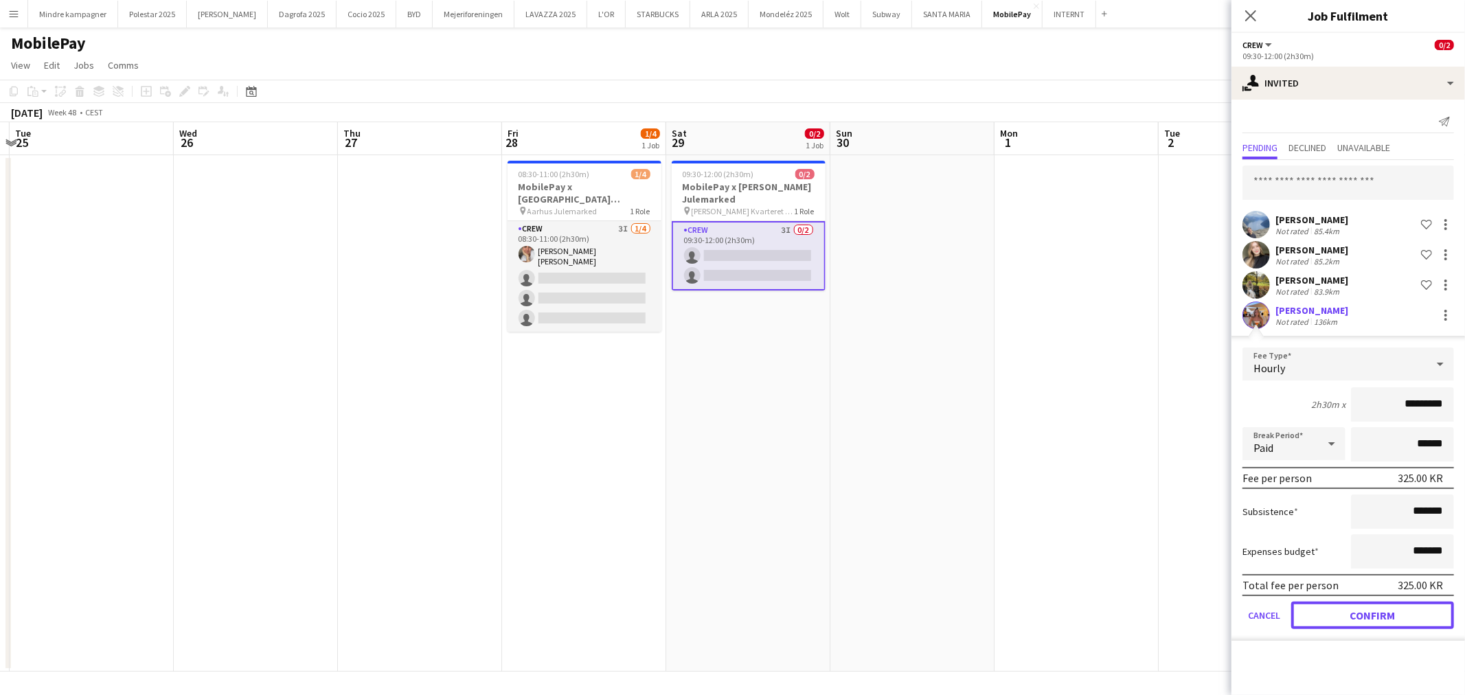
click at [1344, 614] on button "Confirm" at bounding box center [1372, 615] width 163 height 27
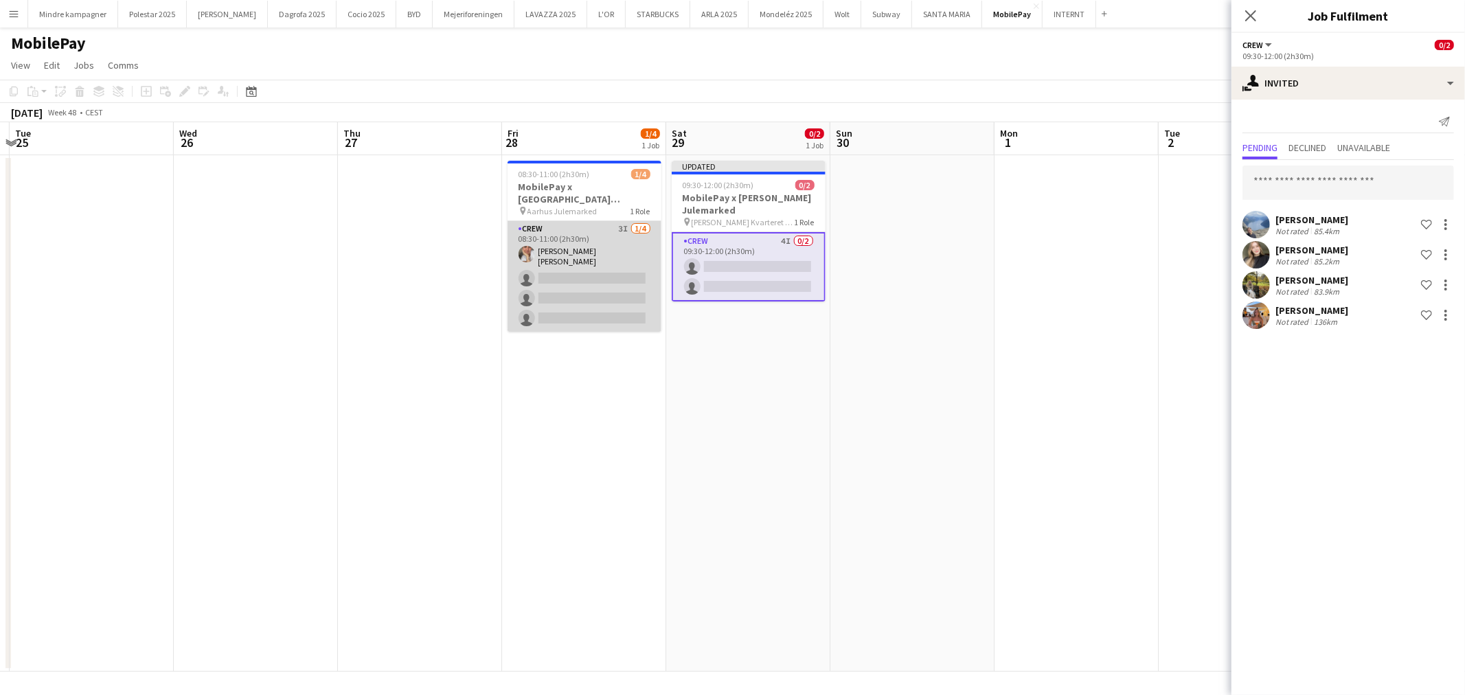
click at [580, 238] on app-card-role "Crew 3I [DATE] 08:30-11:00 (2h30m) [PERSON_NAME] [PERSON_NAME] single-neutral-a…" at bounding box center [585, 276] width 154 height 111
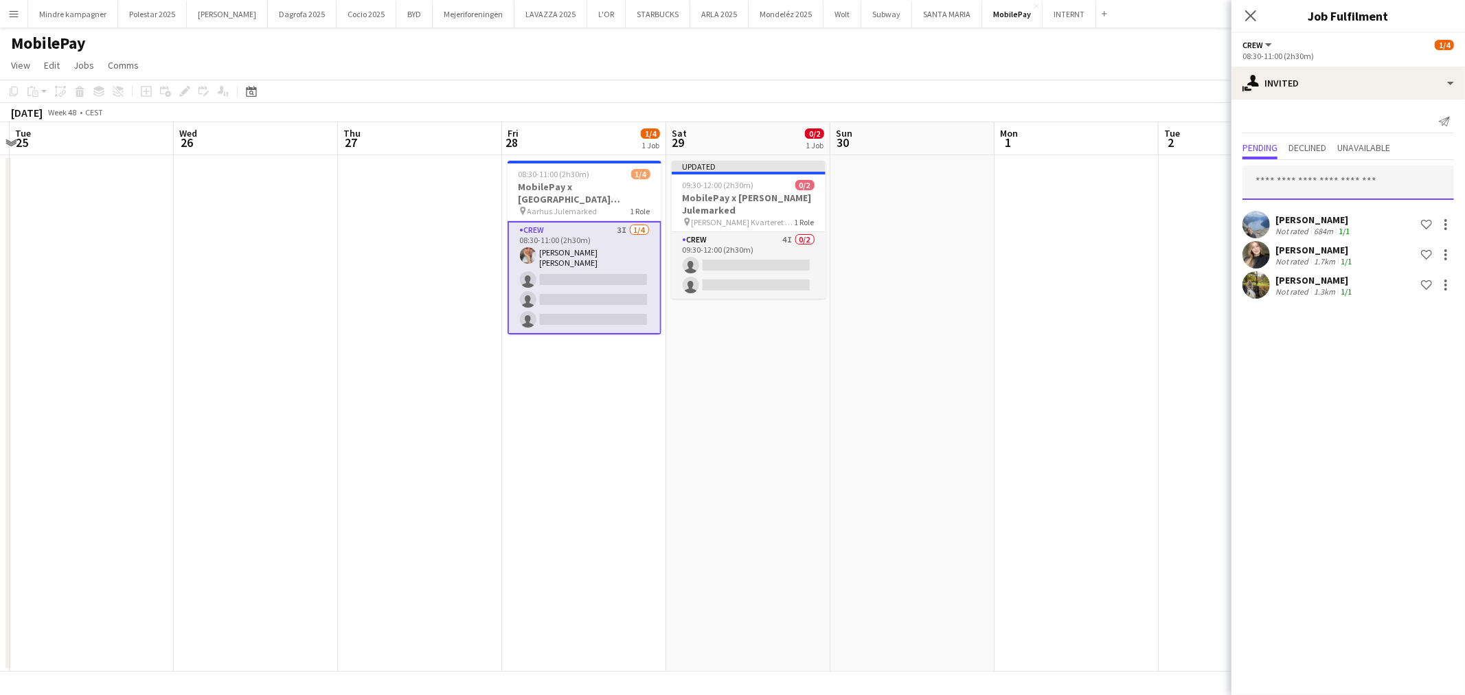
click at [1317, 185] on input "text" at bounding box center [1349, 183] width 212 height 34
type input "*****"
click at [1315, 210] on span "[PERSON_NAME] Active" at bounding box center [1349, 216] width 190 height 12
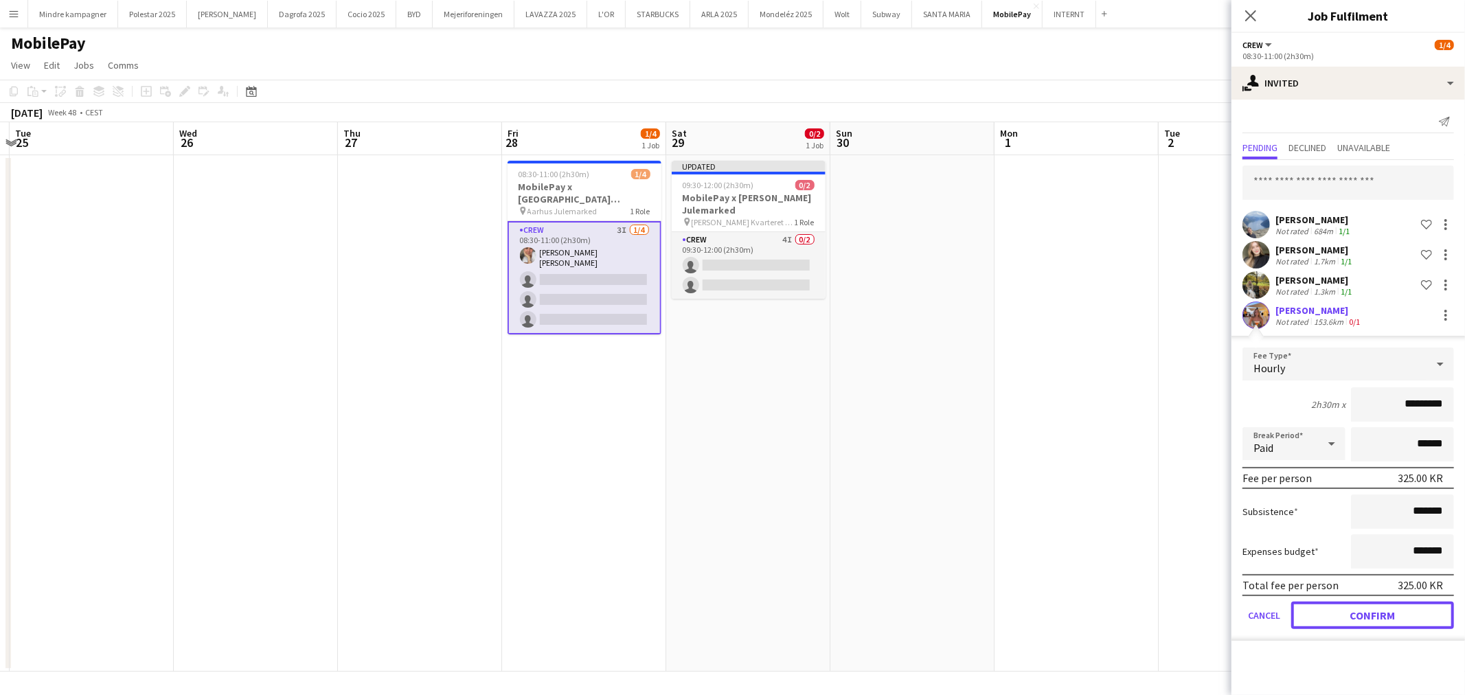
click at [1400, 617] on button "Confirm" at bounding box center [1372, 615] width 163 height 27
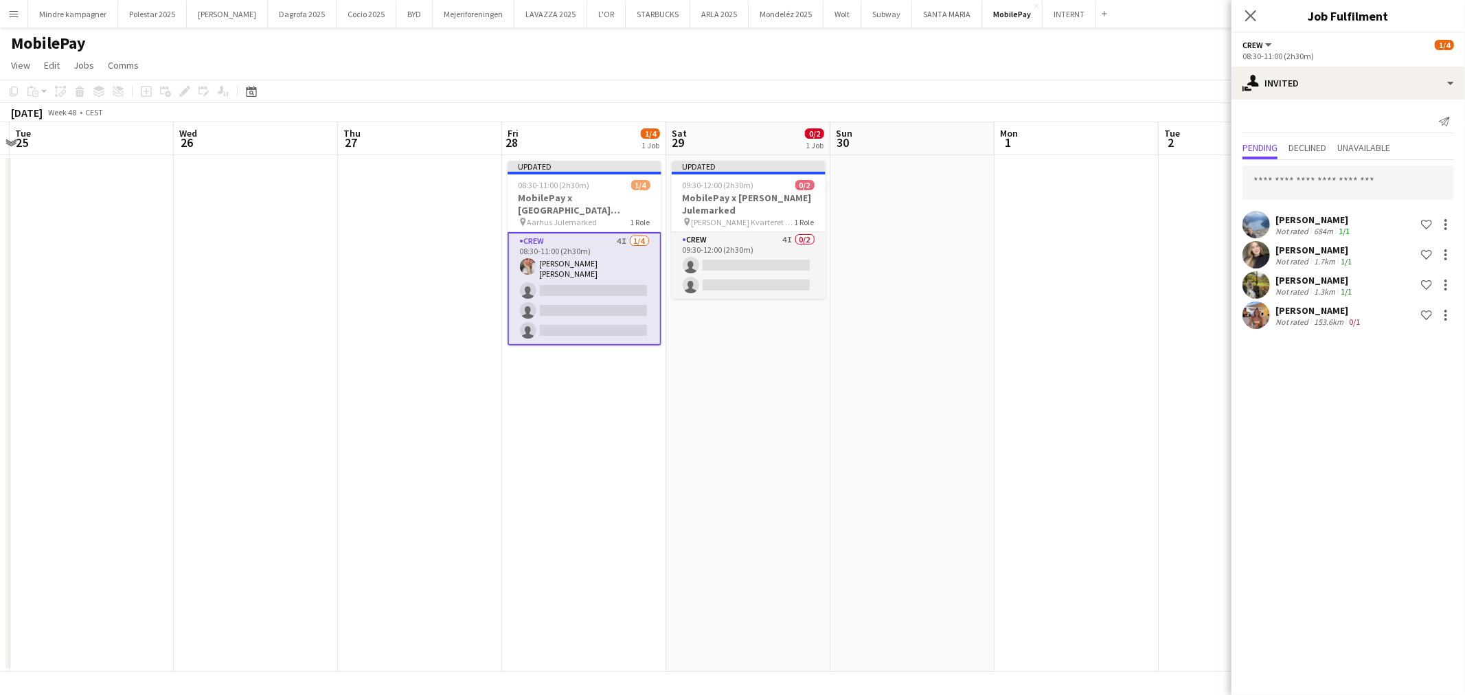
drag, startPoint x: 799, startPoint y: 521, endPoint x: 1133, endPoint y: 540, distance: 335.1
click at [1101, 543] on app-calendar-viewport "Sat 22 0/4 1 Job Sun 23 Mon 24 Tue 25 Wed 26 Thu 27 Fri 28 1/4 1 Job Sat 29 0/2…" at bounding box center [732, 397] width 1465 height 550
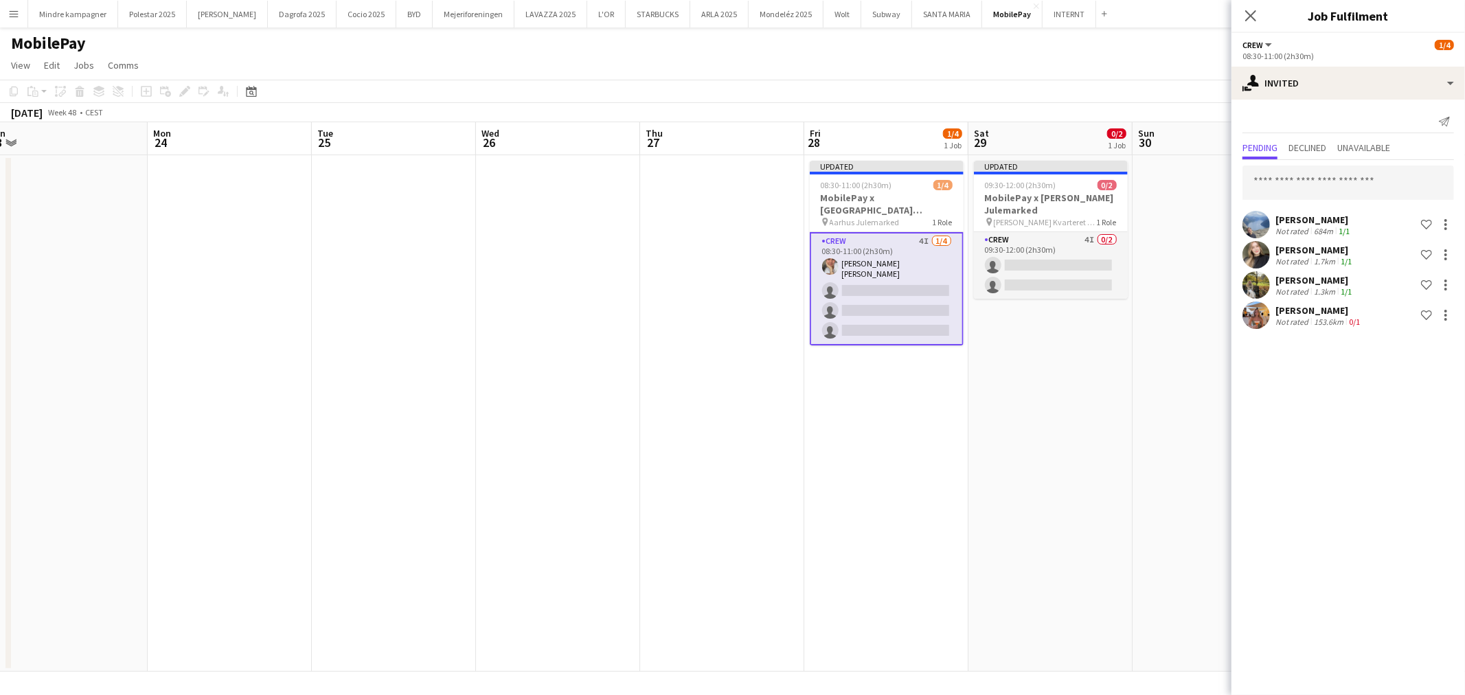
click at [978, 537] on app-date-cell "Updated 09:30-12:00 (2h30m) 0/2 MobilePay x [PERSON_NAME] Julemarked pin [PERSO…" at bounding box center [1051, 413] width 164 height 517
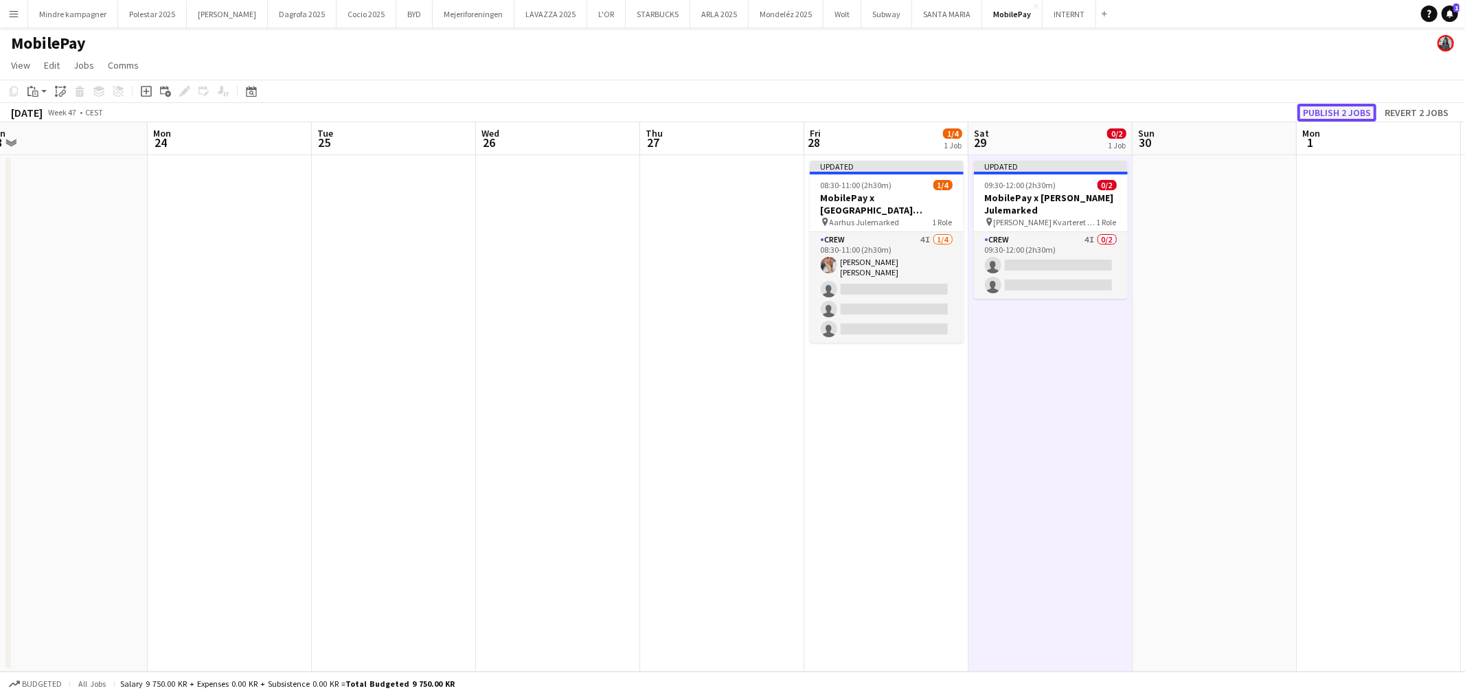
click at [1338, 115] on button "Publish 2 jobs" at bounding box center [1337, 113] width 79 height 18
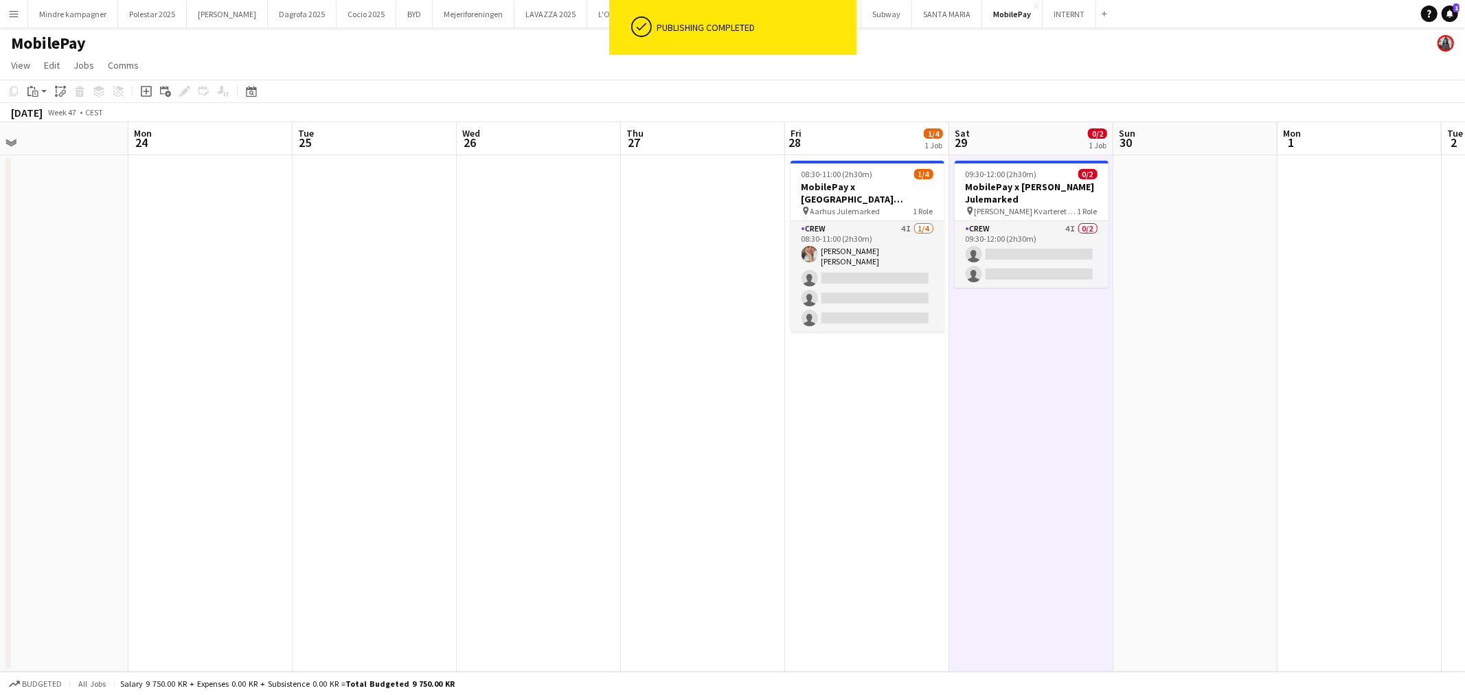
drag, startPoint x: 529, startPoint y: 520, endPoint x: 1026, endPoint y: 519, distance: 496.6
click at [1000, 520] on app-calendar-viewport "Fri 21 Sat 22 0/4 1 Job Sun 23 Mon 24 Tue 25 Wed 26 Thu 27 Fri 28 1/4 1 Job Sat…" at bounding box center [732, 397] width 1465 height 550
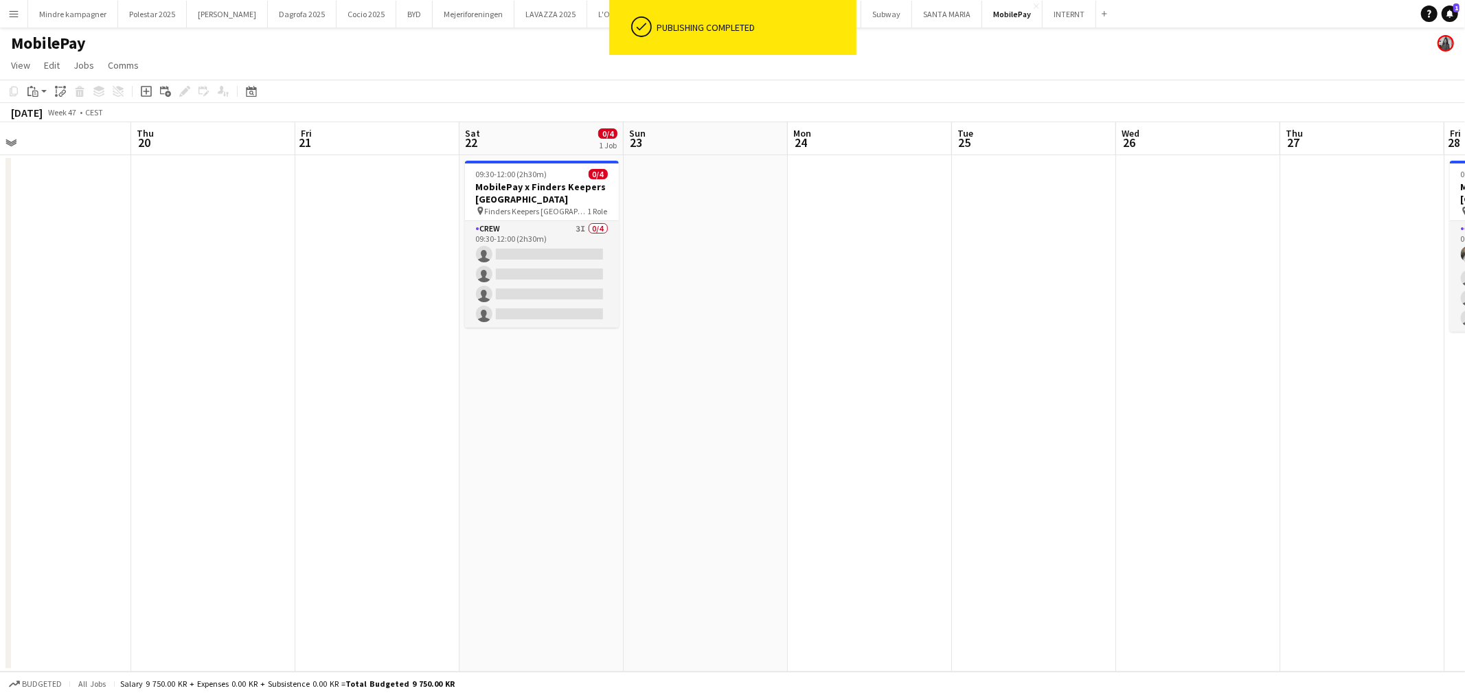
drag, startPoint x: 651, startPoint y: 521, endPoint x: 990, endPoint y: 520, distance: 338.6
click at [977, 522] on app-calendar-viewport "Mon 17 0/2 1 Job Tue 18 Wed 19 Thu 20 Fri 21 Sat 22 0/4 1 Job Sun 23 Mon 24 Tue…" at bounding box center [732, 397] width 1465 height 550
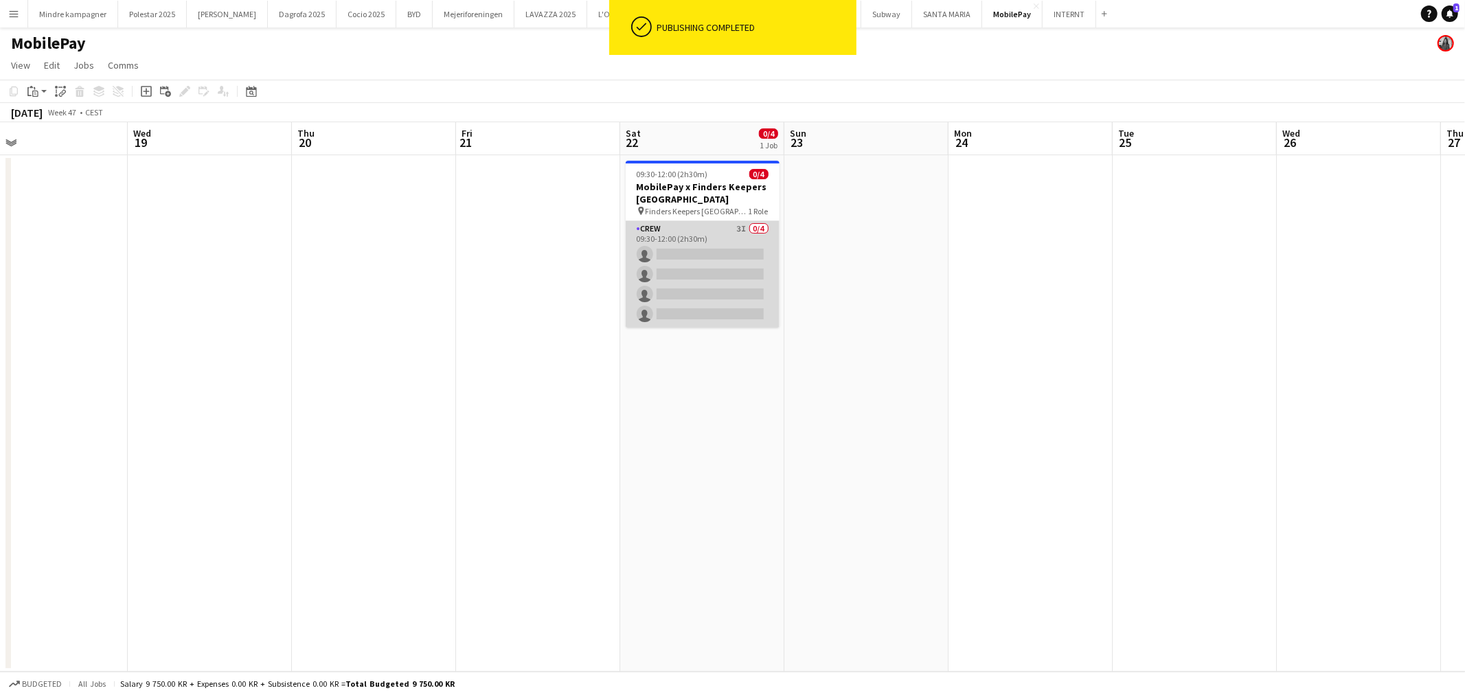
click at [730, 276] on app-card-role "Crew 3I 0/4 09:30-12:00 (2h30m) single-neutral-actions single-neutral-actions s…" at bounding box center [703, 274] width 154 height 106
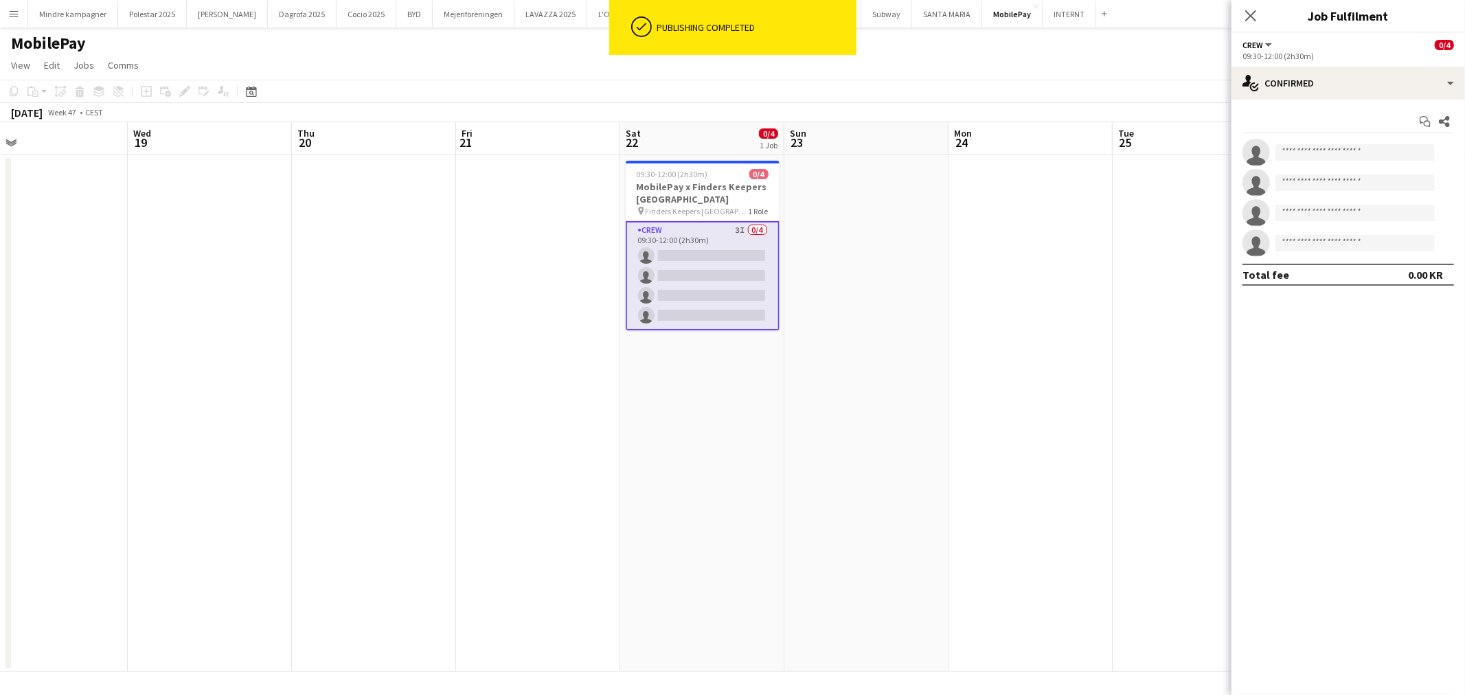
click at [1337, 55] on div "09:30-12:00 (2h30m)" at bounding box center [1349, 56] width 212 height 10
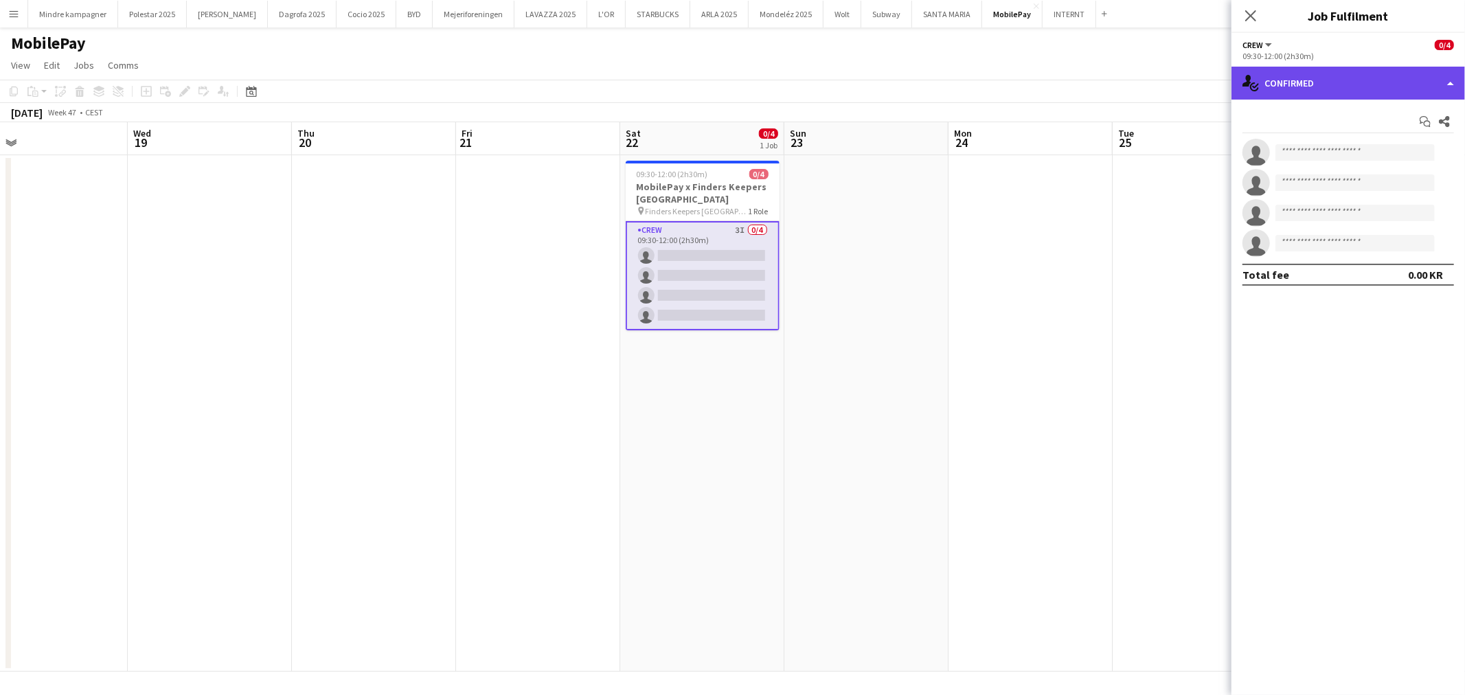
click at [1337, 78] on div "single-neutral-actions-check-2 Confirmed" at bounding box center [1349, 83] width 234 height 33
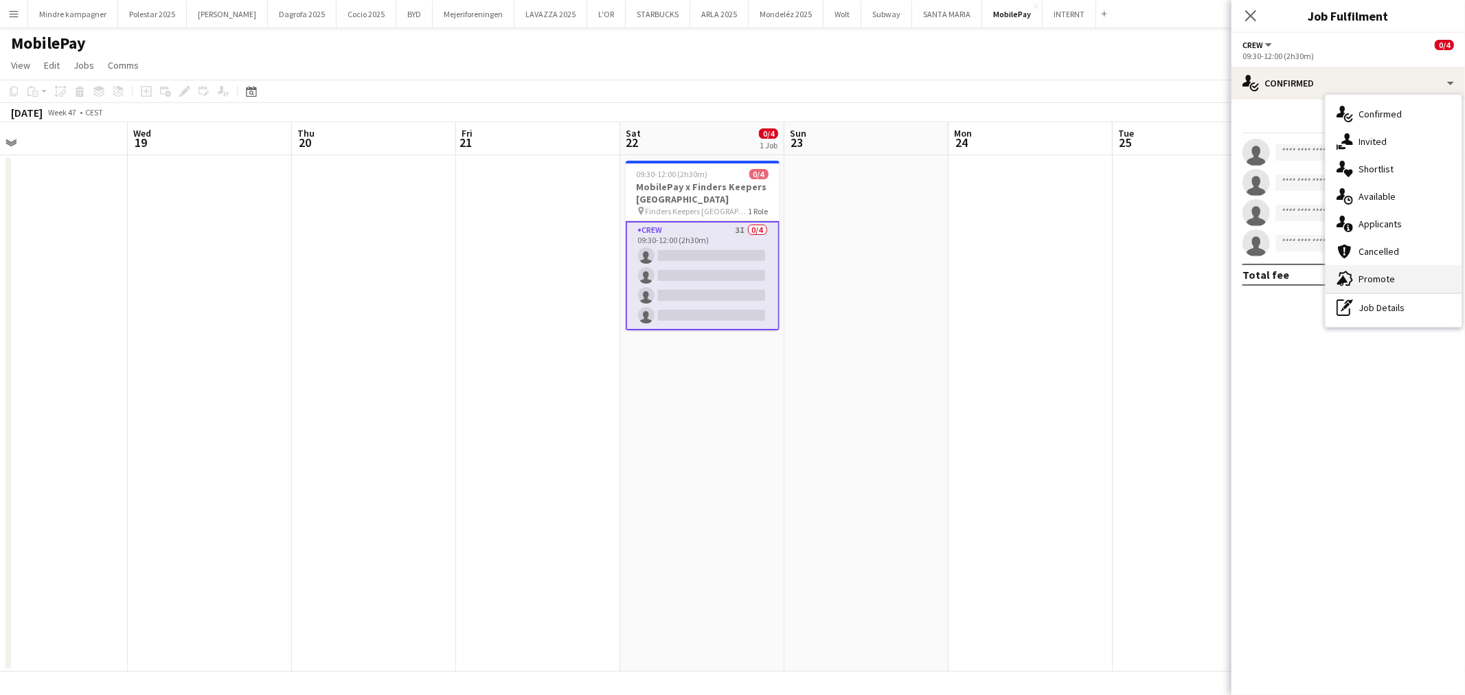
click at [1397, 278] on div "advertising-megaphone Promote" at bounding box center [1394, 278] width 136 height 27
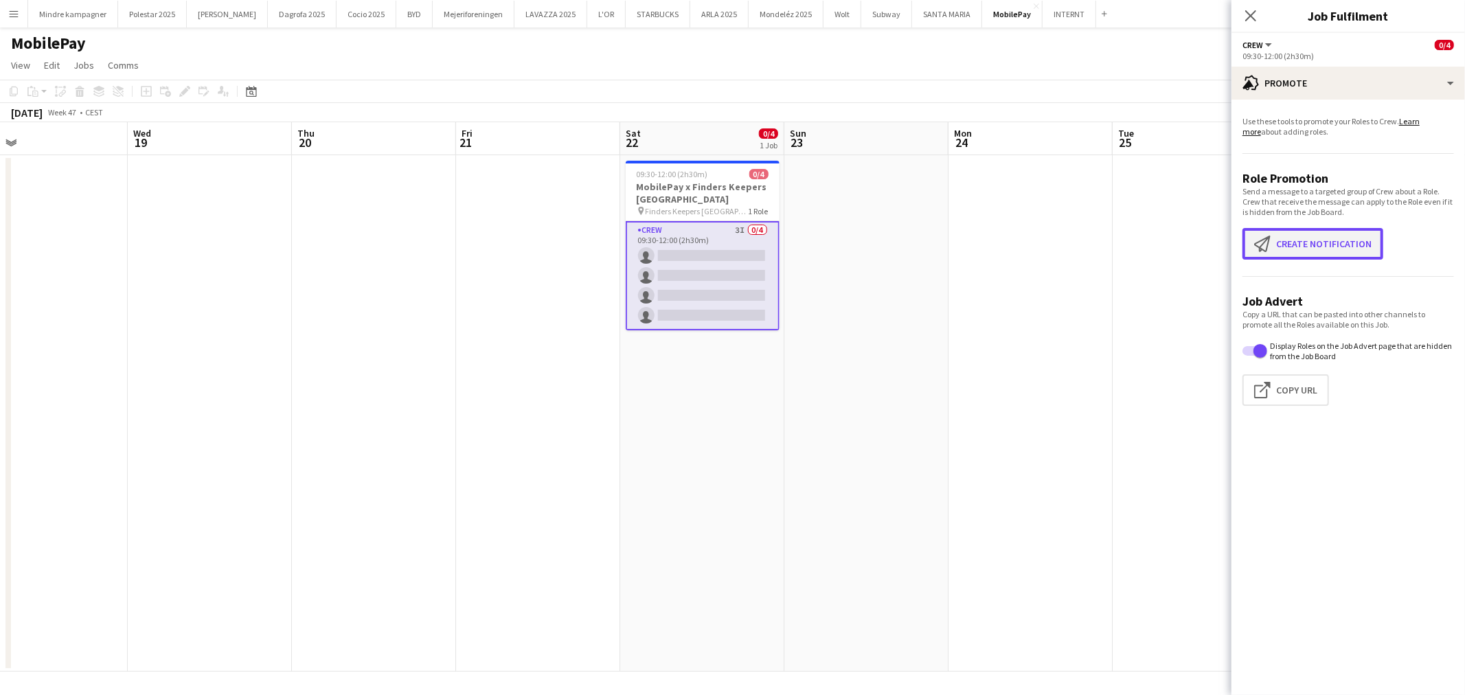
click at [1309, 244] on button "Create notification Create notification" at bounding box center [1313, 244] width 141 height 32
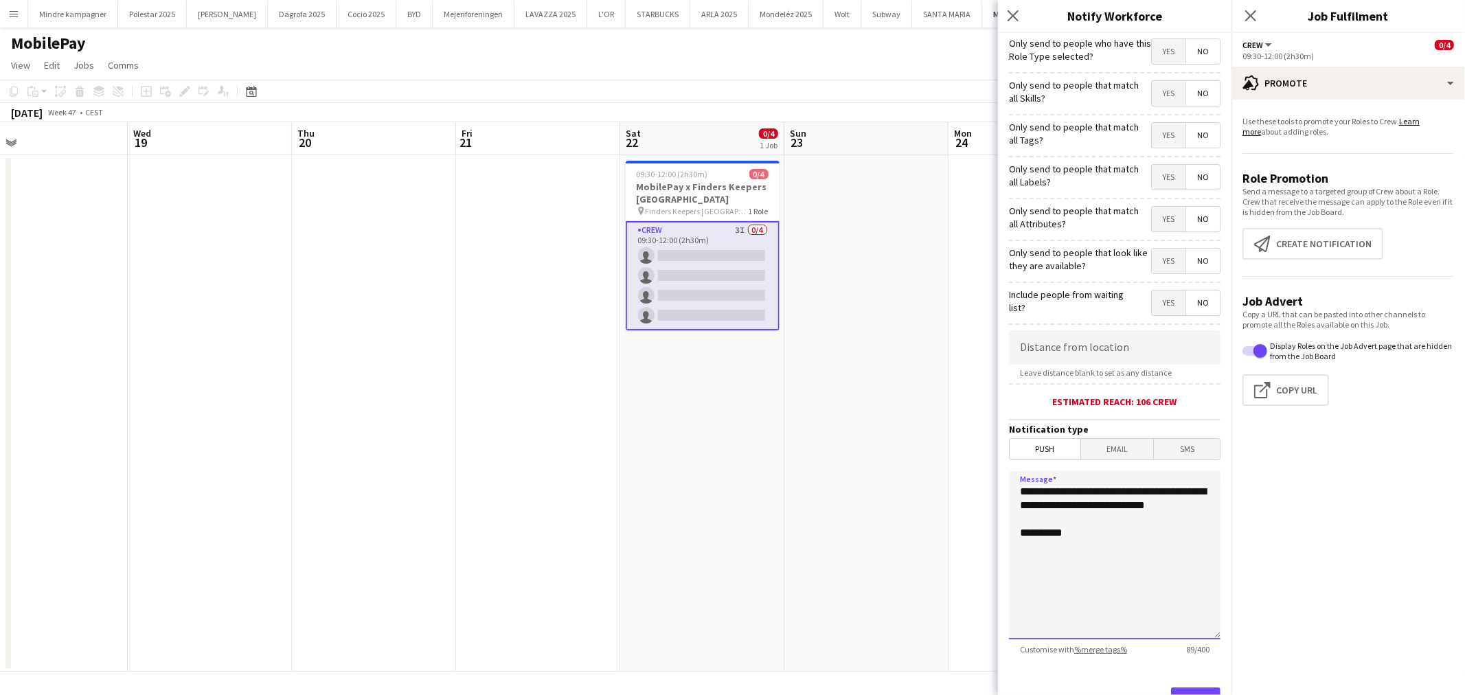
drag, startPoint x: 1098, startPoint y: 519, endPoint x: 956, endPoint y: 462, distance: 152.3
click at [958, 463] on body "Menu Boards Boards Boards All jobs Status Workforce Workforce My Workforce Recr…" at bounding box center [732, 347] width 1465 height 695
type textarea "**********"
click at [1155, 139] on span "Yes" at bounding box center [1169, 135] width 34 height 25
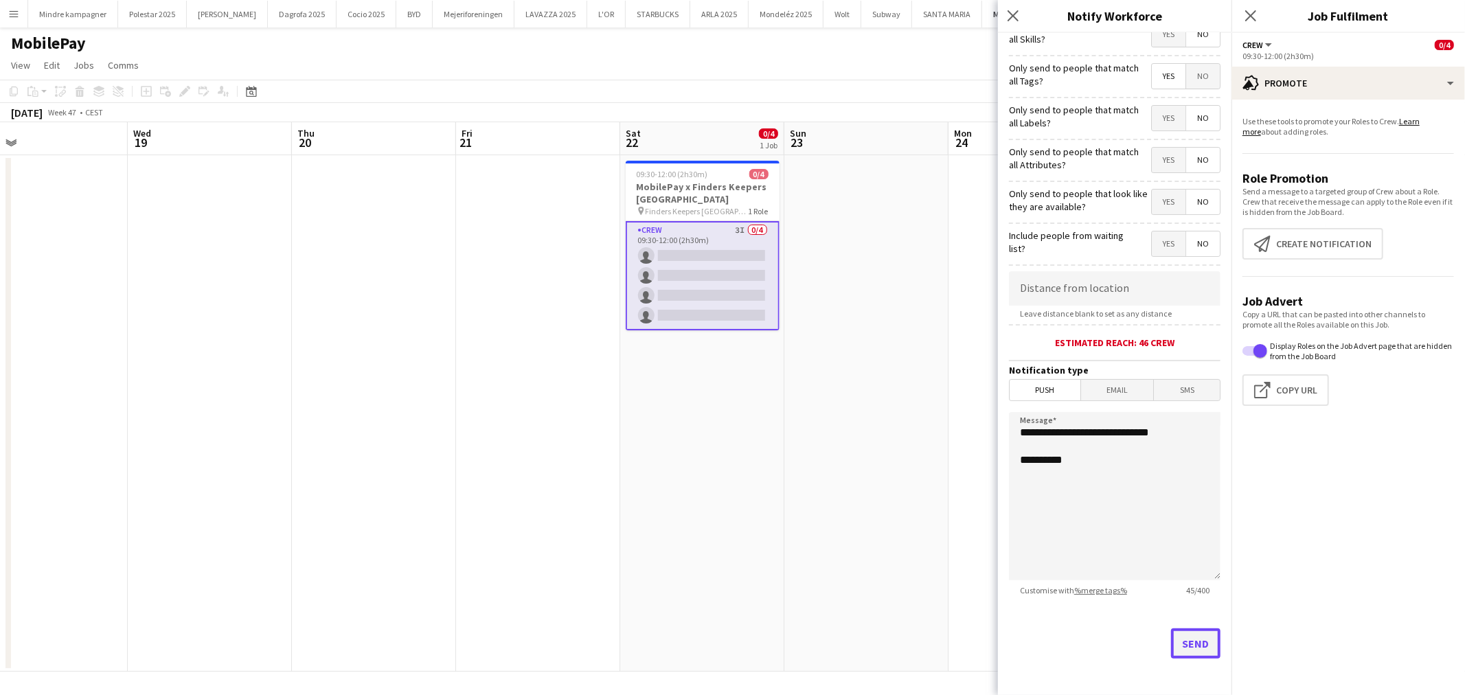
click at [1186, 644] on button "Send" at bounding box center [1195, 644] width 49 height 30
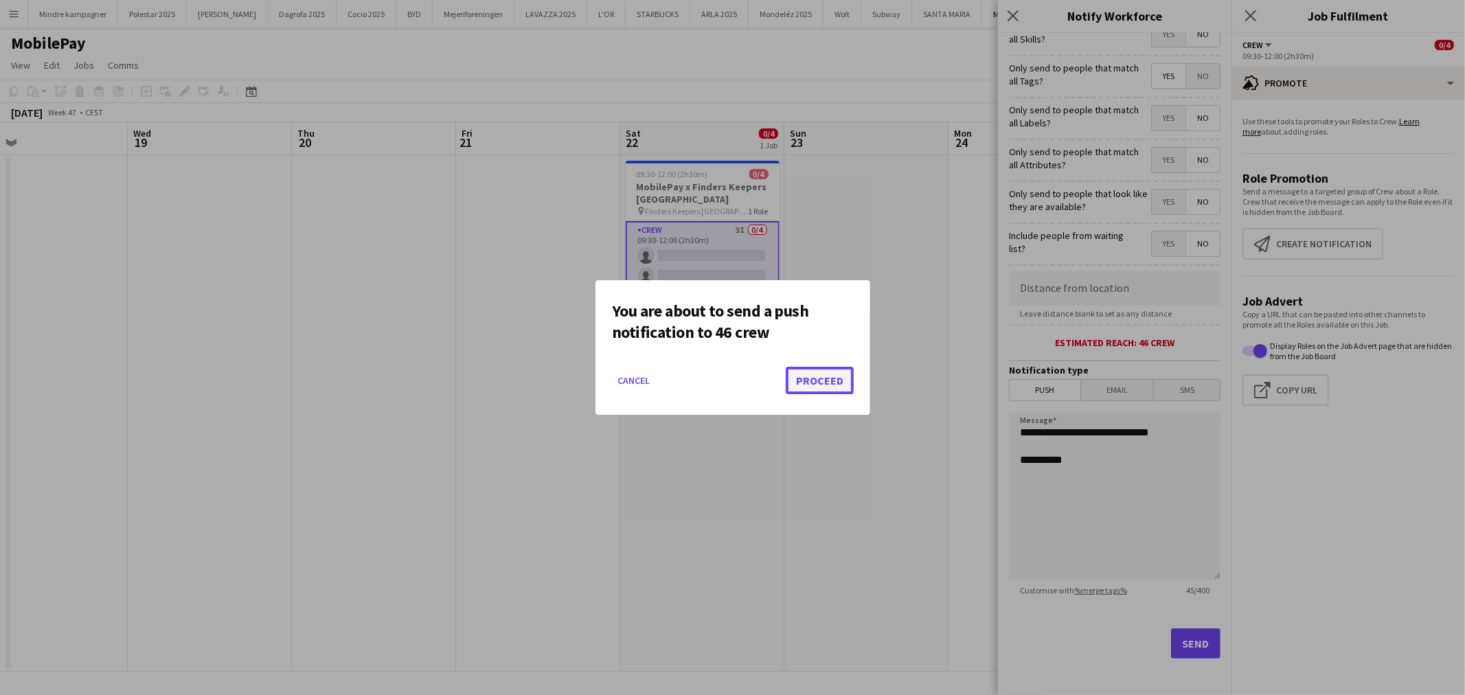
click at [842, 372] on button "Proceed" at bounding box center [820, 380] width 68 height 27
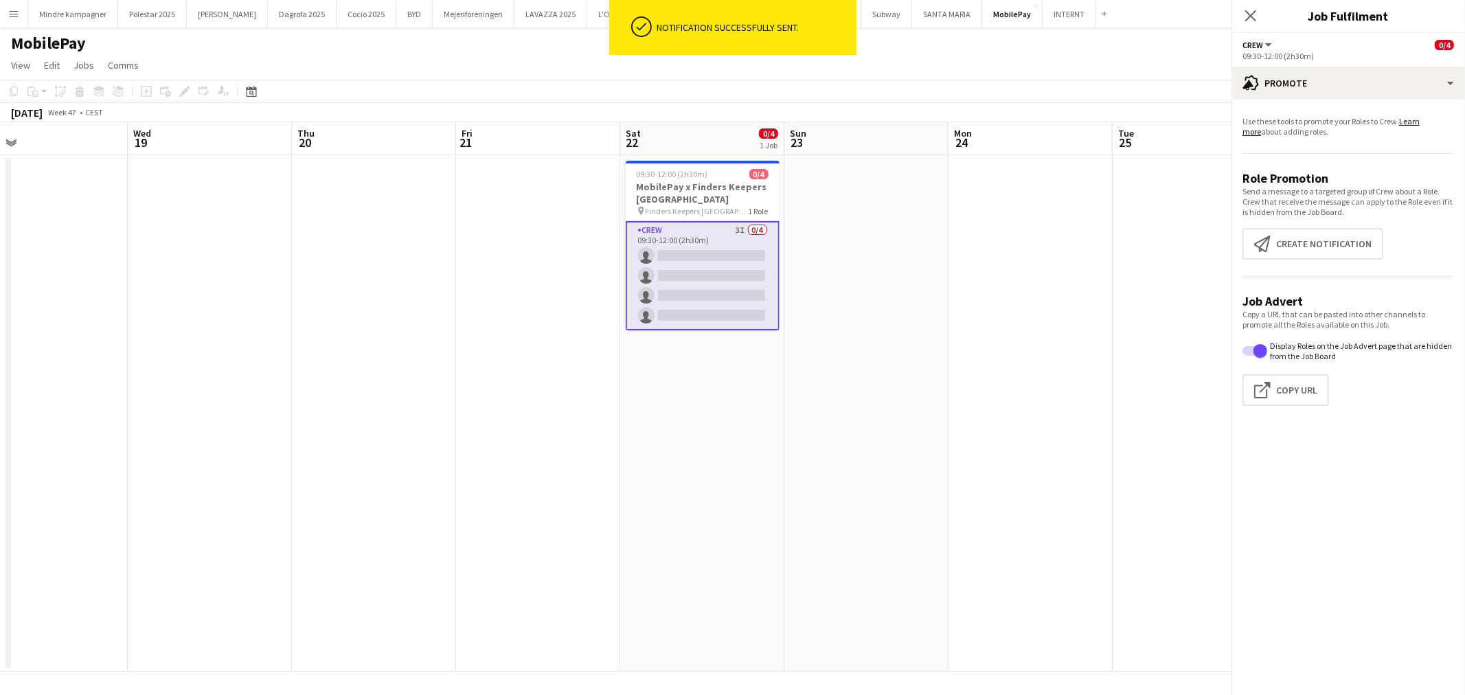
click at [891, 527] on app-date-cell at bounding box center [866, 413] width 164 height 517
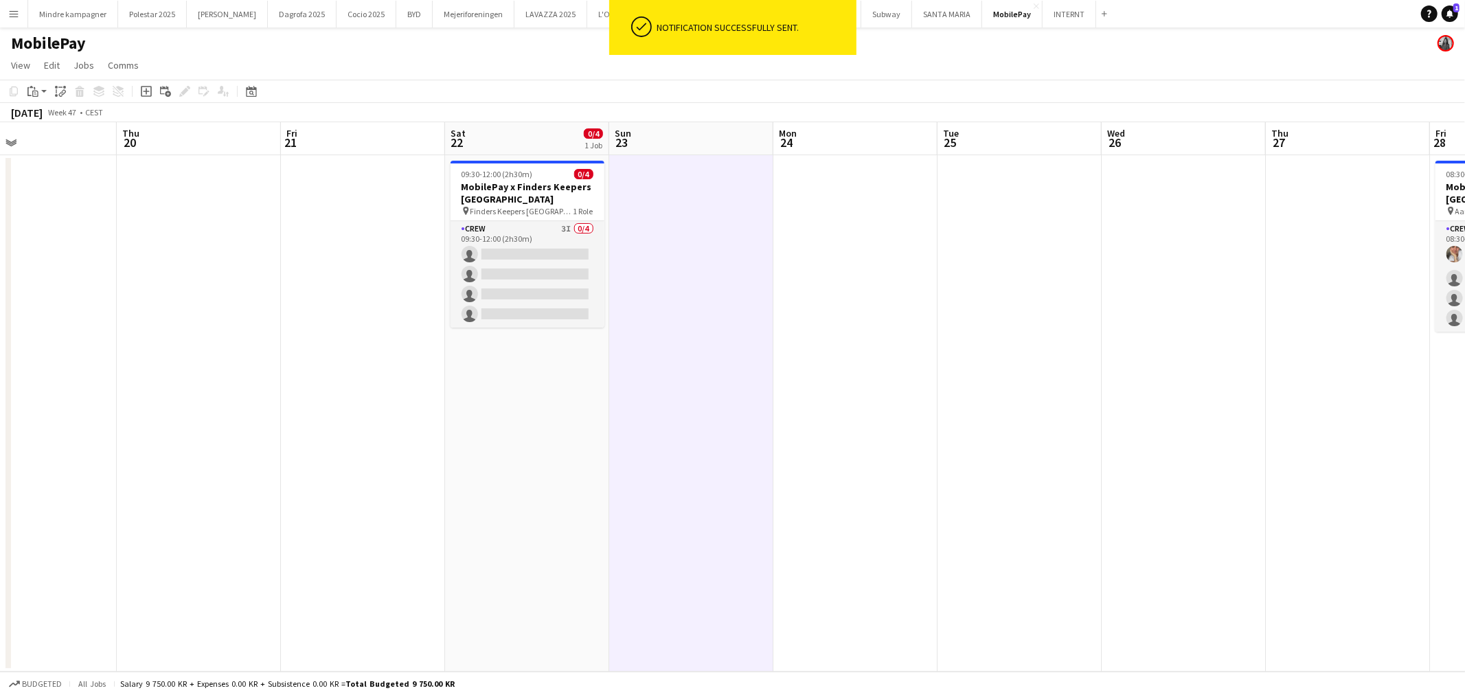
drag, startPoint x: 1238, startPoint y: 489, endPoint x: 839, endPoint y: 518, distance: 399.4
click at [865, 513] on app-calendar-viewport "Sun 16 Mon 17 0/2 1 Job Tue 18 Wed 19 Thu 20 Fri 21 Sat 22 0/4 1 Job Sun 23 Mon…" at bounding box center [732, 397] width 1465 height 550
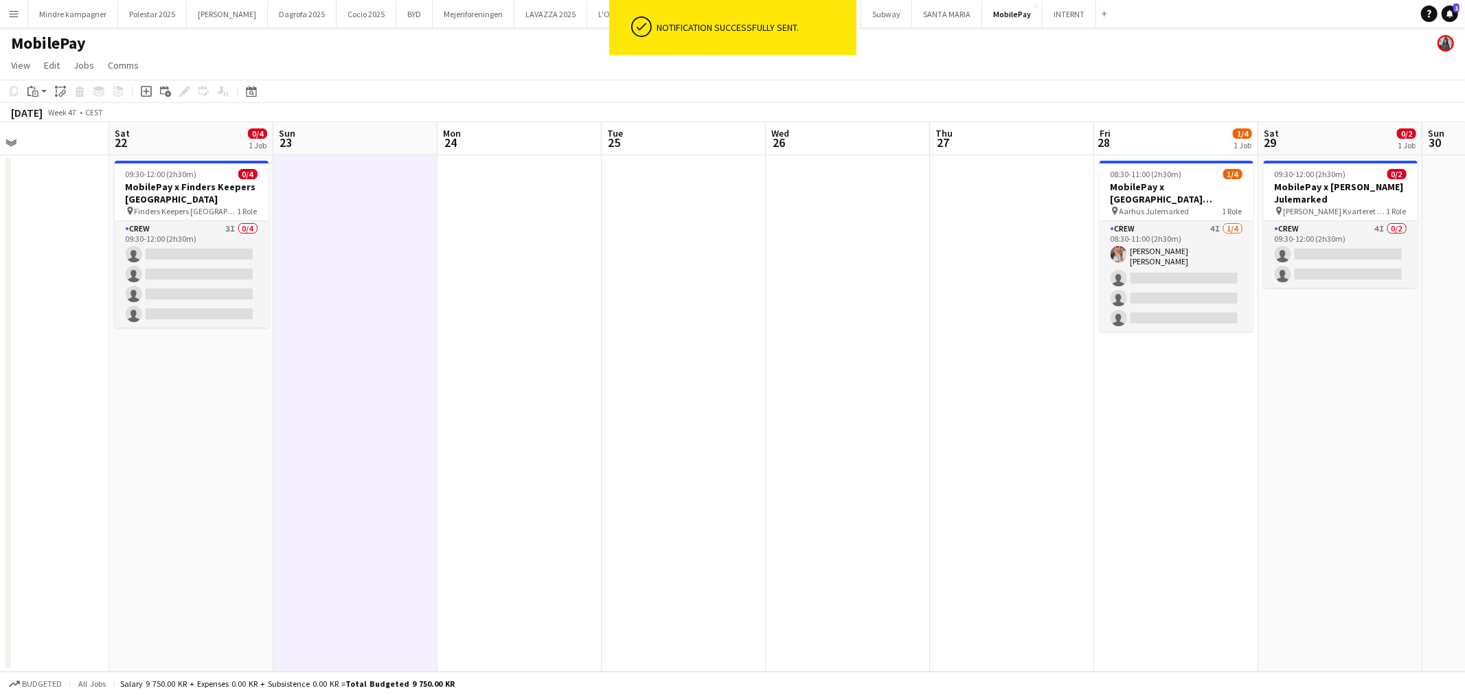
drag, startPoint x: 1214, startPoint y: 472, endPoint x: 848, endPoint y: 513, distance: 368.4
click at [865, 512] on app-calendar-viewport "Tue 18 Wed 19 Thu 20 Fri 21 Sat 22 0/4 1 Job Sun 23 Mon 24 Tue 25 Wed 26 Thu 27…" at bounding box center [732, 397] width 1465 height 550
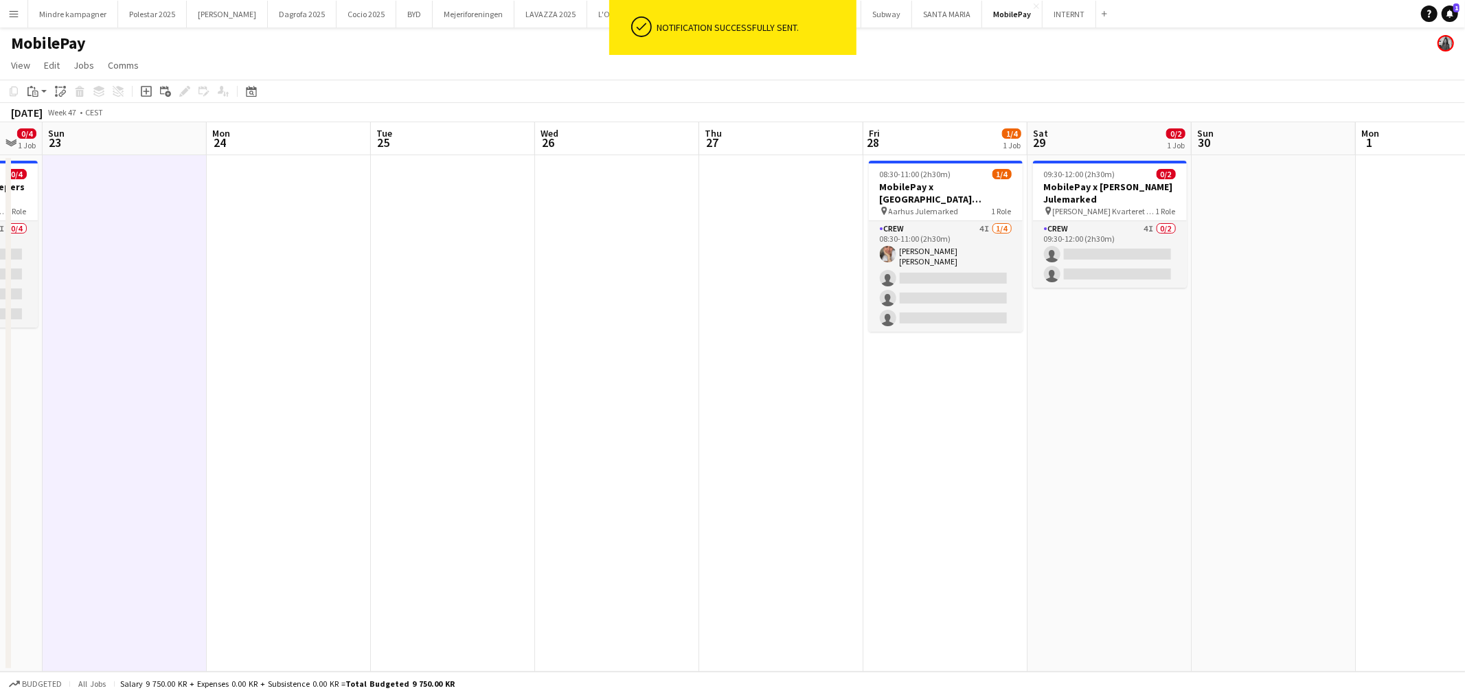
drag, startPoint x: 1046, startPoint y: 501, endPoint x: 1026, endPoint y: 504, distance: 20.1
click at [1026, 504] on app-calendar-viewport "Thu 20 Fri 21 Sat 22 0/4 1 Job Sun 23 Mon 24 Tue 25 Wed 26 Thu 27 Fri 28 1/4 1 …" at bounding box center [732, 397] width 1465 height 550
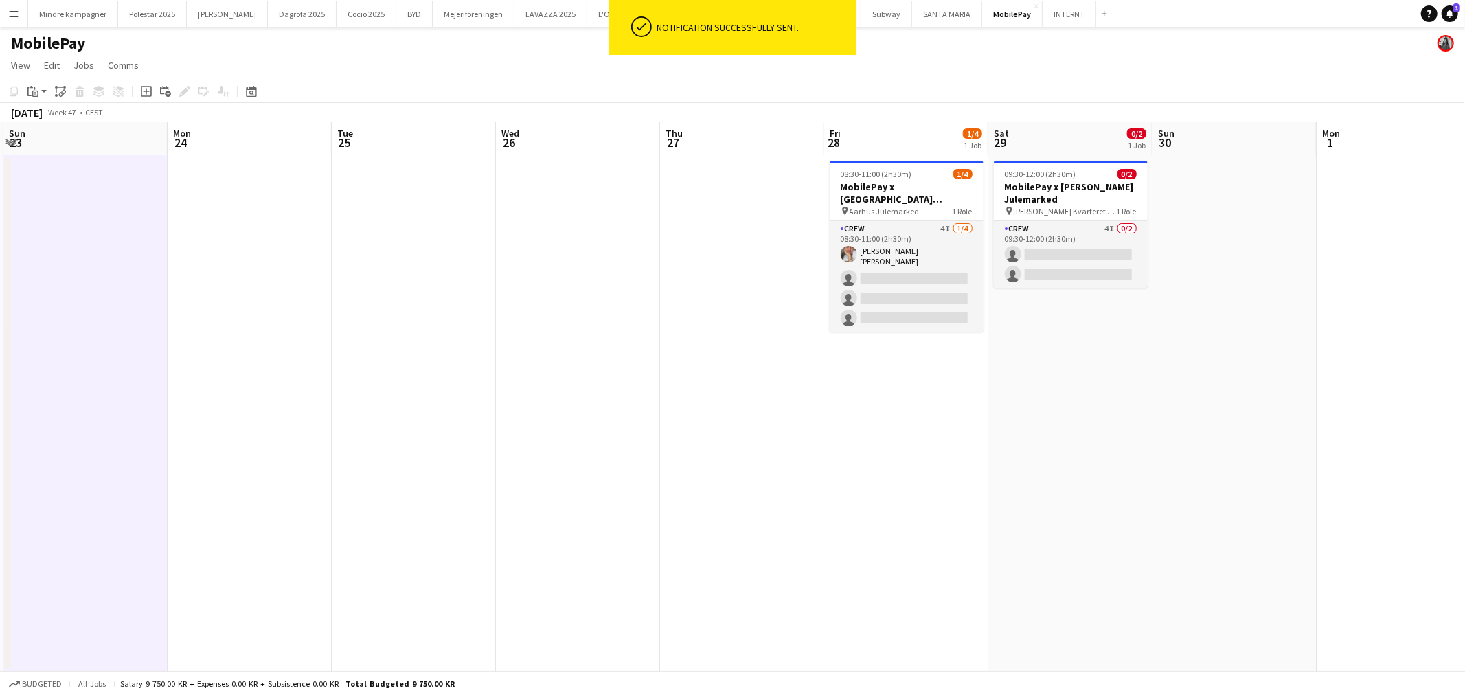
drag, startPoint x: 717, startPoint y: 479, endPoint x: 988, endPoint y: 479, distance: 270.6
click at [901, 479] on app-calendar-viewport "Thu 20 Fri 21 Sat 22 0/4 1 Job Sun 23 Mon 24 Tue 25 Wed 26 Thu 27 Fri 28 1/4 1 …" at bounding box center [732, 397] width 1465 height 550
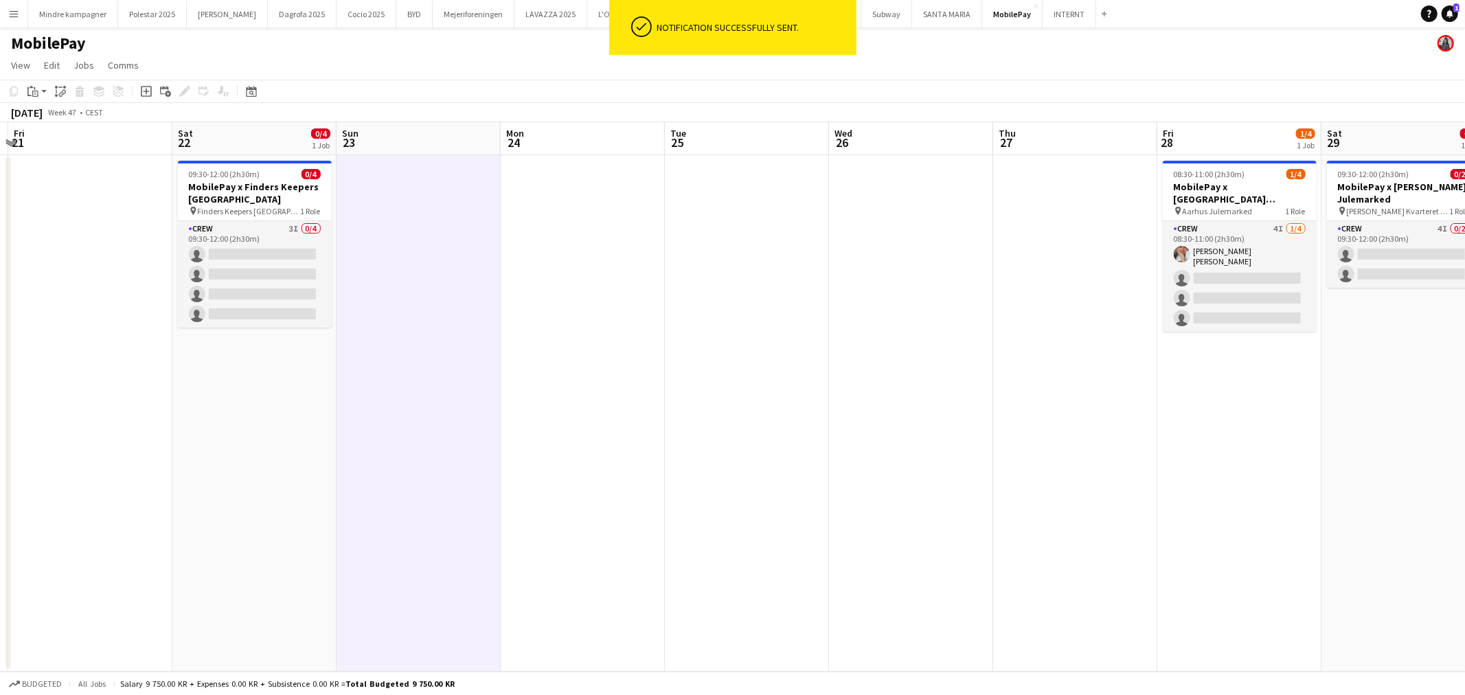
click at [870, 484] on app-calendar-viewport "Tue 18 Wed 19 Thu 20 Fri 21 Sat 22 0/4 1 Job Sun 23 Mon 24 Tue 25 Wed 26 Thu 27…" at bounding box center [732, 397] width 1465 height 550
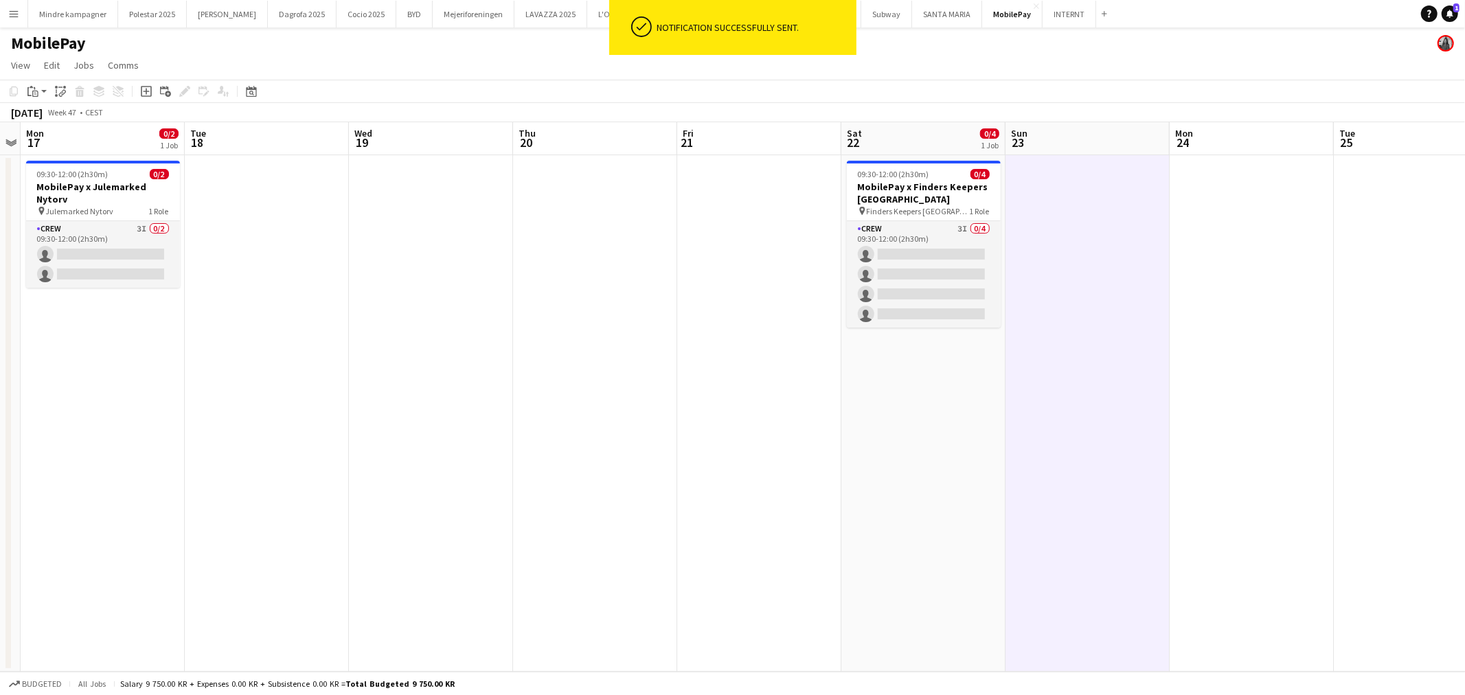
drag, startPoint x: 525, startPoint y: 502, endPoint x: 1069, endPoint y: 486, distance: 545.0
click at [1059, 486] on app-calendar-viewport "Sat 15 0/2 1 Job Sun 16 Mon 17 0/2 1 Job Tue 18 Wed 19 Thu 20 Fri 21 Sat 22 0/4…" at bounding box center [732, 397] width 1465 height 550
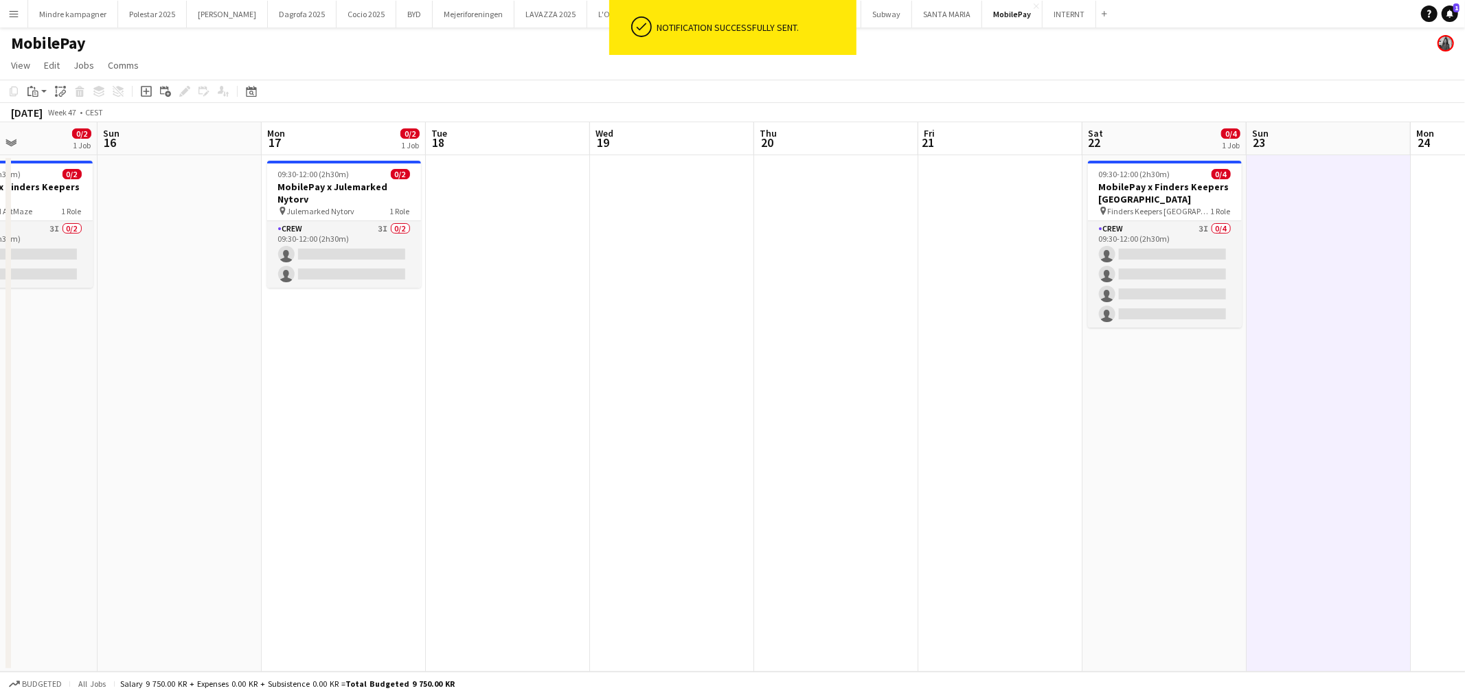
drag, startPoint x: 479, startPoint y: 517, endPoint x: 887, endPoint y: 497, distance: 409.2
click at [932, 497] on app-calendar-viewport "Thu 13 Fri 14 Sat 15 0/2 1 Job Sun 16 Mon 17 0/2 1 Job Tue 18 Wed 19 Thu 20 Fri…" at bounding box center [732, 397] width 1465 height 550
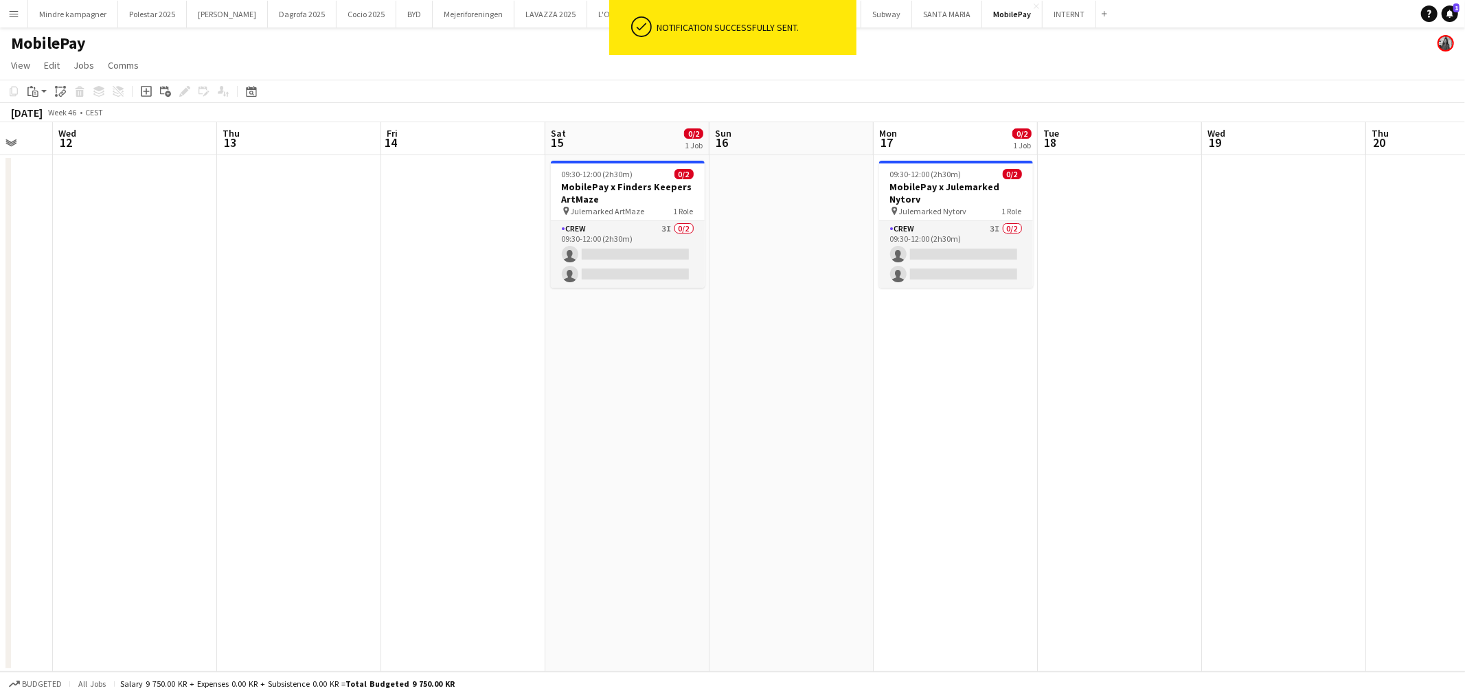
drag, startPoint x: 648, startPoint y: 502, endPoint x: 708, endPoint y: 431, distance: 92.6
click at [777, 498] on app-calendar-viewport "Mon 10 Tue 11 Wed 12 Thu 13 Fri 14 Sat 15 0/2 1 Job Sun 16 Mon 17 0/2 1 Job Tue…" at bounding box center [732, 397] width 1465 height 550
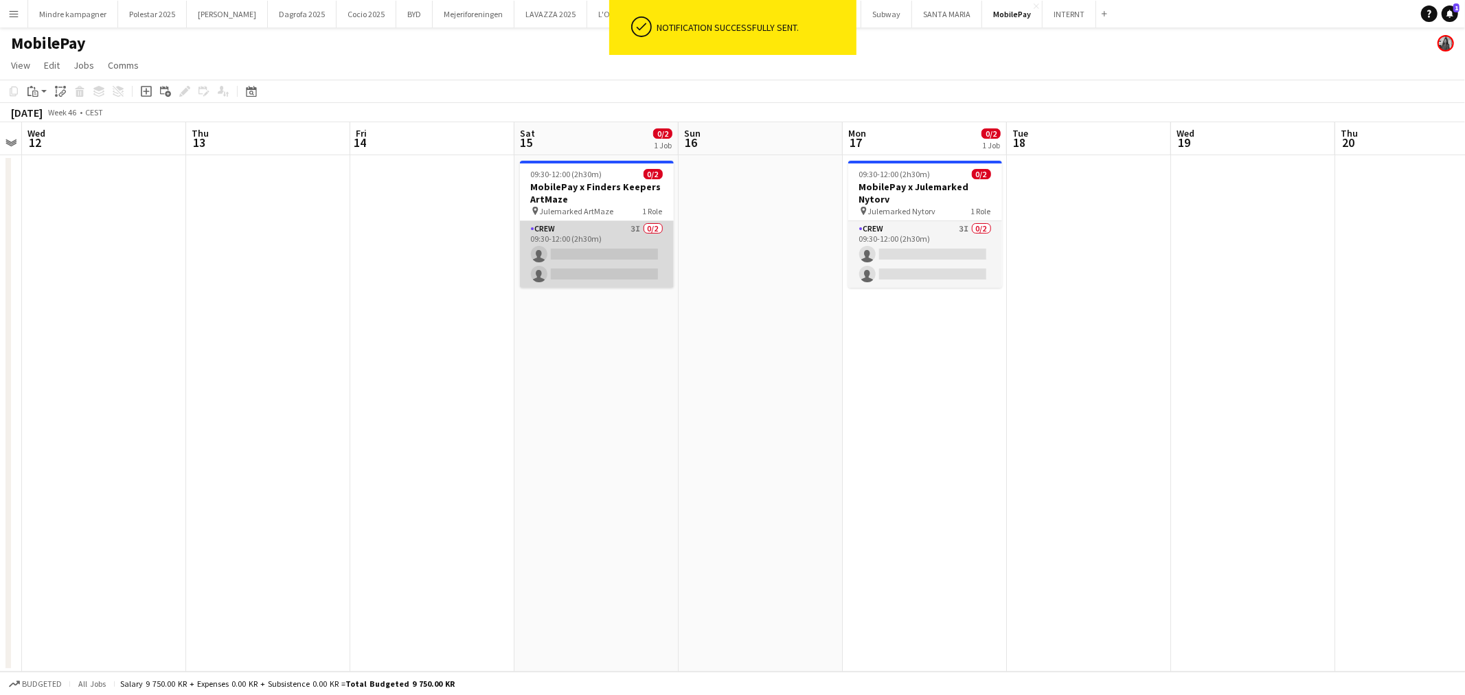
click at [574, 251] on app-card-role "Crew 3I 0/2 09:30-12:00 (2h30m) single-neutral-actions single-neutral-actions" at bounding box center [597, 254] width 154 height 67
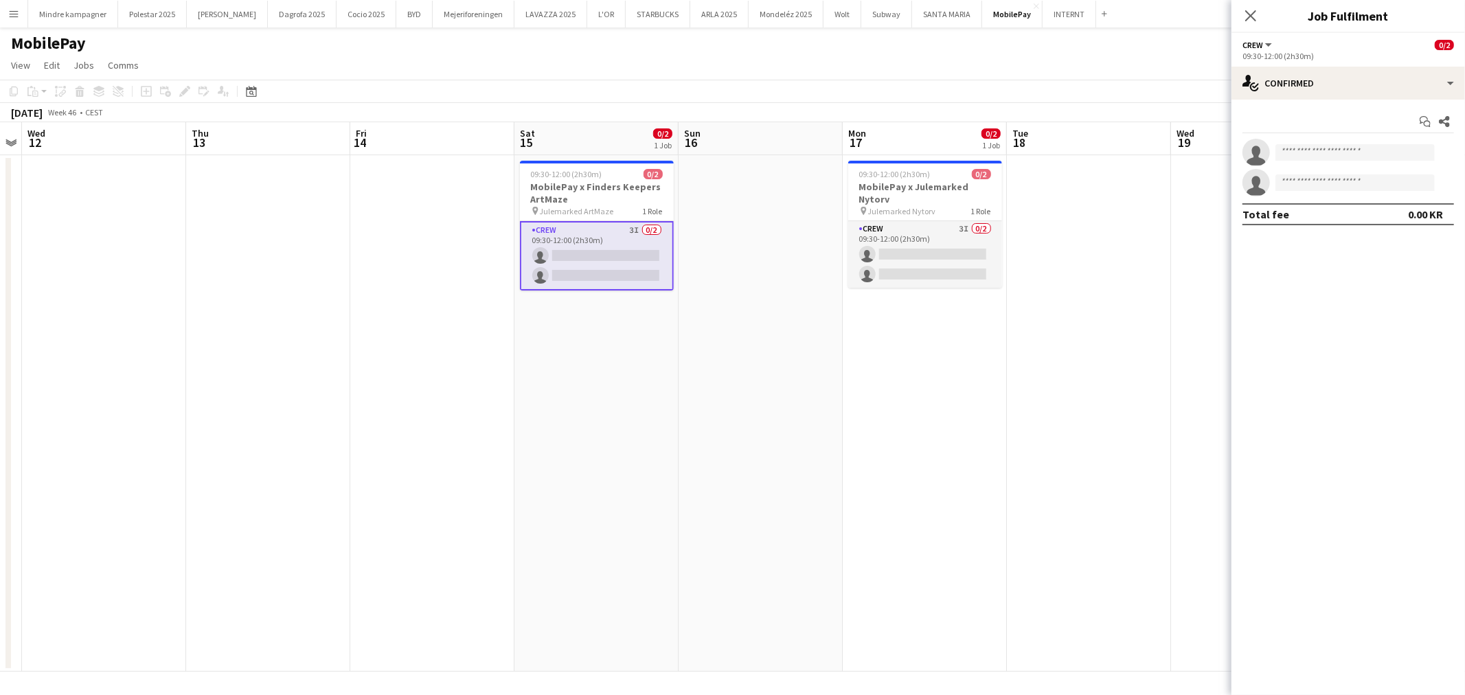
click at [870, 411] on app-calendar-viewport "Mon 10 Tue 11 Wed 12 Thu 13 Fri 14 Sat 15 0/2 1 Job Sun 16 Mon 17 0/2 1 Job Tue…" at bounding box center [732, 397] width 1465 height 550
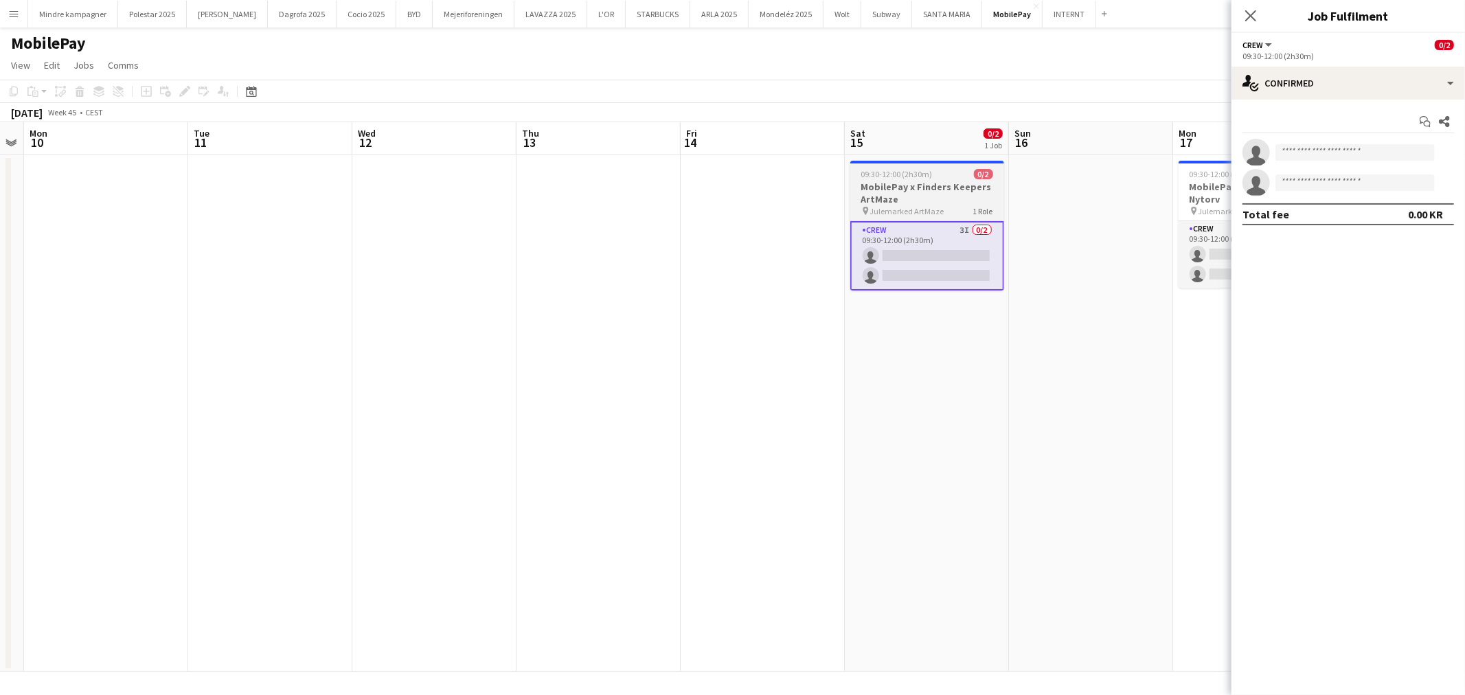
click at [882, 193] on h3 "MobilePay x Finders Keepers ArtMaze" at bounding box center [927, 193] width 154 height 25
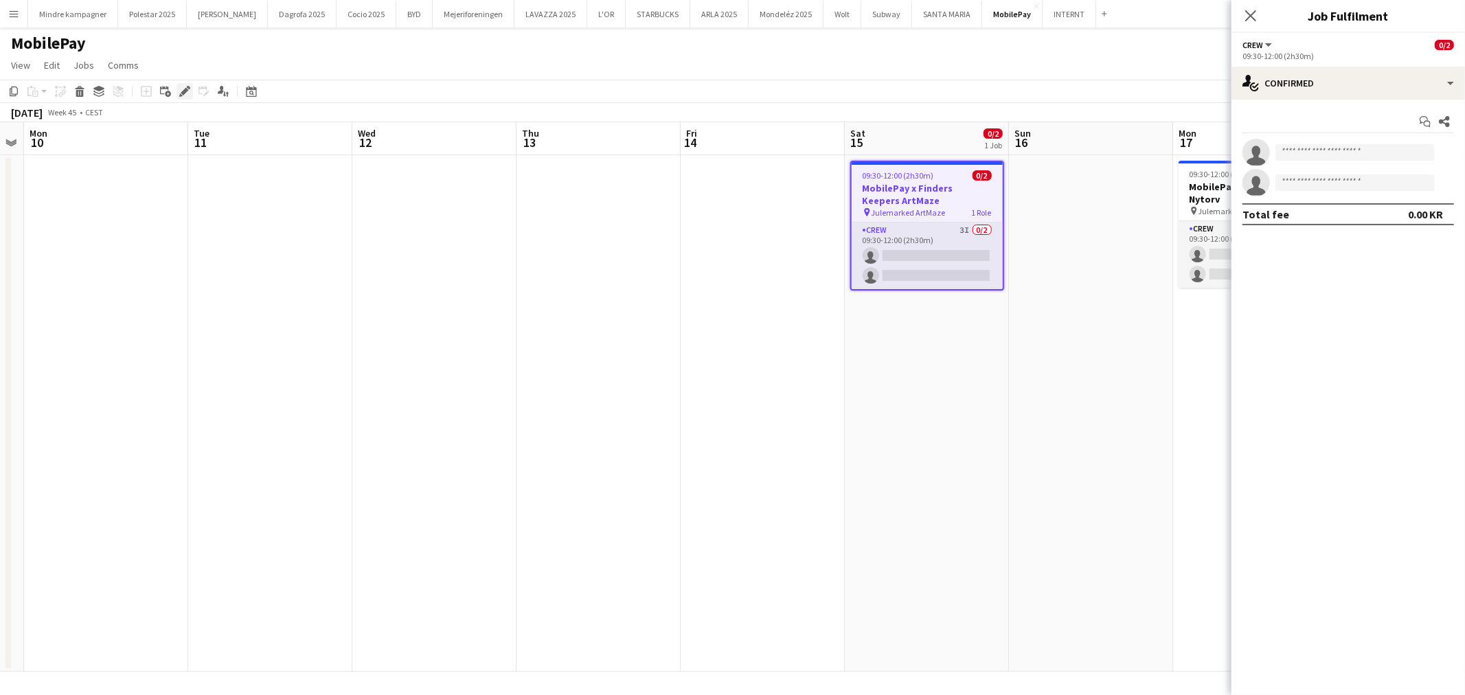
click at [183, 89] on icon "Edit" at bounding box center [184, 91] width 11 height 11
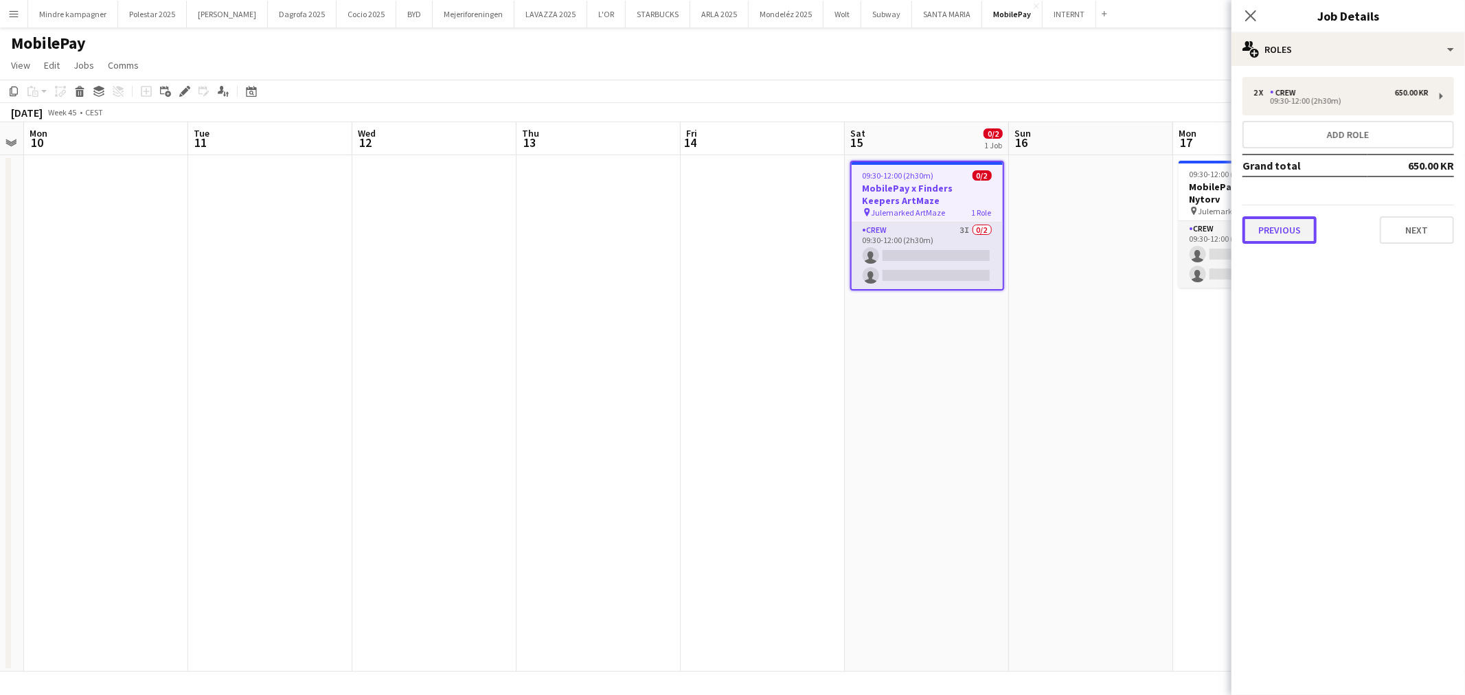
click at [1295, 227] on button "Previous" at bounding box center [1280, 229] width 74 height 27
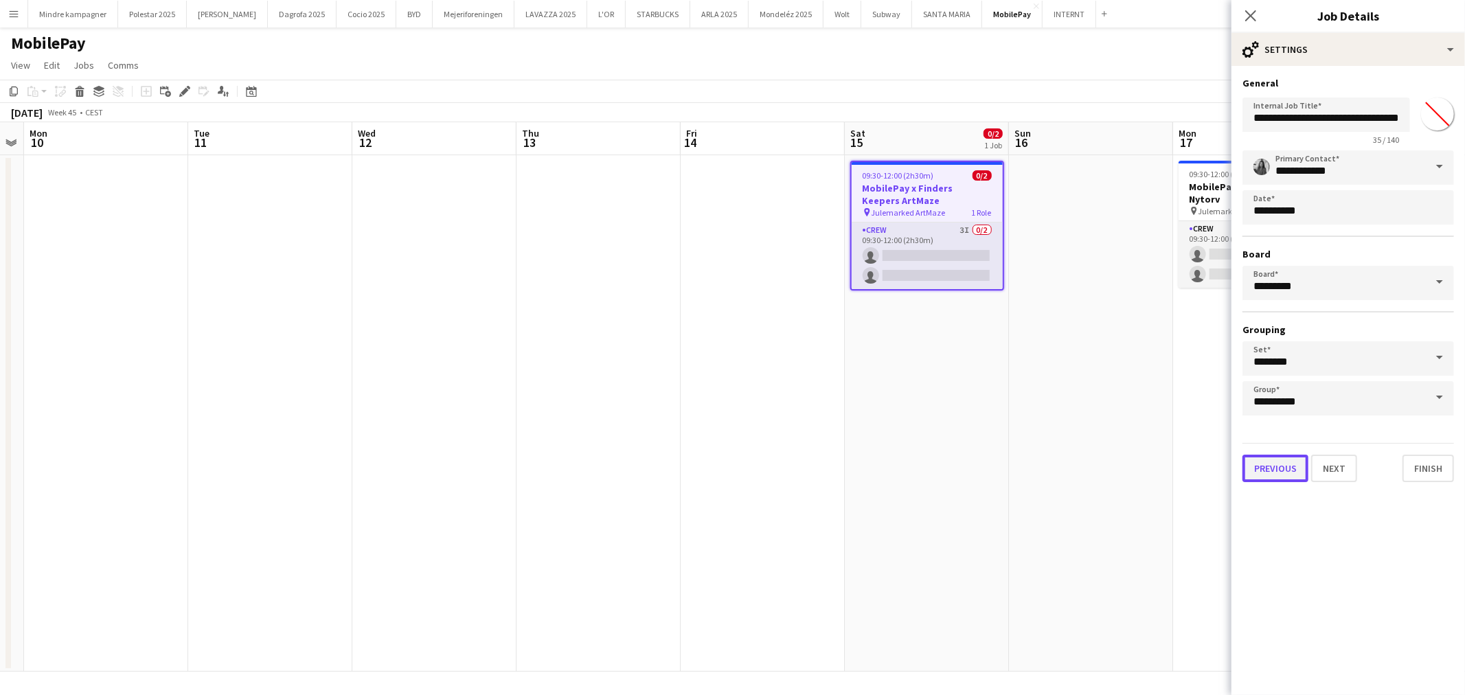
click at [1267, 461] on button "Previous" at bounding box center [1276, 468] width 66 height 27
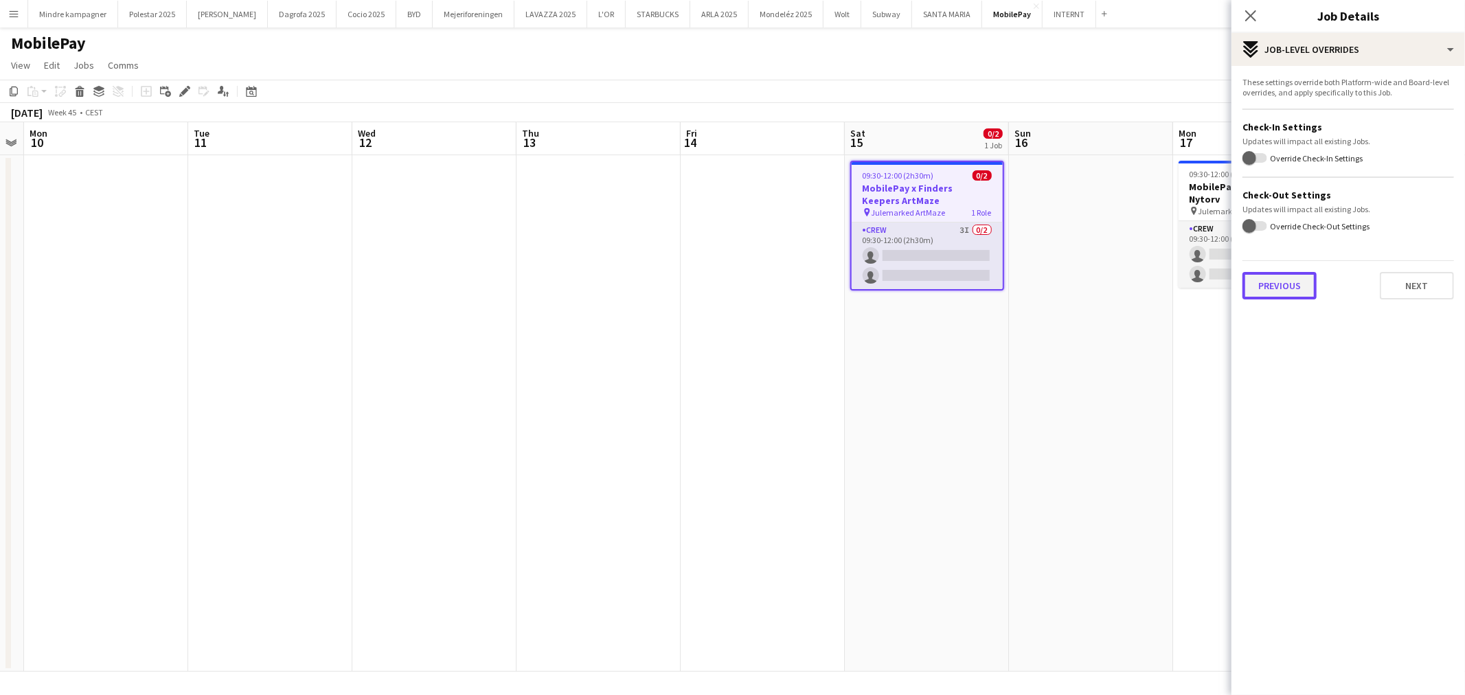
click at [1298, 289] on button "Previous" at bounding box center [1280, 285] width 74 height 27
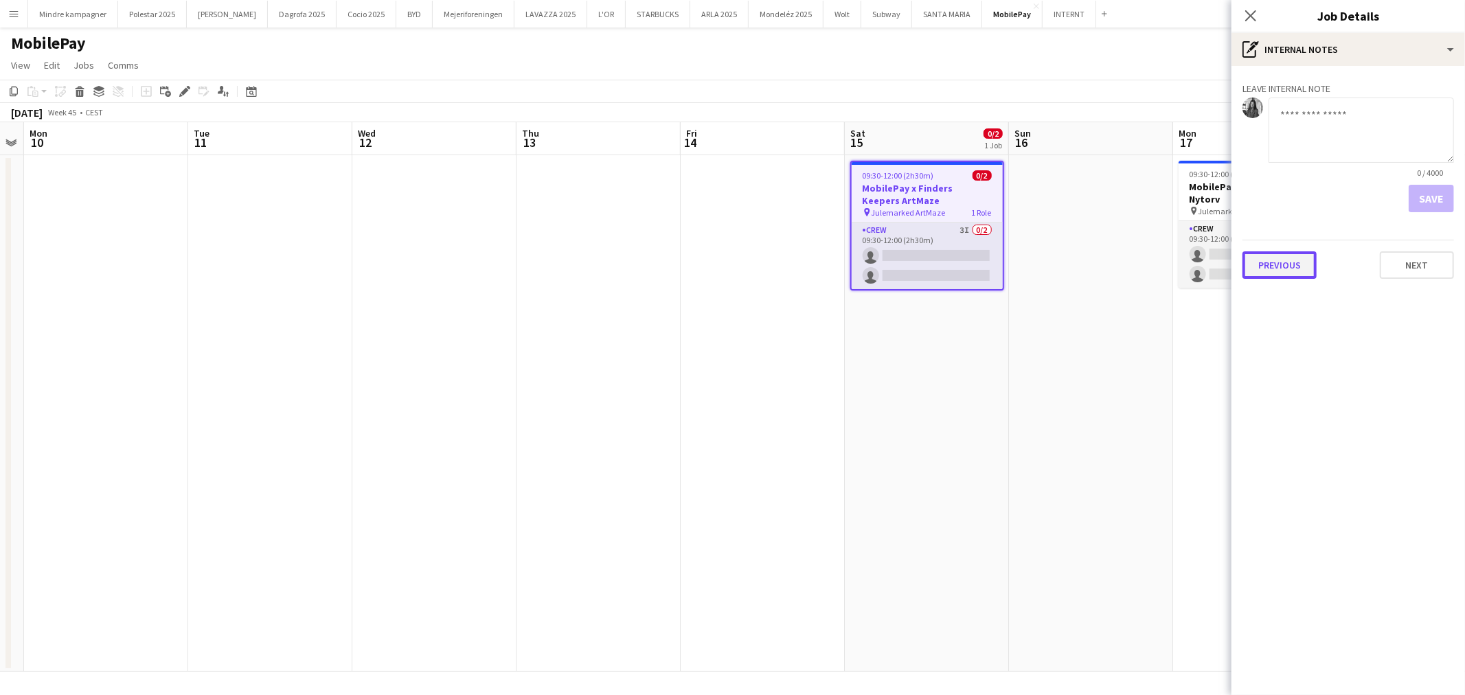
click at [1259, 256] on button "Previous" at bounding box center [1280, 264] width 74 height 27
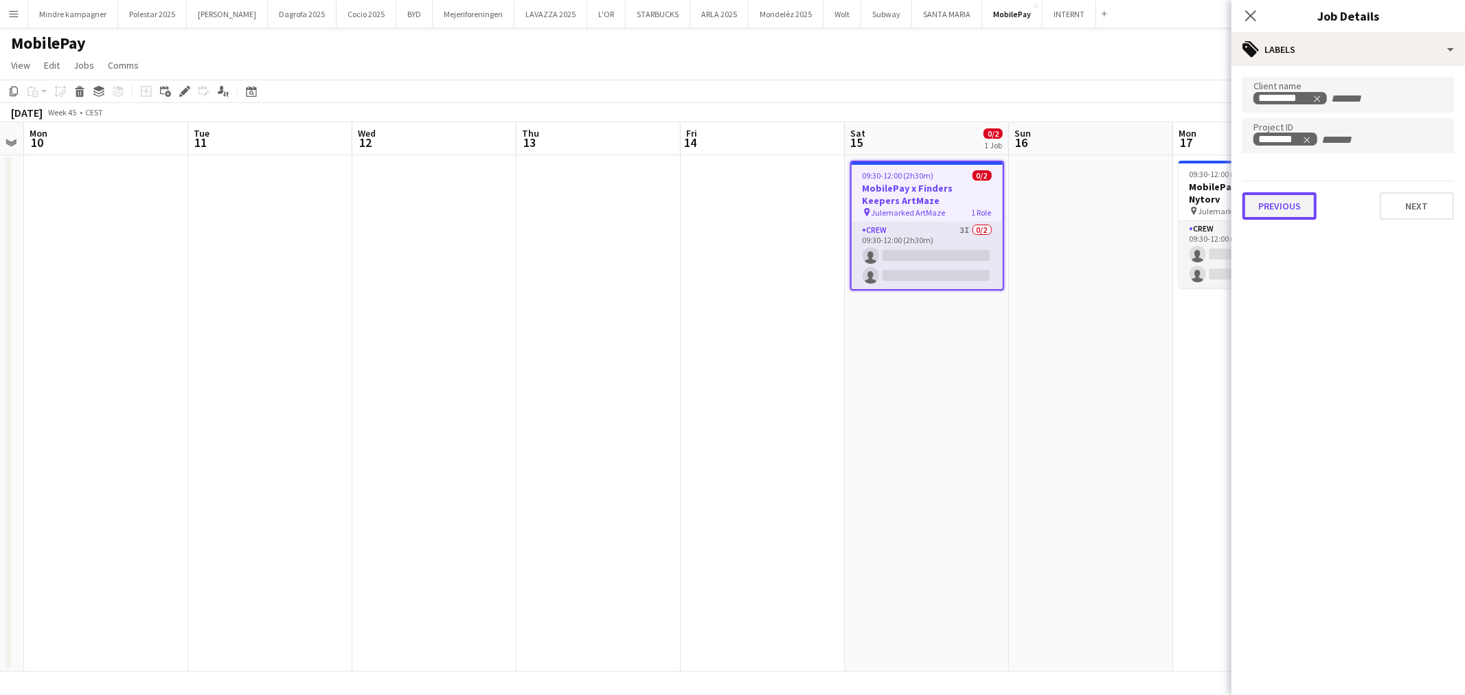
click at [1276, 199] on button "Previous" at bounding box center [1280, 205] width 74 height 27
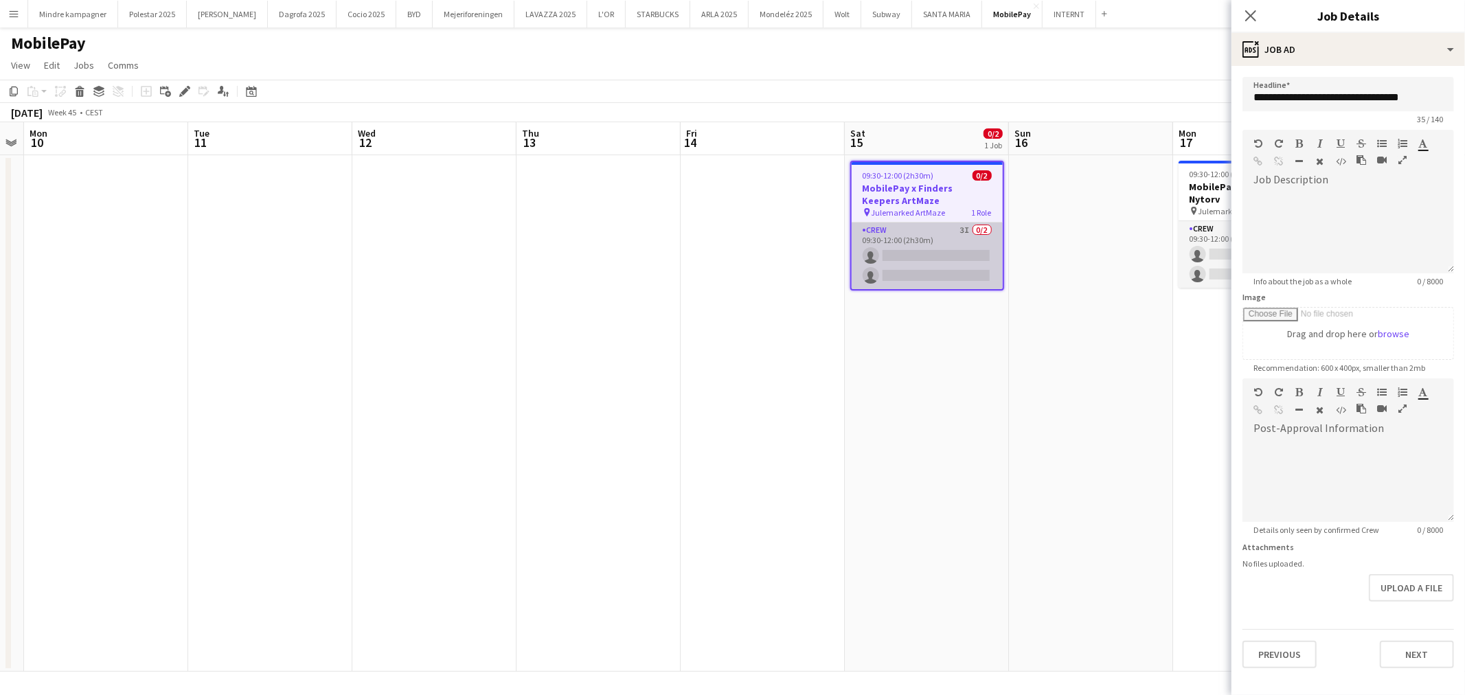
click at [941, 248] on app-card-role "Crew 3I 0/2 09:30-12:00 (2h30m) single-neutral-actions single-neutral-actions" at bounding box center [927, 256] width 151 height 67
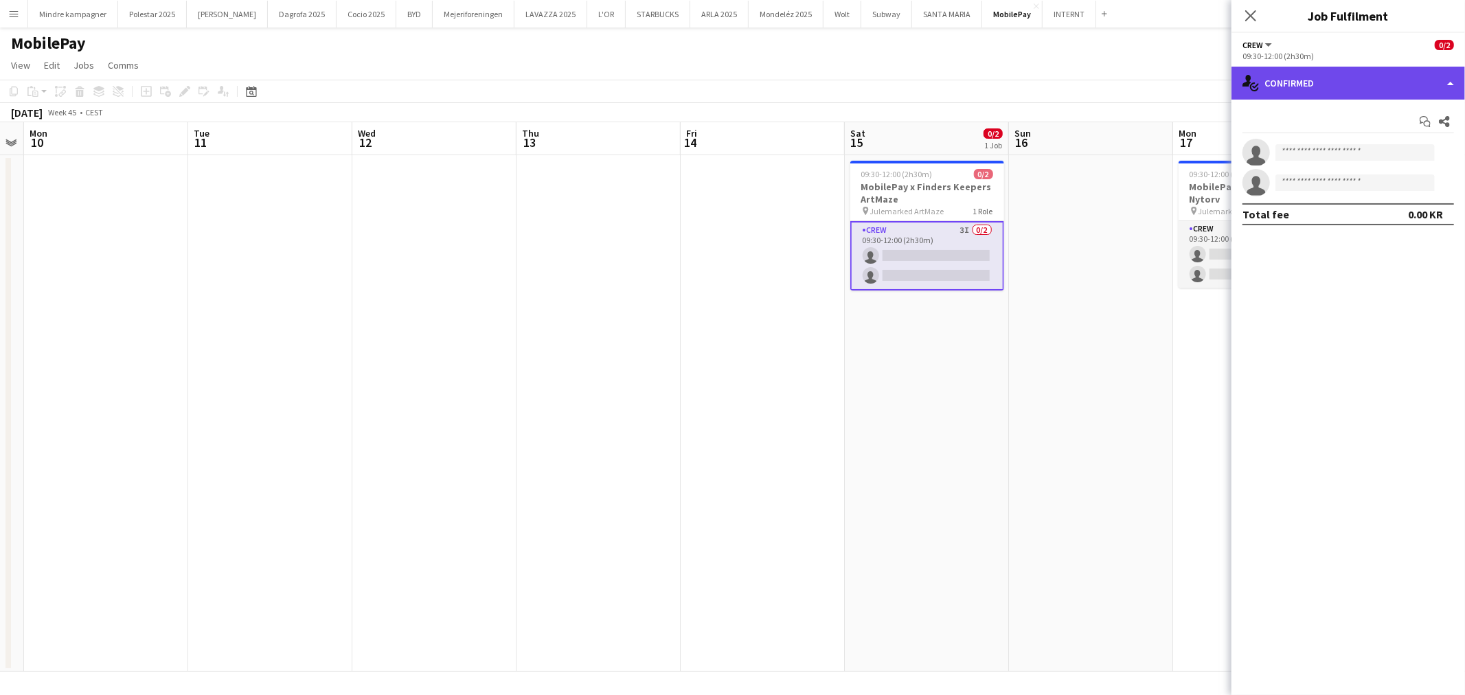
click at [1301, 89] on div "single-neutral-actions-check-2 Confirmed" at bounding box center [1349, 83] width 234 height 33
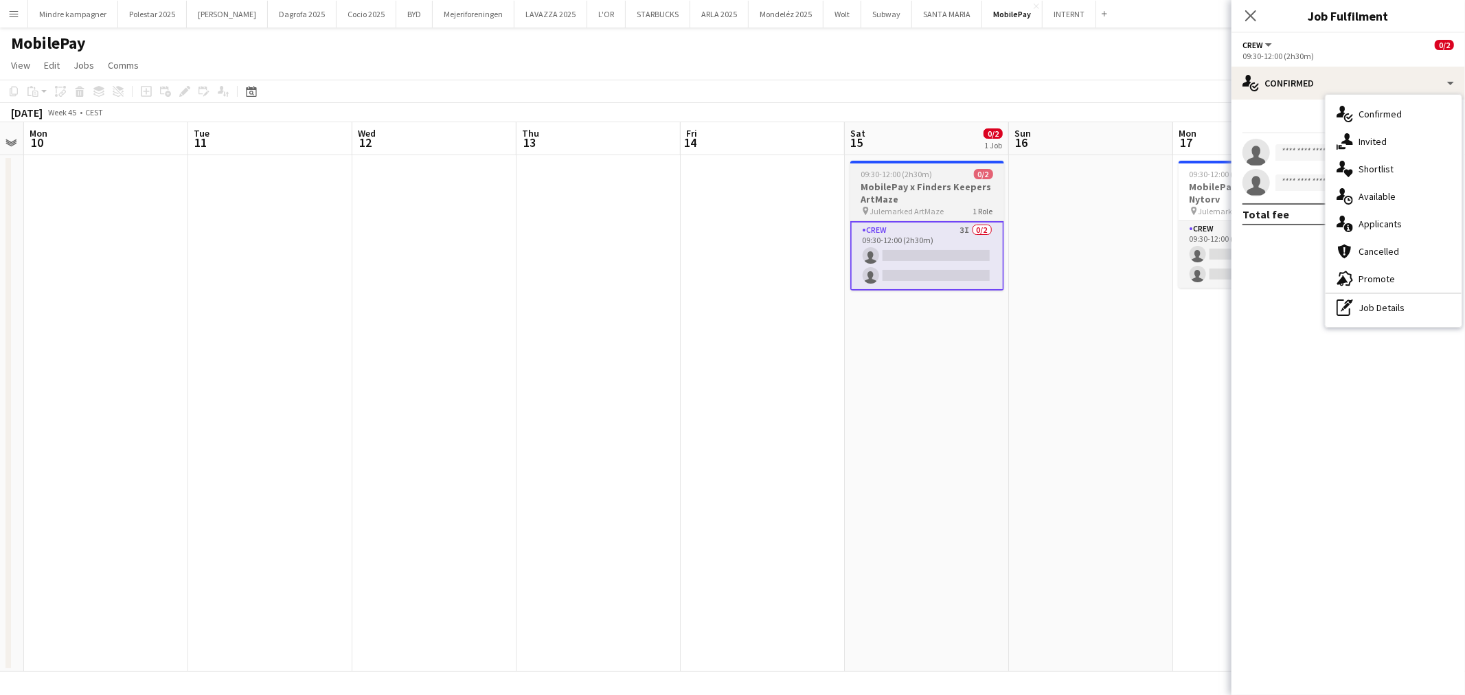
click at [949, 248] on app-card-role "Crew 3I 0/2 09:30-12:00 (2h30m) single-neutral-actions single-neutral-actions" at bounding box center [927, 255] width 154 height 69
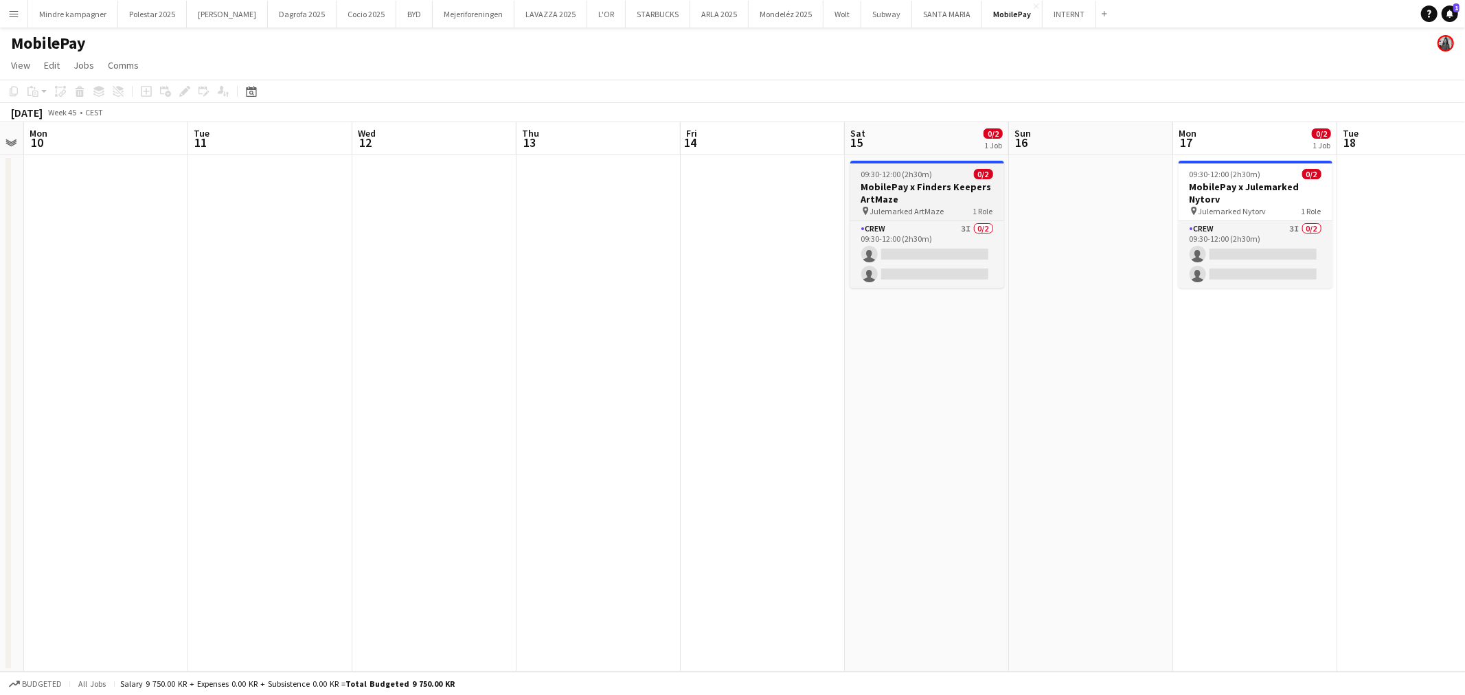
click at [929, 201] on h3 "MobilePay x Finders Keepers ArtMaze" at bounding box center [927, 193] width 154 height 25
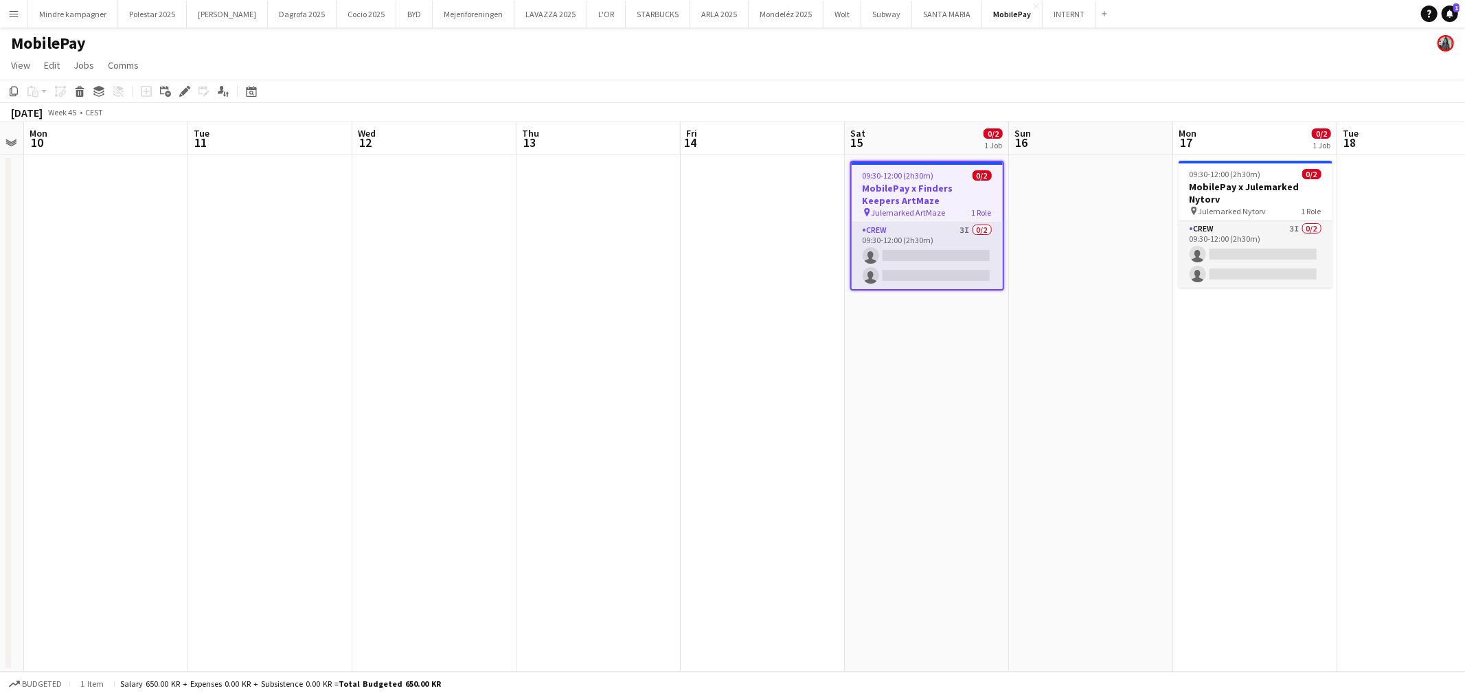
click at [187, 87] on icon at bounding box center [188, 87] width 3 height 3
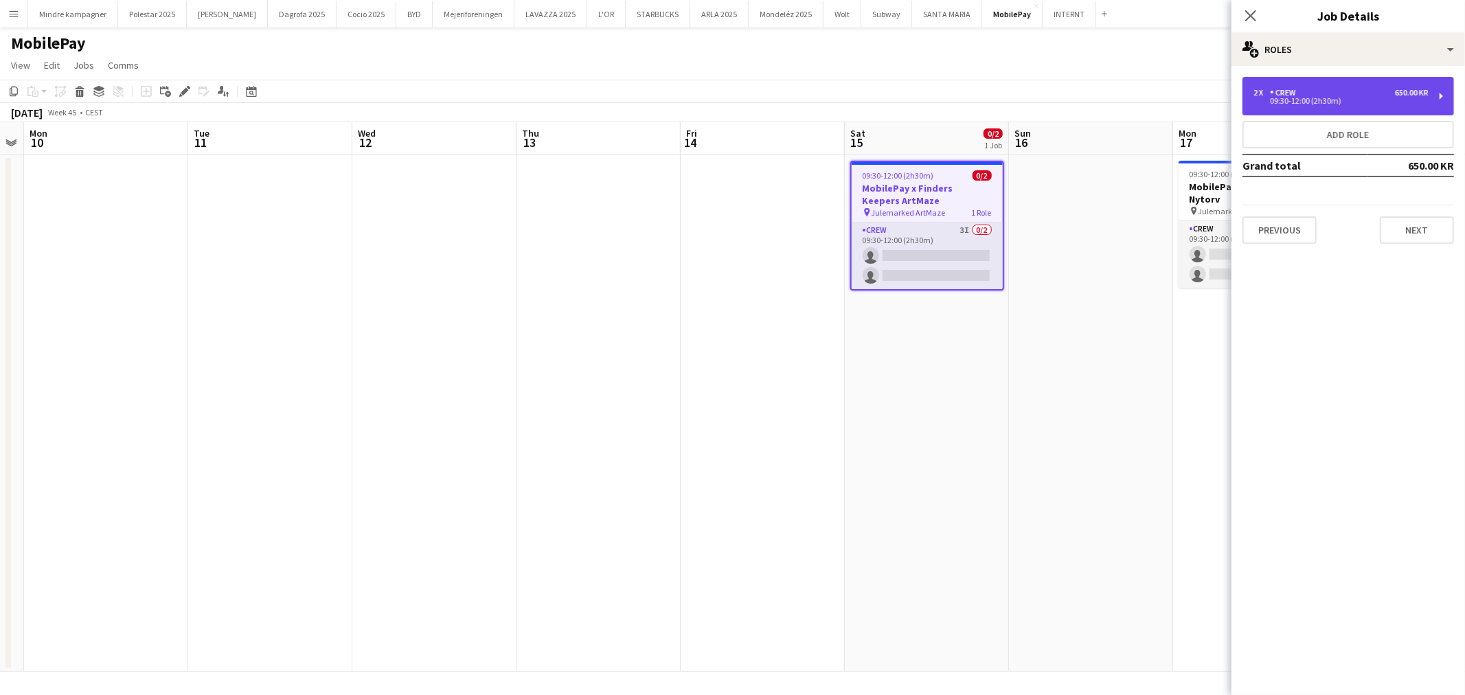
click at [1348, 92] on div "2 x Crew 650.00 KR" at bounding box center [1341, 93] width 175 height 10
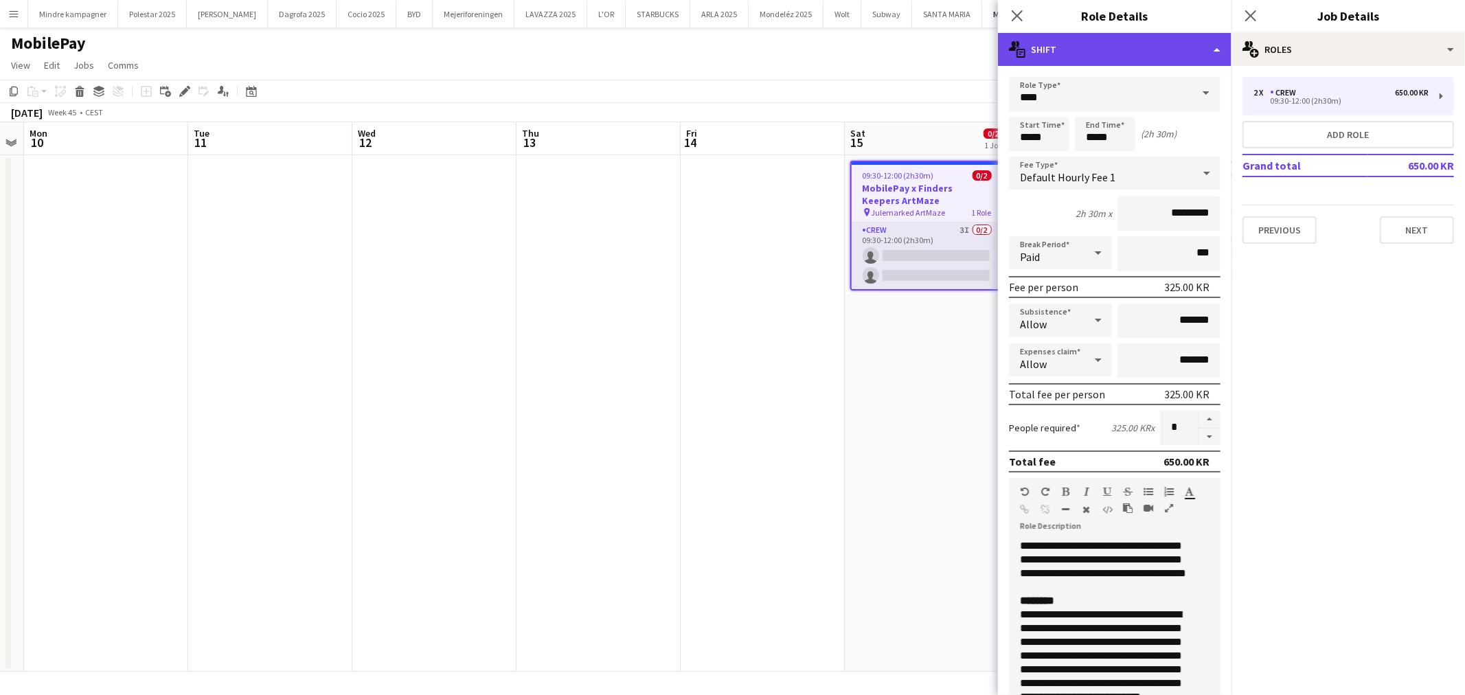
click at [1039, 63] on div "multiple-actions-text Shift" at bounding box center [1115, 49] width 234 height 33
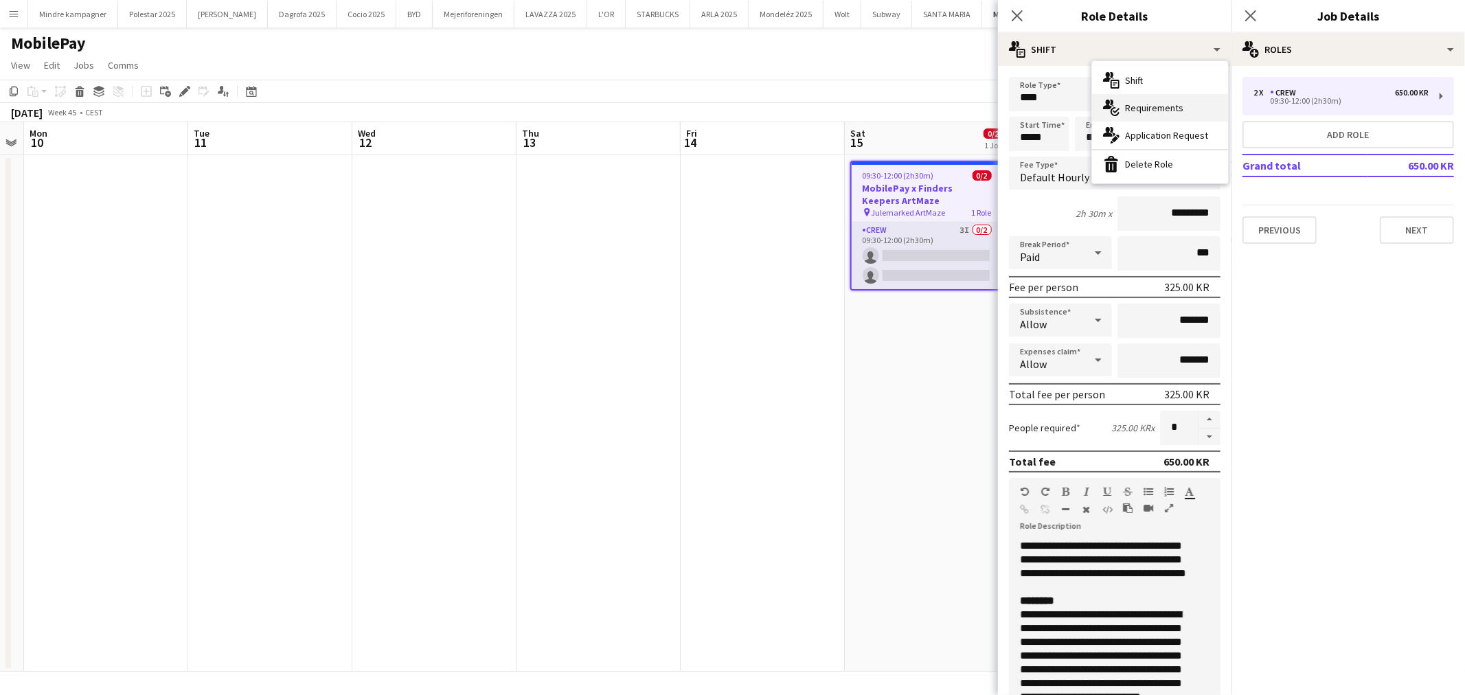
click at [1131, 110] on span "Requirements" at bounding box center [1154, 108] width 58 height 12
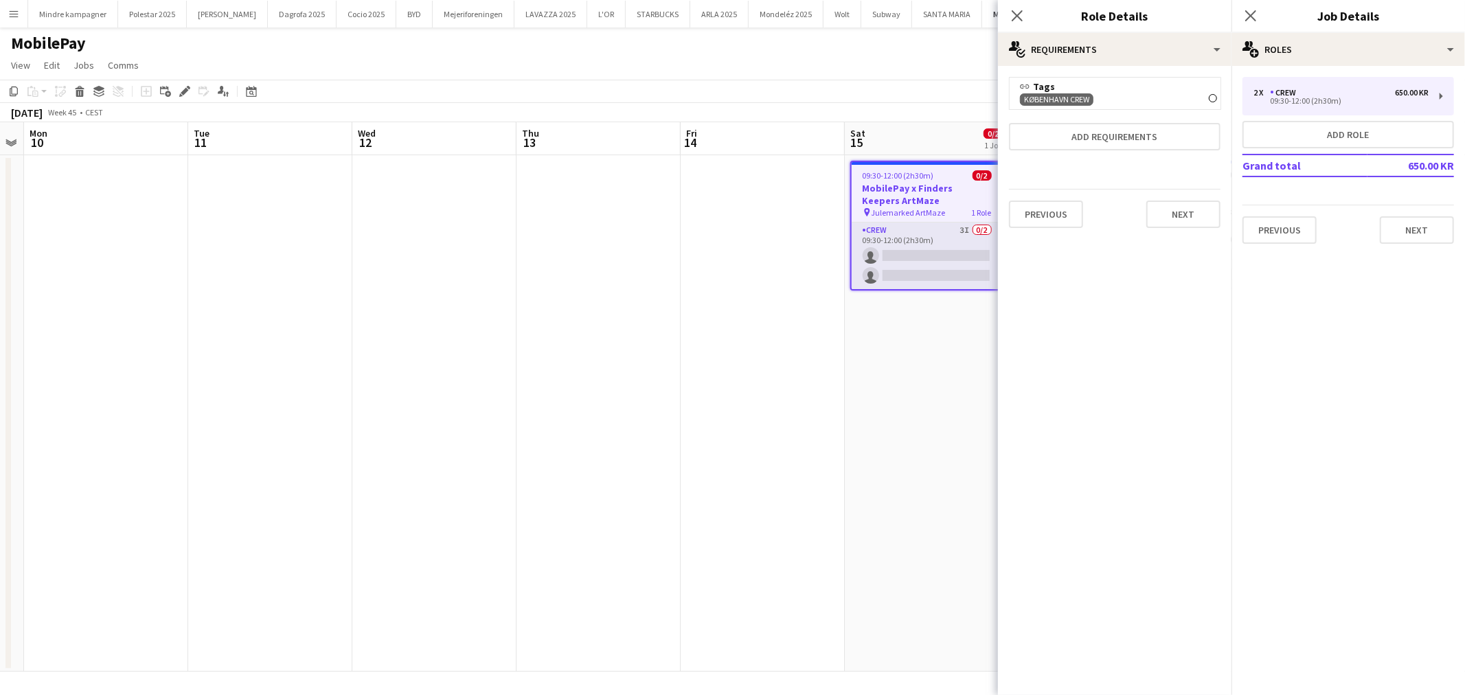
click at [826, 420] on app-date-cell at bounding box center [763, 413] width 164 height 517
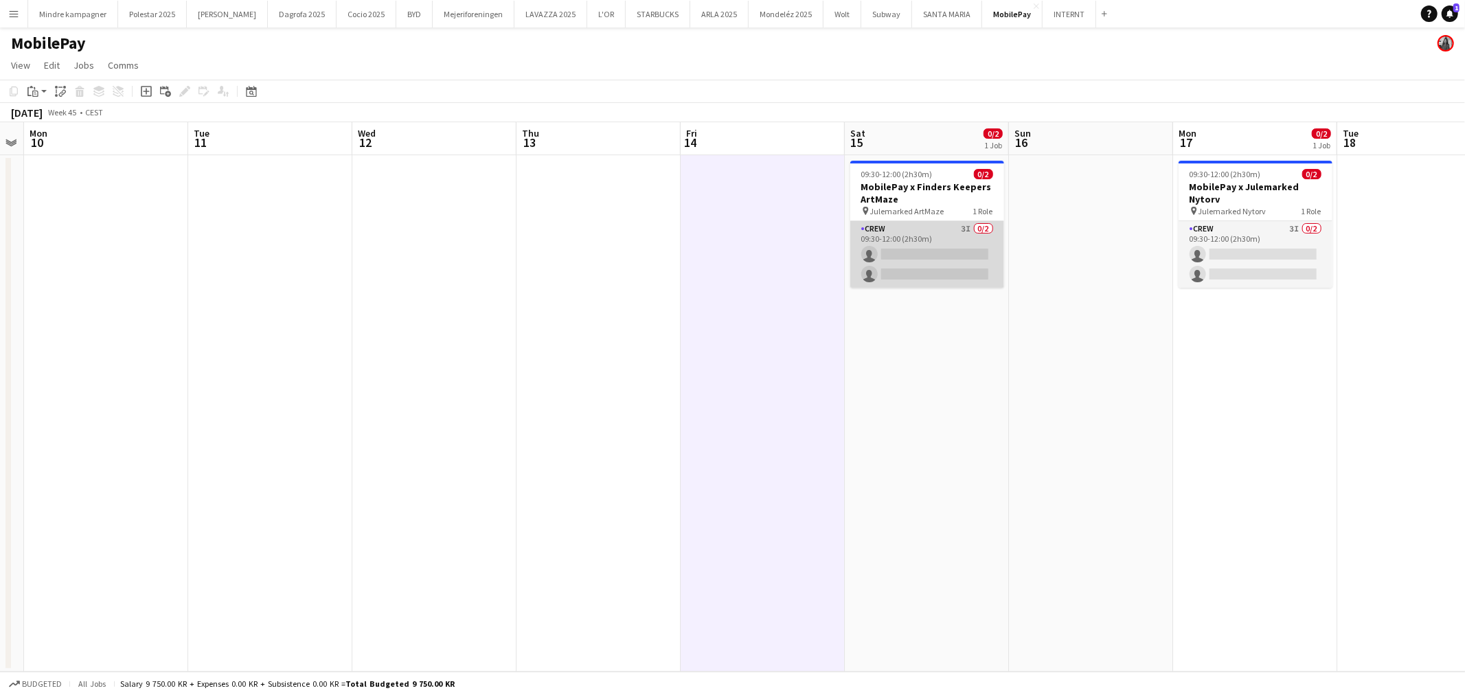
click at [960, 239] on app-card-role "Crew 3I 0/2 09:30-12:00 (2h30m) single-neutral-actions single-neutral-actions" at bounding box center [927, 254] width 154 height 67
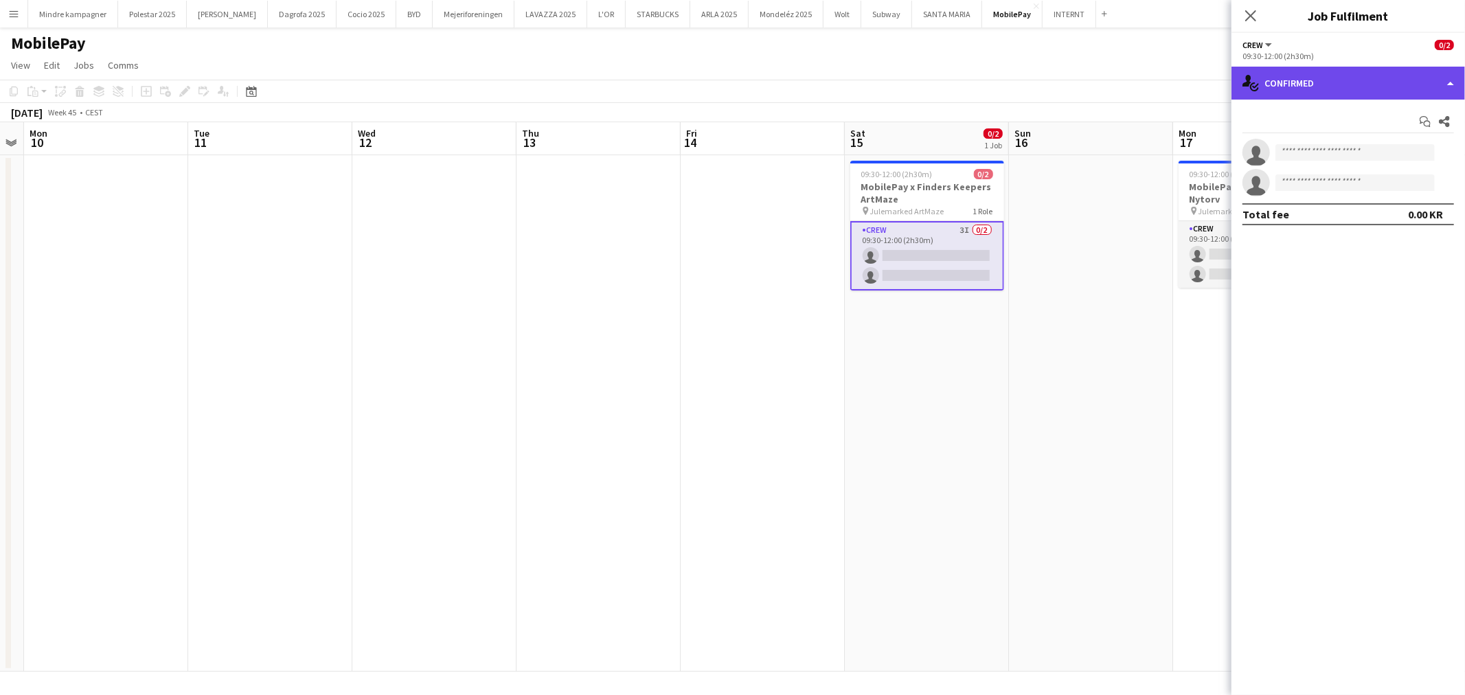
click at [1316, 73] on div "single-neutral-actions-check-2 Confirmed" at bounding box center [1349, 83] width 234 height 33
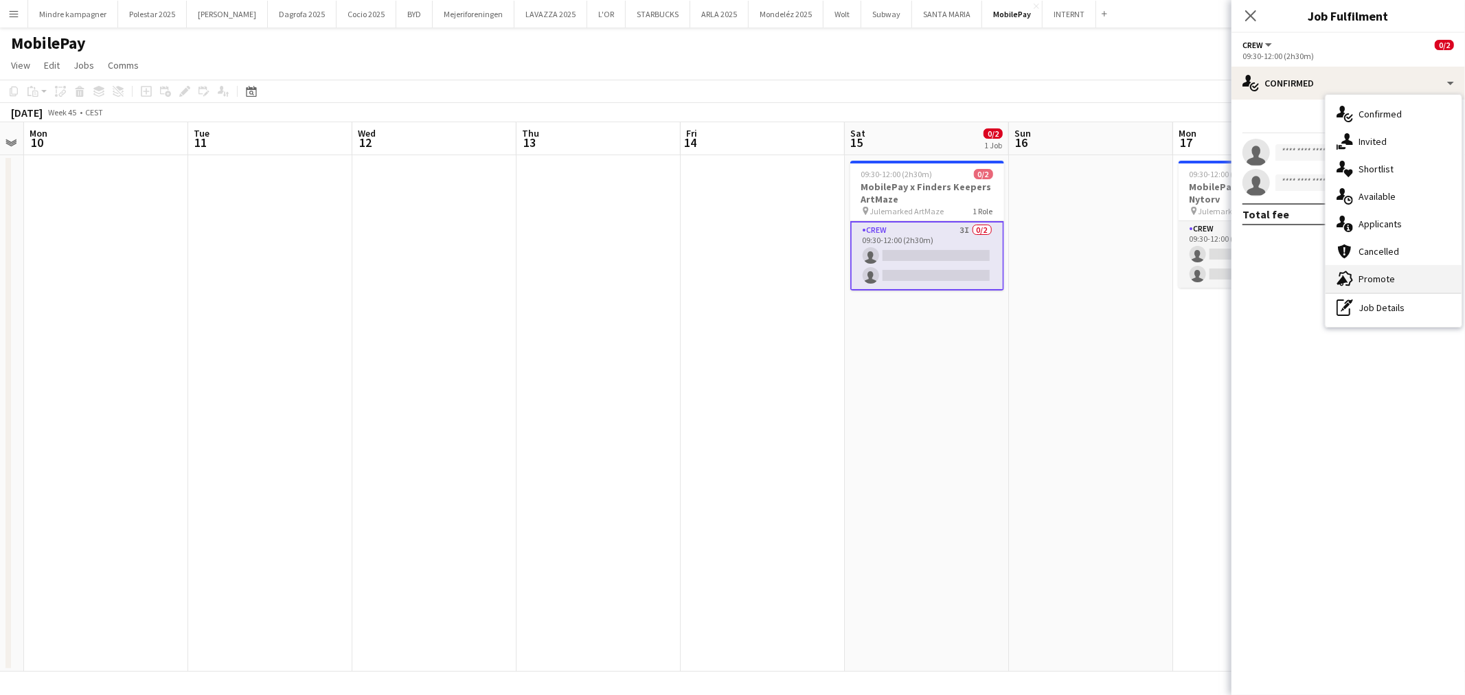
click at [1390, 273] on span "Promote" at bounding box center [1377, 279] width 36 height 12
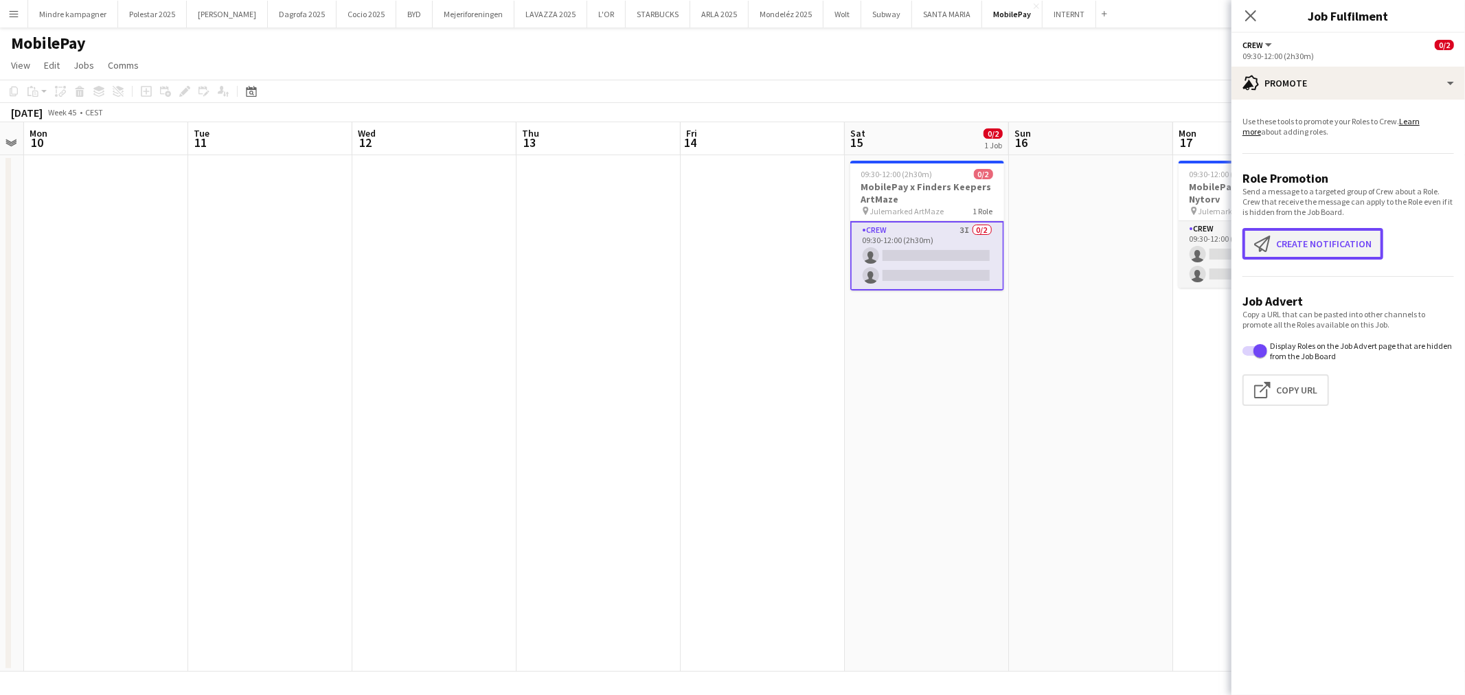
click at [1330, 253] on button "Create notification Create notification" at bounding box center [1313, 244] width 141 height 32
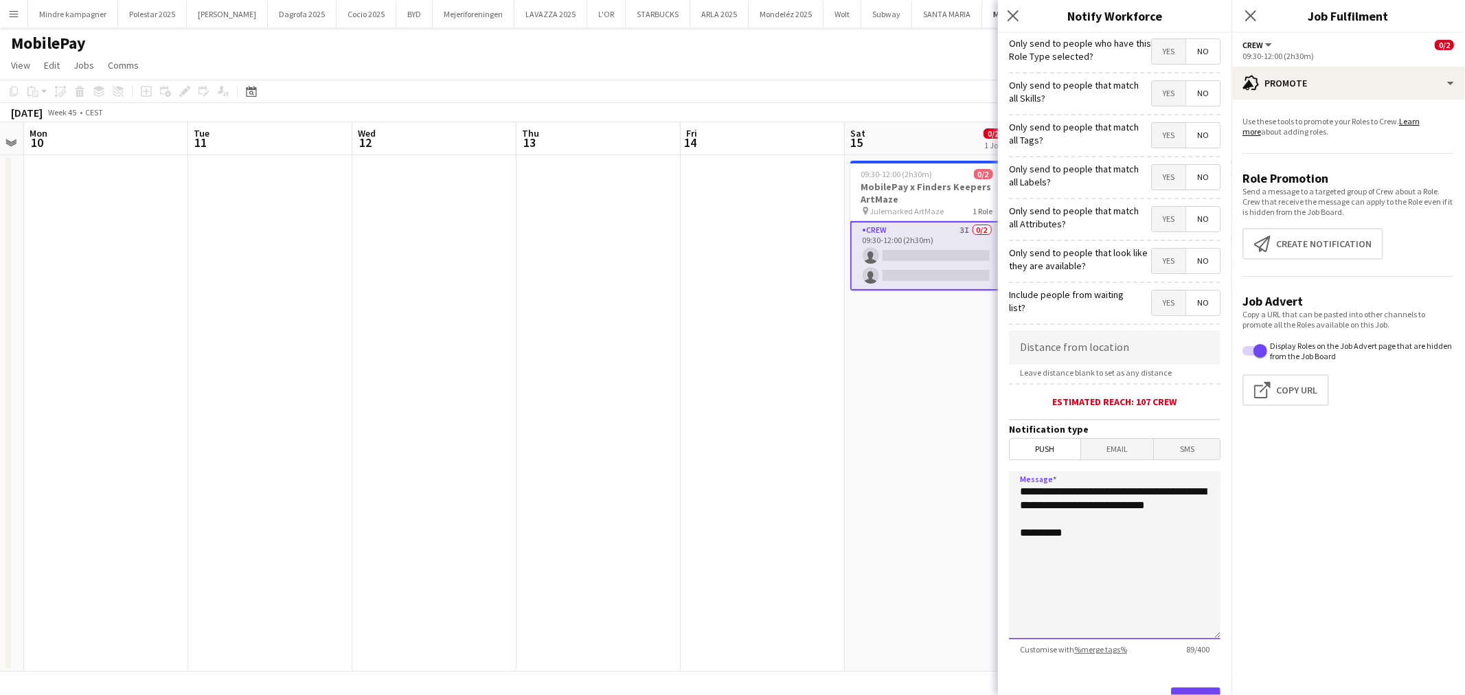
drag, startPoint x: 1092, startPoint y: 530, endPoint x: 971, endPoint y: 485, distance: 129.5
click at [971, 485] on body "Menu Boards Boards Boards All jobs Status Workforce Workforce My Workforce Recr…" at bounding box center [732, 347] width 1465 height 695
click at [1179, 492] on textarea "**********" at bounding box center [1115, 555] width 212 height 168
type textarea "**********"
click at [1168, 142] on span "Yes" at bounding box center [1169, 135] width 34 height 25
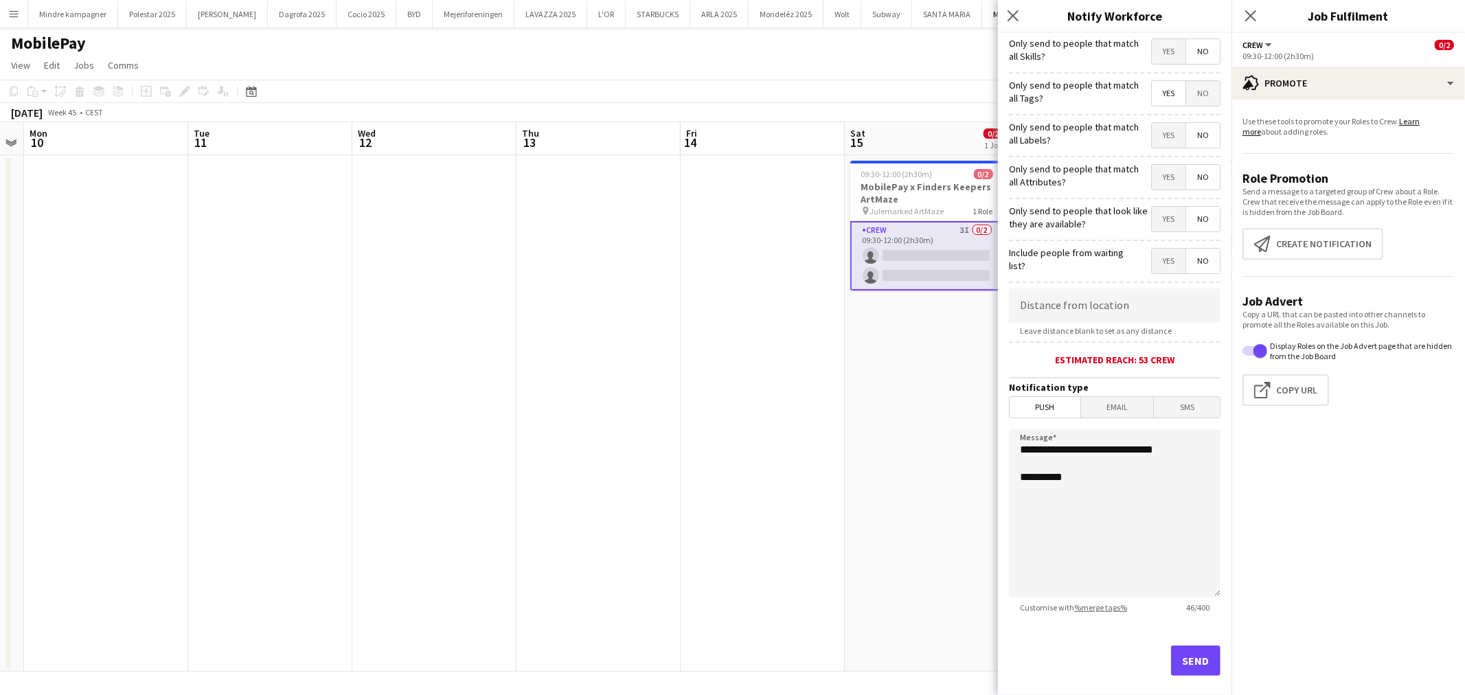
scroll to position [59, 0]
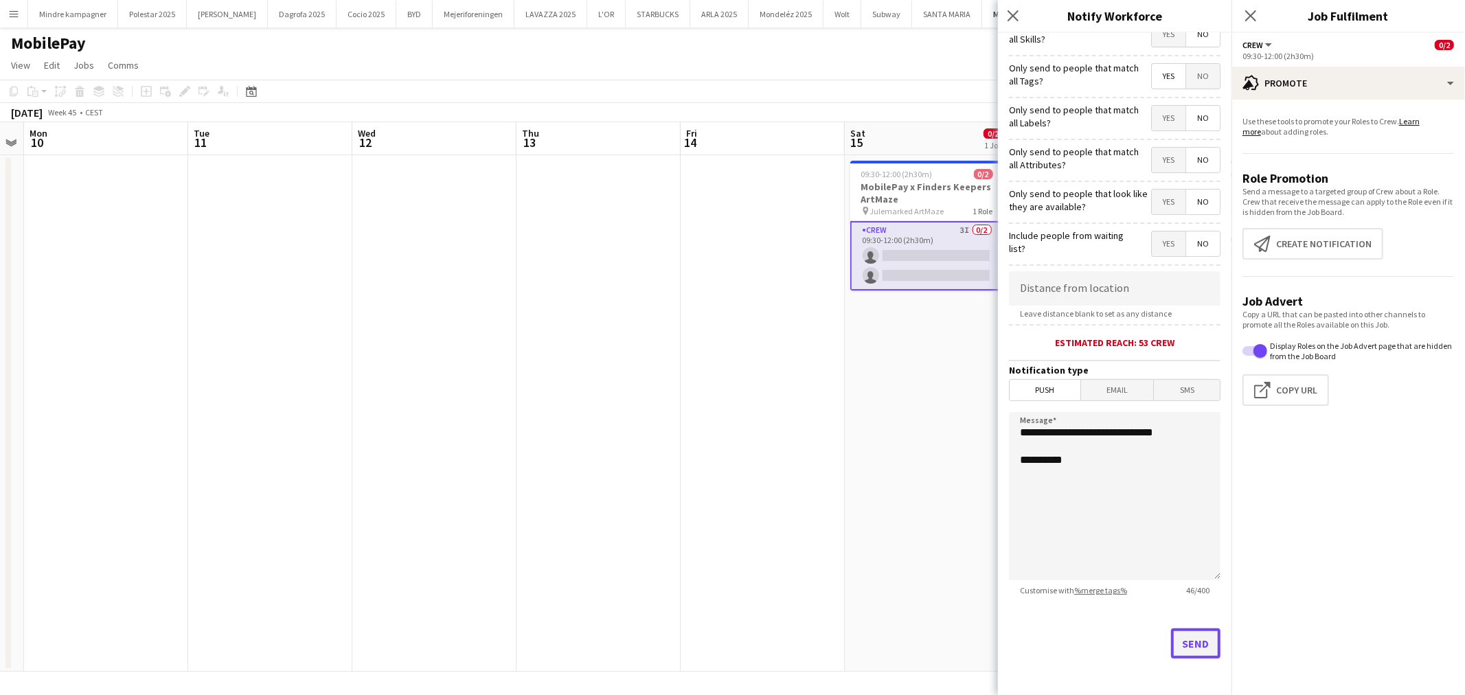
click at [1194, 646] on button "Send" at bounding box center [1195, 644] width 49 height 30
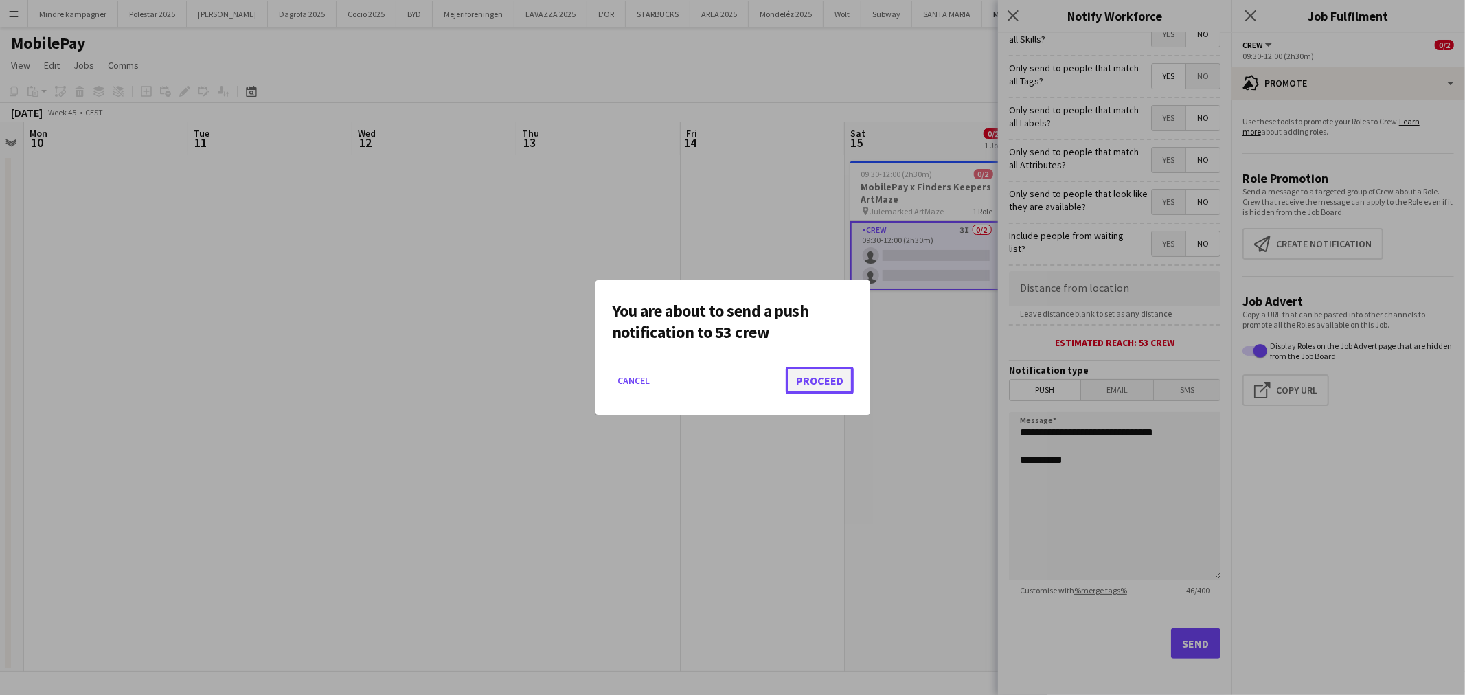
click at [839, 378] on button "Proceed" at bounding box center [820, 380] width 68 height 27
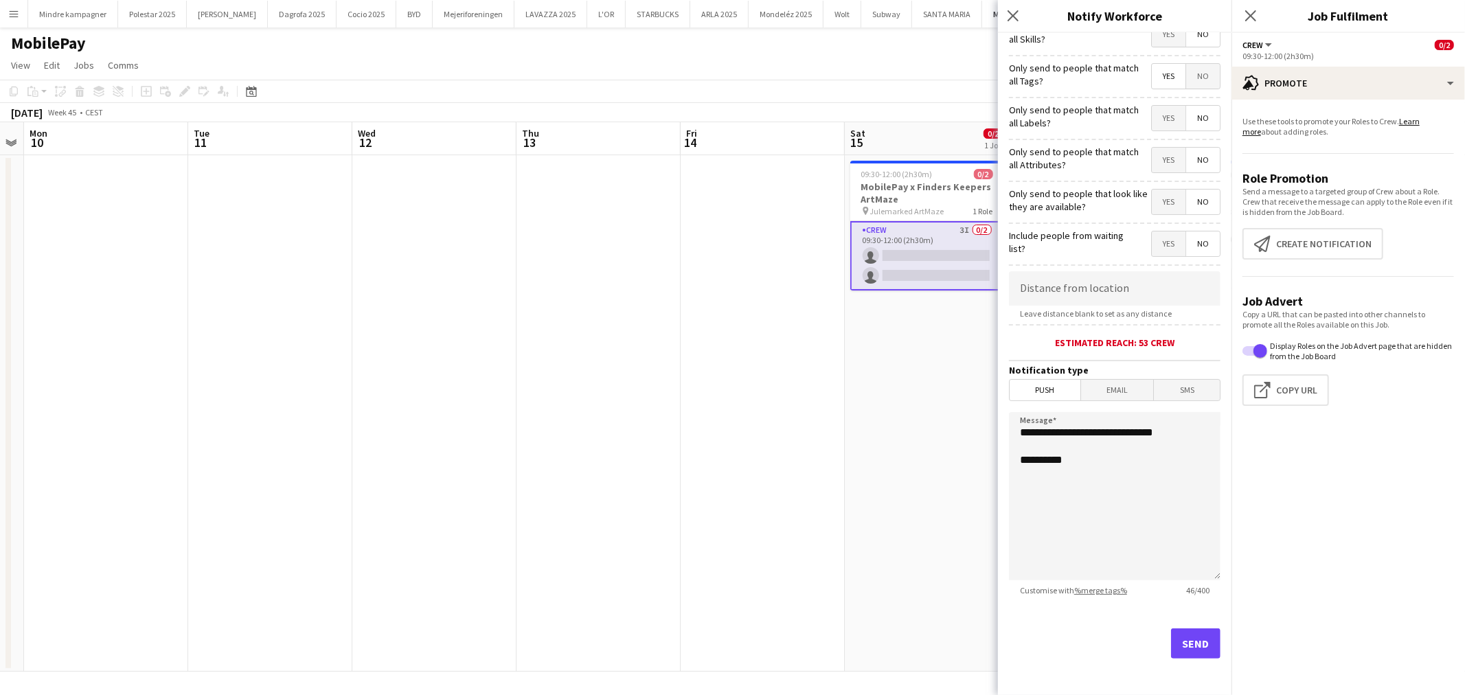
click at [881, 488] on app-date-cell "09:30-12:00 (2h30m) 0/2 MobilePay x Finders Keepers ArtMaze pin Julemarked ArtM…" at bounding box center [927, 413] width 164 height 517
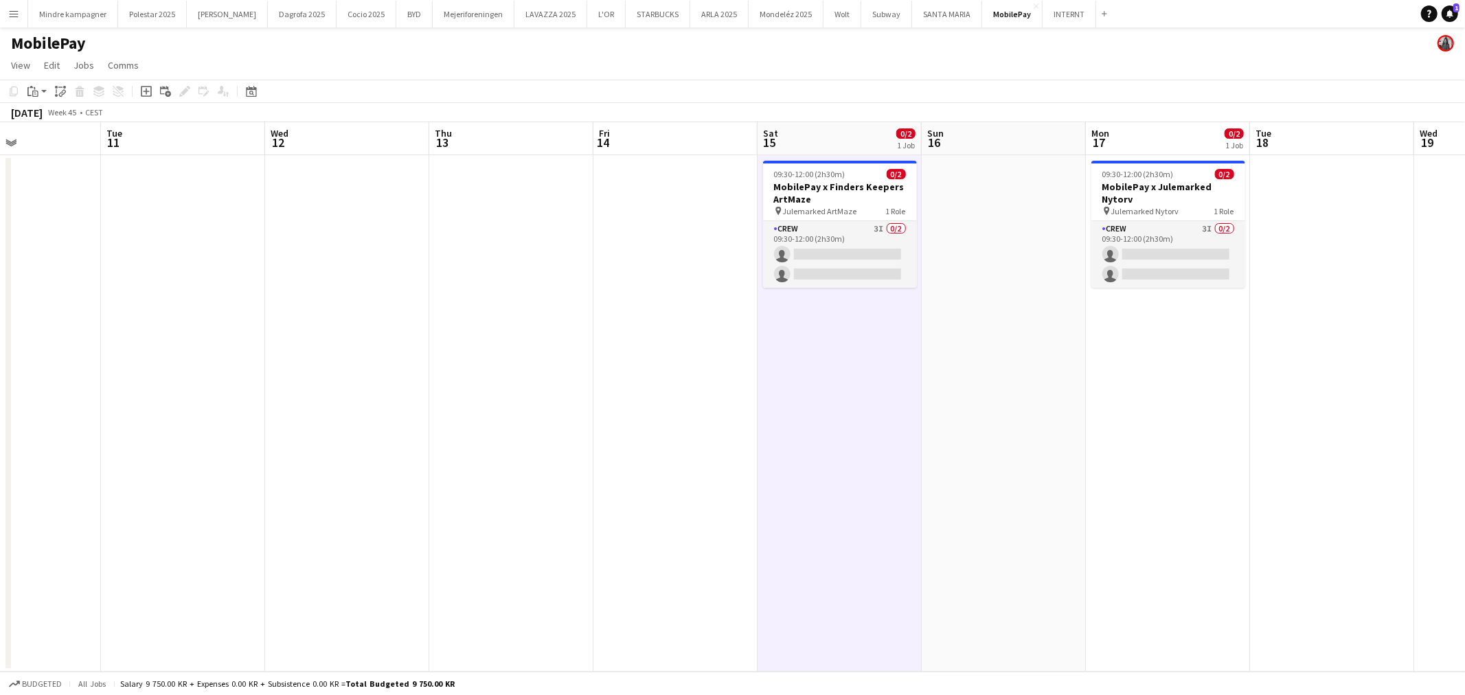
drag, startPoint x: 1267, startPoint y: 484, endPoint x: 1141, endPoint y: 496, distance: 127.0
click at [1141, 496] on app-calendar-viewport "Sat 8 Sun 9 Mon 10 Tue 11 Wed 12 Thu 13 Fri 14 Sat 15 0/2 1 Job Sun 16 Mon 17 0…" at bounding box center [732, 397] width 1465 height 550
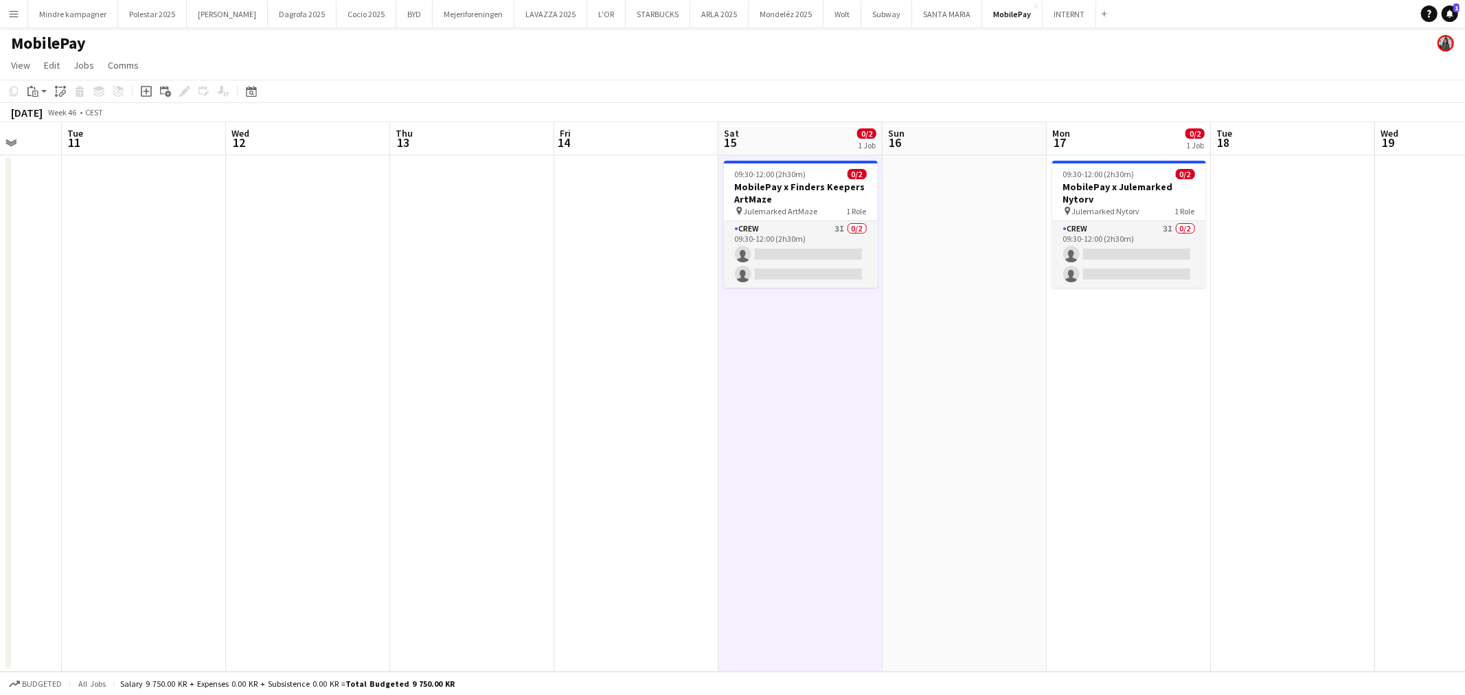
click at [1008, 412] on app-calendar-viewport "Sat 8 Sun 9 Mon 10 Tue 11 Wed 12 Thu 13 Fri 14 Sat 15 0/2 1 Job Sun 16 Mon 17 0…" at bounding box center [732, 397] width 1465 height 550
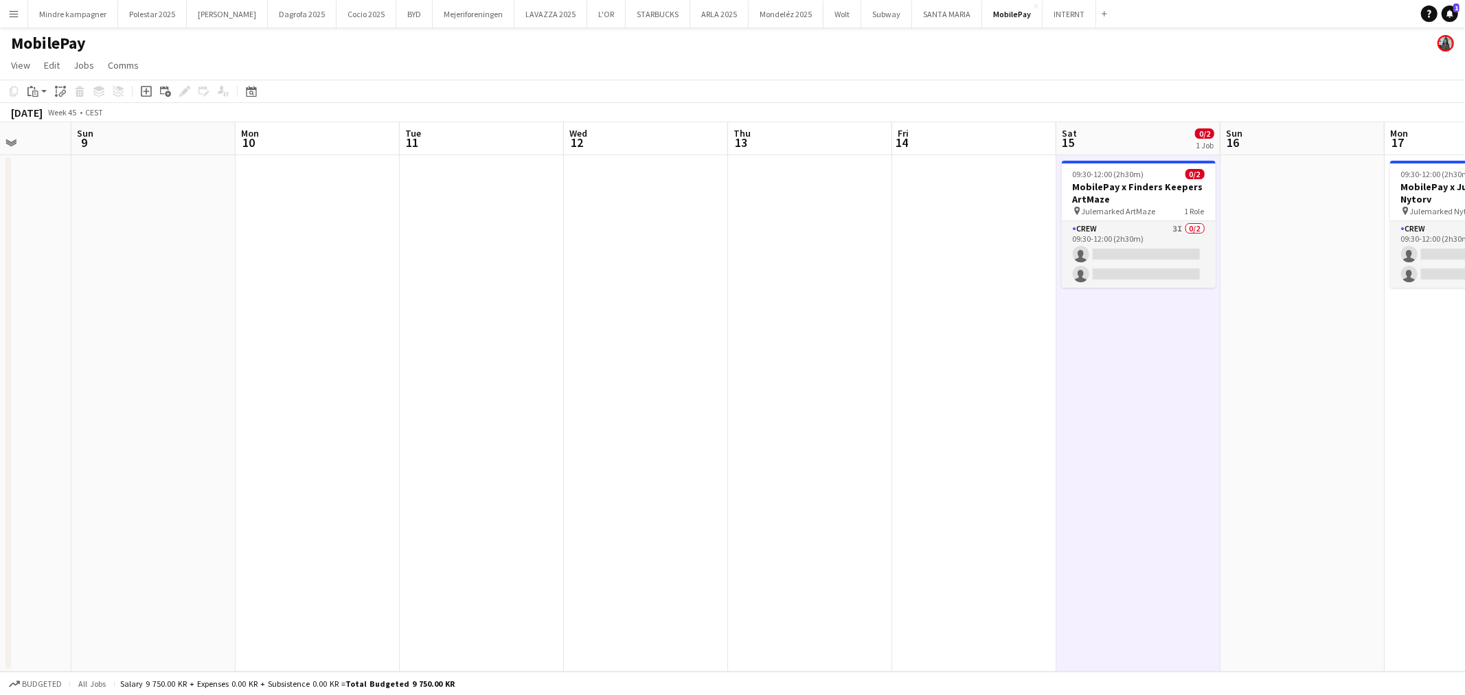
drag, startPoint x: 773, startPoint y: 442, endPoint x: 1098, endPoint y: 410, distance: 326.4
click at [1028, 420] on app-calendar-viewport "Thu 6 Fri 7 0/2 1 Job Sat 8 Sun 9 Mon 10 Tue 11 Wed 12 Thu 13 Fri 14 Sat 15 0/2…" at bounding box center [732, 397] width 1465 height 550
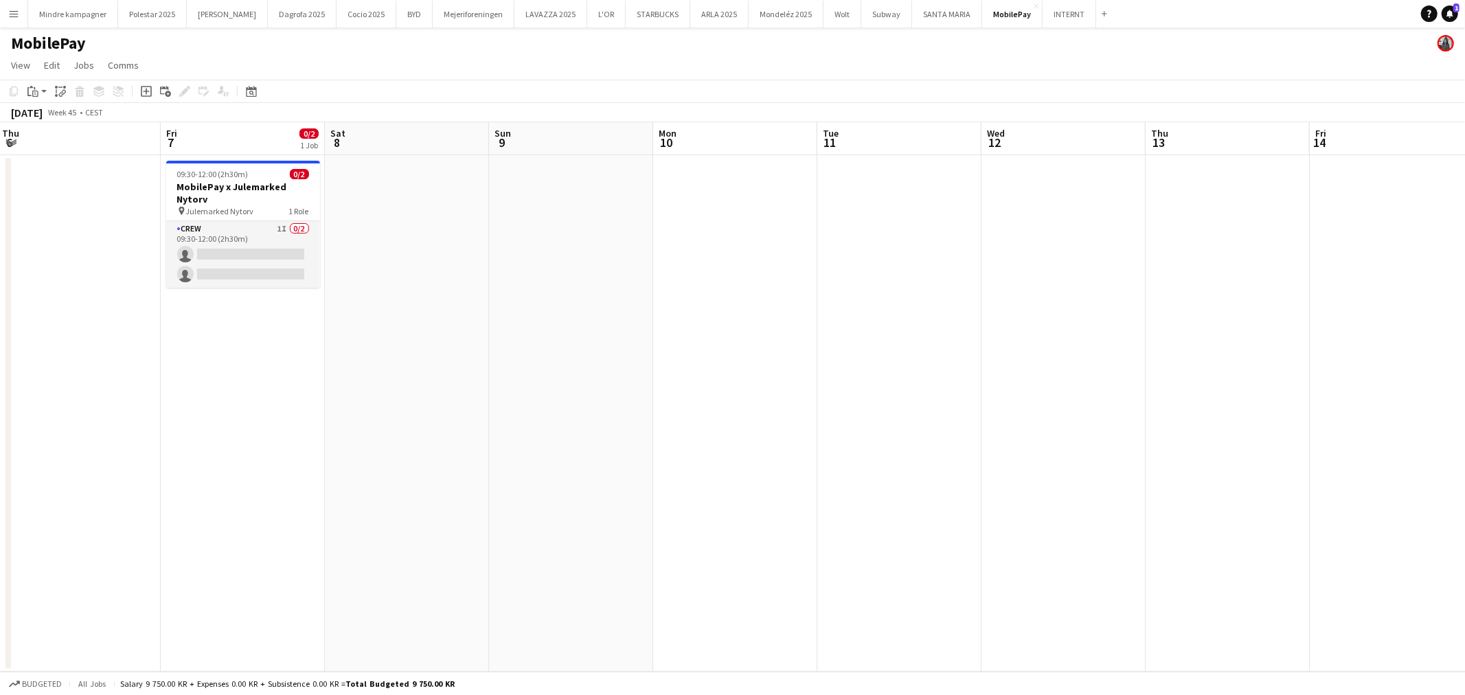
drag, startPoint x: 612, startPoint y: 442, endPoint x: 1045, endPoint y: 437, distance: 433.5
click at [1035, 438] on app-calendar-viewport "Tue 4 0/2 1 Job Wed 5 Thu 6 Fri 7 0/2 1 Job Sat 8 Sun 9 Mon 10 Tue 11 Wed 12 Th…" at bounding box center [732, 397] width 1465 height 550
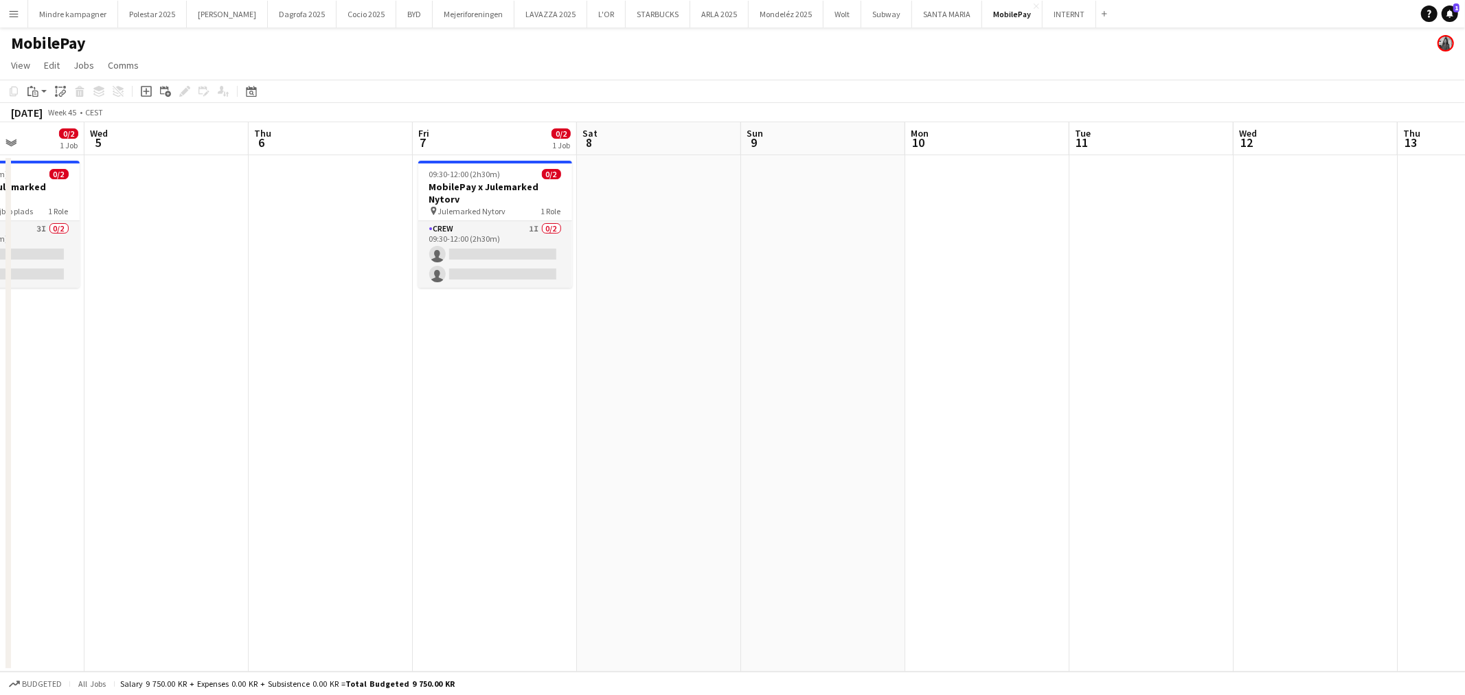
drag, startPoint x: 1030, startPoint y: 452, endPoint x: 613, endPoint y: 466, distance: 417.9
click at [613, 467] on app-calendar-viewport "Sun 2 Mon 3 Tue 4 0/2 1 Job Wed 5 Thu 6 Fri 7 0/2 1 Job Sat 8 Sun 9 Mon 10 Tue …" at bounding box center [732, 397] width 1465 height 550
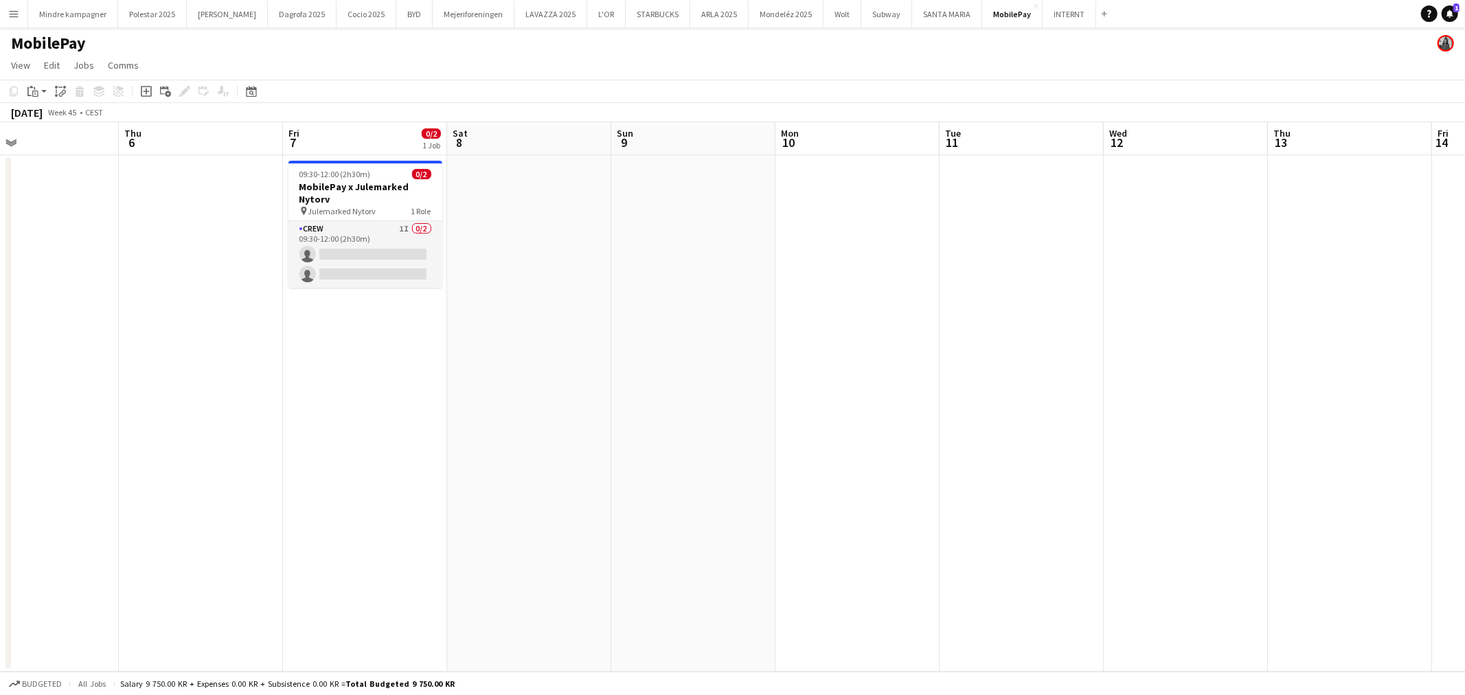
drag, startPoint x: 914, startPoint y: 440, endPoint x: 742, endPoint y: 455, distance: 173.1
click at [1257, 423] on app-calendar-viewport "Mon 3 Tue 4 0/2 1 Job Wed 5 Thu 6 Fri 7 0/2 1 Job Sat 8 Sun 9 Mon 10 Tue 11 Wed…" at bounding box center [732, 397] width 1465 height 550
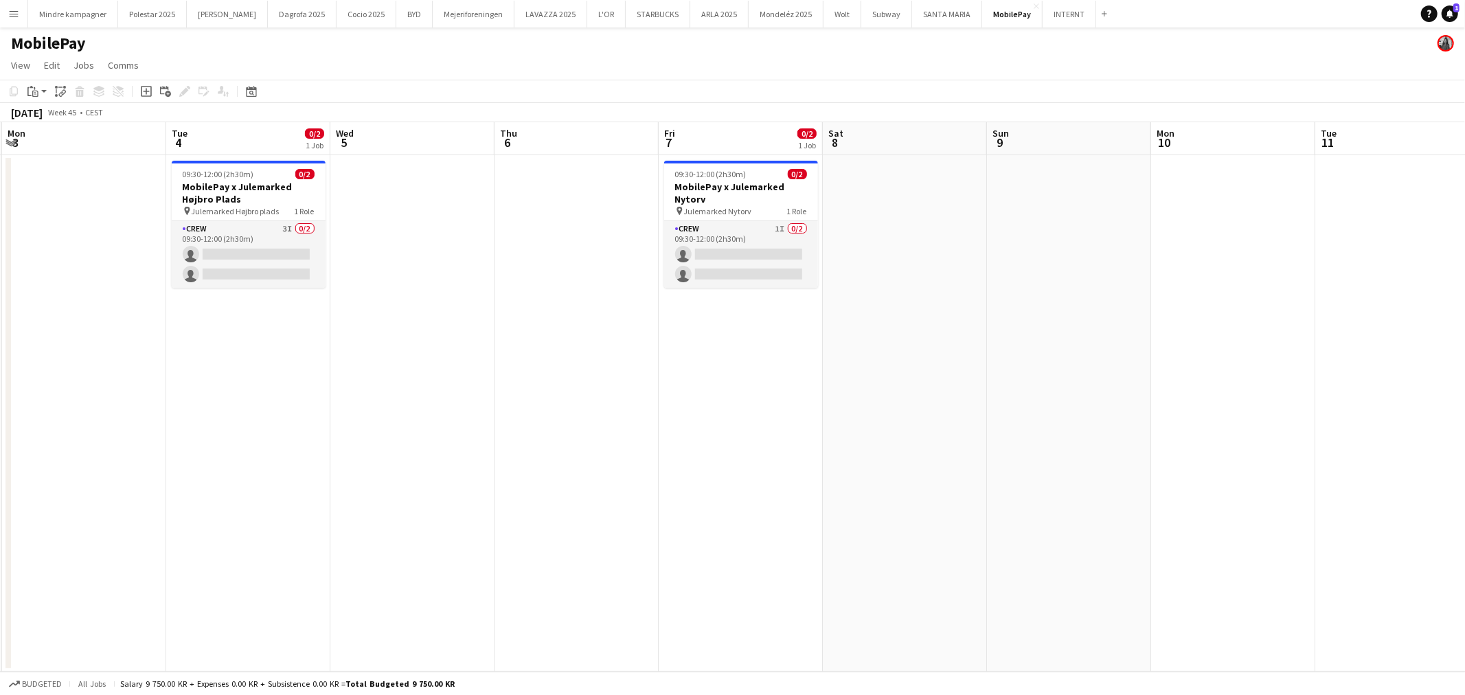
drag, startPoint x: 620, startPoint y: 475, endPoint x: 1042, endPoint y: 447, distance: 423.4
click at [1177, 435] on app-calendar-viewport "Sat 1 Sun 2 Mon 3 Tue 4 0/2 1 Job Wed 5 Thu 6 Fri 7 0/2 1 Job Sat 8 Sun 9 Mon 1…" at bounding box center [732, 397] width 1465 height 550
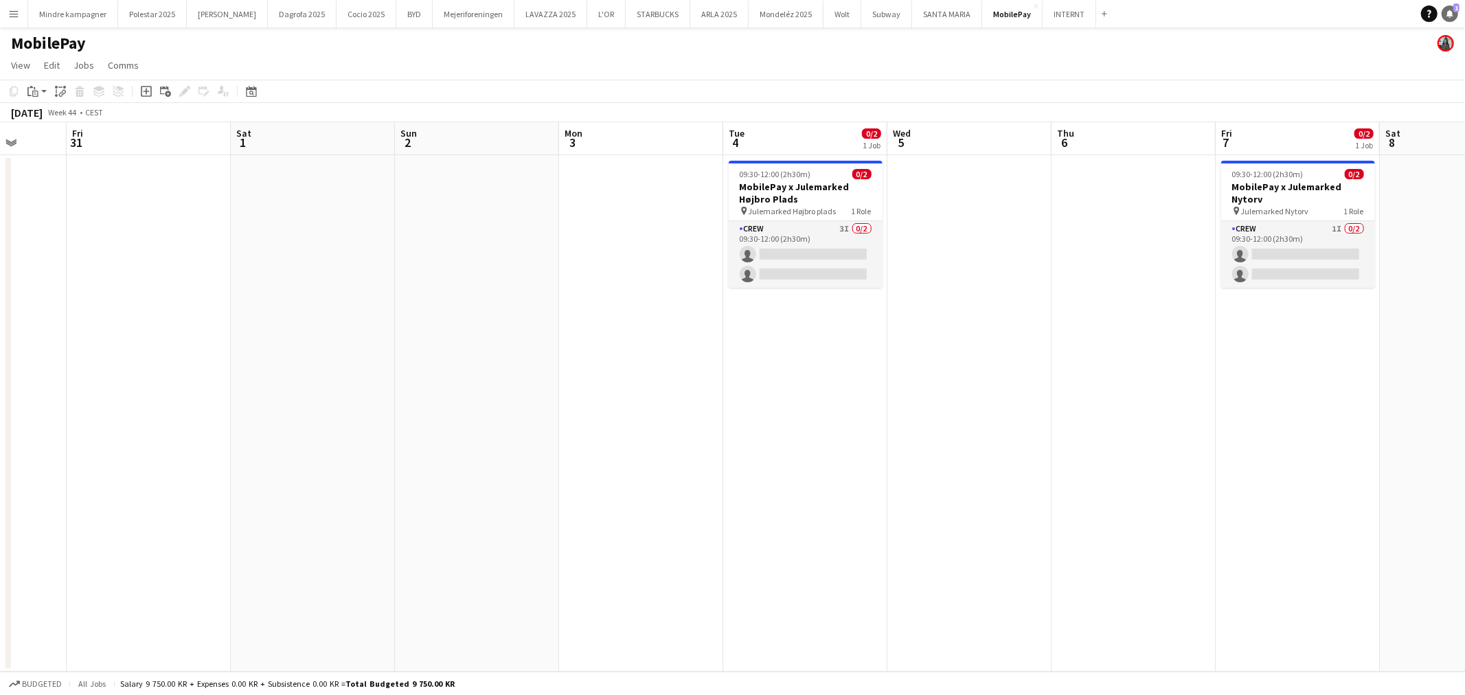
click at [1447, 7] on link "Notifications 1" at bounding box center [1450, 13] width 16 height 16
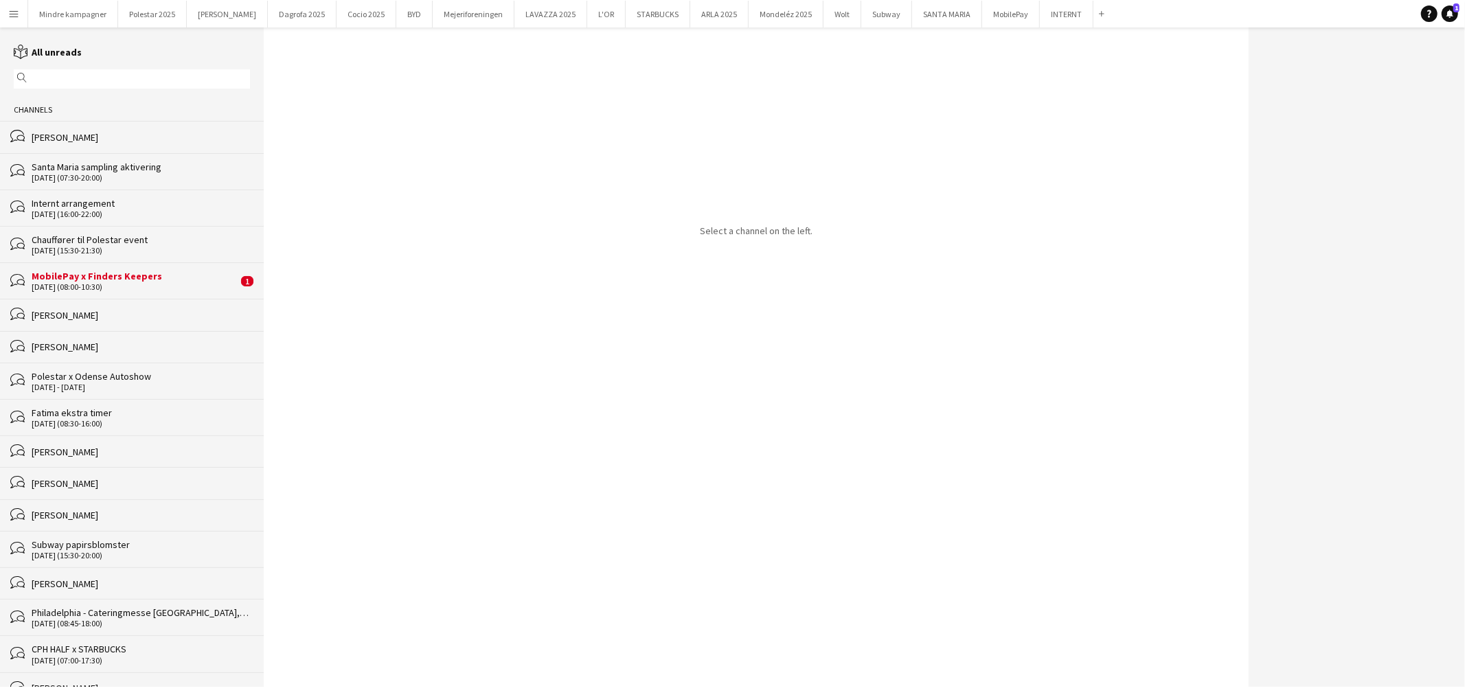
click at [135, 279] on div "MobilePay x Finders Keepers" at bounding box center [135, 276] width 206 height 12
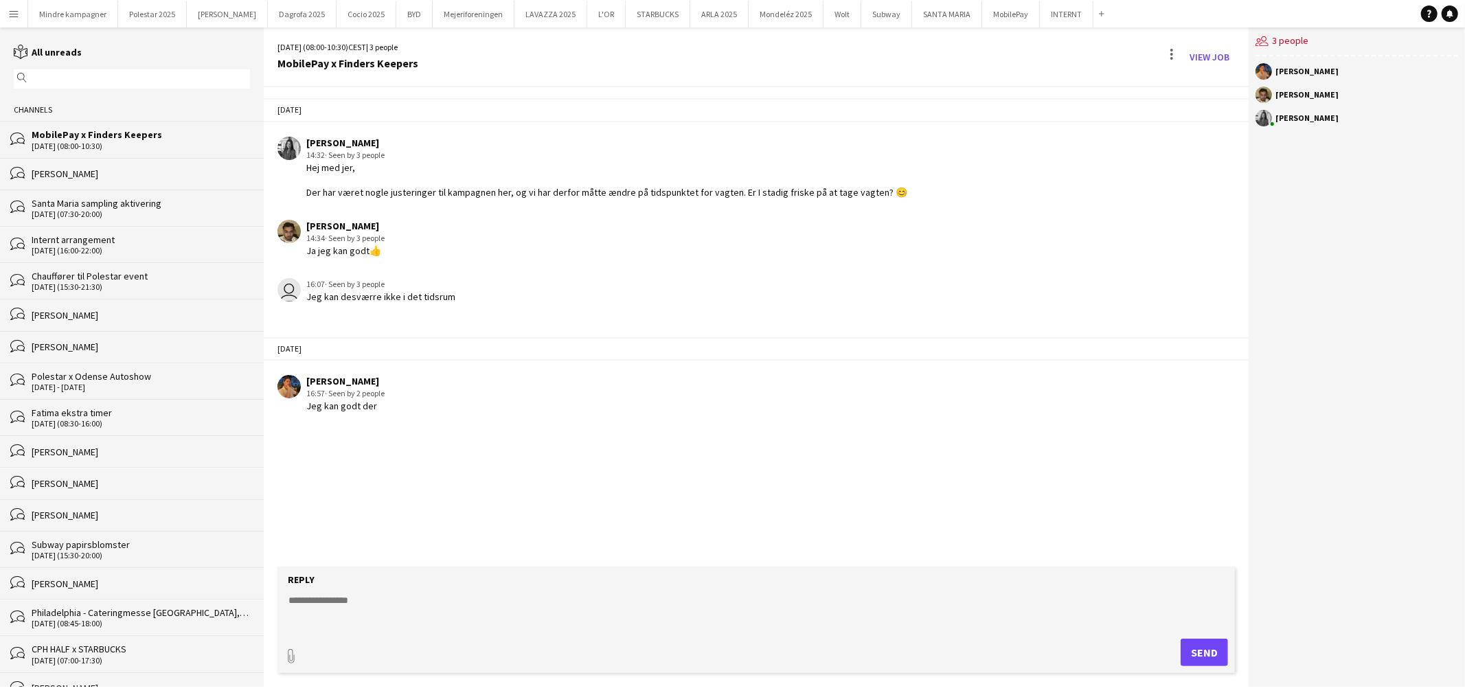
click at [369, 598] on textarea at bounding box center [759, 611] width 944 height 36
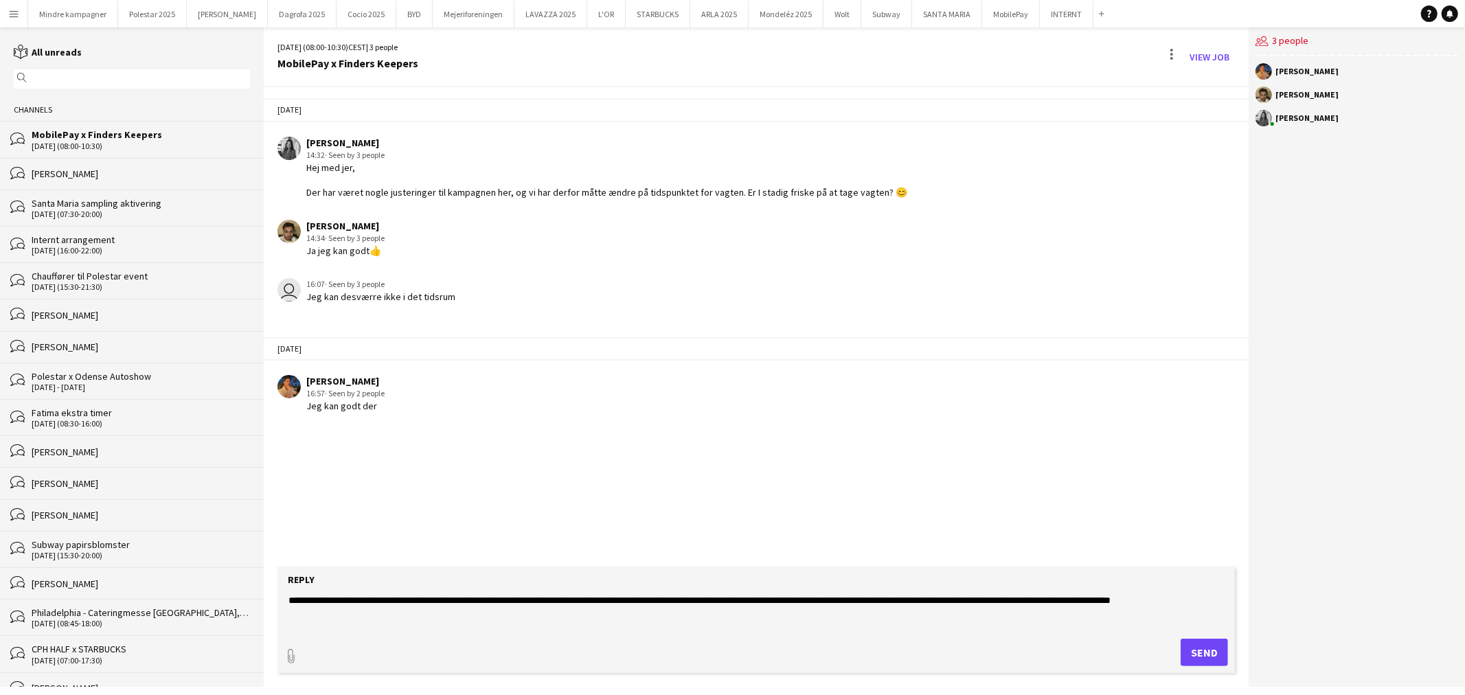
type textarea "**********"
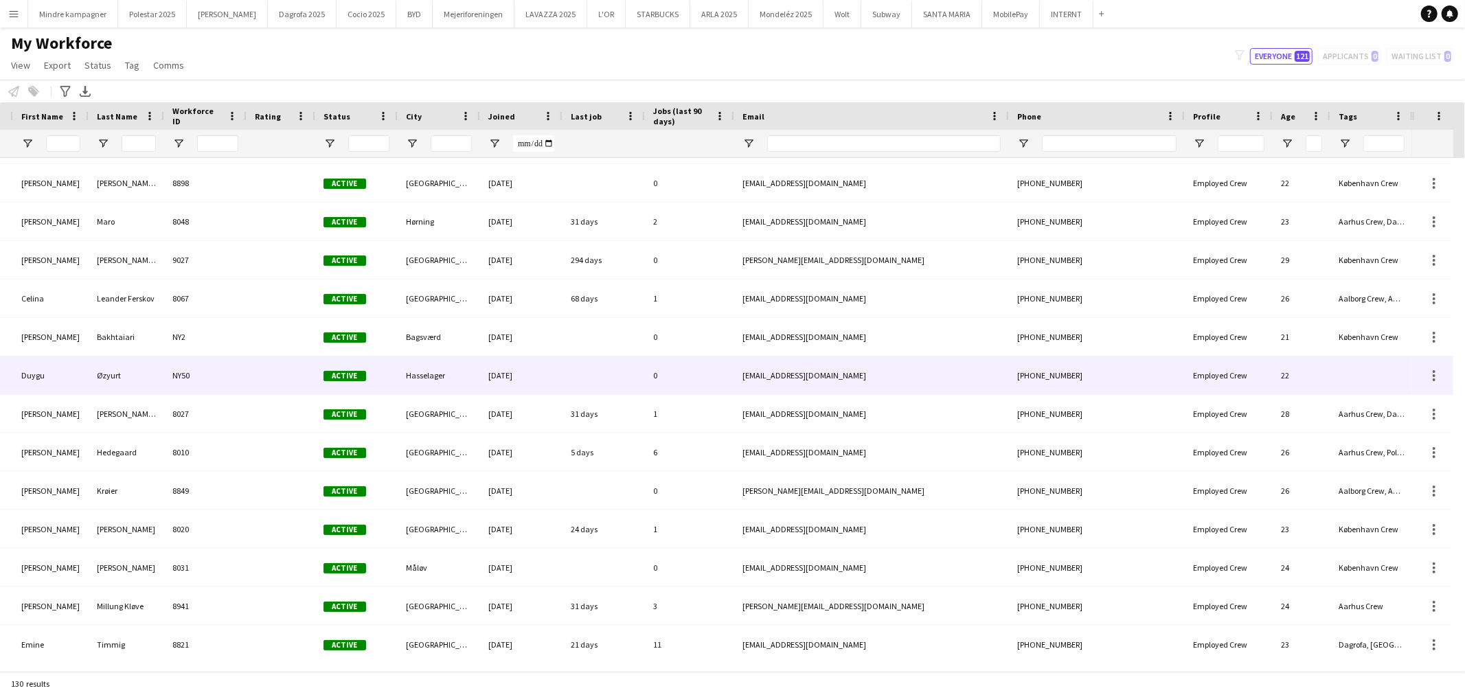
click at [1352, 378] on div at bounding box center [1372, 375] width 82 height 38
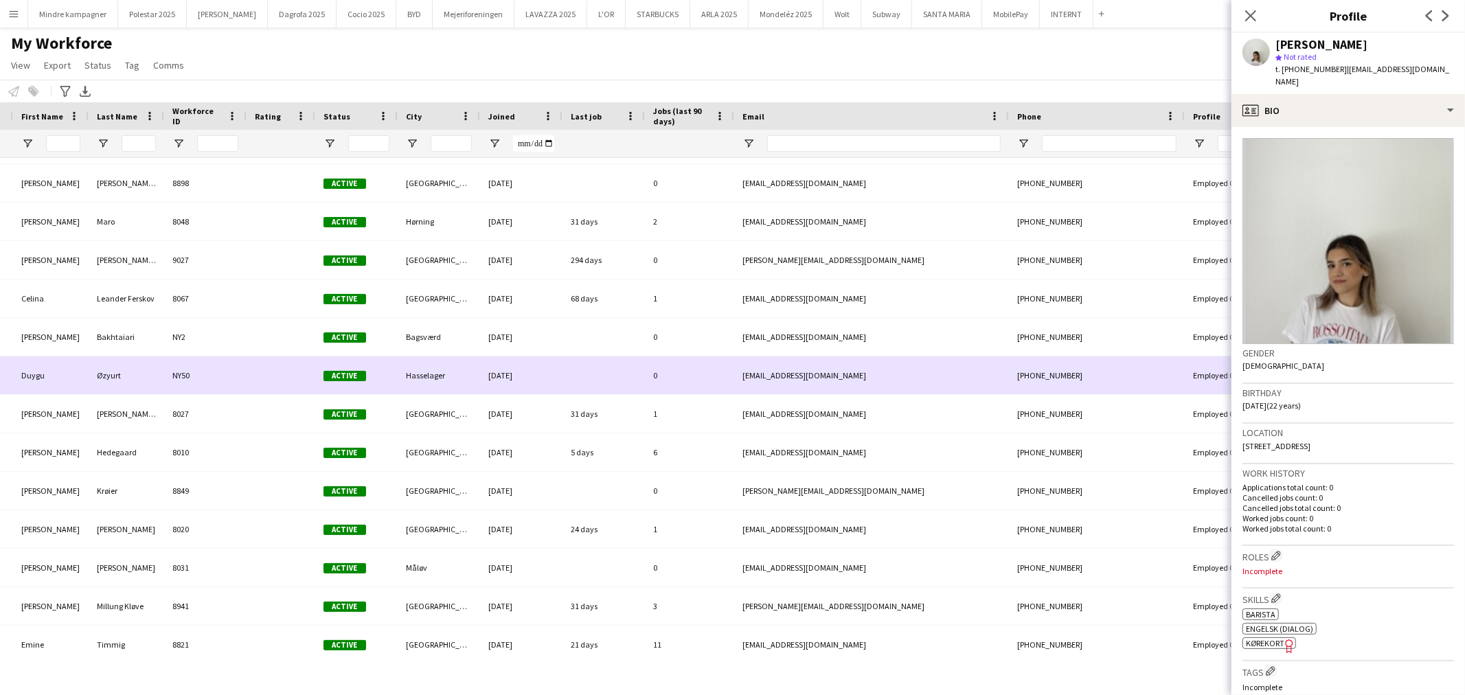
scroll to position [0, 25]
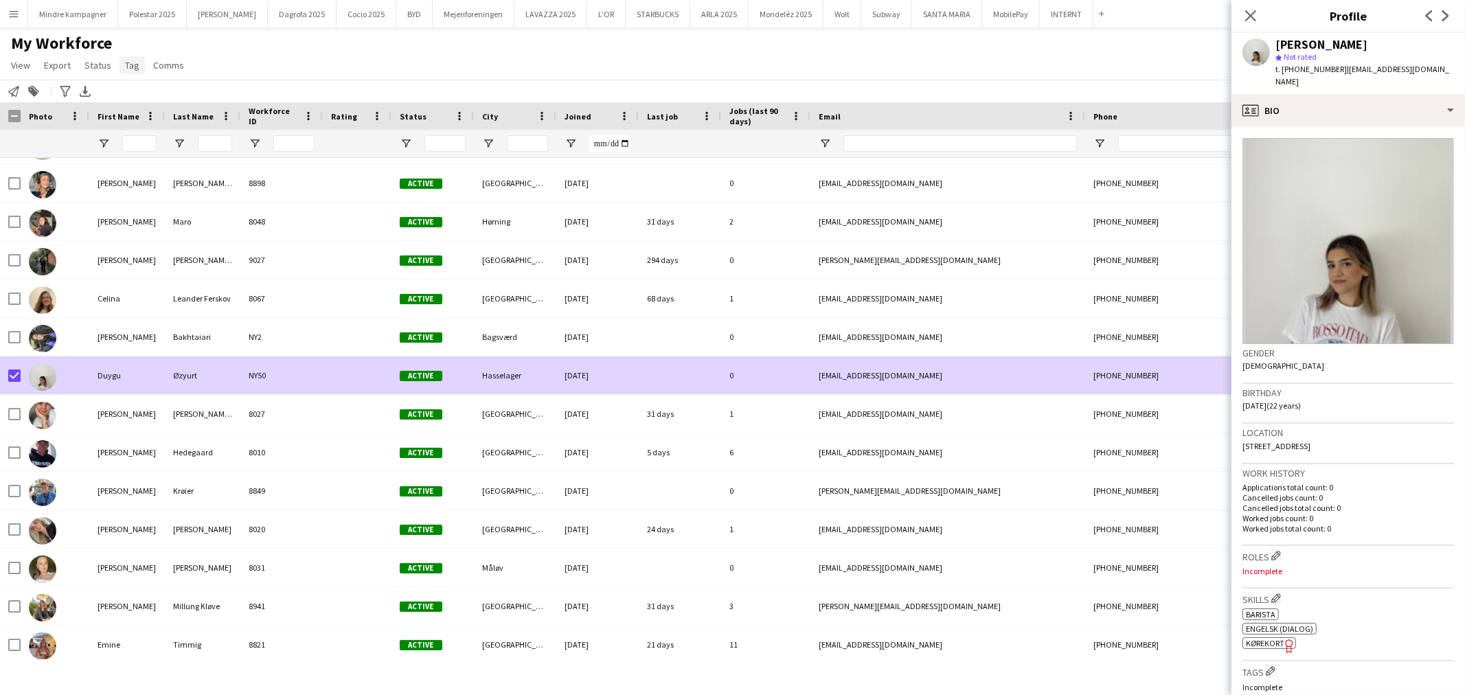
click at [129, 62] on span "Tag" at bounding box center [132, 65] width 14 height 12
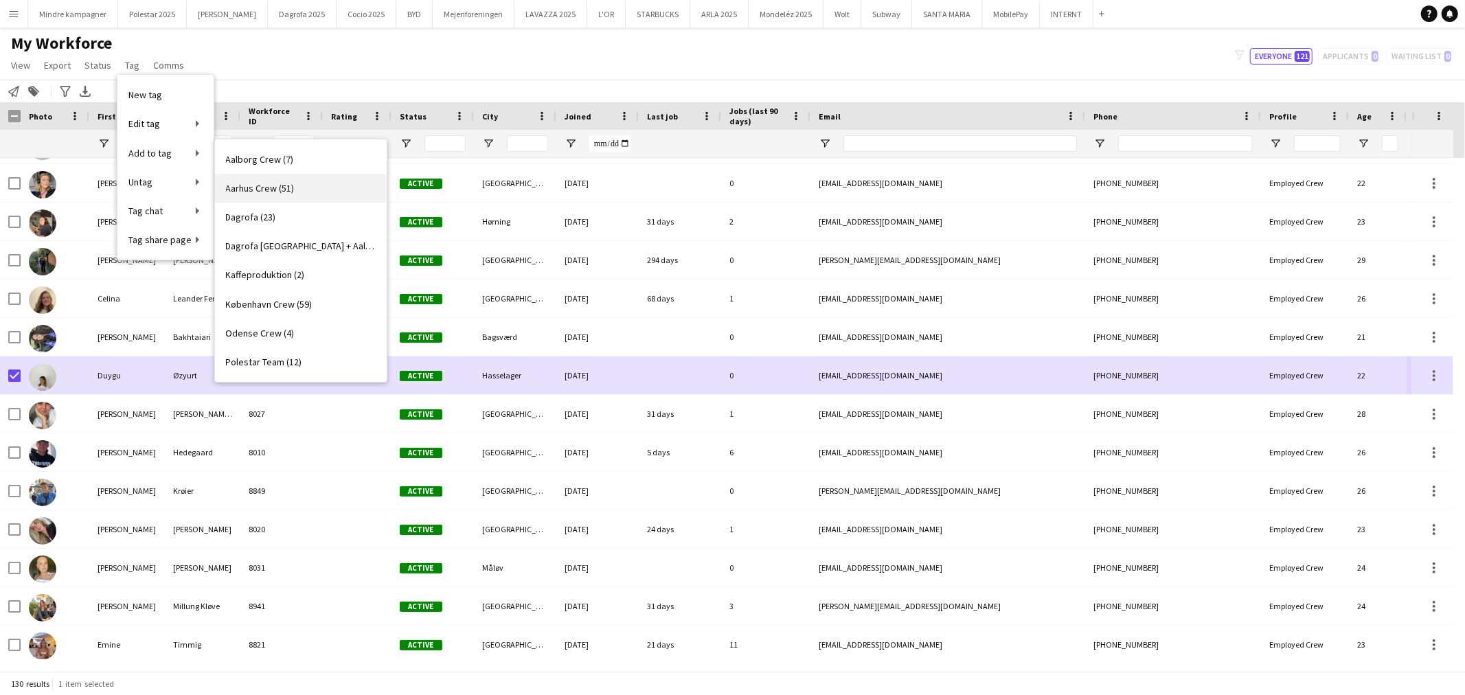
click at [259, 186] on span "Aarhus Crew (51)" at bounding box center [260, 188] width 69 height 12
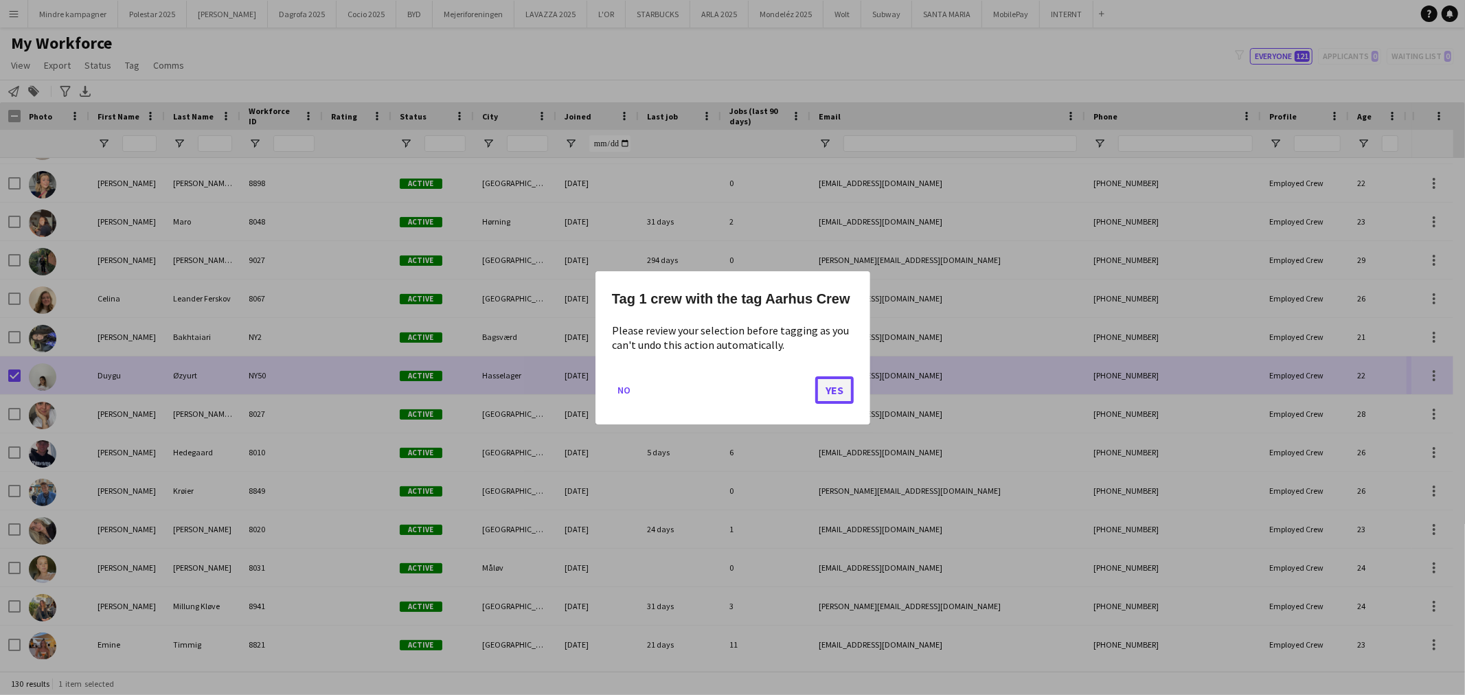
click at [842, 392] on button "Yes" at bounding box center [834, 389] width 38 height 27
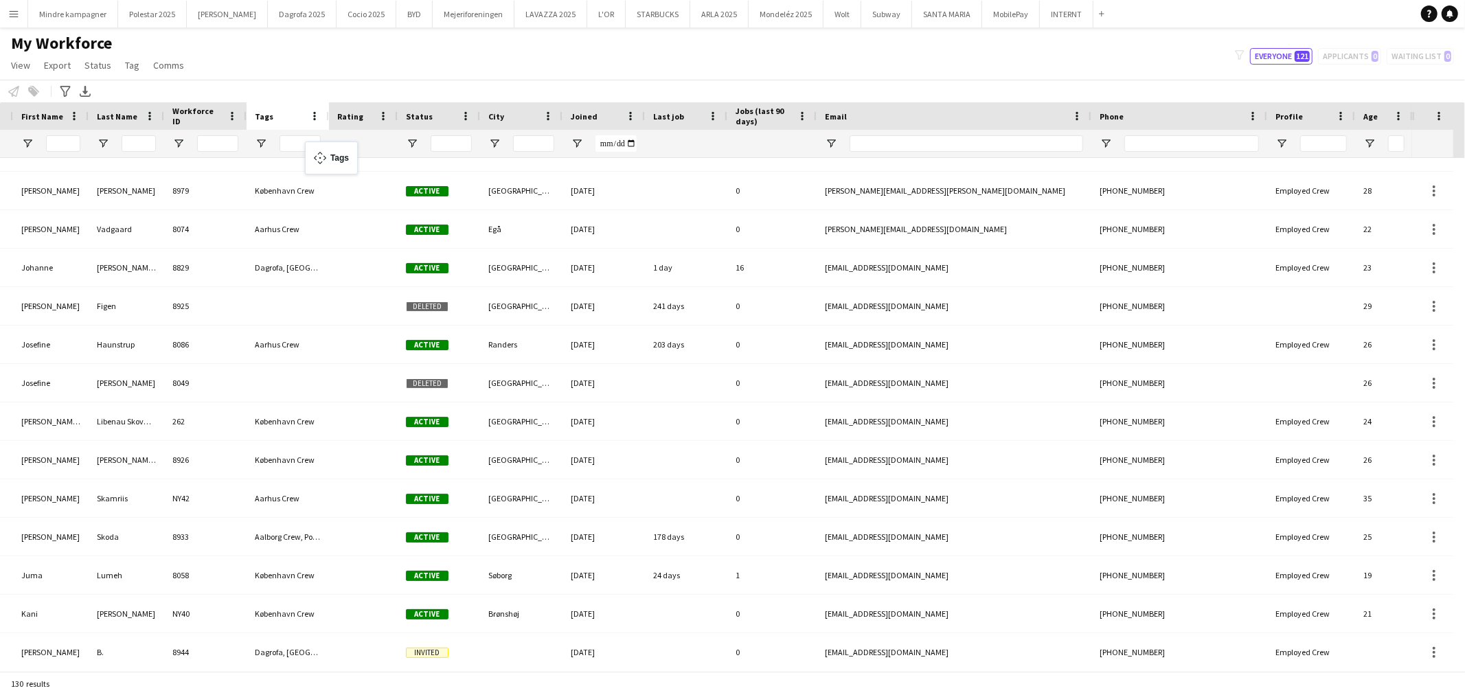
drag, startPoint x: 1348, startPoint y: 113, endPoint x: 285, endPoint y: 149, distance: 1063.2
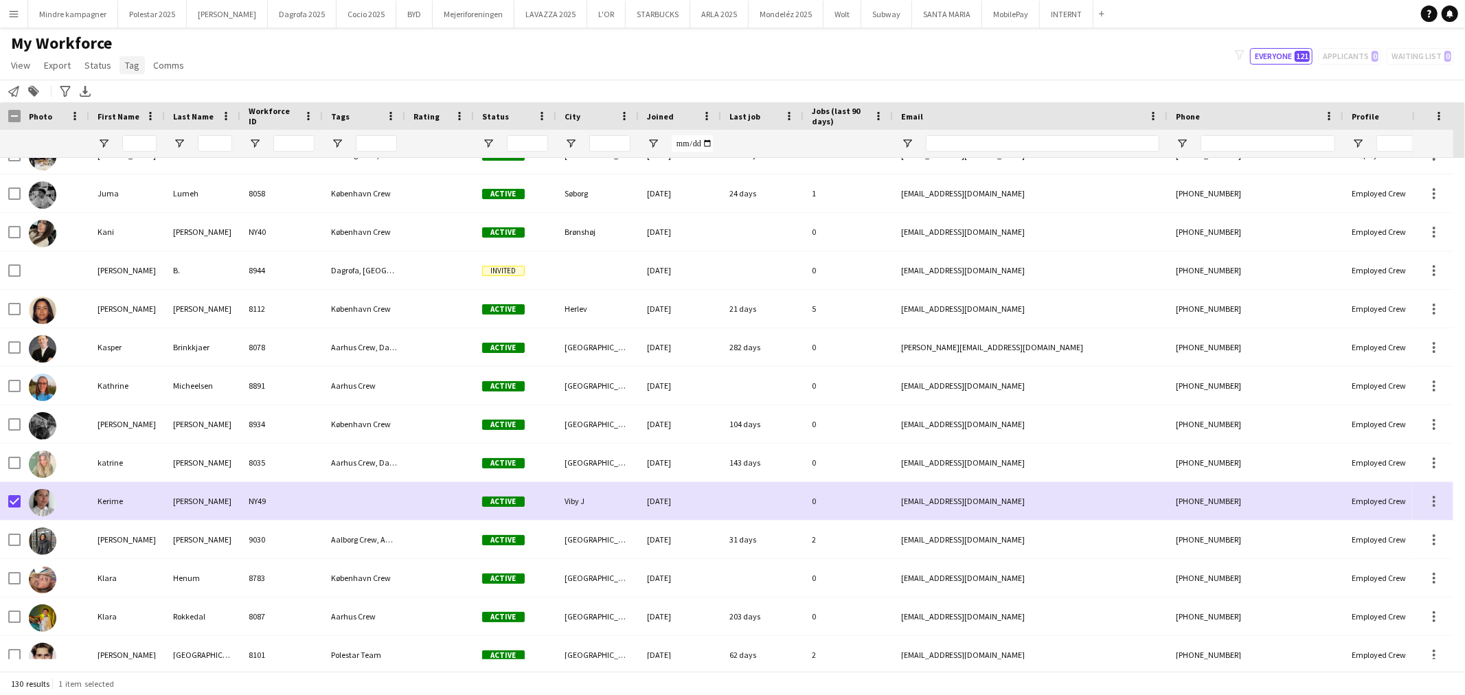
click at [128, 62] on span "Tag" at bounding box center [132, 65] width 14 height 12
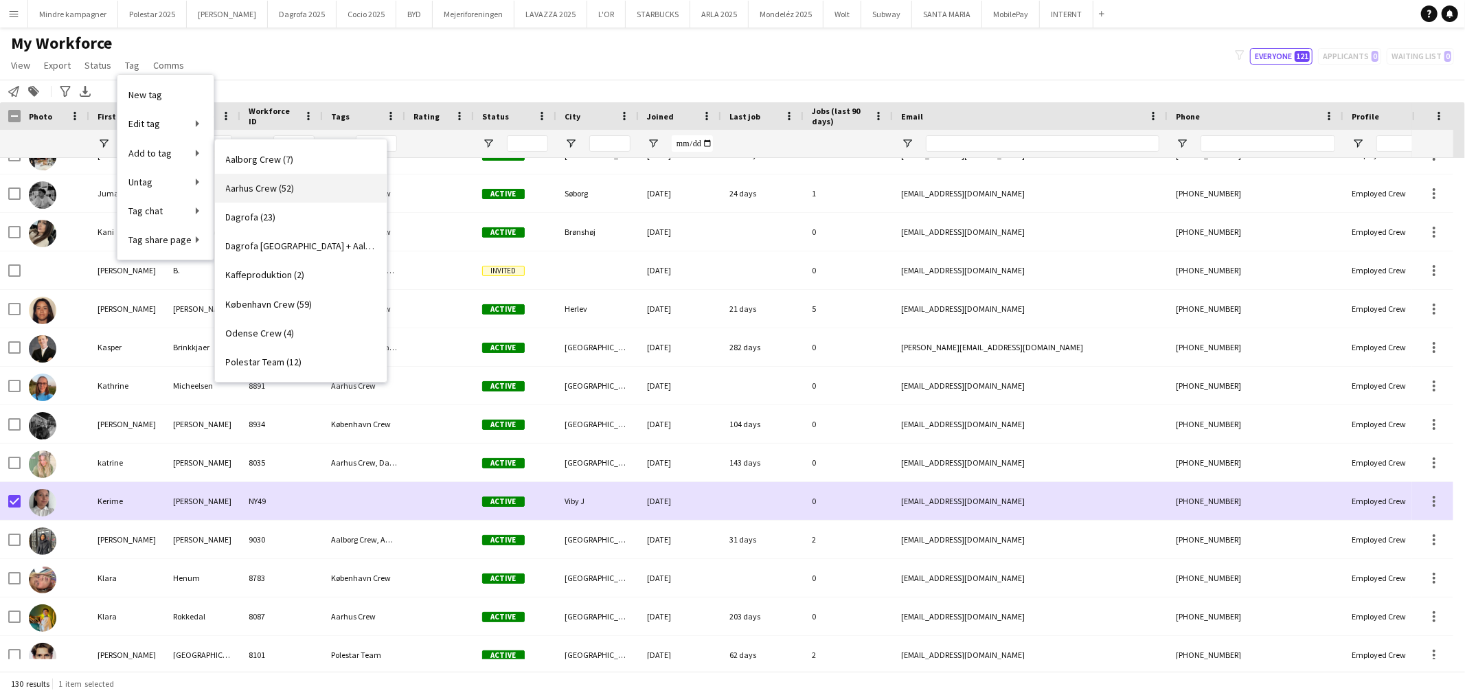
click at [272, 187] on span "Aarhus Crew (52)" at bounding box center [260, 188] width 69 height 12
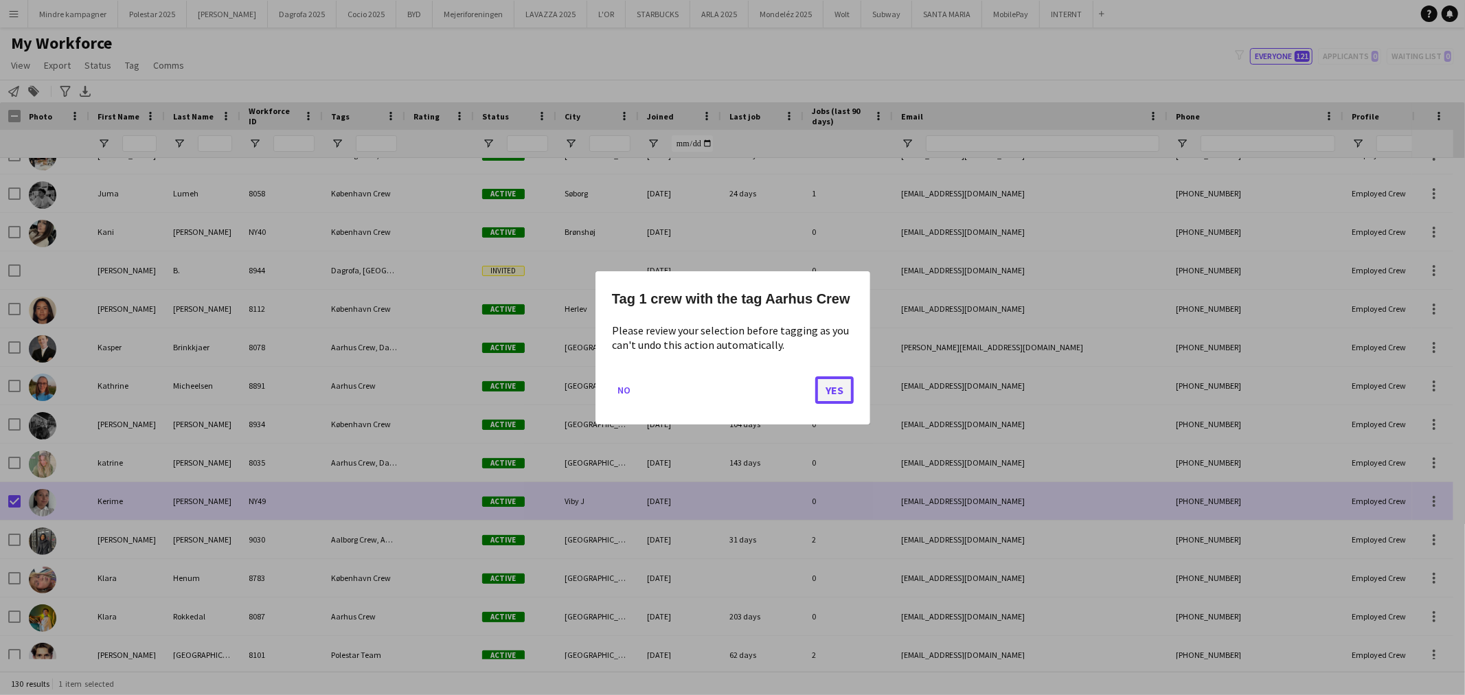
click at [835, 385] on button "Yes" at bounding box center [834, 389] width 38 height 27
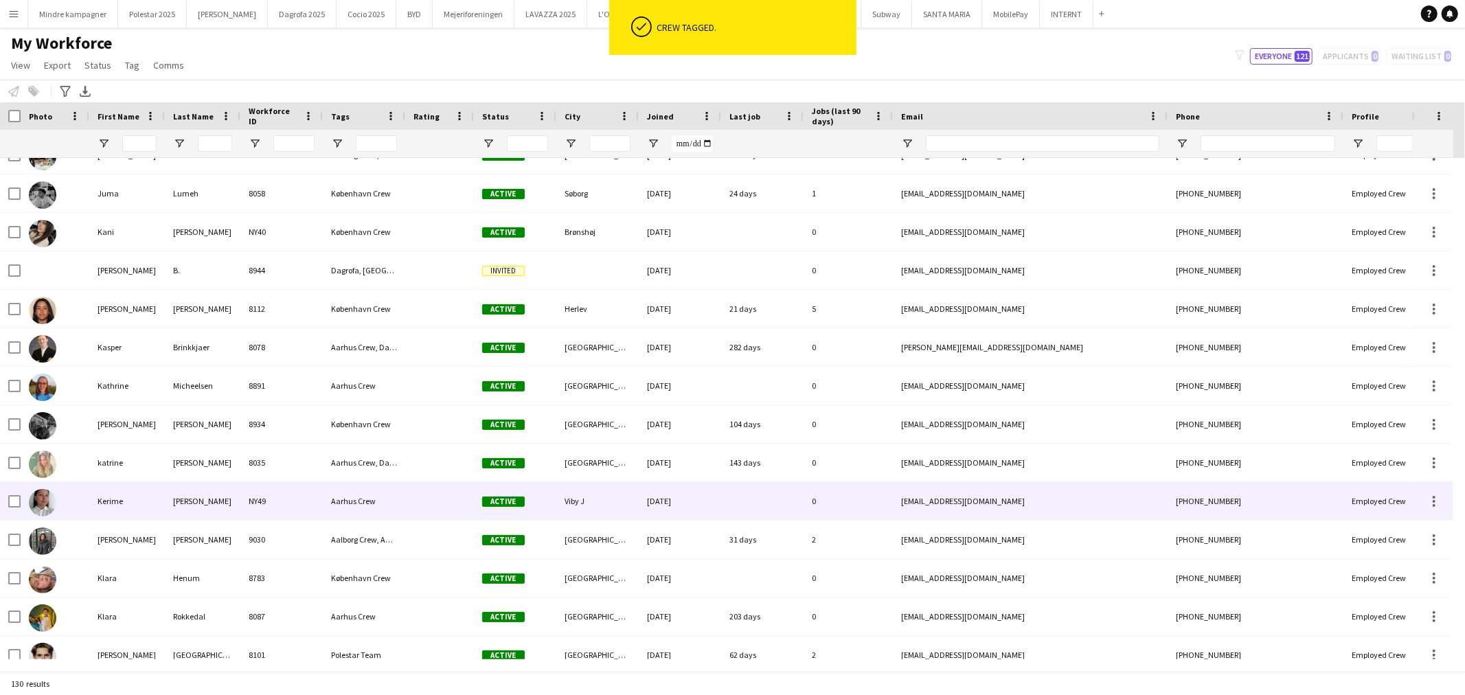
click at [62, 501] on div at bounding box center [55, 501] width 69 height 38
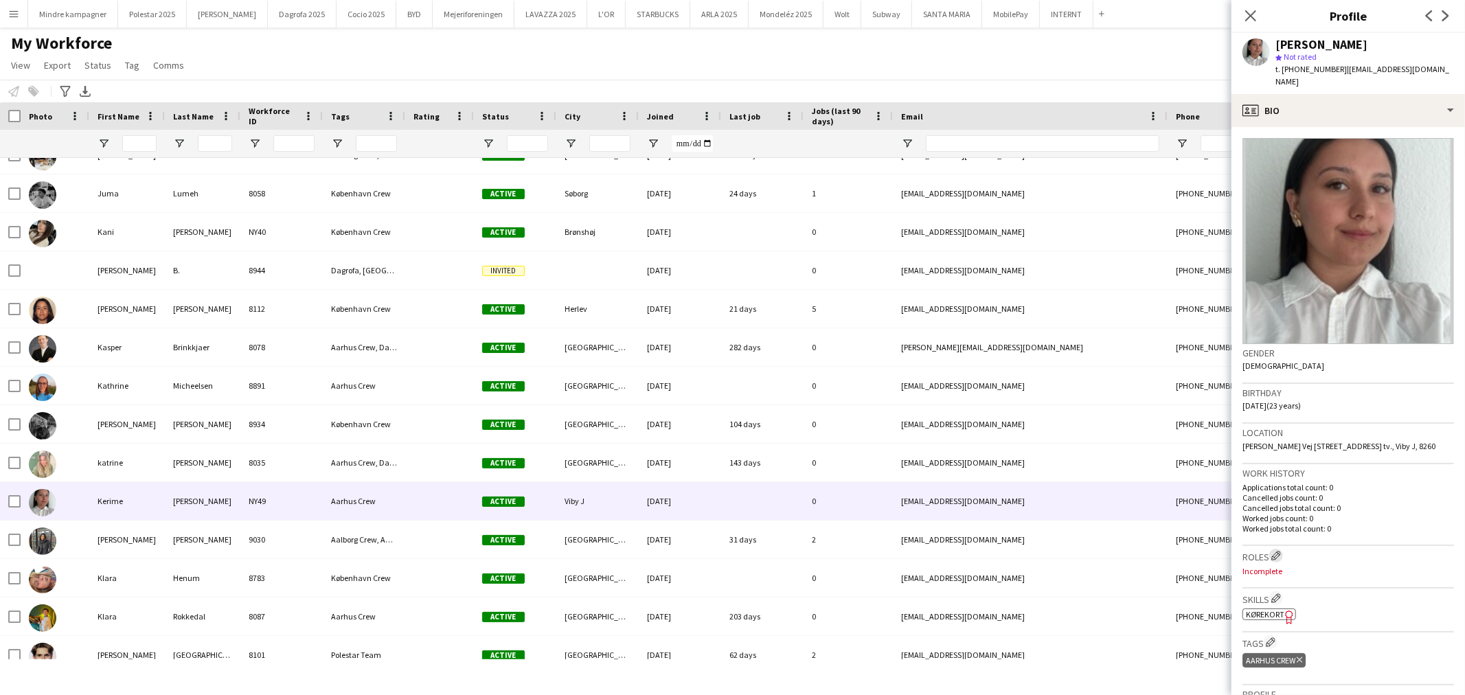
click at [1279, 551] on app-icon "Edit crew company roles" at bounding box center [1276, 556] width 10 height 10
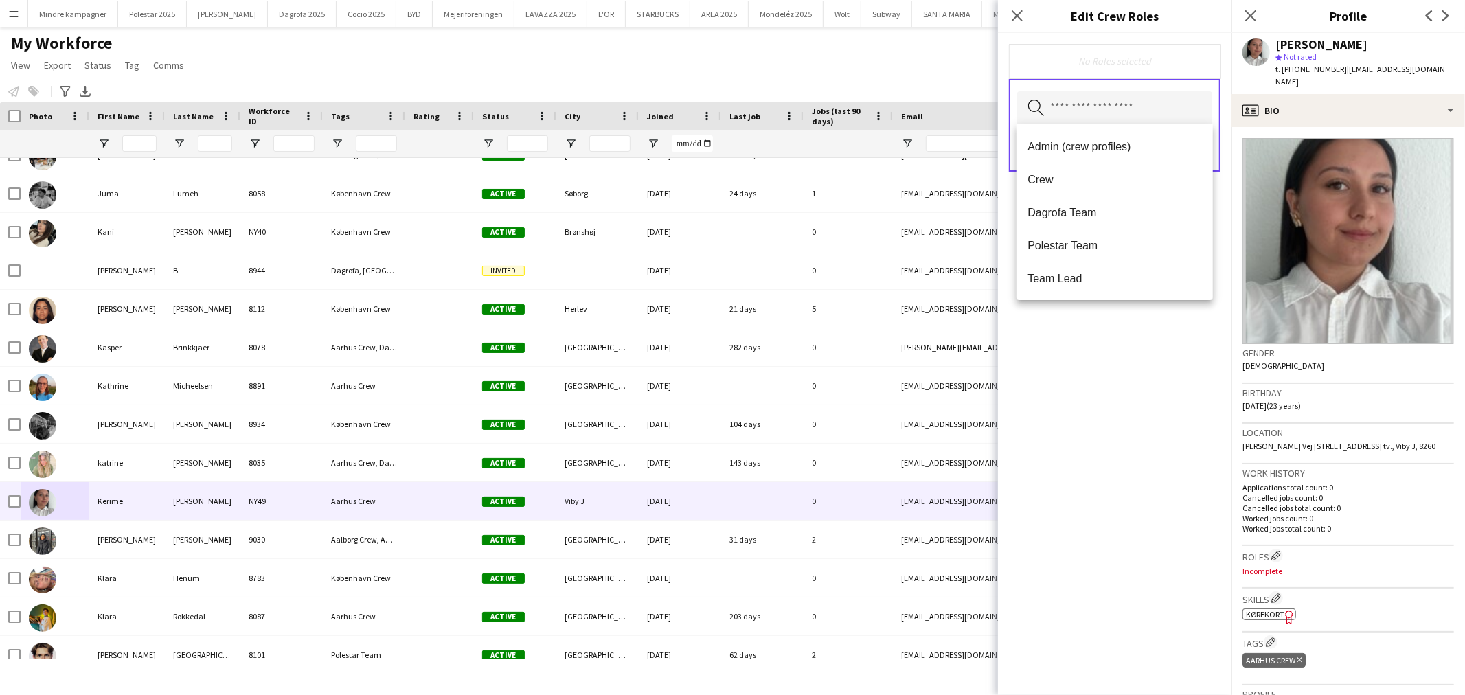
click at [1135, 118] on input "text" at bounding box center [1114, 108] width 195 height 34
click at [1070, 179] on span "Crew" at bounding box center [1115, 179] width 174 height 13
click at [1129, 341] on div "Crew Remove Search by role type Save" at bounding box center [1115, 364] width 234 height 662
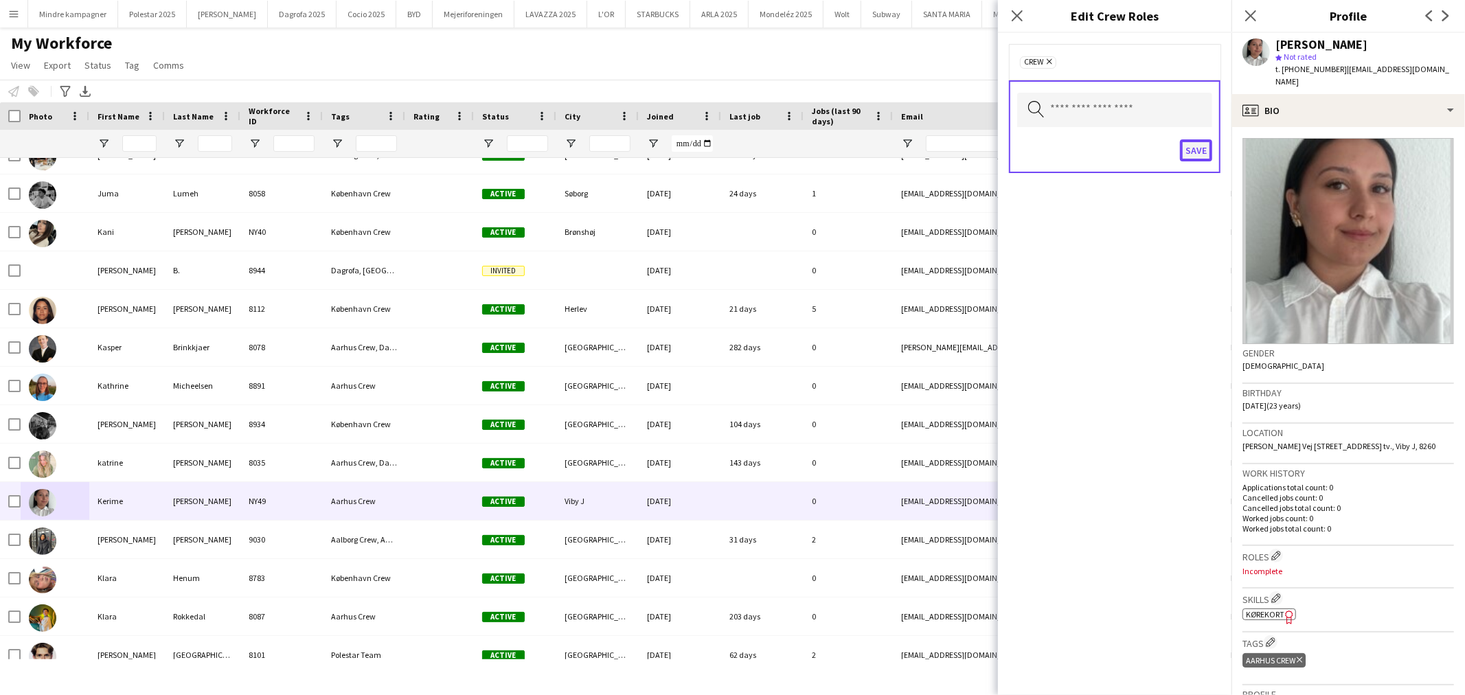
click at [1199, 146] on button "Save" at bounding box center [1196, 150] width 32 height 22
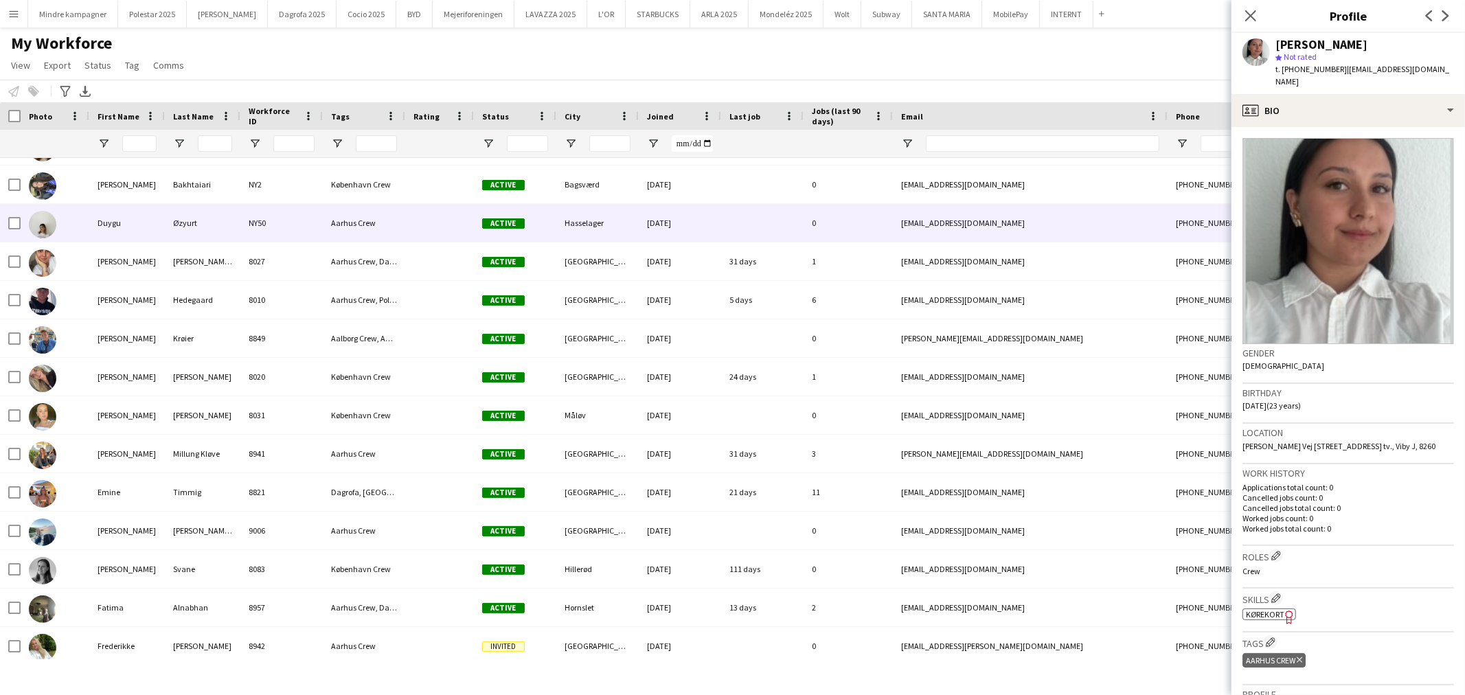
click at [299, 223] on div "NY50" at bounding box center [281, 223] width 82 height 38
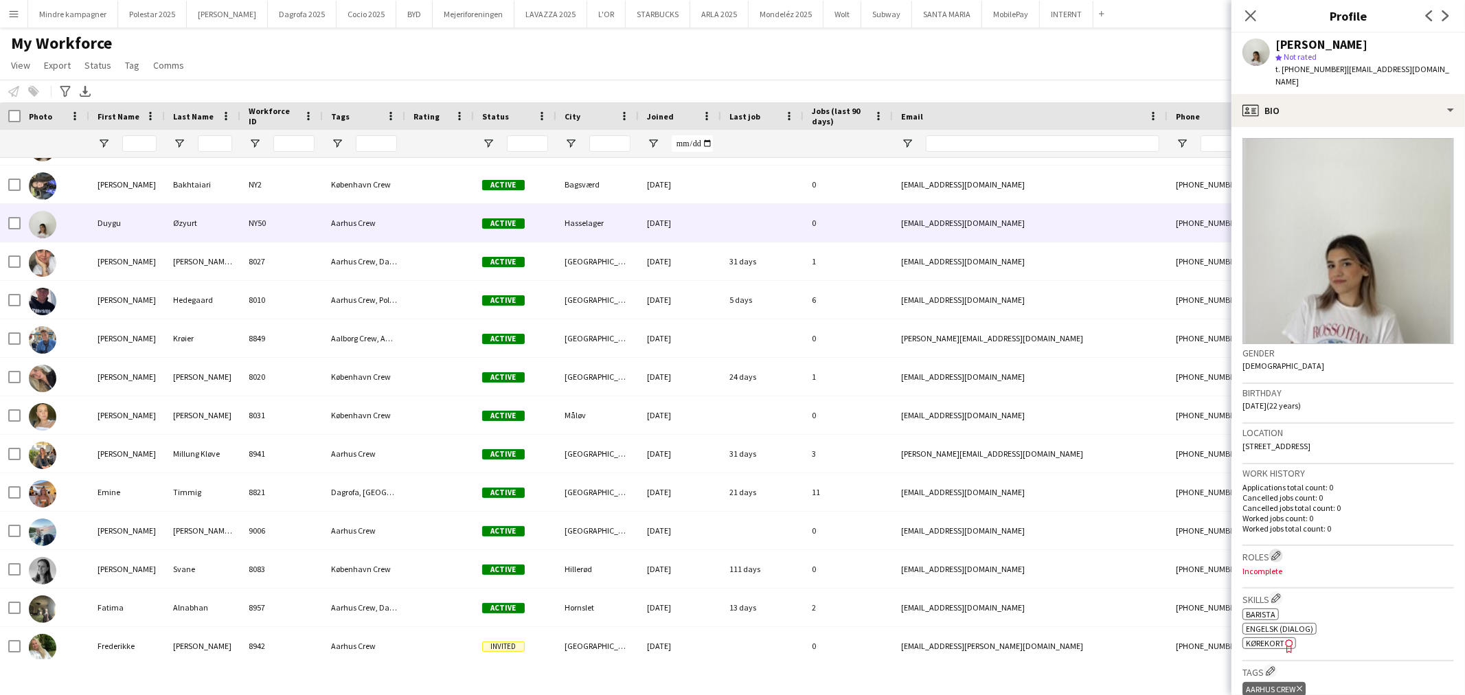
click at [1272, 549] on button "Edit crew company roles" at bounding box center [1276, 556] width 14 height 14
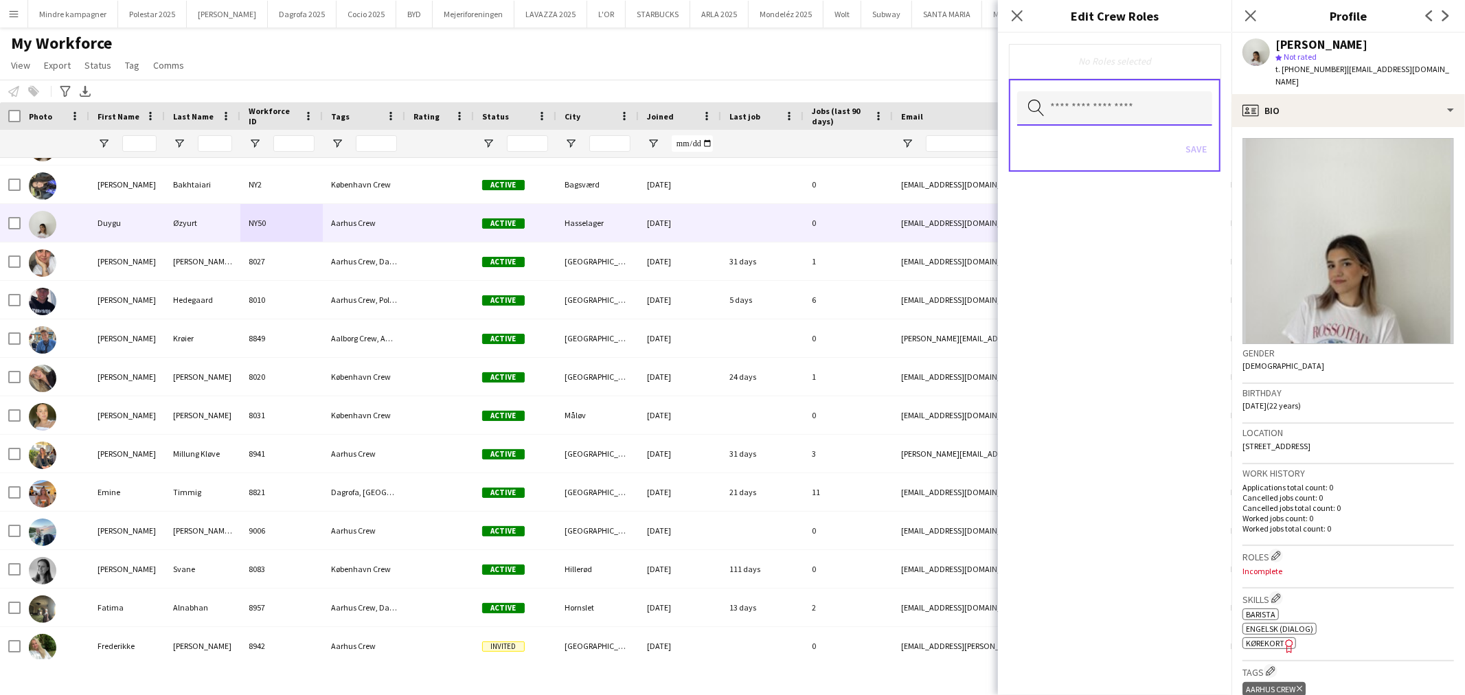
click at [1088, 120] on input "text" at bounding box center [1114, 108] width 195 height 34
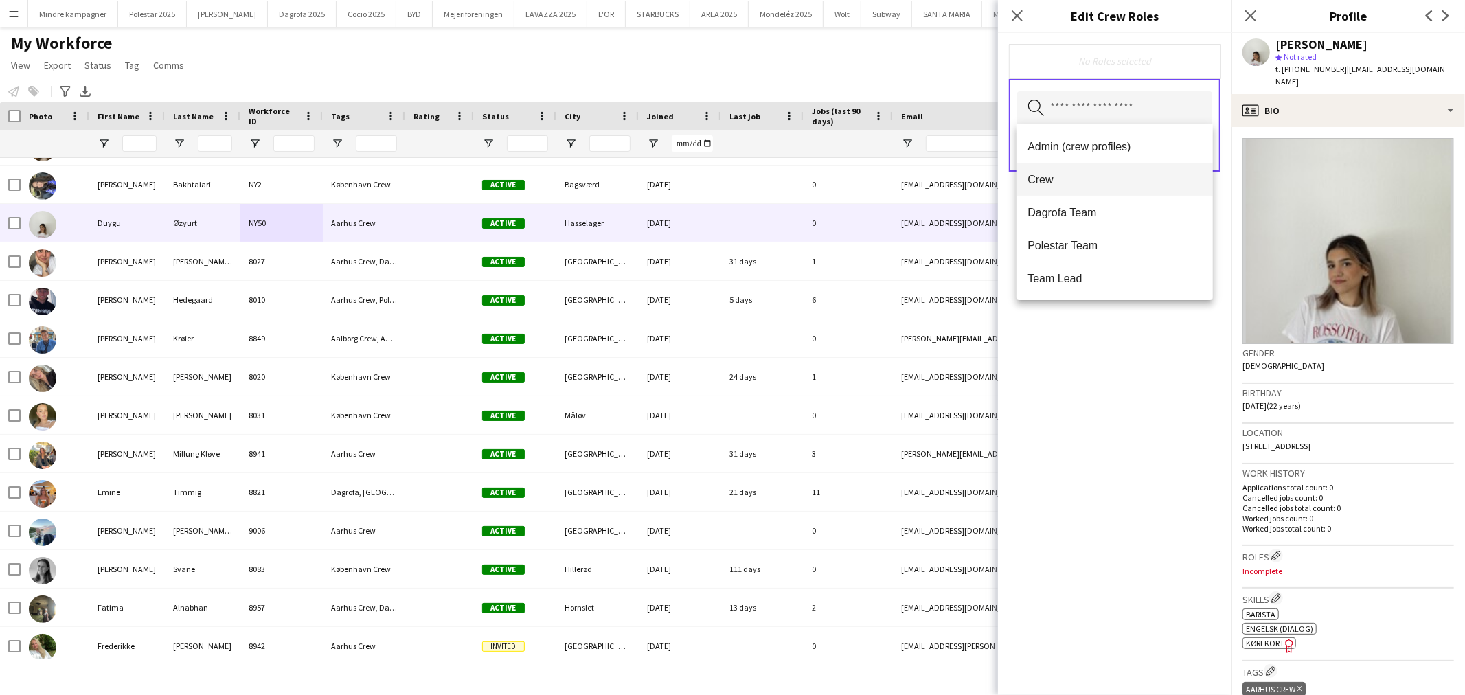
click at [1078, 169] on mat-option "Crew" at bounding box center [1115, 179] width 196 height 33
click at [1147, 310] on div "Crew Remove Search by role type Save" at bounding box center [1115, 364] width 234 height 662
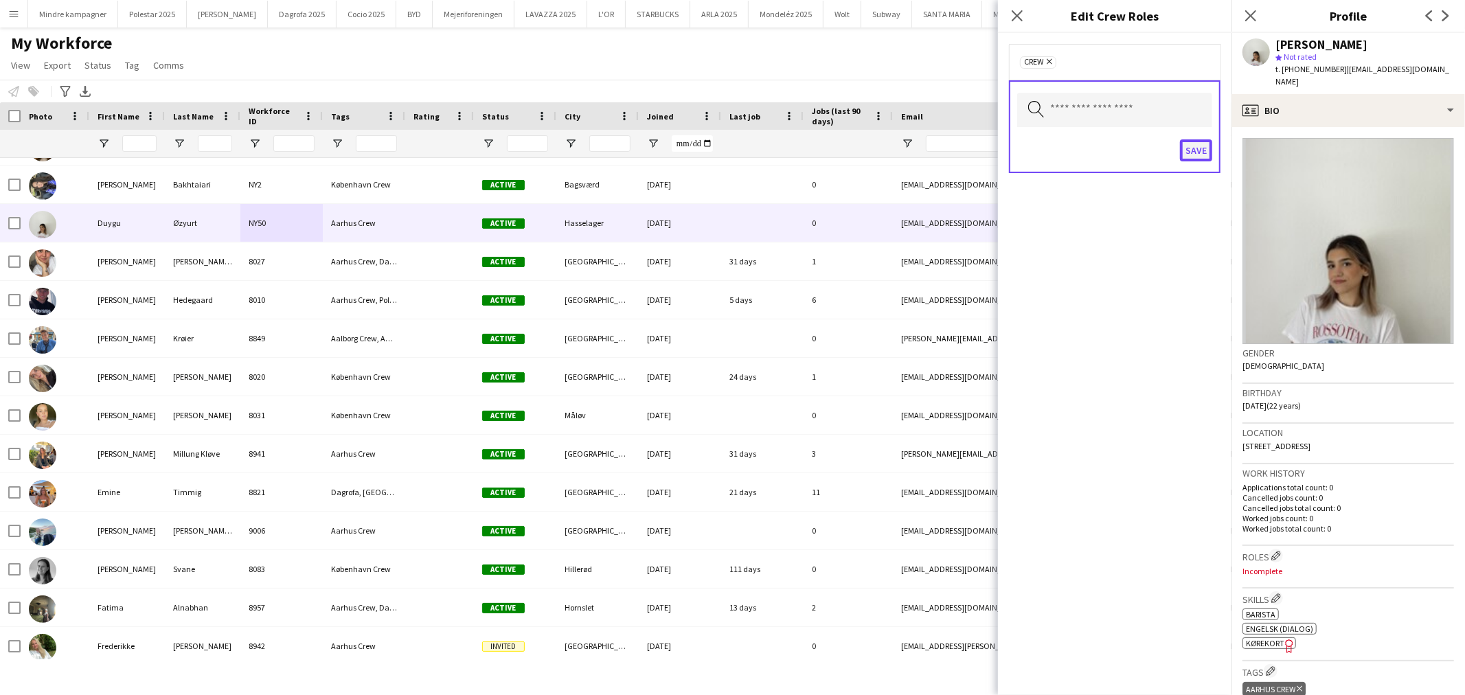
click at [1195, 152] on button "Save" at bounding box center [1196, 150] width 32 height 22
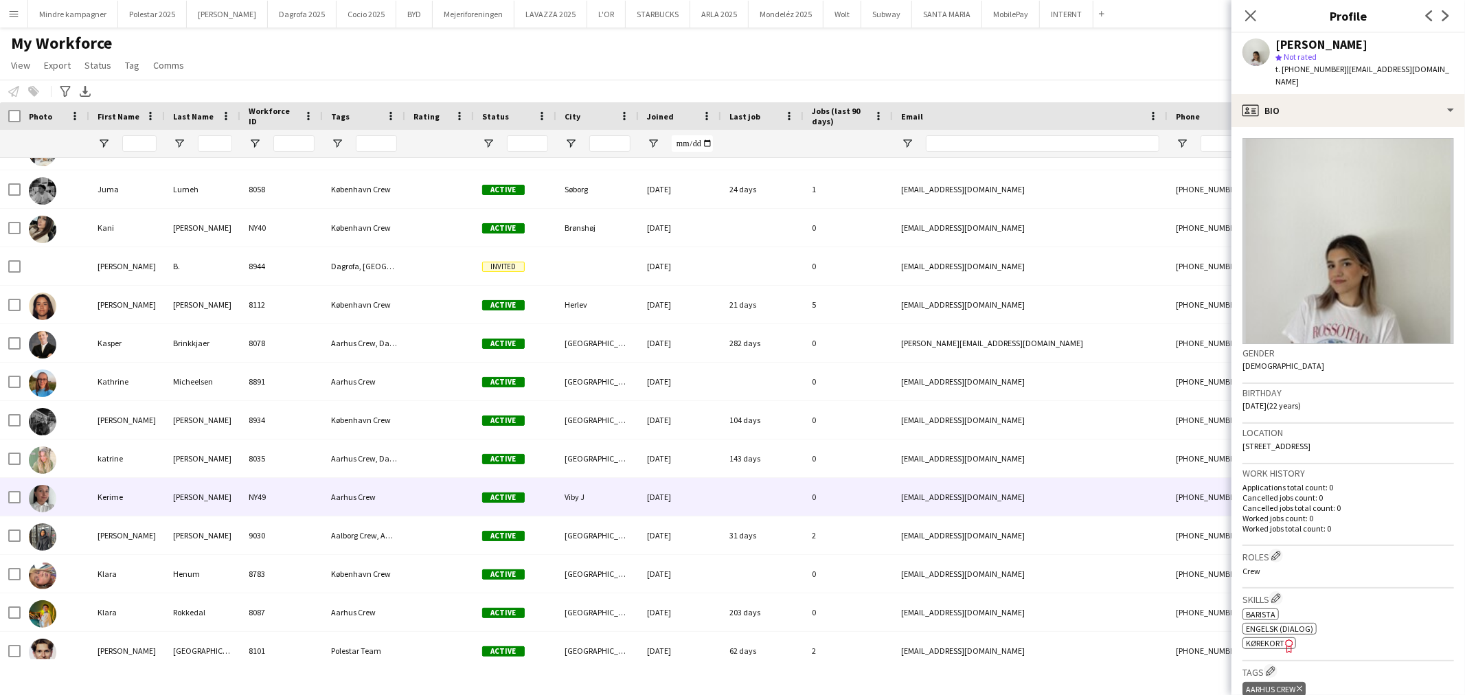
scroll to position [2137, 0]
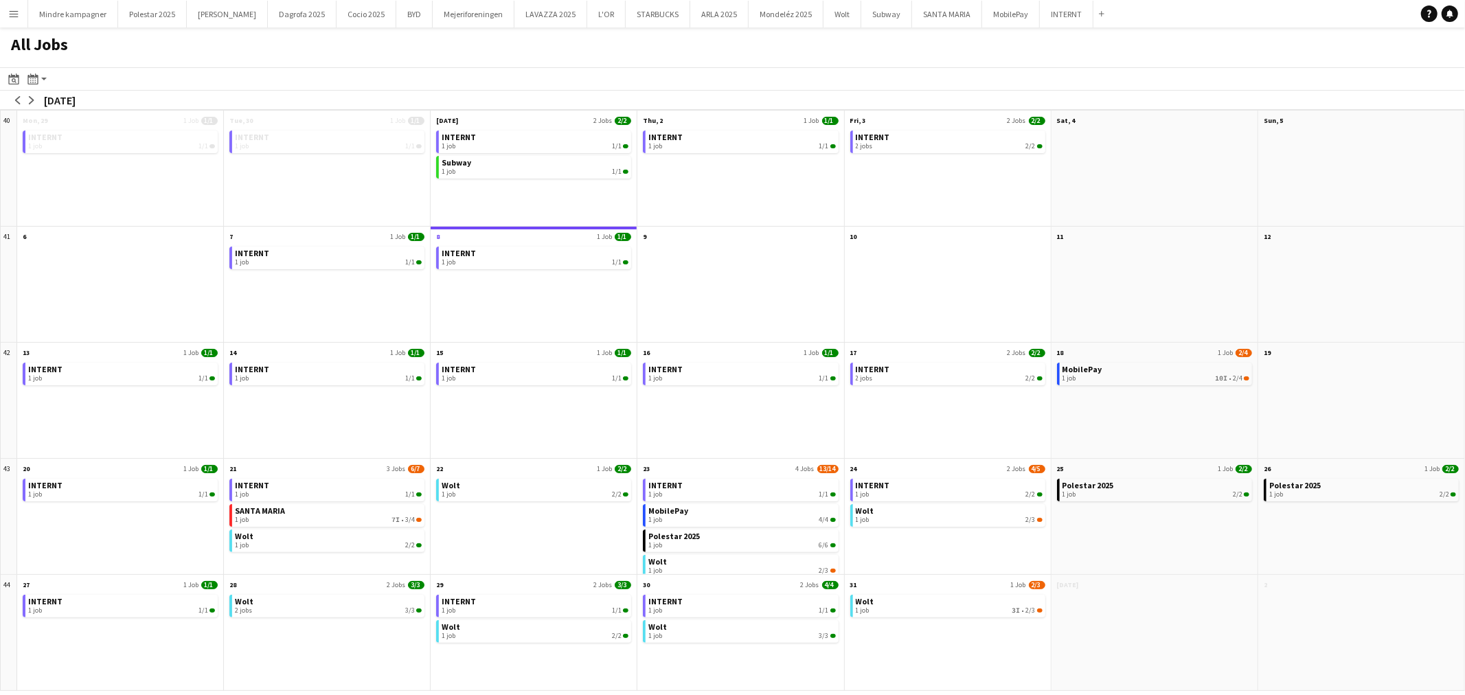
scroll to position [11, 0]
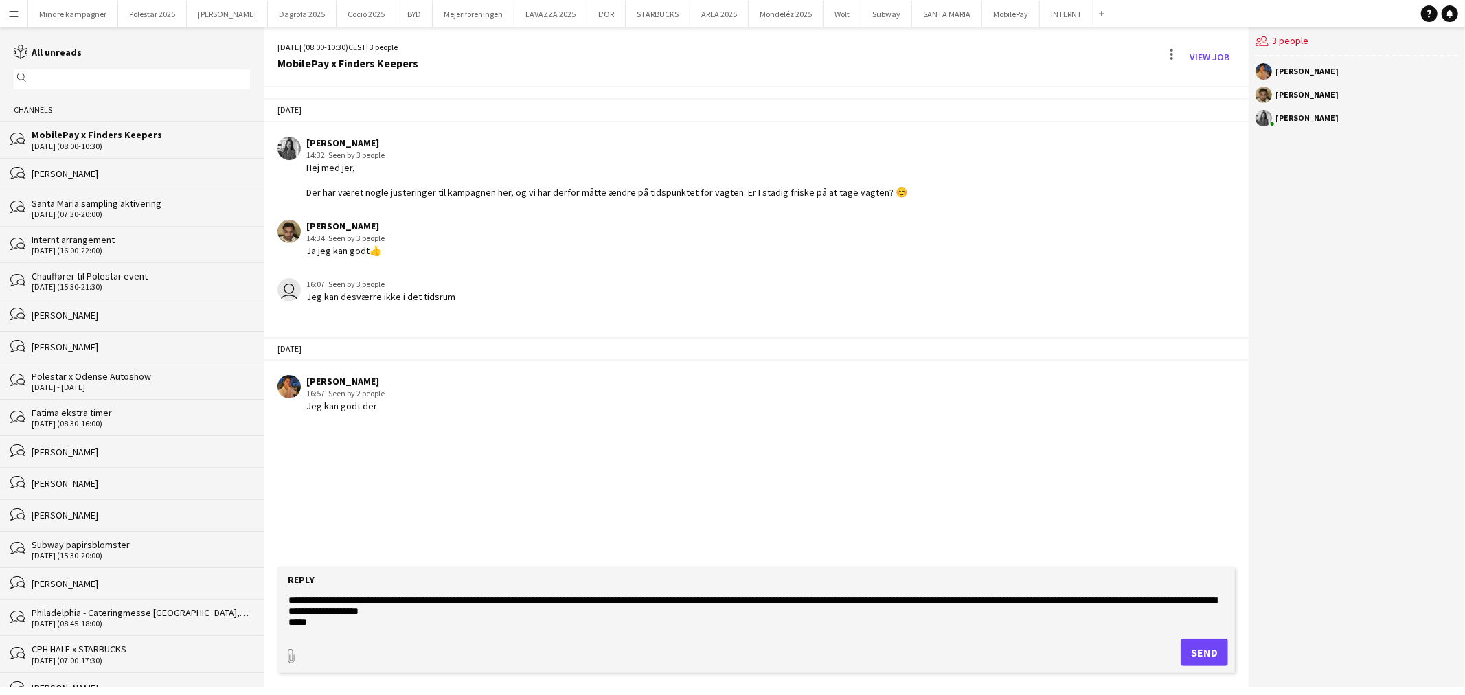
type textarea "**********"
click at [1212, 655] on button "Send" at bounding box center [1204, 652] width 47 height 27
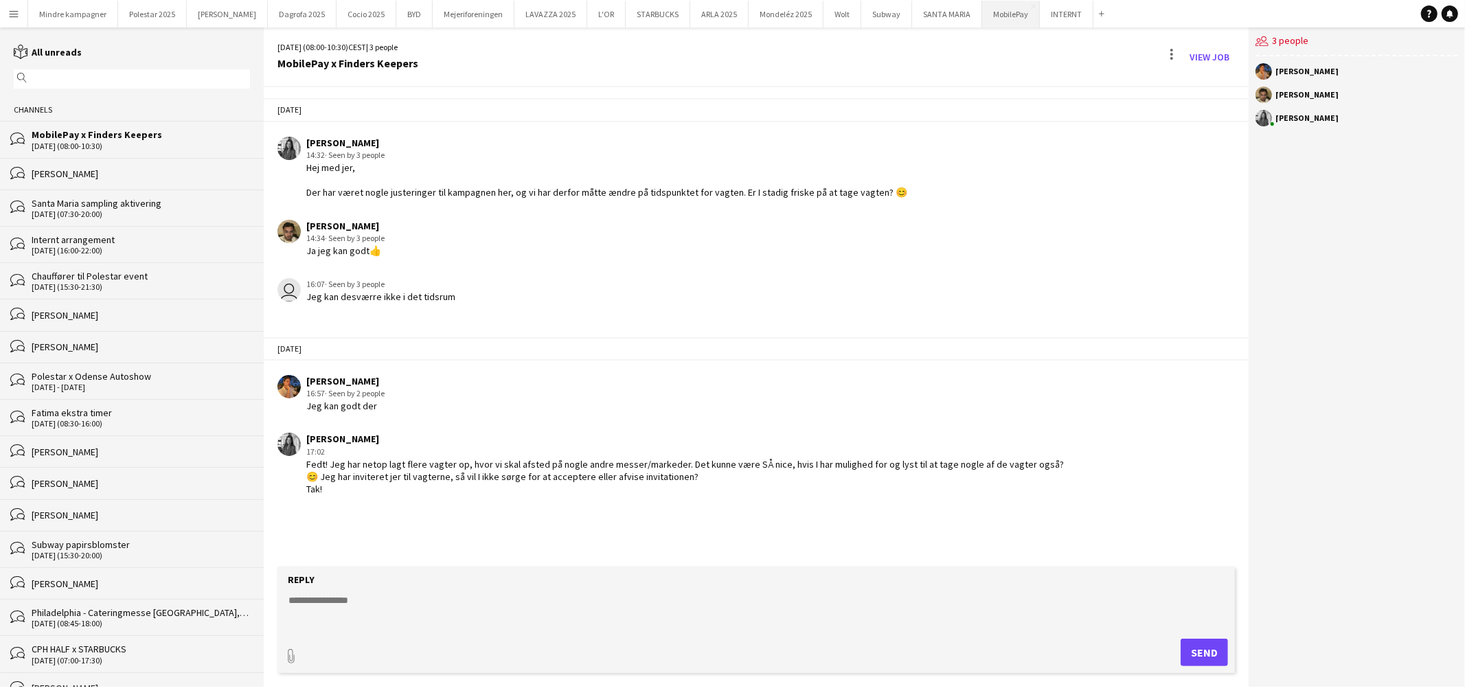
click at [982, 15] on button "MobilePay Close" at bounding box center [1011, 14] width 58 height 27
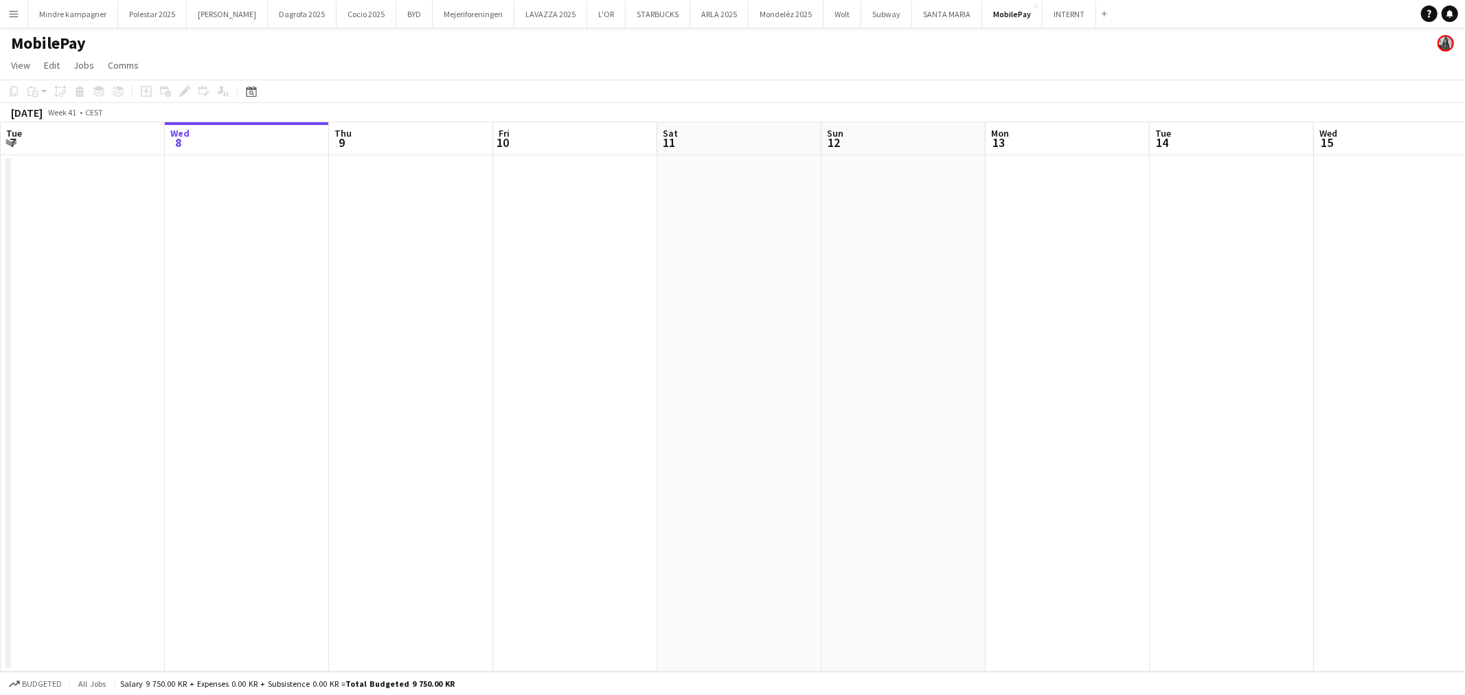
drag, startPoint x: 1077, startPoint y: 431, endPoint x: 568, endPoint y: 462, distance: 509.9
click at [582, 460] on app-calendar-viewport "Sun 5 Mon 6 Tue 7 Wed 8 Thu 9 Fri 10 Sat 11 Sun 12 Mon 13 Tue 14 Wed 15 Thu 16 …" at bounding box center [732, 397] width 1465 height 550
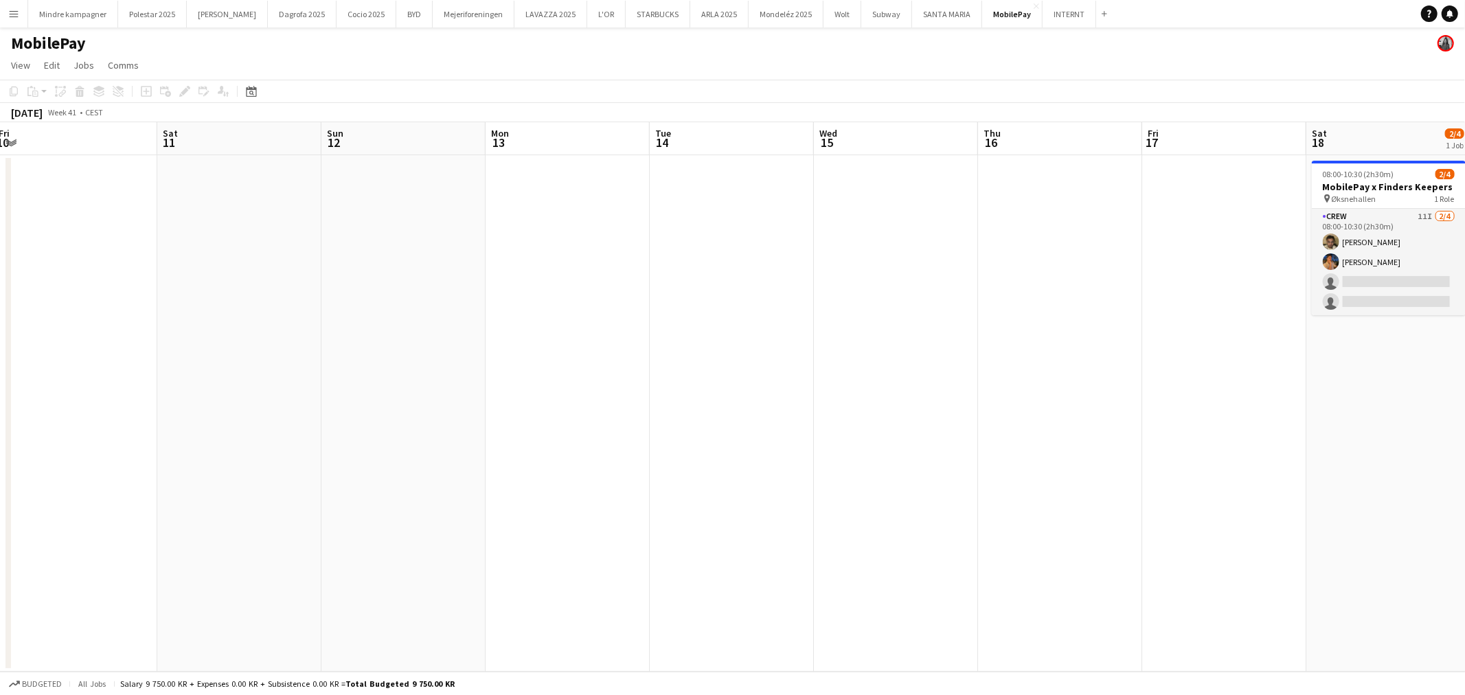
drag, startPoint x: 1028, startPoint y: 461, endPoint x: 647, endPoint y: 474, distance: 381.4
click at [647, 474] on app-calendar-viewport "Tue 7 Wed 8 Thu 9 Fri 10 Sat 11 Sun 12 Mon 13 Tue 14 Wed 15 Thu 16 Fri 17 Sat 1…" at bounding box center [732, 397] width 1465 height 550
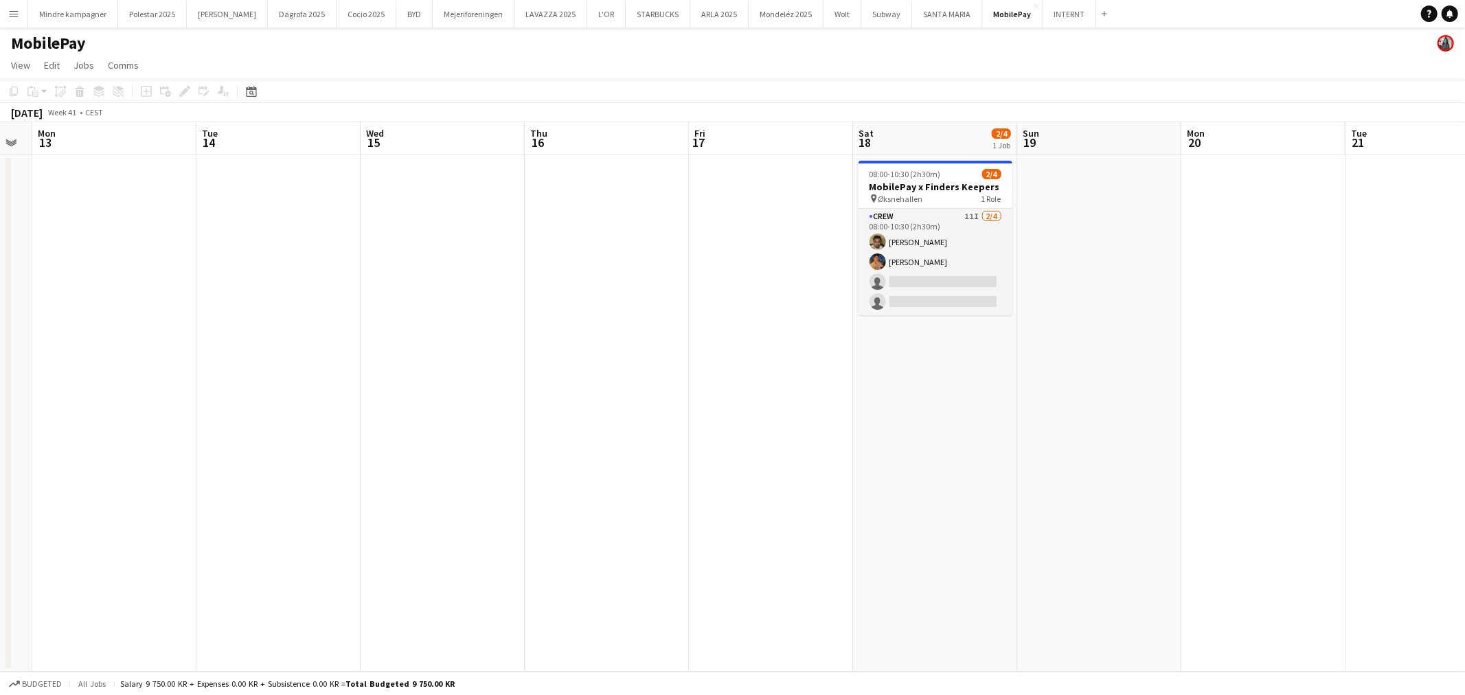
drag, startPoint x: 973, startPoint y: 477, endPoint x: 897, endPoint y: 484, distance: 76.6
click at [895, 484] on app-calendar-viewport "Fri 10 Sat 11 Sun 12 Mon 13 Tue 14 Wed 15 Thu 16 Fri 17 Sat 18 2/4 1 Job Sun 19…" at bounding box center [732, 397] width 1465 height 550
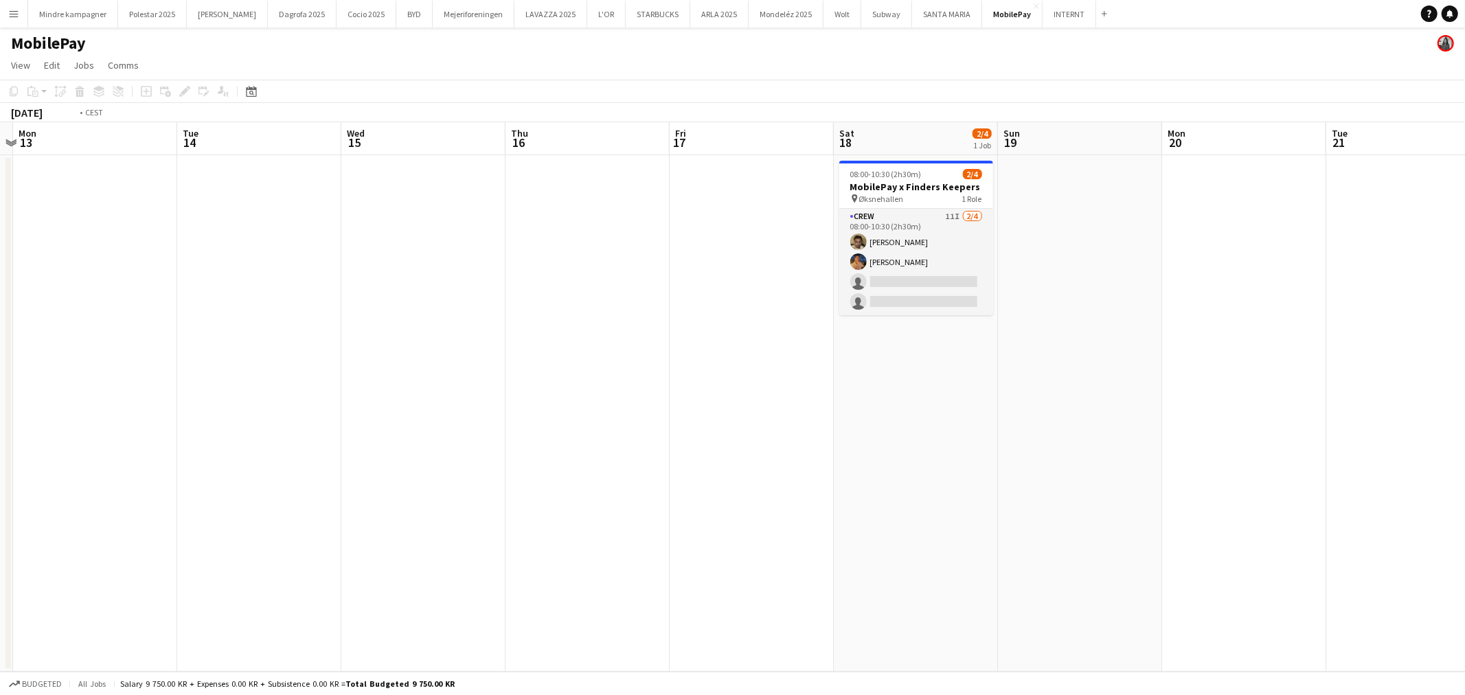
drag, startPoint x: 1082, startPoint y: 486, endPoint x: 736, endPoint y: 500, distance: 345.8
click at [732, 499] on app-calendar-viewport "Fri 10 Sat 11 Sun 12 Mon 13 Tue 14 Wed 15 Thu 16 Fri 17 Sat 18 2/4 1 Job Sun 19…" at bounding box center [732, 397] width 1465 height 550
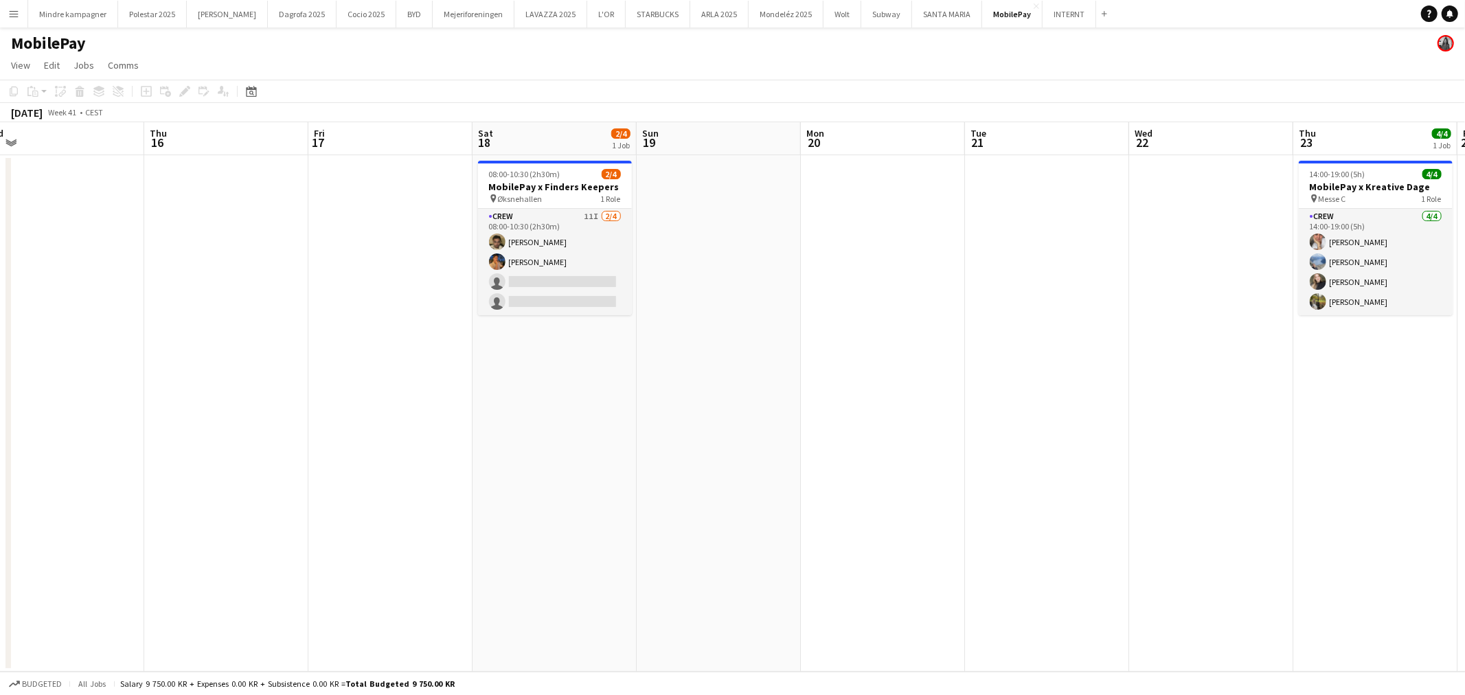
drag, startPoint x: 1300, startPoint y: 505, endPoint x: 890, endPoint y: 522, distance: 410.4
click at [822, 525] on app-calendar-viewport "Sun 12 Mon 13 Tue 14 Wed 15 Thu 16 Fri 17 Sat 18 2/4 1 Job Sun 19 Mon 20 Tue 21…" at bounding box center [732, 397] width 1465 height 550
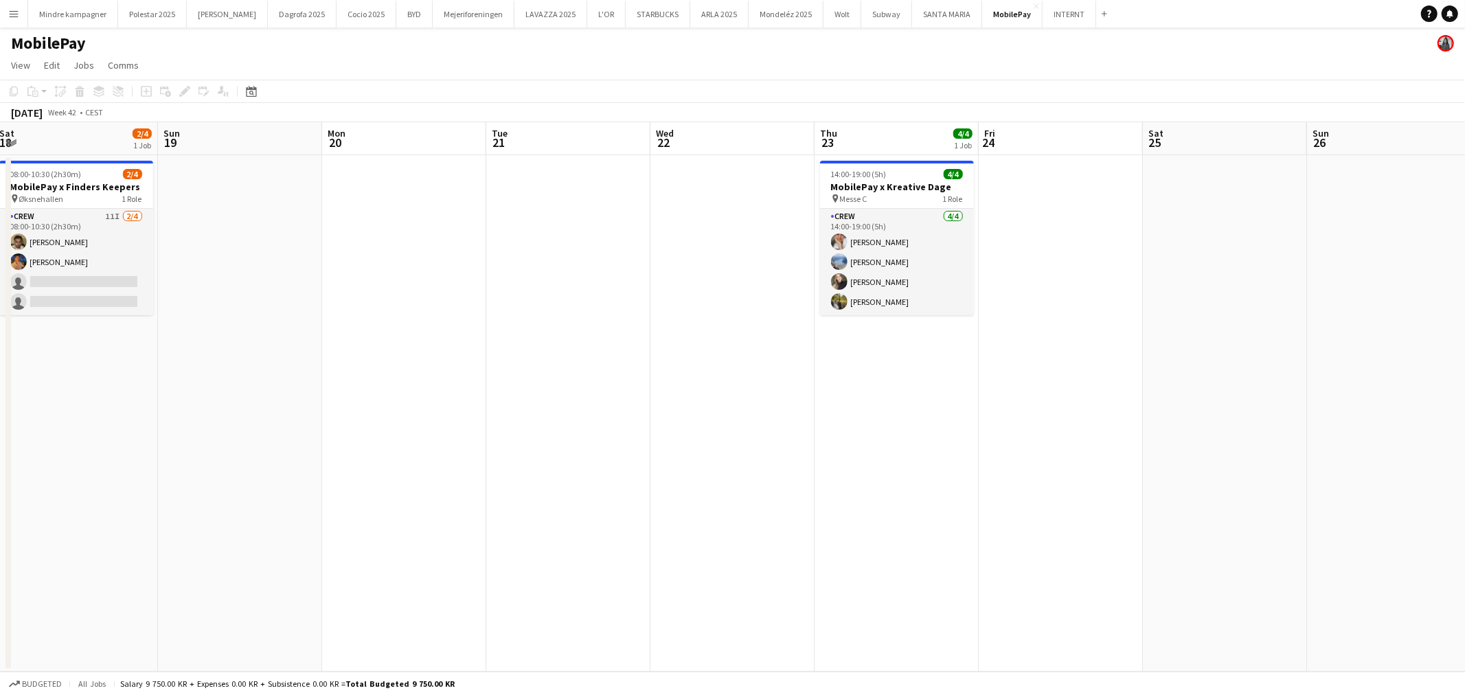
drag, startPoint x: 924, startPoint y: 522, endPoint x: 1053, endPoint y: 514, distance: 129.4
click at [724, 520] on app-calendar-viewport "Wed 15 Thu 16 Fri 17 Sat 18 2/4 1 Job Sun 19 Mon 20 Tue 21 Wed 22 Thu 23 4/4 1 …" at bounding box center [732, 397] width 1465 height 550
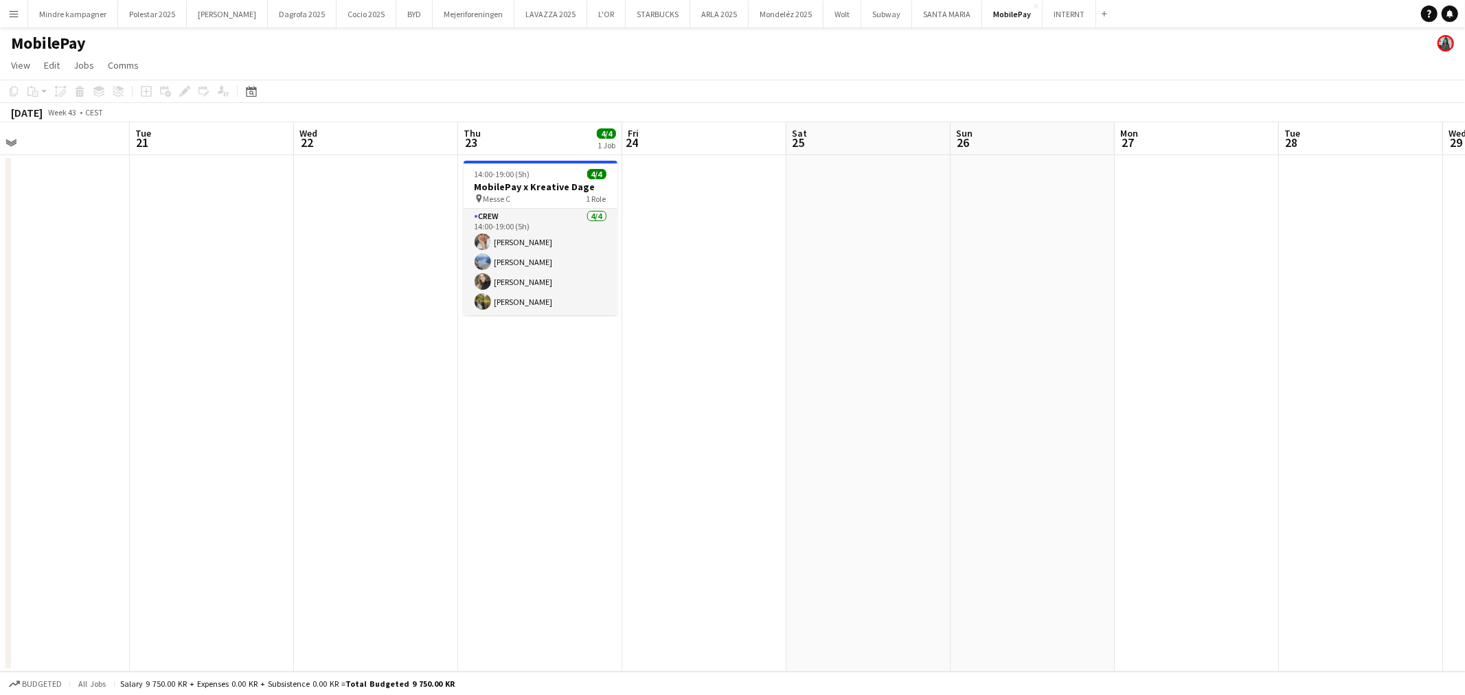
click at [752, 519] on app-calendar-viewport "Fri 17 Sat 18 2/4 1 Job Sun 19 Mon 20 Tue 21 Wed 22 Thu 23 4/4 1 Job Fri 24 Sat…" at bounding box center [732, 397] width 1465 height 550
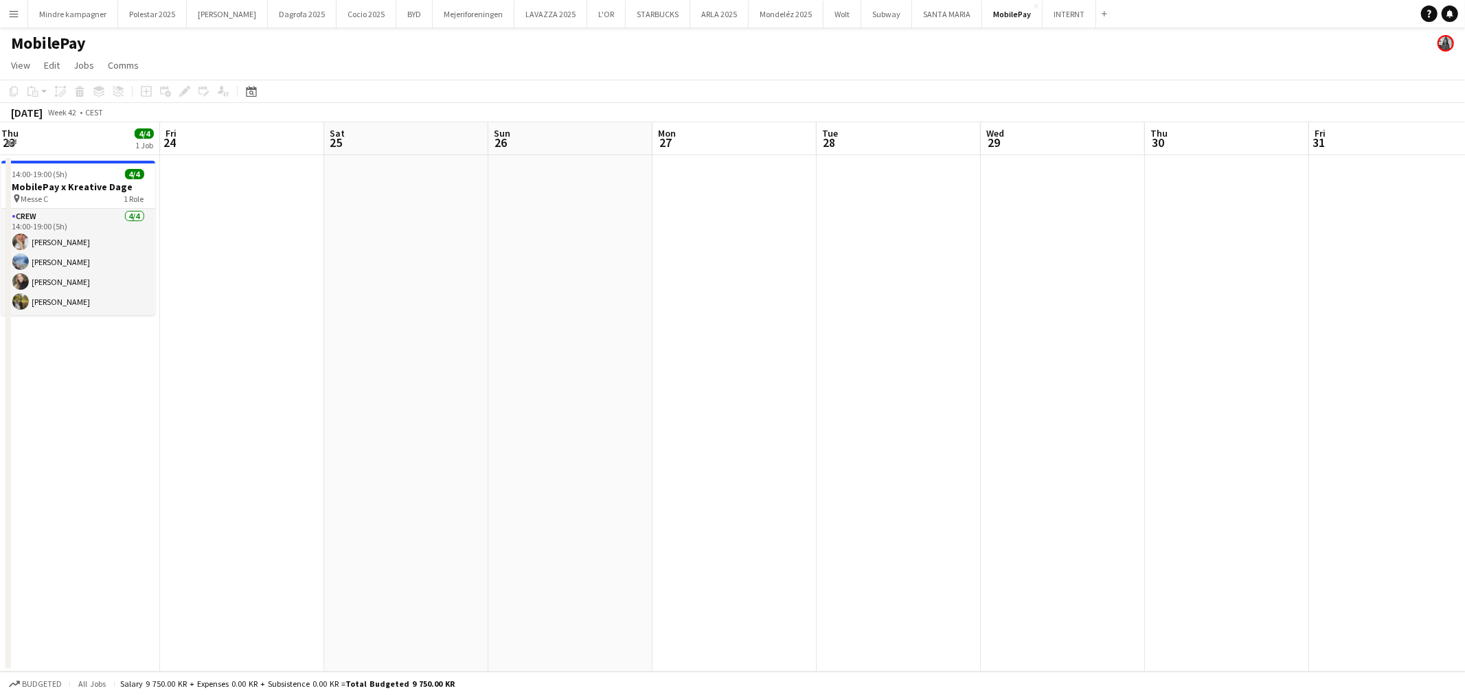
drag, startPoint x: 1118, startPoint y: 517, endPoint x: 782, endPoint y: 518, distance: 335.9
click at [728, 517] on app-calendar-viewport "Mon 20 Tue 21 Wed 22 Thu 23 4/4 1 Job Fri 24 Sat 25 Sun 26 Mon 27 Tue 28 Wed 29…" at bounding box center [732, 397] width 1465 height 550
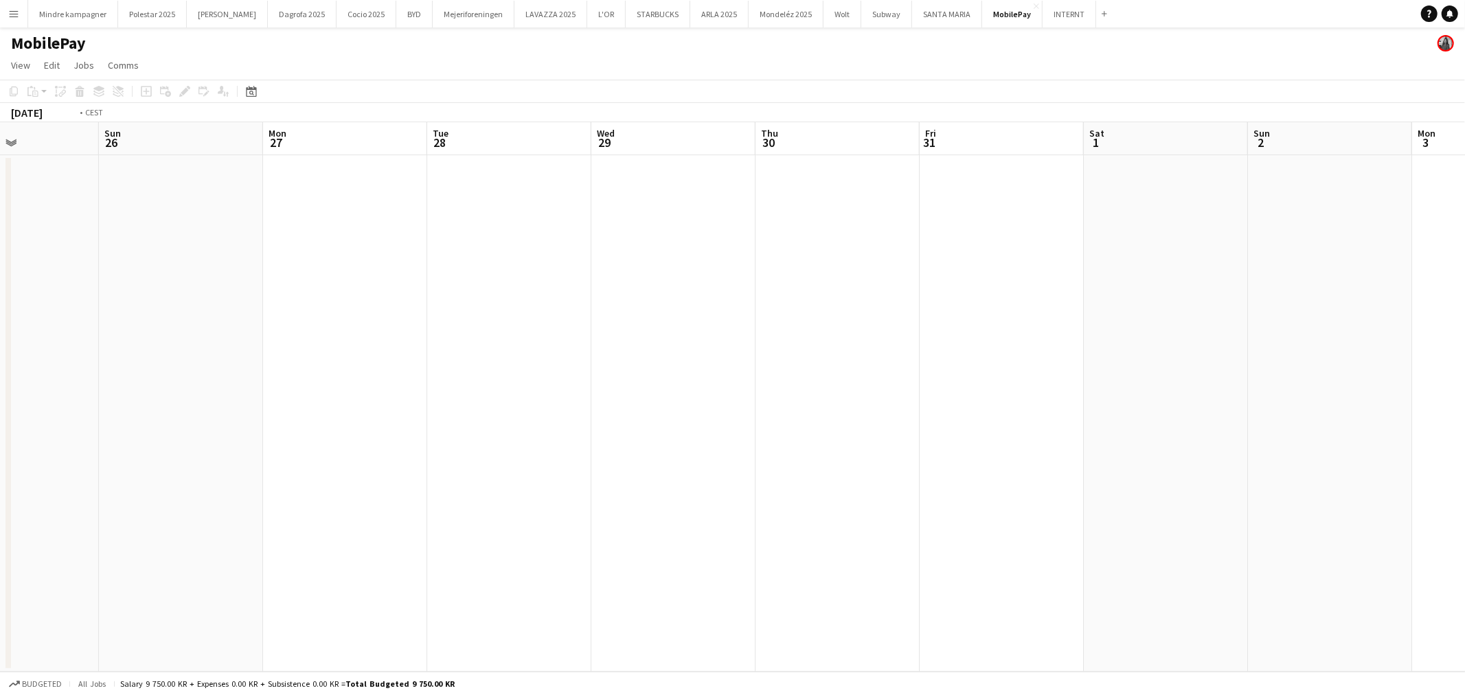
drag, startPoint x: 1030, startPoint y: 523, endPoint x: 664, endPoint y: 520, distance: 366.1
click at [666, 520] on app-calendar-viewport "Wed 22 Thu 23 4/4 1 Job Fri 24 Sat 25 Sun 26 Mon 27 Tue 28 Wed 29 Thu 30 Fri 31…" at bounding box center [732, 397] width 1465 height 550
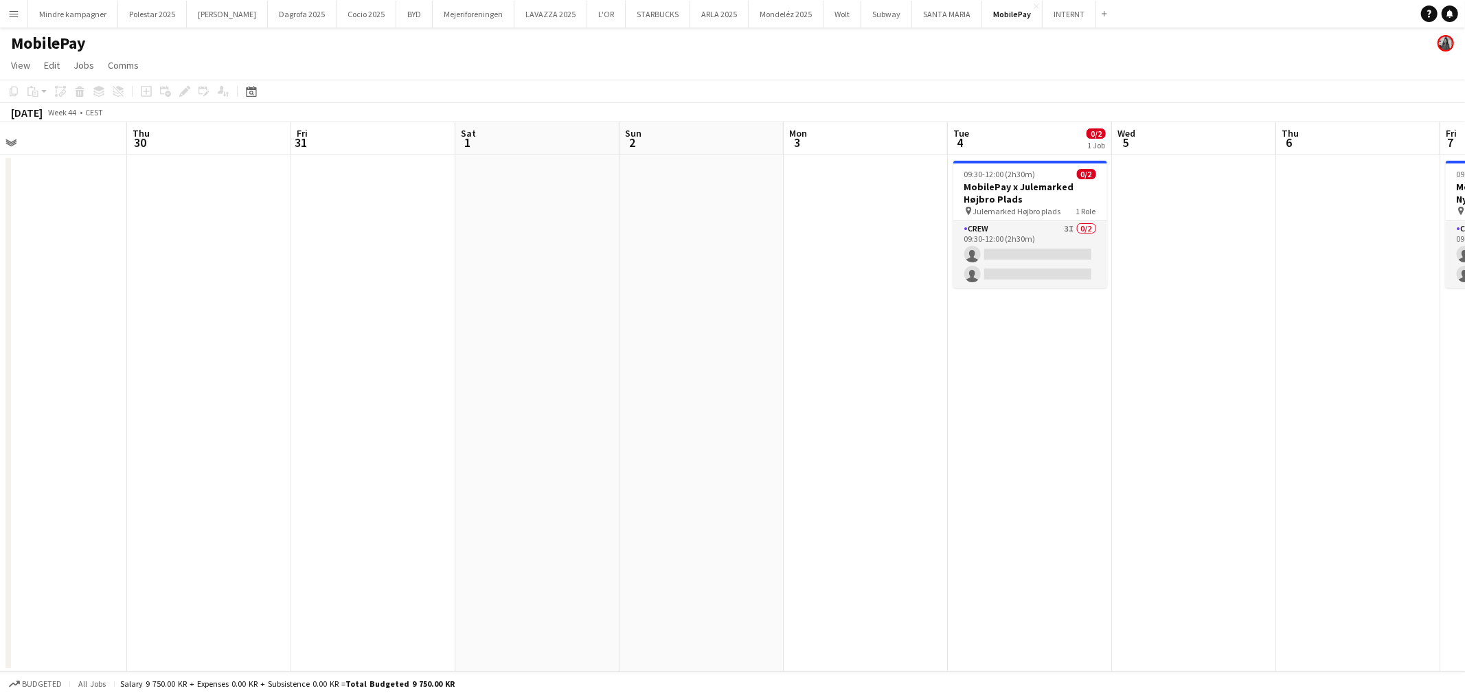
scroll to position [0, 519]
drag, startPoint x: 963, startPoint y: 523, endPoint x: 951, endPoint y: 523, distance: 12.4
click at [951, 523] on app-calendar-viewport "Sun 26 Mon 27 Tue 28 Wed 29 Thu 30 Fri 31 Sat 1 Sun 2 Mon 3 Tue 4 0/2 1 Job Wed…" at bounding box center [732, 397] width 1465 height 550
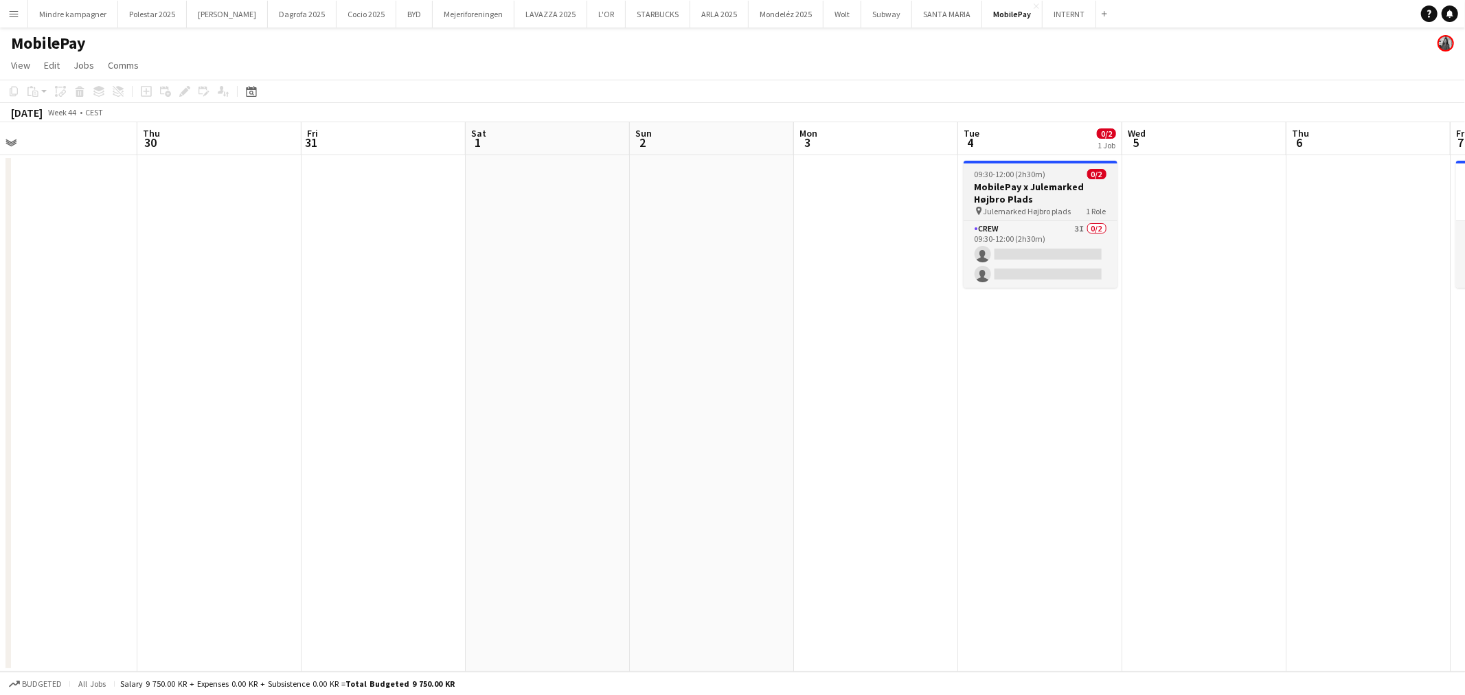
click at [1051, 200] on h3 "MobilePay x Julemarked Højbro Plads" at bounding box center [1041, 193] width 154 height 25
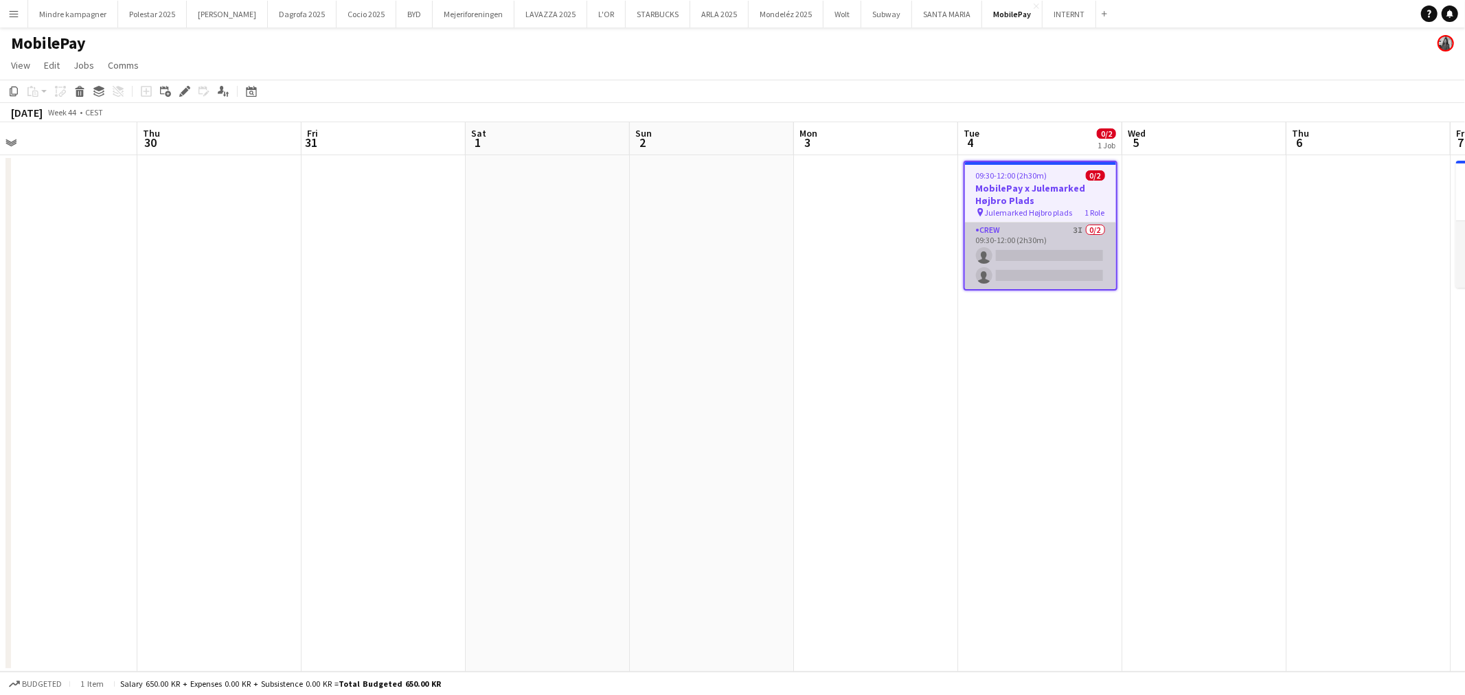
click at [1048, 243] on app-card-role "Crew 3I 0/2 09:30-12:00 (2h30m) single-neutral-actions single-neutral-actions" at bounding box center [1040, 256] width 151 height 67
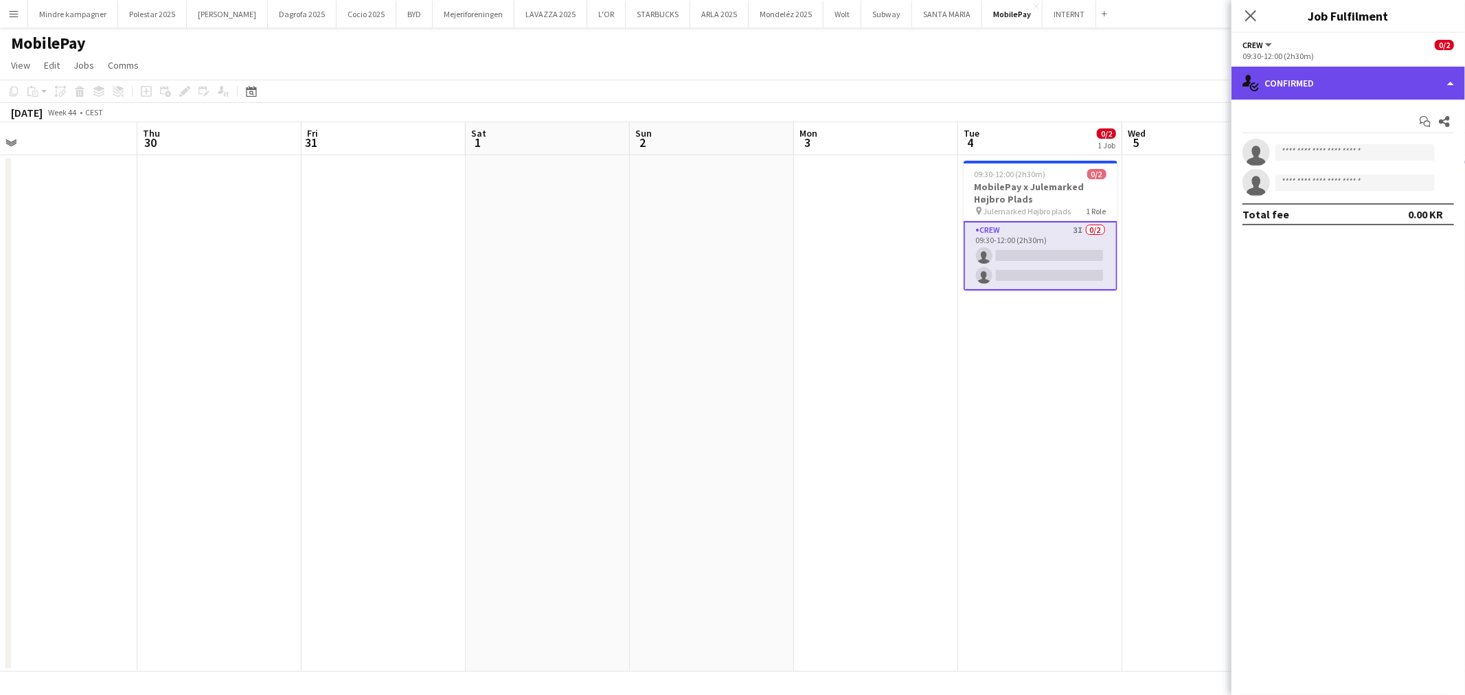
click at [1280, 93] on div "single-neutral-actions-check-2 Confirmed" at bounding box center [1349, 83] width 234 height 33
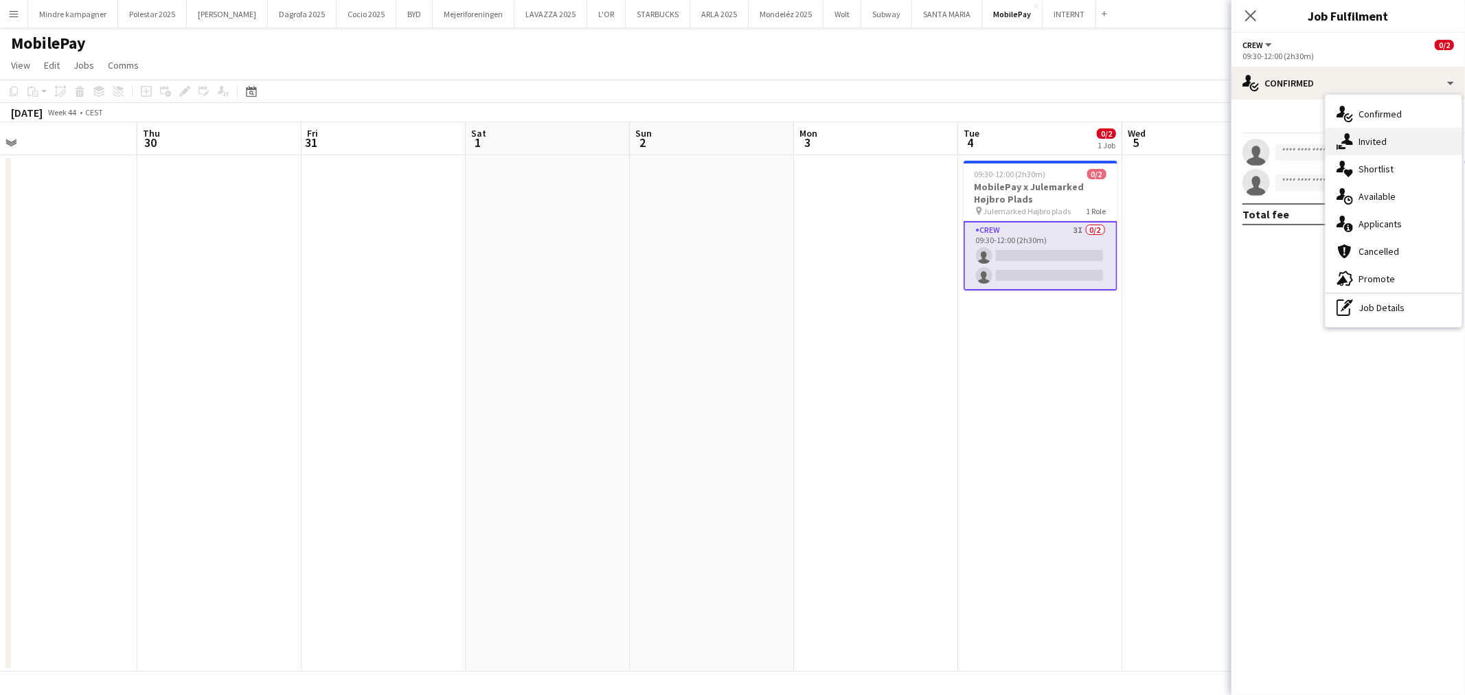
click at [1381, 142] on span "Invited" at bounding box center [1373, 141] width 28 height 12
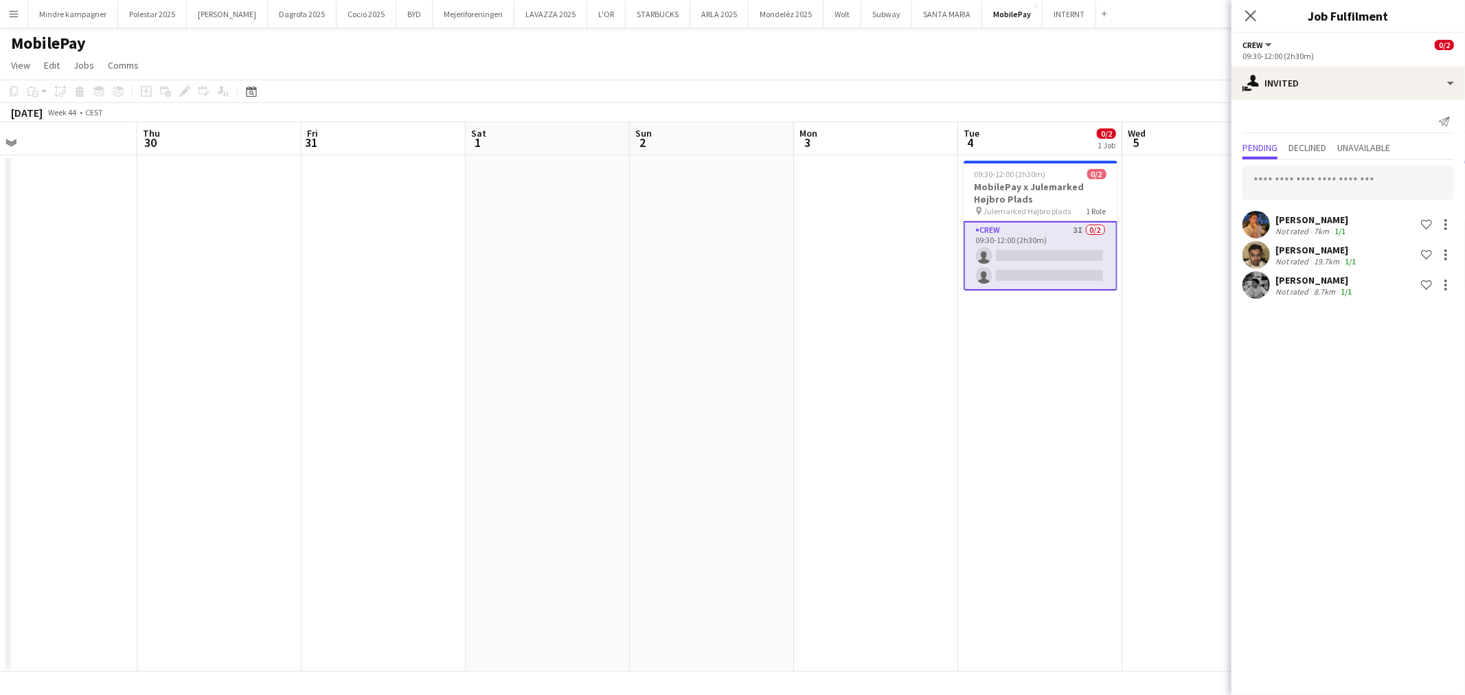
drag, startPoint x: 890, startPoint y: 512, endPoint x: 777, endPoint y: 516, distance: 112.7
click at [781, 517] on app-calendar-viewport "Sun 26 Mon 27 Tue 28 Wed 29 Thu 30 Fri 31 Sat 1 Sun 2 Mon 3 Tue 4 0/2 1 Job Wed…" at bounding box center [732, 397] width 1465 height 550
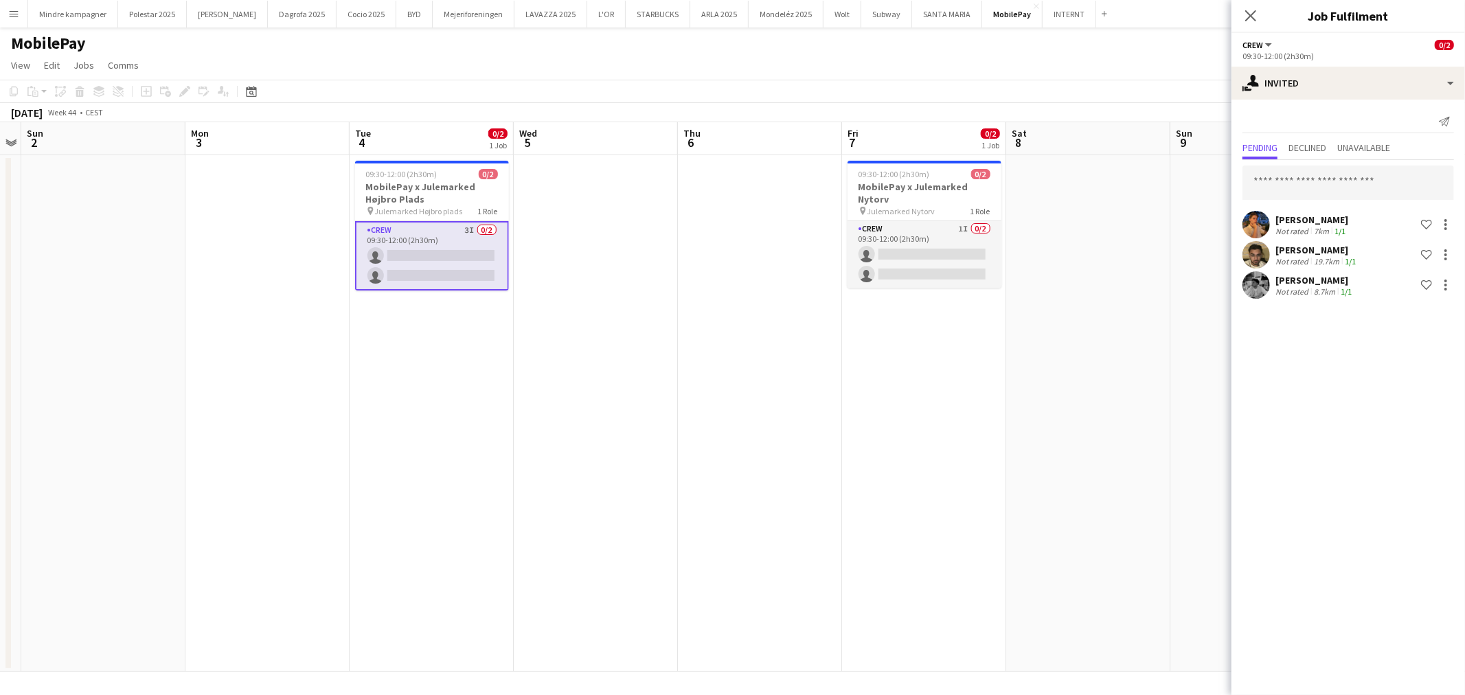
scroll to position [0, 564]
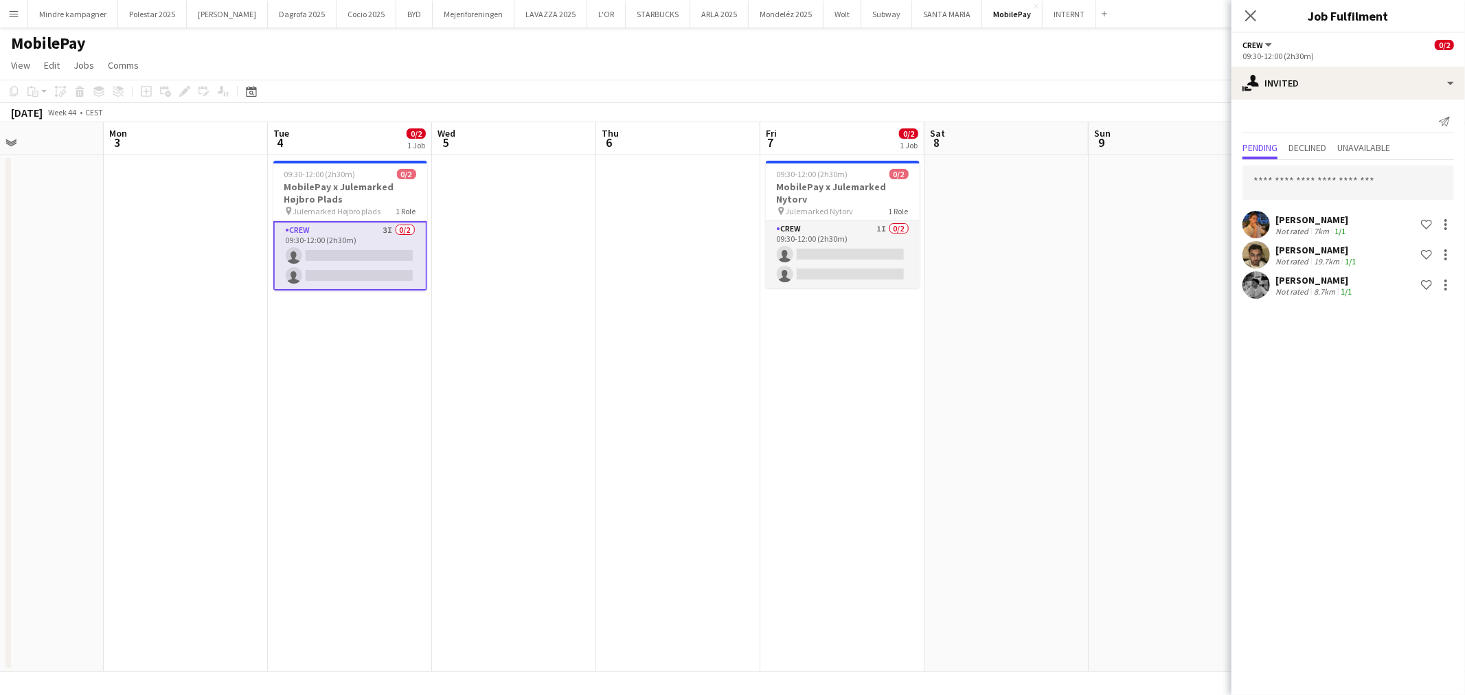
drag, startPoint x: 760, startPoint y: 496, endPoint x: 714, endPoint y: 481, distance: 47.8
click at [665, 500] on app-calendar-viewport "Thu 30 Fri 31 Sat 1 Sun 2 Mon 3 Tue 4 0/2 1 Job Wed 5 Thu 6 Fri 7 0/2 1 Job Sat…" at bounding box center [732, 397] width 1465 height 550
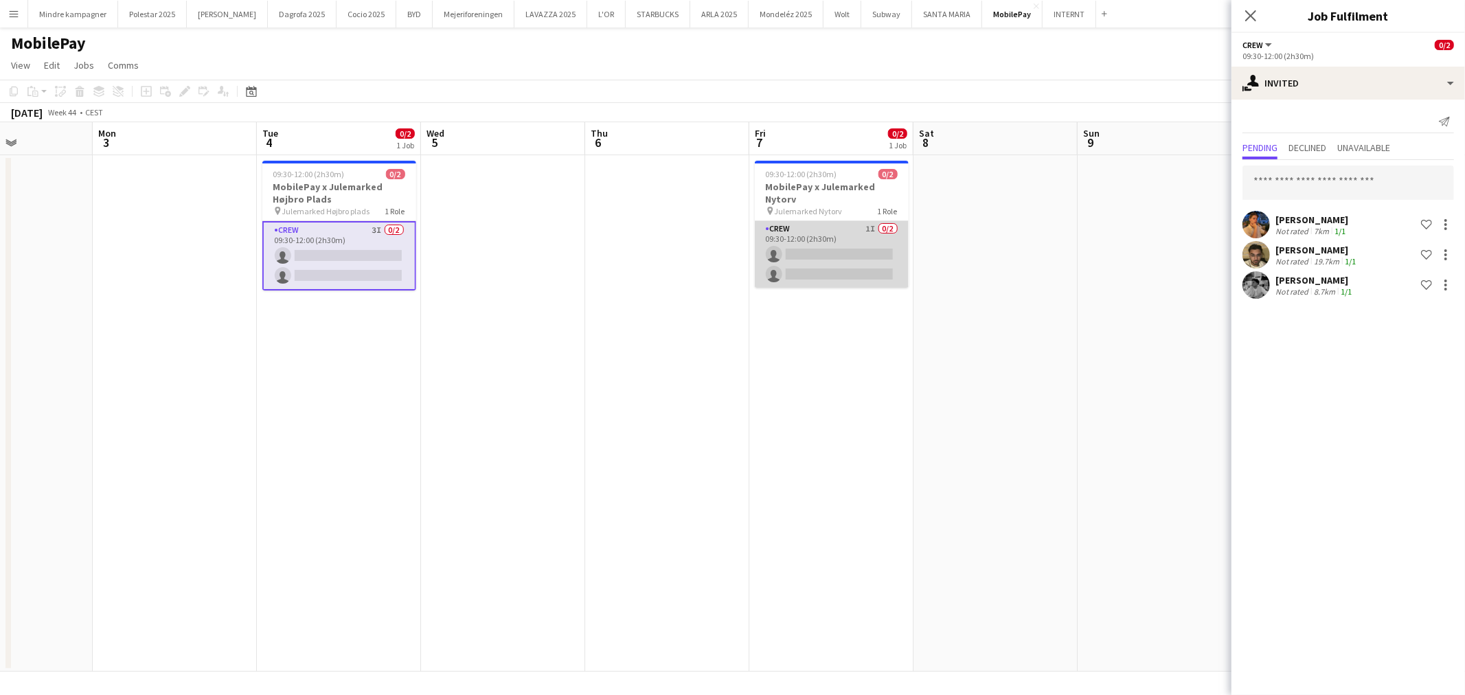
click at [834, 236] on app-card-role "Crew 1I 0/2 09:30-12:00 (2h30m) single-neutral-actions single-neutral-actions" at bounding box center [832, 254] width 154 height 67
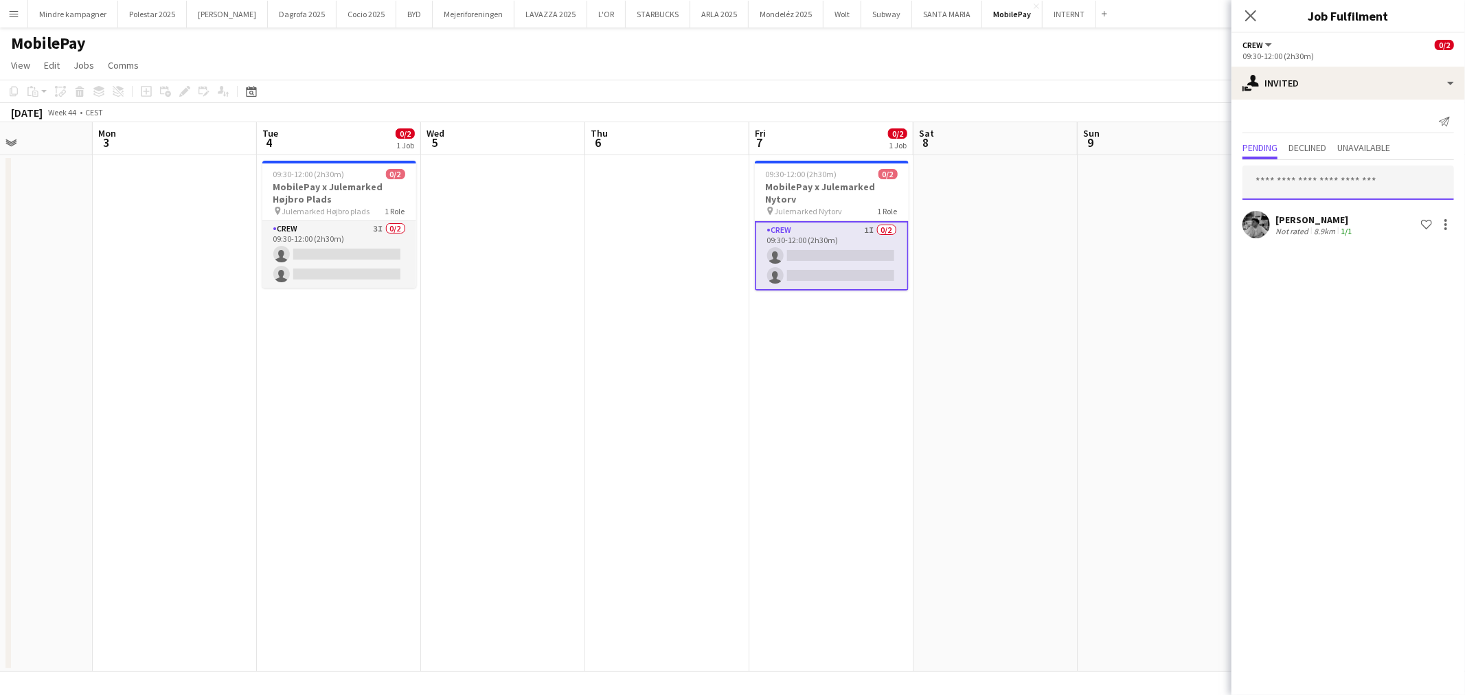
click at [1317, 184] on input "text" at bounding box center [1349, 183] width 212 height 34
type input "****"
click at [1313, 234] on mat-option "[PERSON_NAME] Active [EMAIL_ADDRESS][DOMAIN_NAME]" at bounding box center [1349, 221] width 212 height 33
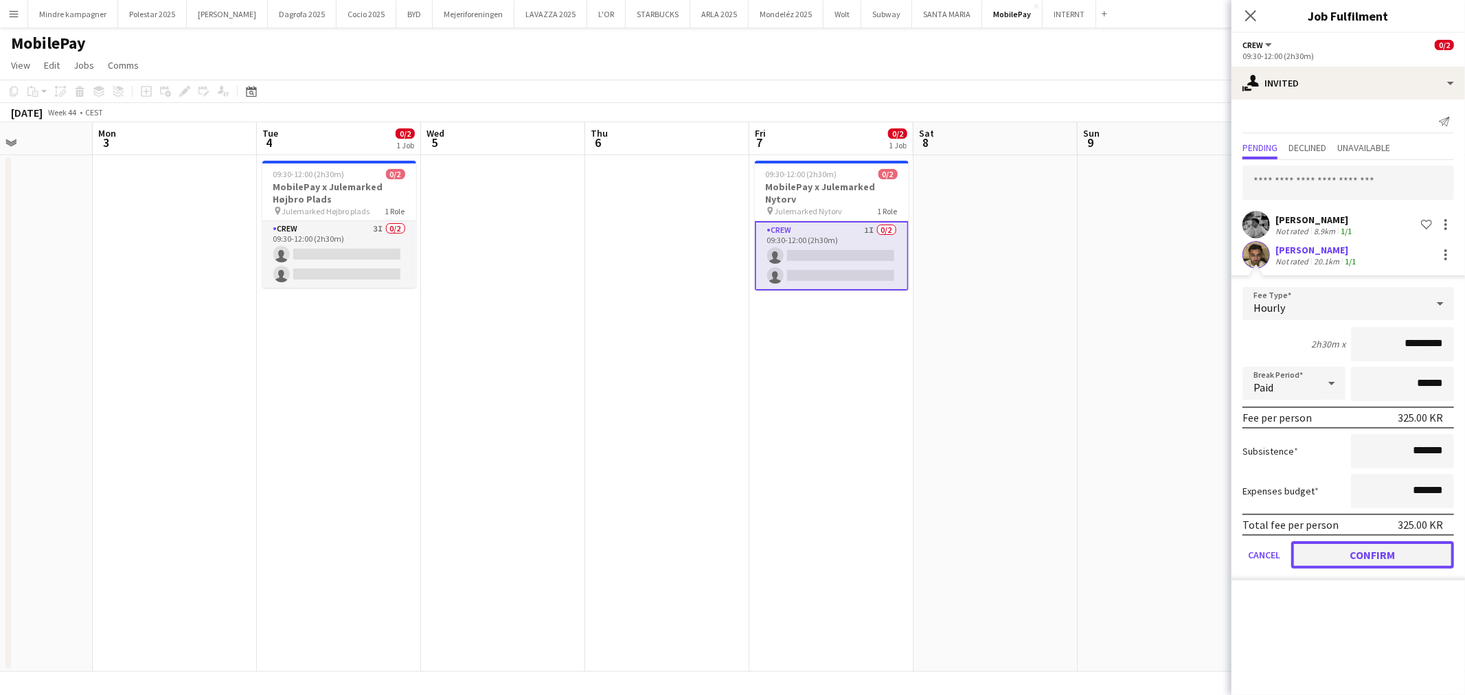
click at [1392, 552] on button "Confirm" at bounding box center [1372, 554] width 163 height 27
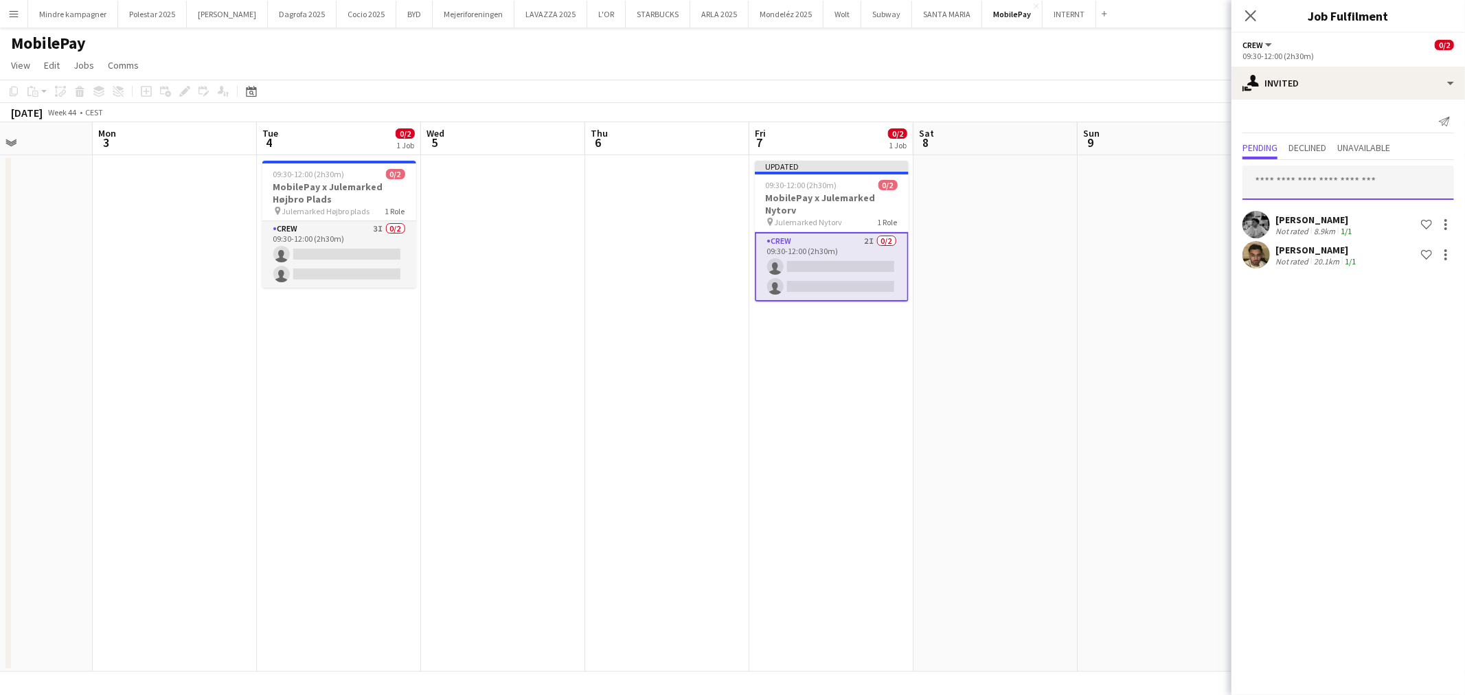
click at [1304, 188] on input "text" at bounding box center [1349, 183] width 212 height 34
type input "*****"
click at [1316, 210] on span "[PERSON_NAME] Active" at bounding box center [1349, 216] width 190 height 12
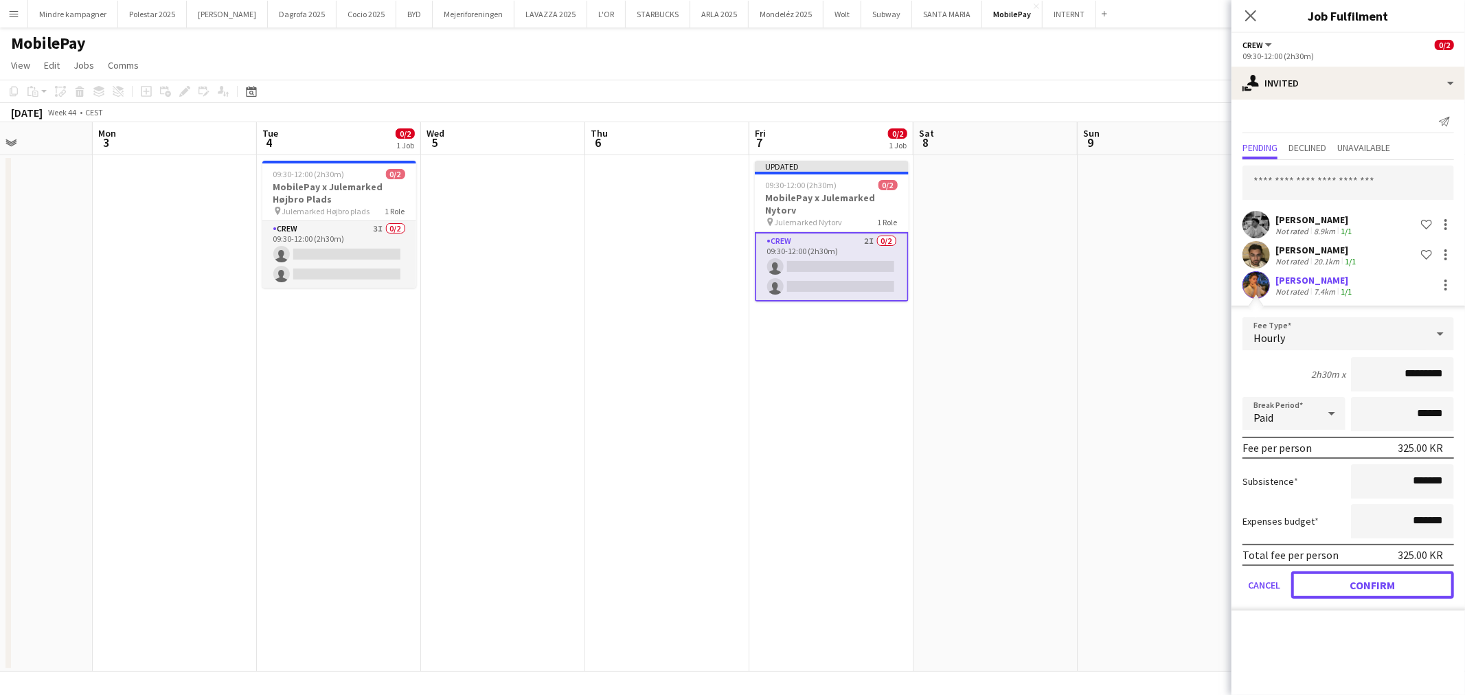
click at [1398, 580] on button "Confirm" at bounding box center [1372, 584] width 163 height 27
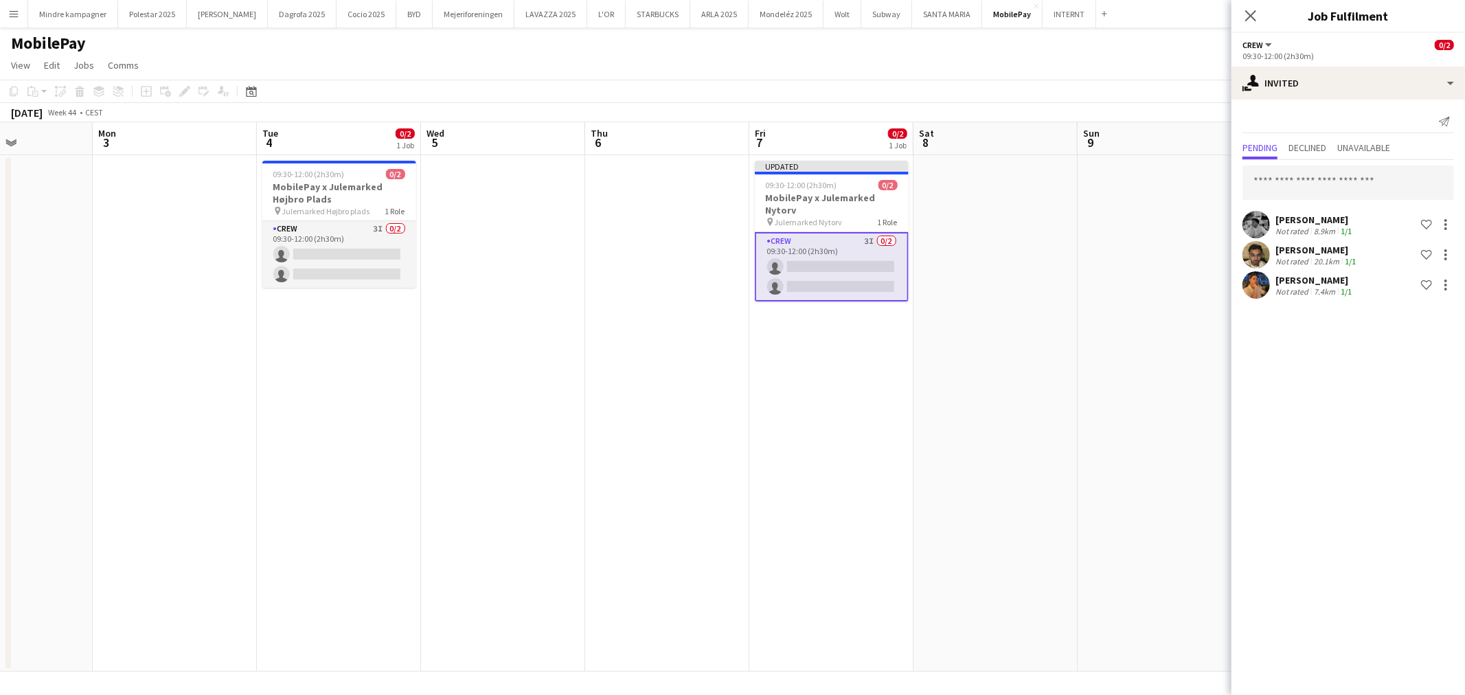
click at [1051, 534] on app-date-cell at bounding box center [996, 413] width 164 height 517
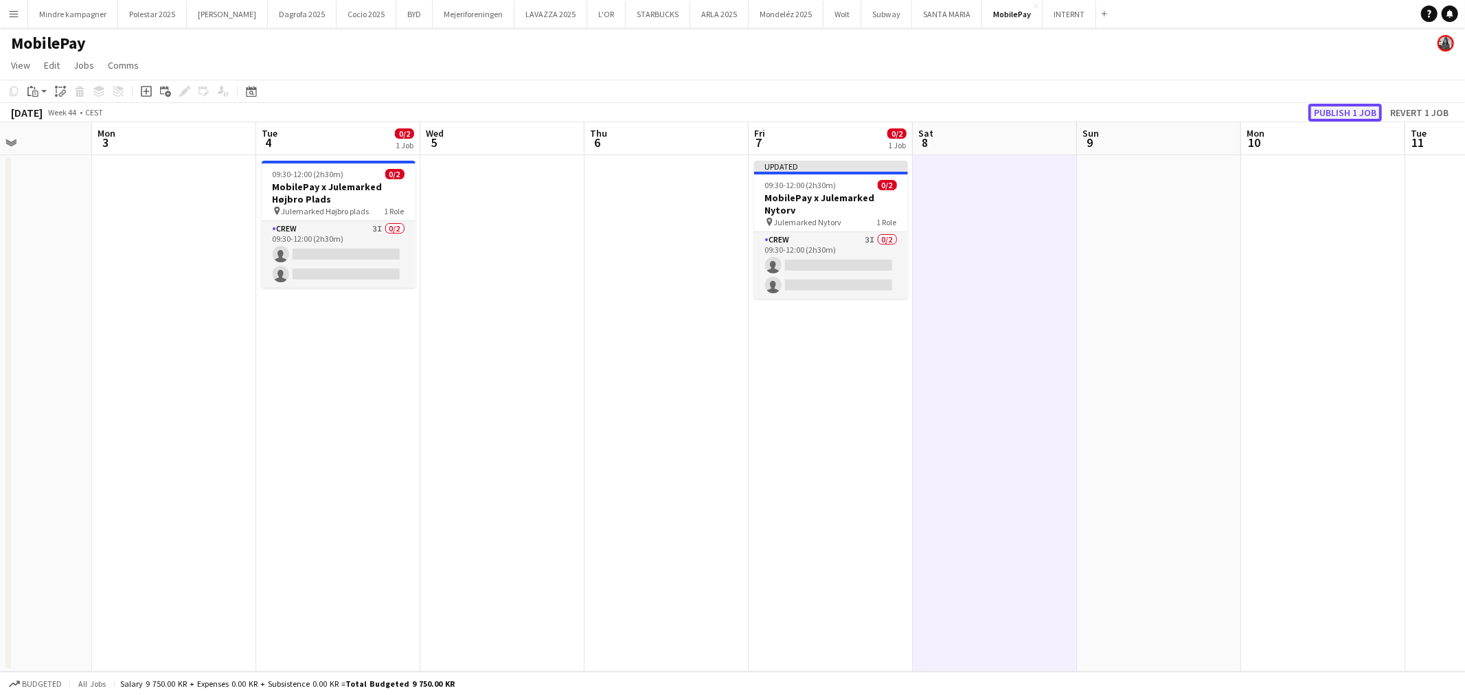
click at [1371, 107] on button "Publish 1 job" at bounding box center [1345, 113] width 73 height 18
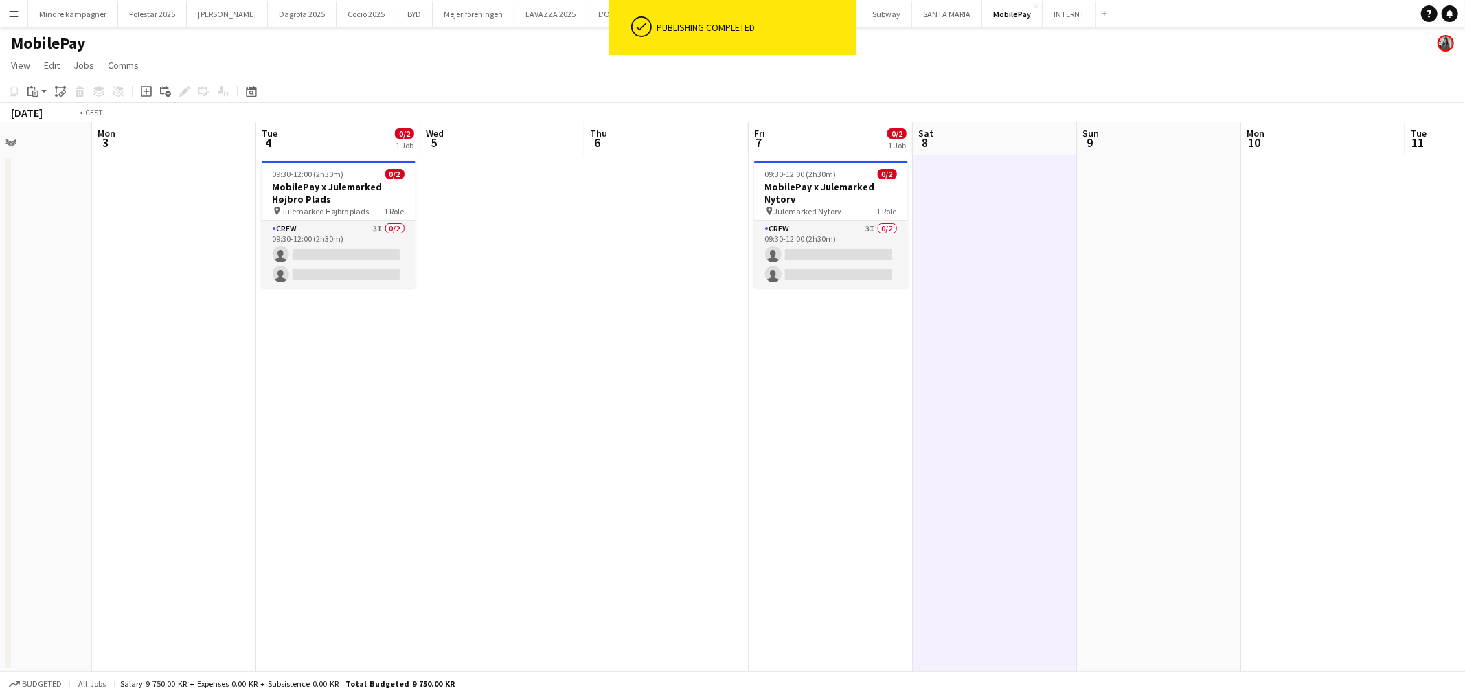
click at [981, 478] on app-calendar-viewport "Thu 30 Fri 31 Sat 1 Sun 2 Mon 3 Tue 4 0/2 1 Job Wed 5 Thu 6 Fri 7 0/2 1 Job Sat…" at bounding box center [732, 397] width 1465 height 550
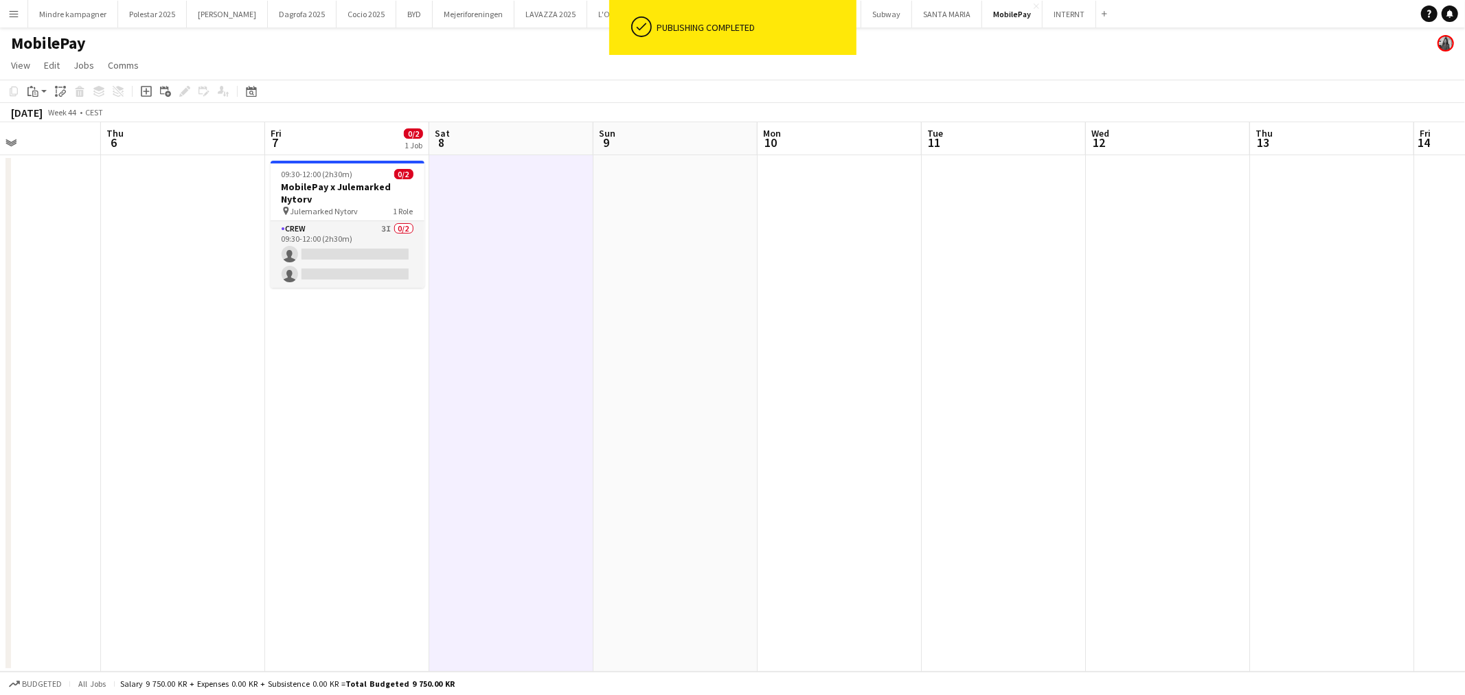
drag, startPoint x: 1116, startPoint y: 484, endPoint x: 1080, endPoint y: 486, distance: 35.8
click at [793, 508] on app-calendar-viewport "Sun 2 Mon 3 Tue 4 0/2 1 Job Wed 5 Thu 6 Fri 7 0/2 1 Job Sat 8 Sun 9 Mon 10 Tue …" at bounding box center [732, 397] width 1465 height 550
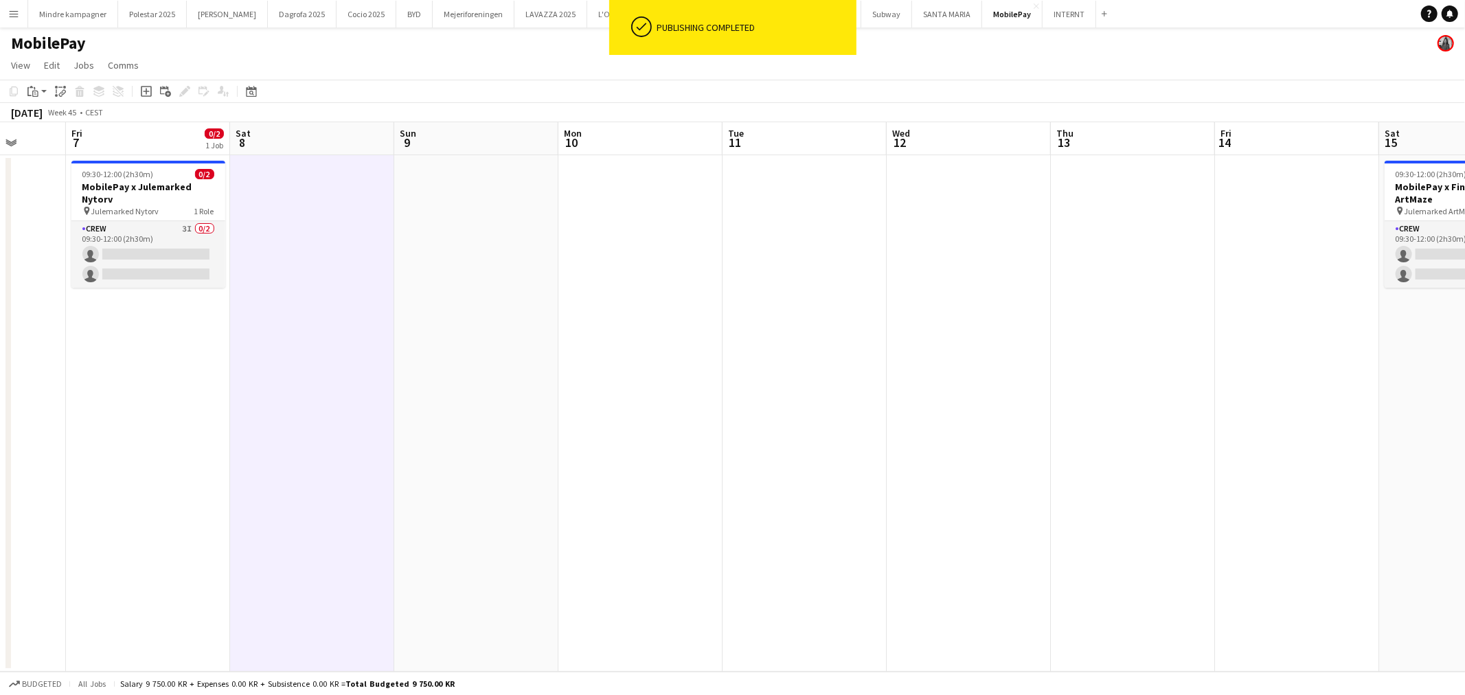
drag, startPoint x: 926, startPoint y: 493, endPoint x: 863, endPoint y: 493, distance: 63.2
click at [854, 497] on app-calendar-viewport "Tue 4 0/2 1 Job Wed 5 Thu 6 Fri 7 0/2 1 Job Sat 8 Sun 9 Mon 10 Tue 11 Wed 12 Th…" at bounding box center [732, 397] width 1465 height 550
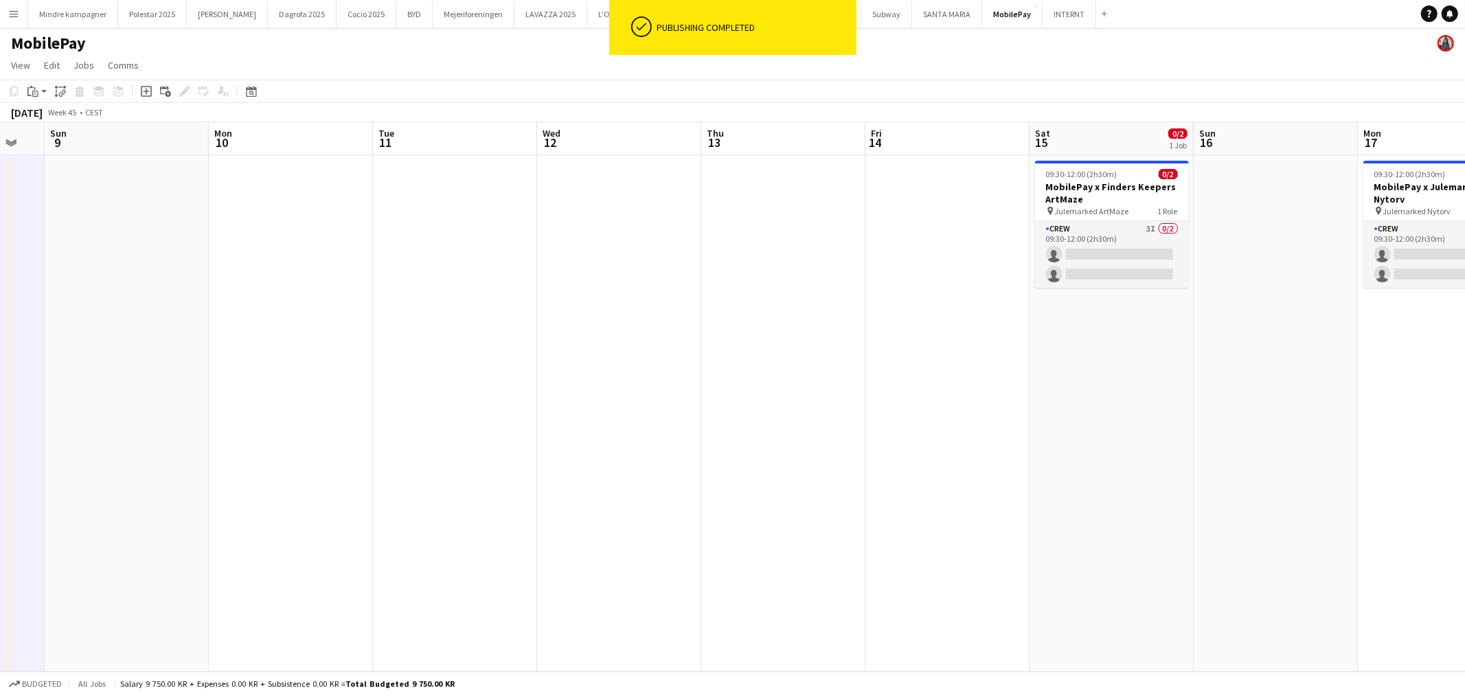
drag, startPoint x: 982, startPoint y: 493, endPoint x: 931, endPoint y: 456, distance: 63.1
click at [904, 497] on app-calendar-viewport "Thu 6 Fri 7 0/2 1 Job Sat 8 Sun 9 Mon 10 Tue 11 Wed 12 Thu 13 Fri 14 Sat 15 0/2…" at bounding box center [732, 397] width 1465 height 550
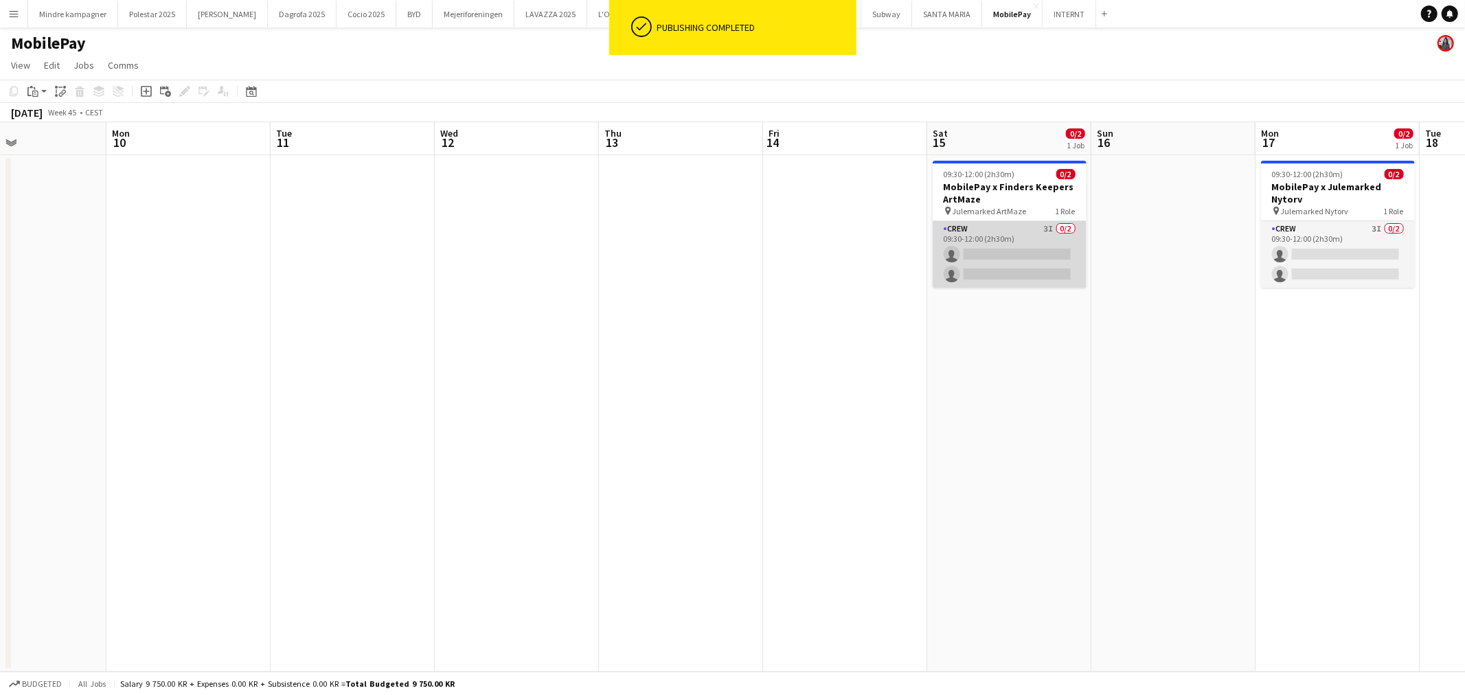
click at [1023, 232] on app-card-role "Crew 3I 0/2 09:30-12:00 (2h30m) single-neutral-actions single-neutral-actions" at bounding box center [1010, 254] width 154 height 67
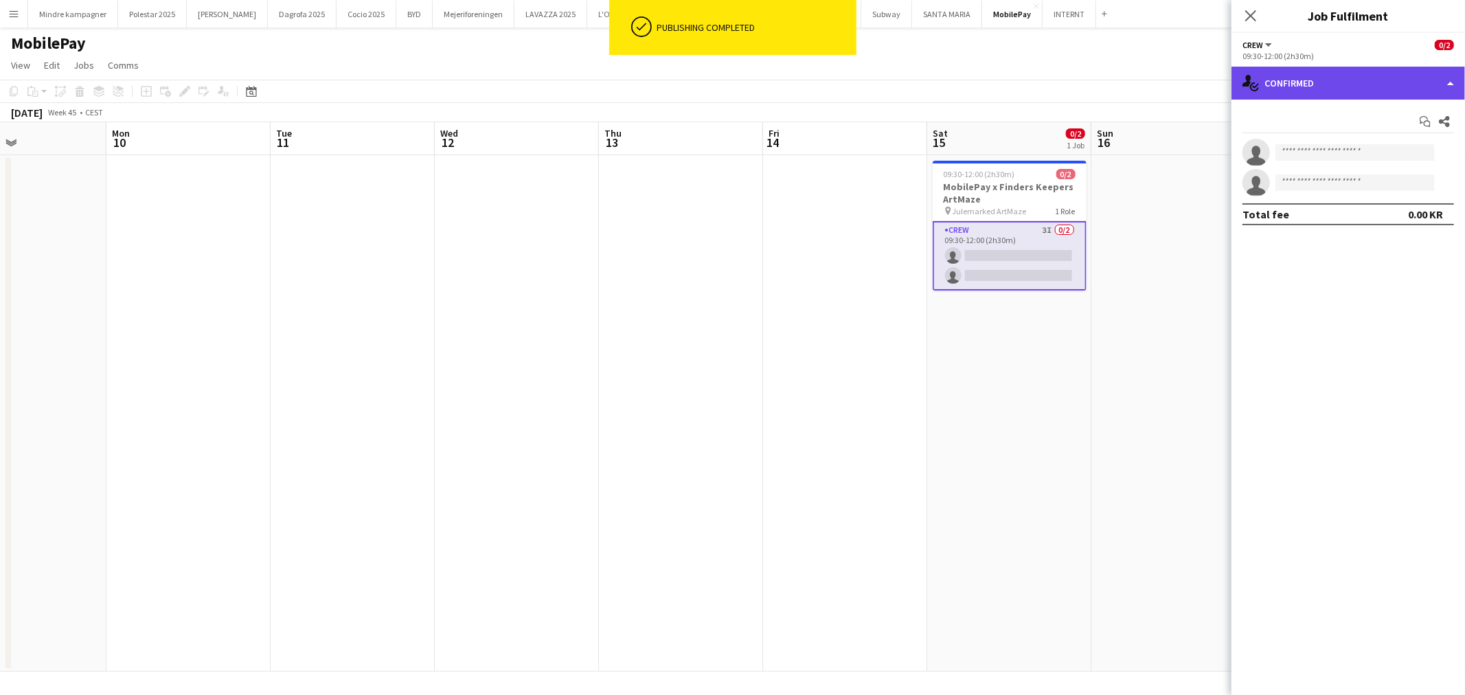
click at [1350, 89] on div "single-neutral-actions-check-2 Confirmed" at bounding box center [1349, 83] width 234 height 33
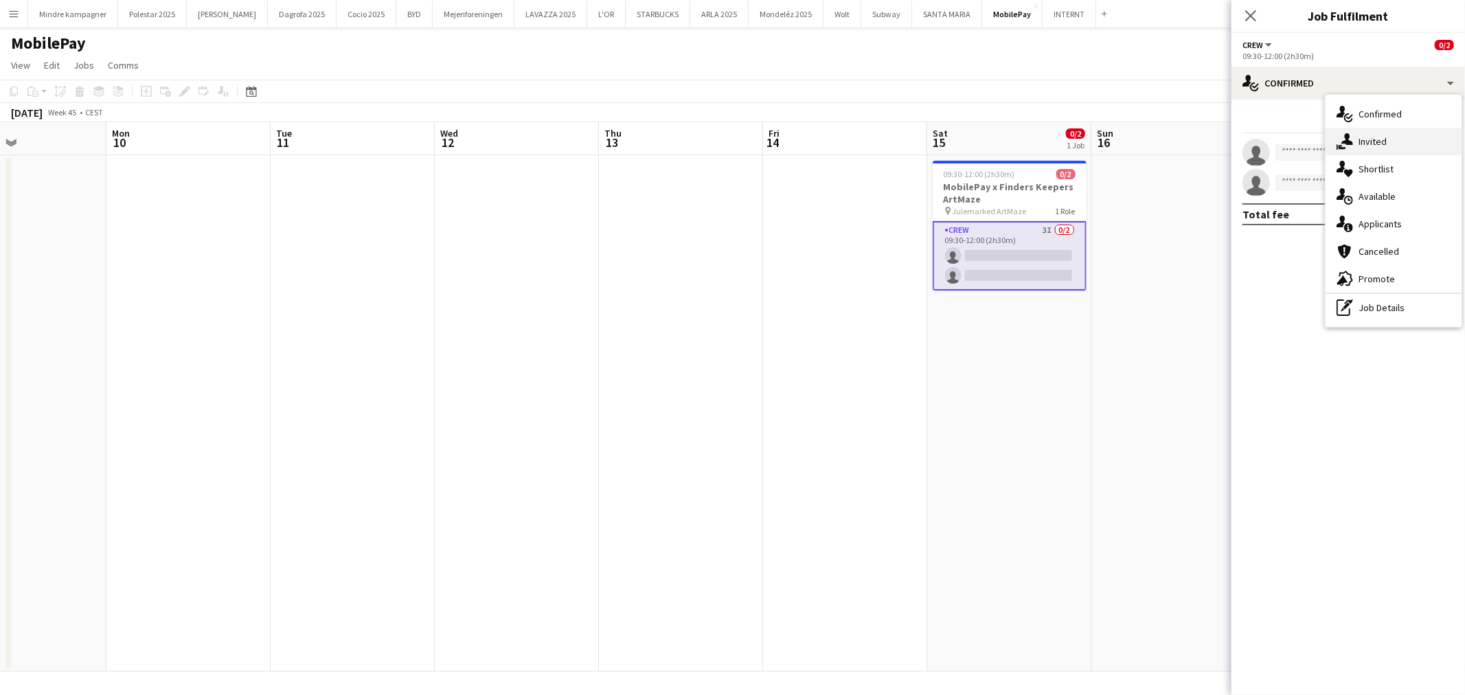
click at [1377, 139] on span "Invited" at bounding box center [1373, 141] width 28 height 12
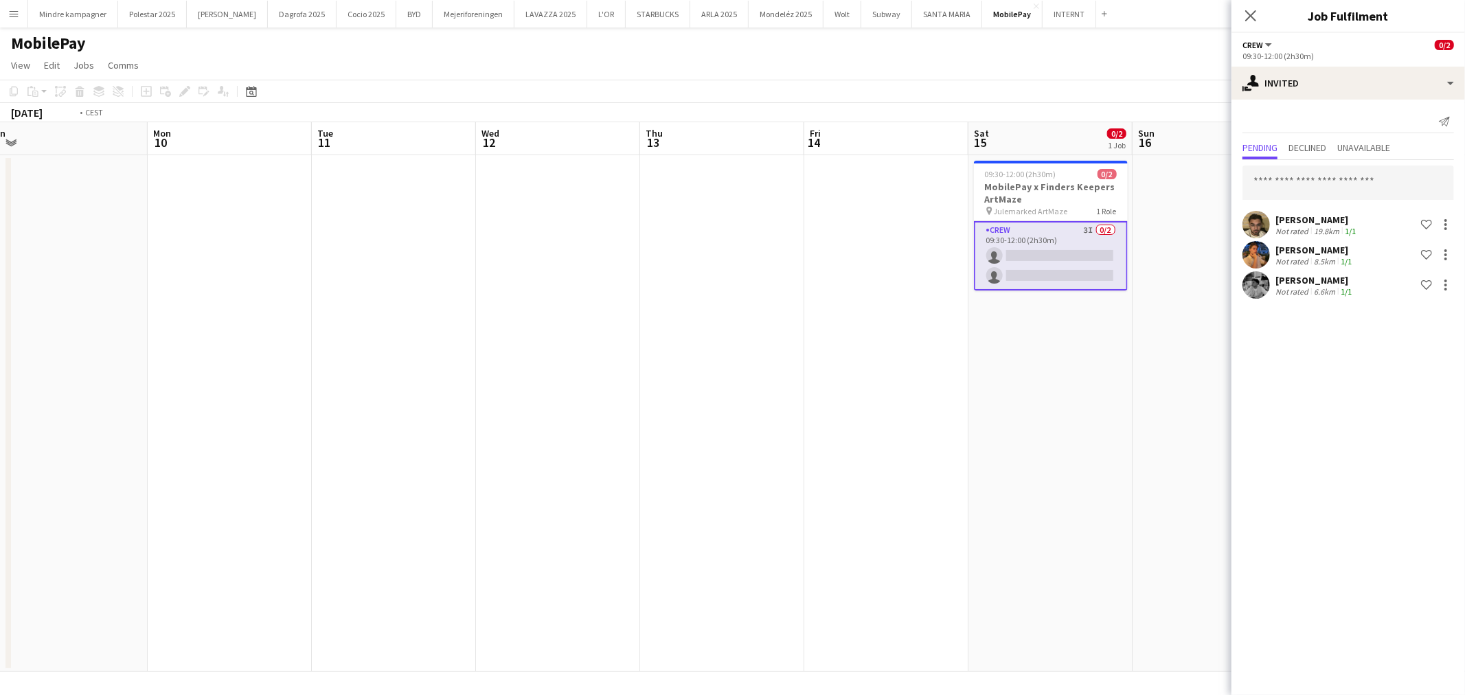
drag, startPoint x: 1008, startPoint y: 516, endPoint x: 679, endPoint y: 526, distance: 329.2
click at [694, 525] on app-calendar-viewport "Thu 6 Fri 7 0/2 1 Job Sat 8 Sun 9 Mon 10 Tue 11 Wed 12 Thu 13 Fri 14 Sat 15 0/2…" at bounding box center [732, 397] width 1465 height 550
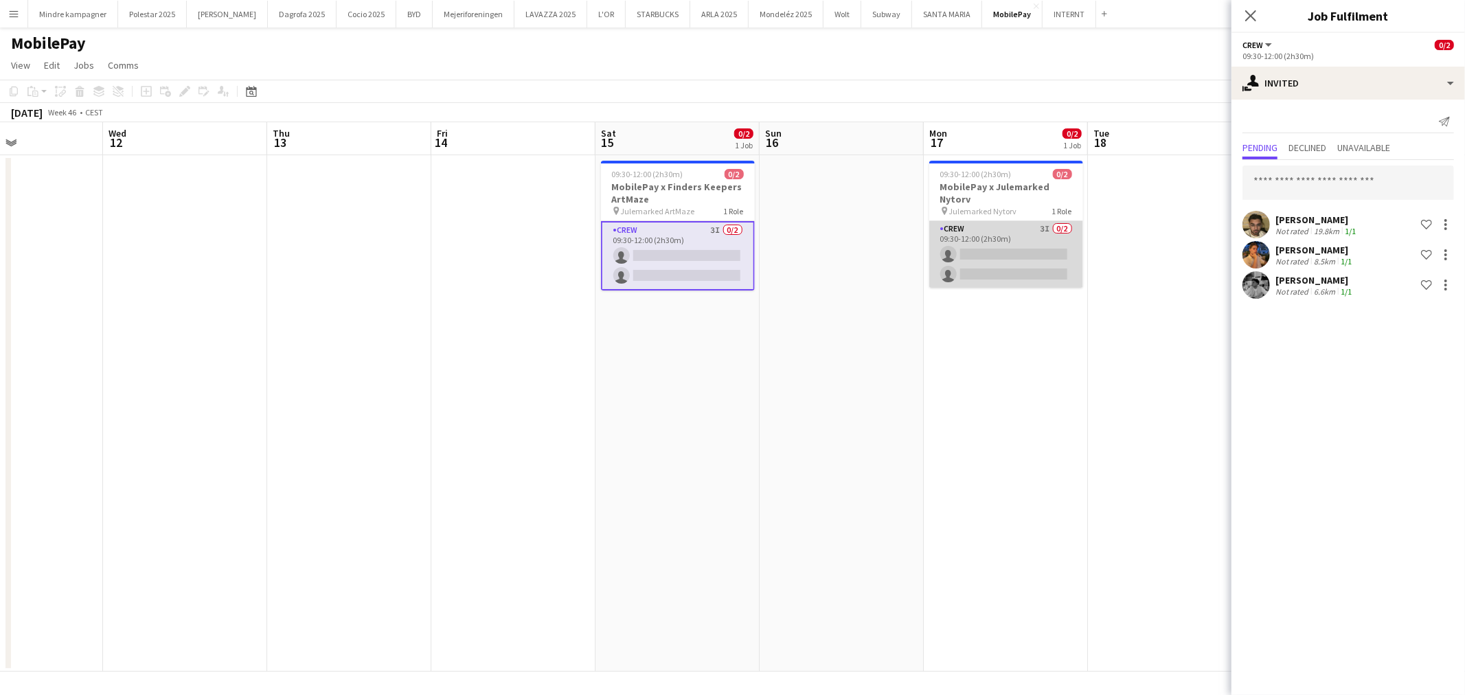
click at [1022, 242] on app-card-role "Crew 3I 0/2 09:30-12:00 (2h30m) single-neutral-actions single-neutral-actions" at bounding box center [1006, 254] width 154 height 67
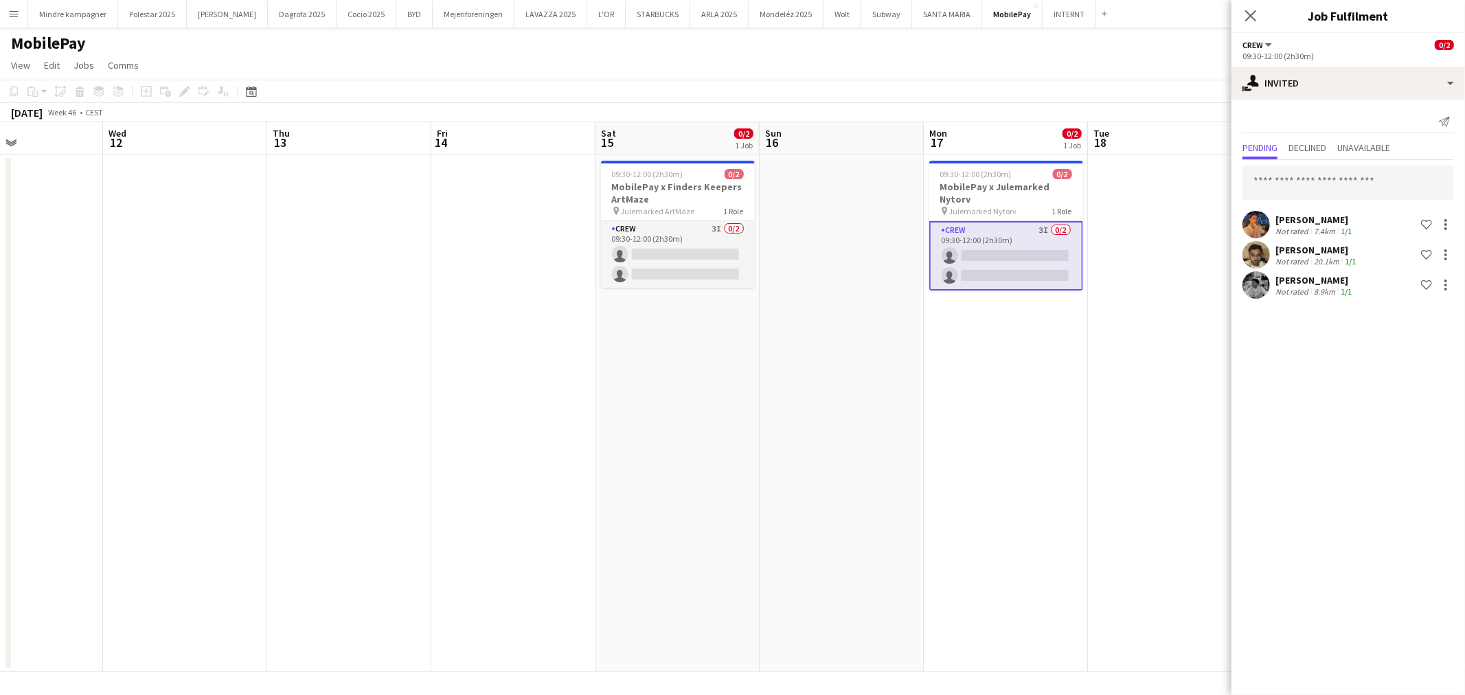
click at [681, 455] on app-calendar-viewport "Sat 8 Sun 9 Mon 10 Tue 11 Wed 12 Thu 13 Fri 14 Sat 15 0/2 1 Job Sun 16 Mon 17 0…" at bounding box center [732, 397] width 1465 height 550
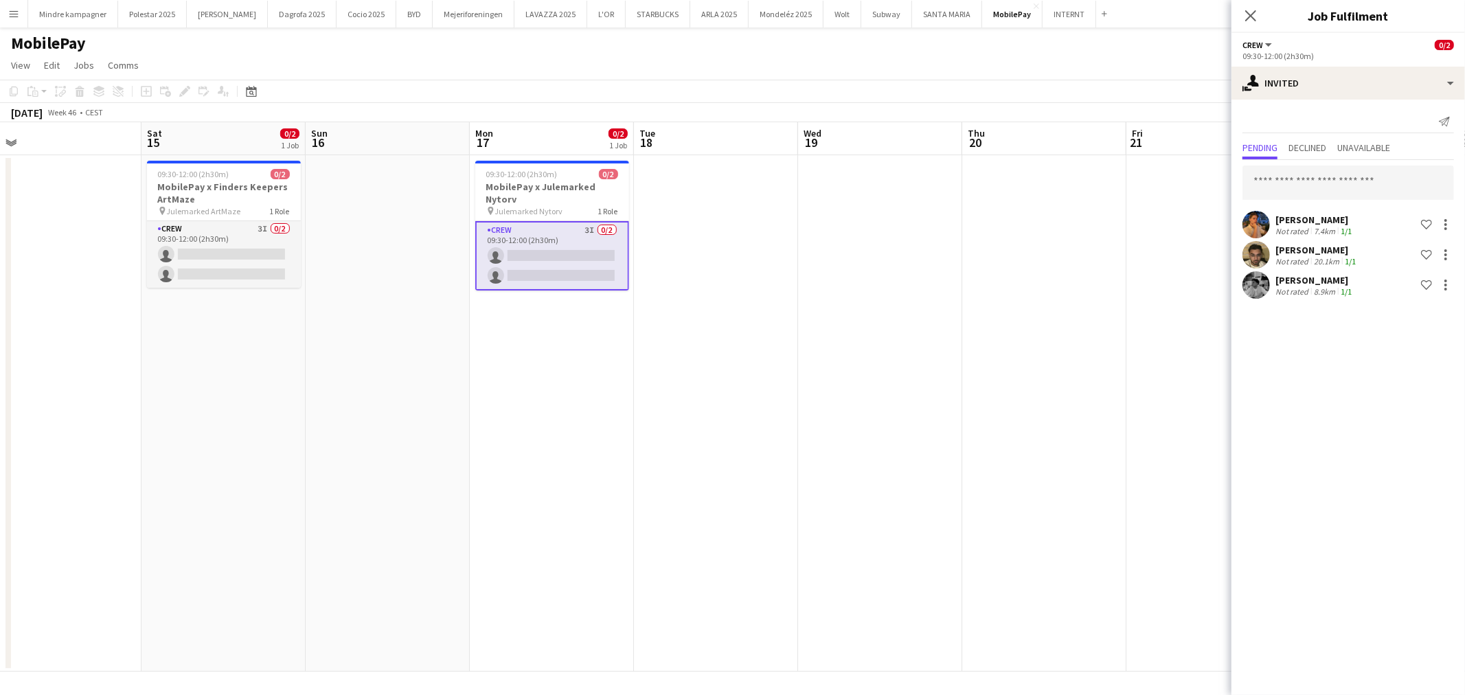
drag, startPoint x: 614, startPoint y: 484, endPoint x: 714, endPoint y: 483, distance: 100.3
click at [512, 488] on app-calendar-viewport "Wed 12 Thu 13 Fri 14 Sat 15 0/2 1 Job Sun 16 Mon 17 0/2 1 Job Tue 18 Wed 19 Thu…" at bounding box center [732, 397] width 1465 height 550
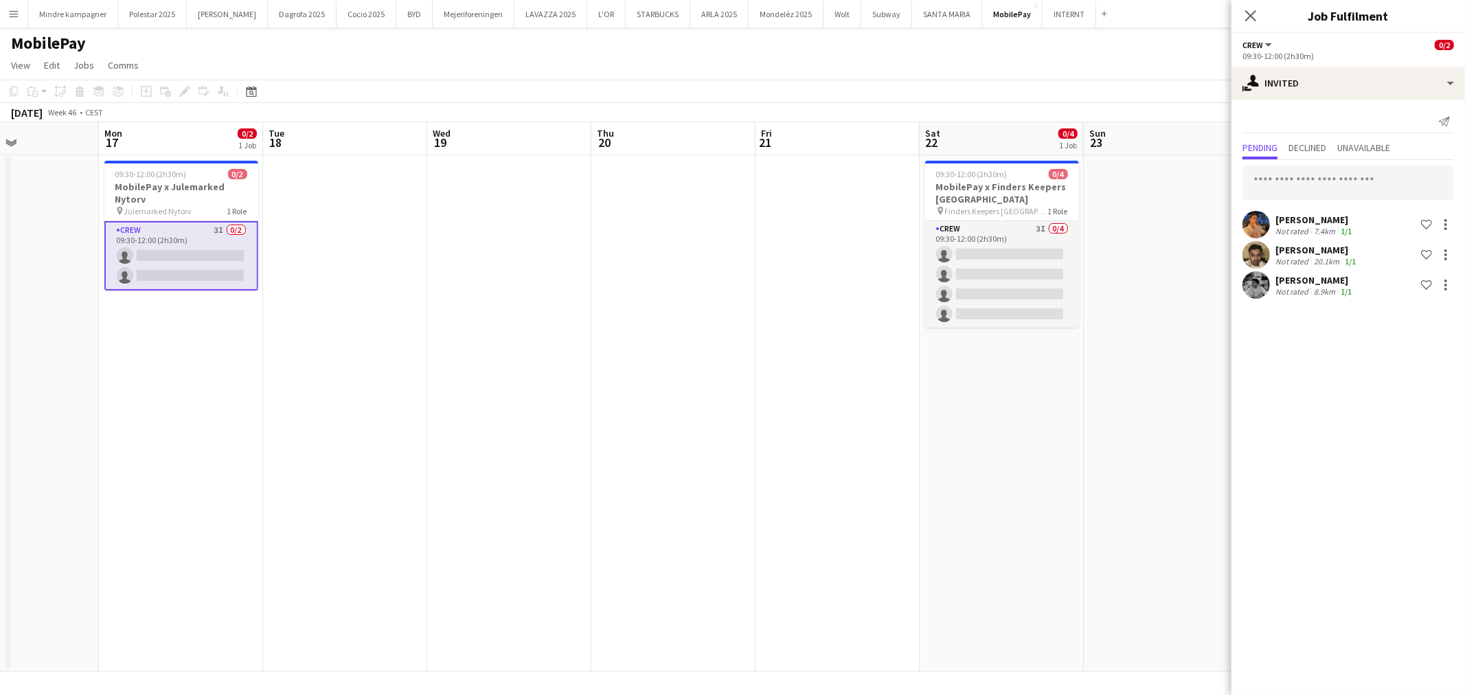
drag, startPoint x: 874, startPoint y: 481, endPoint x: 829, endPoint y: 441, distance: 60.4
click at [790, 488] on app-calendar-viewport "Fri 14 Sat 15 0/2 1 Job Sun 16 Mon 17 0/2 1 Job Tue 18 Wed 19 Thu 20 Fri 21 Sat…" at bounding box center [732, 397] width 1465 height 550
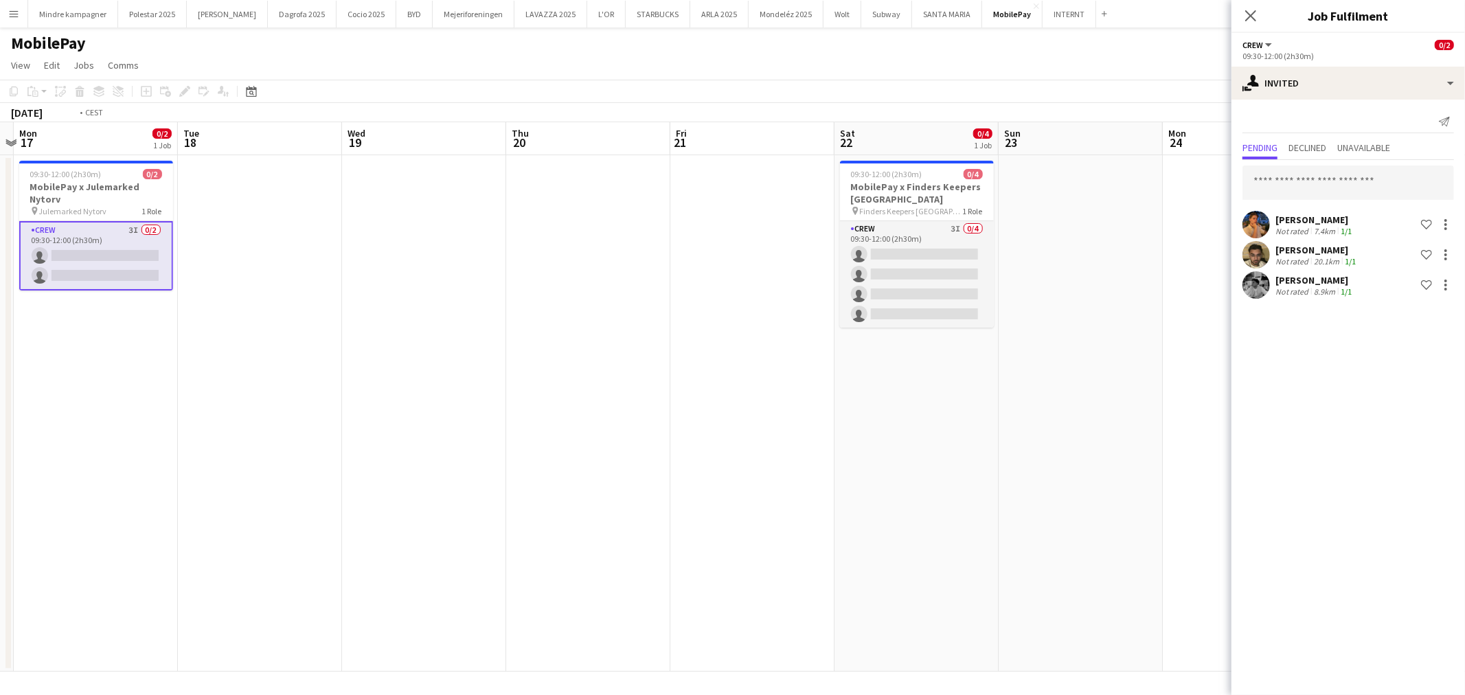
drag, startPoint x: 978, startPoint y: 484, endPoint x: 789, endPoint y: 517, distance: 192.3
click at [791, 516] on app-calendar-viewport "Fri 14 Sat 15 0/2 1 Job Sun 16 Mon 17 0/2 1 Job Tue 18 Wed 19 Thu 20 Fri 21 Sat…" at bounding box center [732, 397] width 1465 height 550
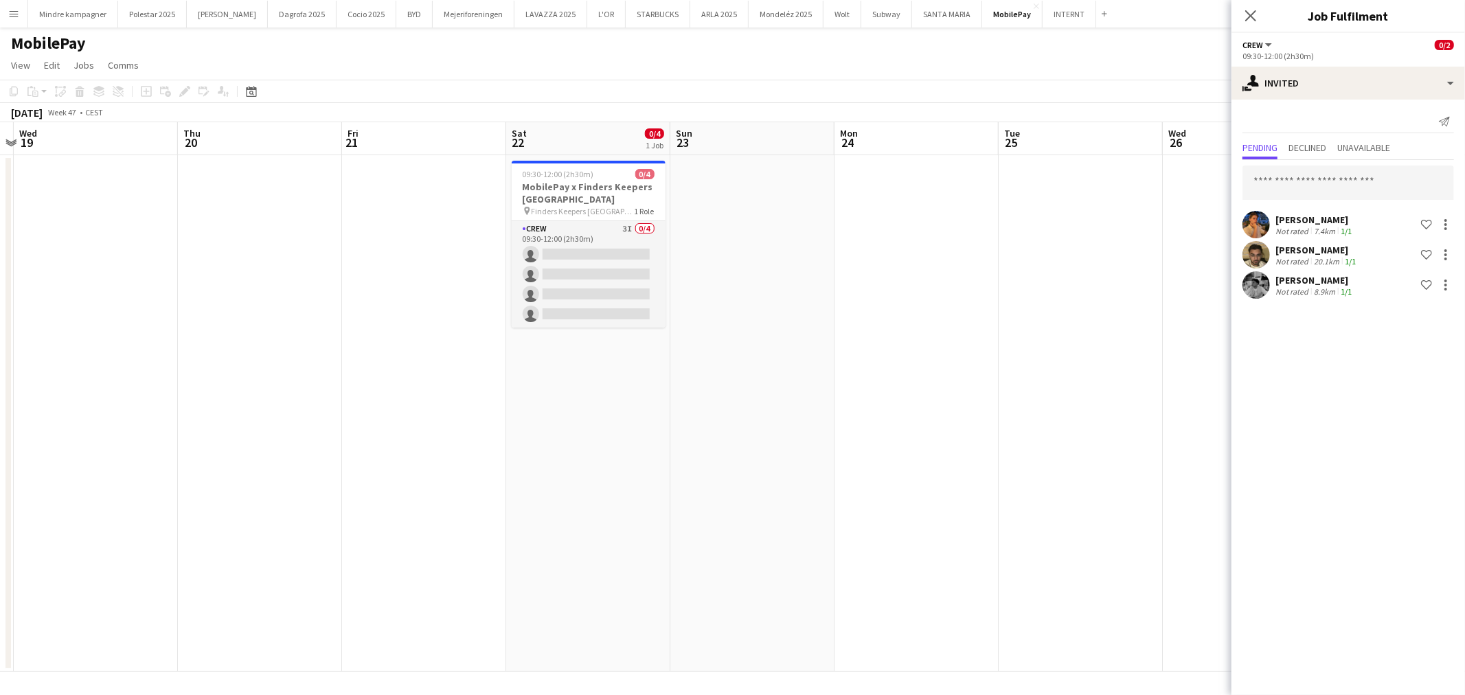
scroll to position [0, 428]
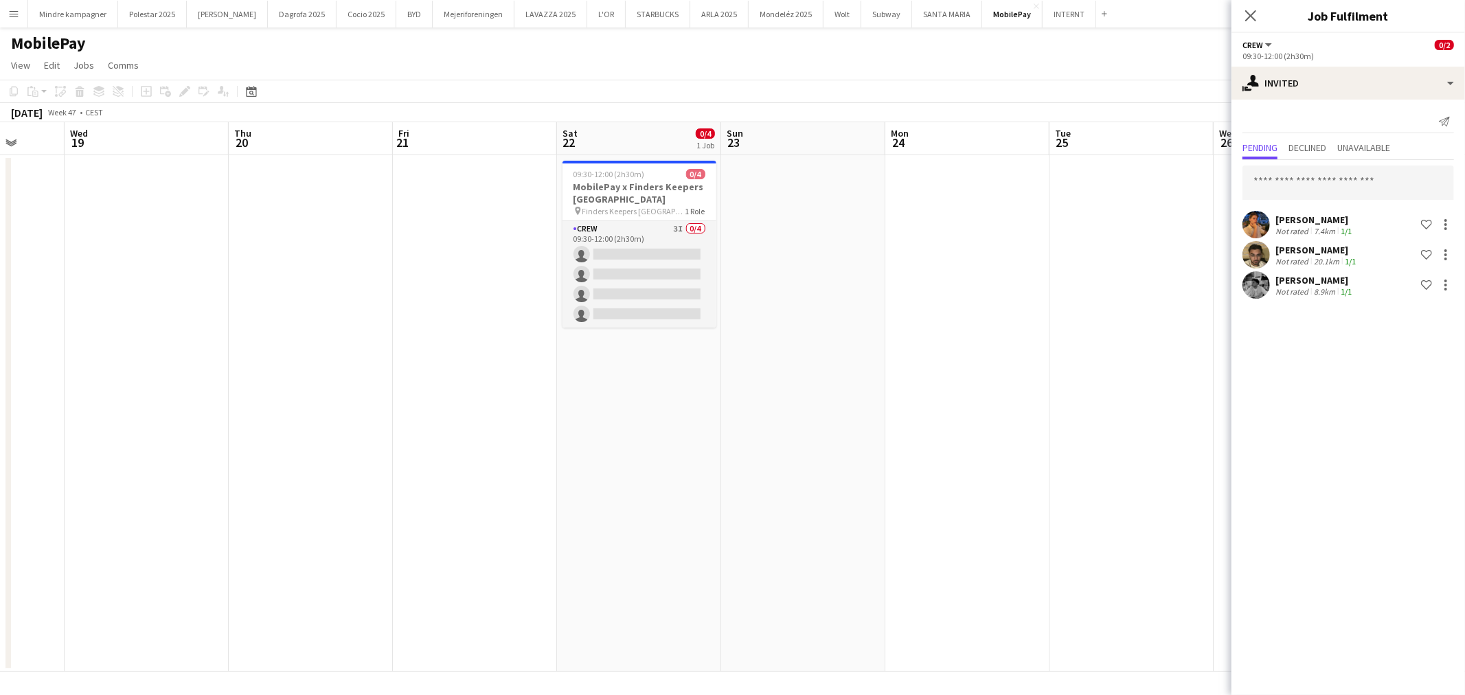
click at [846, 530] on app-date-cell at bounding box center [803, 413] width 164 height 517
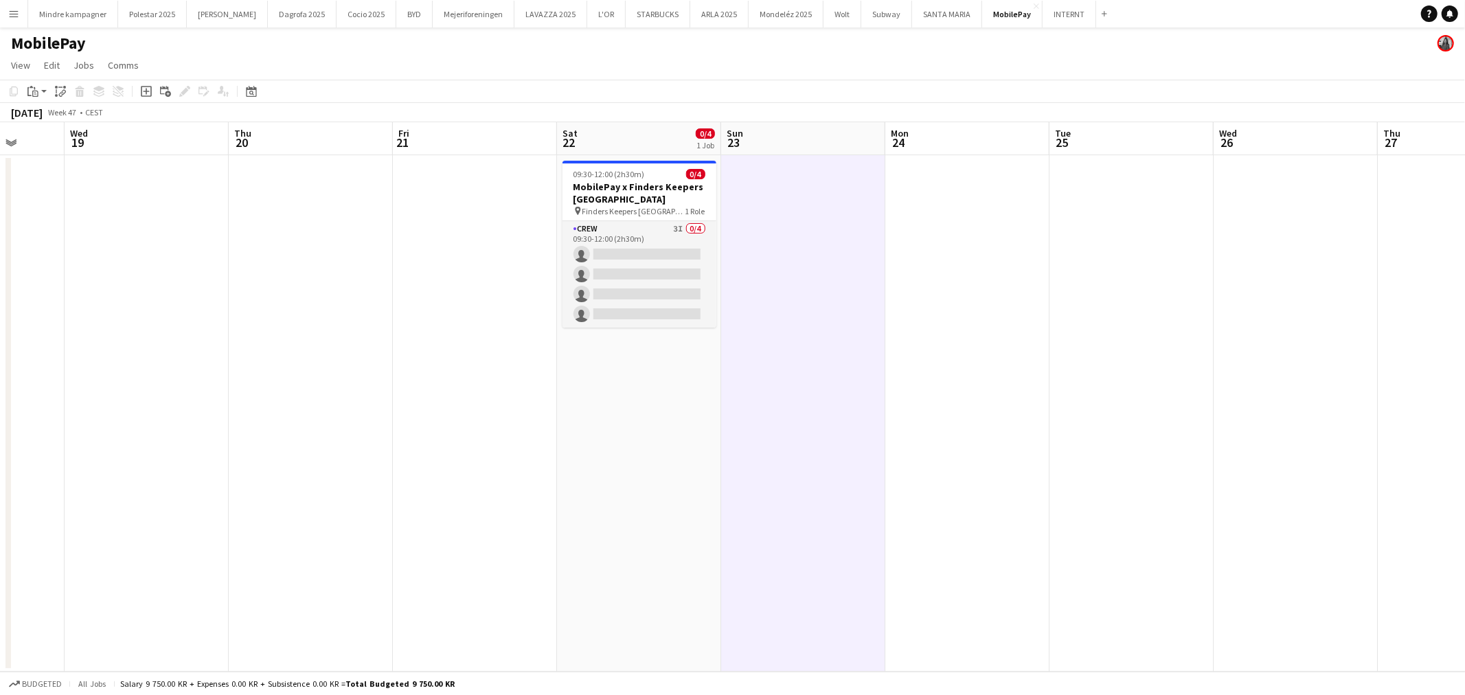
drag, startPoint x: 643, startPoint y: 545, endPoint x: 1044, endPoint y: 495, distance: 404.3
click at [974, 502] on app-calendar-viewport "Sun 16 Mon 17 0/2 1 Job Tue 18 Wed 19 Thu 20 Fri 21 Sat 22 0/4 1 Job Sun 23 Mon…" at bounding box center [732, 397] width 1465 height 550
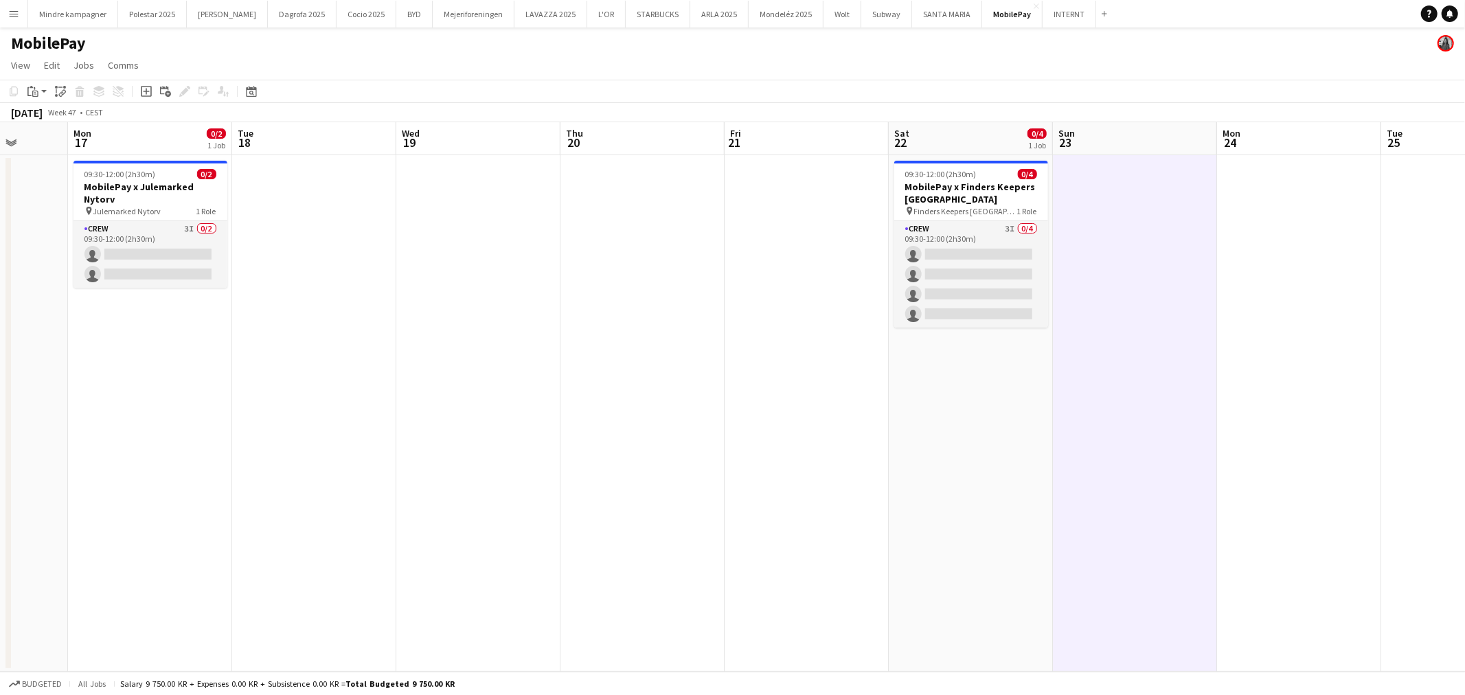
drag, startPoint x: 493, startPoint y: 503, endPoint x: 942, endPoint y: 444, distance: 452.5
click at [1108, 438] on app-calendar-viewport "Fri 14 Sat 15 0/2 1 Job Sun 16 Mon 17 0/2 1 Job Tue 18 Wed 19 Thu 20 Fri 21 Sat…" at bounding box center [732, 397] width 1465 height 550
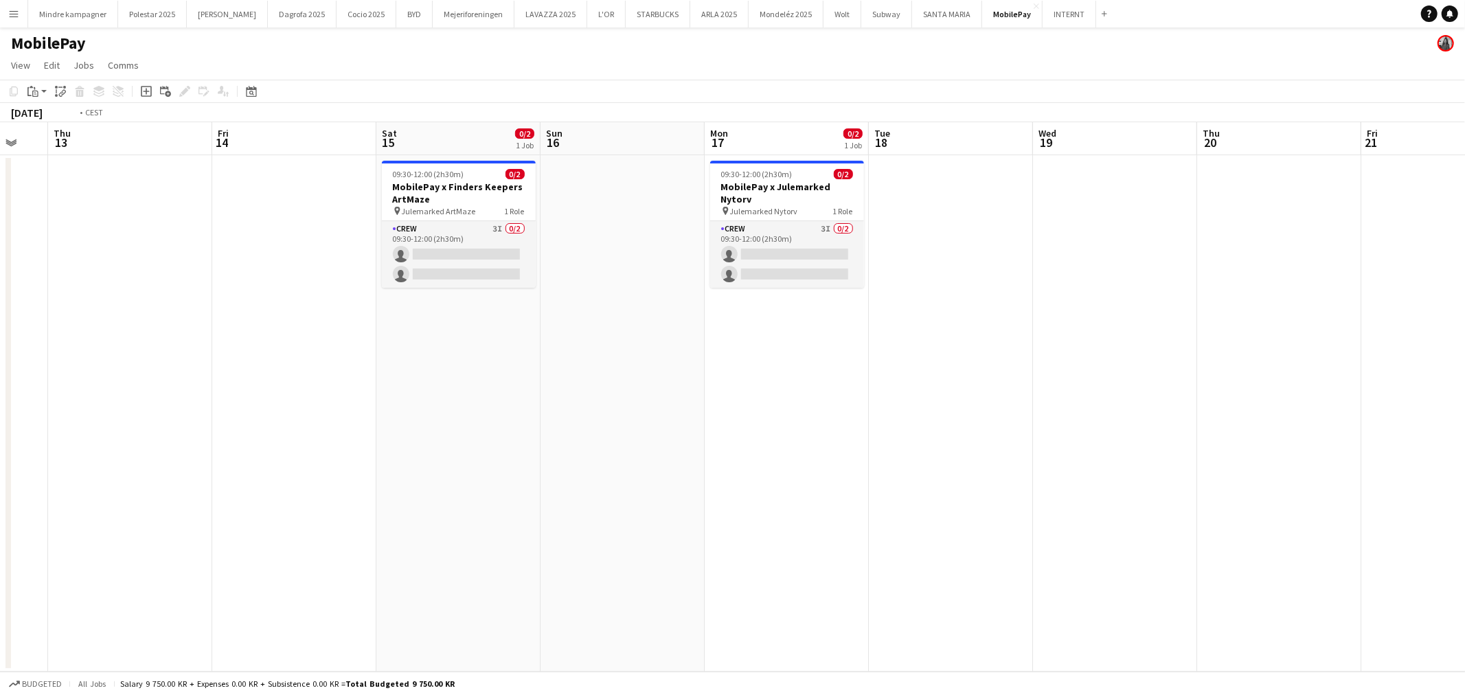
drag, startPoint x: 710, startPoint y: 460, endPoint x: 1021, endPoint y: 428, distance: 312.2
click at [1051, 420] on app-calendar-viewport "Tue 11 Wed 12 Thu 13 Fri 14 Sat 15 0/2 1 Job Sun 16 Mon 17 0/2 1 Job Tue 18 Wed…" at bounding box center [732, 397] width 1465 height 550
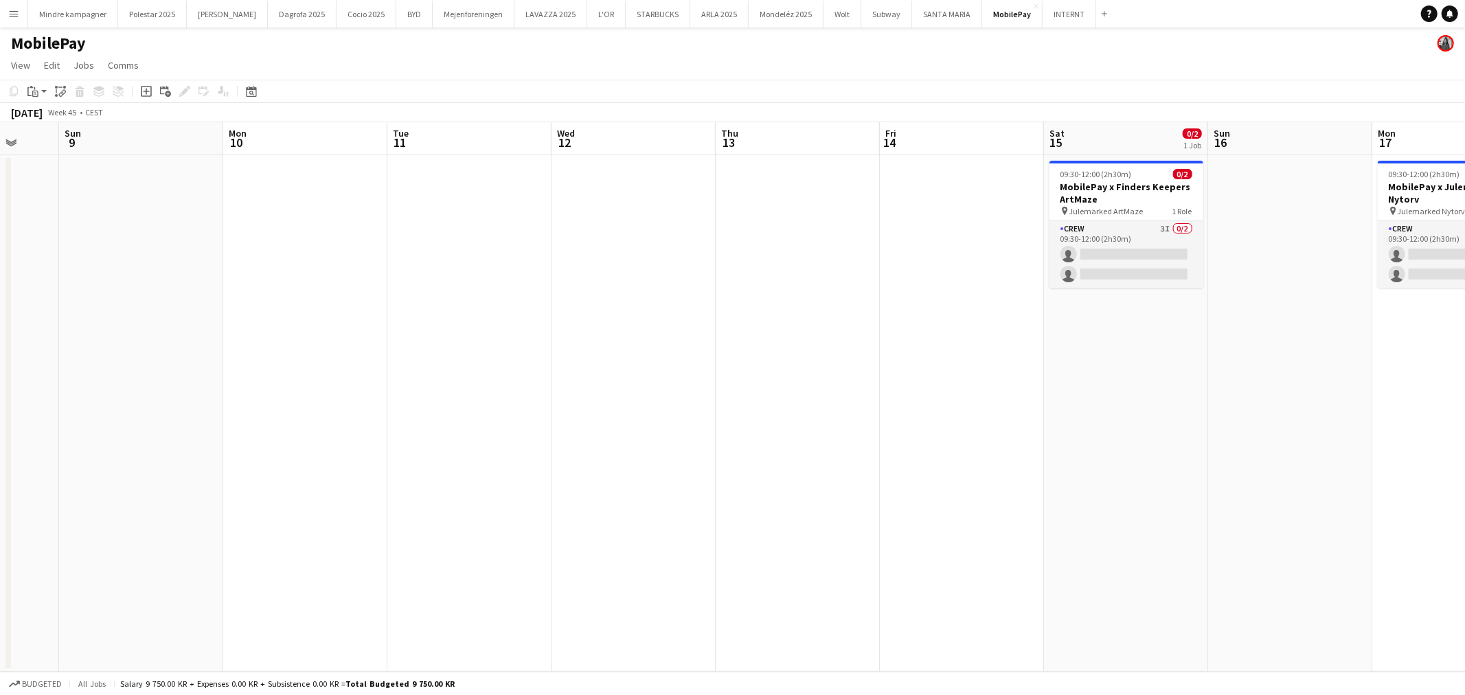
click at [931, 409] on app-calendar-viewport "Thu 6 Fri 7 0/2 1 Job Sat 8 Sun 9 Mon 10 Tue 11 Wed 12 Thu 13 Fri 14 Sat 15 0/2…" at bounding box center [732, 397] width 1465 height 550
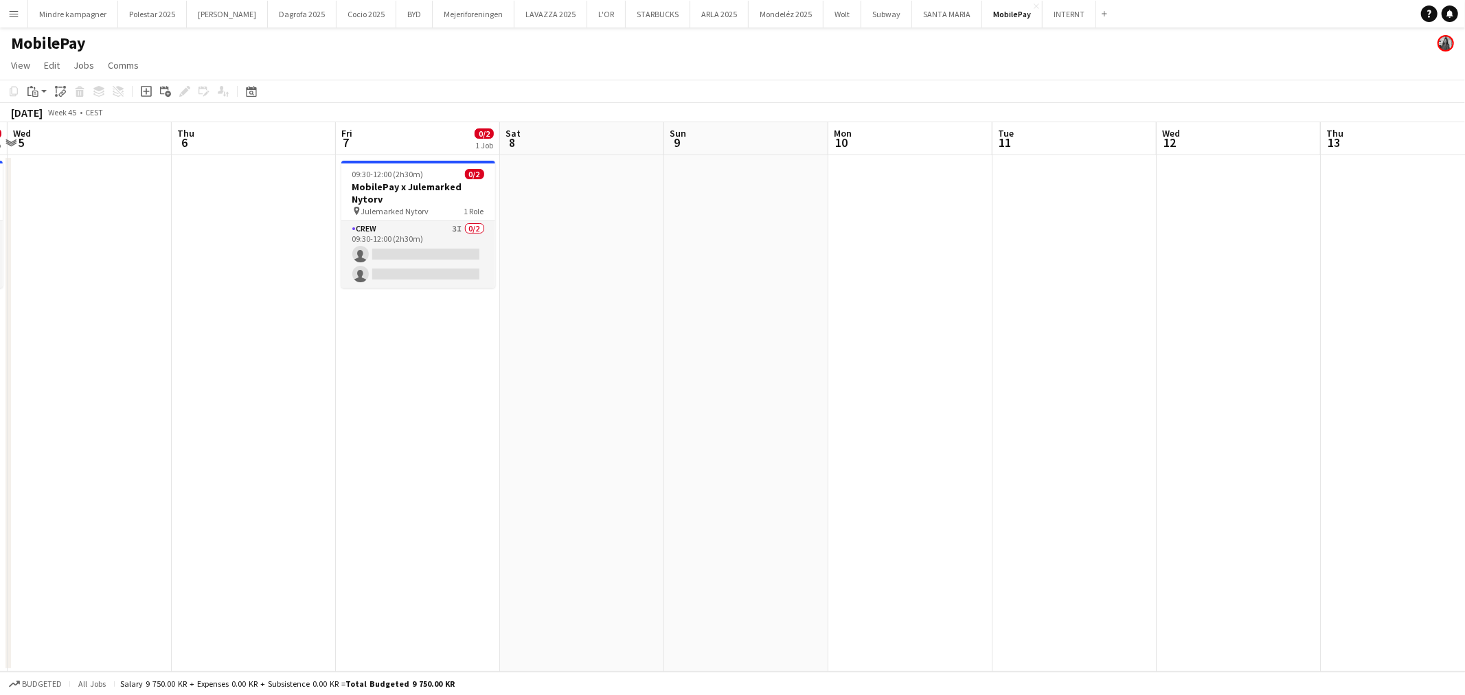
drag, startPoint x: 459, startPoint y: 431, endPoint x: 1076, endPoint y: 369, distance: 619.9
click at [1006, 371] on app-calendar-viewport "Sun 2 Mon 3 Tue 4 0/2 1 Job Wed 5 Thu 6 Fri 7 0/2 1 Job Sat 8 Sun 9 Mon 10 Tue …" at bounding box center [732, 397] width 1465 height 550
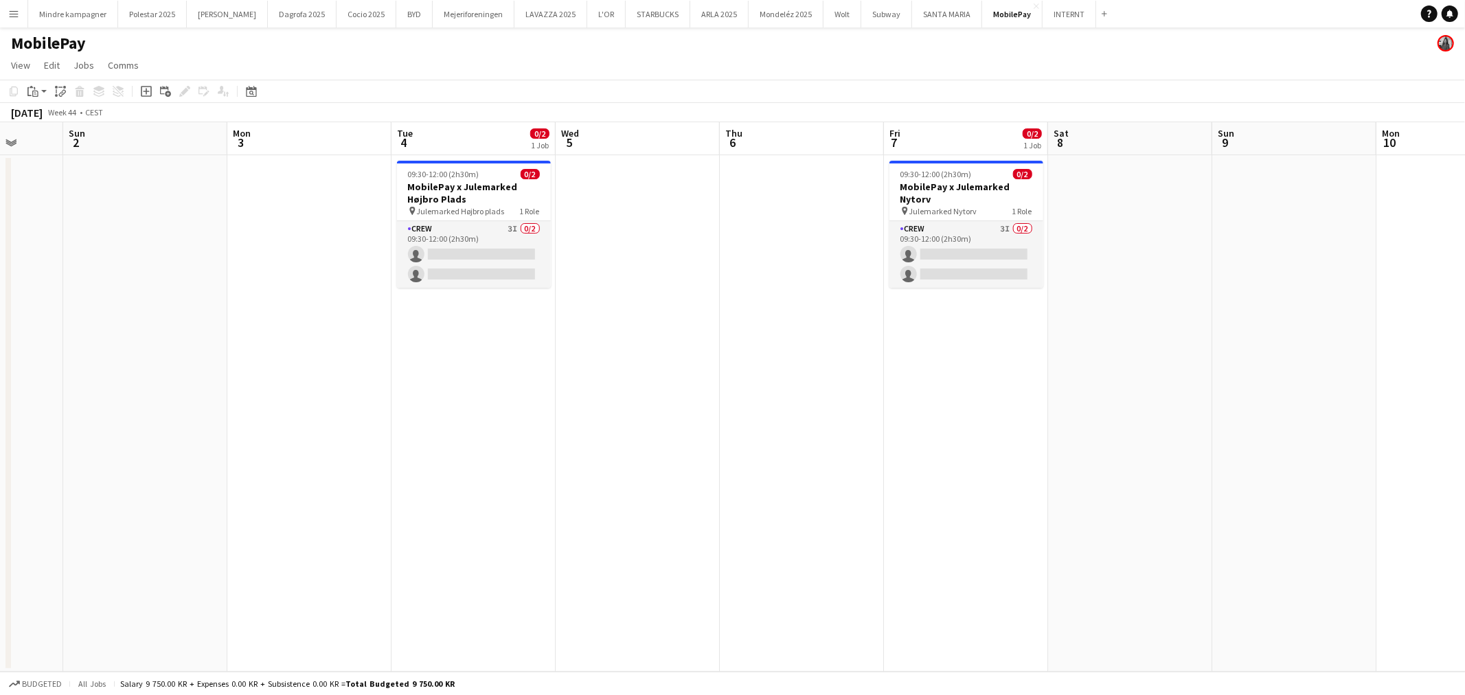
drag, startPoint x: 584, startPoint y: 411, endPoint x: 980, endPoint y: 371, distance: 397.7
click at [977, 371] on app-calendar-viewport "Thu 30 Fri 31 Sat 1 Sun 2 Mon 3 Tue 4 0/2 1 Job Wed 5 Thu 6 Fri 7 0/2 1 Job Sat…" at bounding box center [732, 397] width 1465 height 550
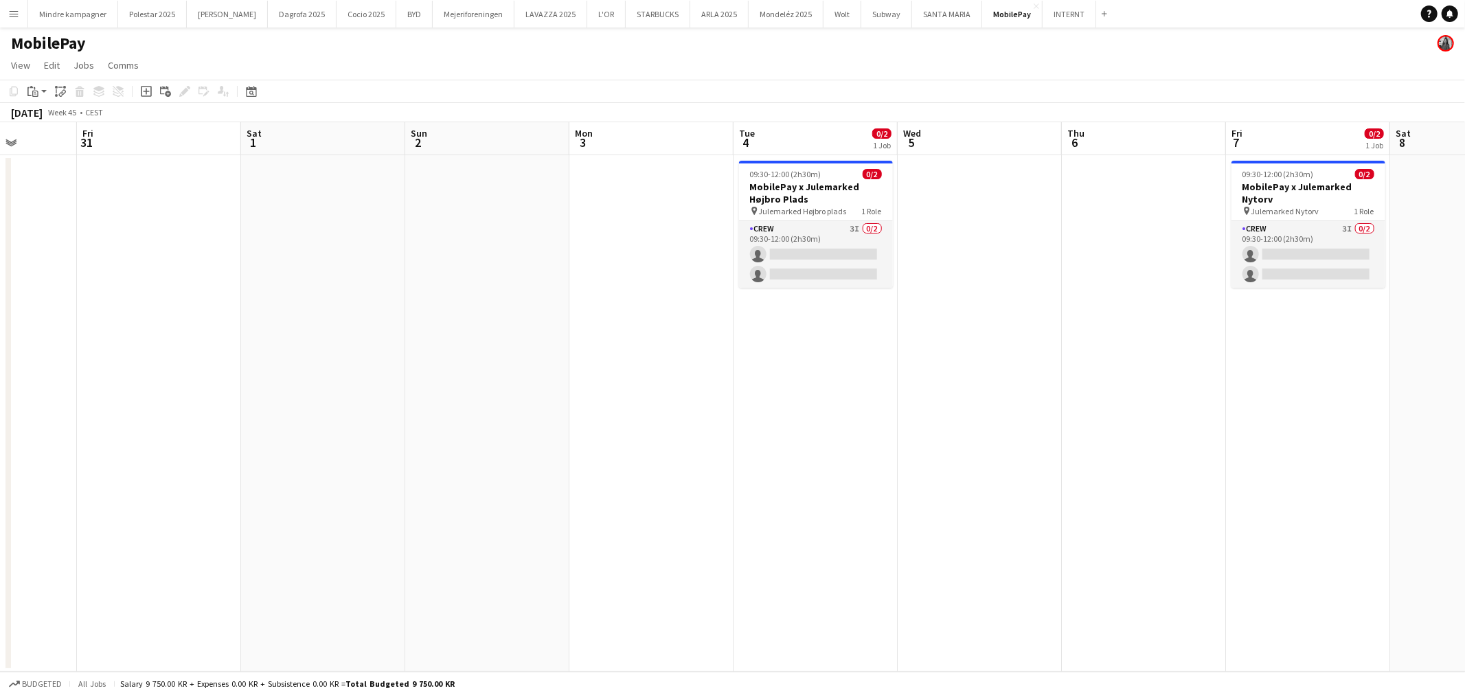
click at [1032, 365] on app-calendar-viewport "Tue 28 Wed 29 Thu 30 Fri 31 Sat 1 Sun 2 Mon 3 Tue 4 0/2 1 Job Wed 5 Thu 6 Fri 7…" at bounding box center [732, 397] width 1465 height 550
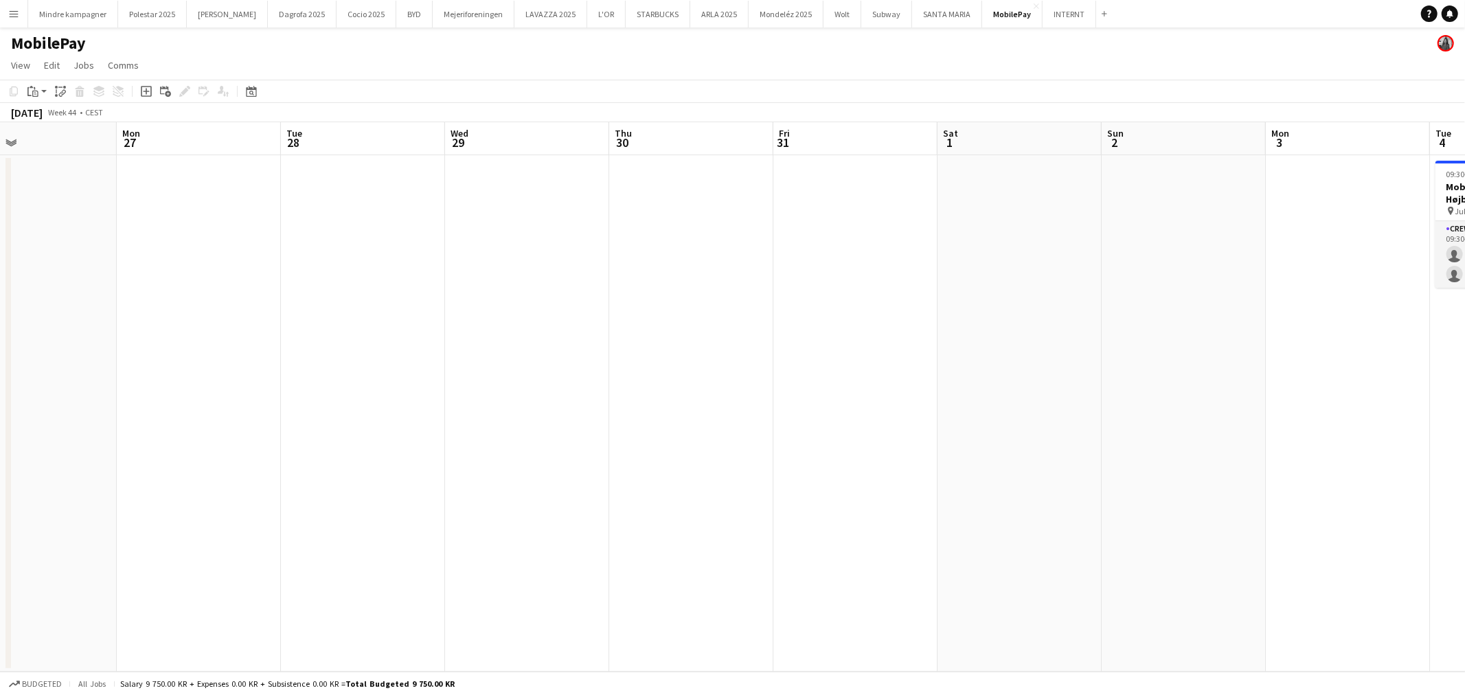
drag, startPoint x: 507, startPoint y: 380, endPoint x: 905, endPoint y: 368, distance: 397.9
click at [905, 368] on app-calendar-viewport "Fri 24 Sat 25 Sun 26 Mon 27 Tue 28 Wed 29 Thu 30 Fri 31 Sat 1 Sun 2 Mon 3 Tue 4…" at bounding box center [732, 397] width 1465 height 550
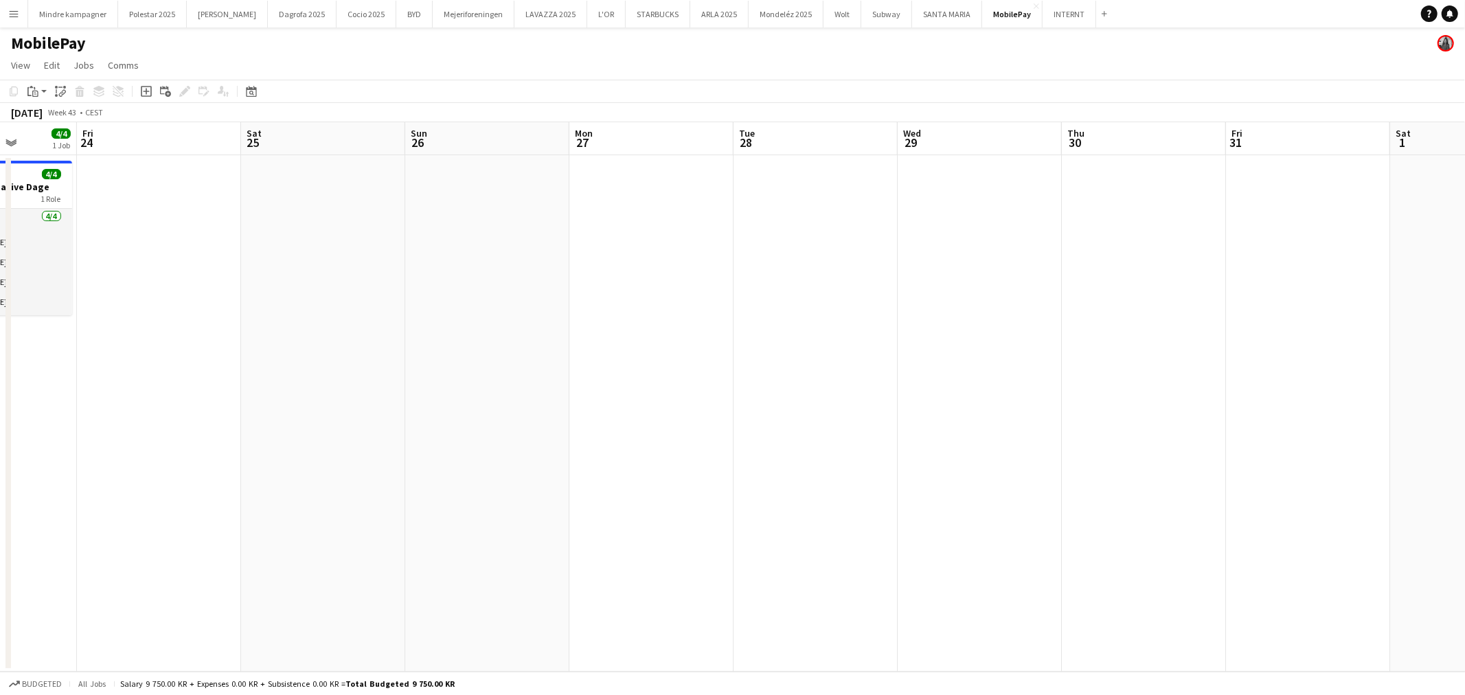
drag, startPoint x: 553, startPoint y: 412, endPoint x: 975, endPoint y: 400, distance: 422.6
click at [909, 400] on app-calendar-viewport "Tue 21 Wed 22 Thu 23 4/4 1 Job Fri 24 Sat 25 Sun 26 Mon 27 Tue 28 Wed 29 Thu 30…" at bounding box center [732, 397] width 1465 height 550
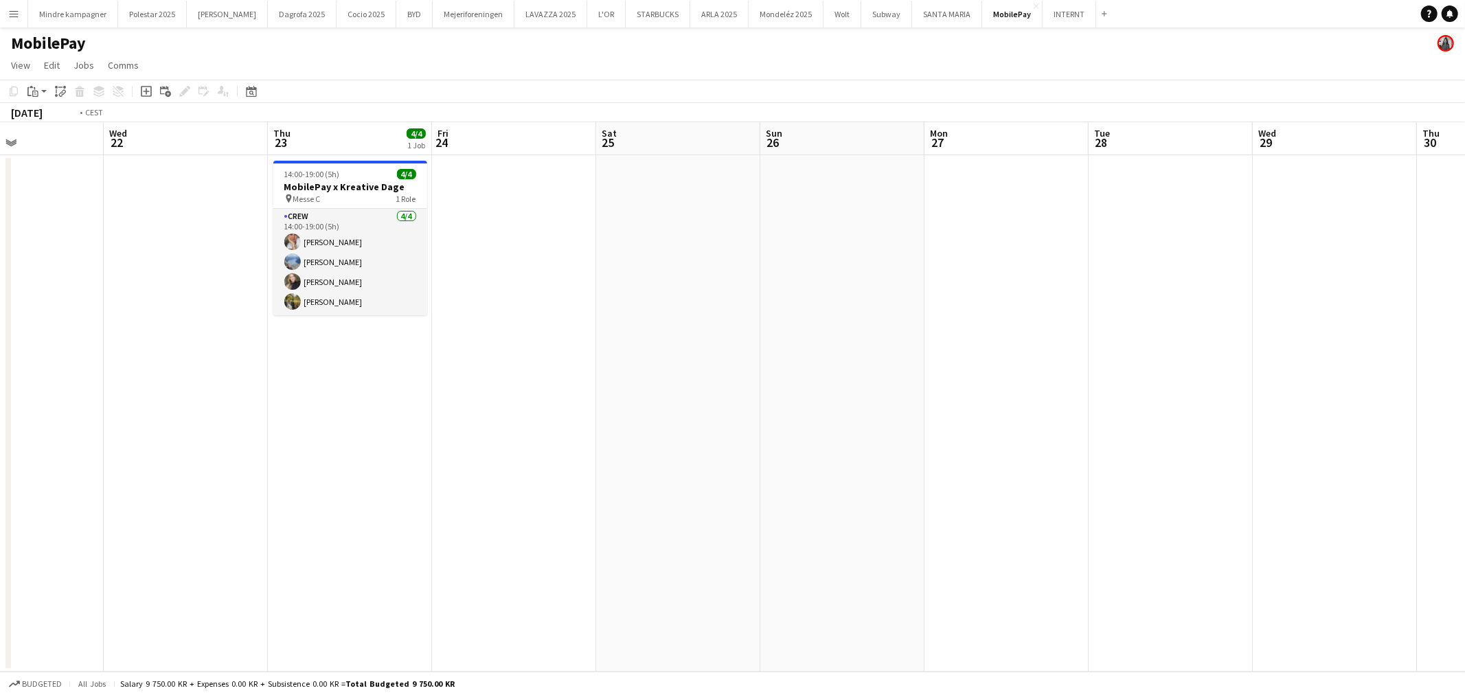
drag, startPoint x: 353, startPoint y: 436, endPoint x: 784, endPoint y: 418, distance: 431.1
click at [759, 414] on app-calendar-viewport "Sun 19 Mon 20 Tue 21 Wed 22 Thu 23 4/4 1 Job Fri 24 Sat 25 Sun 26 Mon 27 Tue 28…" at bounding box center [732, 397] width 1465 height 550
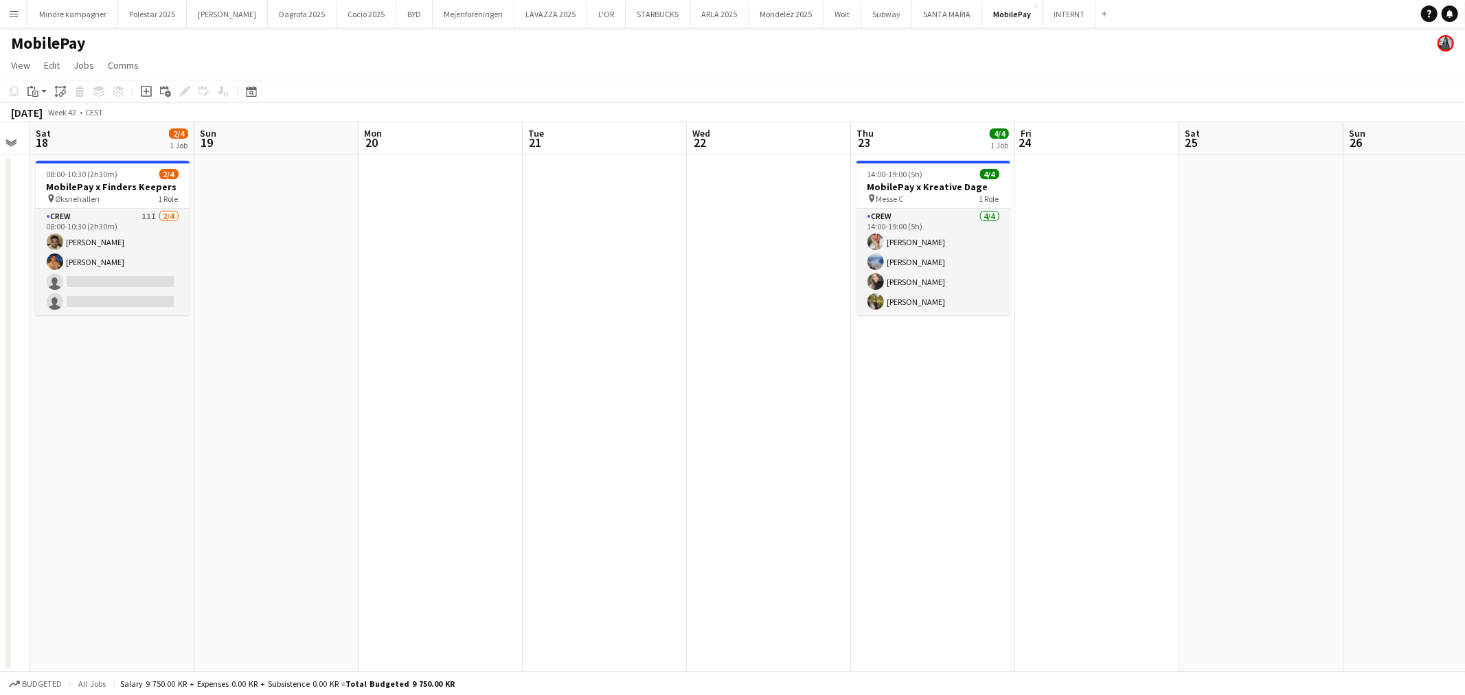
drag, startPoint x: 621, startPoint y: 455, endPoint x: 828, endPoint y: 451, distance: 206.8
click at [815, 451] on app-calendar-viewport "Thu 16 Fri 17 Sat 18 2/4 1 Job Sun 19 Mon 20 Tue 21 Wed 22 Thu 23 4/4 1 Job Fri…" at bounding box center [732, 397] width 1465 height 550
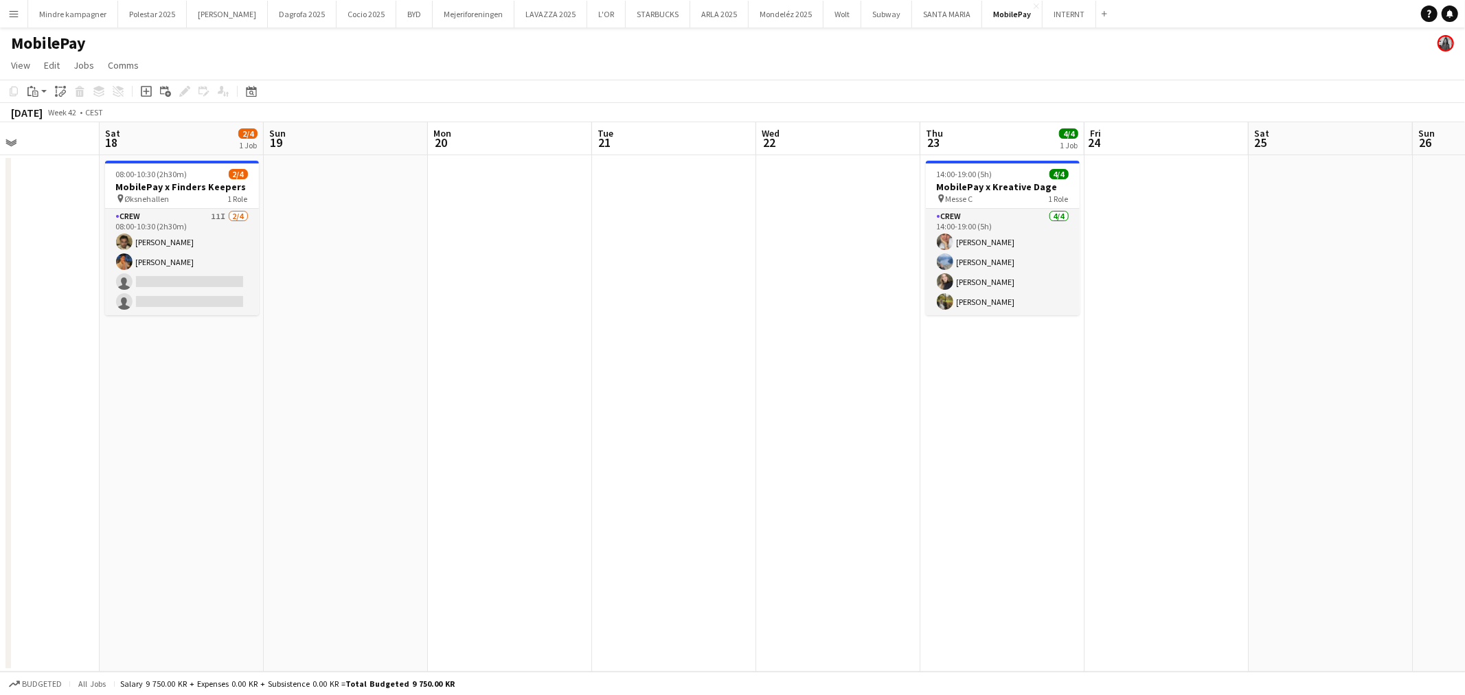
drag, startPoint x: 468, startPoint y: 504, endPoint x: 699, endPoint y: 490, distance: 231.9
click at [699, 490] on app-calendar-viewport "Wed 15 Thu 16 Fri 17 Sat 18 2/4 1 Job Sun 19 Mon 20 Tue 21 Wed 22 Thu 23 4/4 1 …" at bounding box center [732, 397] width 1465 height 550
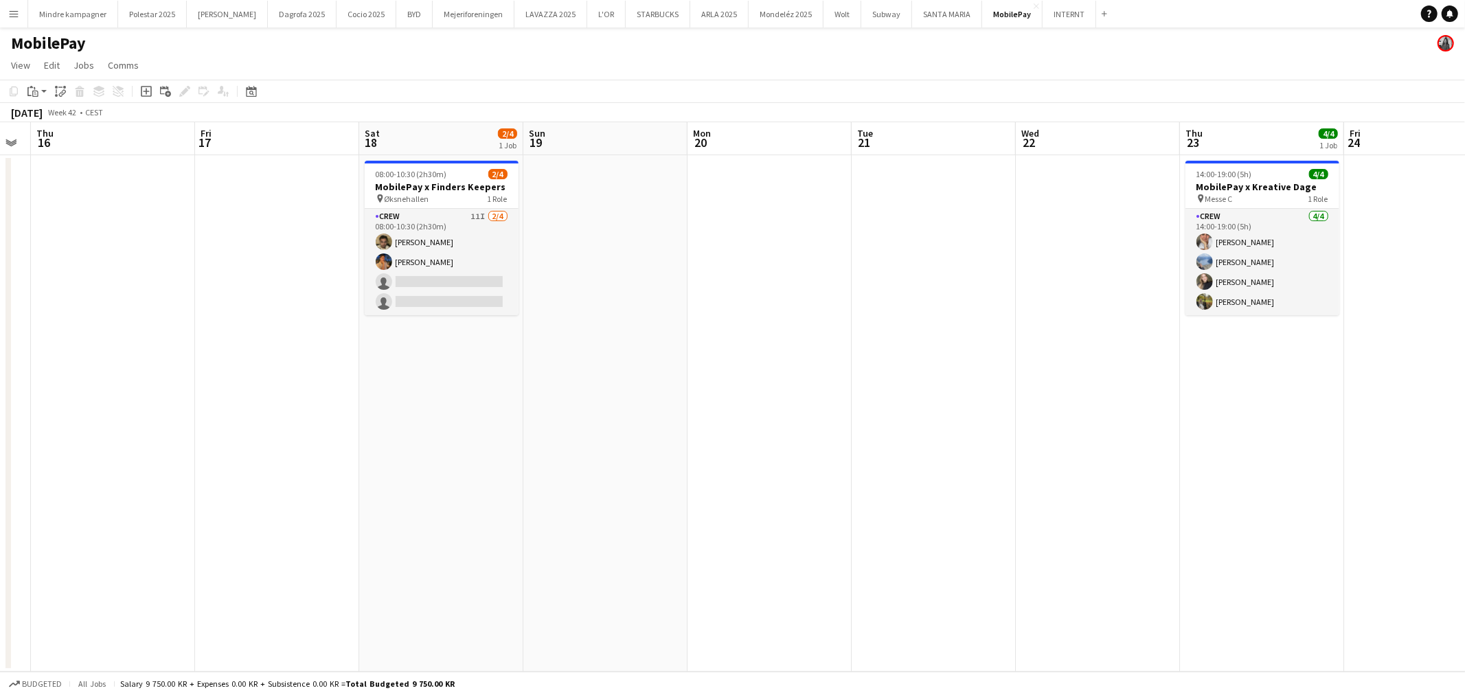
drag, startPoint x: 556, startPoint y: 498, endPoint x: 759, endPoint y: 484, distance: 203.1
click at [751, 483] on app-calendar-viewport "Tue 14 Wed 15 Thu 16 Fri 17 Sat 18 2/4 1 Job Sun 19 Mon 20 Tue 21 Wed 22 Thu 23…" at bounding box center [732, 397] width 1465 height 550
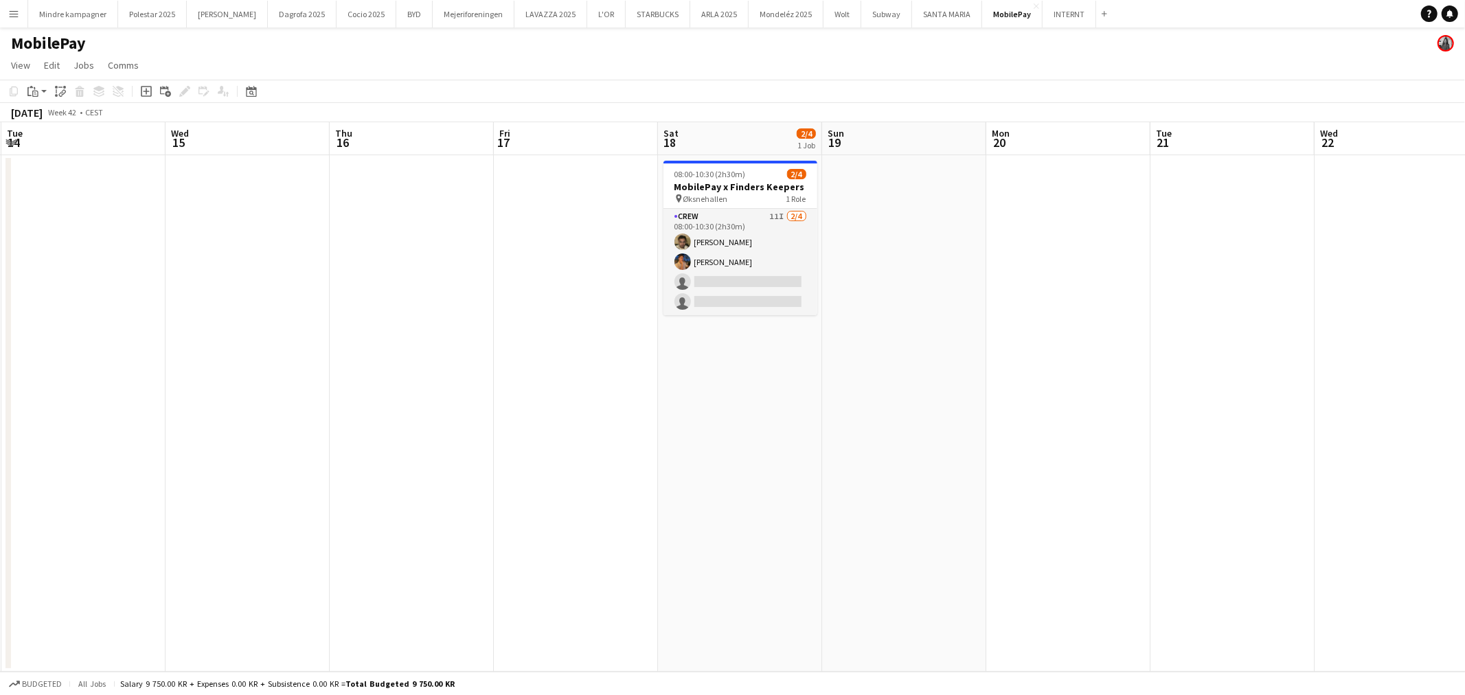
drag, startPoint x: 493, startPoint y: 506, endPoint x: 627, endPoint y: 503, distance: 134.6
click at [621, 503] on app-calendar-viewport "Sun 12 Mon 13 Tue 14 Wed 15 Thu 16 Fri 17 Sat 18 2/4 1 Job Sun 19 Mon 20 Tue 21…" at bounding box center [732, 397] width 1465 height 550
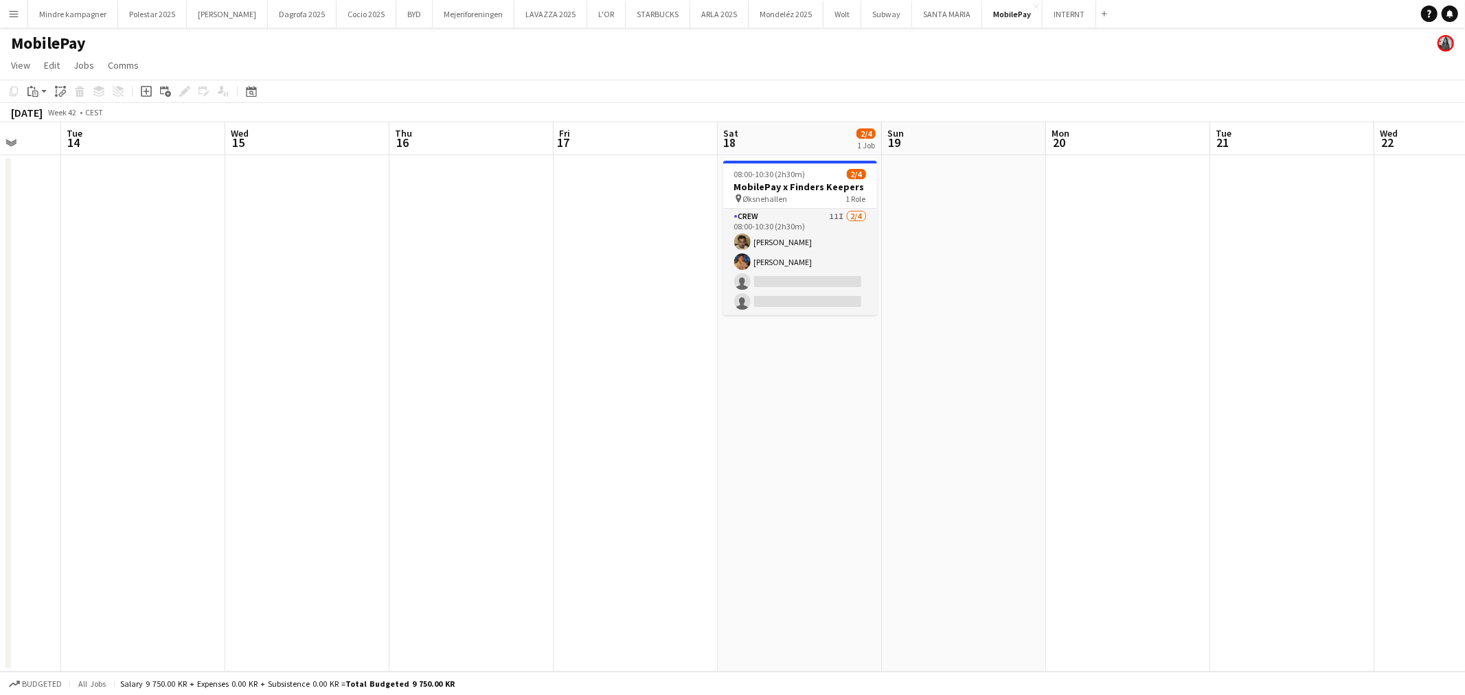
drag
click at [676, 510] on app-calendar-viewport "Sat 11 Sun 12 Mon 13 Tue 14 Wed 15 Thu 16 Fri 17 Sat 18 2/4 1 Job Sun 19 Mon 20…" at bounding box center [732, 397] width 1465 height 550
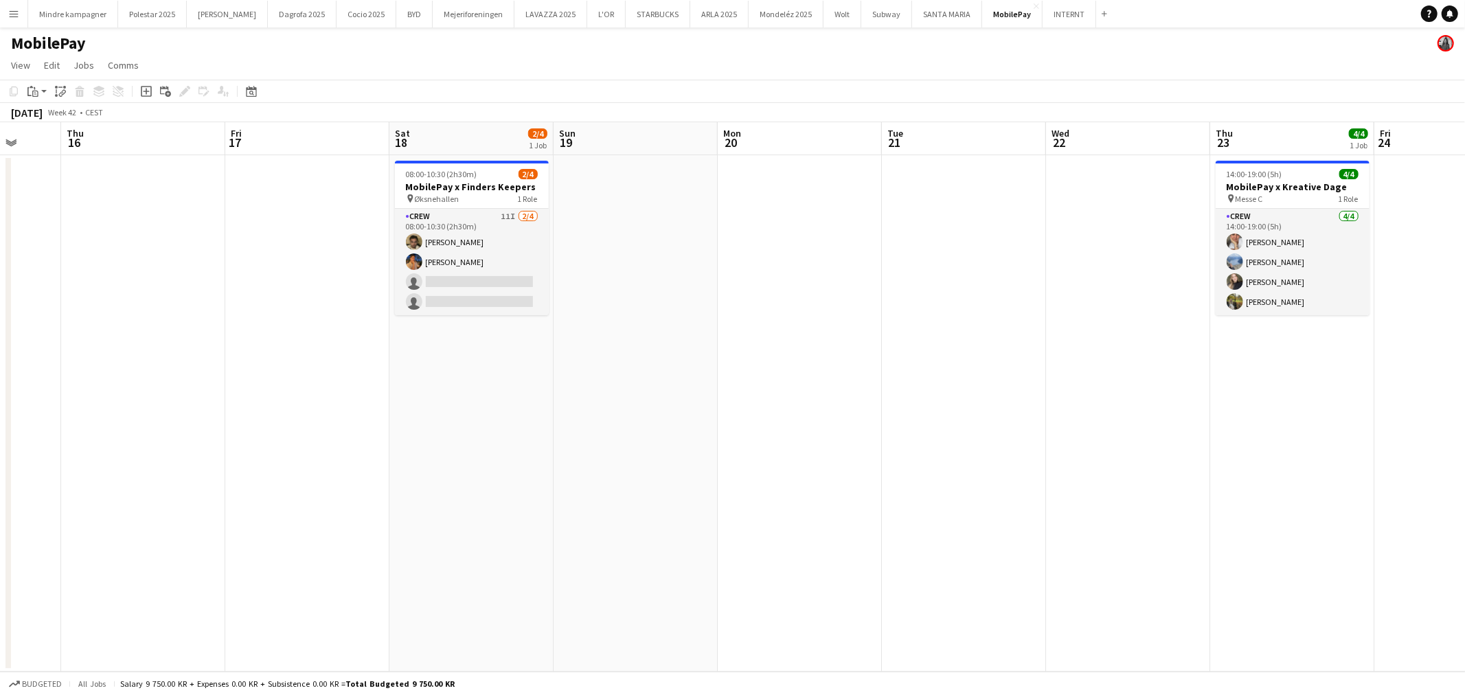
drag, startPoint x: 971, startPoint y: 369, endPoint x: 791, endPoint y: 392, distance: 181.4
click at [688, 387] on app-calendar-viewport "Mon 13 Tue 14 Wed 15 Thu 16 Fri 17 Sat 18 2/4 1 Job Sun 19 Mon 20 Tue 21 Wed 22…" at bounding box center [732, 397] width 1465 height 550
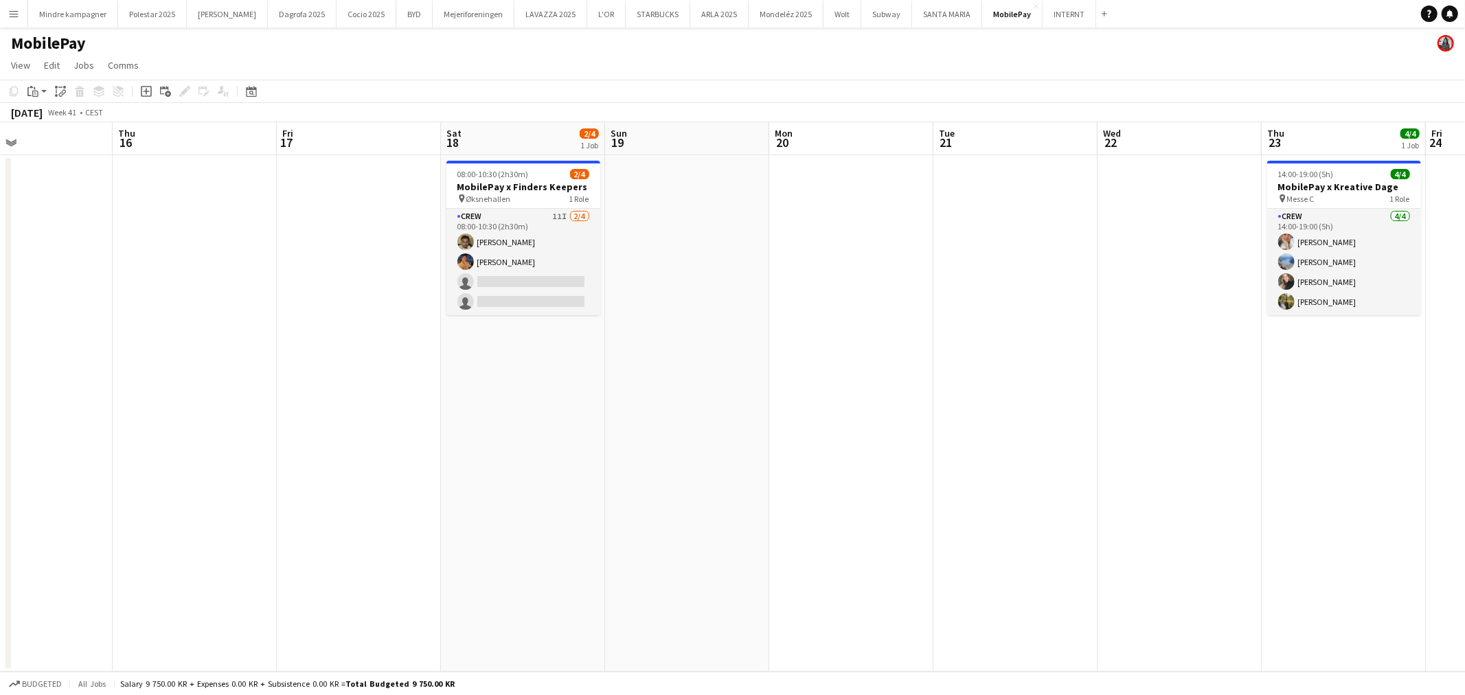
drag, startPoint x: 1131, startPoint y: 423, endPoint x: 840, endPoint y: 484, distance: 297.4
click at [765, 486] on app-calendar-viewport "Mon 13 Tue 14 Wed 15 Thu 16 Fri 17 Sat 18 2/4 1 Job Sun 19 Mon 20 Tue 21 Wed 22…" at bounding box center [732, 397] width 1465 height 550
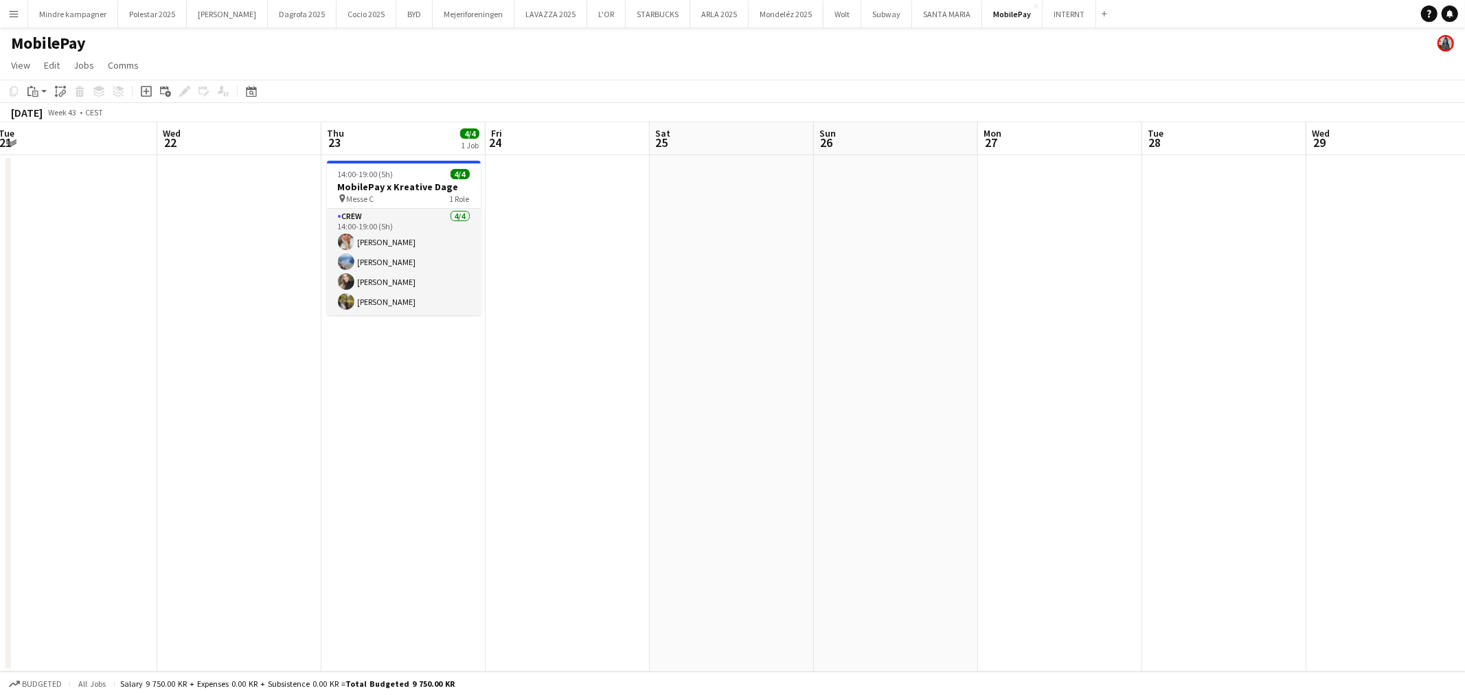
drag, startPoint x: 1225, startPoint y: 478, endPoint x: 740, endPoint y: 509, distance: 486.6
click at [736, 508] on app-calendar-viewport "Sun 19 Mon 20 Tue 21 Wed 22 Thu 23 4/4 1 Job Fri 24 Sat 25 Sun 26 Mon 27 Tue 28…" at bounding box center [732, 397] width 1465 height 550
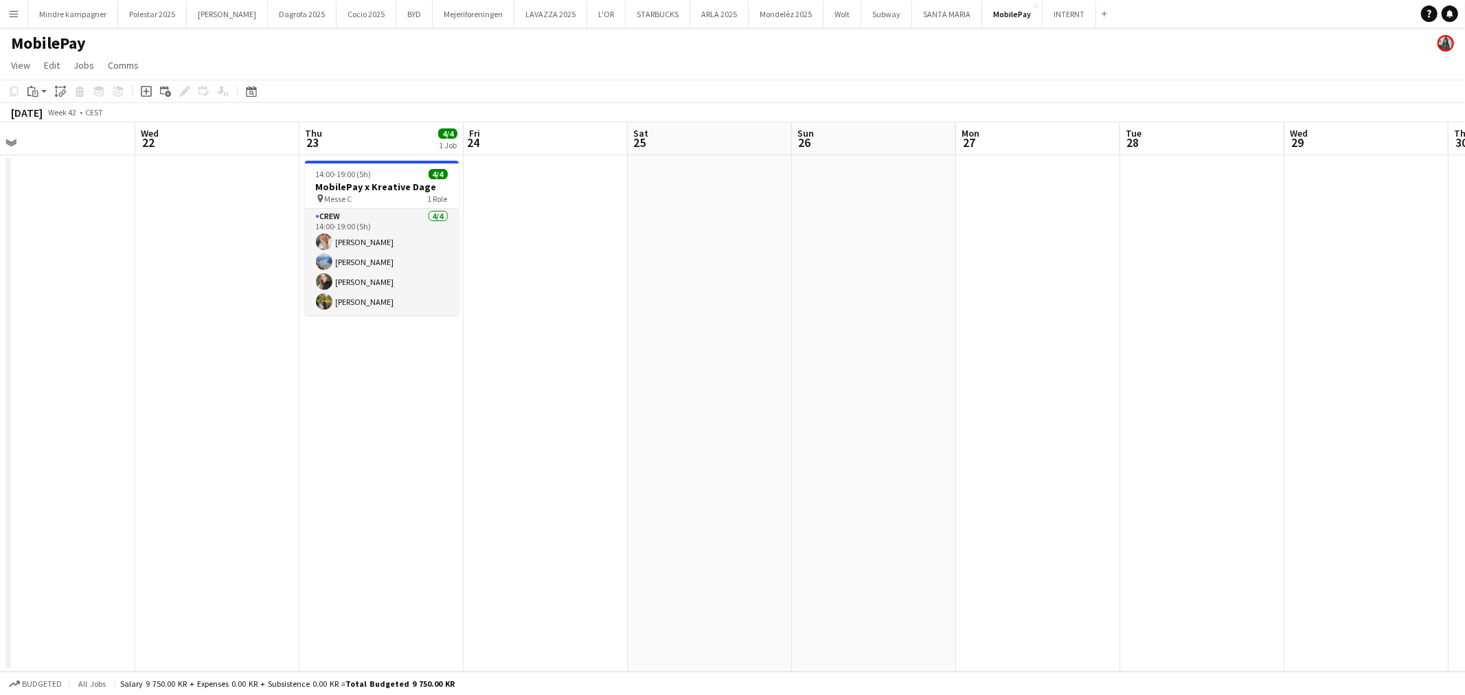
drag, startPoint x: 1182, startPoint y: 505, endPoint x: 464, endPoint y: 524, distance: 718.1
click at [464, 524] on app-calendar-viewport "Sun 19 Mon 20 Tue 21 Wed 22 Thu 23 4/4 1 Job Fri 24 Sat 25 Sun 26 Mon 27 Tue 28…" at bounding box center [732, 397] width 1465 height 550
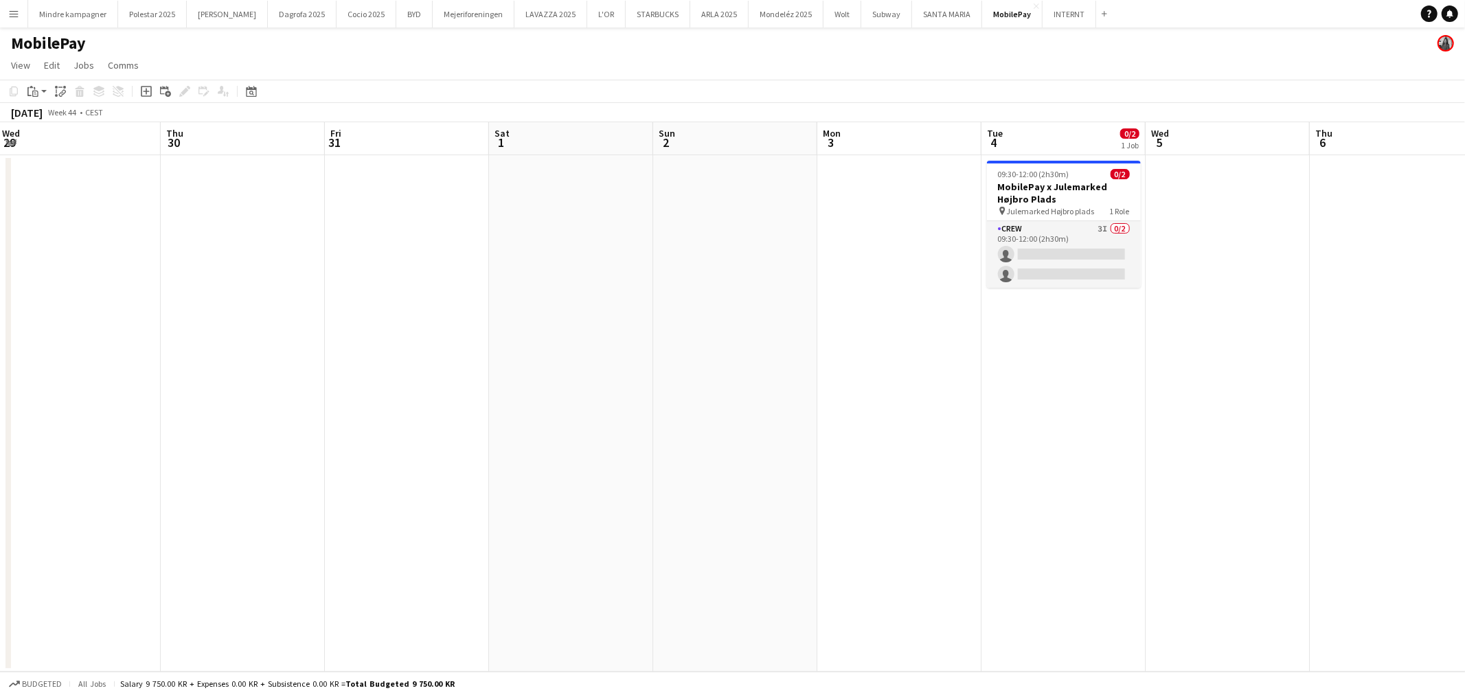
drag, startPoint x: 887, startPoint y: 503, endPoint x: 643, endPoint y: 509, distance: 244.6
click at [588, 510] on app-calendar-viewport "Sun 26 Mon 27 Tue 28 Wed 29 Thu 30 Fri 31 Sat 1 Sun 2 Mon 3 Tue 4 0/2 1 Job Wed…" at bounding box center [732, 397] width 1465 height 550
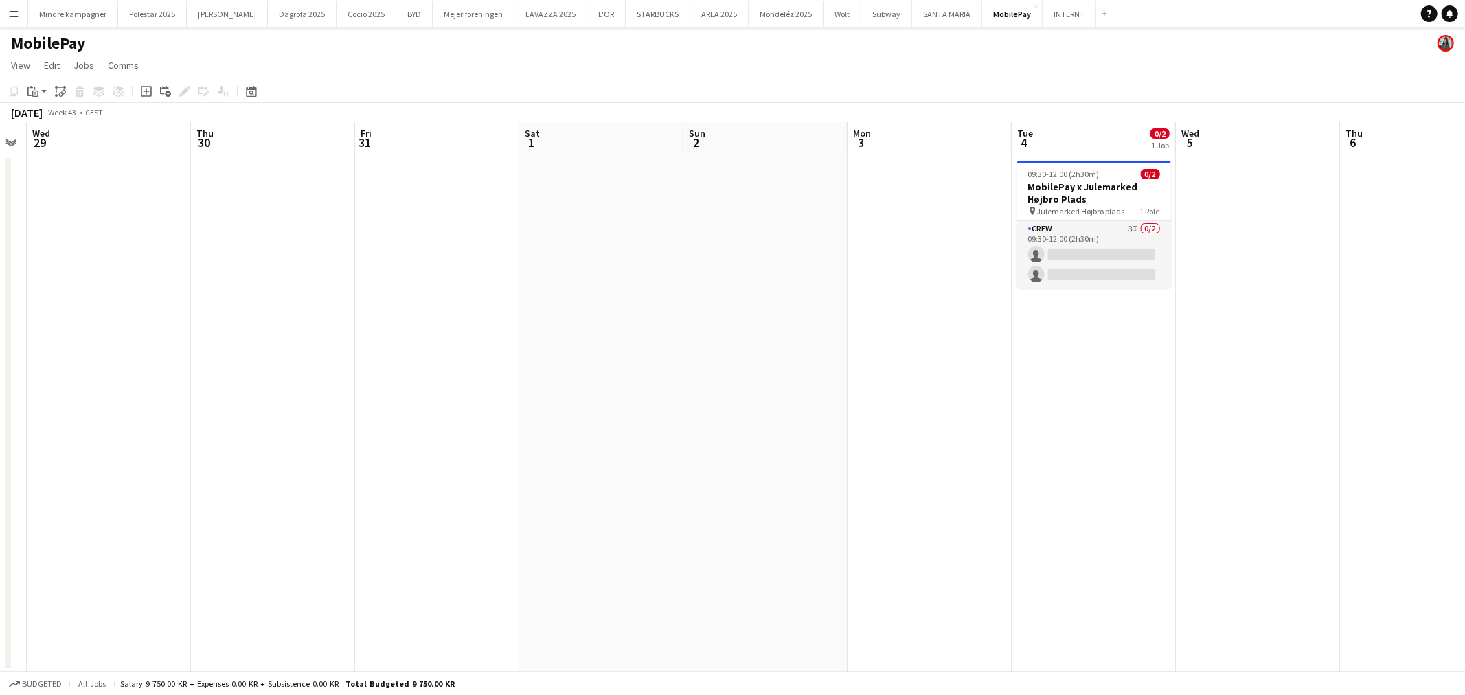
drag, startPoint x: 1029, startPoint y: 499, endPoint x: 719, endPoint y: 513, distance: 310.1
click at [719, 513] on app-calendar-viewport "Sun 26 Mon 27 Tue 28 Wed 29 Thu 30 Fri 31 Sat 1 Sun 2 Mon 3 Tue 4 0/2 1 Job Wed…" at bounding box center [732, 397] width 1465 height 550
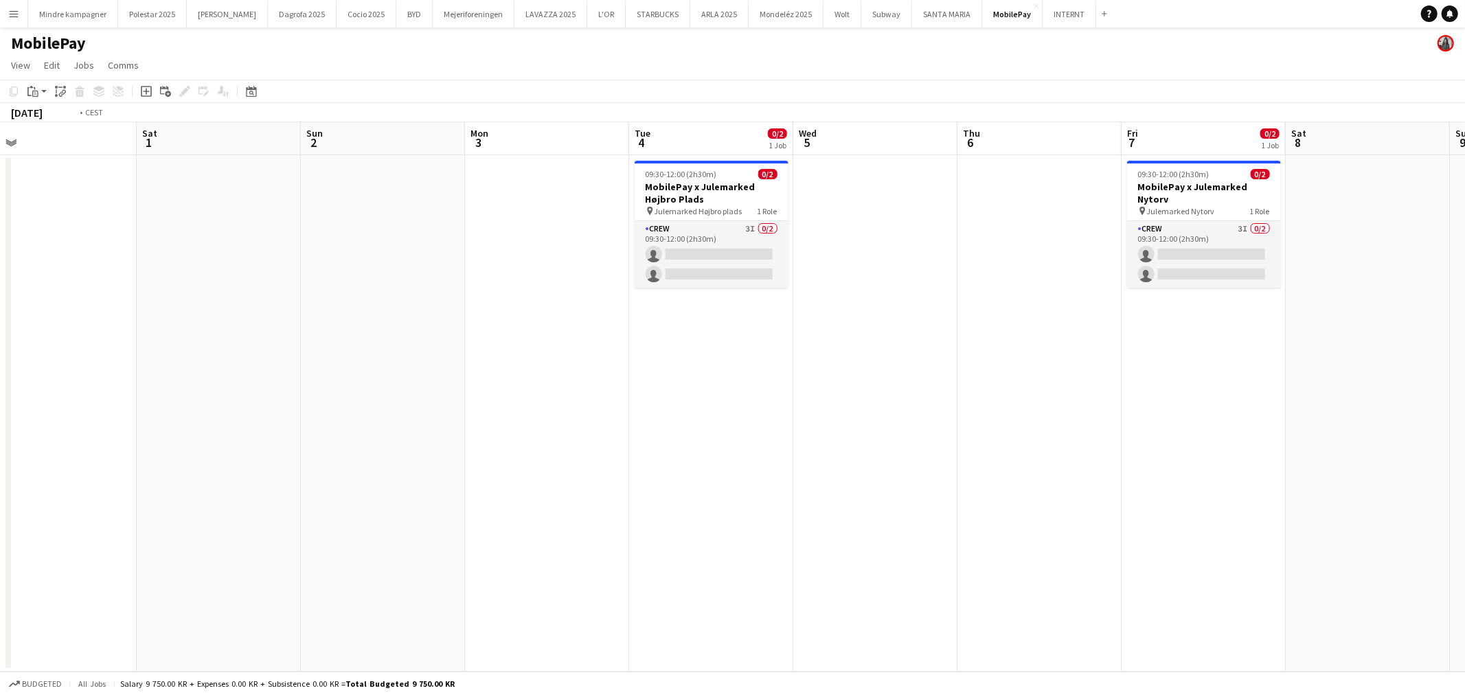
drag, startPoint x: 1108, startPoint y: 493, endPoint x: 622, endPoint y: 515, distance: 486.1
click at [622, 515] on app-calendar-viewport "Tue 28 Wed 29 Thu 30 Fri 31 Sat 1 Sun 2 Mon 3 Tue 4 0/2 1 Job Wed 5 Thu 6 Fri 7…" at bounding box center [732, 397] width 1465 height 550
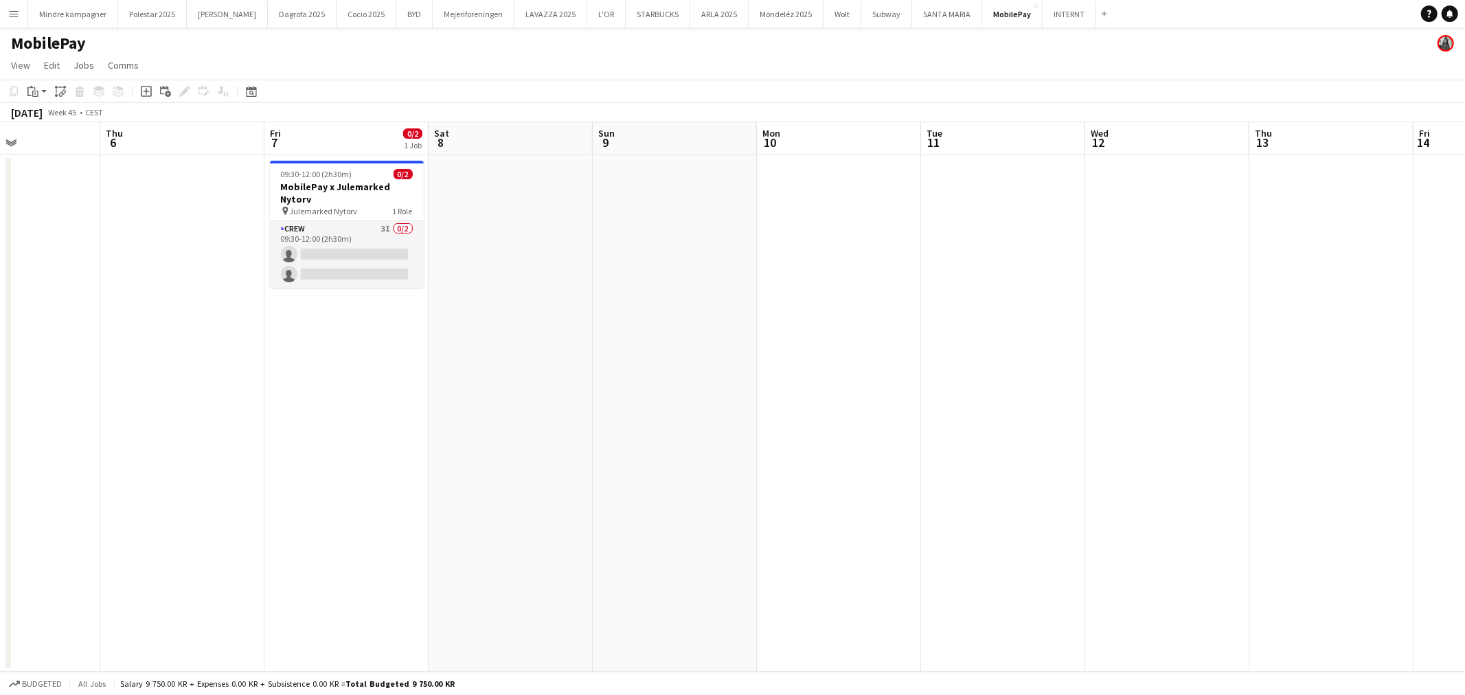
drag, startPoint x: 1127, startPoint y: 501, endPoint x: 1018, endPoint y: 519, distance: 110.6
click at [593, 529] on app-calendar-viewport "Mon 3 Tue 4 0/2 1 Job Wed 5 Thu 6 Fri 7 0/2 1 Job Sat 8 Sun 9 Mon 10 Tue 11 Wed…" at bounding box center [732, 397] width 1465 height 550
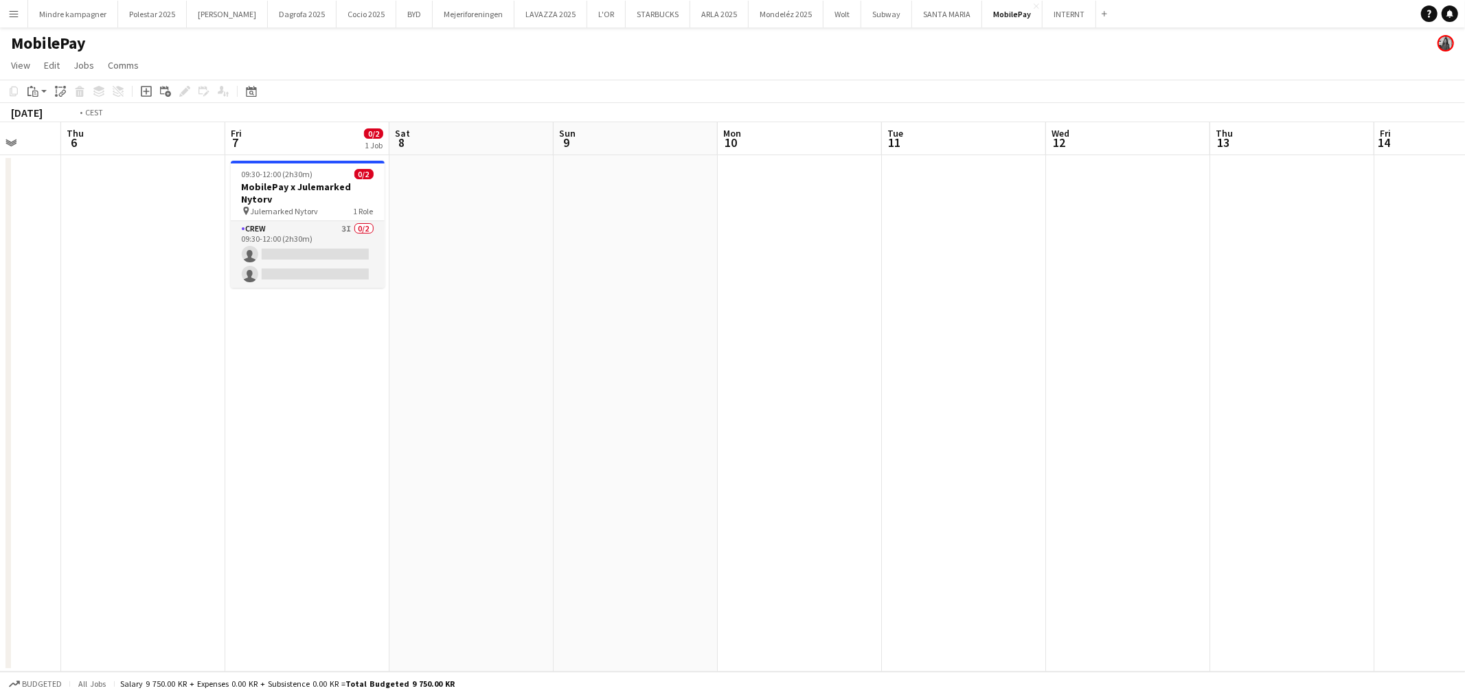
drag, startPoint x: 1090, startPoint y: 515, endPoint x: 408, endPoint y: 519, distance: 682.1
click at [401, 525] on app-calendar-viewport "Mon 3 Tue 4 0/2 1 Job Wed 5 Thu 6 Fri 7 0/2 1 Job Sat 8 Sun 9 Mon 10 Tue 11 Wed…" at bounding box center [732, 397] width 1465 height 550
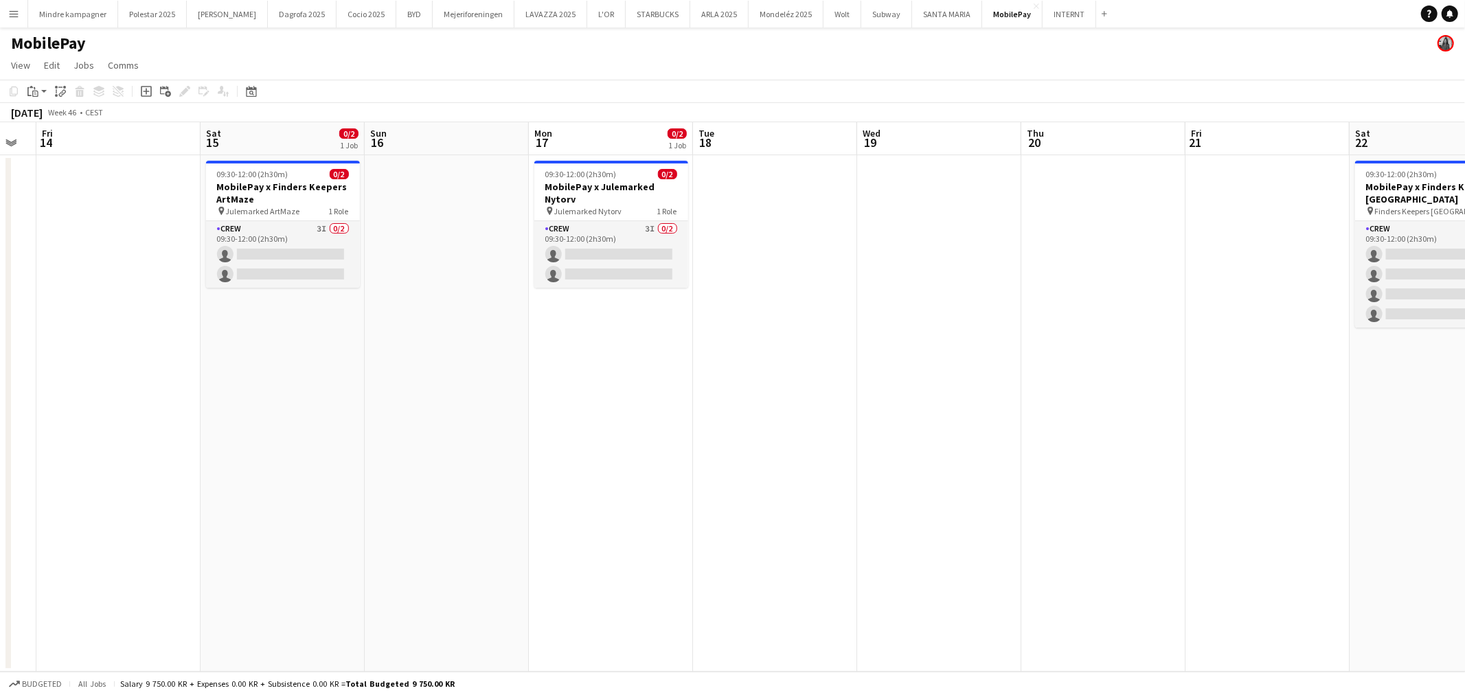
drag, startPoint x: 781, startPoint y: 514, endPoint x: 1005, endPoint y: 492, distance: 225.0
click at [692, 524] on app-calendar-viewport "Tue 11 Wed 12 Thu 13 Fri 14 Sat 15 0/2 1 Job Sun 16 Mon 17 0/2 1 Job Tue 18 Wed…" at bounding box center [732, 397] width 1465 height 550
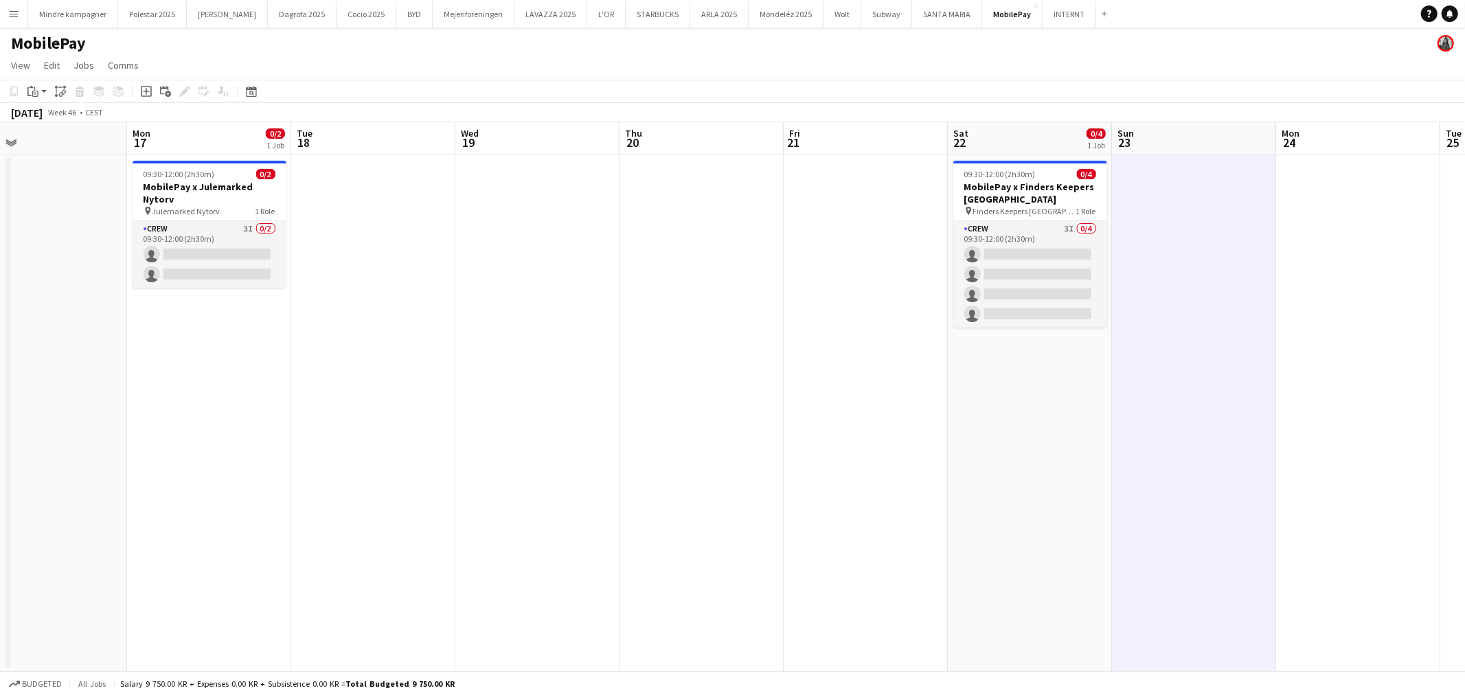
click at [863, 517] on app-calendar-viewport "Thu 13 Fri 14 Sat 15 0/2 1 Job Sun 16 Mon 17 0/2 1 Job Tue 18 Wed 19 Thu 20 Fri…" at bounding box center [732, 397] width 1465 height 550
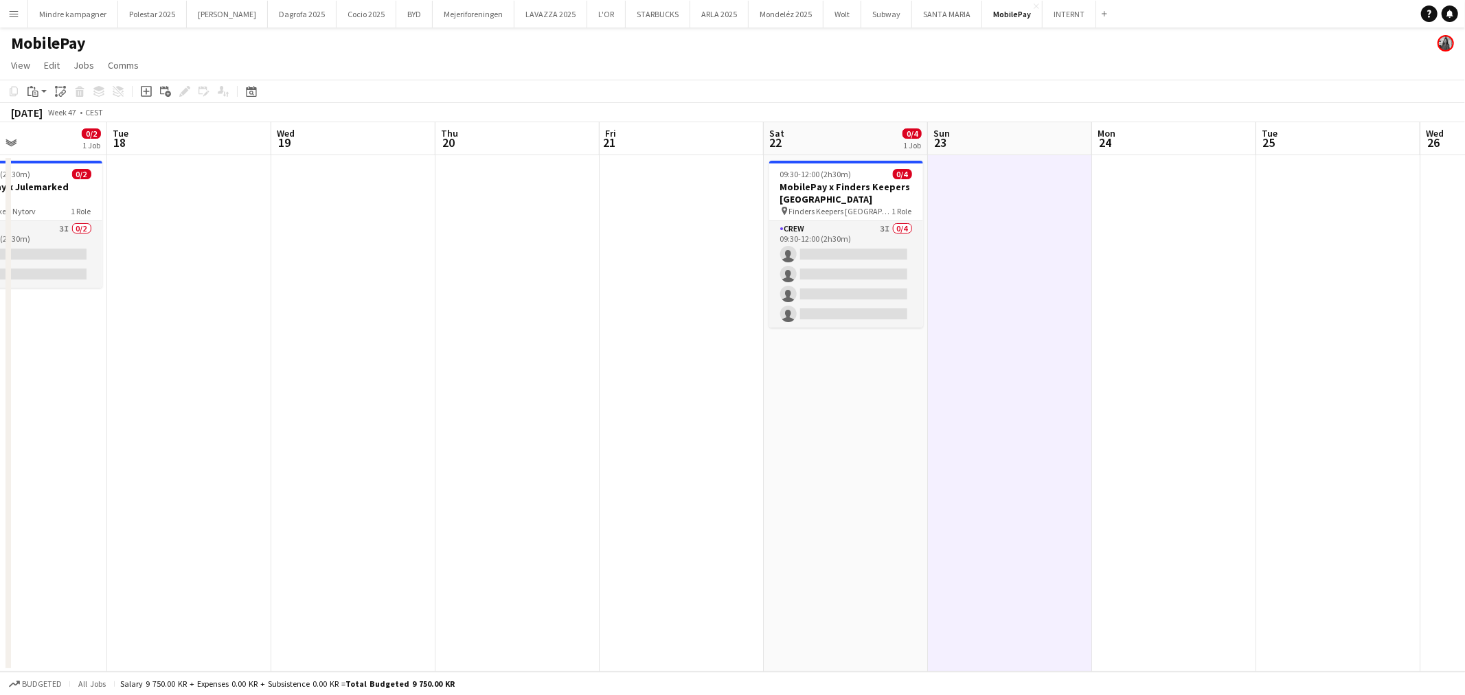
click at [1018, 524] on app-calendar-viewport "Fri 14 Sat 15 0/2 1 Job Sun 16 Mon 17 0/2 1 Job Tue 18 Wed 19 Thu 20 Fri 21 Sat…" at bounding box center [732, 397] width 1465 height 550
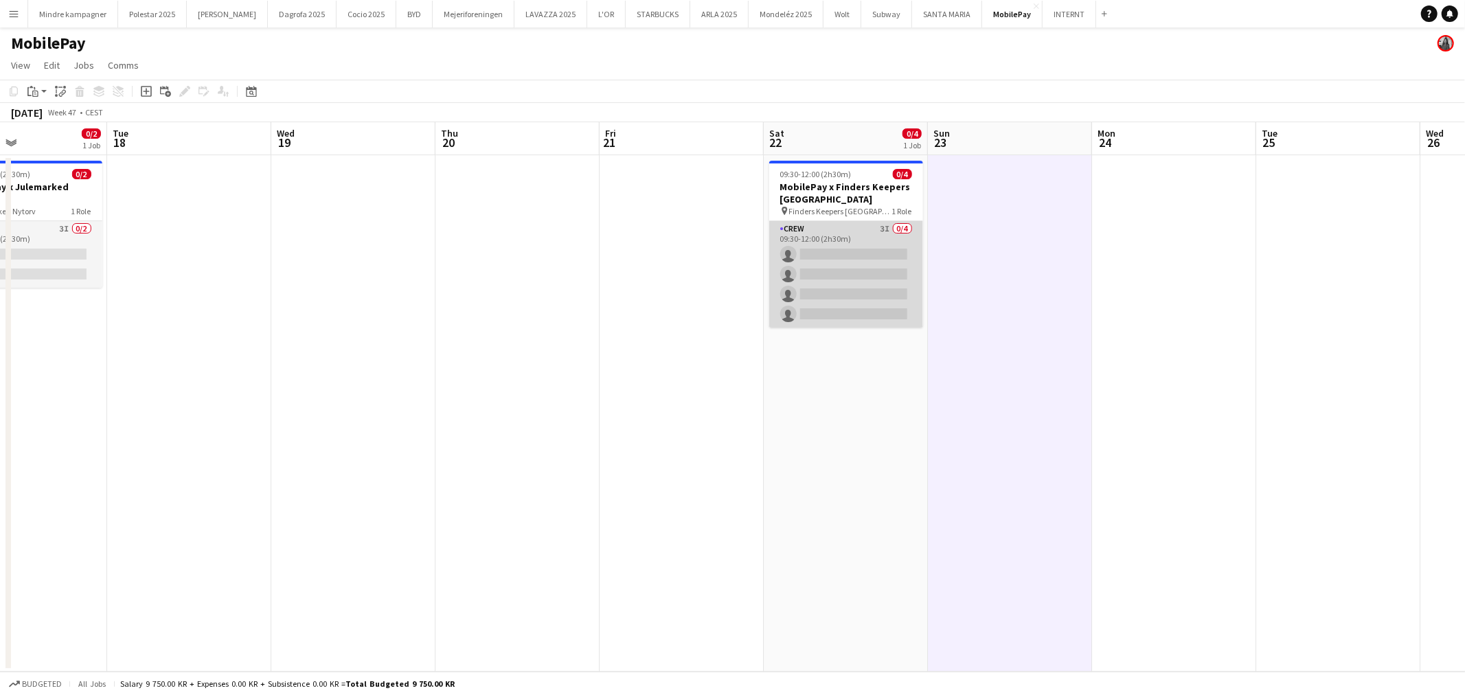
click at [863, 249] on app-card-role "Crew 3I 0/4 09:30-12:00 (2h30m) single-neutral-actions single-neutral-actions s…" at bounding box center [846, 274] width 154 height 106
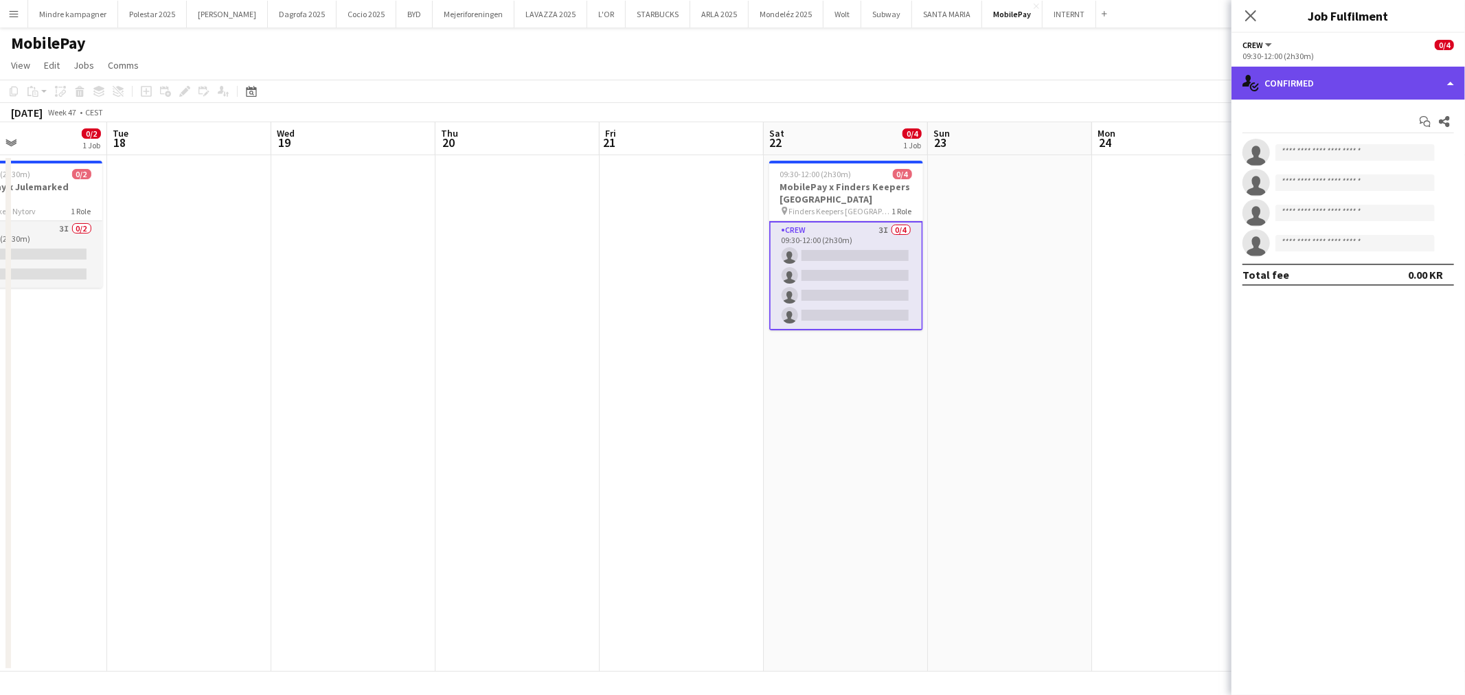
click at [1371, 72] on div "single-neutral-actions-check-2 Confirmed" at bounding box center [1349, 83] width 234 height 33
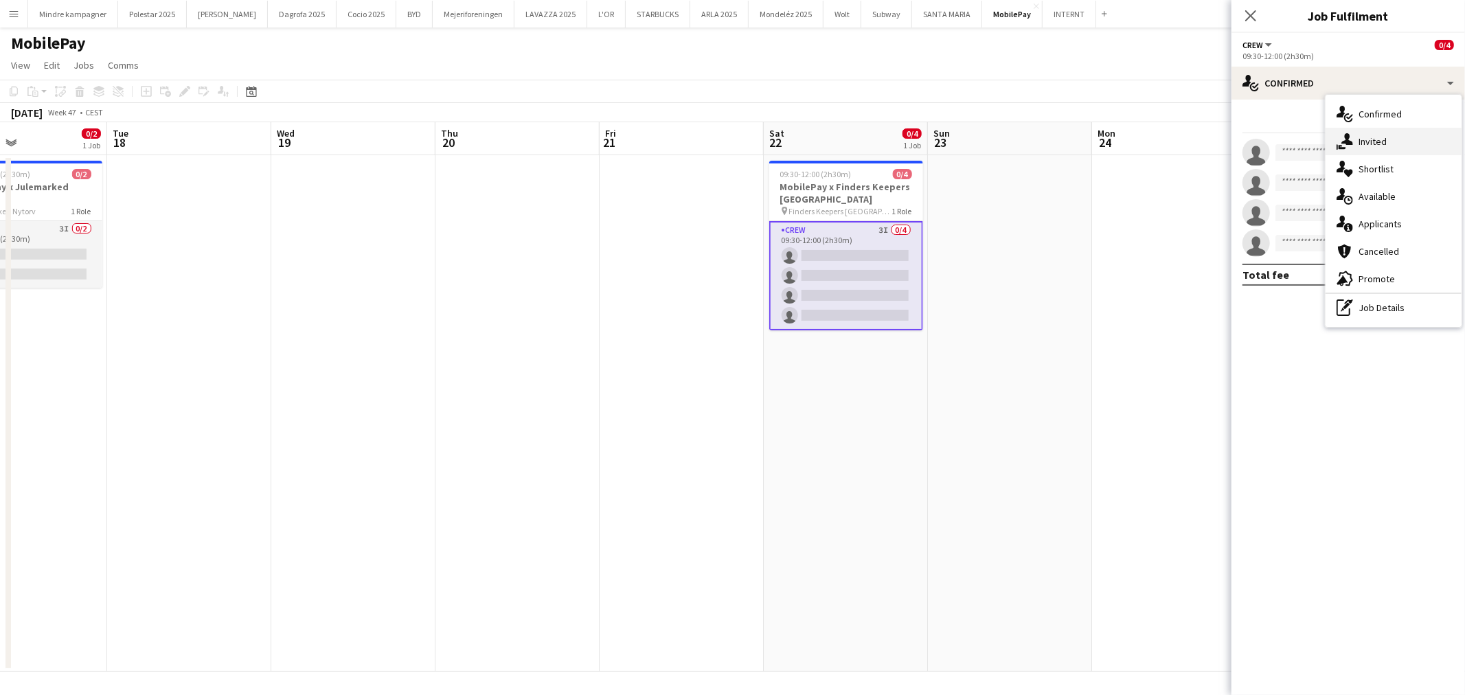
click at [1383, 143] on span "Invited" at bounding box center [1373, 141] width 28 height 12
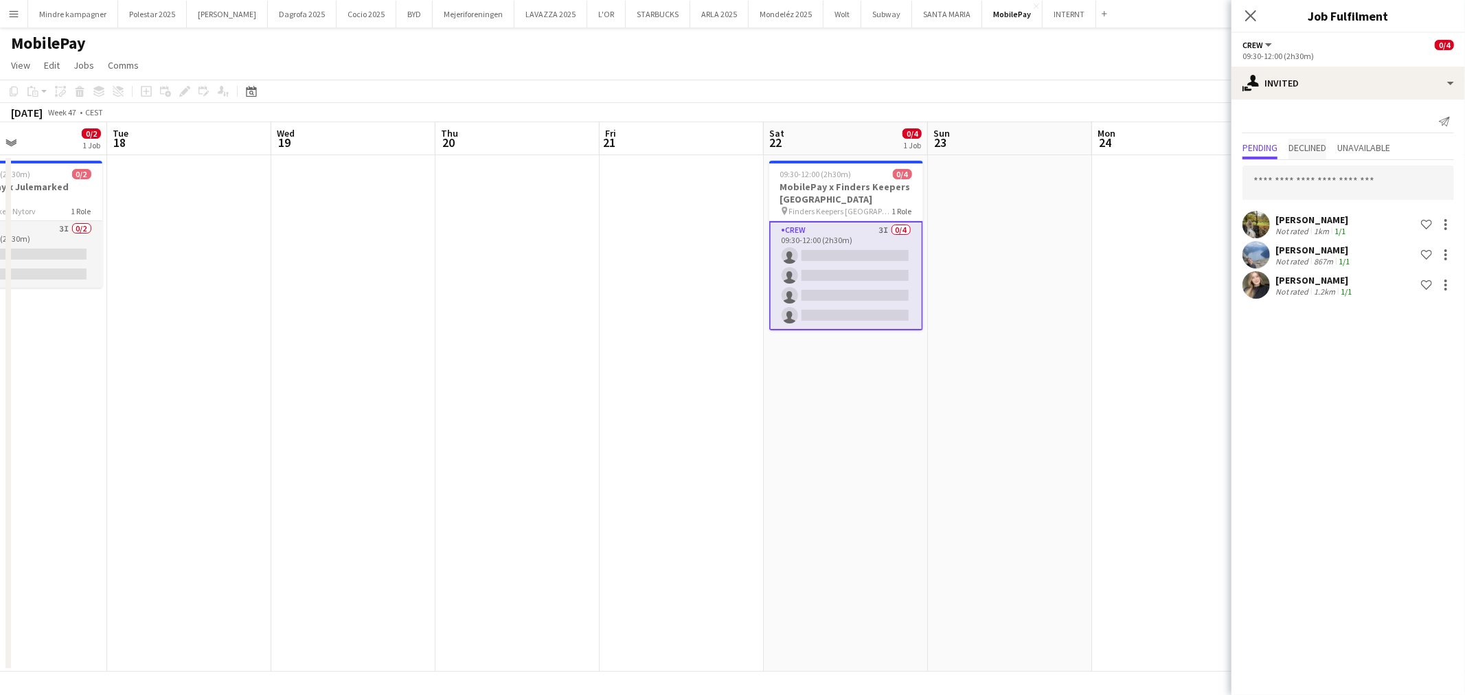
click at [1313, 150] on span "Declined" at bounding box center [1308, 148] width 38 height 10
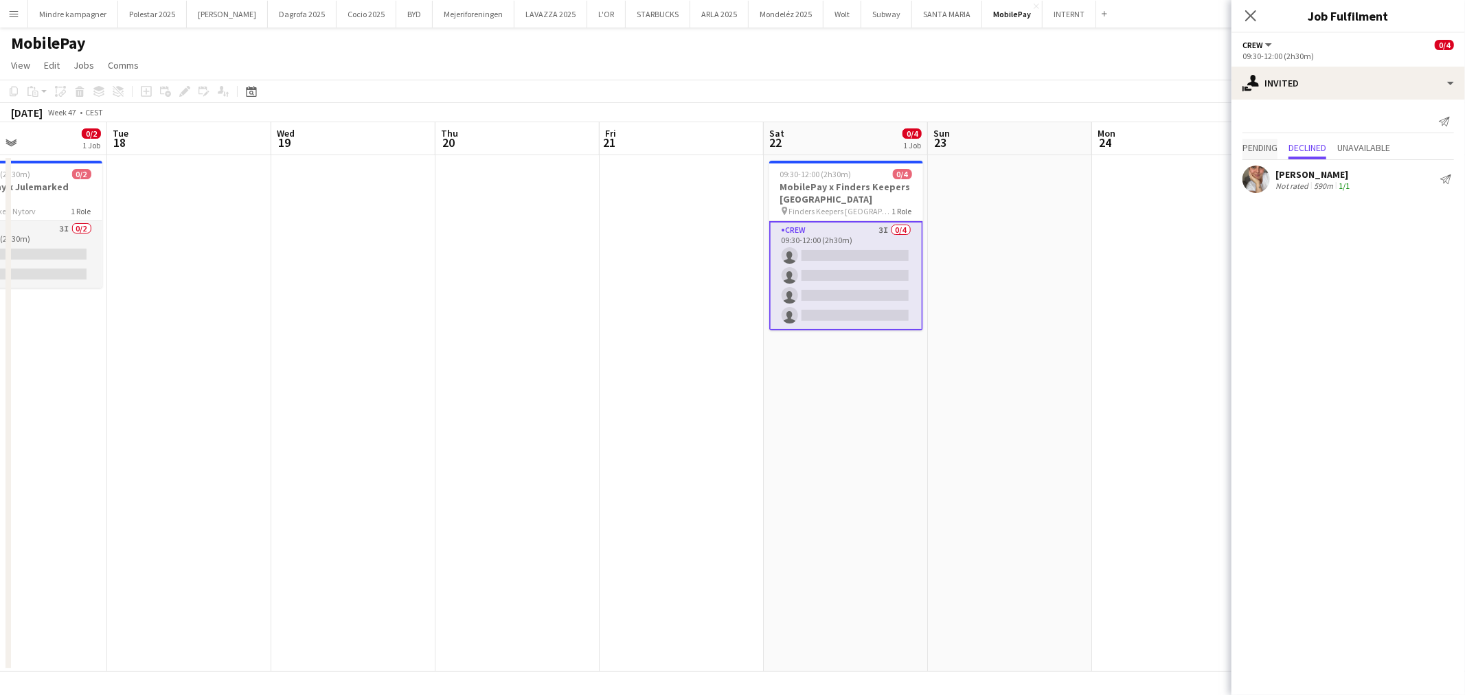
click at [1275, 146] on span "Pending" at bounding box center [1260, 148] width 35 height 10
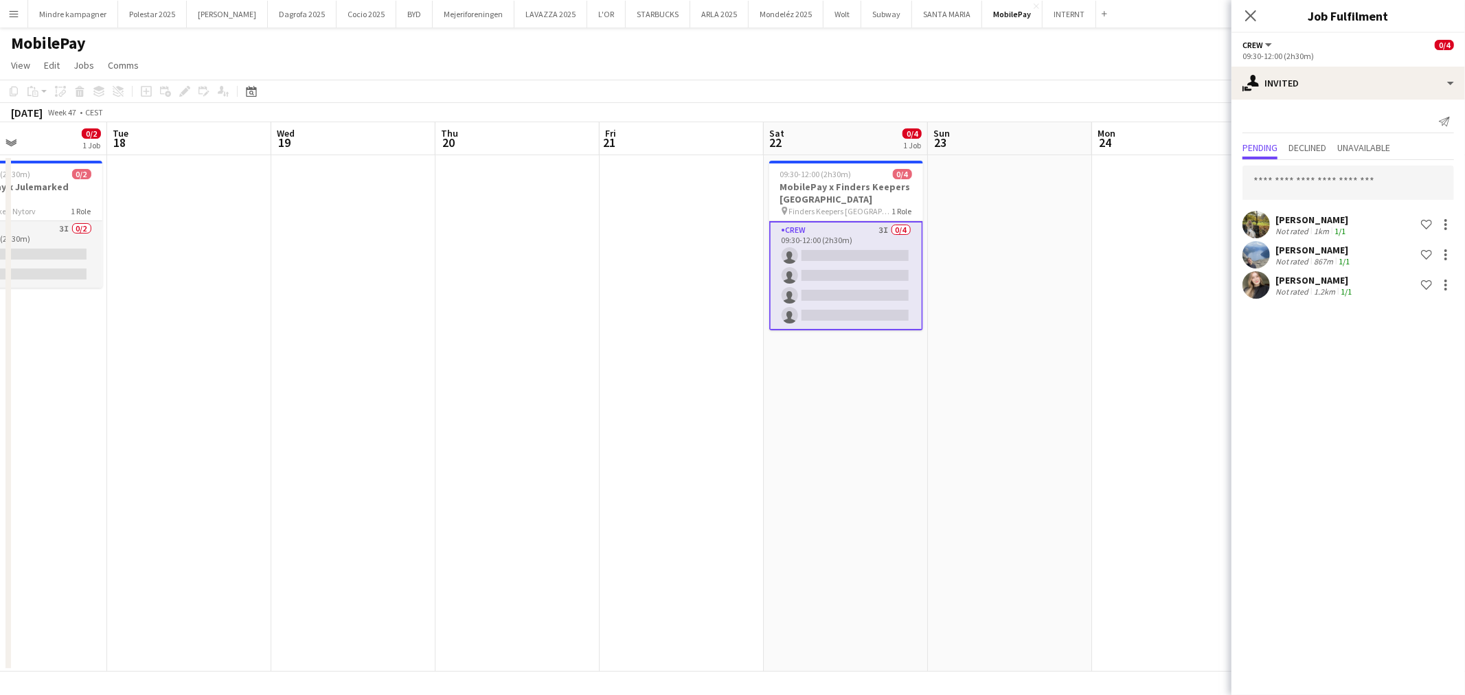
click at [1109, 441] on app-date-cell at bounding box center [1174, 413] width 164 height 517
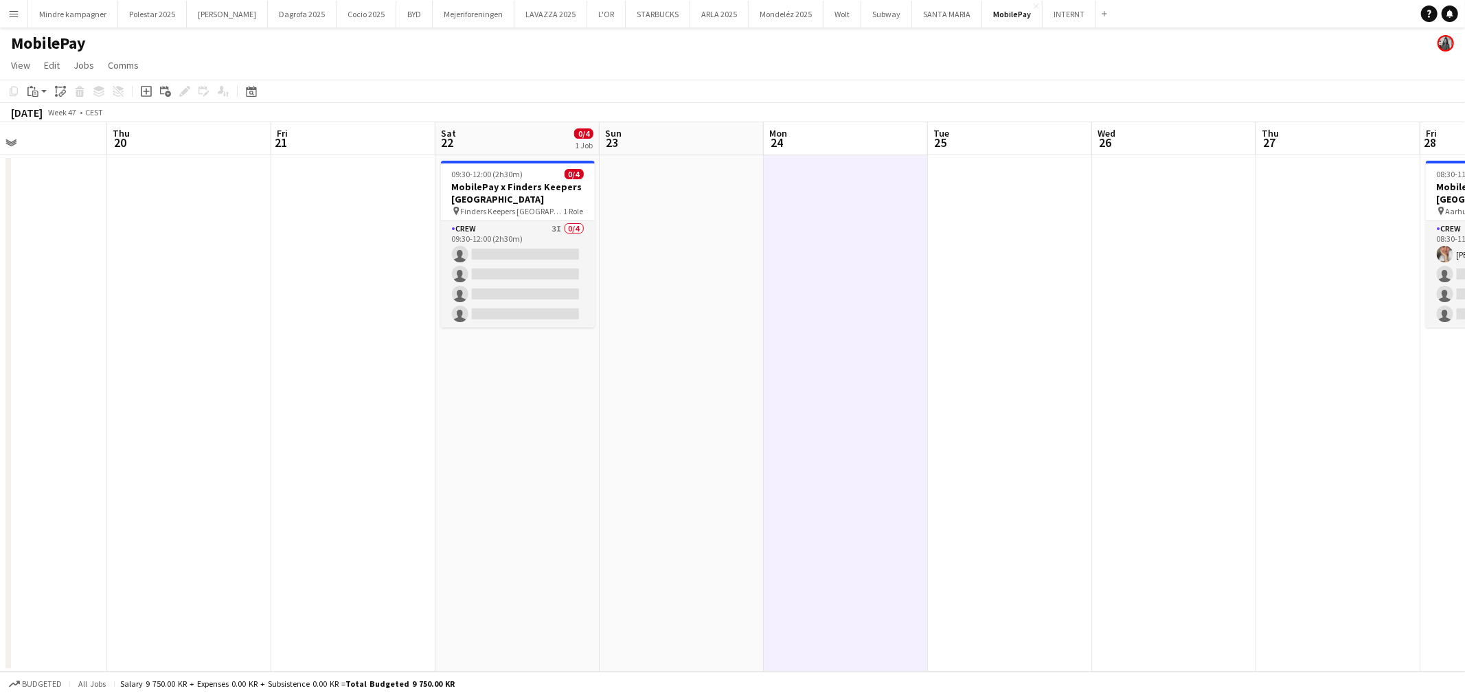
drag, startPoint x: 1019, startPoint y: 463, endPoint x: 827, endPoint y: 497, distance: 194.7
click at [827, 497] on app-calendar-viewport "Sun 16 Mon 17 0/2 1 Job Tue 18 Wed 19 Thu 20 Fri 21 Sat 22 0/4 1 Job Sun 23 Mon…" at bounding box center [732, 397] width 1465 height 550
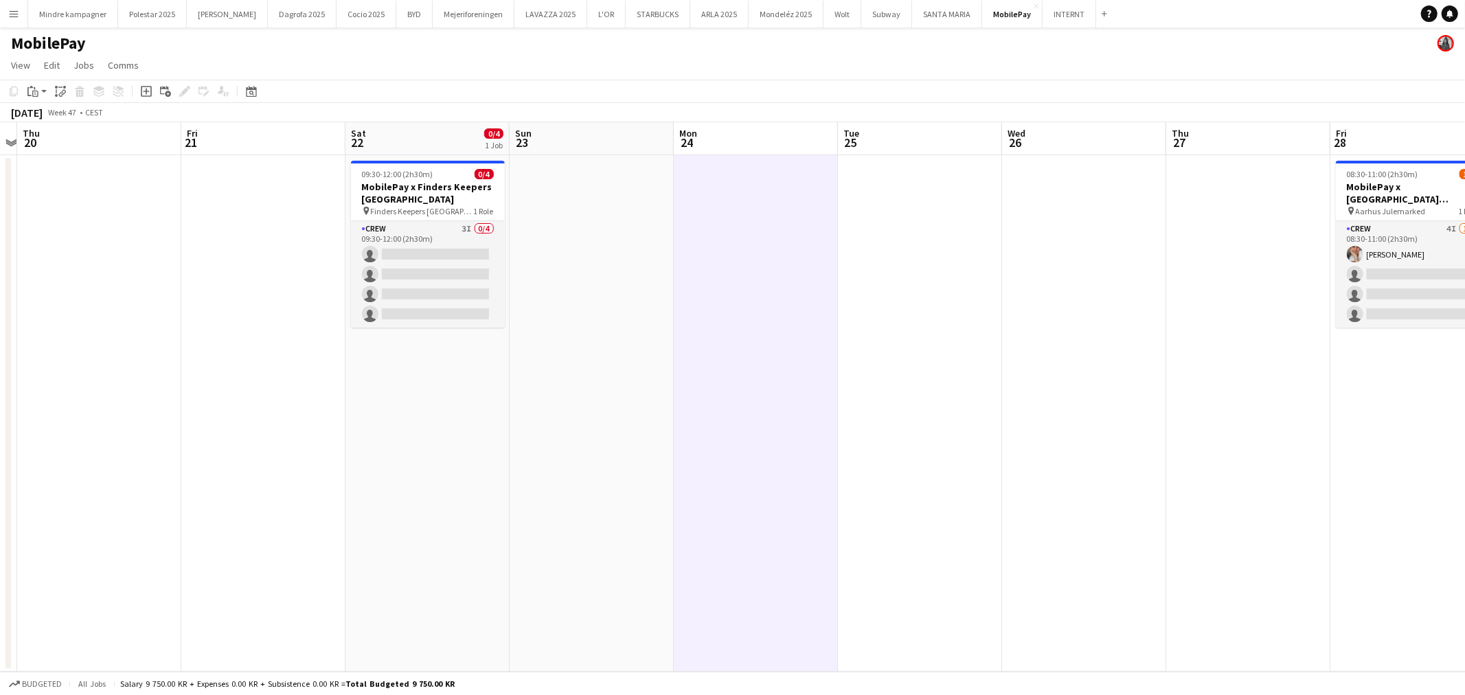
drag, startPoint x: 1179, startPoint y: 505, endPoint x: 870, endPoint y: 541, distance: 310.6
click at [869, 545] on app-calendar-viewport "Mon 17 0/2 1 Job Tue 18 Wed 19 Thu 20 Fri 21 Sat 22 0/4 1 Job Sun 23 Mon 24 Tue…" at bounding box center [732, 397] width 1465 height 550
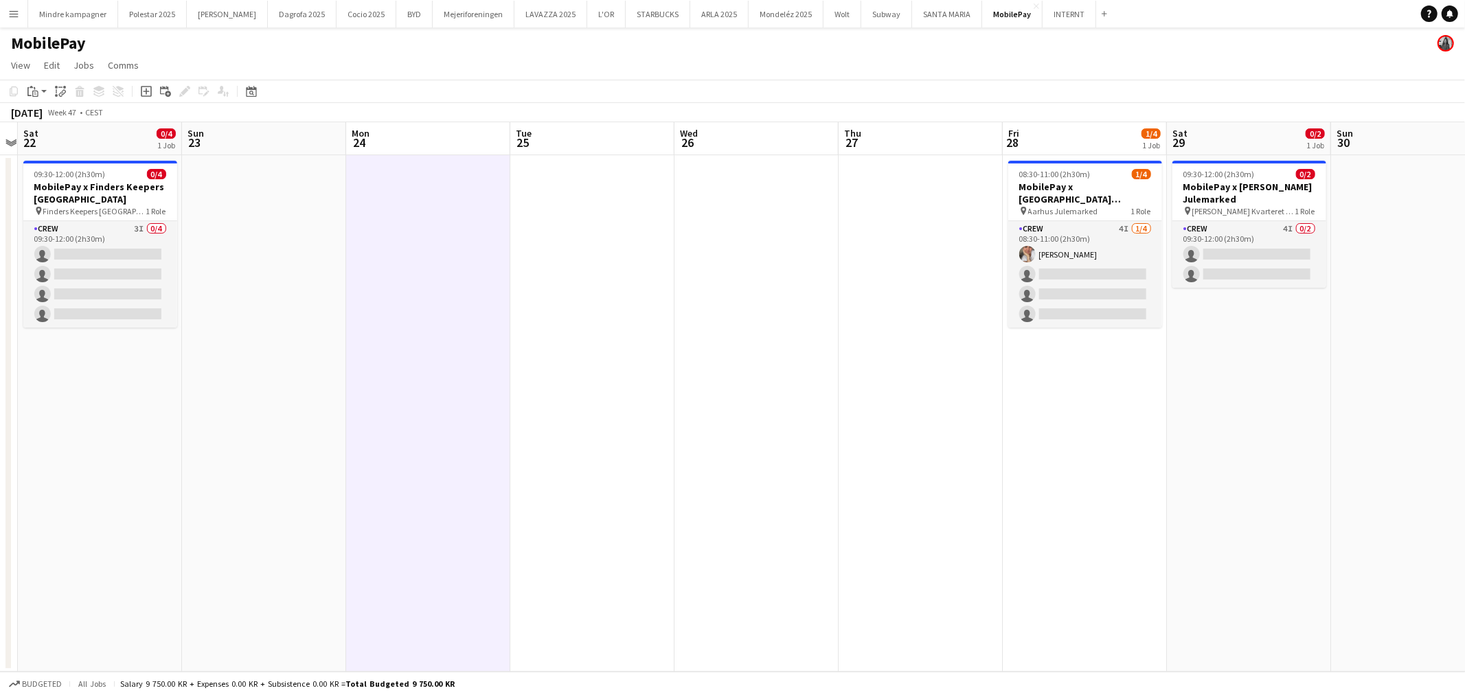
drag, startPoint x: 1210, startPoint y: 481, endPoint x: 1001, endPoint y: 506, distance: 210.3
click at [1034, 497] on app-calendar-viewport "Wed 19 Thu 20 Fri 21 Sat 22 0/4 1 Job Sun 23 Mon 24 Tue 25 Wed 26 Thu 27 Fri 28…" at bounding box center [732, 397] width 1465 height 550
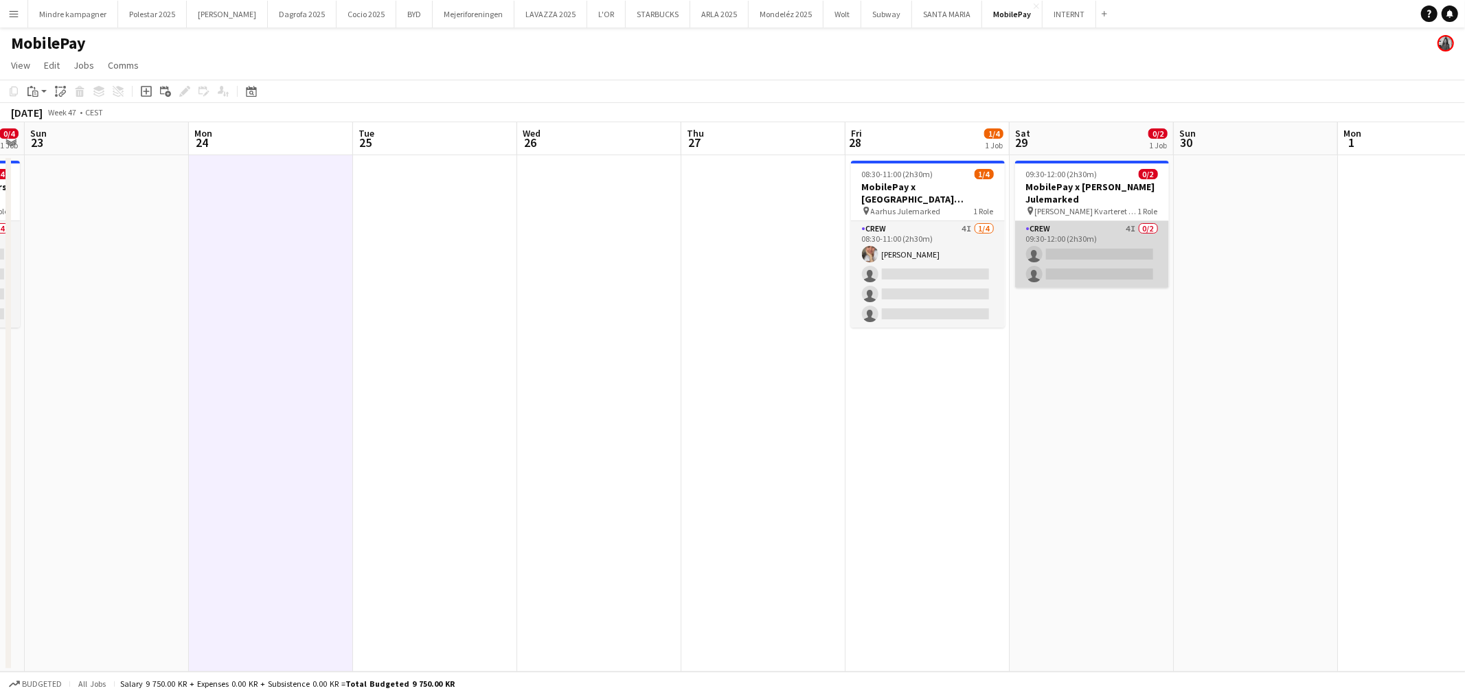
click at [1100, 240] on app-card-role "Crew 4I 0/2 09:30-12:00 (2h30m) single-neutral-actions single-neutral-actions" at bounding box center [1092, 254] width 154 height 67
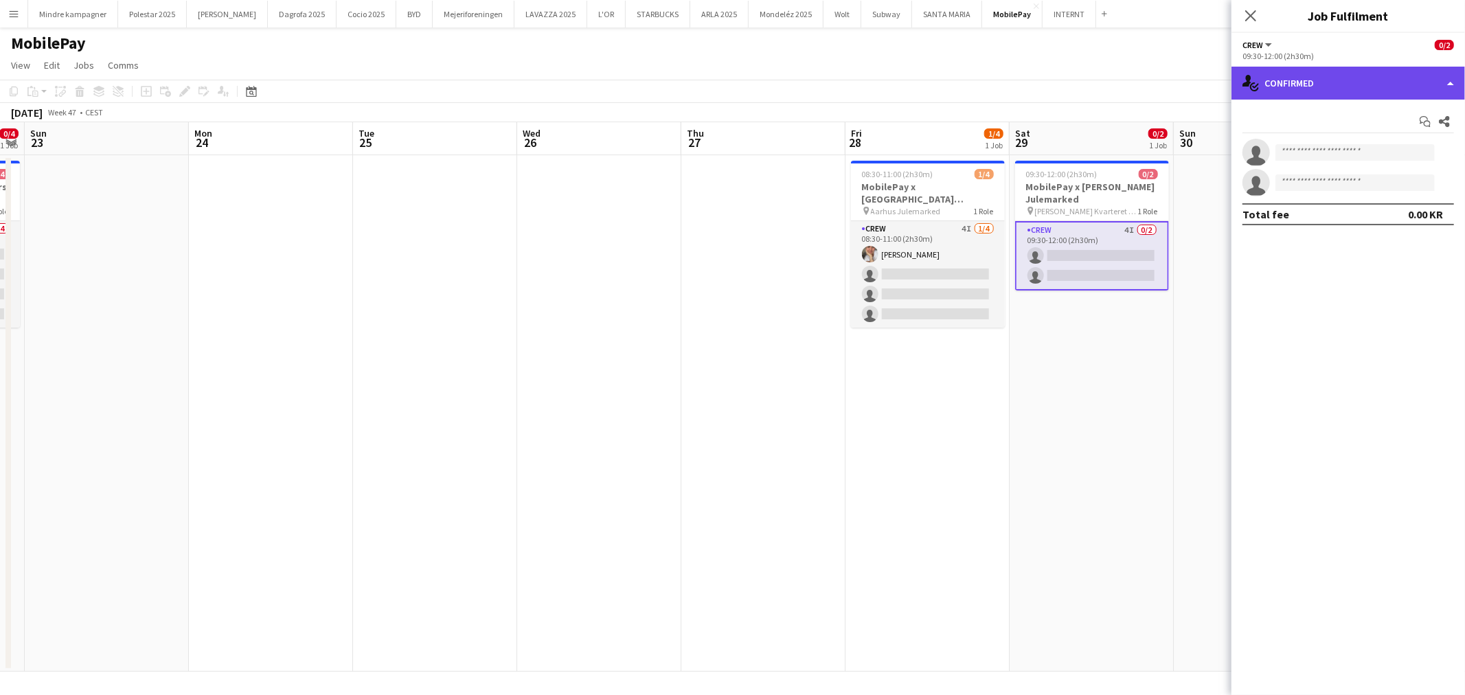
click at [1306, 98] on div "single-neutral-actions-check-2 Confirmed" at bounding box center [1349, 83] width 234 height 33
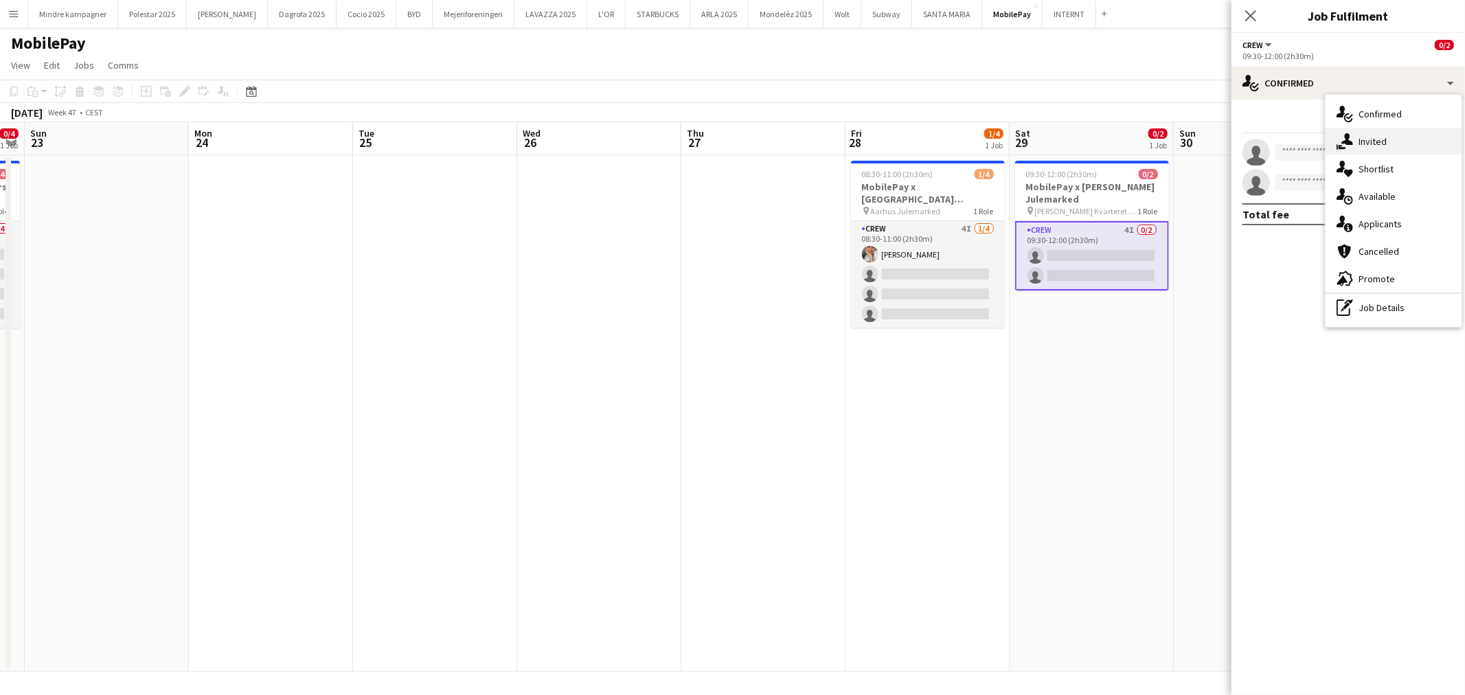
click at [1370, 144] on span "Invited" at bounding box center [1373, 141] width 28 height 12
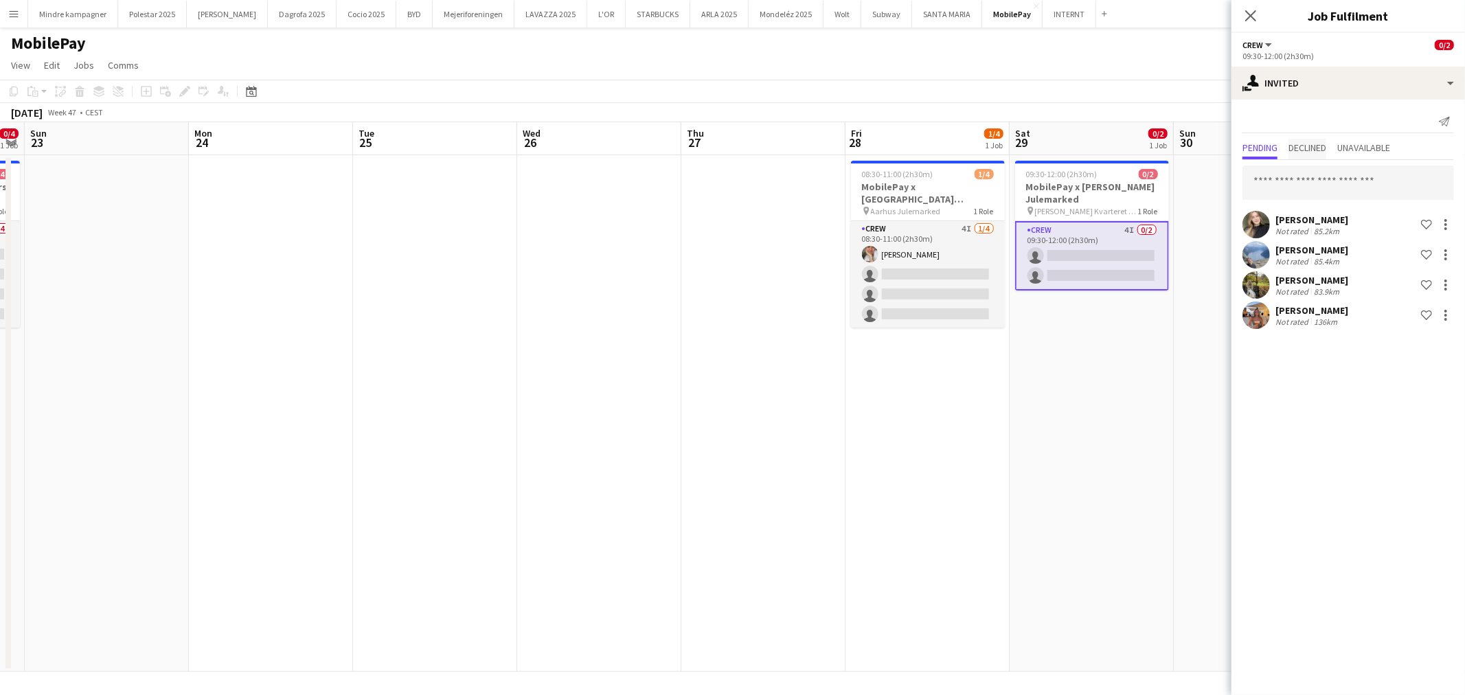
click at [1309, 151] on span "Declined" at bounding box center [1308, 148] width 38 height 10
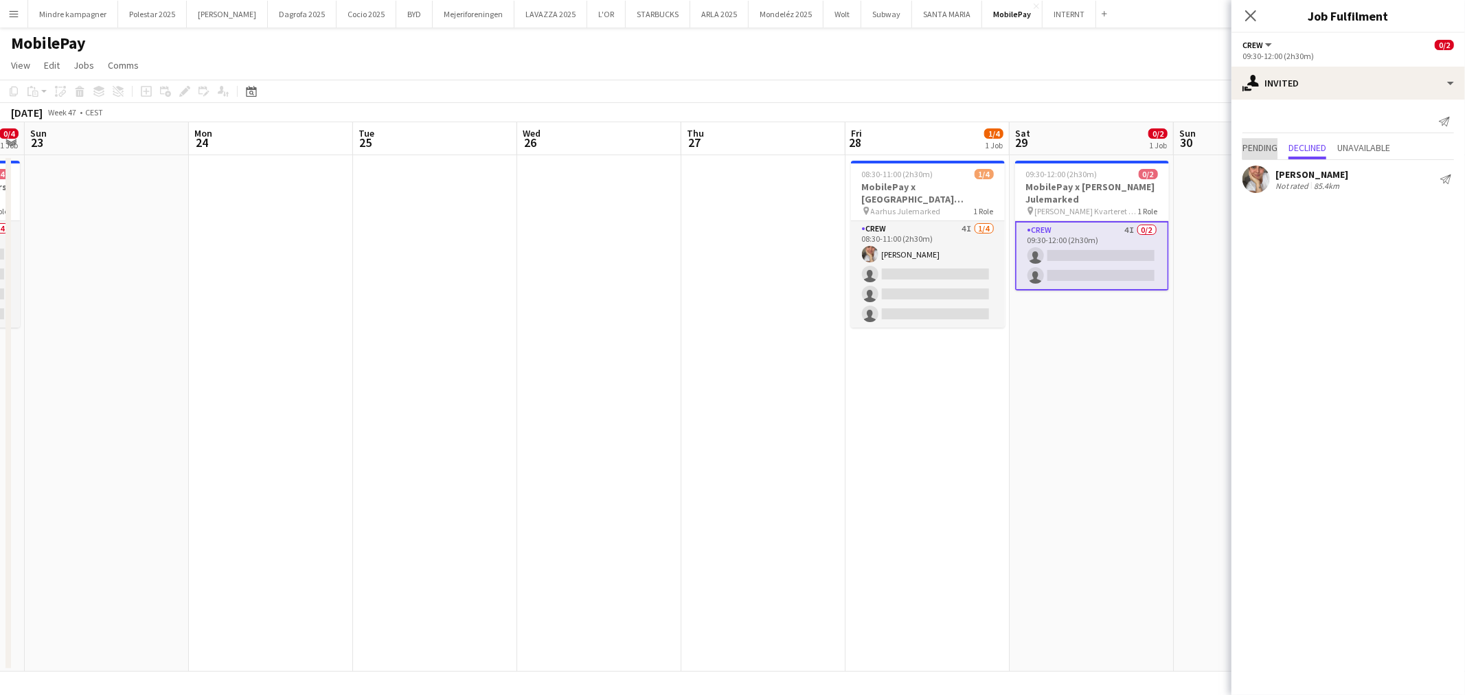
click at [1252, 152] on span "Pending" at bounding box center [1260, 148] width 35 height 10
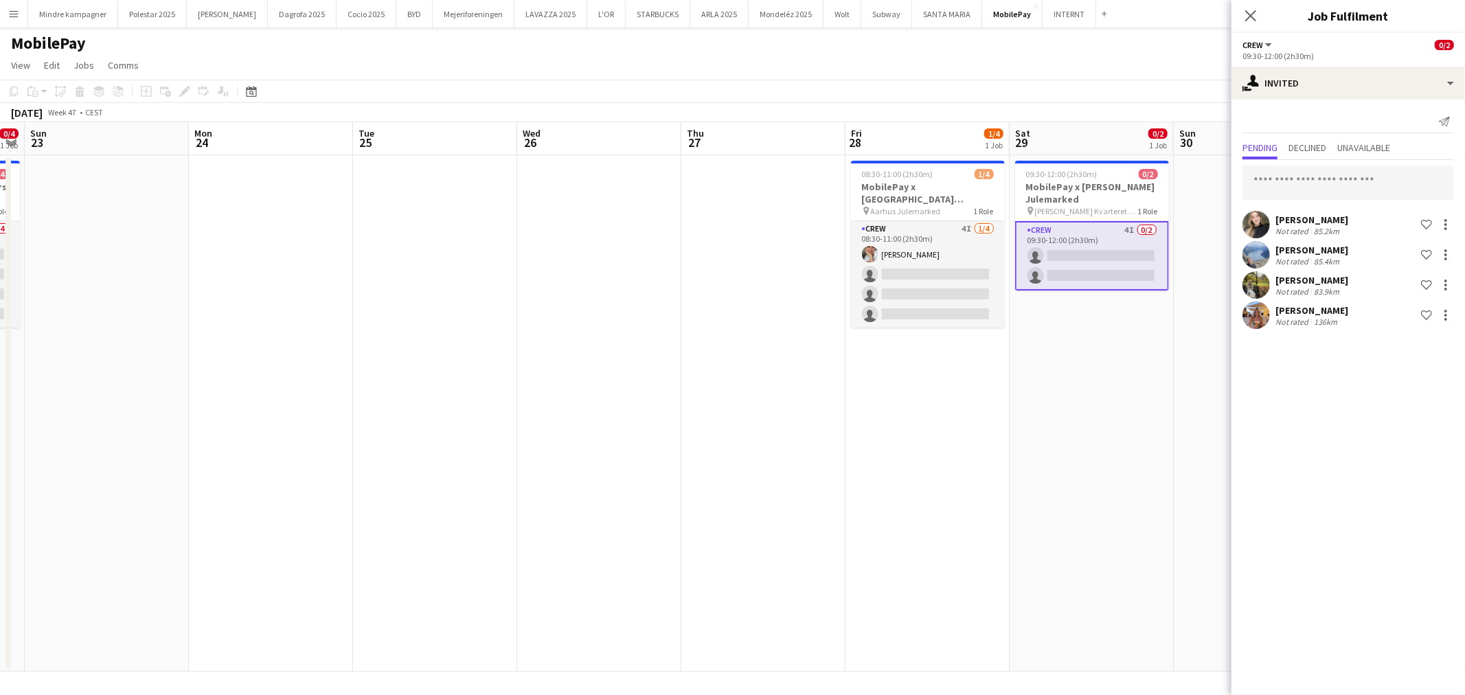
click at [1138, 436] on app-date-cell "09:30-12:00 (2h30m) 0/2 MobilePay x [PERSON_NAME] Julemarked pin [PERSON_NAME] …" at bounding box center [1092, 413] width 164 height 517
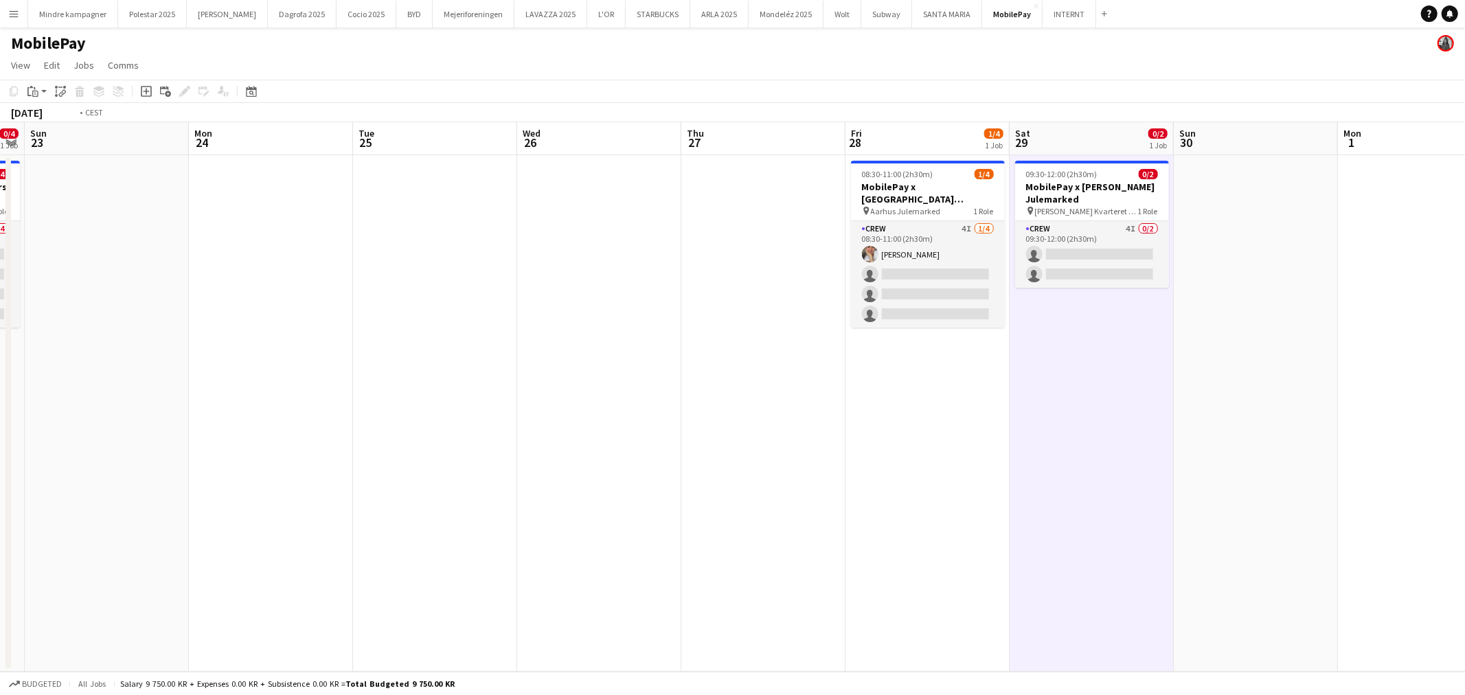
drag, startPoint x: 1289, startPoint y: 435, endPoint x: 806, endPoint y: 469, distance: 484.1
click at [733, 489] on app-calendar-viewport "Thu 20 Fri 21 Sat 22 0/4 1 Job Sun 23 Mon 24 Tue 25 Wed 26 Thu 27 Fri 28 1/4 1 …" at bounding box center [732, 397] width 1465 height 550
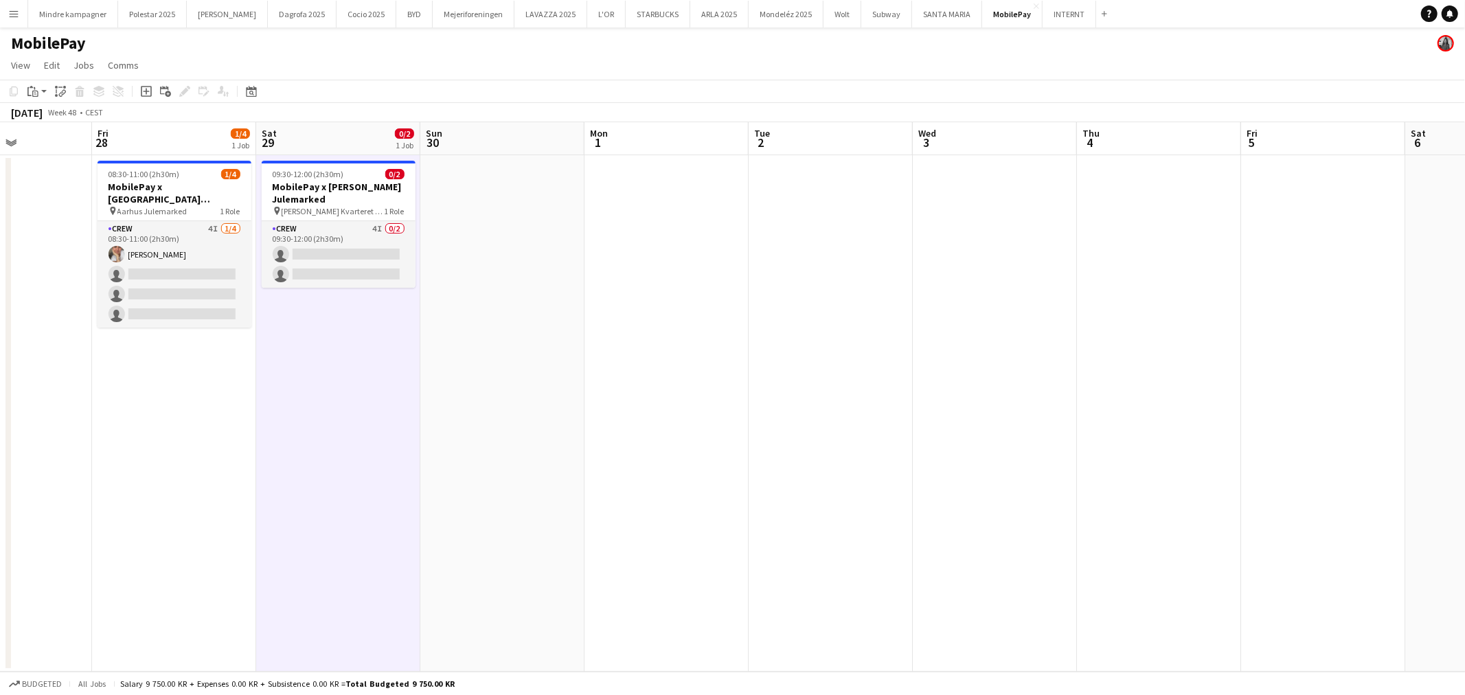
drag, startPoint x: 1083, startPoint y: 459, endPoint x: 554, endPoint y: 496, distance: 530.2
click at [554, 496] on app-calendar-viewport "Mon 24 Tue 25 Wed 26 Thu 27 Fri 28 1/4 1 Job Sat 29 0/2 1 Job Sun 30 Mon 1 Tue …" at bounding box center [732, 397] width 1465 height 550
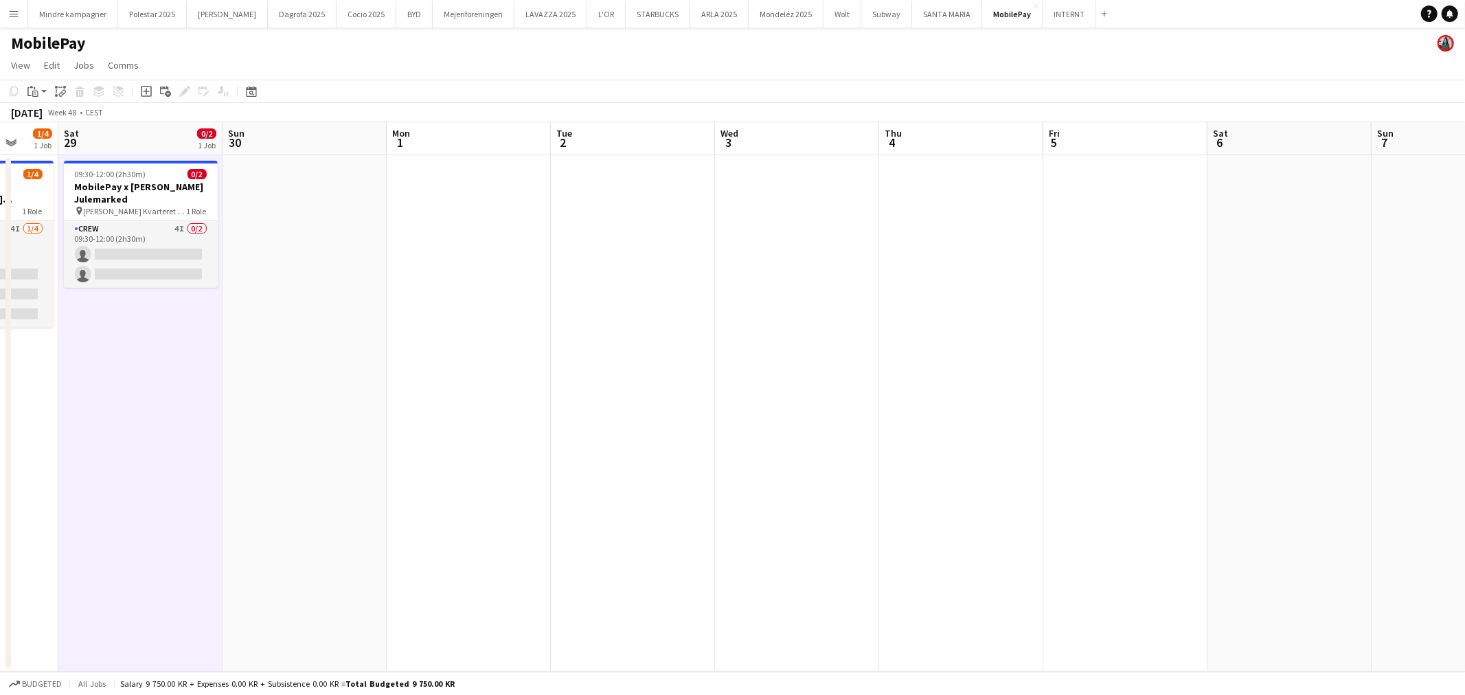
drag, startPoint x: 486, startPoint y: 508, endPoint x: 984, endPoint y: 479, distance: 499.5
click at [965, 481] on app-calendar-viewport "Wed 26 Thu 27 Fri 28 1/4 1 Job Sat 29 0/2 1 Job Sun 30 Mon 1 Tue 2 Wed 3 Thu 4 …" at bounding box center [732, 397] width 1465 height 550
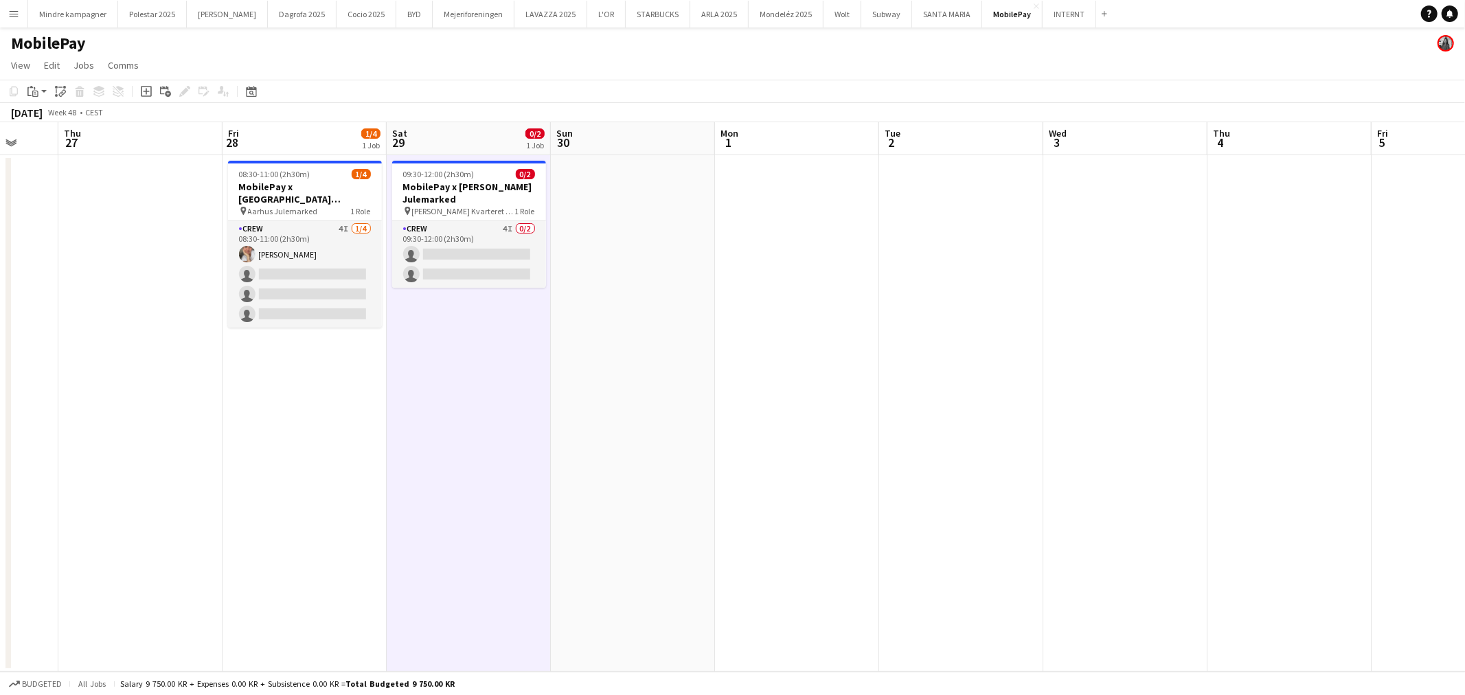
scroll to position [0, 417]
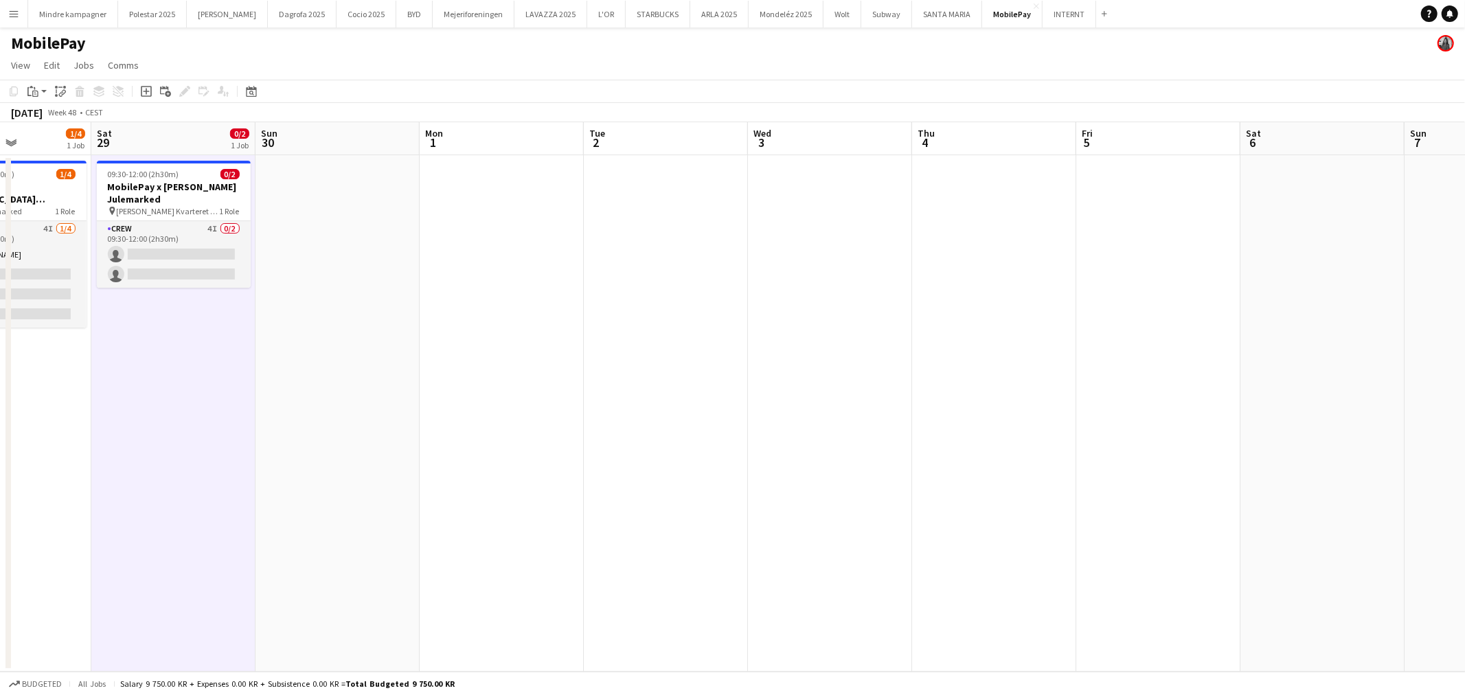
drag, startPoint x: 1097, startPoint y: 296, endPoint x: 823, endPoint y: 320, distance: 275.1
click at [890, 326] on app-calendar-viewport "Tue 25 Wed 26 Thu 27 Fri 28 1/4 1 Job Sat 29 0/2 1 Job Sun 30 Mon 1 Tue 2 Wed 3…" at bounding box center [732, 397] width 1465 height 550
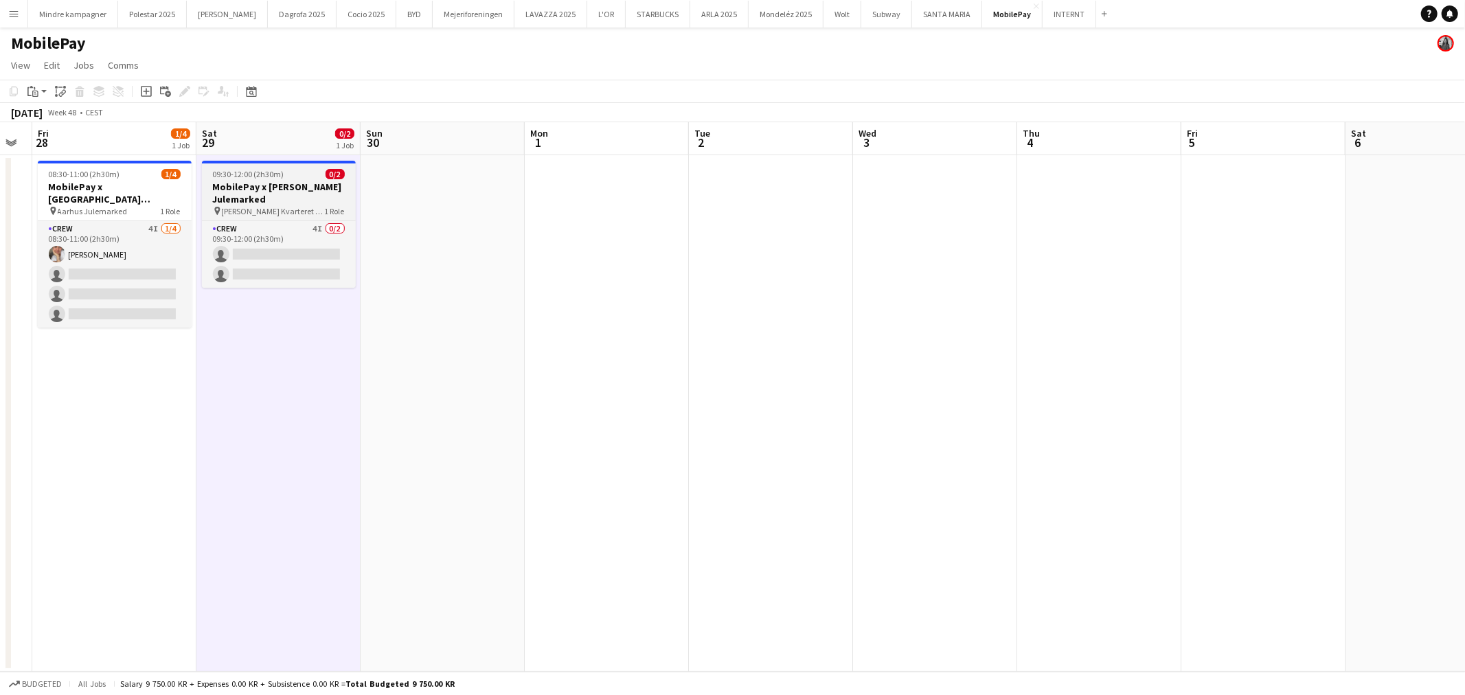
click at [269, 207] on span "[PERSON_NAME] Kvarteret i [GEOGRAPHIC_DATA]" at bounding box center [273, 211] width 103 height 10
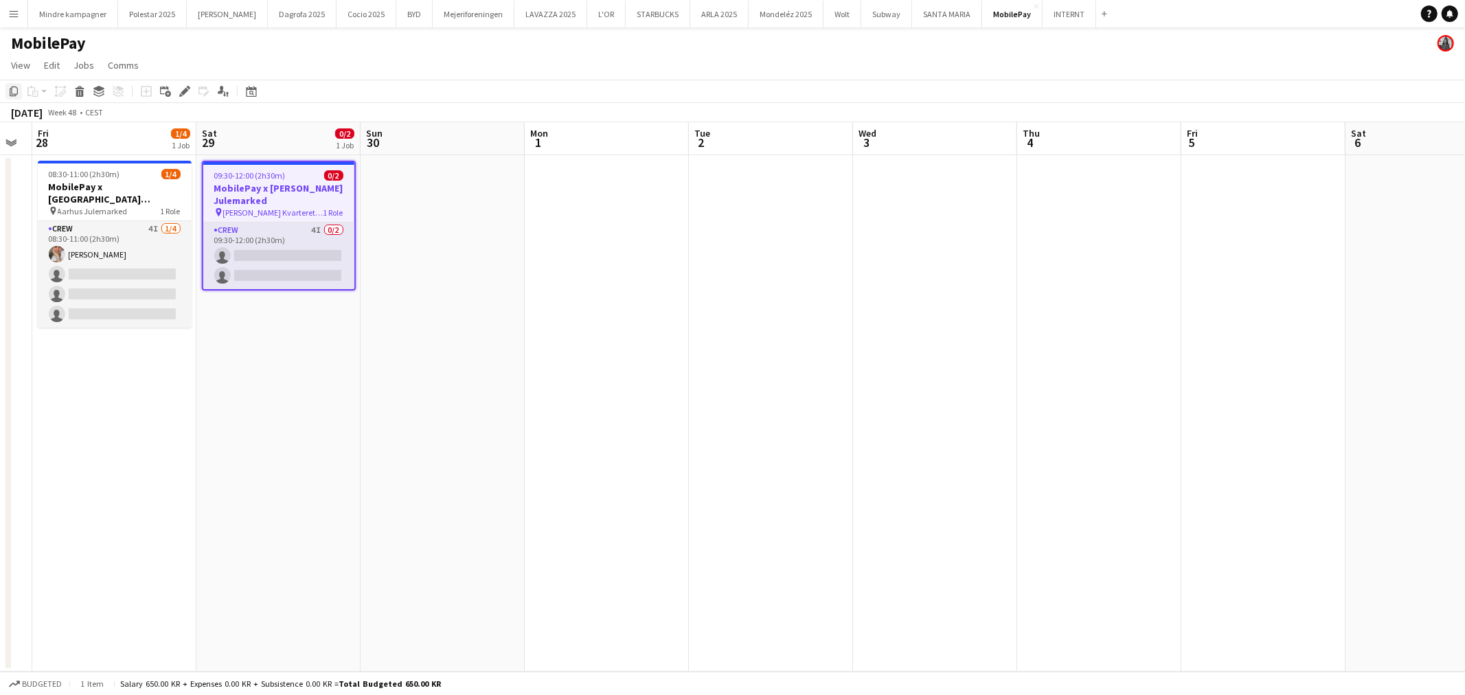
click at [16, 89] on icon "Copy" at bounding box center [13, 91] width 11 height 11
click at [1388, 299] on app-date-cell at bounding box center [1428, 413] width 164 height 517
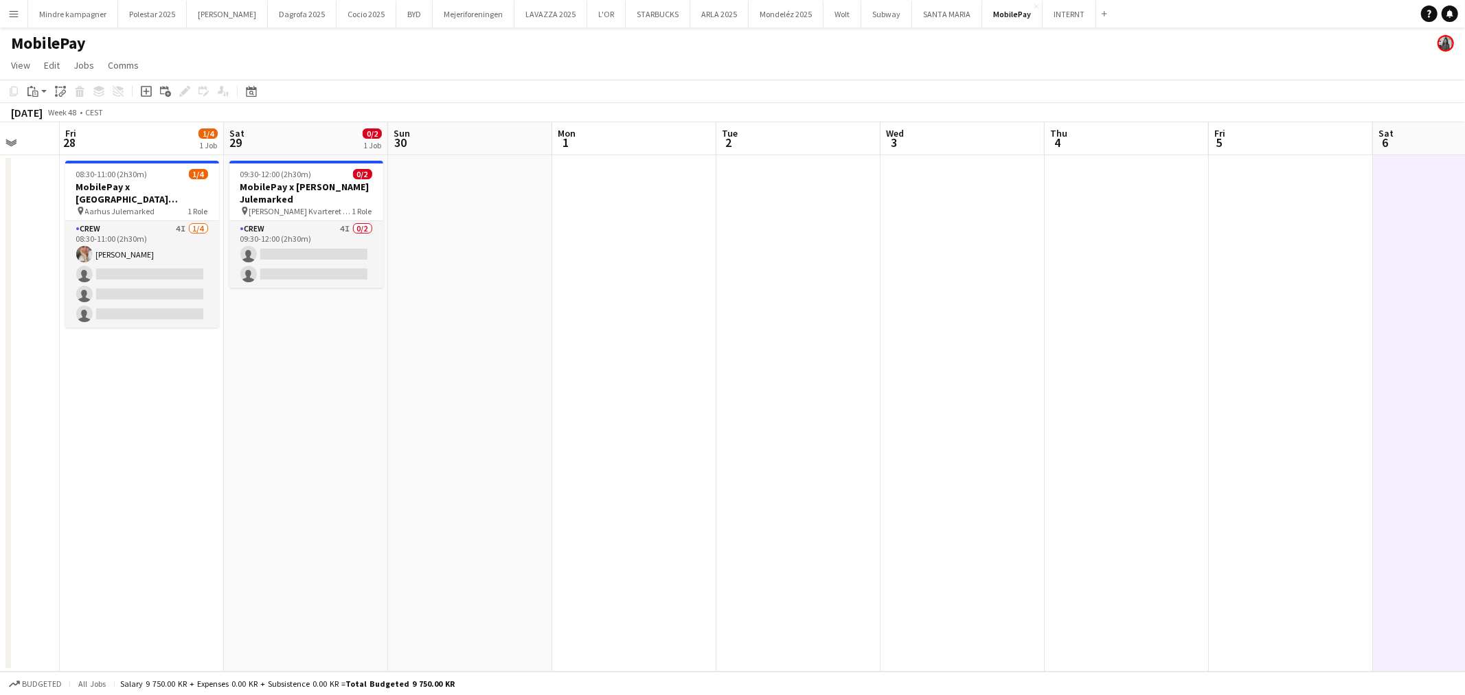
drag, startPoint x: 1180, startPoint y: 357, endPoint x: 1048, endPoint y: 383, distance: 135.0
click at [1048, 383] on app-calendar-viewport "Tue 25 Wed 26 Thu 27 Fri 28 1/4 1 Job Sat 29 0/2 1 Job Sun 30 Mon 1 Tue 2 Wed 3…" at bounding box center [732, 397] width 1465 height 550
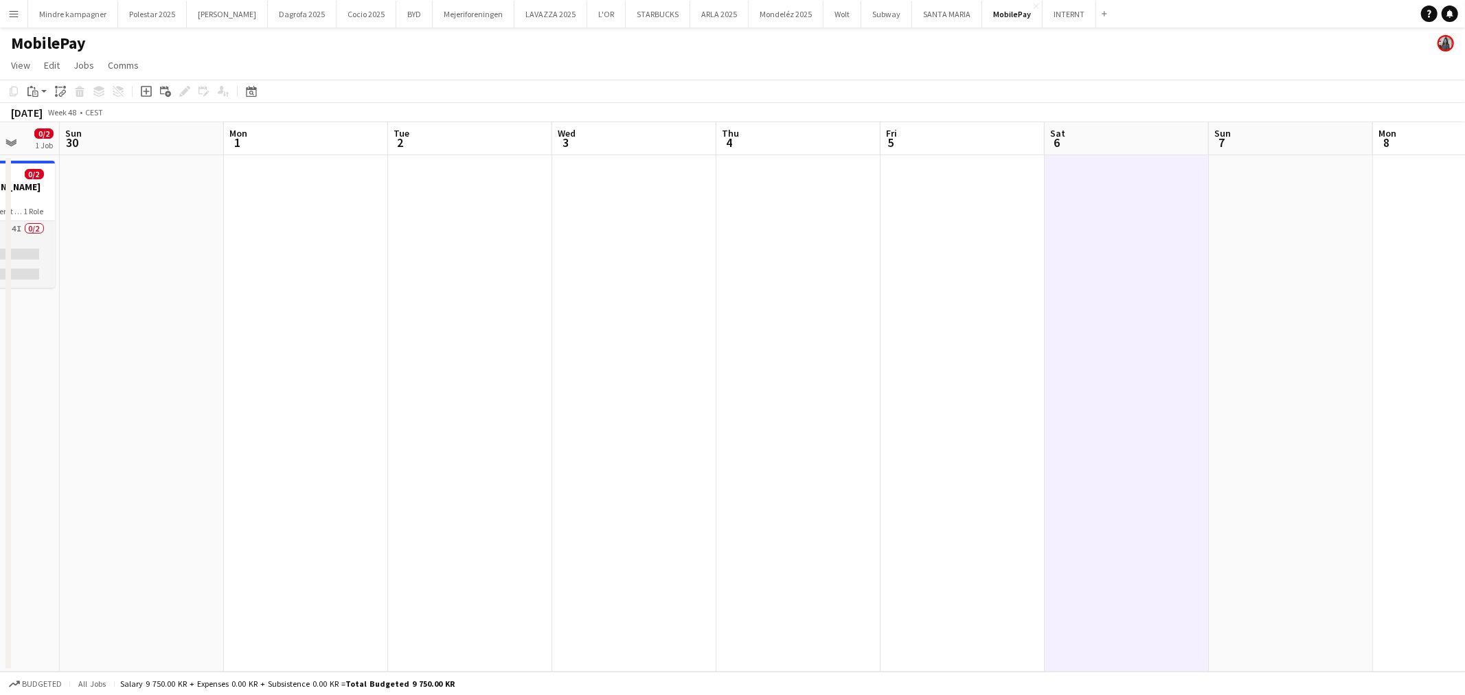
scroll to position [0, 451]
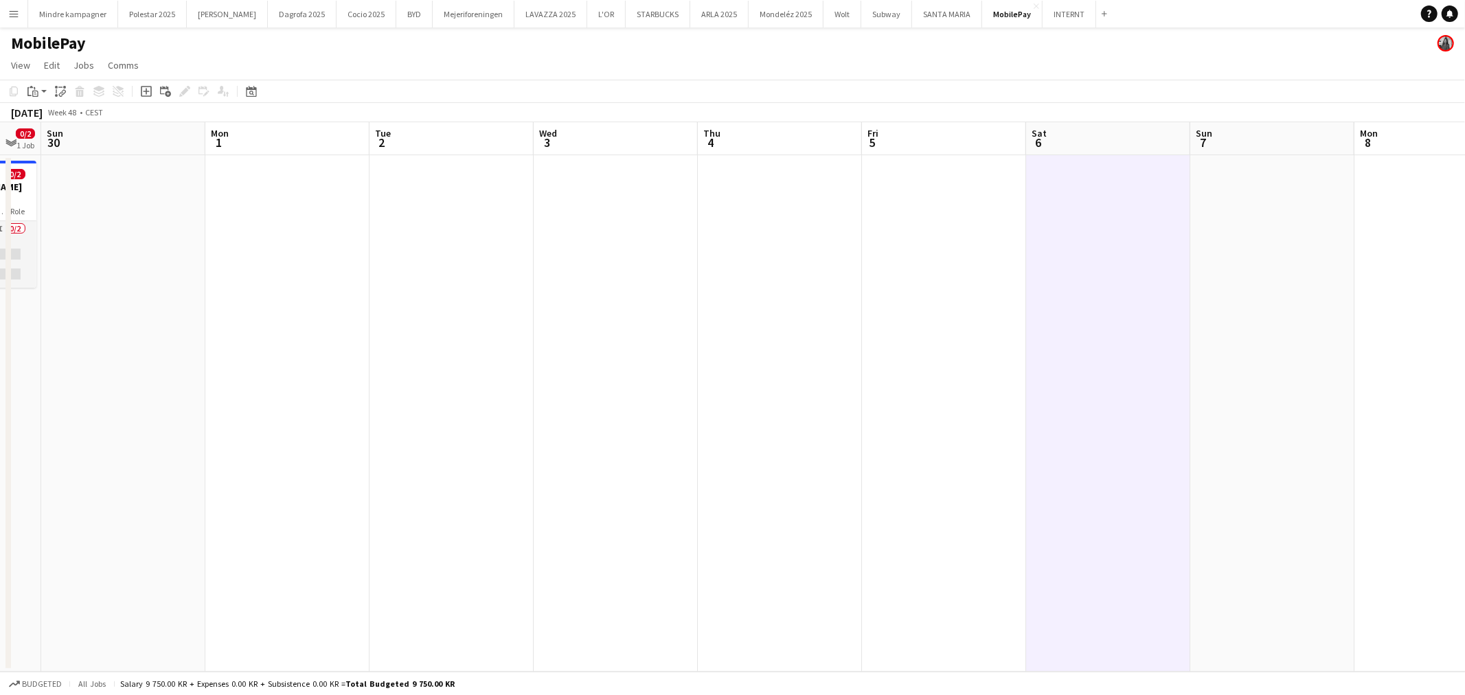
click at [1135, 369] on app-date-cell at bounding box center [1108, 413] width 164 height 517
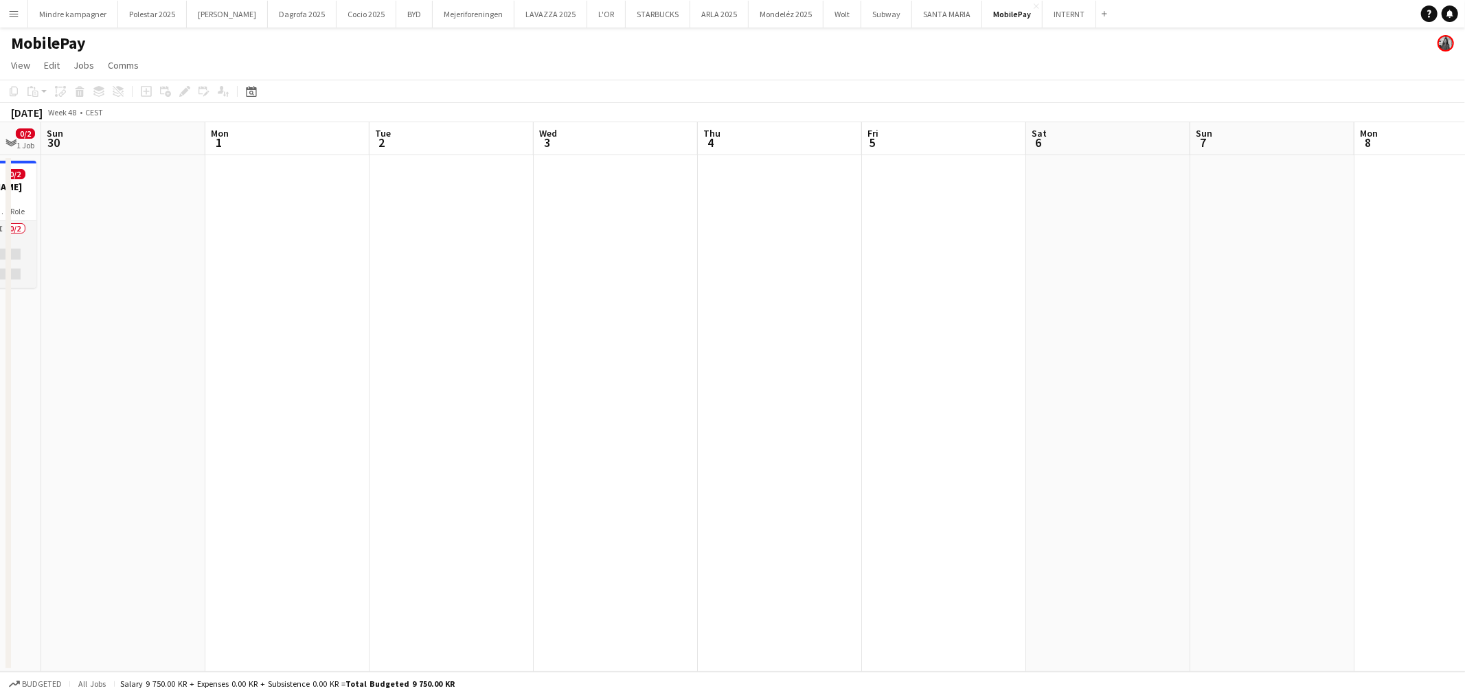
click at [1116, 357] on app-date-cell at bounding box center [1108, 413] width 164 height 517
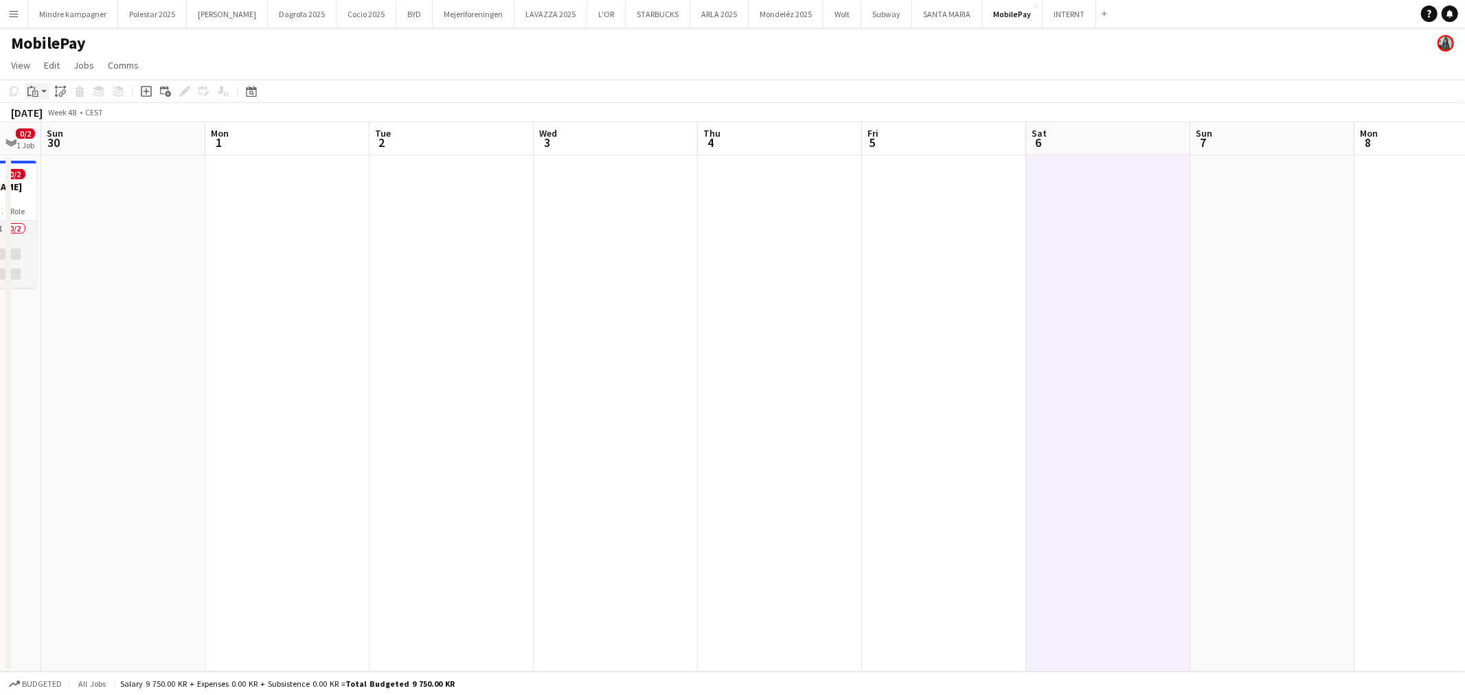
click at [37, 91] on icon "Paste" at bounding box center [32, 91] width 11 height 11
click at [62, 139] on link "Paste with crew Ctrl+Shift+V" at bounding box center [100, 141] width 129 height 12
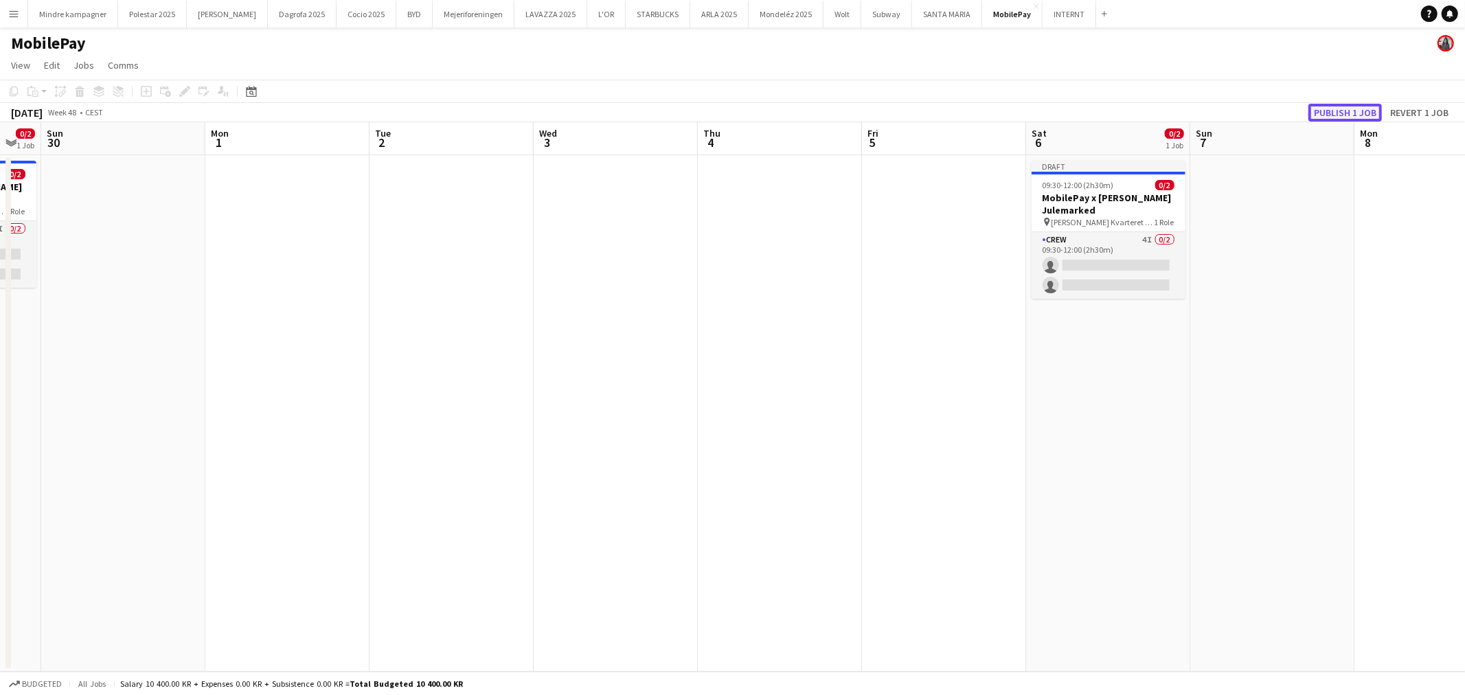
click at [1337, 111] on button "Publish 1 job" at bounding box center [1345, 113] width 73 height 18
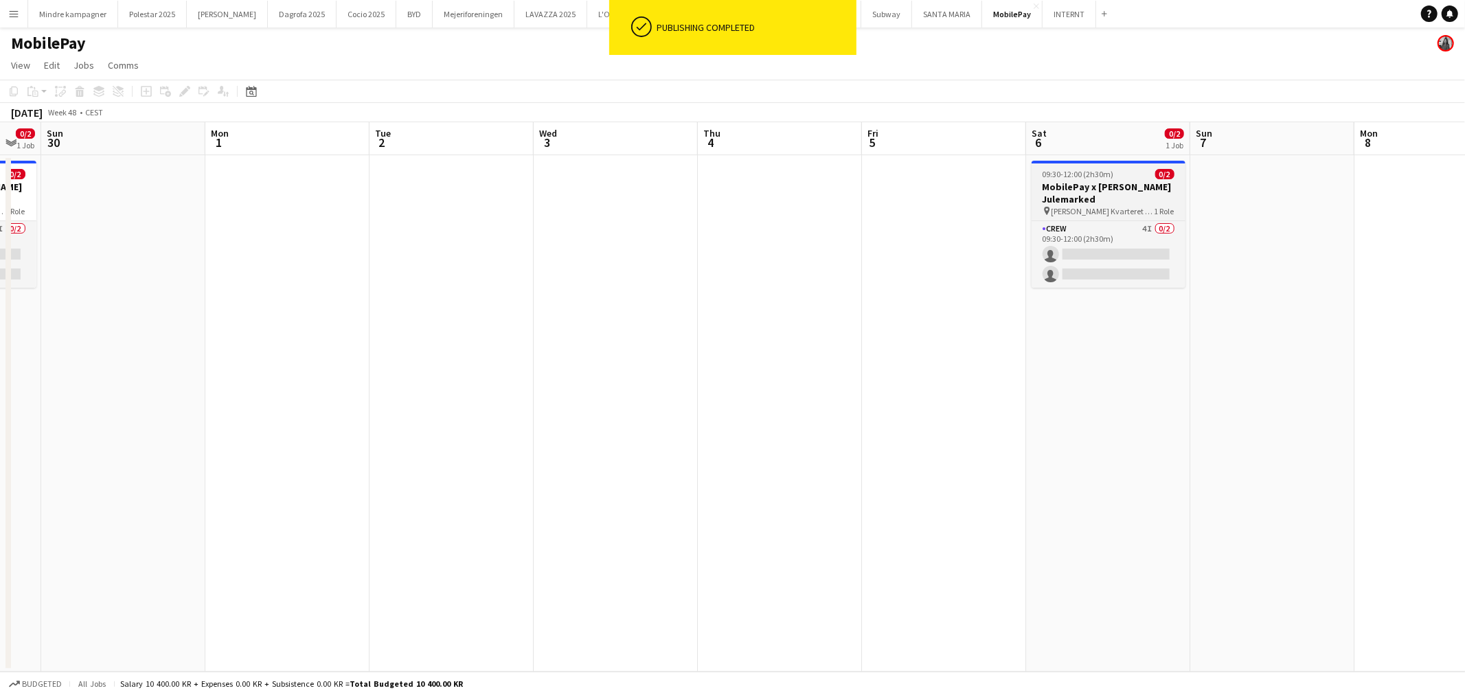
click at [1113, 199] on h3 "MobilePay x [PERSON_NAME] Julemarked" at bounding box center [1109, 193] width 154 height 25
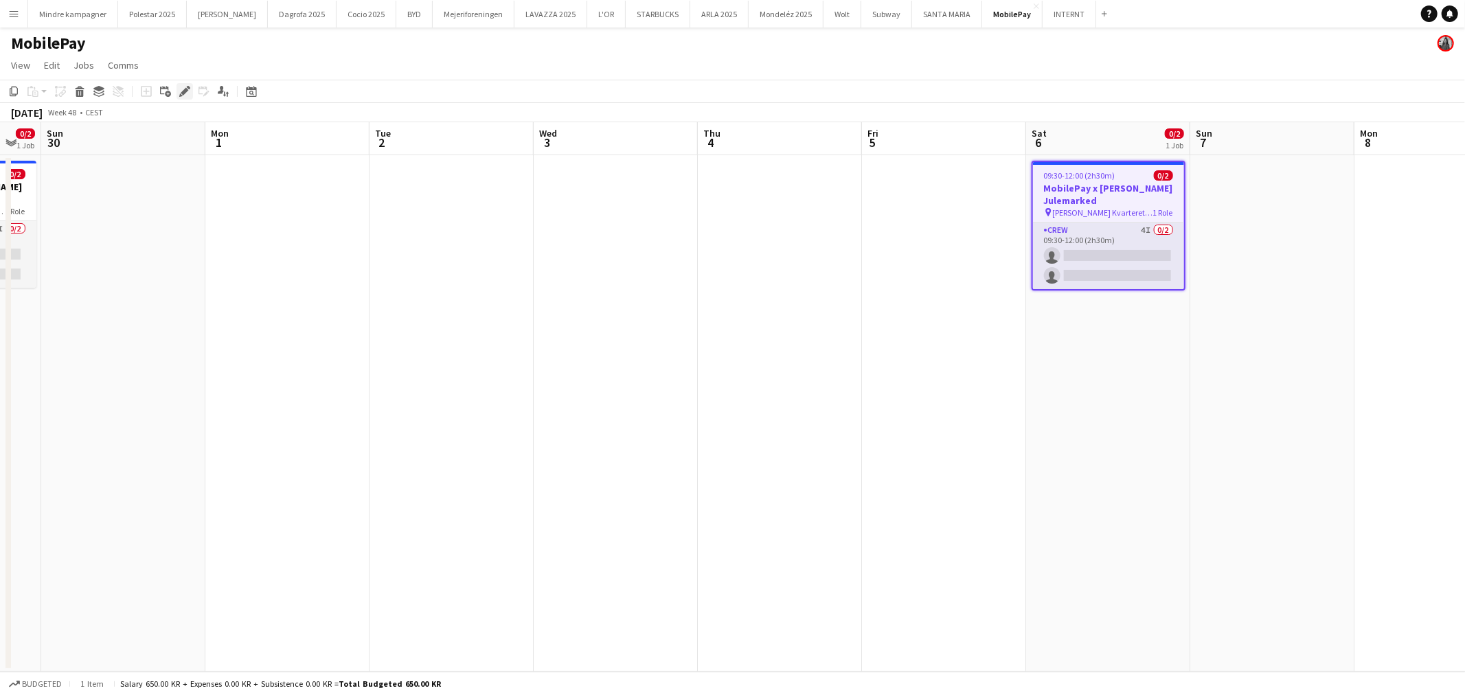
click at [181, 91] on icon "Edit" at bounding box center [184, 91] width 11 height 11
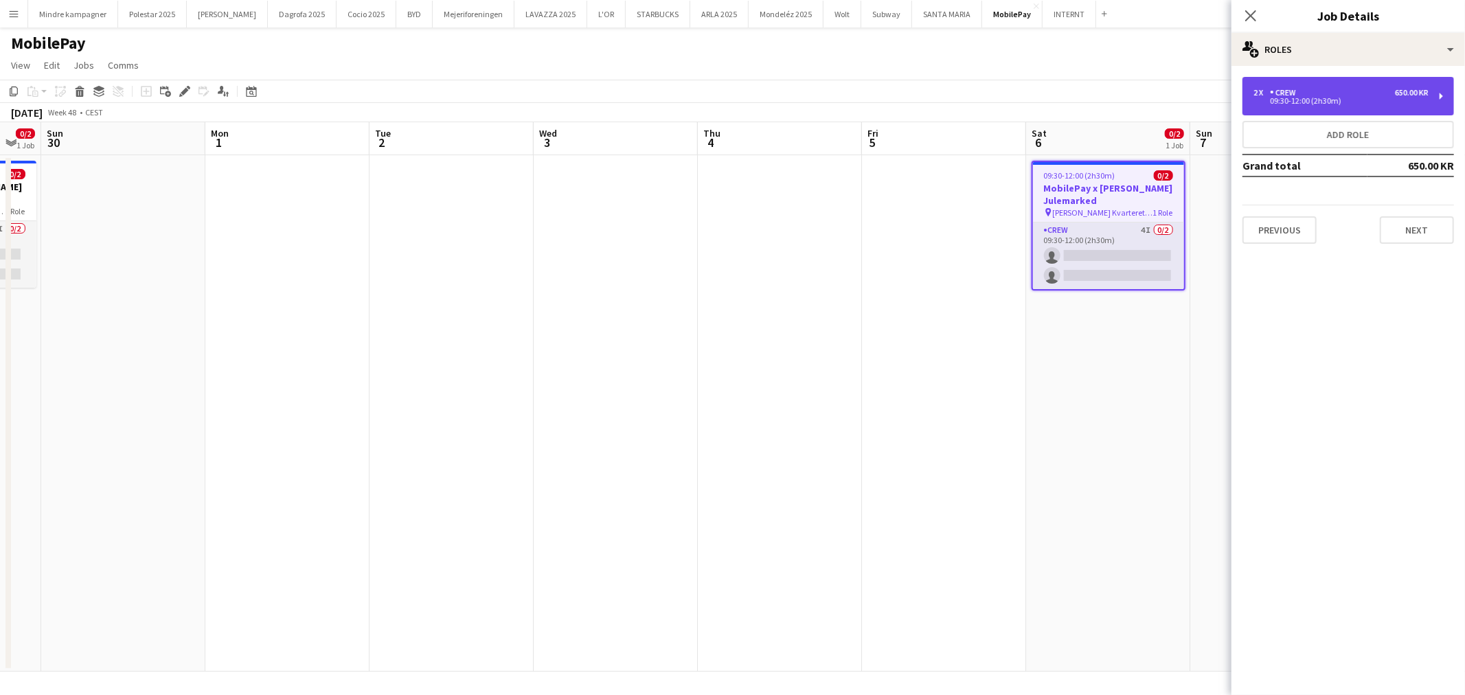
click at [1293, 89] on div "Crew" at bounding box center [1286, 93] width 32 height 10
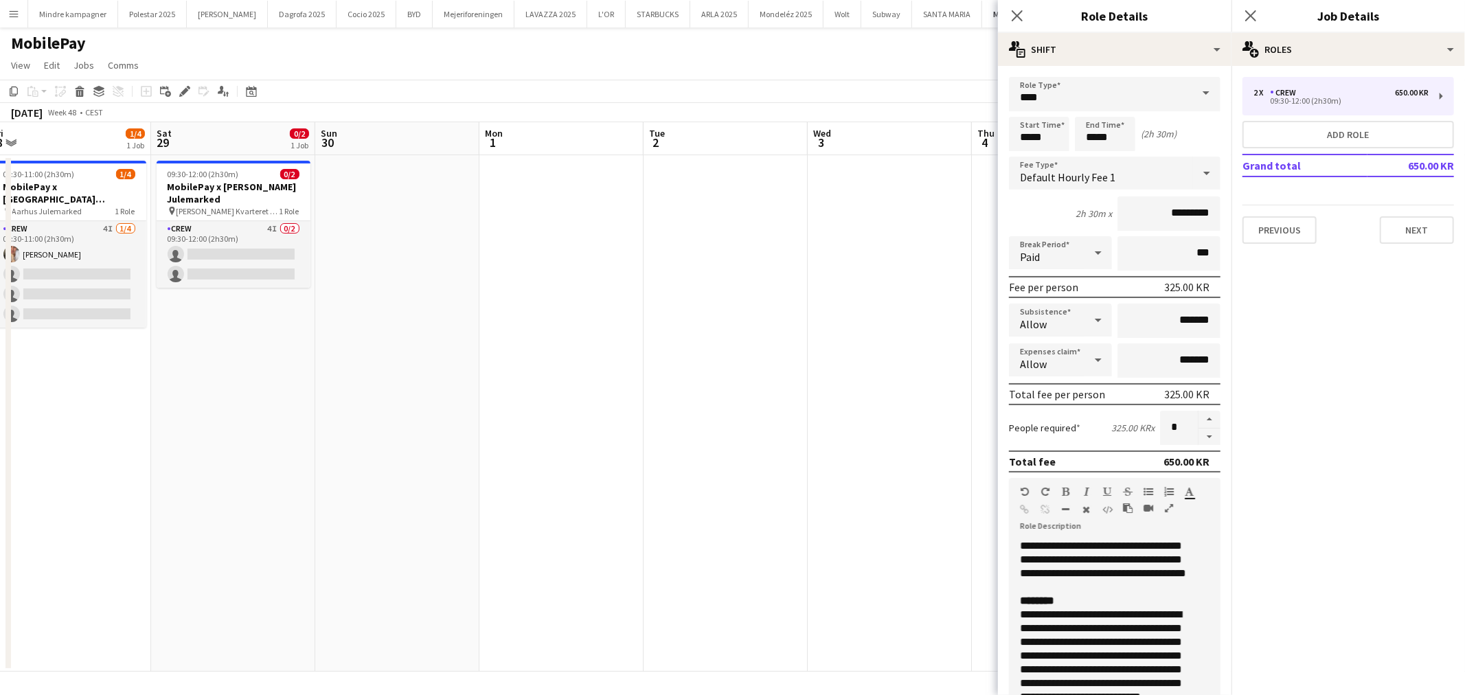
scroll to position [0, 300]
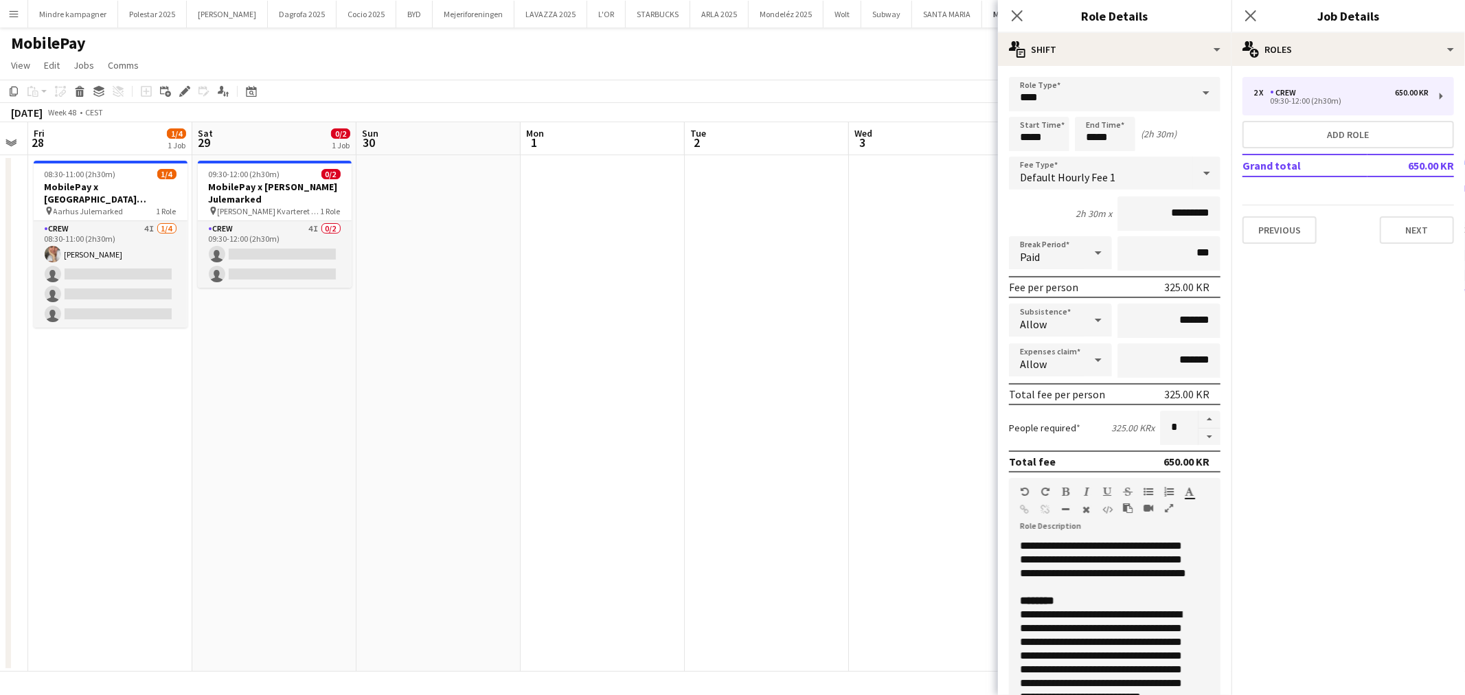
drag, startPoint x: 499, startPoint y: 366, endPoint x: 815, endPoint y: 363, distance: 315.3
click at [815, 363] on app-calendar-viewport "Wed 26 Thu 27 Fri 28 1/4 1 Job Sat 29 0/2 1 Job Sun 30 Mon 1 Tue 2 Wed 3 Thu 4 …" at bounding box center [732, 397] width 1465 height 550
click at [306, 184] on h3 "MobilePay x [PERSON_NAME] Julemarked" at bounding box center [275, 193] width 154 height 25
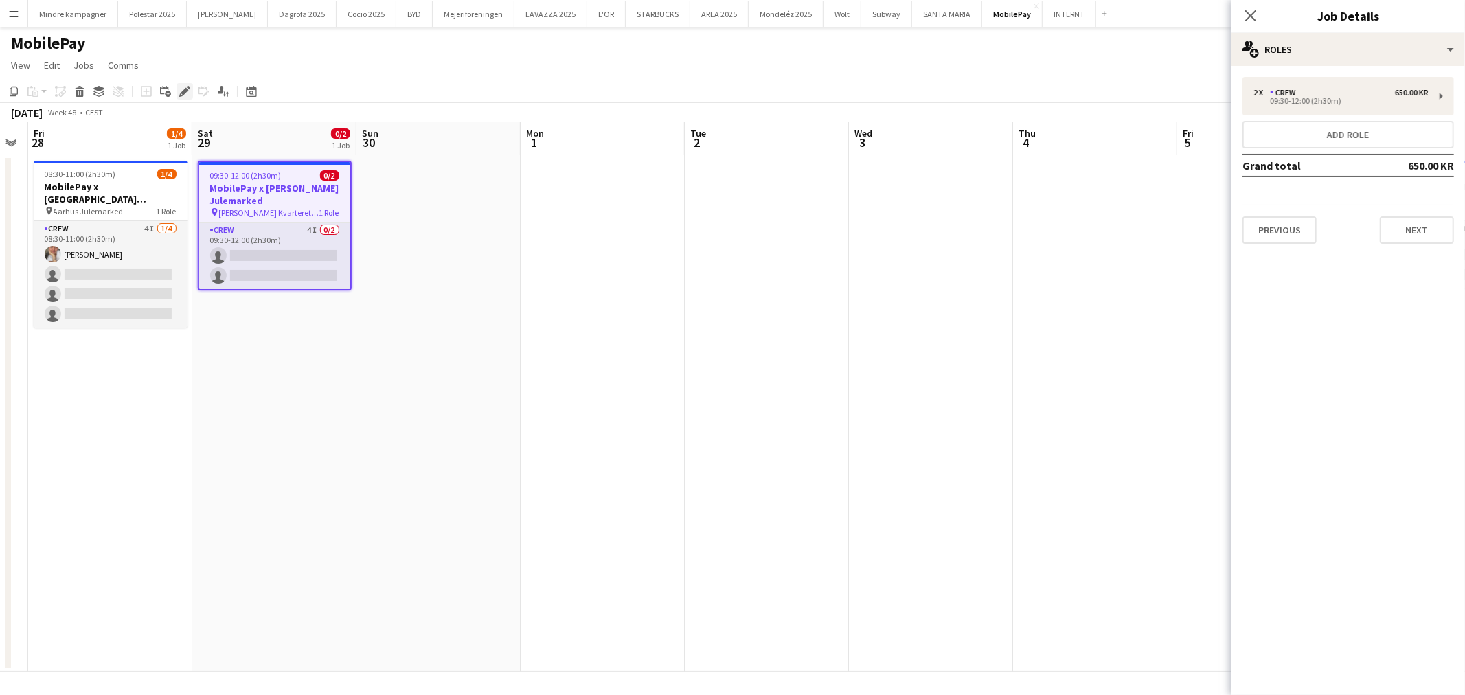
click at [177, 94] on div "Edit" at bounding box center [185, 91] width 16 height 16
click at [1303, 100] on div "09:30-12:00 (2h30m)" at bounding box center [1341, 101] width 175 height 7
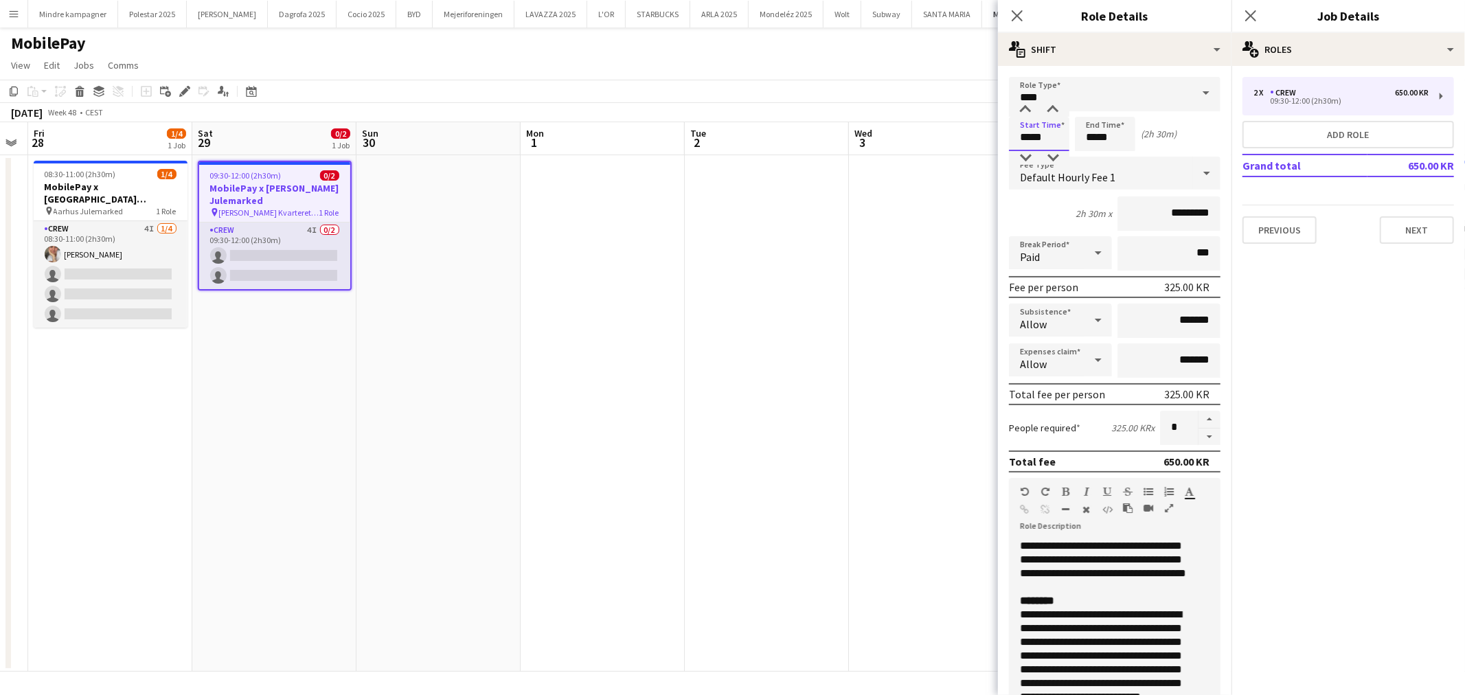
click at [1028, 133] on input "*****" at bounding box center [1039, 134] width 60 height 34
click at [1035, 159] on div at bounding box center [1025, 158] width 27 height 14
click at [1025, 106] on div at bounding box center [1025, 110] width 27 height 14
click at [1056, 159] on div at bounding box center [1052, 158] width 27 height 14
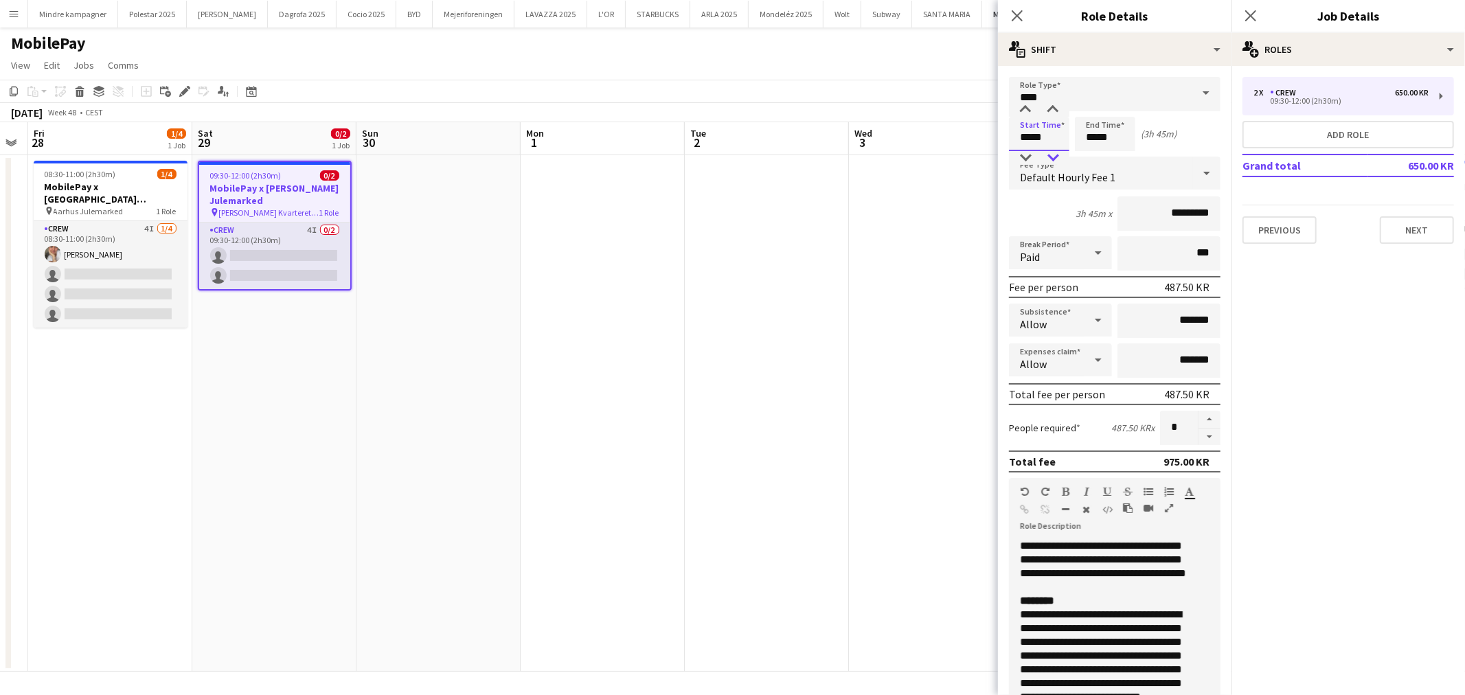
type input "*****"
click at [1065, 159] on div at bounding box center [1052, 158] width 27 height 14
click at [1102, 137] on input "*****" at bounding box center [1105, 134] width 60 height 34
click at [1096, 154] on div at bounding box center [1091, 158] width 27 height 14
type input "*****"
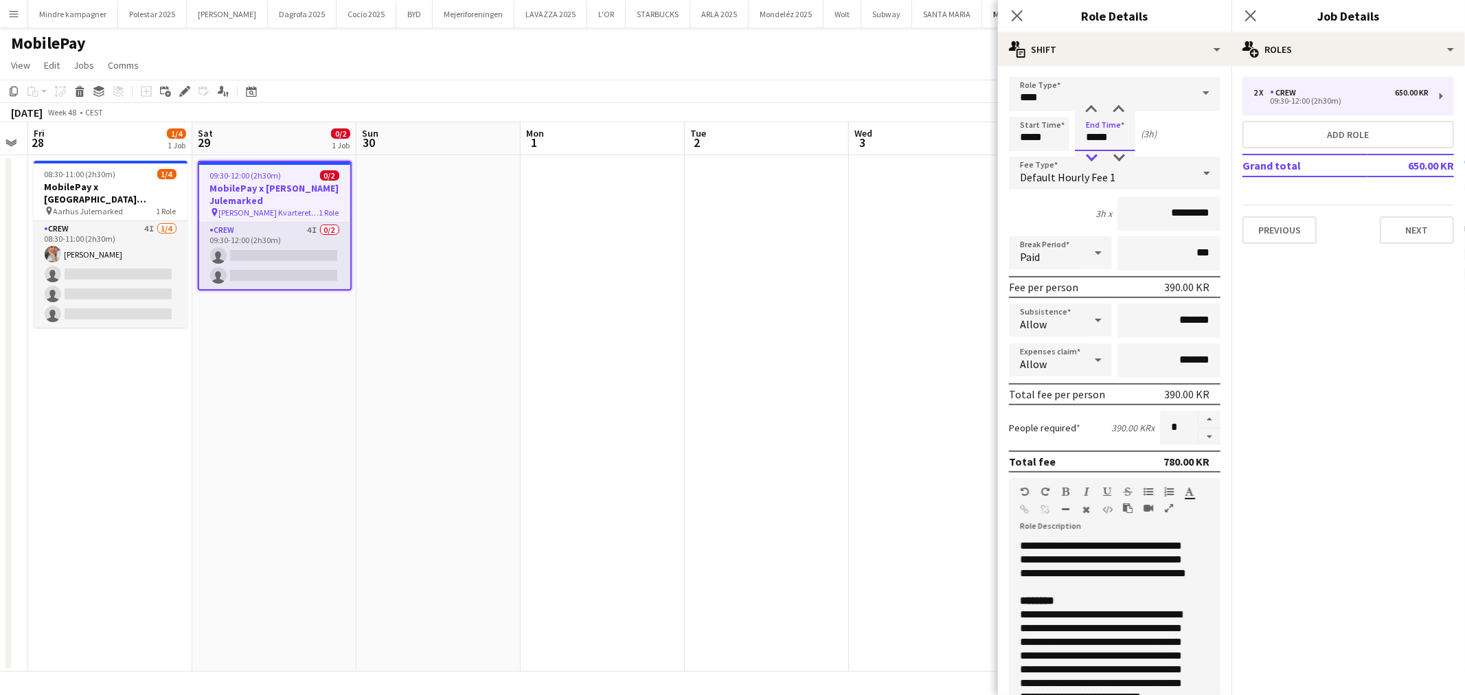
click at [1093, 161] on div at bounding box center [1091, 158] width 27 height 14
click at [839, 282] on app-date-cell at bounding box center [767, 413] width 164 height 517
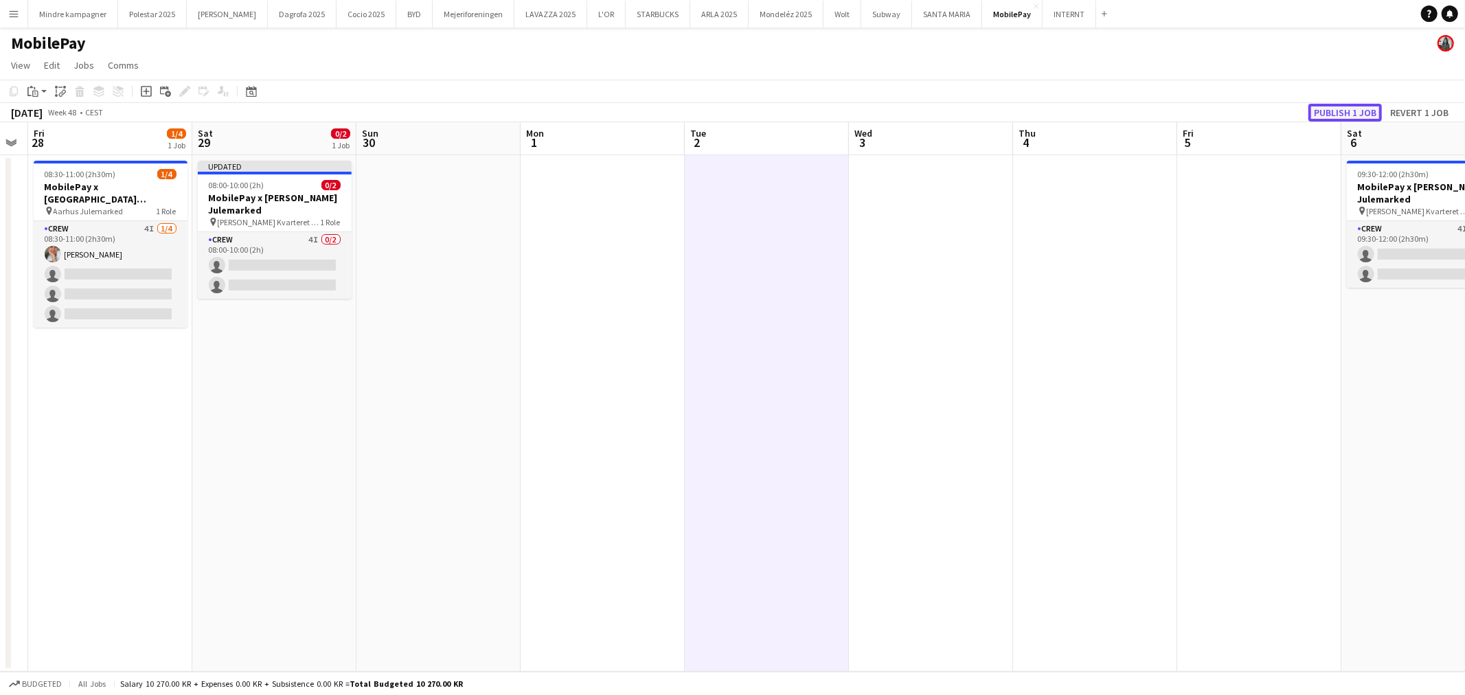
click at [1321, 113] on button "Publish 1 job" at bounding box center [1345, 113] width 73 height 18
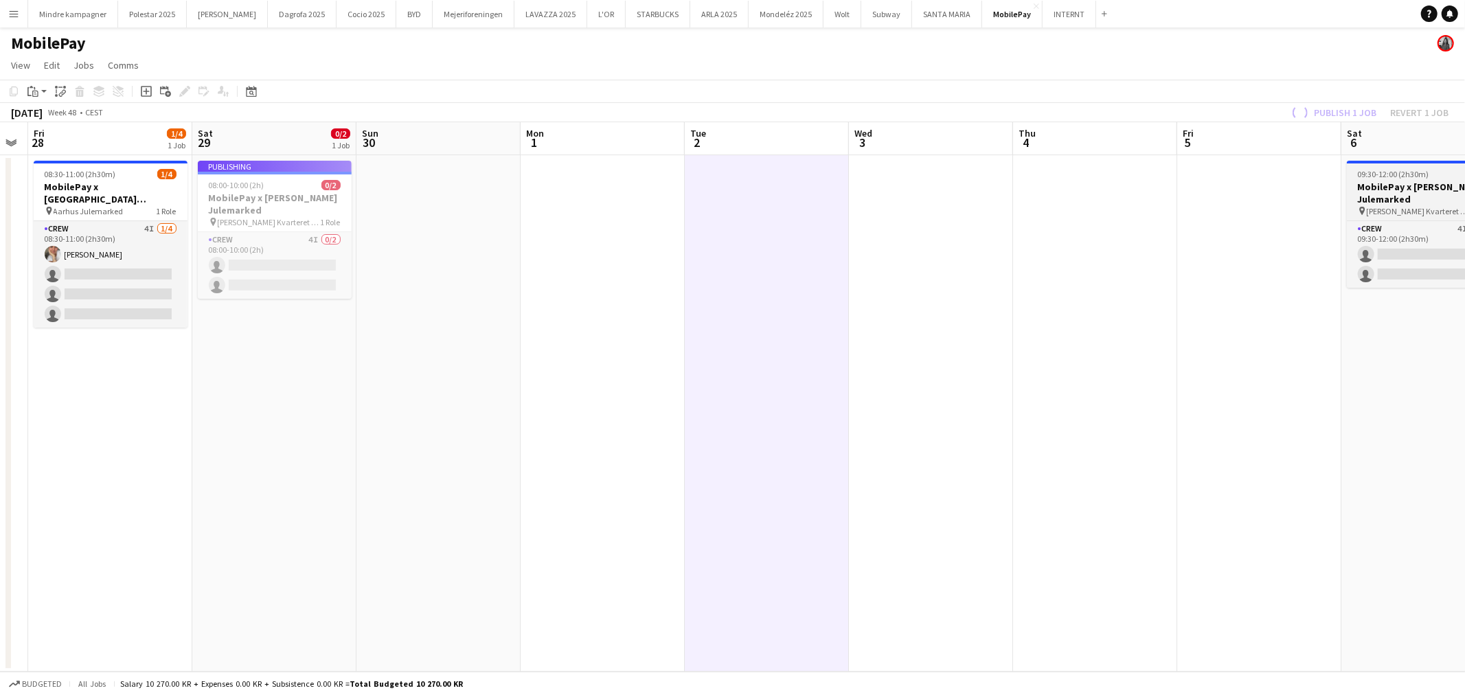
click at [1414, 198] on h3 "MobilePay x [PERSON_NAME] Julemarked" at bounding box center [1424, 193] width 154 height 25
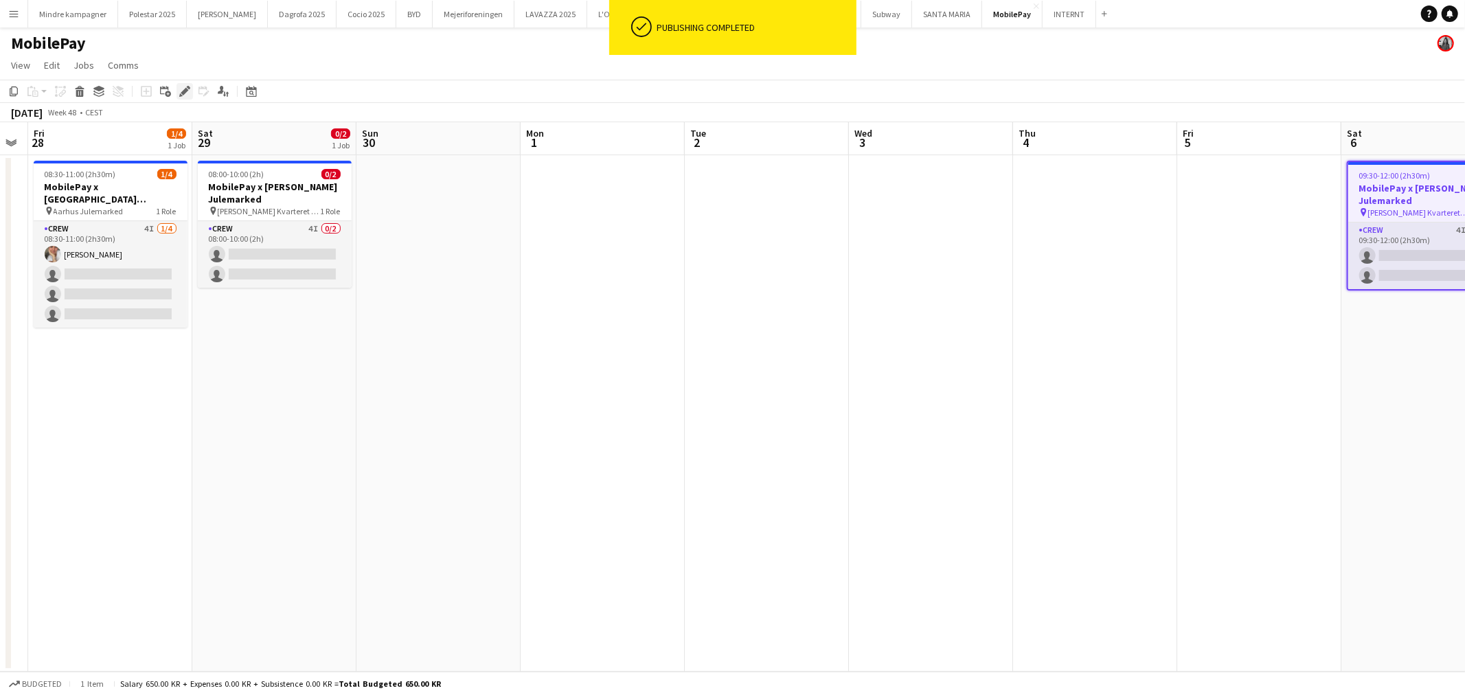
click at [188, 91] on icon "Edit" at bounding box center [184, 91] width 11 height 11
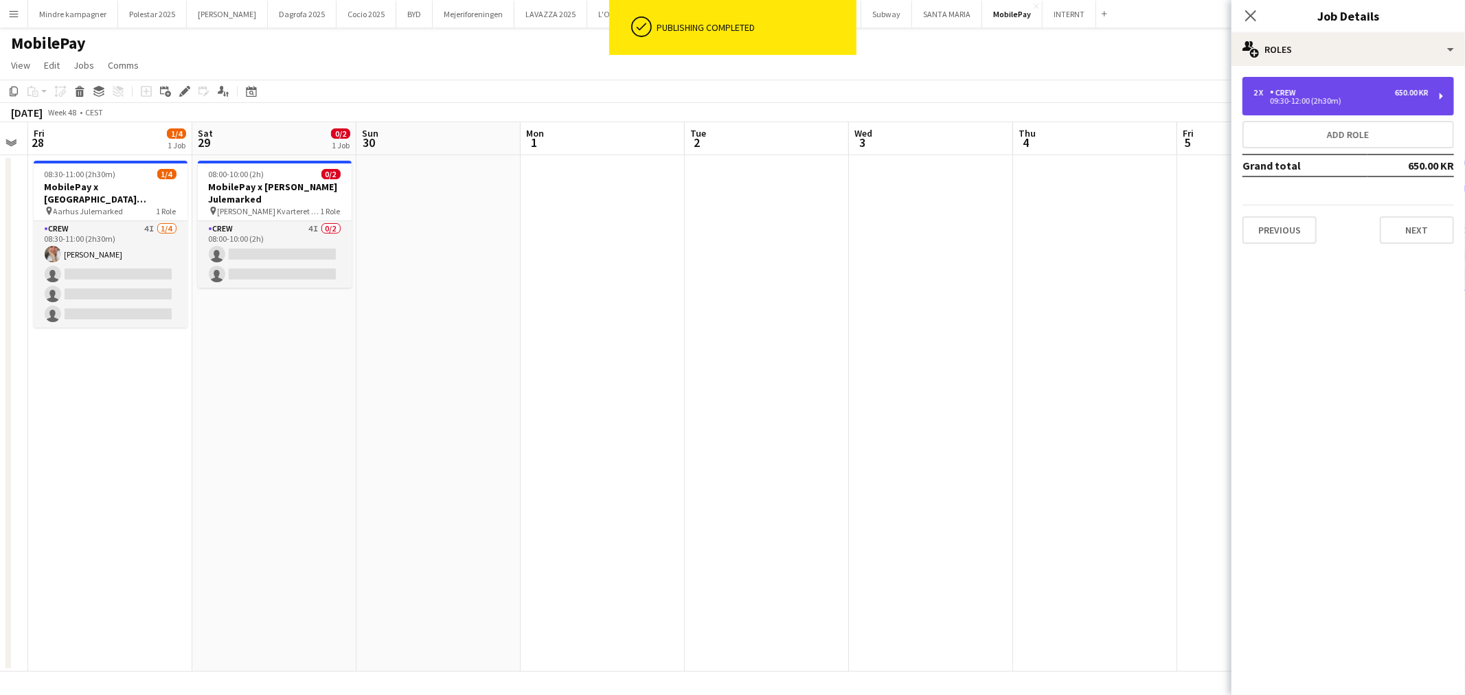
click at [1341, 98] on div "09:30-12:00 (2h30m)" at bounding box center [1341, 101] width 175 height 7
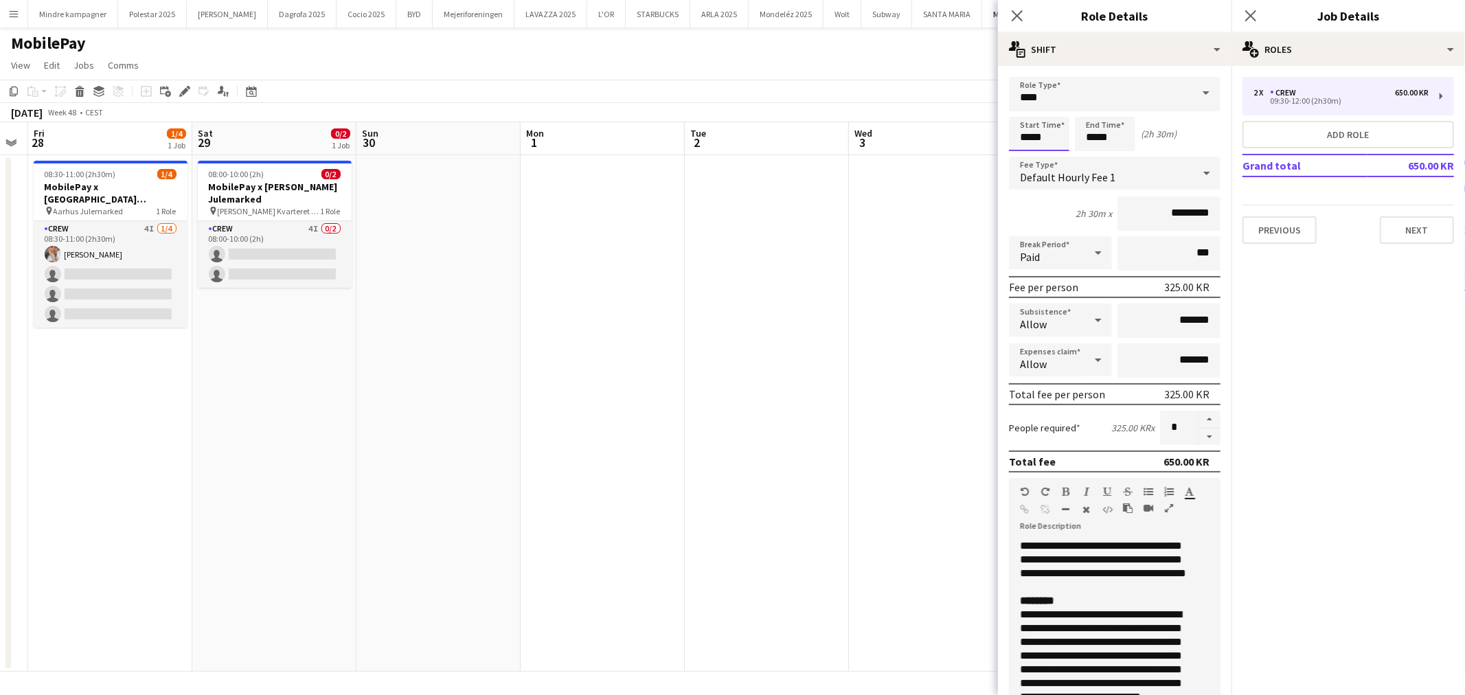
click at [1019, 142] on input "*****" at bounding box center [1039, 134] width 60 height 34
click at [1023, 161] on div at bounding box center [1025, 158] width 27 height 14
click at [1028, 113] on div at bounding box center [1025, 110] width 27 height 14
click at [1062, 159] on div at bounding box center [1052, 158] width 27 height 14
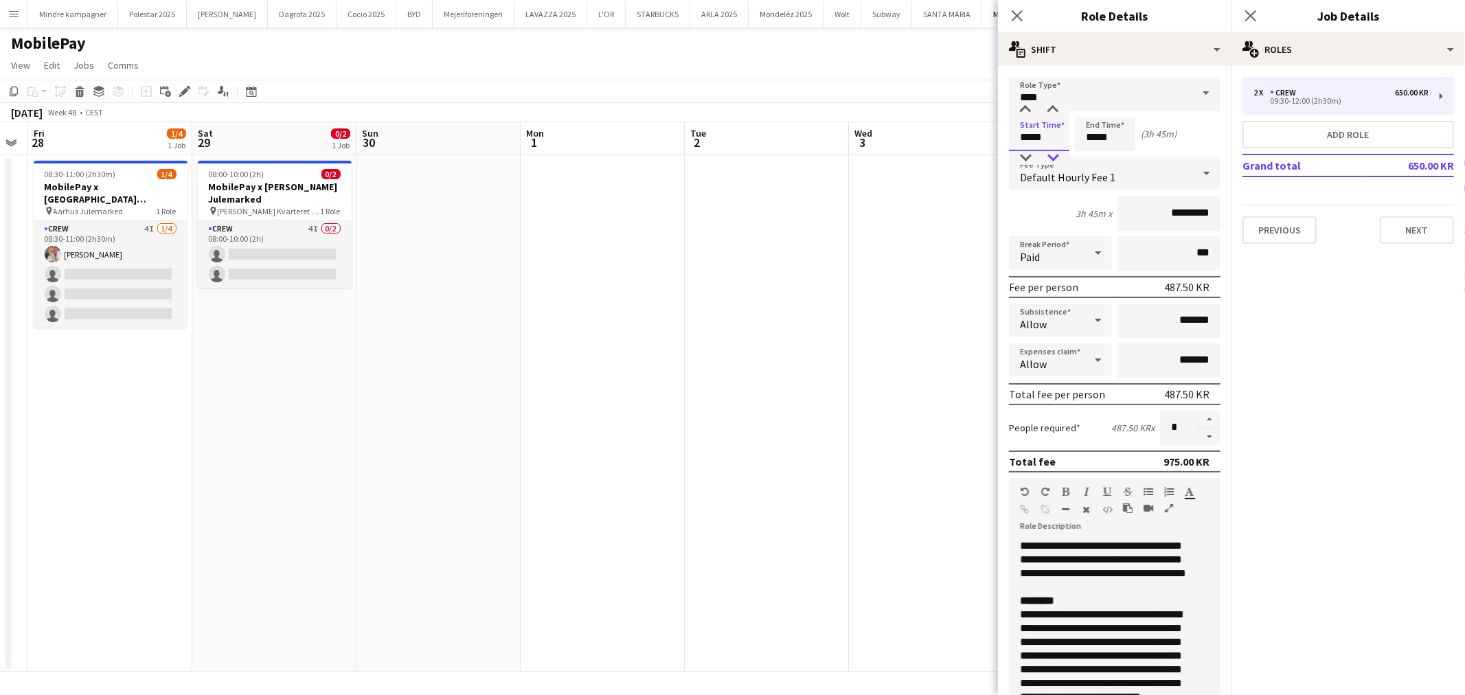
type input "*****"
click at [1062, 157] on div at bounding box center [1052, 158] width 27 height 14
click at [1095, 145] on input "*****" at bounding box center [1105, 134] width 60 height 34
click at [1099, 165] on div "Default Hourly Fee 1" at bounding box center [1101, 173] width 184 height 33
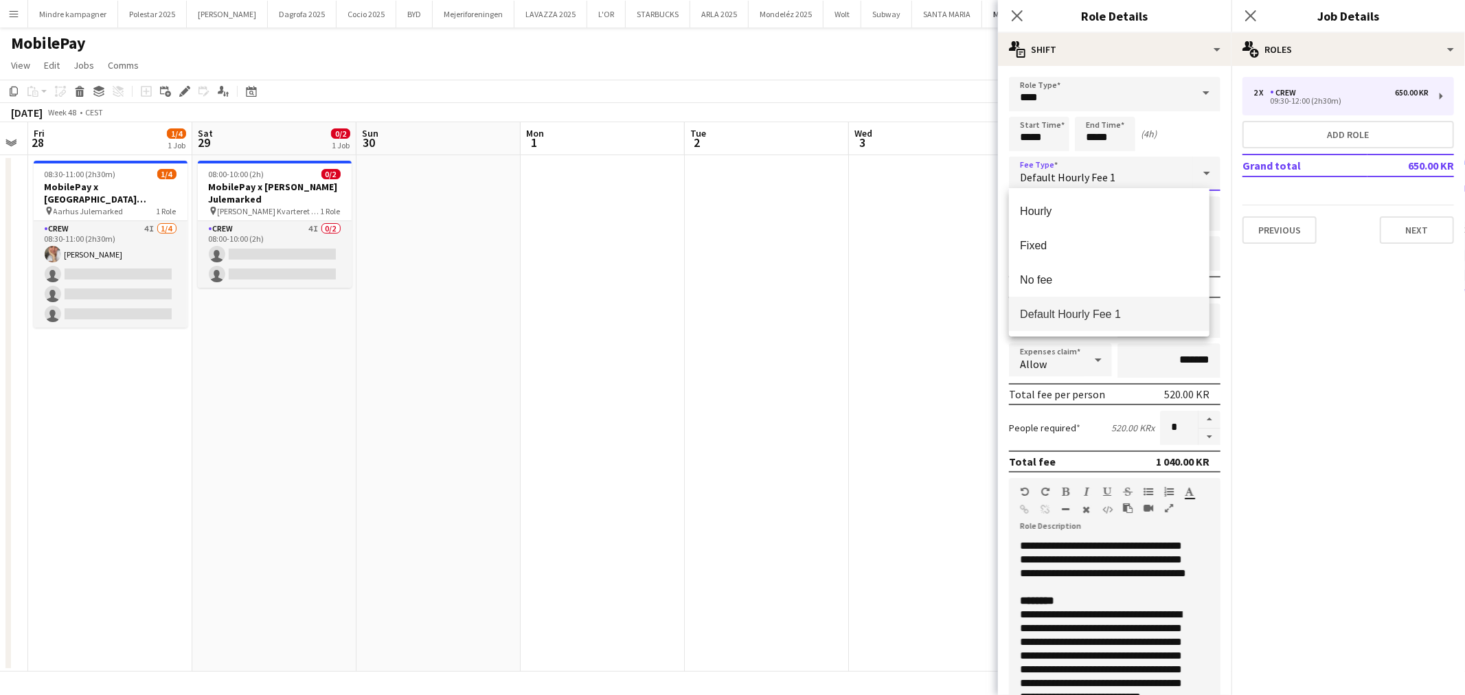
click at [1094, 144] on div at bounding box center [732, 347] width 1465 height 695
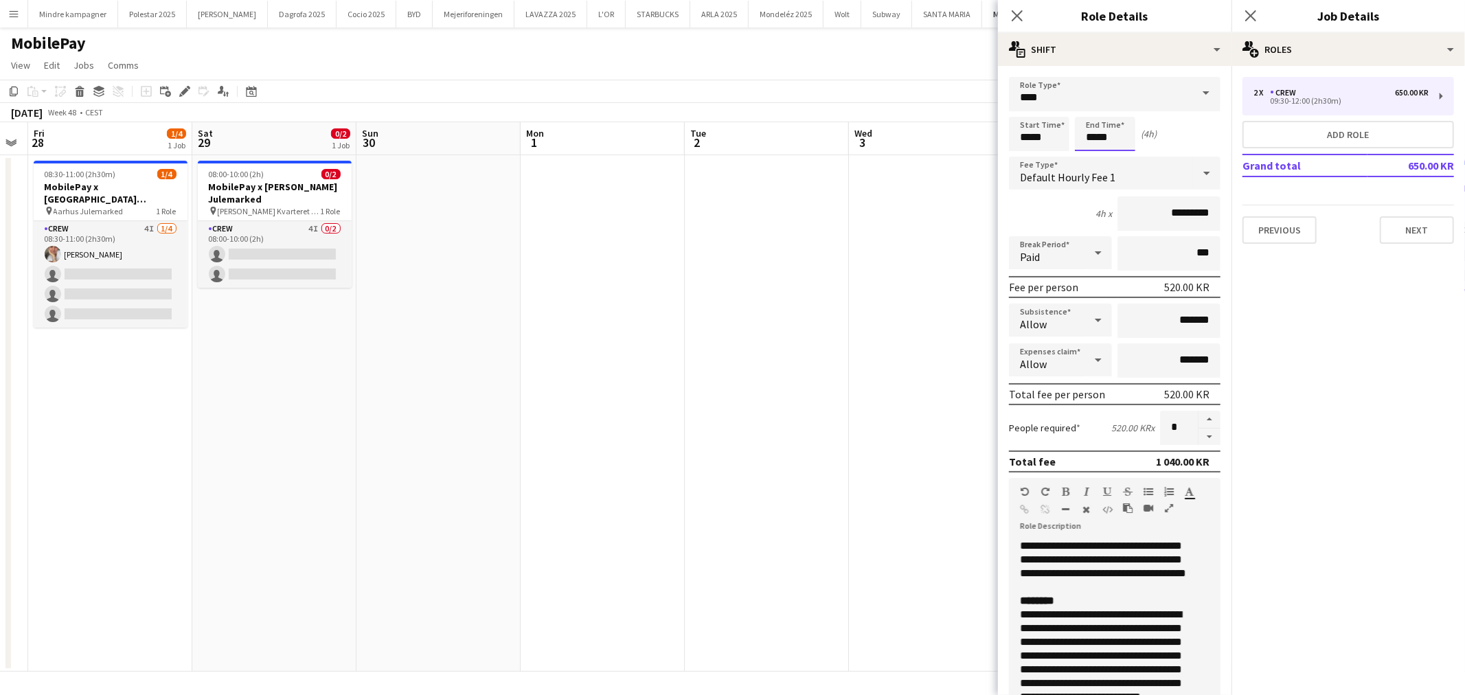
click at [1094, 135] on input "*****" at bounding box center [1105, 134] width 60 height 34
click at [1094, 158] on div at bounding box center [1091, 158] width 27 height 14
type input "*****"
click at [1094, 158] on div at bounding box center [1091, 158] width 27 height 14
click at [962, 229] on app-date-cell at bounding box center [931, 413] width 164 height 517
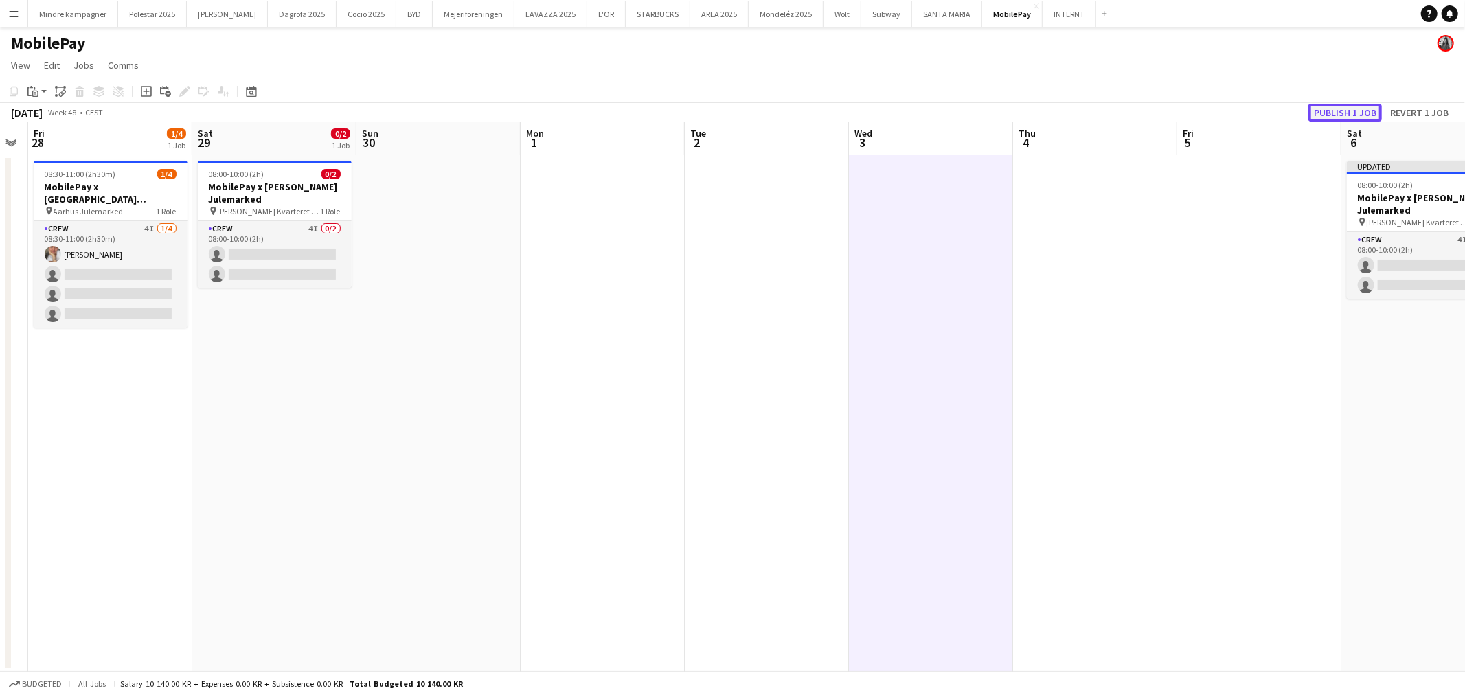
click at [1357, 111] on button "Publish 1 job" at bounding box center [1345, 113] width 73 height 18
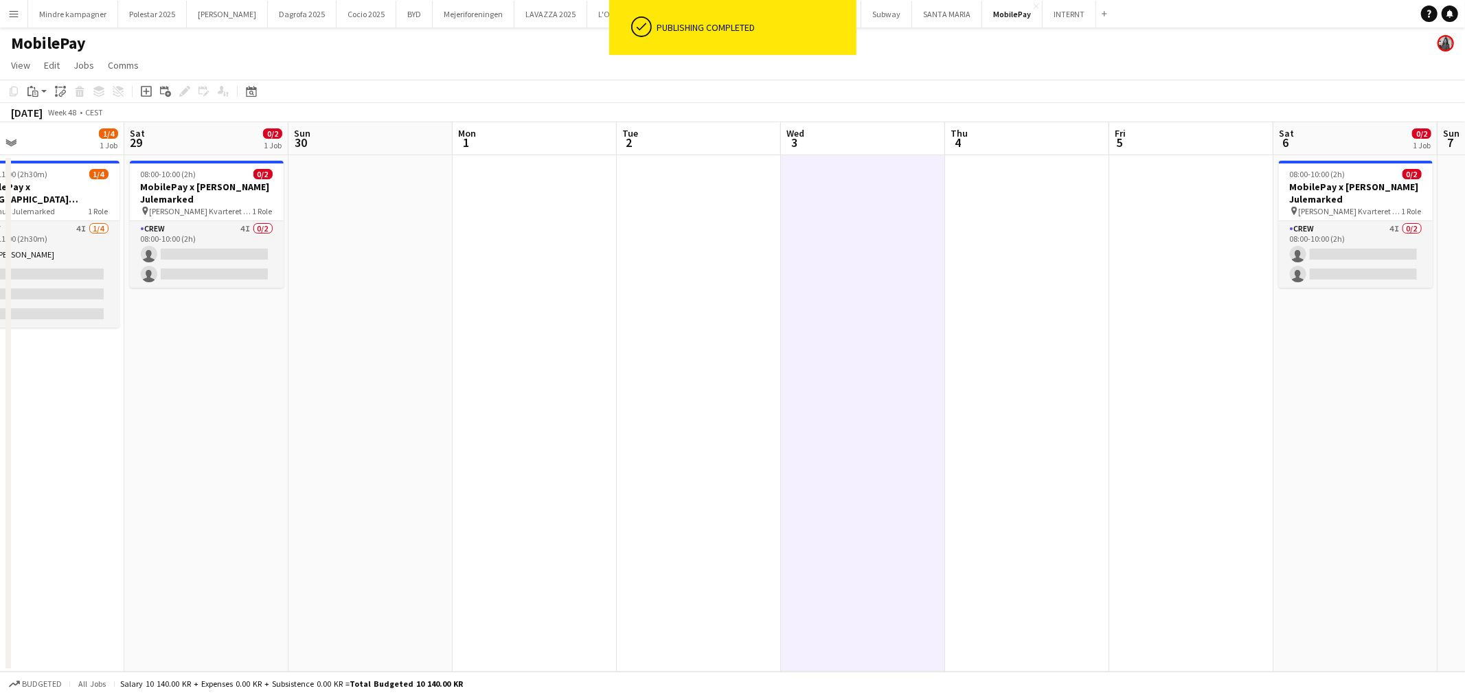
drag, startPoint x: 318, startPoint y: 419, endPoint x: 729, endPoint y: 409, distance: 410.9
click at [709, 409] on app-calendar-viewport "Wed 26 Thu 27 Fri 28 1/4 1 Job Sat 29 0/2 1 Job Sun 30 Mon 1 Tue 2 Wed 3 Thu 4 …" at bounding box center [732, 397] width 1465 height 550
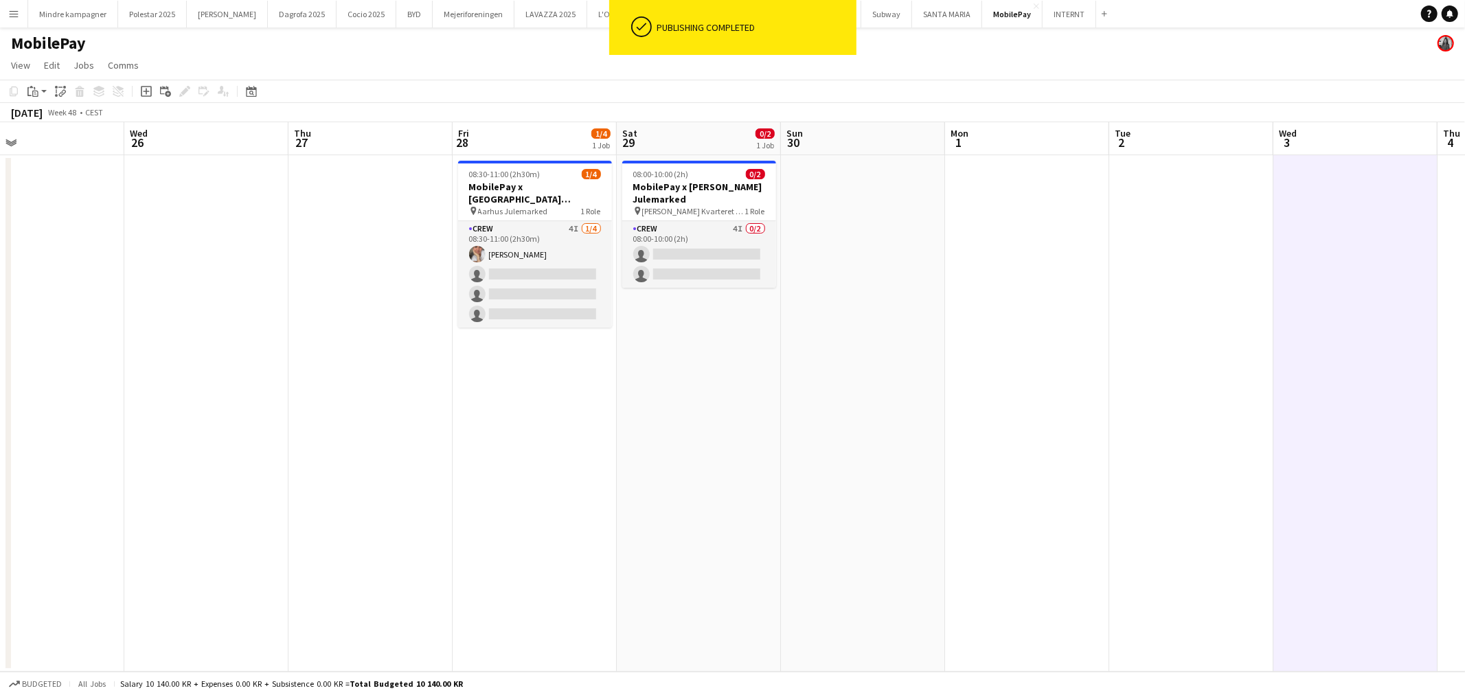
scroll to position [0, 353]
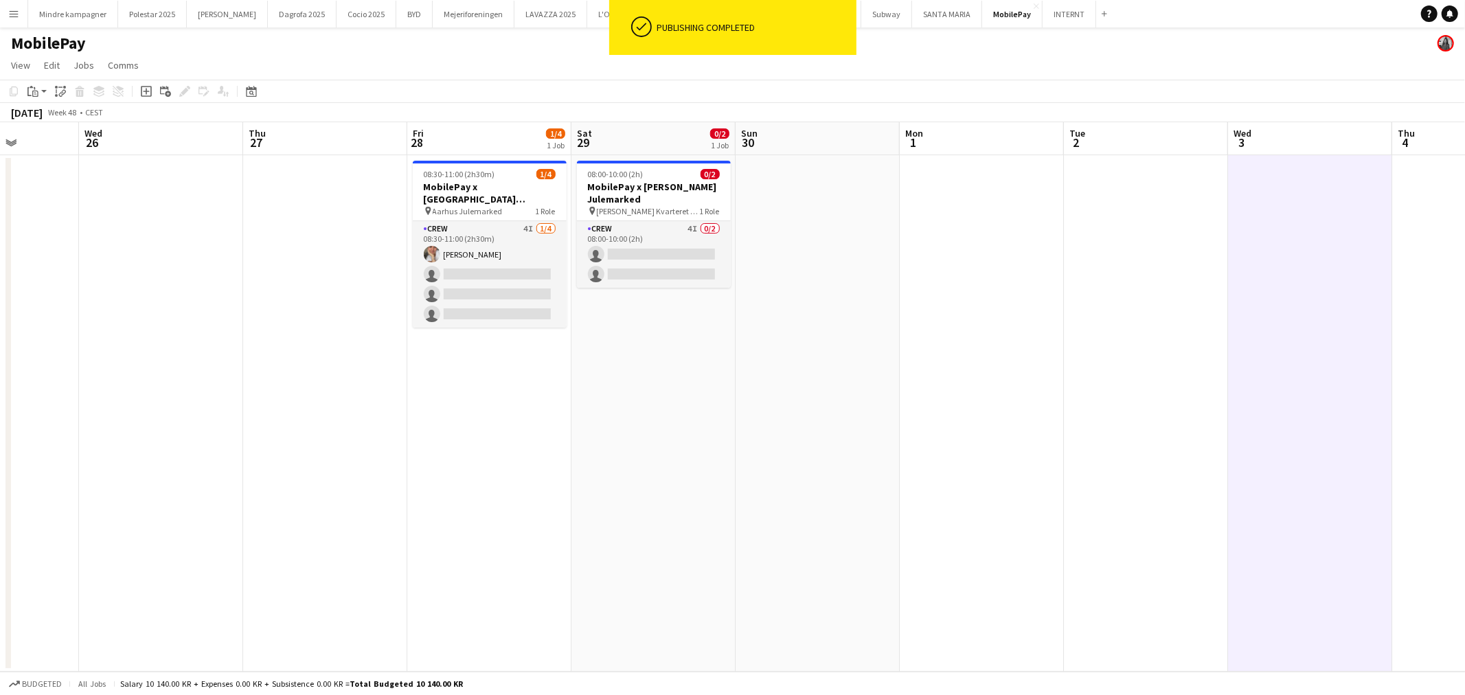
drag, startPoint x: 1096, startPoint y: 379, endPoint x: 519, endPoint y: 427, distance: 579.0
click at [572, 422] on app-calendar-viewport "Sun 23 Mon 24 Tue 25 Wed 26 Thu 27 Fri 28 1/4 1 Job Sat 29 0/2 1 Job Sun 30 Mon…" at bounding box center [732, 397] width 1465 height 550
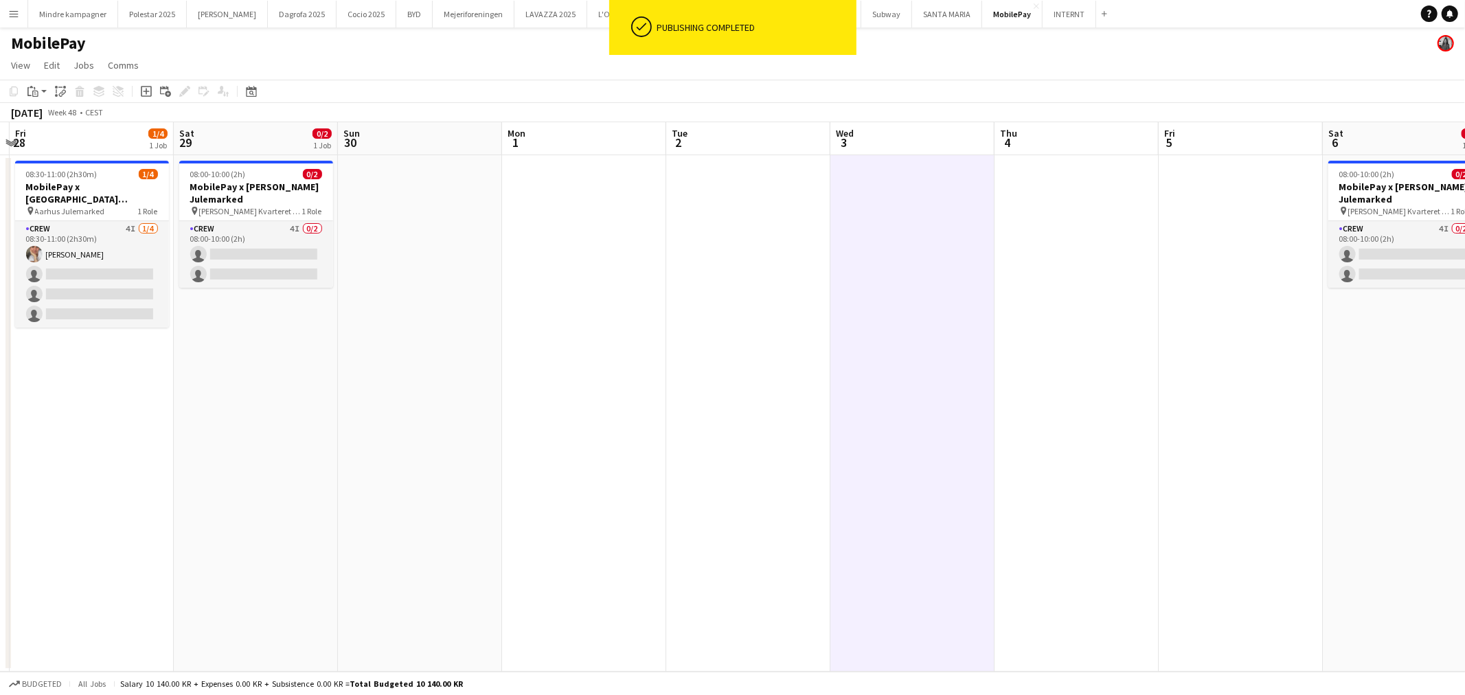
drag, startPoint x: 1010, startPoint y: 416, endPoint x: 886, endPoint y: 438, distance: 126.3
click at [890, 438] on app-calendar-viewport "Tue 25 Wed 26 Thu 27 Fri 28 1/4 1 Job Sat 29 0/2 1 Job Sun 30 Mon 1 Tue 2 Wed 3…" at bounding box center [732, 397] width 1465 height 550
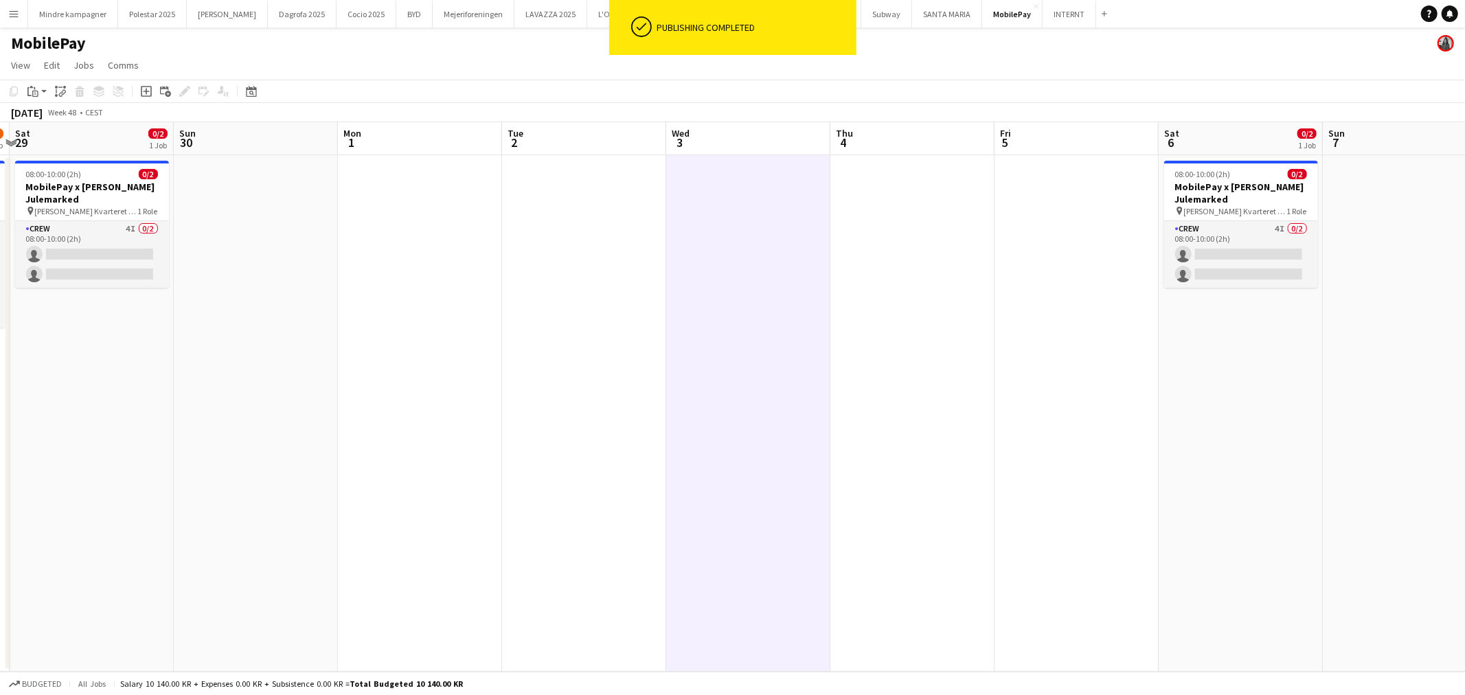
scroll to position [0, 506]
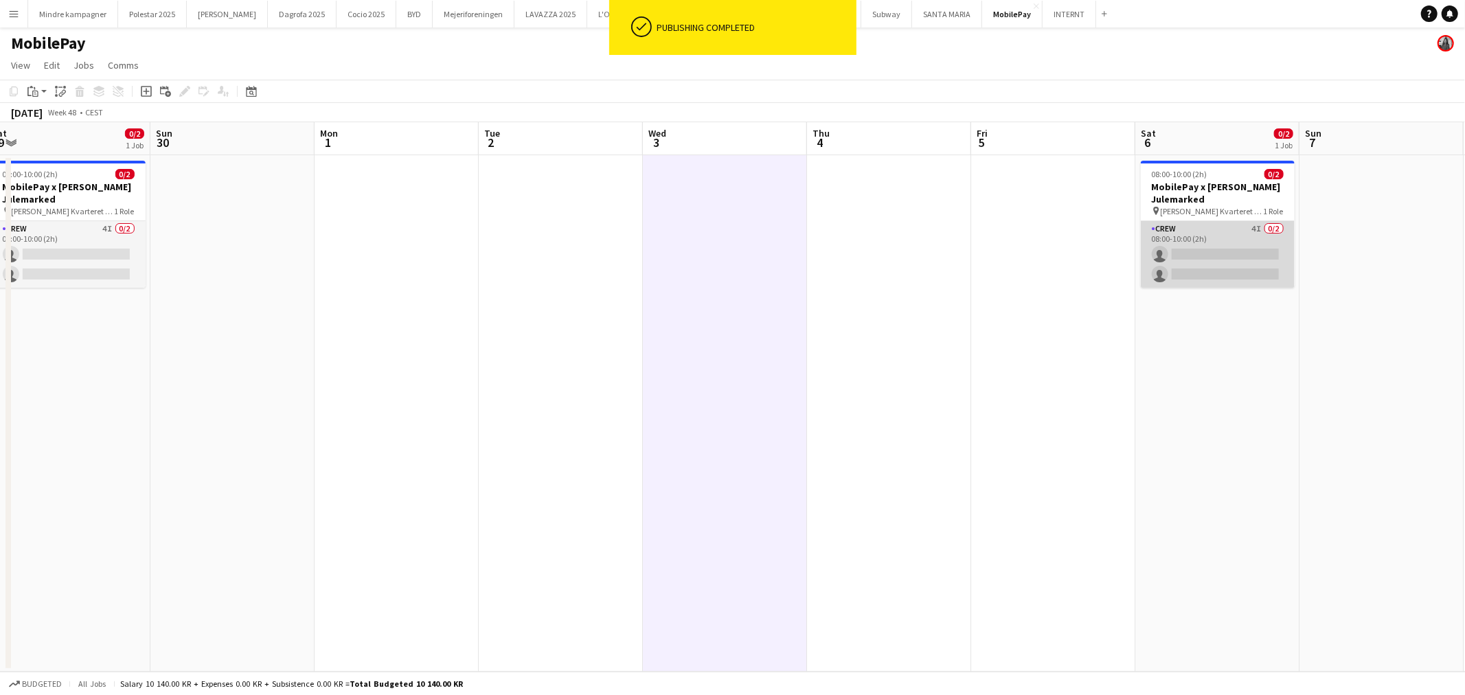
click at [1232, 242] on app-card-role "Crew 4I 0/2 08:00-10:00 (2h) single-neutral-actions single-neutral-actions" at bounding box center [1218, 254] width 154 height 67
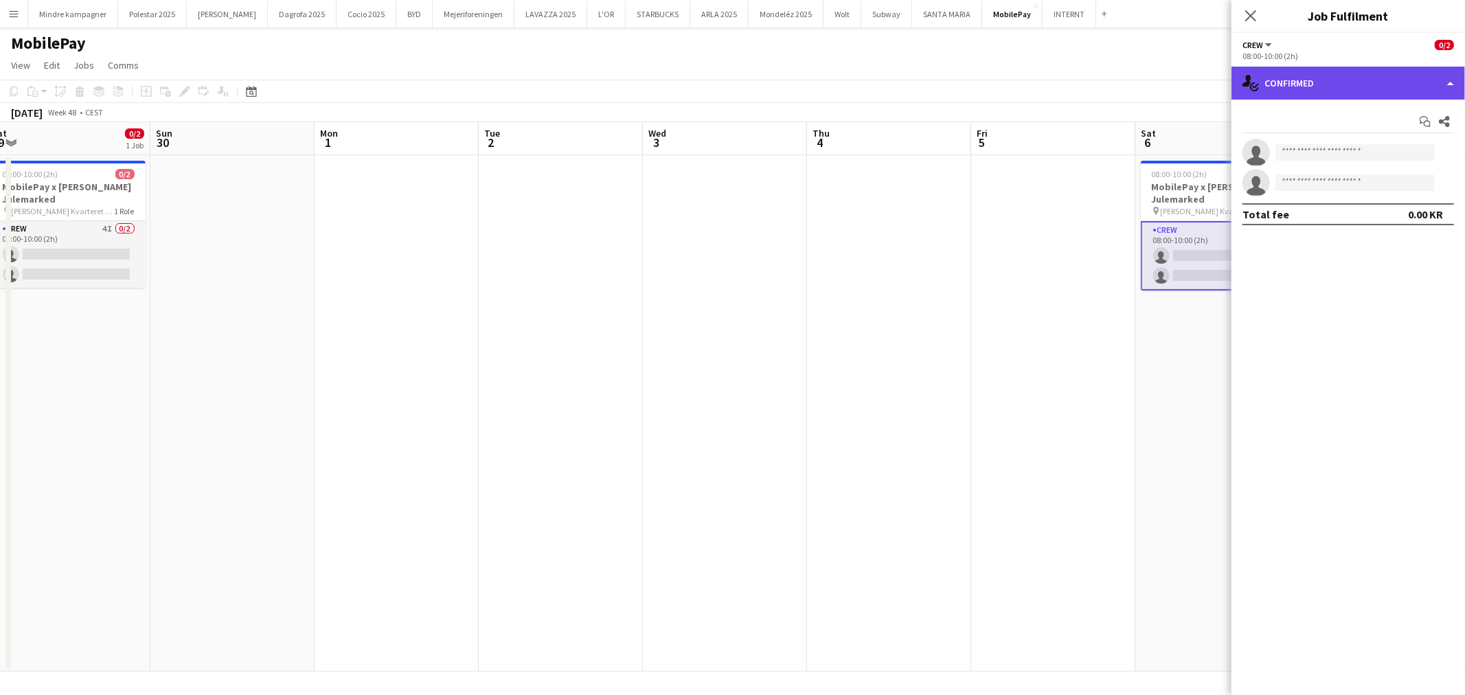
click at [1328, 84] on div "single-neutral-actions-check-2 Confirmed" at bounding box center [1349, 83] width 234 height 33
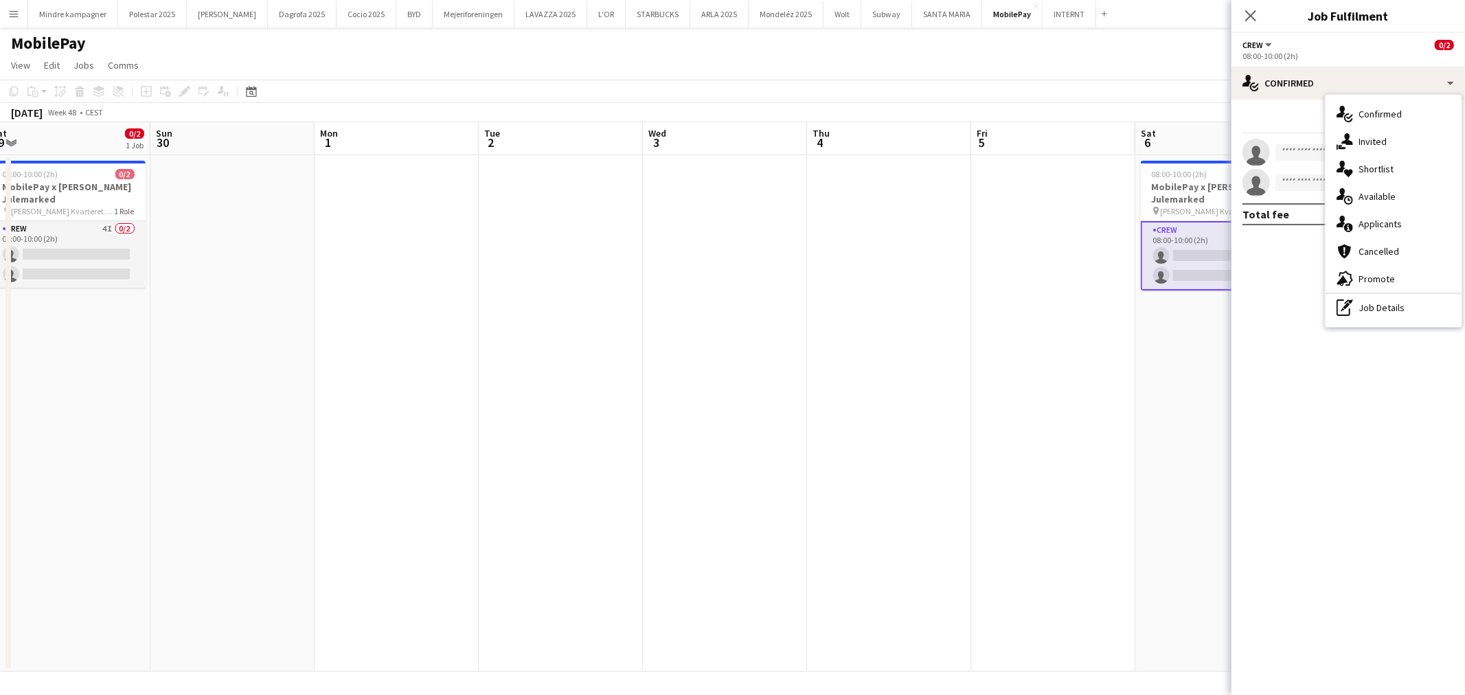
click at [1095, 306] on app-date-cell at bounding box center [1053, 413] width 164 height 517
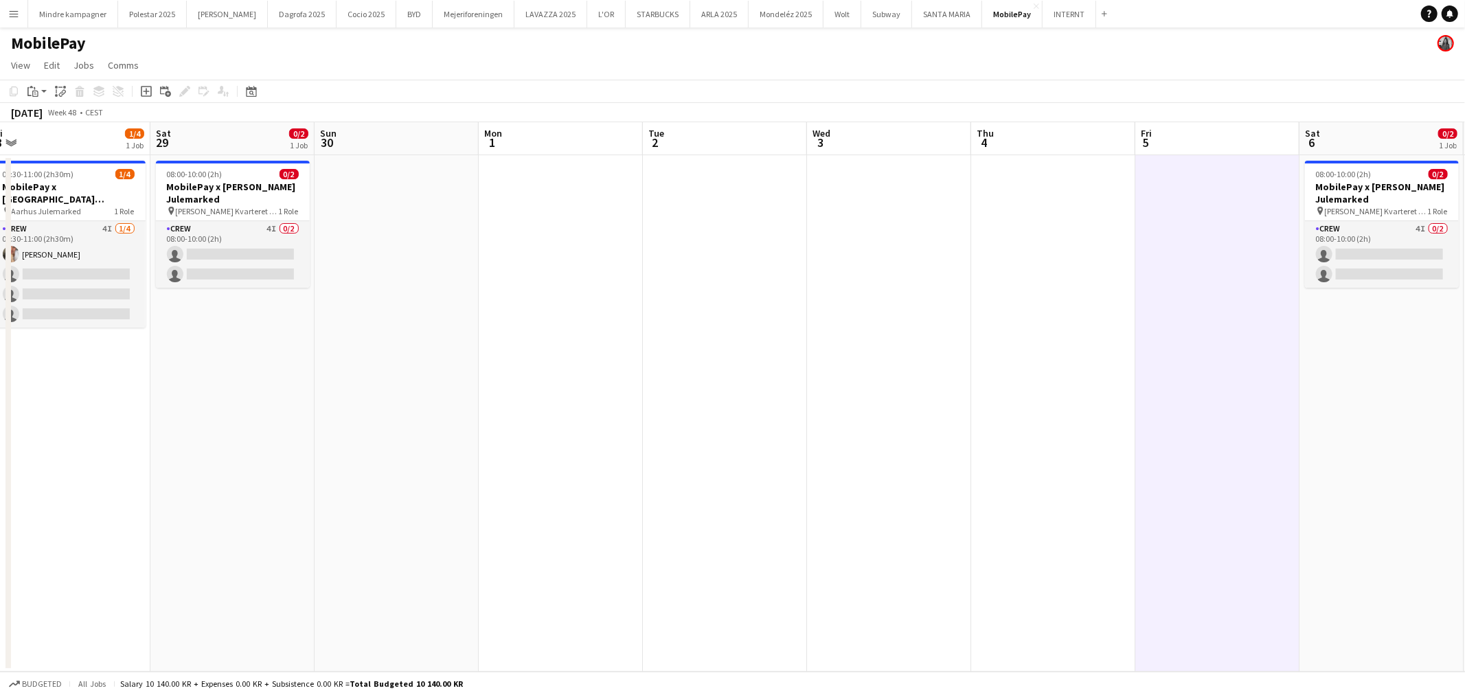
drag, startPoint x: 567, startPoint y: 367, endPoint x: 993, endPoint y: 347, distance: 426.3
click at [814, 357] on app-calendar-viewport "Tue 25 Wed 26 Thu 27 Fri 28 1/4 1 Job Sat 29 0/2 1 Job Sun 30 Mon 1 Tue 2 Wed 3…" at bounding box center [732, 397] width 1465 height 550
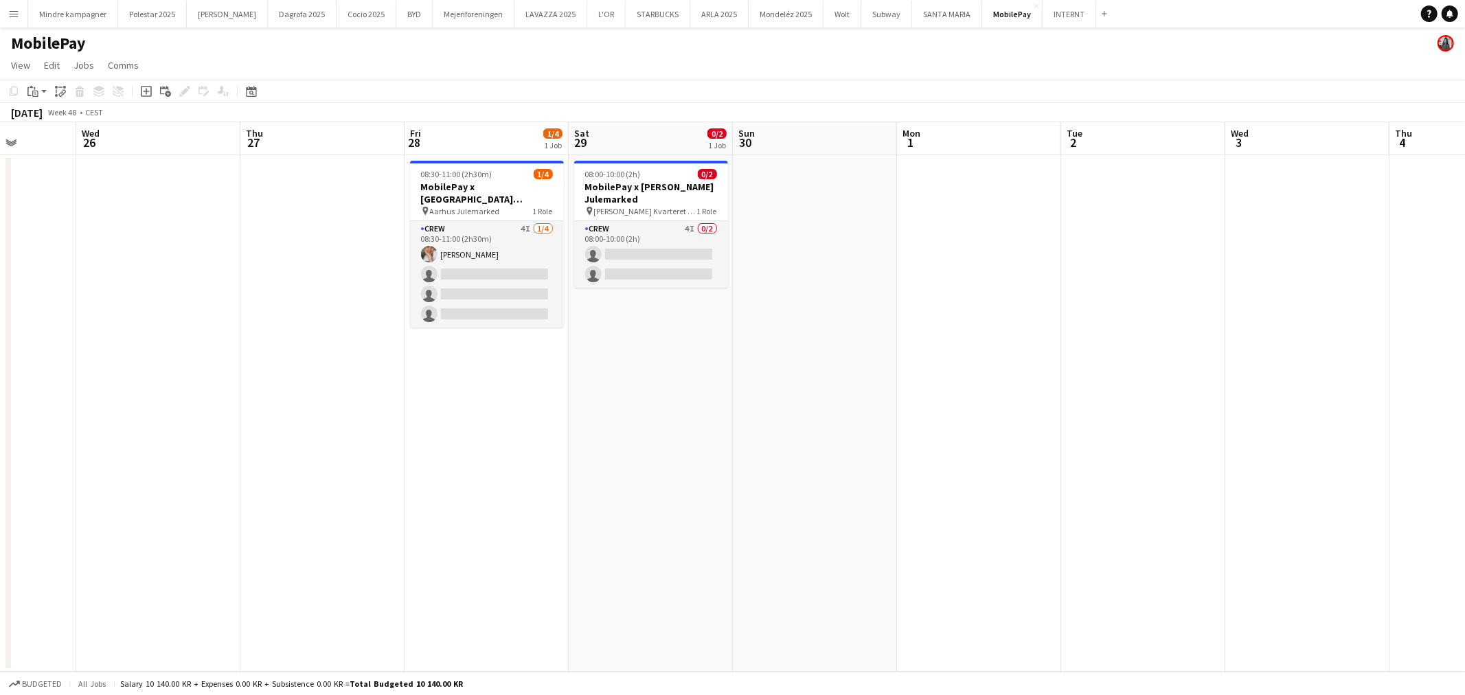
drag, startPoint x: 511, startPoint y: 446, endPoint x: 995, endPoint y: 412, distance: 484.8
click at [919, 409] on app-calendar-viewport "Sun 23 Mon 24 Tue 25 Wed 26 Thu 27 Fri 28 1/4 1 Job Sat 29 0/2 1 Job Sun 30 Mon…" at bounding box center [732, 397] width 1465 height 550
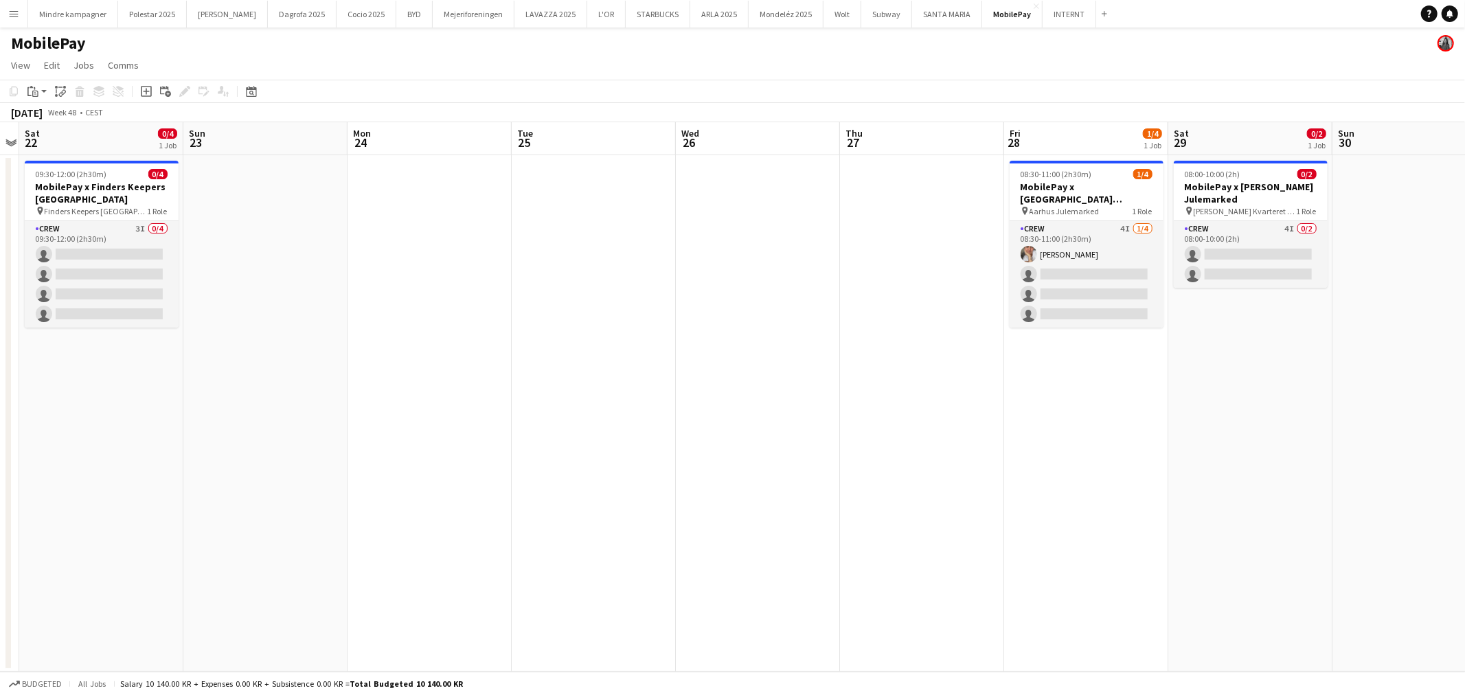
drag, startPoint x: 254, startPoint y: 502, endPoint x: 945, endPoint y: 465, distance: 692.0
click at [895, 465] on app-calendar-viewport "Thu 20 Fri 21 Sat 22 0/4 1 Job Sun 23 Mon 24 Tue 25 Wed 26 Thu 27 Fri 28 1/4 1 …" at bounding box center [732, 397] width 1465 height 550
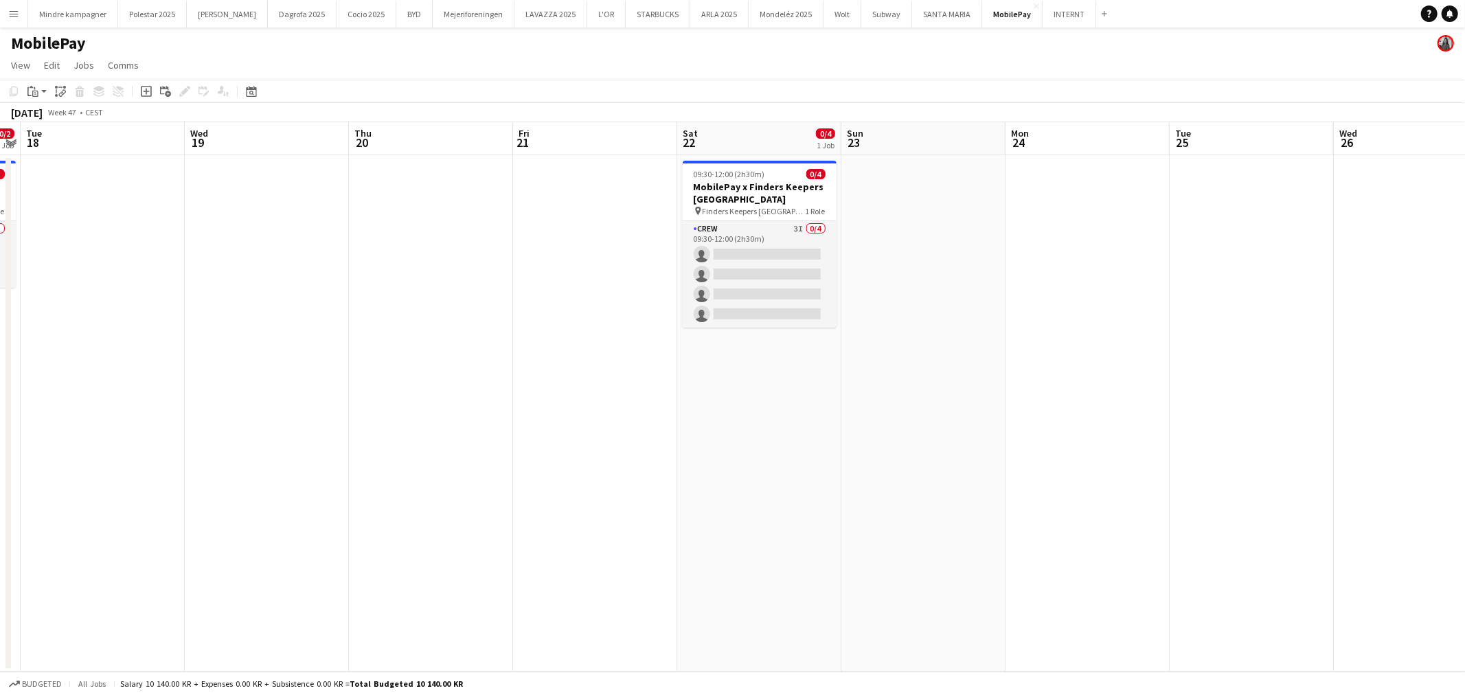
drag, startPoint x: 223, startPoint y: 481, endPoint x: 1118, endPoint y: 444, distance: 895.8
click at [909, 441] on app-calendar-viewport "Sun 16 Mon 17 0/2 1 Job Tue 18 Wed 19 Thu 20 Fri 21 Sat 22 0/4 1 Job Sun 23 Mon…" at bounding box center [732, 397] width 1465 height 550
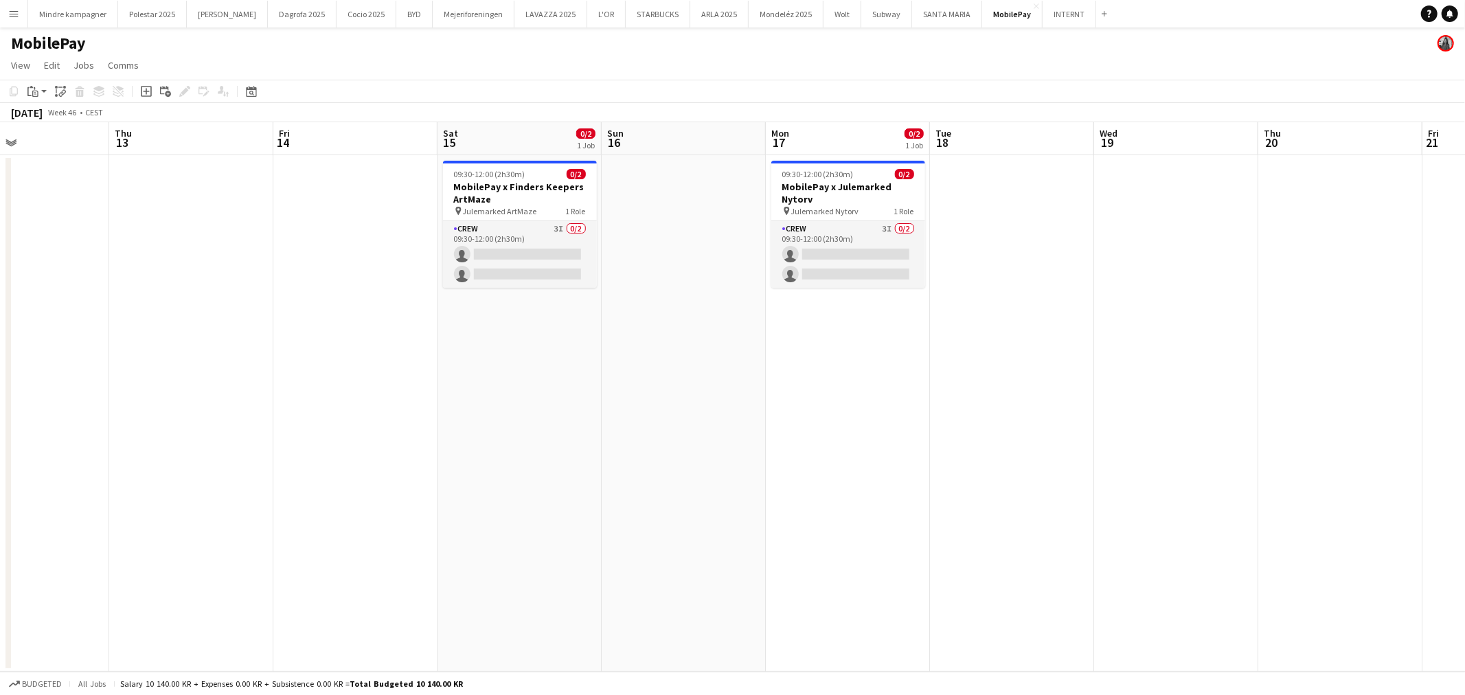
scroll to position [0, 449]
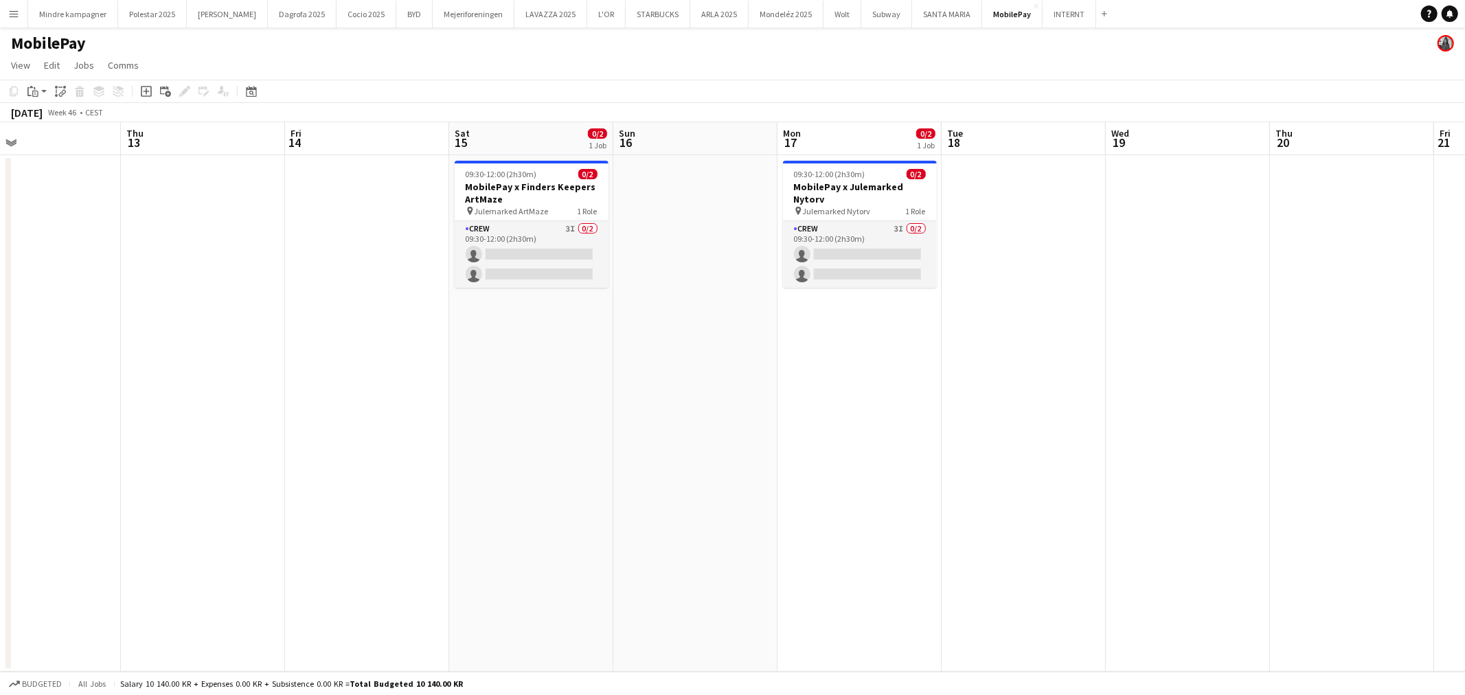
drag, startPoint x: 822, startPoint y: 468, endPoint x: 1085, endPoint y: 456, distance: 263.3
click at [1069, 456] on app-calendar-viewport "Mon 10 Tue 11 Wed 12 Thu 13 Fri 14 Sat 15 0/2 1 Job Sun 16 Mon 17 0/2 1 Job Tue…" at bounding box center [732, 397] width 1465 height 550
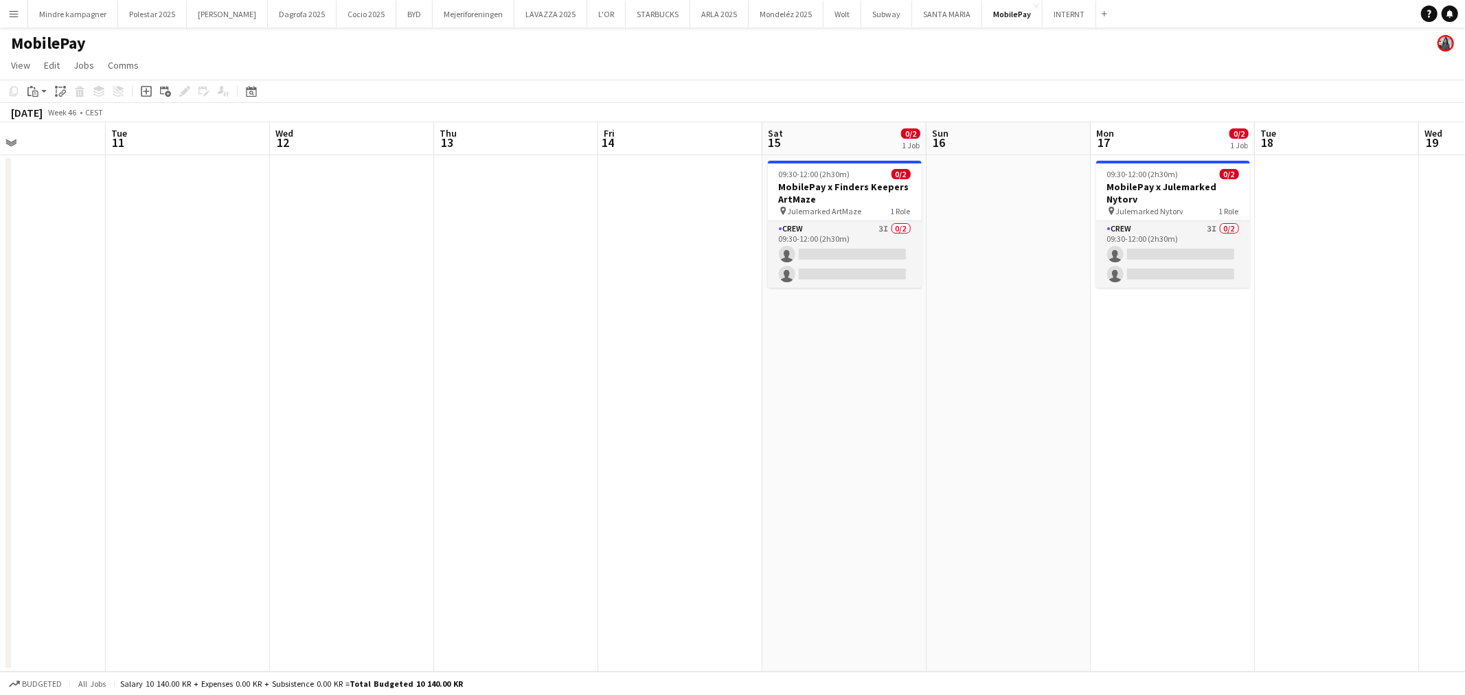
click at [1219, 442] on app-calendar-viewport "Sat 8 Sun 9 Mon 10 Tue 11 Wed 12 Thu 13 Fri 14 Sat 15 0/2 1 Job Sun 16 Mon 17 0…" at bounding box center [732, 397] width 1465 height 550
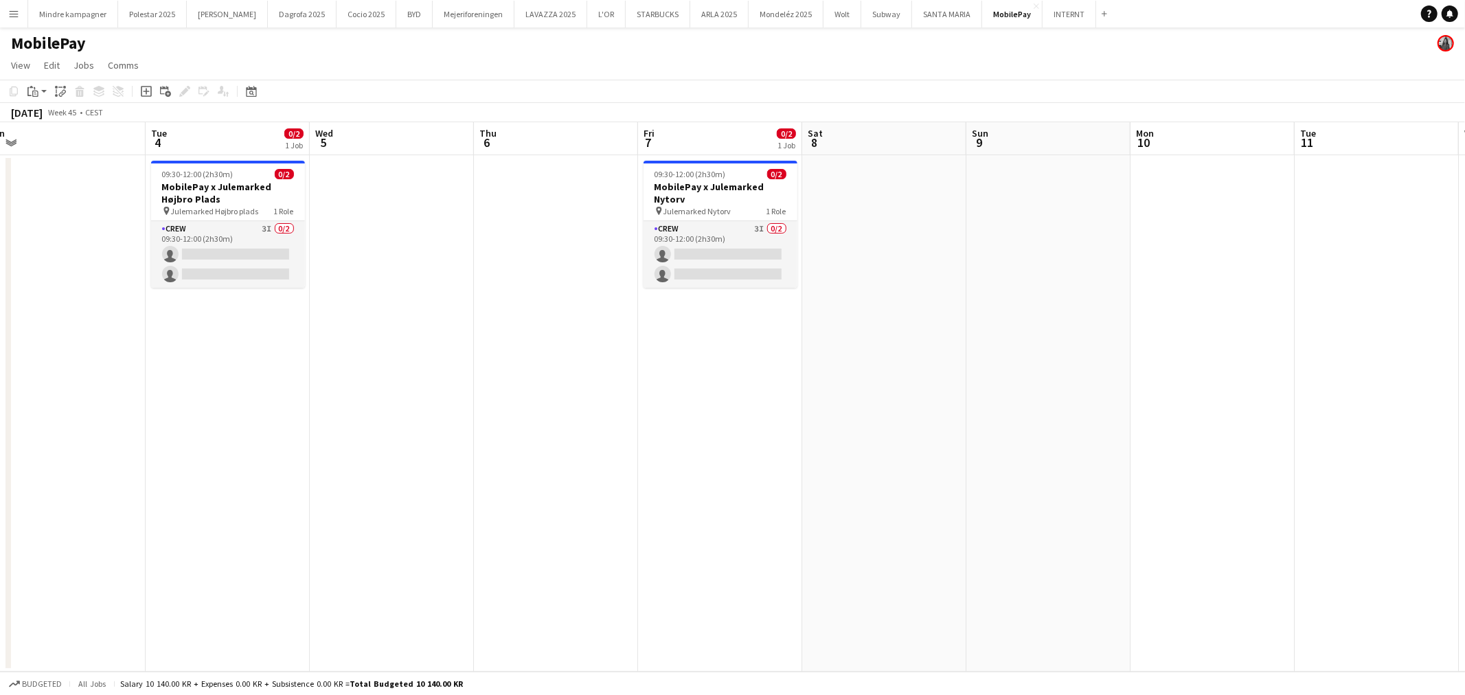
drag, startPoint x: 917, startPoint y: 507, endPoint x: 1347, endPoint y: 493, distance: 430.2
click at [1340, 493] on app-calendar-viewport "Sat 1 Sun 2 Mon 3 Tue 4 0/2 1 Job Wed 5 Thu 6 Fri 7 0/2 1 Job Sat 8 Sun 9 Mon 1…" at bounding box center [732, 397] width 1465 height 550
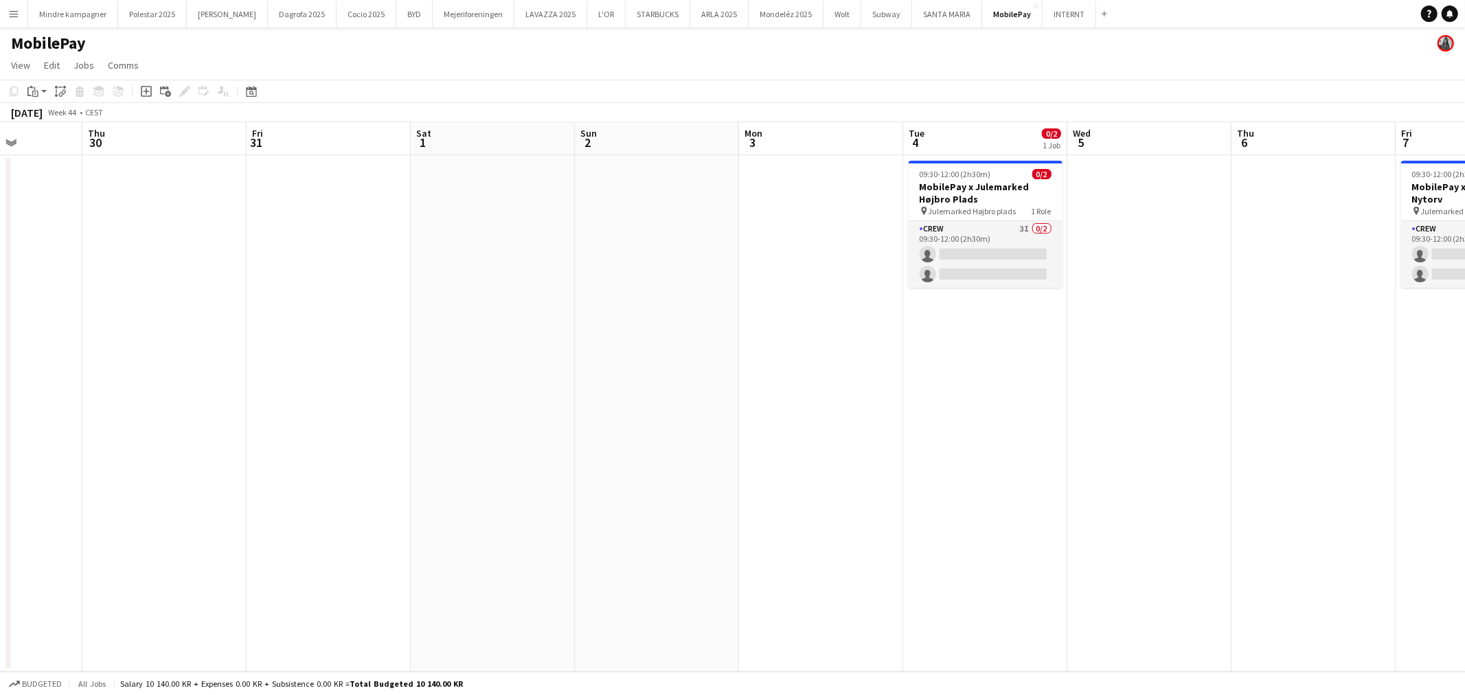
drag, startPoint x: 566, startPoint y: 476, endPoint x: 1364, endPoint y: 477, distance: 798.2
click at [1364, 477] on app-calendar-viewport "Tue 28 Wed 29 Thu 30 Fri 31 Sat 1 Sun 2 Mon 3 Tue 4 0/2 1 Job Wed 5 Thu 6 Fri 7…" at bounding box center [732, 397] width 1465 height 550
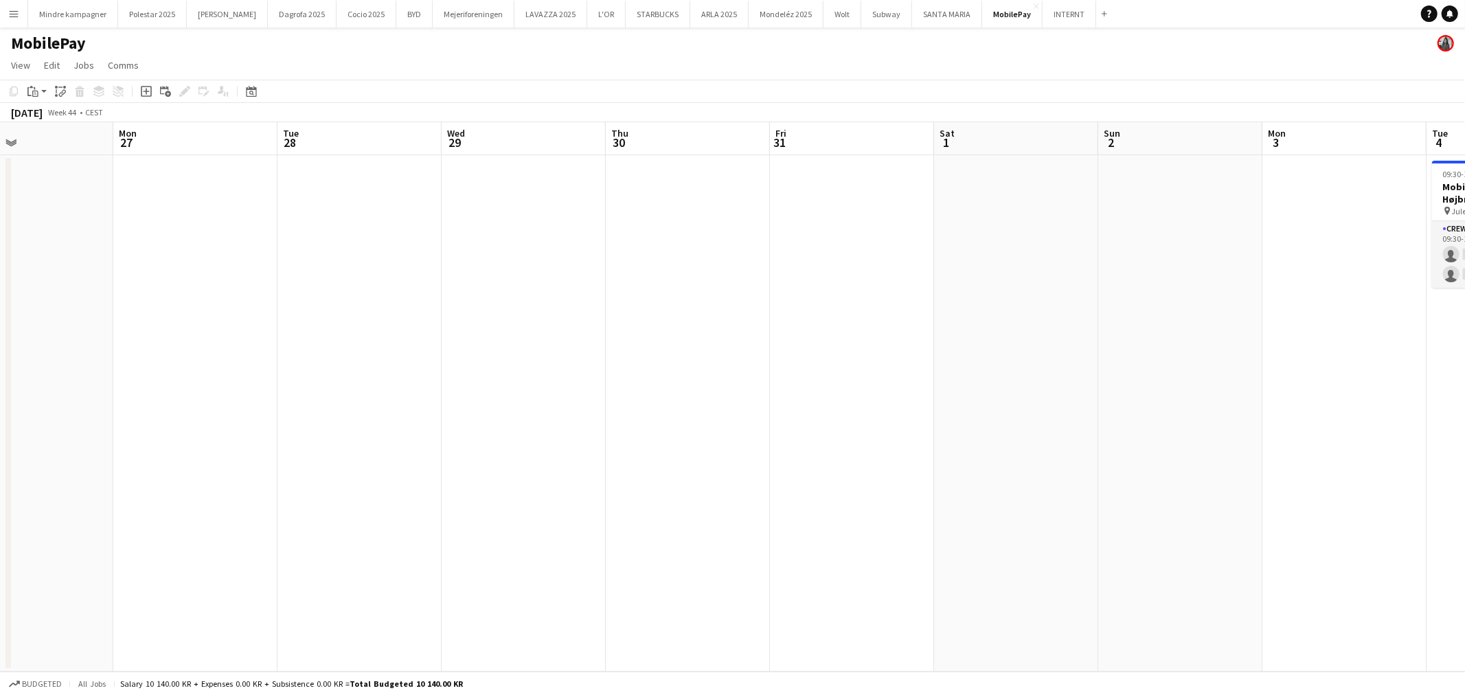
drag, startPoint x: 646, startPoint y: 490, endPoint x: 1454, endPoint y: 449, distance: 808.8
click at [1436, 449] on app-calendar-viewport "Sat 25 Sun 26 Mon 27 Tue 28 Wed 29 Thu 30 Fri 31 Sat 1 Sun 2 Mon 3 Tue 4 0/2 1 …" at bounding box center [732, 397] width 1465 height 550
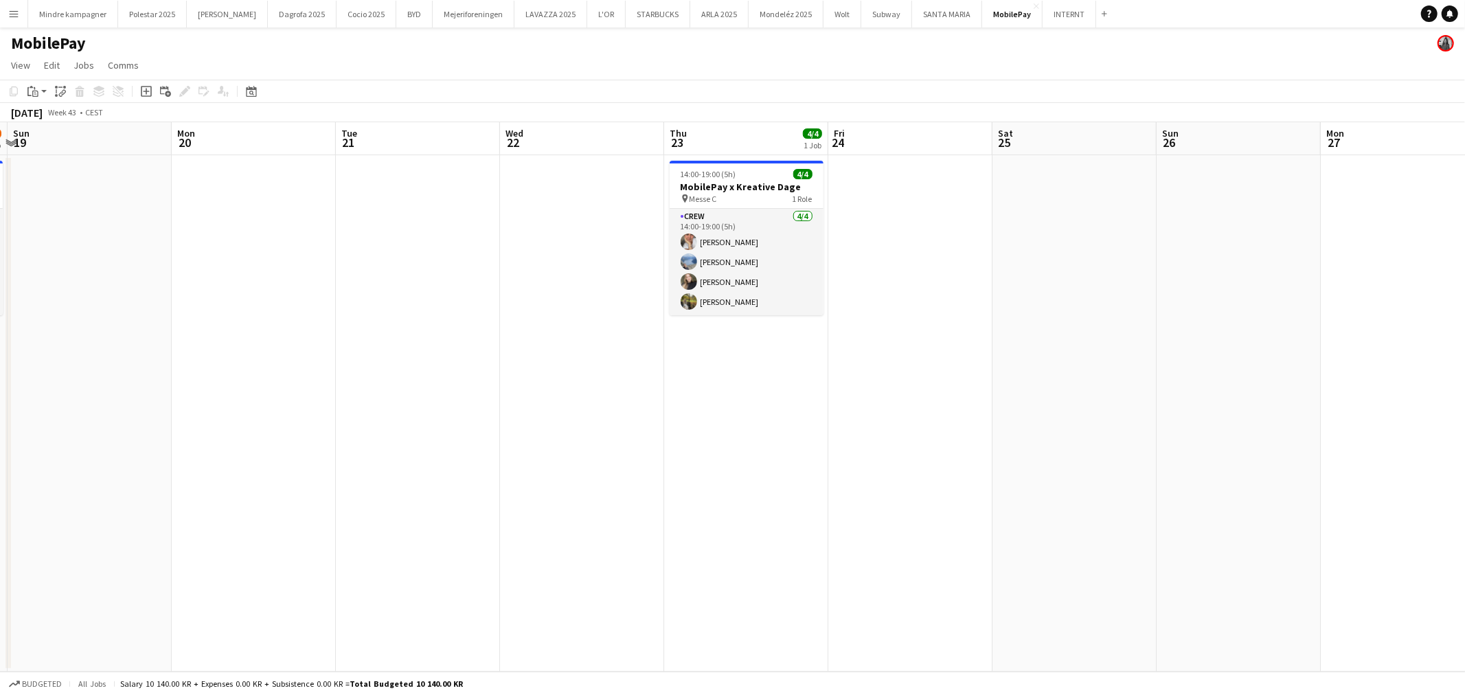
drag, startPoint x: 793, startPoint y: 490, endPoint x: 1120, endPoint y: 490, distance: 326.3
click at [1120, 490] on app-calendar-viewport "Fri 17 Sat 18 2/4 1 Job Sun 19 Mon 20 Tue 21 Wed 22 Thu 23 4/4 1 Job Fri 24 Sat…" at bounding box center [732, 397] width 1465 height 550
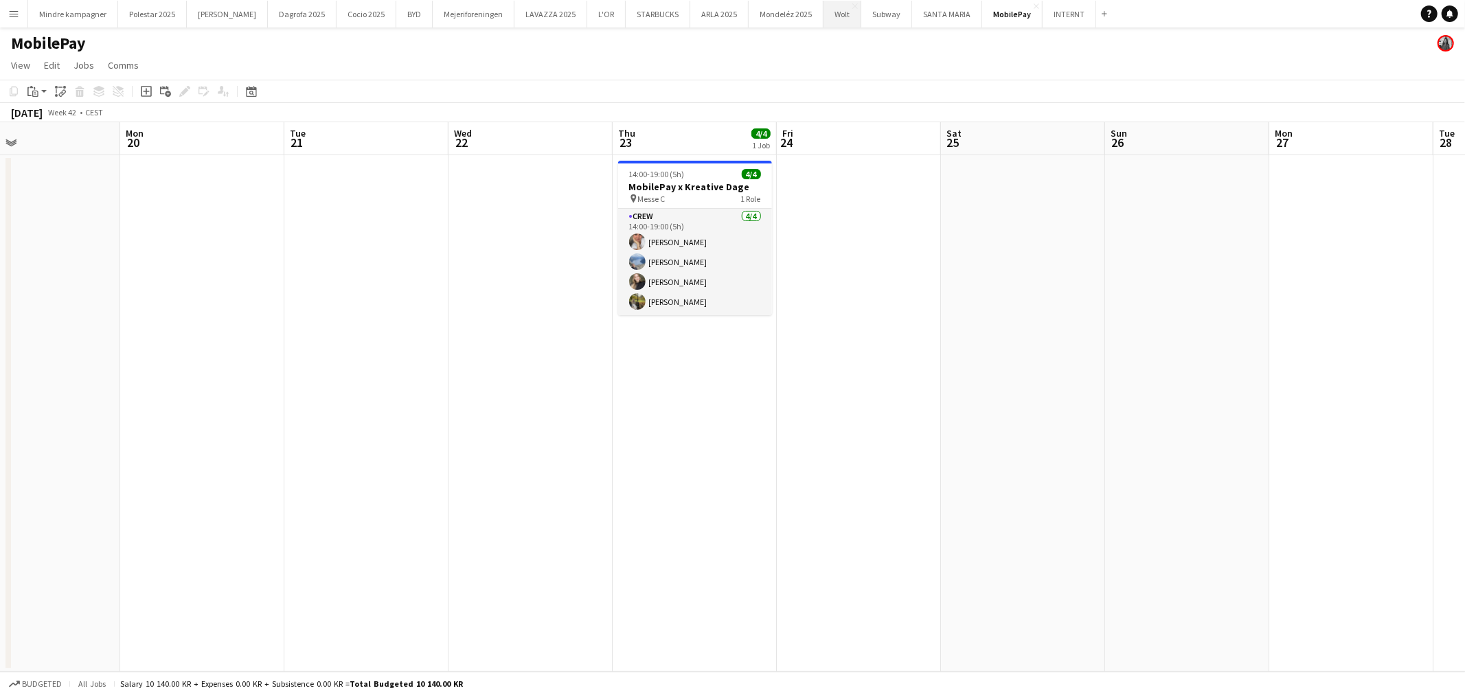
click at [824, 14] on button "Wolt Close" at bounding box center [843, 14] width 38 height 27
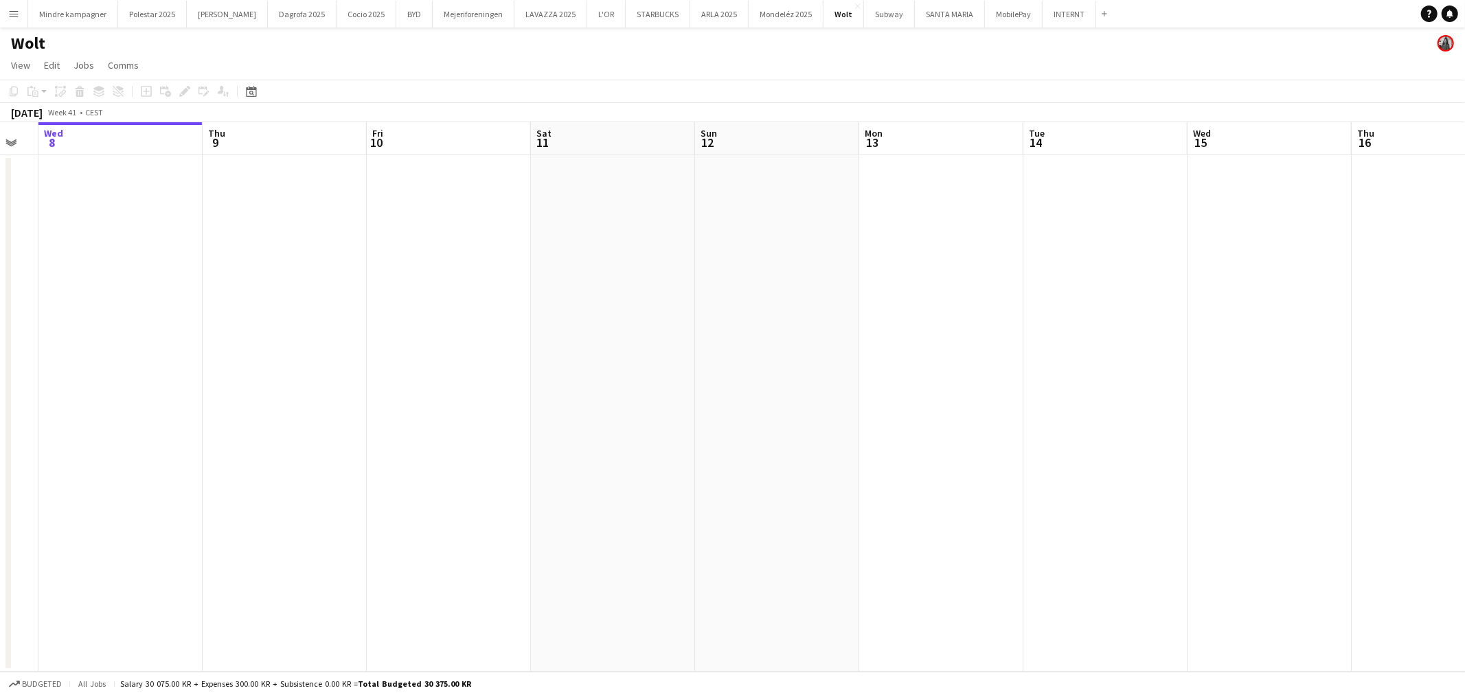
drag, startPoint x: 773, startPoint y: 352, endPoint x: 594, endPoint y: 417, distance: 190.6
click at [236, 422] on app-calendar-viewport "Sun 5 Mon 6 Tue 7 Wed 8 Thu 9 Fri 10 Sat 11 Sun 12 Mon 13 Tue 14 Wed 15 Thu 16 …" at bounding box center [732, 397] width 1465 height 550
drag, startPoint x: 815, startPoint y: 430, endPoint x: 207, endPoint y: 470, distance: 609.9
click at [316, 461] on app-calendar-viewport "Thu 9 Fri 10 Sat 11 Sun 12 Mon 13 Tue 14 Wed 15 Thu 16 Fri 17 Sat 18 Sun 19 Mon…" at bounding box center [732, 397] width 1465 height 550
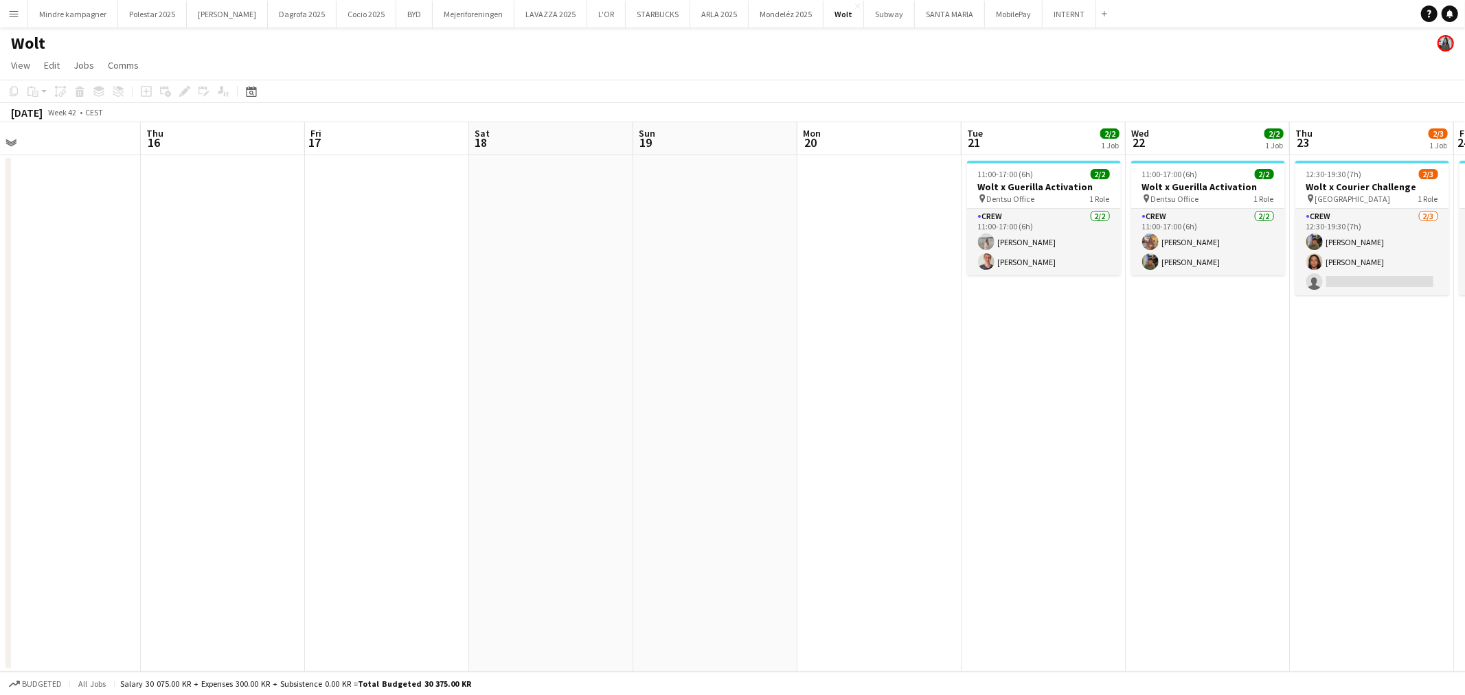
drag, startPoint x: 977, startPoint y: 461, endPoint x: 829, endPoint y: 471, distance: 148.0
click at [832, 474] on app-calendar-viewport "Sun 12 Mon 13 Tue 14 Wed 15 Thu 16 Fri 17 Sat 18 Sun 19 Mon 20 Tue 21 2/2 1 Job…" at bounding box center [732, 397] width 1465 height 550
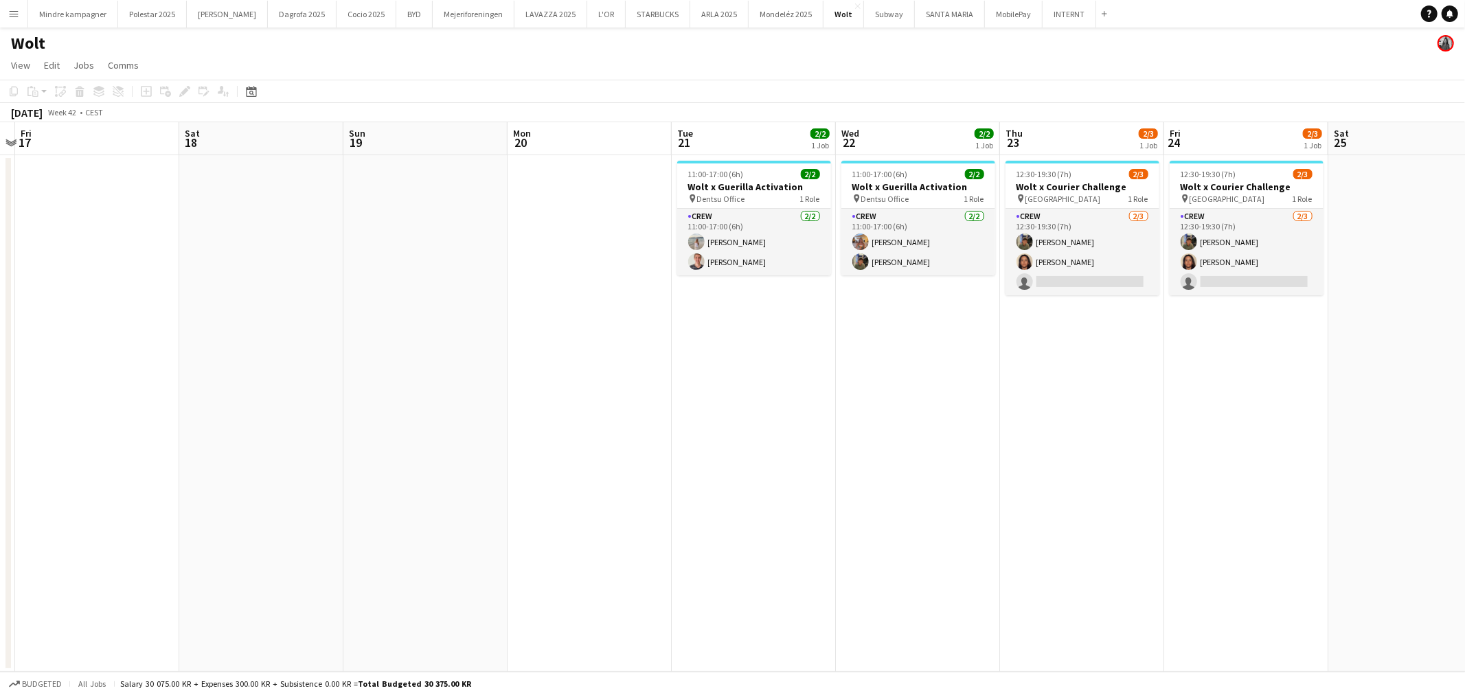
drag, startPoint x: 1371, startPoint y: 470, endPoint x: 1265, endPoint y: 484, distance: 106.8
click at [1266, 484] on app-calendar-viewport "Tue 14 Wed 15 Thu 16 Fri 17 Sat 18 Sun 19 Mon 20 Tue 21 2/2 1 Job Wed 22 2/2 1 …" at bounding box center [732, 397] width 1465 height 550
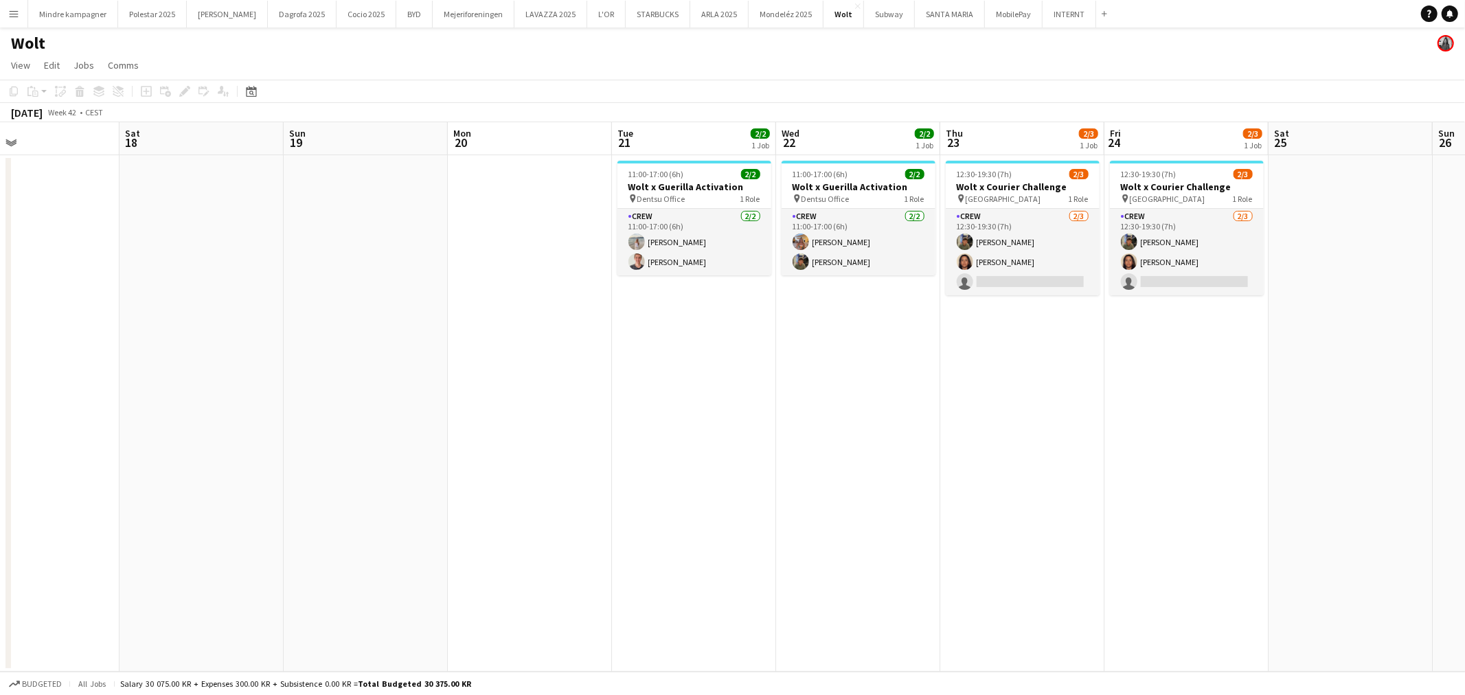
drag, startPoint x: 1342, startPoint y: 479, endPoint x: 1298, endPoint y: 486, distance: 44.5
click at [1298, 486] on app-calendar-viewport "Tue 14 Wed 15 Thu 16 Fri 17 Sat 18 Sun 19 Mon 20 Tue 21 2/2 1 Job Wed 22 2/2 1 …" at bounding box center [732, 397] width 1465 height 550
click at [1018, 282] on app-card-role "Crew 2/3 12:30-19:30 (7h) Simon Zachariassen Kasandra Ghantous single-neutral-a…" at bounding box center [1022, 252] width 154 height 87
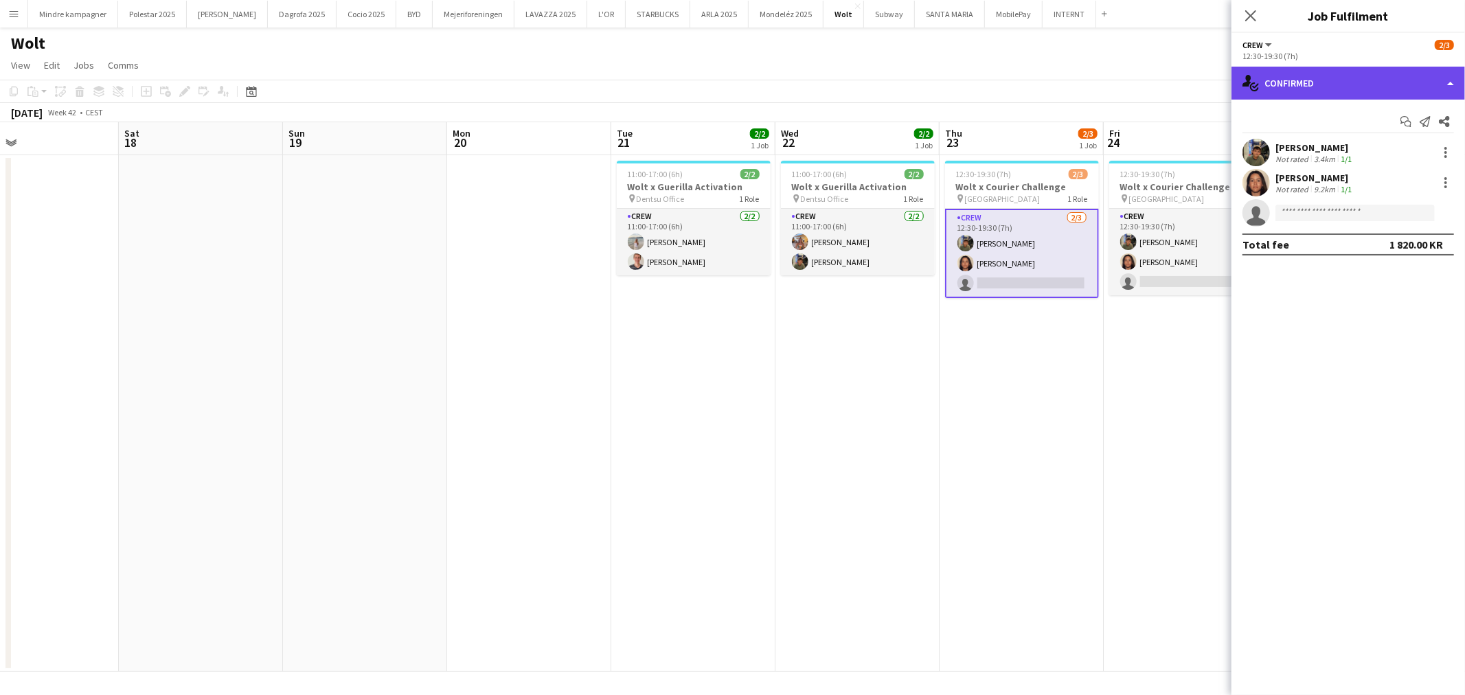
click at [1286, 94] on div "single-neutral-actions-check-2 Confirmed" at bounding box center [1349, 83] width 234 height 33
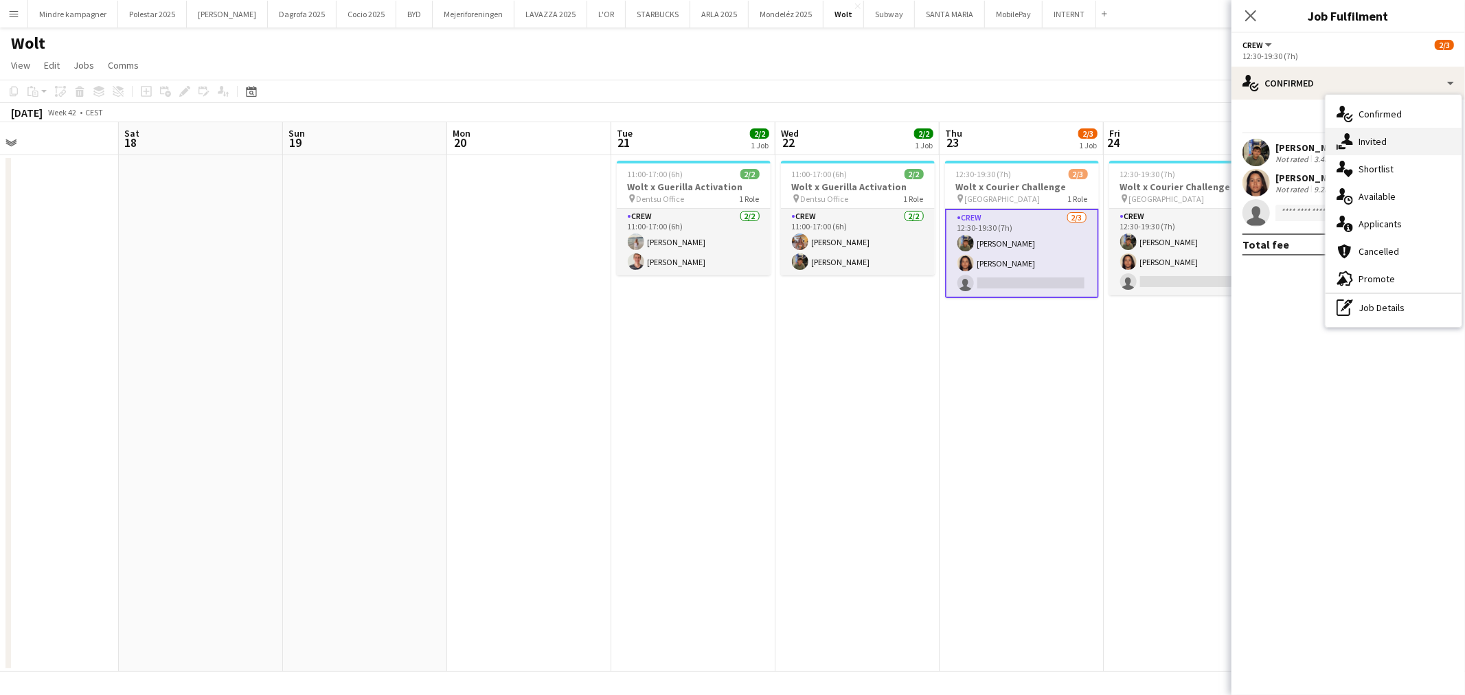
click at [1370, 142] on span "Invited" at bounding box center [1373, 141] width 28 height 12
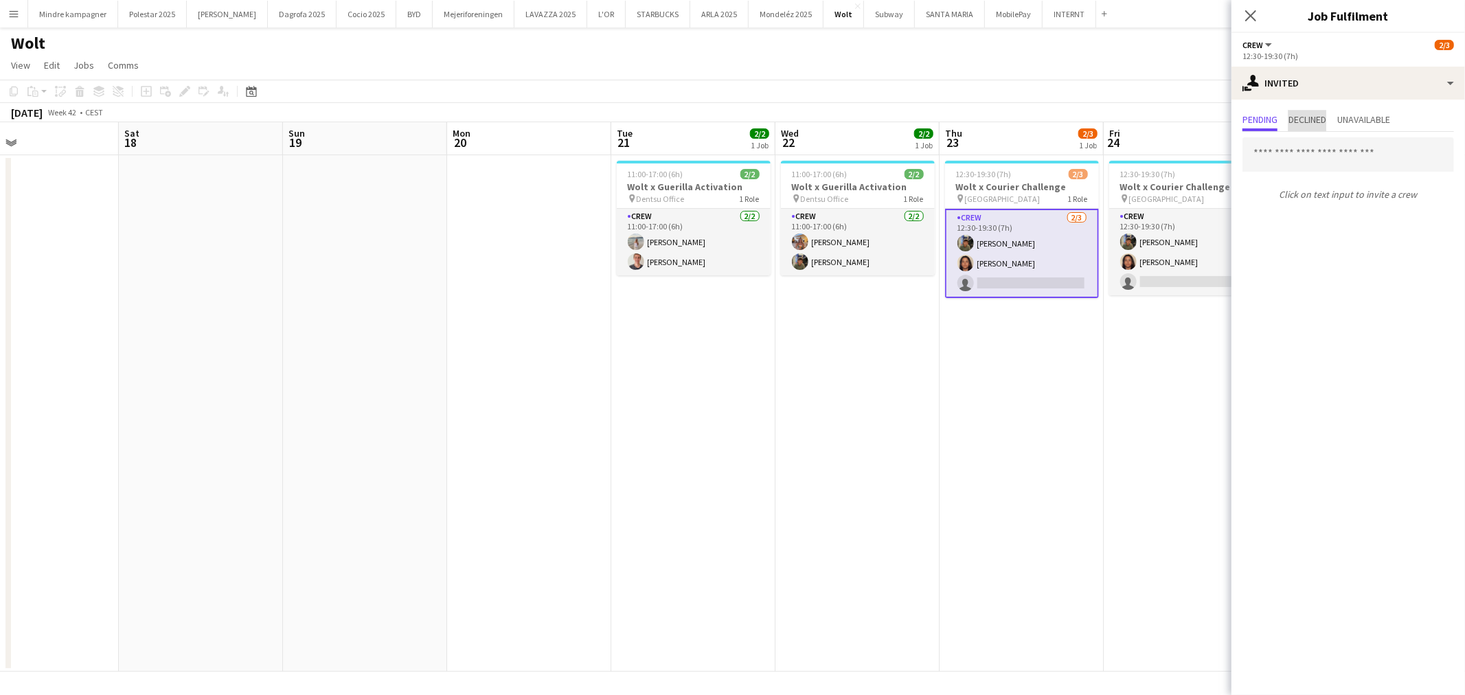
click at [1306, 119] on span "Declined" at bounding box center [1308, 120] width 38 height 10
click at [1263, 115] on span "Pending" at bounding box center [1260, 120] width 35 height 10
click at [1286, 158] on input "text" at bounding box center [1349, 154] width 212 height 34
type input "****"
click at [1326, 188] on span "[PERSON_NAME] Active" at bounding box center [1349, 188] width 190 height 12
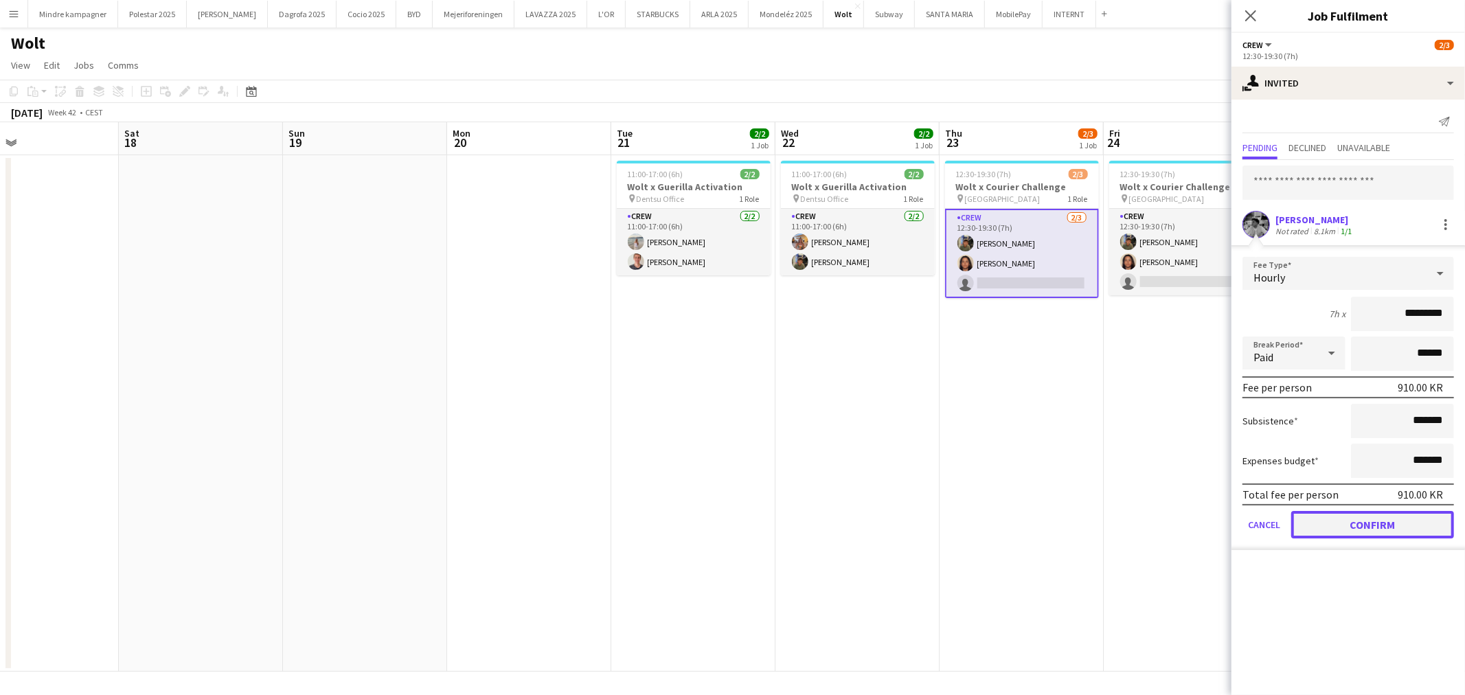
click at [1361, 519] on button "Confirm" at bounding box center [1372, 524] width 163 height 27
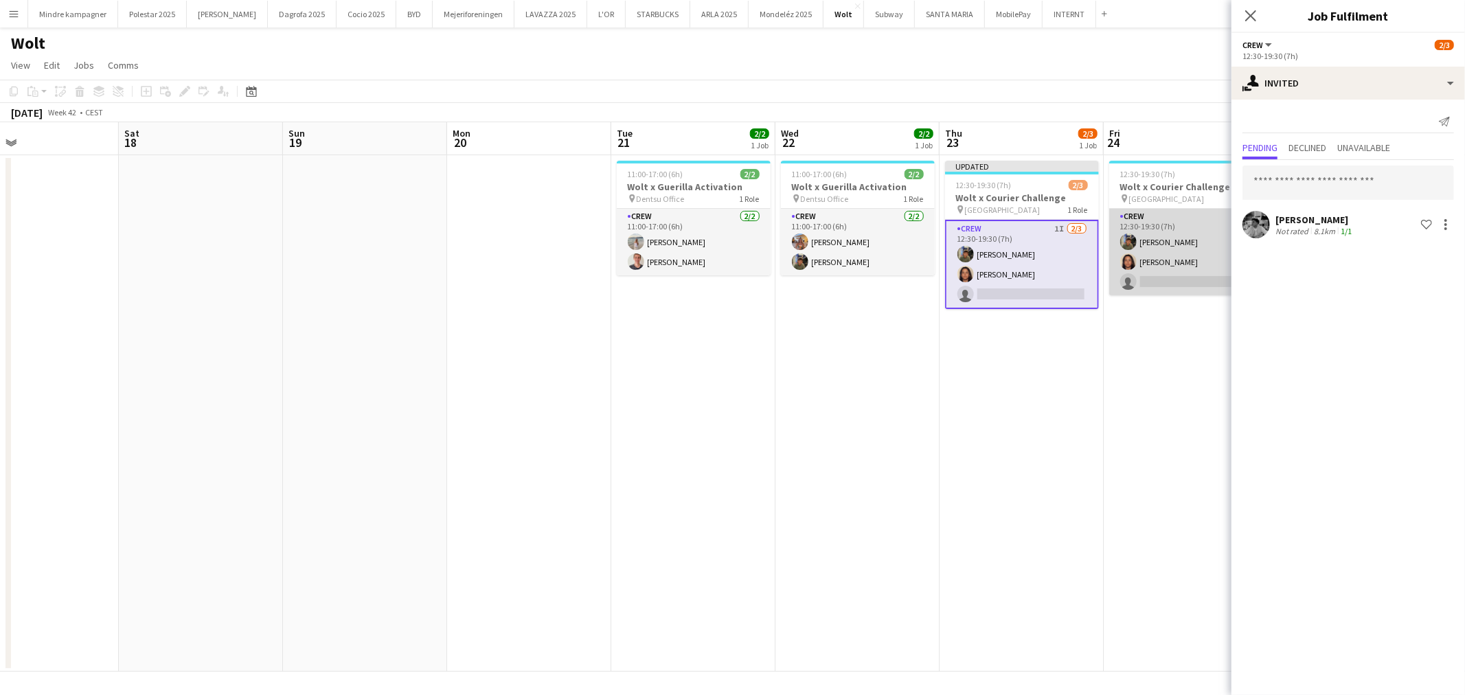
click at [1185, 262] on app-card-role "Crew 2/3 12:30-19:30 (7h) Simon Zachariassen Kasandra Ghantous single-neutral-a…" at bounding box center [1186, 252] width 154 height 87
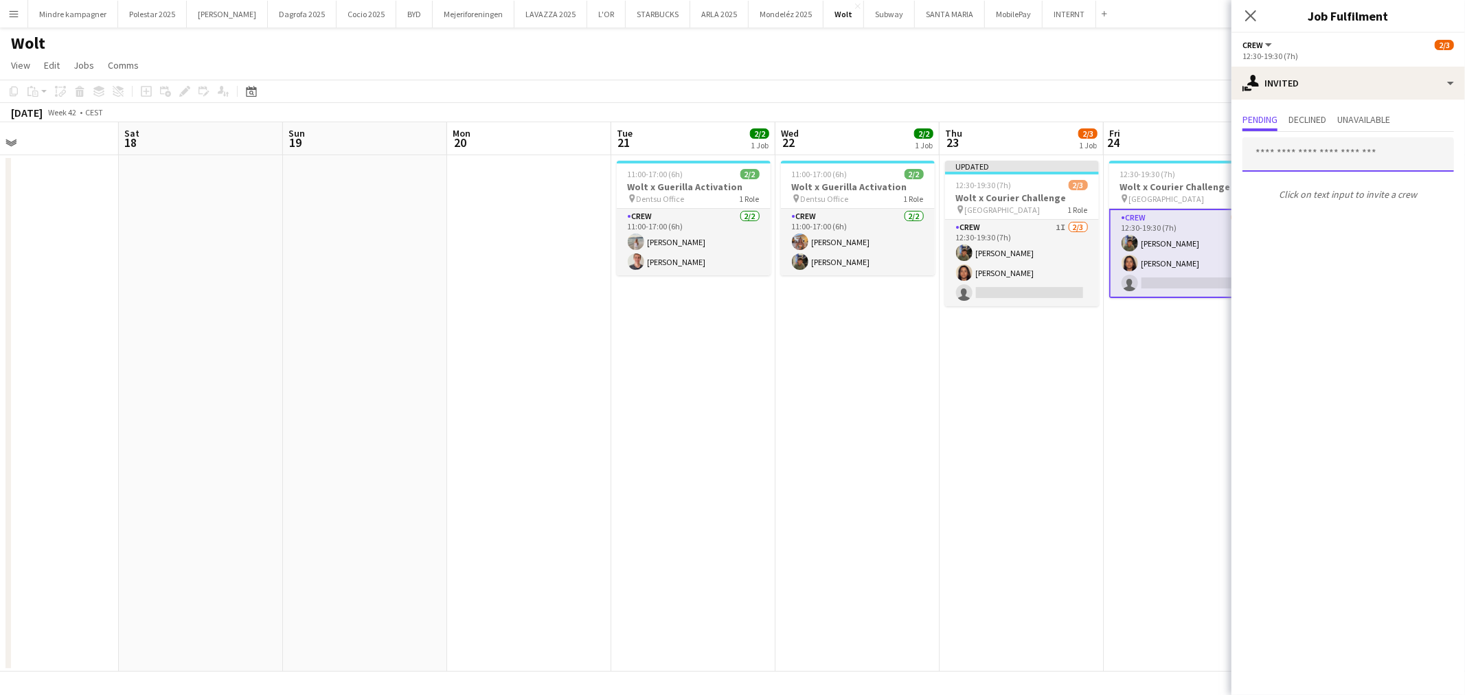
click at [1309, 147] on input "text" at bounding box center [1349, 154] width 212 height 34
type input "****"
click at [1315, 187] on span "[PERSON_NAME] Active" at bounding box center [1349, 188] width 190 height 12
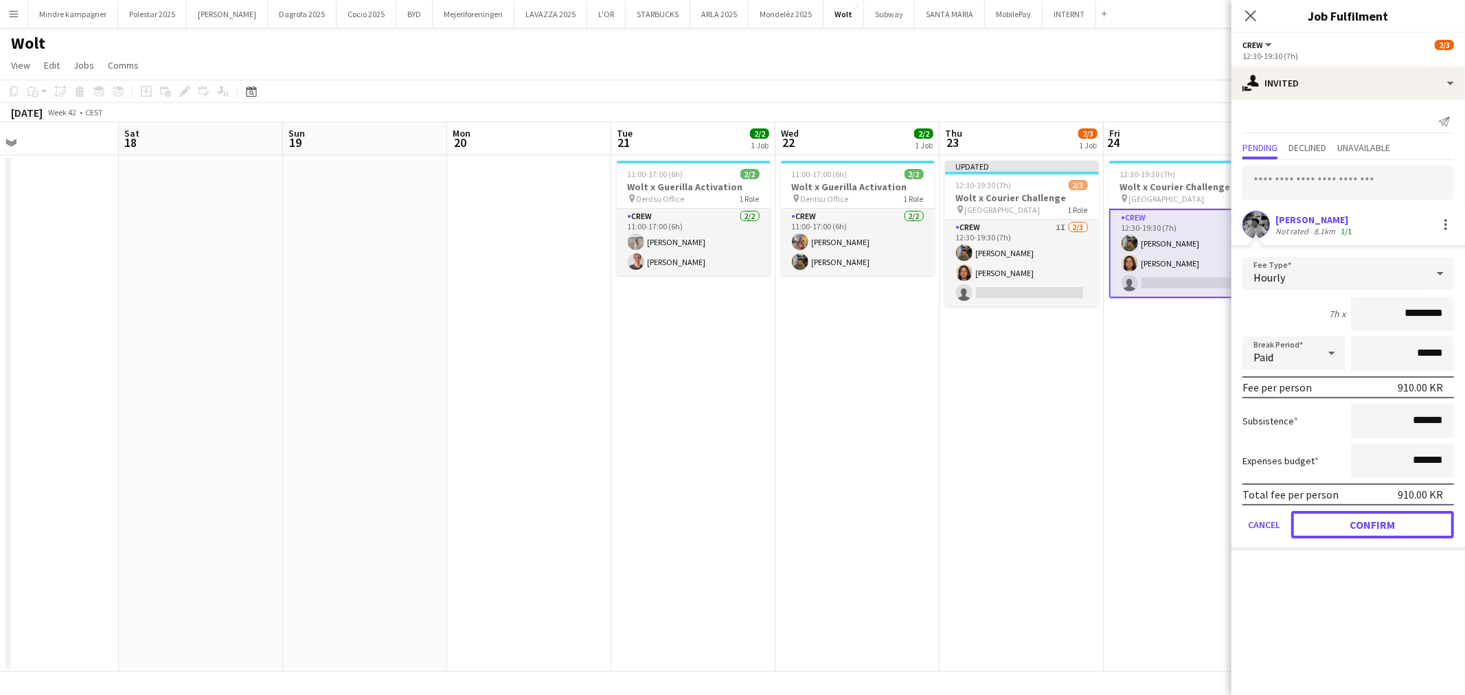
click at [1412, 520] on button "Confirm" at bounding box center [1372, 524] width 163 height 27
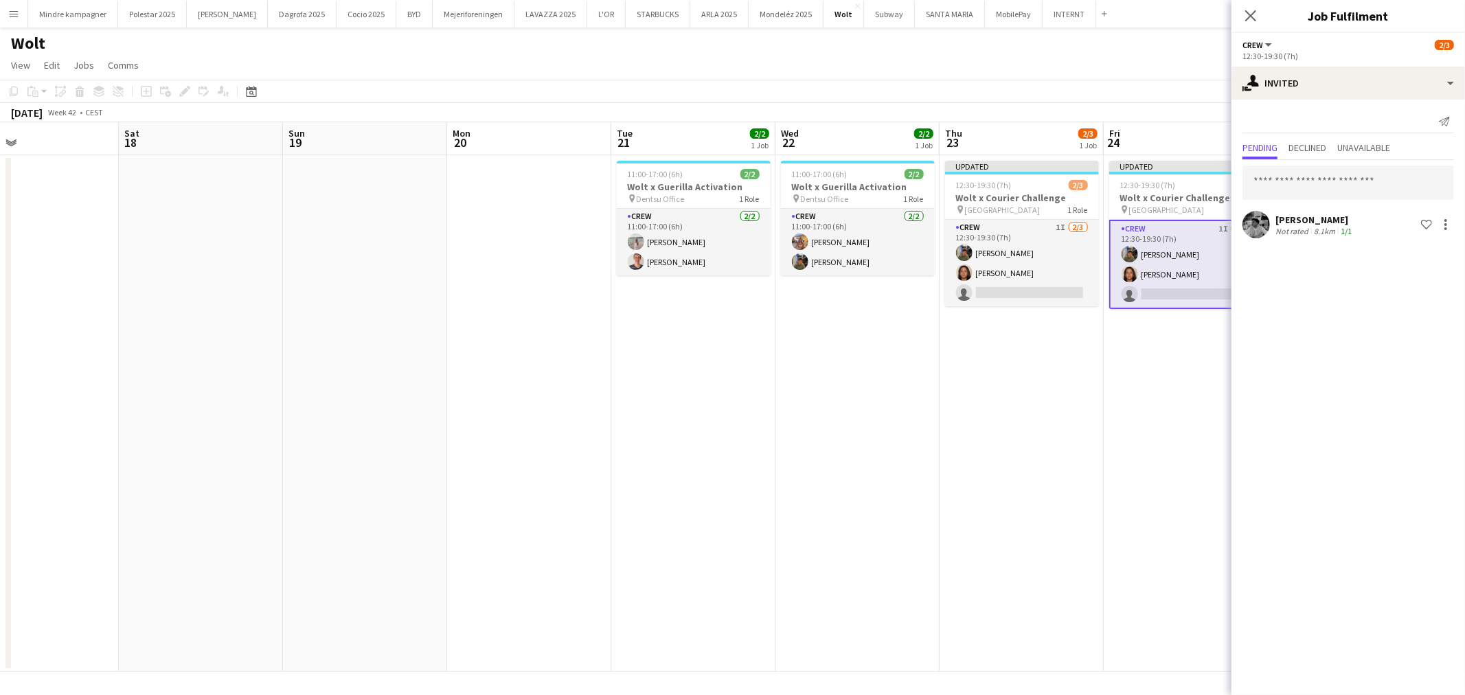
click at [1087, 416] on app-date-cell "Updated 12:30-19:30 (7h) 2/3 Wolt x Courier Challenge pin Københavns Hovedbaneg…" at bounding box center [1022, 413] width 164 height 517
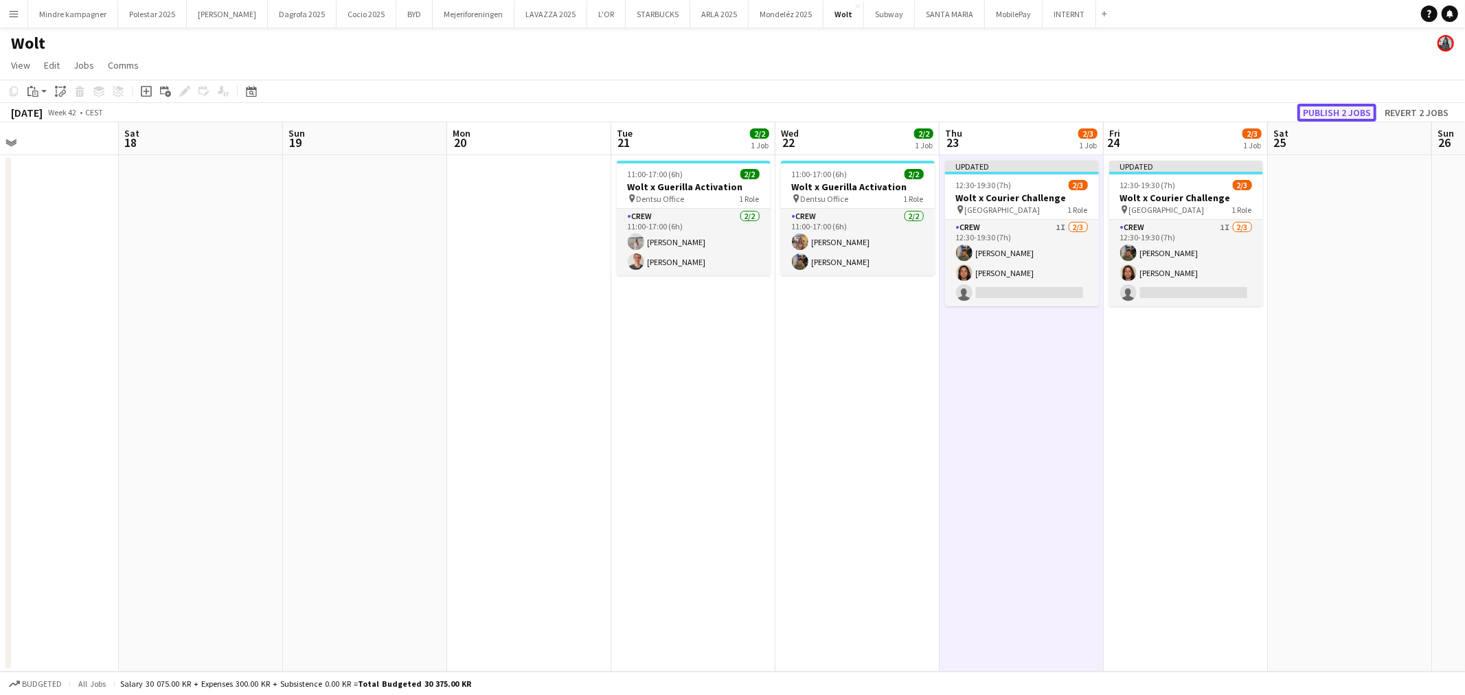
click at [1342, 115] on button "Publish 2 jobs" at bounding box center [1337, 113] width 79 height 18
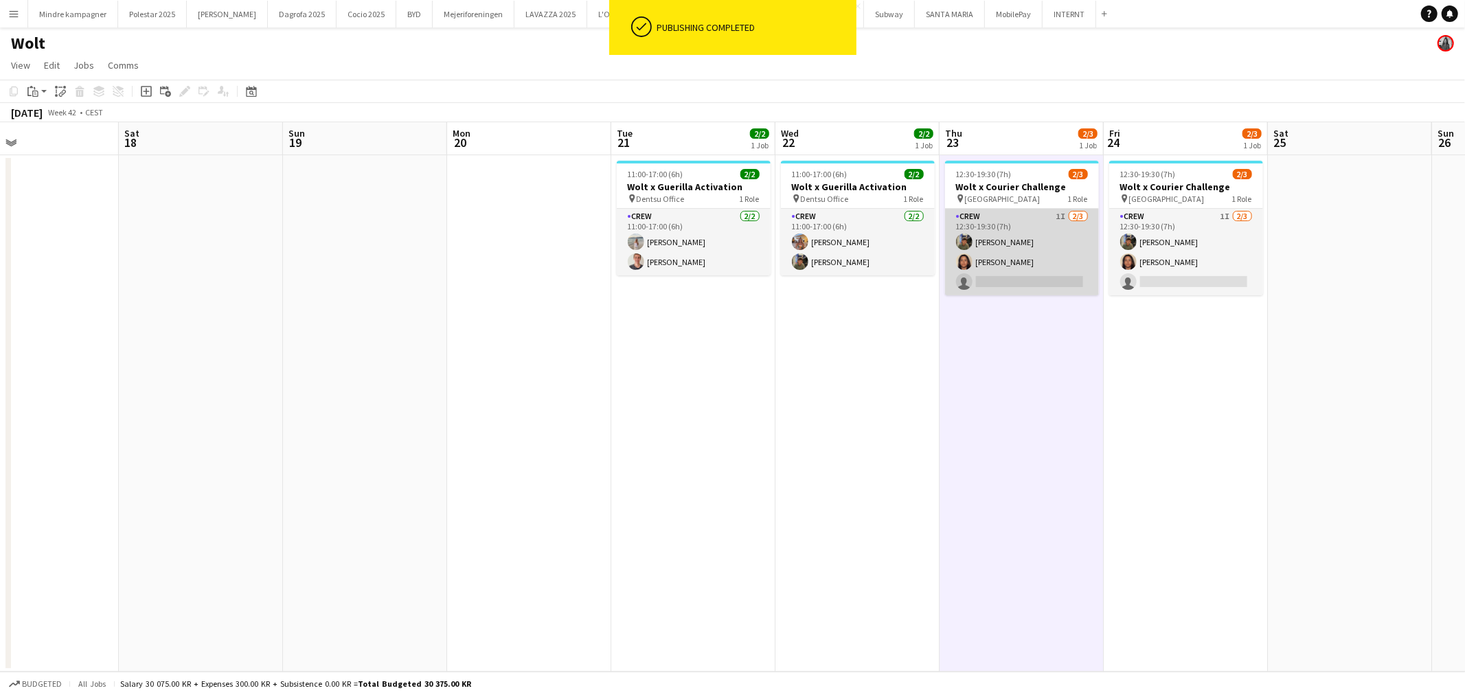
click at [1004, 272] on app-card-role "Crew 1I 2/3 12:30-19:30 (7h) Simon Zachariassen Kasandra Ghantous single-neutra…" at bounding box center [1022, 252] width 154 height 87
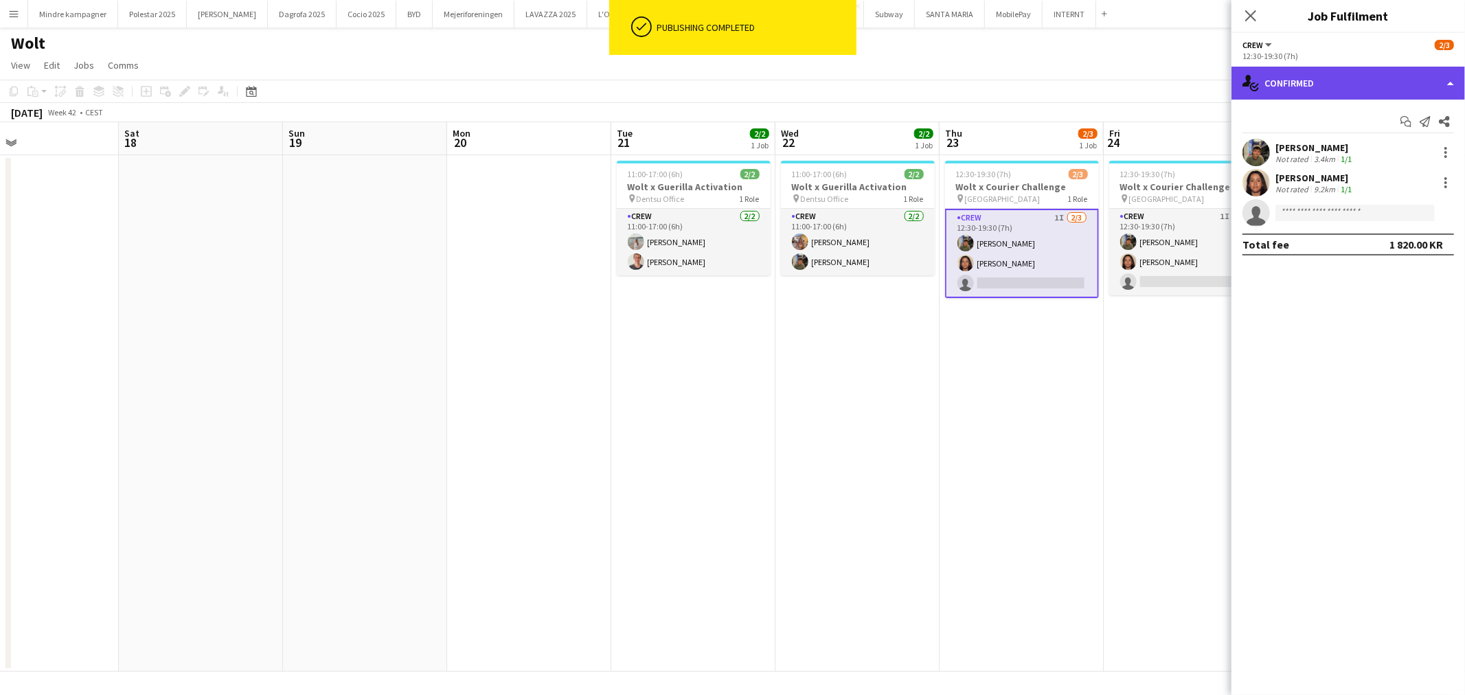
click at [1319, 82] on div "single-neutral-actions-check-2 Confirmed" at bounding box center [1349, 83] width 234 height 33
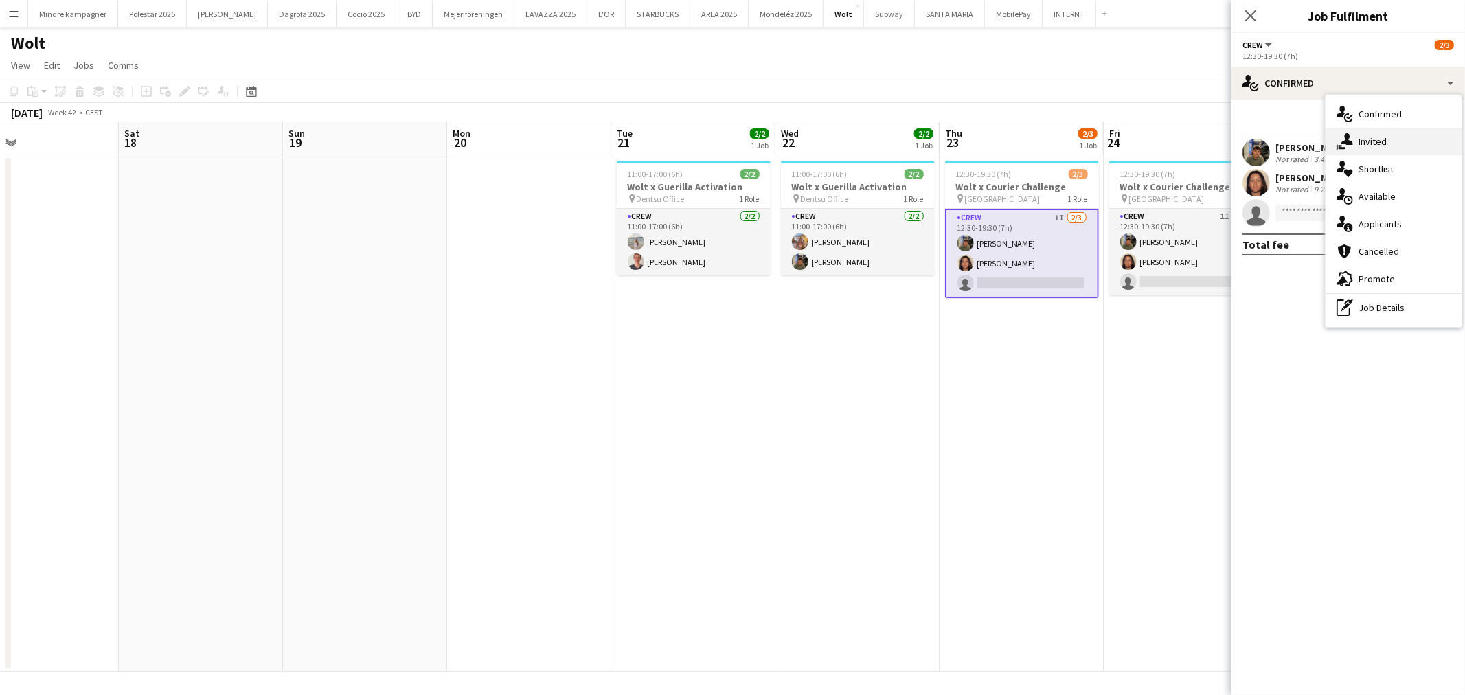
click at [1363, 139] on span "Invited" at bounding box center [1373, 141] width 28 height 12
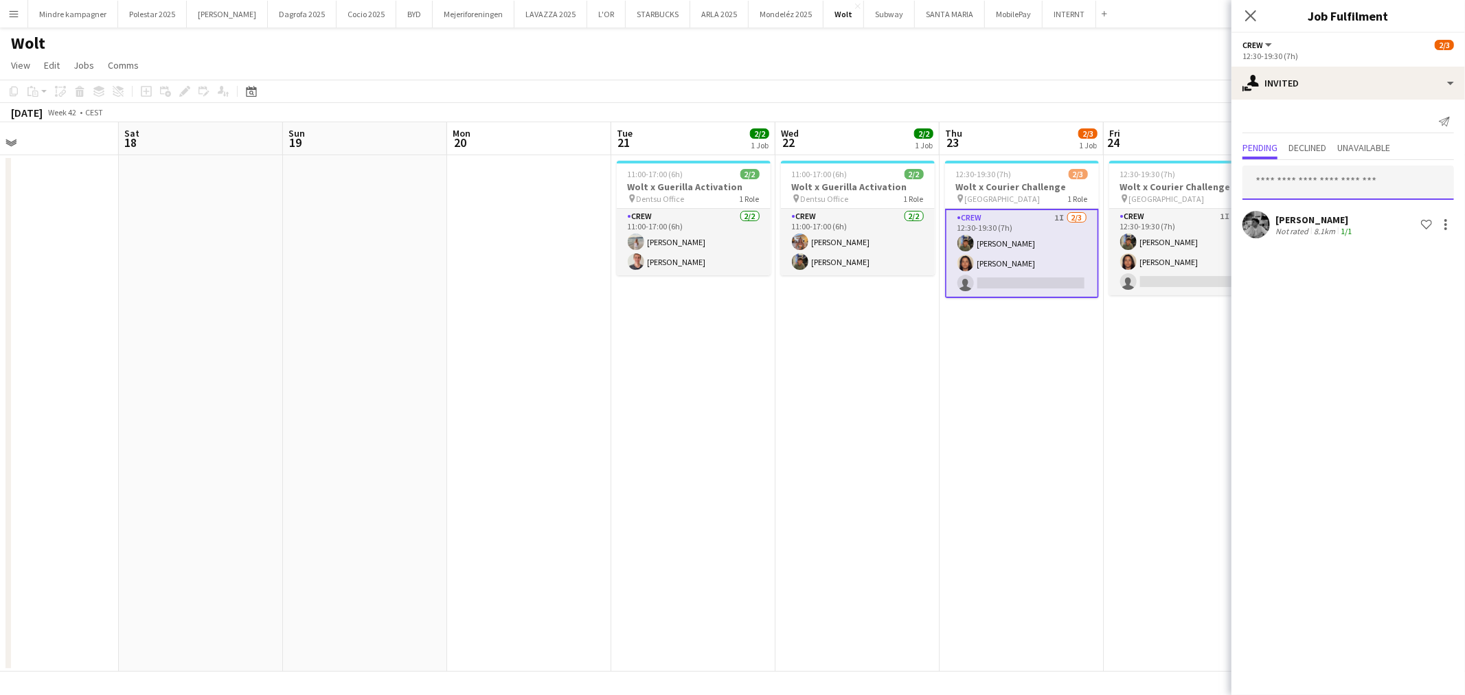
click at [1333, 193] on input "text" at bounding box center [1349, 183] width 212 height 34
type input "*****"
click at [1313, 235] on mat-option "Louie Ravn Active louieravn@outlook.com" at bounding box center [1349, 221] width 212 height 33
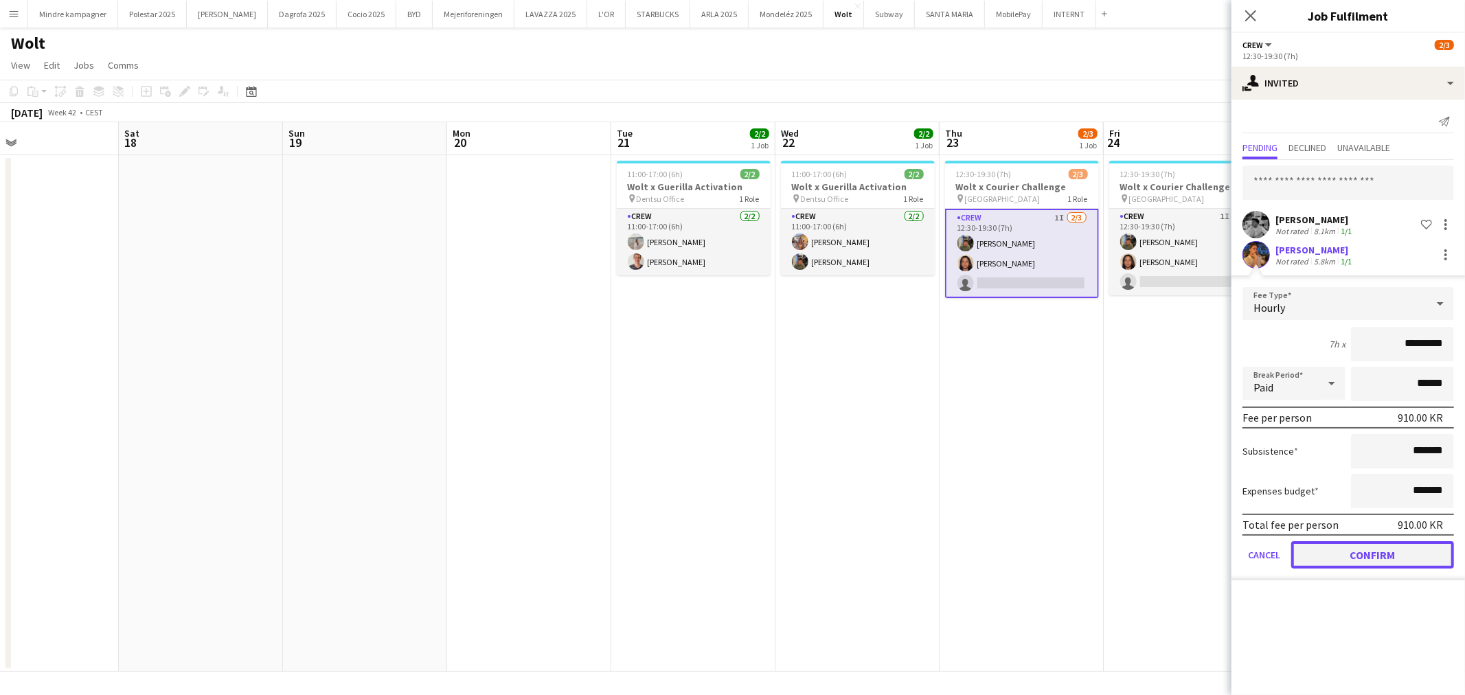
click at [1388, 553] on button "Confirm" at bounding box center [1372, 554] width 163 height 27
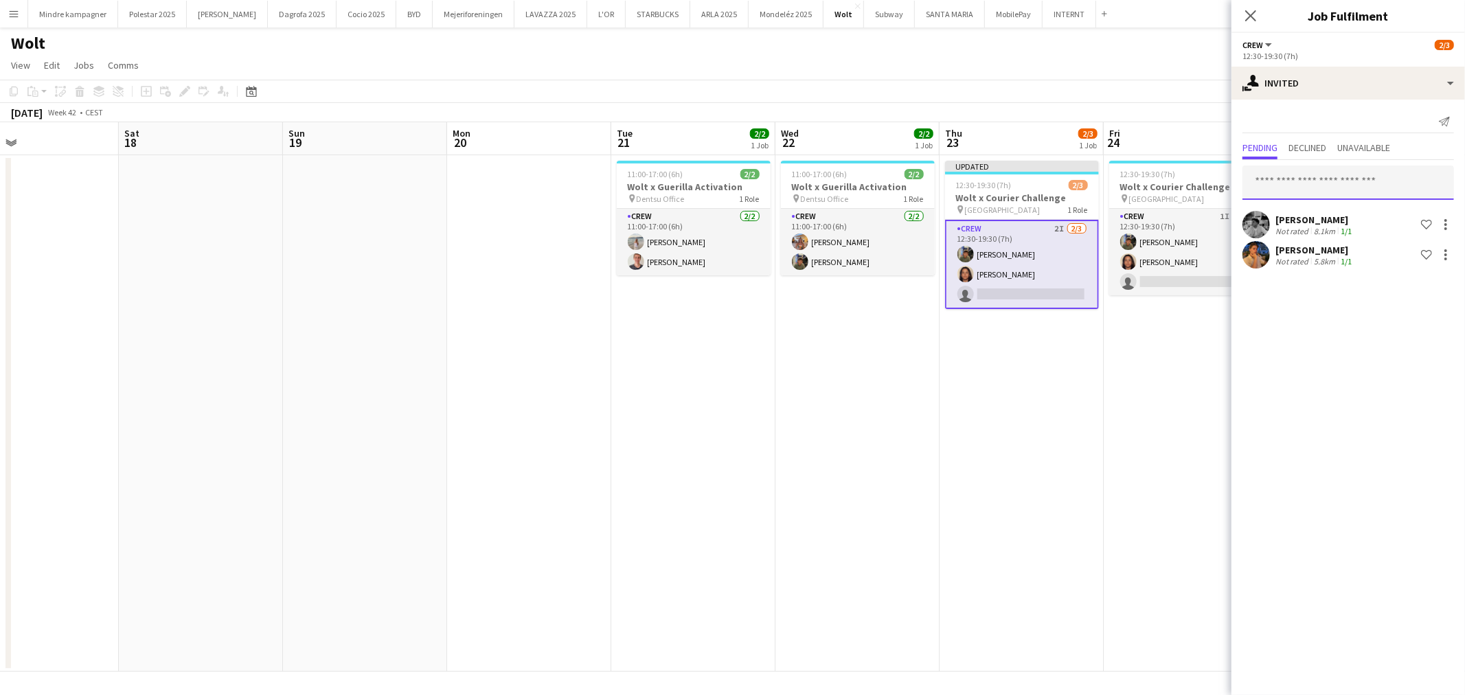
click at [1303, 191] on input "text" at bounding box center [1349, 183] width 212 height 34
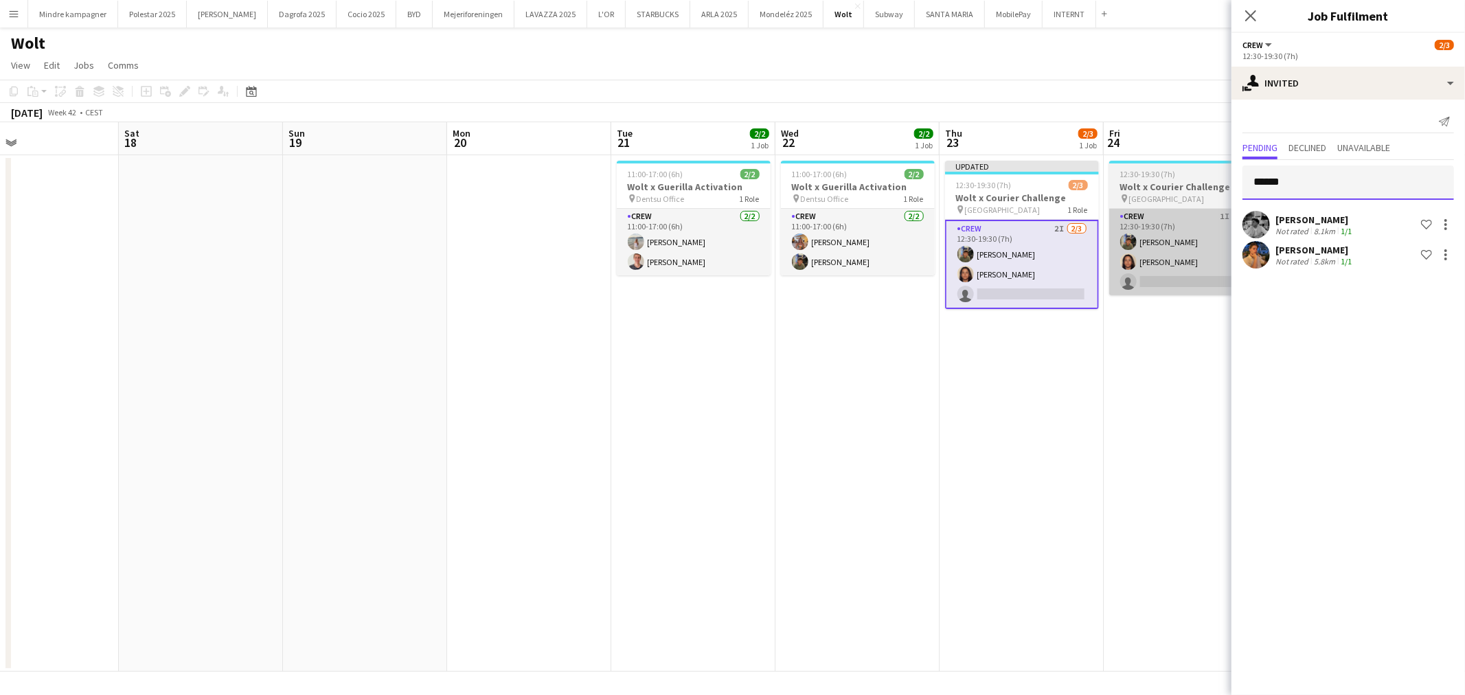
type input "******"
click at [1181, 238] on app-card-role "Crew 1I 2/3 12:30-19:30 (7h) Simon Zachariassen Kasandra Ghantous single-neutra…" at bounding box center [1186, 252] width 154 height 87
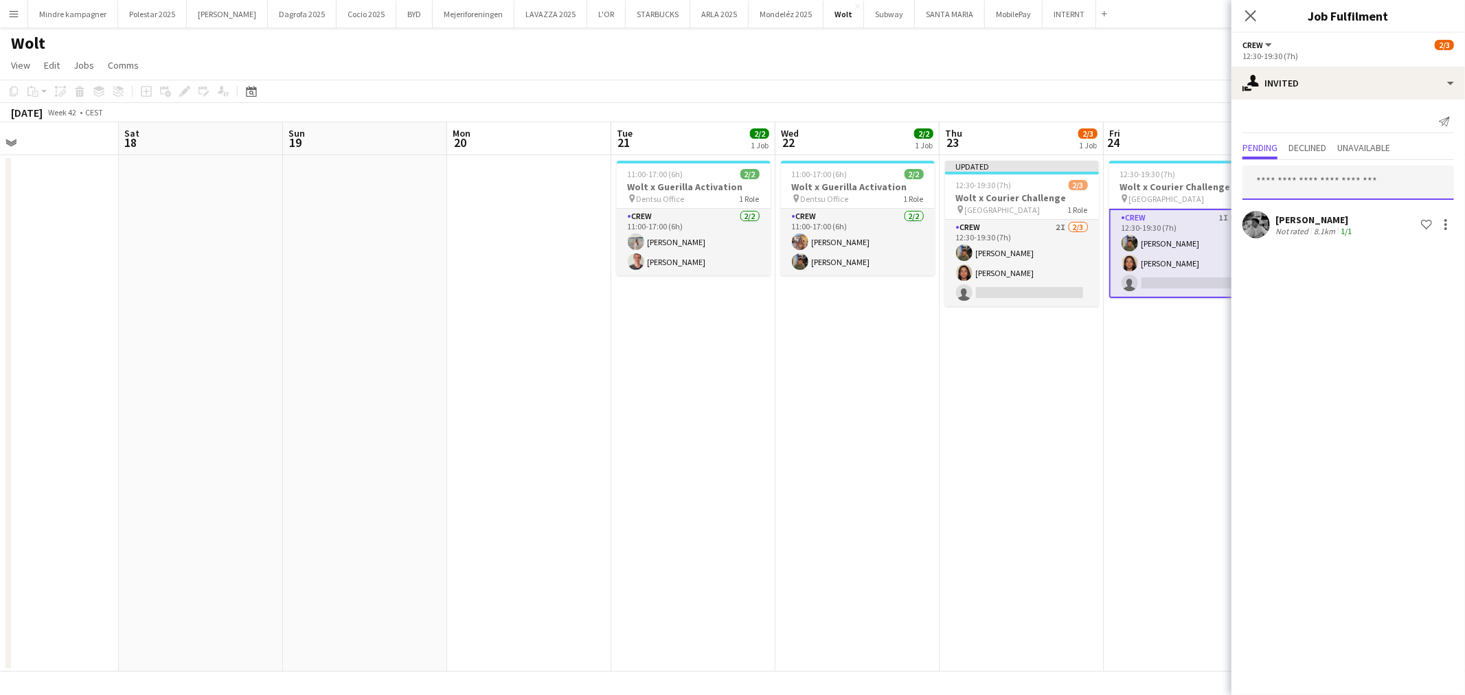
click at [1328, 183] on input "text" at bounding box center [1349, 183] width 212 height 34
type input "****"
click at [1343, 212] on span "Benyamin Ijaz Active" at bounding box center [1349, 216] width 190 height 12
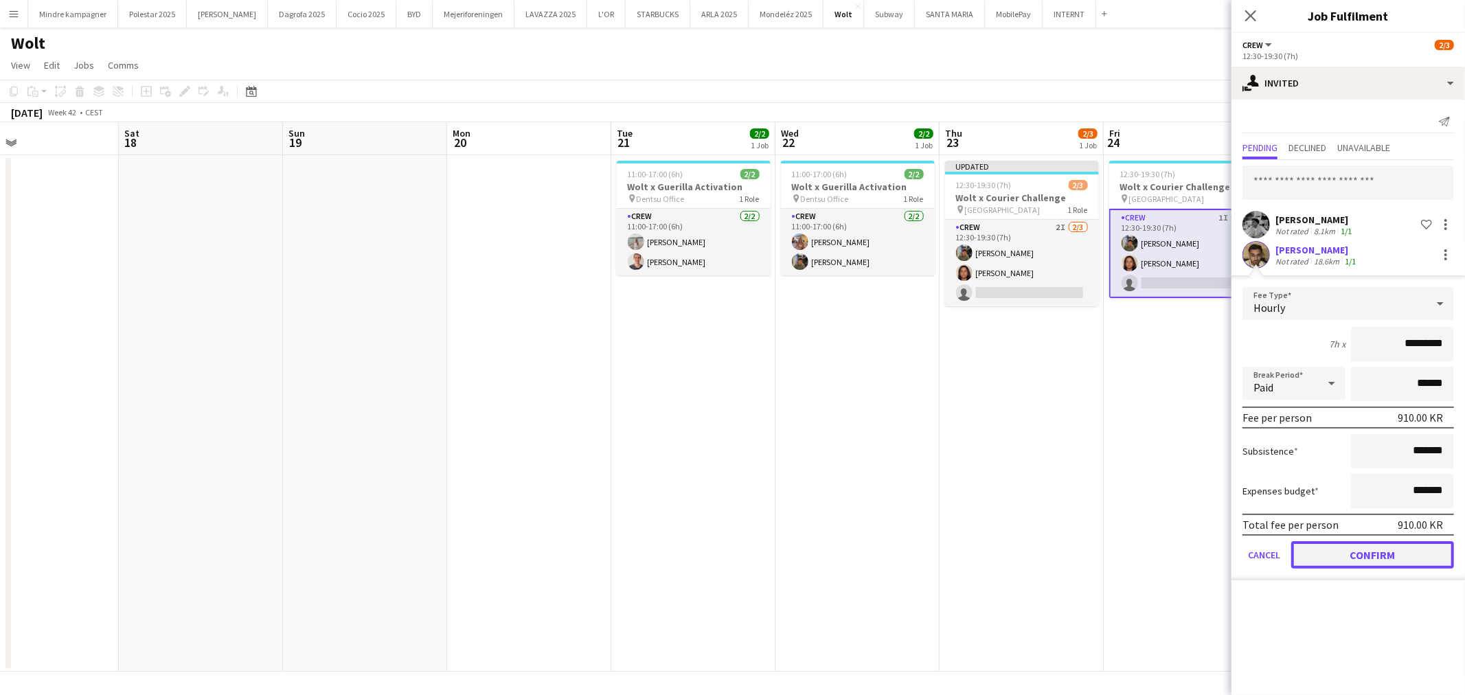
click at [1426, 546] on button "Confirm" at bounding box center [1372, 554] width 163 height 27
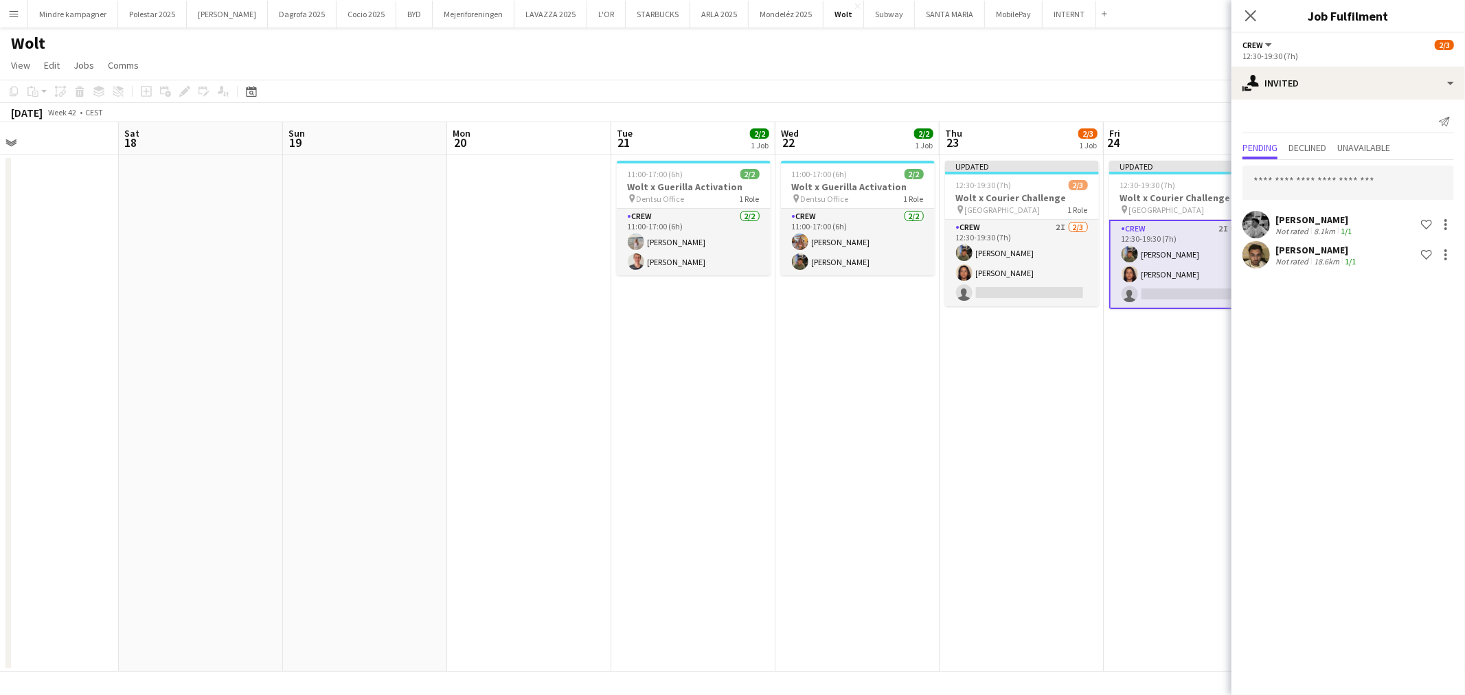
click at [1032, 545] on app-date-cell "Updated 12:30-19:30 (7h) 2/3 Wolt x Courier Challenge pin Københavns Hovedbaneg…" at bounding box center [1022, 413] width 164 height 517
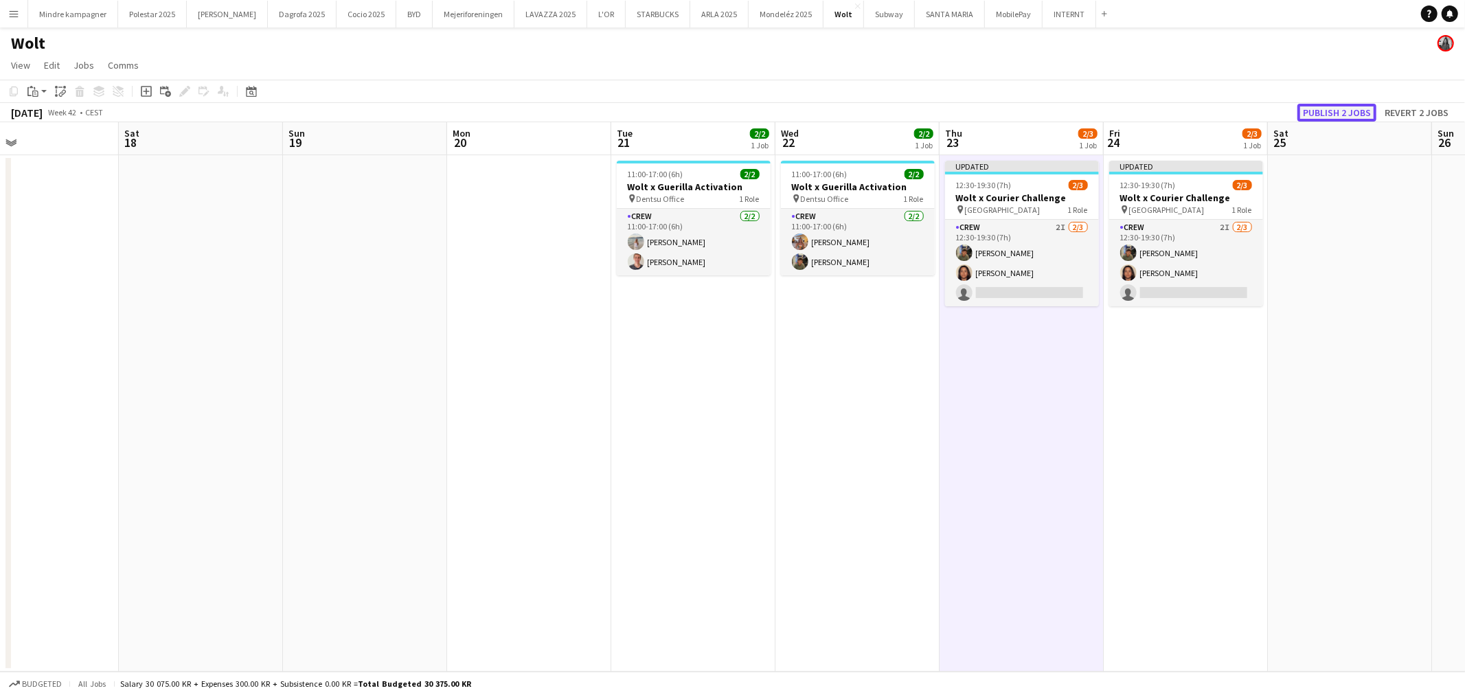
click at [1350, 117] on button "Publish 2 jobs" at bounding box center [1337, 113] width 79 height 18
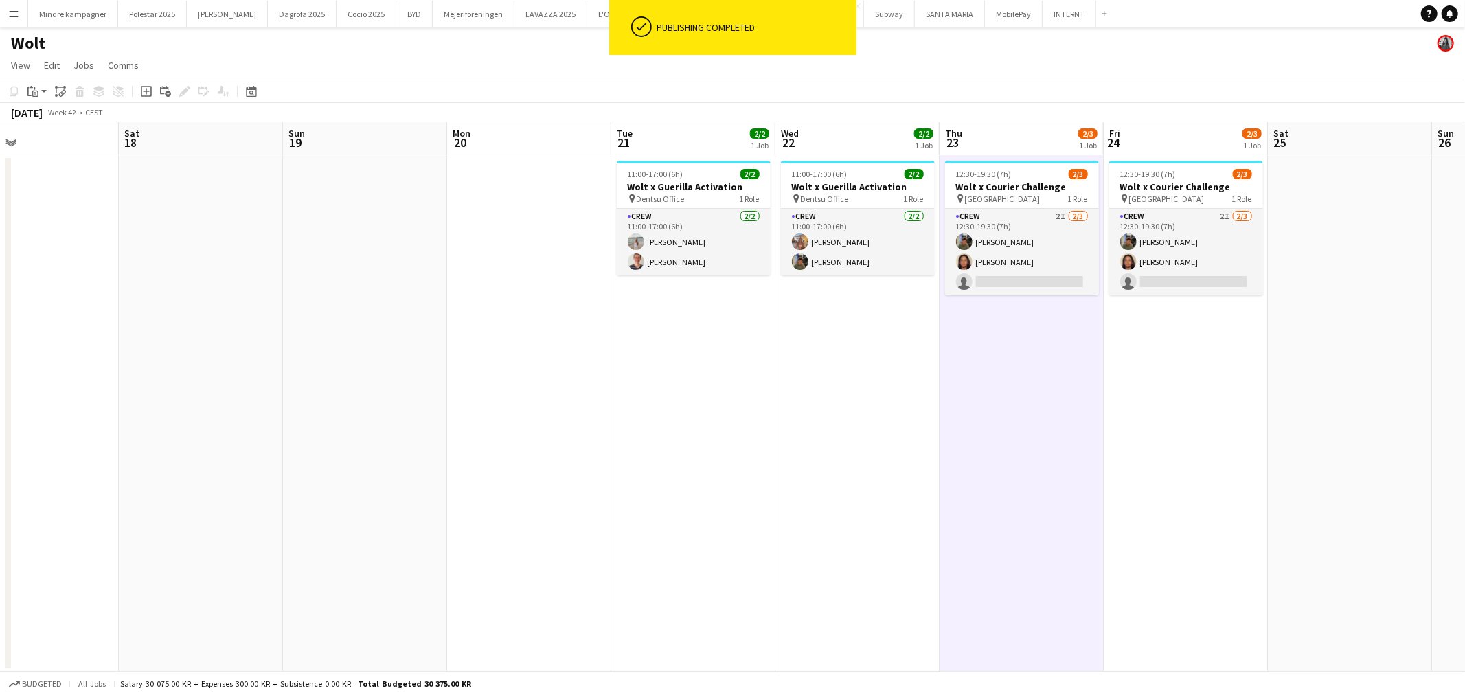
drag, startPoint x: 1152, startPoint y: 437, endPoint x: 991, endPoint y: 429, distance: 161.6
click at [1014, 430] on app-calendar-viewport "Tue 14 Wed 15 Thu 16 Fri 17 Sat 18 Sun 19 Mon 20 Tue 21 2/2 1 Job Wed 22 2/2 1 …" at bounding box center [732, 397] width 1465 height 550
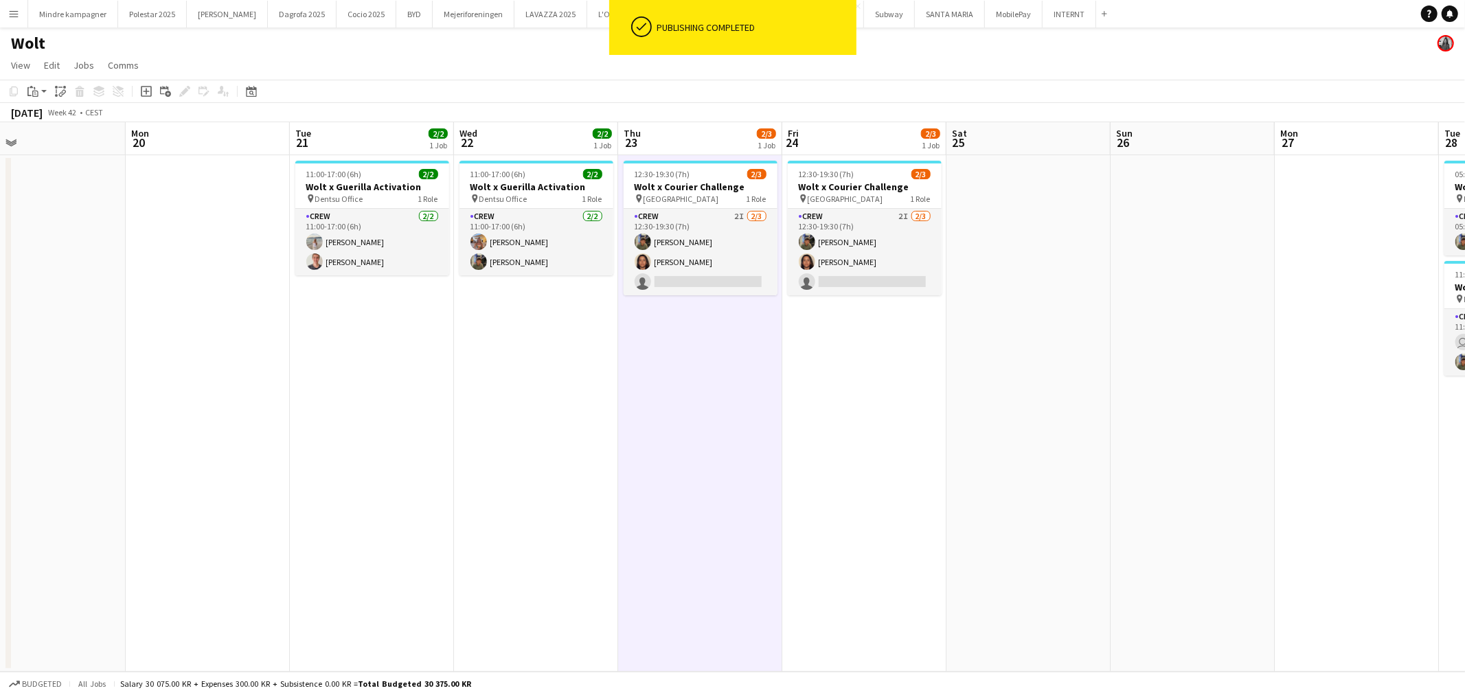
drag, startPoint x: 1079, startPoint y: 447, endPoint x: 925, endPoint y: 458, distance: 154.9
click at [938, 457] on app-calendar-viewport "Thu 16 Fri 17 Sat 18 Sun 19 Mon 20 Tue 21 2/2 1 Job Wed 22 2/2 1 Job Thu 23 2/3…" at bounding box center [732, 397] width 1465 height 550
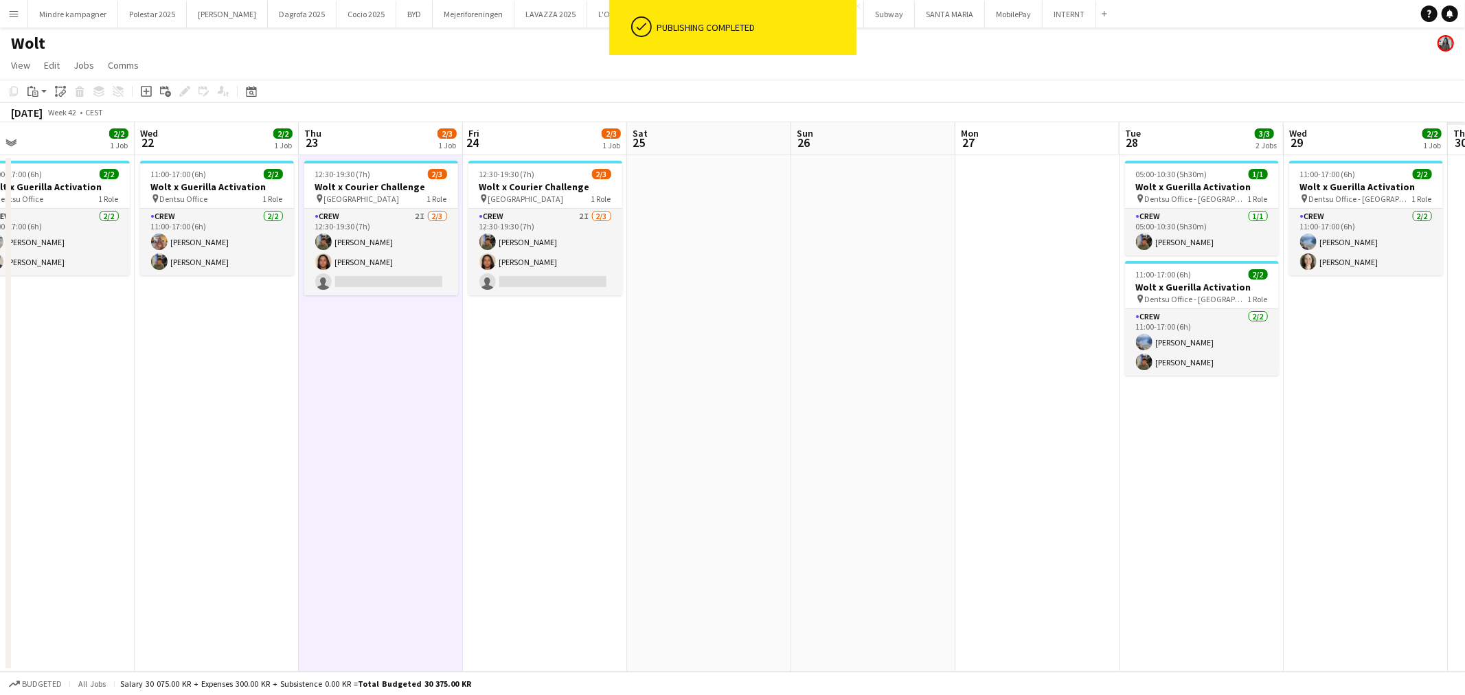
click at [1154, 459] on app-calendar-viewport "Sat 18 Sun 19 Mon 20 Tue 21 2/2 1 Job Wed 22 2/2 1 Job Thu 23 2/3 1 Job Fri 24 …" at bounding box center [732, 397] width 1465 height 550
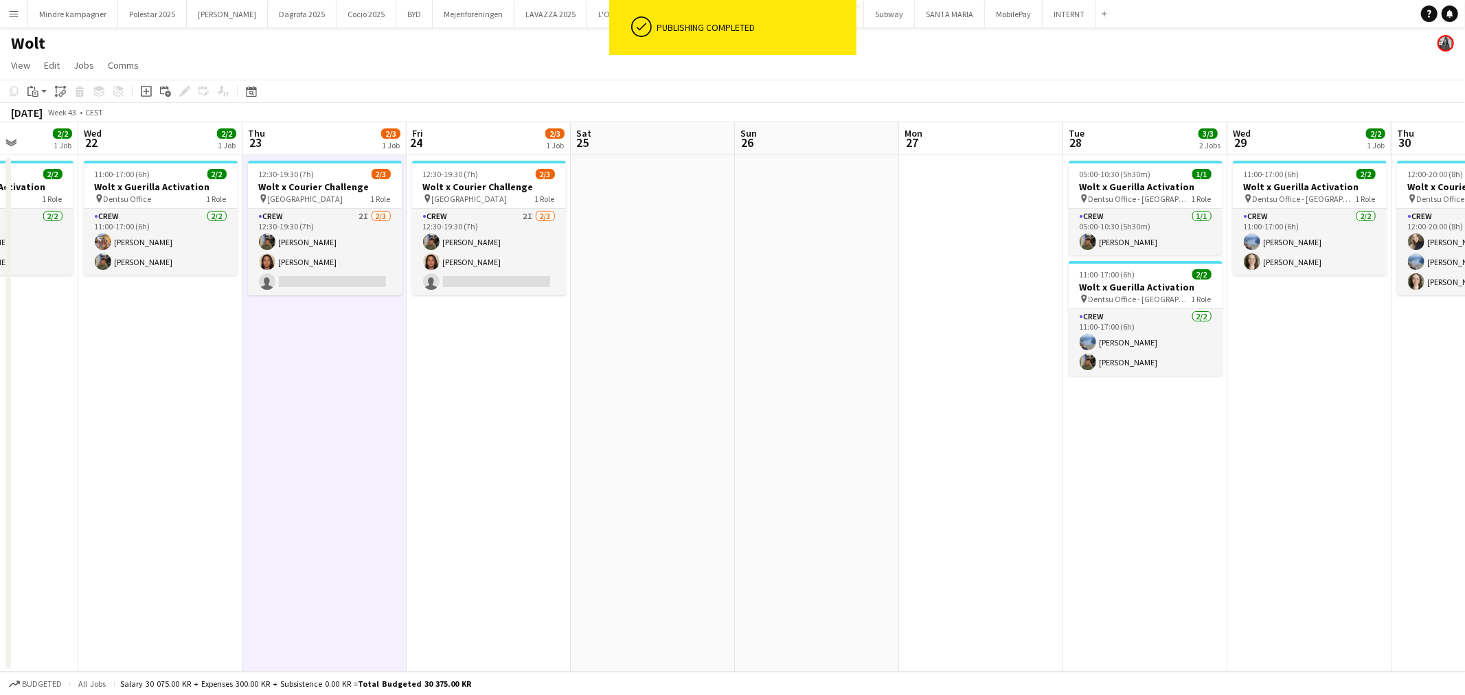
drag, startPoint x: 1021, startPoint y: 429, endPoint x: 916, endPoint y: 451, distance: 108.0
click at [838, 446] on app-calendar-viewport "Sun 19 Mon 20 Tue 21 2/2 1 Job Wed 22 2/2 1 Job Thu 23 2/3 1 Job Fri 24 2/3 1 J…" at bounding box center [732, 397] width 1465 height 550
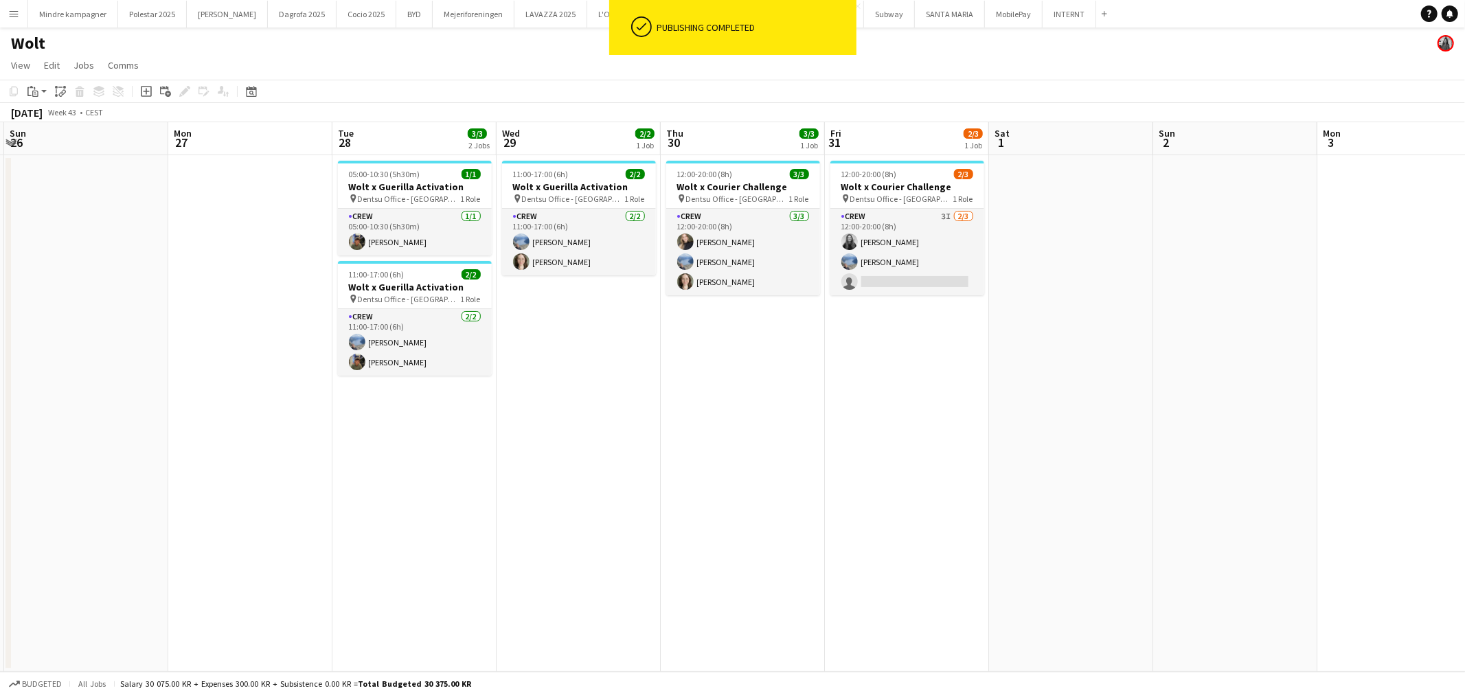
drag, startPoint x: 1004, startPoint y: 462, endPoint x: 1025, endPoint y: 462, distance: 20.6
click at [986, 465] on app-calendar-viewport "Thu 23 2/3 1 Job Fri 24 2/3 1 Job Sat 25 Sun 26 Mon 27 Tue 28 3/3 2 Jobs Wed 29…" at bounding box center [732, 397] width 1465 height 550
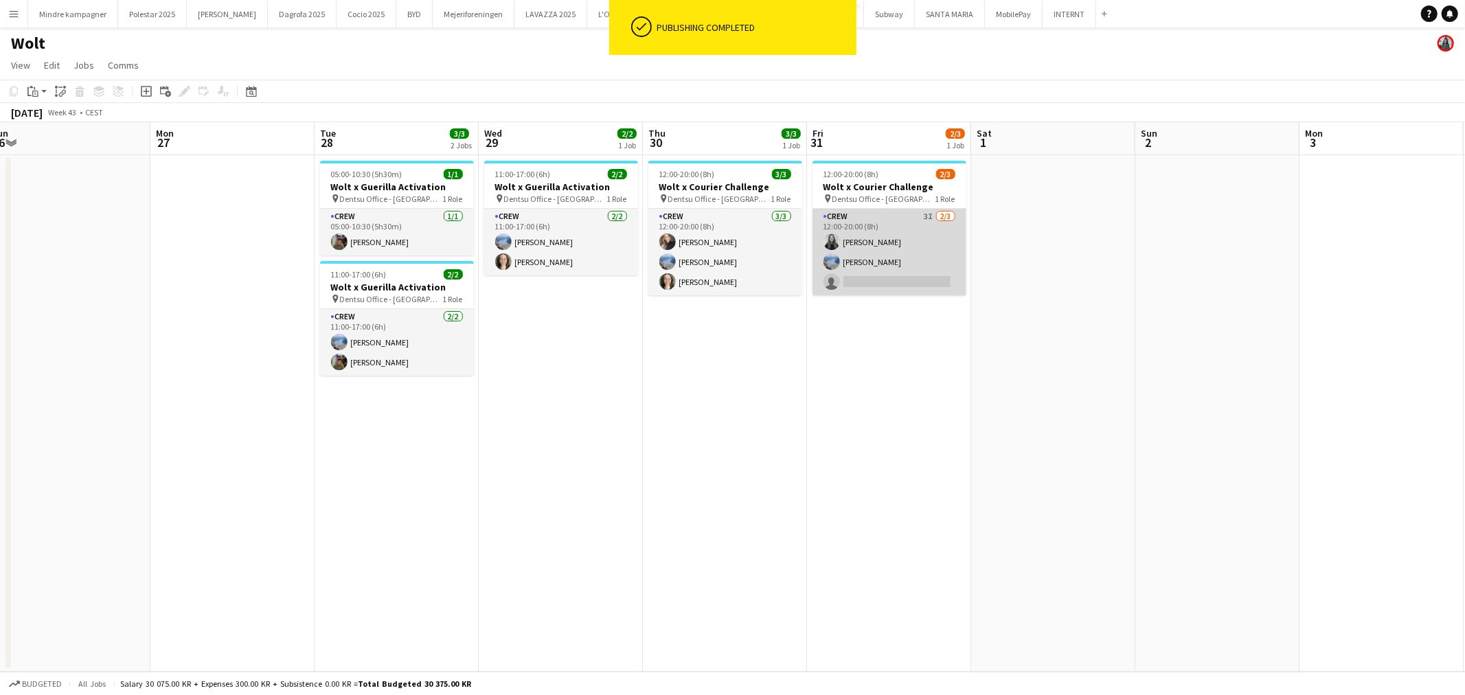
click at [904, 258] on app-card-role "Crew 3I 2/3 12:00-20:00 (8h) Louise Eskildsen Line Thomassen single-neutral-act…" at bounding box center [890, 252] width 154 height 87
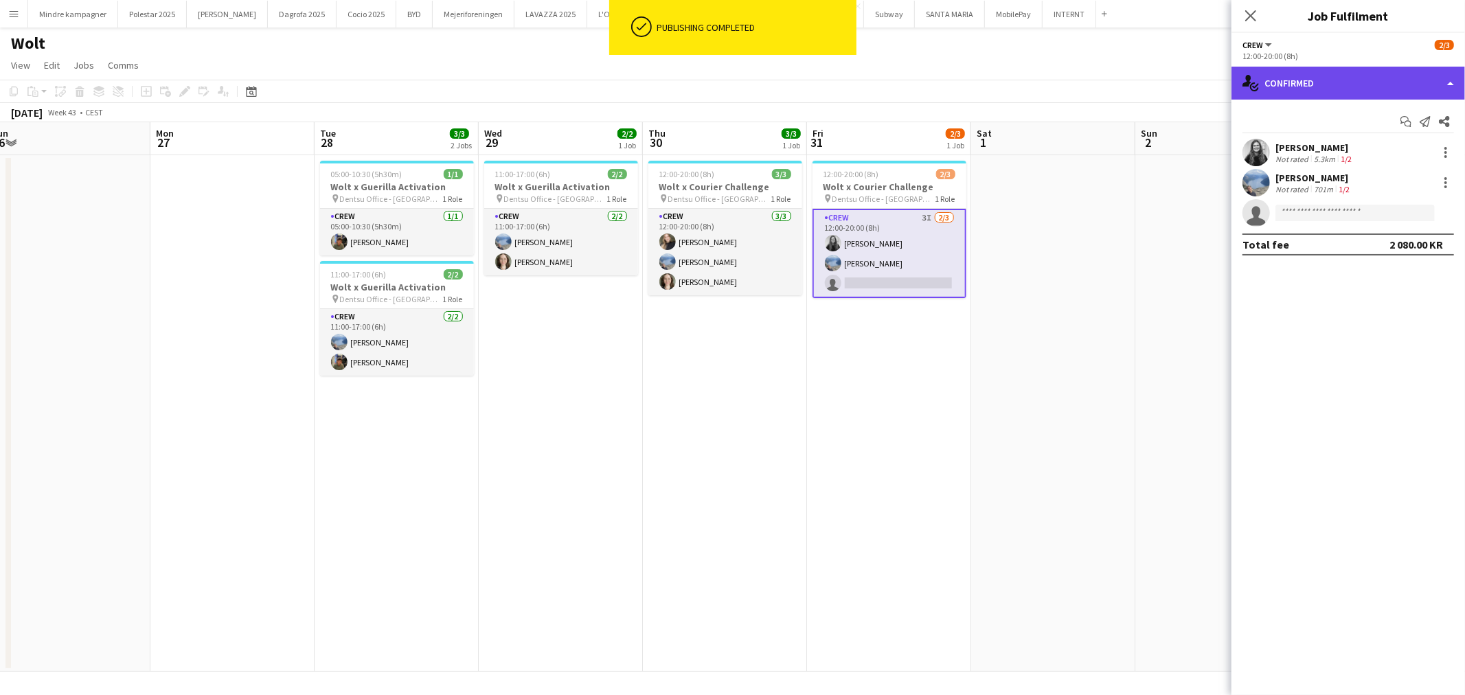
click at [1343, 78] on div "single-neutral-actions-check-2 Confirmed" at bounding box center [1349, 83] width 234 height 33
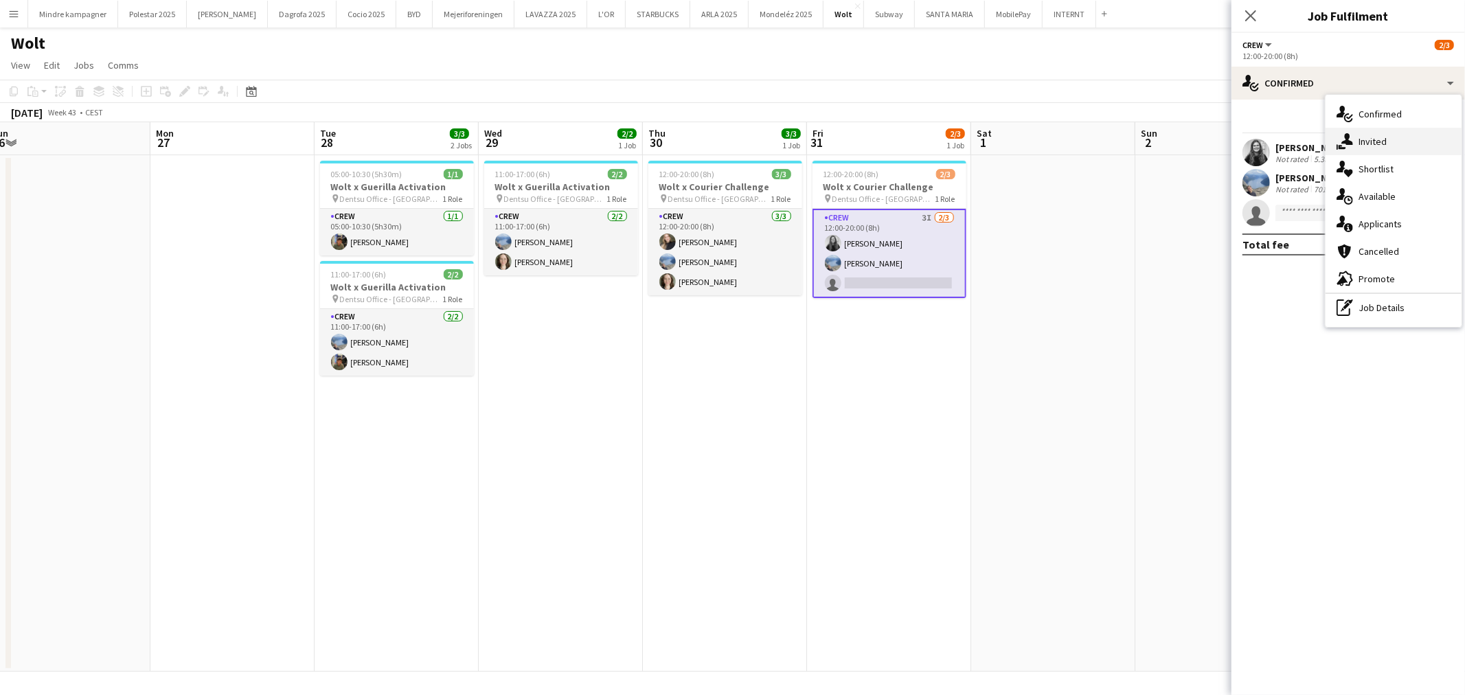
click at [1374, 142] on span "Invited" at bounding box center [1373, 141] width 28 height 12
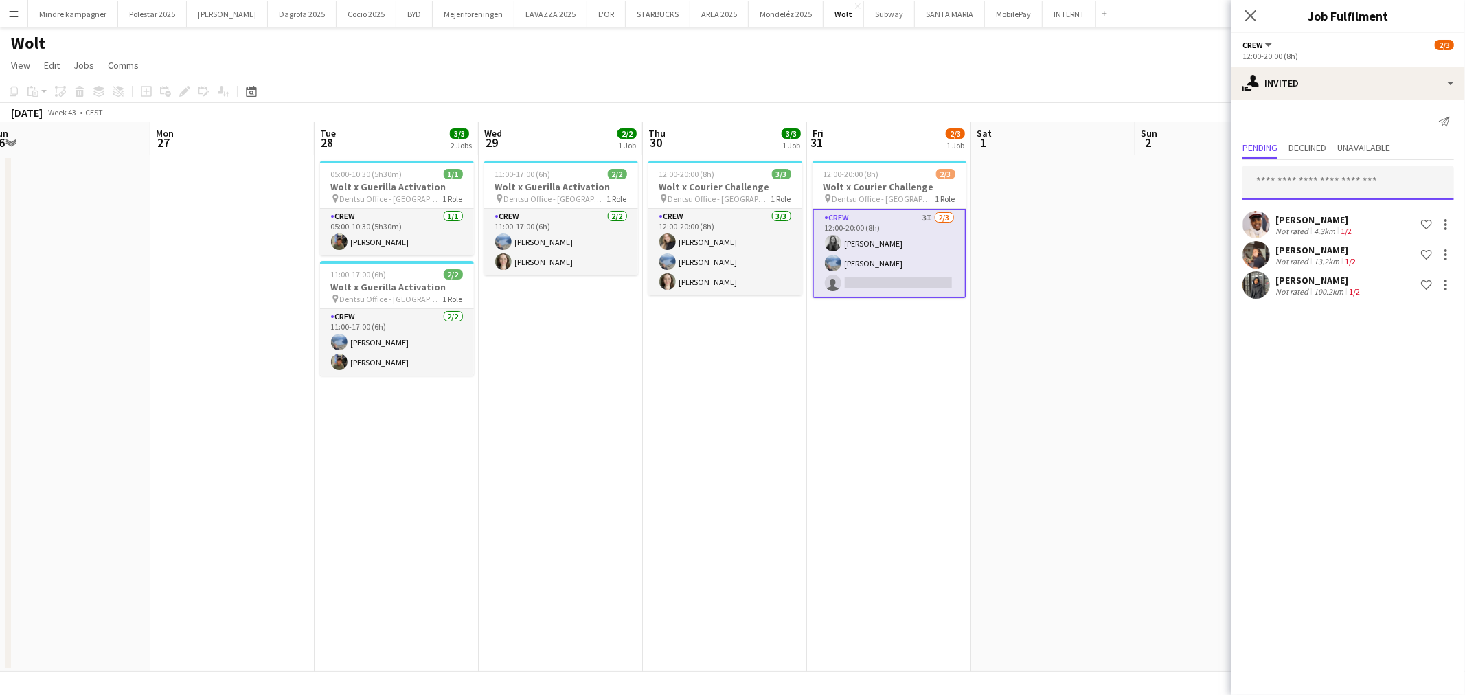
click at [1308, 183] on input "text" at bounding box center [1349, 183] width 212 height 34
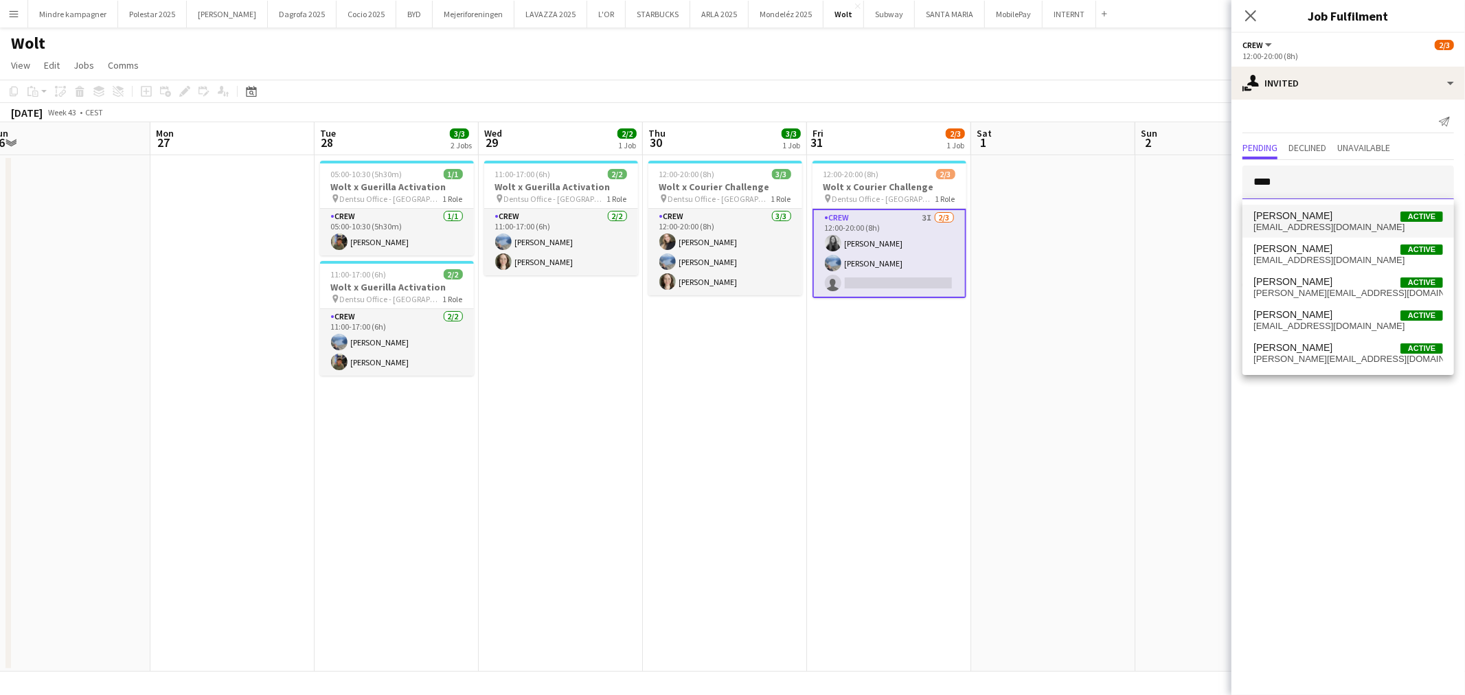
type input "****"
click at [1309, 227] on span "emilhedegaard@gmail.com" at bounding box center [1349, 227] width 190 height 11
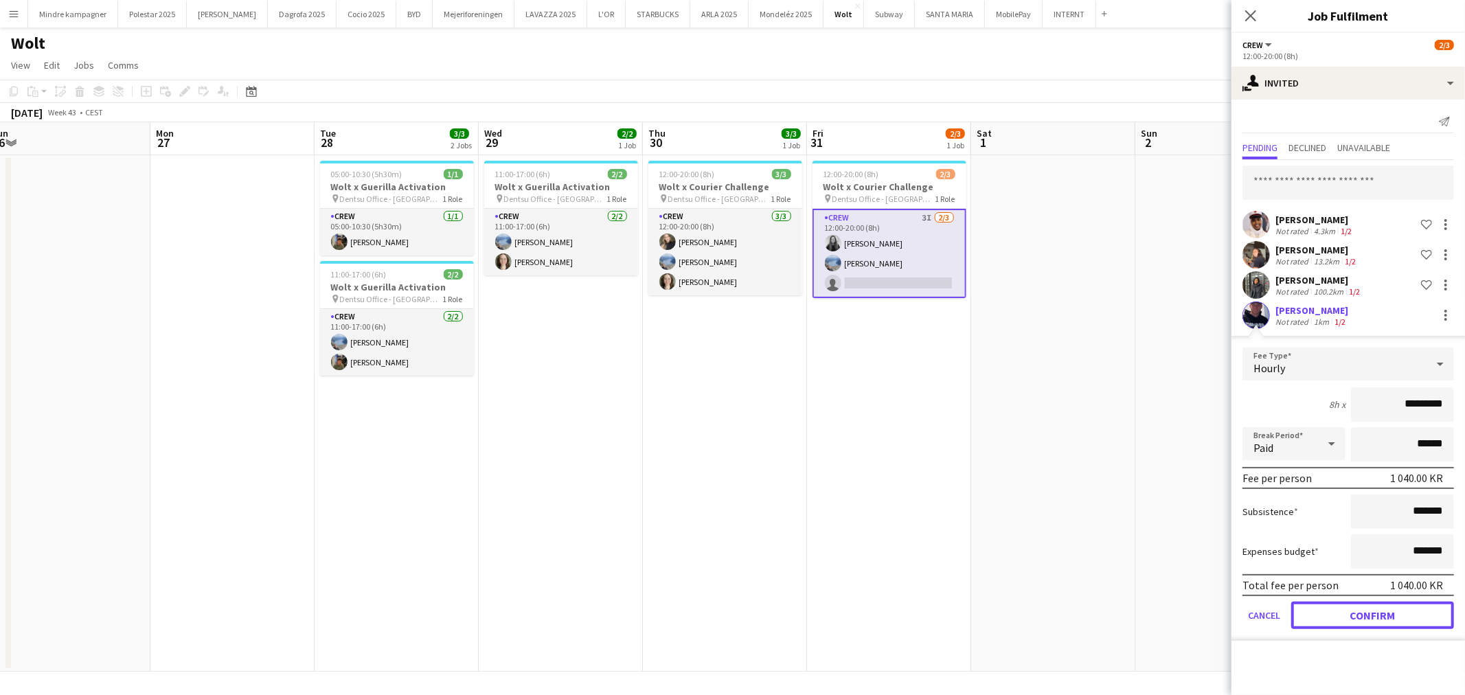
click at [1417, 612] on button "Confirm" at bounding box center [1372, 615] width 163 height 27
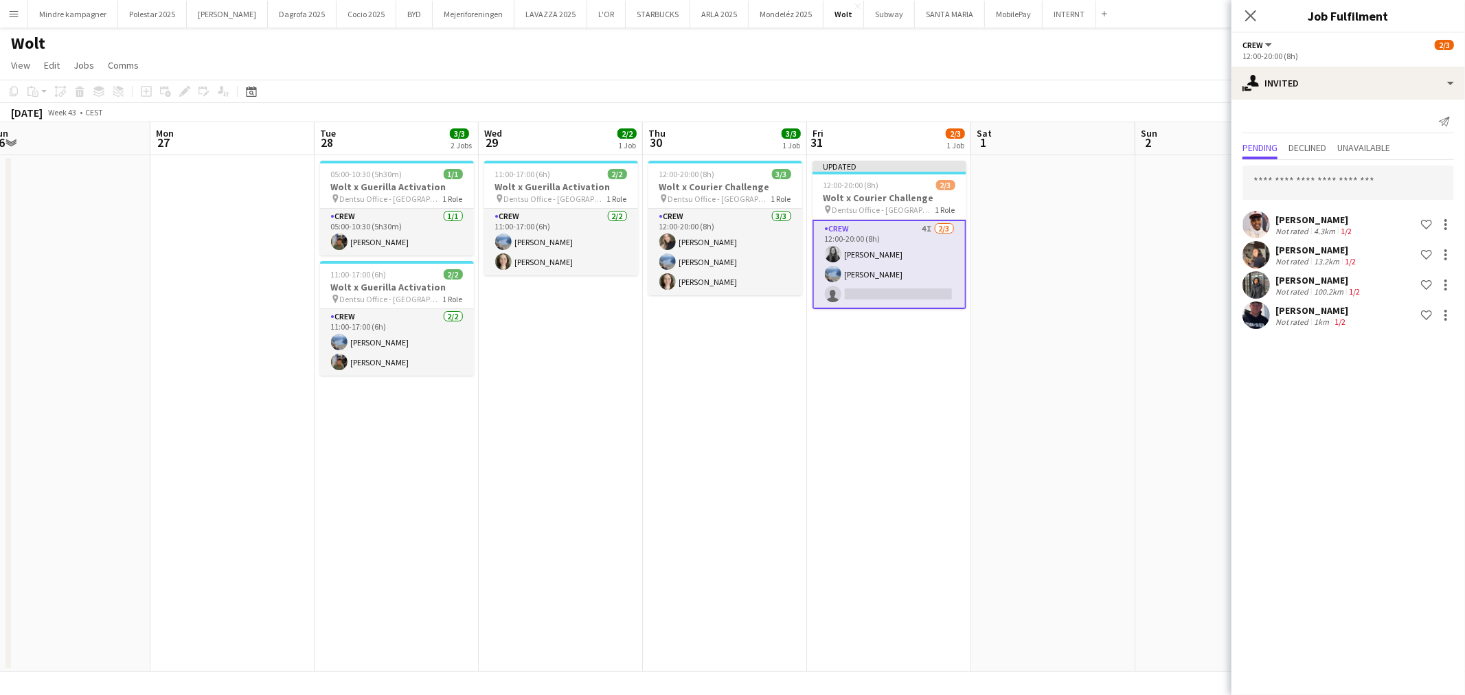
click at [1035, 451] on app-date-cell at bounding box center [1053, 413] width 164 height 517
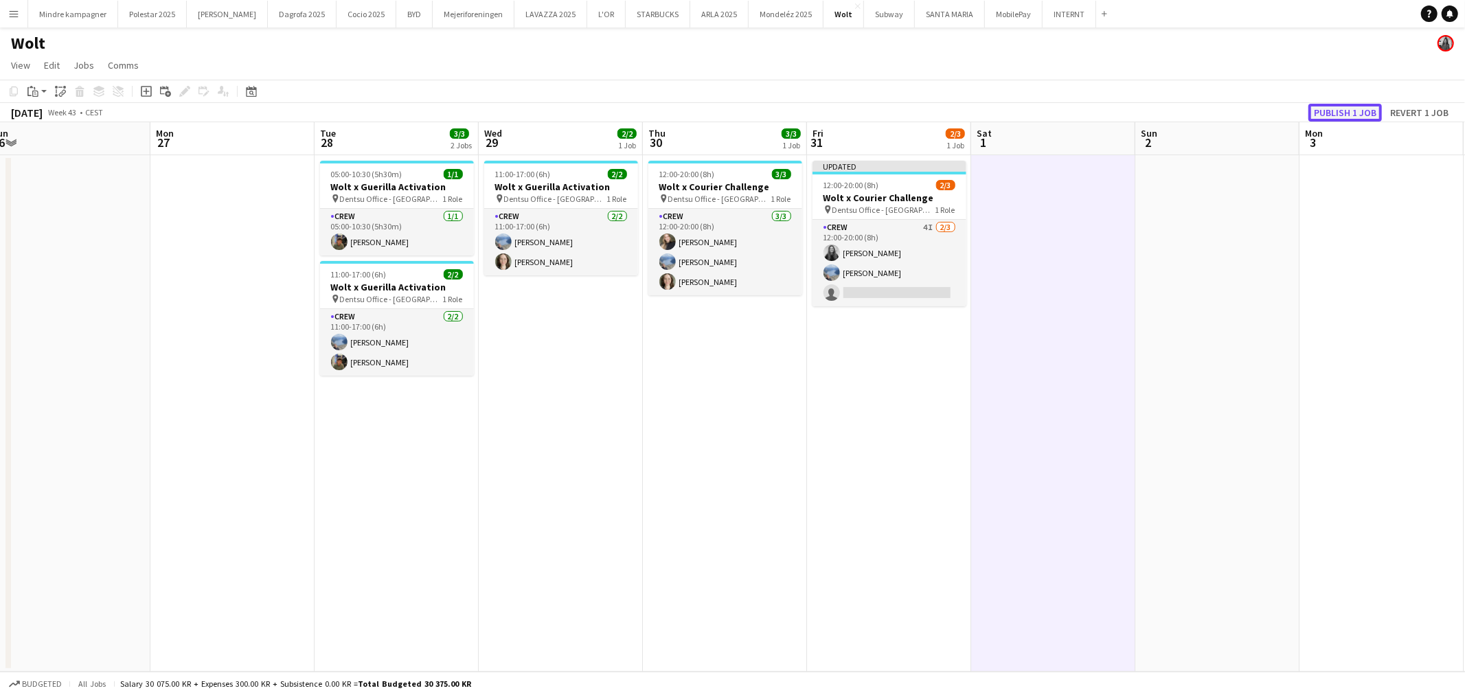
click at [1345, 109] on button "Publish 1 job" at bounding box center [1345, 113] width 73 height 18
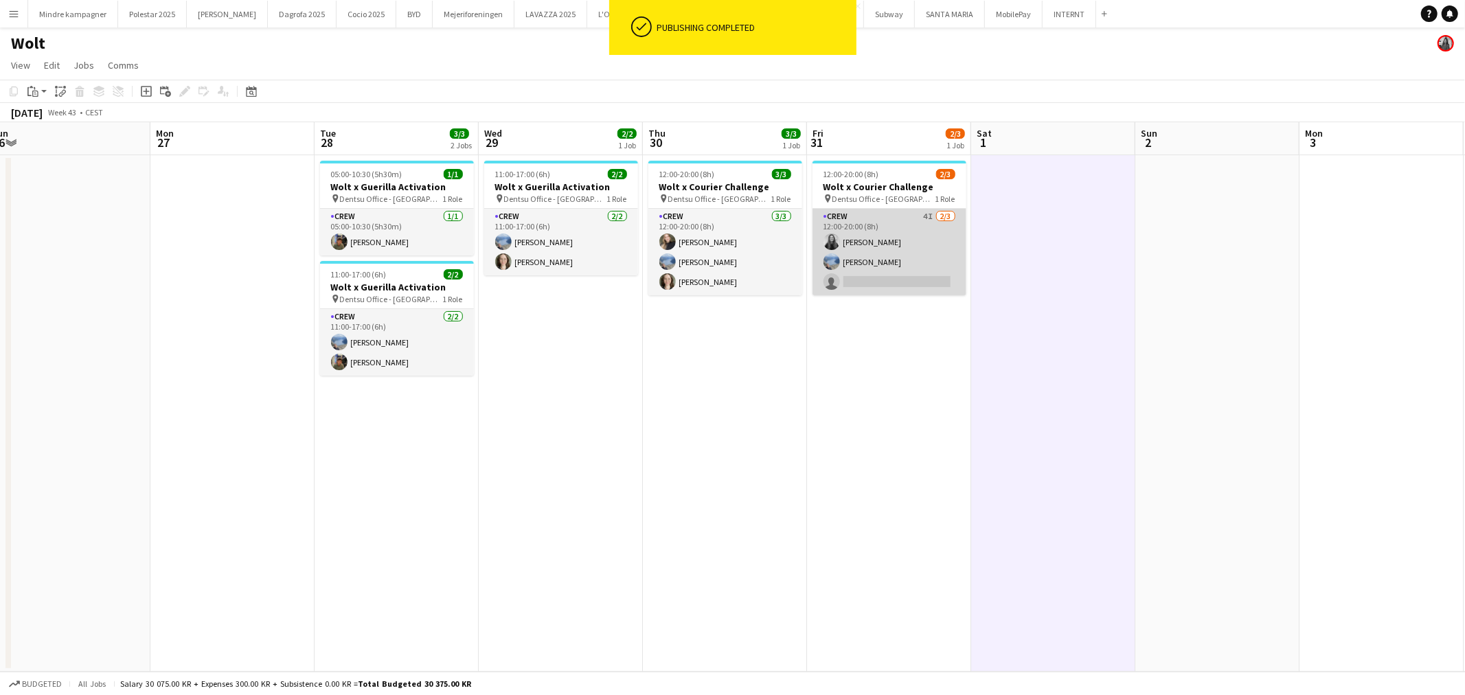
click at [914, 278] on app-card-role "Crew 4I 2/3 12:00-20:00 (8h) Louise Eskildsen Line Thomassen single-neutral-act…" at bounding box center [890, 252] width 154 height 87
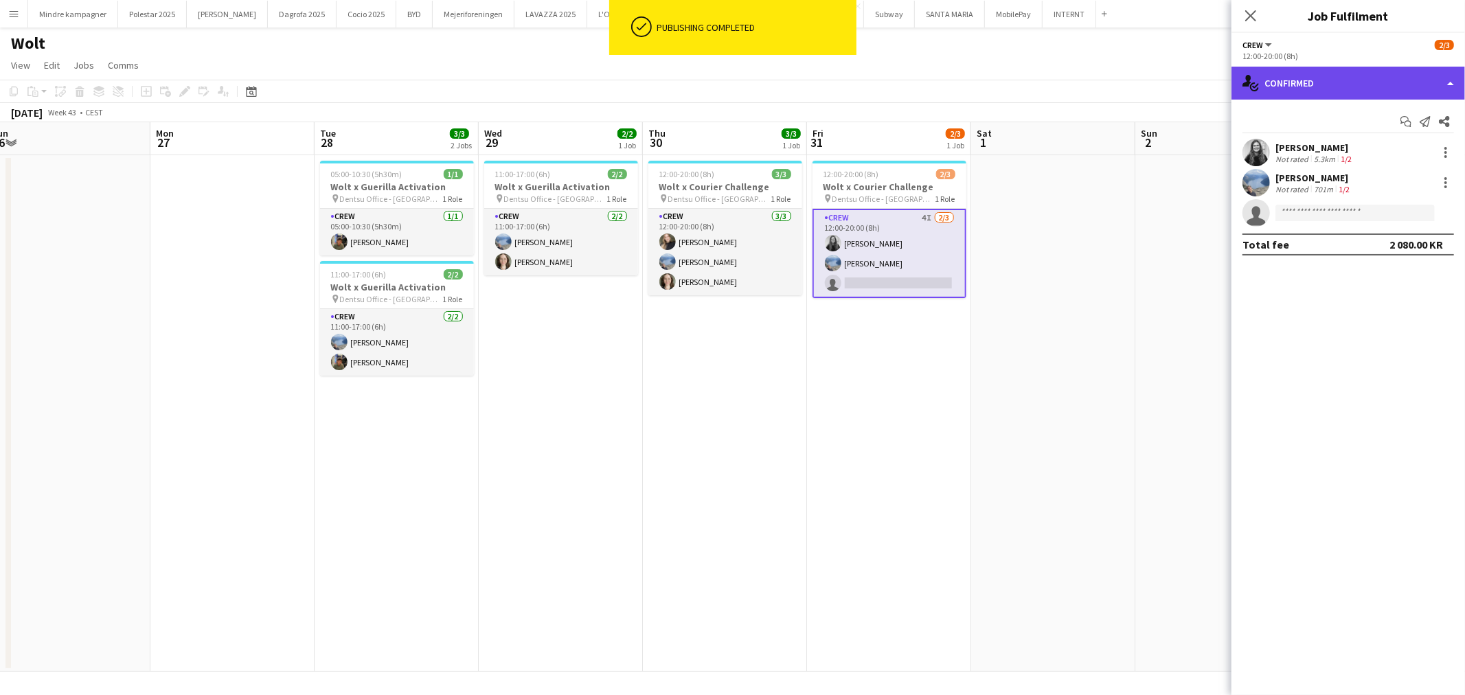
click at [1338, 93] on div "single-neutral-actions-check-2 Confirmed" at bounding box center [1349, 83] width 234 height 33
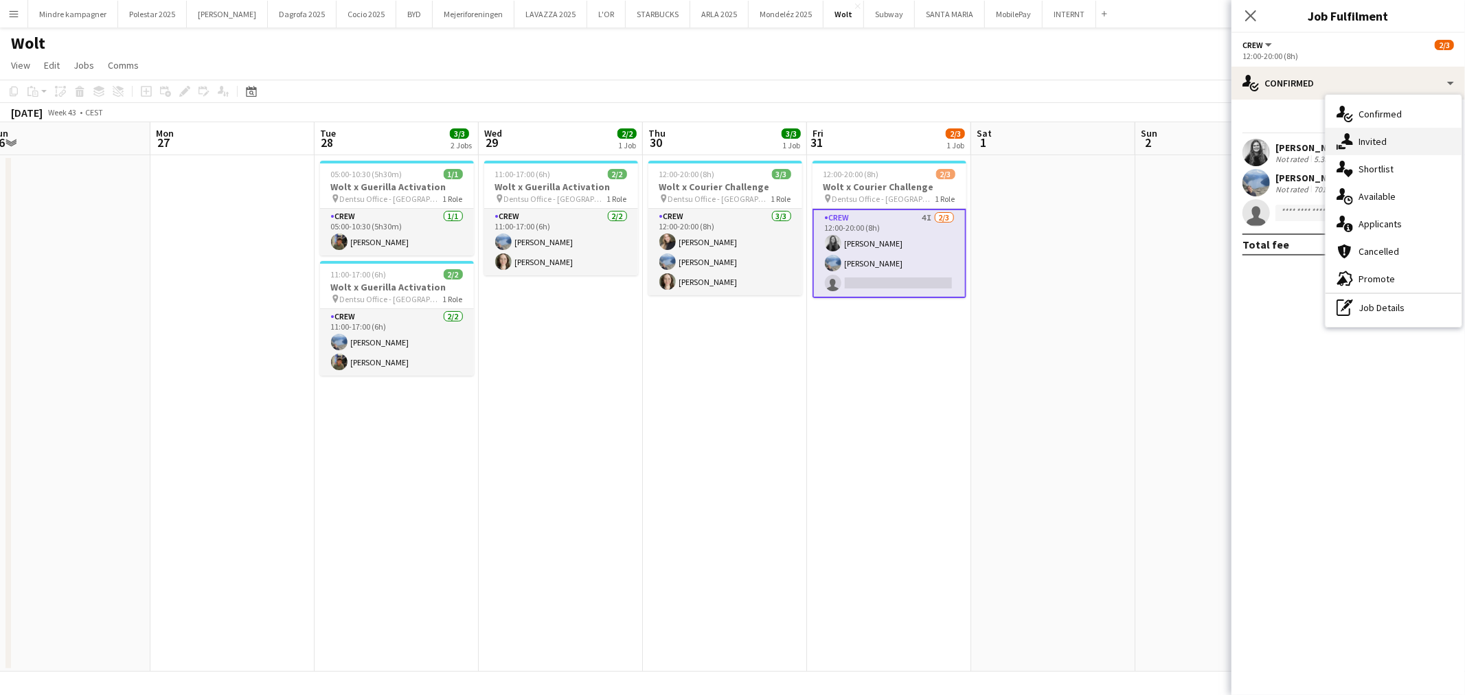
click at [1372, 133] on div "single-neutral-actions-share-1 Invited" at bounding box center [1394, 141] width 136 height 27
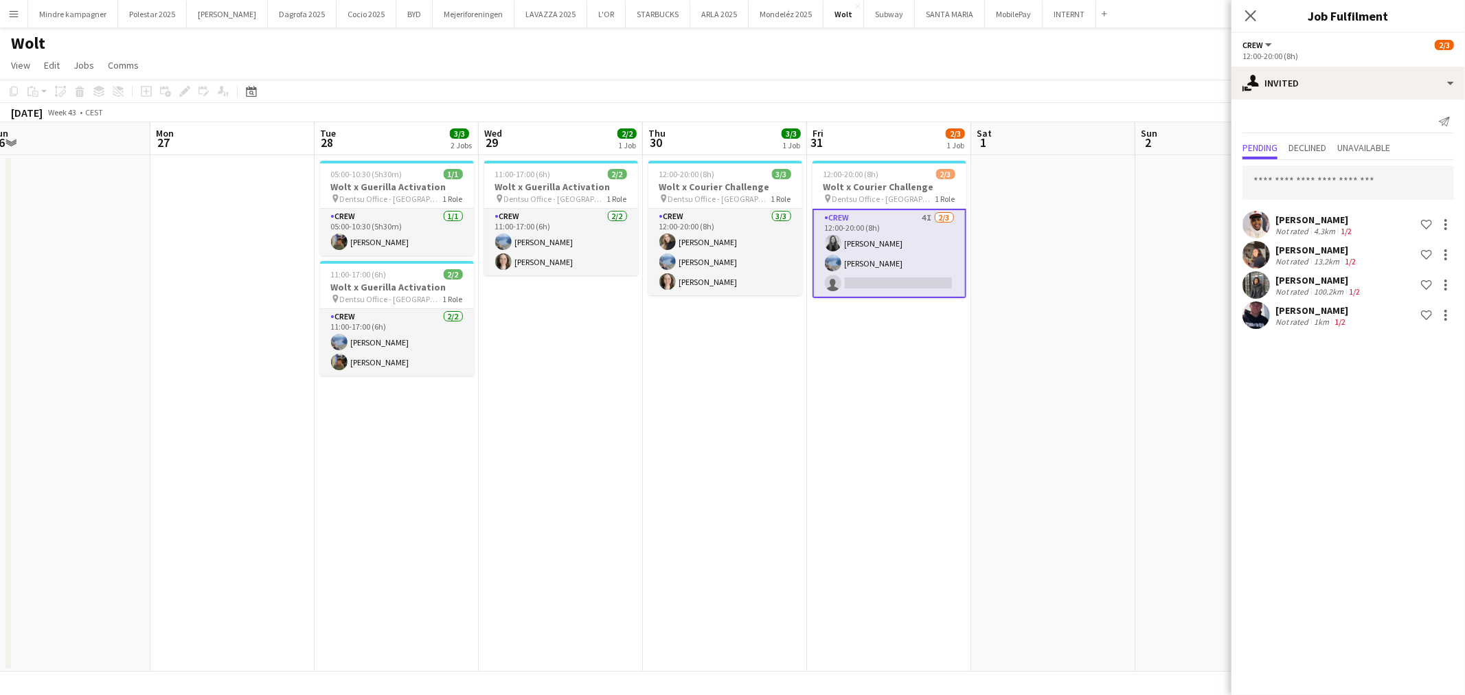
click at [1199, 335] on app-date-cell at bounding box center [1217, 413] width 164 height 517
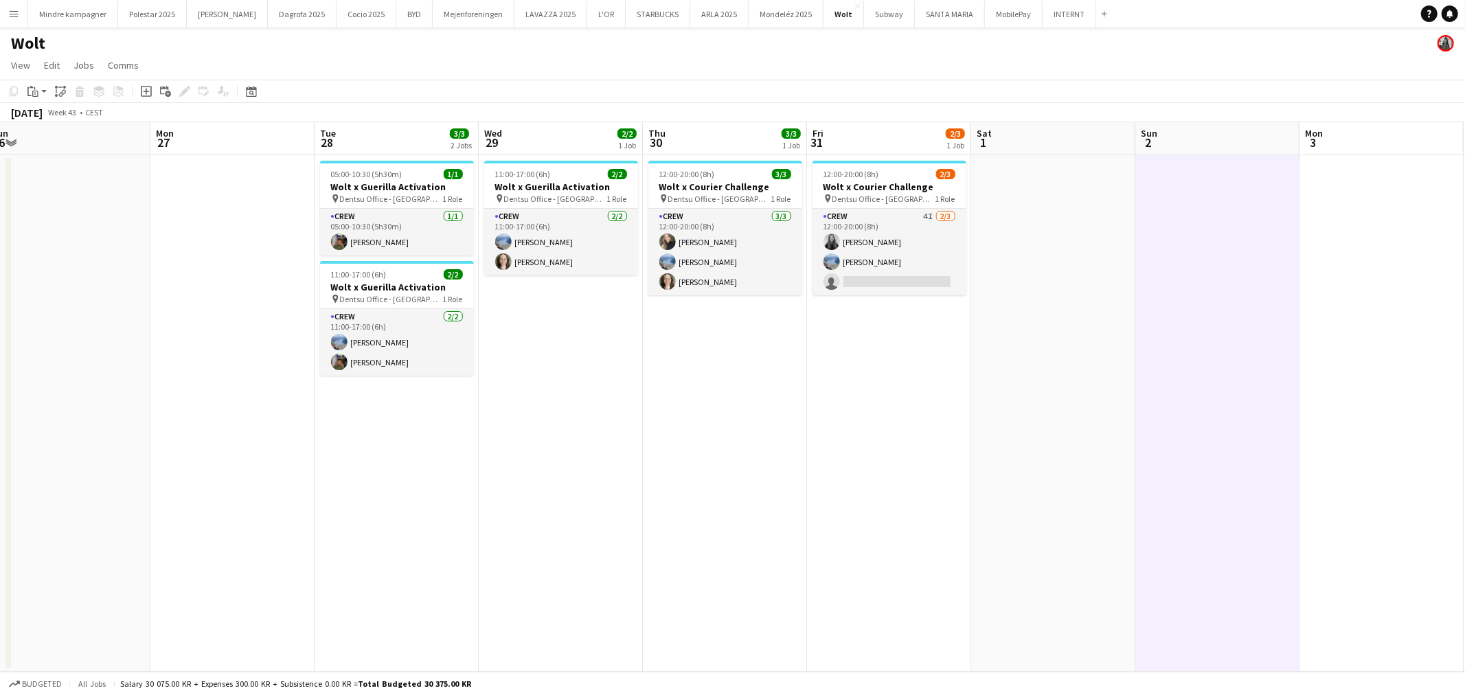
click at [808, 451] on app-calendar-viewport "Thu 23 2/3 1 Job Fri 24 2/3 1 Job Sat 25 Sun 26 Mon 27 Tue 28 3/3 2 Jobs Wed 29…" at bounding box center [732, 397] width 1465 height 550
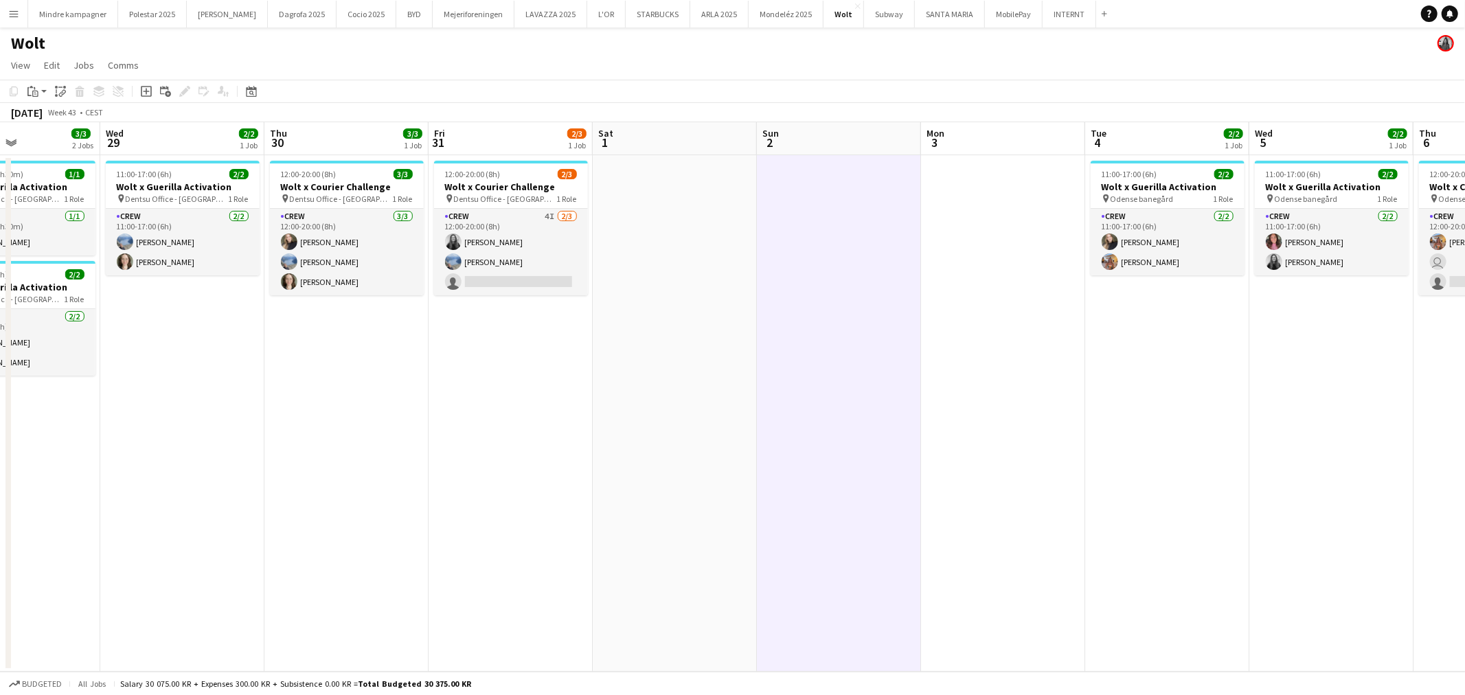
drag, startPoint x: 1147, startPoint y: 456, endPoint x: 921, endPoint y: 490, distance: 228.6
click at [923, 490] on app-calendar-viewport "Sat 25 Sun 26 Mon 27 Tue 28 3/3 2 Jobs Wed 29 2/2 1 Job Thu 30 3/3 1 Job Fri 31…" at bounding box center [732, 397] width 1465 height 550
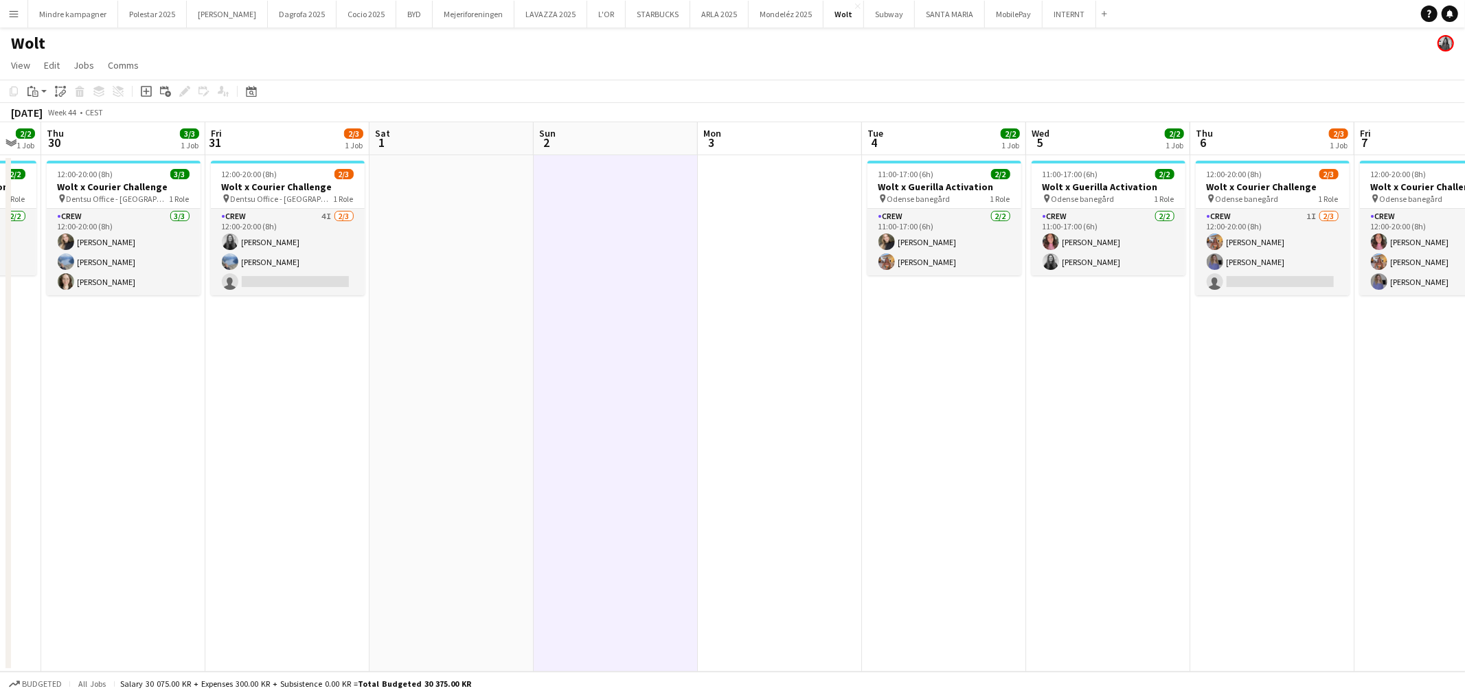
drag, startPoint x: 1176, startPoint y: 489, endPoint x: 839, endPoint y: 517, distance: 338.4
click at [817, 517] on app-calendar-viewport "Mon 27 Tue 28 3/3 2 Jobs Wed 29 2/2 1 Job Thu 30 3/3 1 Job Fri 31 2/3 1 Job Sat…" at bounding box center [732, 397] width 1465 height 550
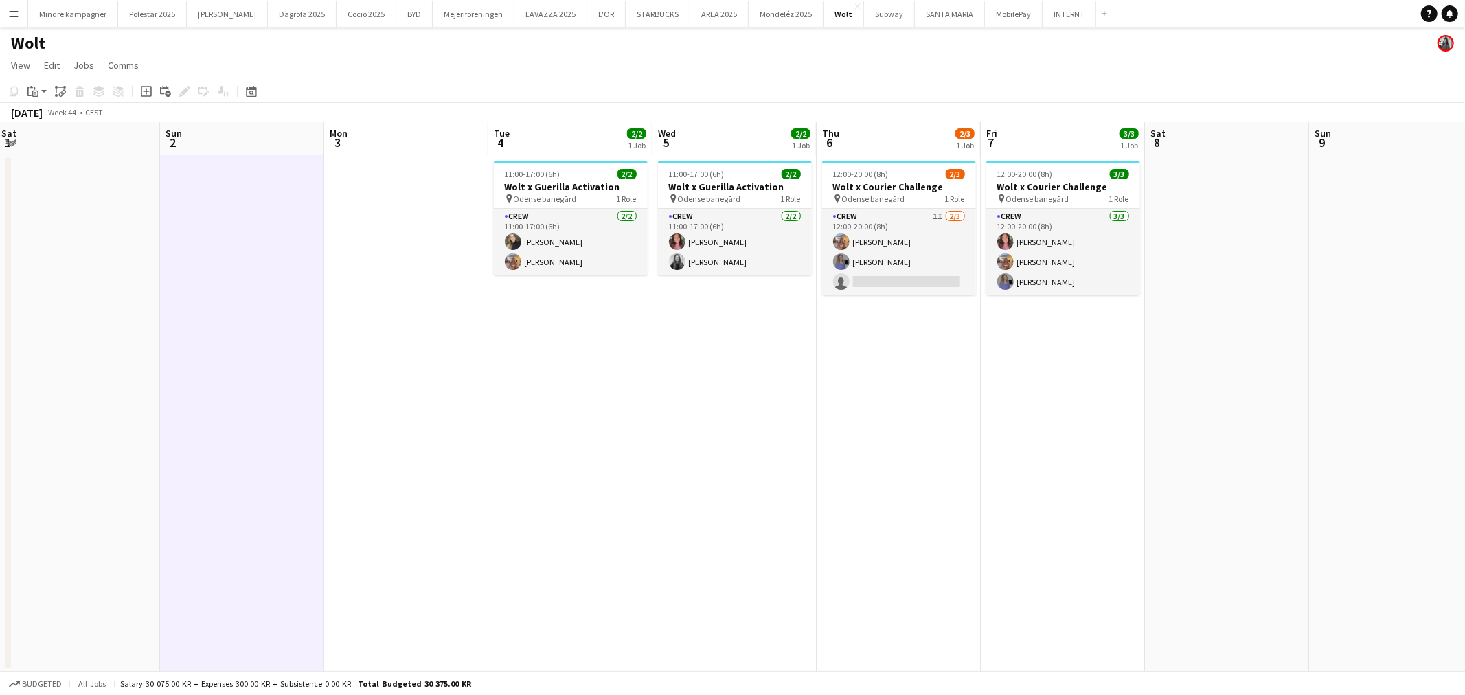
drag, startPoint x: 1080, startPoint y: 442, endPoint x: 781, endPoint y: 516, distance: 308.5
click at [797, 500] on app-calendar-viewport "Wed 29 2/2 1 Job Thu 30 3/3 1 Job Fri 31 2/3 1 Job Sat 1 Sun 2 Mon 3 Tue 4 2/2 …" at bounding box center [732, 397] width 1465 height 550
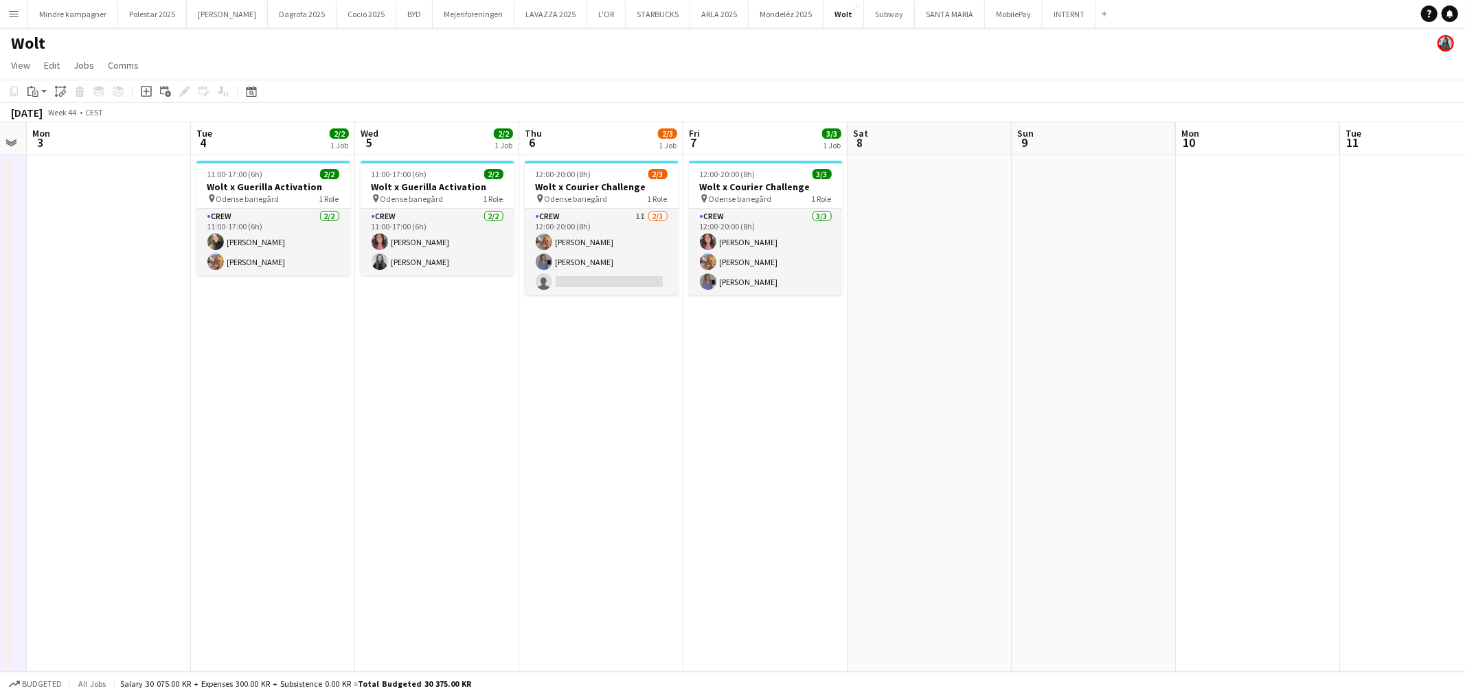
drag, startPoint x: 1076, startPoint y: 554, endPoint x: 631, endPoint y: 580, distance: 445.8
click at [633, 580] on app-calendar-viewport "Fri 31 2/3 1 Job Sat 1 Sun 2 Mon 3 Tue 4 2/2 1 Job Wed 5 2/2 1 Job Thu 6 2/3 1 …" at bounding box center [732, 397] width 1465 height 550
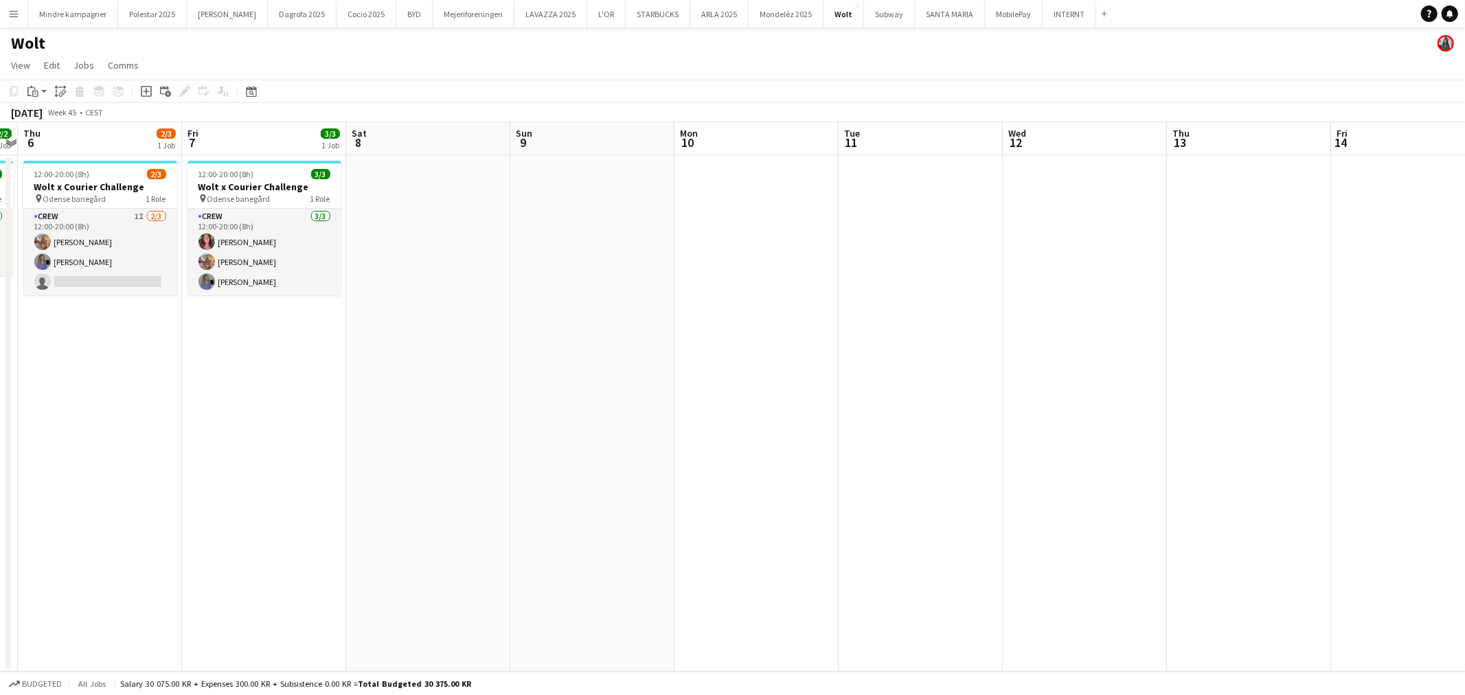
drag, startPoint x: 850, startPoint y: 563, endPoint x: 991, endPoint y: 554, distance: 141.1
click at [931, 558] on app-calendar-viewport "Mon 3 Tue 4 2/2 1 Job Wed 5 2/2 1 Job Thu 6 2/3 1 Job Fri 7 3/3 1 Job Sat 8 Sun…" at bounding box center [732, 397] width 1465 height 550
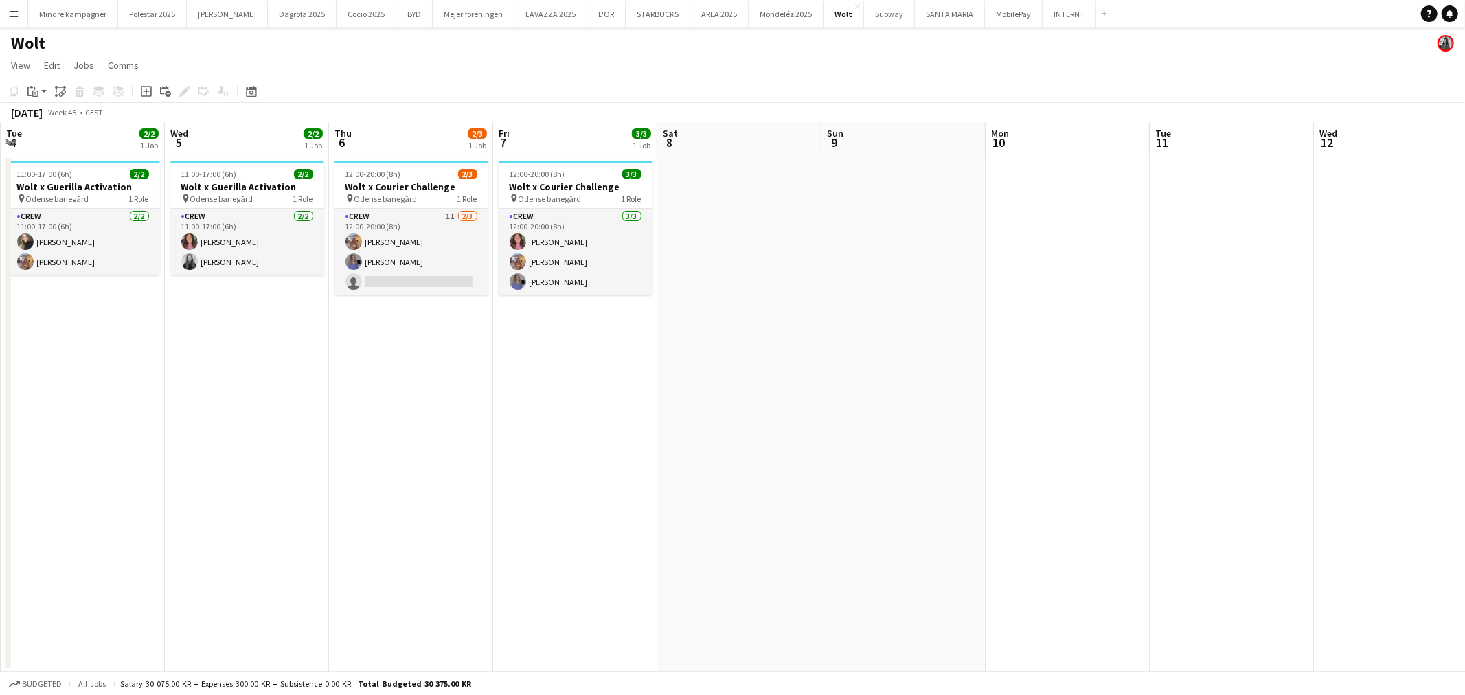
click at [1223, 455] on app-calendar-viewport "Sun 2 Mon 3 Tue 4 2/2 1 Job Wed 5 2/2 1 Job Thu 6 2/3 1 Job Fri 7 3/3 1 Job Sat…" at bounding box center [732, 397] width 1465 height 550
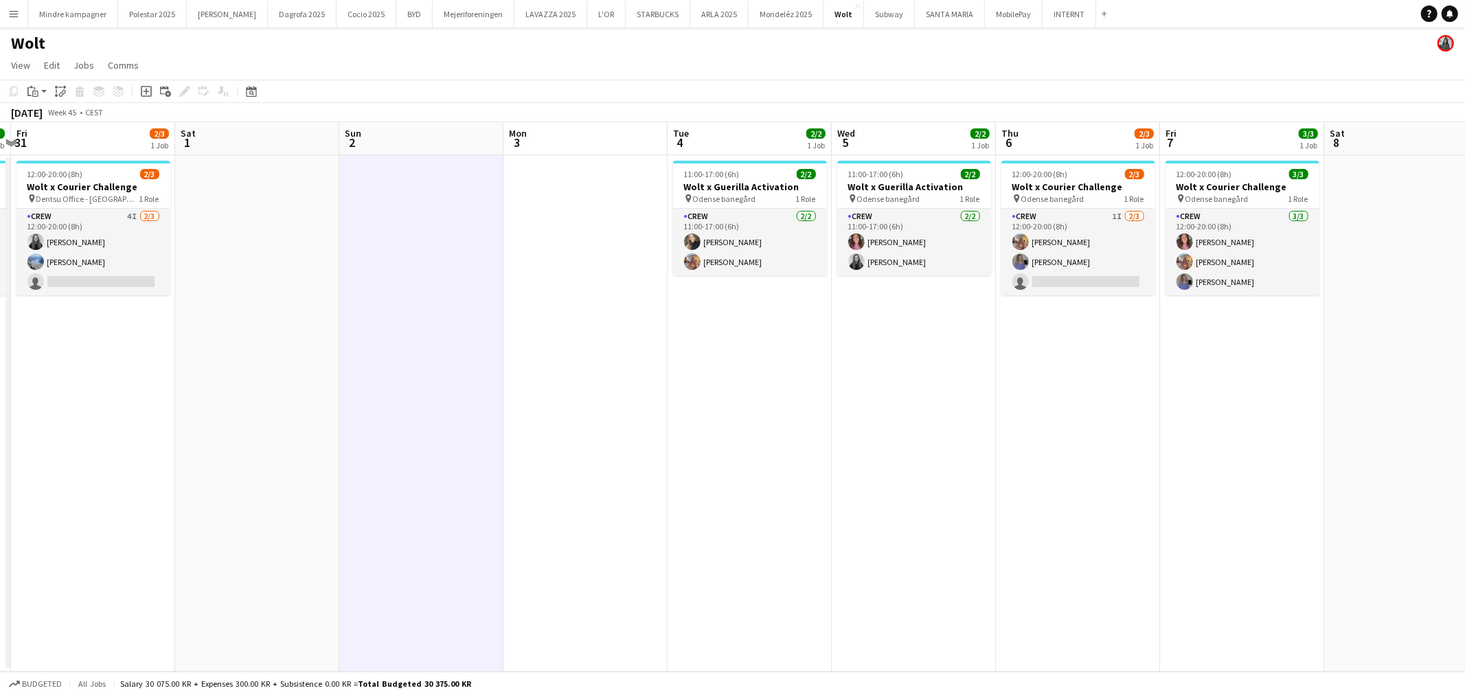
click at [1177, 423] on app-calendar-viewport "Wed 29 2/2 1 Job Thu 30 3/3 1 Job Fri 31 2/3 1 Job Sat 1 Sun 2 Mon 3 Tue 4 2/2 …" at bounding box center [732, 397] width 1465 height 550
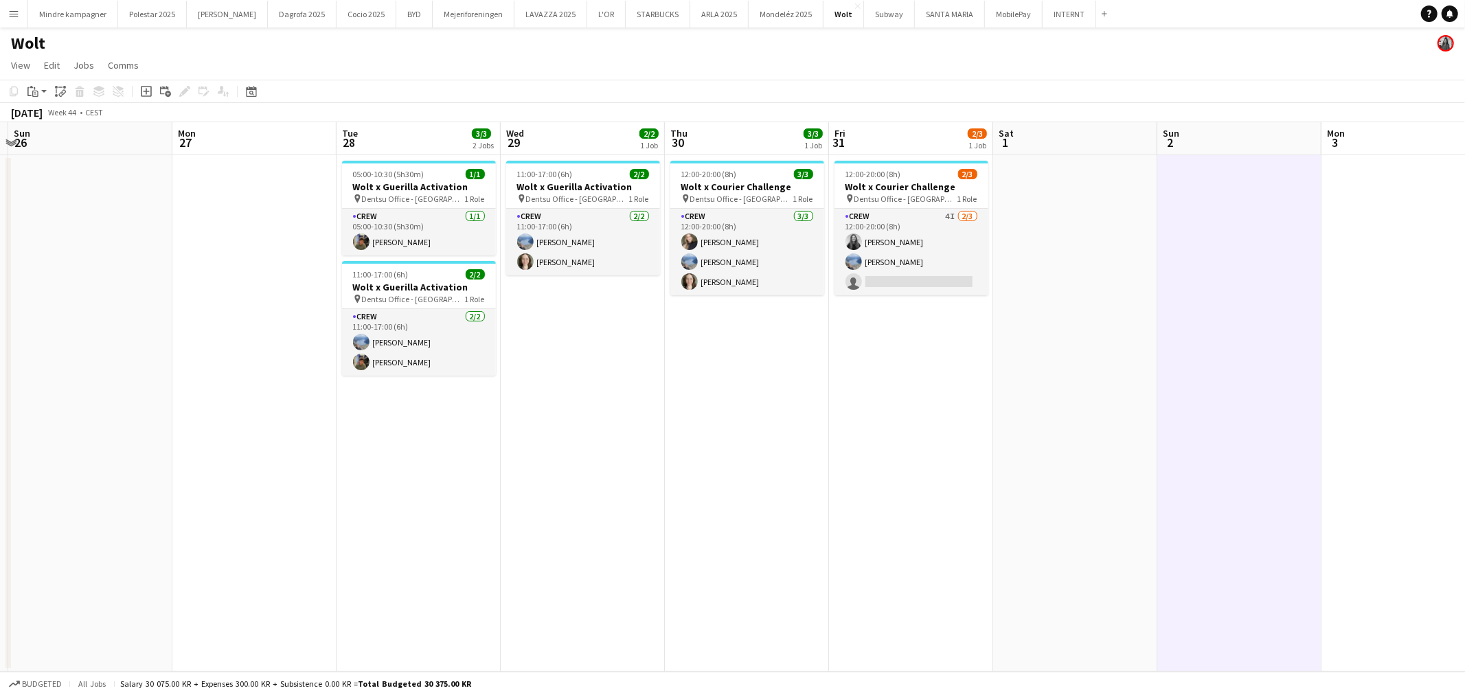
drag, startPoint x: 555, startPoint y: 473, endPoint x: 1105, endPoint y: 449, distance: 550.0
click at [1155, 452] on app-calendar-viewport "Fri 24 2/3 1 Job Sat 25 Sun 26 Mon 27 Tue 28 3/3 2 Jobs Wed 29 2/2 1 Job Thu 30…" at bounding box center [732, 397] width 1465 height 550
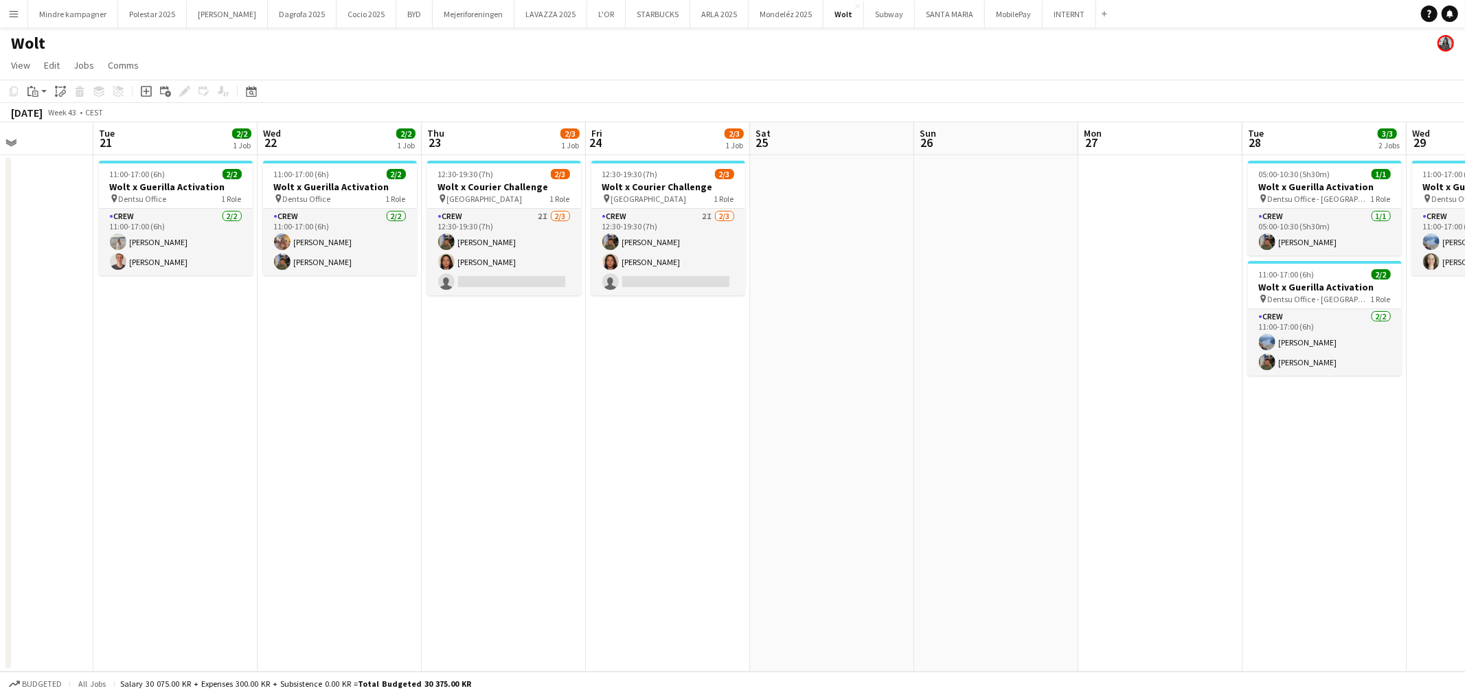
drag, startPoint x: 890, startPoint y: 486, endPoint x: 948, endPoint y: 486, distance: 58.4
click at [948, 486] on app-calendar-viewport "Sat 18 Sun 19 Mon 20 Tue 21 2/2 1 Job Wed 22 2/2 1 Job Thu 23 2/3 1 Job Fri 24 …" at bounding box center [732, 397] width 1465 height 550
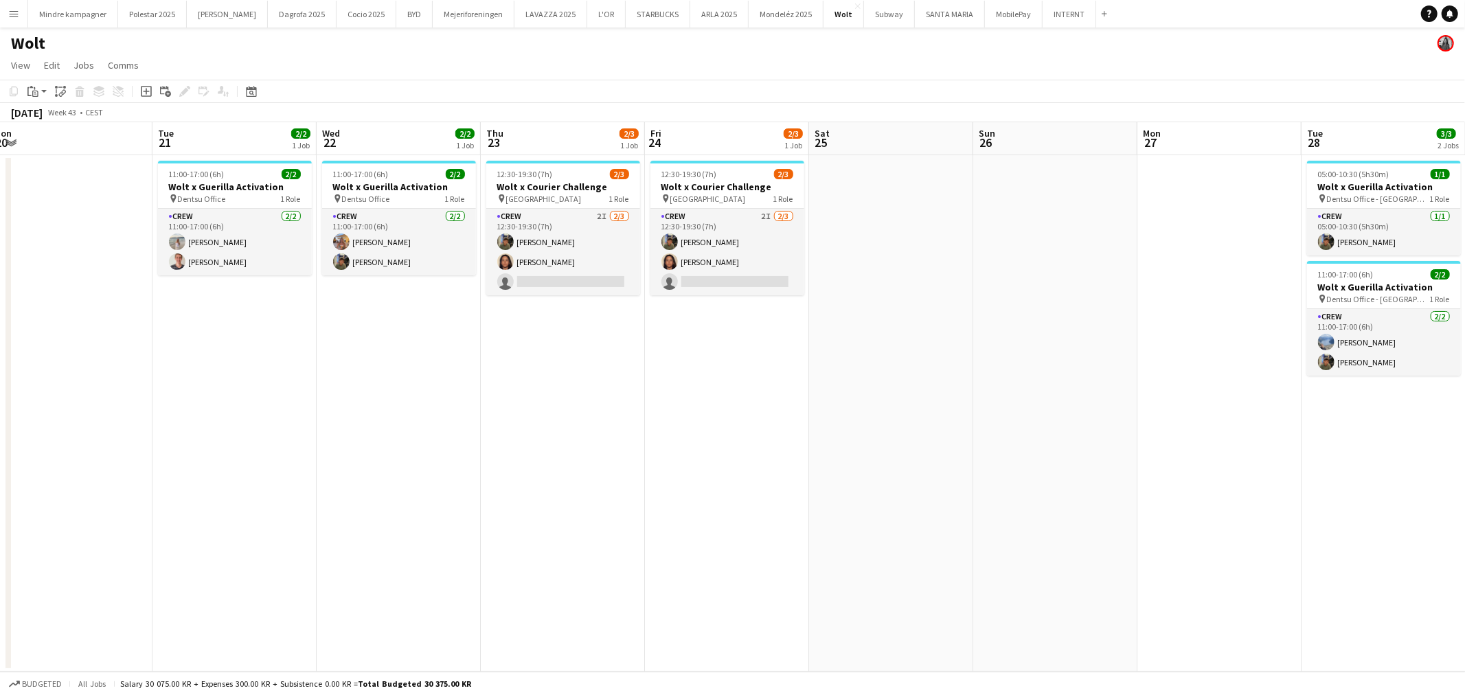
drag, startPoint x: 1225, startPoint y: 502, endPoint x: 824, endPoint y: 515, distance: 401.4
click at [828, 515] on app-calendar-viewport "Sat 18 Sun 19 Mon 20 Tue 21 2/2 1 Job Wed 22 2/2 1 Job Thu 23 2/3 1 Job Fri 24 …" at bounding box center [732, 397] width 1465 height 550
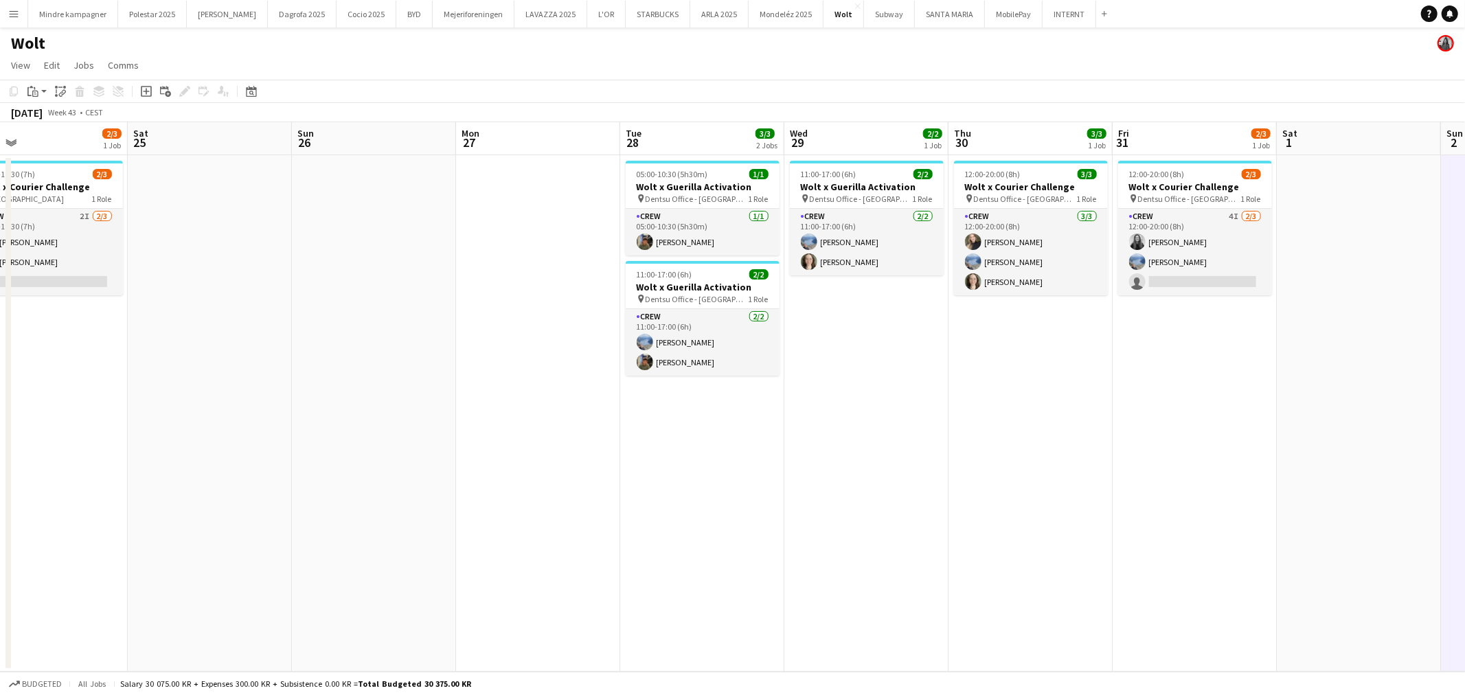
drag, startPoint x: 895, startPoint y: 527, endPoint x: 863, endPoint y: 527, distance: 32.3
click at [868, 527] on app-calendar-viewport "Tue 21 2/2 1 Job Wed 22 2/2 1 Job Thu 23 2/3 1 Job Fri 24 2/3 1 Job Sat 25 Sun …" at bounding box center [732, 397] width 1465 height 550
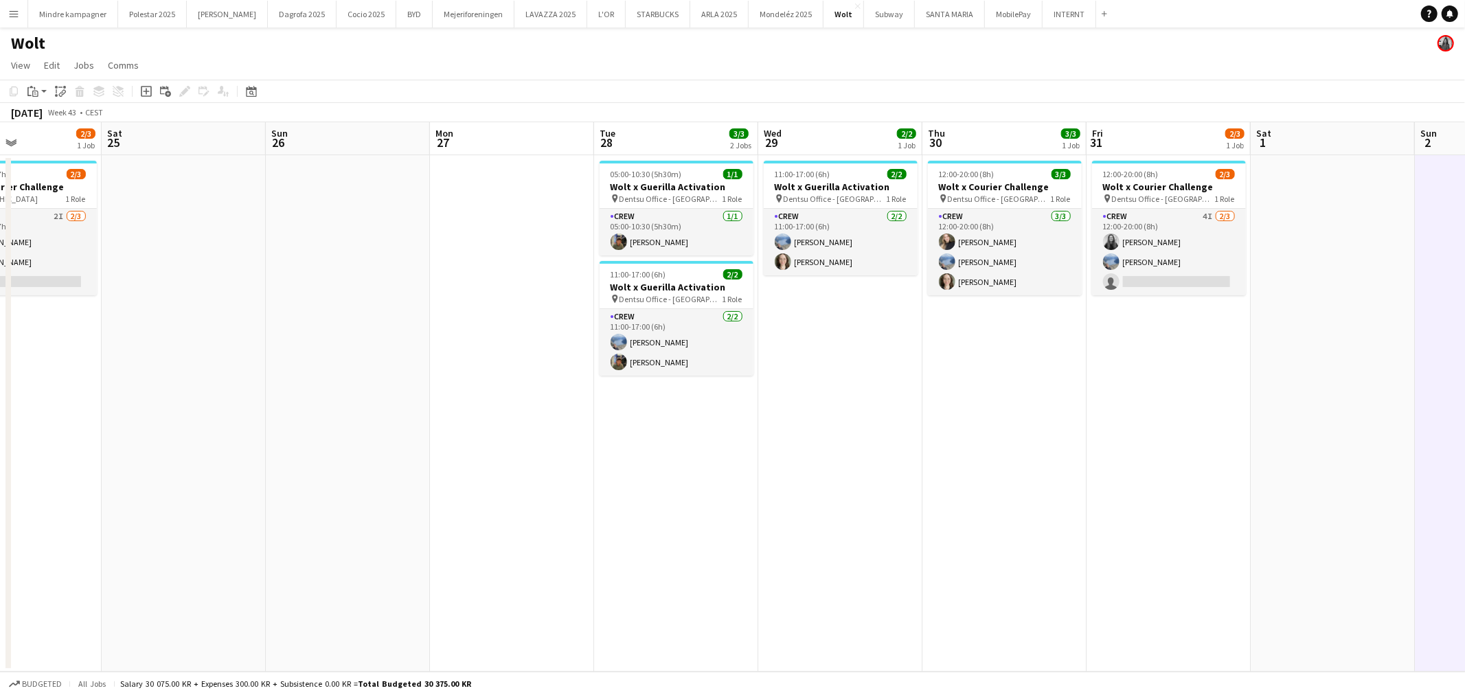
drag, startPoint x: 573, startPoint y: 537, endPoint x: 946, endPoint y: 533, distance: 373.0
click at [942, 534] on app-calendar-viewport "Tue 21 2/2 1 Job Wed 22 2/2 1 Job Thu 23 2/3 1 Job Fri 24 2/3 1 Job Sat 25 Sun …" at bounding box center [732, 397] width 1465 height 550
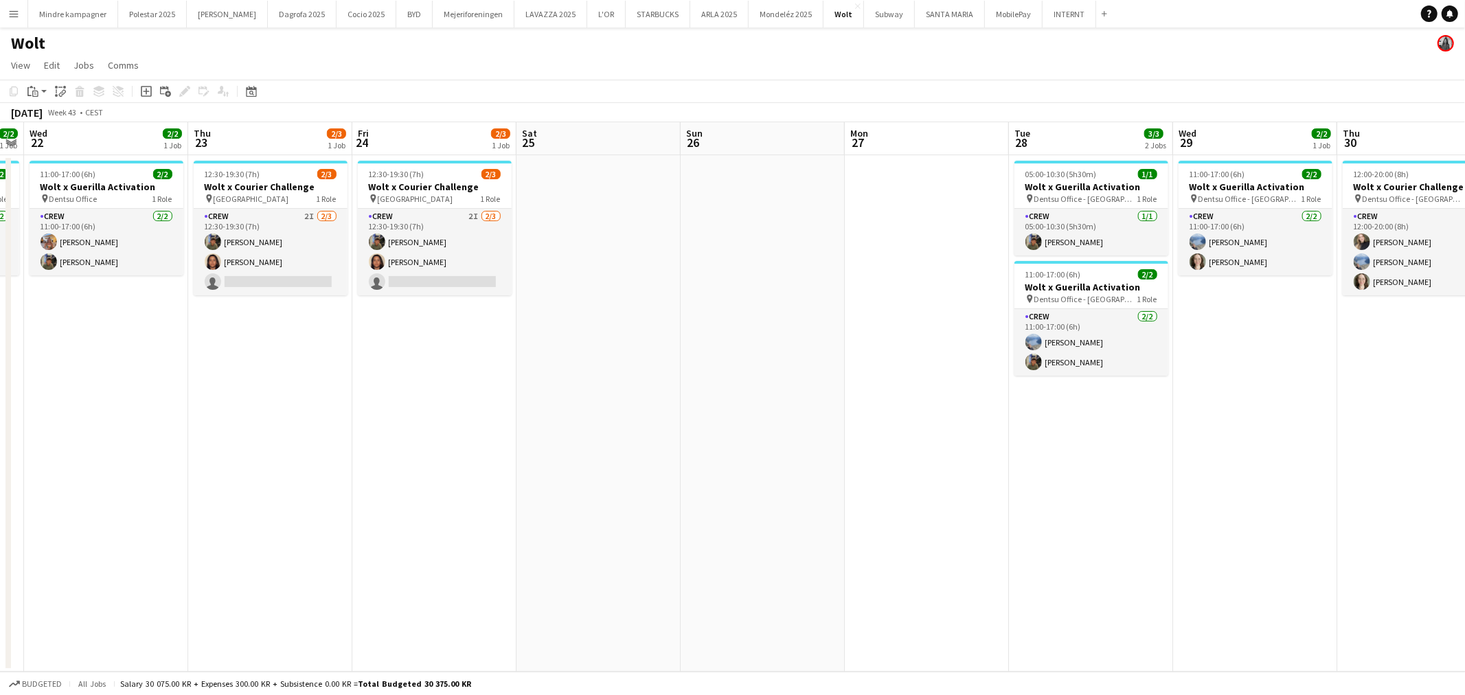
drag, startPoint x: 602, startPoint y: 536, endPoint x: 1003, endPoint y: 522, distance: 400.7
click at [1001, 523] on app-calendar-viewport "Sun 19 Mon 20 Tue 21 2/2 1 Job Wed 22 2/2 1 Job Thu 23 2/3 1 Job Fri 24 2/3 1 J…" at bounding box center [732, 397] width 1465 height 550
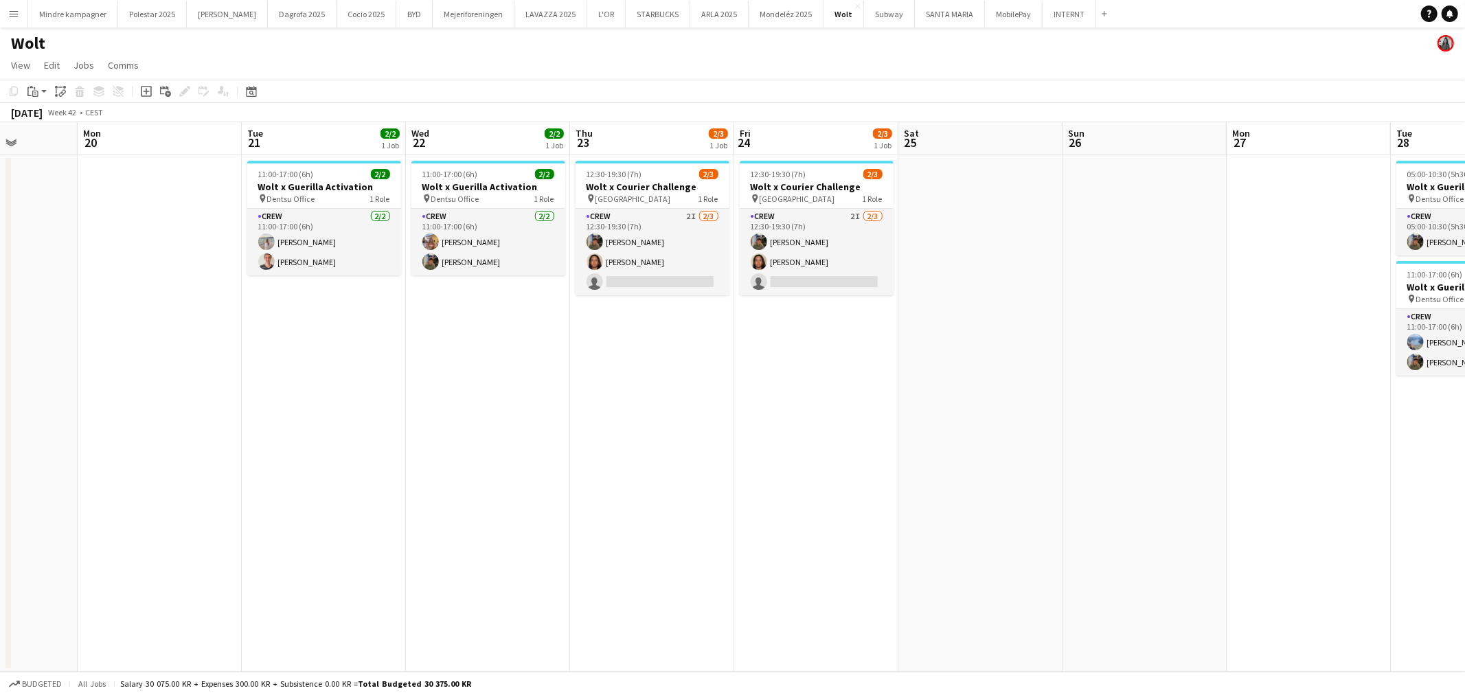
drag, startPoint x: 780, startPoint y: 499, endPoint x: 735, endPoint y: 495, distance: 44.8
click at [1154, 488] on app-calendar-viewport "Fri 17 Sat 18 Sun 19 Mon 20 Tue 21 2/2 1 Job Wed 22 2/2 1 Job Thu 23 2/3 1 Job …" at bounding box center [732, 397] width 1465 height 550
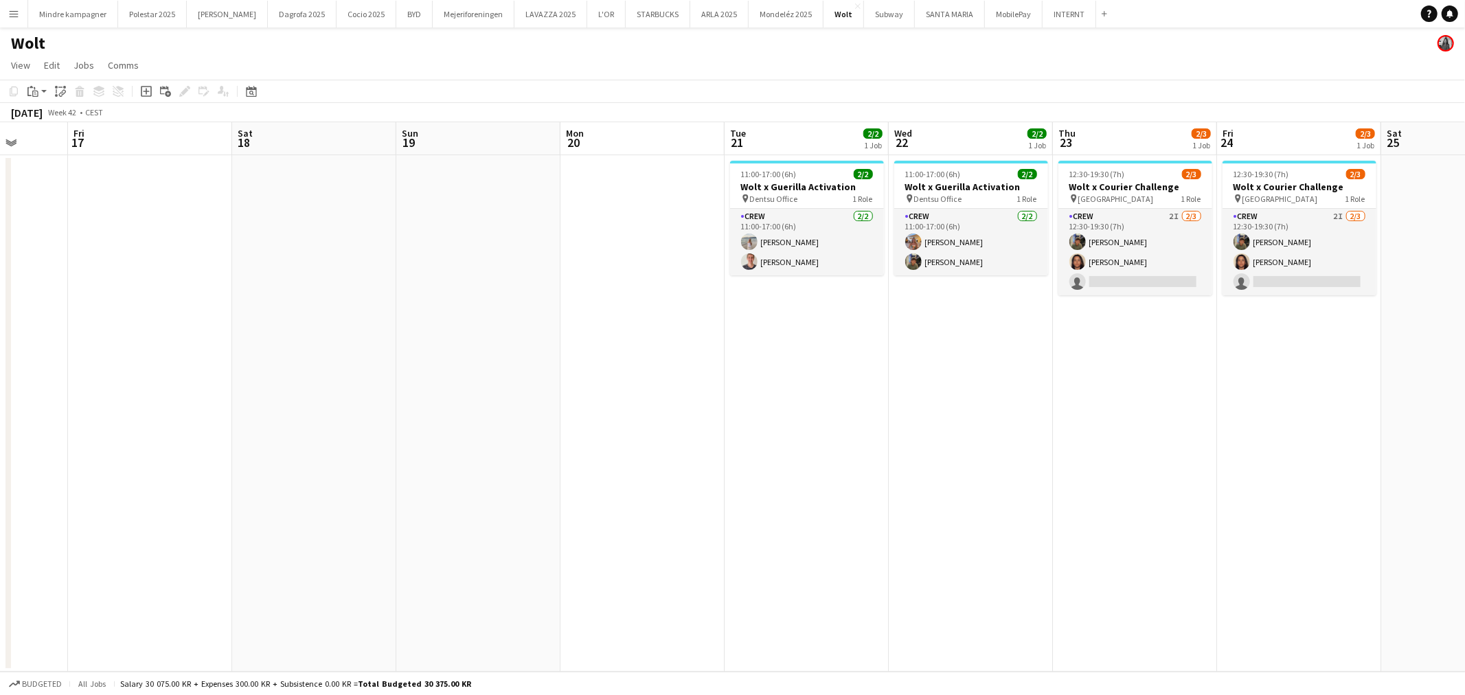
drag, startPoint x: 850, startPoint y: 486, endPoint x: 1048, endPoint y: 485, distance: 198.5
click at [1025, 482] on app-calendar-viewport "Tue 14 Wed 15 Thu 16 Fri 17 Sat 18 Sun 19 Mon 20 Tue 21 2/2 1 Job Wed 22 2/2 1 …" at bounding box center [732, 397] width 1465 height 550
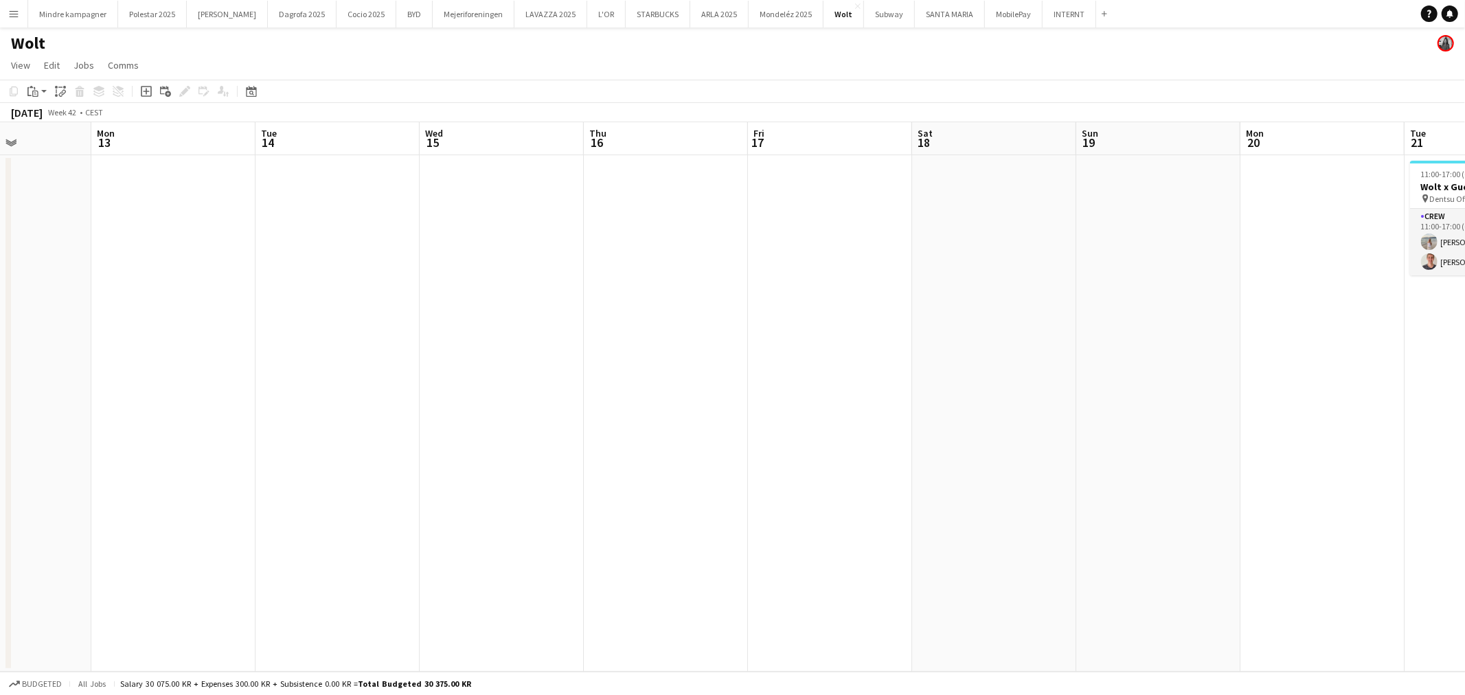
scroll to position [0, 401]
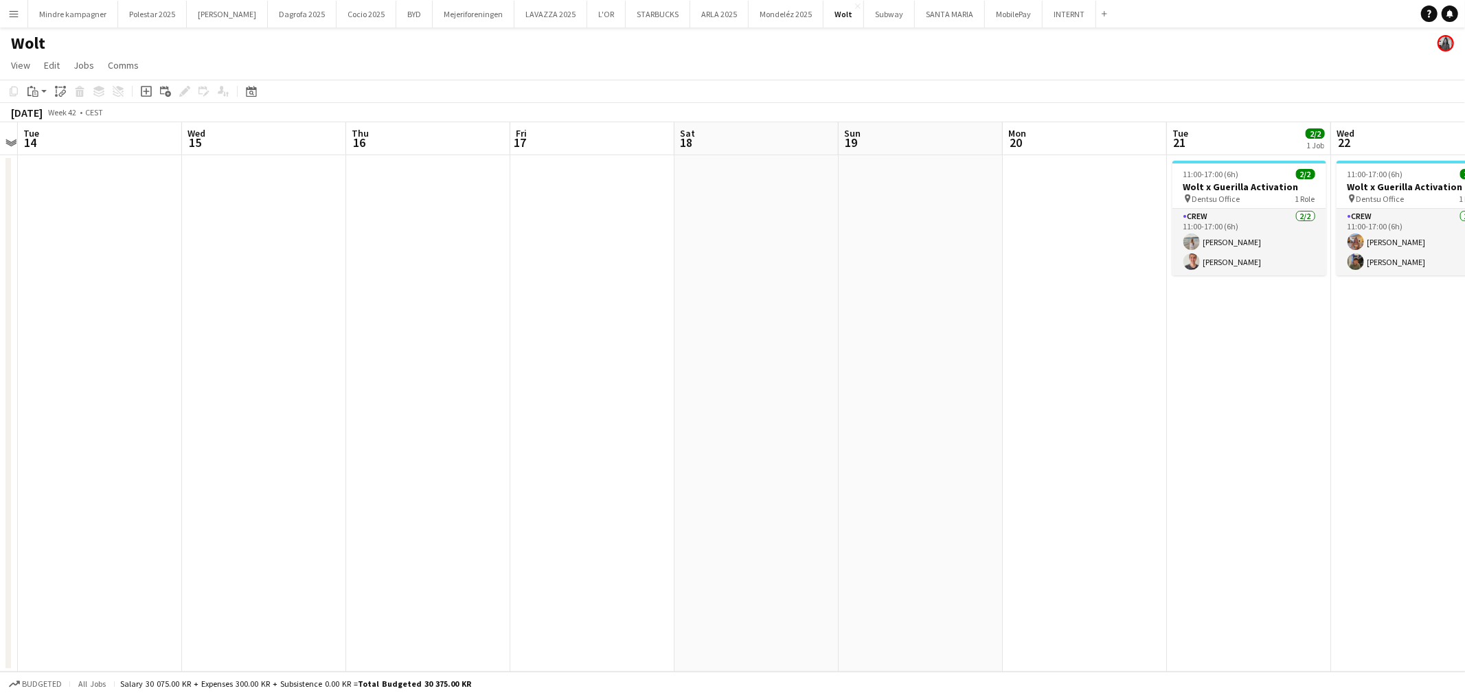
drag, startPoint x: 1005, startPoint y: 468, endPoint x: 428, endPoint y: 526, distance: 579.9
click at [428, 526] on app-calendar-viewport "Sat 11 Sun 12 Mon 13 Tue 14 Wed 15 Thu 16 Fri 17 Sat 18 Sun 19 Mon 20 Tue 21 2/…" at bounding box center [732, 397] width 1465 height 550
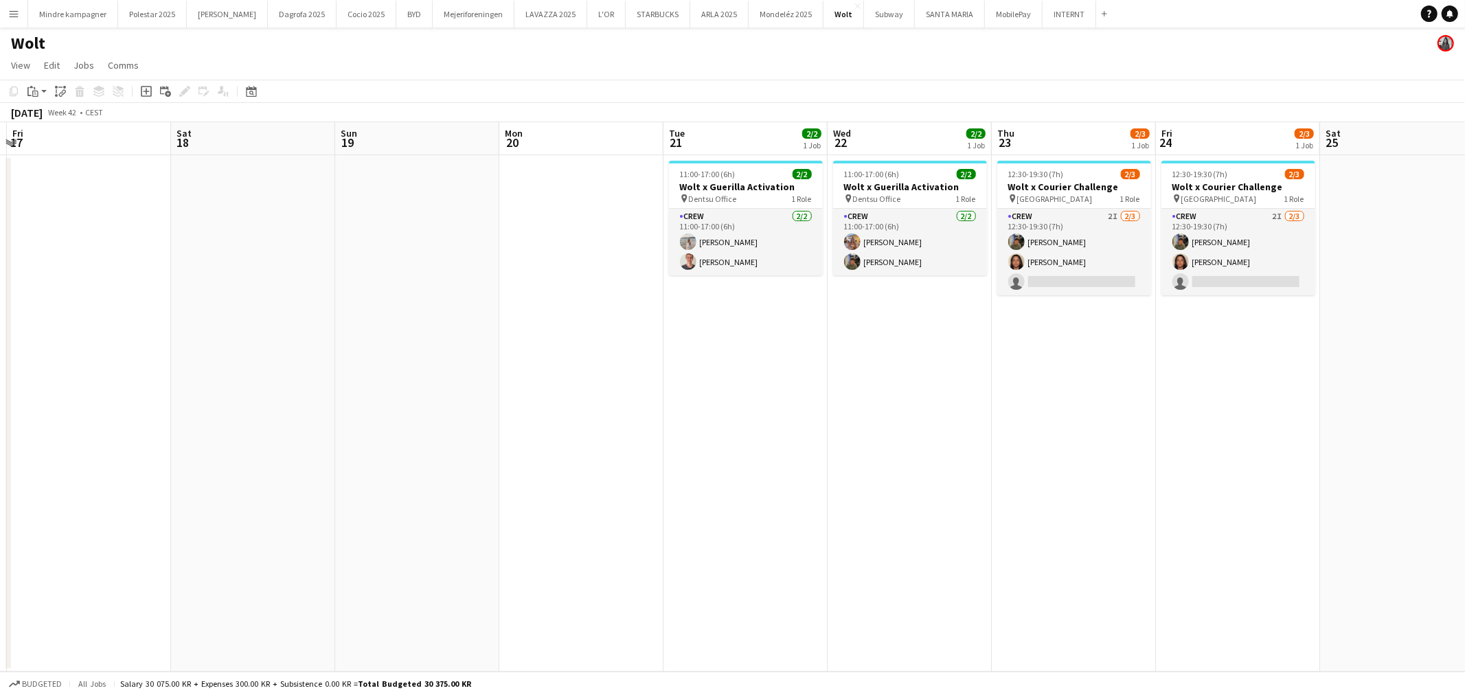
drag, startPoint x: 773, startPoint y: 546, endPoint x: 557, endPoint y: 565, distance: 216.5
click at [560, 565] on app-calendar-viewport "Tue 14 Wed 15 Thu 16 Fri 17 Sat 18 Sun 19 Mon 20 Tue 21 2/2 1 Job Wed 22 2/2 1 …" at bounding box center [732, 397] width 1465 height 550
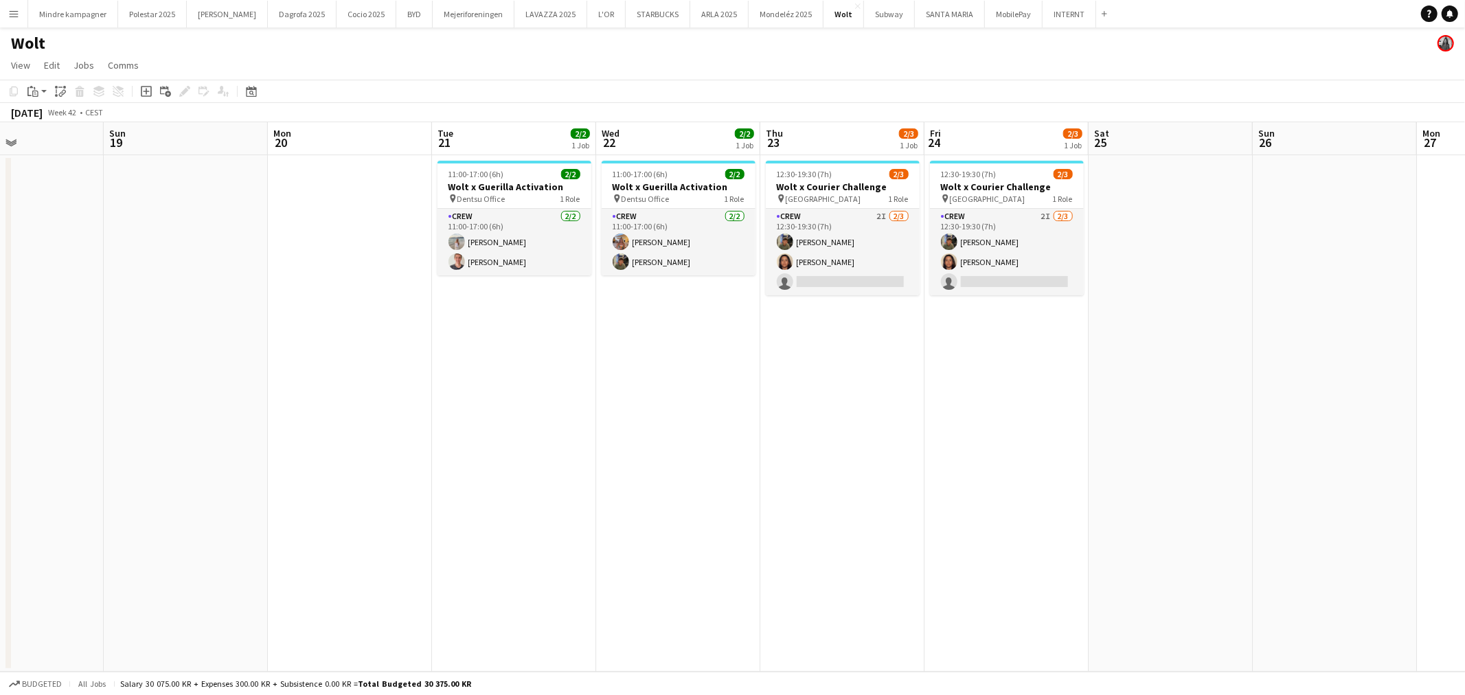
click at [592, 587] on app-calendar-viewport "Wed 15 Thu 16 Fri 17 Sat 18 Sun 19 Mon 20 Tue 21 2/2 1 Job Wed 22 2/2 1 Job Thu…" at bounding box center [732, 397] width 1465 height 550
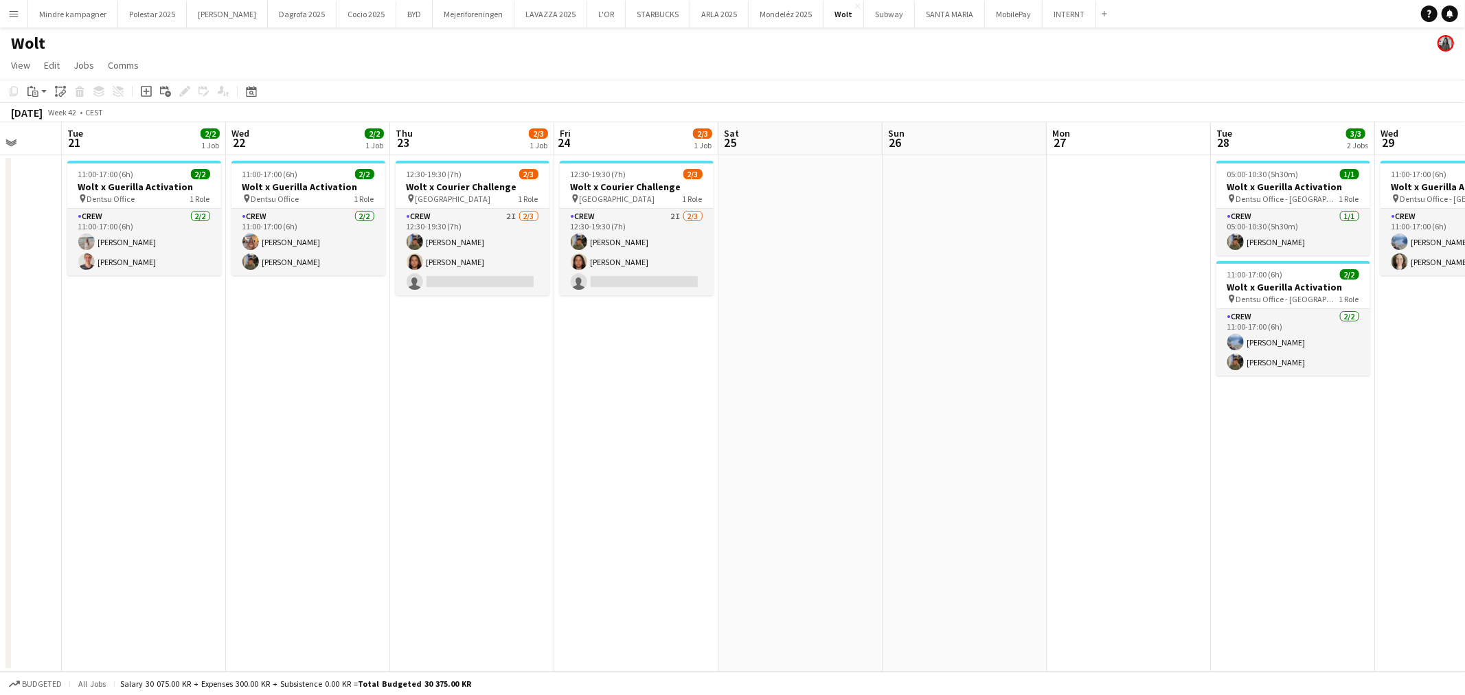
drag, startPoint x: 1118, startPoint y: 589, endPoint x: 750, endPoint y: 585, distance: 367.5
click at [688, 593] on app-calendar-viewport "Sat 18 Sun 19 Mon 20 Tue 21 2/2 1 Job Wed 22 2/2 1 Job Thu 23 2/3 1 Job Fri 24 …" at bounding box center [732, 397] width 1465 height 550
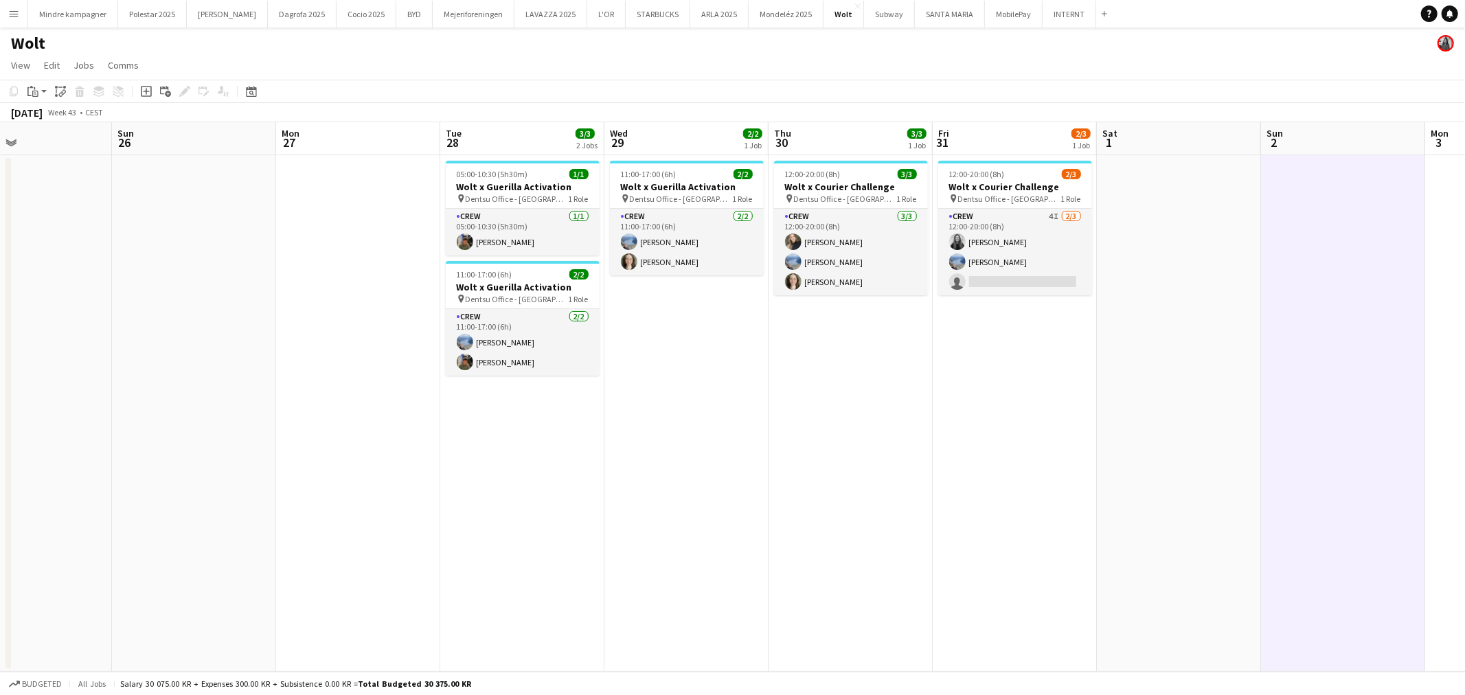
drag, startPoint x: 1245, startPoint y: 559, endPoint x: 918, endPoint y: 567, distance: 327.0
click at [918, 567] on app-calendar-viewport "Thu 23 2/3 1 Job Fri 24 2/3 1 Job Sat 25 Sun 26 Mon 27 Tue 28 3/3 2 Jobs Wed 29…" at bounding box center [732, 397] width 1465 height 550
drag, startPoint x: 1327, startPoint y: 563, endPoint x: 846, endPoint y: 579, distance: 481.8
click at [870, 579] on app-calendar-viewport "Thu 23 2/3 1 Job Fri 24 2/3 1 Job Sat 25 Sun 26 Mon 27 Tue 28 3/3 2 Jobs Wed 29…" at bounding box center [732, 397] width 1465 height 550
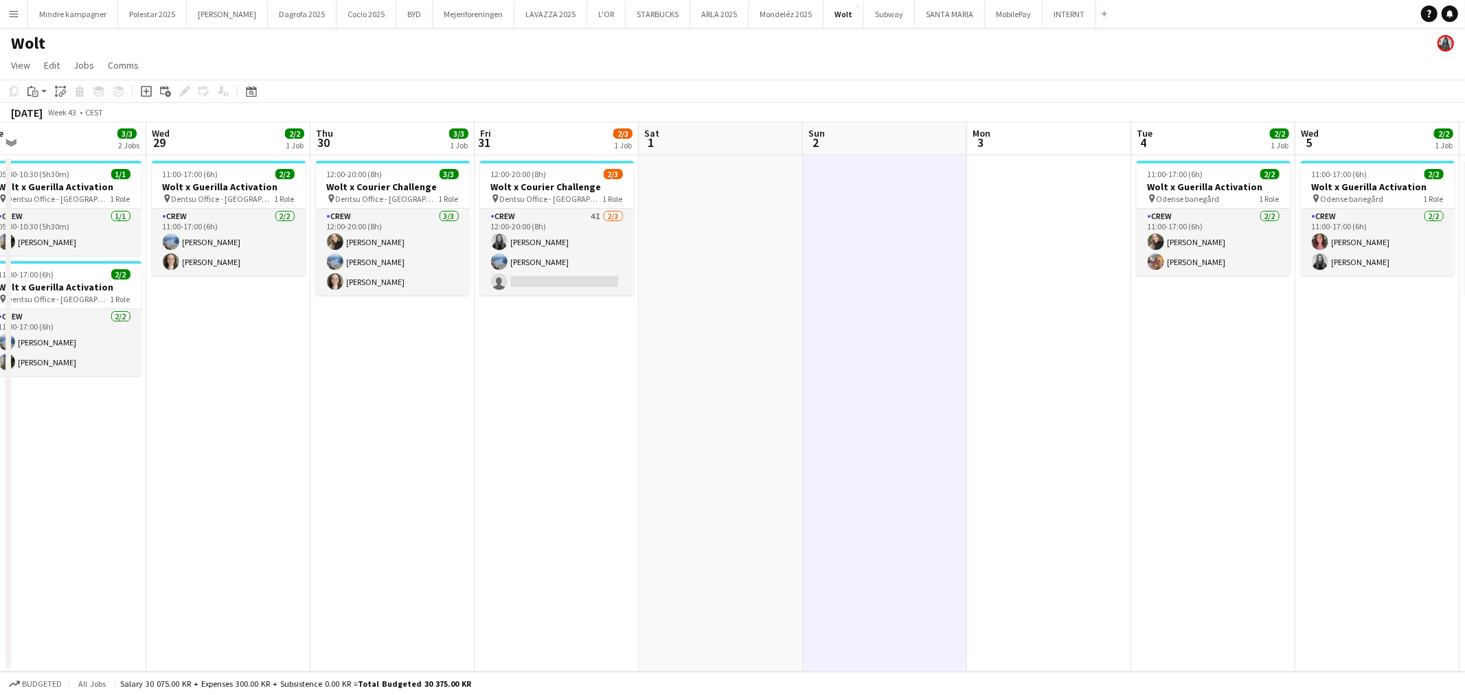
drag, startPoint x: 1221, startPoint y: 558, endPoint x: 871, endPoint y: 568, distance: 350.4
click at [904, 567] on app-calendar-viewport "Sat 25 Sun 26 Mon 27 Tue 28 3/3 2 Jobs Wed 29 2/2 1 Job Thu 30 3/3 1 Job Fri 31…" at bounding box center [732, 397] width 1465 height 550
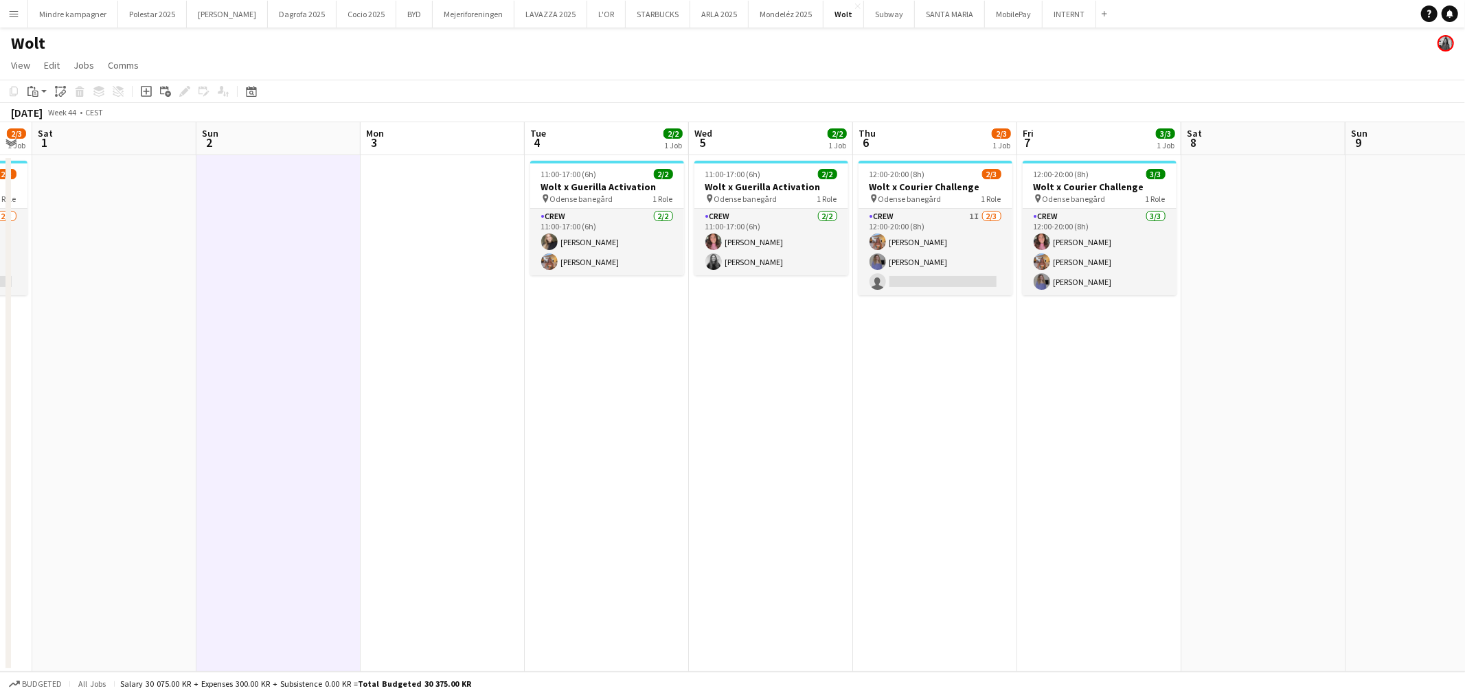
drag, startPoint x: 1184, startPoint y: 554, endPoint x: 844, endPoint y: 565, distance: 340.2
click at [848, 565] on app-calendar-viewport "Wed 29 2/2 1 Job Thu 30 3/3 1 Job Fri 31 2/3 1 Job Sat 1 Sun 2 Mon 3 Tue 4 2/2 …" at bounding box center [732, 397] width 1465 height 550
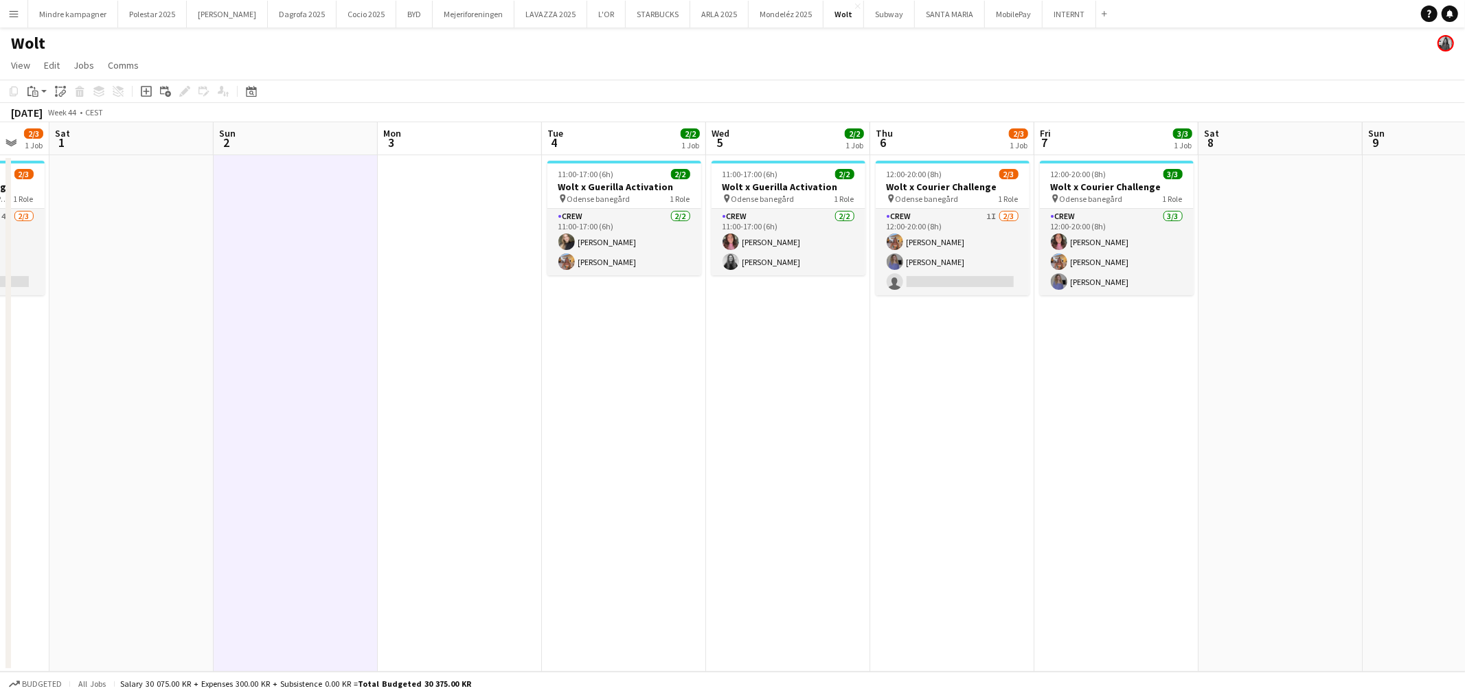
drag, startPoint x: 1176, startPoint y: 532, endPoint x: 942, endPoint y: 545, distance: 233.9
click at [952, 543] on app-calendar-viewport "Wed 29 2/2 1 Job Thu 30 3/3 1 Job Fri 31 2/3 1 Job Sat 1 Sun 2 Mon 3 Tue 4 2/2 …" at bounding box center [732, 397] width 1465 height 550
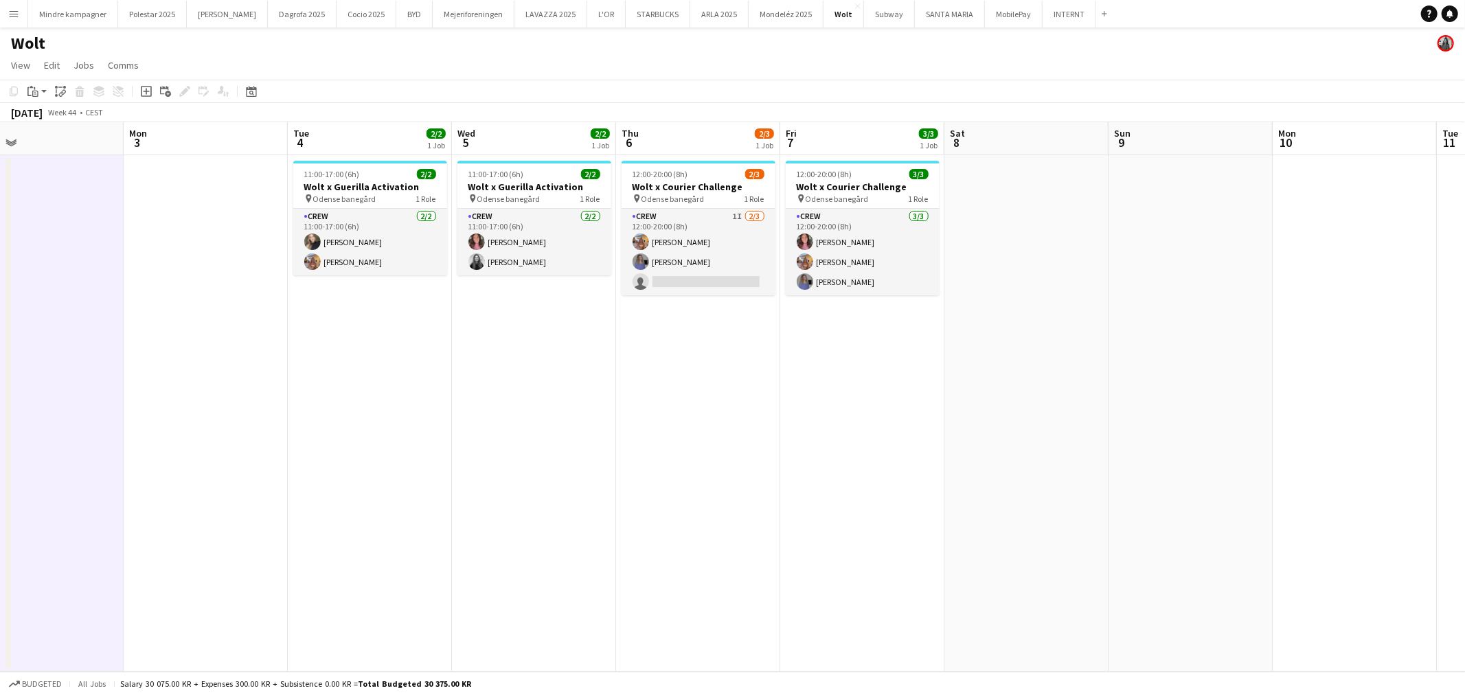
drag, startPoint x: 1039, startPoint y: 536, endPoint x: 581, endPoint y: 550, distance: 457.7
click at [582, 550] on app-calendar-viewport "Thu 30 3/3 1 Job Fri 31 2/3 1 Job Sat 1 Sun 2 Mon 3 Tue 4 2/2 1 Job Wed 5 2/2 1…" at bounding box center [732, 397] width 1465 height 550
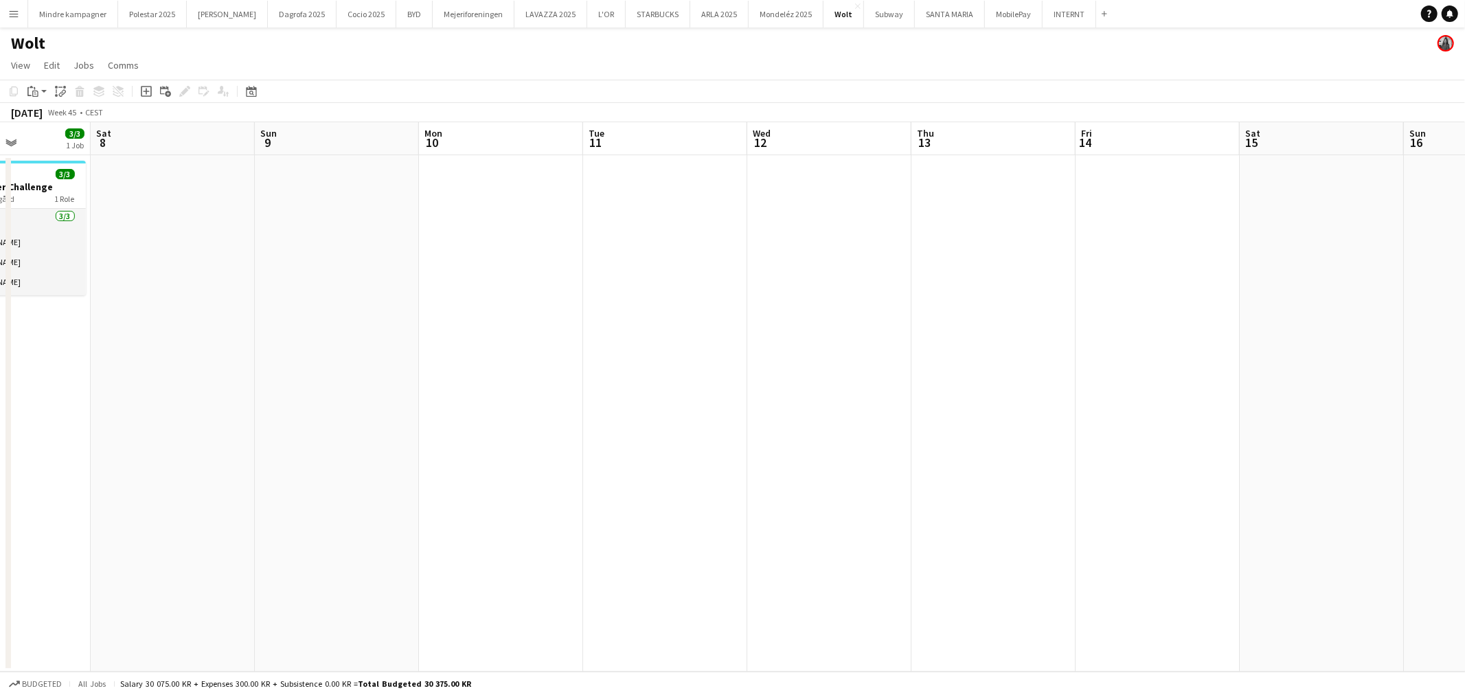
drag, startPoint x: 951, startPoint y: 528, endPoint x: 745, endPoint y: 530, distance: 205.4
click at [697, 530] on app-calendar-viewport "Tue 4 2/2 1 Job Wed 5 2/2 1 Job Thu 6 2/3 1 Job Fri 7 3/3 1 Job Sat 8 Sun 9 Mon…" at bounding box center [732, 397] width 1465 height 550
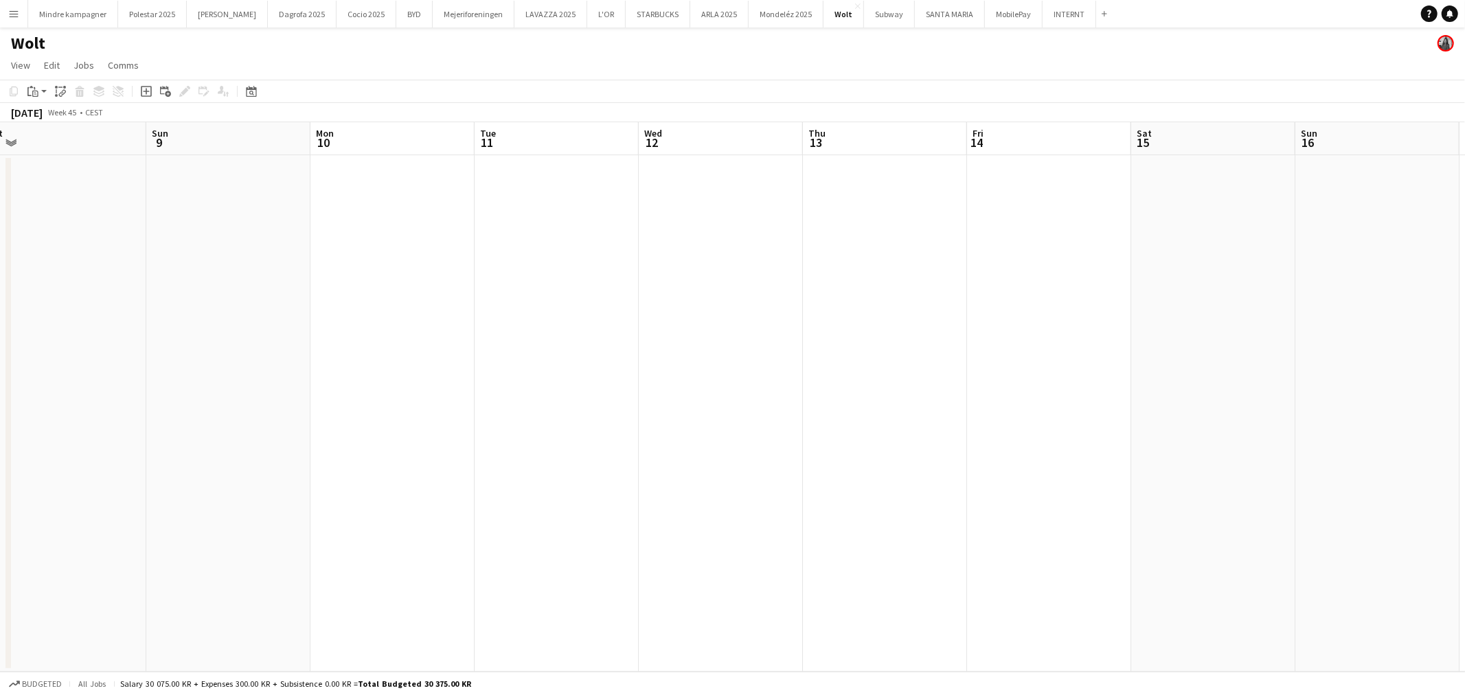
drag, startPoint x: 624, startPoint y: 524, endPoint x: 518, endPoint y: 528, distance: 105.8
click at [519, 527] on app-calendar-viewport "Wed 5 2/2 1 Job Thu 6 2/3 1 Job Fri 7 3/3 1 Job Sat 8 Sun 9 Mon 10 Tue 11 Wed 1…" at bounding box center [732, 397] width 1465 height 550
drag, startPoint x: 787, startPoint y: 523, endPoint x: 657, endPoint y: 539, distance: 131.5
click at [657, 538] on app-calendar-viewport "Thu 6 2/3 1 Job Fri 7 3/3 1 Job Sat 8 Sun 9 Mon 10 Tue 11 Wed 12 Thu 13 Fri 14 …" at bounding box center [732, 397] width 1465 height 550
drag, startPoint x: 893, startPoint y: 538, endPoint x: 696, endPoint y: 547, distance: 197.4
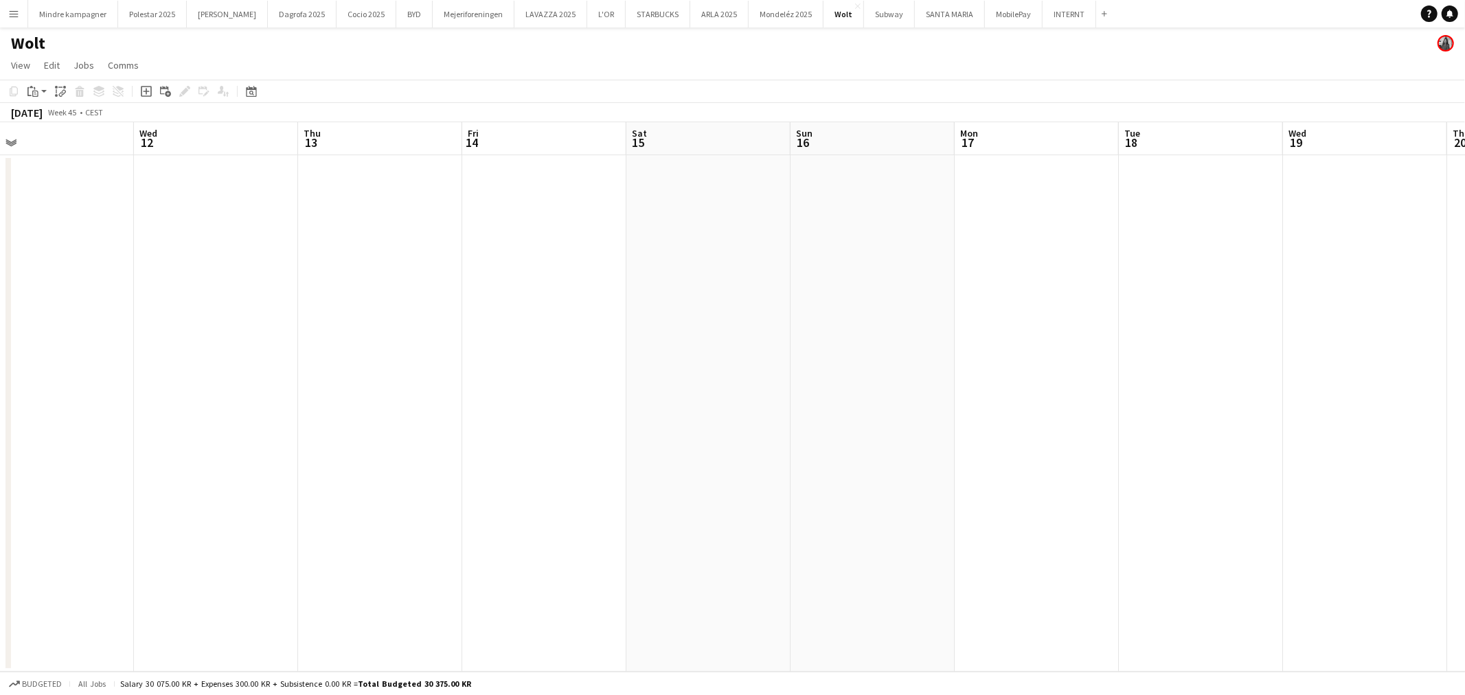
click at [696, 547] on app-calendar-viewport "Sat 8 Sun 9 Mon 10 Tue 11 Wed 12 Thu 13 Fri 14 Sat 15 Sun 16 Mon 17 Tue 18 Wed …" at bounding box center [732, 397] width 1465 height 550
